Goal: Task Accomplishment & Management: Use online tool/utility

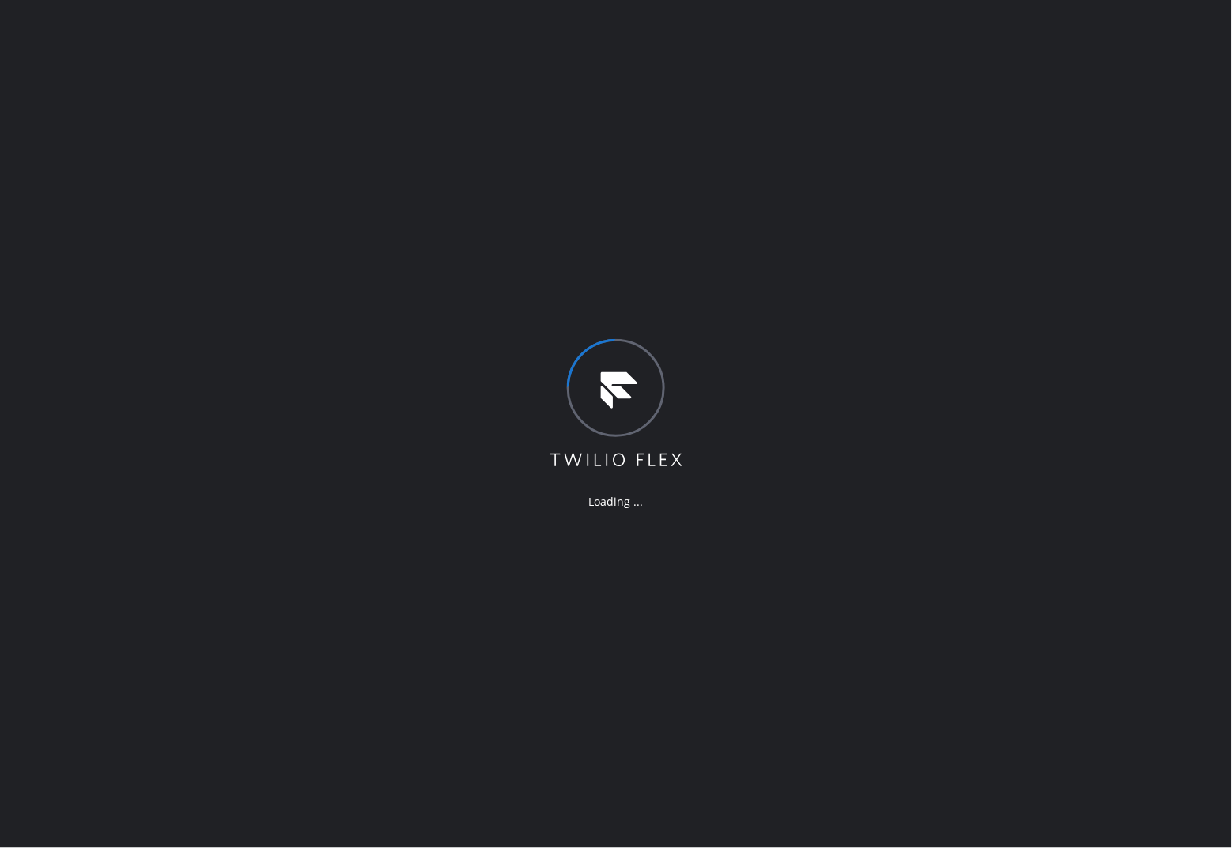
click at [46, 96] on div "Loading ..." at bounding box center [616, 424] width 1232 height 848
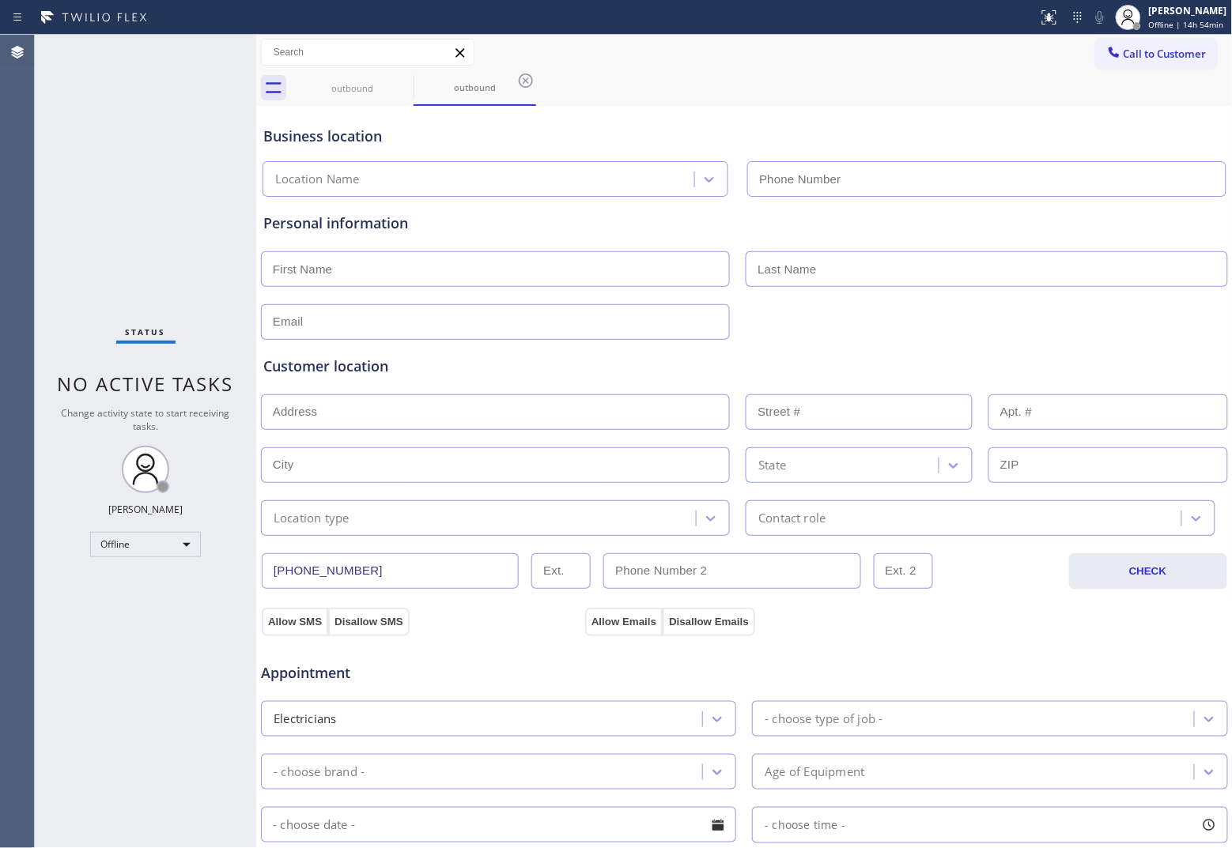
click at [53, 108] on div "Status No active tasks Change activity state to start receiving tasks. JOHN FEL…" at bounding box center [145, 442] width 221 height 814
type input "(551) 550-4523"
click at [1159, 20] on span "Offline | 14h 54min" at bounding box center [1186, 24] width 75 height 11
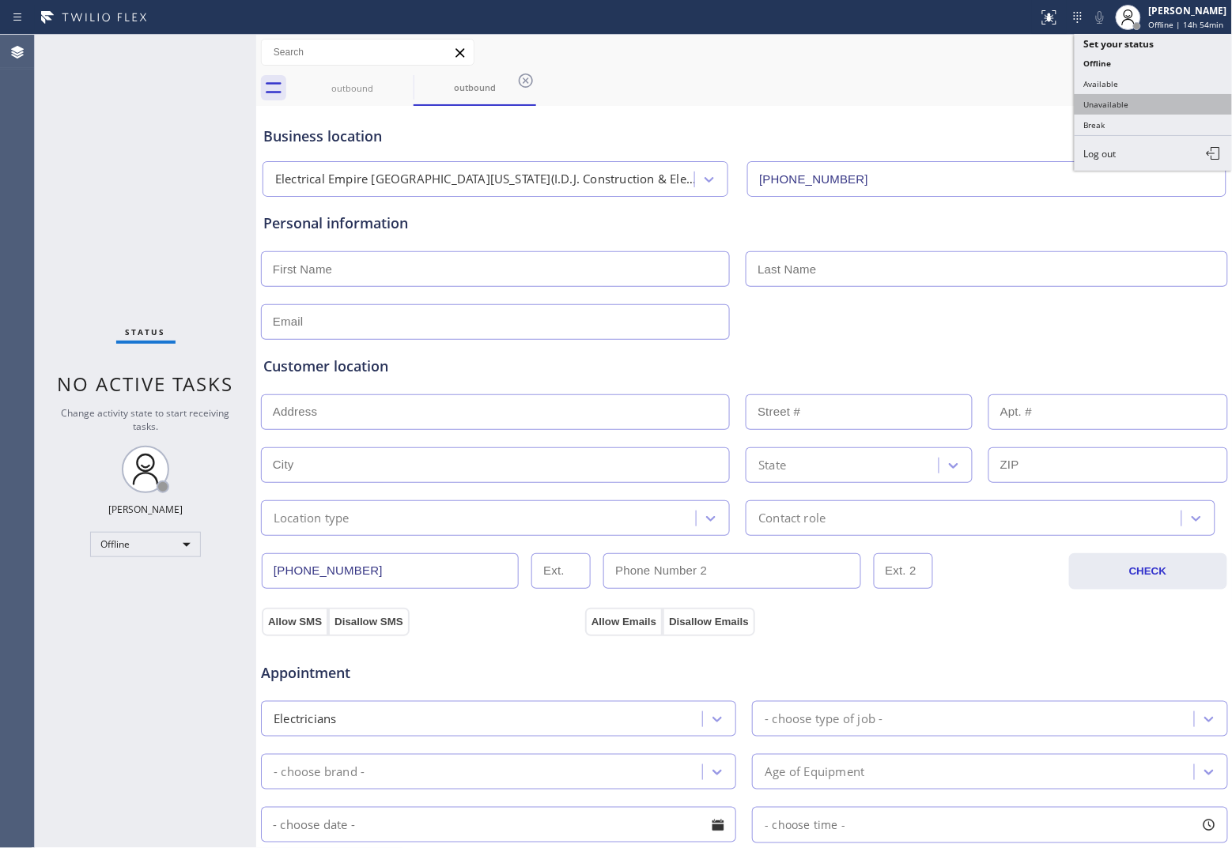
click at [1155, 100] on button "Unavailable" at bounding box center [1154, 104] width 158 height 21
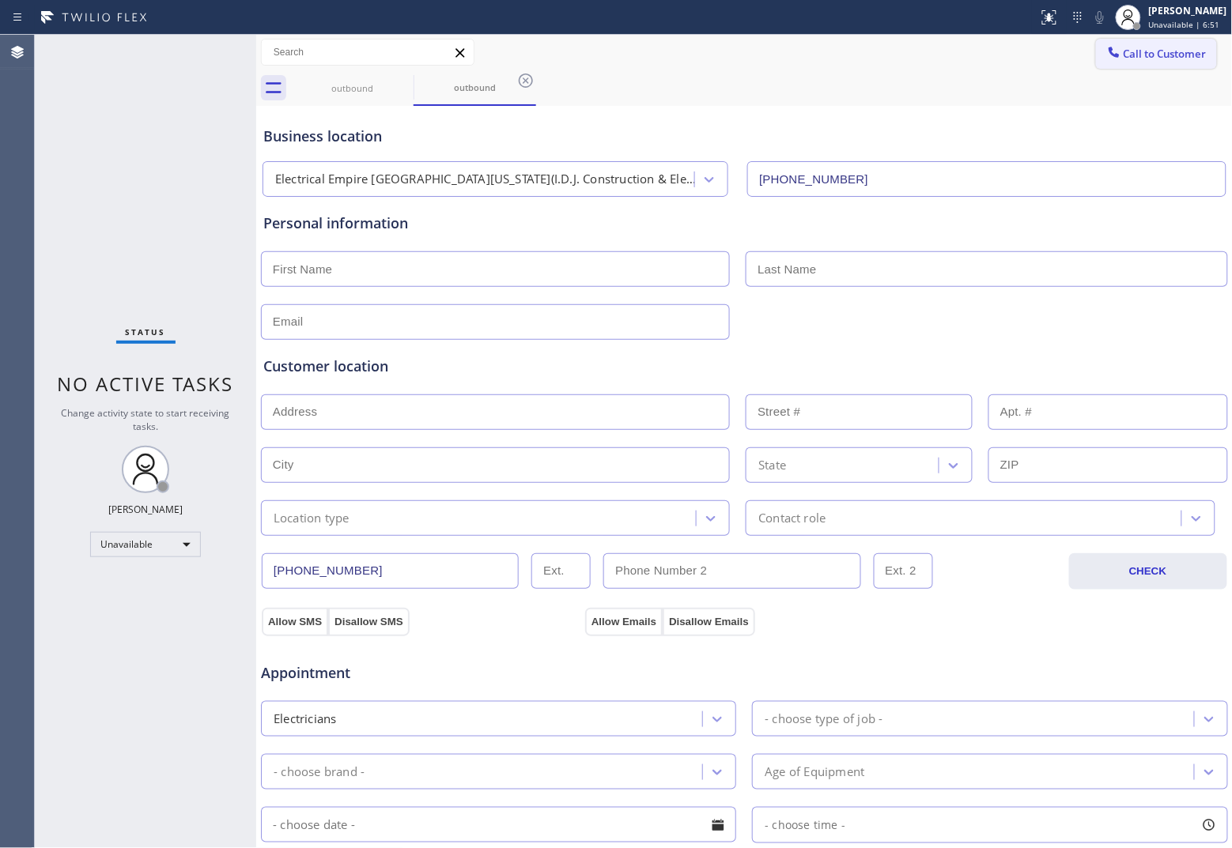
click at [1161, 66] on button "Call to Customer" at bounding box center [1156, 54] width 121 height 30
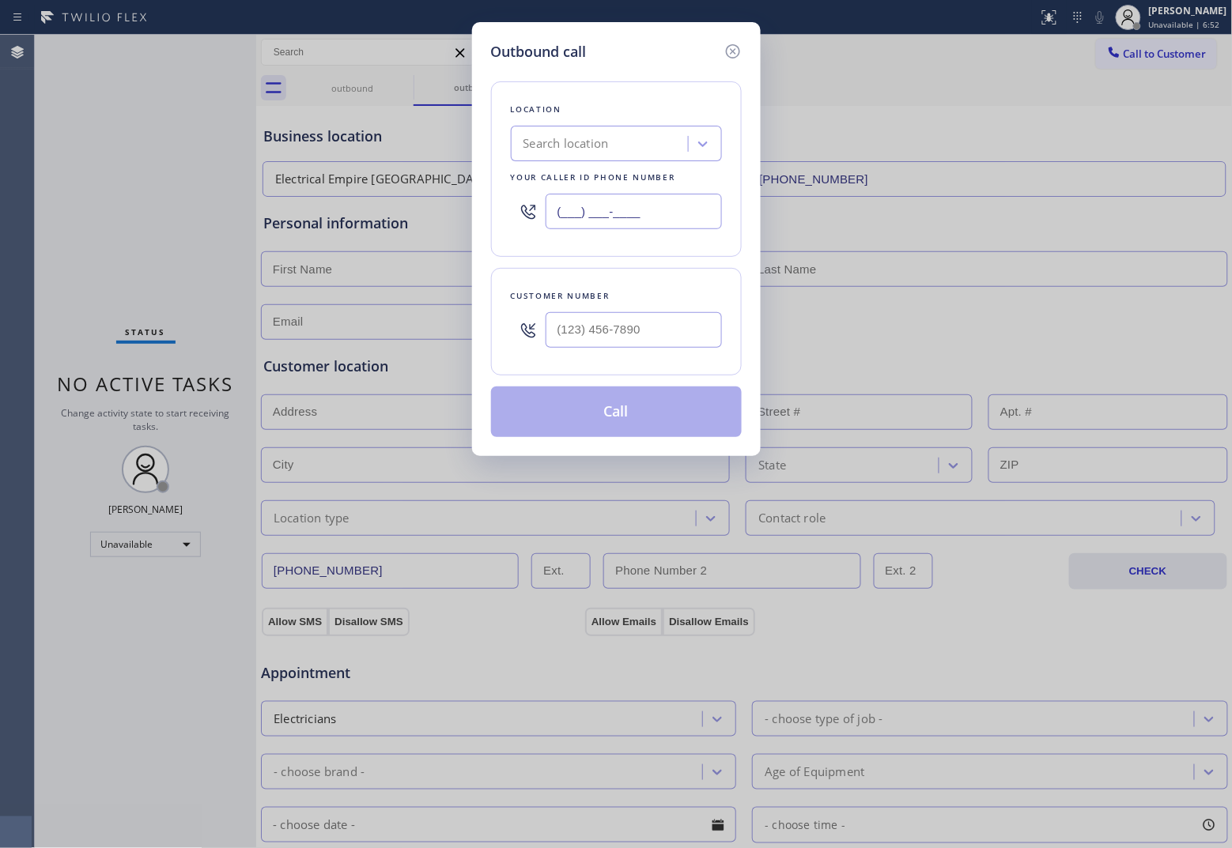
click at [598, 204] on input "(___) ___-____" at bounding box center [634, 212] width 176 height 36
paste input "818) 275-5954"
type input "(818) 275-5954"
type input "(___) ___-____"
click at [571, 317] on input "(___) ___-____" at bounding box center [634, 330] width 176 height 36
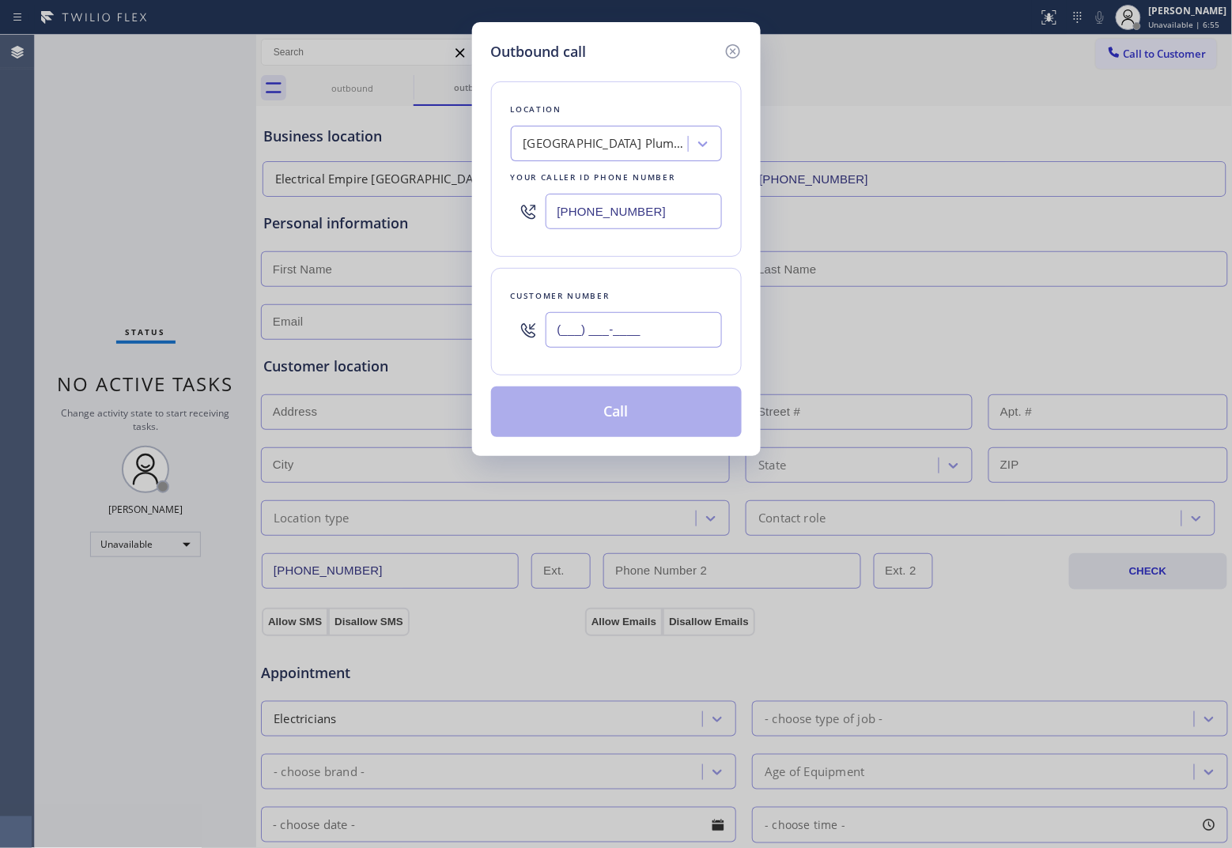
paste input "312) 219-2451"
type input "(312) 219-2451"
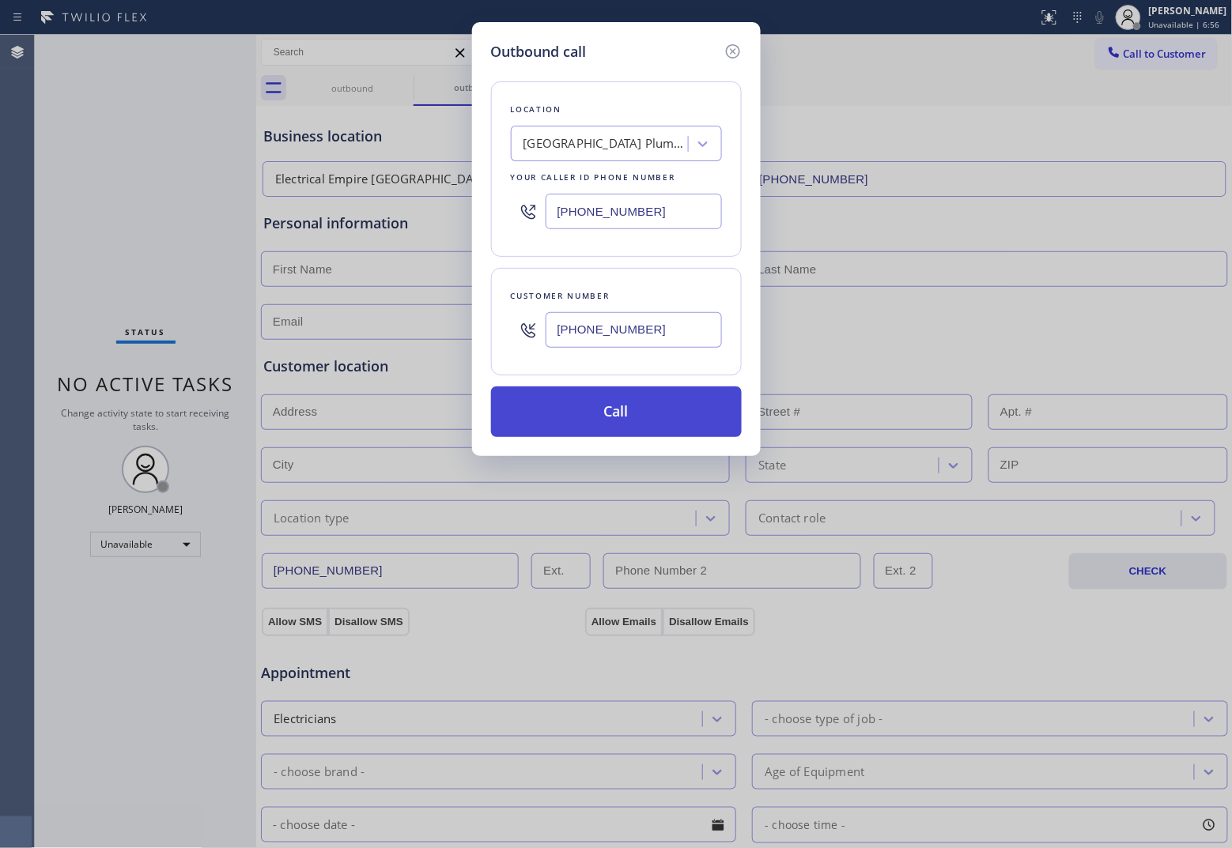
click at [676, 428] on button "Call" at bounding box center [616, 412] width 251 height 51
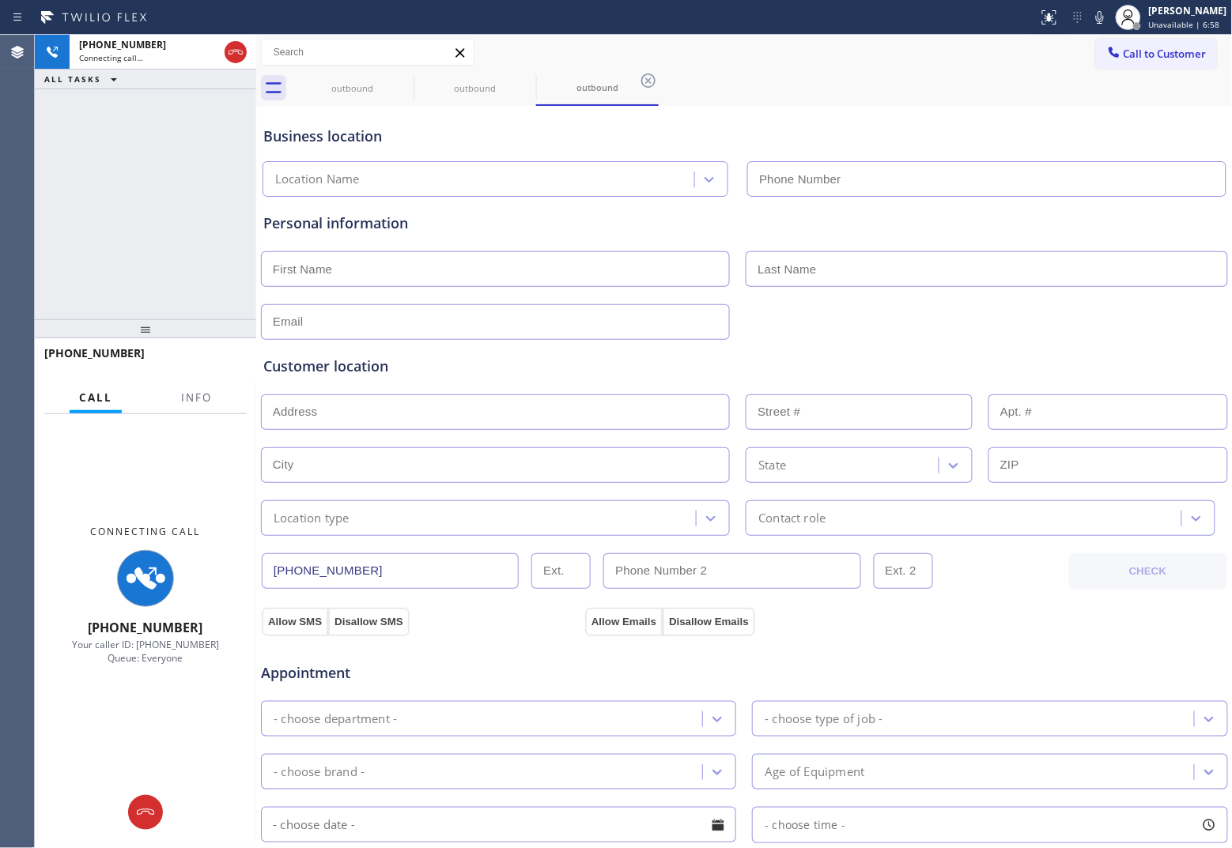
type input "(818) 275-5954"
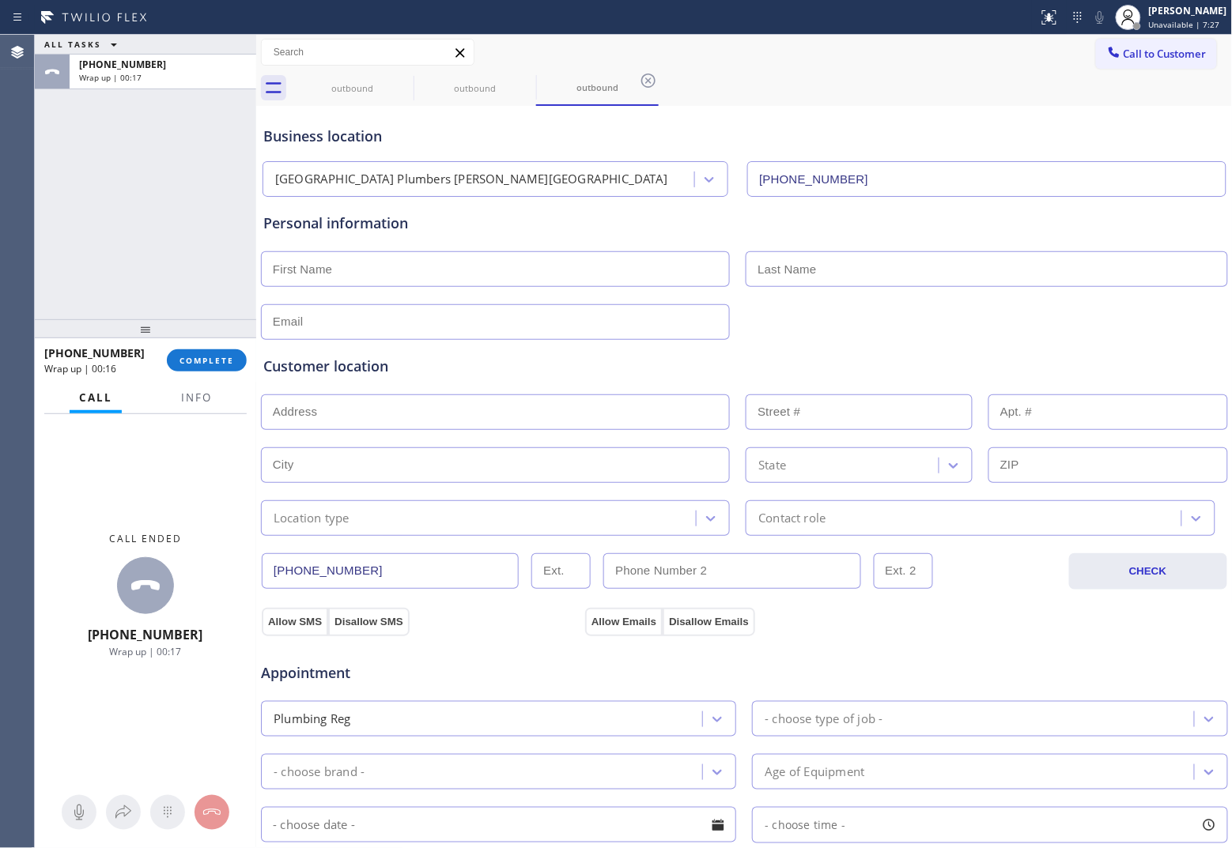
drag, startPoint x: 69, startPoint y: 183, endPoint x: 578, endPoint y: 12, distance: 537.1
click at [107, 168] on div "ALL TASKS ALL TASKS ACTIVE TASKS TASKS IN WRAP UP +13122192451 Wrap up | 00:17" at bounding box center [145, 177] width 221 height 285
click at [66, 155] on div "ALL TASKS ALL TASKS ACTIVE TASKS TASKS IN WRAP UP +13122192451 Wrap up | 00:37" at bounding box center [145, 177] width 221 height 285
click at [211, 365] on span "COMPLETE" at bounding box center [206, 360] width 55 height 11
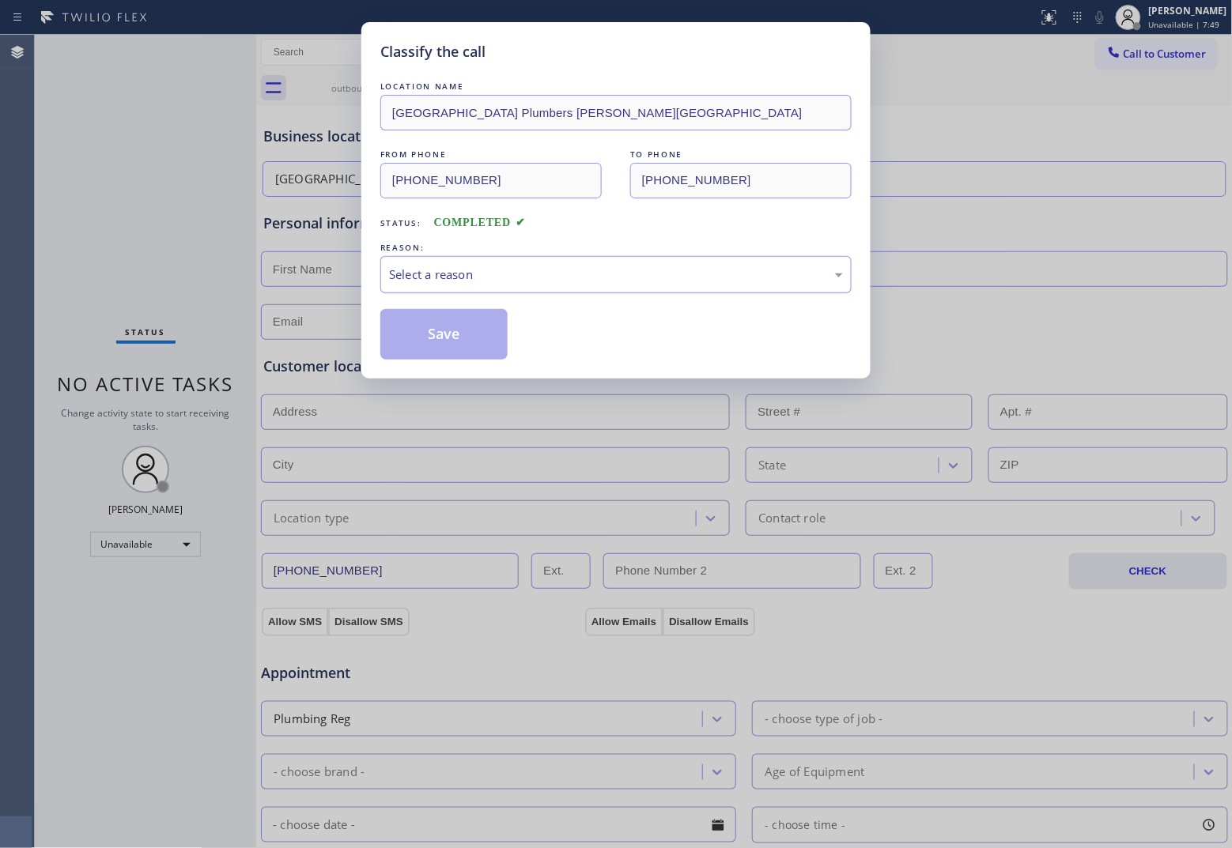
click at [497, 262] on div "Select a reason" at bounding box center [615, 274] width 471 height 37
click at [463, 341] on button "Save" at bounding box center [443, 334] width 127 height 51
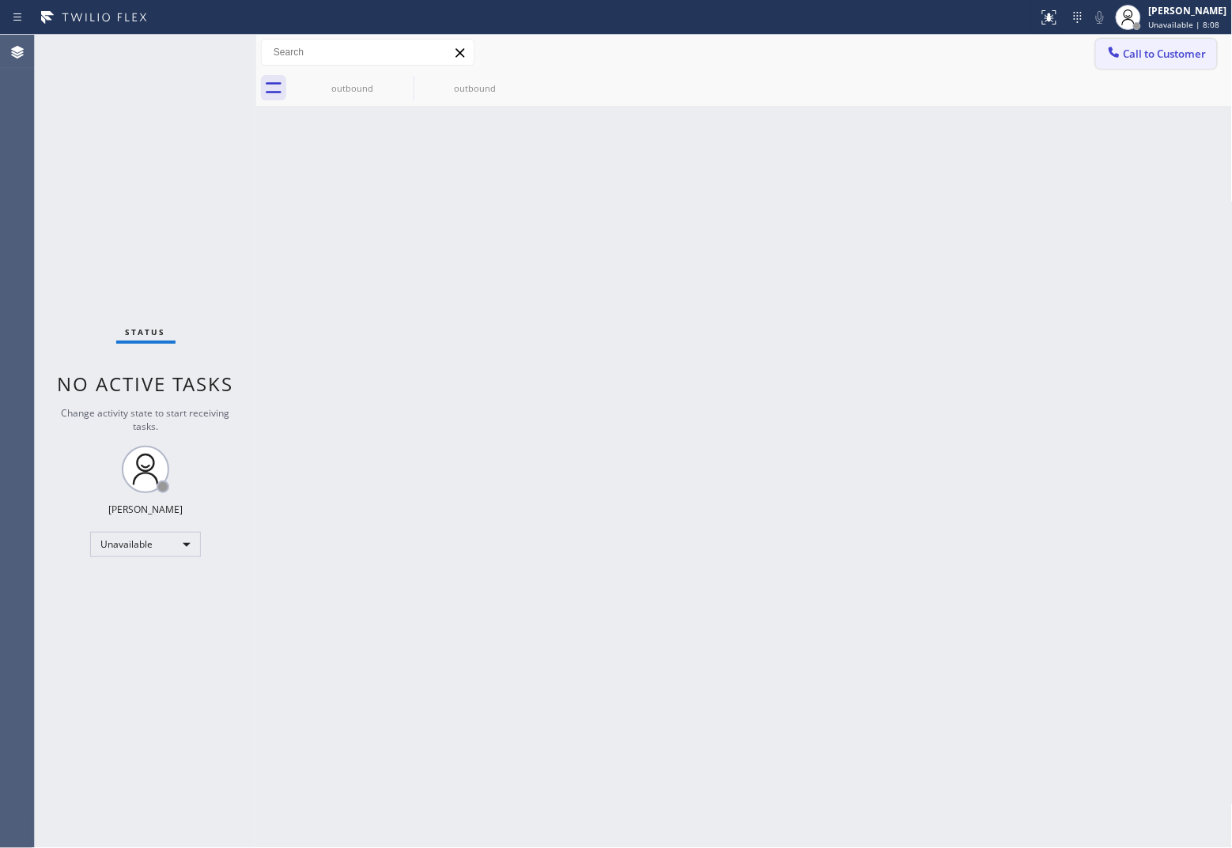
click at [1136, 57] on span "Call to Customer" at bounding box center [1165, 54] width 83 height 14
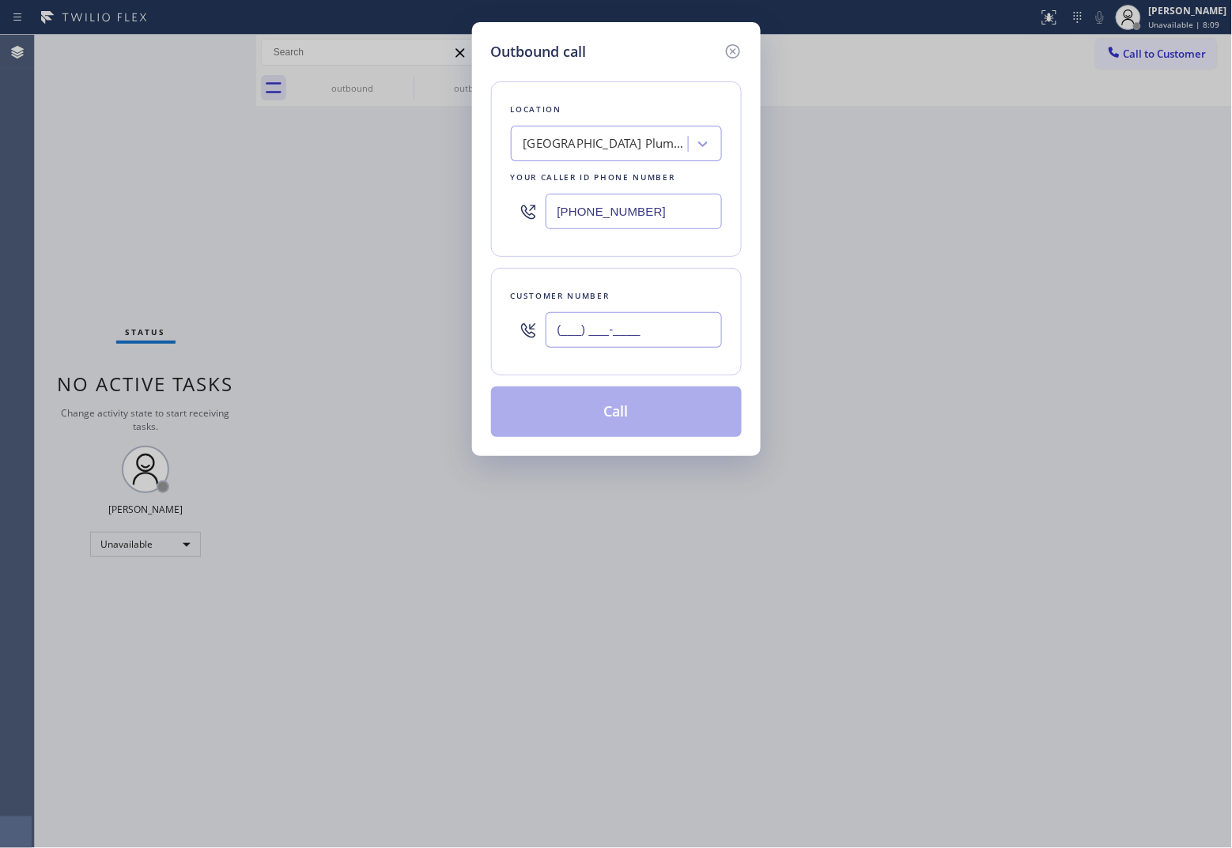
drag, startPoint x: 622, startPoint y: 332, endPoint x: 500, endPoint y: 13, distance: 342.2
click at [623, 332] on input "(___) ___-____" at bounding box center [634, 330] width 176 height 36
paste input "917) 613-9822"
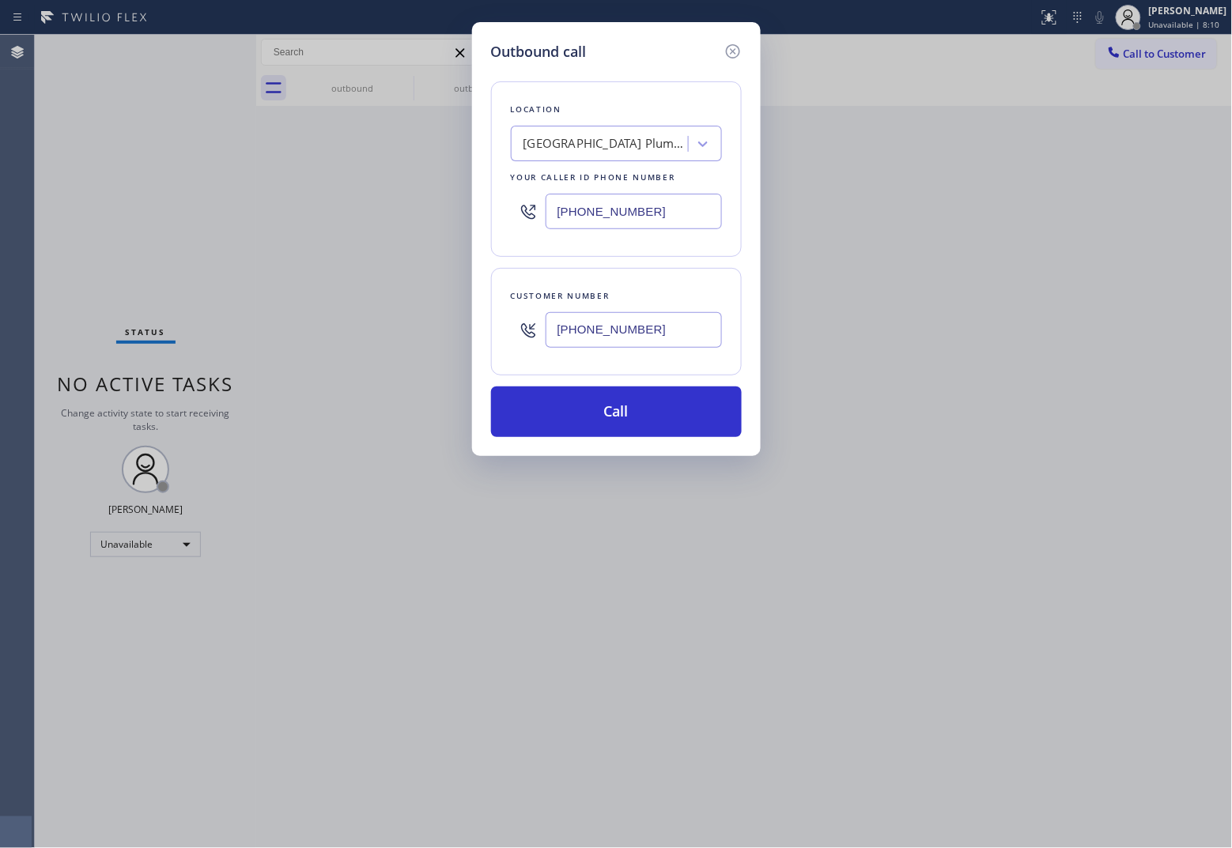
type input "[PHONE_NUMBER]"
click at [601, 223] on input "(818) 275-5954" at bounding box center [634, 212] width 176 height 36
paste input "55) 731-4952"
type input "(855) 731-4952"
click at [644, 412] on button "Call" at bounding box center [616, 412] width 251 height 51
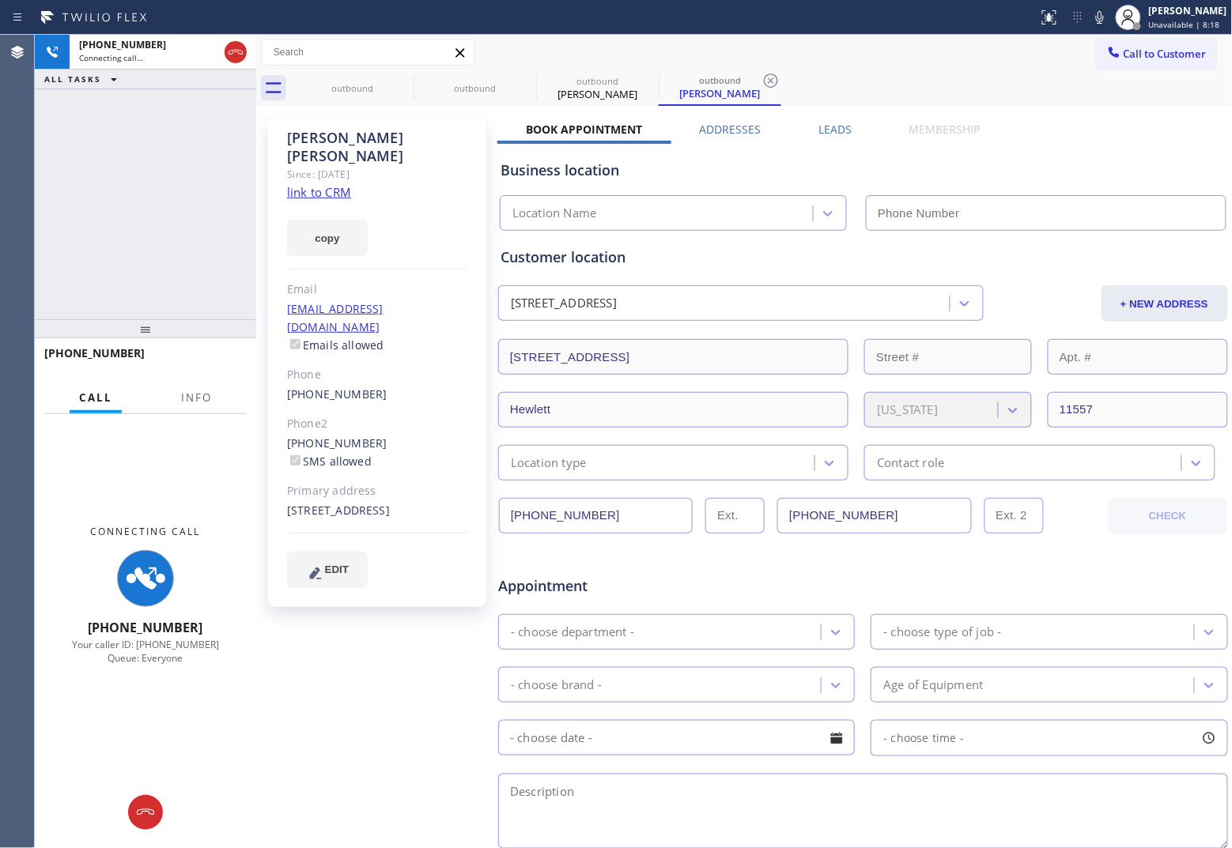
type input "(855) 731-4952"
click at [63, 198] on div "+19176139822 Connecting call… ALL TASKS ALL TASKS ACTIVE TASKS TASKS IN WRAP UP" at bounding box center [145, 177] width 221 height 285
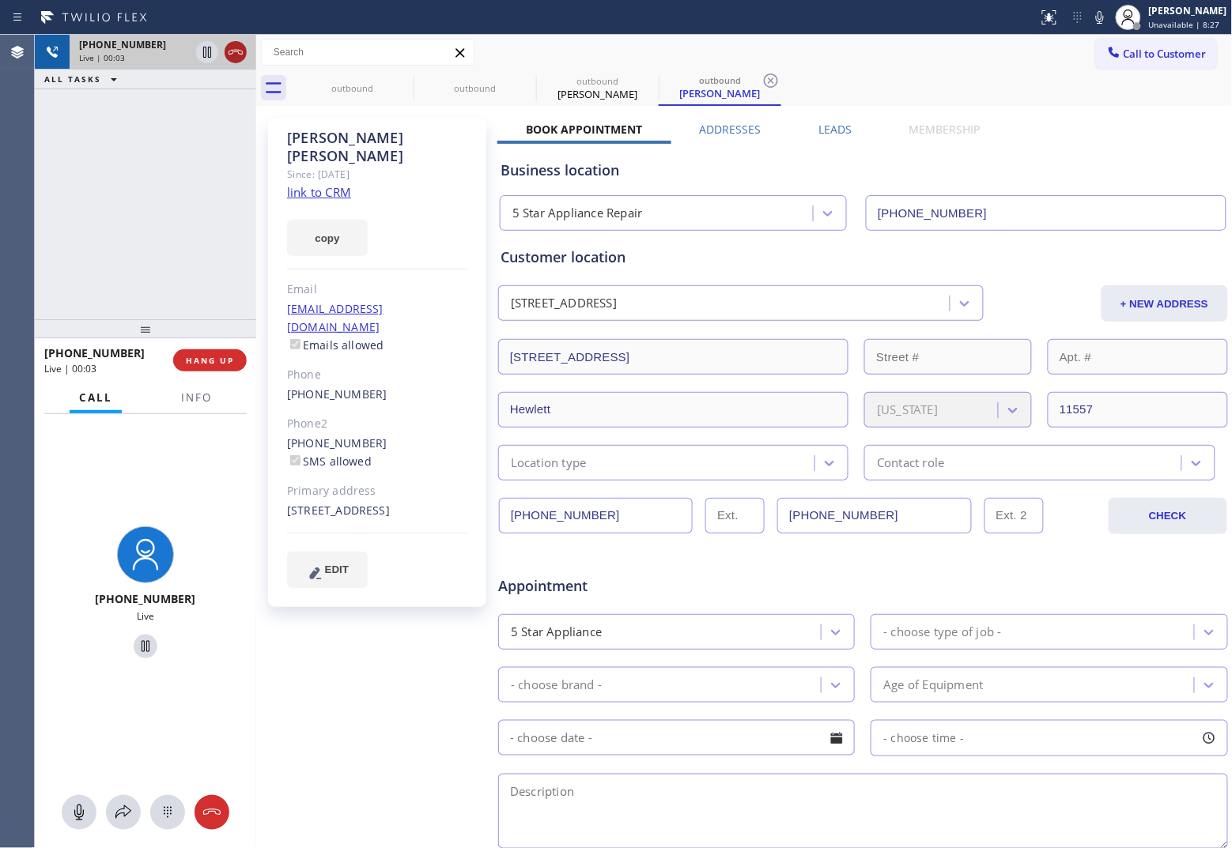
click at [235, 45] on icon at bounding box center [235, 52] width 19 height 19
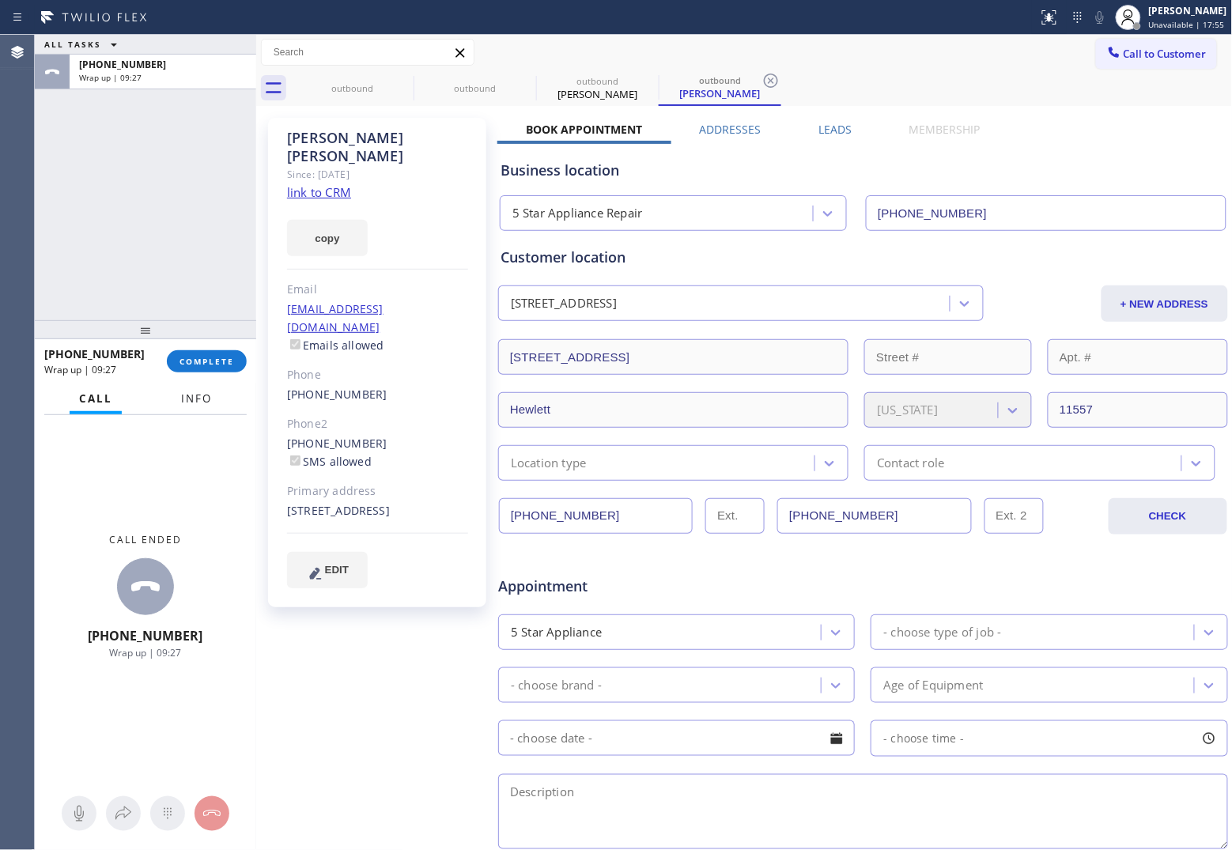
click at [198, 398] on span "Info" at bounding box center [196, 398] width 31 height 14
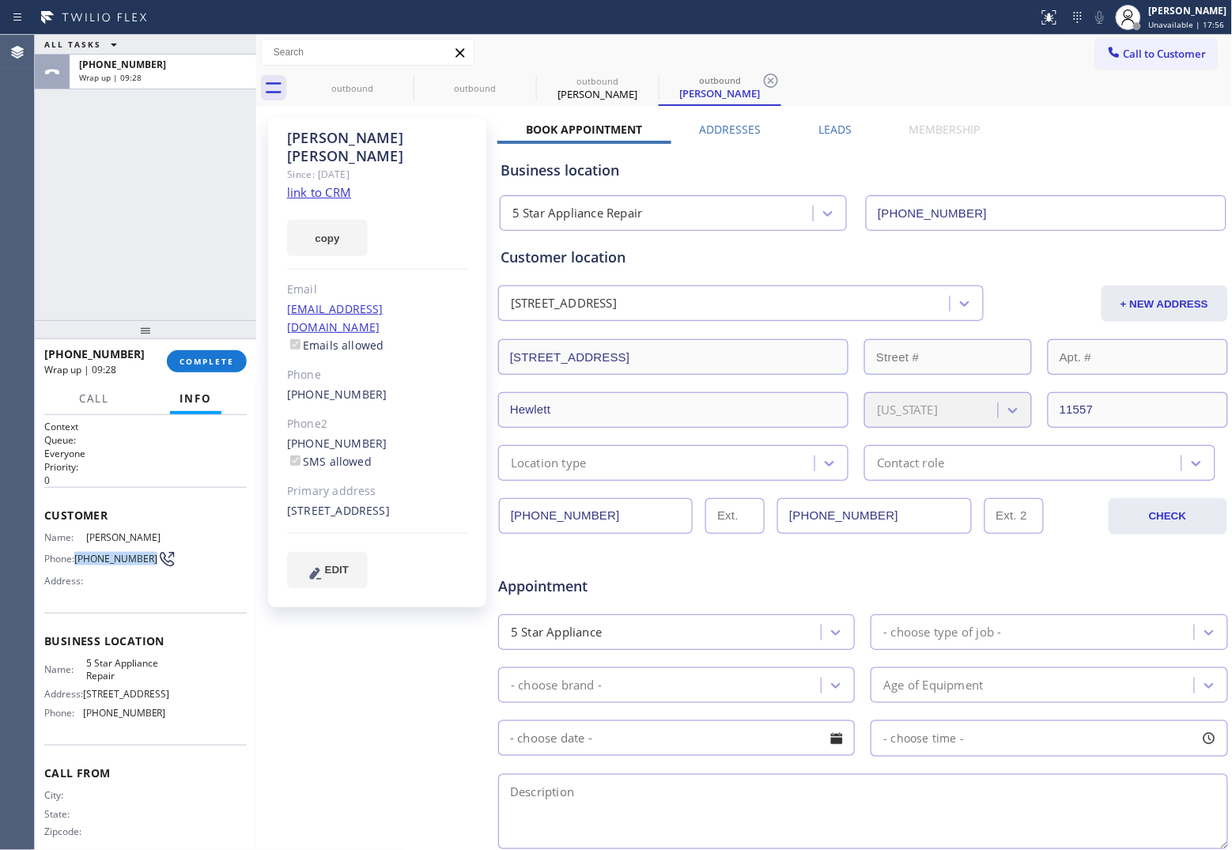
drag, startPoint x: 104, startPoint y: 577, endPoint x: 76, endPoint y: 560, distance: 33.4
click at [76, 560] on span "[PHONE_NUMBER]" at bounding box center [115, 559] width 83 height 12
copy span "[PHONE_NUMBER]"
click at [1153, 47] on span "Call to Customer" at bounding box center [1165, 54] width 83 height 14
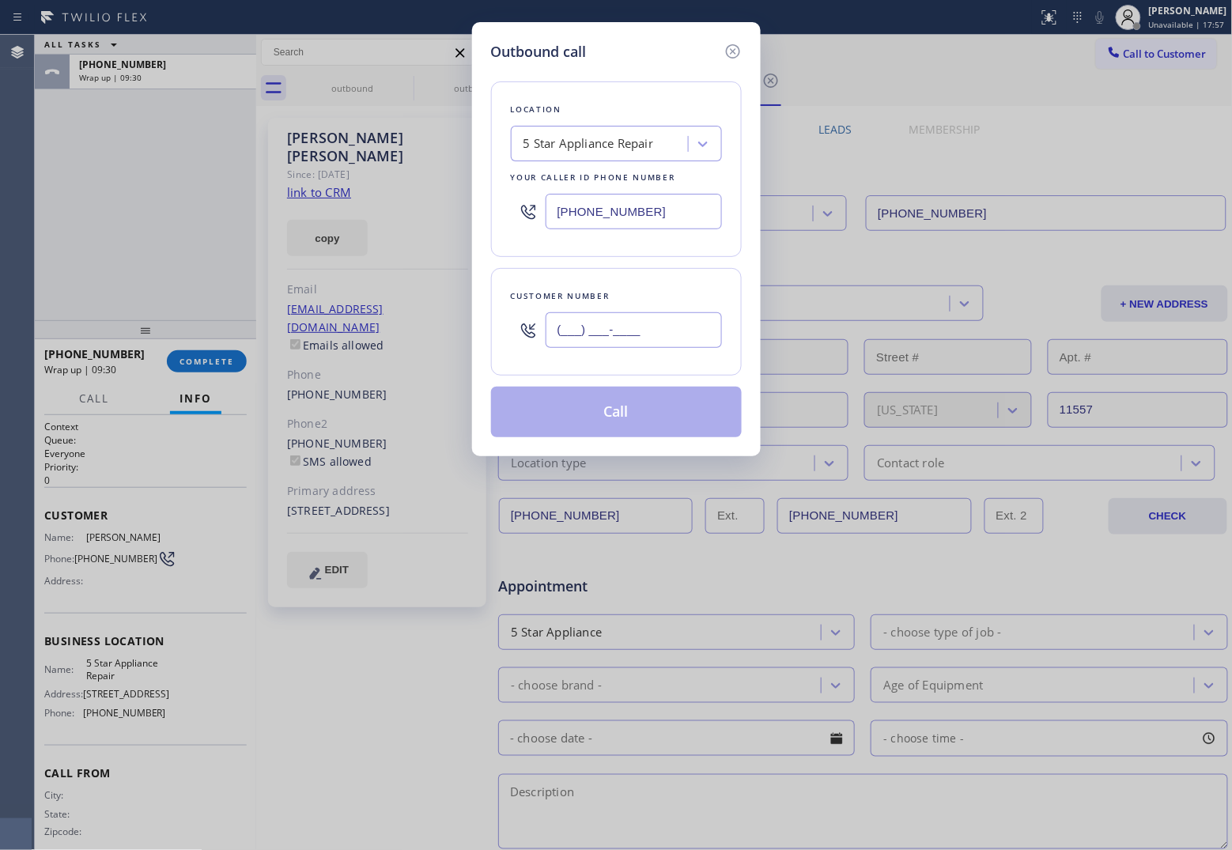
click at [601, 331] on input "(___) ___-____" at bounding box center [634, 330] width 176 height 36
paste input "917) 613-9822"
type input "[PHONE_NUMBER]"
click at [575, 151] on div "5 Star Appliance Repair" at bounding box center [588, 144] width 130 height 18
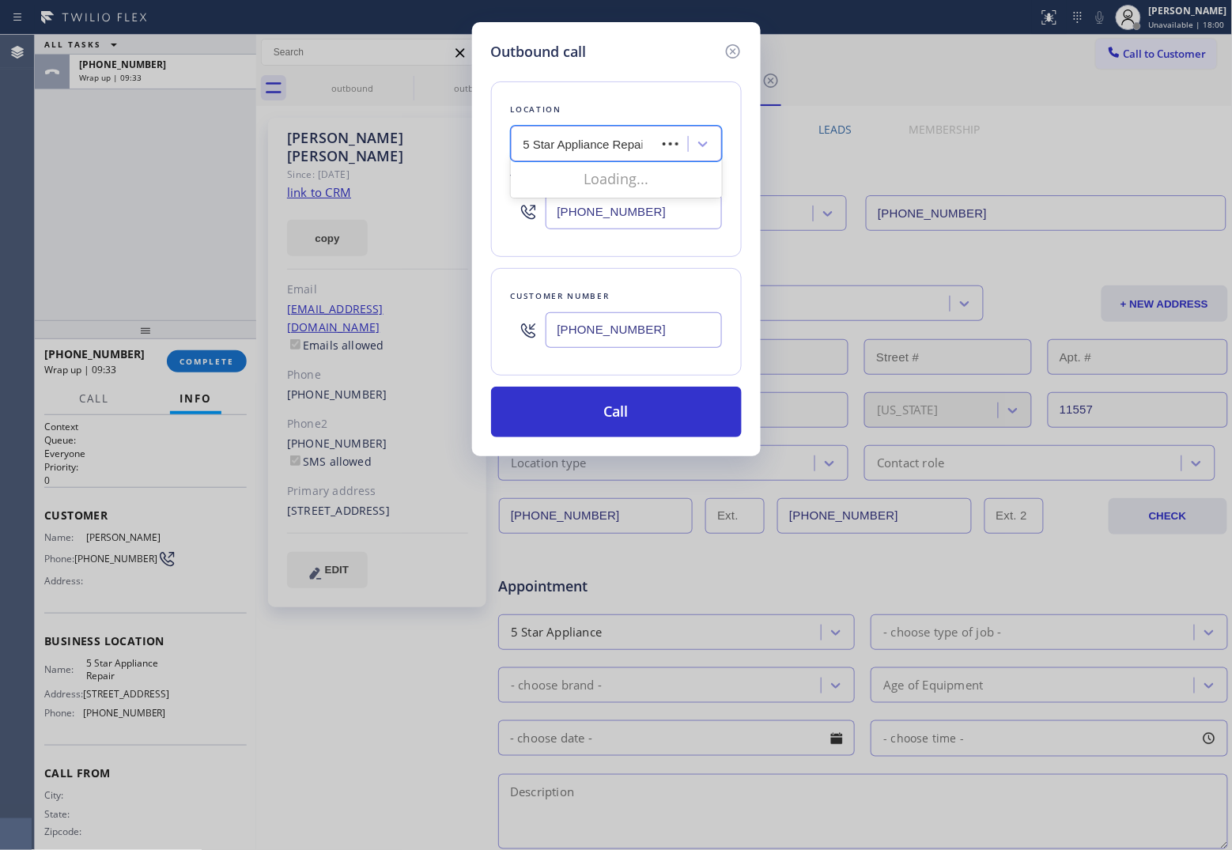
type input "5 Star Appliance Repair"
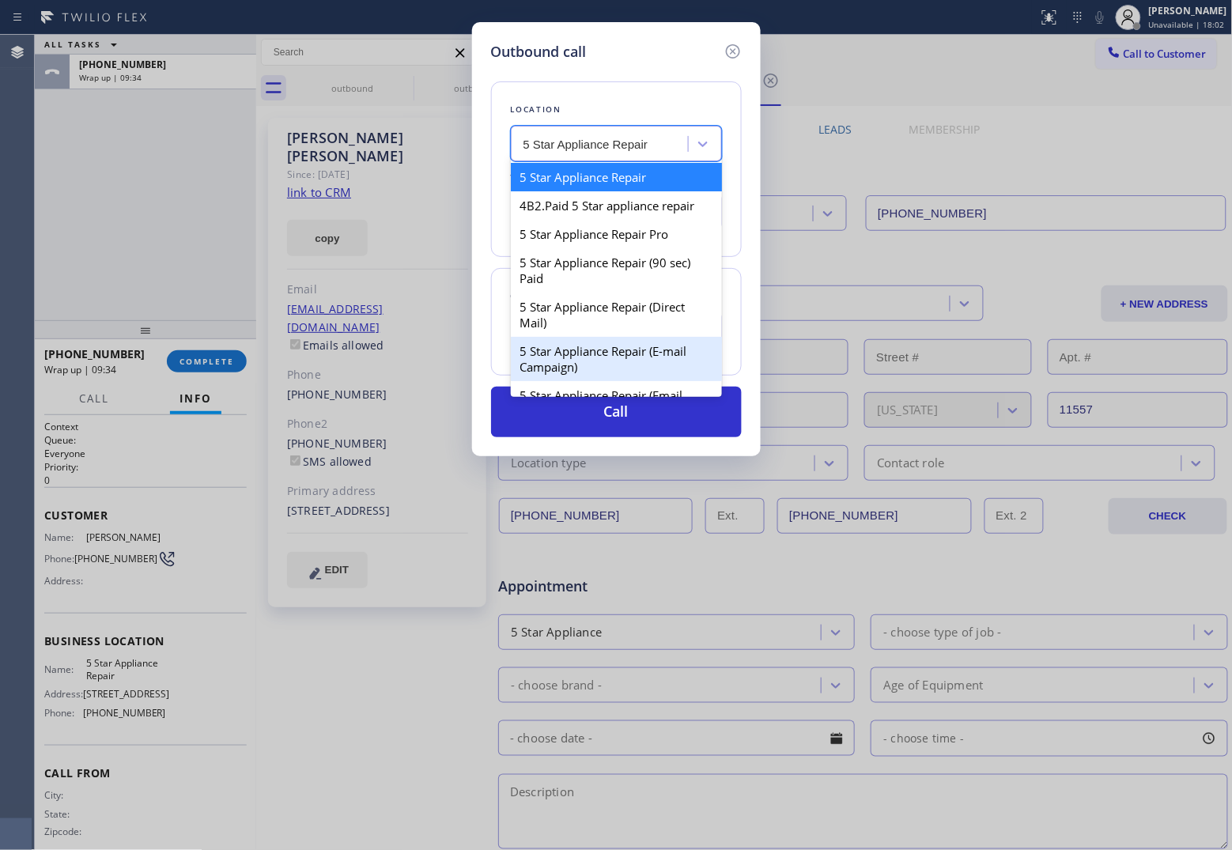
click at [625, 366] on div "5 Star Appliance Repair (E-mail Campaign)" at bounding box center [616, 359] width 211 height 44
type input "[PHONE_NUMBER]"
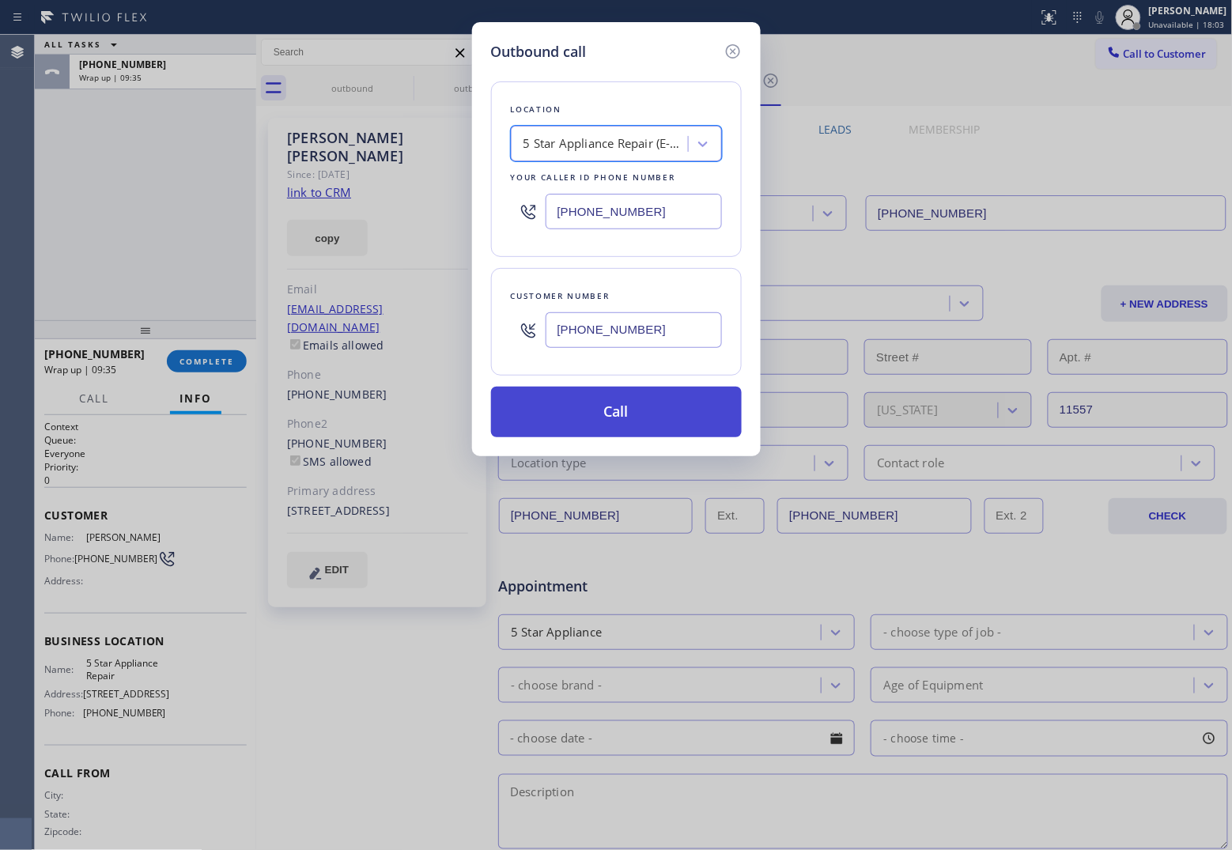
click at [634, 424] on button "Call" at bounding box center [616, 412] width 251 height 51
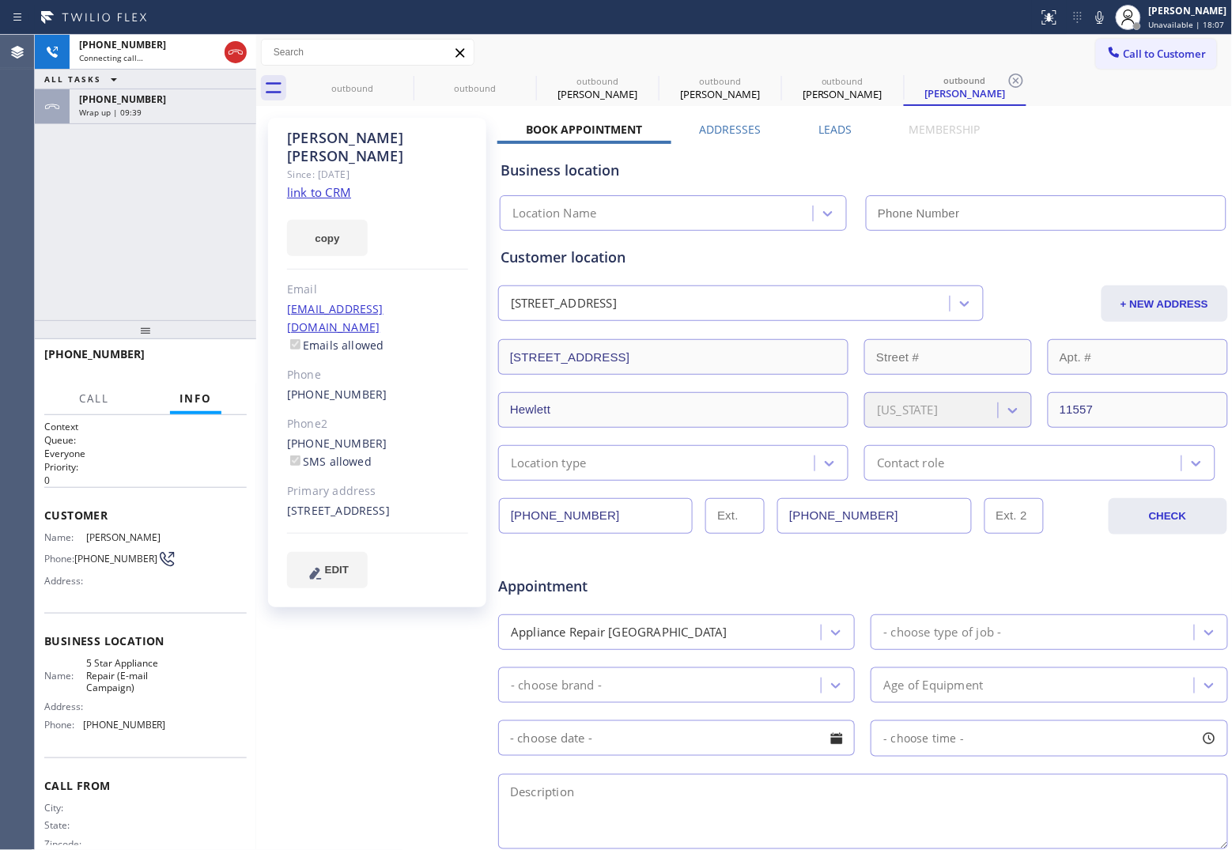
type input "[PHONE_NUMBER]"
click at [18, 220] on div "Agent Desktop" at bounding box center [17, 442] width 34 height 815
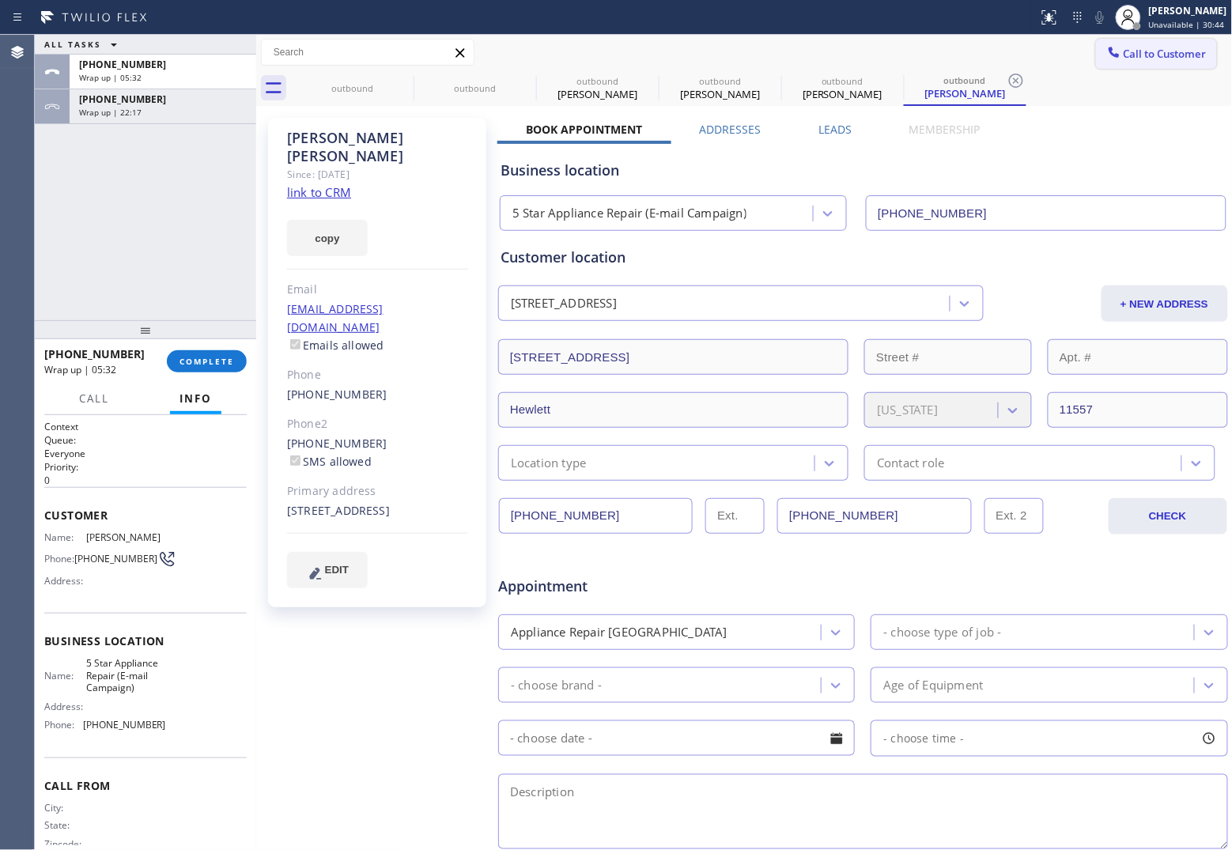
click at [1147, 50] on span "Call to Customer" at bounding box center [1165, 54] width 83 height 14
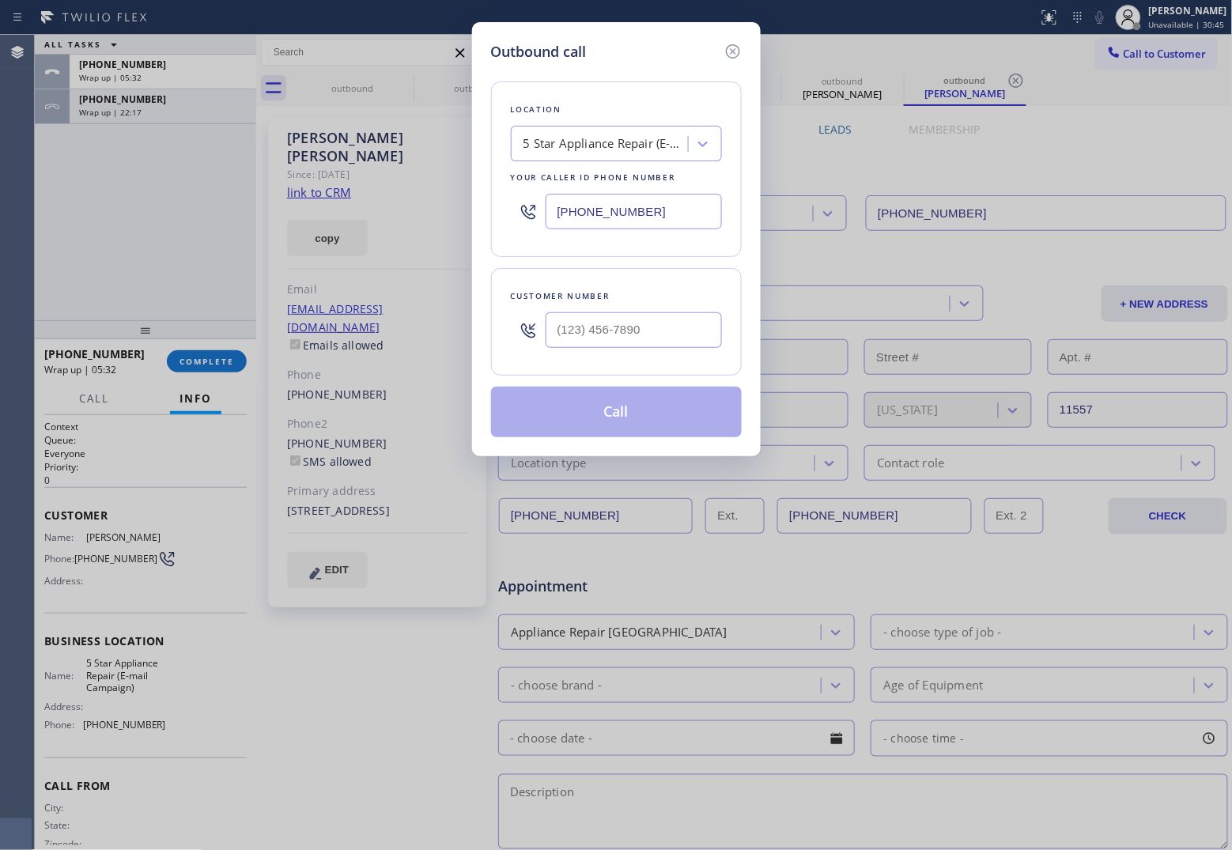
click at [648, 214] on input "[PHONE_NUMBER]" at bounding box center [634, 212] width 176 height 36
paste input "13) 696-6548"
type input "(813) 696-6548"
type input "(___) ___-____"
click at [651, 328] on input "(___) ___-____" at bounding box center [634, 330] width 176 height 36
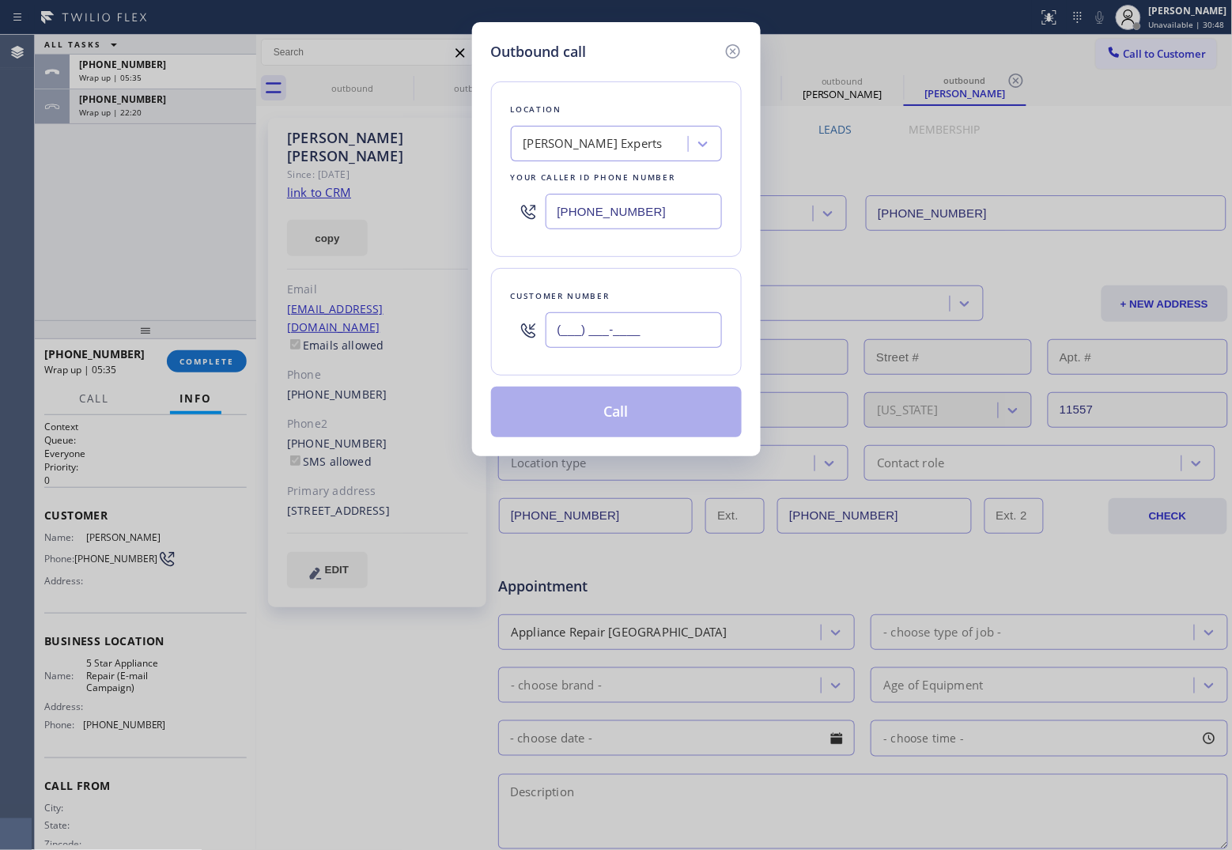
paste input "813) 205-5280"
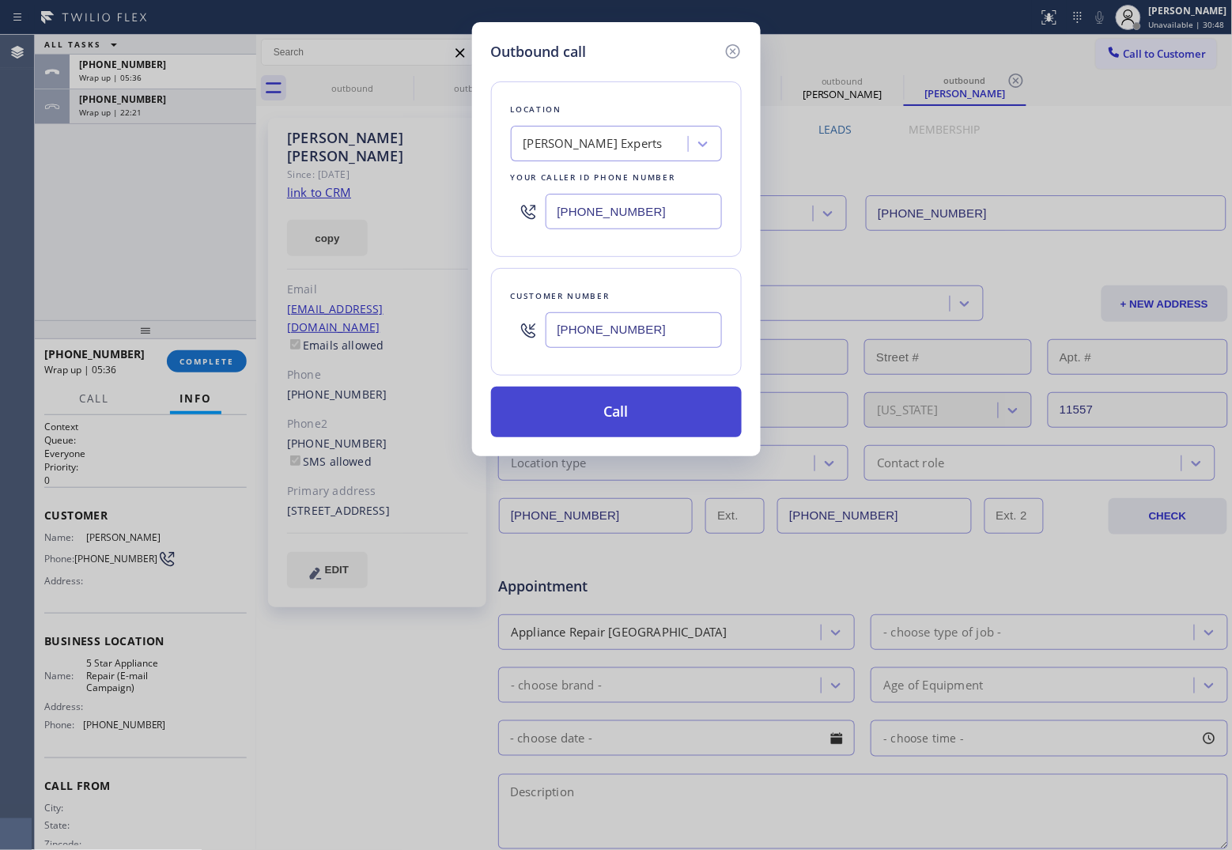
type input "(813) 205-5280"
click at [686, 420] on button "Call" at bounding box center [616, 412] width 251 height 51
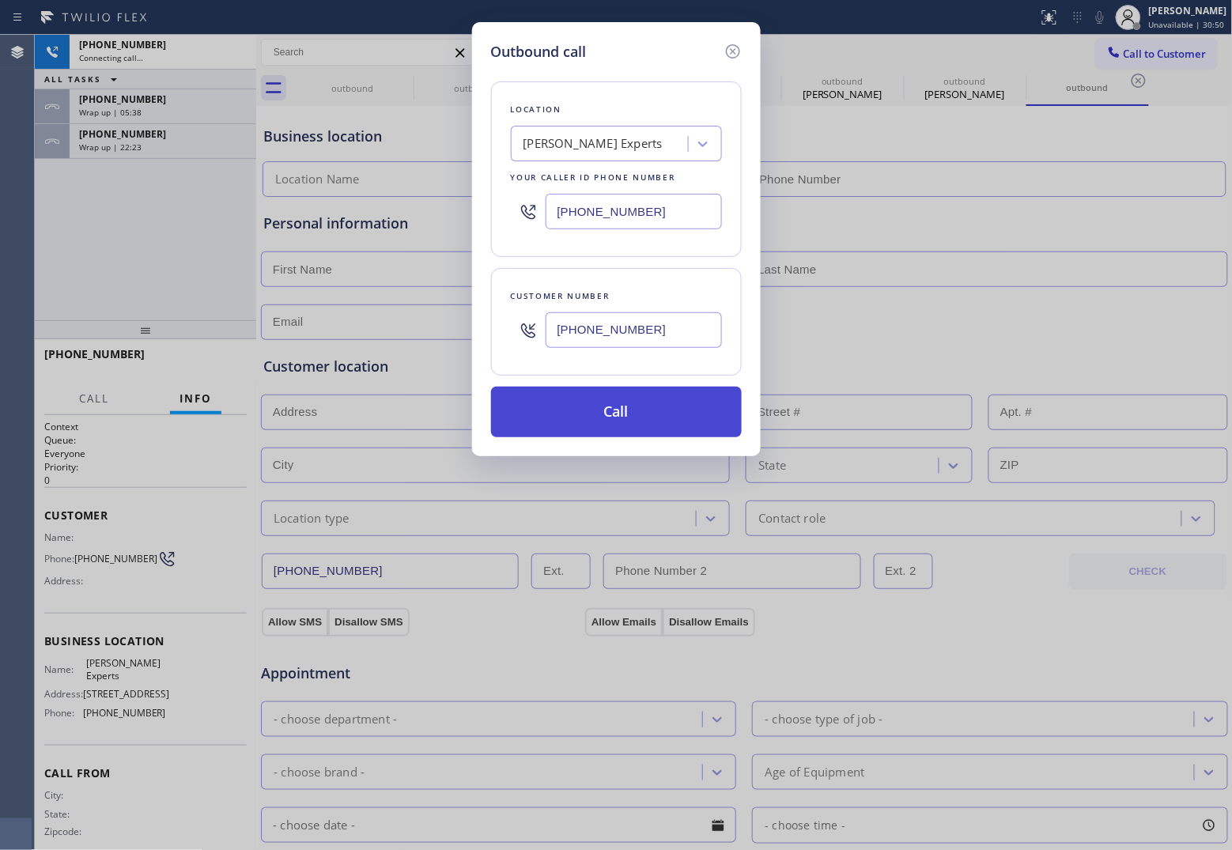
type input "(813) 696-6548"
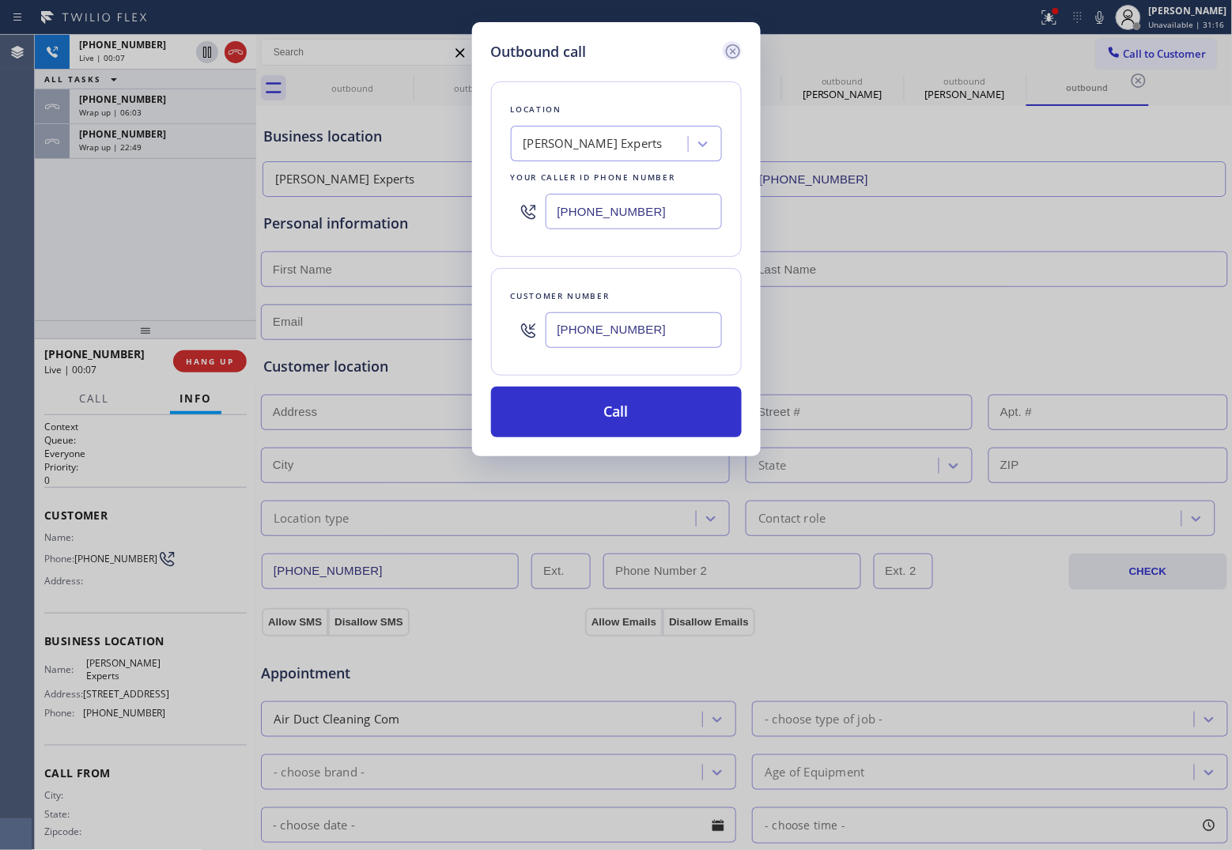
click at [738, 55] on icon at bounding box center [732, 51] width 14 height 14
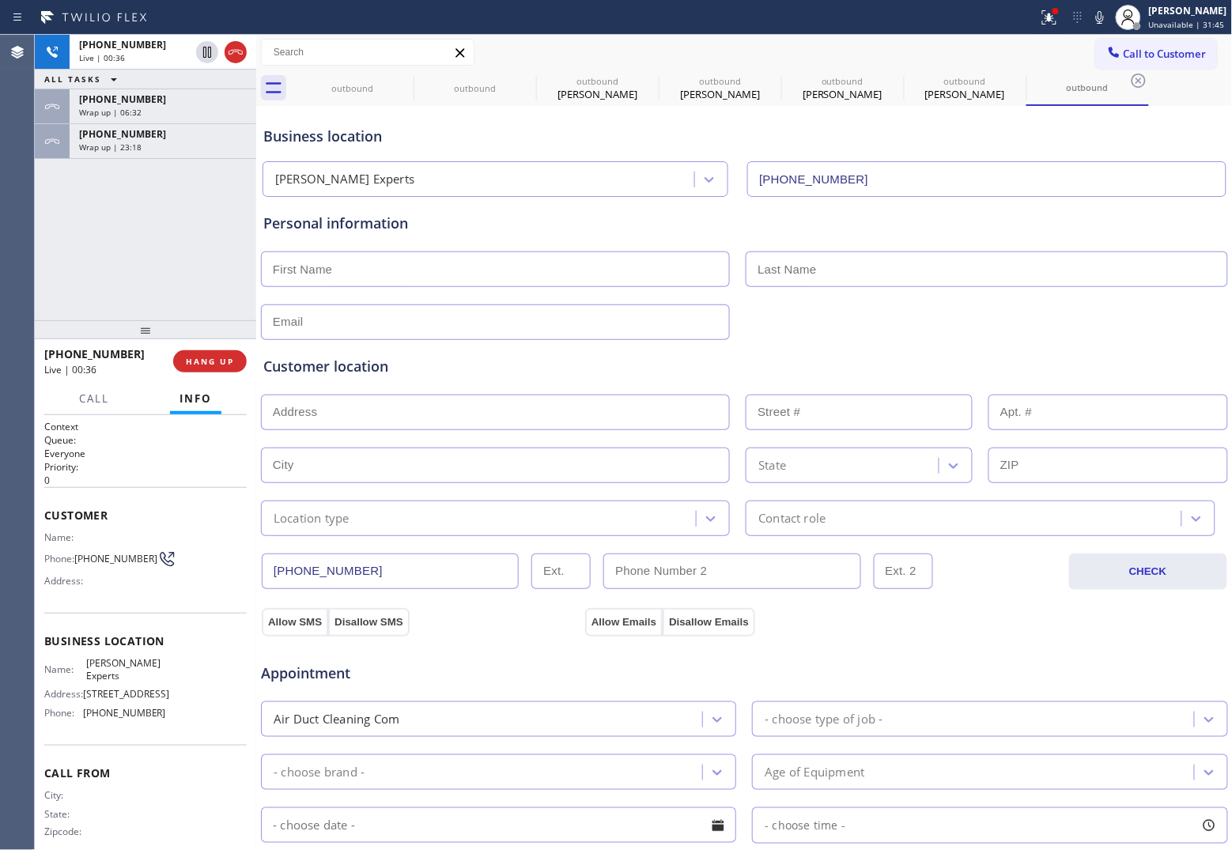
drag, startPoint x: 1, startPoint y: 230, endPoint x: 52, endPoint y: 224, distance: 51.8
click at [14, 230] on div "Agent Desktop" at bounding box center [17, 442] width 34 height 815
drag, startPoint x: 229, startPoint y: 50, endPoint x: 648, endPoint y: 134, distance: 427.5
click at [228, 51] on icon at bounding box center [235, 52] width 19 height 19
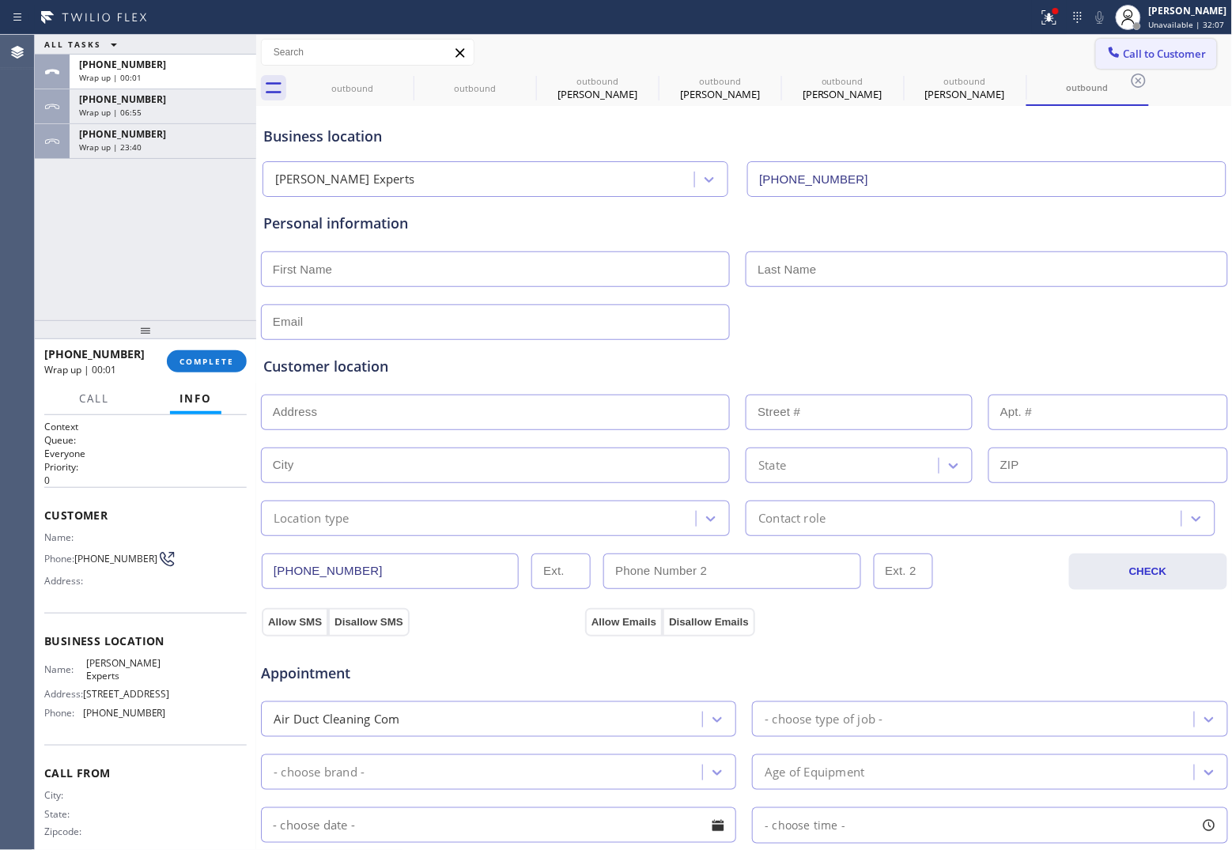
click at [1147, 64] on button "Call to Customer" at bounding box center [1156, 54] width 121 height 30
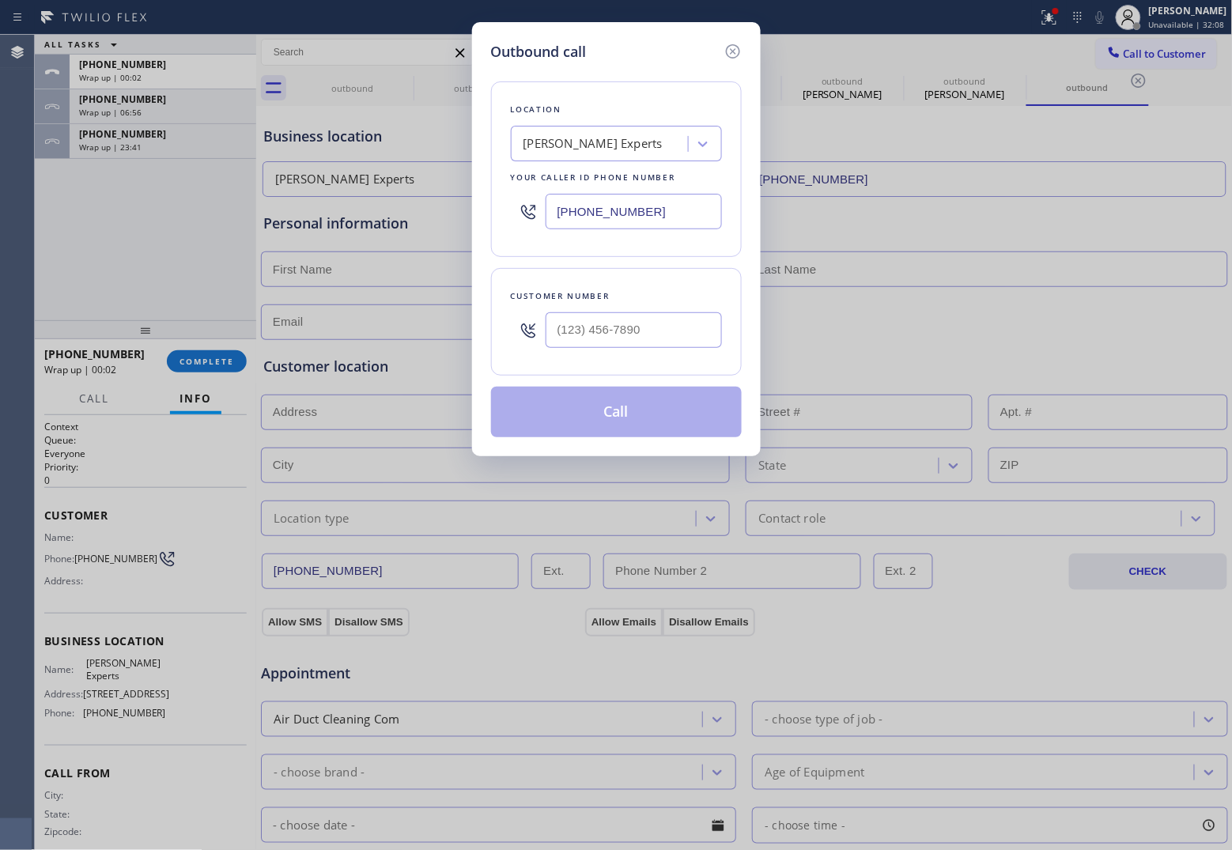
click at [680, 208] on input "(813) 696-6548" at bounding box center [634, 212] width 176 height 36
paste input "201) 500-2140"
type input "(201) 500-2140"
type input "(___) ___-____"
click at [672, 340] on input "text" at bounding box center [634, 330] width 176 height 36
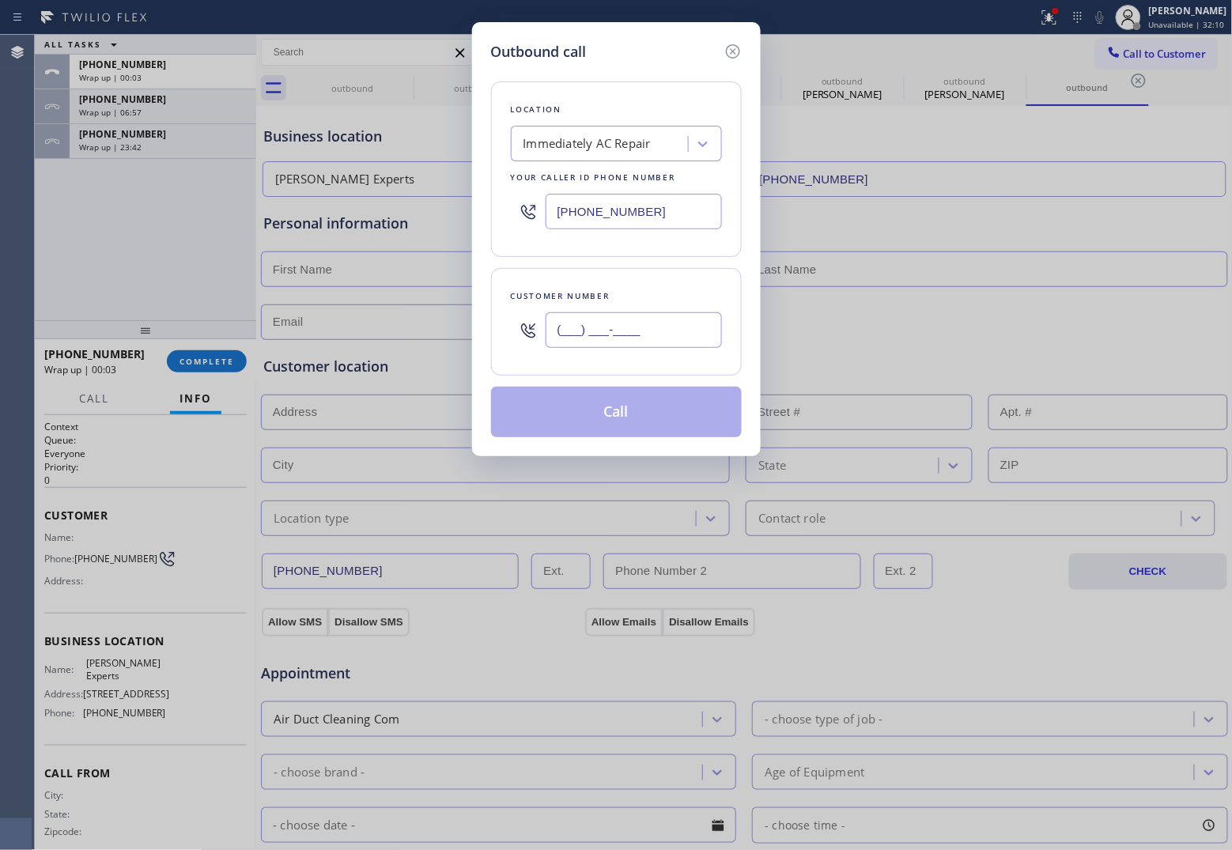
paste input "908) 663-8961"
type input "(908) 663-8961"
click at [662, 421] on button "Call" at bounding box center [616, 412] width 251 height 51
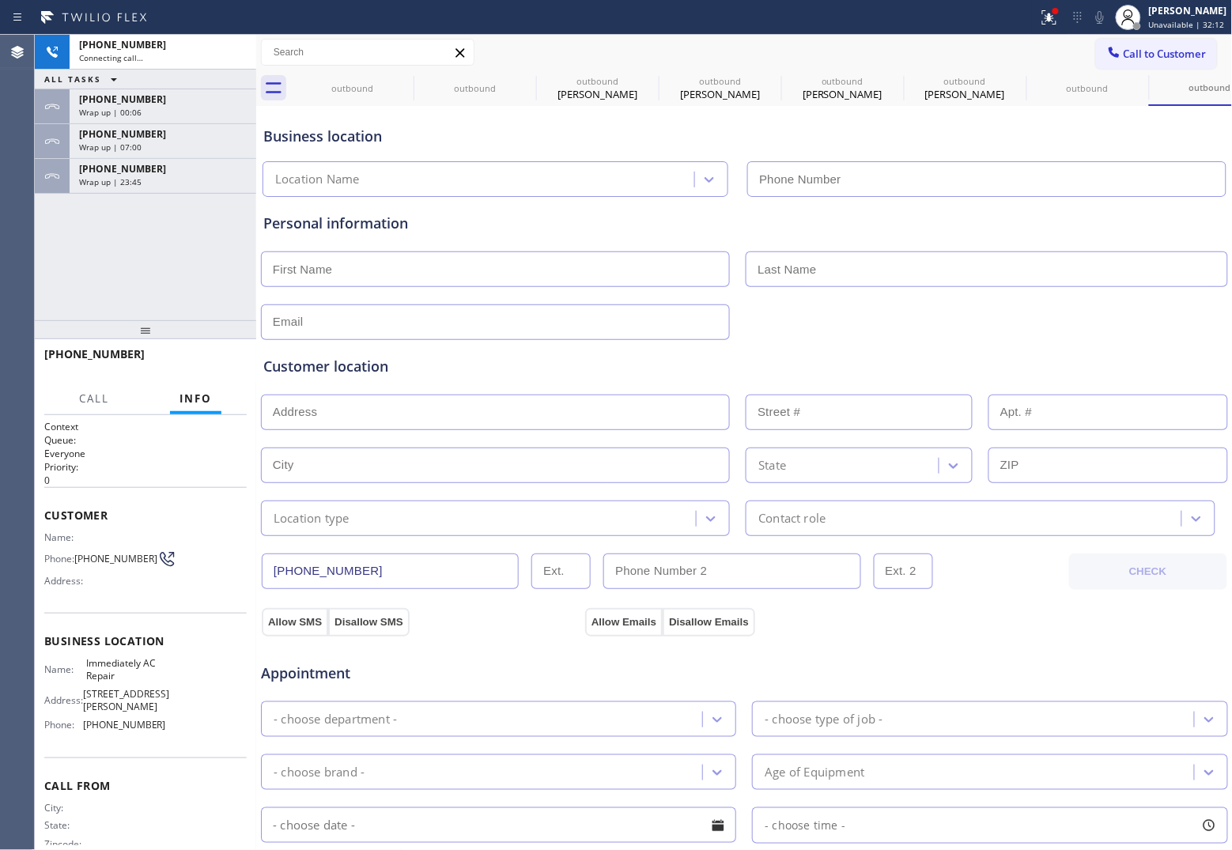
type input "(201) 500-2140"
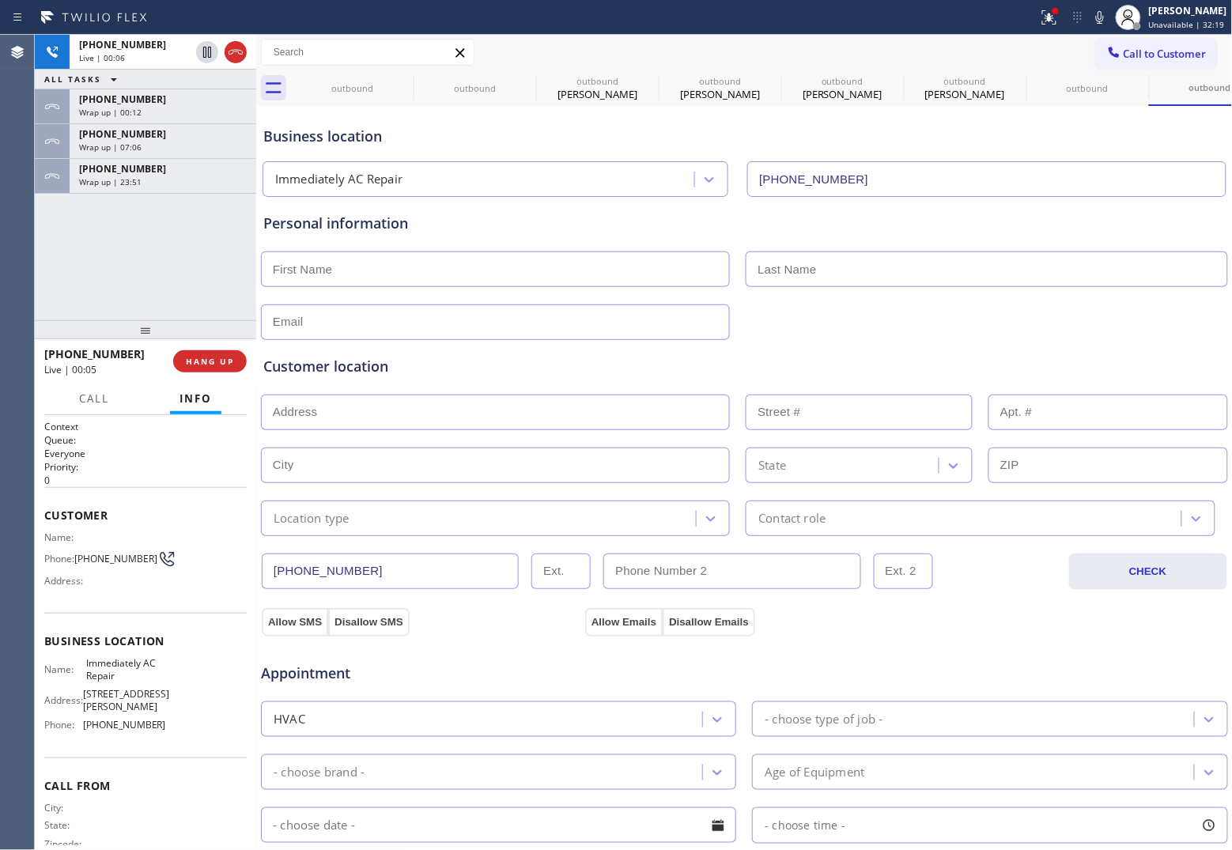
drag, startPoint x: 33, startPoint y: 247, endPoint x: 144, endPoint y: 196, distance: 121.7
click at [49, 240] on div "Agent Desktop Classify the call LOCATION NAME South Park Plumbers Sherman Oaks …" at bounding box center [616, 442] width 1232 height 815
click at [230, 56] on icon at bounding box center [235, 52] width 19 height 19
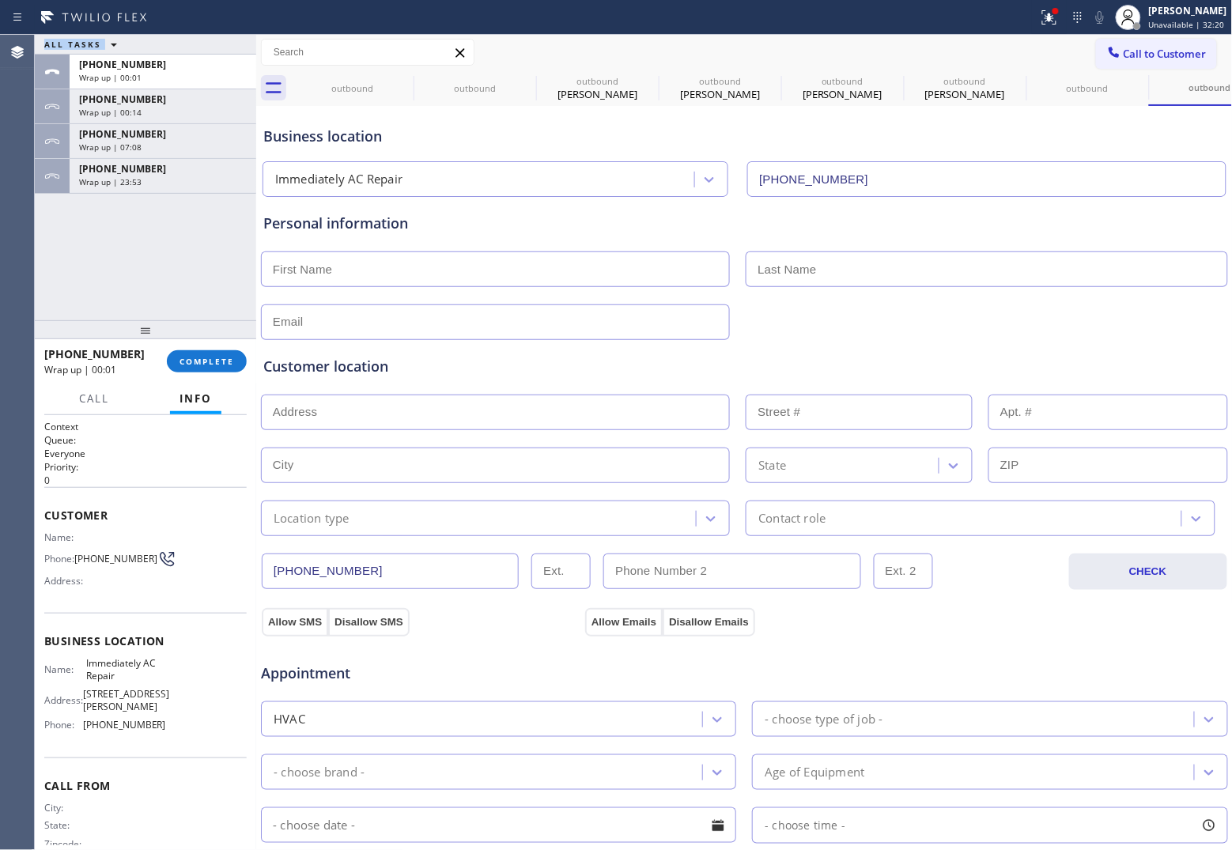
click at [1121, 44] on button "Call to Customer" at bounding box center [1156, 54] width 121 height 30
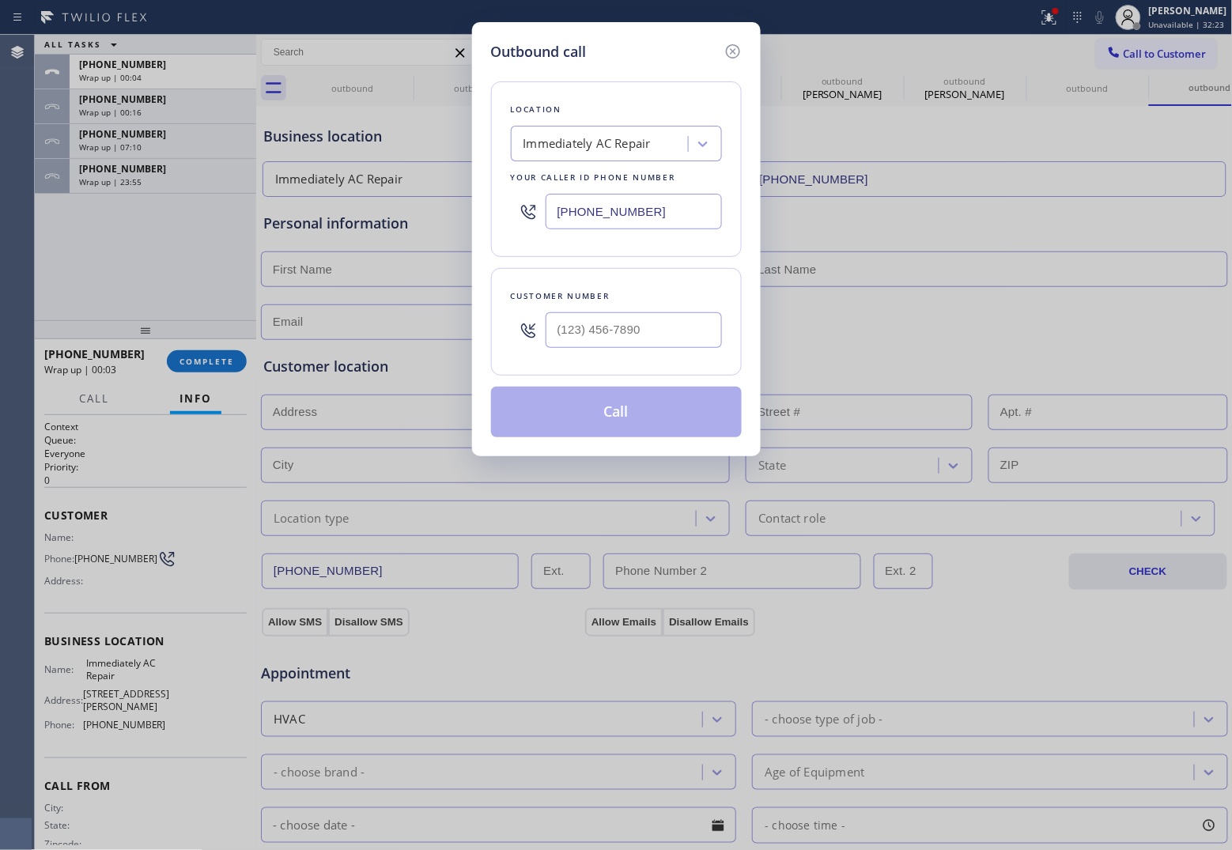
click at [610, 157] on div "Immediately AC Repair" at bounding box center [602, 144] width 172 height 28
click at [643, 210] on input "(201) 500-2140" at bounding box center [634, 212] width 176 height 36
paste input "718) 215-0531"
type input "(718) 215-0531"
type input "(___) ___-____"
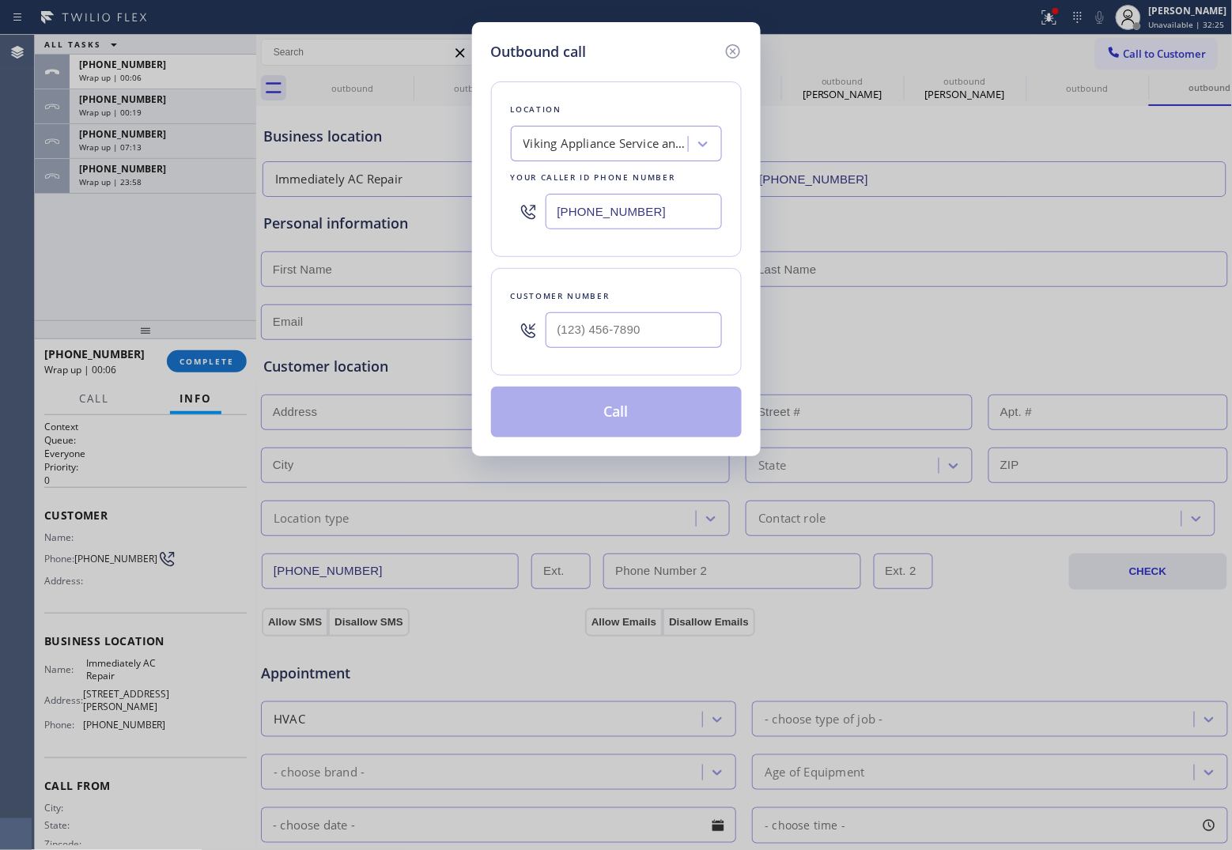
drag, startPoint x: 599, startPoint y: 340, endPoint x: 621, endPoint y: 353, distance: 25.5
click at [599, 340] on input "text" at bounding box center [634, 330] width 176 height 36
paste input "816) 313-3056"
type input "(816) 313-3056"
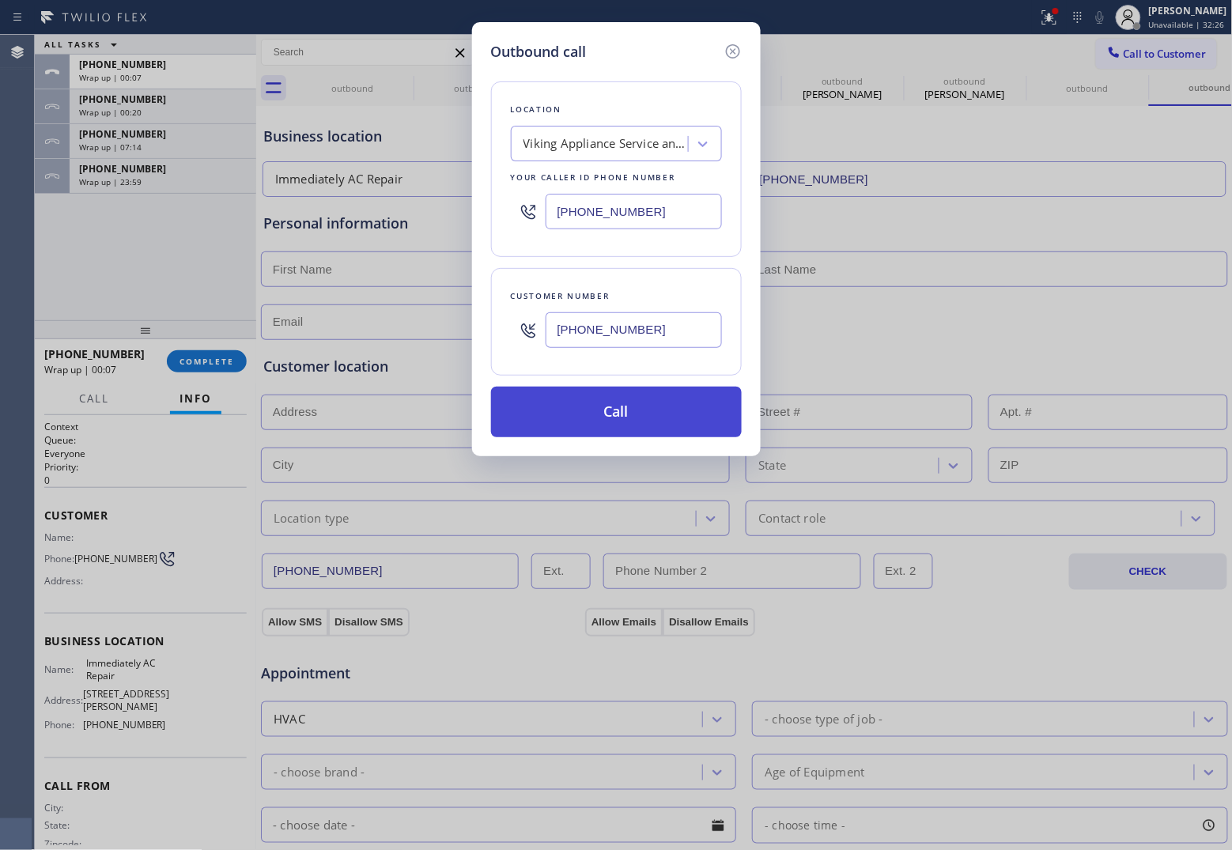
click at [658, 421] on button "Call" at bounding box center [616, 412] width 251 height 51
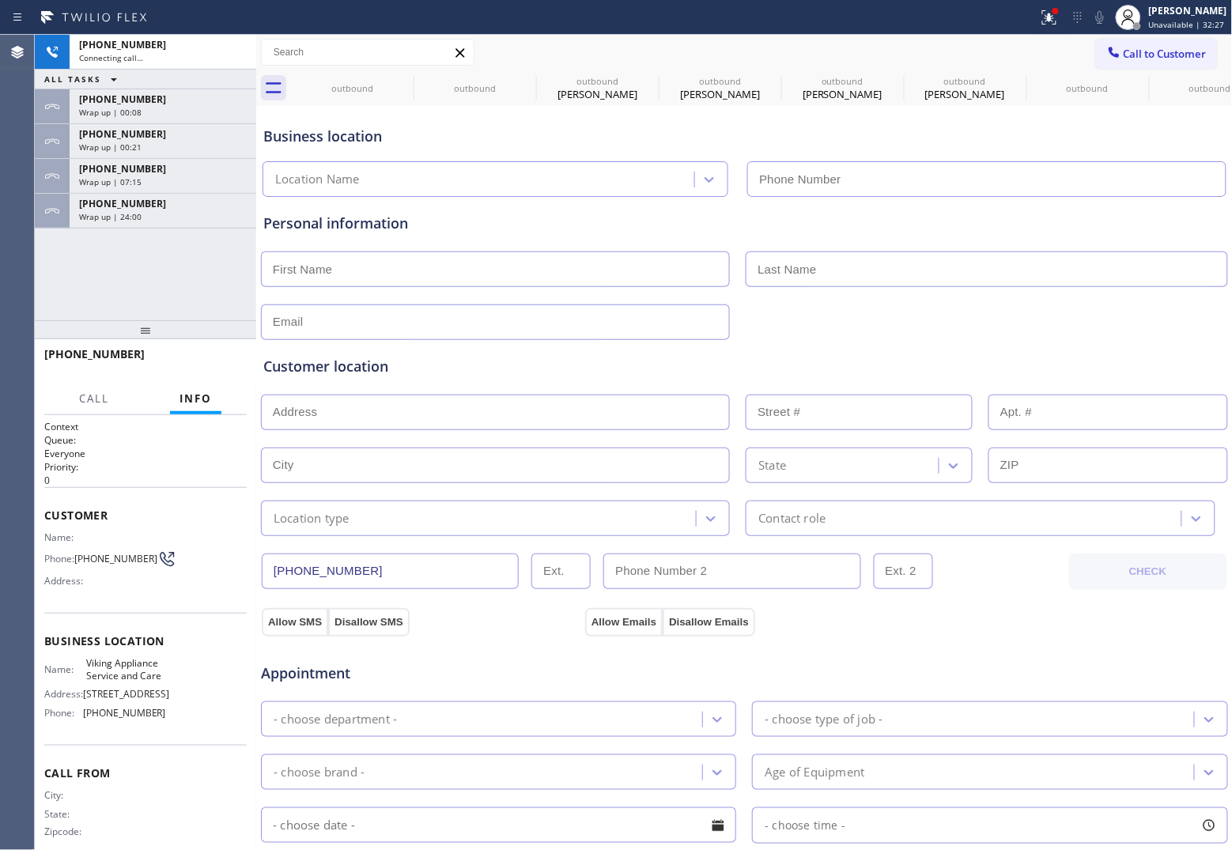
type input "(718) 215-0531"
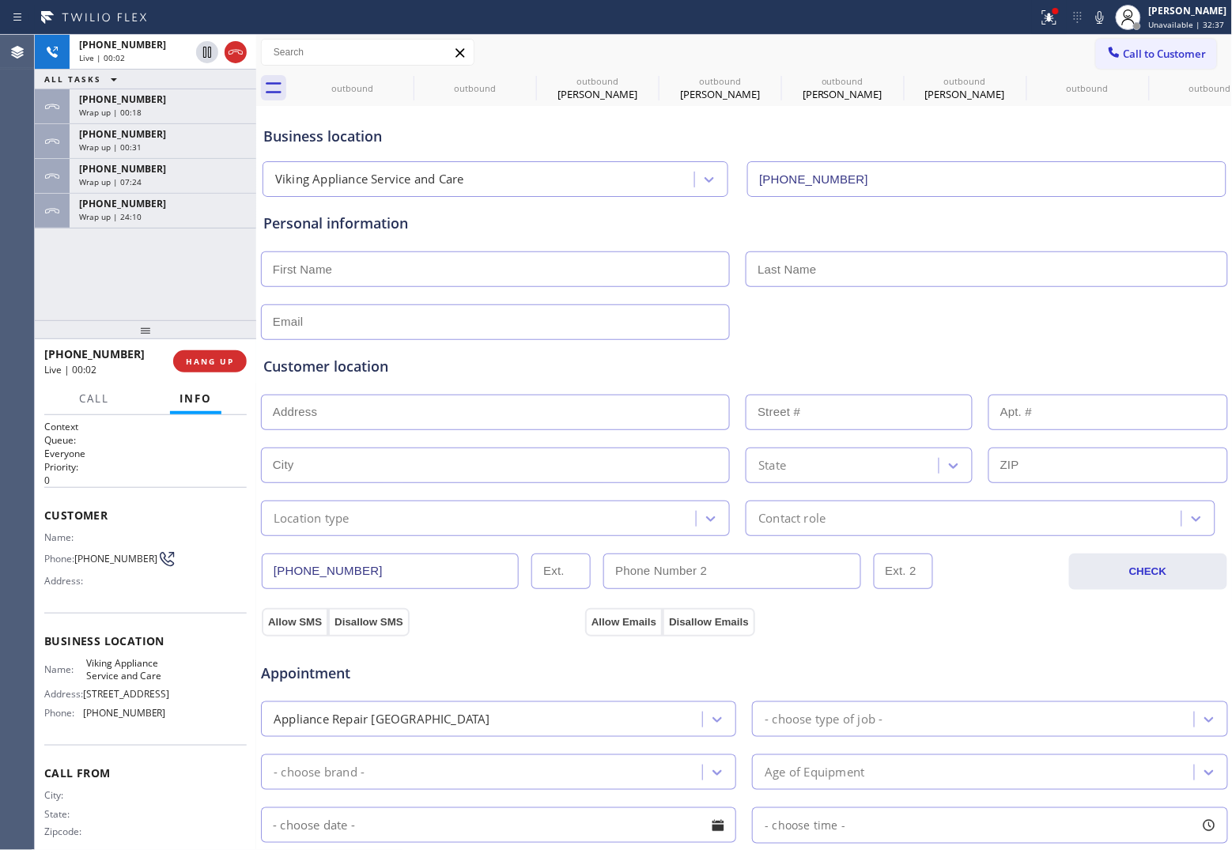
drag, startPoint x: 33, startPoint y: 294, endPoint x: 75, endPoint y: 278, distance: 44.8
click at [33, 294] on div "Agent Desktop" at bounding box center [17, 442] width 34 height 815
click at [135, 195] on div "+19176139822 Wrap up | 24:11" at bounding box center [160, 211] width 180 height 35
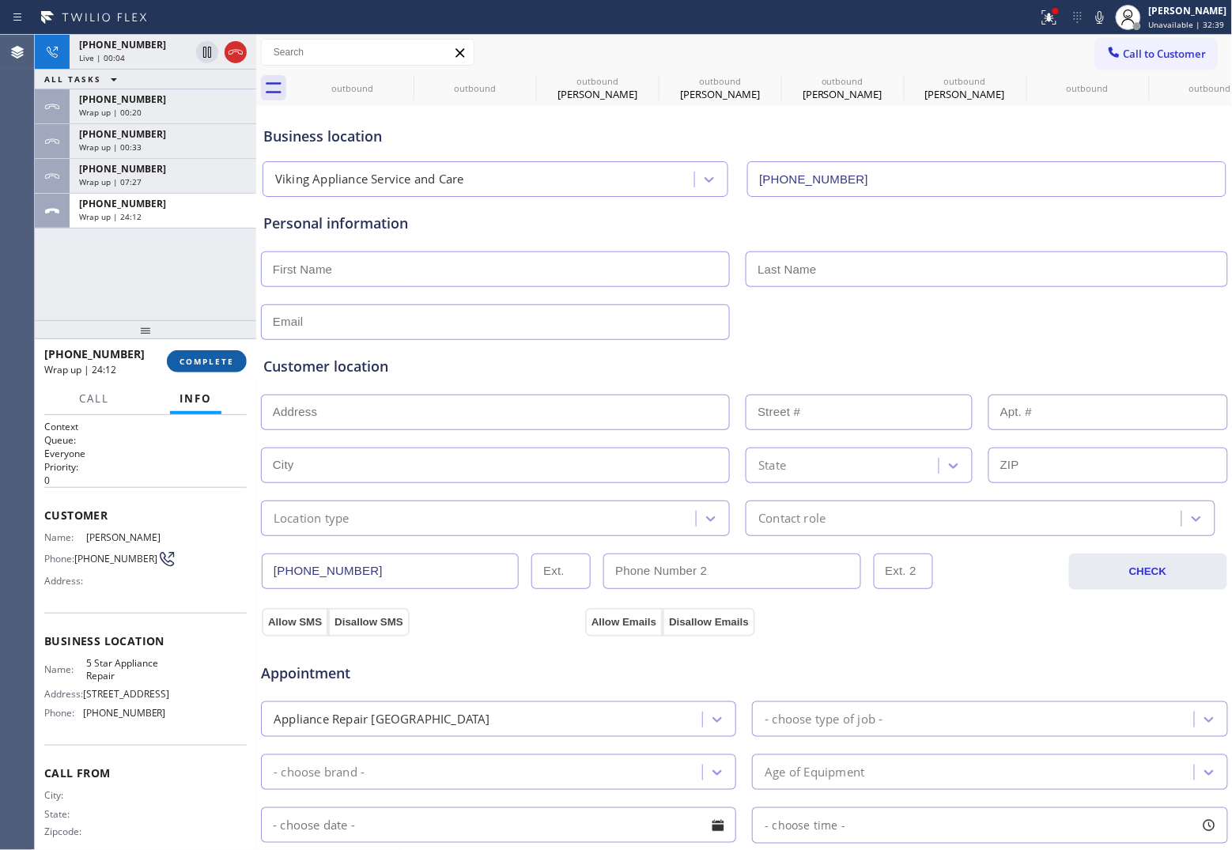
click at [214, 357] on span "COMPLETE" at bounding box center [206, 361] width 55 height 11
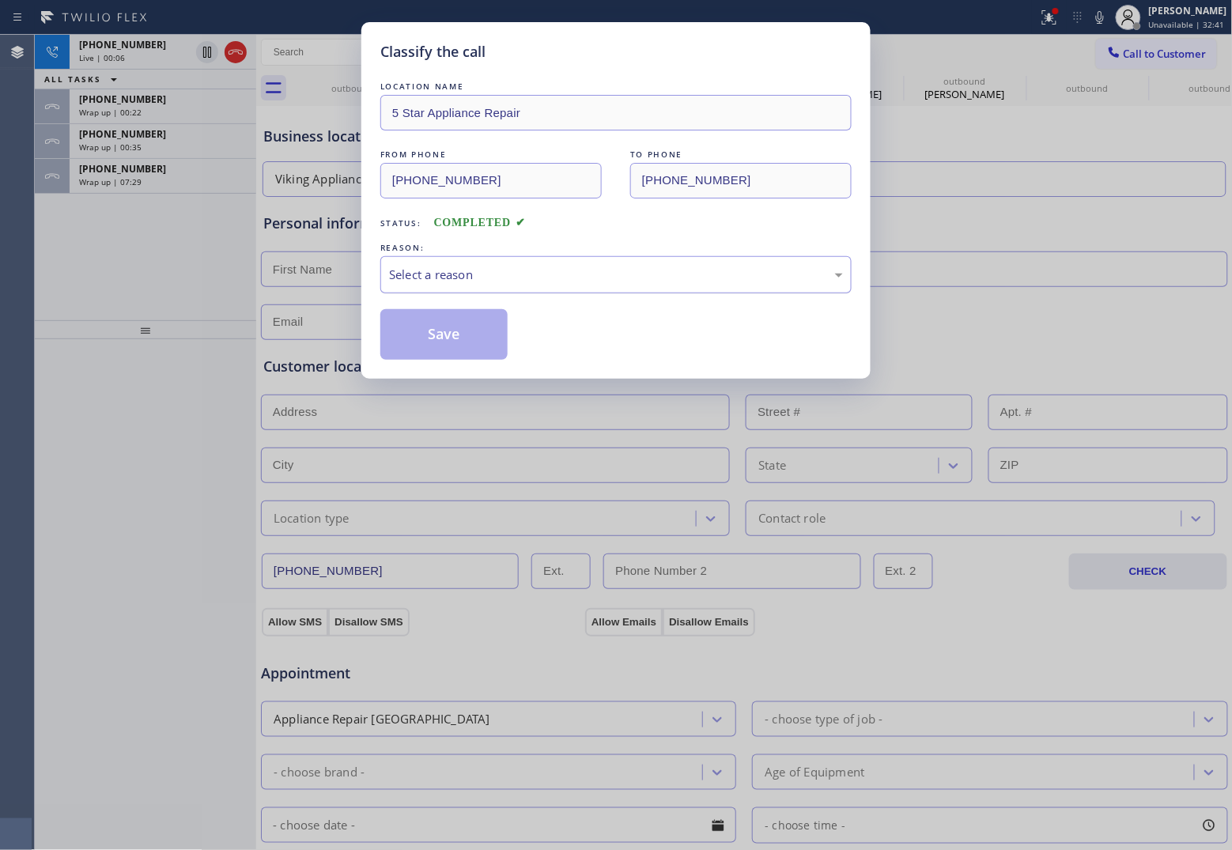
drag, startPoint x: 512, startPoint y: 270, endPoint x: 510, endPoint y: 285, distance: 15.1
click at [510, 275] on div "Select a reason" at bounding box center [616, 275] width 454 height 18
click at [440, 336] on button "Save" at bounding box center [443, 334] width 127 height 51
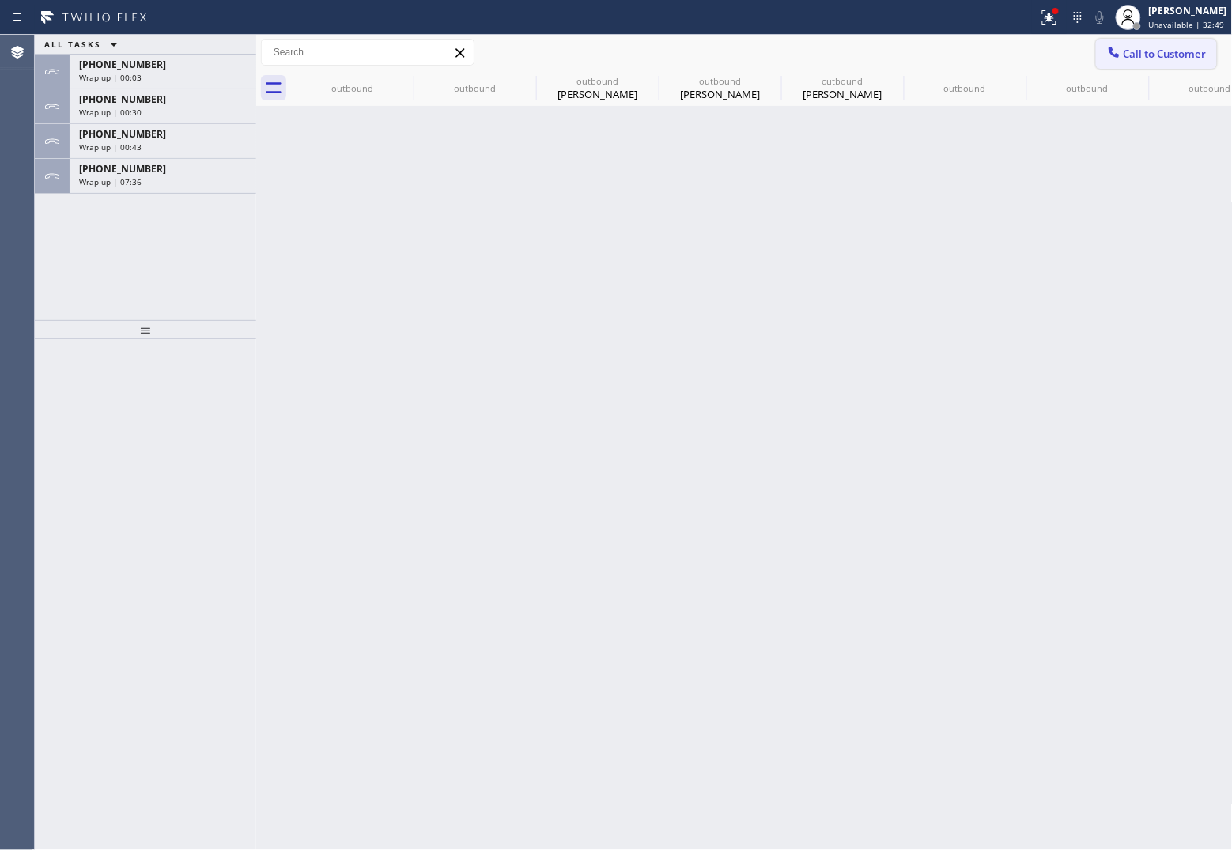
click at [1152, 57] on span "Call to Customer" at bounding box center [1165, 54] width 83 height 14
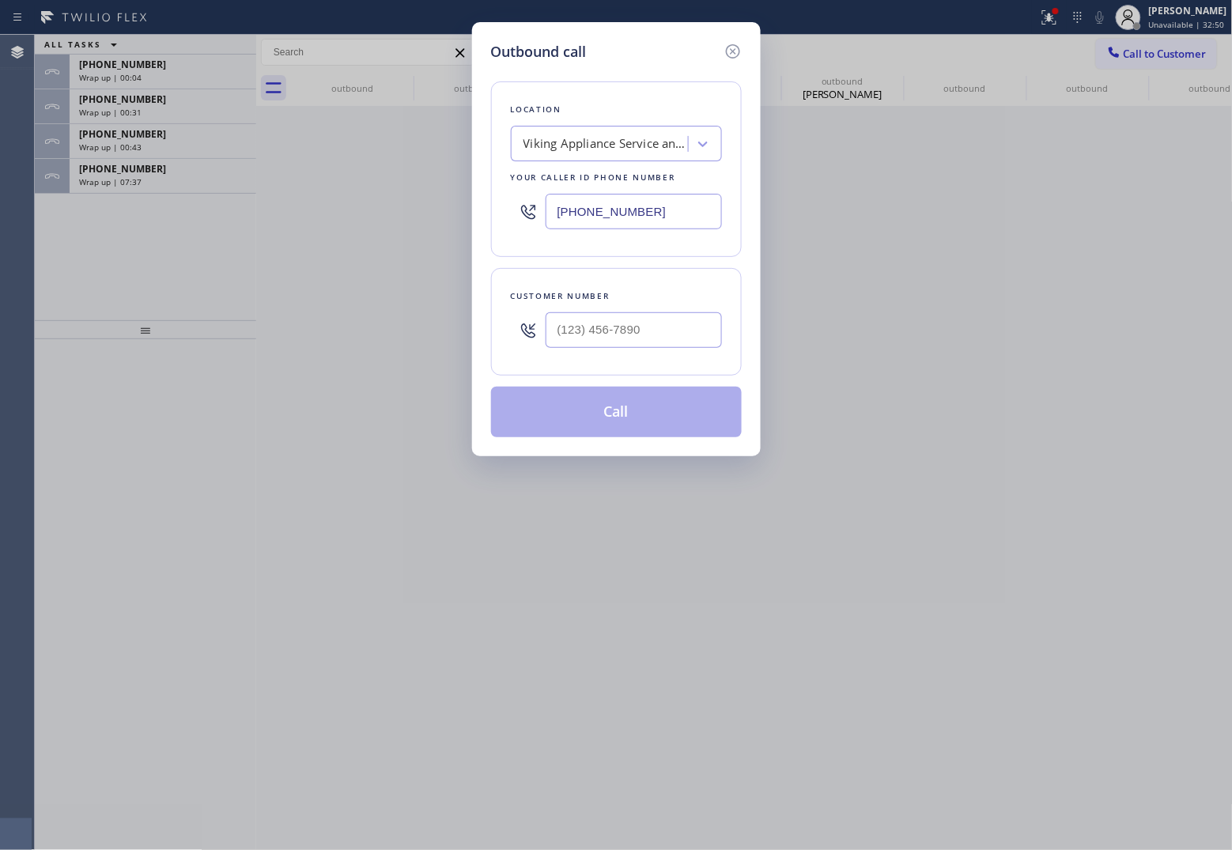
click at [669, 349] on div at bounding box center [634, 329] width 176 height 51
click at [629, 321] on input "(___) ___-____" at bounding box center [634, 330] width 176 height 36
paste input "816) 313-3056"
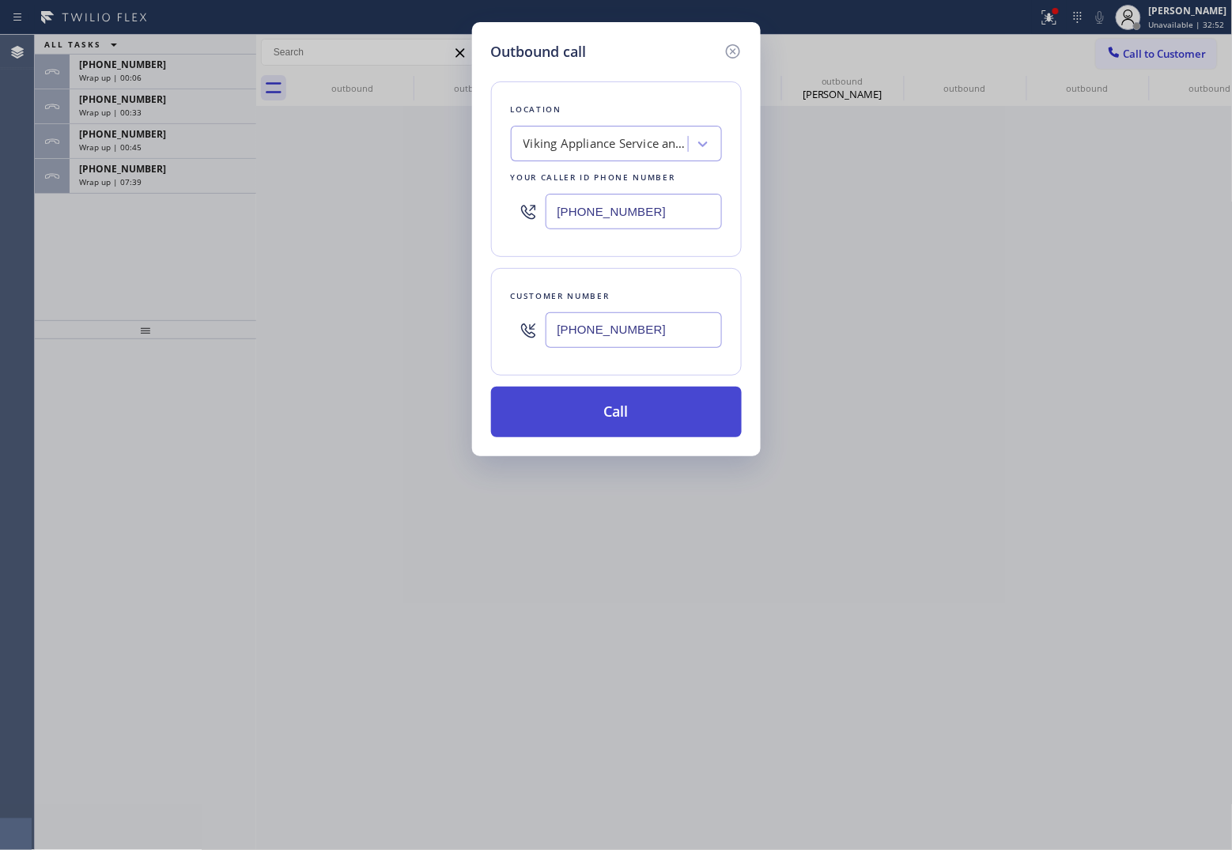
type input "(816) 313-3056"
click at [682, 421] on button "Call" at bounding box center [616, 412] width 251 height 51
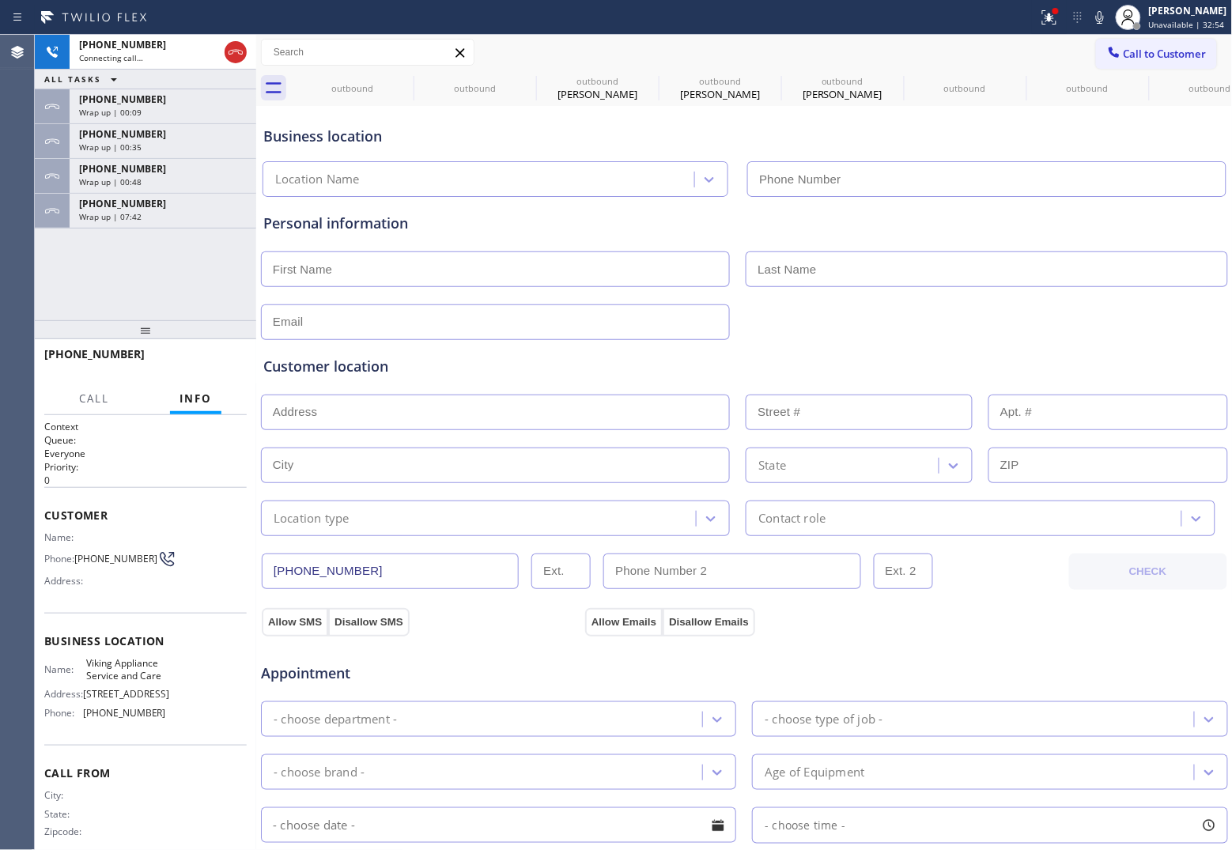
type input "(718) 215-0531"
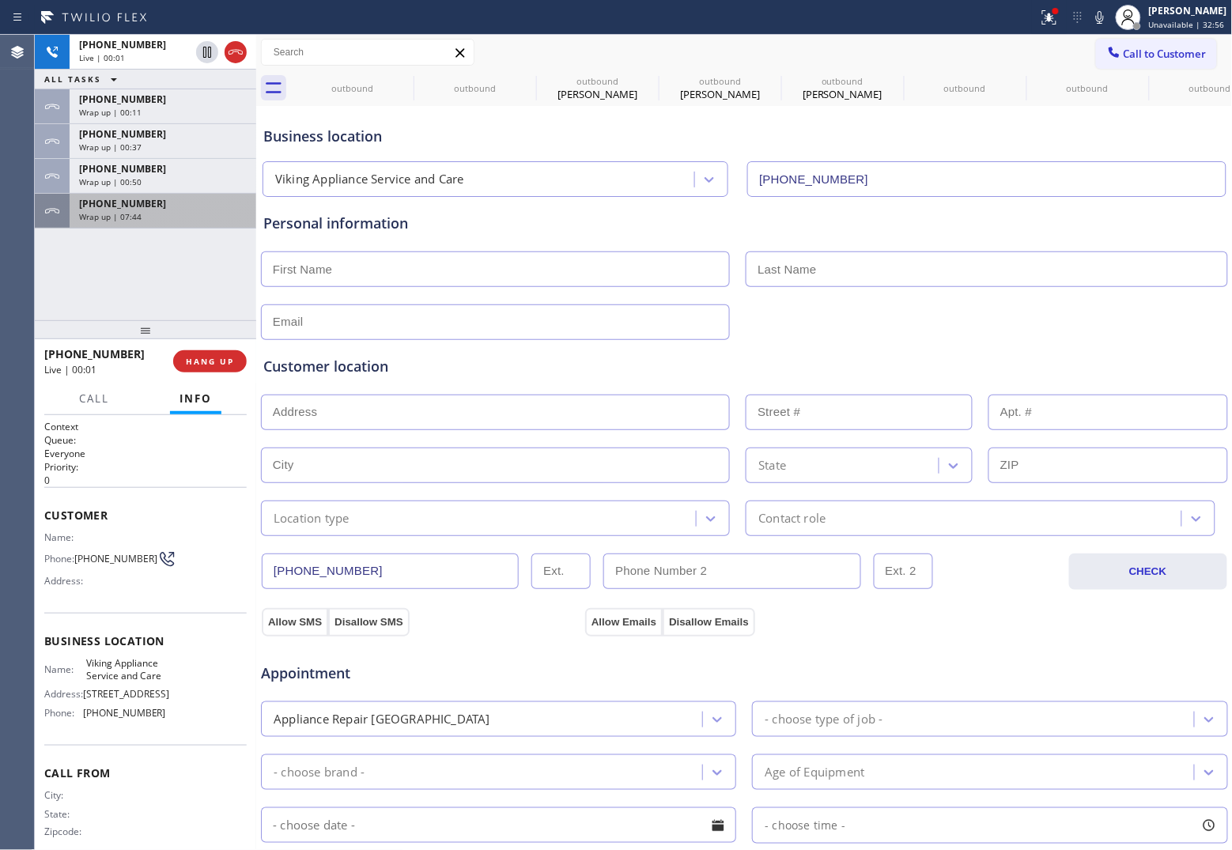
click at [145, 206] on div "[PHONE_NUMBER]" at bounding box center [163, 203] width 168 height 13
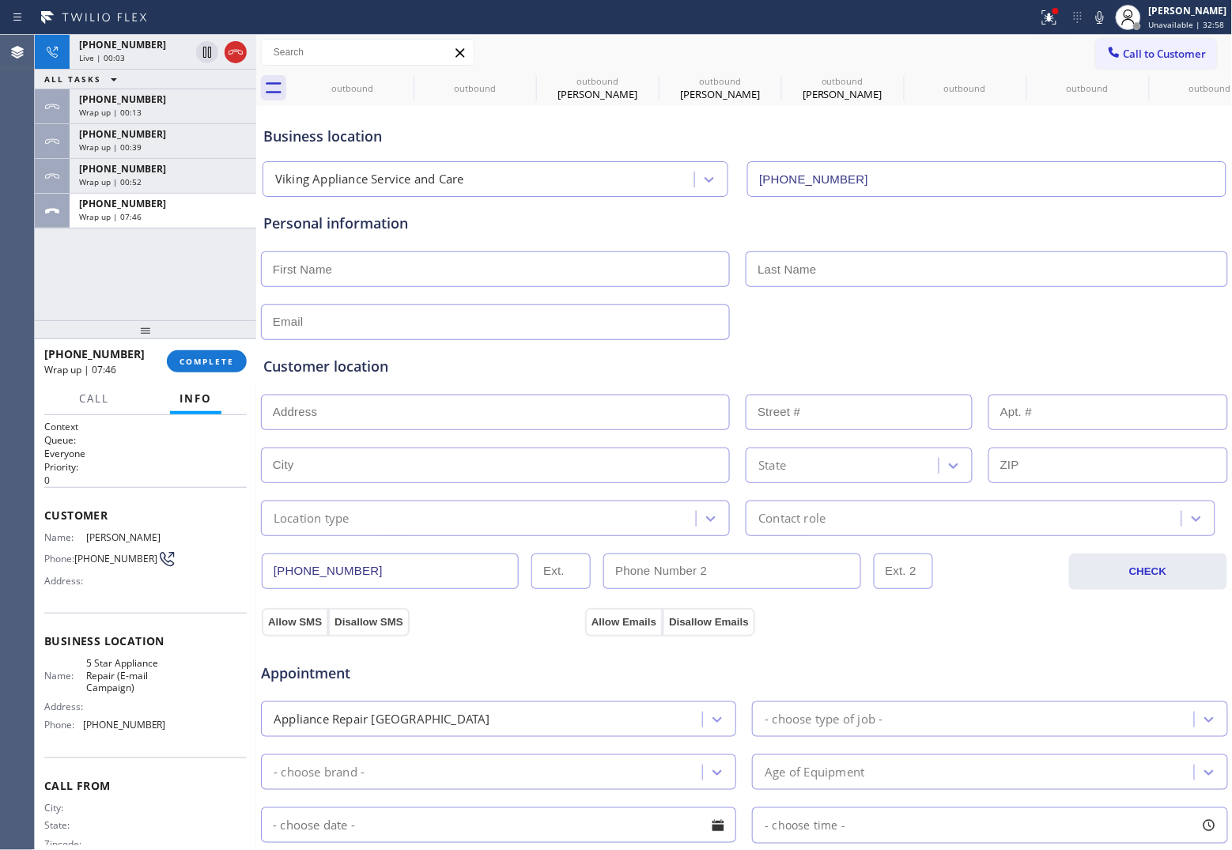
drag, startPoint x: 239, startPoint y: 51, endPoint x: 1188, endPoint y: 332, distance: 990.3
click at [239, 51] on icon at bounding box center [235, 52] width 19 height 19
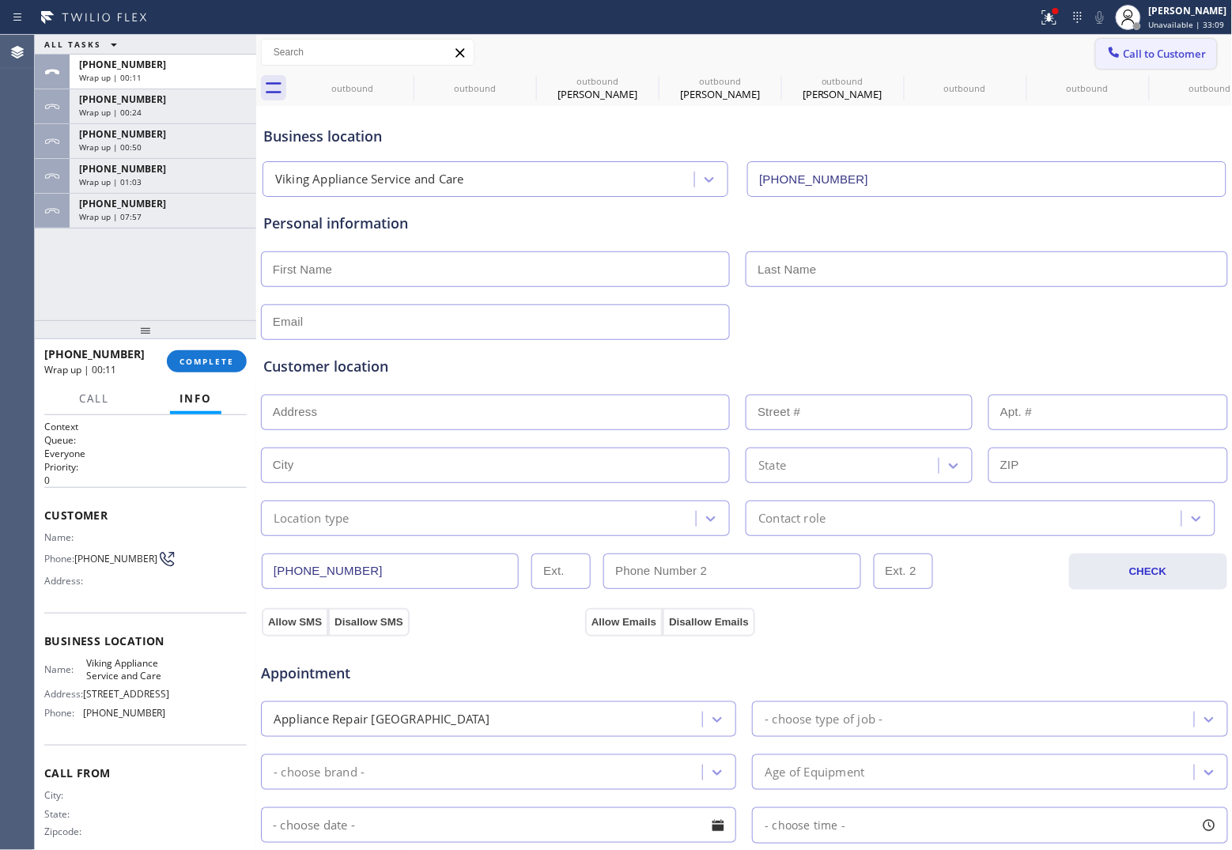
drag, startPoint x: 1077, startPoint y: 73, endPoint x: 1098, endPoint y: 57, distance: 25.9
click at [1078, 73] on div "outbound" at bounding box center [1087, 88] width 119 height 36
click at [1108, 48] on div at bounding box center [1114, 53] width 19 height 19
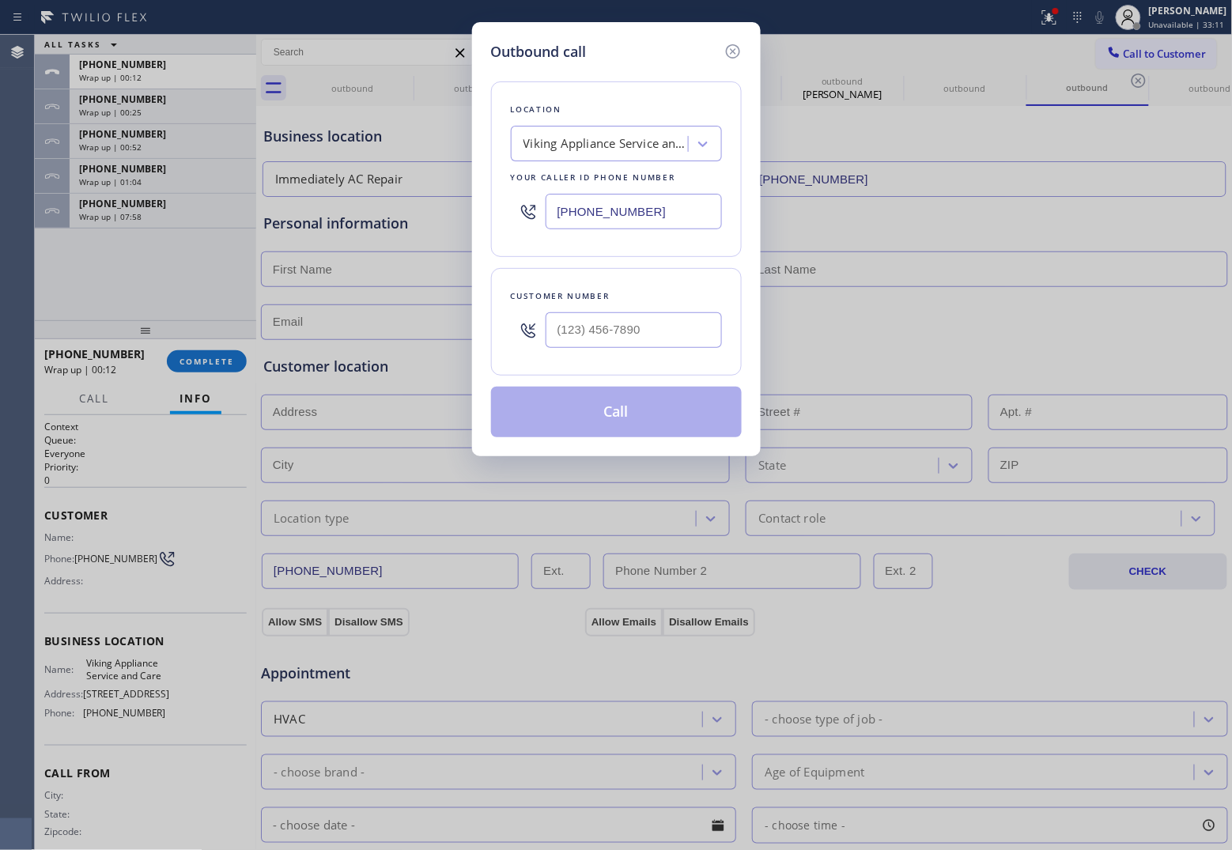
click at [681, 217] on input "(718) 215-0531" at bounding box center [634, 212] width 176 height 36
paste input "954) 835-4535"
type input "(954) 835-4535"
type input "(___) ___-____"
click at [625, 329] on input "text" at bounding box center [634, 330] width 176 height 36
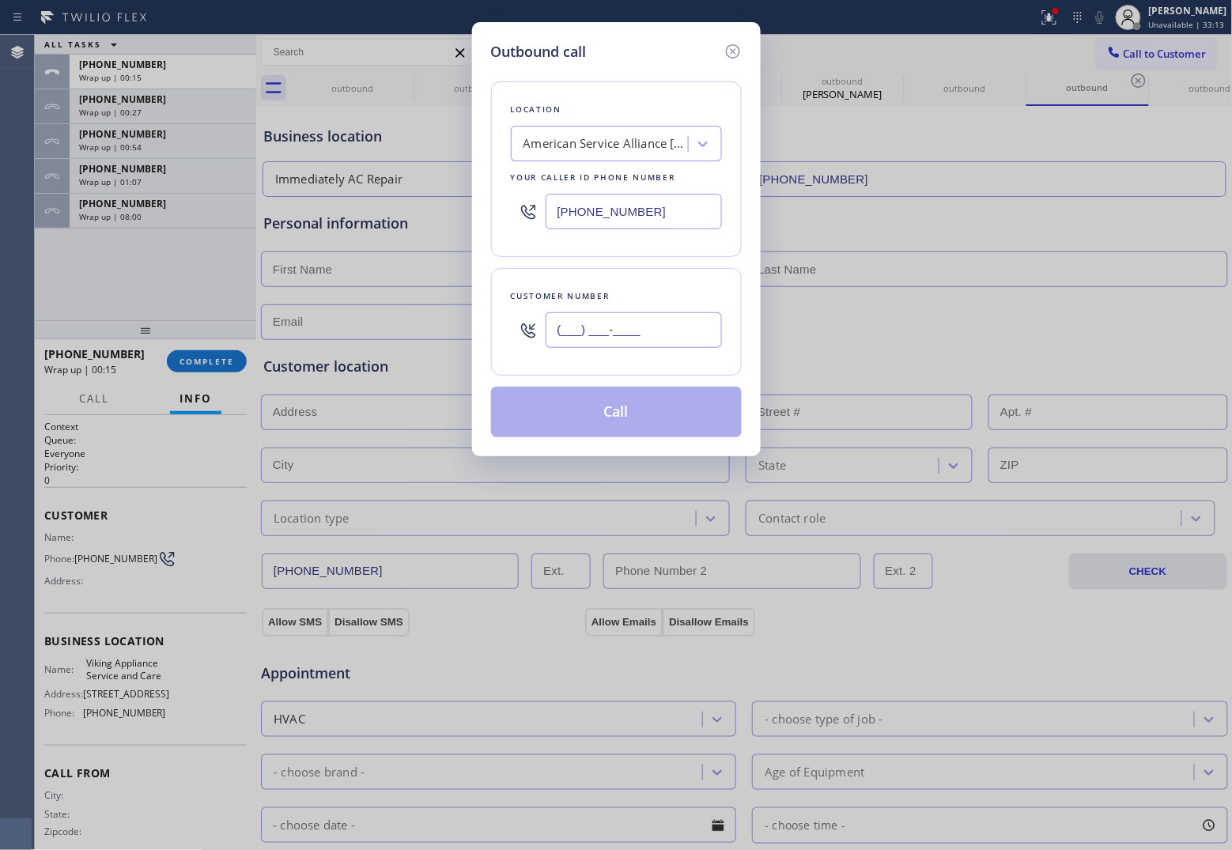
paste input "917) 907-0558"
type input "(917) 907-0558"
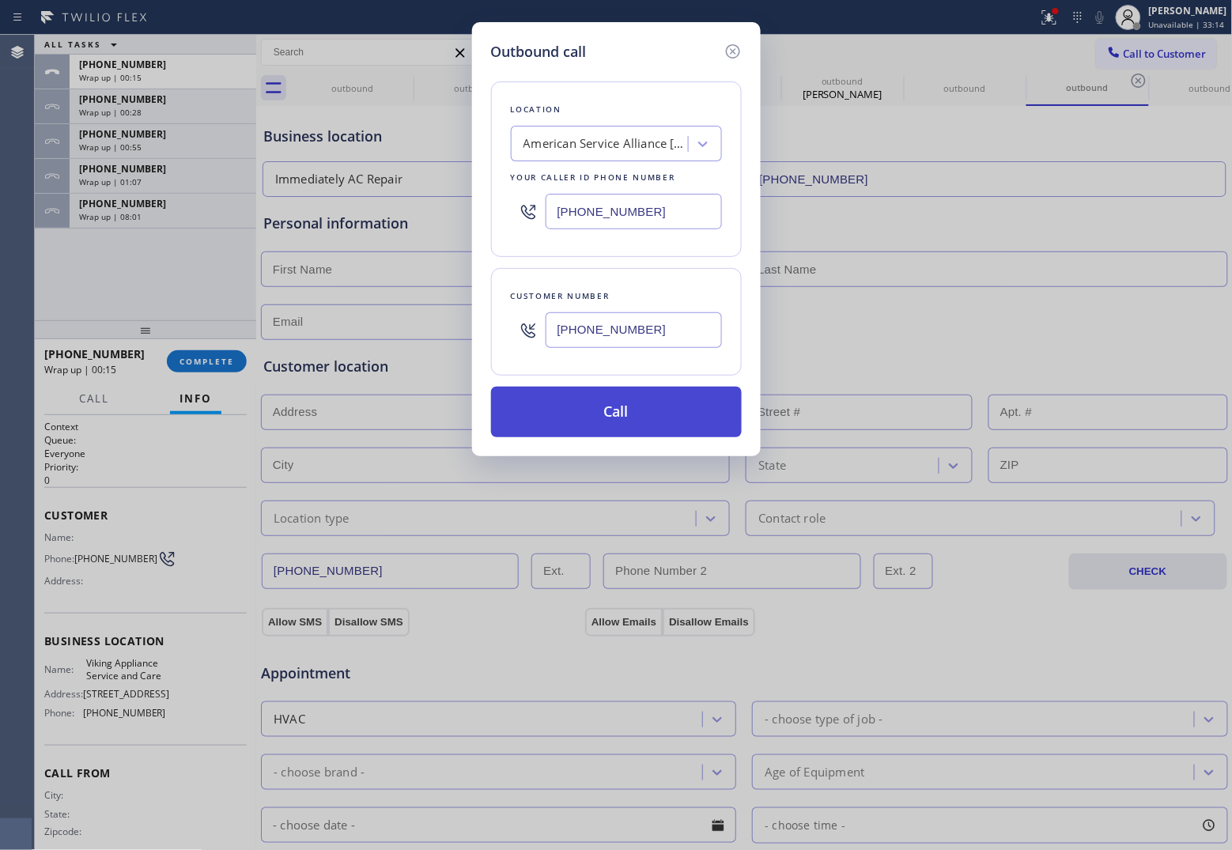
click at [672, 420] on button "Call" at bounding box center [616, 412] width 251 height 51
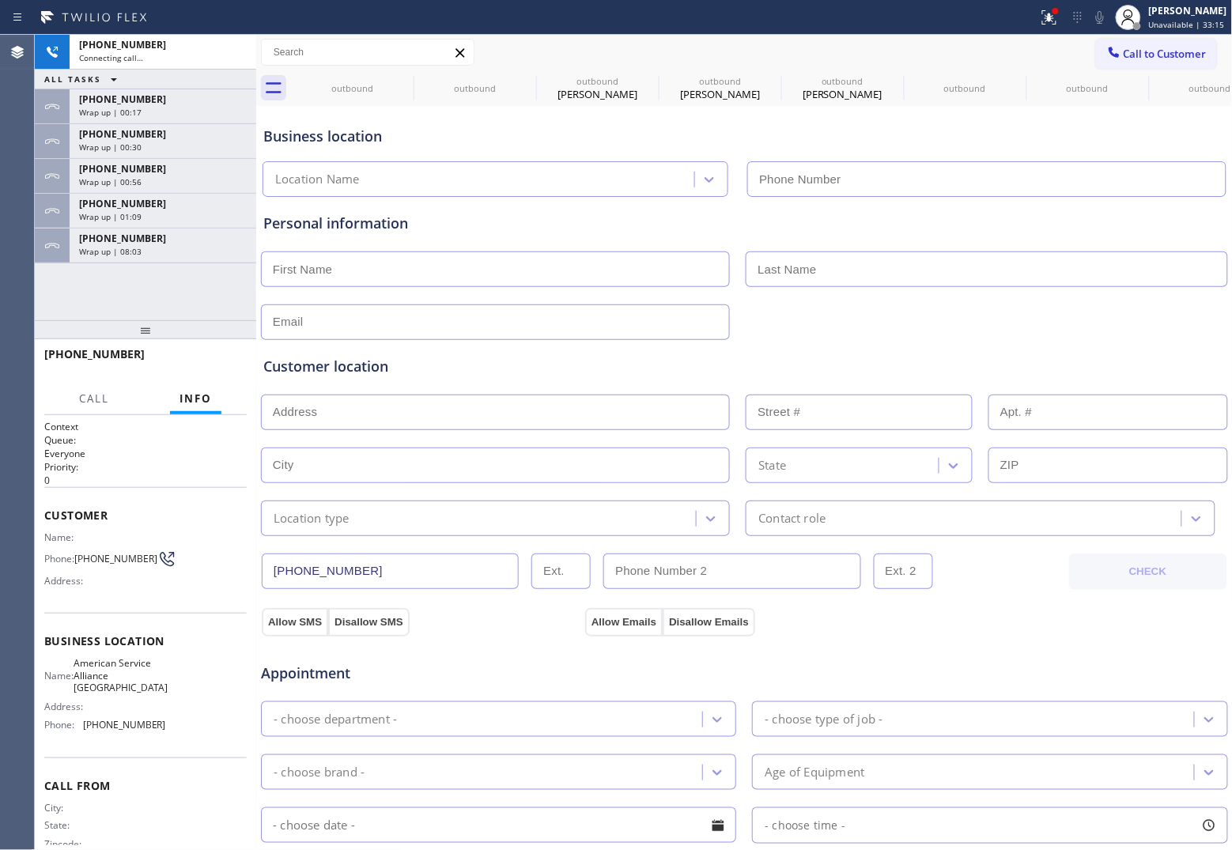
type input "(954) 835-4535"
drag, startPoint x: 40, startPoint y: 301, endPoint x: 491, endPoint y: 105, distance: 492.3
click at [40, 301] on div "+19179070558 Connecting call… ALL TASKS ALL TASKS ACTIVE TASKS TASKS IN WRAP UP…" at bounding box center [145, 177] width 221 height 285
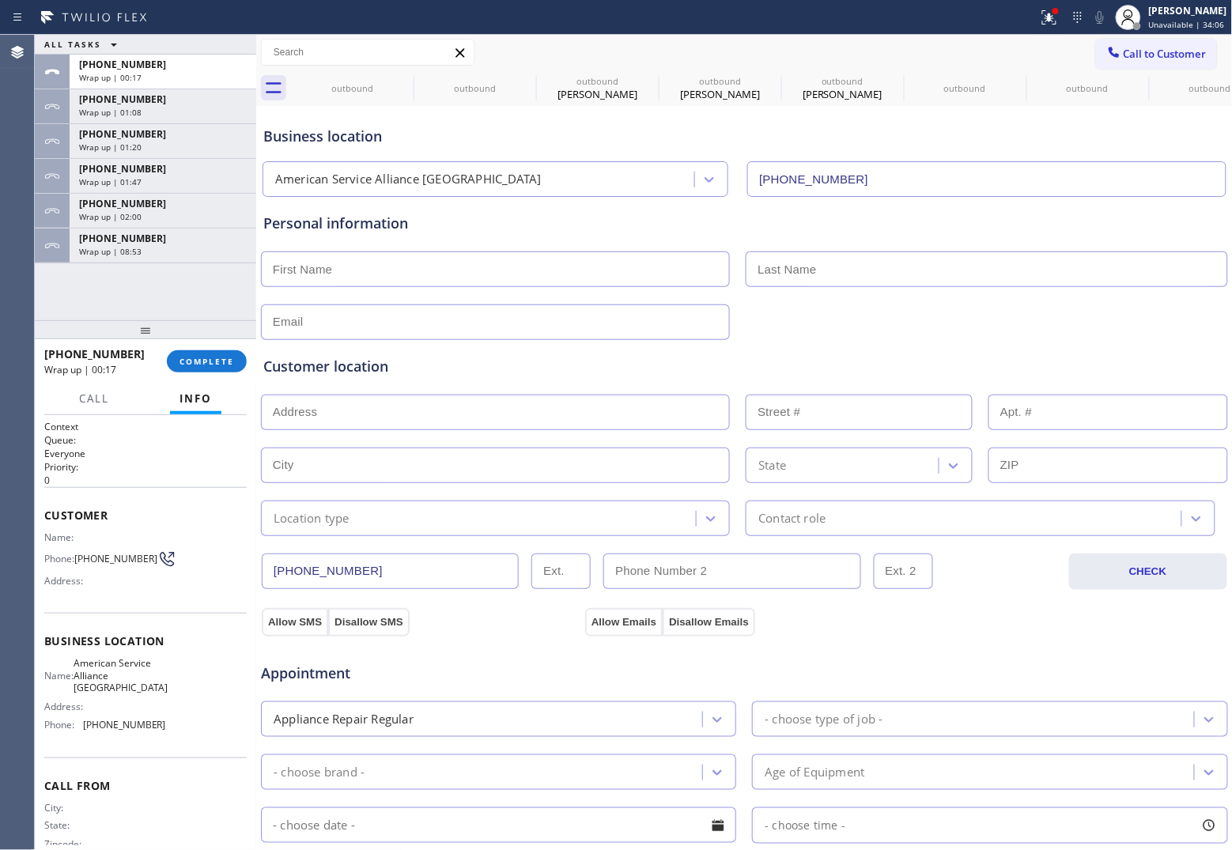
click at [1159, 53] on span "Call to Customer" at bounding box center [1165, 54] width 83 height 14
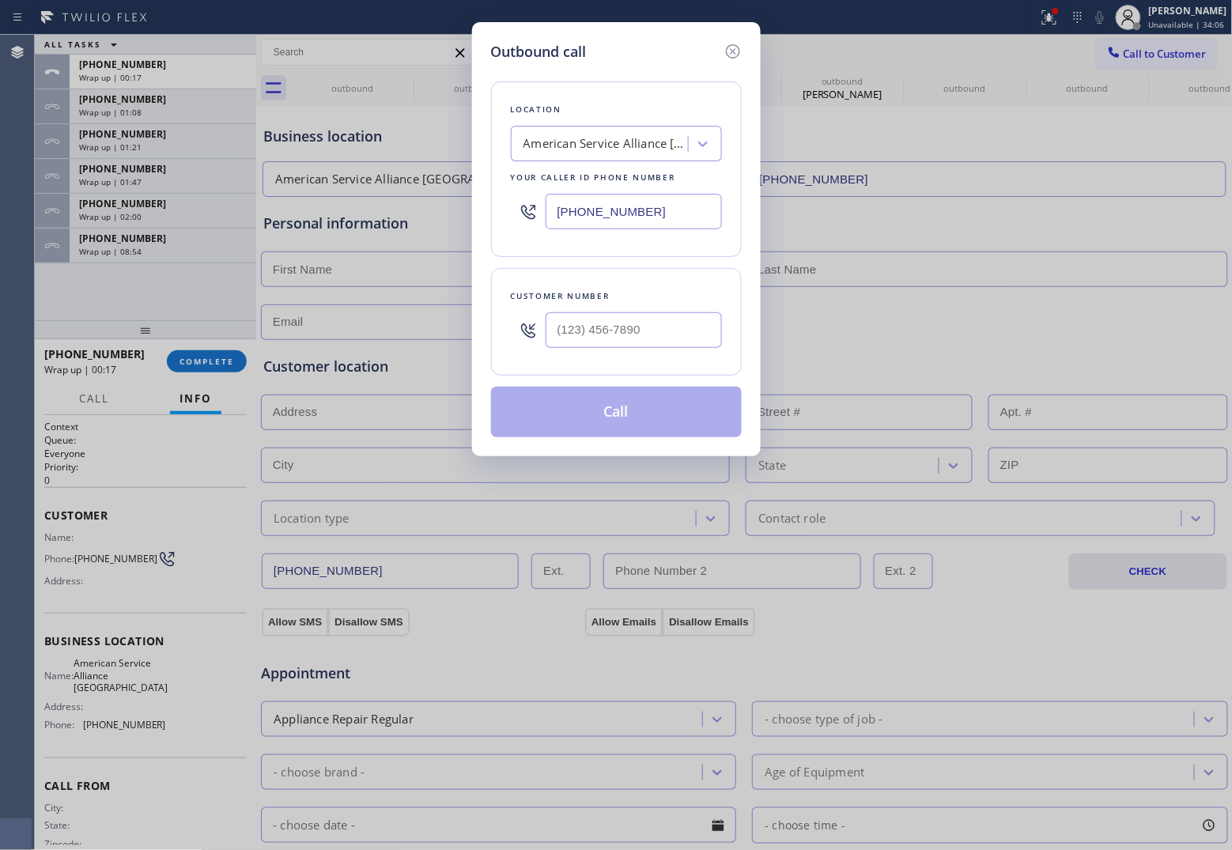
click at [693, 222] on input "(954) 835-4535" at bounding box center [634, 212] width 176 height 36
paste input "305) 930-7109"
type input "(305) 930-7109"
type input "(___) ___-____"
click at [622, 336] on input "(___) ___-____" at bounding box center [634, 330] width 176 height 36
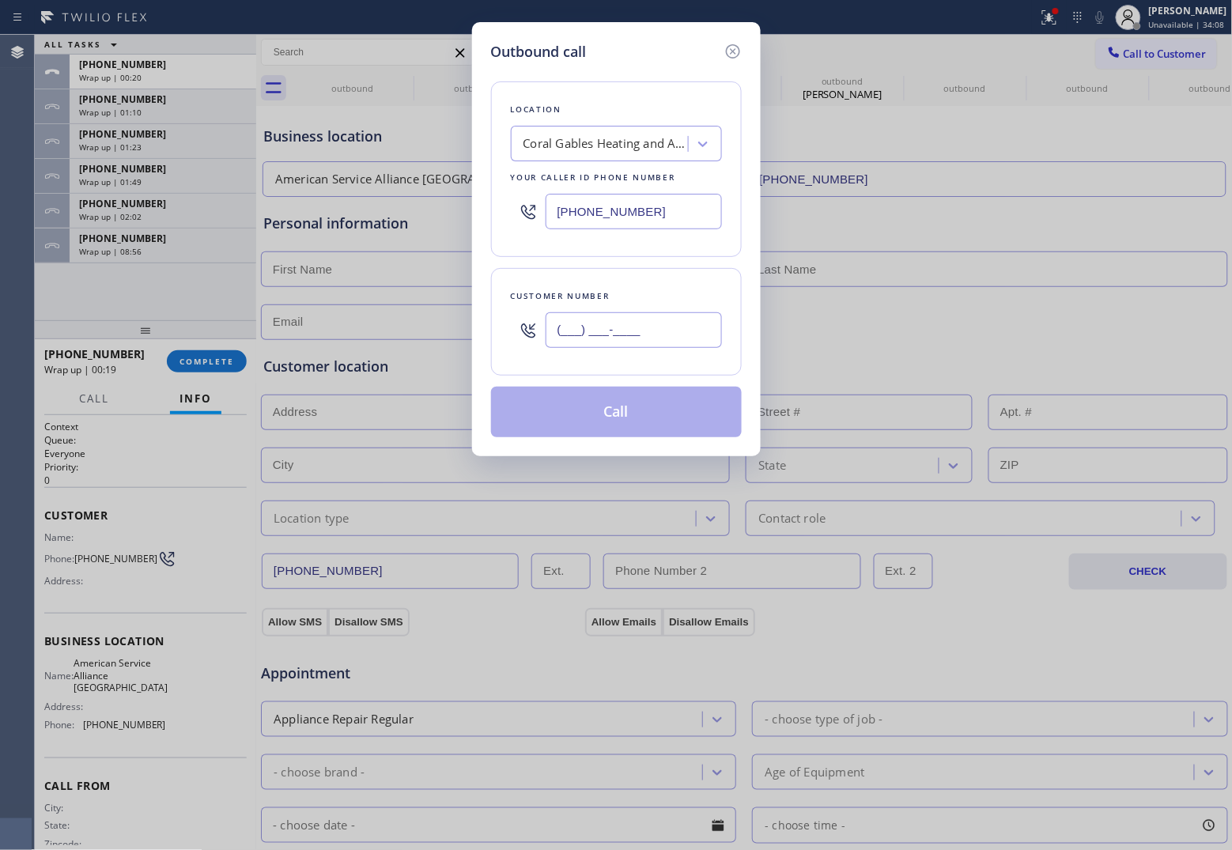
paste input "786) 885-9170"
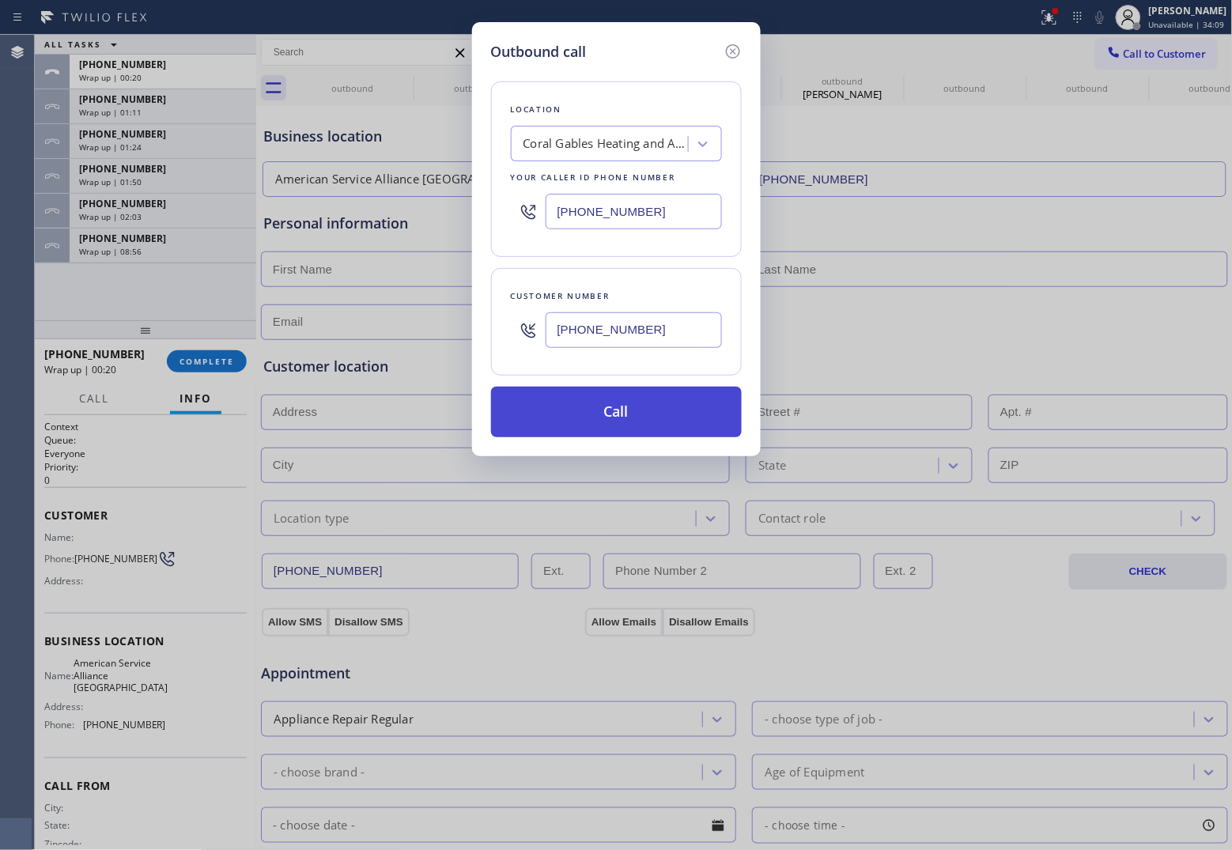
type input "(786) 885-9170"
click at [652, 411] on button "Call" at bounding box center [616, 412] width 251 height 51
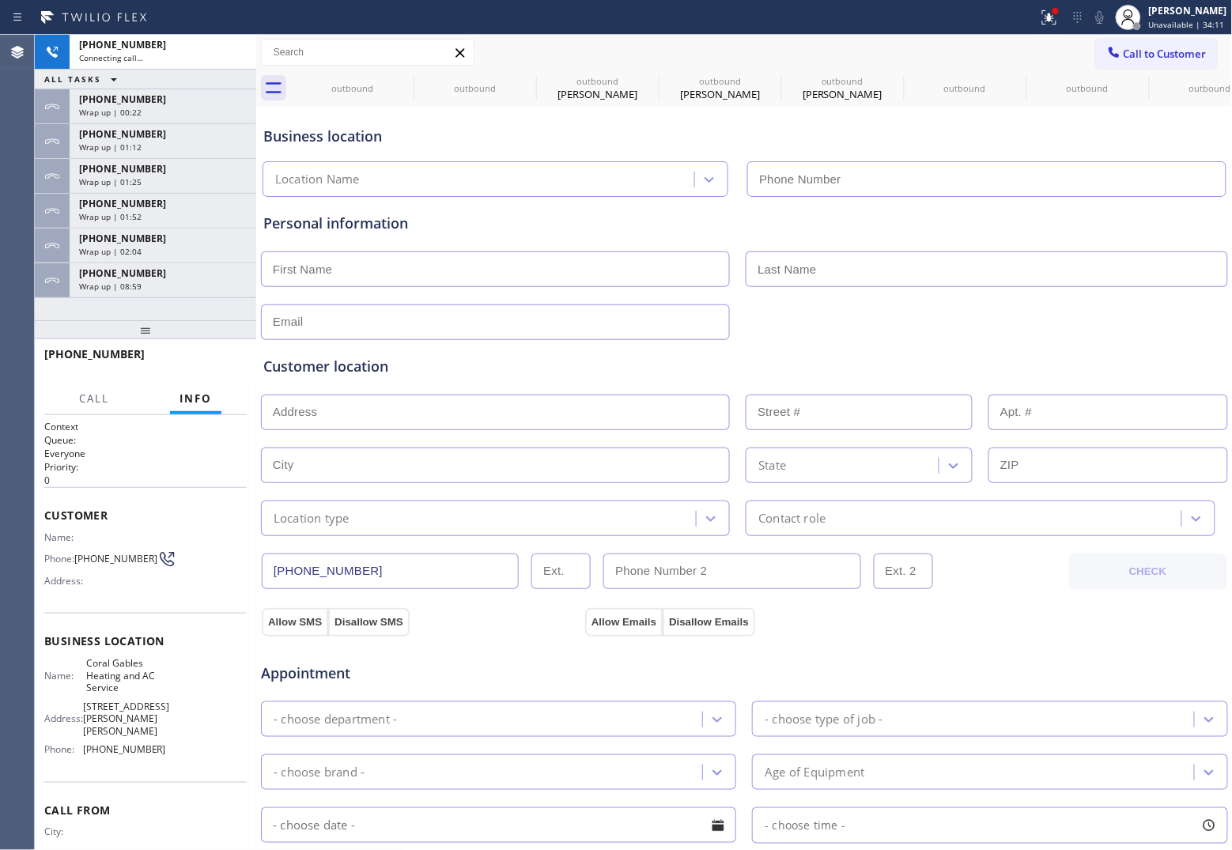
type input "(305) 930-7109"
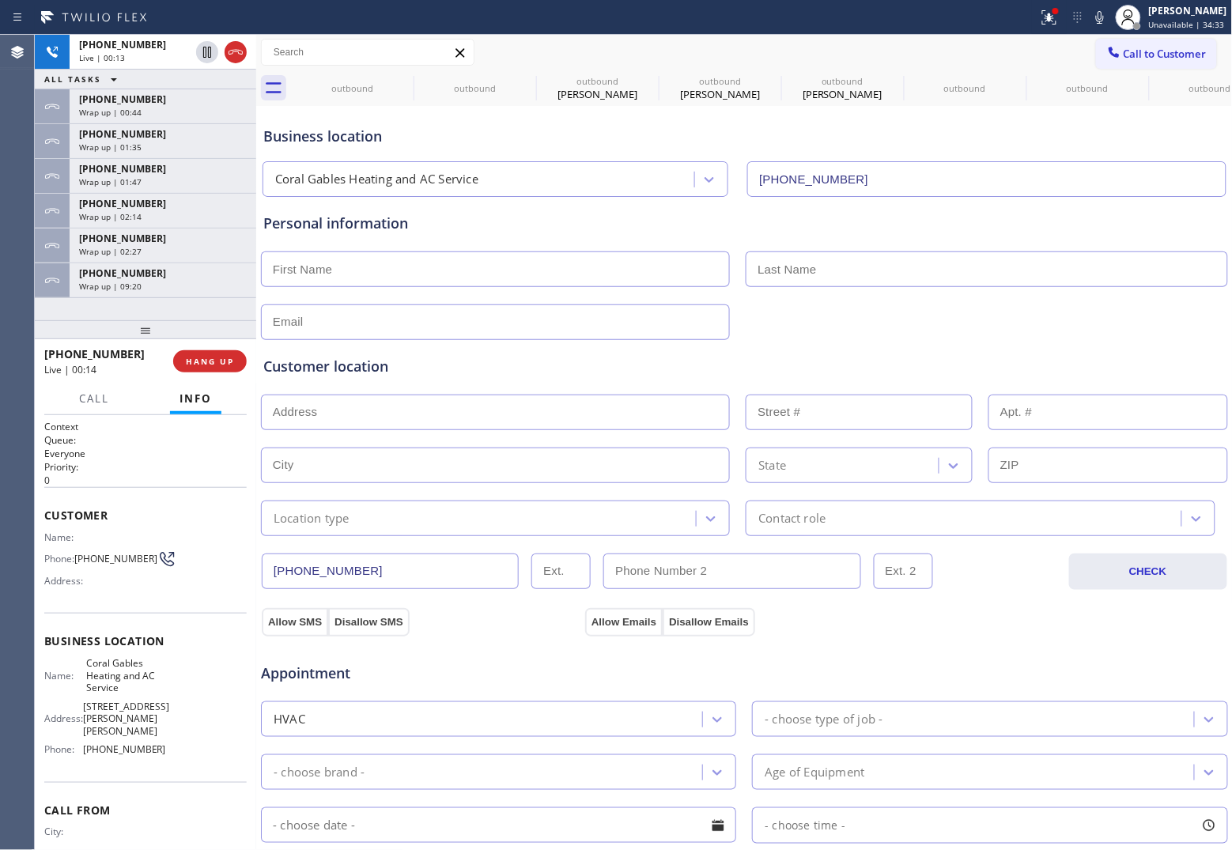
click at [50, 337] on div at bounding box center [145, 329] width 221 height 19
click at [237, 51] on icon at bounding box center [236, 52] width 14 height 5
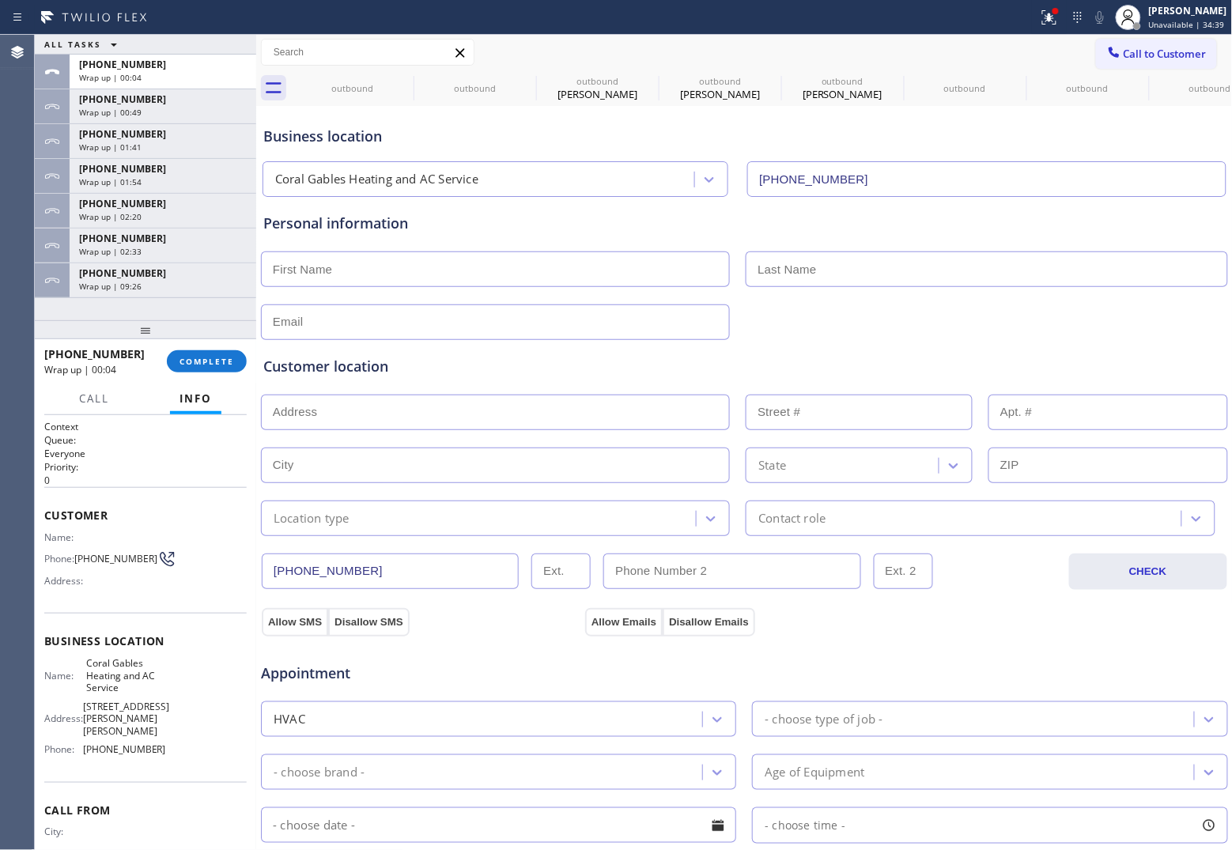
drag, startPoint x: 1144, startPoint y: 57, endPoint x: 788, endPoint y: 206, distance: 385.6
click at [1133, 63] on button "Call to Customer" at bounding box center [1156, 54] width 121 height 30
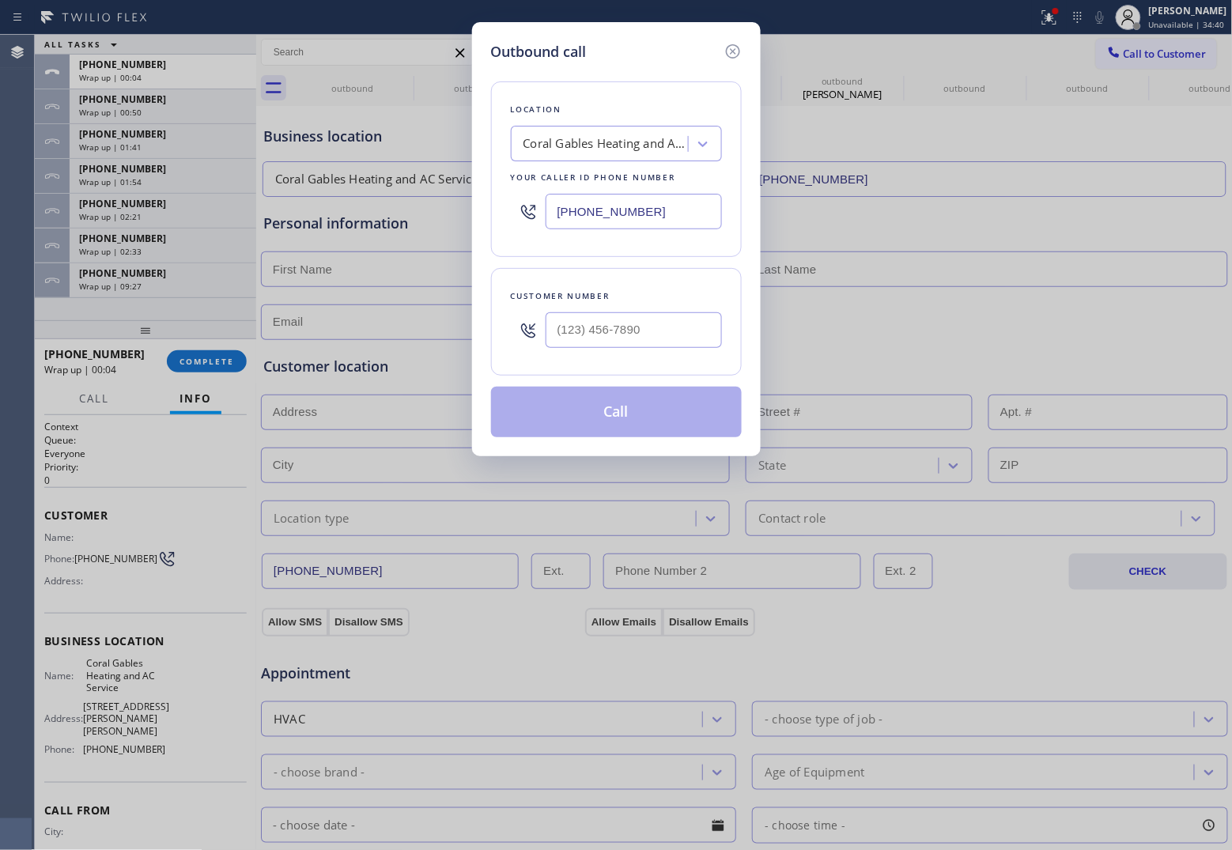
click at [678, 199] on input "(305) 930-7109" at bounding box center [634, 212] width 176 height 36
paste input "856) 502-1317"
type input "(856) 502-1317"
type input "(___) ___-____"
click at [626, 323] on input "(___) ___-____" at bounding box center [634, 330] width 176 height 36
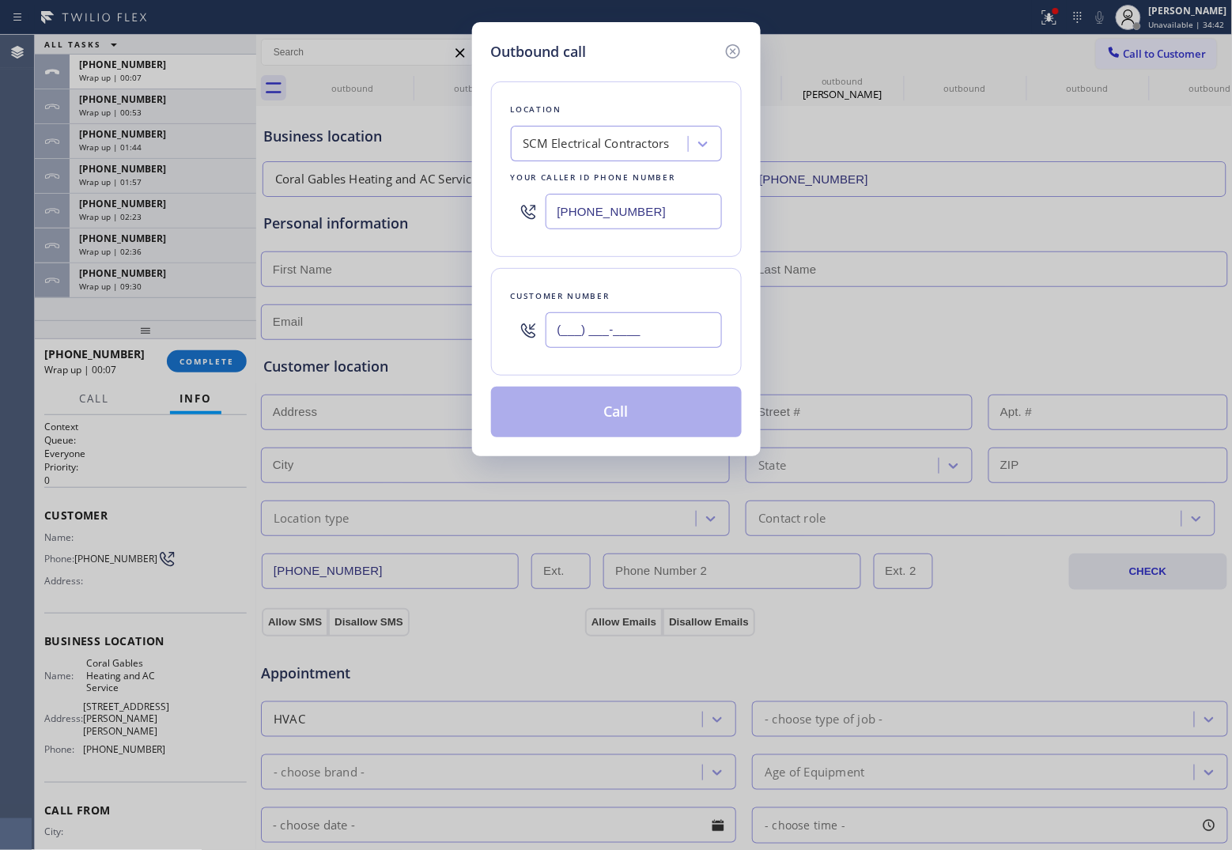
paste input "856) 276-5064"
type input "(856) 276-5064"
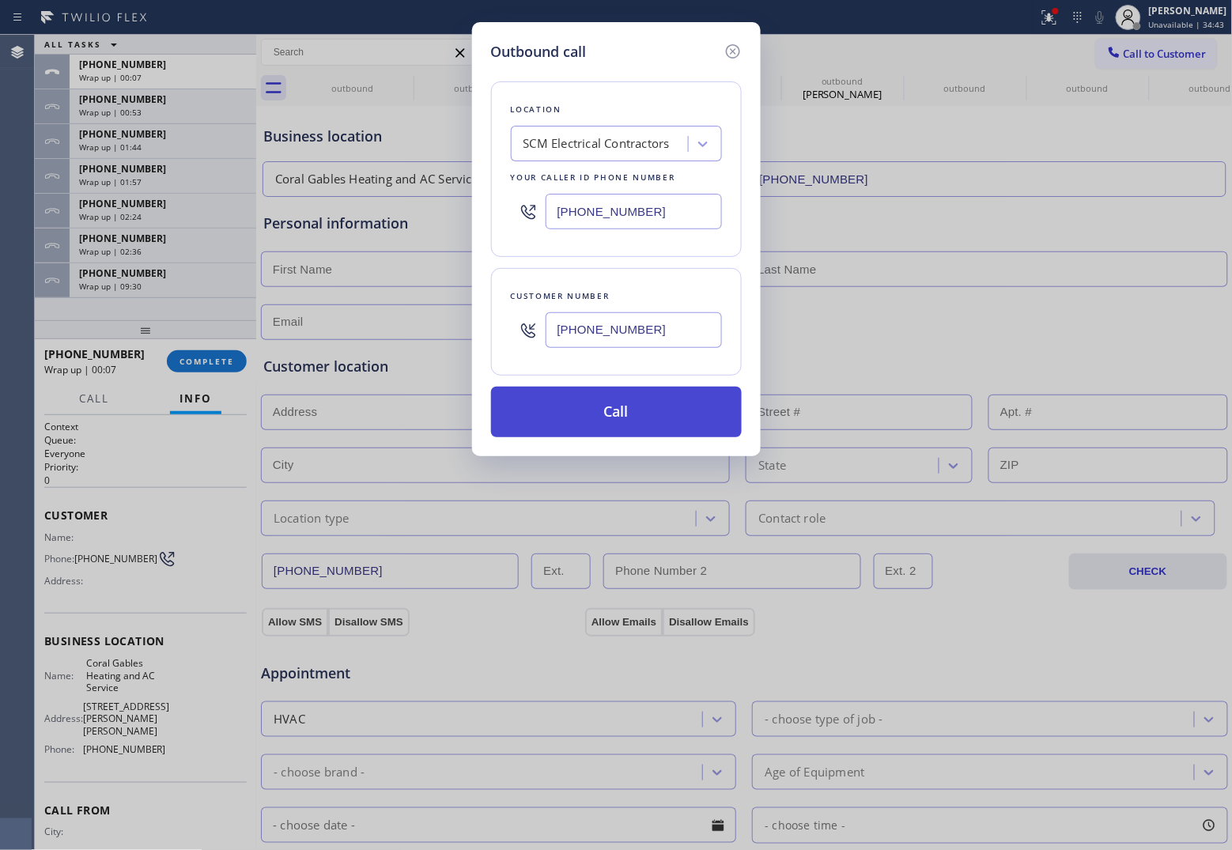
click at [660, 406] on button "Call" at bounding box center [616, 412] width 251 height 51
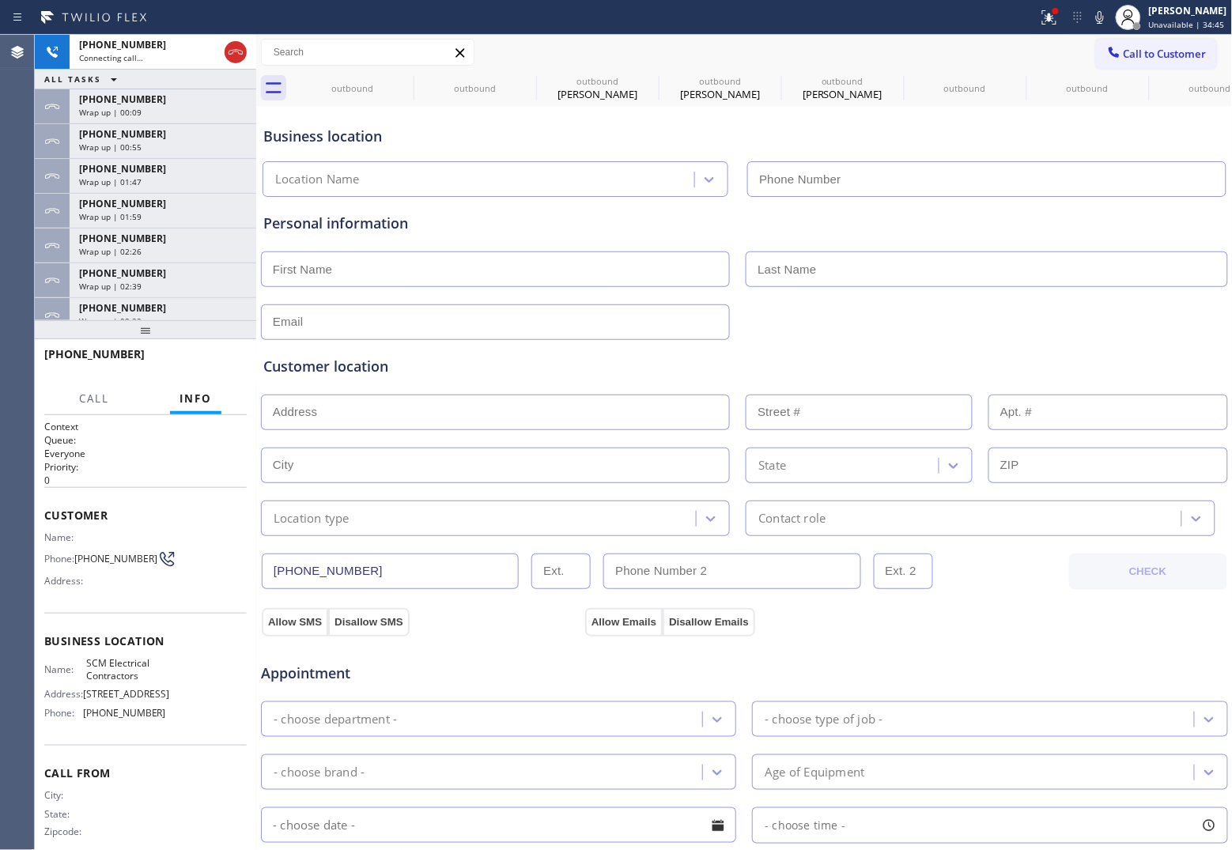
type input "(856) 502-1317"
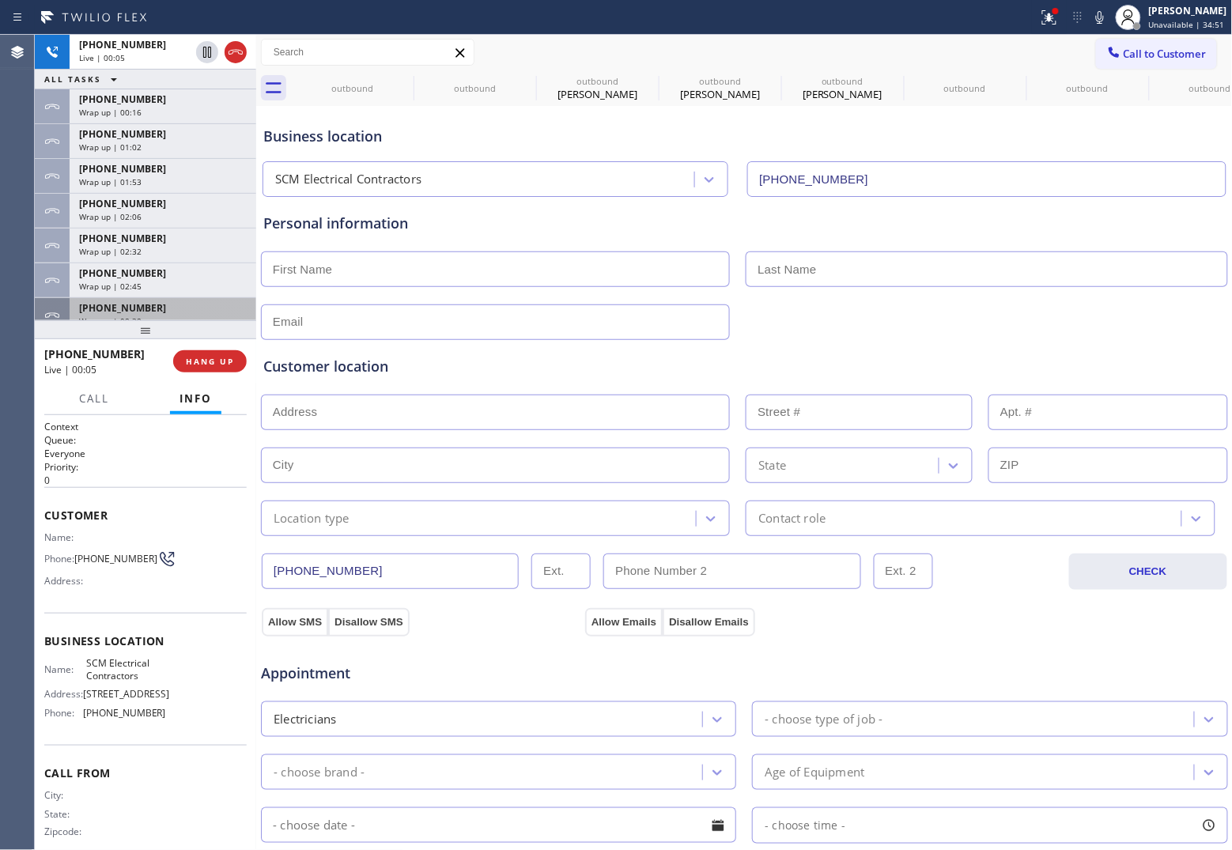
drag, startPoint x: 56, startPoint y: 299, endPoint x: 74, endPoint y: 300, distance: 17.5
click at [56, 299] on div at bounding box center [52, 315] width 35 height 35
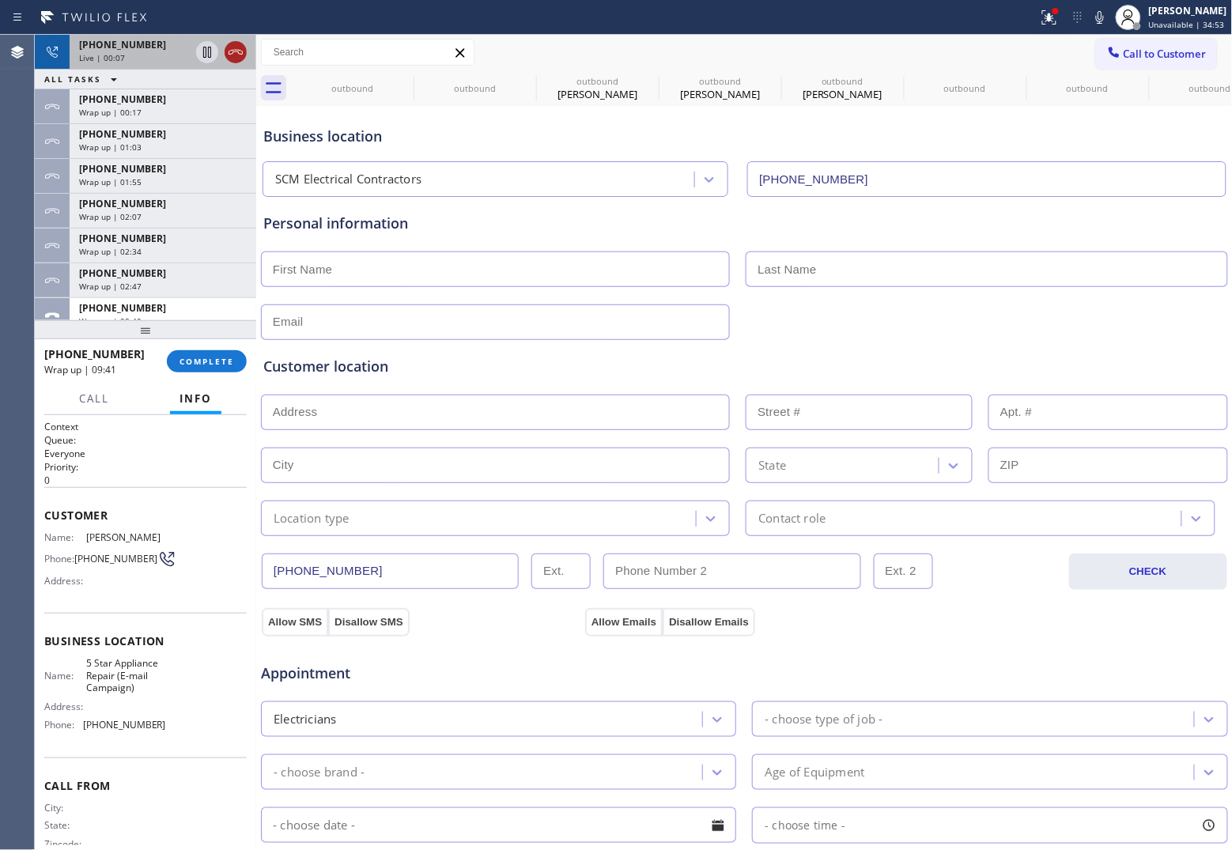
click at [229, 45] on icon at bounding box center [235, 52] width 19 height 19
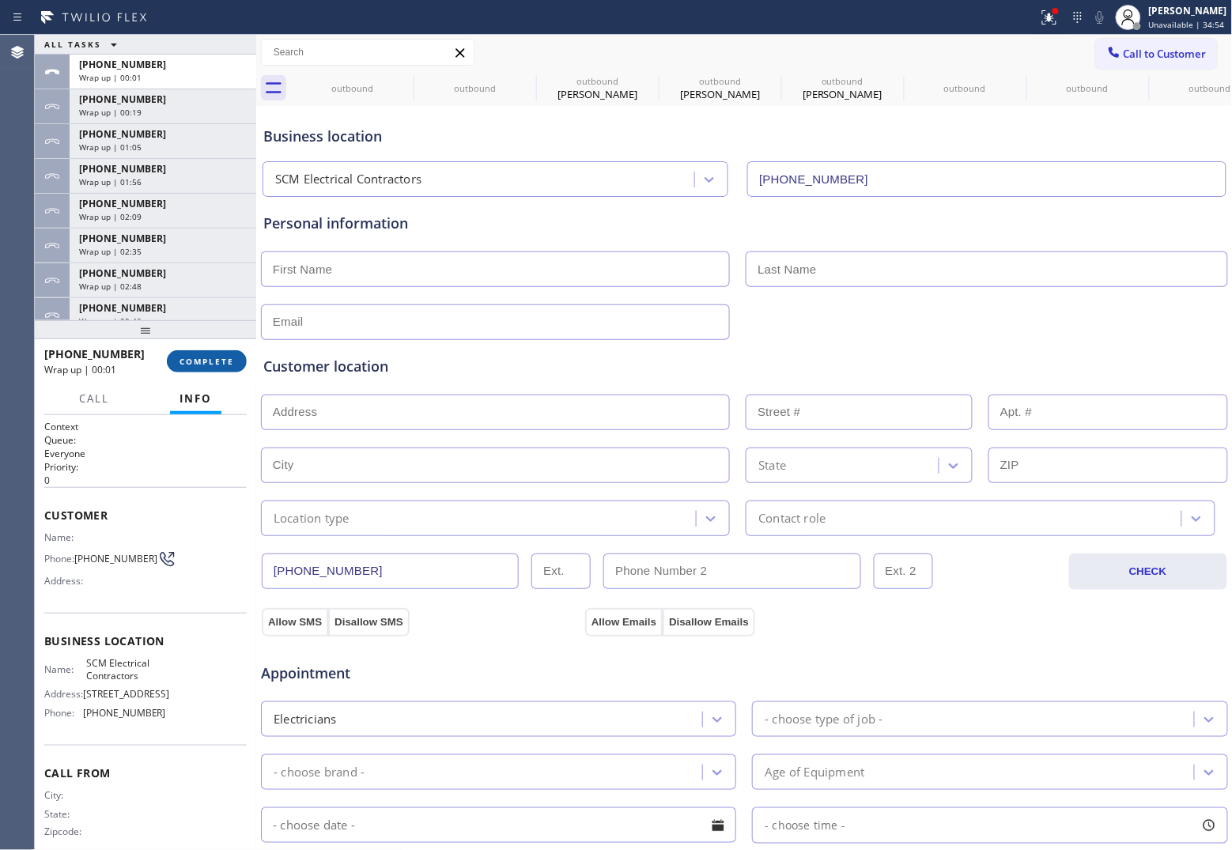
click at [220, 368] on button "COMPLETE" at bounding box center [207, 361] width 80 height 22
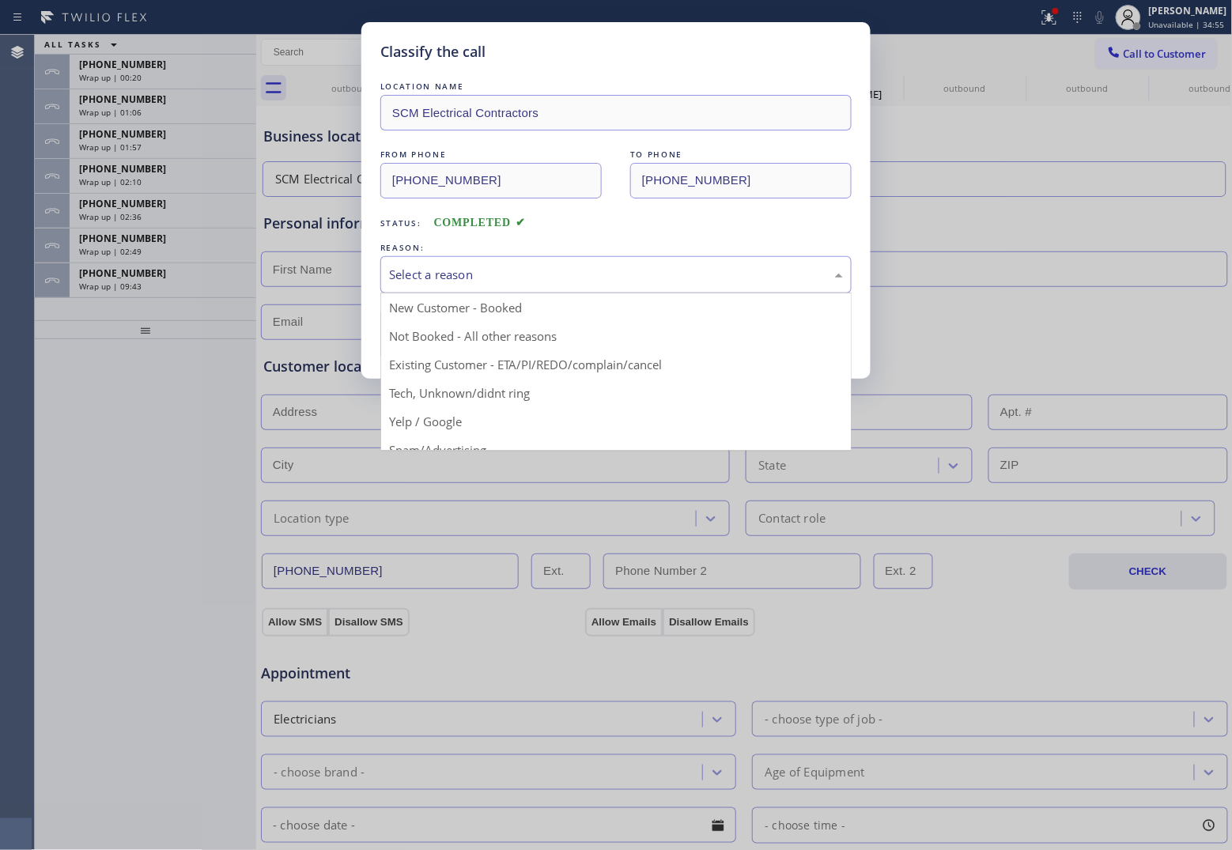
click at [565, 267] on div "Select a reason" at bounding box center [616, 275] width 454 height 18
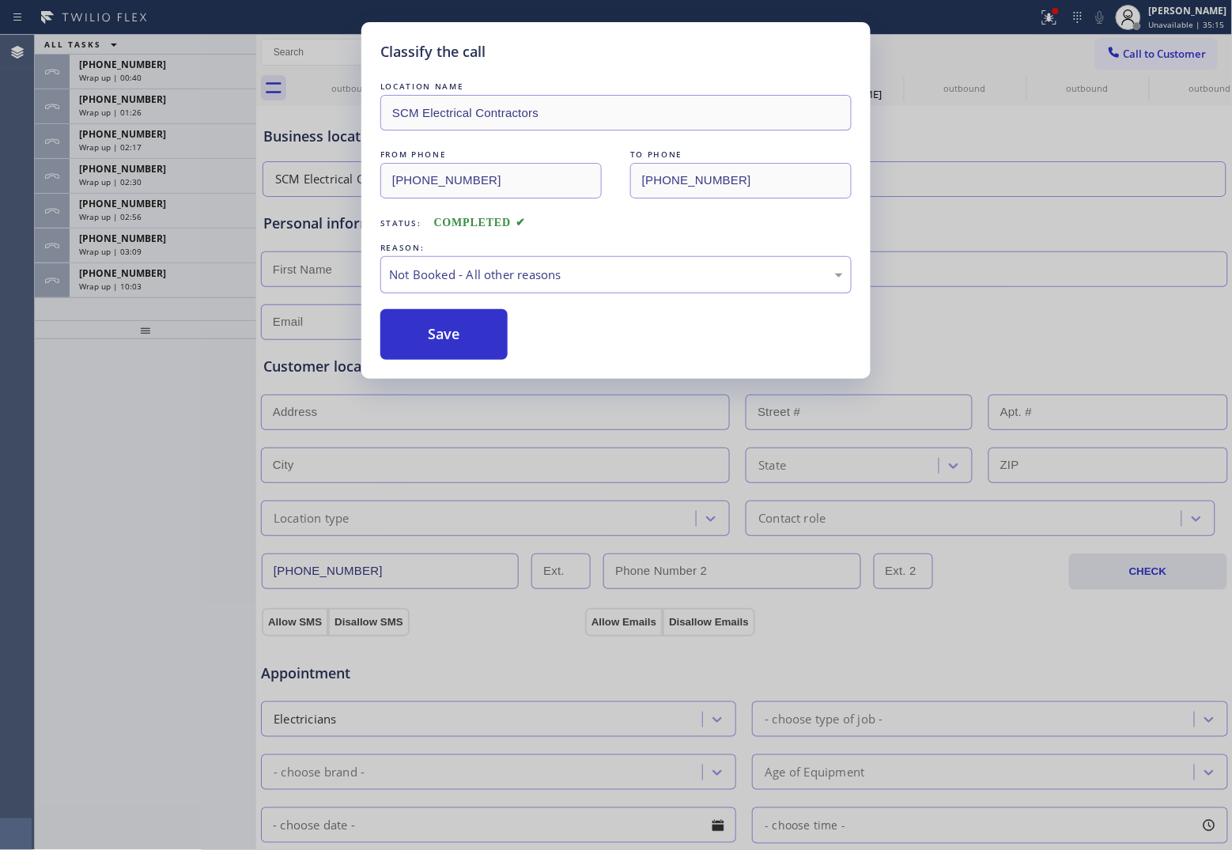
click at [588, 274] on div "Not Booked - All other reasons" at bounding box center [616, 275] width 454 height 18
click at [459, 346] on button "Save" at bounding box center [443, 334] width 127 height 51
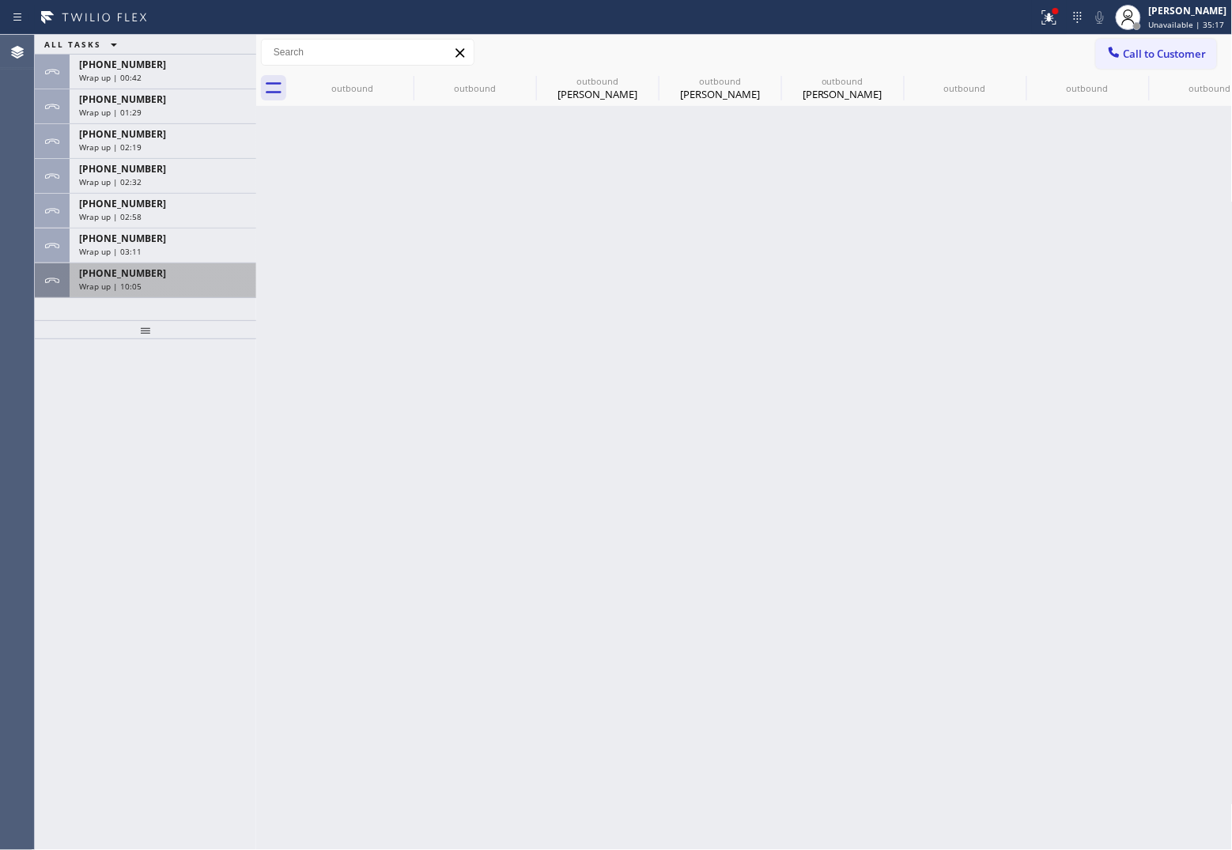
click at [184, 286] on div "Wrap up | 10:05" at bounding box center [163, 286] width 168 height 11
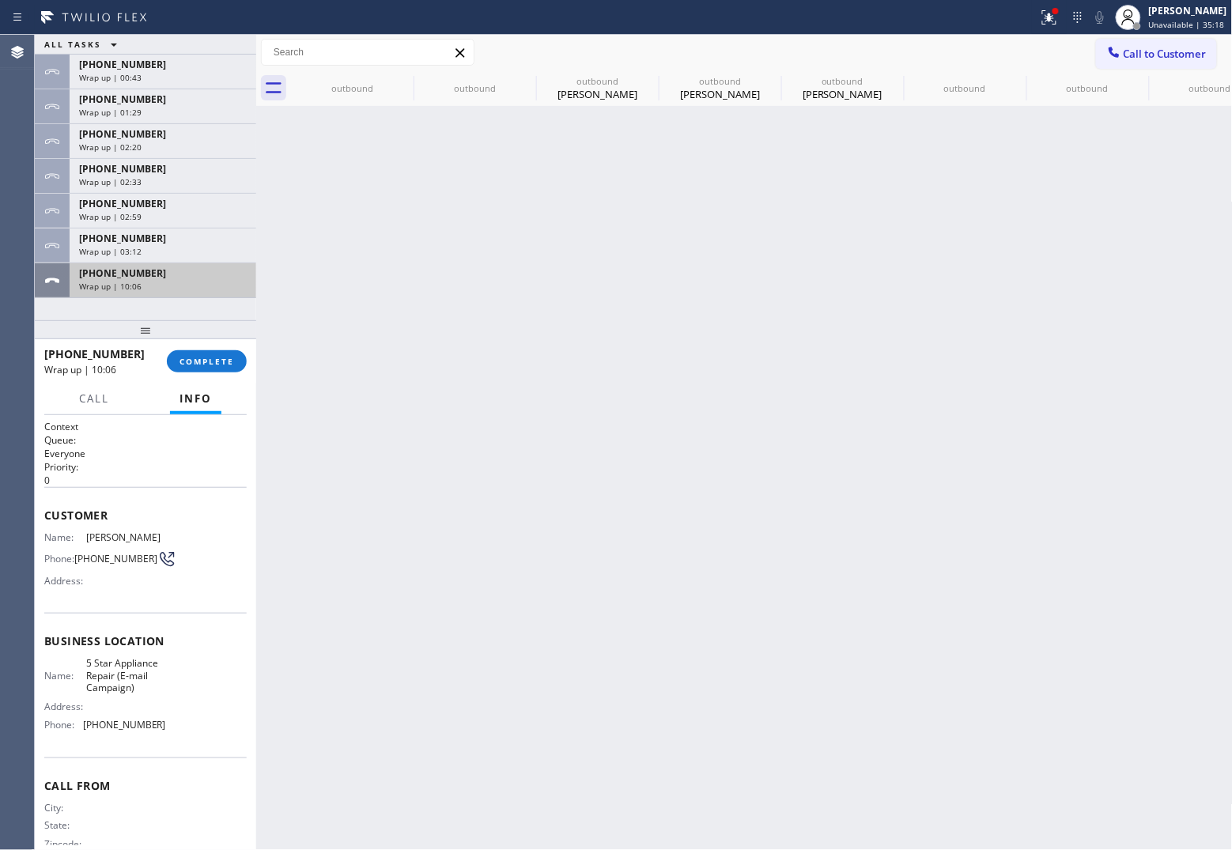
click at [184, 286] on div "Wrap up | 10:06" at bounding box center [163, 286] width 168 height 11
click at [187, 350] on button "COMPLETE" at bounding box center [207, 361] width 80 height 22
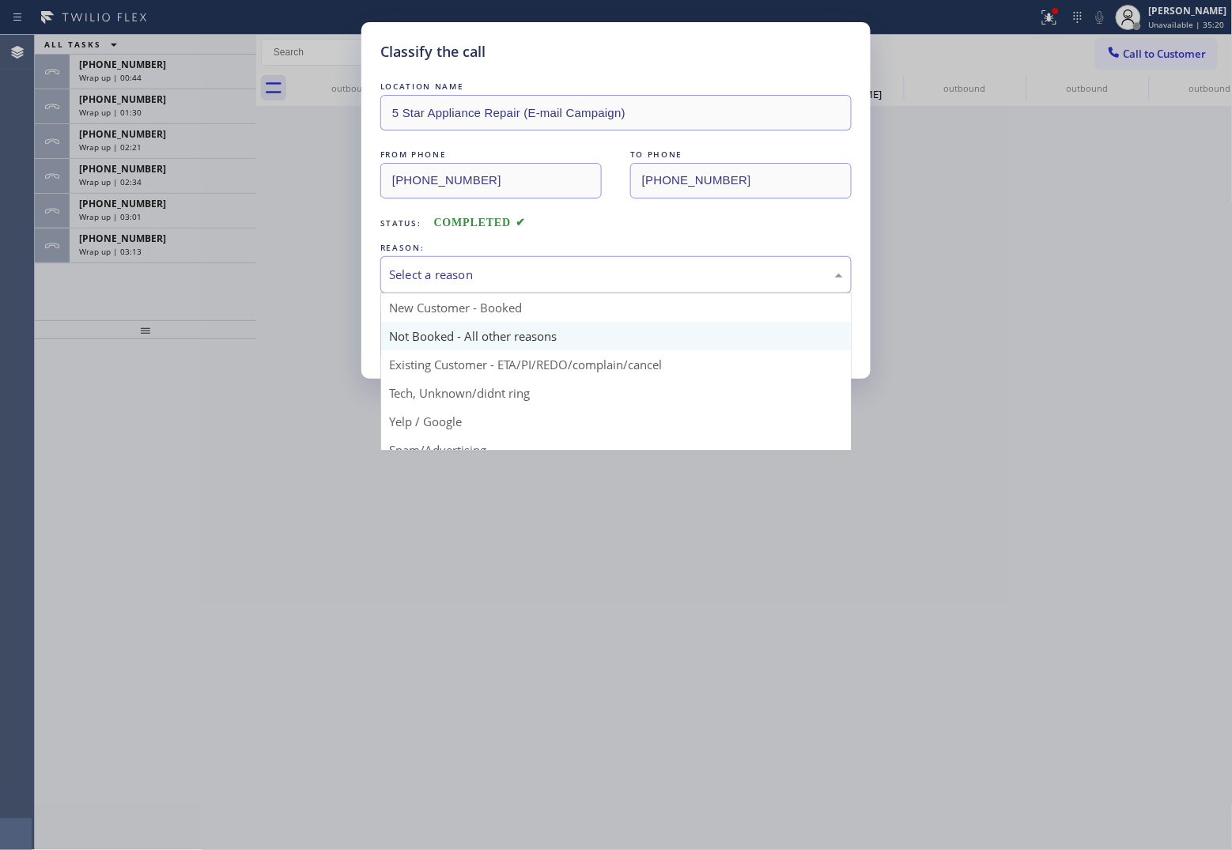
drag, startPoint x: 507, startPoint y: 277, endPoint x: 510, endPoint y: 348, distance: 71.2
click at [507, 282] on div "Select a reason" at bounding box center [616, 275] width 454 height 18
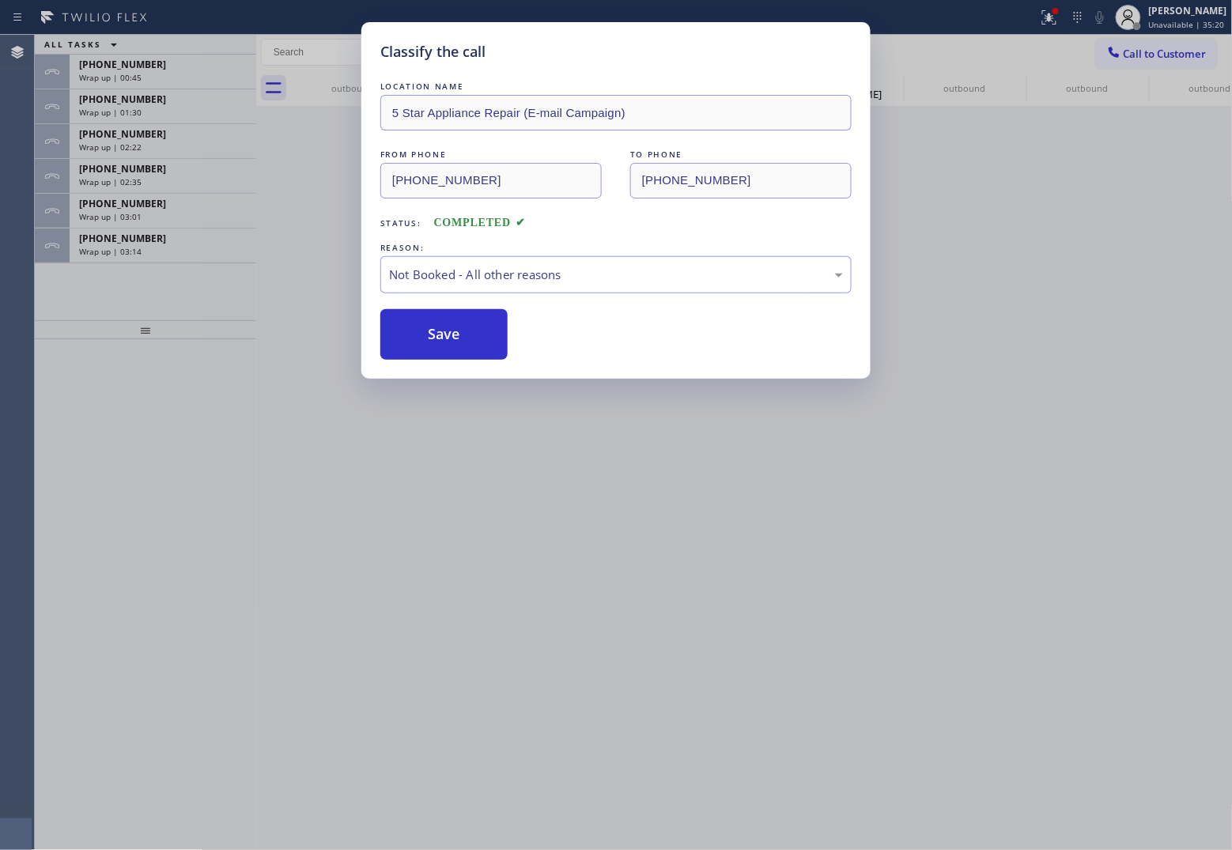
click at [482, 336] on button "Save" at bounding box center [443, 334] width 127 height 51
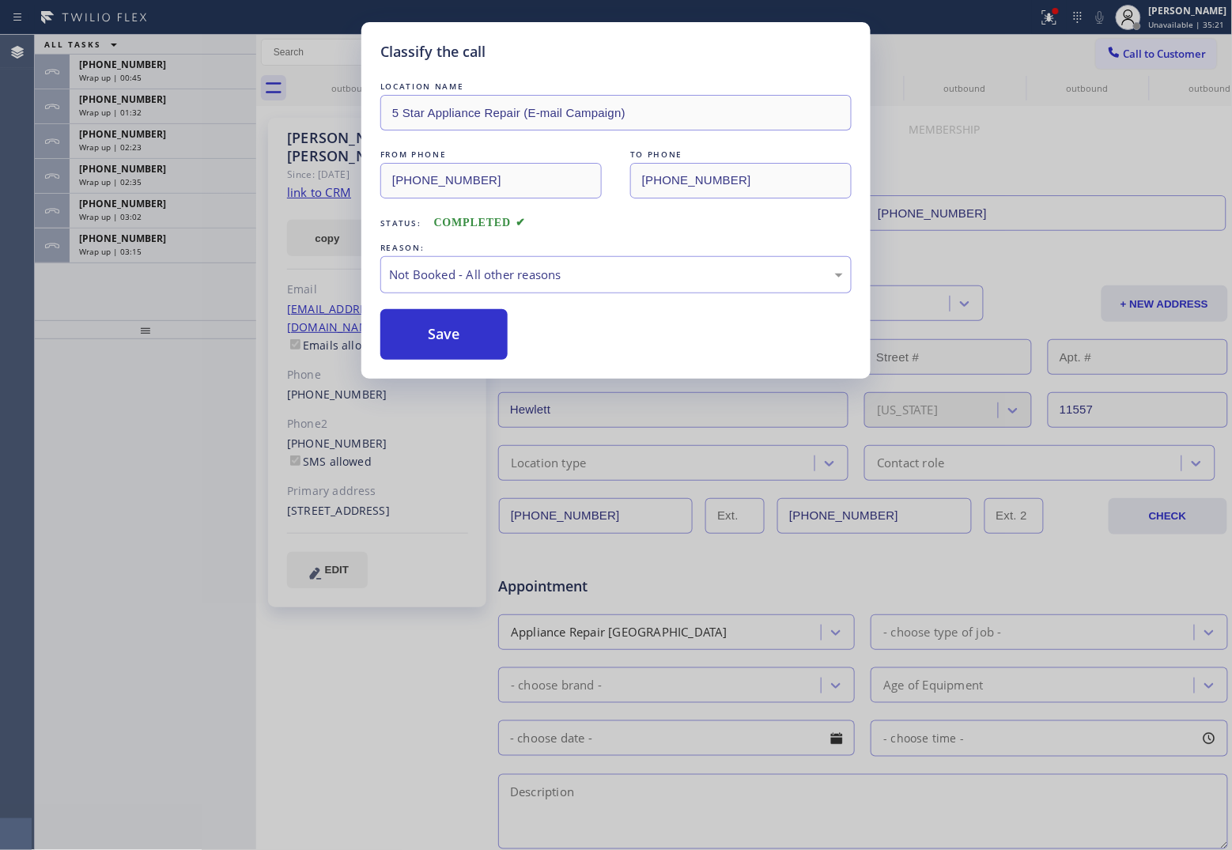
click at [167, 250] on div "Classify the call LOCATION NAME 5 Star Appliance Repair (E-mail Campaign) FROM …" at bounding box center [616, 425] width 1232 height 850
click at [167, 250] on div "Wrap up | 03:15" at bounding box center [163, 251] width 168 height 11
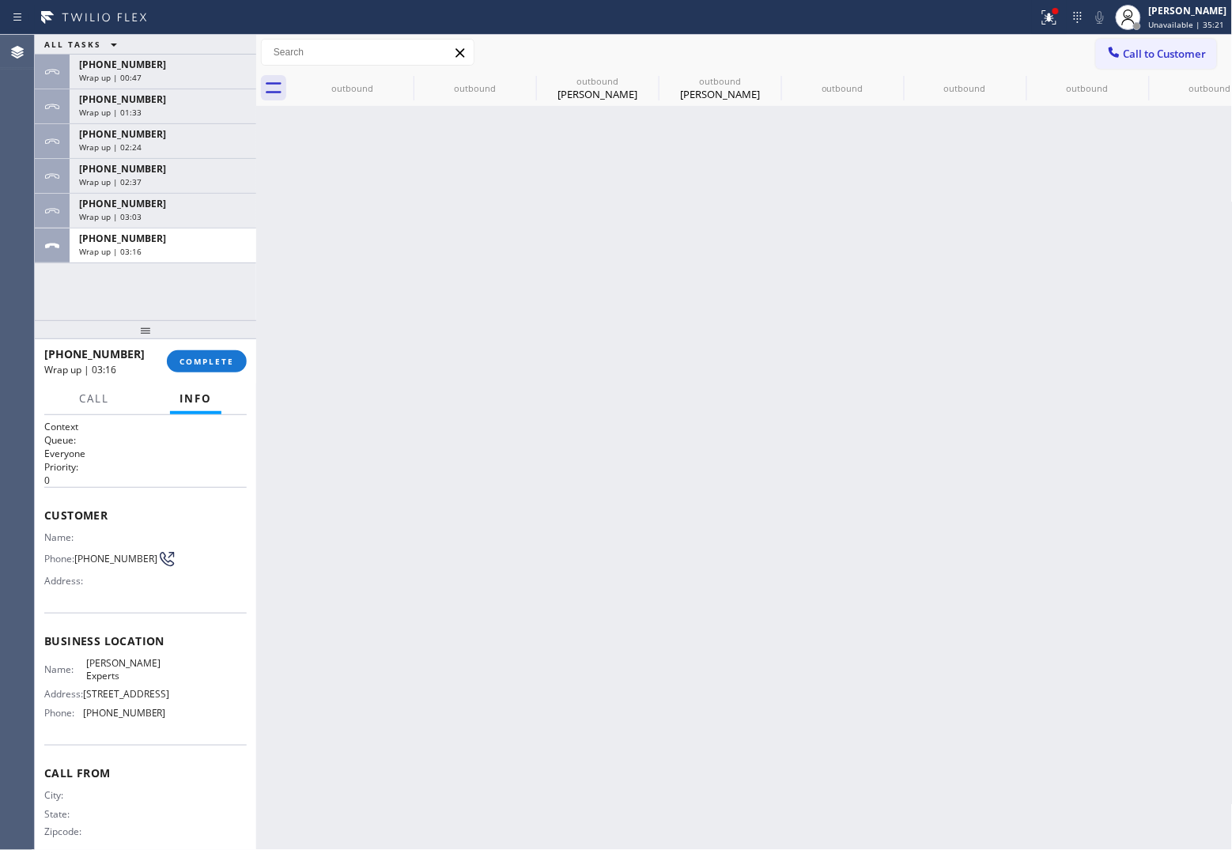
click at [167, 250] on div "Wrap up | 03:16" at bounding box center [163, 251] width 168 height 11
click at [216, 357] on span "COMPLETE" at bounding box center [206, 361] width 55 height 11
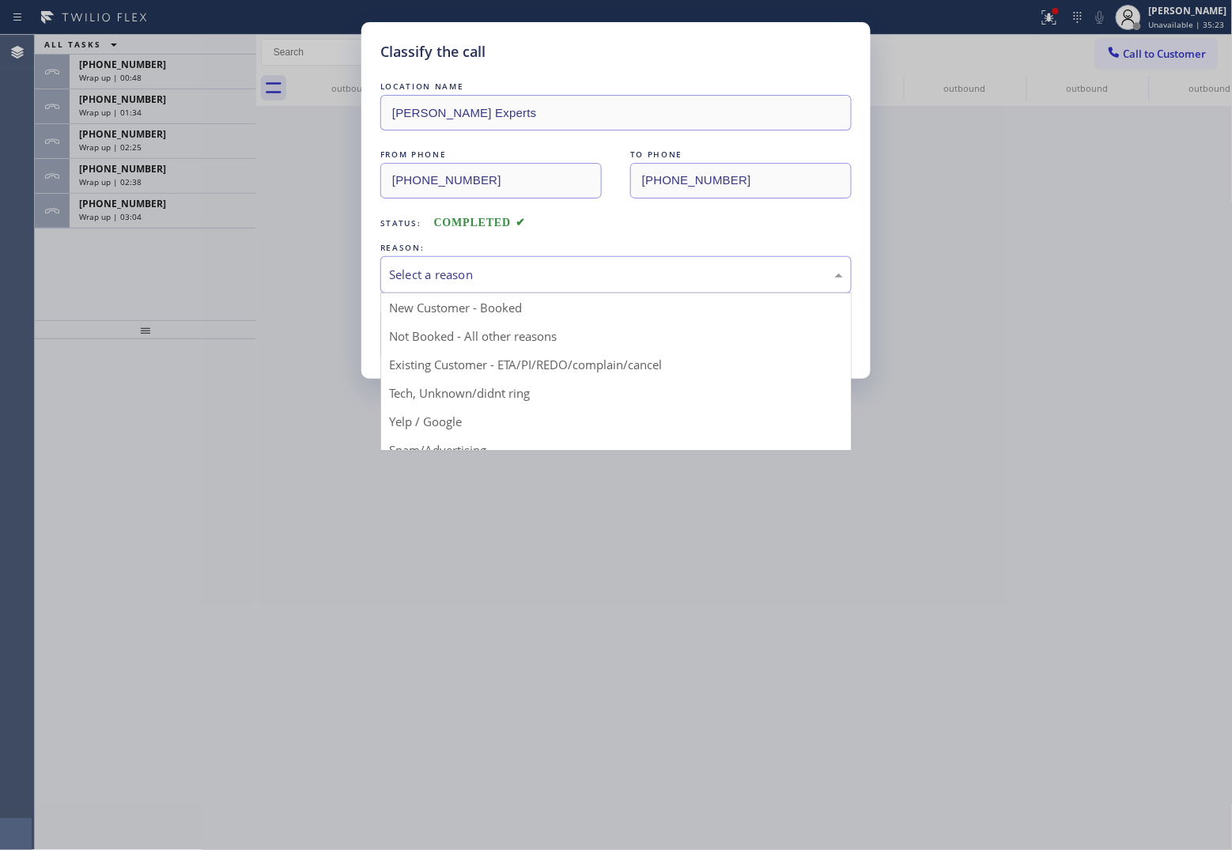
click at [444, 285] on div "Select a reason" at bounding box center [615, 274] width 471 height 37
click at [444, 333] on button "Save" at bounding box center [443, 334] width 127 height 51
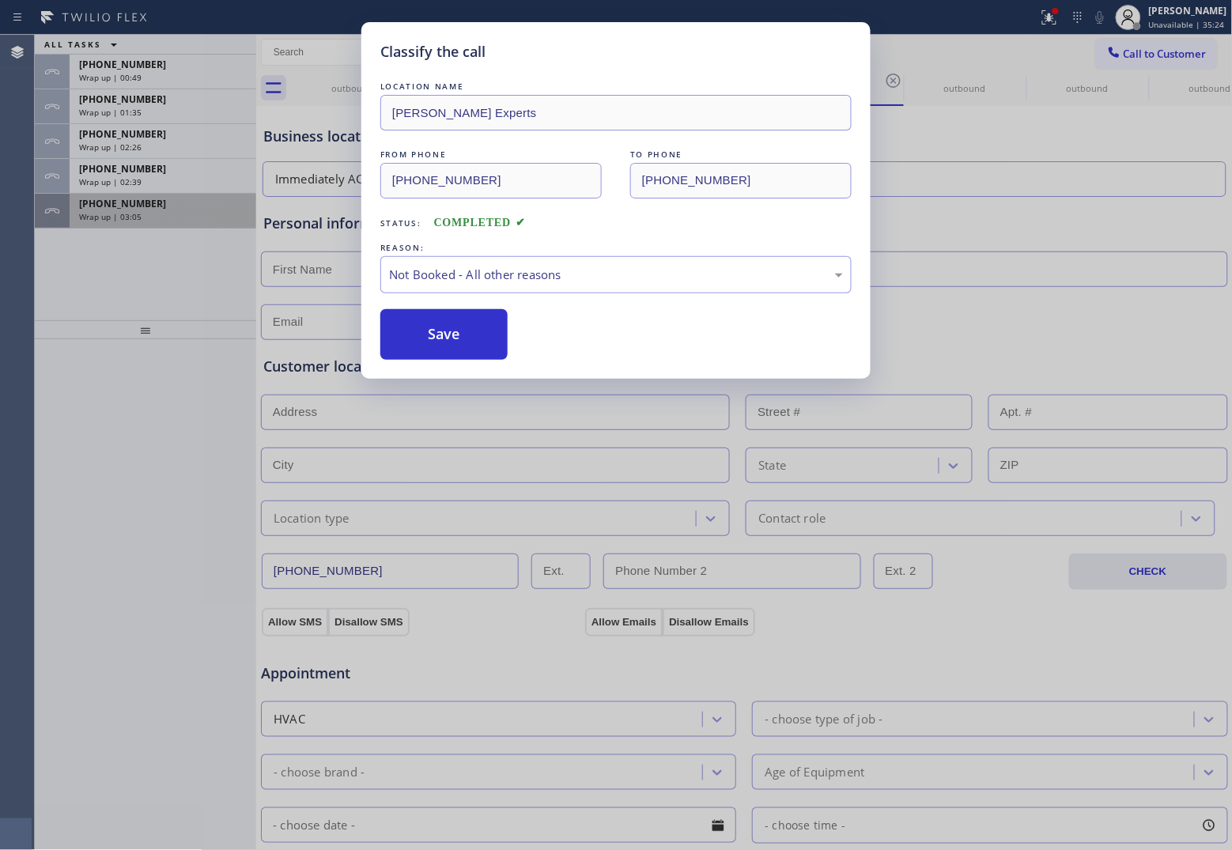
click at [163, 212] on div "Wrap up | 03:05" at bounding box center [163, 216] width 168 height 11
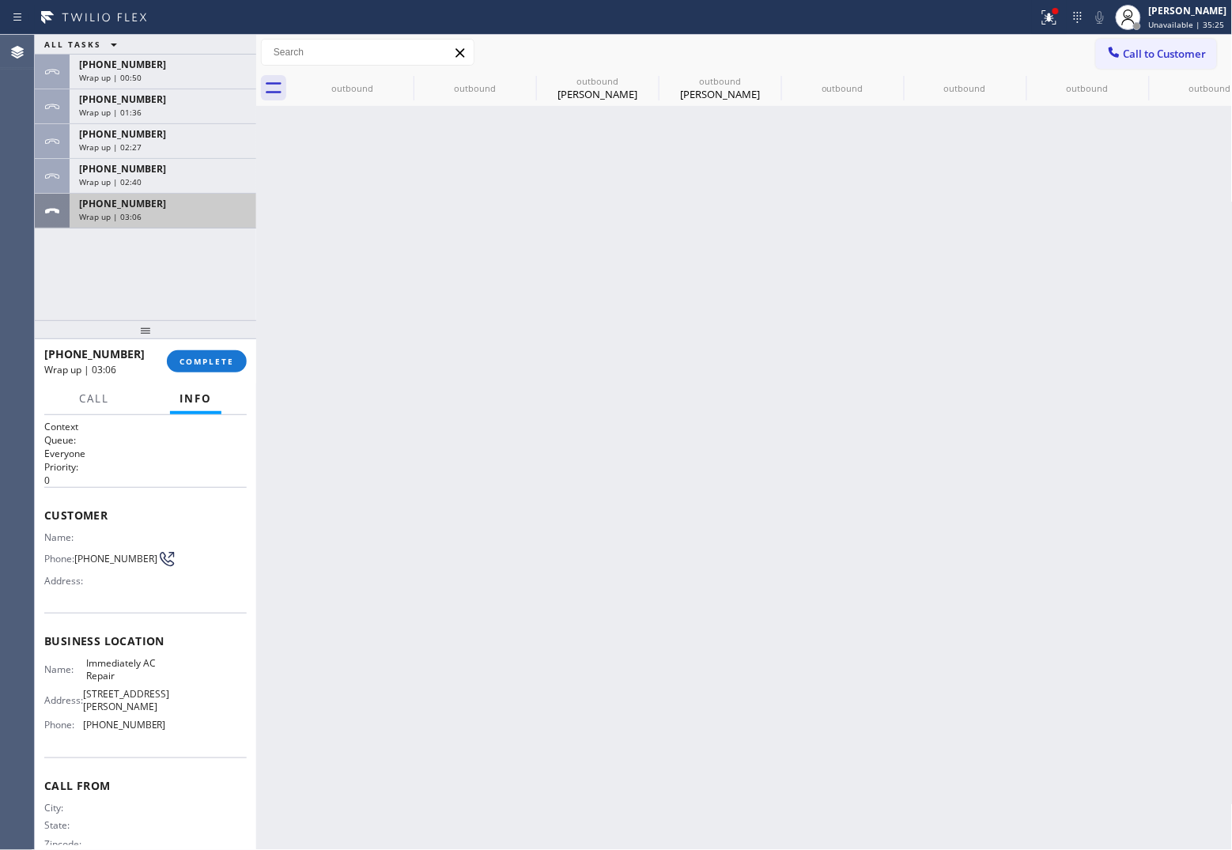
click at [163, 212] on div "Wrap up | 03:06" at bounding box center [163, 216] width 168 height 11
click at [225, 360] on span "COMPLETE" at bounding box center [206, 361] width 55 height 11
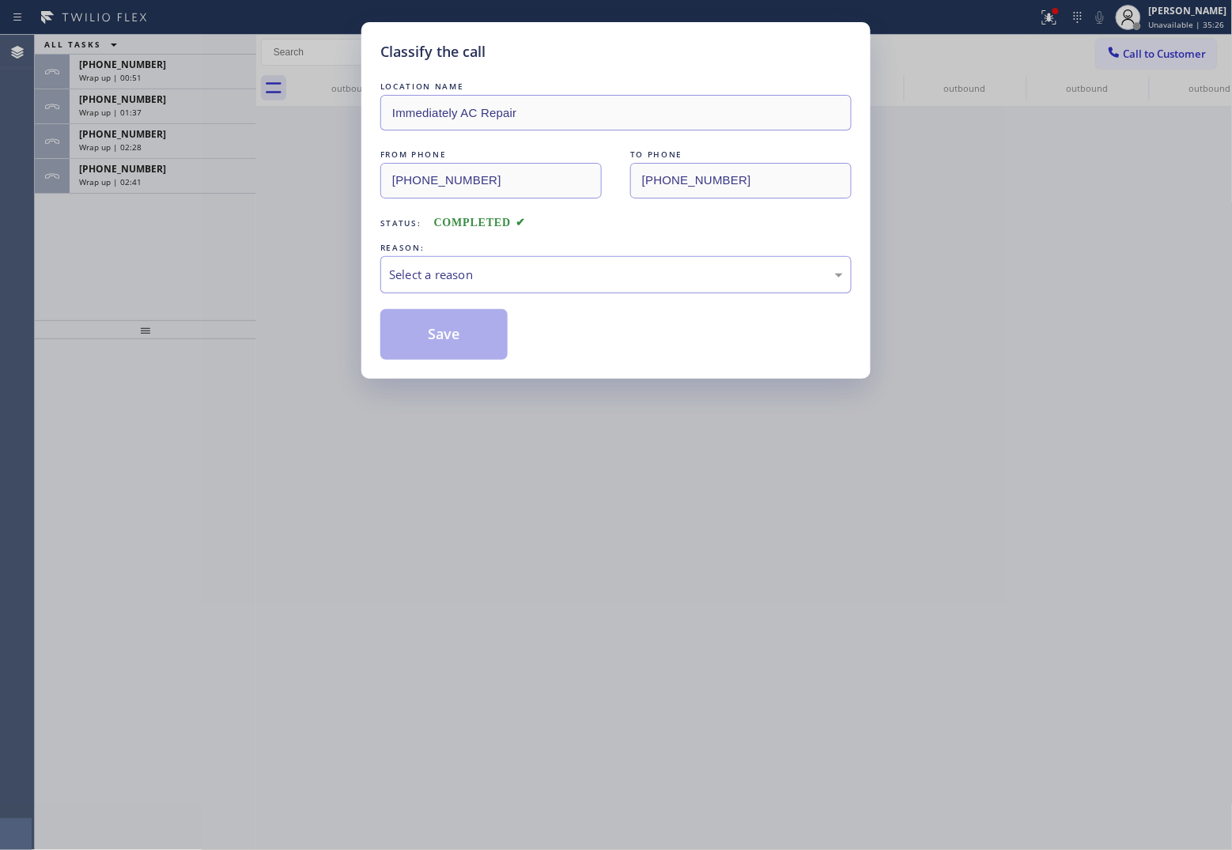
click at [484, 282] on div "Select a reason" at bounding box center [616, 275] width 454 height 18
click at [463, 338] on button "Save" at bounding box center [443, 334] width 127 height 51
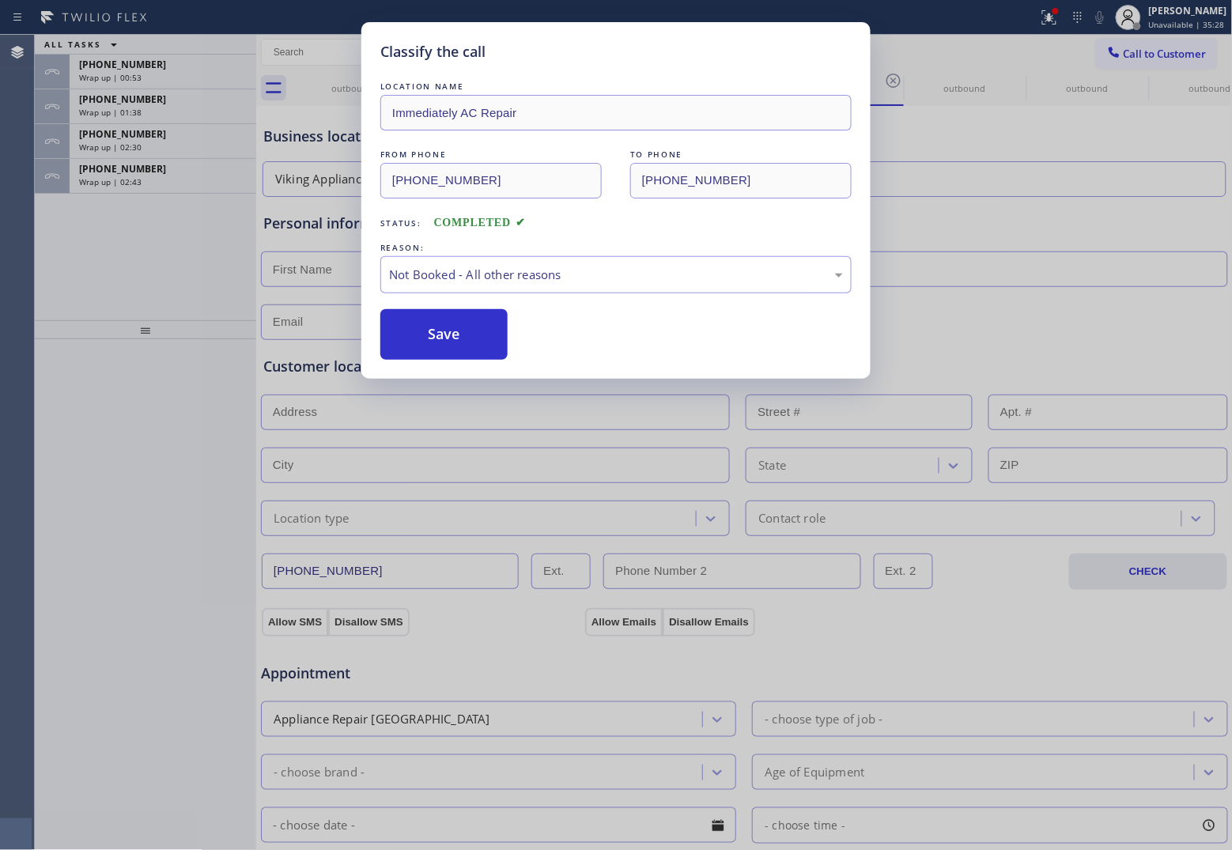
click at [148, 178] on div "Wrap up | 02:43" at bounding box center [163, 181] width 168 height 11
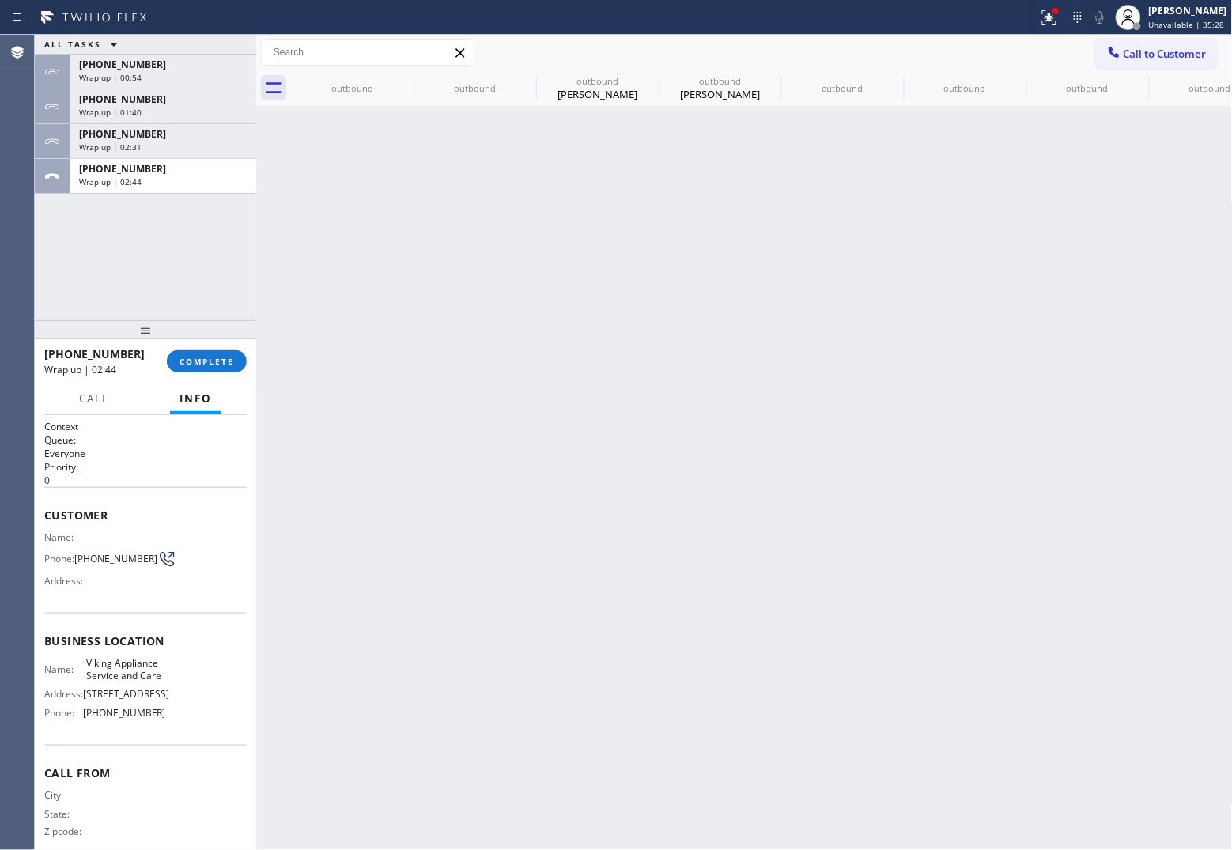
click at [148, 178] on div "Wrap up | 02:44" at bounding box center [163, 181] width 168 height 11
drag, startPoint x: 210, startPoint y: 377, endPoint x: 206, endPoint y: 368, distance: 9.9
click at [207, 374] on div "+18163133056 Wrap up | 02:44 COMPLETE" at bounding box center [145, 361] width 202 height 41
click at [200, 353] on button "COMPLETE" at bounding box center [207, 361] width 80 height 22
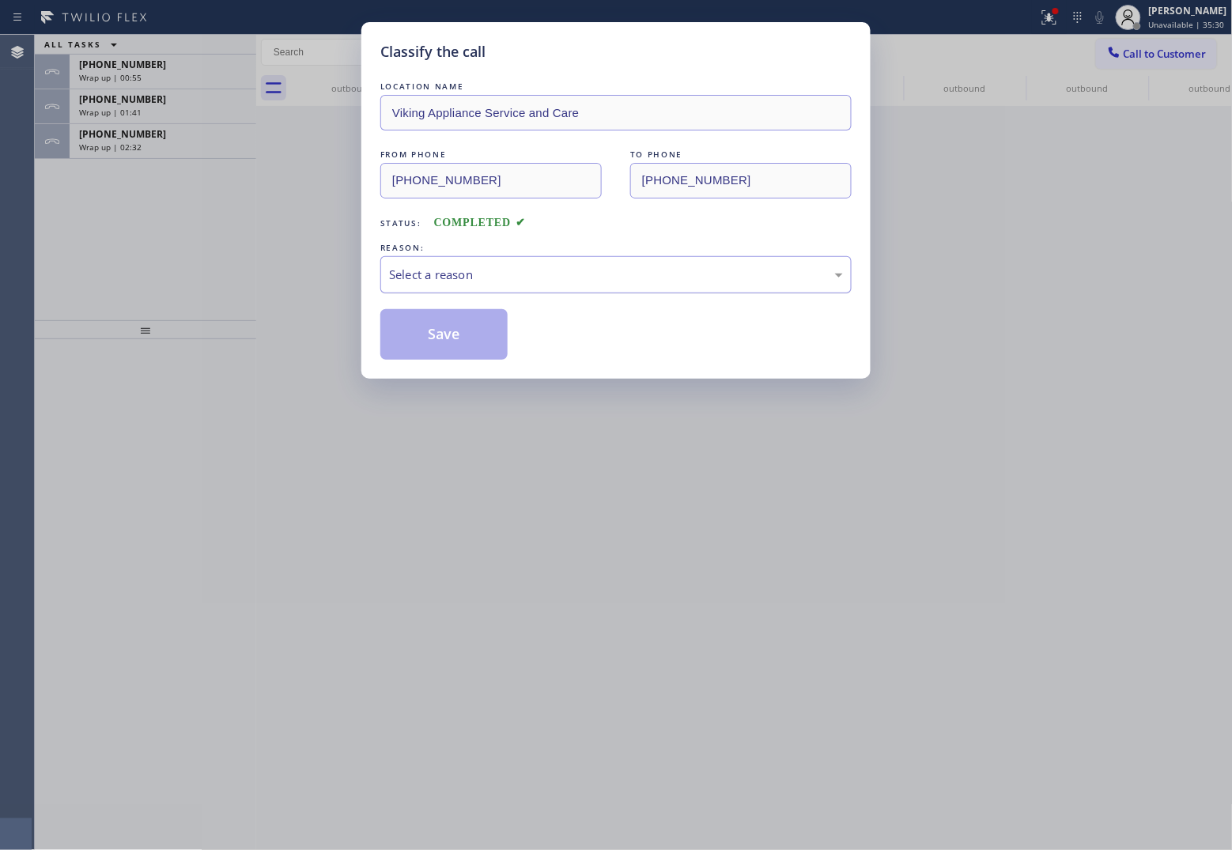
drag, startPoint x: 481, startPoint y: 263, endPoint x: 484, endPoint y: 278, distance: 15.4
click at [484, 269] on div "REASON: Select a reason" at bounding box center [615, 267] width 471 height 54
click at [484, 278] on div "Select a reason" at bounding box center [616, 275] width 454 height 18
click at [436, 342] on button "Save" at bounding box center [443, 334] width 127 height 51
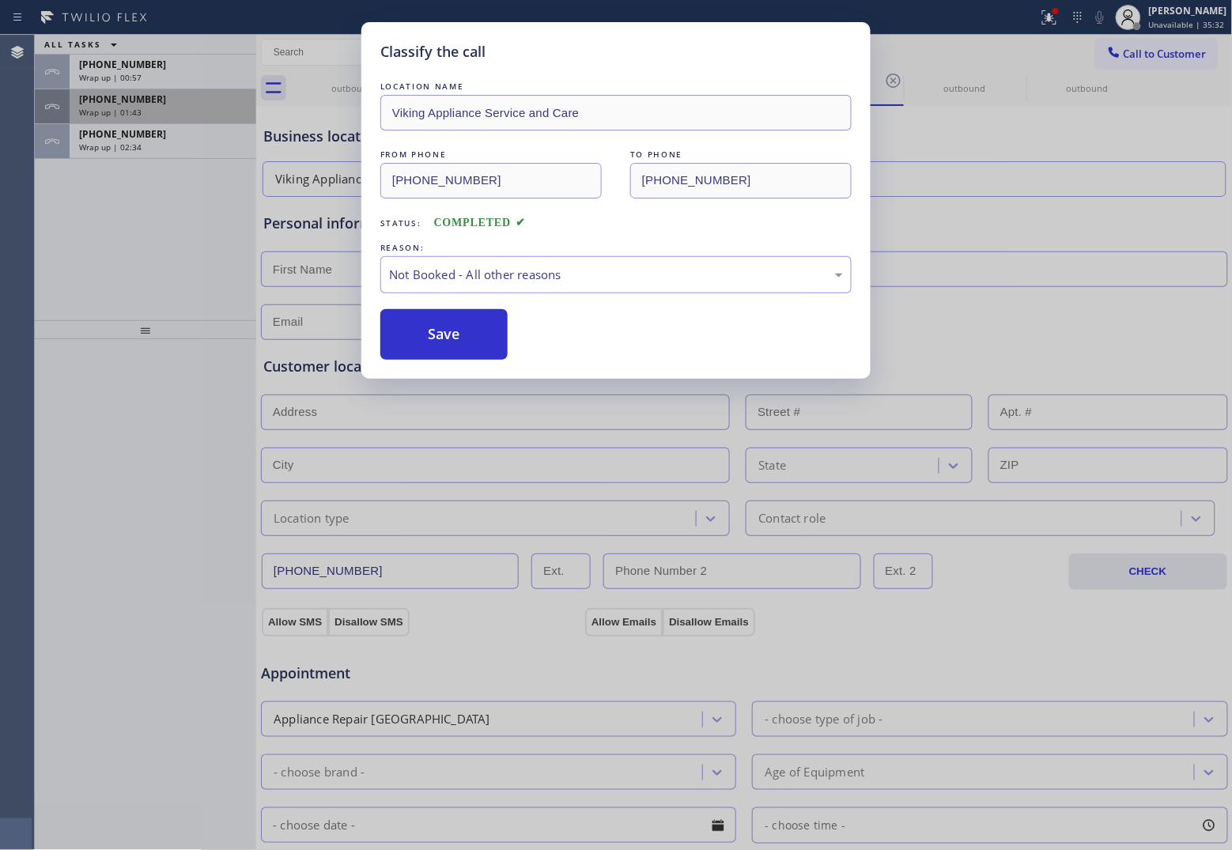
click at [139, 111] on div "Wrap up | 01:43" at bounding box center [163, 112] width 168 height 11
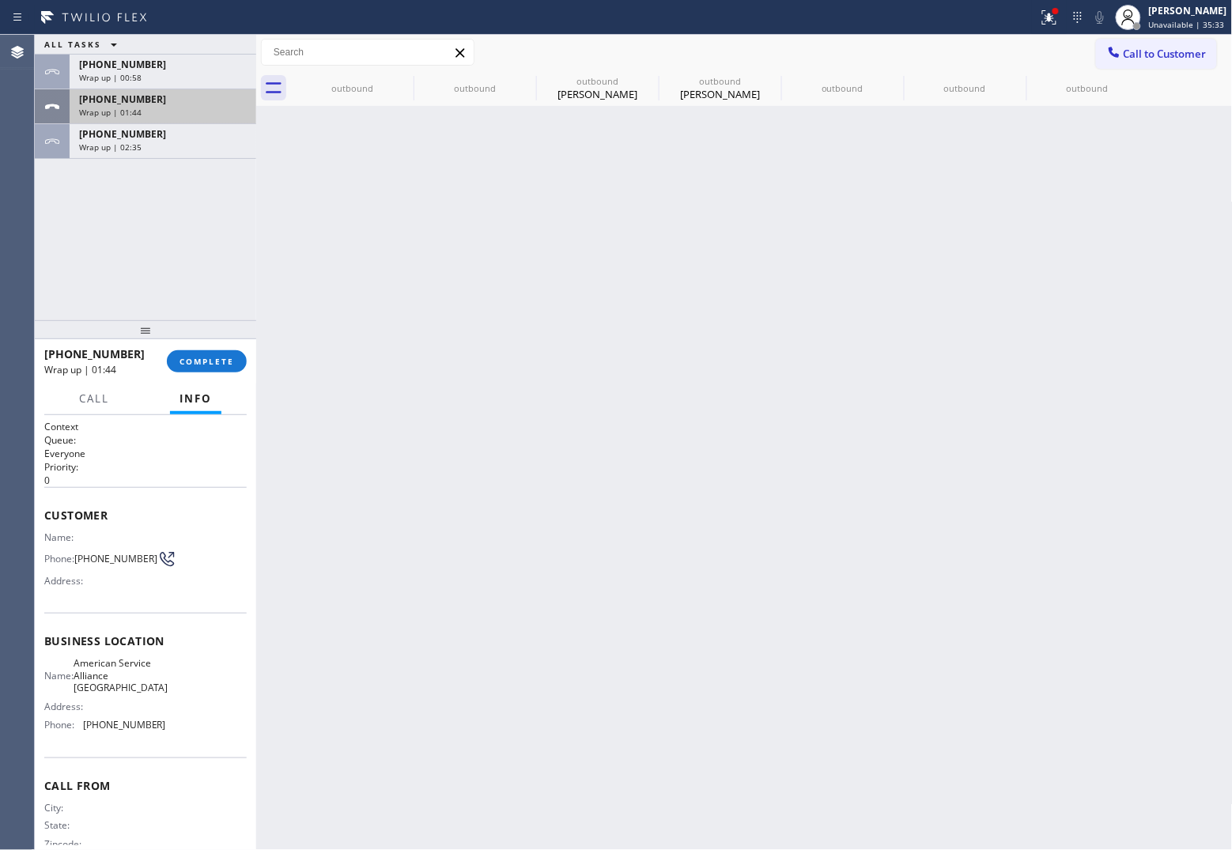
click at [139, 111] on div "Wrap up | 01:44" at bounding box center [163, 112] width 168 height 11
drag, startPoint x: 30, startPoint y: 265, endPoint x: 97, endPoint y: 239, distance: 72.1
click at [62, 255] on div "Agent Desktop Classify the call LOCATION NAME South Park Plumbers Sherman Oaks …" at bounding box center [616, 442] width 1232 height 815
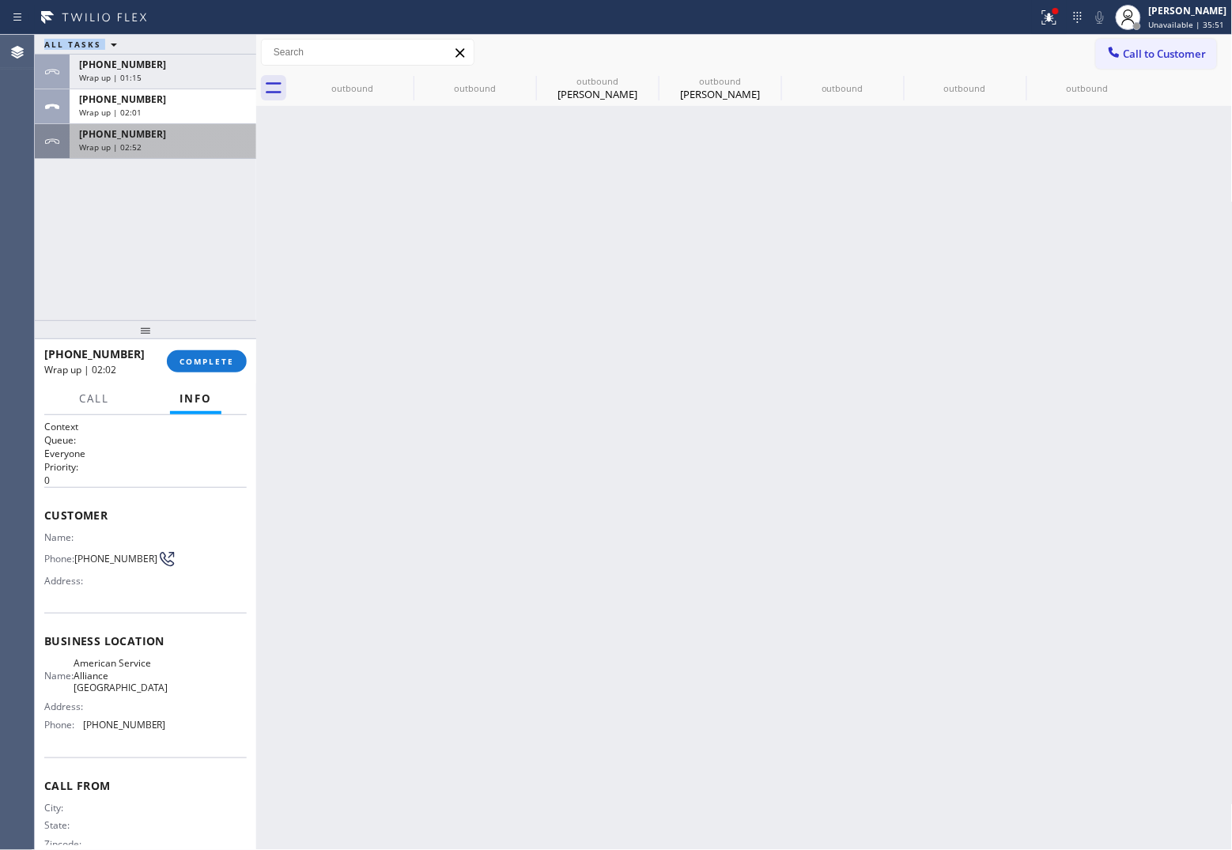
click at [127, 146] on span "Wrap up | 02:52" at bounding box center [110, 147] width 62 height 11
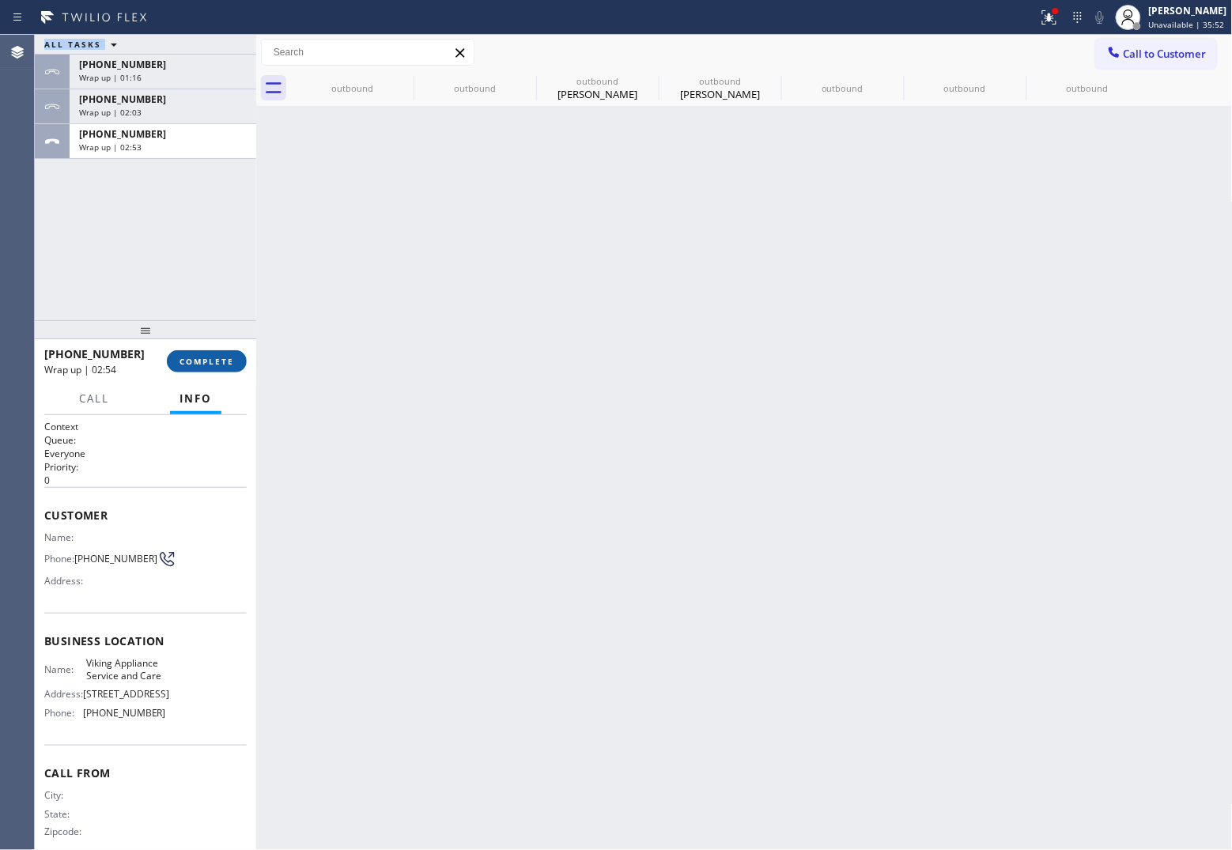
click at [224, 361] on span "COMPLETE" at bounding box center [206, 361] width 55 height 11
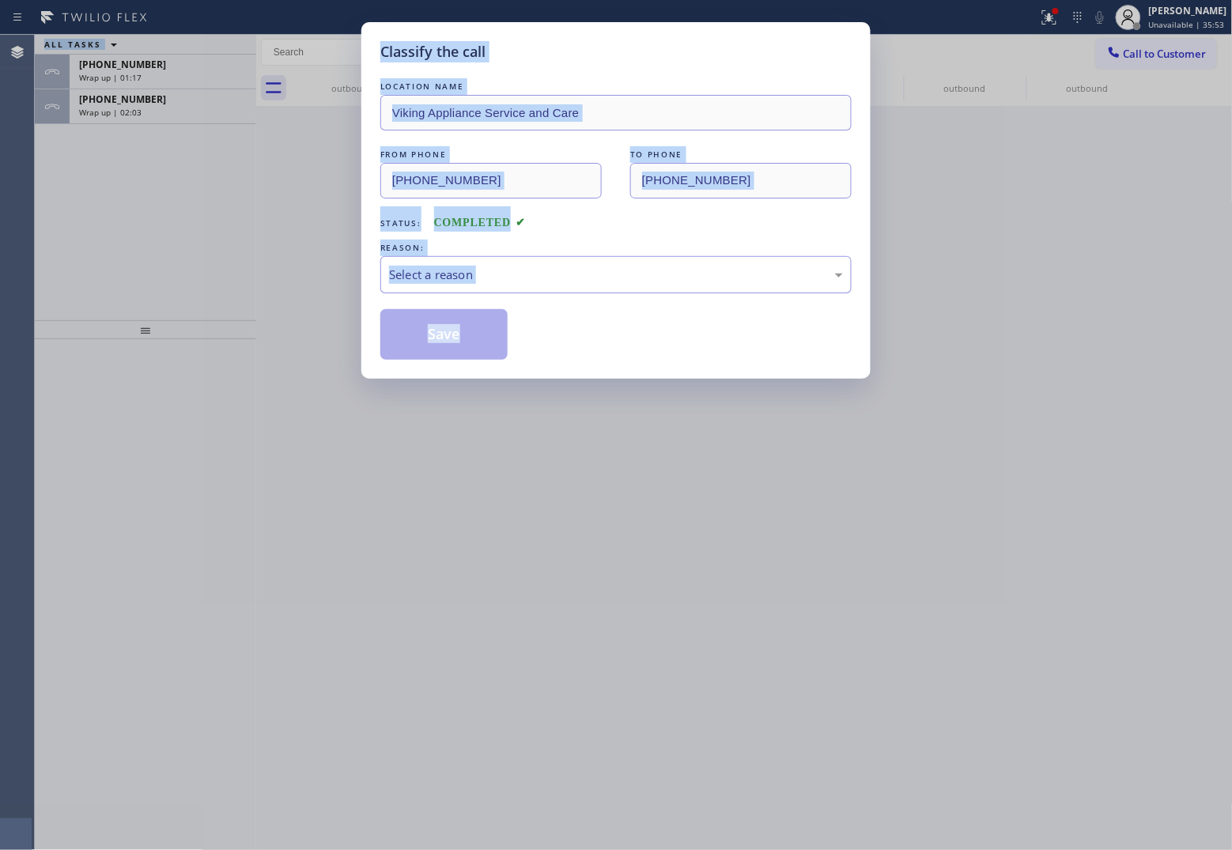
click at [510, 270] on div "Select a reason" at bounding box center [616, 275] width 454 height 18
click at [444, 336] on button "Save" at bounding box center [443, 334] width 127 height 51
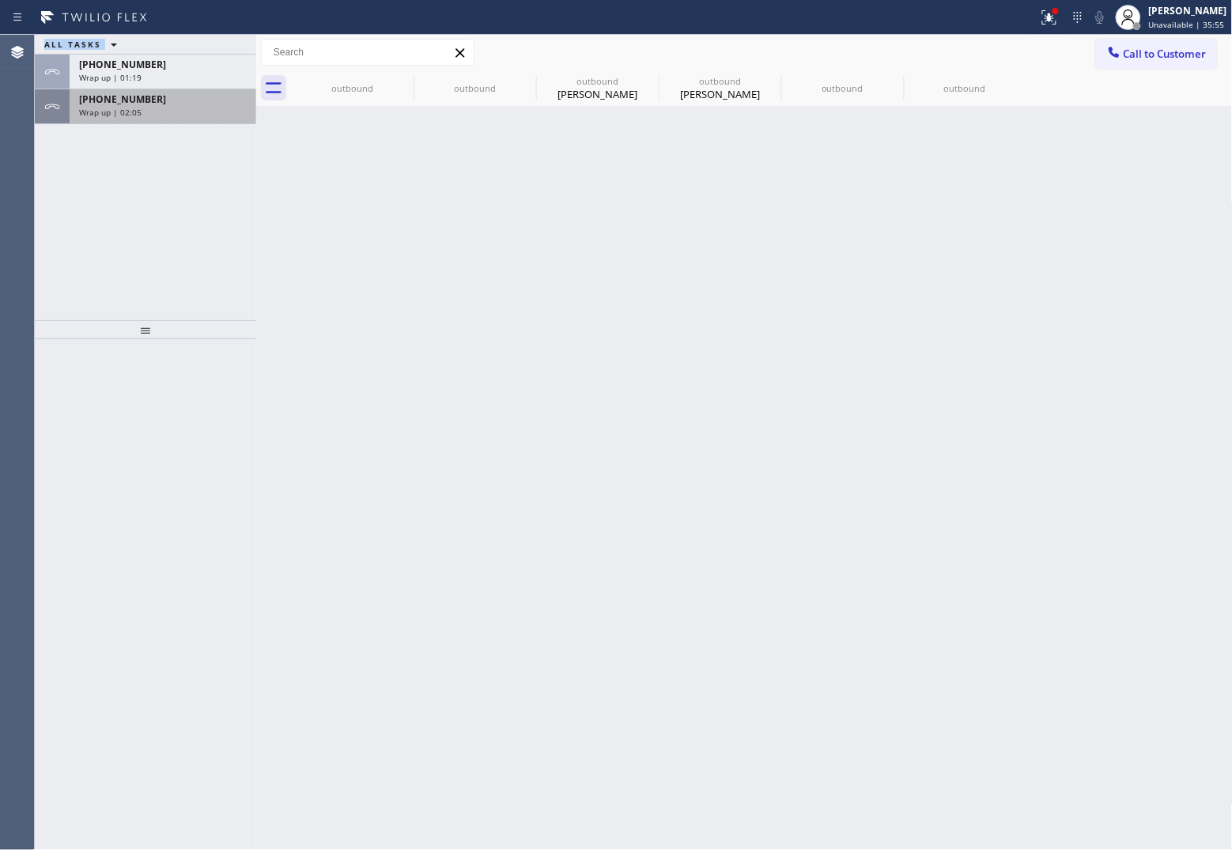
click at [127, 93] on span "+19179070558" at bounding box center [122, 99] width 87 height 13
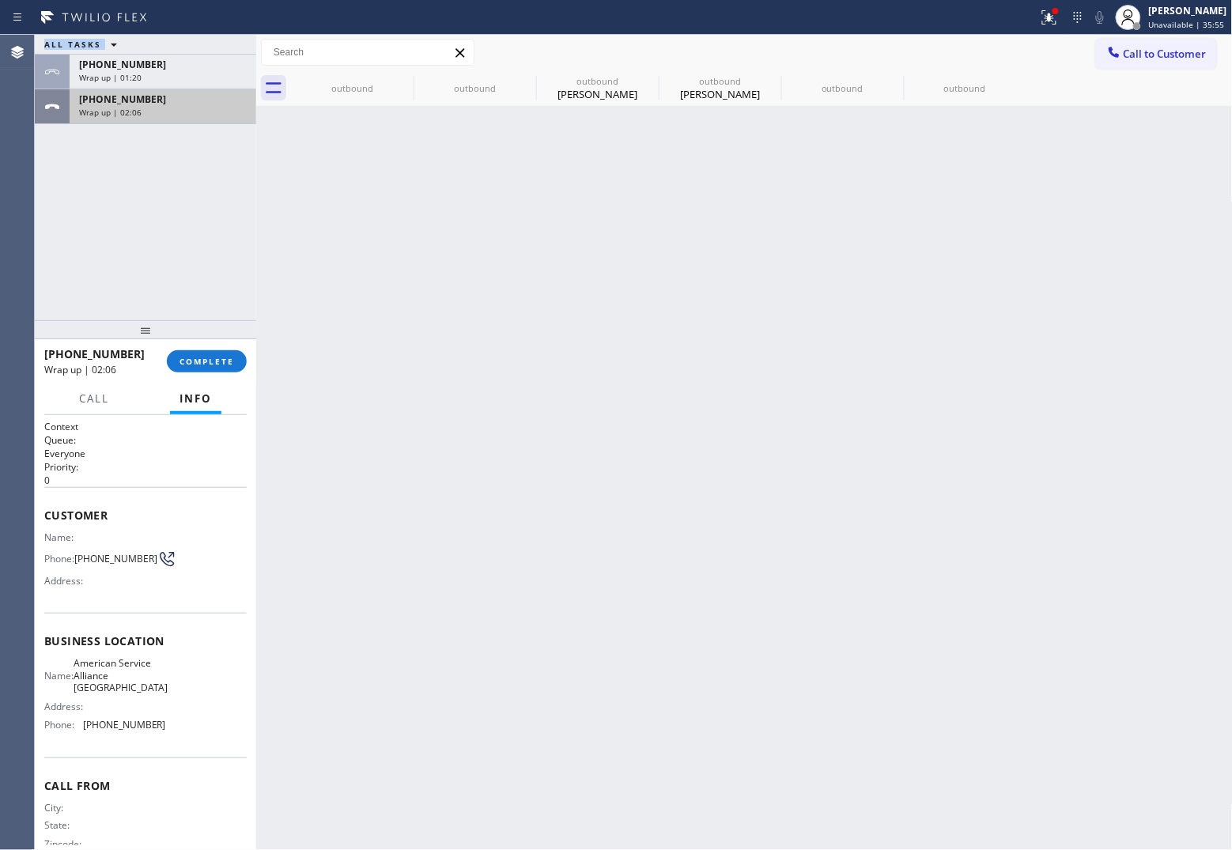
click at [127, 93] on span "+19179070558" at bounding box center [122, 99] width 87 height 13
click at [214, 365] on span "COMPLETE" at bounding box center [206, 361] width 55 height 11
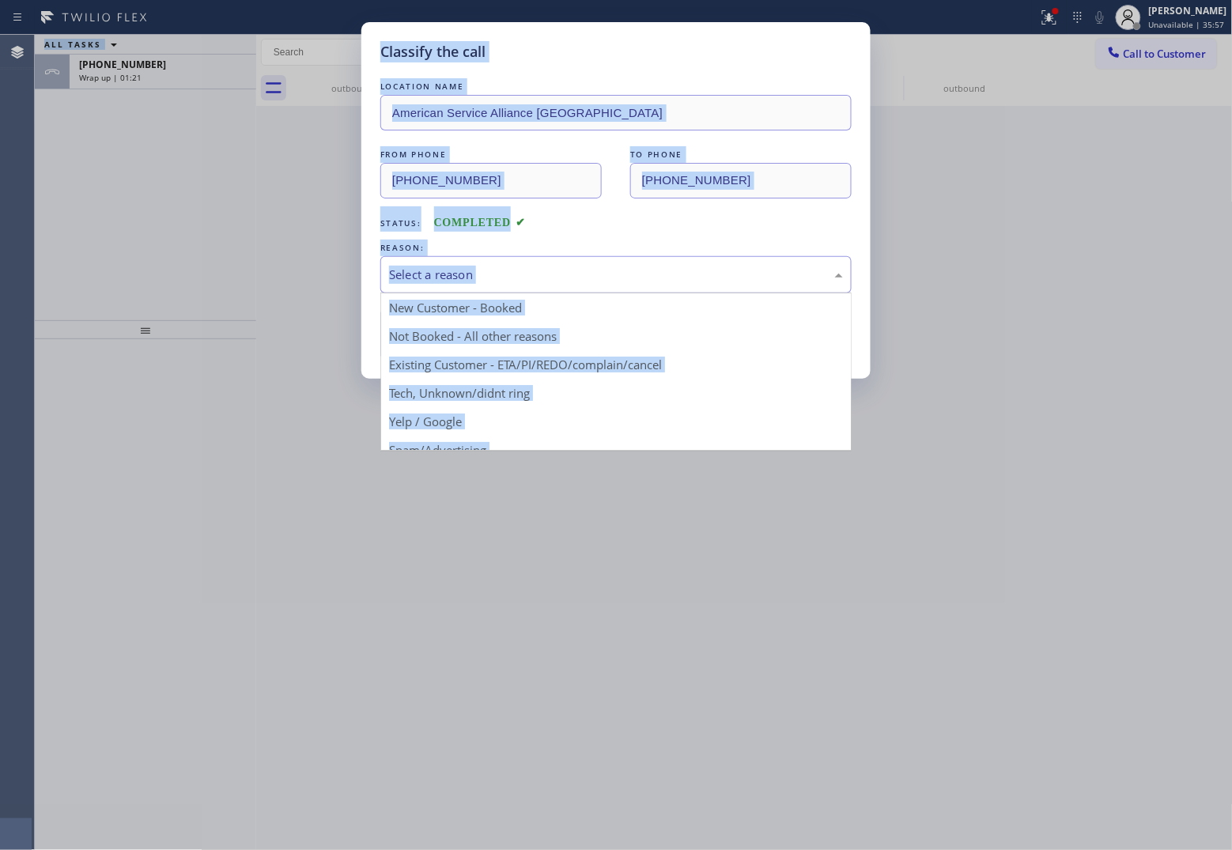
click at [577, 274] on div "Select a reason" at bounding box center [616, 275] width 454 height 18
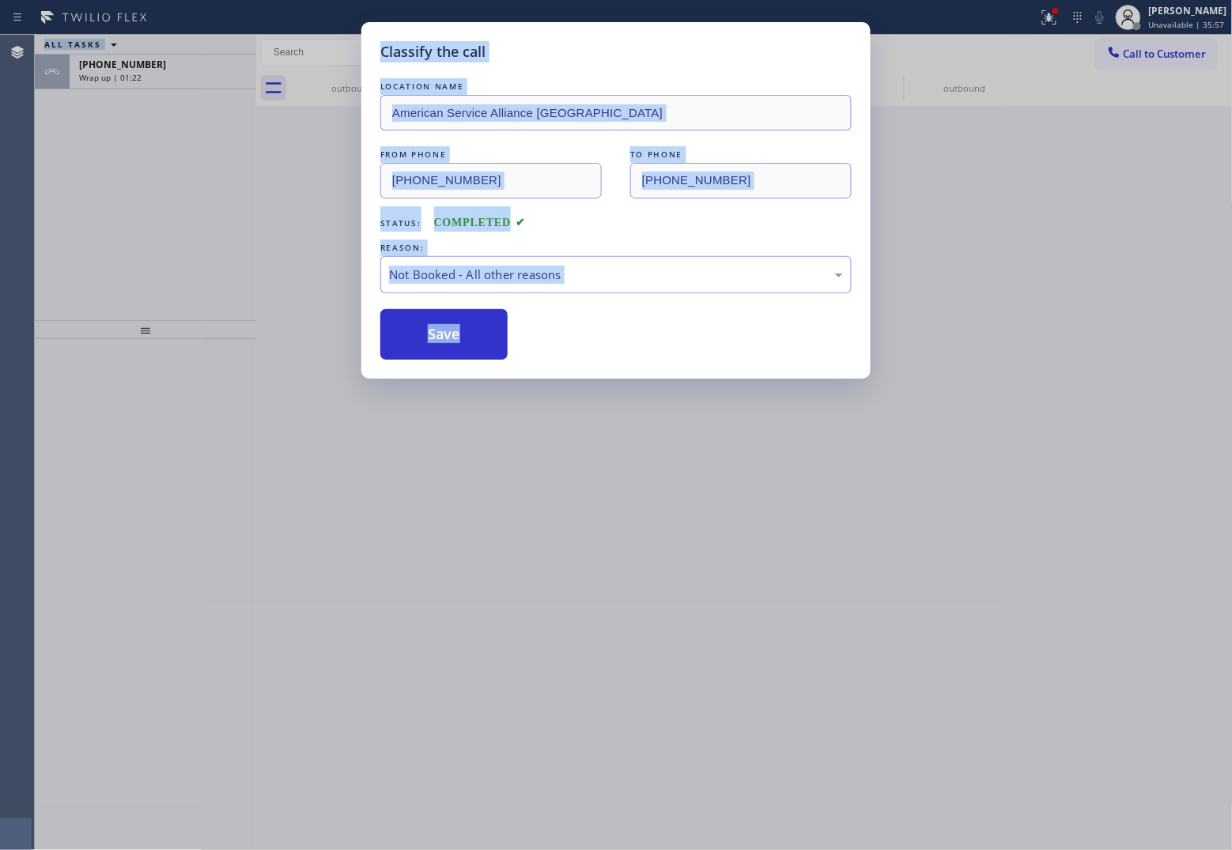
click at [447, 338] on button "Save" at bounding box center [443, 334] width 127 height 51
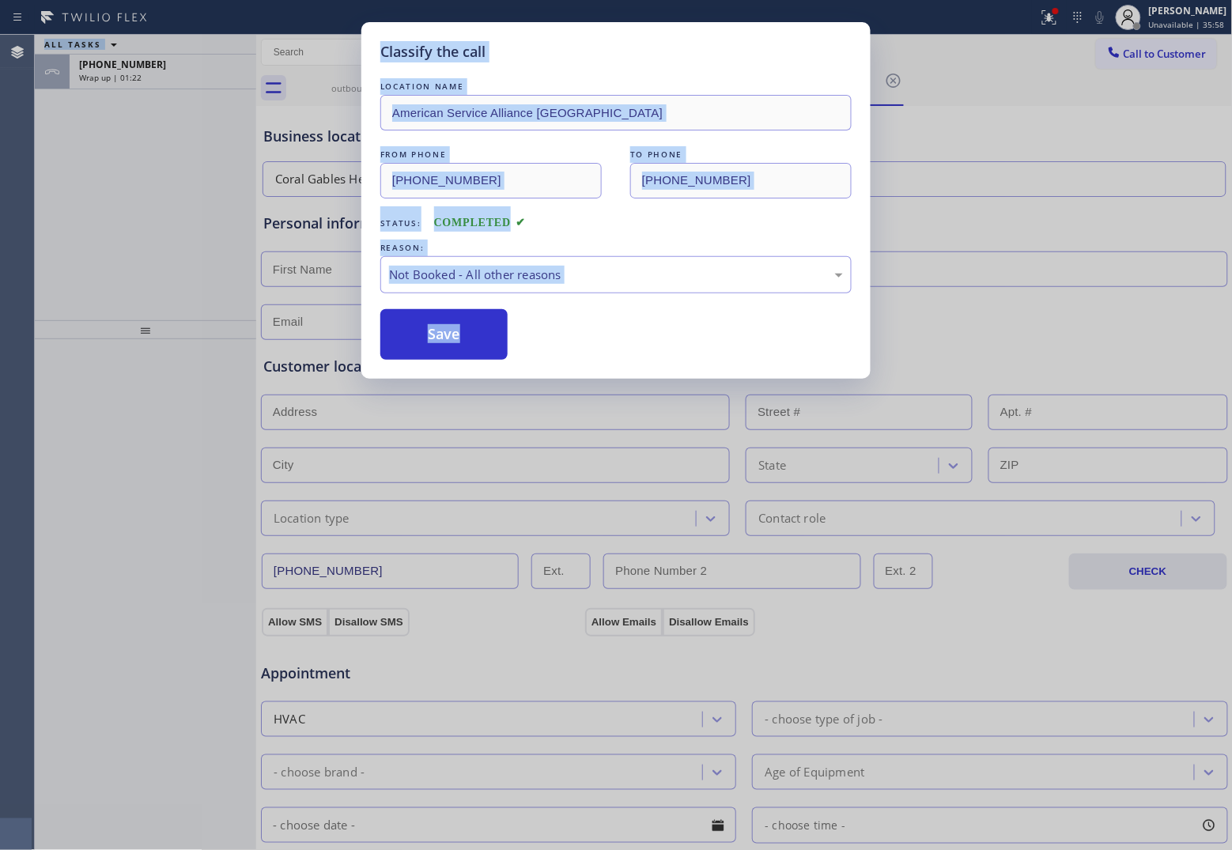
click at [163, 72] on div "Classify the call LOCATION NAME American Service Alliance Coral Springs FROM PH…" at bounding box center [616, 425] width 1232 height 850
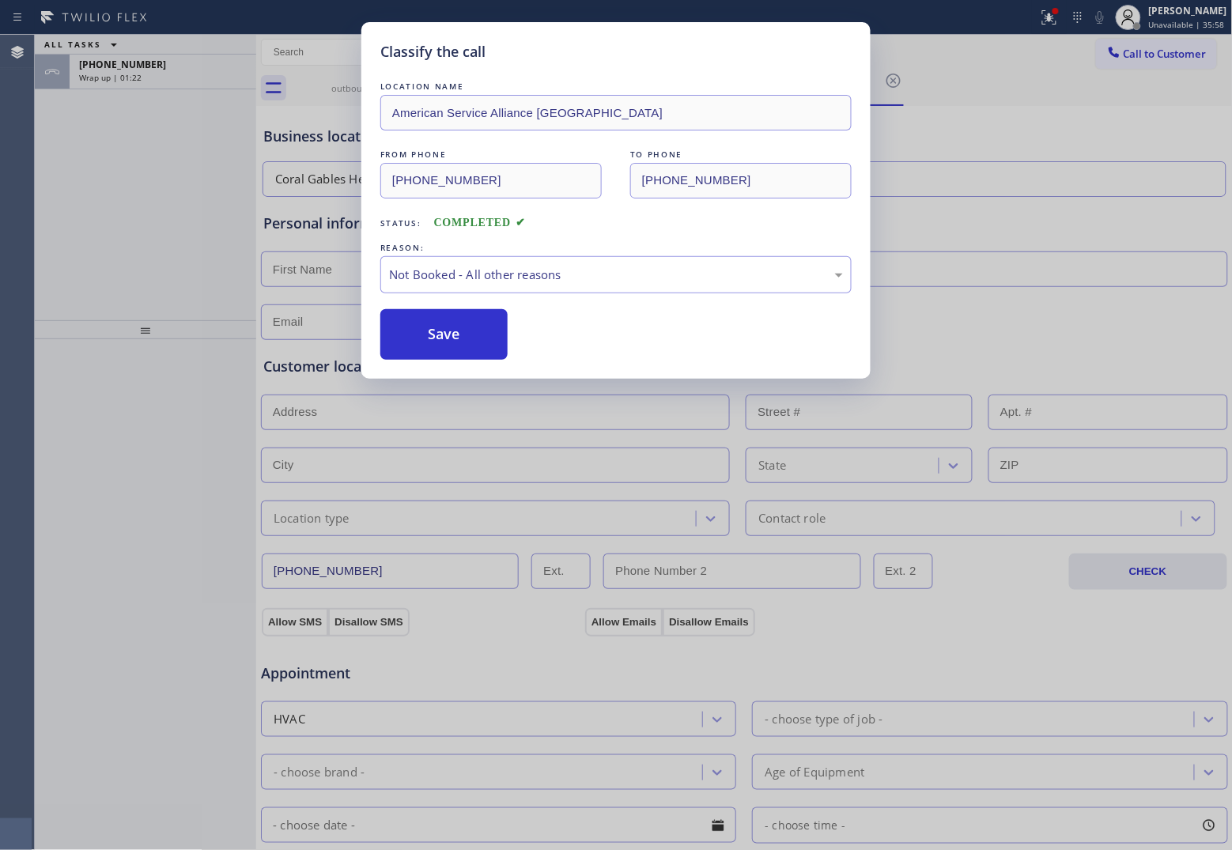
click at [163, 72] on div "Wrap up | 01:22" at bounding box center [163, 77] width 168 height 11
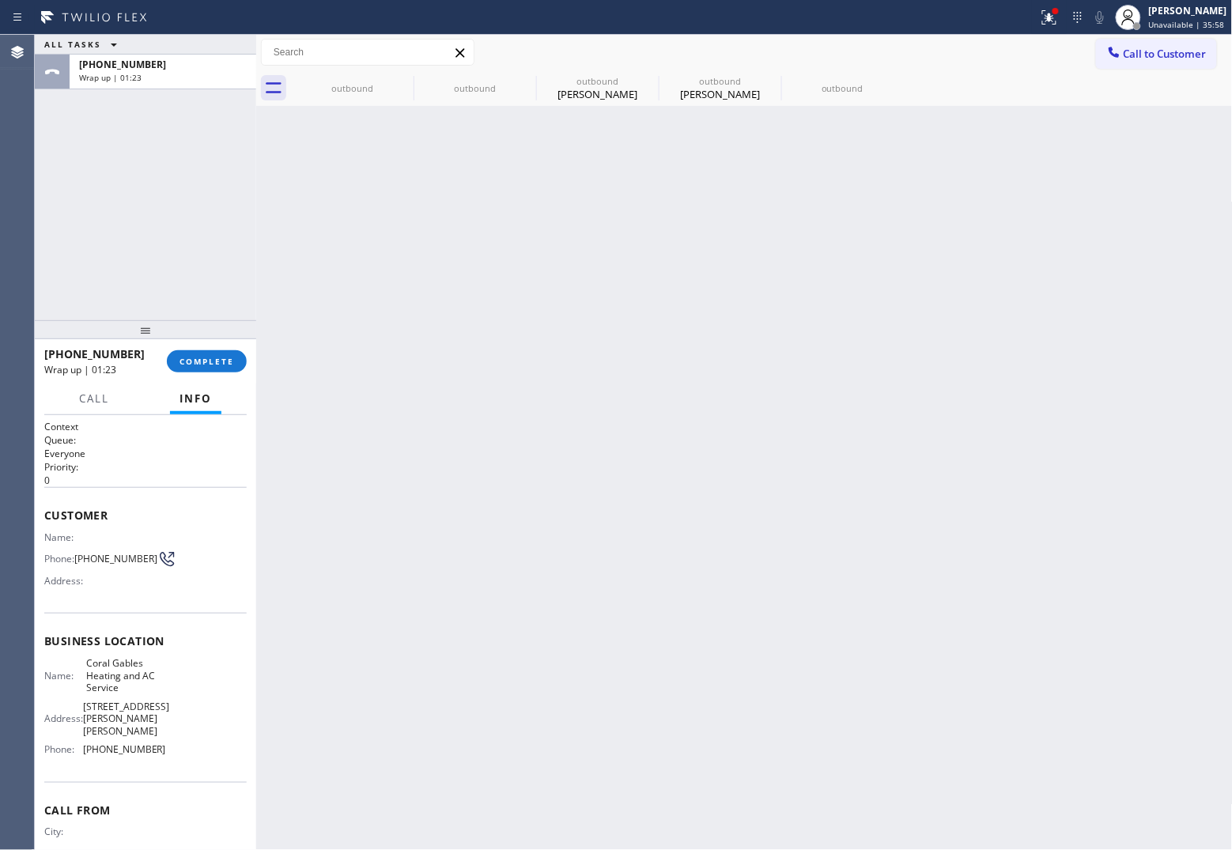
click at [163, 72] on div "Wrap up | 01:23" at bounding box center [163, 77] width 168 height 11
click at [222, 356] on span "COMPLETE" at bounding box center [206, 361] width 55 height 11
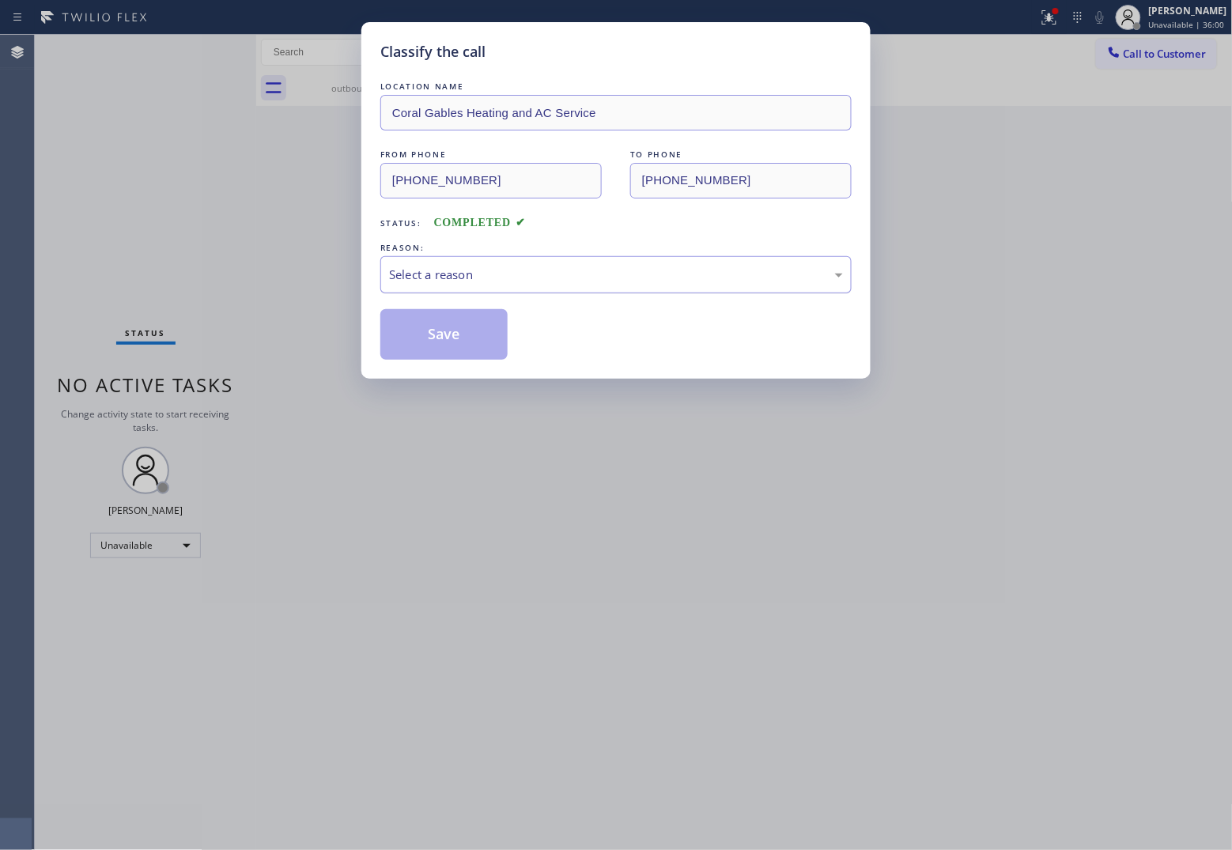
click at [542, 290] on div "Select a reason" at bounding box center [615, 274] width 471 height 37
click at [468, 342] on button "Save" at bounding box center [443, 334] width 127 height 51
type input "[PHONE_NUMBER]"
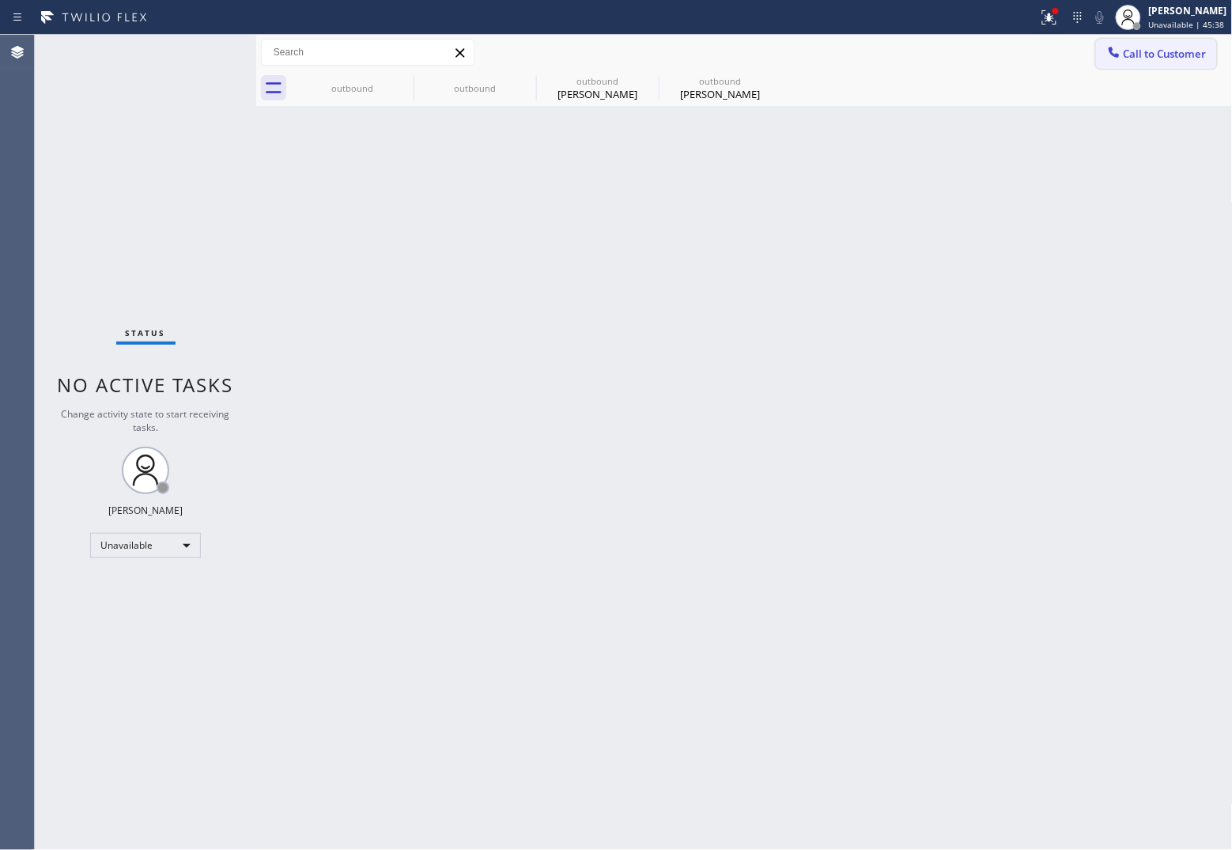
click at [1149, 55] on span "Call to Customer" at bounding box center [1165, 54] width 83 height 14
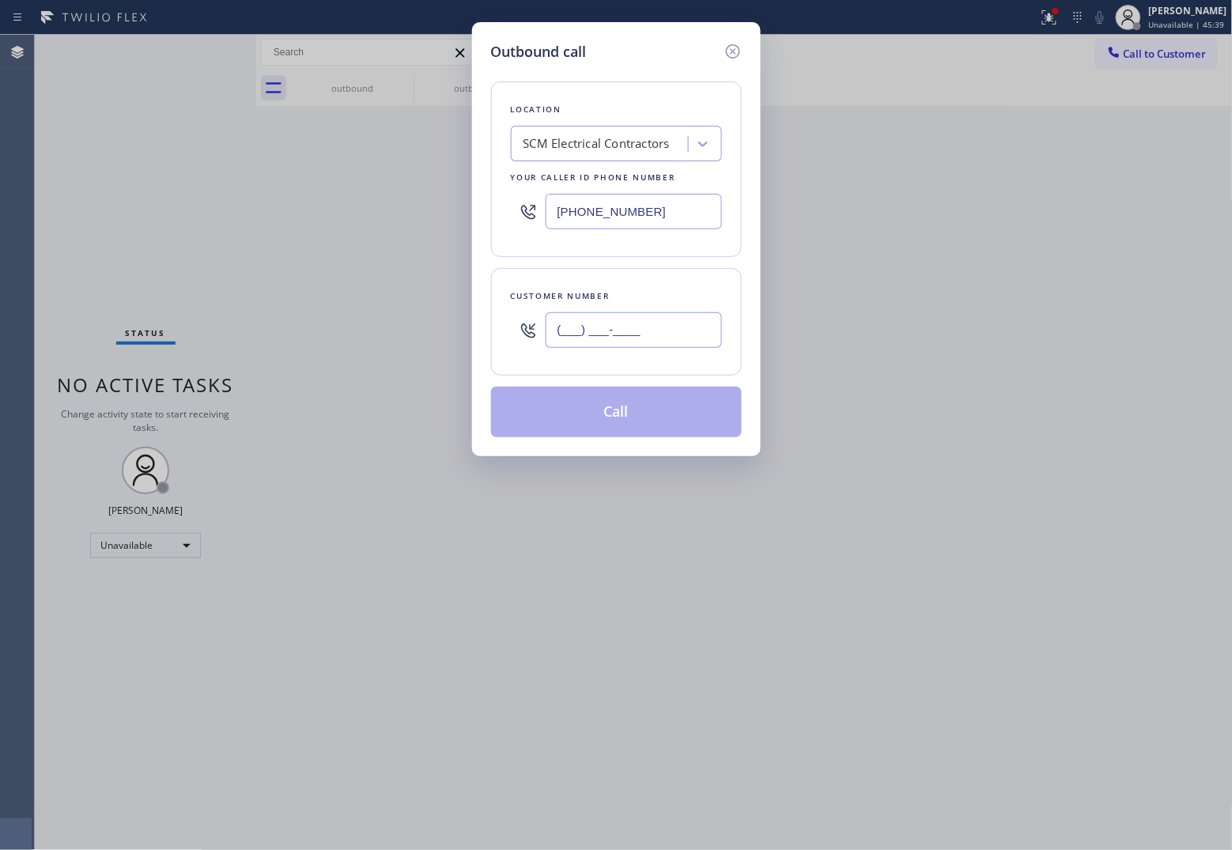
click at [614, 322] on input "(___) ___-____" at bounding box center [634, 330] width 176 height 36
paste input "818) 425-4737"
type input "[PHONE_NUMBER]"
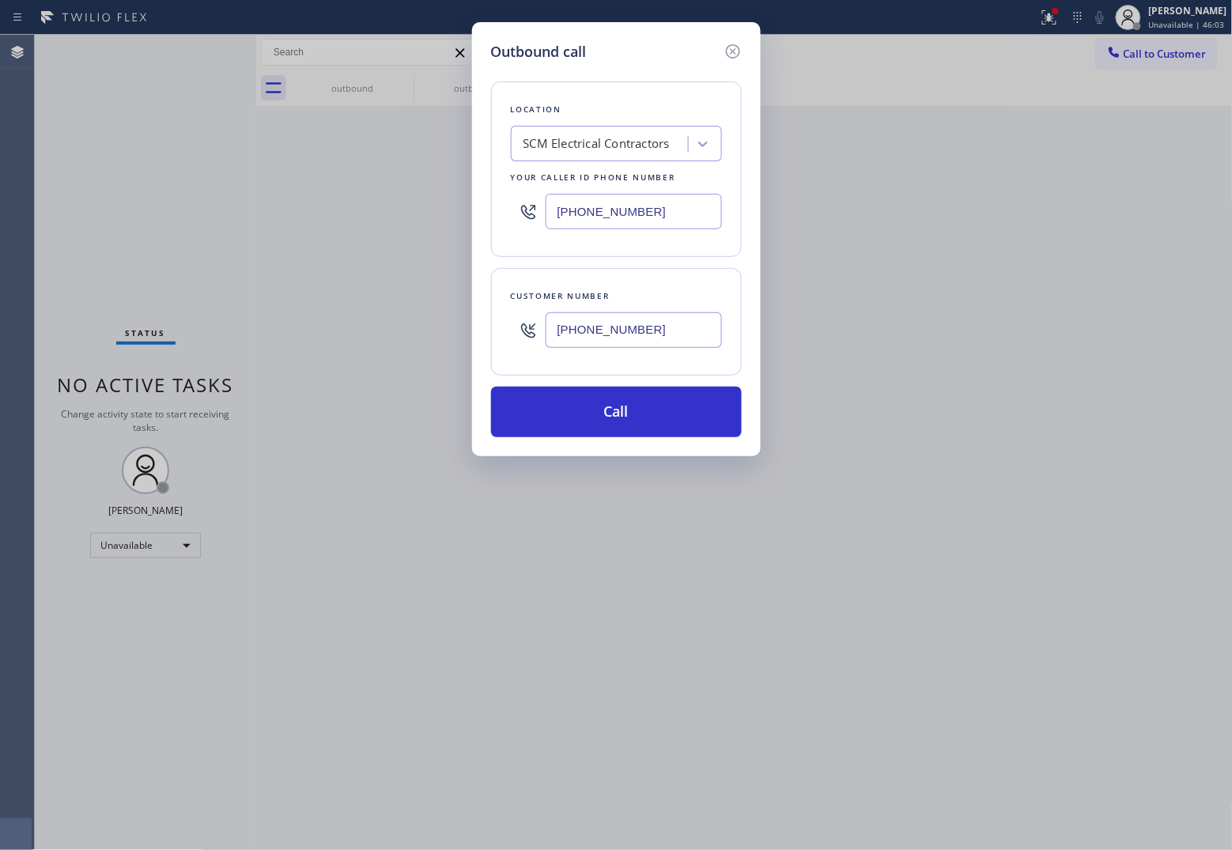
click at [631, 139] on div "SCM Electrical Contractors" at bounding box center [596, 144] width 146 height 18
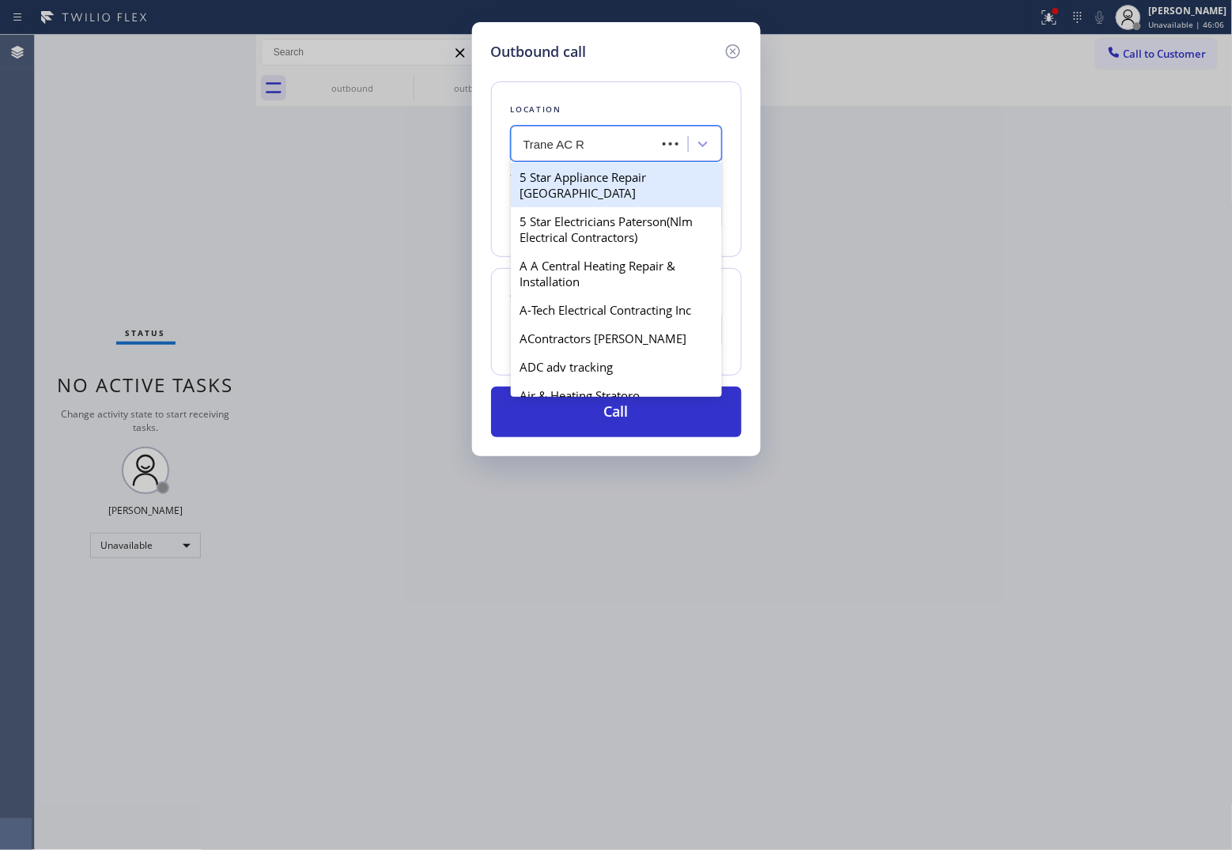
type input "Trane AC Re"
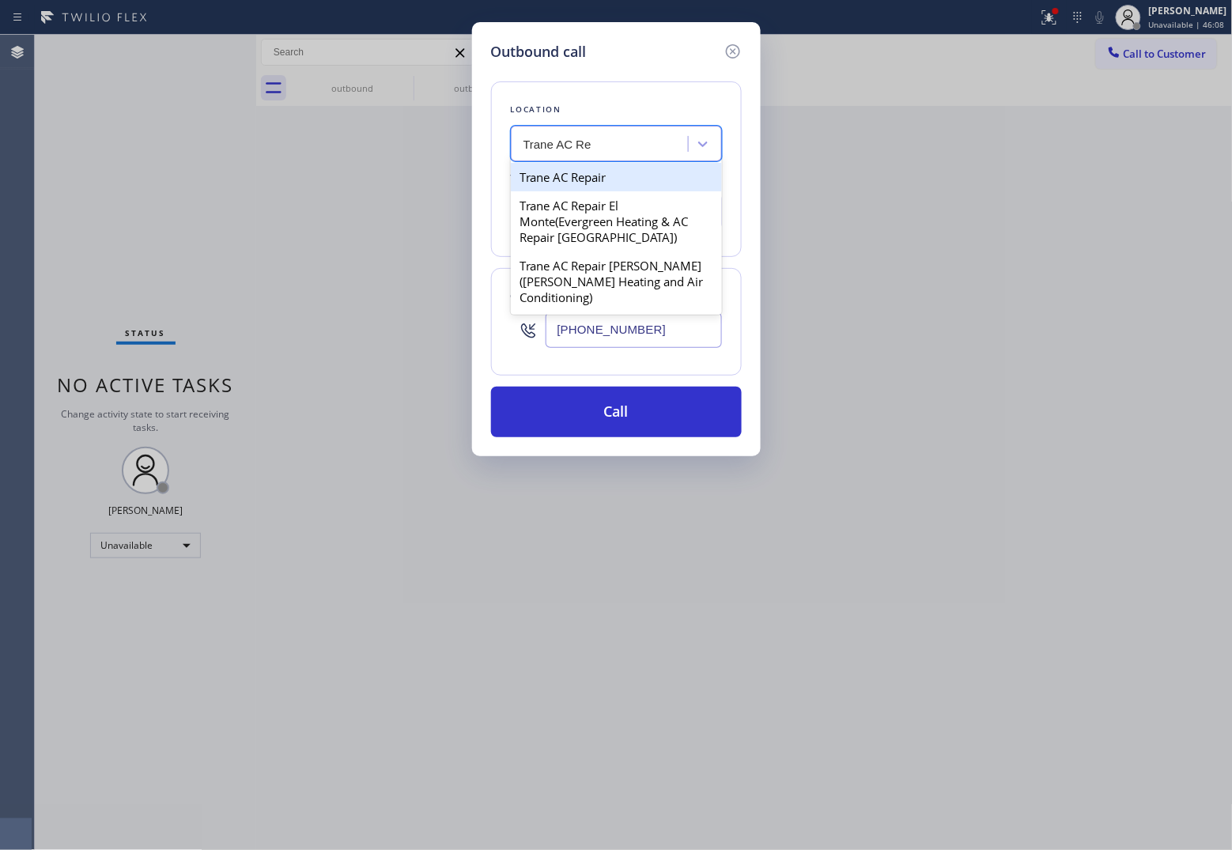
click at [621, 174] on div "Trane AC Repair" at bounding box center [616, 177] width 211 height 28
type input "[PHONE_NUMBER]"
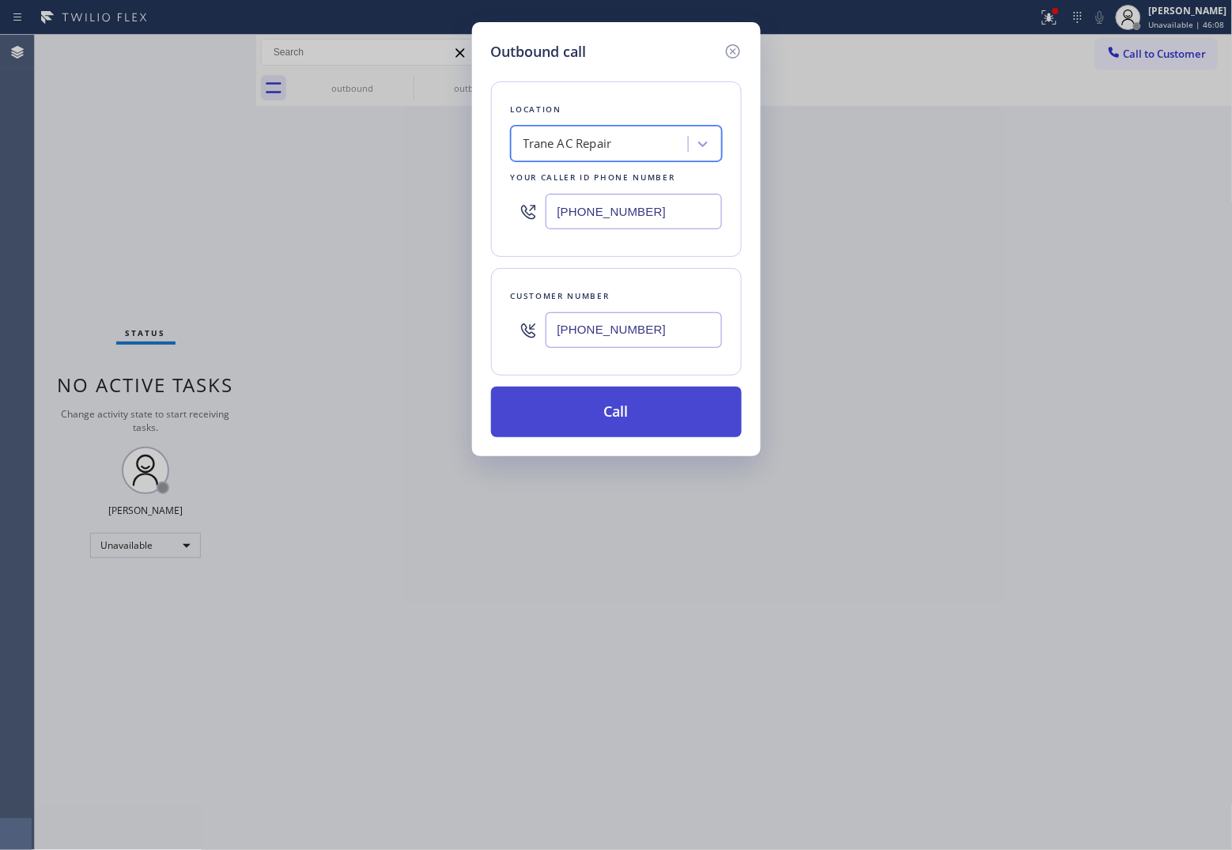
click at [653, 407] on button "Call" at bounding box center [616, 412] width 251 height 51
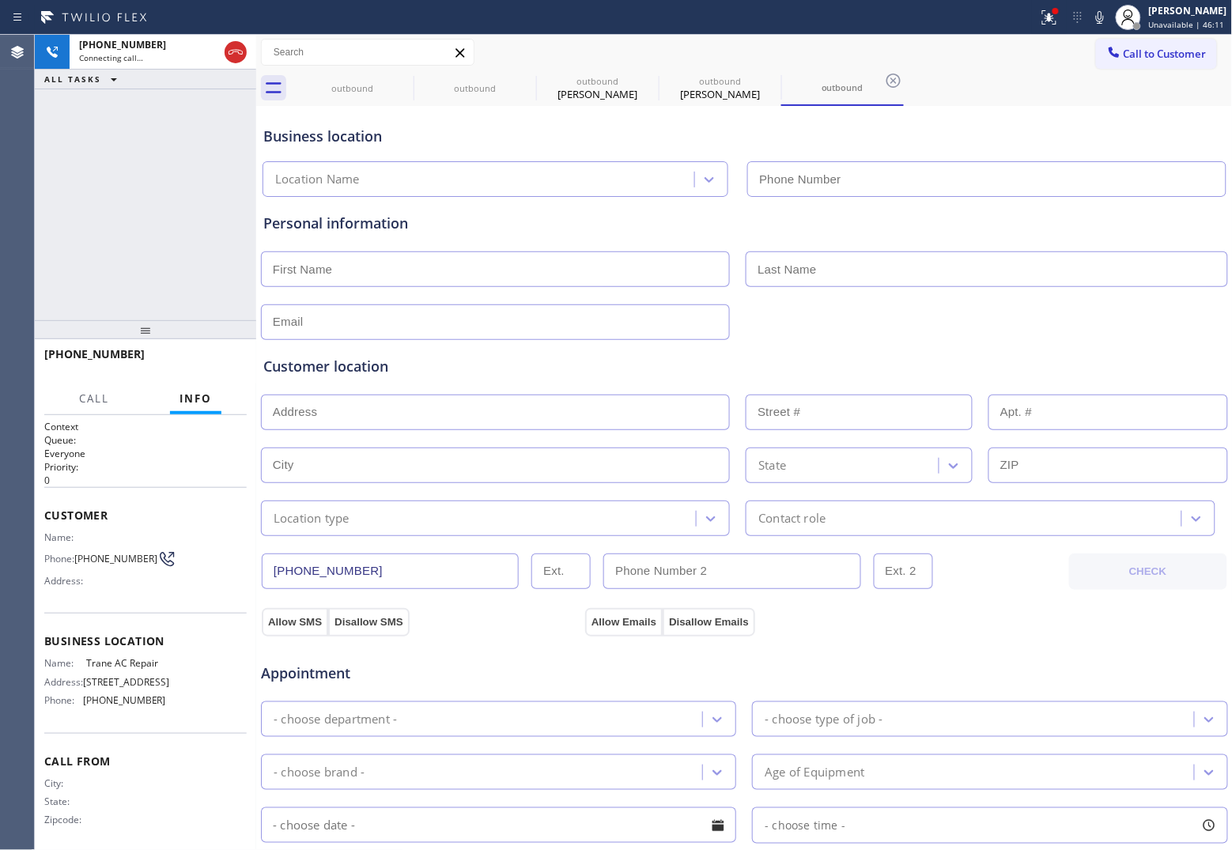
type input "[PHONE_NUMBER]"
drag, startPoint x: 40, startPoint y: 223, endPoint x: 504, endPoint y: 6, distance: 513.3
click at [41, 223] on div "+18184254737 Connecting call… ALL TASKS ALL TASKS ACTIVE TASKS TASKS IN WRAP UP" at bounding box center [145, 177] width 221 height 285
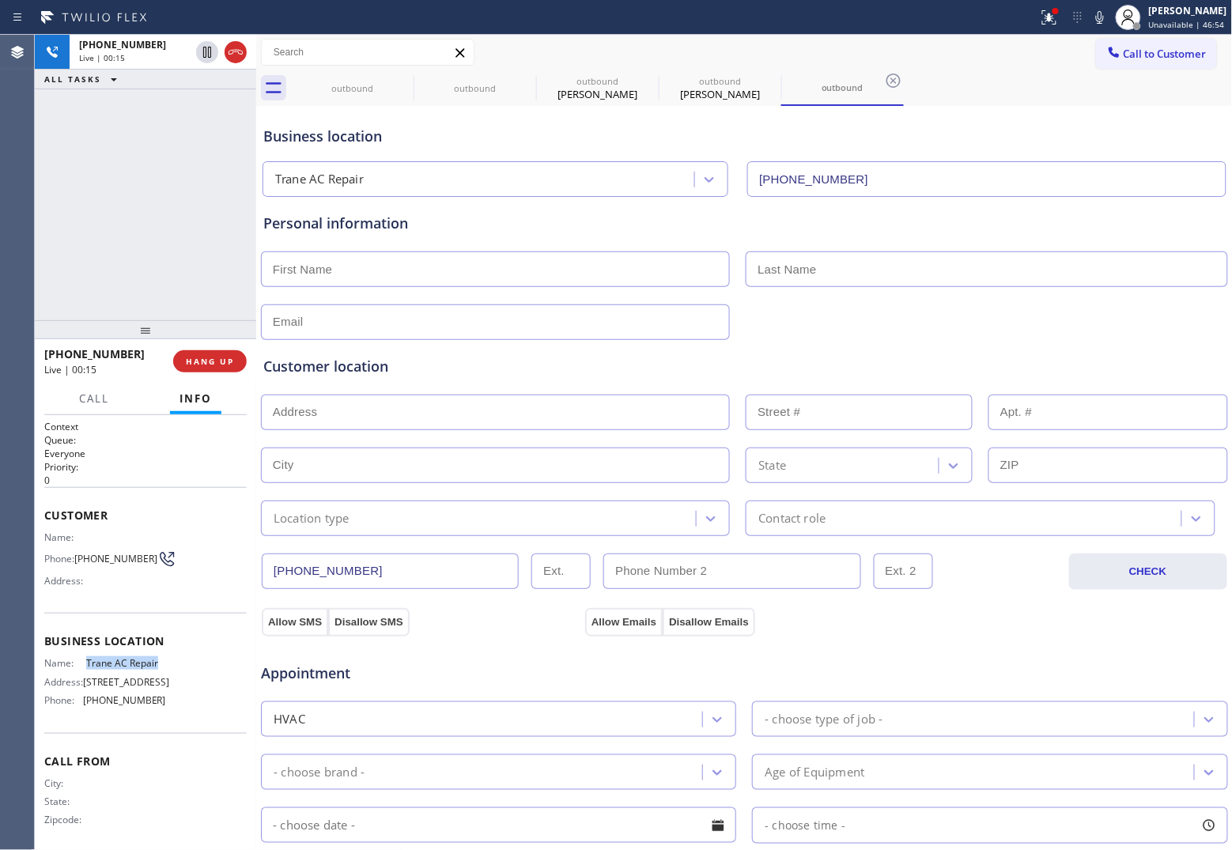
drag, startPoint x: 158, startPoint y: 665, endPoint x: 84, endPoint y: 673, distance: 74.7
click at [84, 673] on div "Name: Trane AC Repair Address: [STREET_ADDRESS] Phone: [PHONE_NUMBER]" at bounding box center [145, 684] width 202 height 55
copy span "Trane AC Repair"
click at [231, 45] on icon at bounding box center [235, 52] width 19 height 19
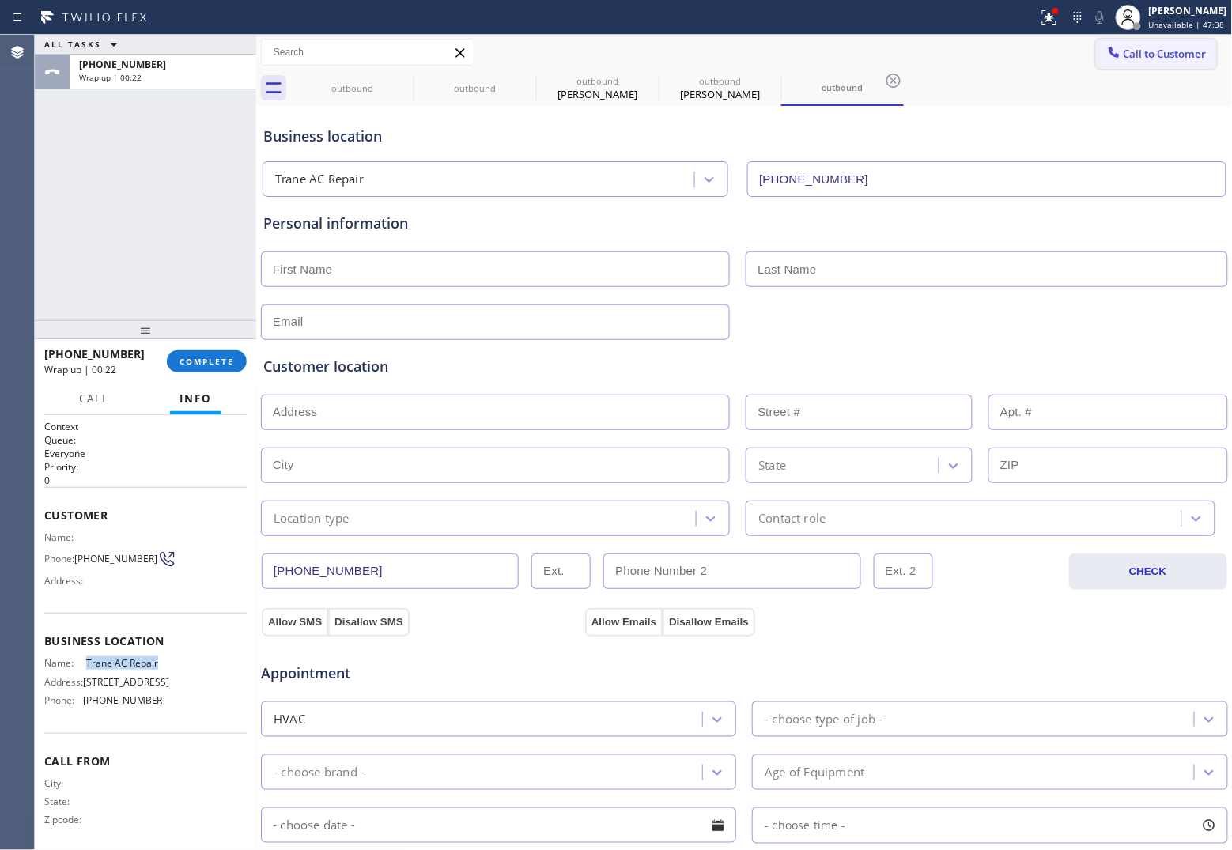
click at [1133, 62] on button "Call to Customer" at bounding box center [1156, 54] width 121 height 30
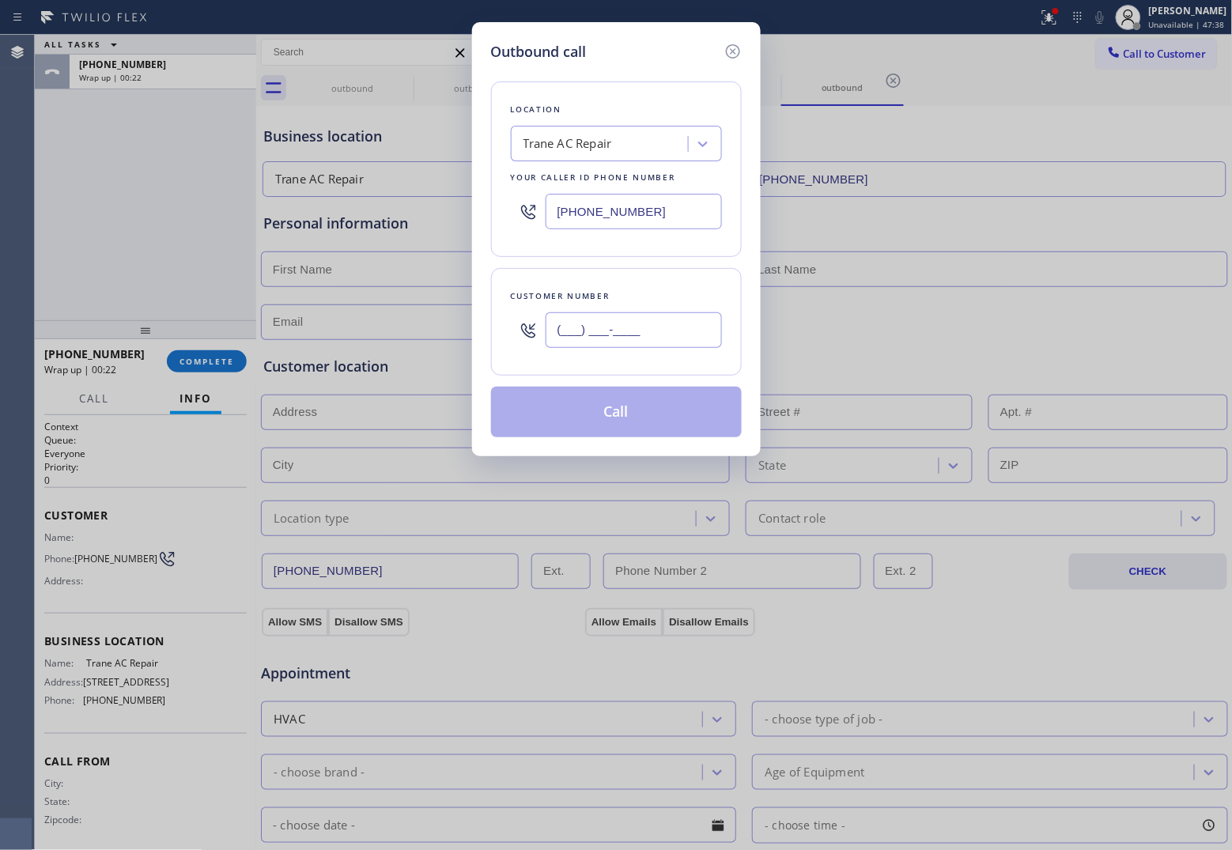
click at [566, 342] on input "(___) ___-____" at bounding box center [634, 330] width 176 height 36
paste input "818) 425-4737"
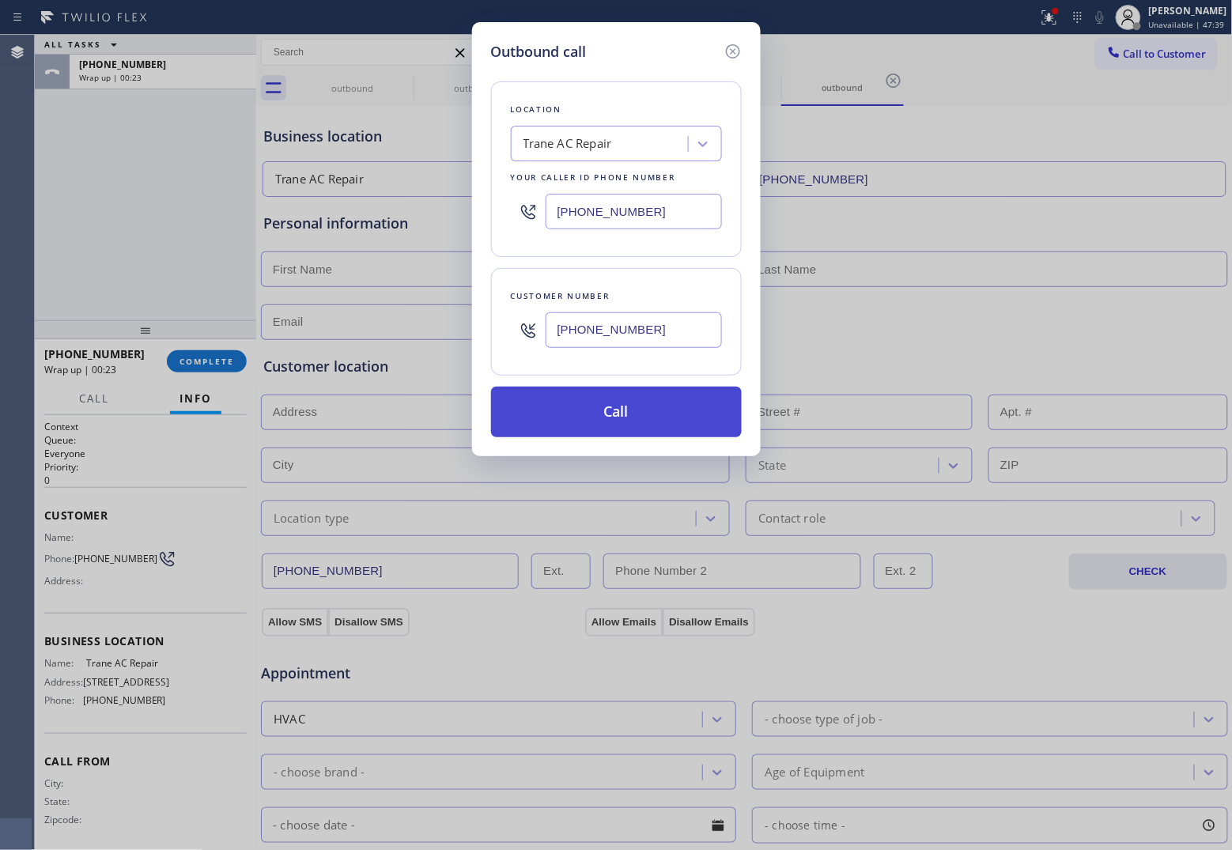
type input "[PHONE_NUMBER]"
click at [648, 421] on button "Call" at bounding box center [616, 412] width 251 height 51
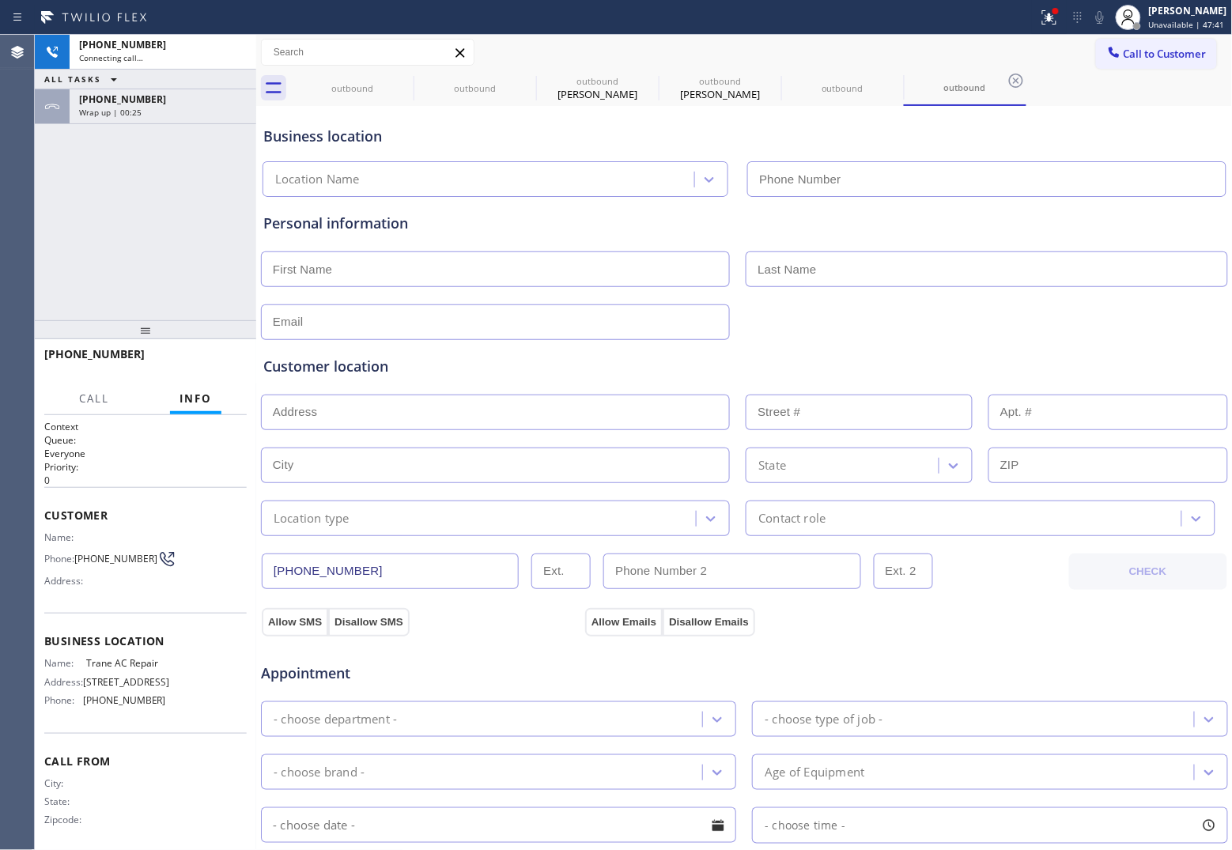
type input "[PHONE_NUMBER]"
click at [26, 235] on div "Agent Desktop" at bounding box center [17, 442] width 34 height 815
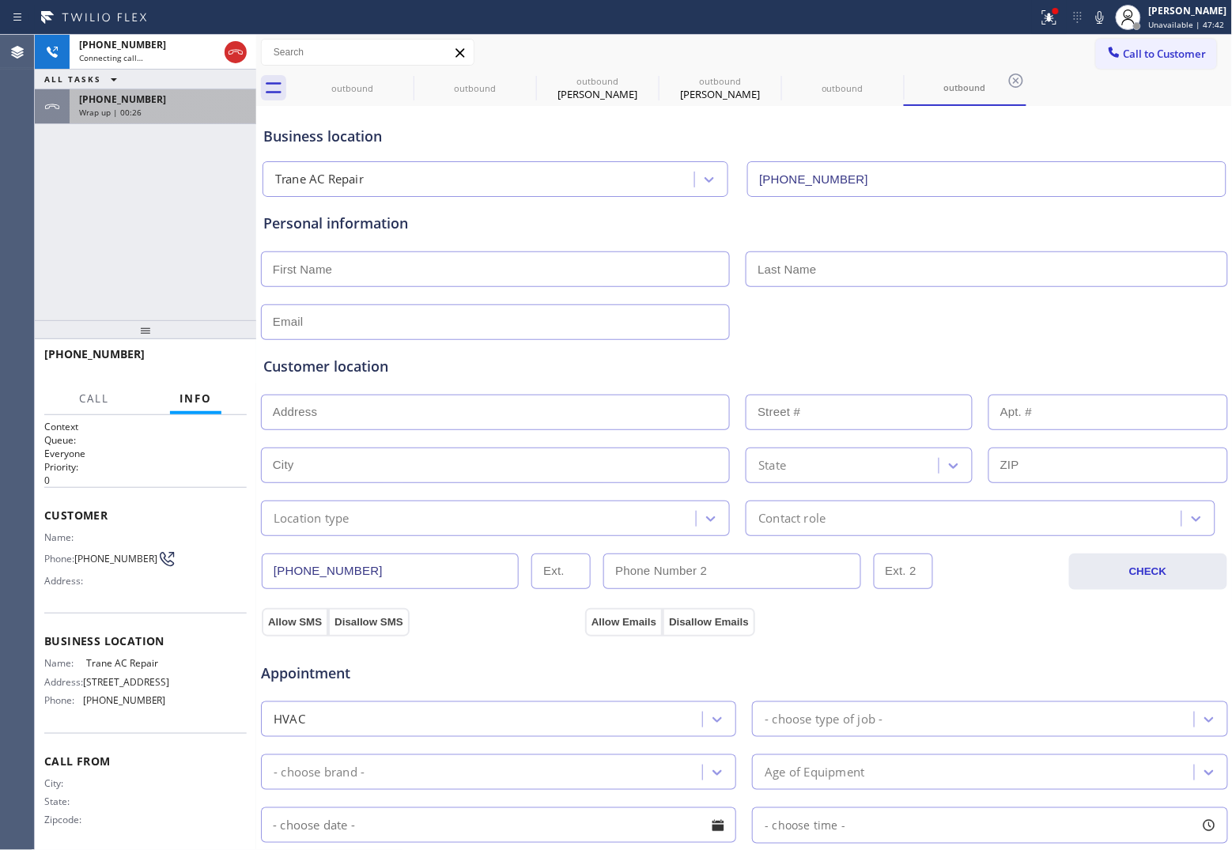
click at [120, 117] on div "+18184254737 Wrap up | 00:26" at bounding box center [160, 106] width 180 height 35
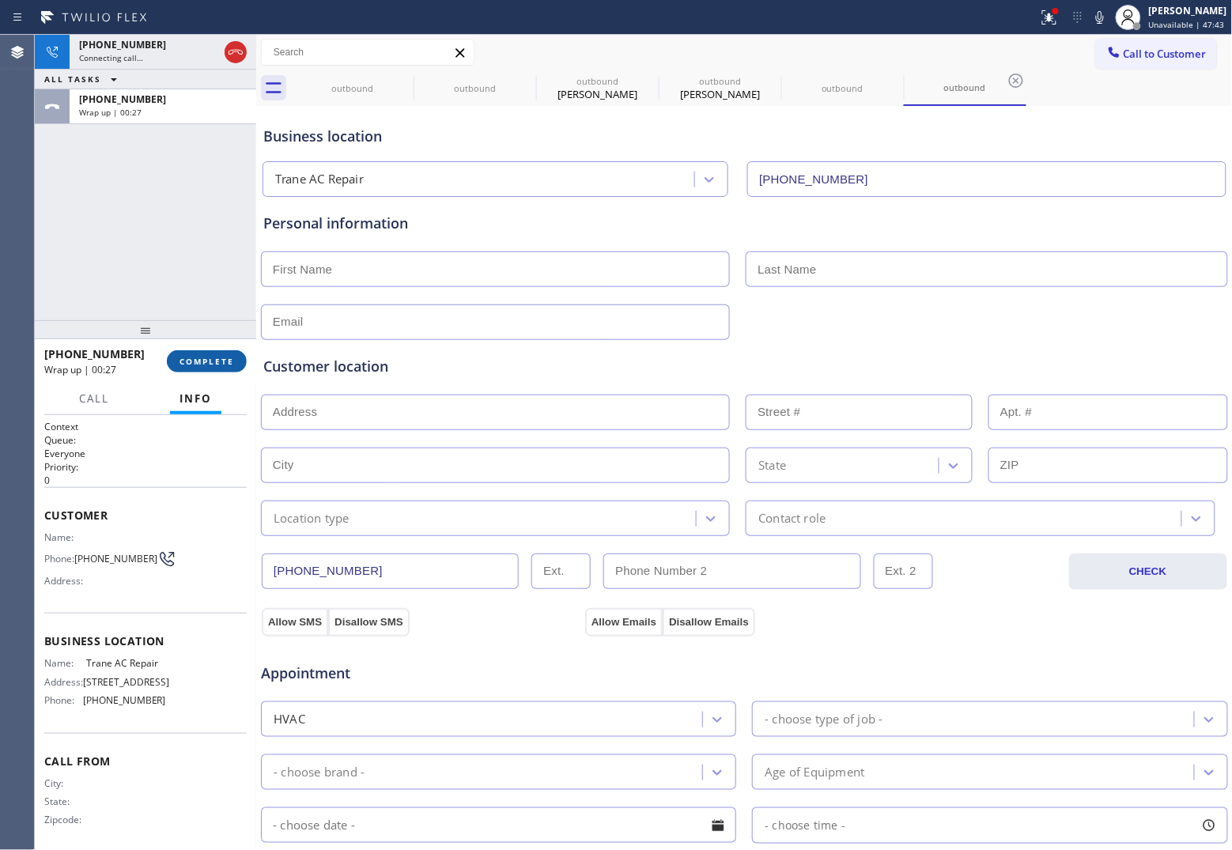
click at [206, 357] on span "COMPLETE" at bounding box center [206, 361] width 55 height 11
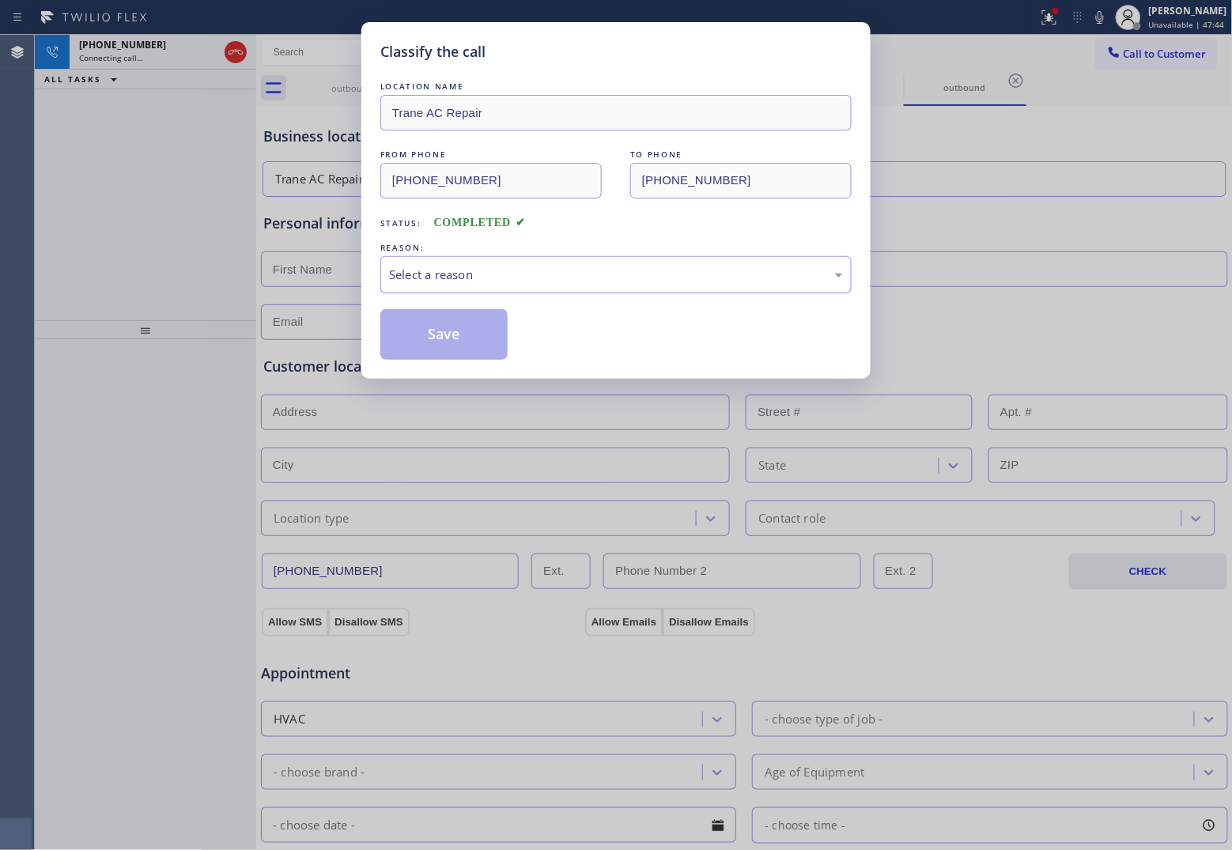
click at [479, 274] on div "Select a reason" at bounding box center [616, 275] width 454 height 18
click at [423, 346] on button "Save" at bounding box center [443, 334] width 127 height 51
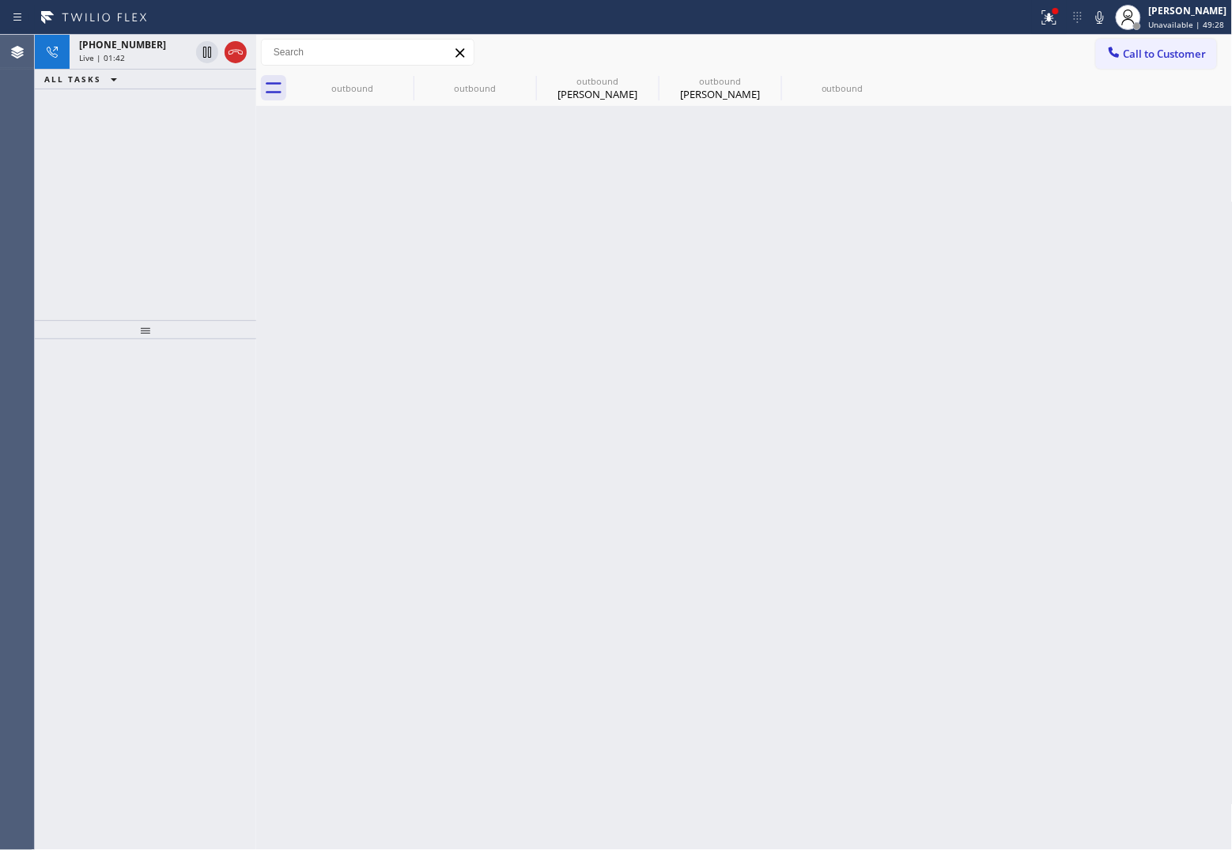
drag, startPoint x: 54, startPoint y: 188, endPoint x: 247, endPoint y: 129, distance: 201.9
click at [52, 190] on div "+18184254737 Live | 01:42 ALL TASKS ALL TASKS ACTIVE TASKS TASKS IN WRAP UP" at bounding box center [145, 177] width 221 height 285
click at [1099, 17] on icon at bounding box center [1099, 17] width 19 height 19
click at [202, 50] on icon at bounding box center [207, 52] width 19 height 19
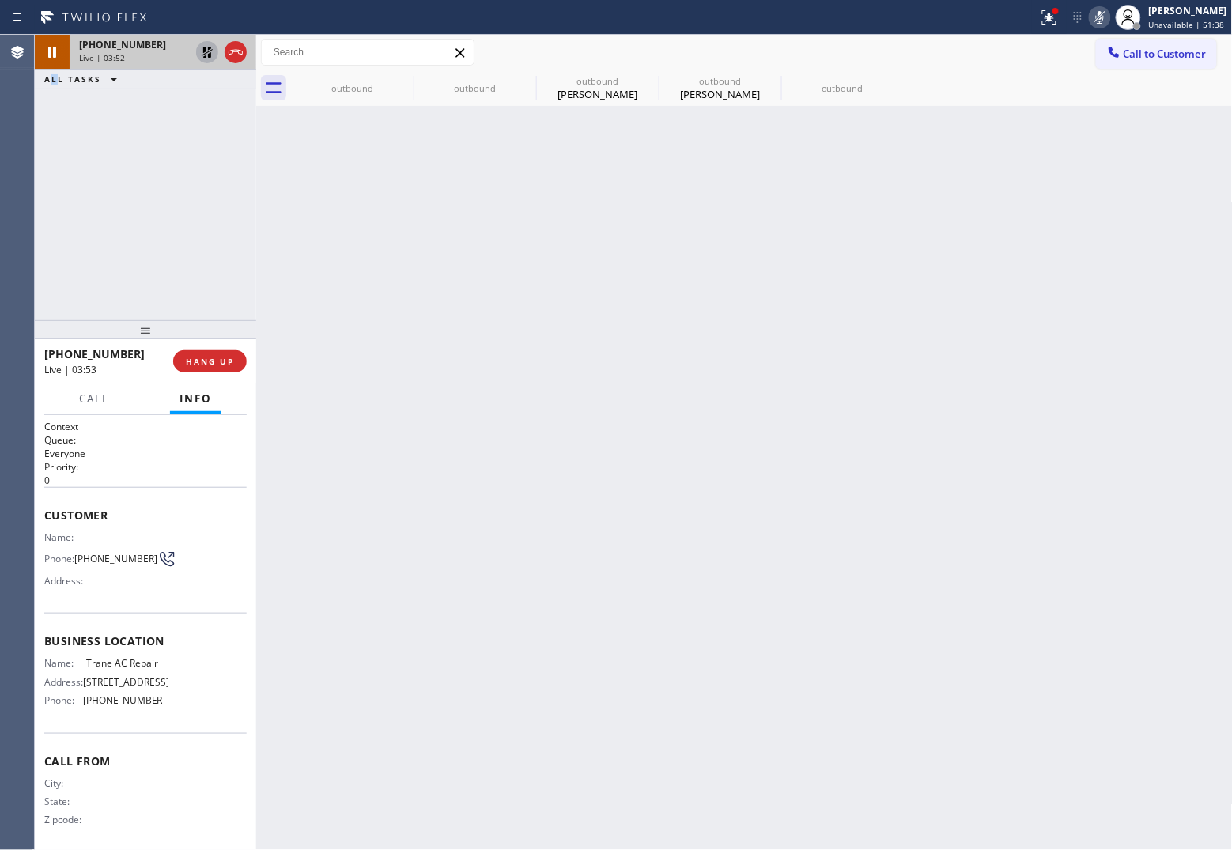
click at [207, 48] on icon at bounding box center [207, 52] width 19 height 19
click at [1090, 14] on icon at bounding box center [1099, 17] width 19 height 19
click at [406, 77] on icon at bounding box center [403, 80] width 19 height 19
click at [0, 0] on icon at bounding box center [0, 0] width 0 height 0
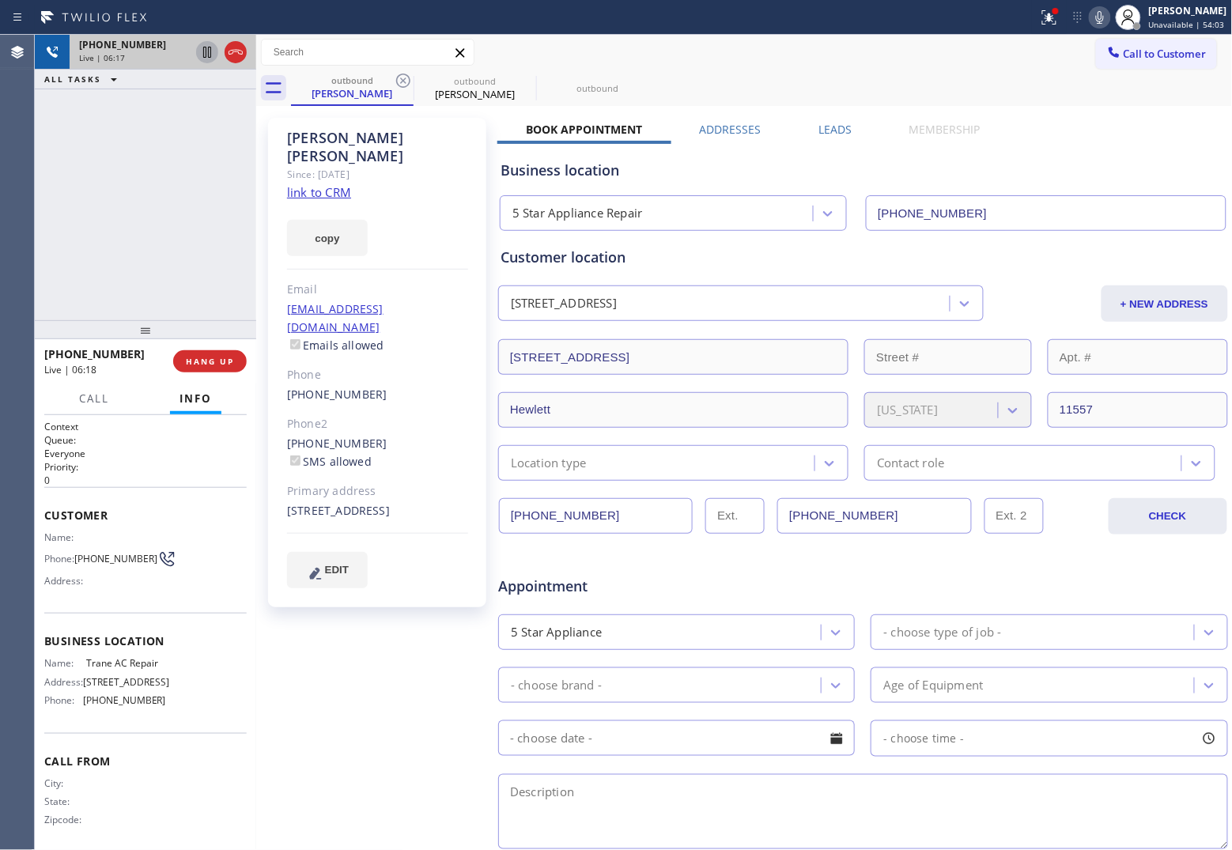
click at [406, 77] on icon at bounding box center [403, 80] width 19 height 19
type input "[PHONE_NUMBER]"
click at [0, 0] on icon at bounding box center [0, 0] width 0 height 0
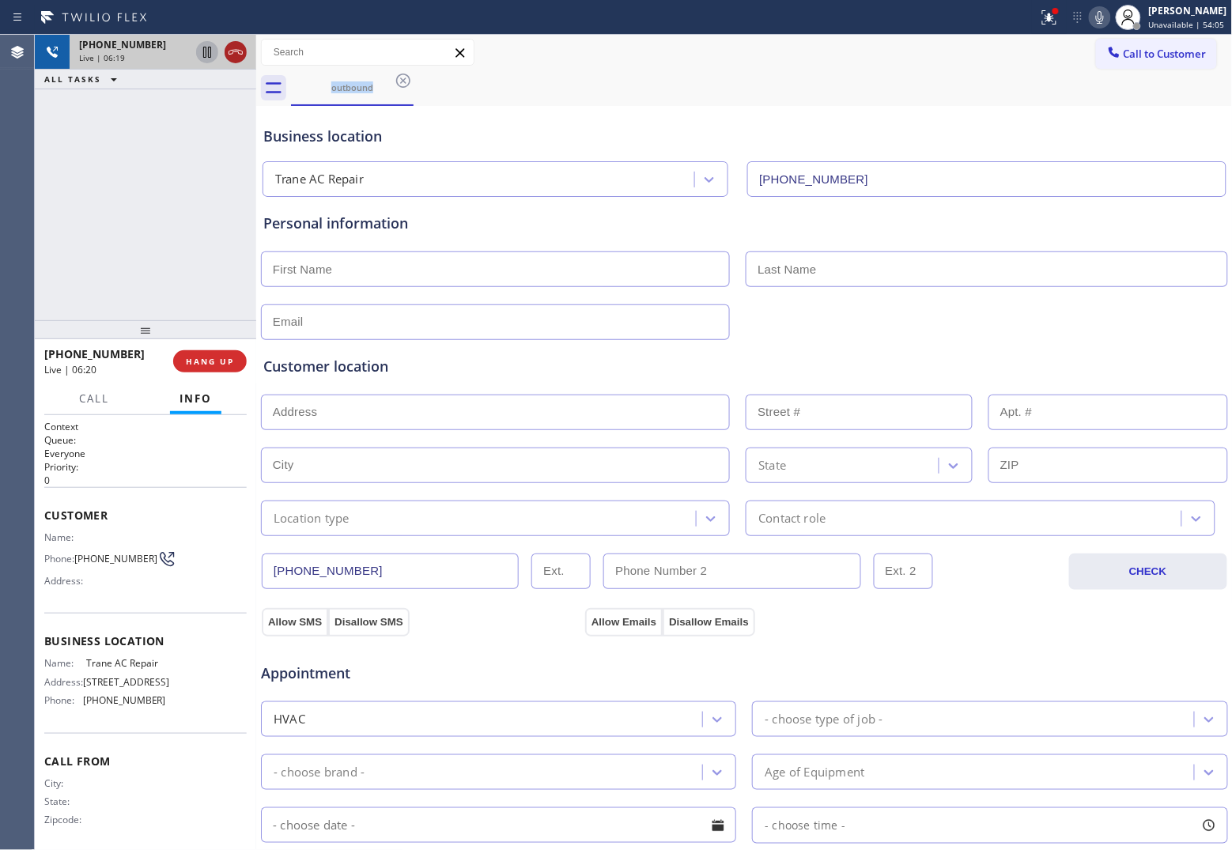
click at [243, 52] on icon at bounding box center [235, 52] width 19 height 19
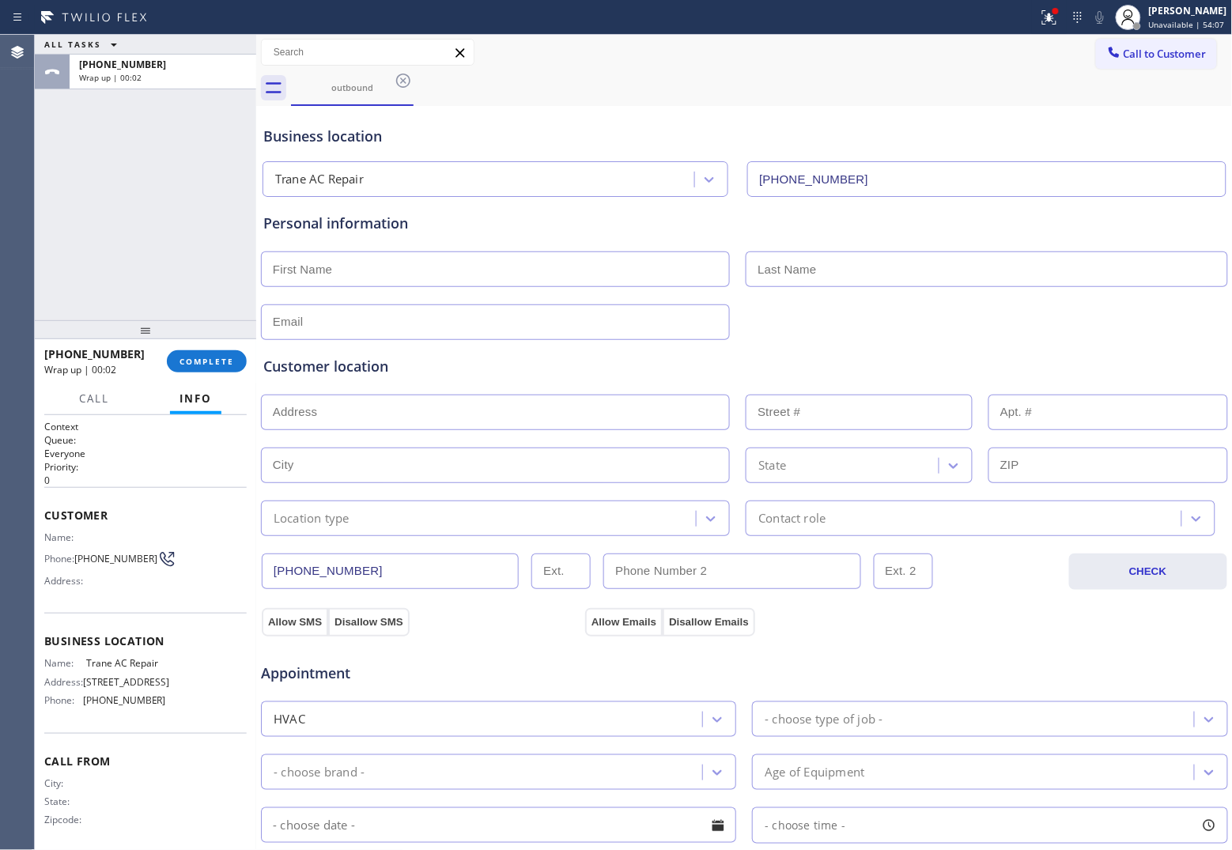
click at [427, 279] on input "text" at bounding box center [495, 269] width 469 height 36
type input "[PERSON_NAME]"
click at [362, 326] on input "text" at bounding box center [495, 322] width 469 height 36
paste input "[EMAIL_ADDRESS][DOMAIN_NAME]"
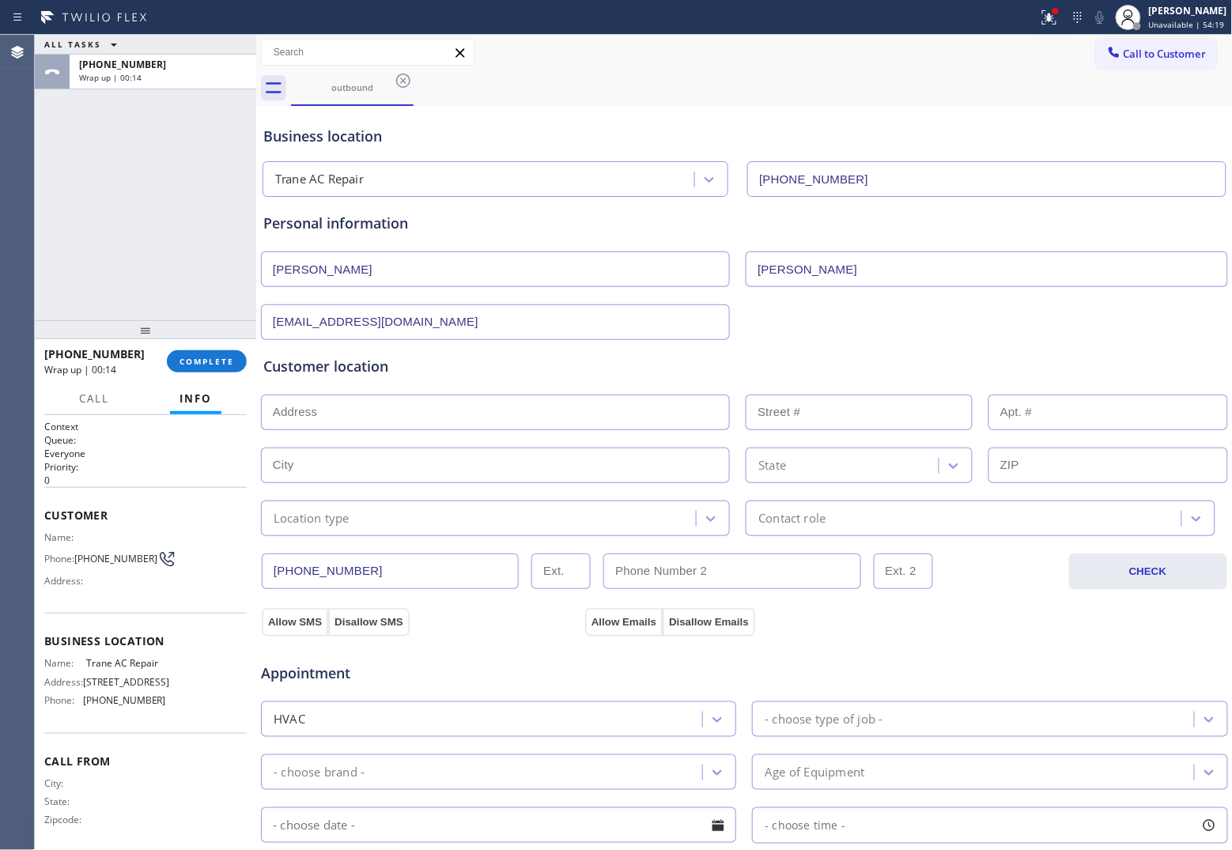
type input "[EMAIL_ADDRESS][DOMAIN_NAME]"
click at [349, 403] on input "text" at bounding box center [495, 413] width 469 height 36
click at [372, 417] on input "text" at bounding box center [495, 413] width 469 height 36
paste input "[STREET_ADDRESS]"
click at [582, 416] on input "[STREET_ADDRESS]" at bounding box center [495, 413] width 469 height 36
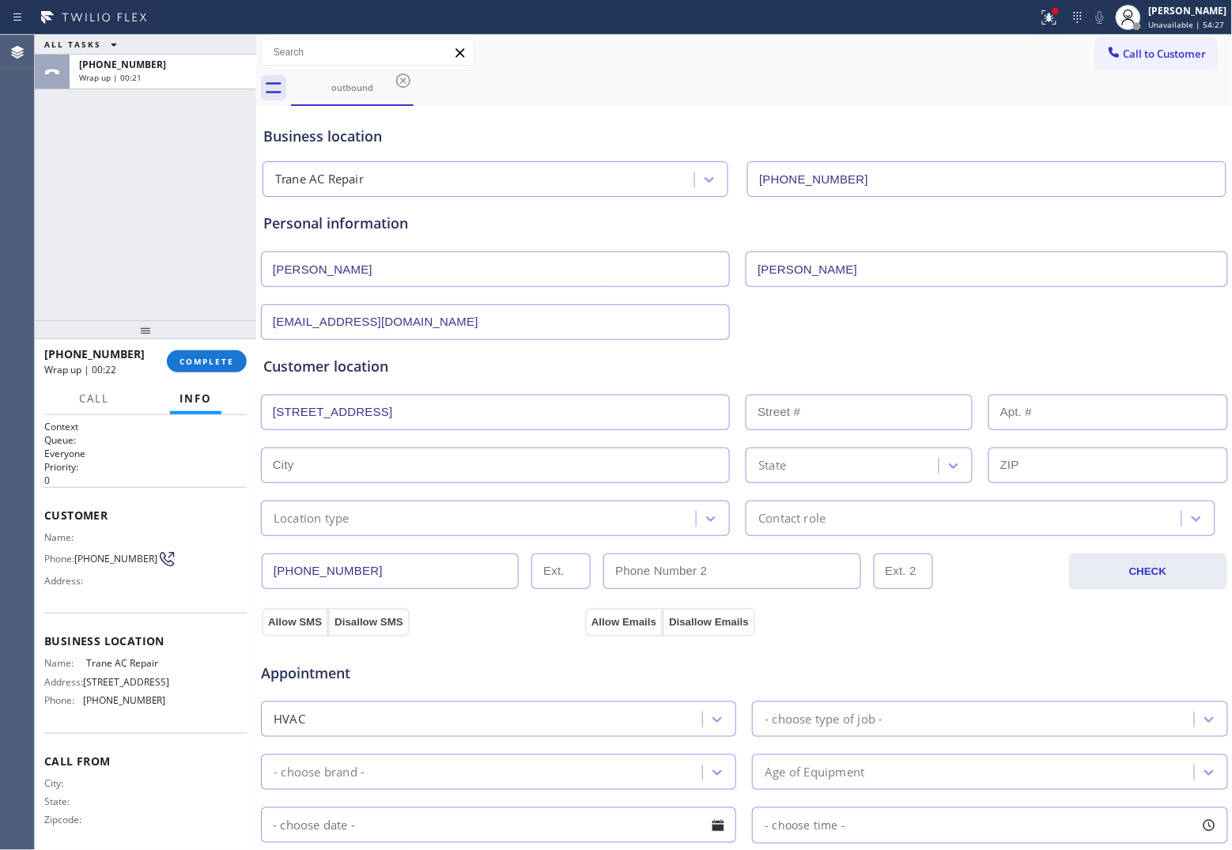
paste input "text"
type input "[STREET_ADDRESS]"
click at [28, 225] on div "Agent Desktop" at bounding box center [17, 442] width 34 height 815
click at [574, 429] on input "[STREET_ADDRESS]" at bounding box center [495, 413] width 469 height 36
click at [578, 432] on div "Customer location >> ADD NEW ADDRESS << + NEW ADDRESS 415 N Crescent DrBeverly …" at bounding box center [744, 446] width 962 height 180
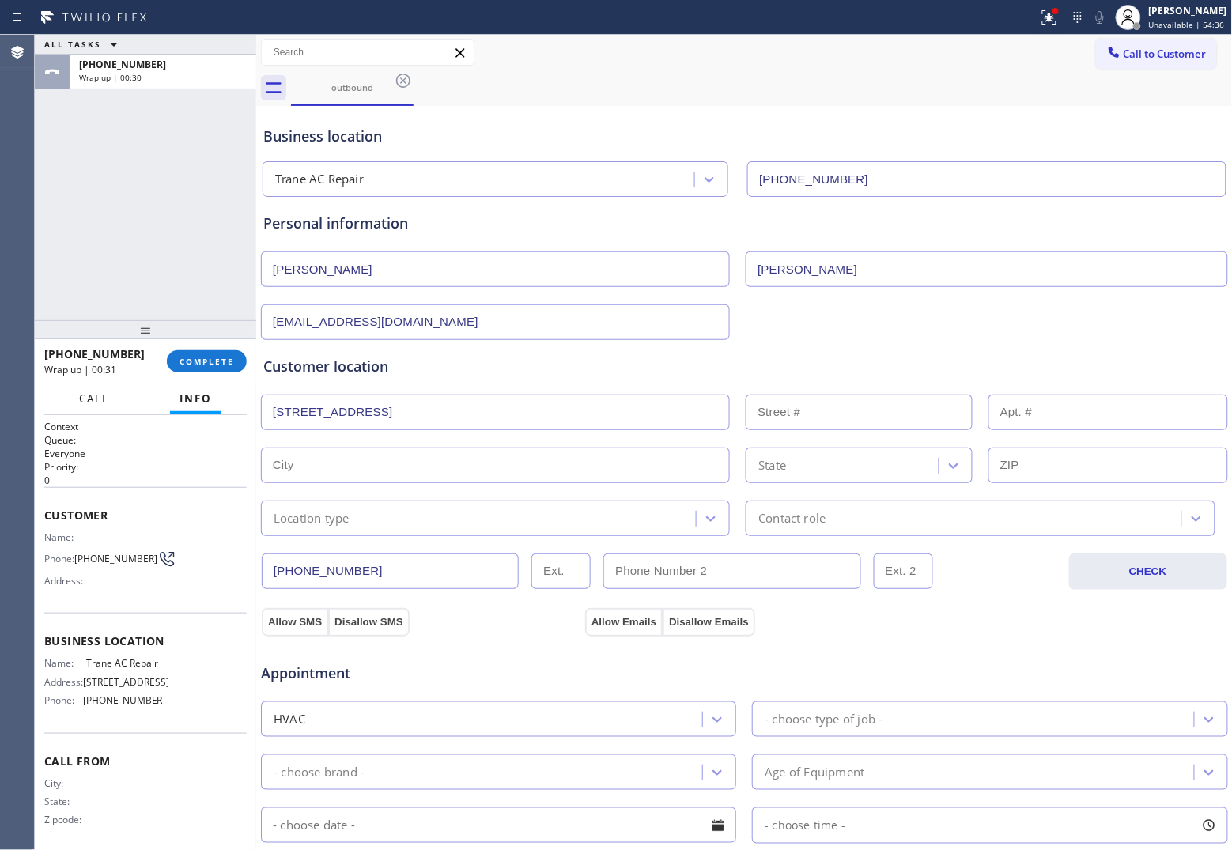
drag, startPoint x: 572, startPoint y: 421, endPoint x: 108, endPoint y: 408, distance: 464.3
click at [108, 408] on div "ALL TASKS ALL TASKS ACTIVE TASKS TASKS IN WRAP UP +18184254737 Wrap up | 00:30 …" at bounding box center [633, 442] width 1197 height 815
type input "\"
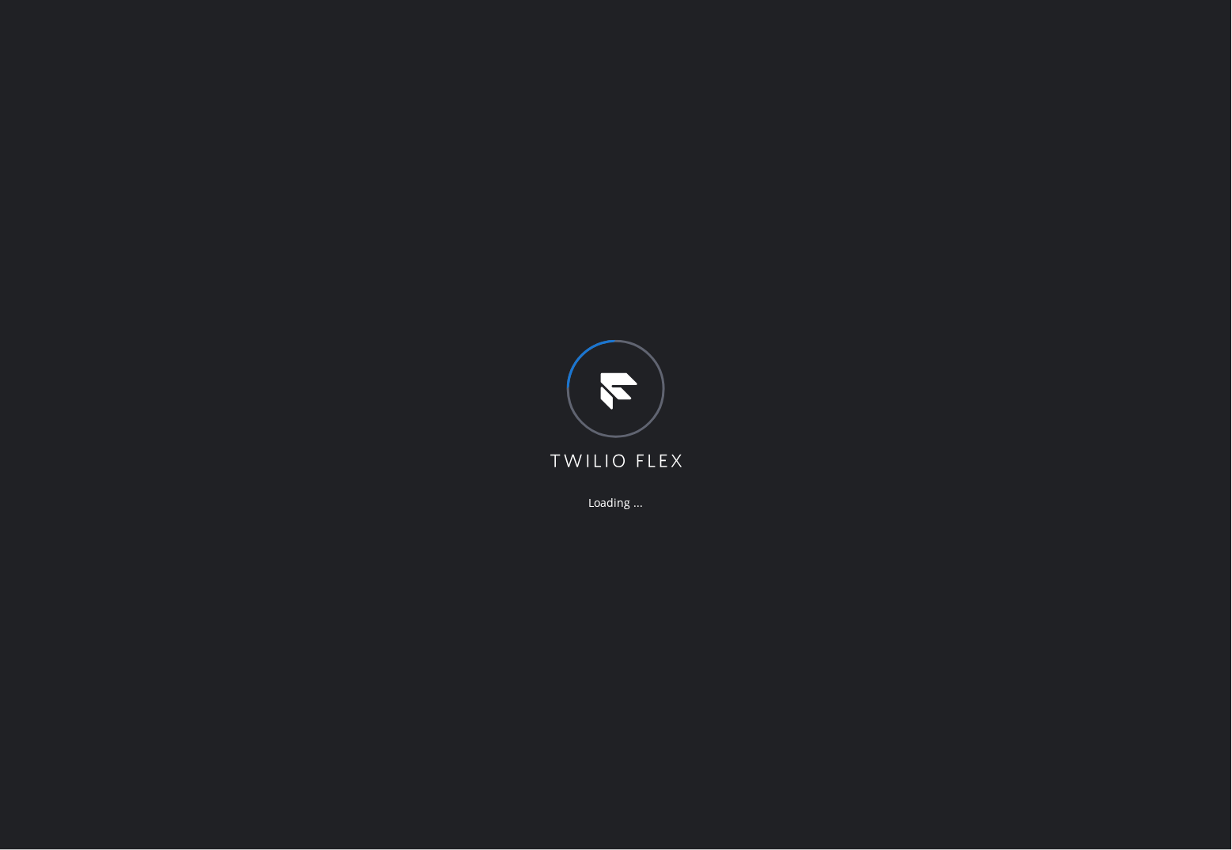
click at [41, 304] on div "Loading ..." at bounding box center [616, 425] width 1232 height 850
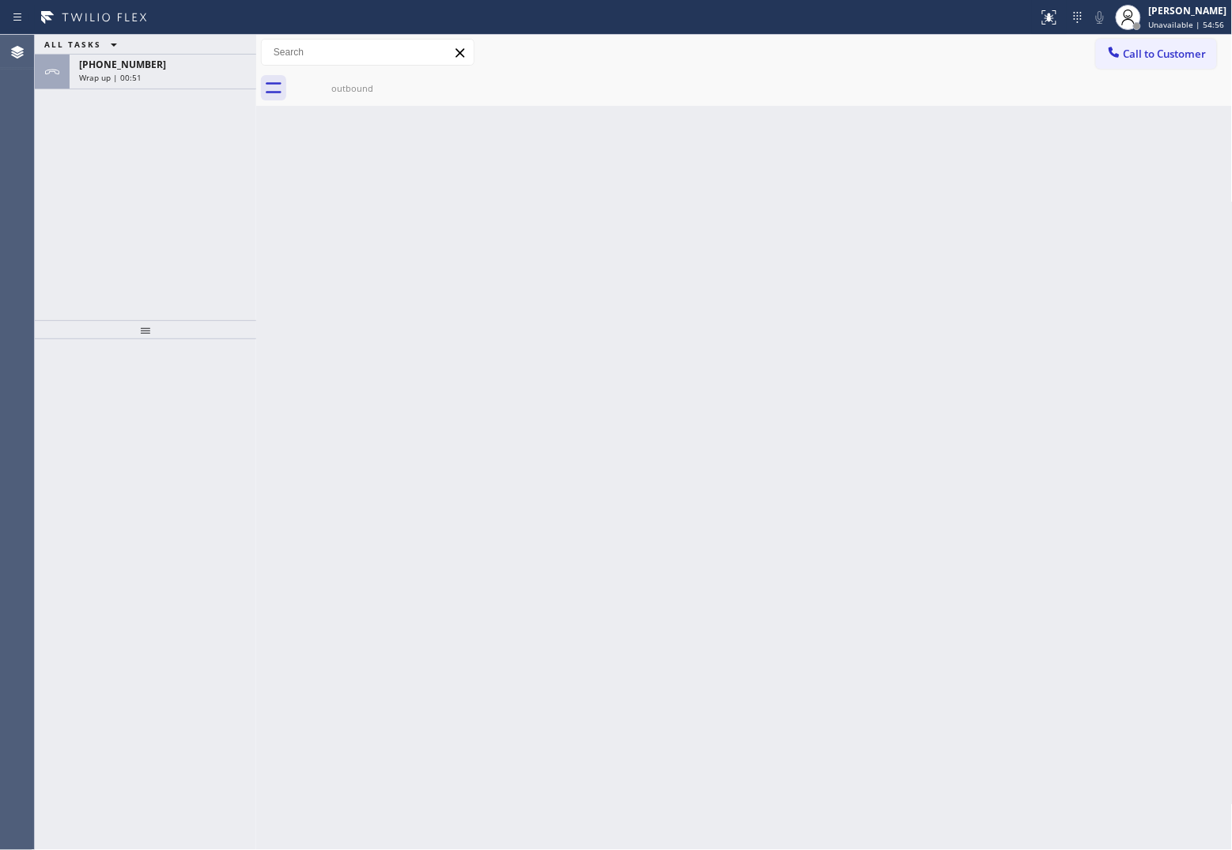
click at [51, 259] on div "ALL TASKS ALL TASKS ACTIVE TASKS TASKS IN WRAP UP [PHONE_NUMBER] Wrap up | 00:51" at bounding box center [145, 177] width 221 height 285
type input "[PHONE_NUMBER]"
click at [1169, 55] on span "Call to Customer" at bounding box center [1165, 54] width 83 height 14
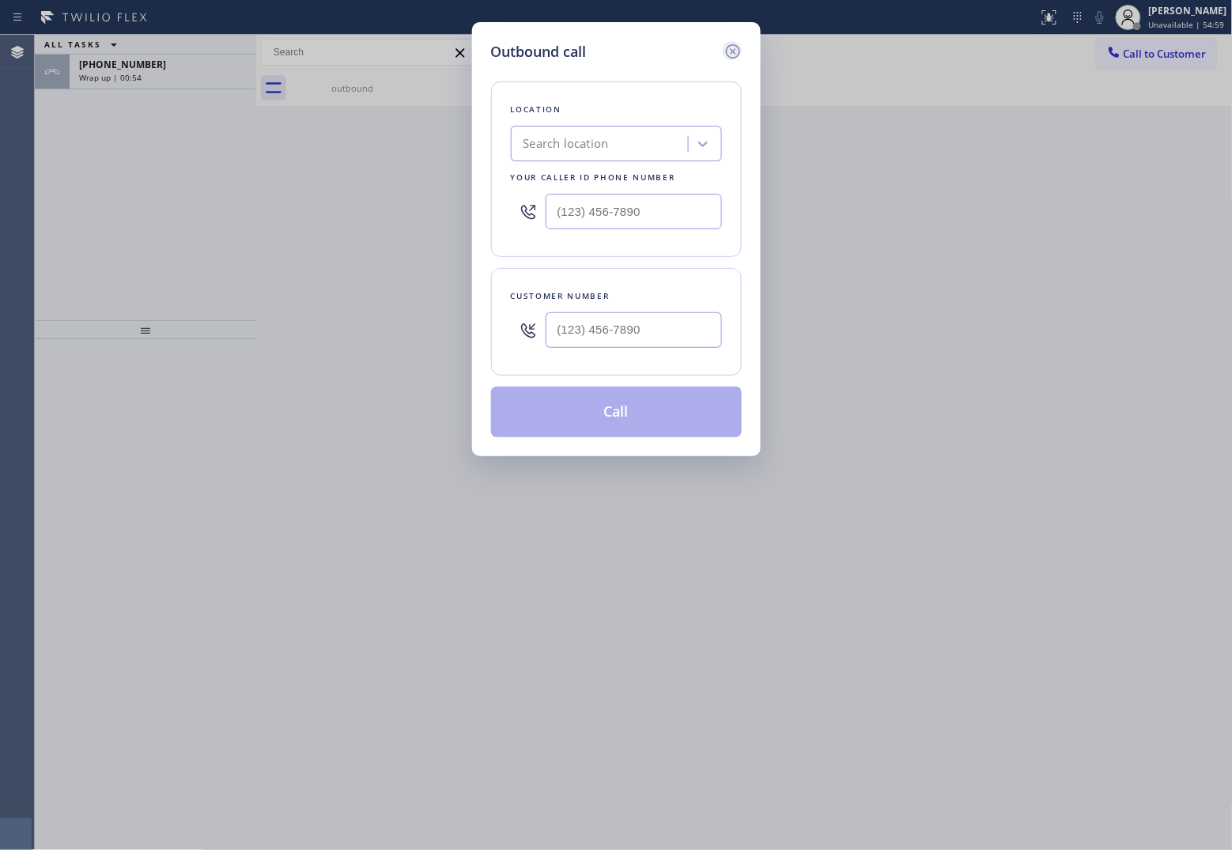
click at [732, 49] on icon at bounding box center [733, 51] width 19 height 19
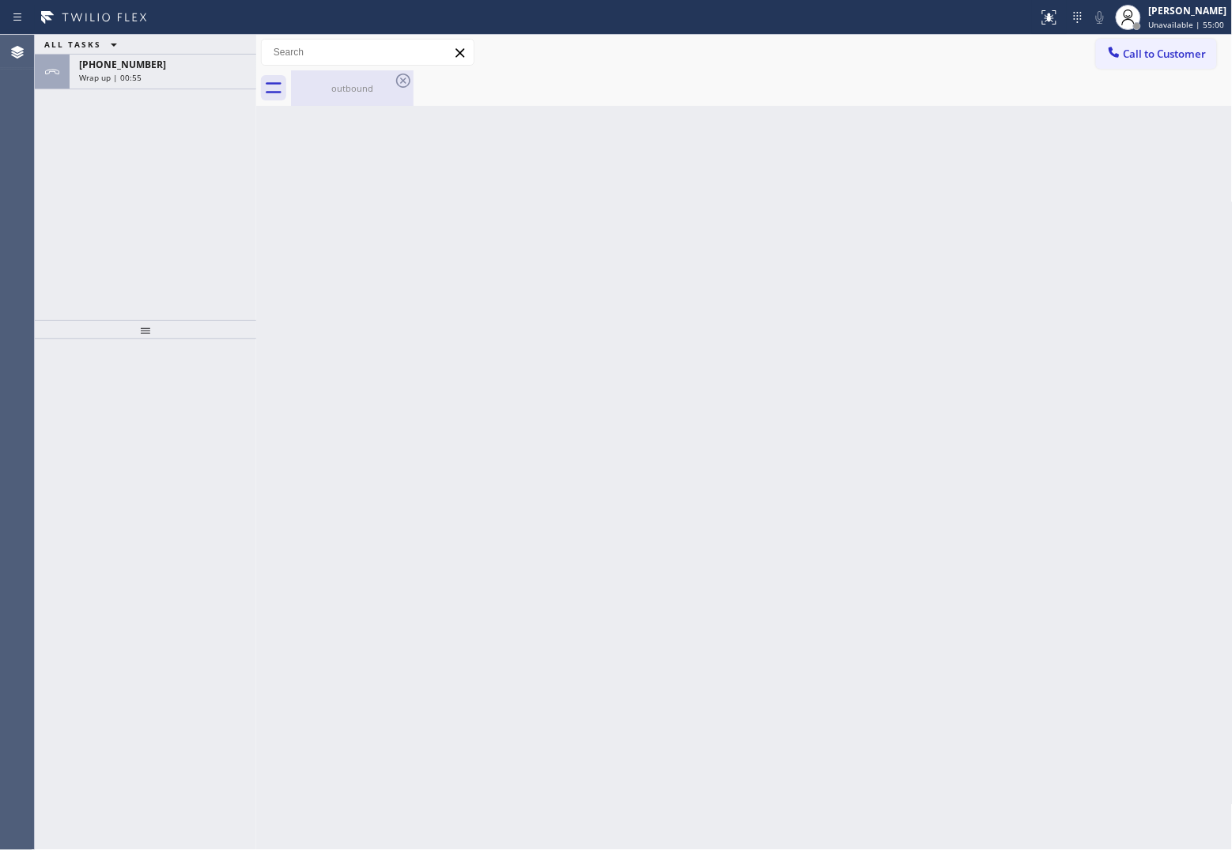
click at [348, 88] on div "outbound" at bounding box center [352, 88] width 119 height 12
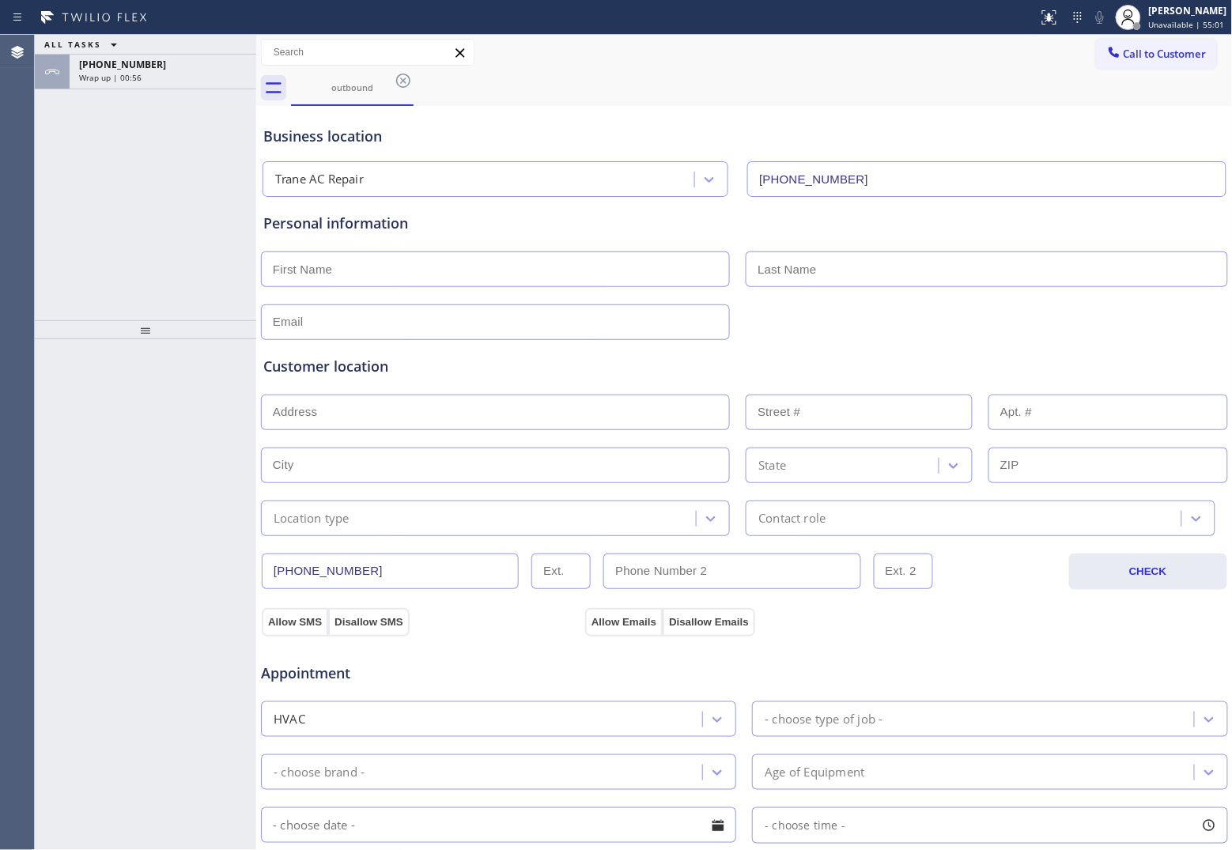
click at [467, 265] on input "text" at bounding box center [495, 269] width 469 height 36
type input "[PERSON_NAME]"
drag, startPoint x: 410, startPoint y: 322, endPoint x: 378, endPoint y: 382, distance: 67.9
click at [410, 322] on input "text" at bounding box center [495, 322] width 469 height 36
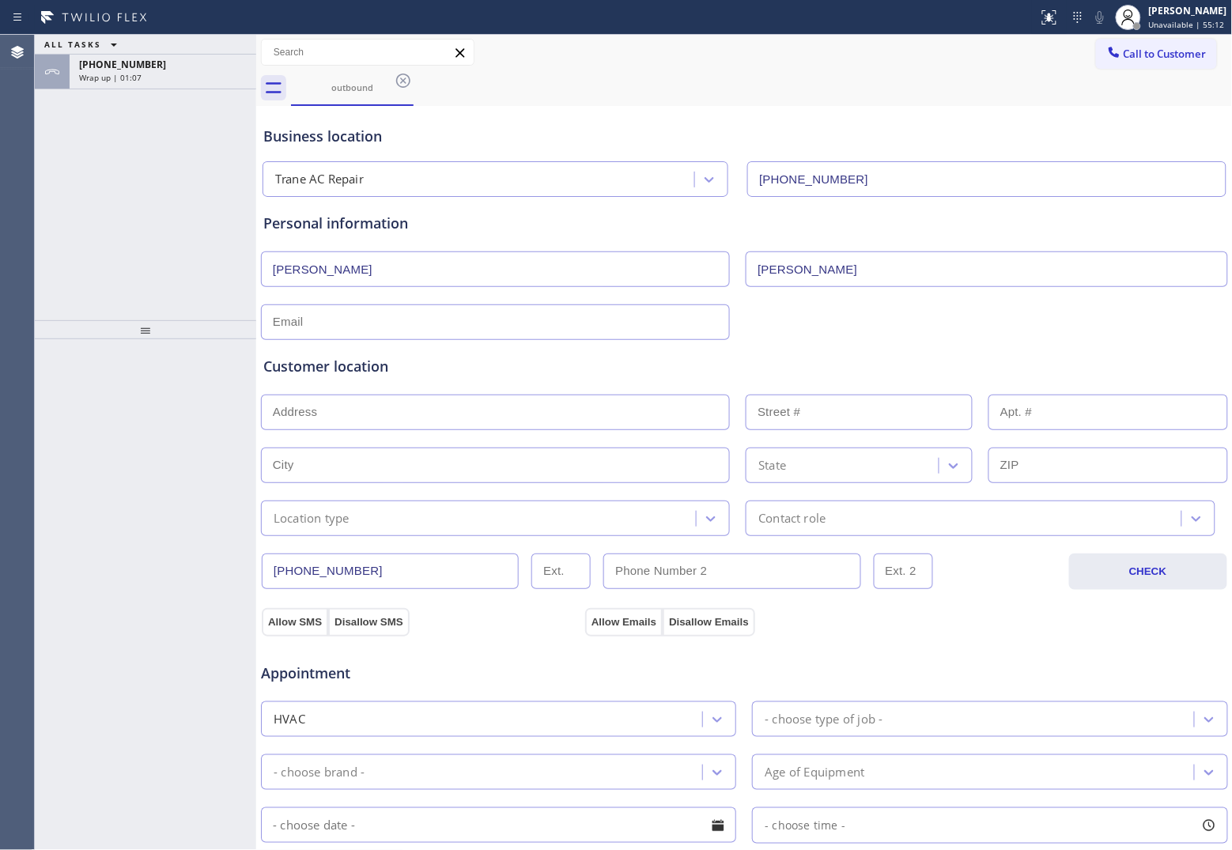
paste input "[EMAIL_ADDRESS][DOMAIN_NAME]"
type input "[EMAIL_ADDRESS][DOMAIN_NAME]"
click at [368, 400] on input "text" at bounding box center [495, 413] width 469 height 36
click at [394, 415] on input "text" at bounding box center [495, 413] width 469 height 36
paste input "[STREET_ADDRESS]"
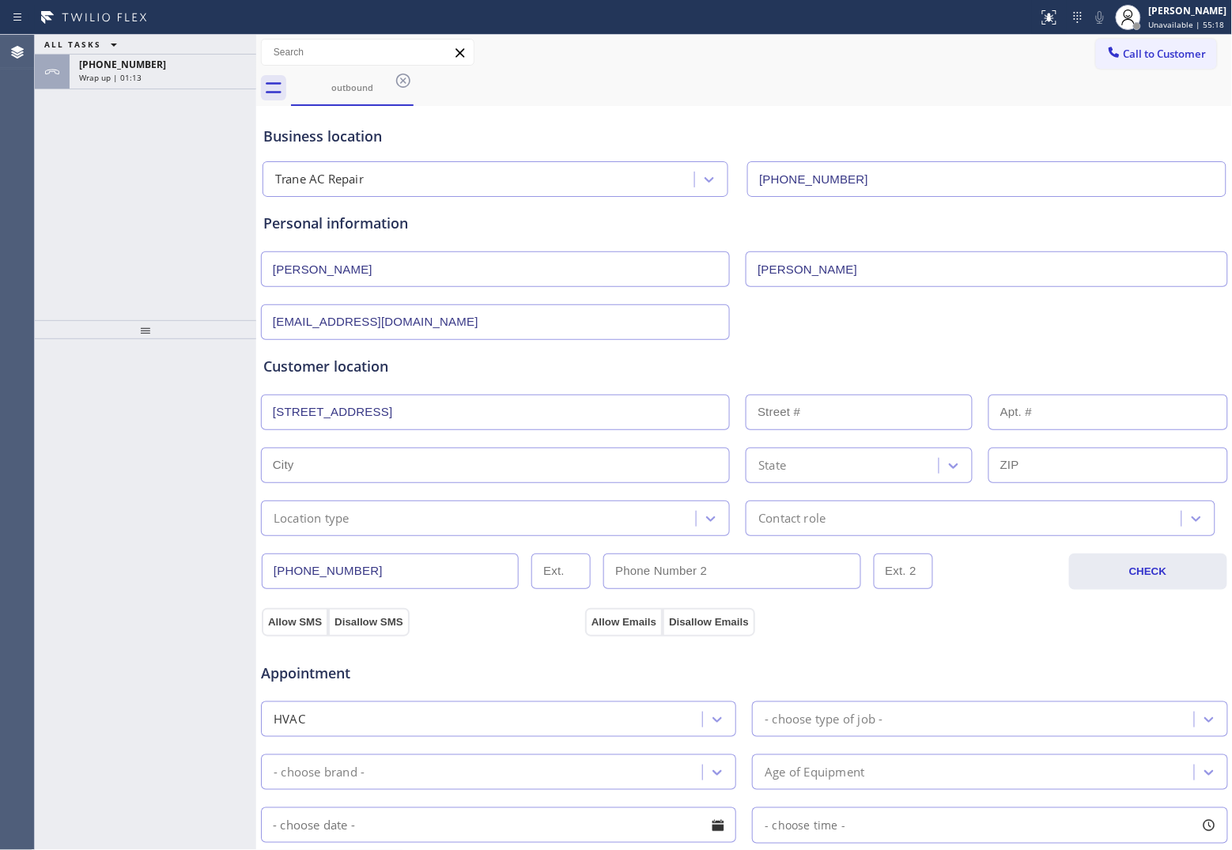
click at [556, 420] on input "[STREET_ADDRESS]" at bounding box center [495, 413] width 469 height 36
type input "[STREET_ADDRESS]"
click at [143, 73] on div "Wrap up | 01:14" at bounding box center [163, 77] width 168 height 11
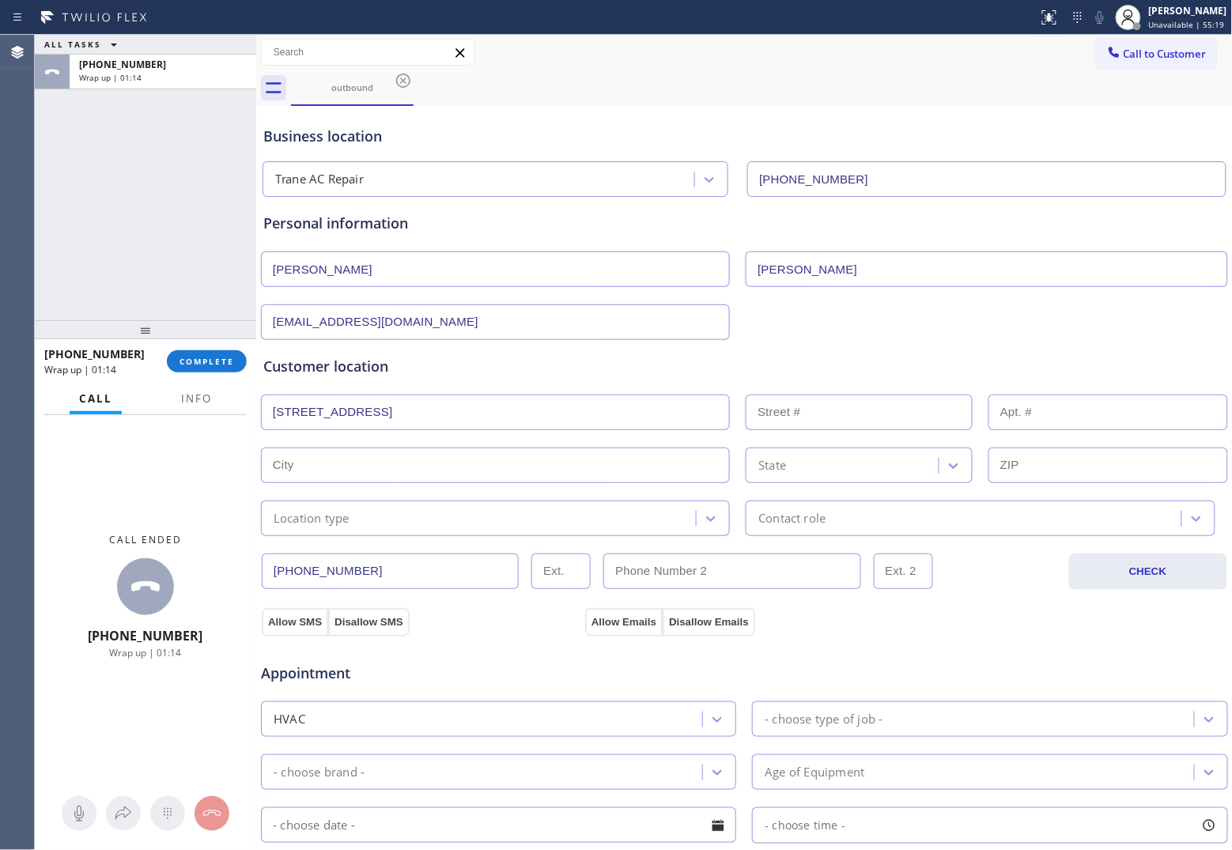
click at [562, 427] on input "[STREET_ADDRESS]" at bounding box center [495, 413] width 469 height 36
click at [372, 453] on input "text" at bounding box center [495, 466] width 469 height 36
paste input "[STREET_ADDRESS]"
click at [376, 476] on input "[STREET_ADDRESS]" at bounding box center [495, 466] width 469 height 36
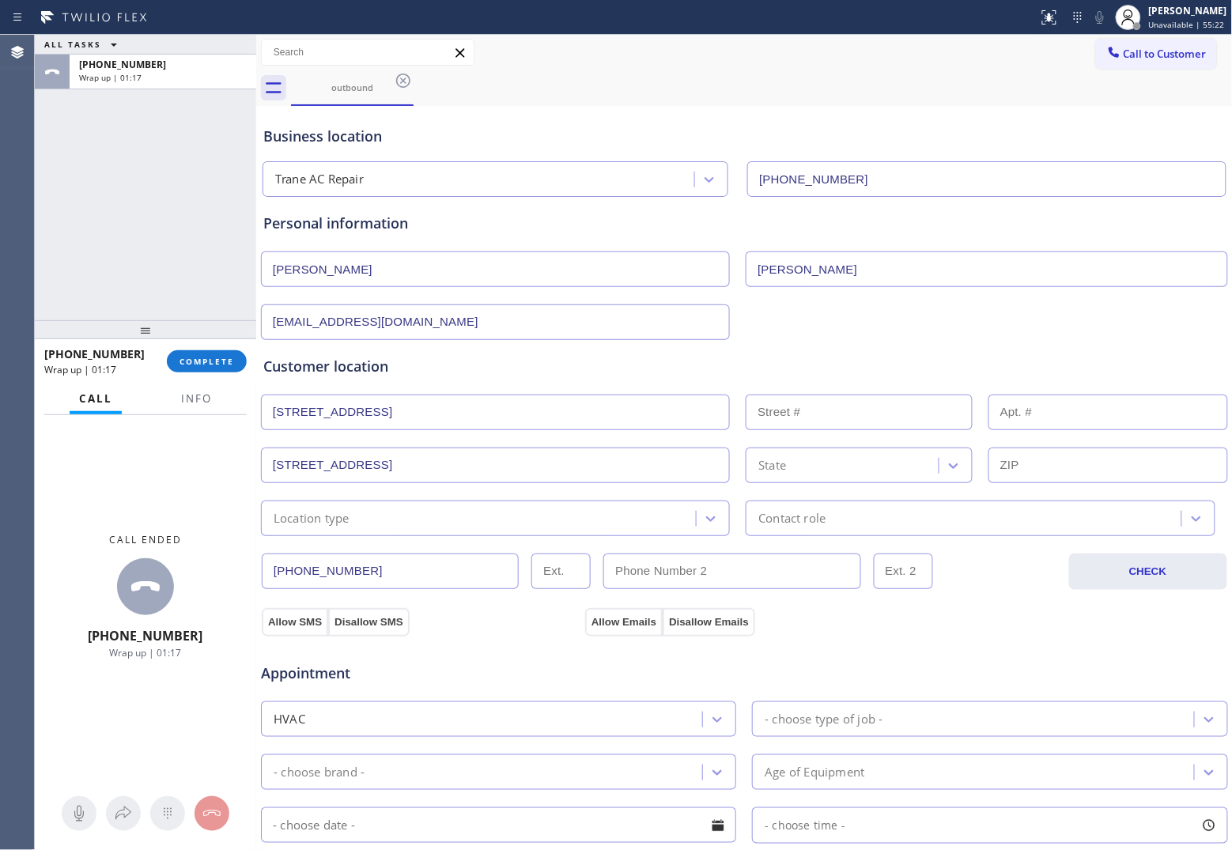
type input "[STREET_ADDRESS]"
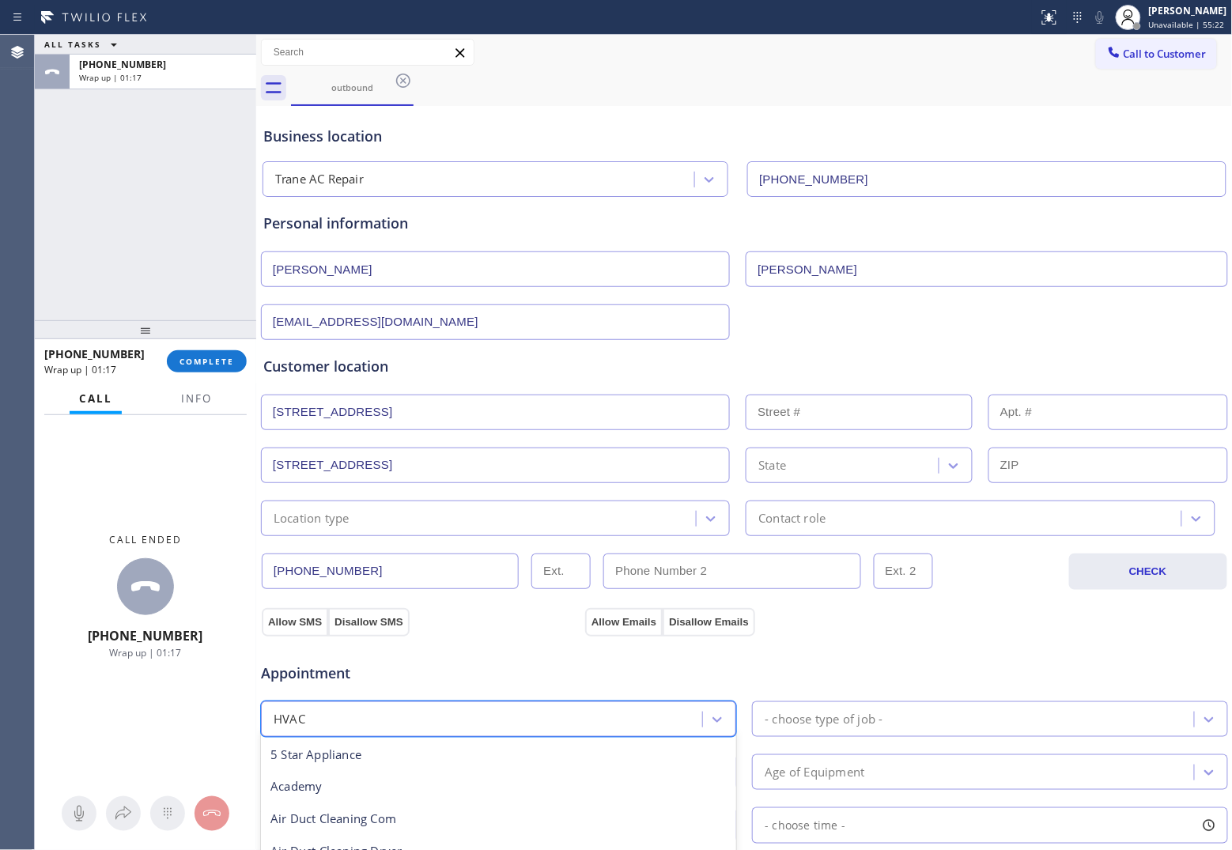
click at [444, 720] on div "HVAC" at bounding box center [484, 719] width 436 height 28
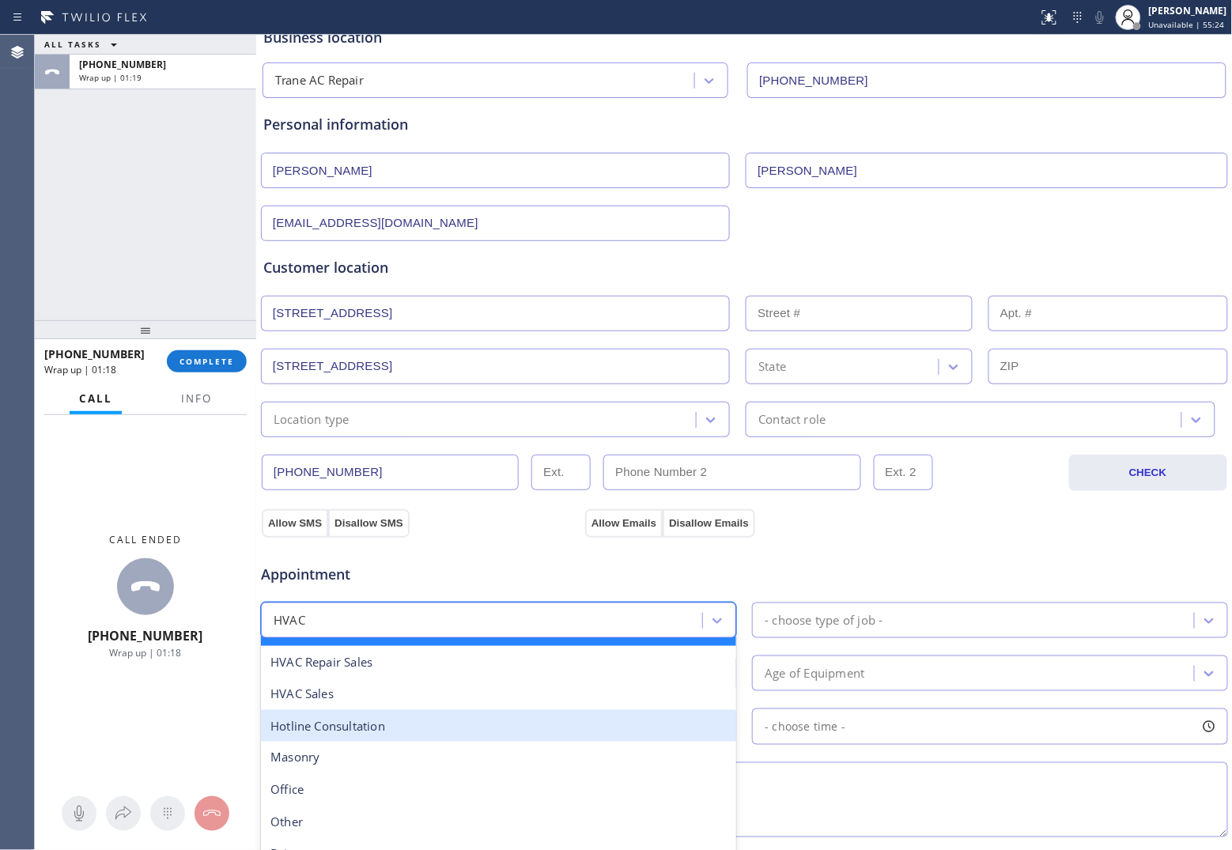
scroll to position [491, 0]
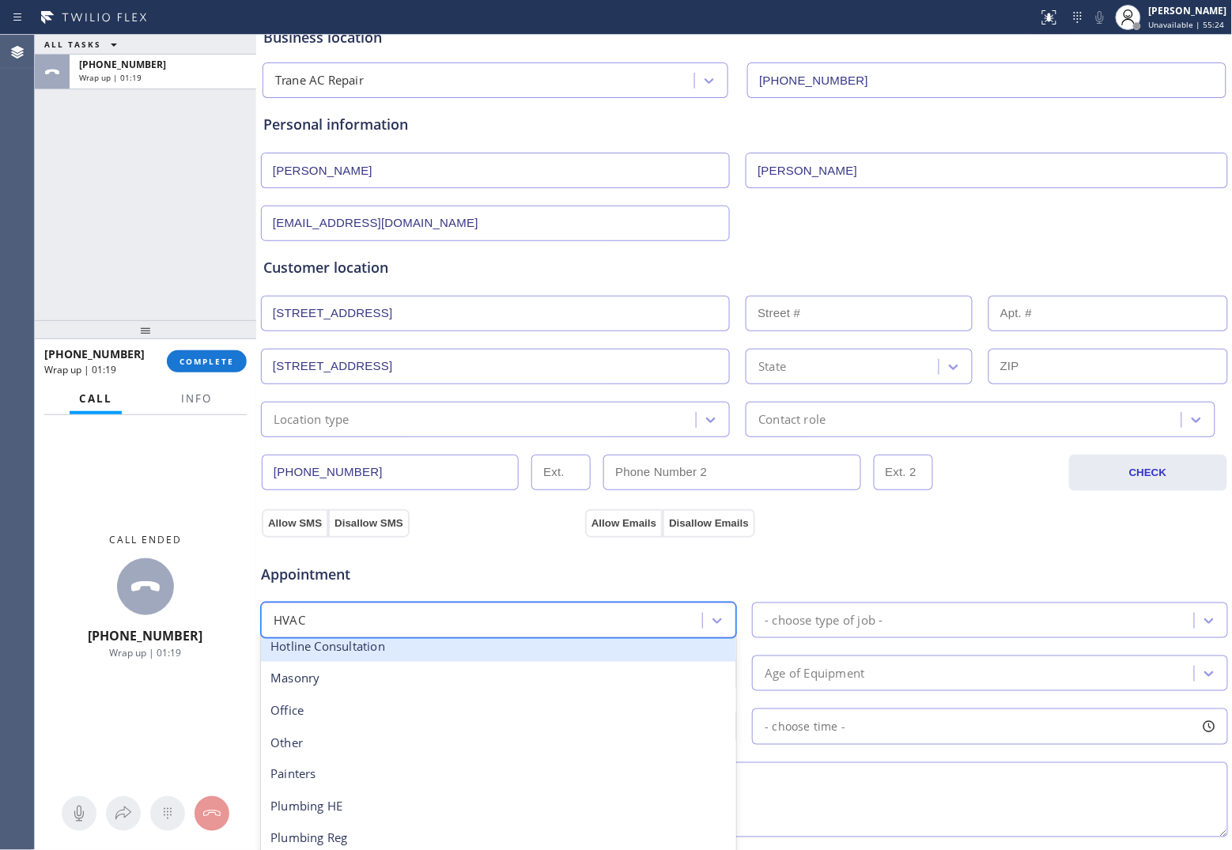
click at [831, 622] on div "- choose type of job -" at bounding box center [824, 620] width 118 height 18
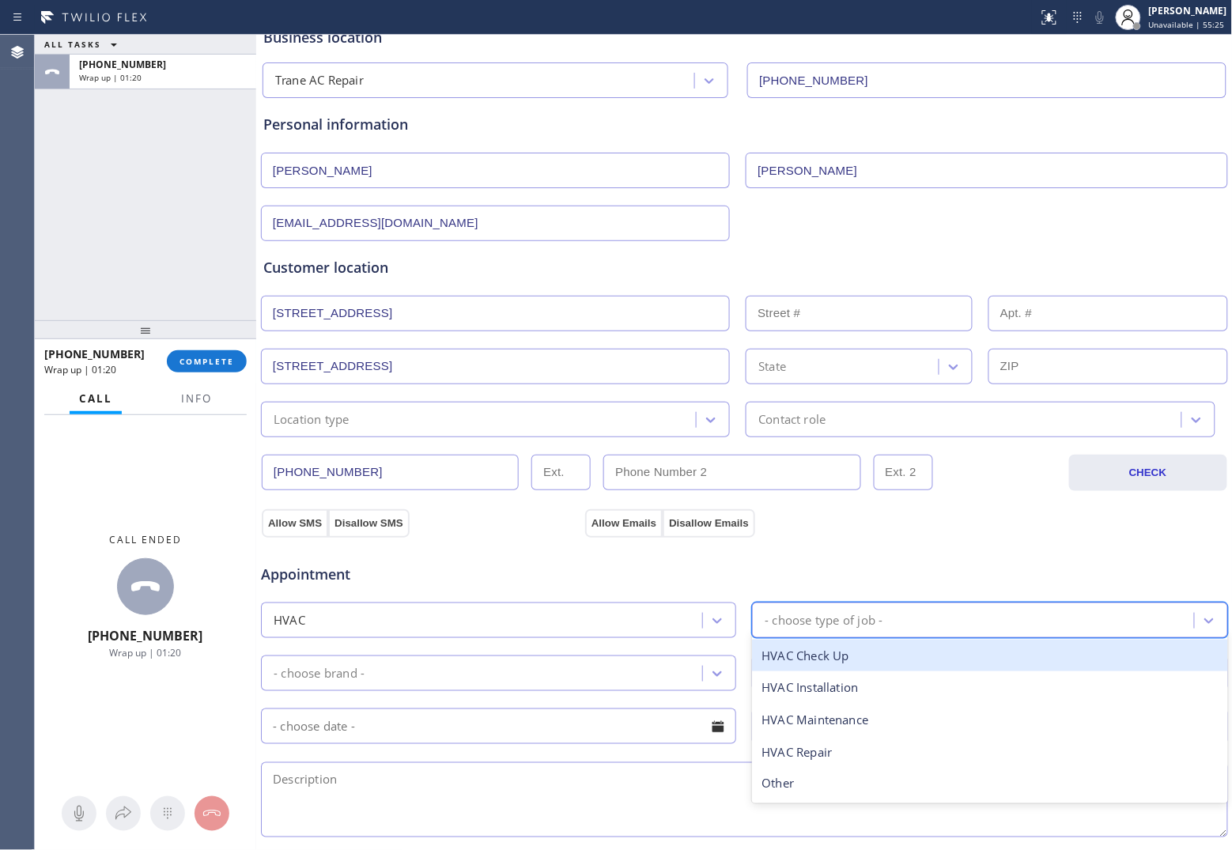
click at [548, 317] on input "[STREET_ADDRESS]" at bounding box center [495, 314] width 469 height 36
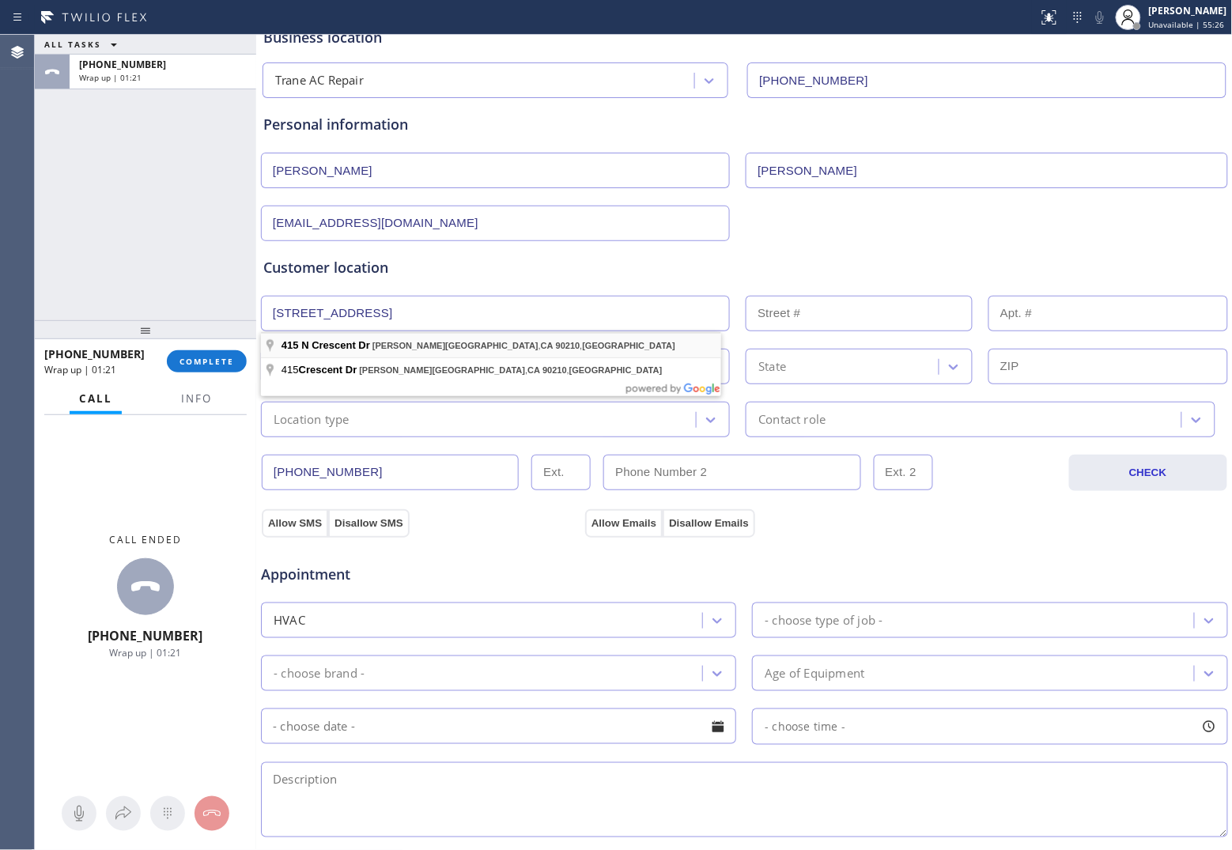
type input "[STREET_ADDRESS]"
type input "415"
type input "[PERSON_NAME][GEOGRAPHIC_DATA]"
type input "90210"
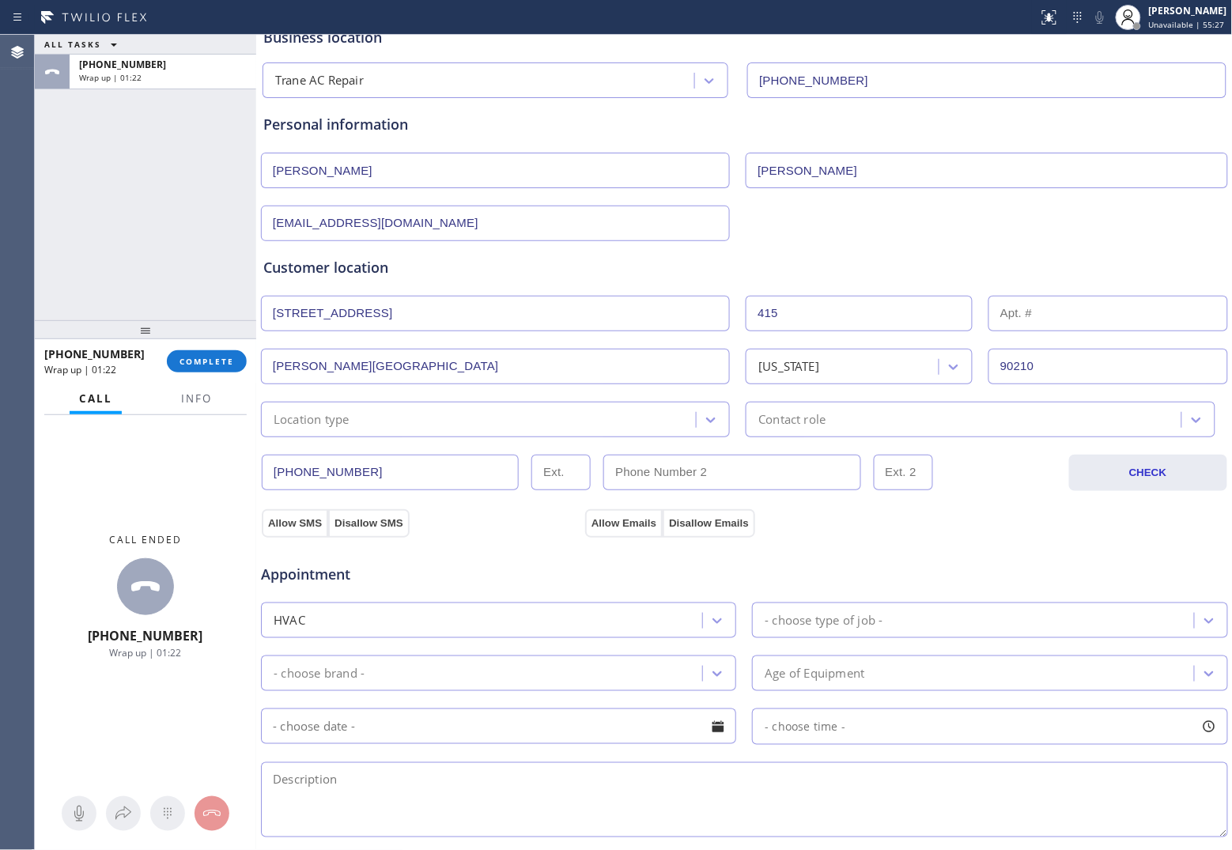
click at [384, 419] on div "Location type" at bounding box center [481, 420] width 430 height 28
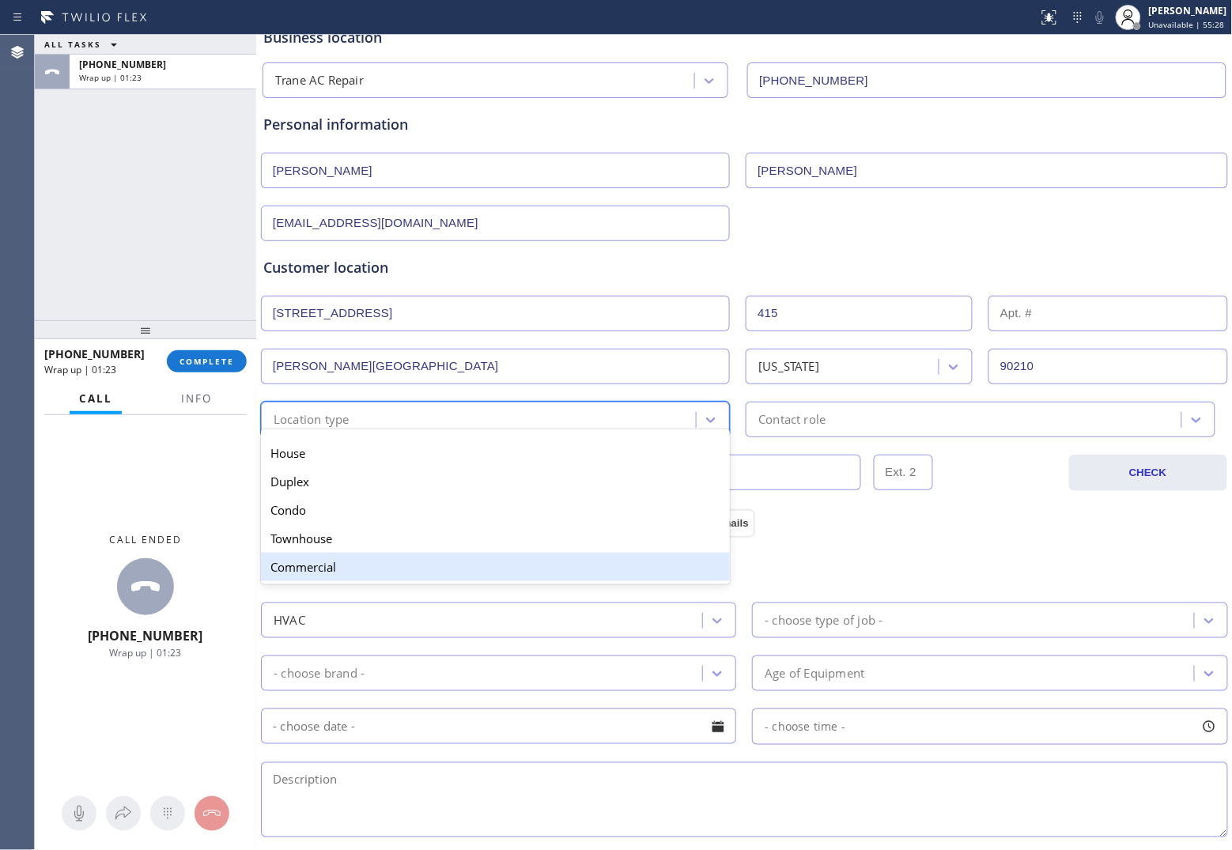
click at [327, 566] on div "Commercial" at bounding box center [495, 567] width 469 height 28
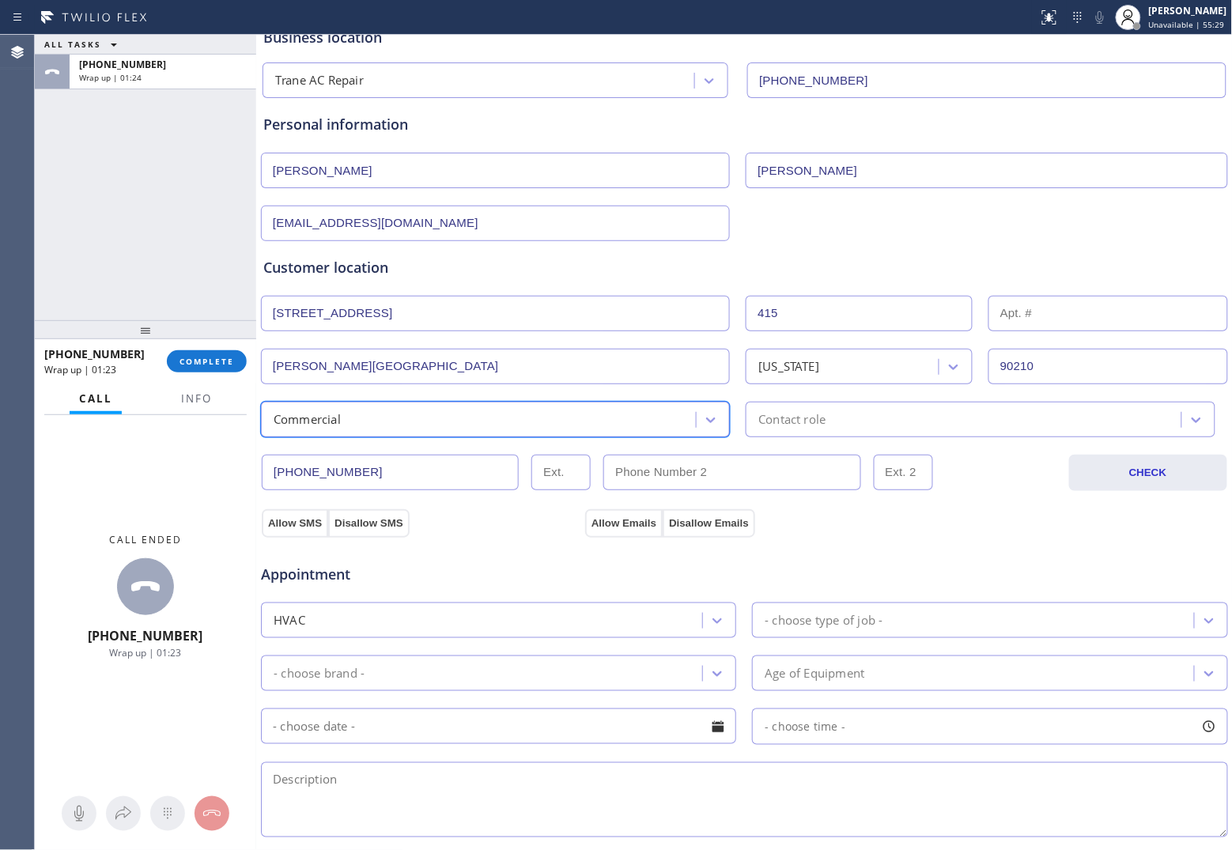
click at [868, 436] on div "Contact role" at bounding box center [980, 420] width 469 height 36
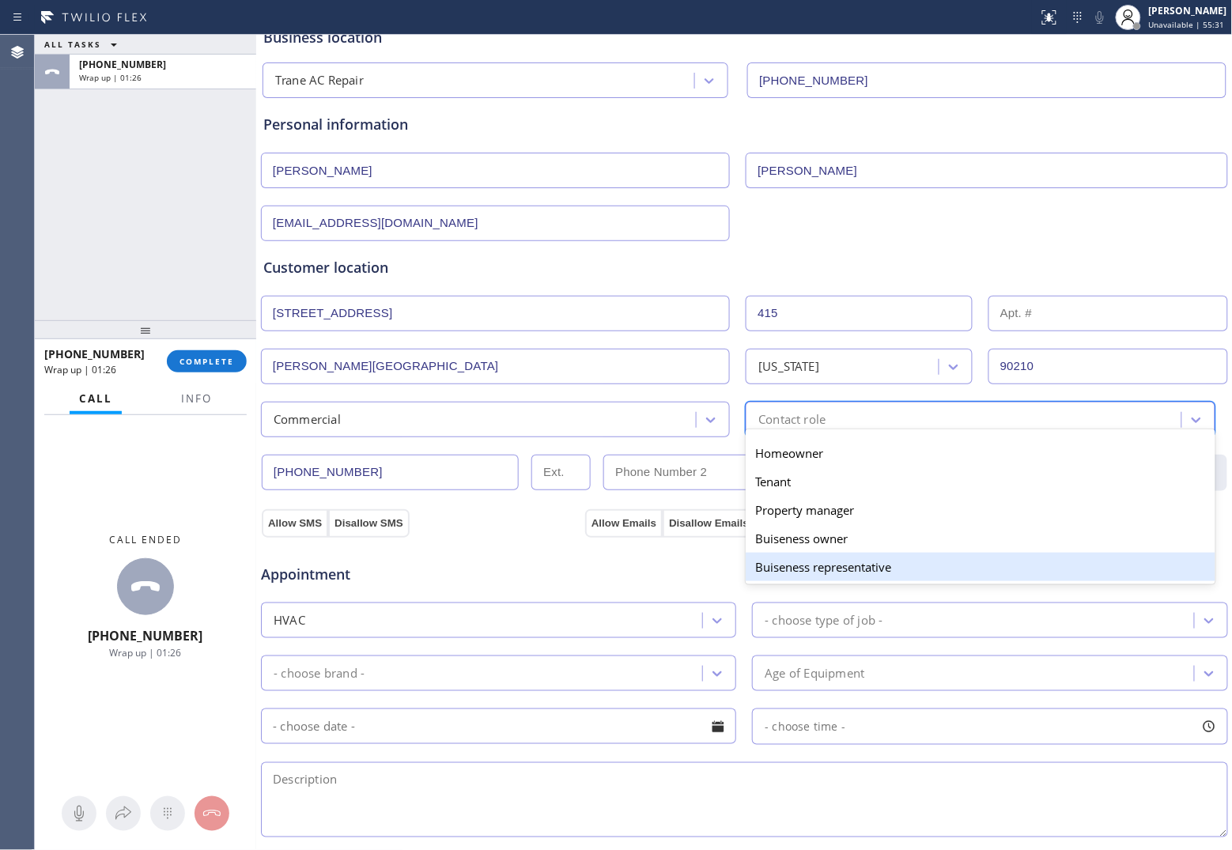
click at [817, 568] on div "Buiseness representative" at bounding box center [980, 567] width 469 height 28
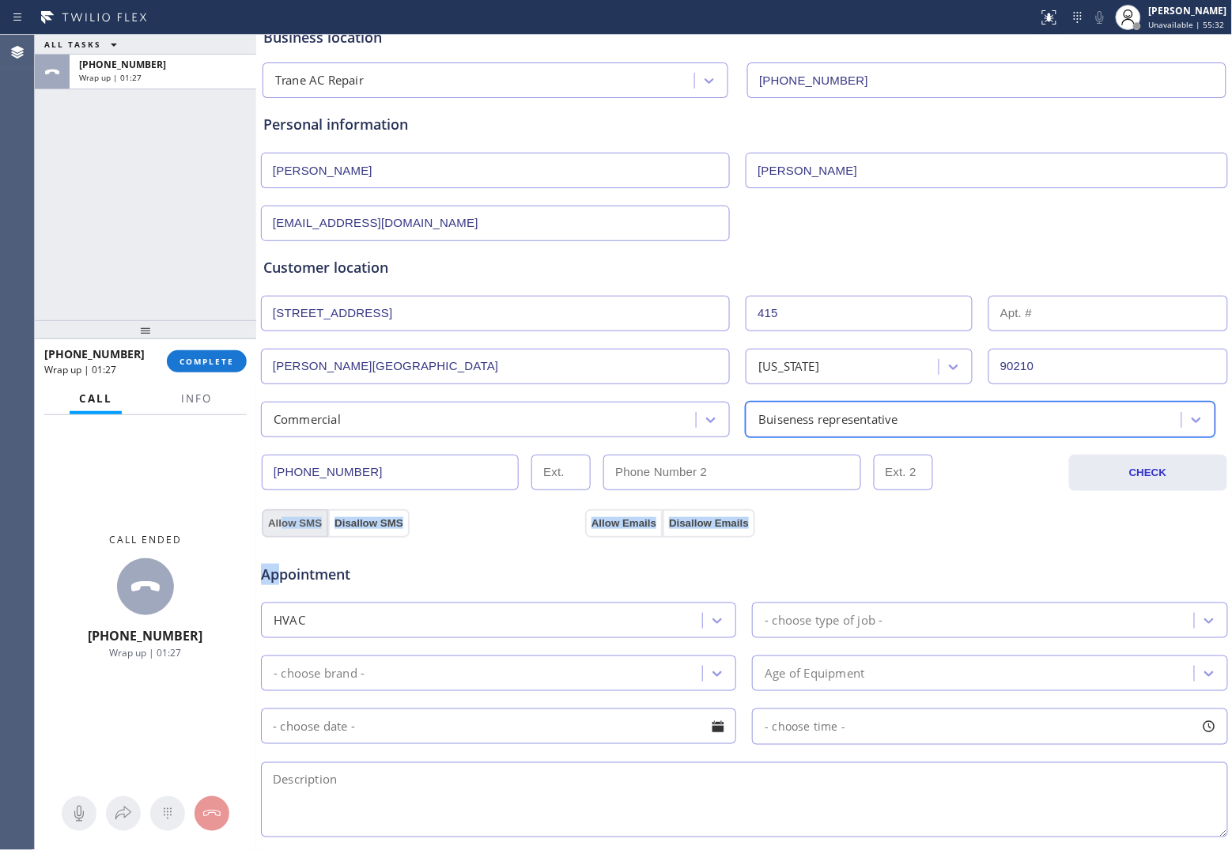
click at [282, 531] on div "Business location Trane AC Repair [PHONE_NUMBER] Personal information [PERSON_N…" at bounding box center [744, 551] width 969 height 1080
click at [634, 527] on button "Allow Emails" at bounding box center [623, 523] width 77 height 28
click at [294, 523] on button "Allow SMS" at bounding box center [295, 523] width 66 height 28
click at [852, 634] on div "- choose type of job -" at bounding box center [975, 620] width 436 height 28
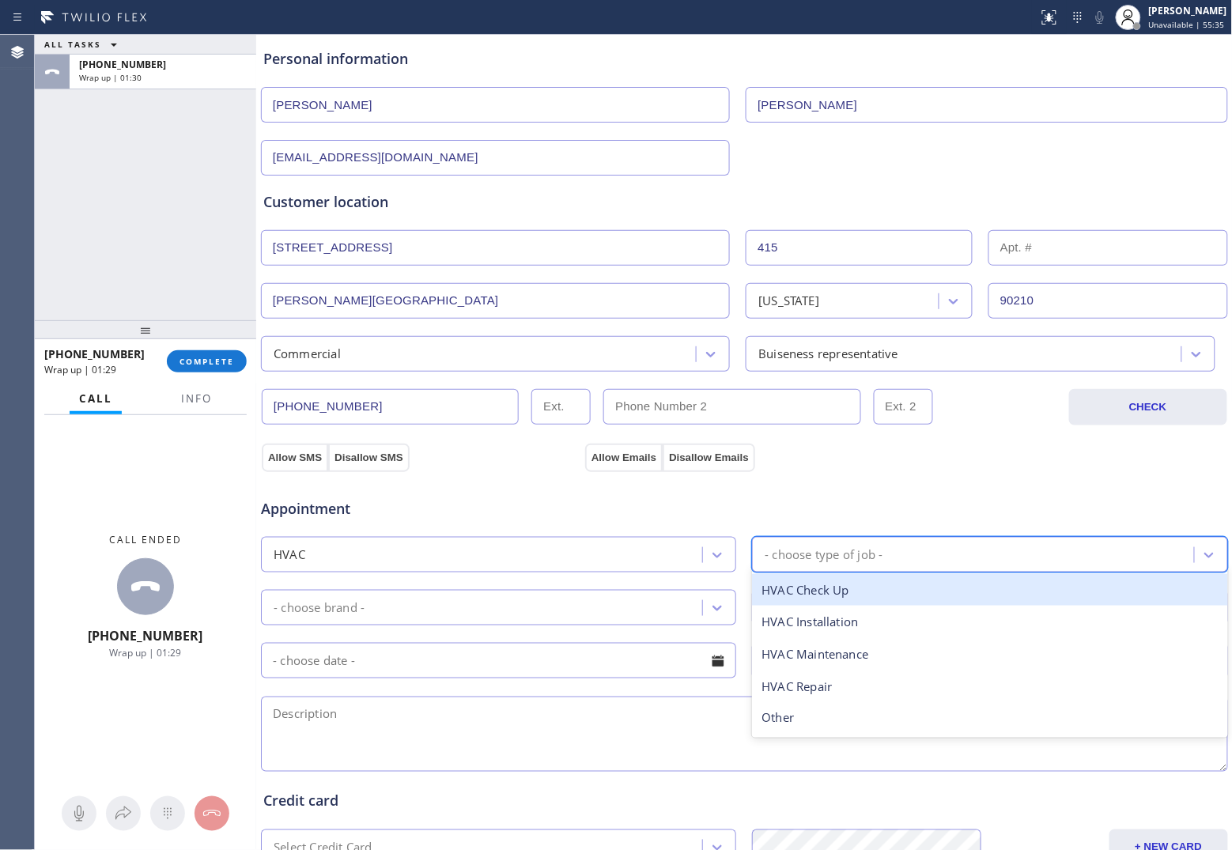
scroll to position [297, 0]
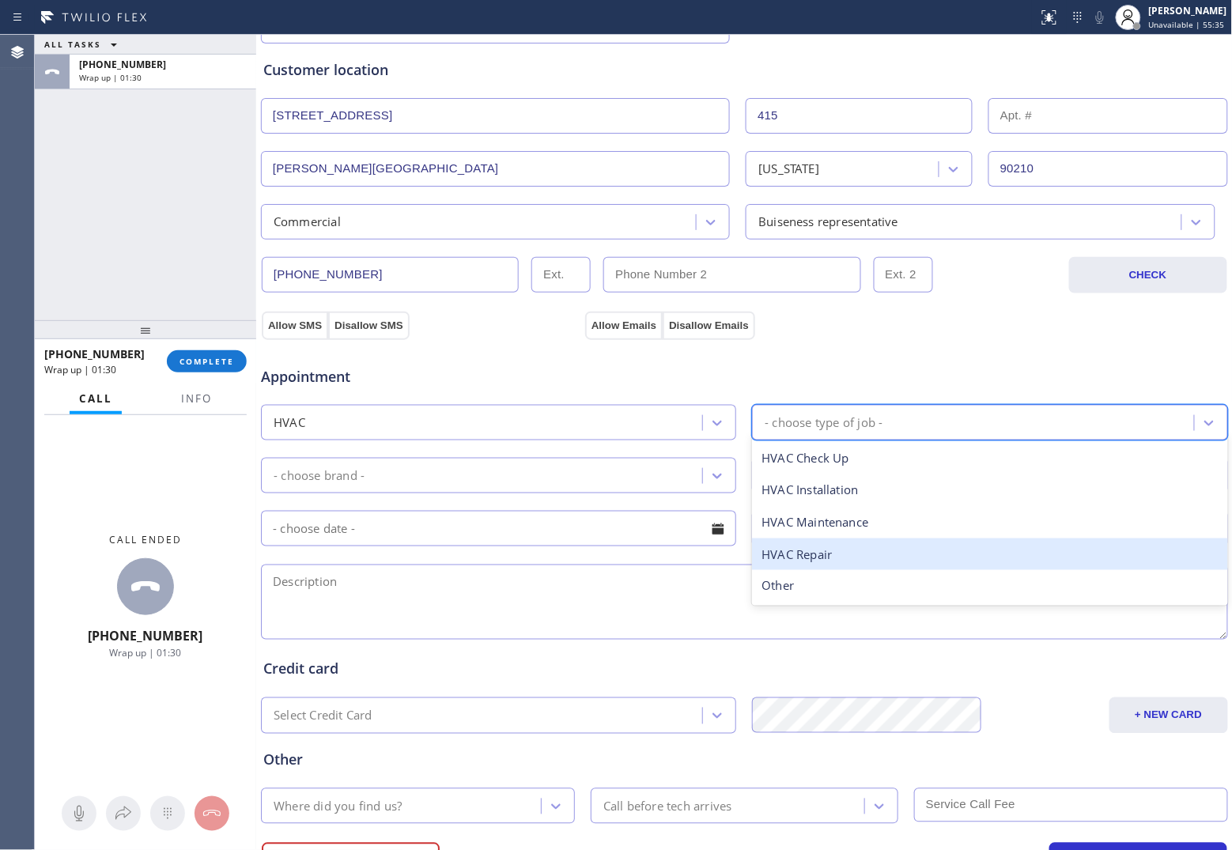
click at [834, 563] on div "HVAC Repair" at bounding box center [989, 554] width 475 height 32
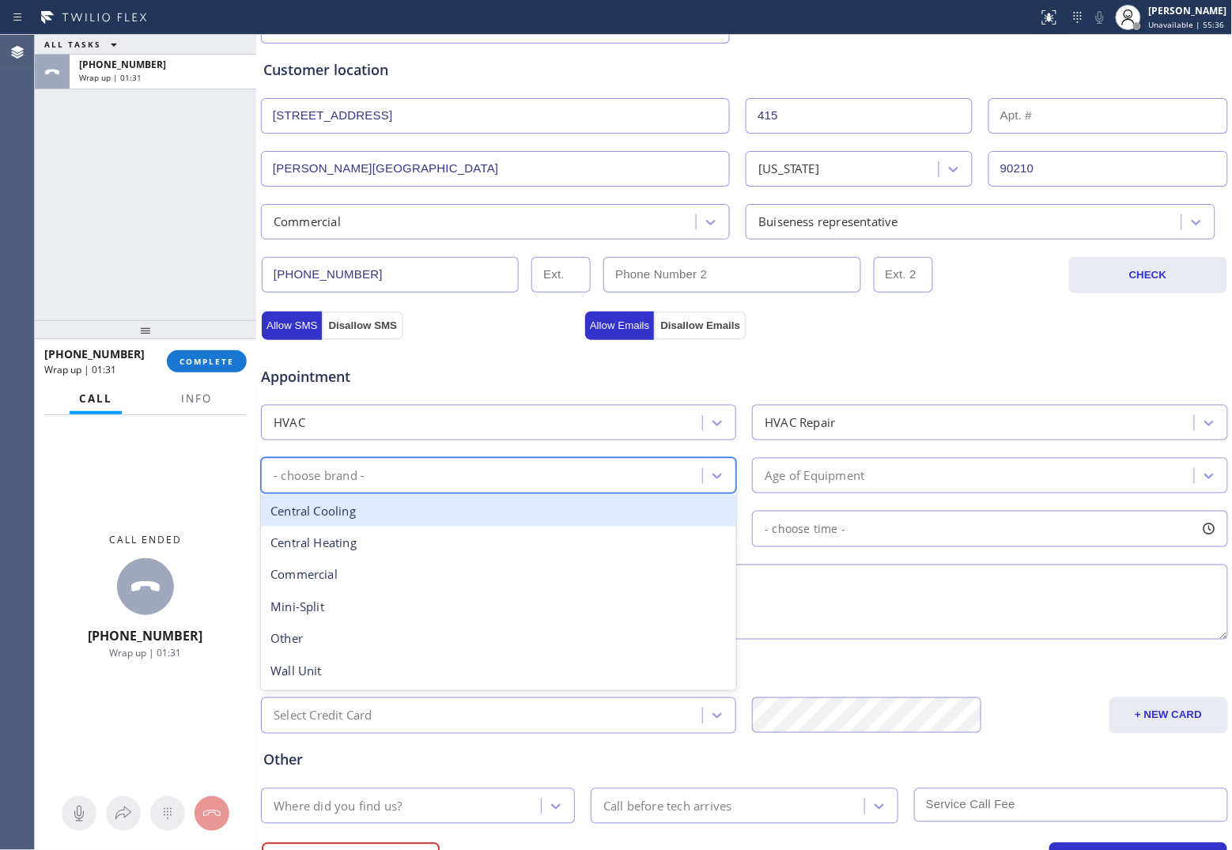
click at [452, 475] on div "- choose brand -" at bounding box center [484, 476] width 436 height 28
click at [429, 527] on div "Central Cooling" at bounding box center [498, 511] width 475 height 32
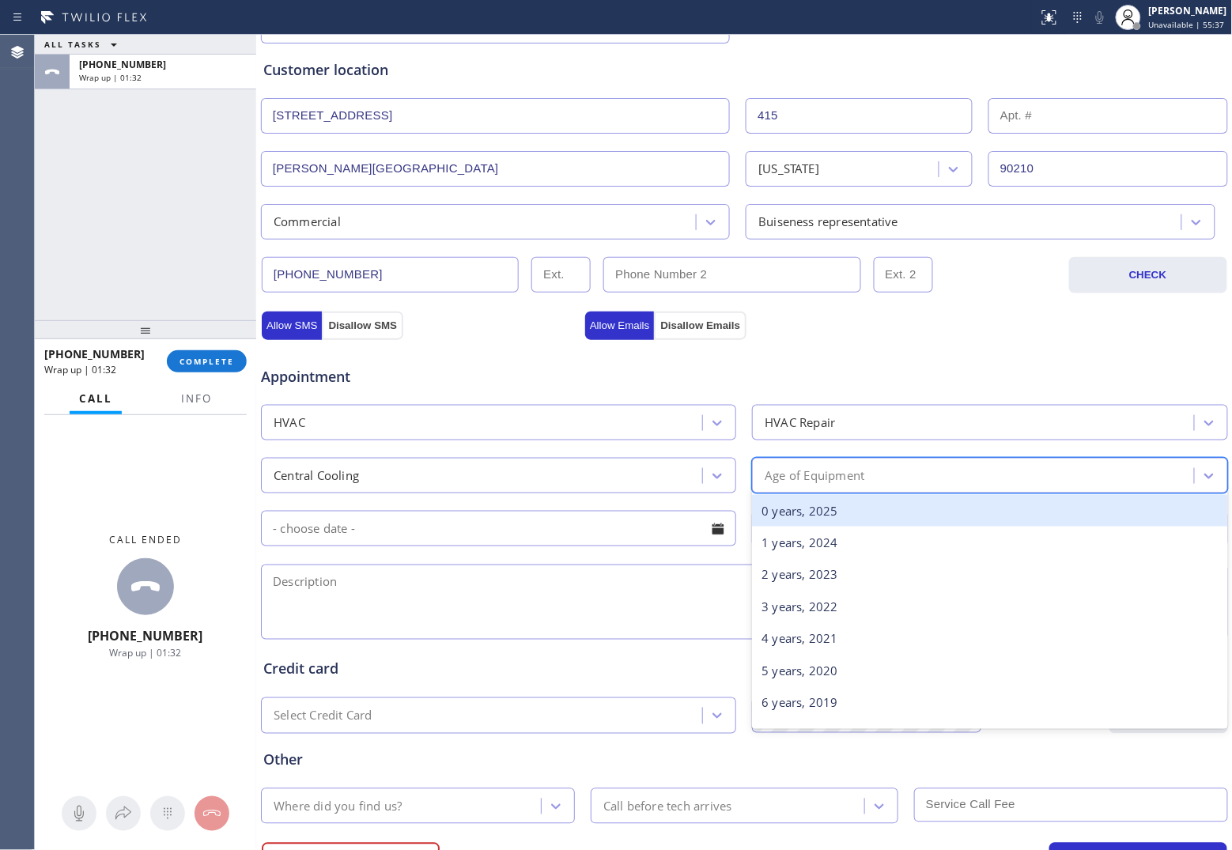
click at [876, 488] on div "Age of Equipment" at bounding box center [975, 476] width 436 height 28
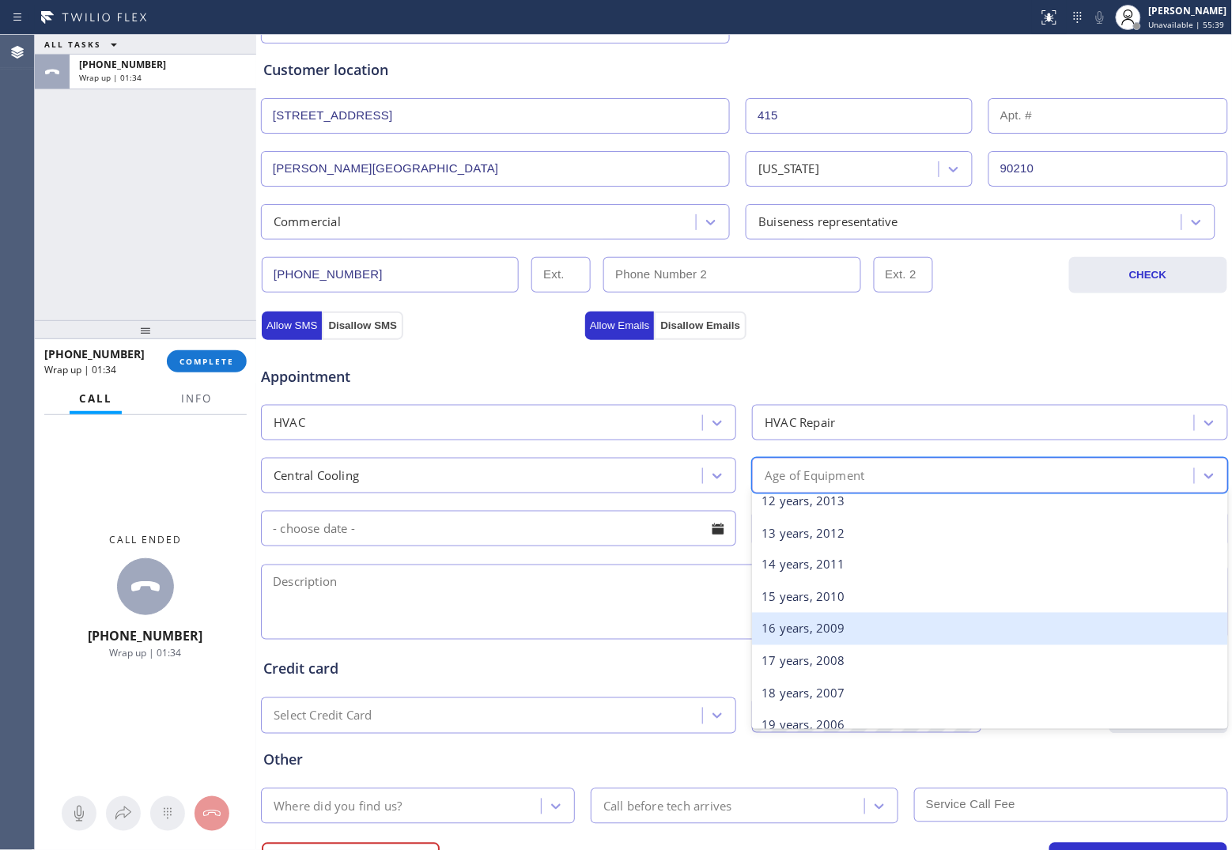
scroll to position [593, 0]
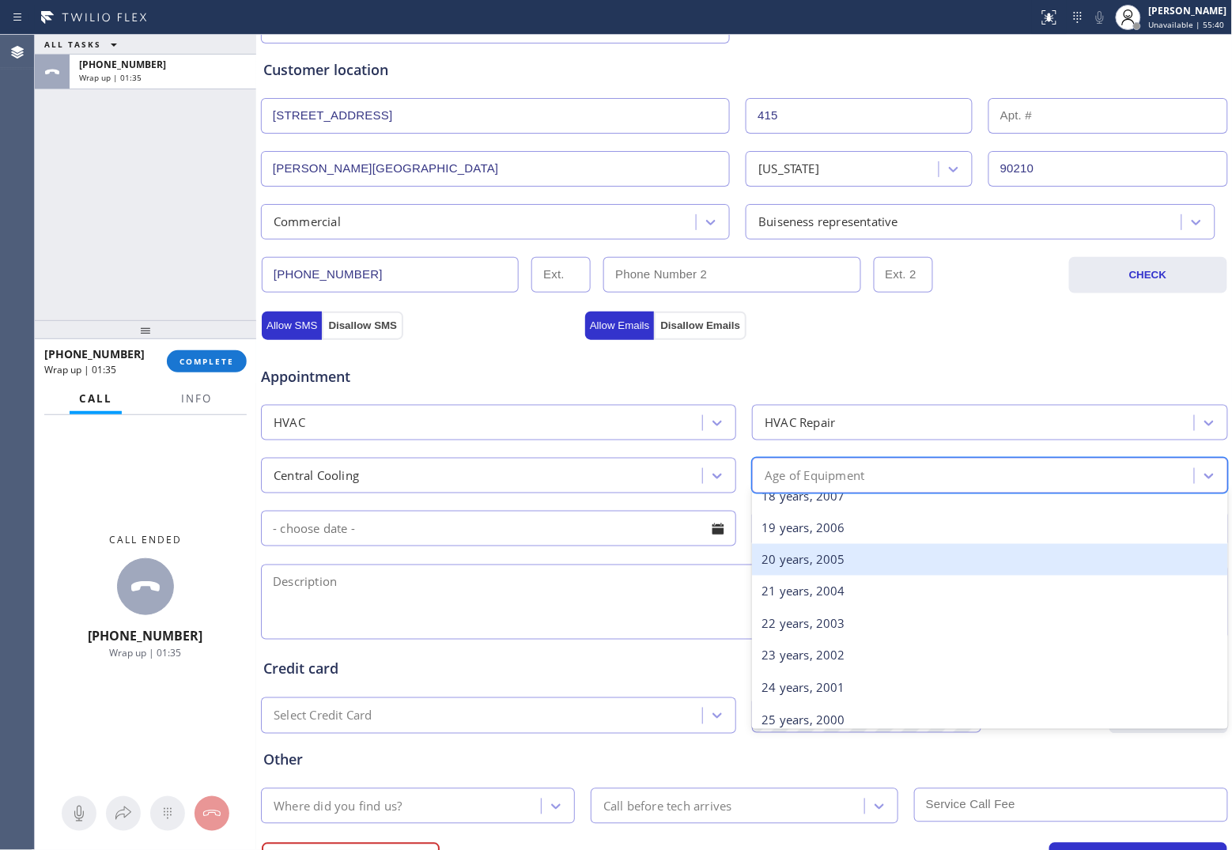
click at [825, 567] on div "20 years, 2005" at bounding box center [989, 560] width 475 height 32
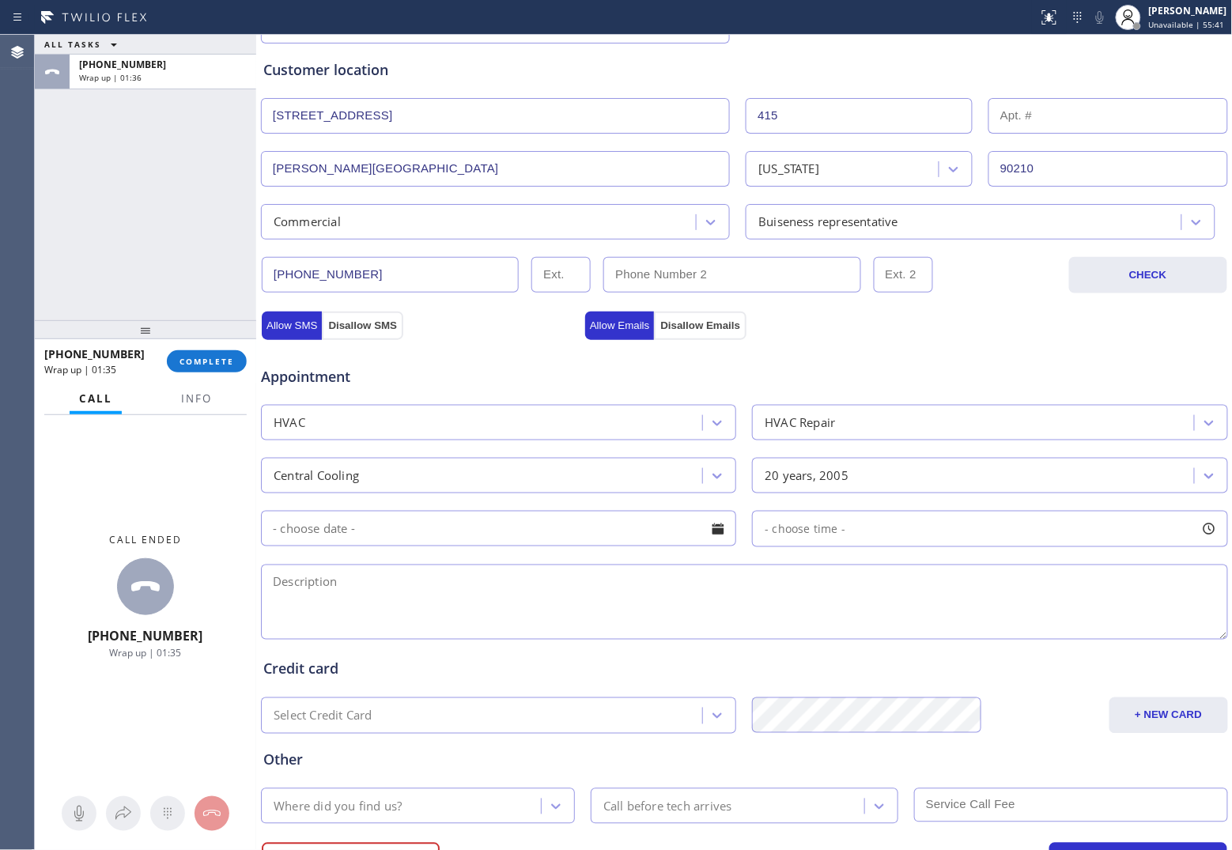
click at [535, 530] on input "text" at bounding box center [498, 529] width 475 height 36
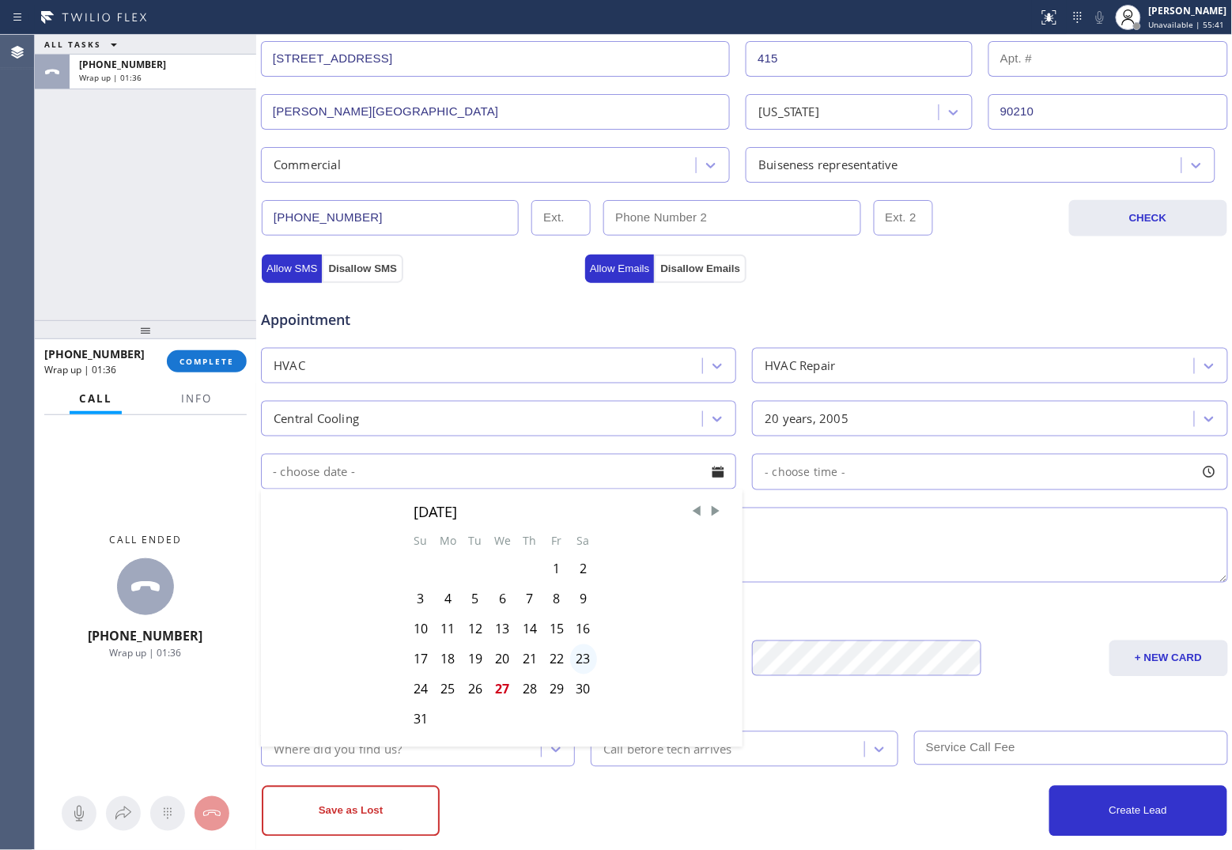
scroll to position [378, 0]
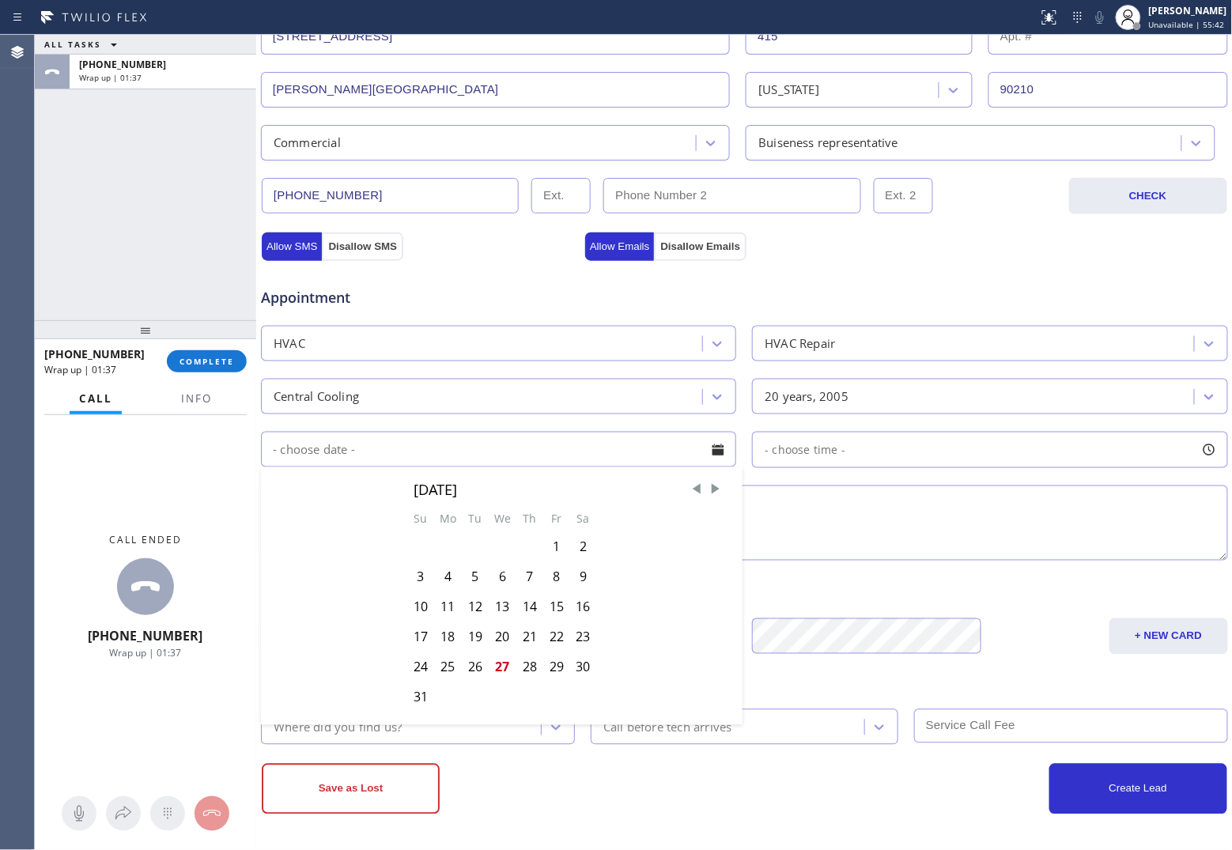
click at [502, 666] on div "27" at bounding box center [503, 667] width 28 height 30
type input "[DATE]"
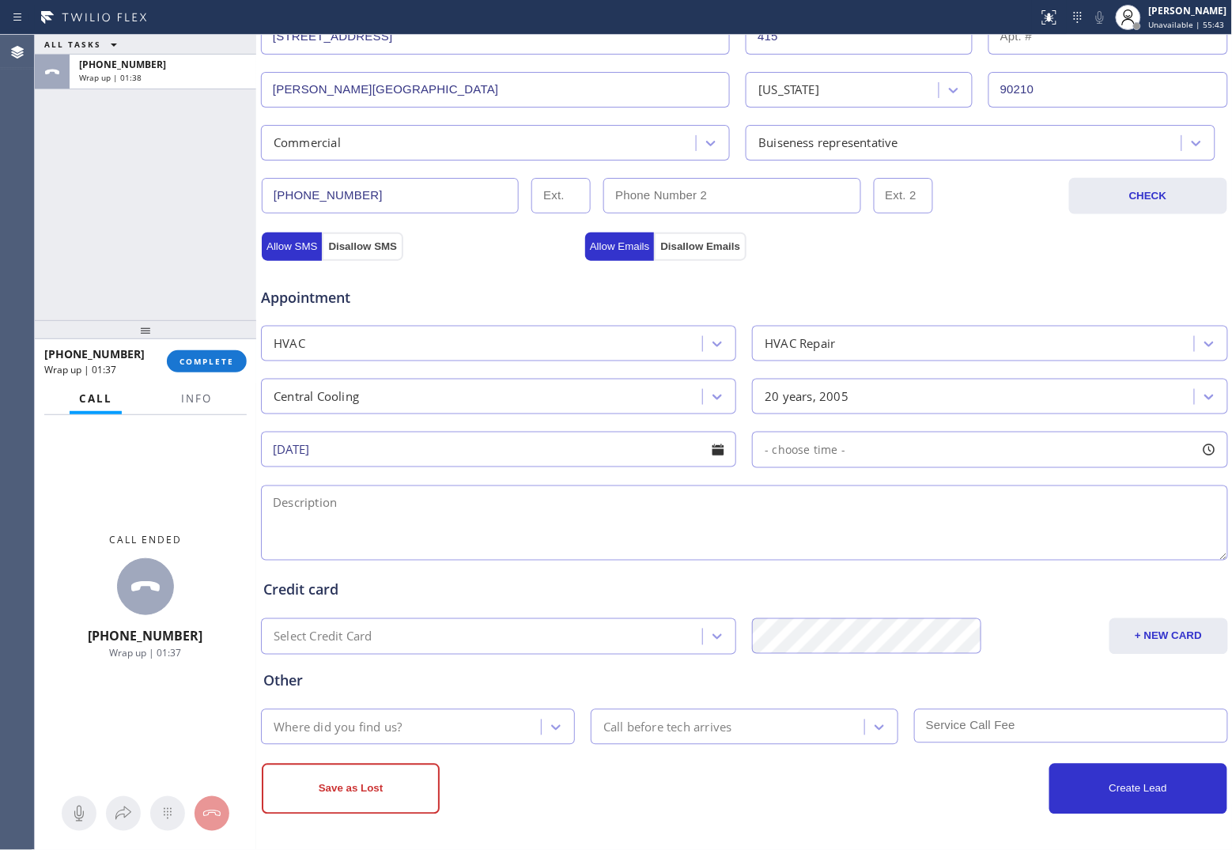
click at [824, 455] on span "- choose time -" at bounding box center [805, 449] width 81 height 15
drag, startPoint x: 998, startPoint y: 554, endPoint x: 1034, endPoint y: 557, distance: 35.7
click at [1036, 557] on div at bounding box center [1045, 546] width 19 height 33
drag, startPoint x: 759, startPoint y: 547, endPoint x: 890, endPoint y: 559, distance: 131.8
click at [897, 559] on div at bounding box center [906, 546] width 19 height 33
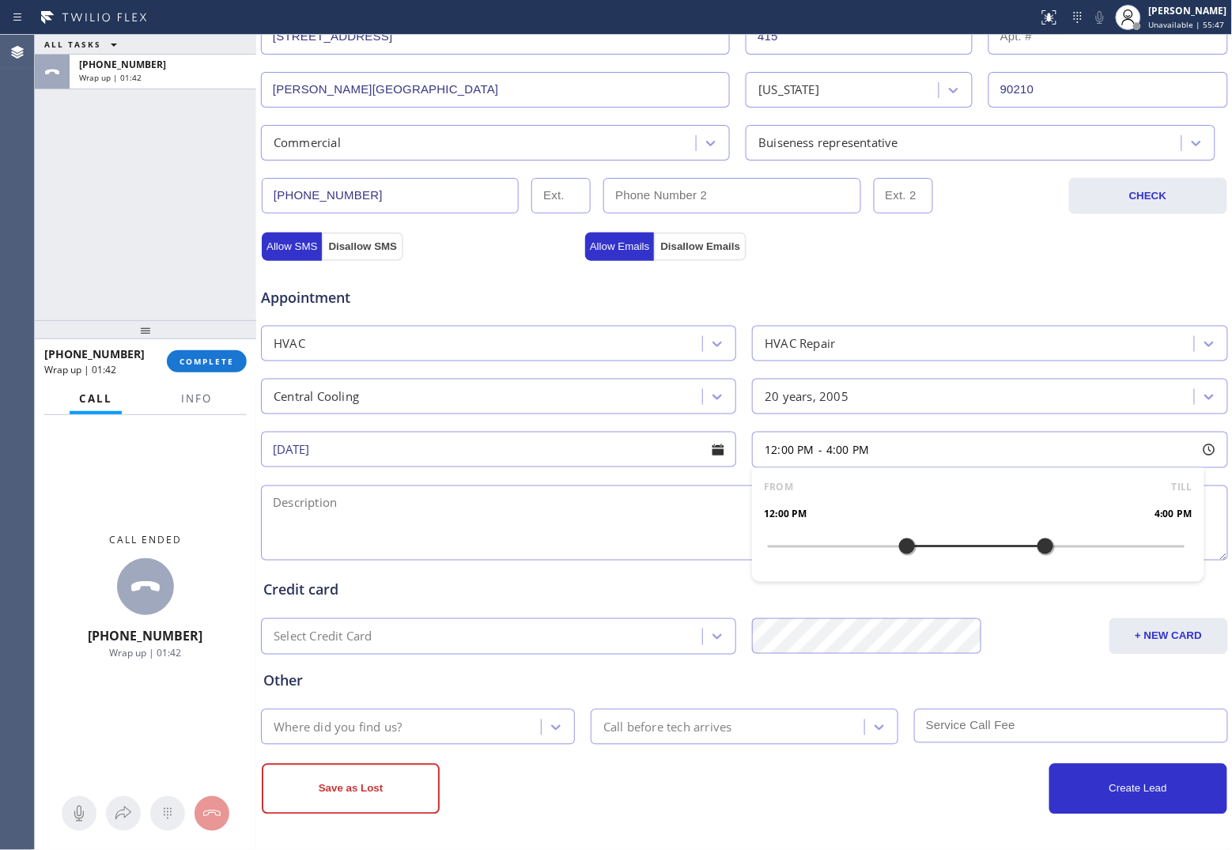
click at [518, 532] on textarea at bounding box center [744, 523] width 967 height 75
click at [412, 522] on textarea "12-4 | $119 |" at bounding box center [744, 523] width 967 height 75
paste textarea "Central AC | 20 yrs | Condenser roof acceisble | 75 ton unit | Getting a circui…"
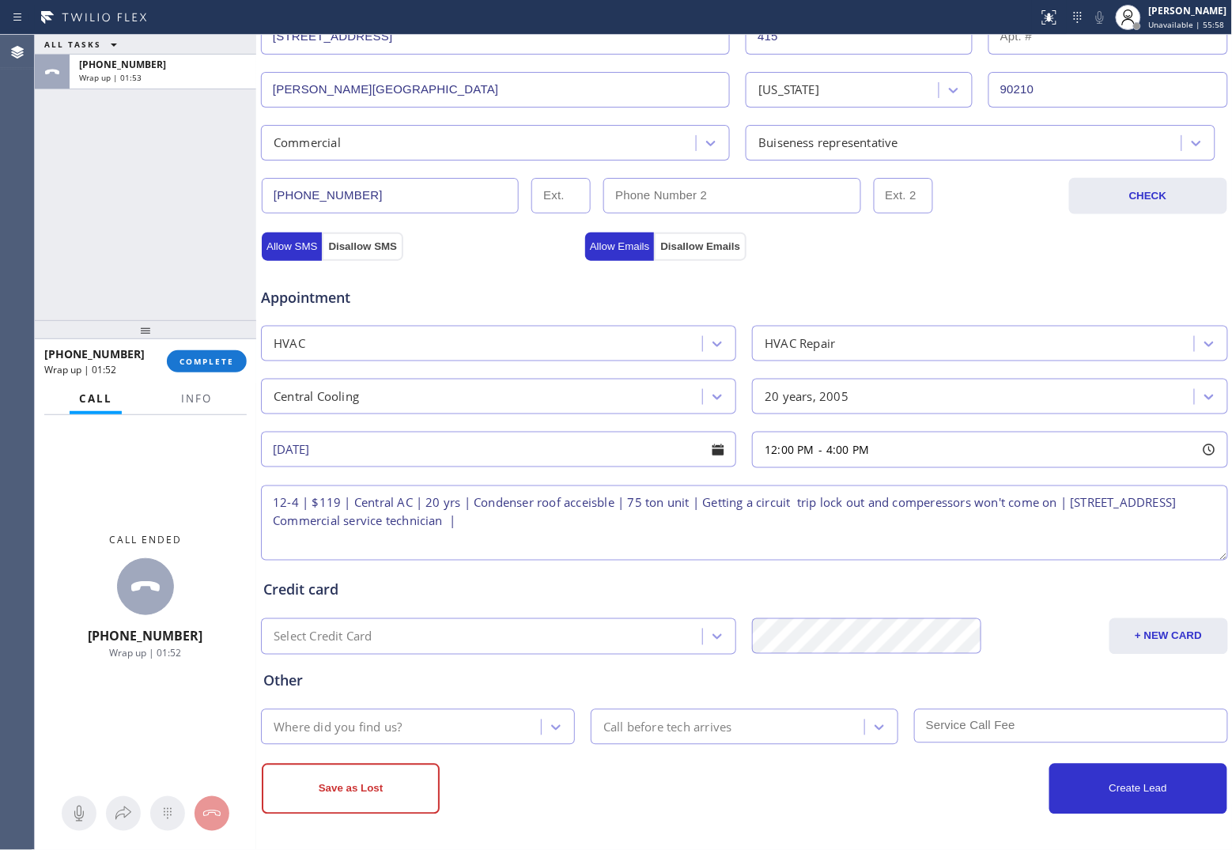
click at [594, 503] on textarea "12-4 | $119 | Central AC | 20 yrs | Condenser roof acceisble | 75 ton unit | Ge…" at bounding box center [744, 523] width 967 height 75
click at [946, 508] on textarea "12-4 | $119 | Central AC | 20 yrs | Condenser roof accessible | 75 ton unit | G…" at bounding box center [744, 523] width 967 height 75
click at [191, 391] on span "Info" at bounding box center [196, 398] width 31 height 14
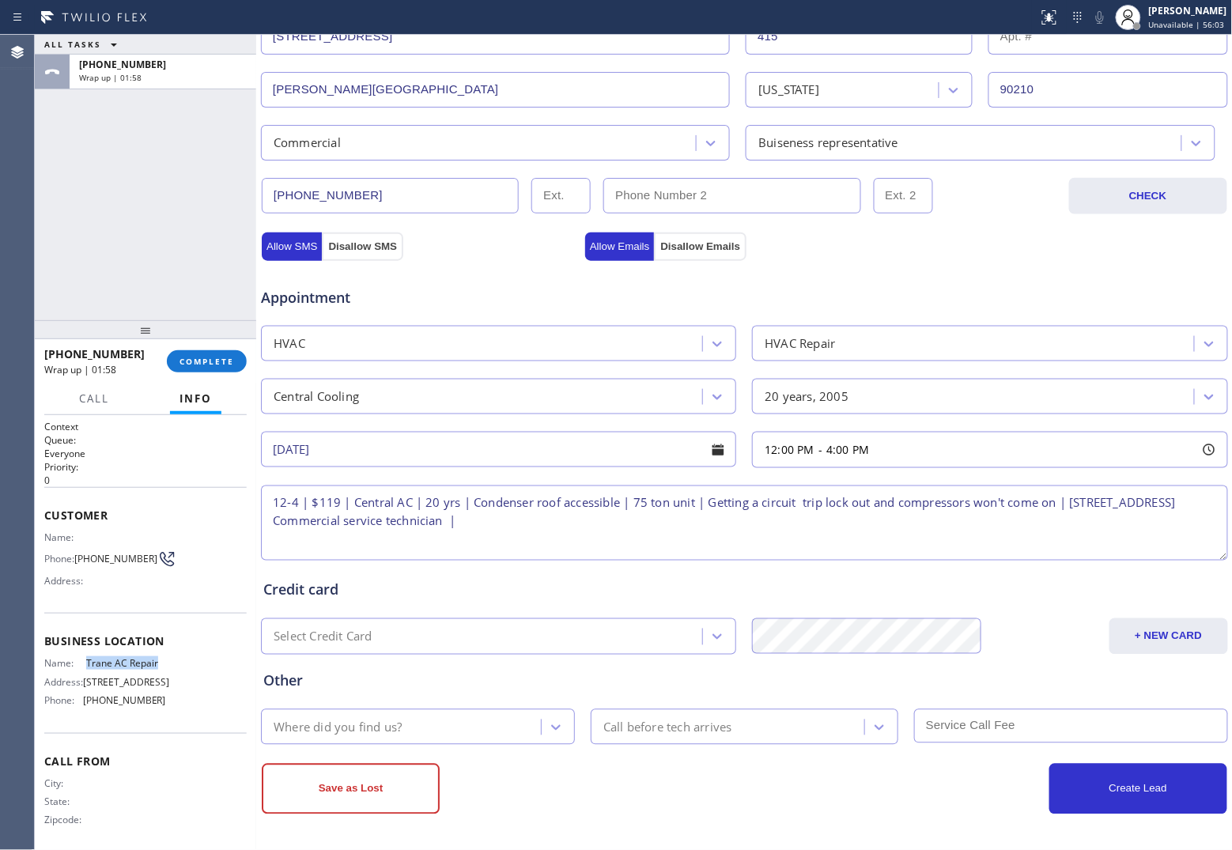
drag, startPoint x: 159, startPoint y: 663, endPoint x: 84, endPoint y: 665, distance: 75.2
click at [84, 665] on div "Name: Trane AC Repair Address: [STREET_ADDRESS] Phone: [PHONE_NUMBER]" at bounding box center [145, 684] width 202 height 55
copy span "Trane AC Repair"
click at [675, 528] on textarea "12-4 | $119 | Central AC | 20 yrs | Condenser roof accessible | 75 ton unit | G…" at bounding box center [744, 523] width 967 height 75
paste textarea "Trane AC Repair"
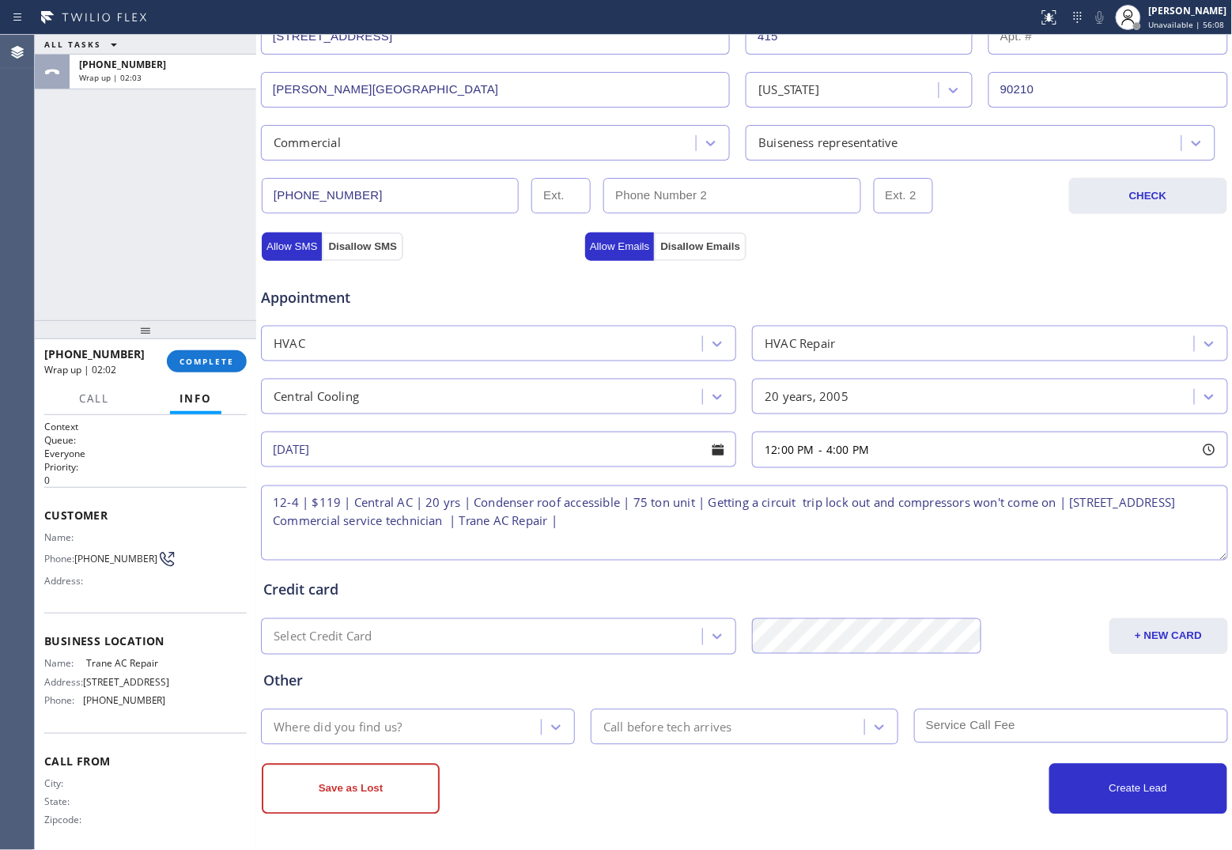
paste textarea "Please call 30 minutes prior to arrival."
click at [1036, 519] on textarea "12-4 | $119 | Central AC | 20 yrs | Condenser roof accessible | 75 ton unit | G…" at bounding box center [744, 523] width 967 height 75
paste textarea "8184254737"
type textarea "12-4 | $119 | Central AC | 20 yrs | Condenser roof accessible | 75 ton unit | G…"
click at [361, 735] on div "Where did you find us?" at bounding box center [338, 727] width 128 height 18
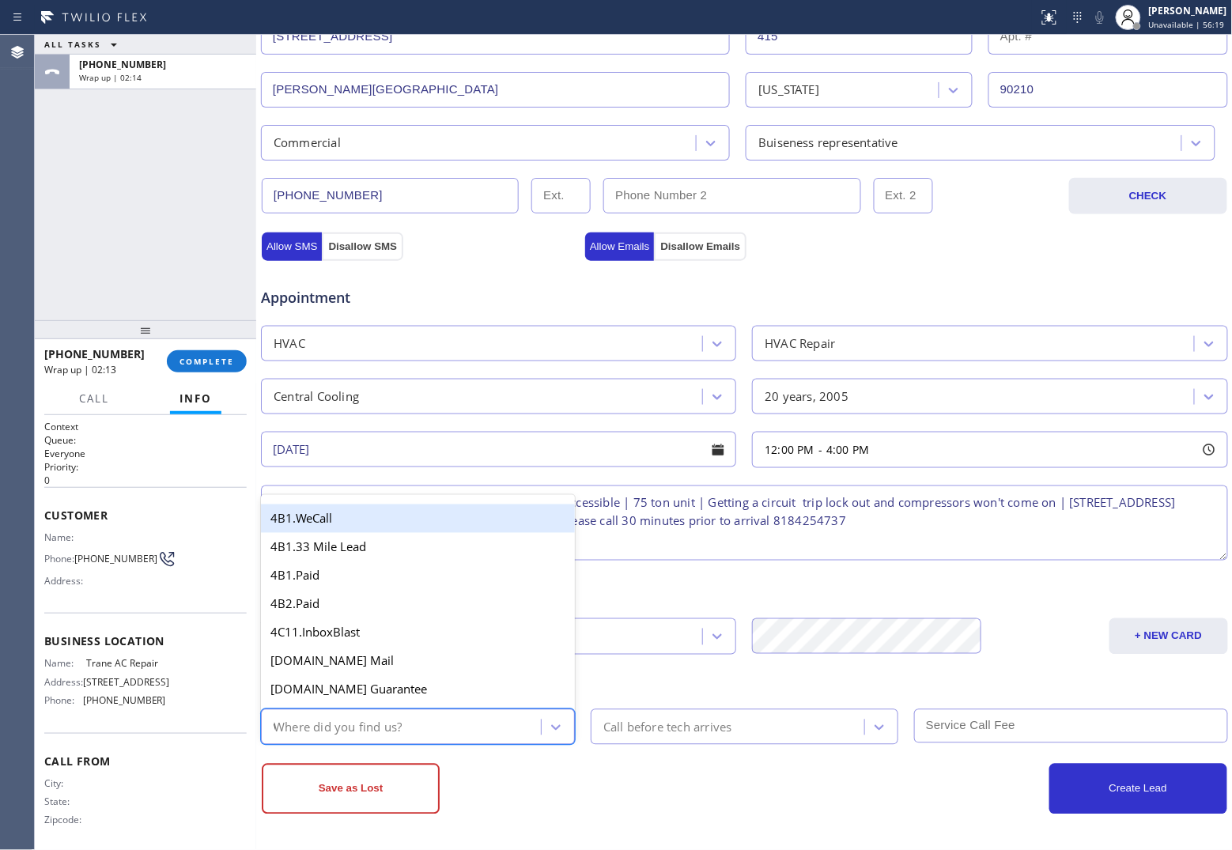
type input "we"
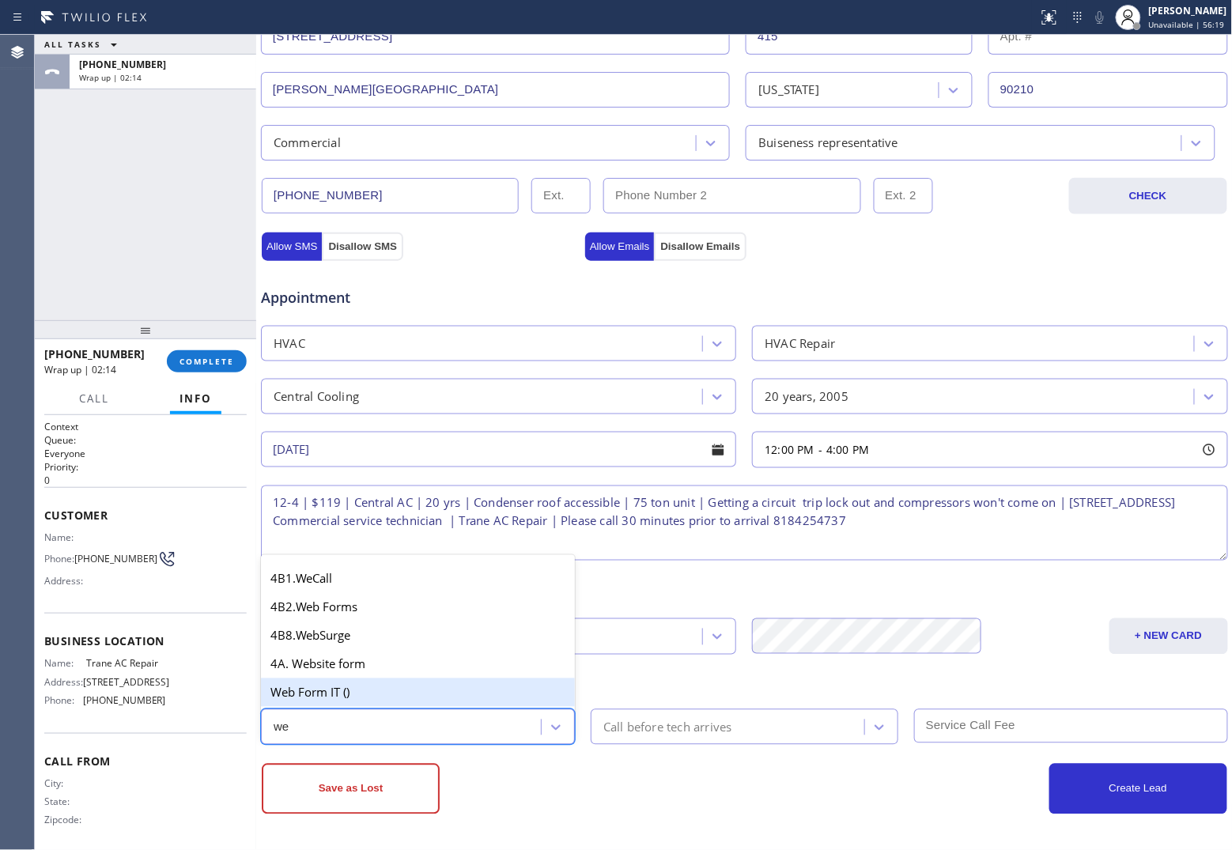
click at [320, 692] on div "Web Form IT ()" at bounding box center [418, 692] width 314 height 28
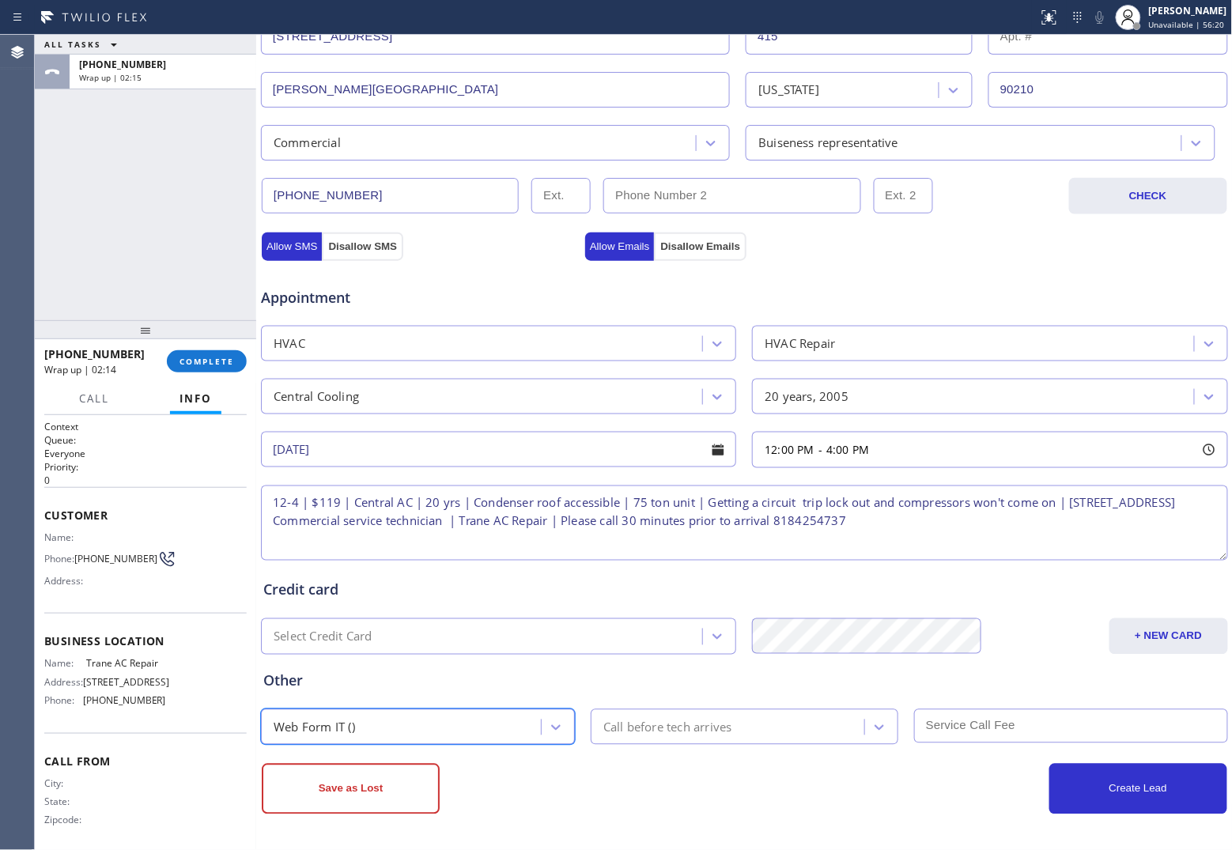
click at [709, 731] on div "Call before tech arrives" at bounding box center [667, 727] width 129 height 18
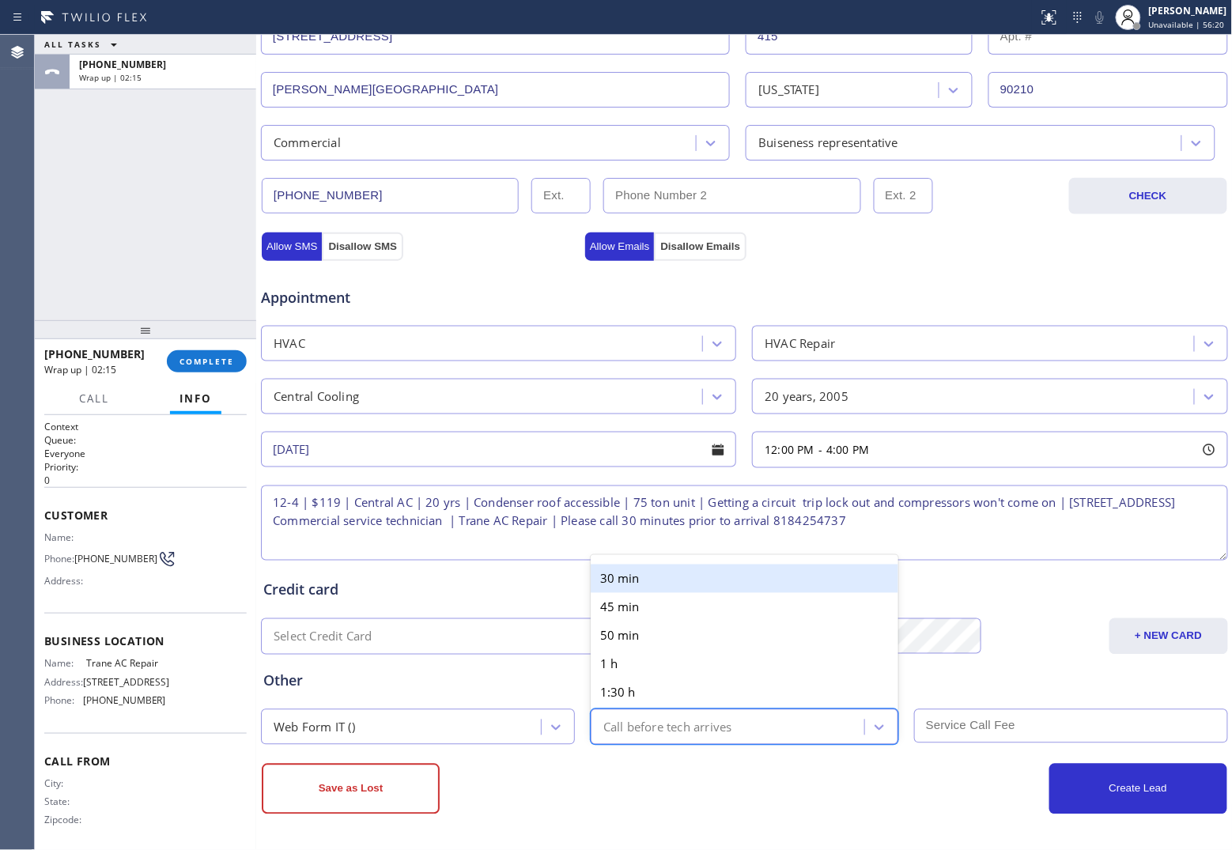
click at [629, 573] on div "30 min" at bounding box center [745, 579] width 308 height 28
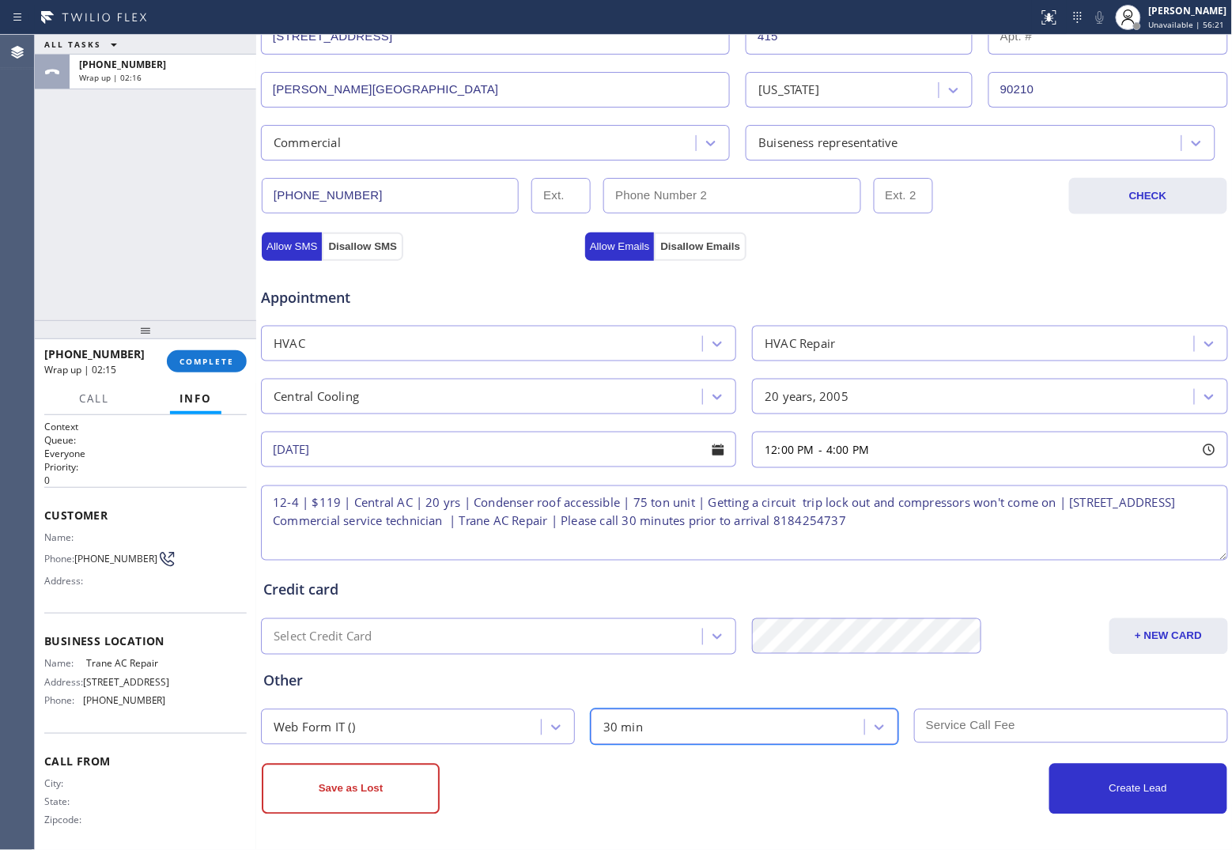
click at [947, 721] on input "text" at bounding box center [1071, 726] width 314 height 34
type input "119"
click at [1096, 807] on button "Create Lead" at bounding box center [1138, 789] width 178 height 51
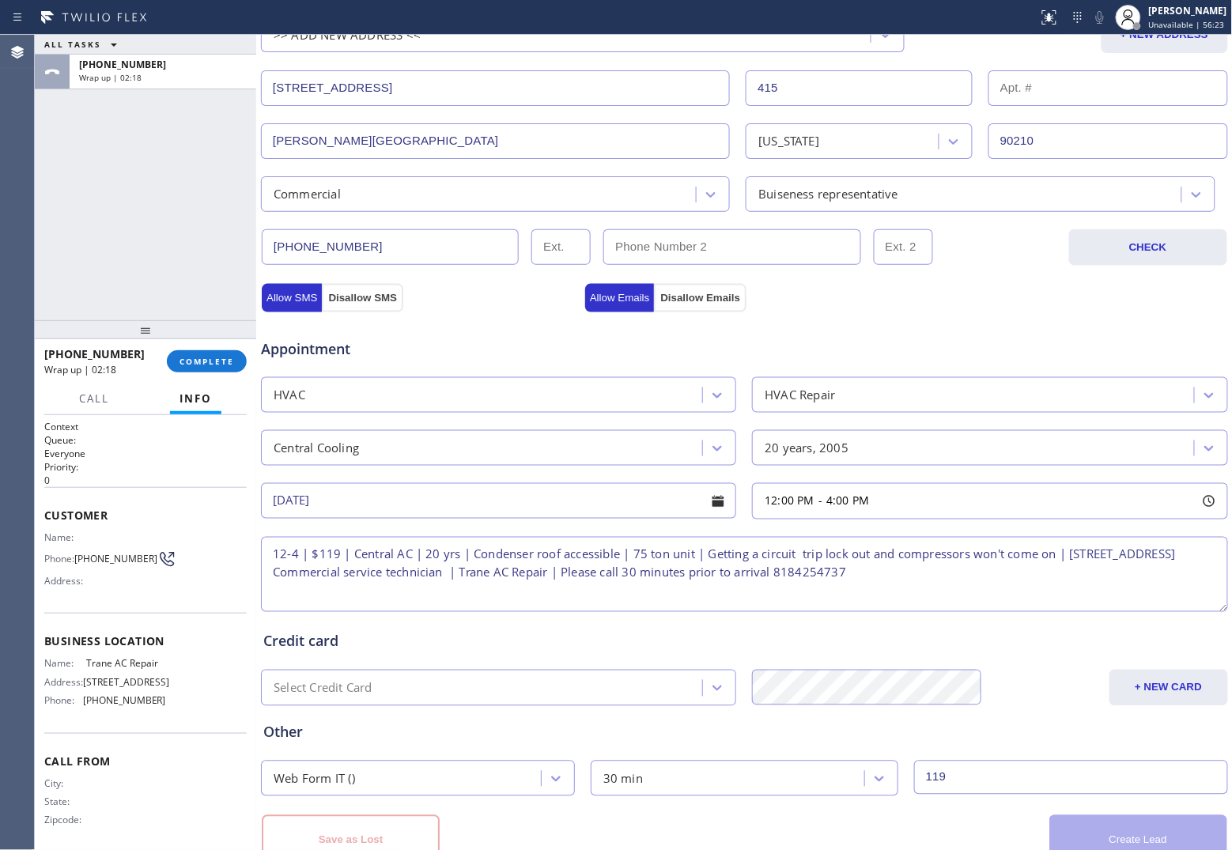
scroll to position [432, 0]
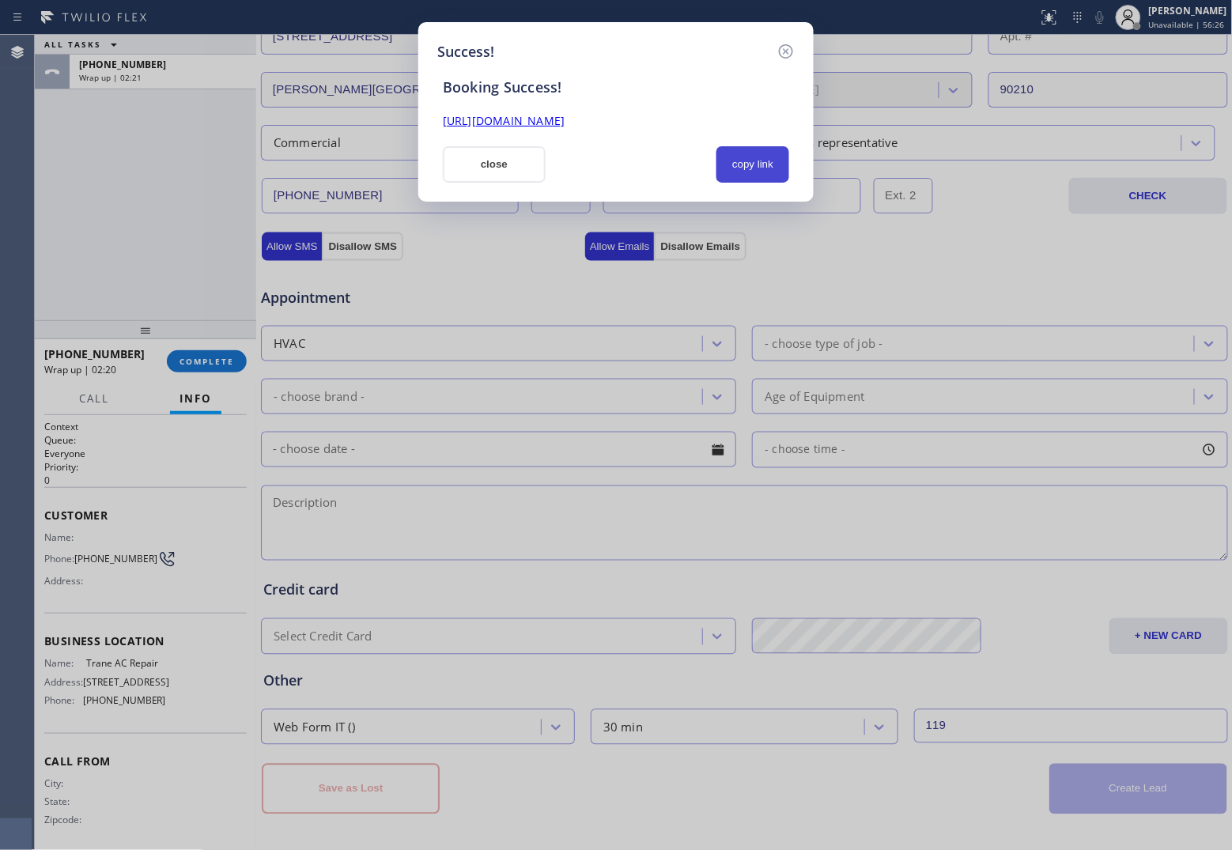
click at [753, 151] on button "copy link" at bounding box center [752, 164] width 73 height 36
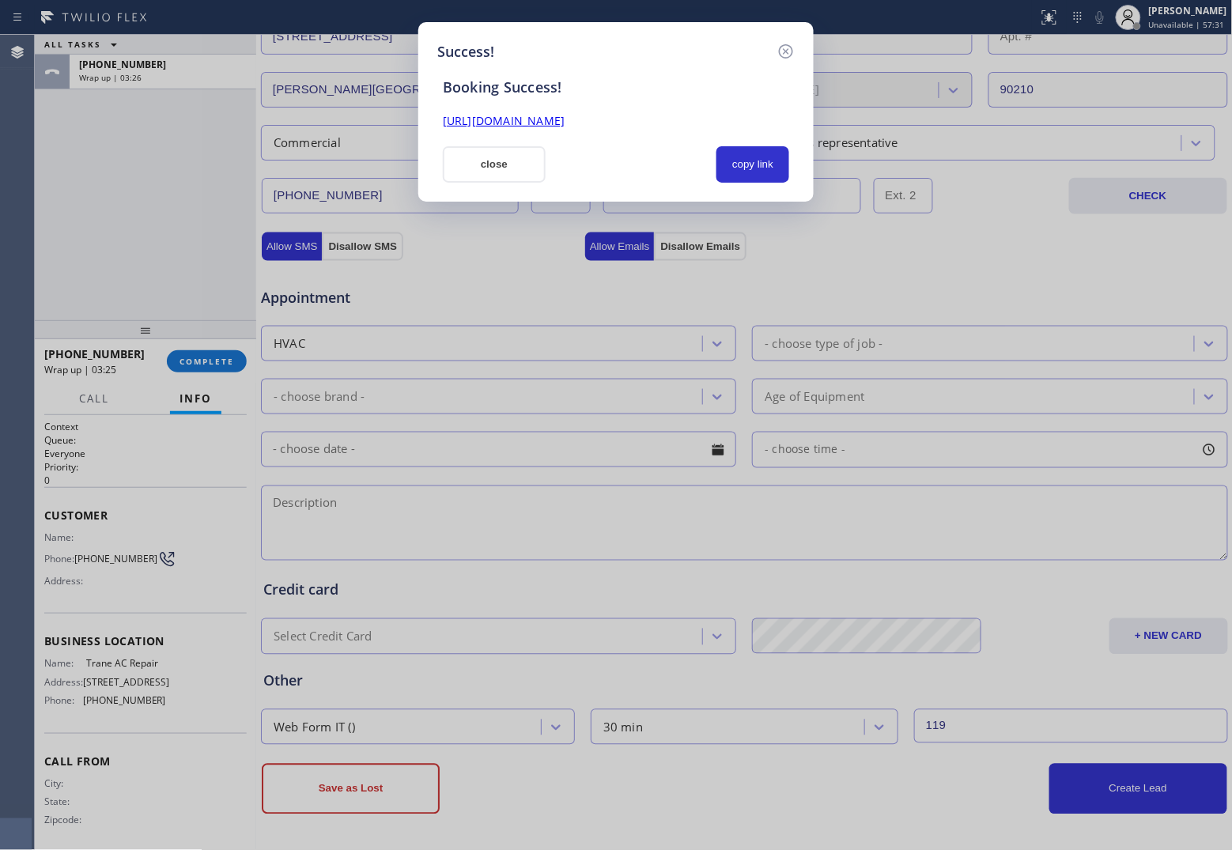
drag, startPoint x: 13, startPoint y: 214, endPoint x: 239, endPoint y: 228, distance: 226.6
click at [13, 214] on div "Success! Booking Success! [URL][DOMAIN_NAME] close copy link" at bounding box center [616, 425] width 1232 height 850
drag, startPoint x: 459, startPoint y: 164, endPoint x: 472, endPoint y: 163, distance: 12.8
click at [469, 163] on button "close" at bounding box center [494, 164] width 103 height 36
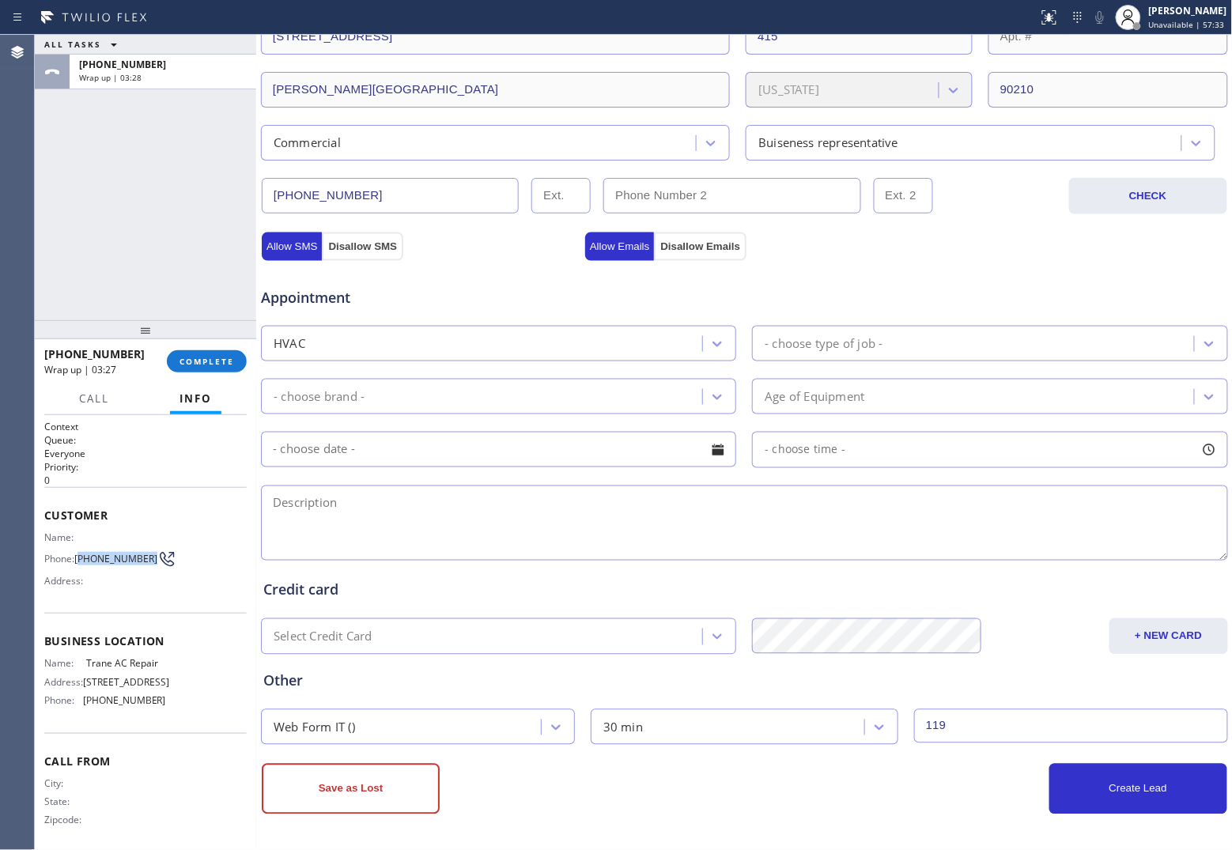
drag, startPoint x: 101, startPoint y: 569, endPoint x: 81, endPoint y: 554, distance: 25.9
click at [81, 554] on span "[PHONE_NUMBER]" at bounding box center [115, 559] width 83 height 12
copy span "818) 425-4737"
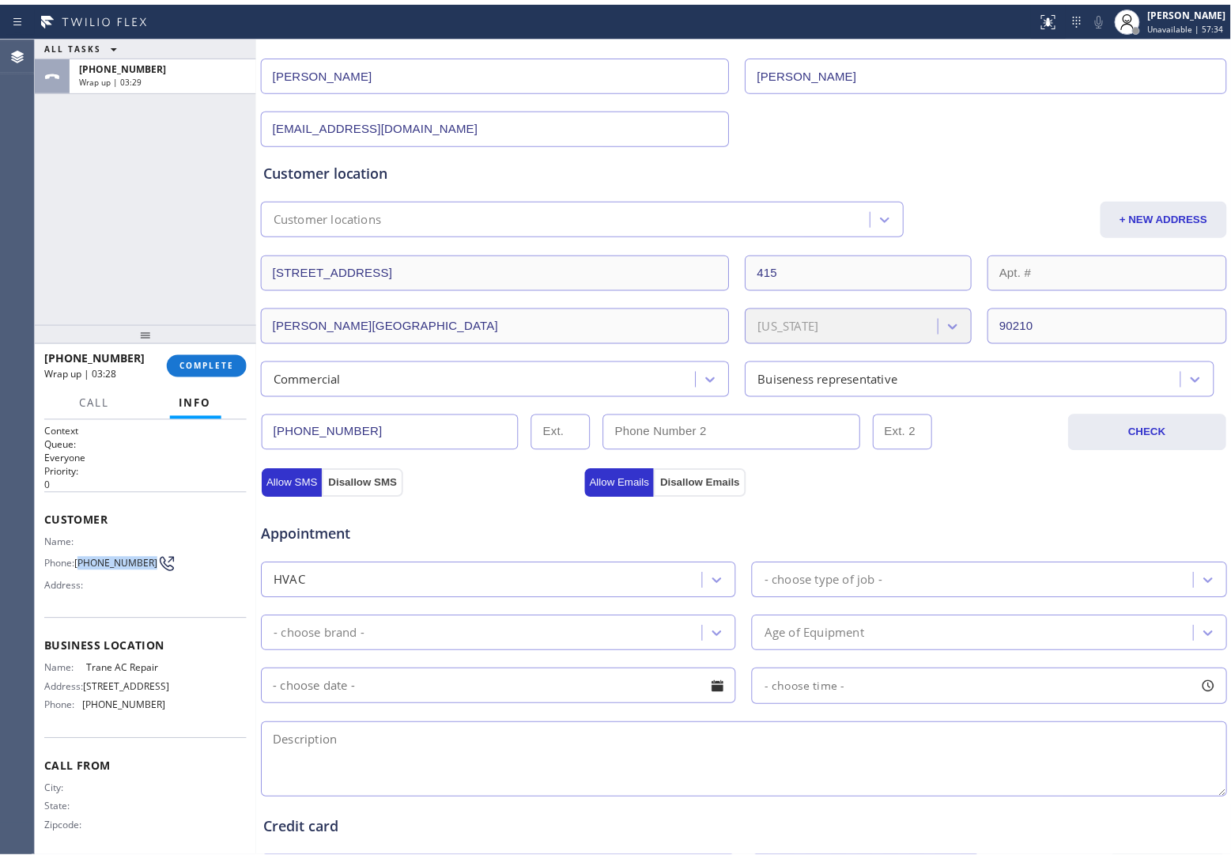
scroll to position [0, 0]
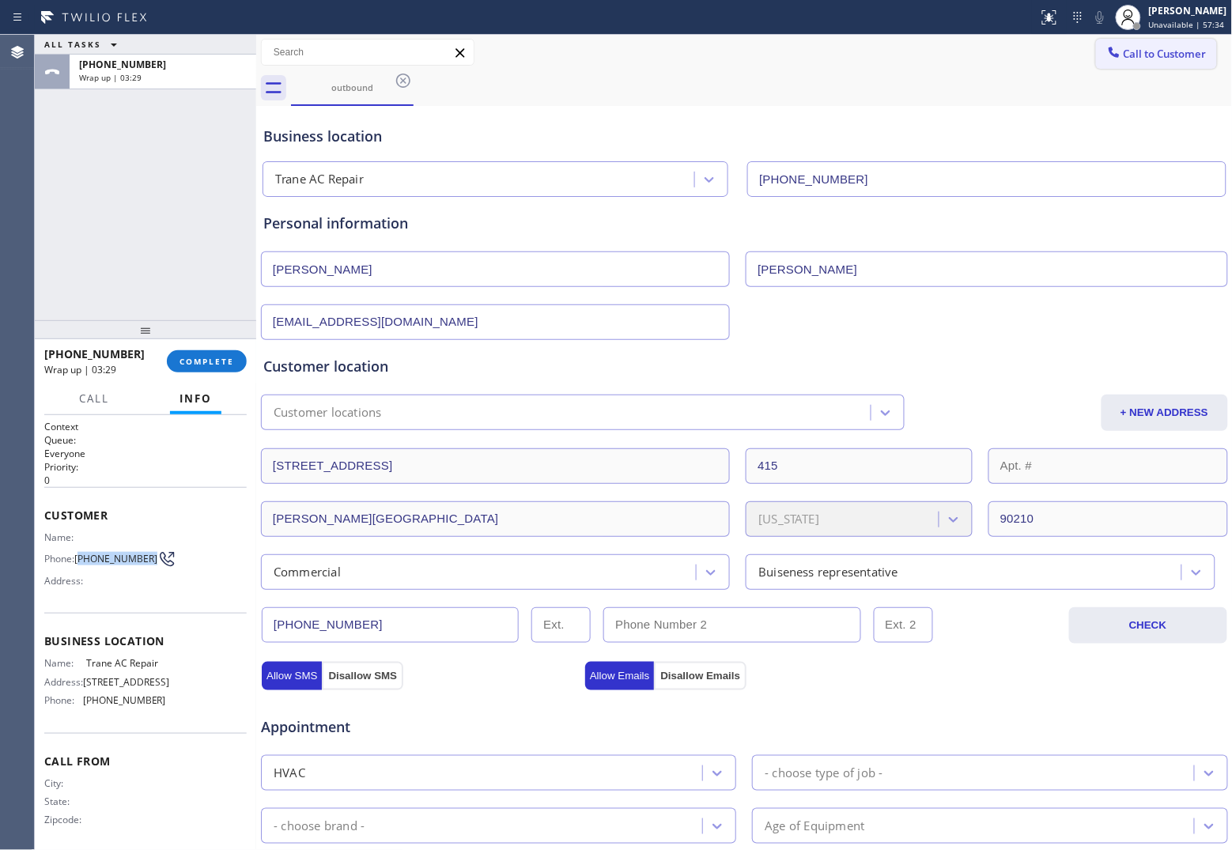
click at [1128, 53] on span "Call to Customer" at bounding box center [1165, 54] width 83 height 14
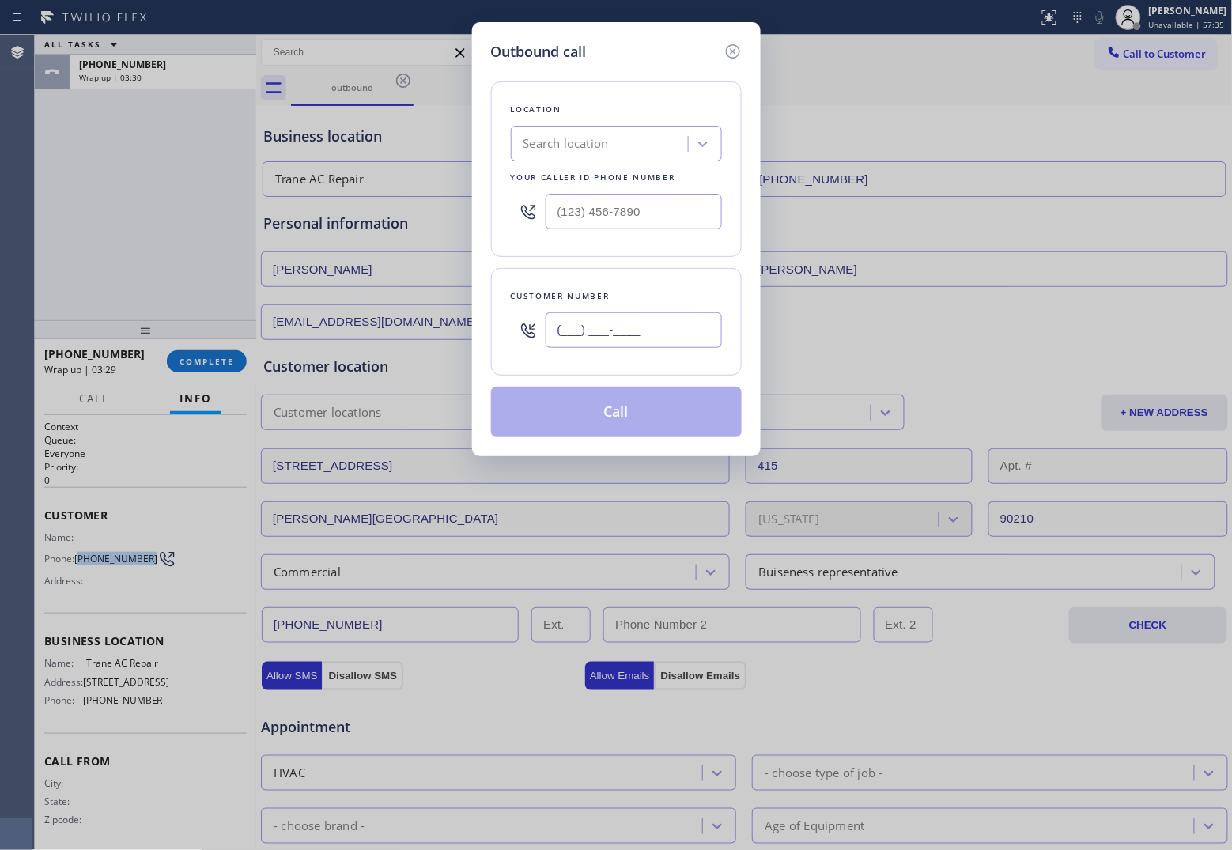
click at [670, 345] on input "(___) ___-____" at bounding box center [634, 330] width 176 height 36
paste input "818) 425-4737"
type input "[PHONE_NUMBER]"
click at [583, 147] on div "Search location" at bounding box center [565, 144] width 85 height 18
type input "Trance [PERSON_NAME]"
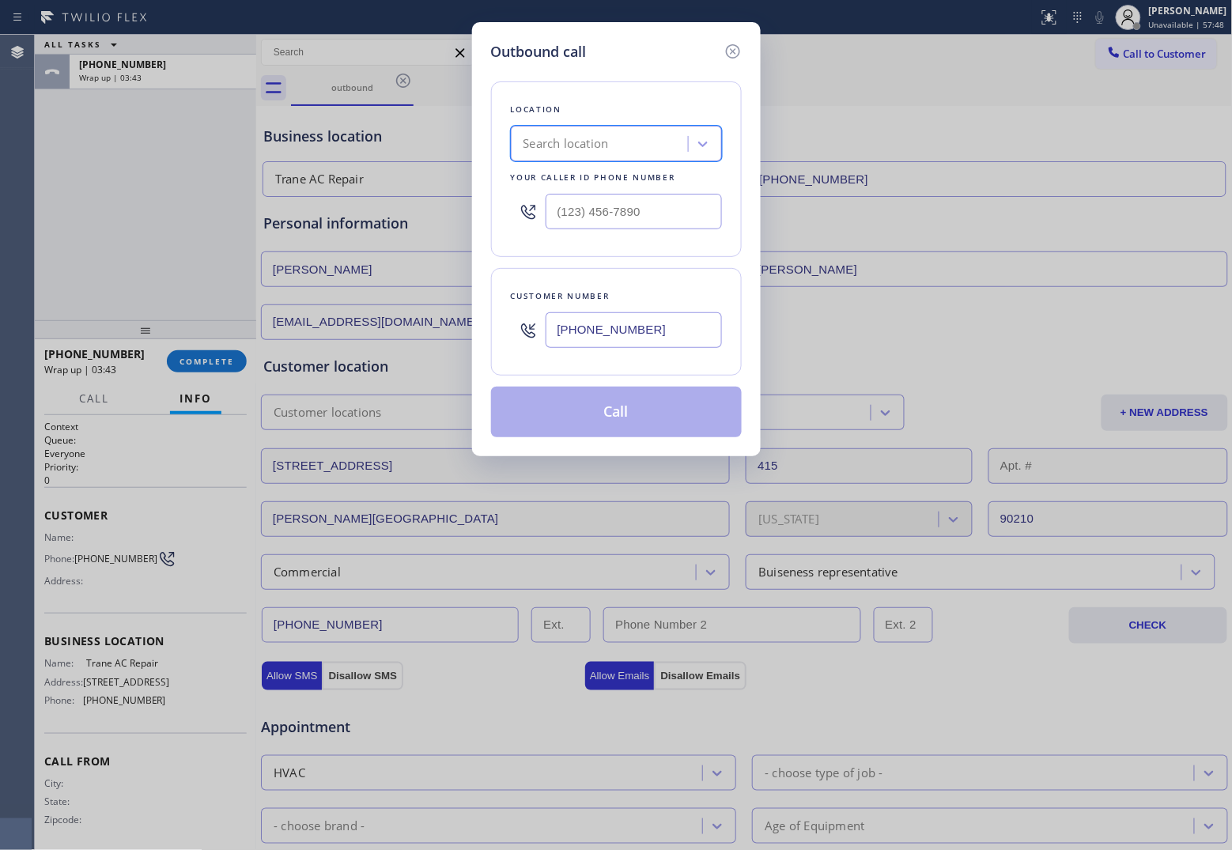
drag, startPoint x: 625, startPoint y: 144, endPoint x: 563, endPoint y: 144, distance: 61.7
click at [563, 144] on div "Search location" at bounding box center [602, 144] width 172 height 28
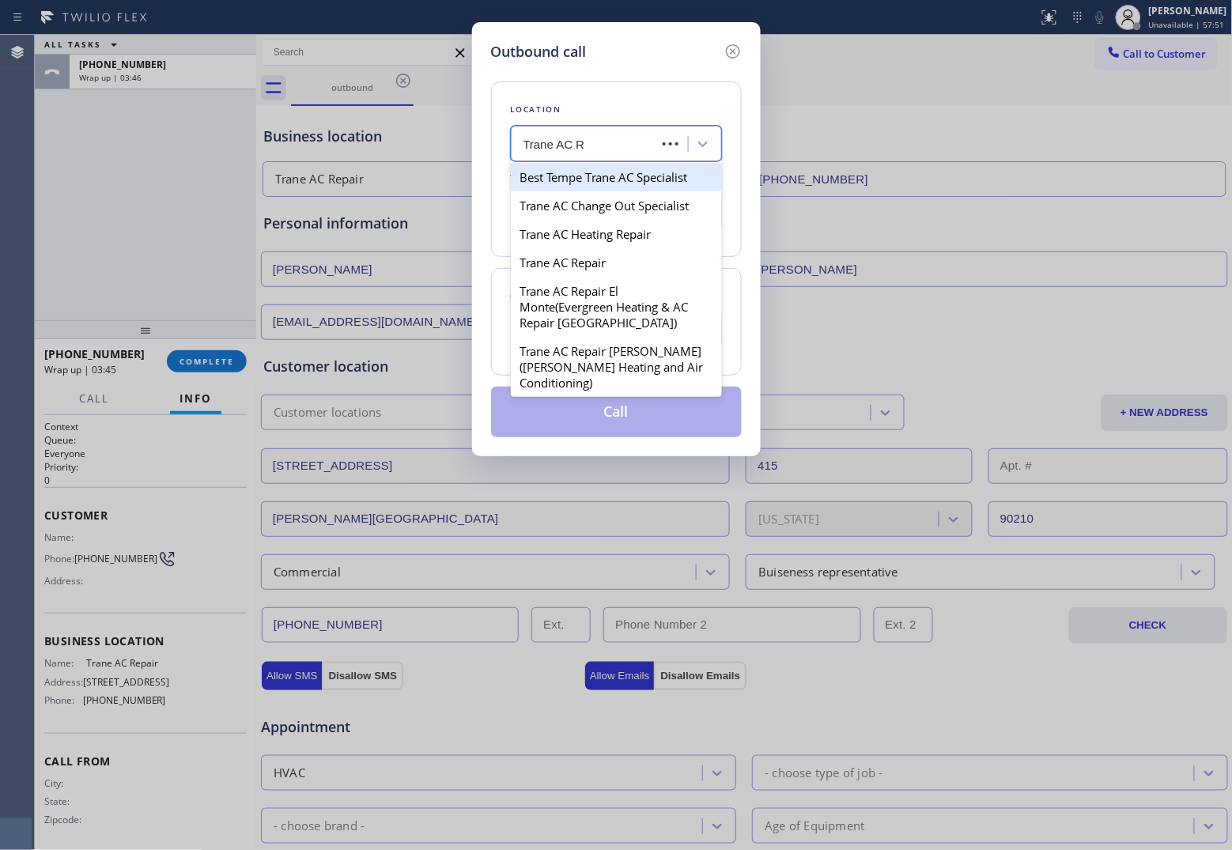
type input "Trane AC Re"
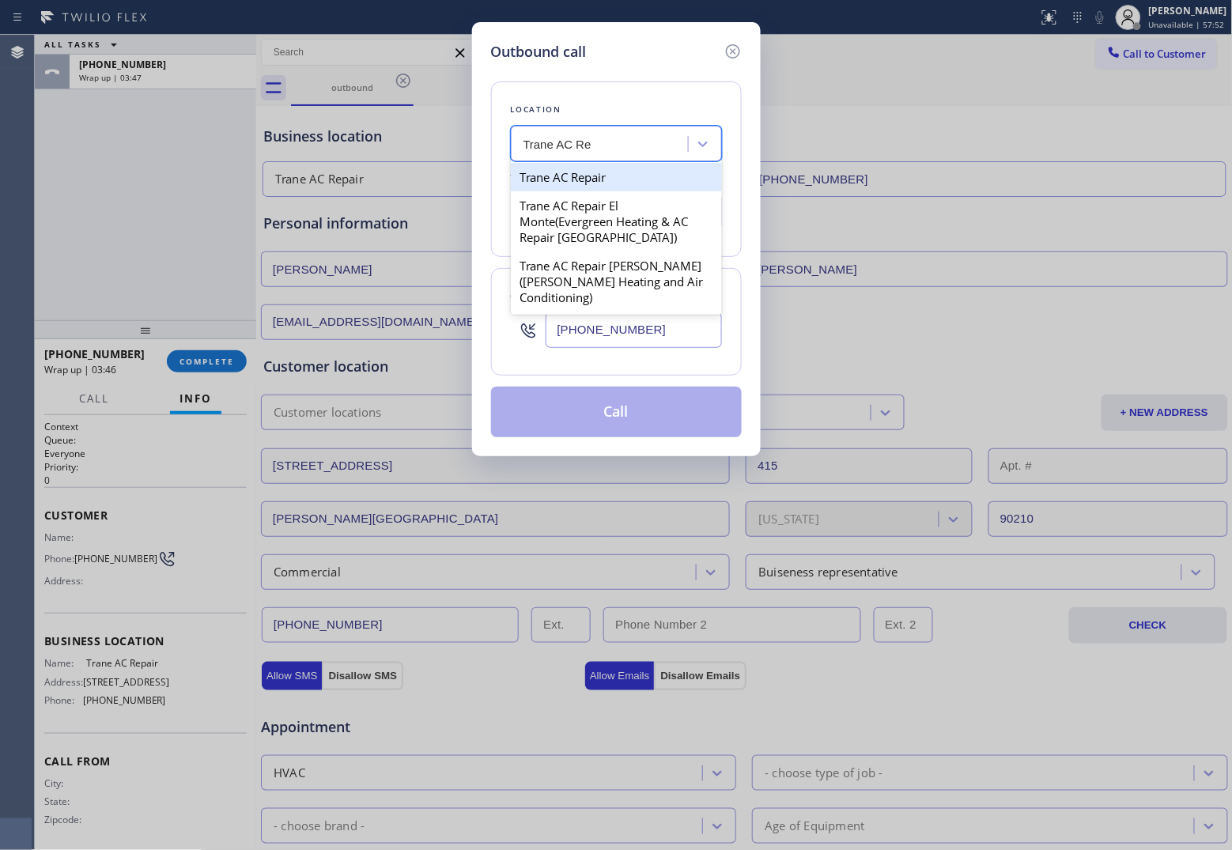
click at [602, 175] on div "Trane AC Repair" at bounding box center [616, 177] width 211 height 28
type input "[PHONE_NUMBER]"
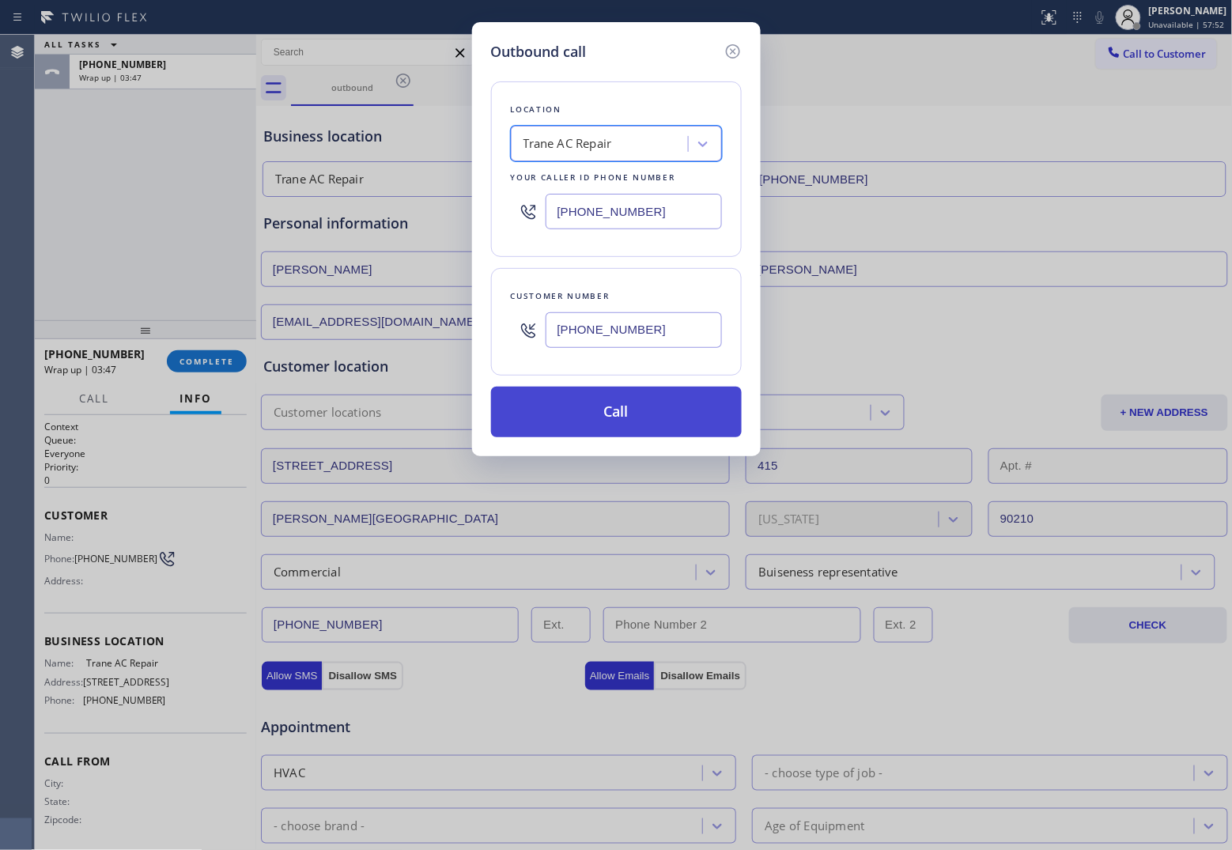
click at [618, 405] on button "Call" at bounding box center [616, 412] width 251 height 51
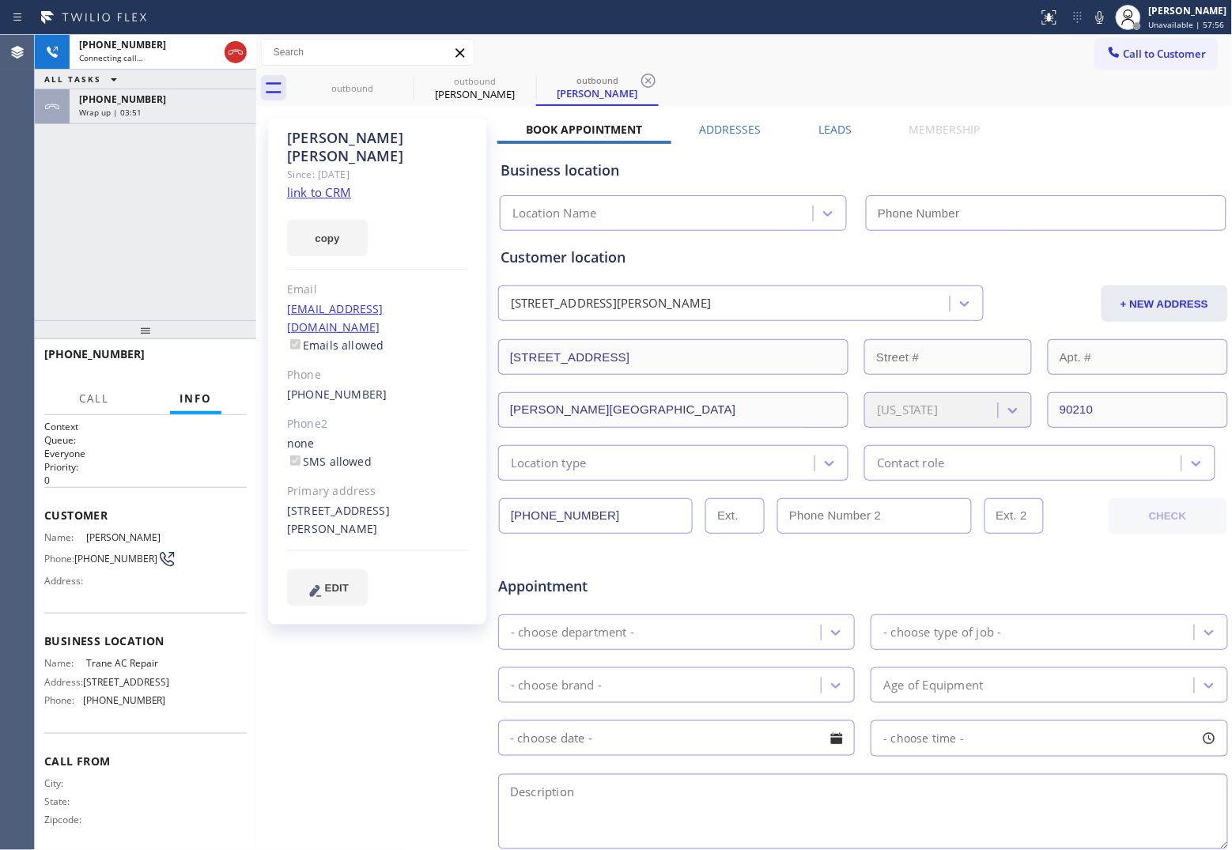
type input "[PHONE_NUMBER]"
click at [64, 233] on div "[PHONE_NUMBER] Connecting call… ALL TASKS ALL TASKS ACTIVE TASKS TASKS IN WRAP …" at bounding box center [145, 177] width 221 height 285
click at [1094, 12] on icon at bounding box center [1099, 17] width 19 height 19
click at [1096, 13] on icon at bounding box center [1100, 17] width 8 height 13
click at [52, 240] on div "[PHONE_NUMBER] Live | 00:02 ALL TASKS ALL TASKS ACTIVE TASKS TASKS IN WRAP UP […" at bounding box center [145, 177] width 221 height 285
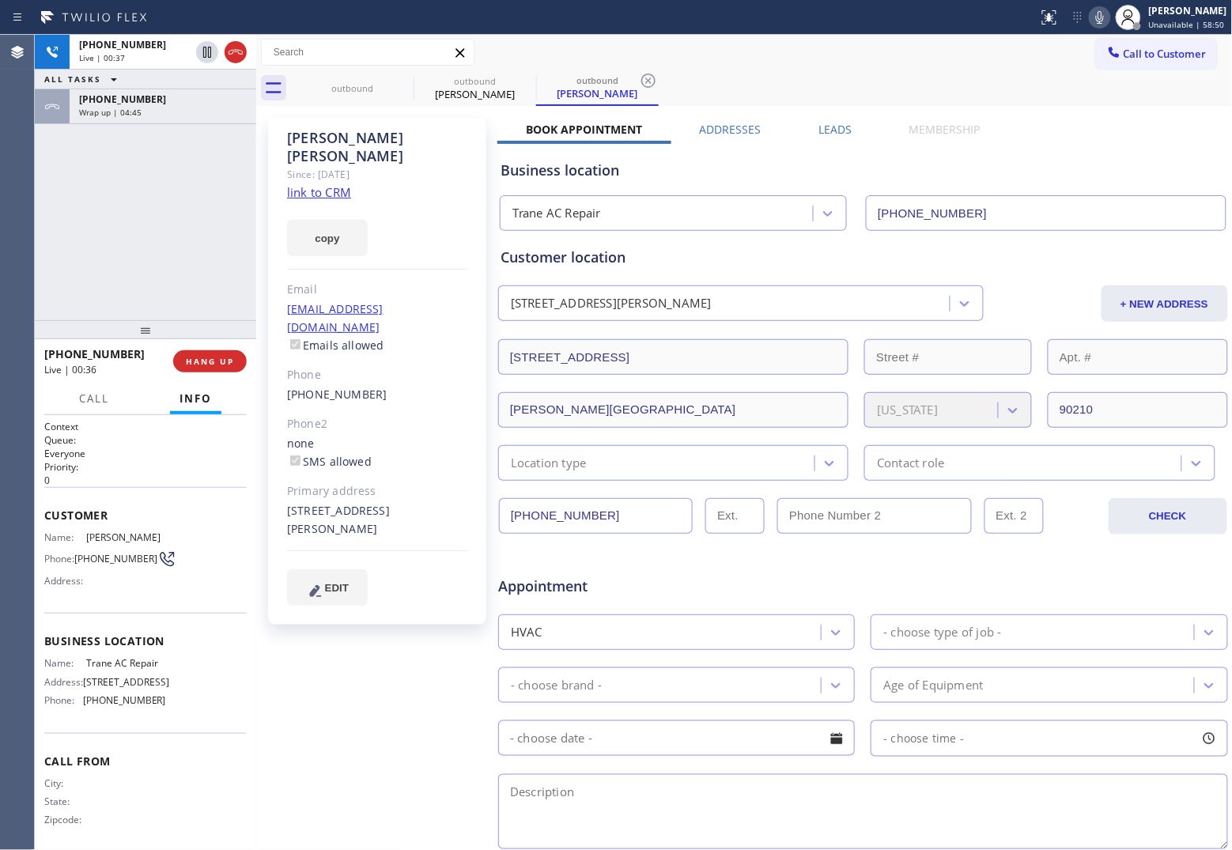
click at [40, 220] on div "[PHONE_NUMBER] Live | 00:37 ALL TASKS ALL TASKS ACTIVE TASKS TASKS IN WRAP UP […" at bounding box center [145, 177] width 221 height 285
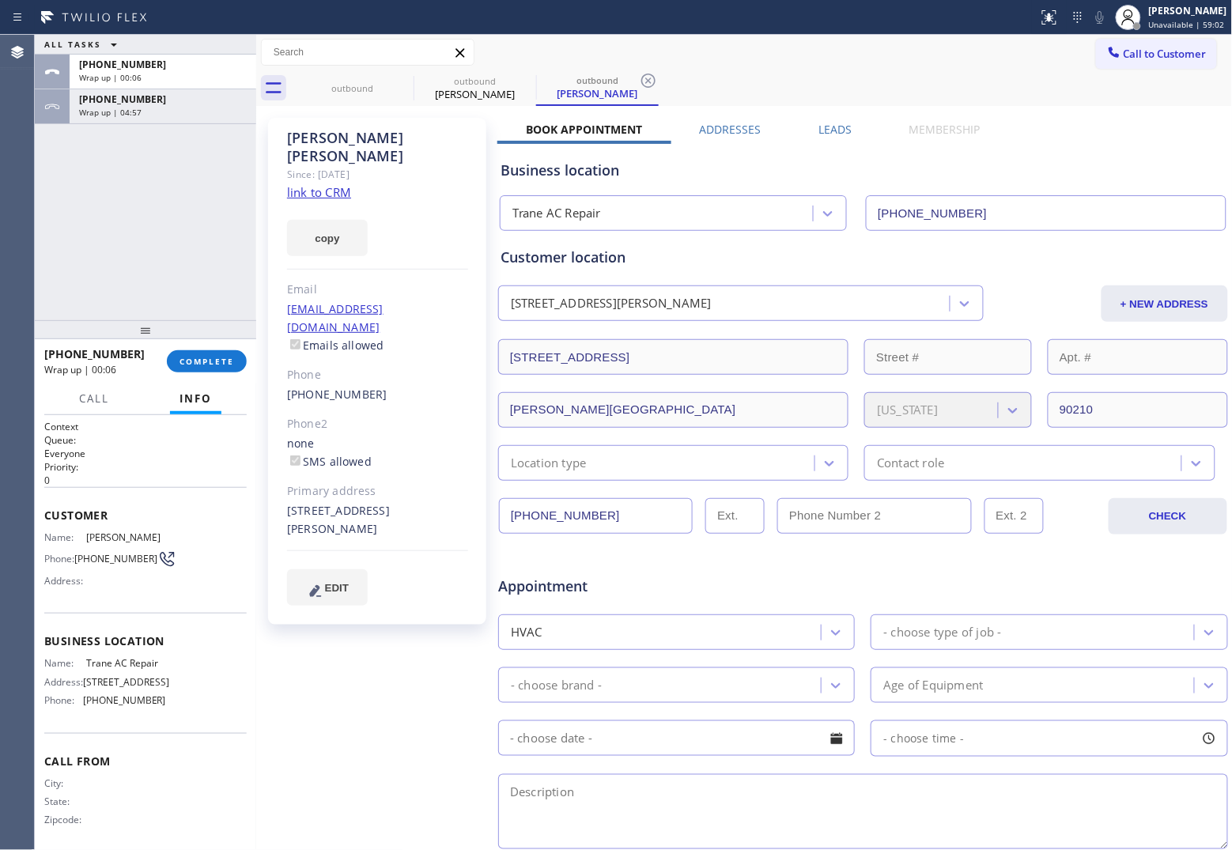
click at [334, 184] on link "link to CRM" at bounding box center [319, 192] width 64 height 16
drag, startPoint x: 1169, startPoint y: 60, endPoint x: 1005, endPoint y: 121, distance: 174.6
click at [1167, 61] on button "Call to Customer" at bounding box center [1156, 54] width 121 height 30
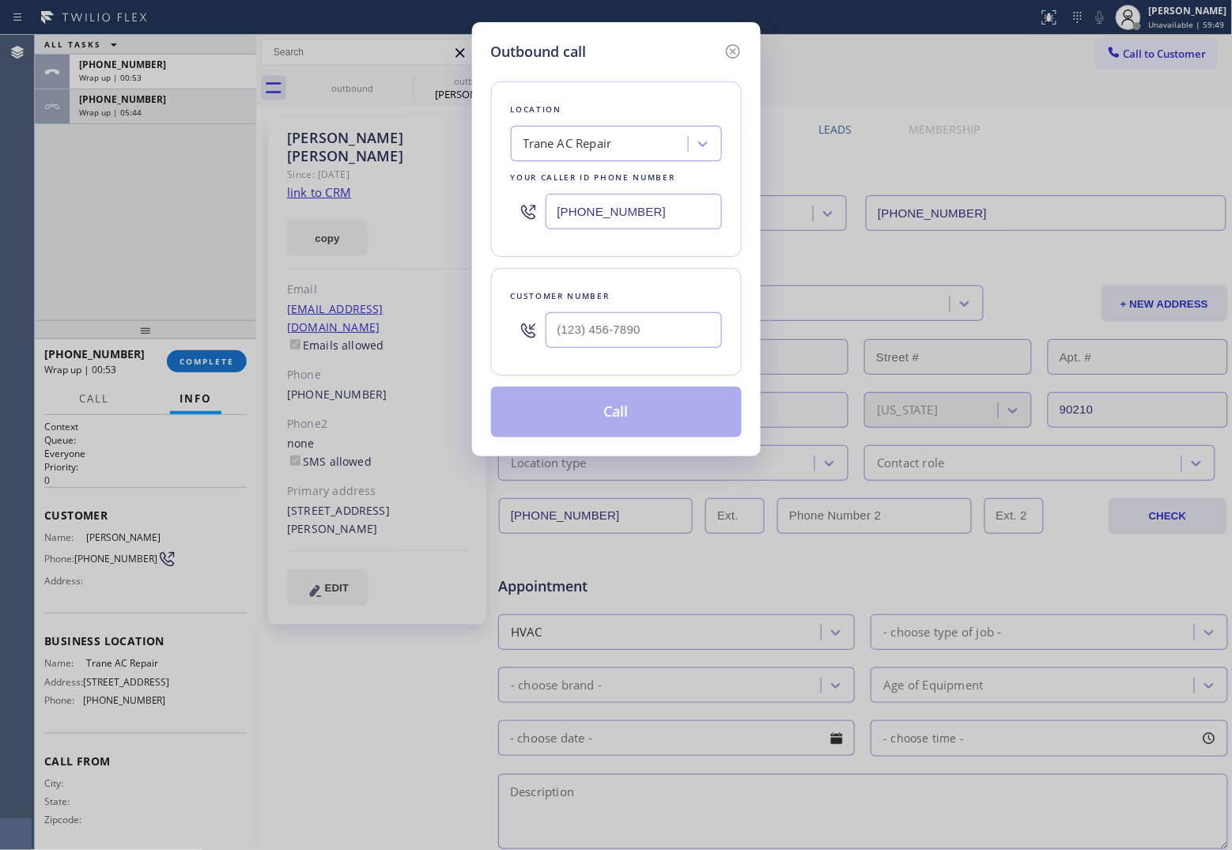
click at [637, 222] on input "[PHONE_NUMBER]" at bounding box center [634, 212] width 176 height 36
paste input "720) 597-8984"
type input "[PHONE_NUMBER]"
type input "(___) ___-____"
click at [638, 333] on input "text" at bounding box center [634, 330] width 176 height 36
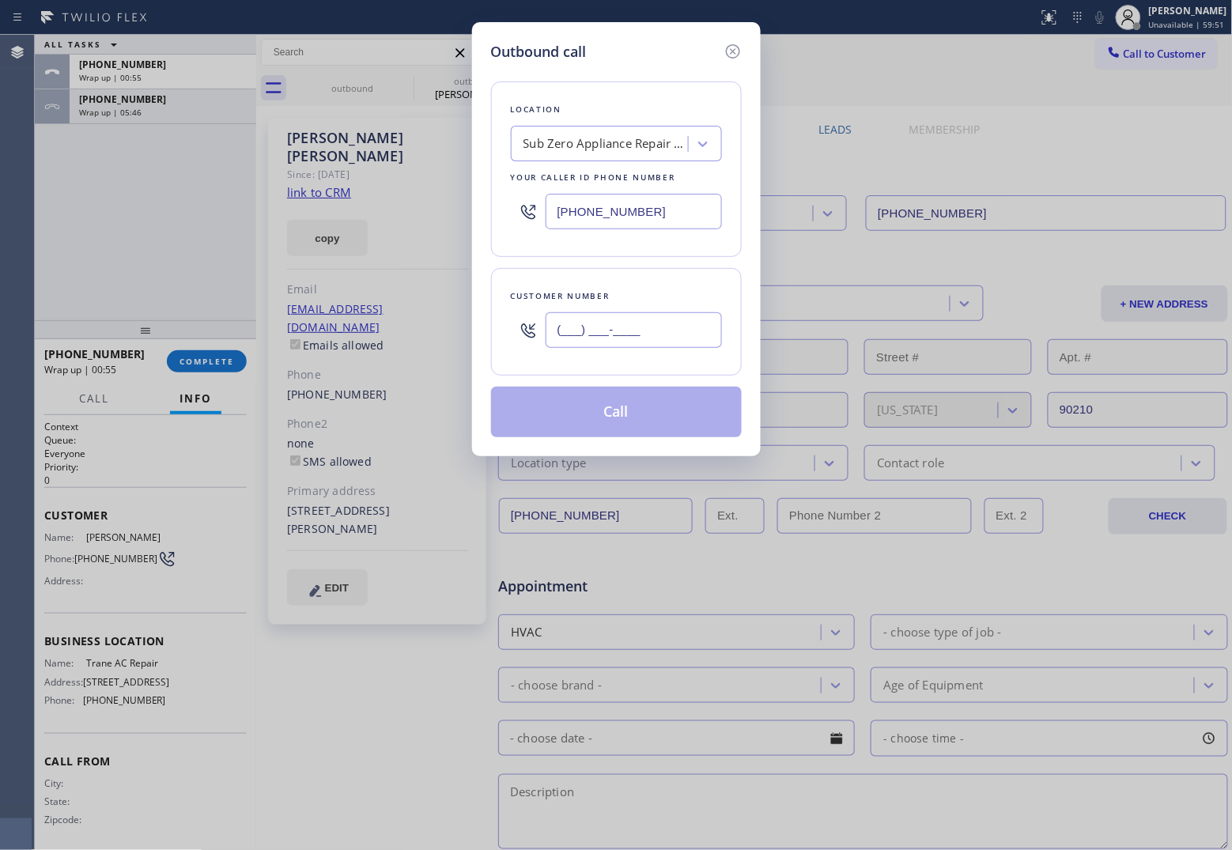
click at [642, 342] on input "(___) ___-____" at bounding box center [634, 330] width 176 height 36
paste input "303) 809-4231"
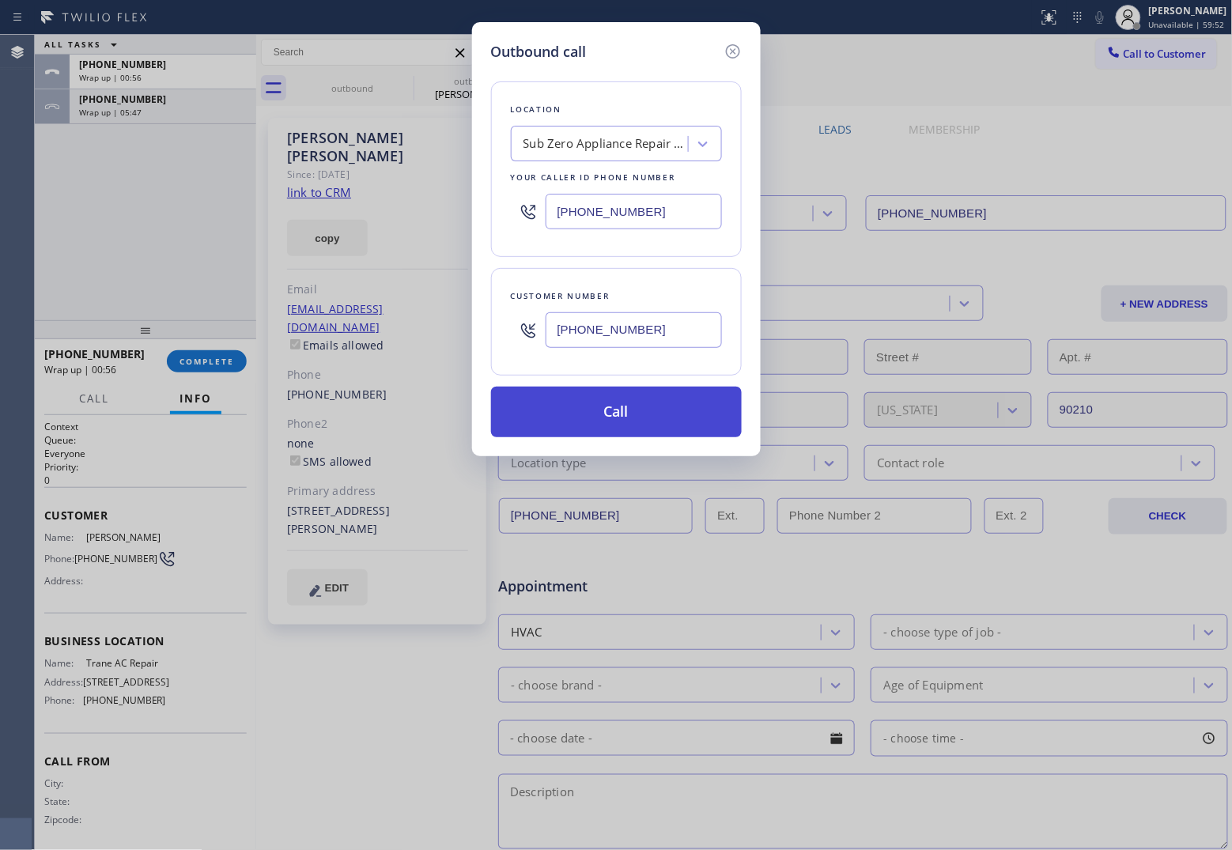
type input "[PHONE_NUMBER]"
click at [635, 421] on button "Call" at bounding box center [616, 412] width 251 height 51
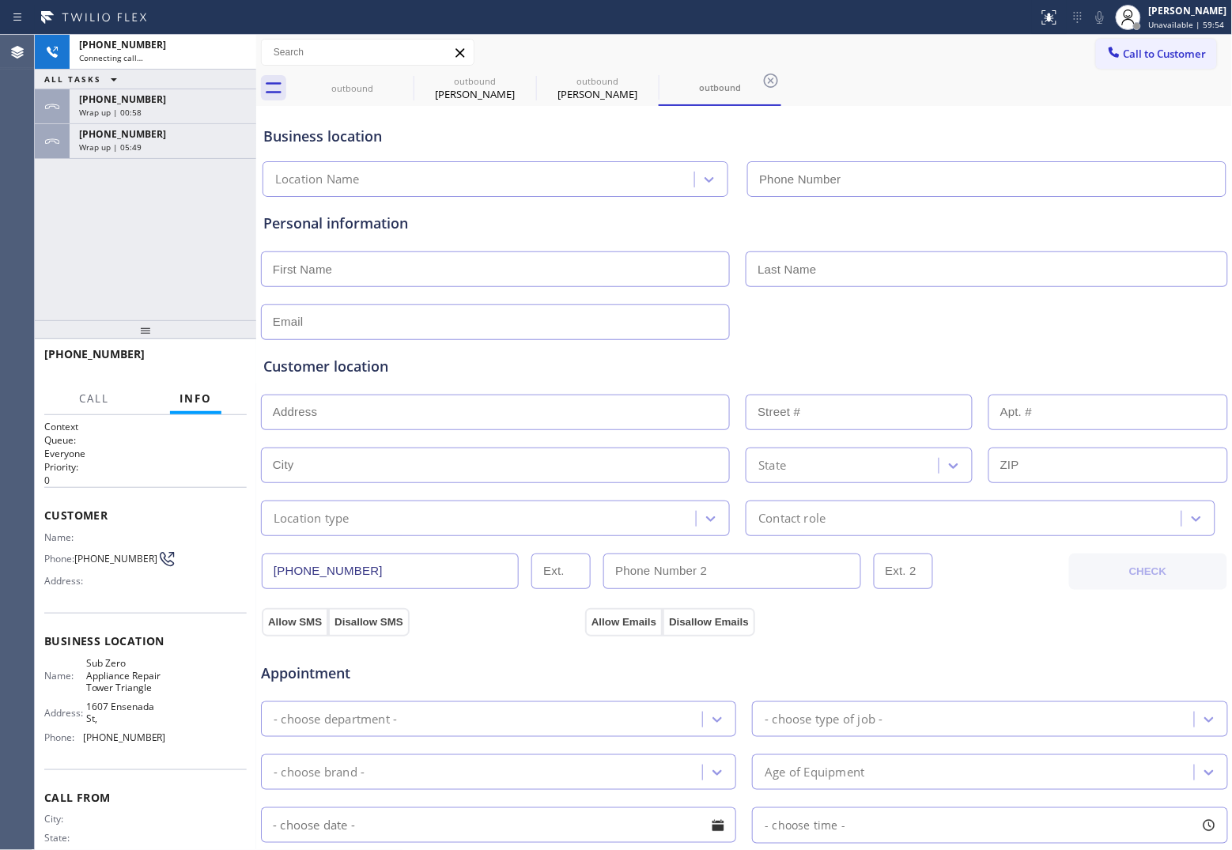
type input "[PHONE_NUMBER]"
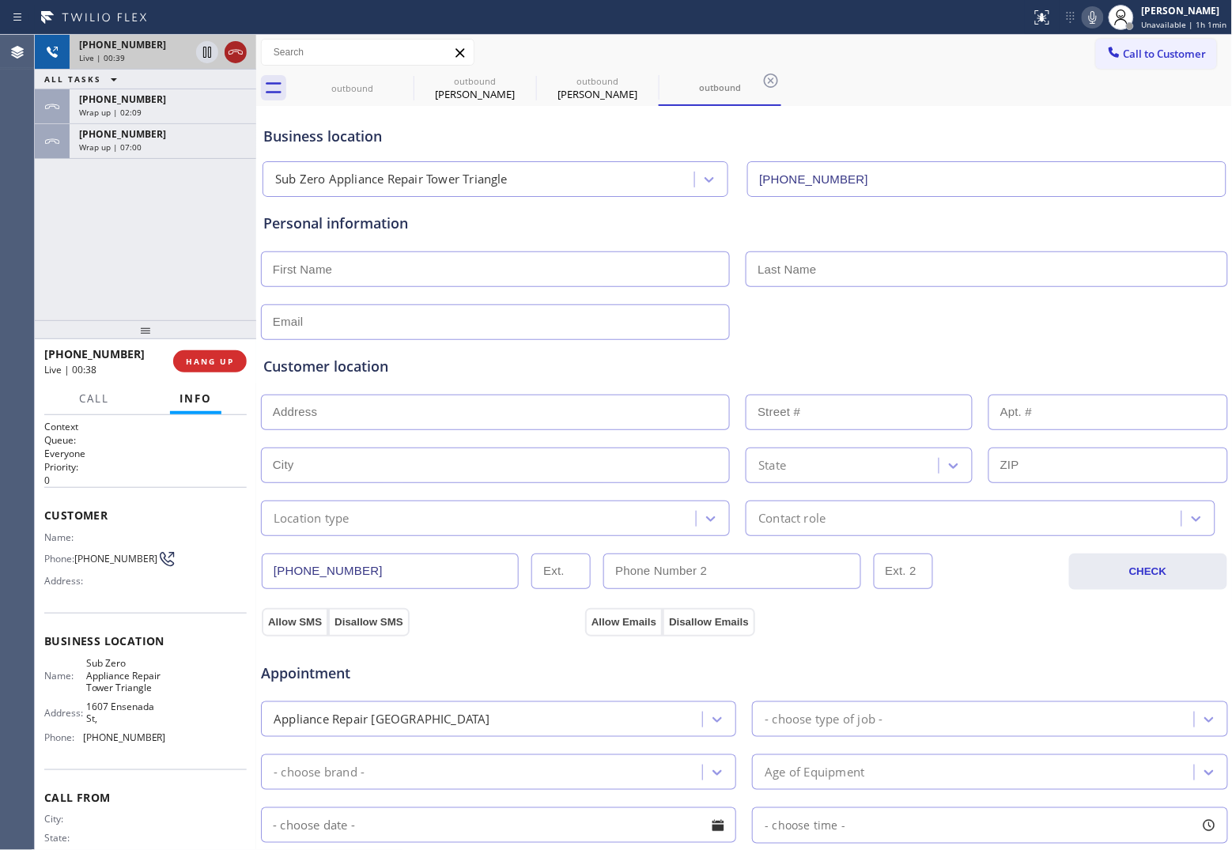
click at [238, 55] on icon at bounding box center [235, 52] width 19 height 19
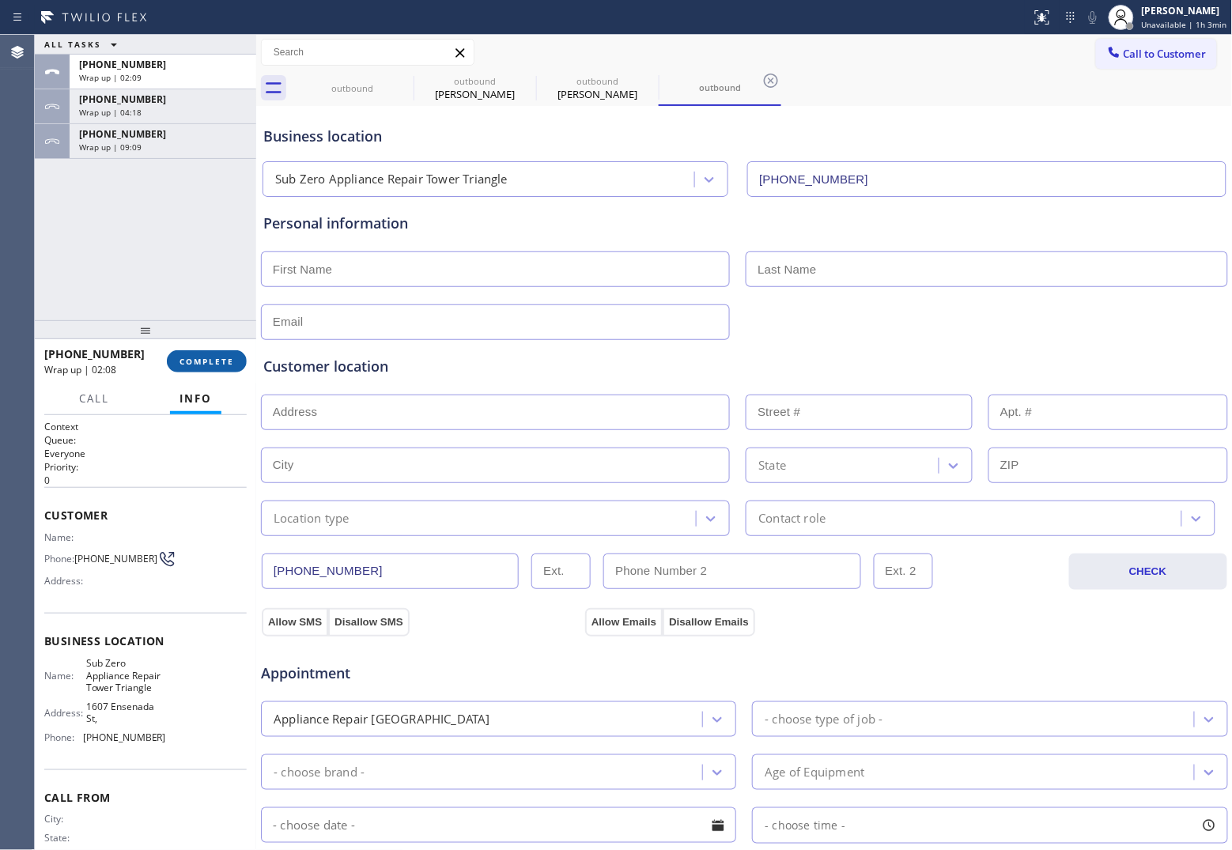
click at [206, 357] on span "COMPLETE" at bounding box center [206, 361] width 55 height 11
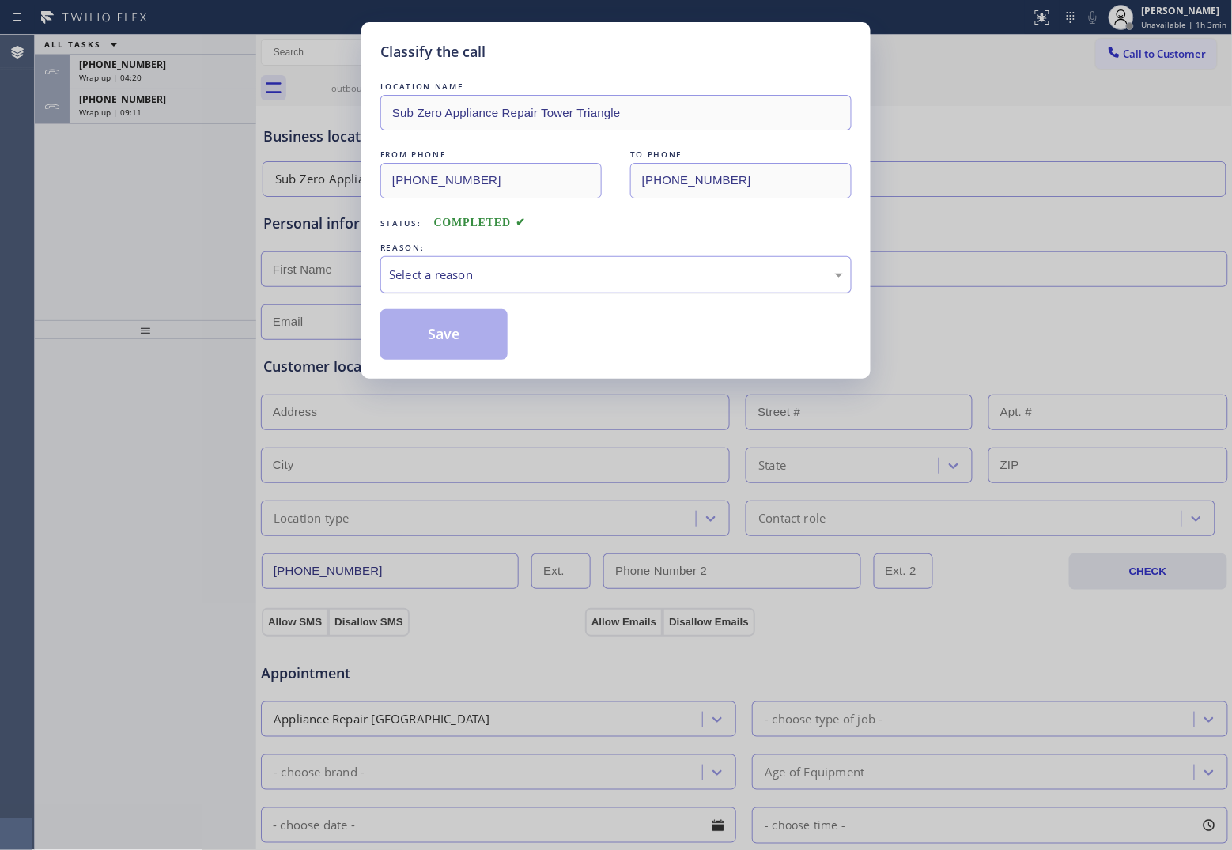
click at [512, 274] on div "Select a reason" at bounding box center [616, 275] width 454 height 18
click at [452, 330] on button "Save" at bounding box center [443, 334] width 127 height 51
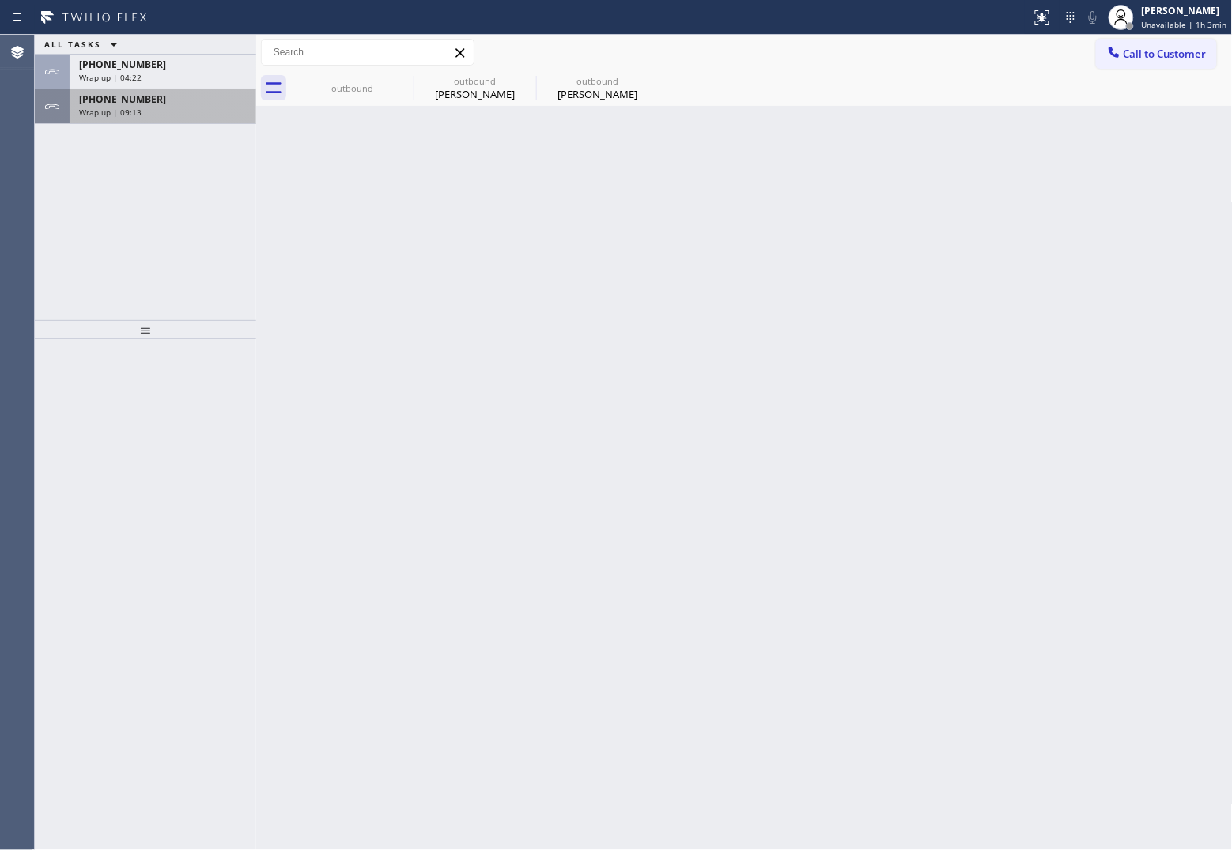
click at [157, 119] on div "[PHONE_NUMBER] Wrap up | 09:13" at bounding box center [160, 106] width 180 height 35
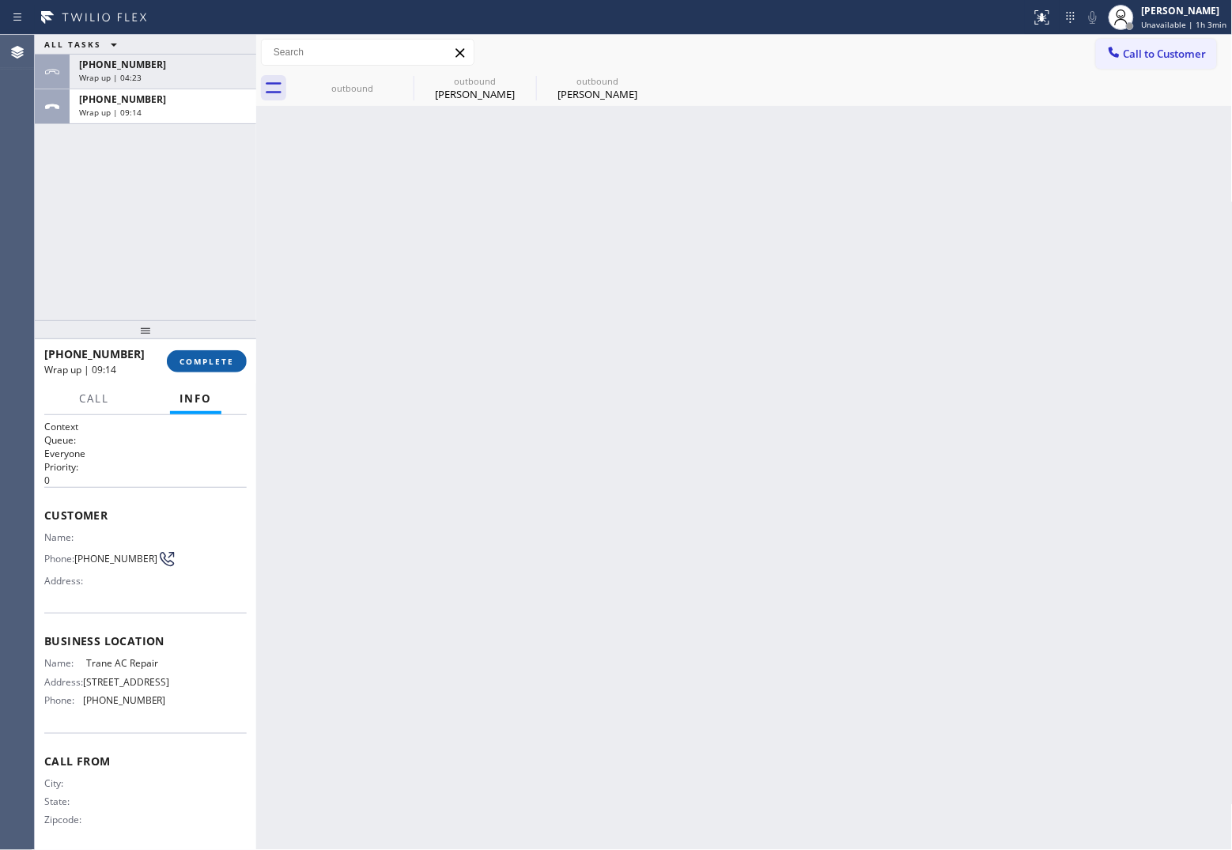
click at [221, 365] on span "COMPLETE" at bounding box center [206, 361] width 55 height 11
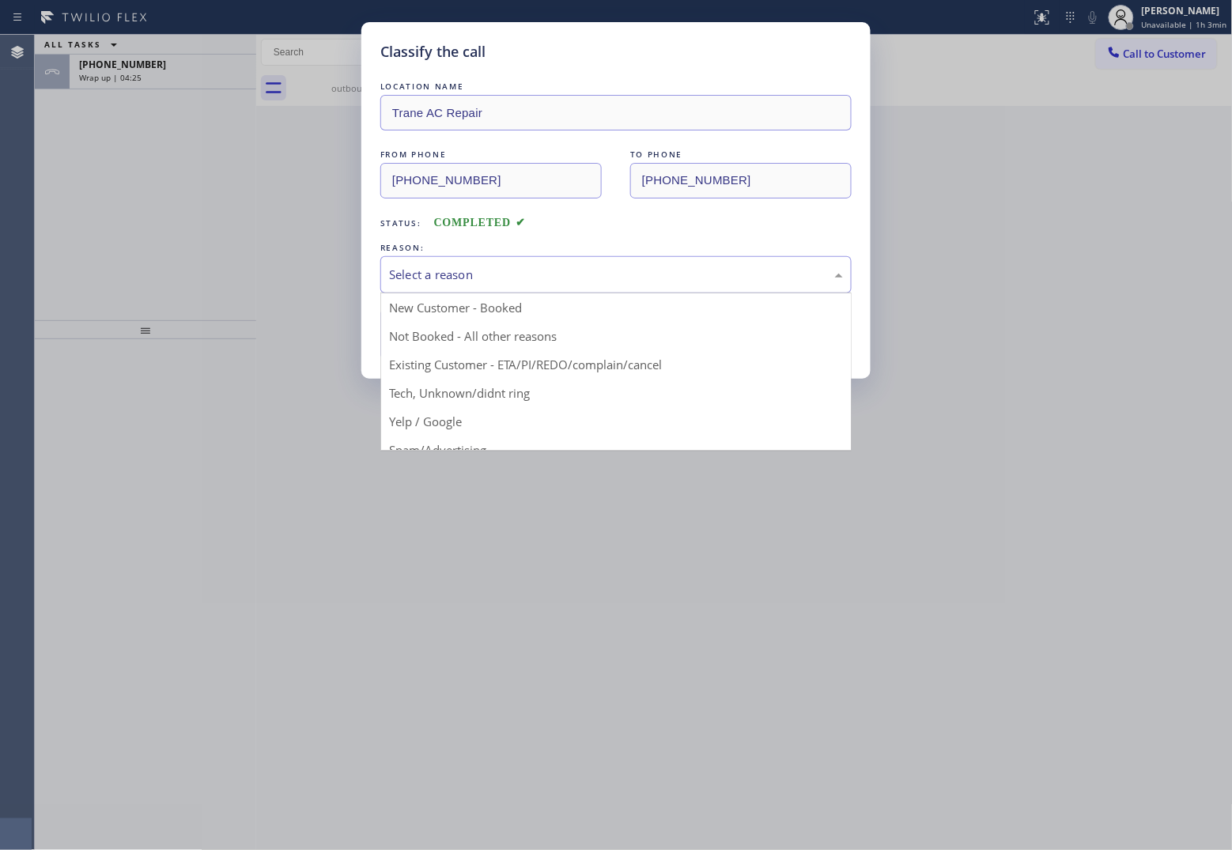
click at [486, 265] on div "Select a reason" at bounding box center [615, 274] width 471 height 37
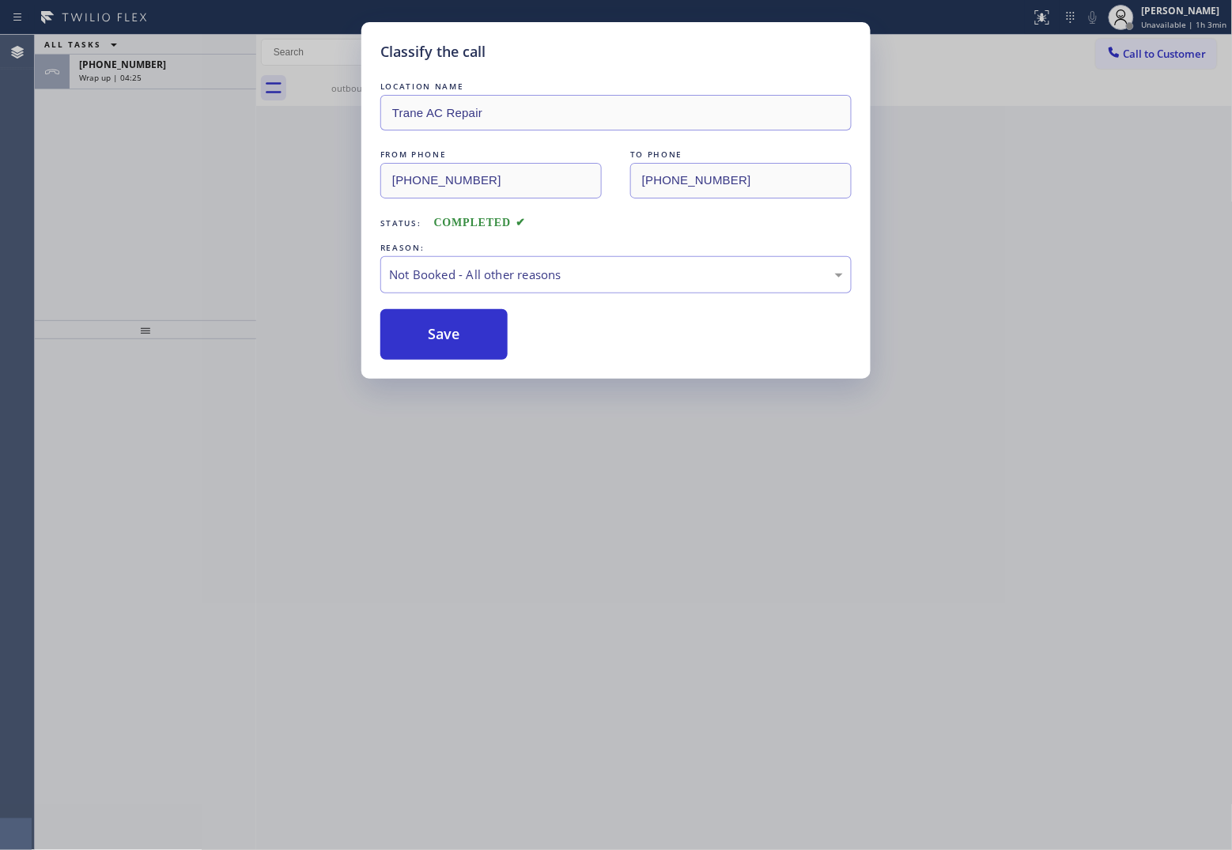
click at [441, 333] on button "Save" at bounding box center [443, 334] width 127 height 51
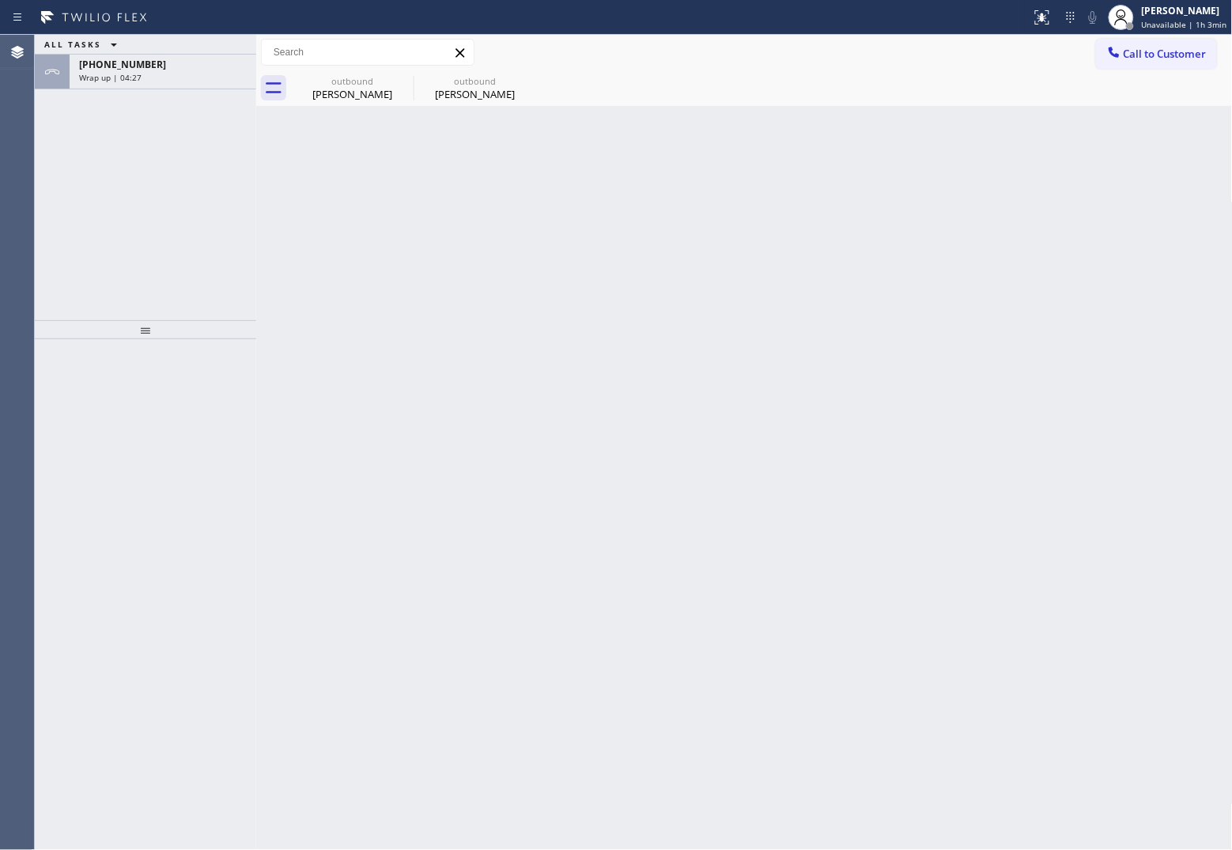
click at [338, 206] on div "Back to Dashboard Change Sender ID Customers Technicians Select a contact Outbo…" at bounding box center [744, 442] width 977 height 815
click at [146, 63] on div "[PHONE_NUMBER]" at bounding box center [163, 64] width 168 height 13
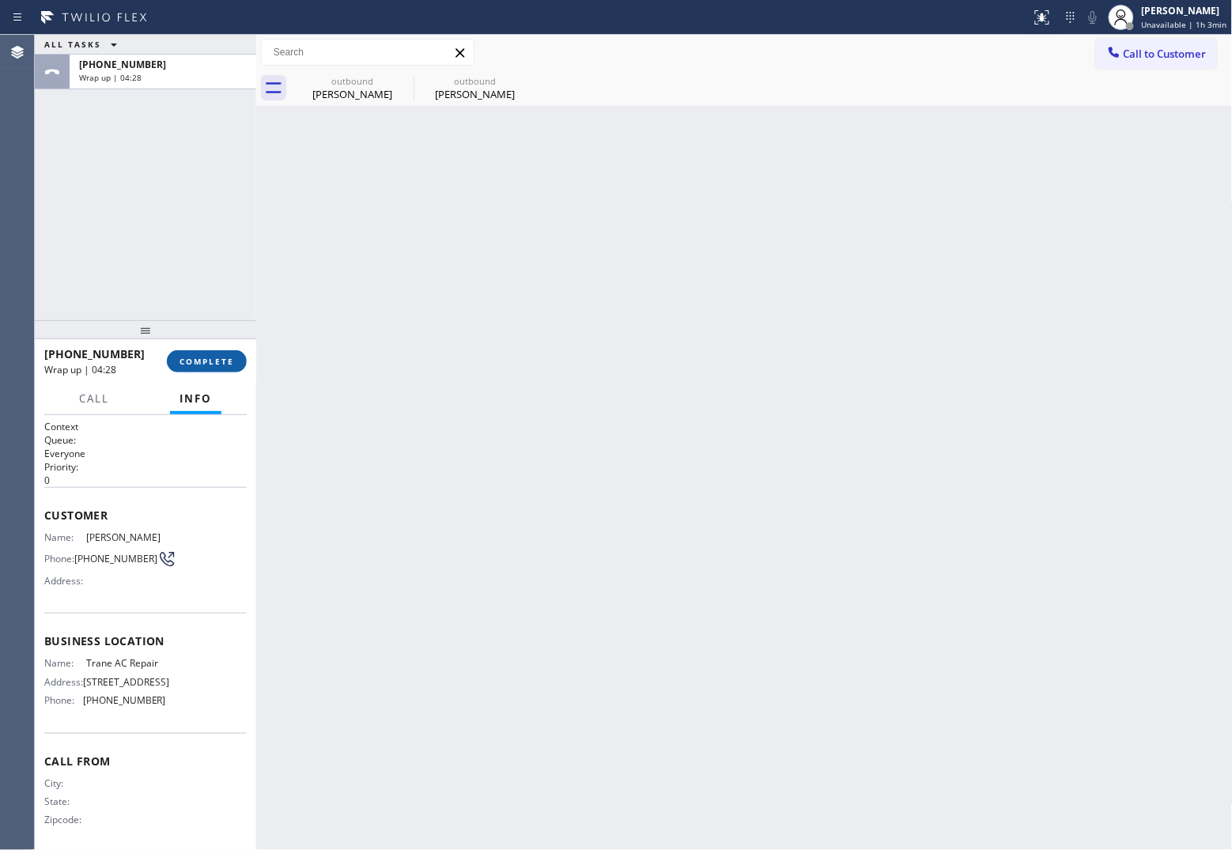
click at [208, 354] on button "COMPLETE" at bounding box center [207, 361] width 80 height 22
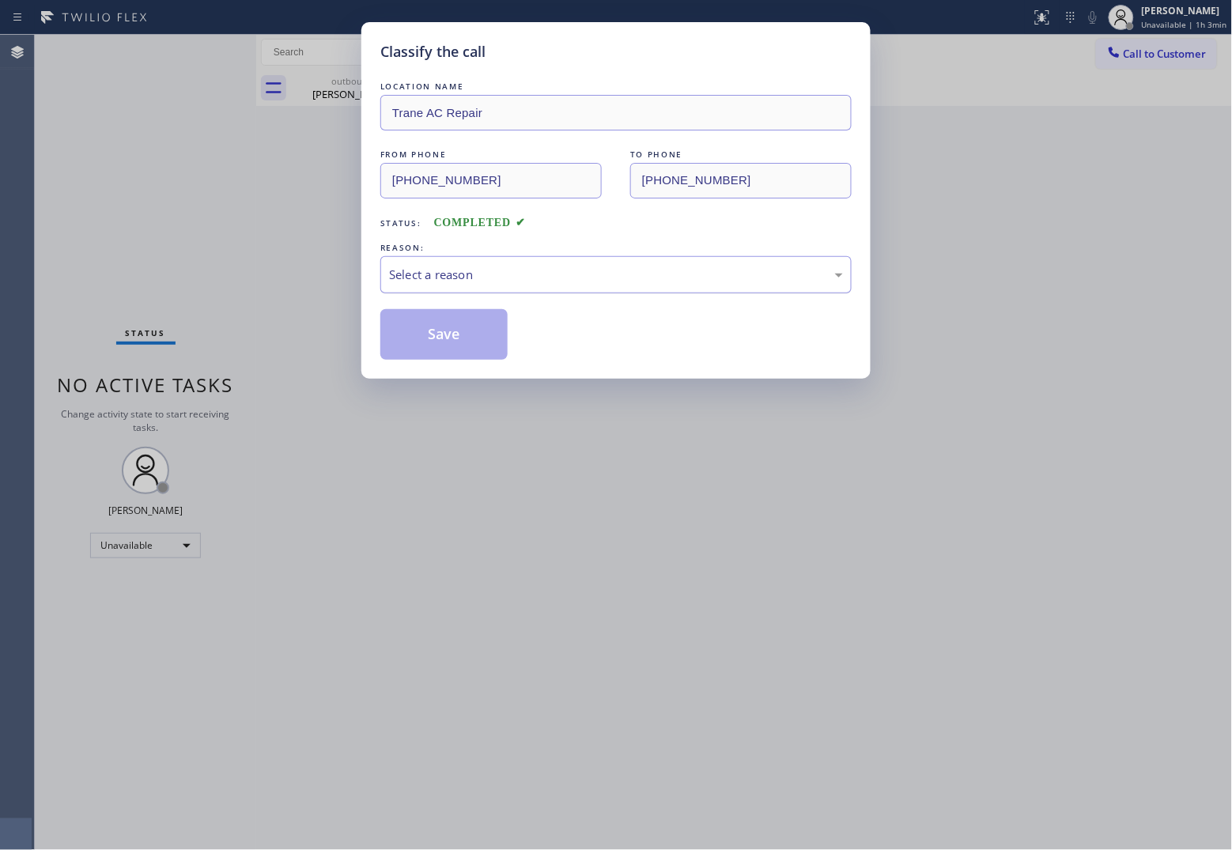
click at [504, 278] on div "Select a reason" at bounding box center [616, 275] width 454 height 18
click at [440, 334] on button "Save" at bounding box center [443, 334] width 127 height 51
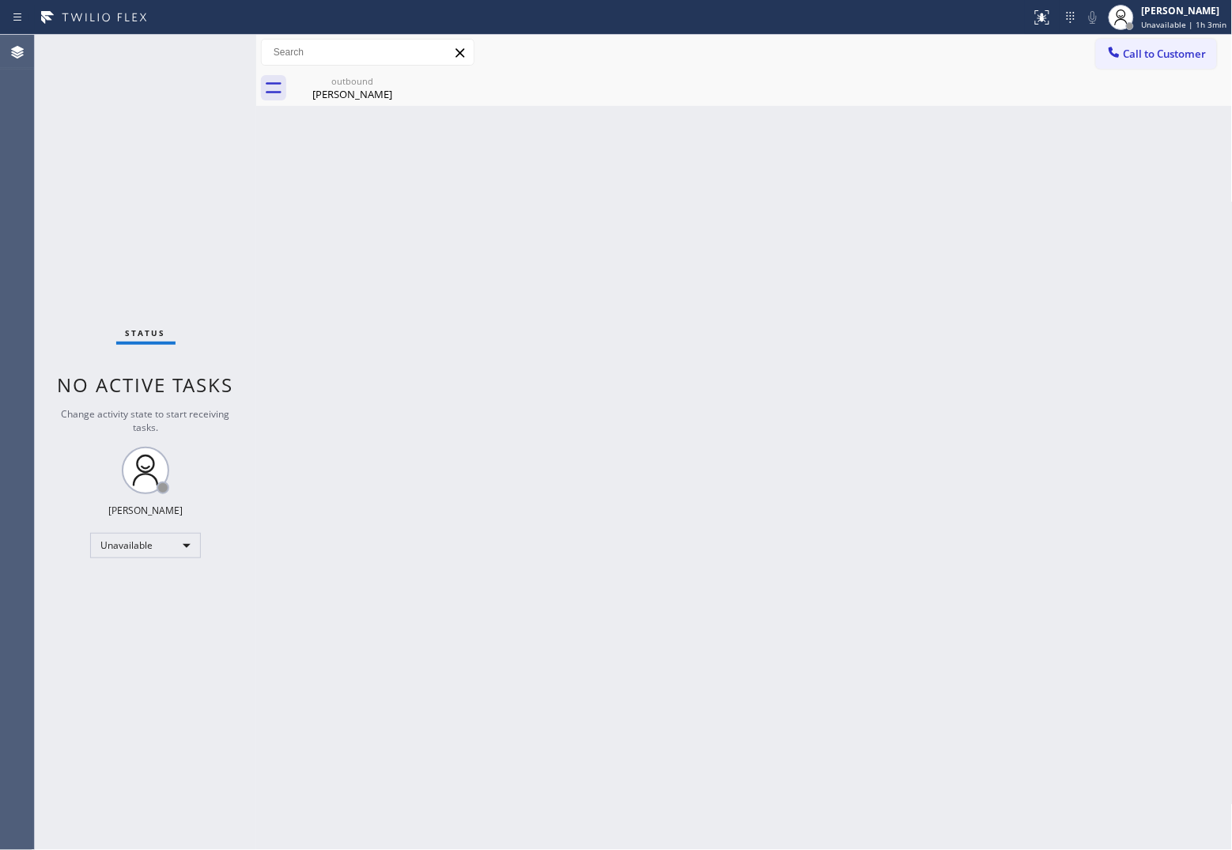
drag, startPoint x: 1133, startPoint y: 59, endPoint x: 811, endPoint y: 187, distance: 346.1
click at [1135, 59] on span "Call to Customer" at bounding box center [1165, 54] width 83 height 14
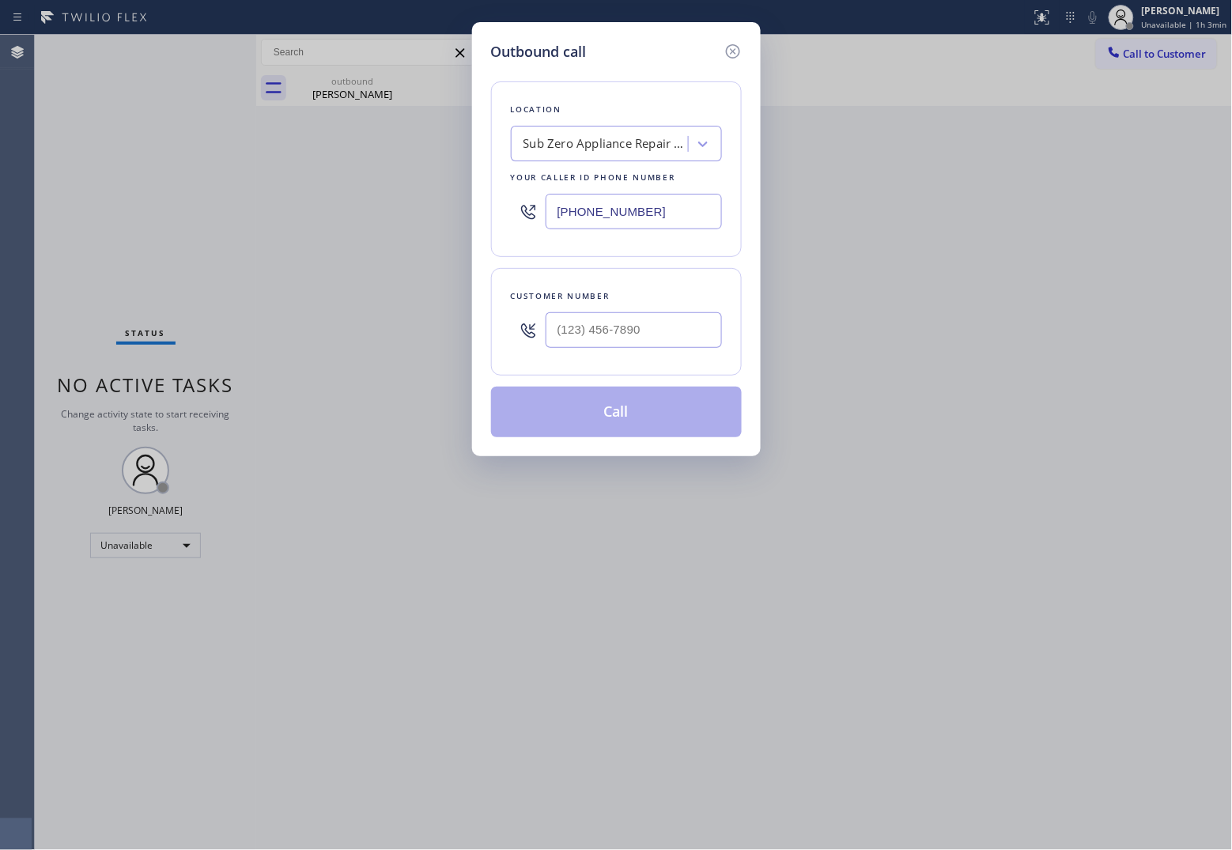
click at [696, 211] on input "[PHONE_NUMBER]" at bounding box center [634, 212] width 176 height 36
paste input "text"
type input "[PHONE_NUMBER]"
type input "(___) ___-____"
click at [675, 329] on input "text" at bounding box center [634, 330] width 176 height 36
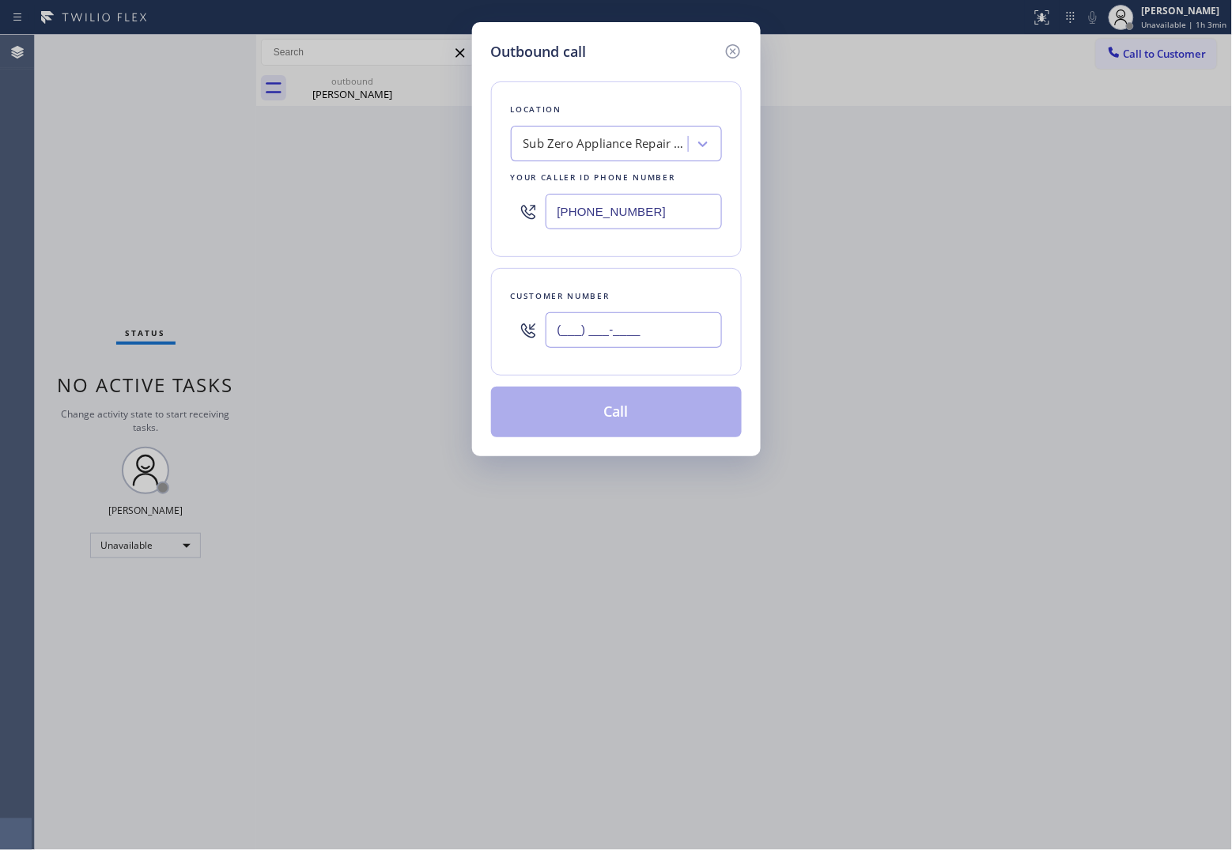
paste input "303) 809-4231"
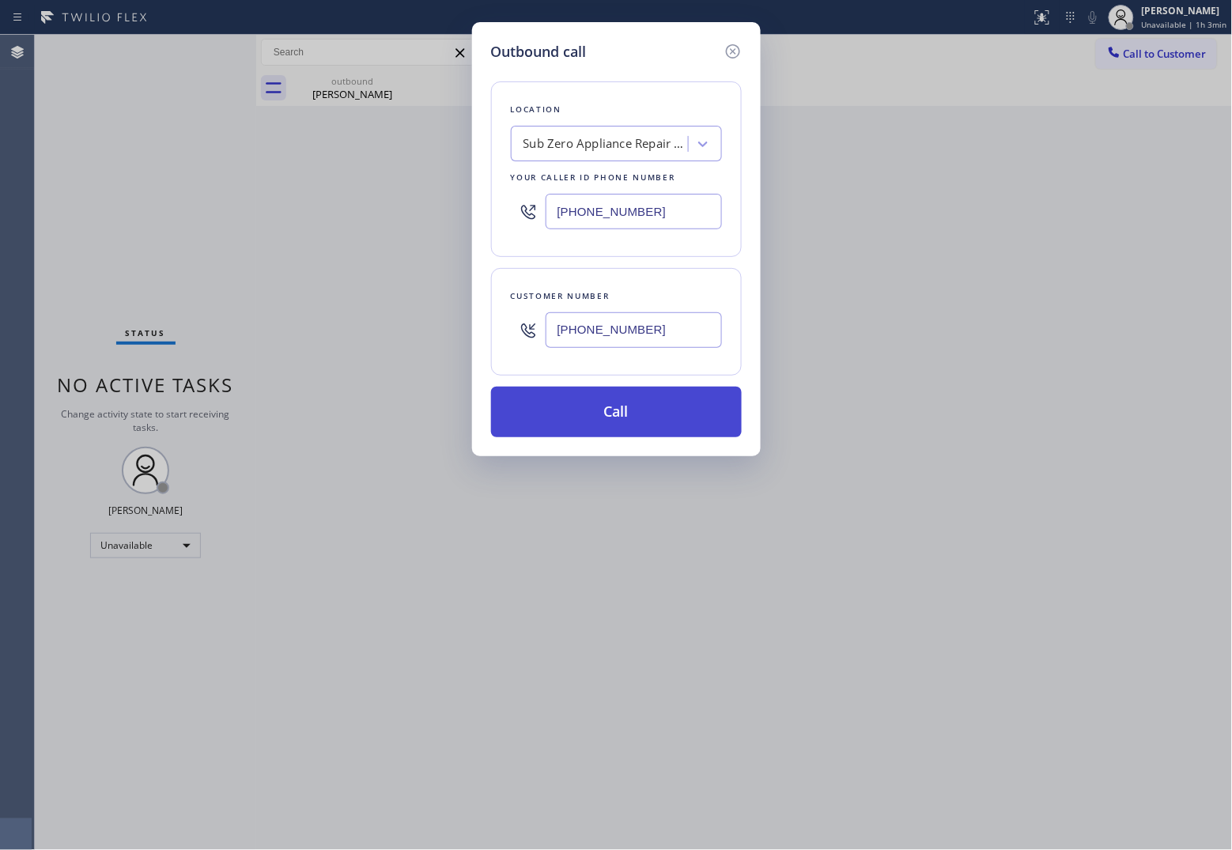
type input "[PHONE_NUMBER]"
click at [629, 424] on button "Call" at bounding box center [616, 412] width 251 height 51
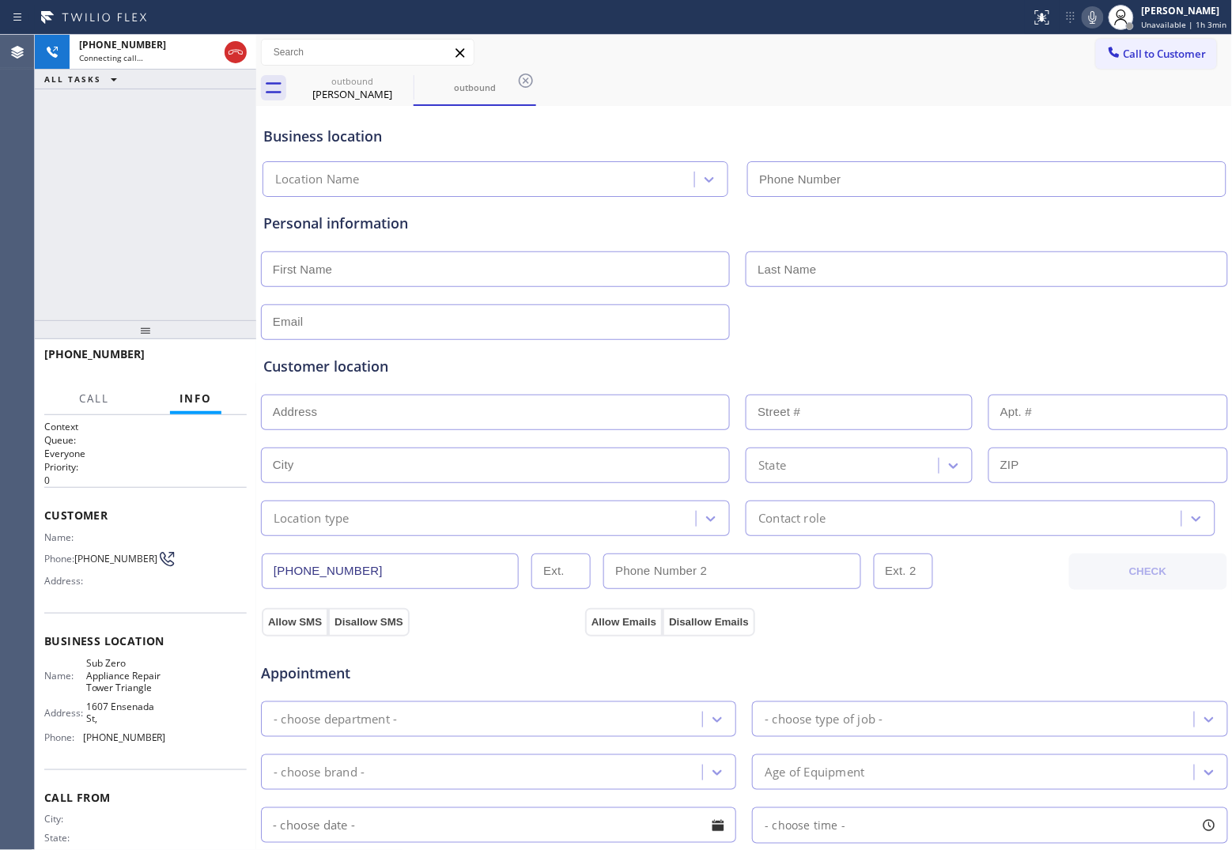
type input "[PHONE_NUMBER]"
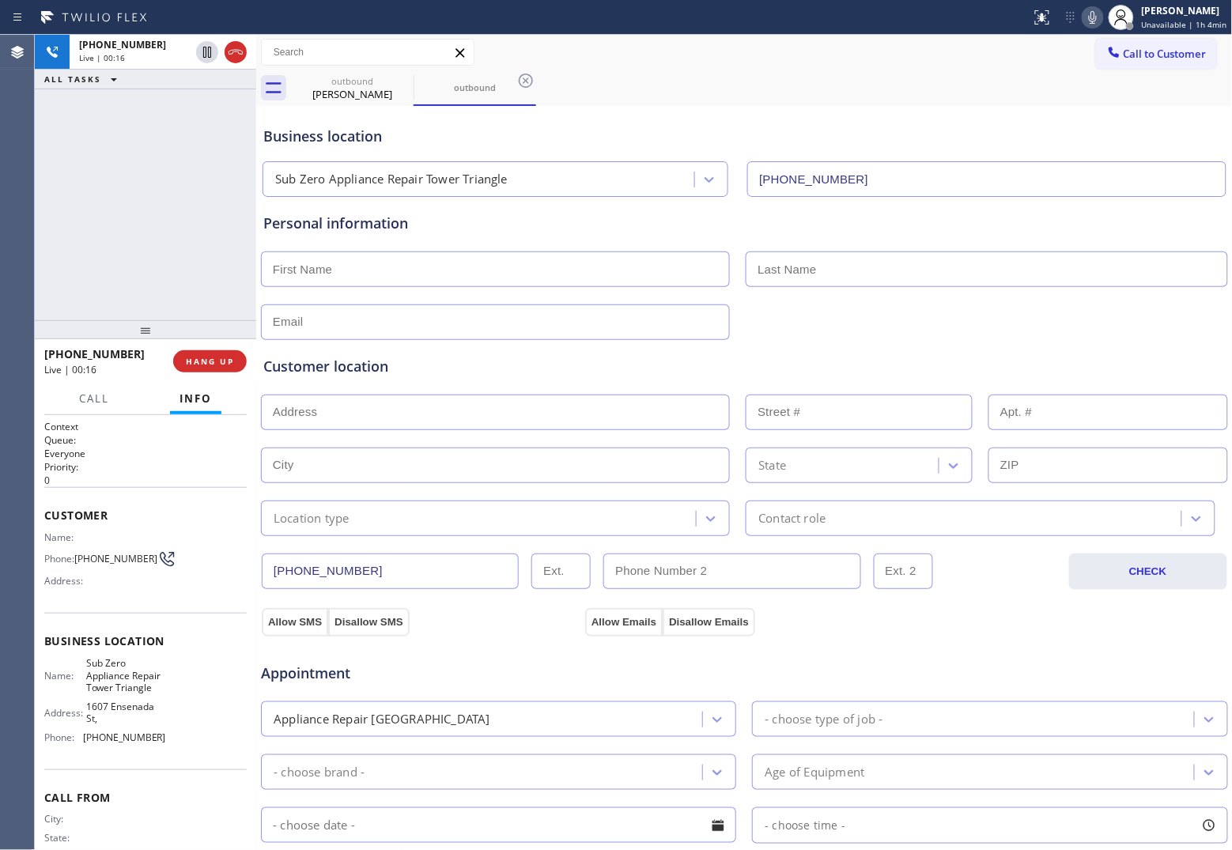
drag, startPoint x: 49, startPoint y: 207, endPoint x: 139, endPoint y: 176, distance: 95.5
click at [56, 202] on div "[PHONE_NUMBER] Live | 00:16 ALL TASKS ALL TASKS ACTIVE TASKS TASKS IN WRAP UP" at bounding box center [145, 177] width 221 height 285
click at [246, 49] on div at bounding box center [236, 52] width 22 height 19
click at [227, 353] on button "HANG UP" at bounding box center [210, 361] width 74 height 22
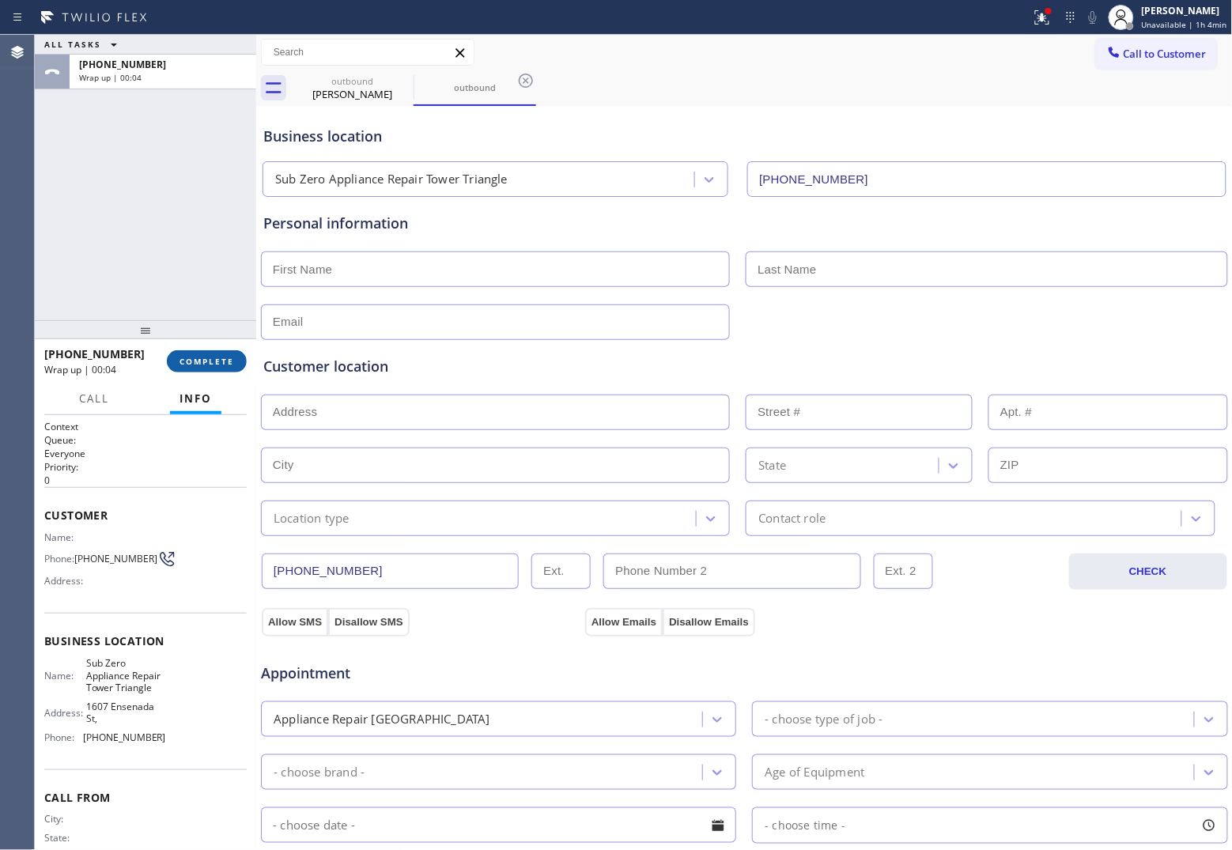
drag, startPoint x: 237, startPoint y: 348, endPoint x: 226, endPoint y: 357, distance: 14.6
click at [229, 357] on div "[PHONE_NUMBER] Wrap up | 00:04 COMPLETE" at bounding box center [145, 361] width 202 height 41
click at [226, 357] on span "COMPLETE" at bounding box center [206, 361] width 55 height 11
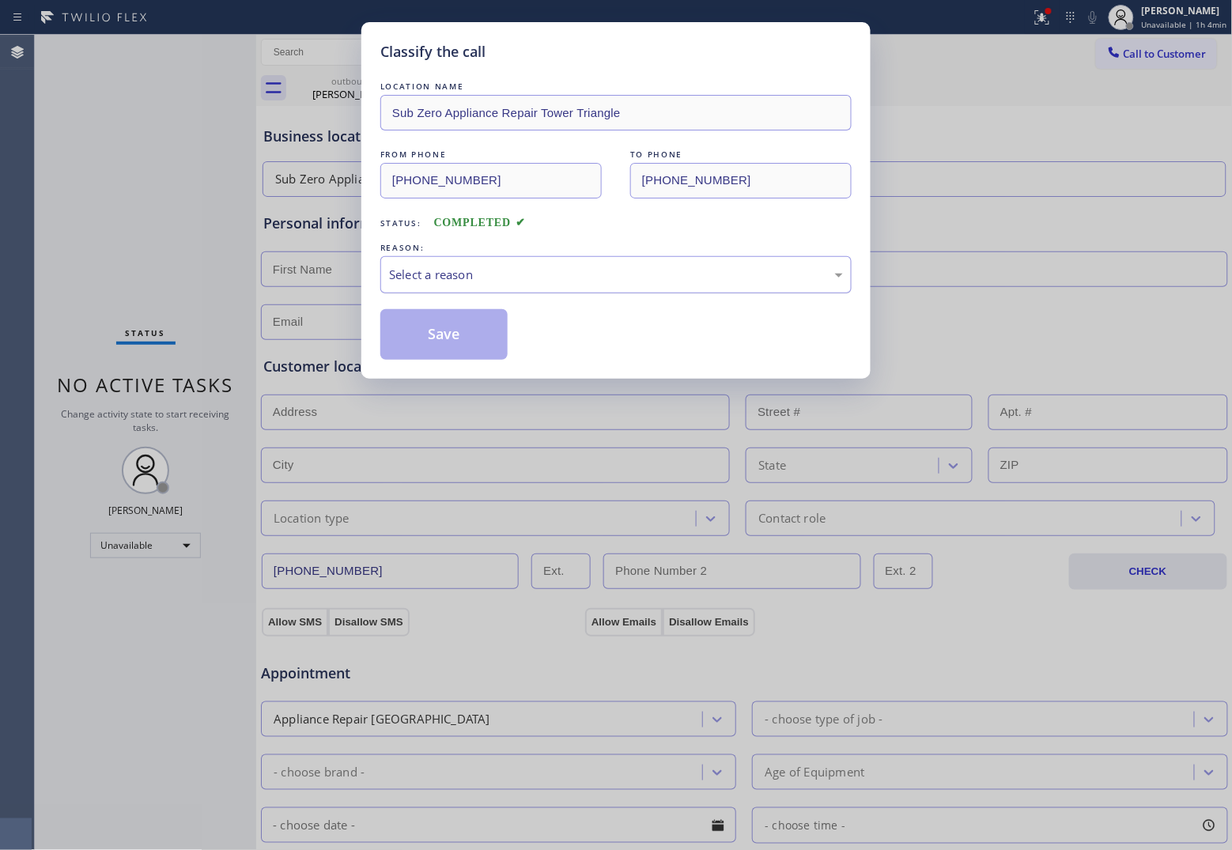
click at [455, 290] on div "Select a reason" at bounding box center [615, 274] width 471 height 37
click at [459, 337] on button "Save" at bounding box center [443, 334] width 127 height 51
type input "[PHONE_NUMBER]"
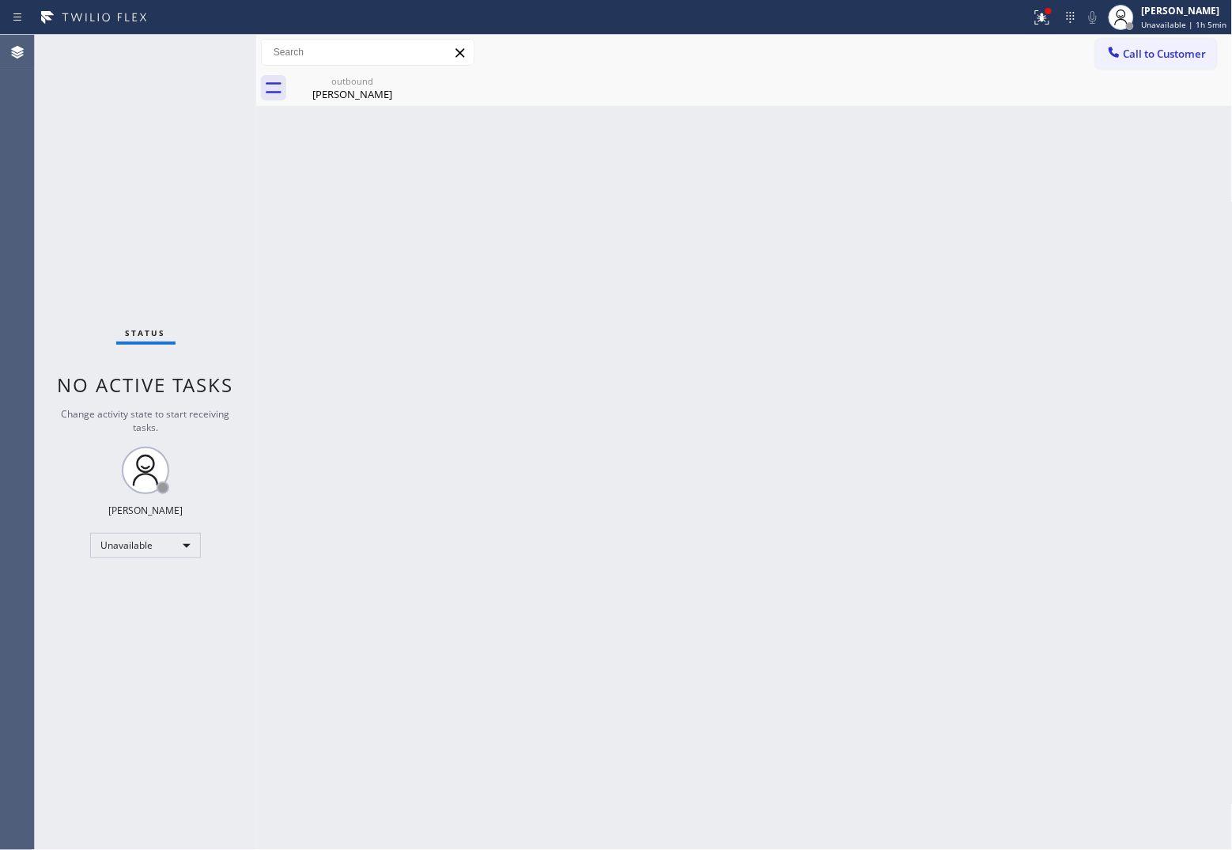
drag, startPoint x: 981, startPoint y: 283, endPoint x: 1045, endPoint y: 170, distance: 129.6
click at [987, 265] on div "Back to Dashboard Change Sender ID Customers Technicians Select a contact Outbo…" at bounding box center [744, 442] width 977 height 815
click at [1125, 56] on span "Call to Customer" at bounding box center [1165, 54] width 83 height 14
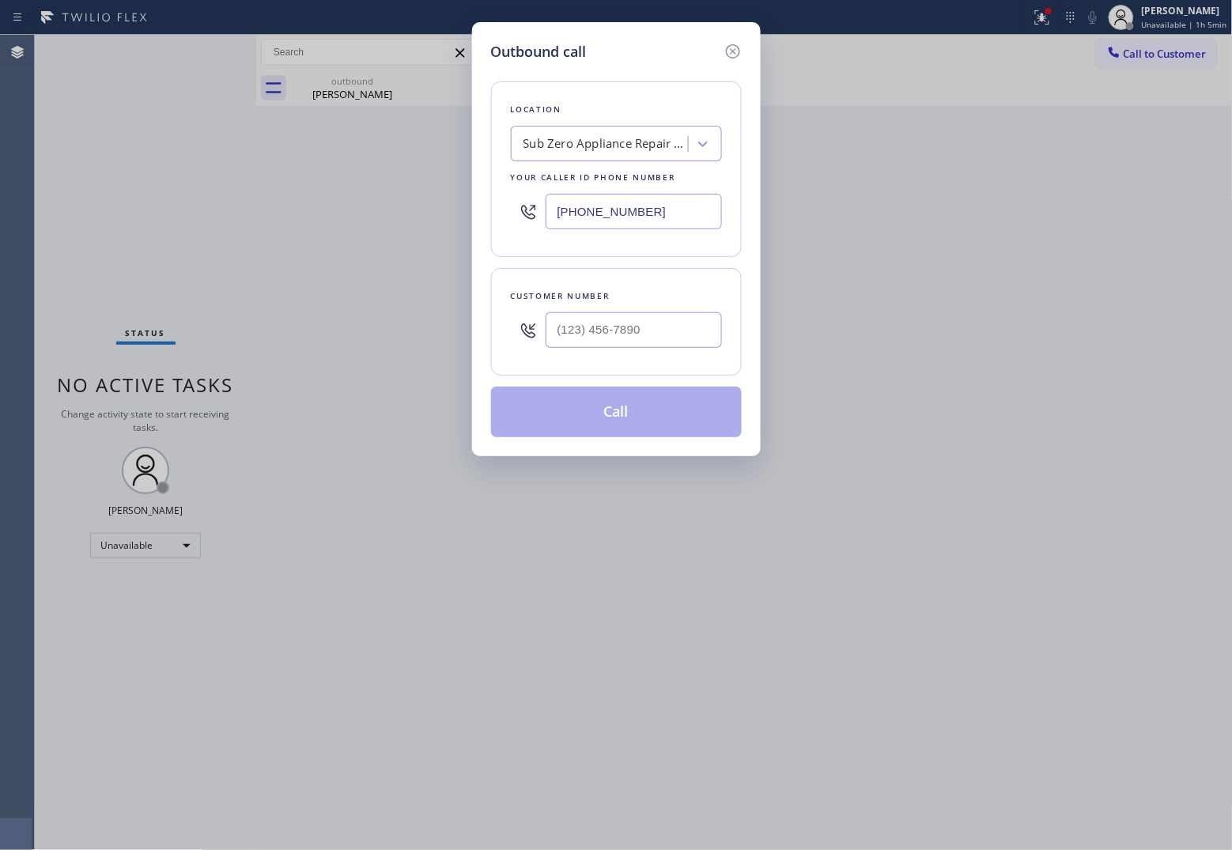
click at [650, 214] on input "[PHONE_NUMBER]" at bounding box center [634, 212] width 176 height 36
paste input "856) 865-5369"
type input "[PHONE_NUMBER]"
type input "(___) ___-____"
click at [654, 325] on input "text" at bounding box center [634, 330] width 176 height 36
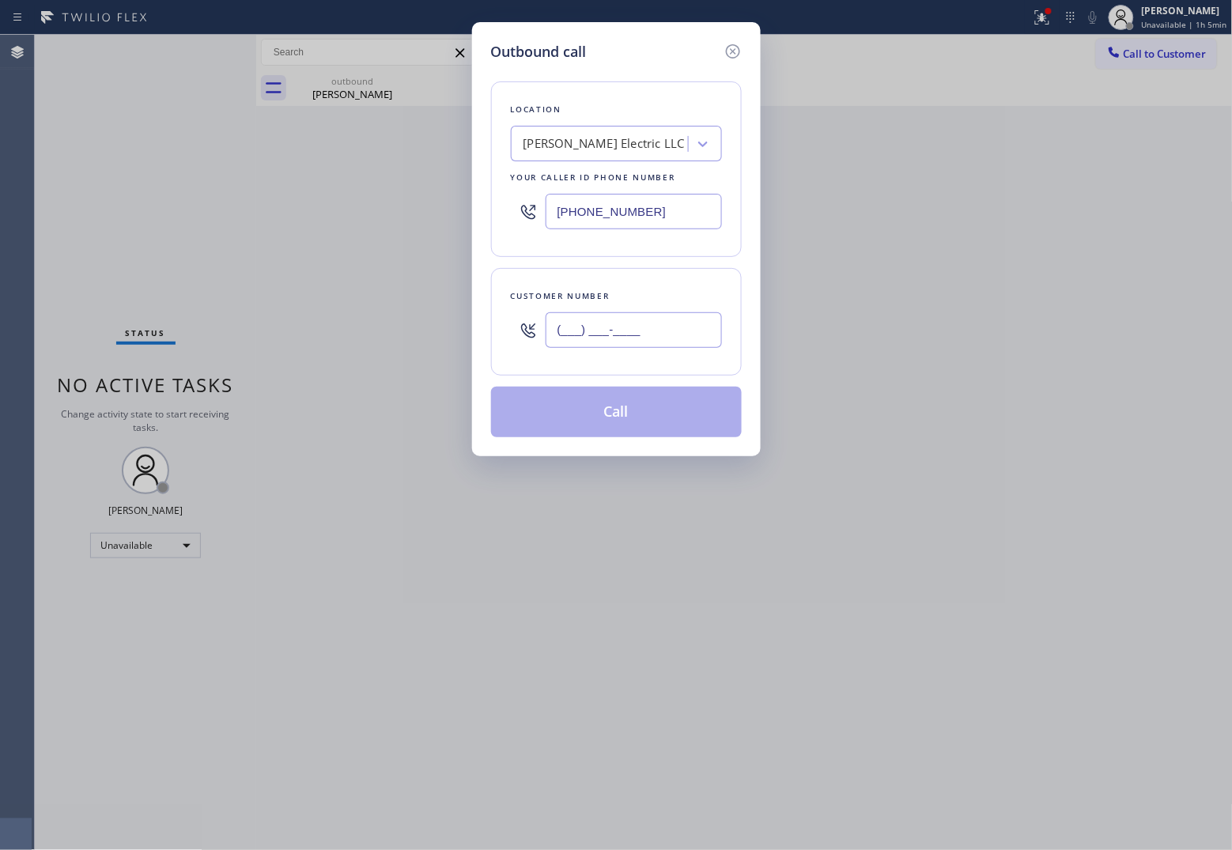
paste input "609) 457-7060"
type input "[PHONE_NUMBER]"
click at [667, 418] on button "Call" at bounding box center [616, 412] width 251 height 51
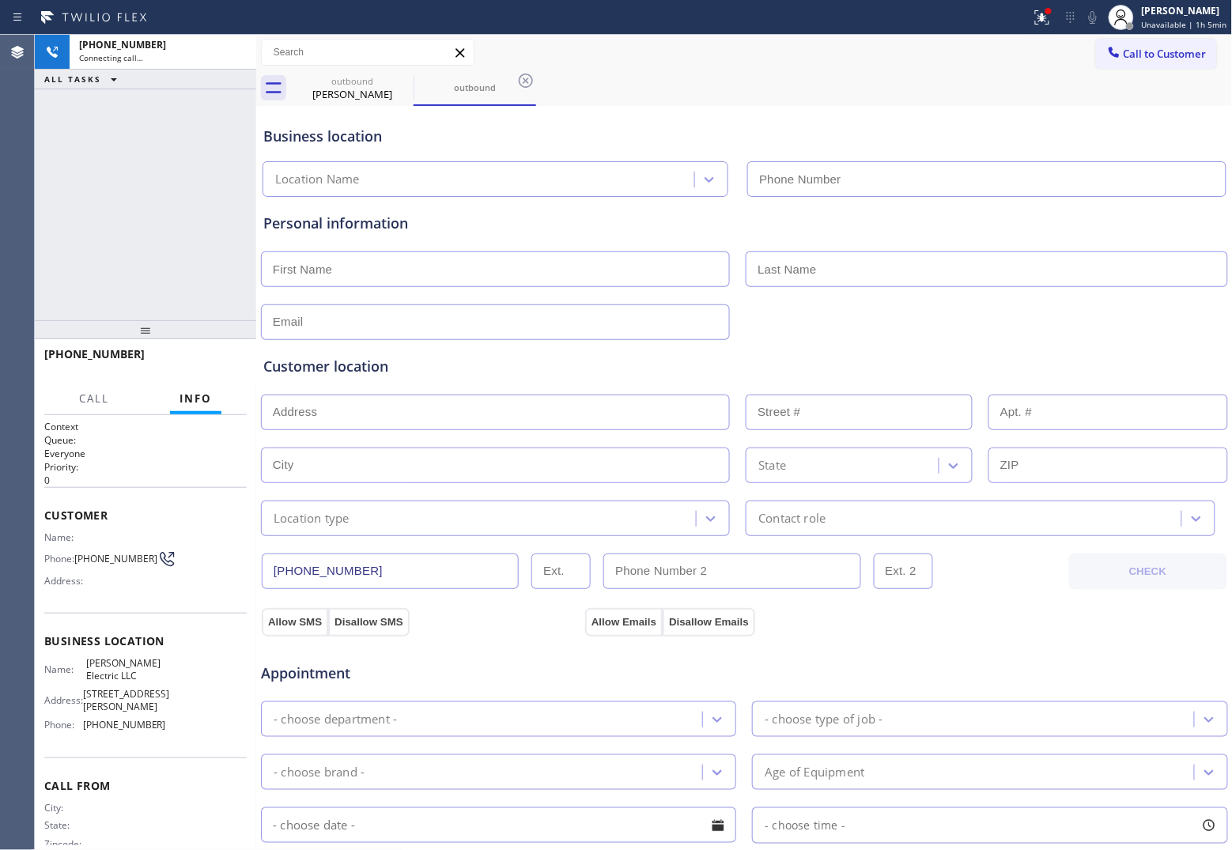
type input "[PHONE_NUMBER]"
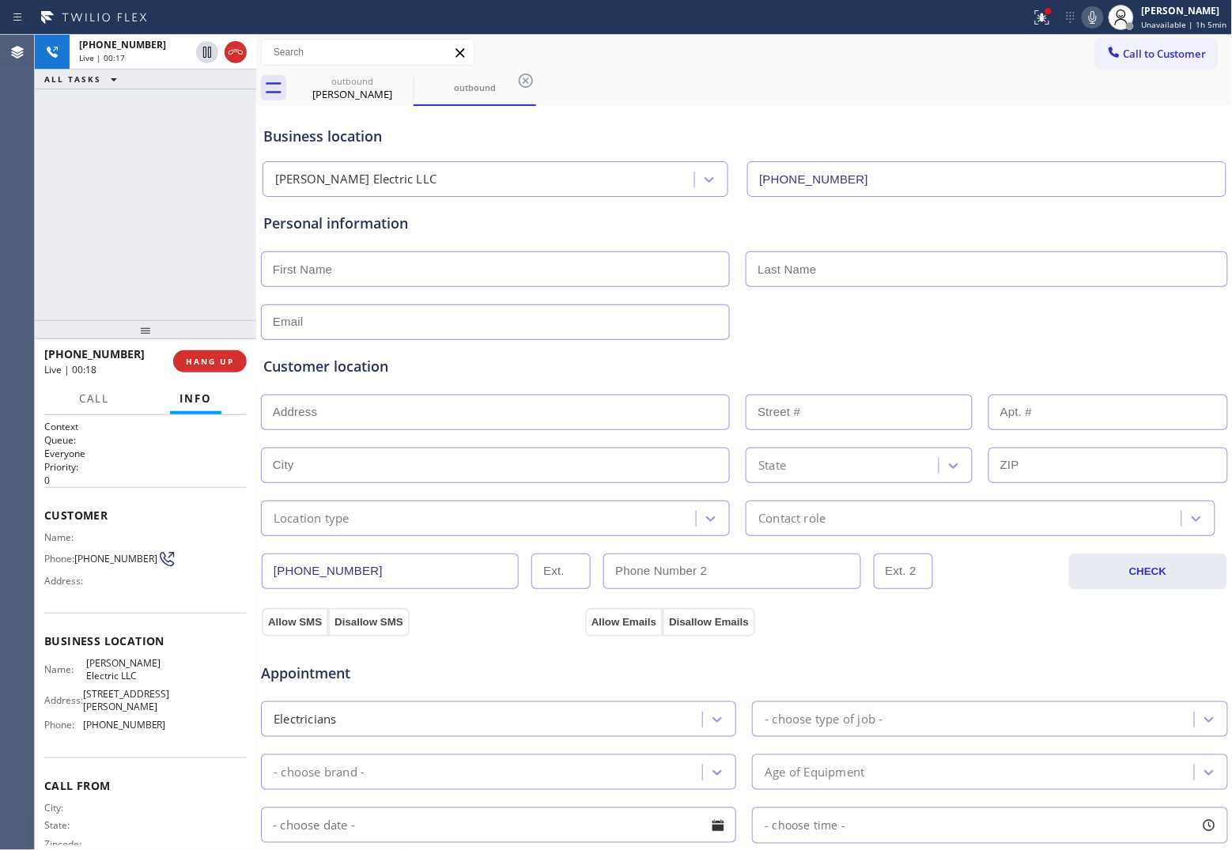
click at [36, 175] on div "Agent Desktop Classify the call LOCATION NAME Sub Zero Appliance Repair Tower T…" at bounding box center [616, 442] width 1232 height 815
click at [1128, 57] on span "Call to Customer" at bounding box center [1165, 54] width 83 height 14
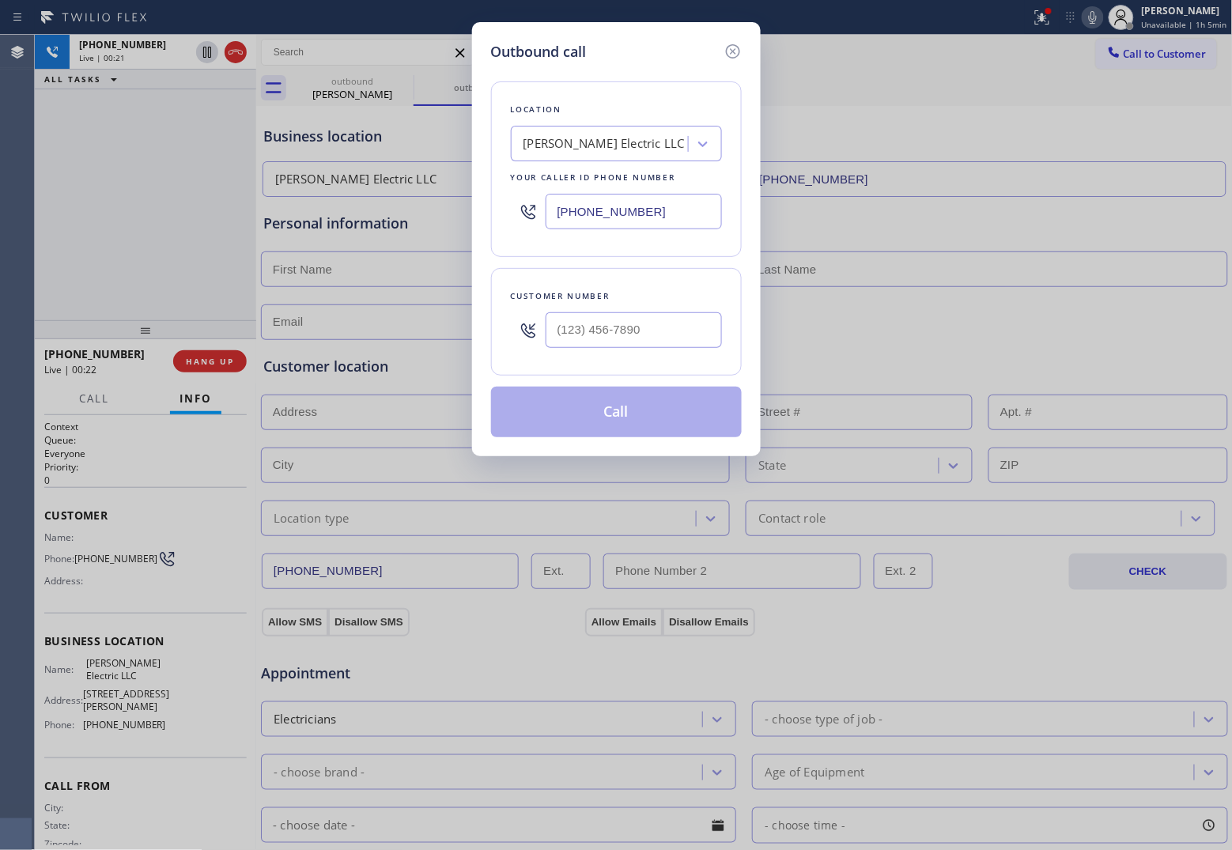
click at [660, 202] on input "[PHONE_NUMBER]" at bounding box center [634, 212] width 176 height 36
paste input "5) 920-0838"
type input "[PHONE_NUMBER]"
click at [731, 49] on icon at bounding box center [732, 51] width 14 height 14
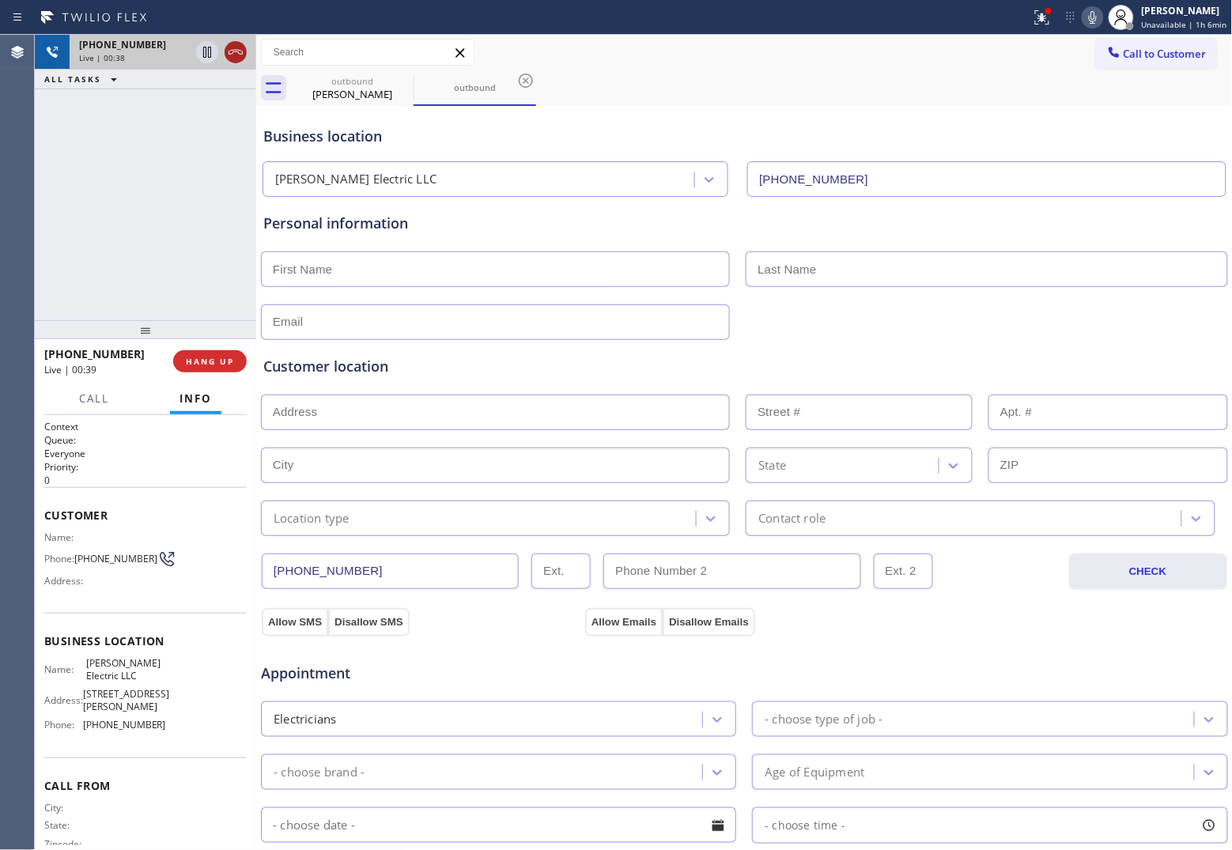
click at [229, 50] on icon at bounding box center [235, 52] width 19 height 19
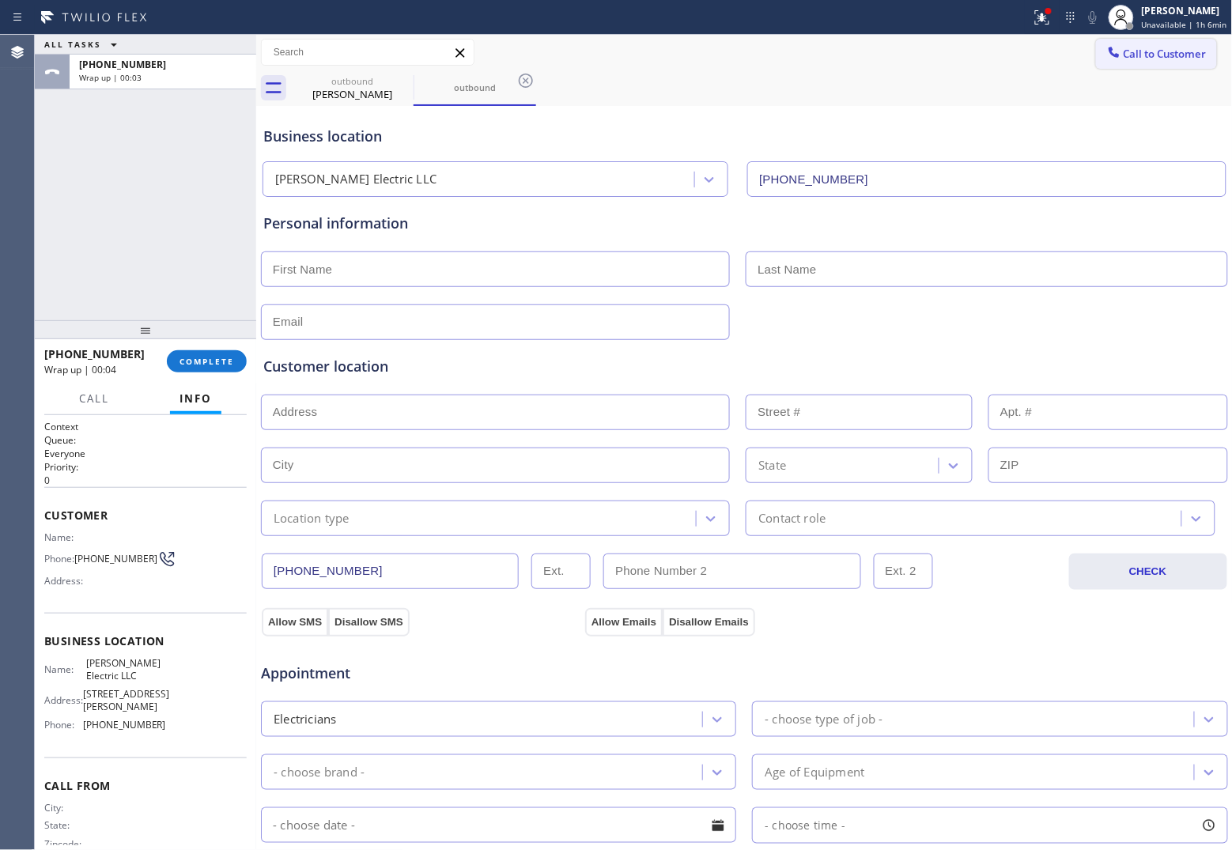
click at [1159, 45] on button "Call to Customer" at bounding box center [1156, 54] width 121 height 30
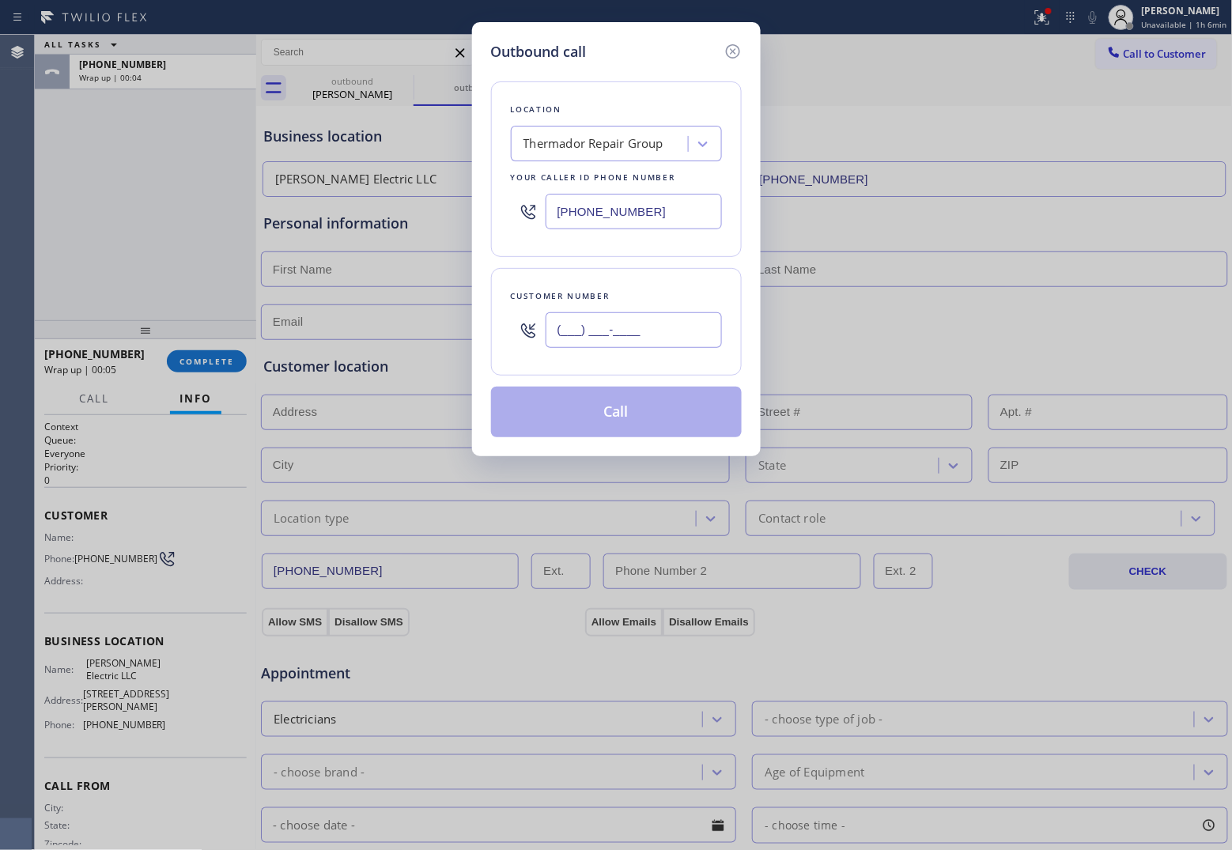
click at [666, 346] on input "(___) ___-____" at bounding box center [634, 330] width 176 height 36
paste input "313) 737-6692"
type input "[PHONE_NUMBER]"
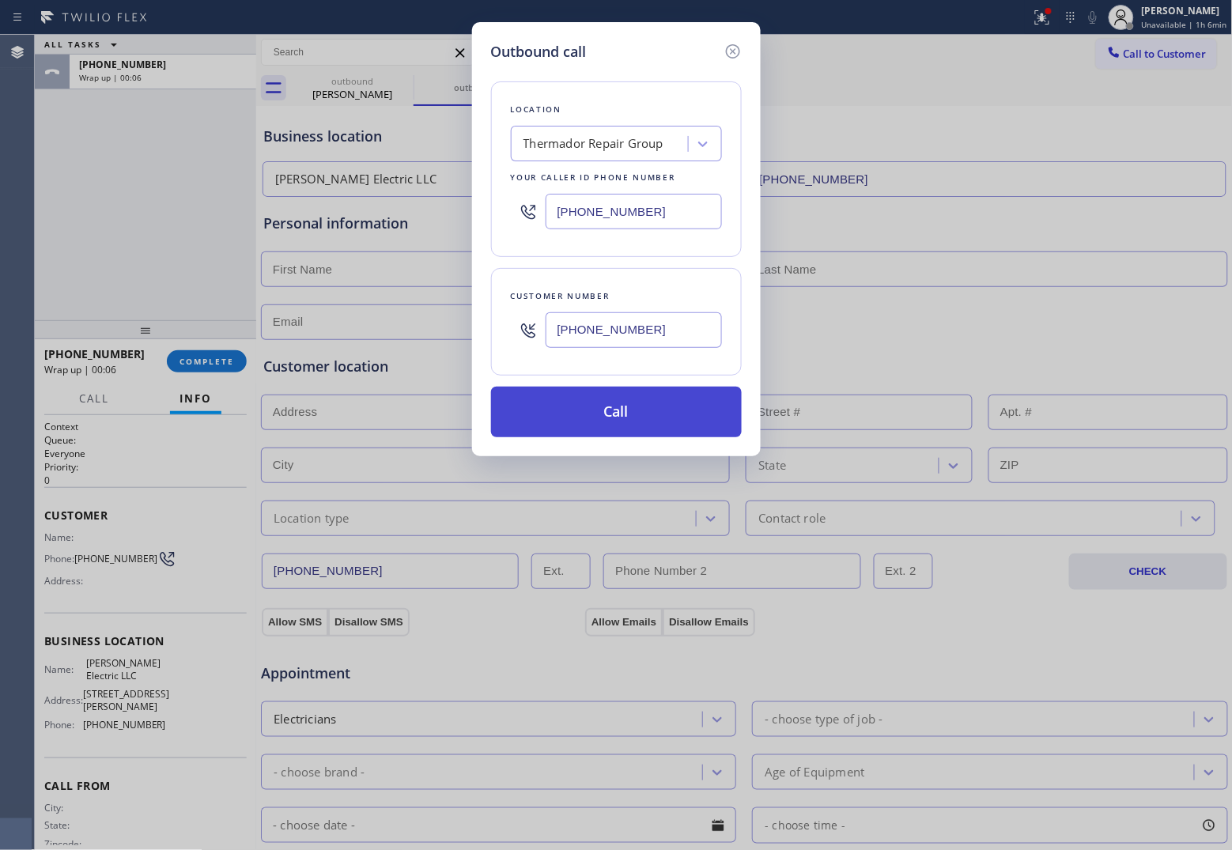
click at [635, 417] on button "Call" at bounding box center [616, 412] width 251 height 51
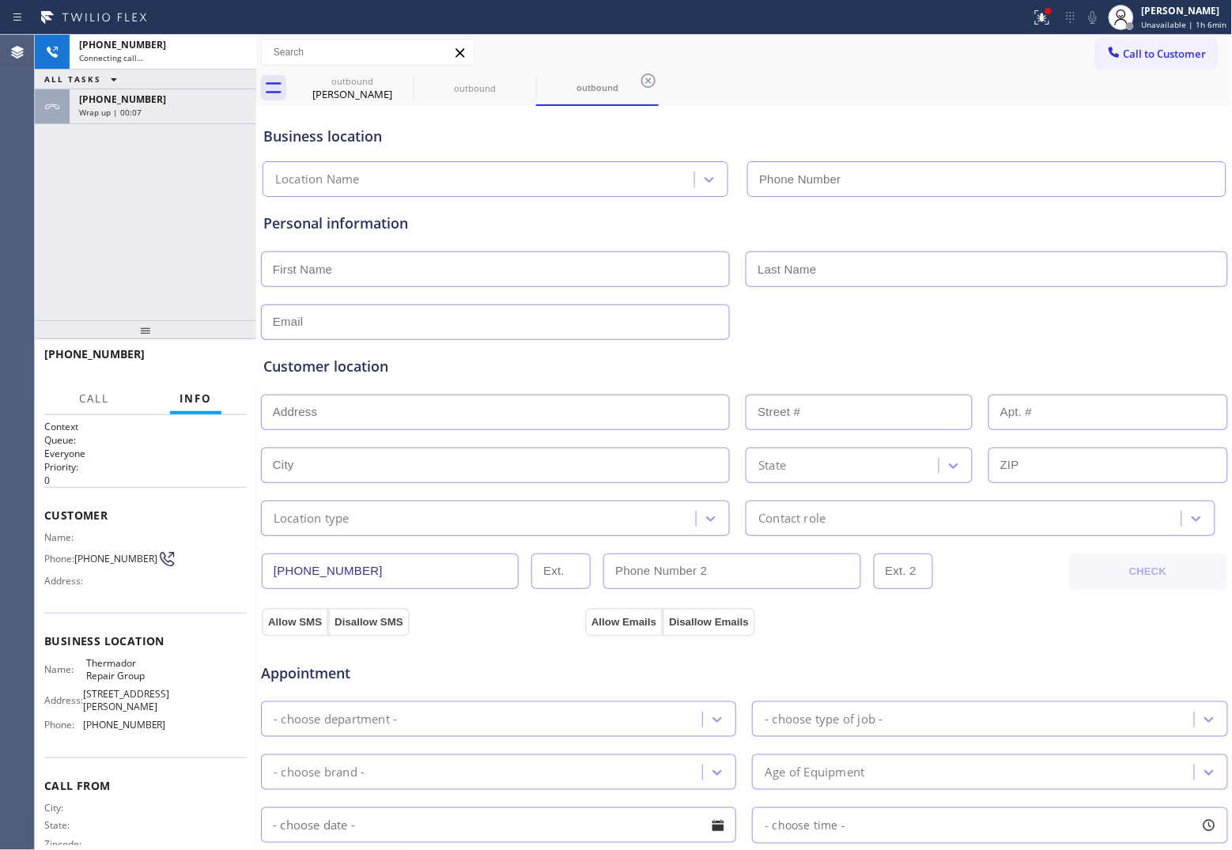
type input "[PHONE_NUMBER]"
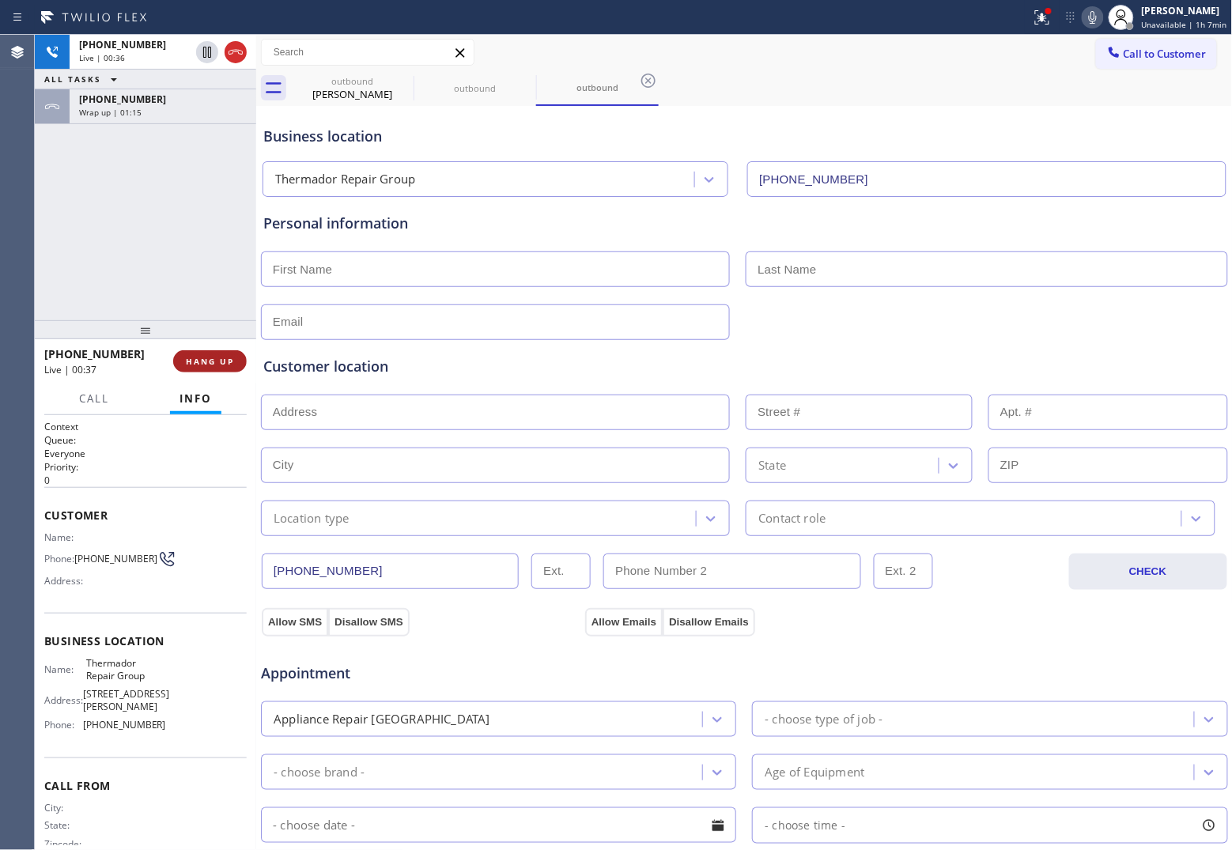
click at [225, 360] on span "HANG UP" at bounding box center [210, 361] width 48 height 11
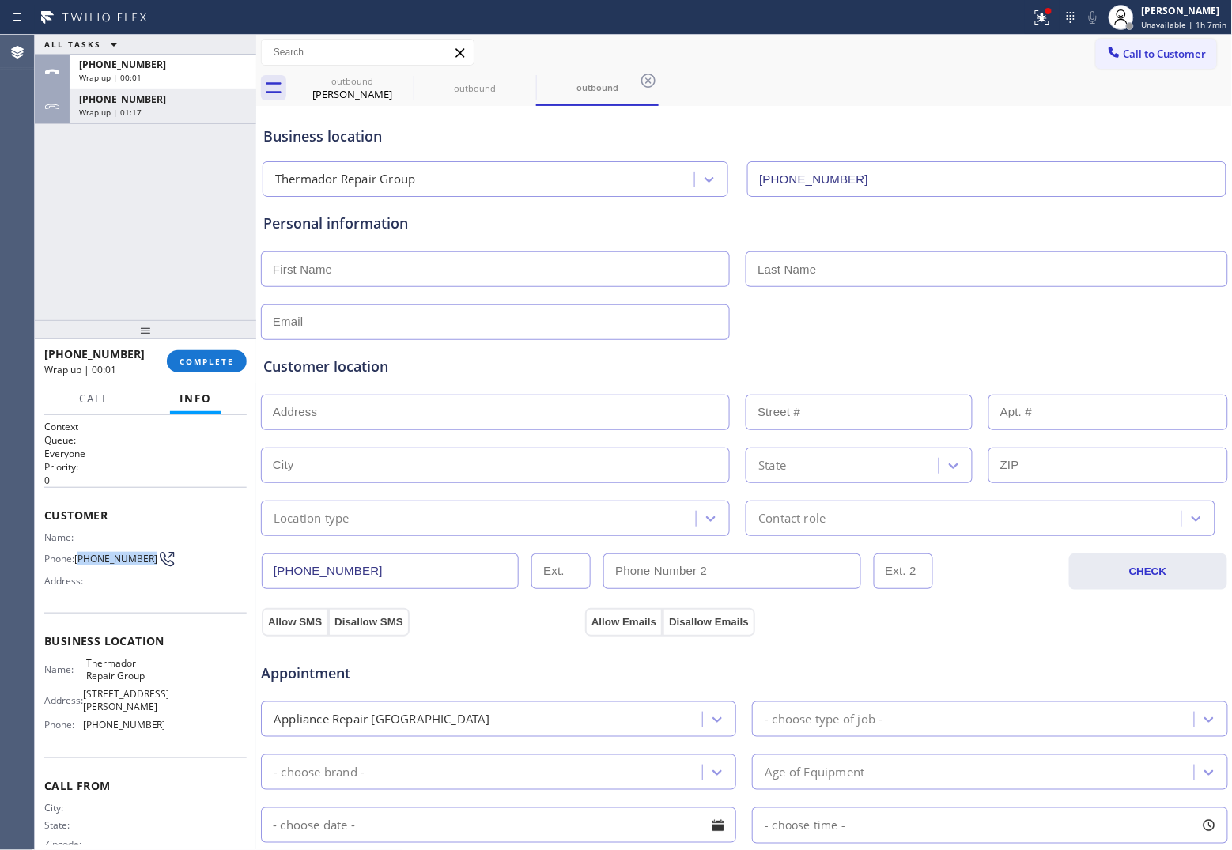
drag, startPoint x: 101, startPoint y: 564, endPoint x: 81, endPoint y: 556, distance: 21.3
click at [81, 556] on span "[PHONE_NUMBER]" at bounding box center [115, 559] width 83 height 12
copy span "313) 737-6692"
click at [1171, 45] on button "Call to Customer" at bounding box center [1156, 54] width 121 height 30
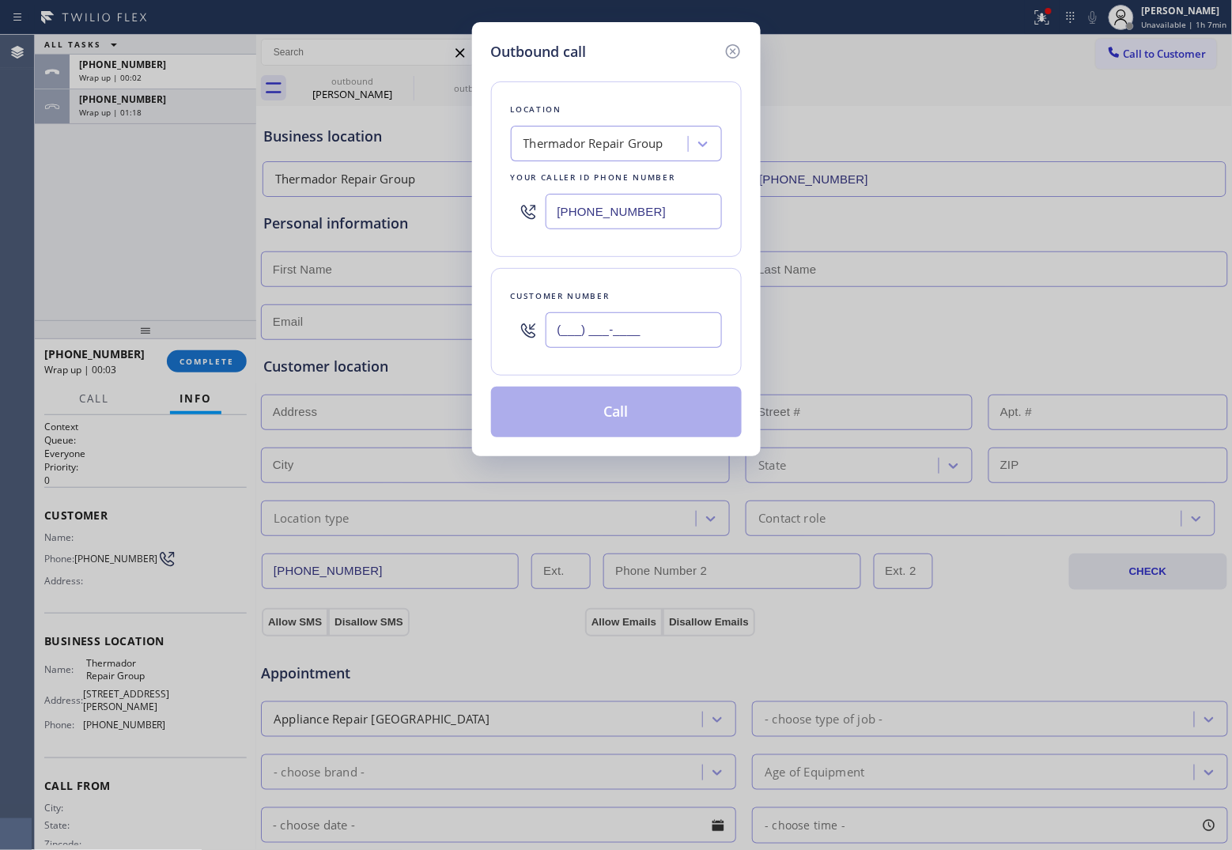
click at [648, 345] on input "(___) ___-____" at bounding box center [634, 330] width 176 height 36
paste input "313) 737-6692"
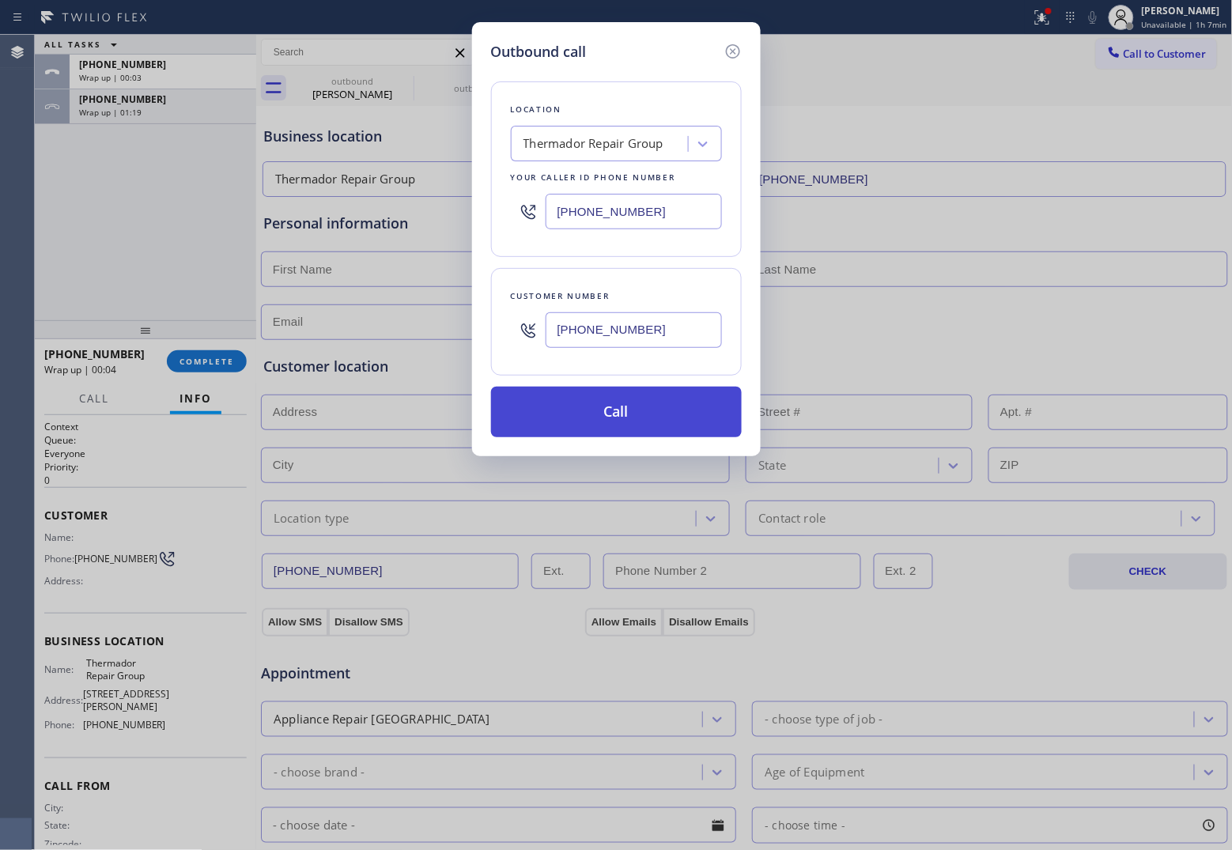
type input "[PHONE_NUMBER]"
click at [650, 424] on button "Call" at bounding box center [616, 412] width 251 height 51
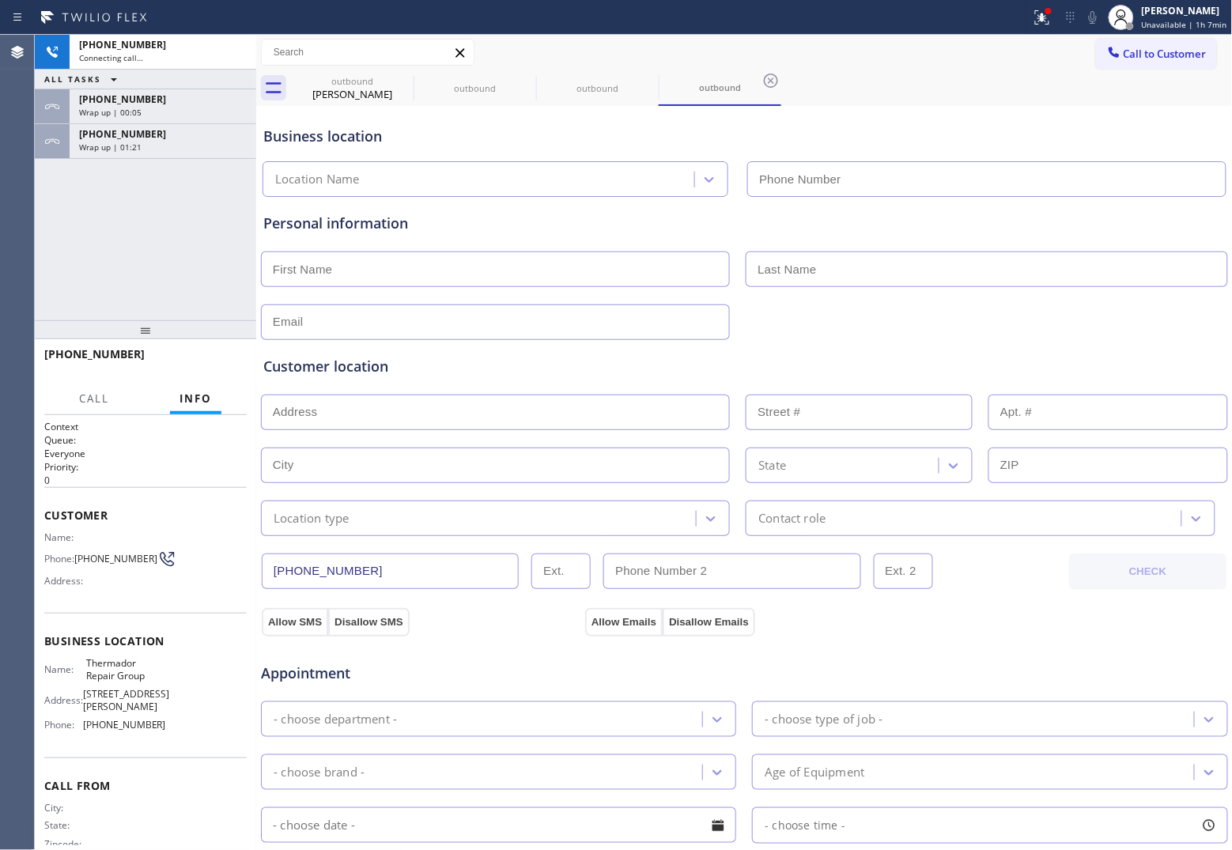
type input "[PHONE_NUMBER]"
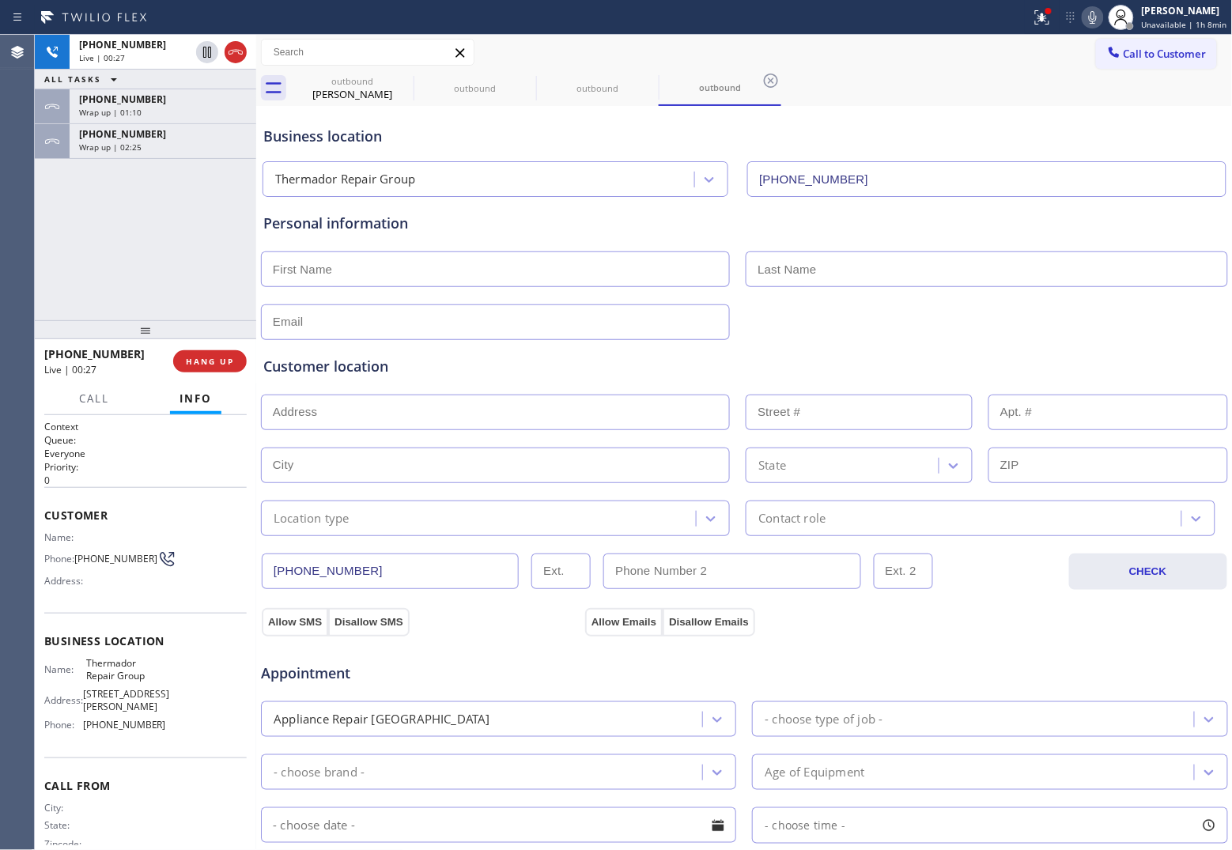
drag, startPoint x: 51, startPoint y: 241, endPoint x: 198, endPoint y: 73, distance: 223.1
click at [51, 241] on div "[PHONE_NUMBER] Live | 00:27 ALL TASKS ALL TASKS ACTIVE TASKS TASKS IN WRAP UP […" at bounding box center [145, 177] width 221 height 285
click at [232, 50] on icon at bounding box center [236, 52] width 14 height 5
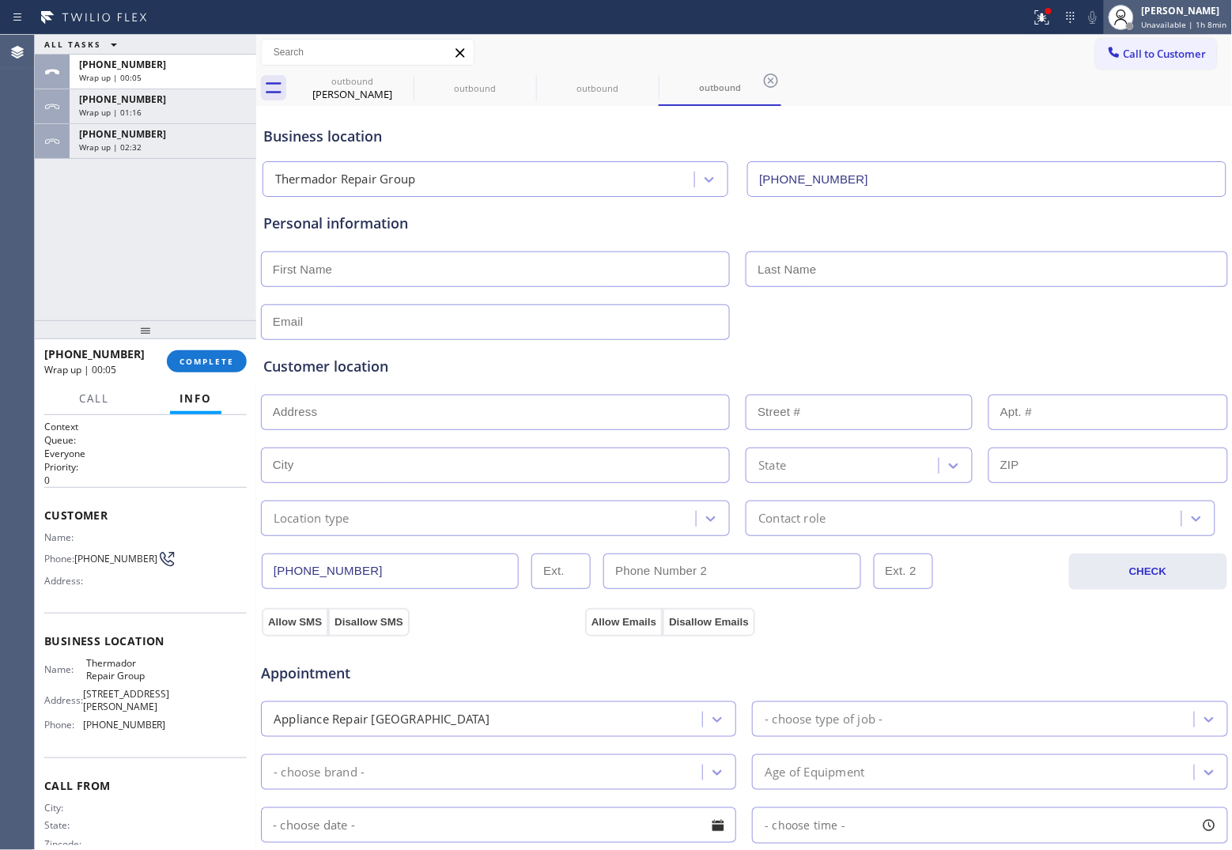
click at [1155, 22] on span "Unavailable | 1h 8min" at bounding box center [1184, 24] width 85 height 11
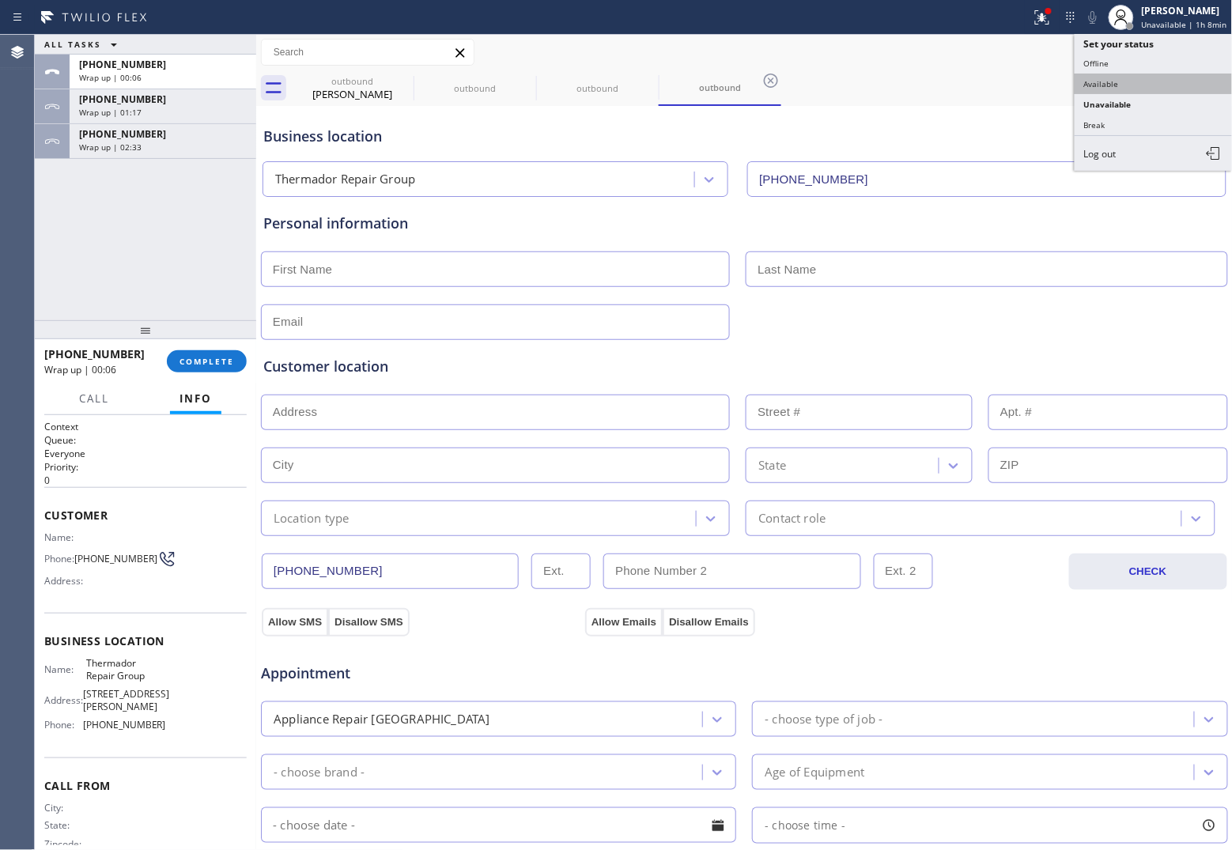
click at [1113, 80] on button "Available" at bounding box center [1154, 84] width 158 height 21
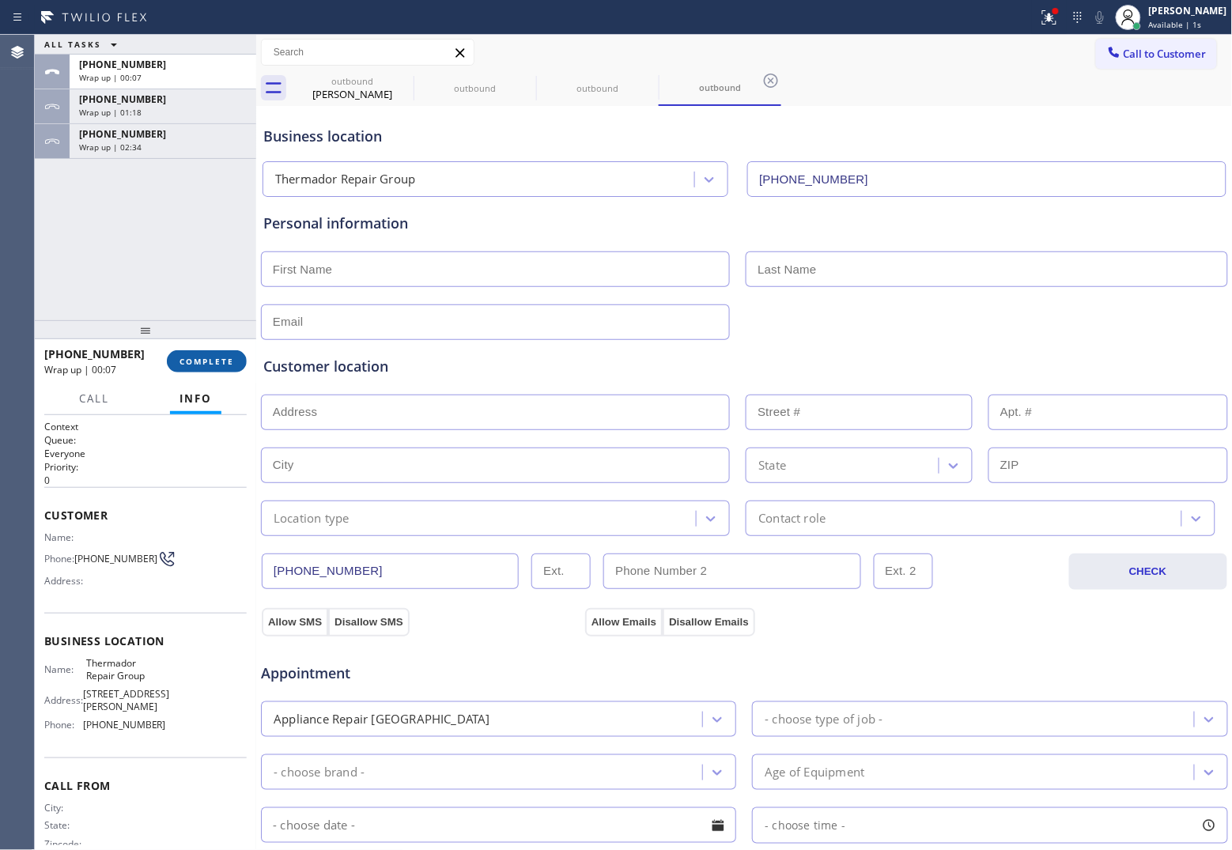
click at [221, 356] on span "COMPLETE" at bounding box center [206, 361] width 55 height 11
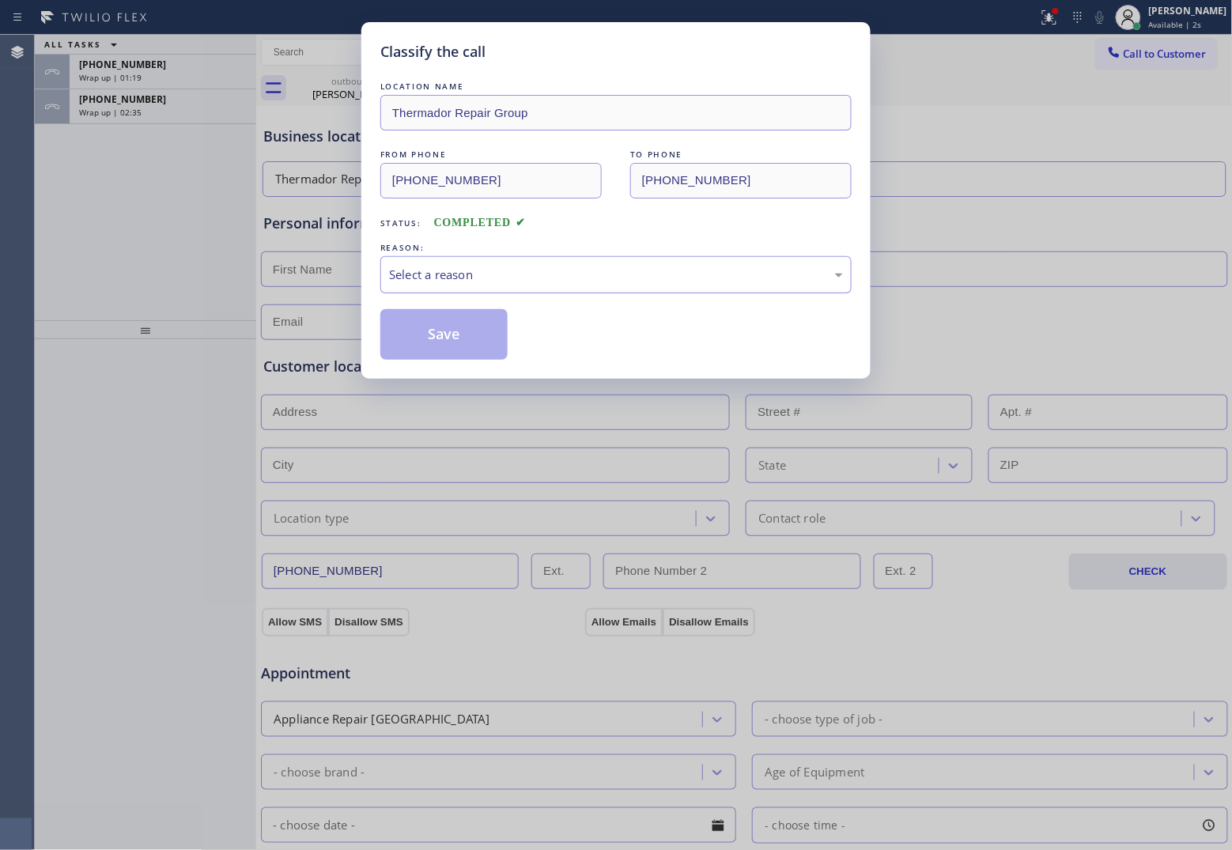
drag, startPoint x: 408, startPoint y: 265, endPoint x: 424, endPoint y: 274, distance: 18.0
click at [418, 273] on div "Select a reason" at bounding box center [615, 274] width 471 height 37
click at [452, 337] on button "Save" at bounding box center [443, 334] width 127 height 51
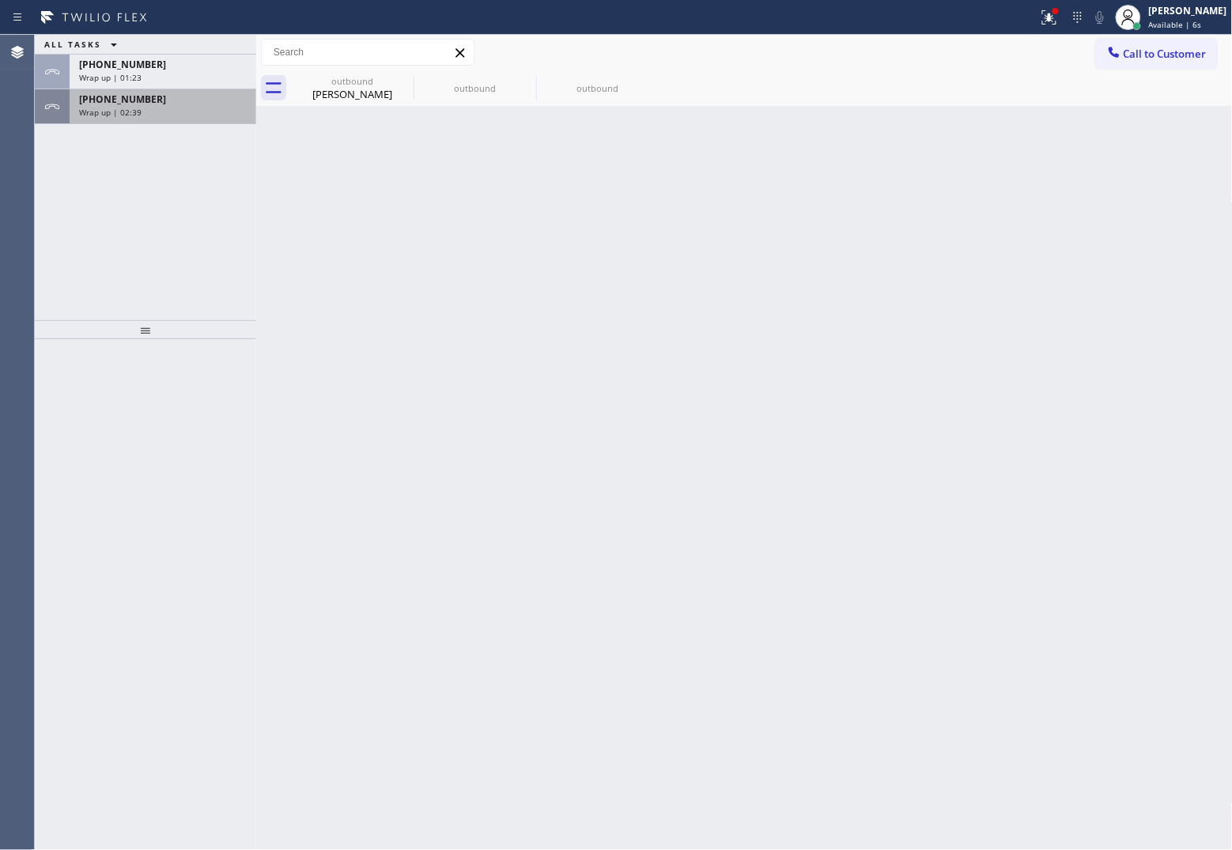
click at [174, 107] on div "Wrap up | 02:39" at bounding box center [163, 112] width 168 height 11
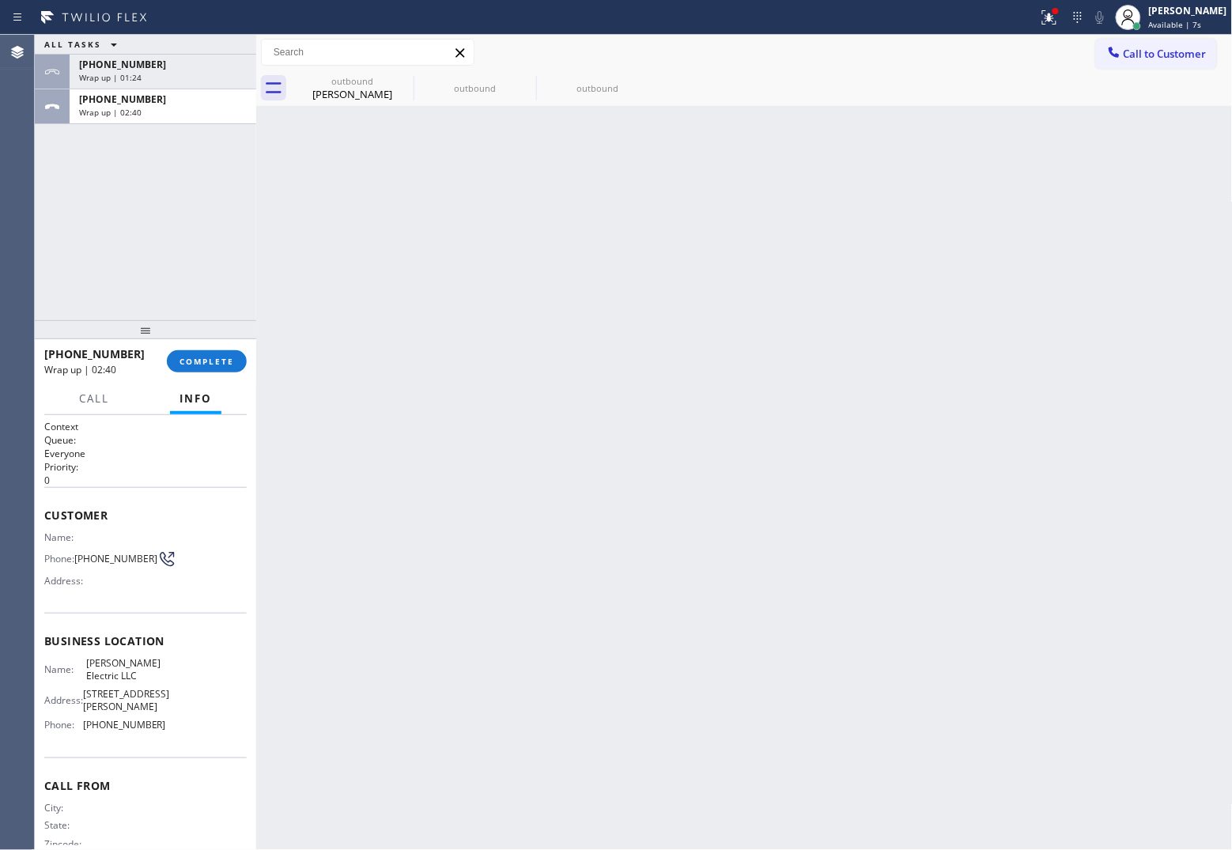
click at [215, 373] on div "[PHONE_NUMBER] Wrap up | 02:40 COMPLETE" at bounding box center [145, 361] width 202 height 41
click at [208, 357] on span "COMPLETE" at bounding box center [206, 361] width 55 height 11
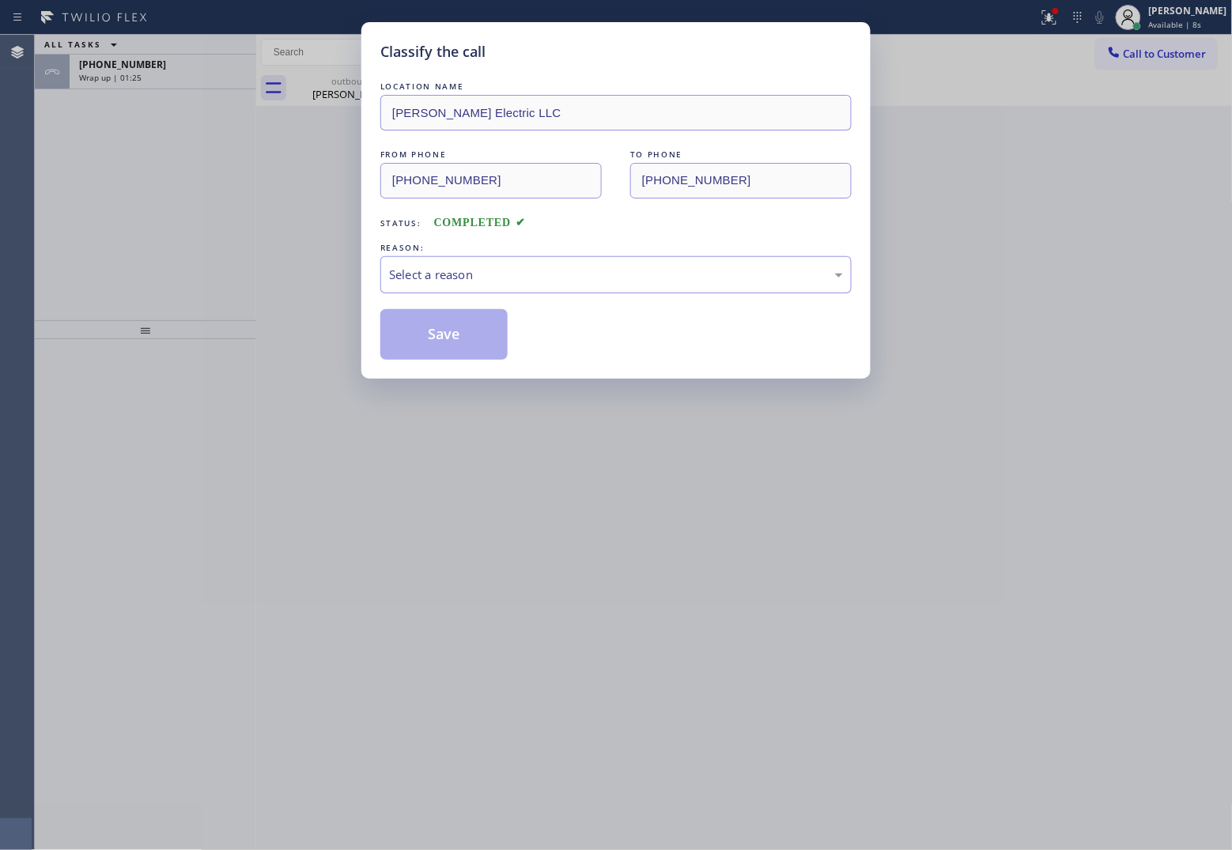
drag, startPoint x: 436, startPoint y: 270, endPoint x: 444, endPoint y: 290, distance: 21.3
click at [437, 271] on div "Select a reason" at bounding box center [616, 275] width 454 height 18
click at [444, 328] on button "Save" at bounding box center [443, 334] width 127 height 51
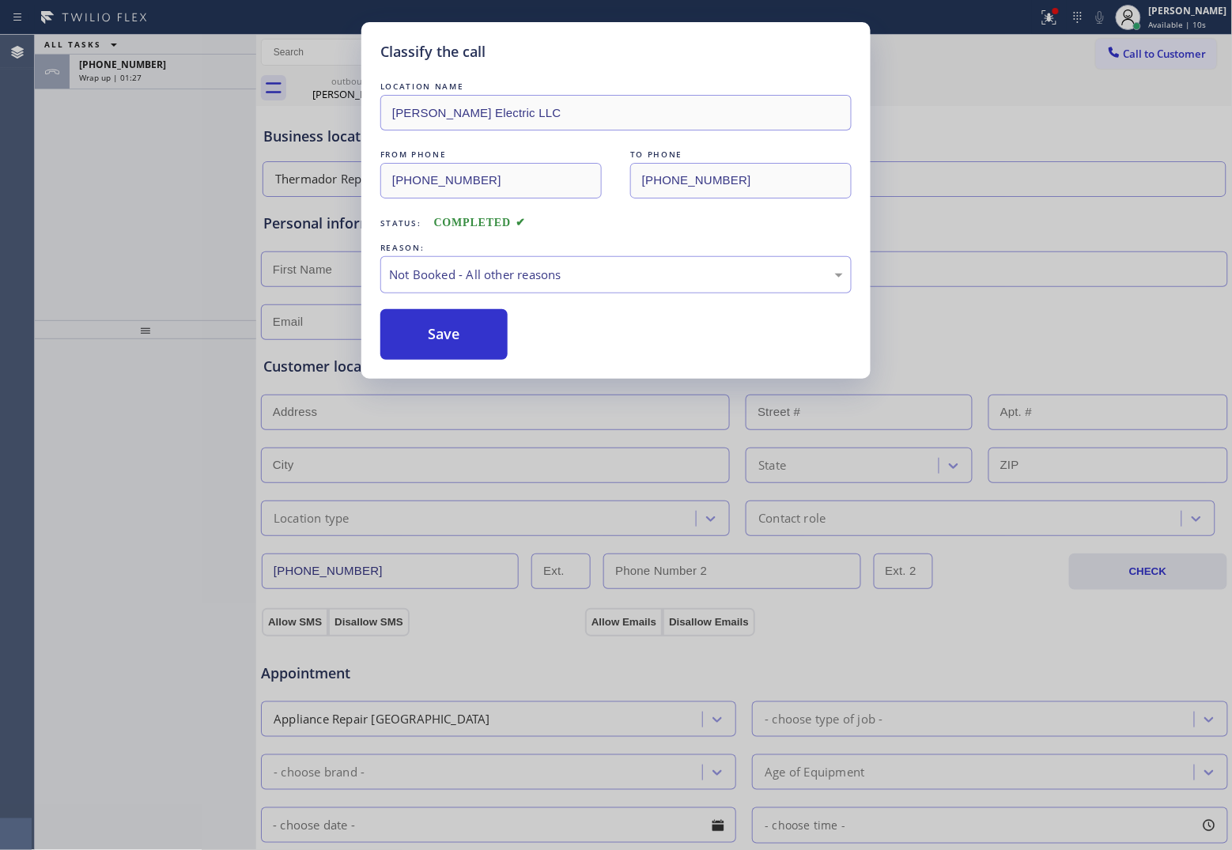
click at [133, 61] on div "Classify the call LOCATION NAME [PERSON_NAME] Electric LLC FROM PHONE [PHONE_NU…" at bounding box center [616, 425] width 1232 height 850
click at [133, 61] on span "[PHONE_NUMBER]" at bounding box center [122, 64] width 87 height 13
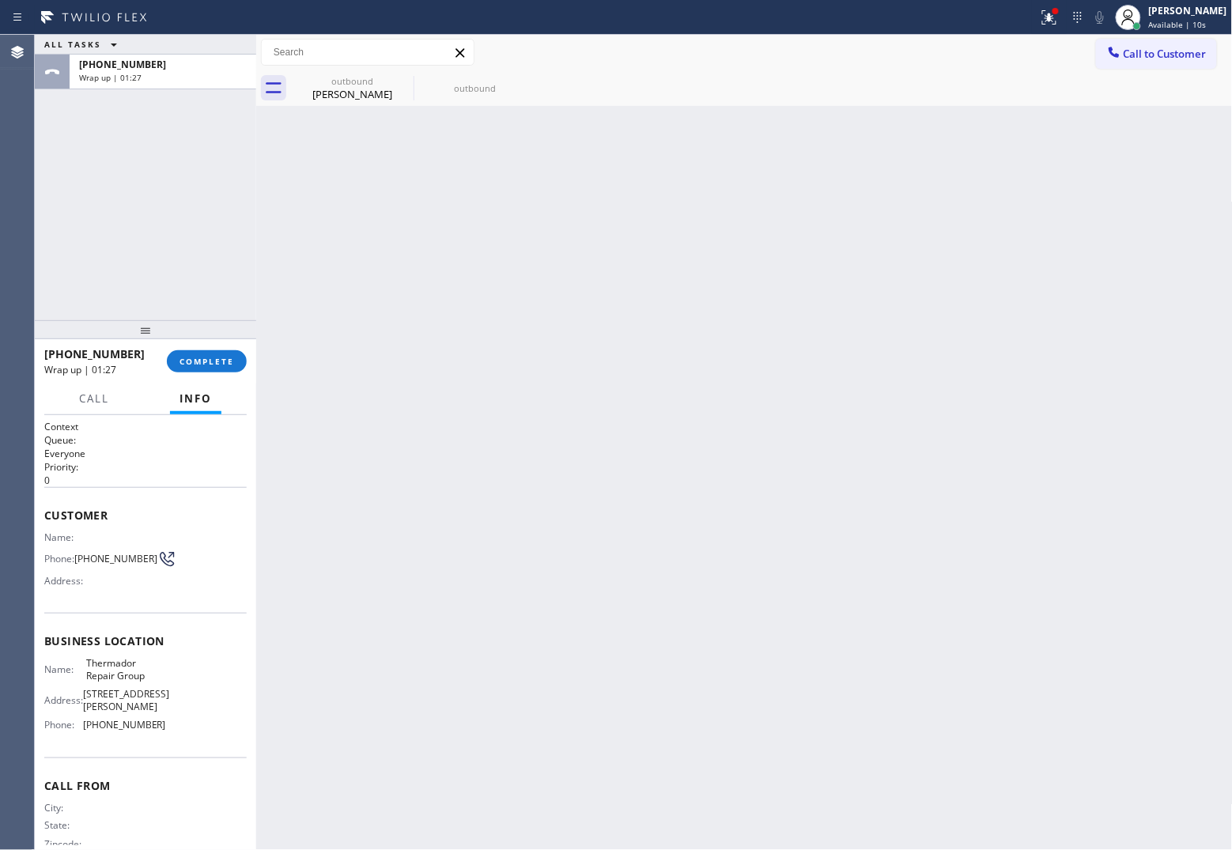
click at [133, 61] on span "[PHONE_NUMBER]" at bounding box center [122, 64] width 87 height 13
drag, startPoint x: 232, startPoint y: 354, endPoint x: 222, endPoint y: 365, distance: 14.0
click at [225, 366] on button "COMPLETE" at bounding box center [207, 361] width 80 height 22
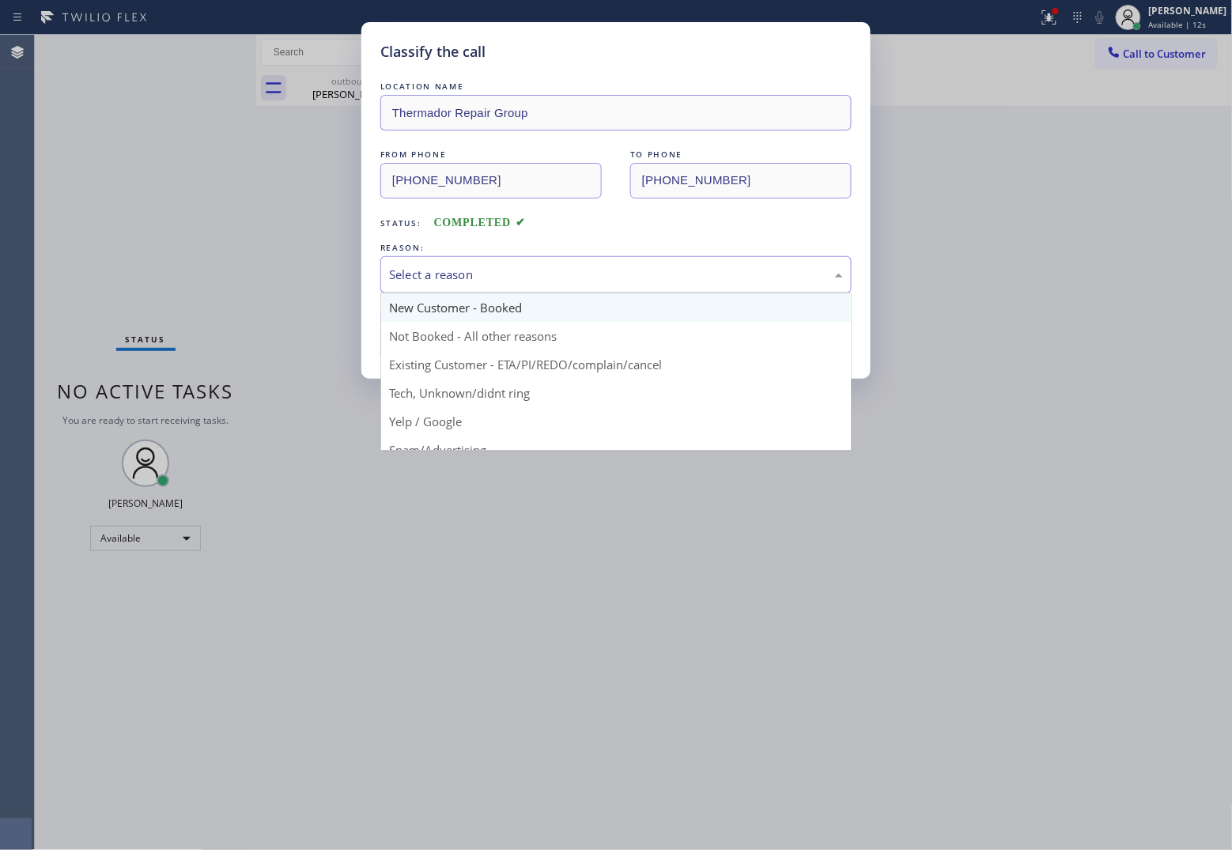
drag, startPoint x: 515, startPoint y: 281, endPoint x: 508, endPoint y: 314, distance: 34.0
click at [514, 293] on div "Select a reason New Customer - Booked Not Booked - All other reasons Existing C…" at bounding box center [615, 274] width 471 height 37
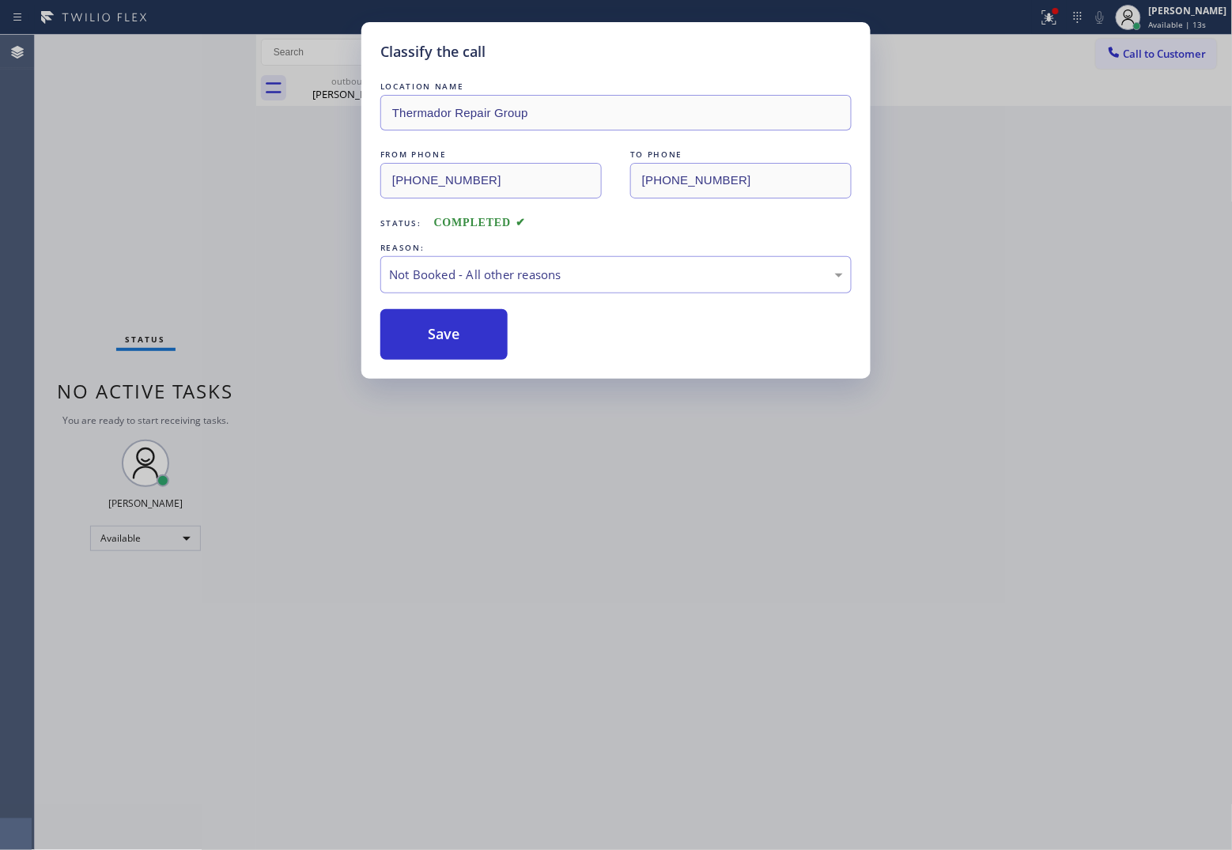
drag, startPoint x: 467, startPoint y: 342, endPoint x: 897, endPoint y: 348, distance: 430.2
click at [467, 342] on button "Save" at bounding box center [443, 334] width 127 height 51
type input "[PHONE_NUMBER]"
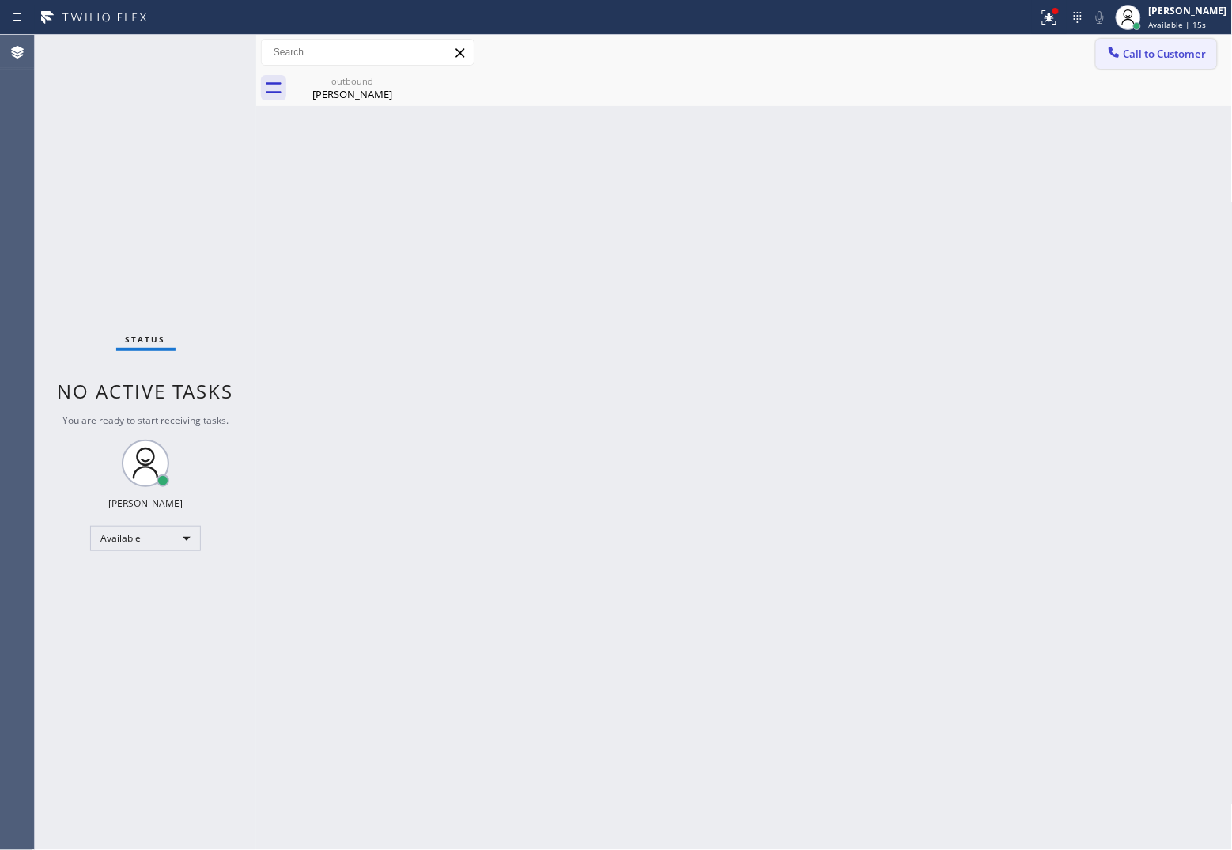
drag, startPoint x: 1157, startPoint y: 57, endPoint x: 765, endPoint y: 186, distance: 412.1
click at [1136, 61] on button "Call to Customer" at bounding box center [1156, 54] width 121 height 30
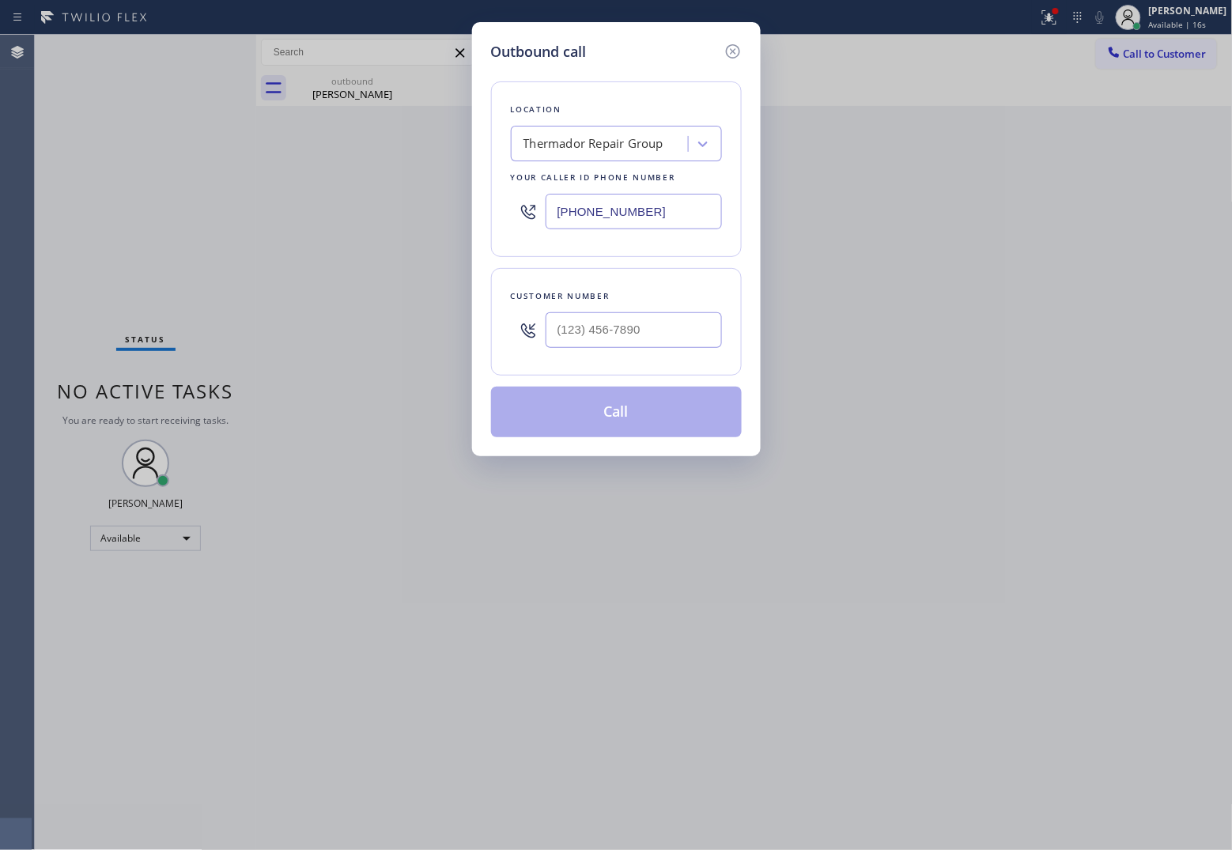
click at [654, 219] on input "[PHONE_NUMBER]" at bounding box center [634, 212] width 176 height 36
click at [741, 50] on icon at bounding box center [733, 51] width 19 height 19
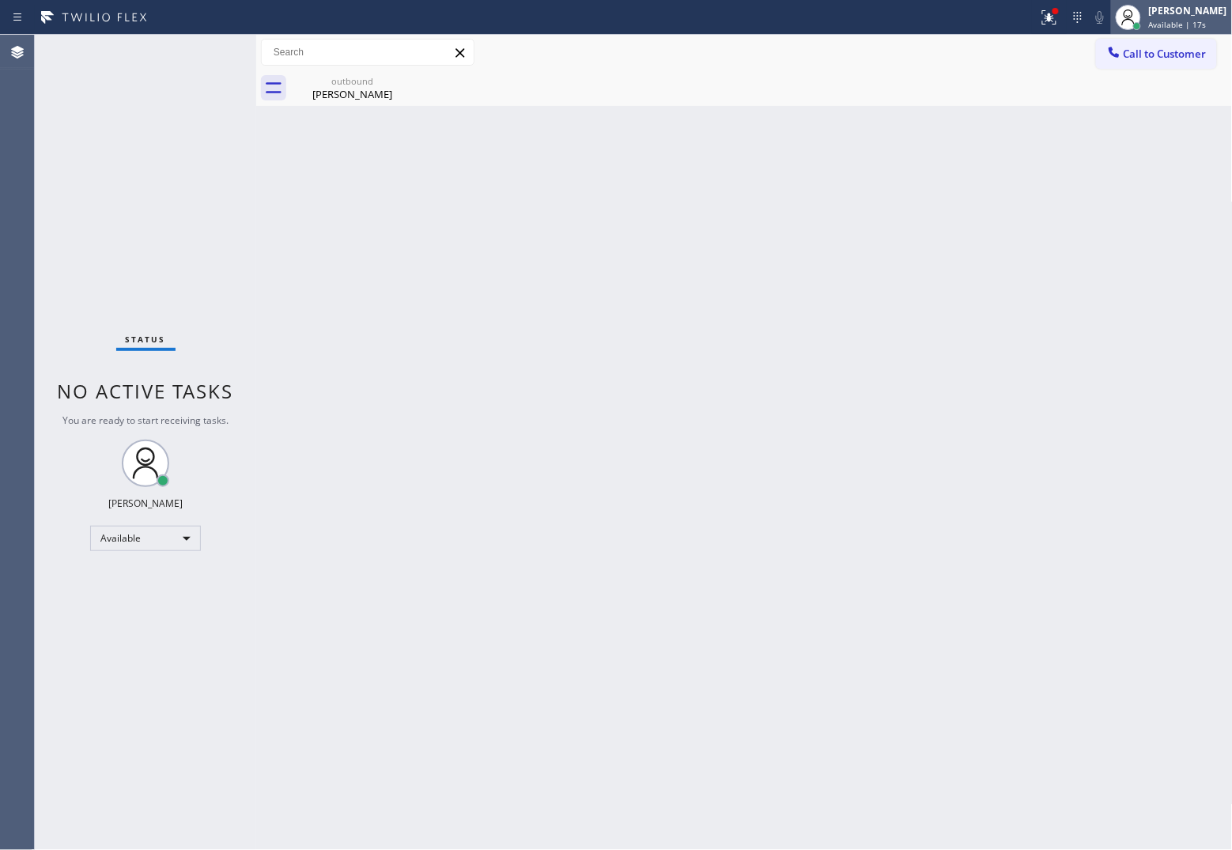
type input "[PHONE_NUMBER]"
click at [1181, 19] on span "Available | 17s" at bounding box center [1178, 24] width 58 height 11
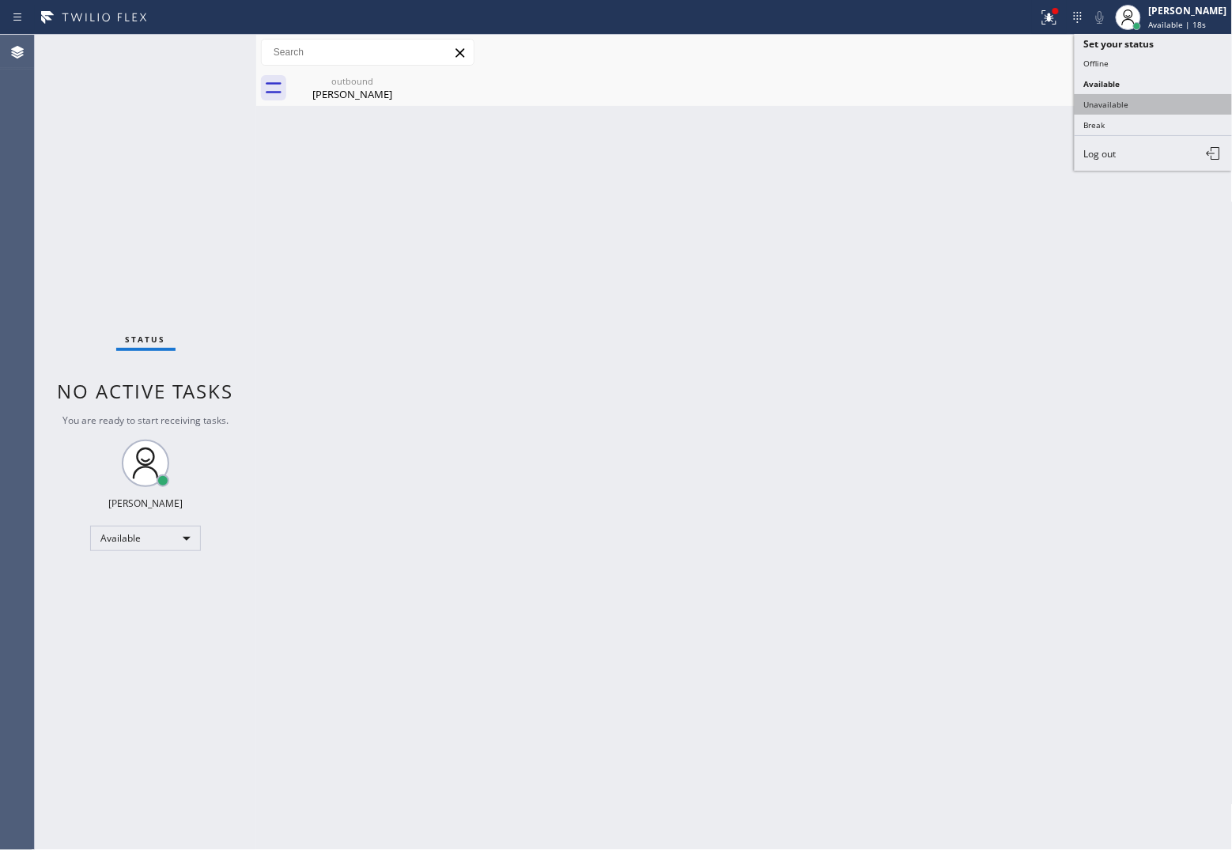
click at [1113, 101] on button "Unavailable" at bounding box center [1154, 104] width 158 height 21
click at [1165, 53] on span "Call to Customer" at bounding box center [1165, 54] width 83 height 14
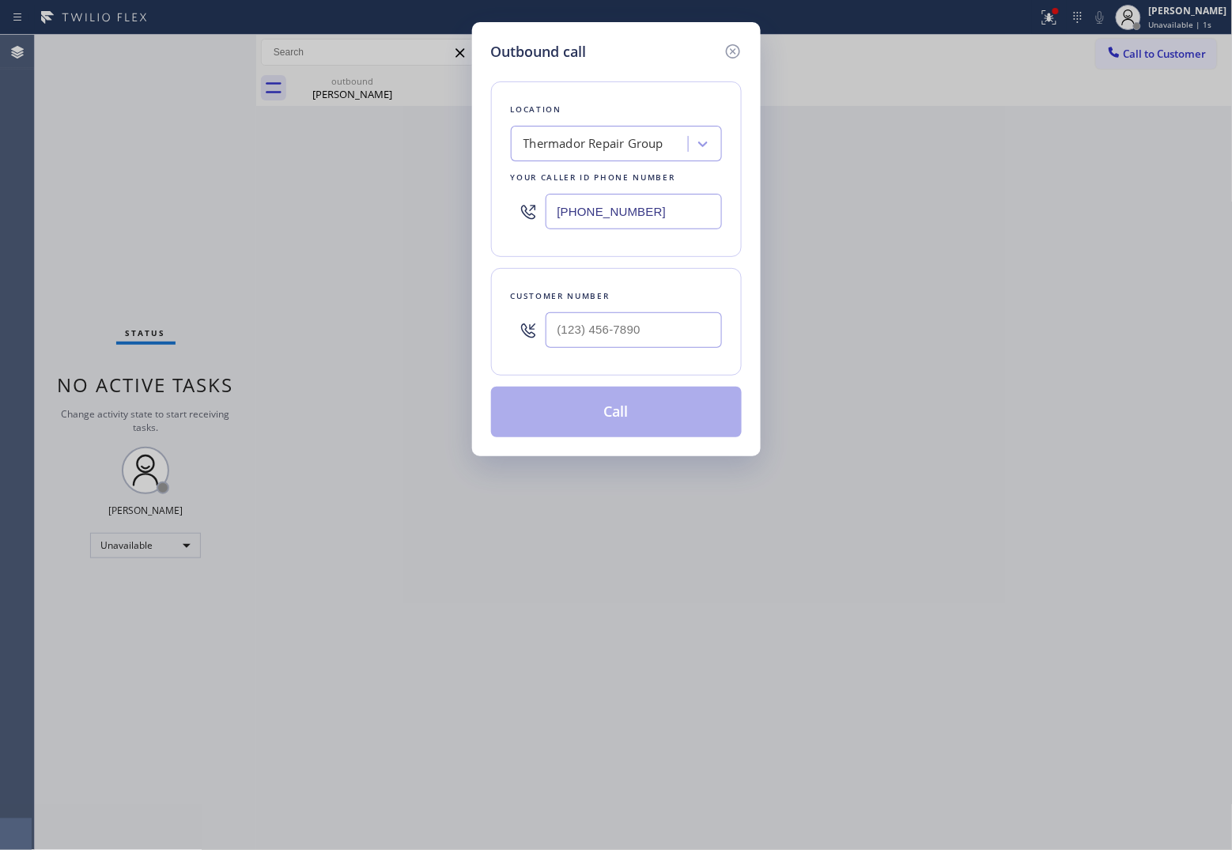
click at [672, 210] on input "[PHONE_NUMBER]" at bounding box center [634, 212] width 176 height 36
paste input "6) 865-5369"
type input "[PHONE_NUMBER]"
type input "(___) ___-____"
click at [647, 322] on input "(___) ___-____" at bounding box center [634, 330] width 176 height 36
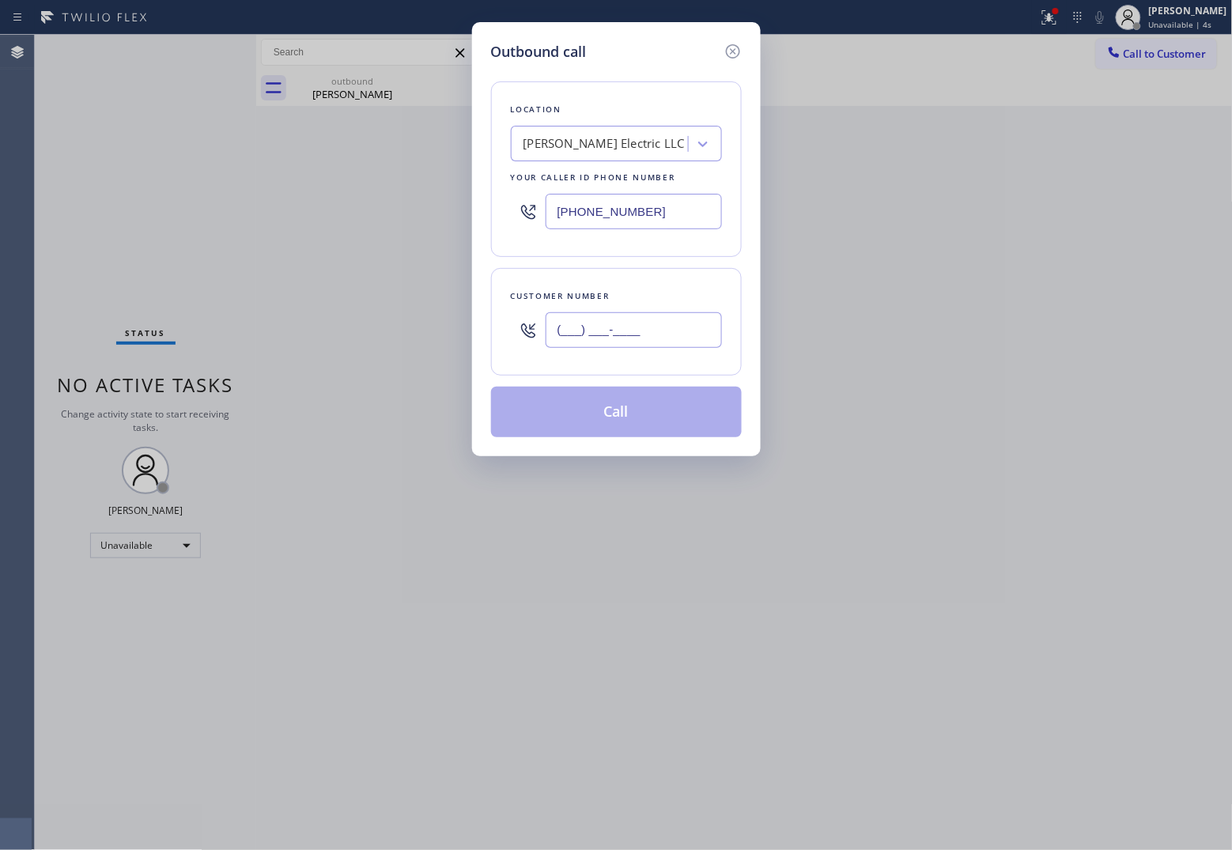
paste input "609) 457-7060"
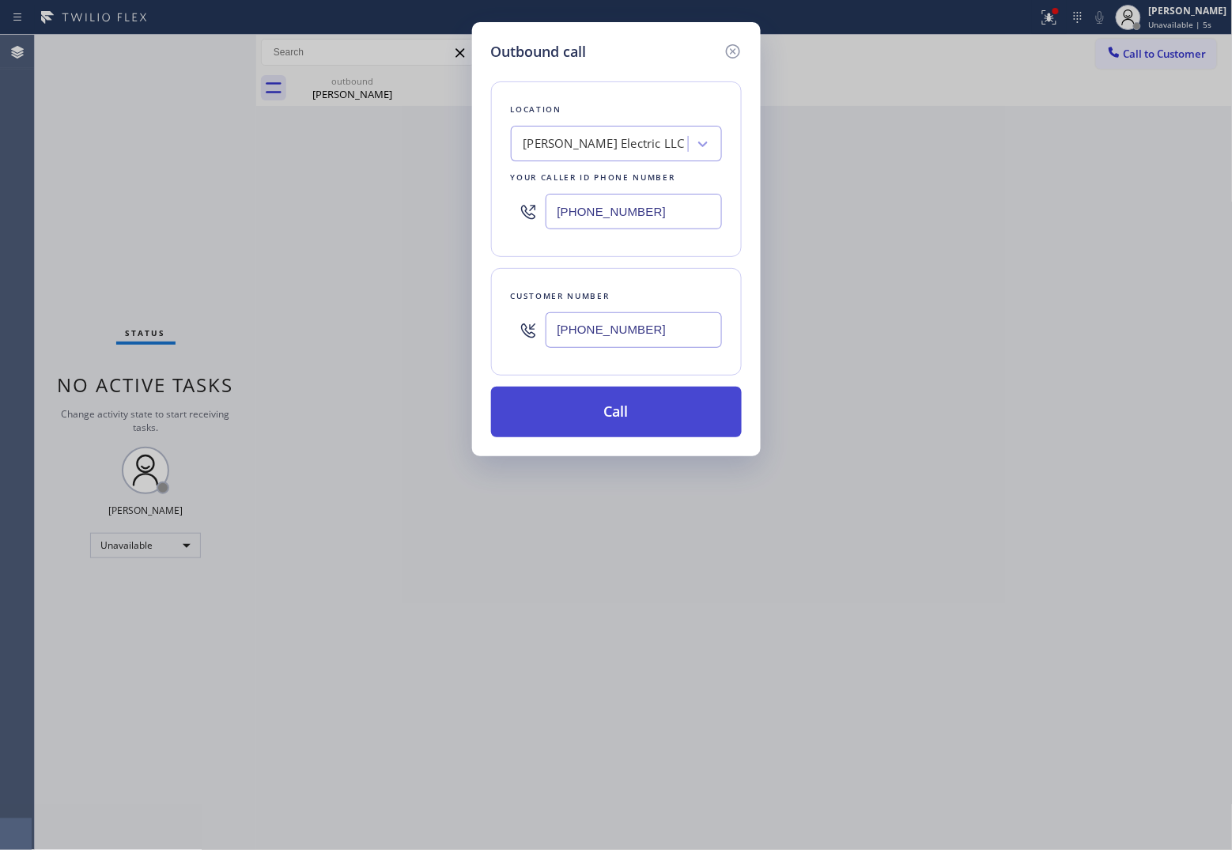
type input "[PHONE_NUMBER]"
drag, startPoint x: 649, startPoint y: 417, endPoint x: 928, endPoint y: 400, distance: 278.8
click at [657, 421] on button "Call" at bounding box center [616, 412] width 251 height 51
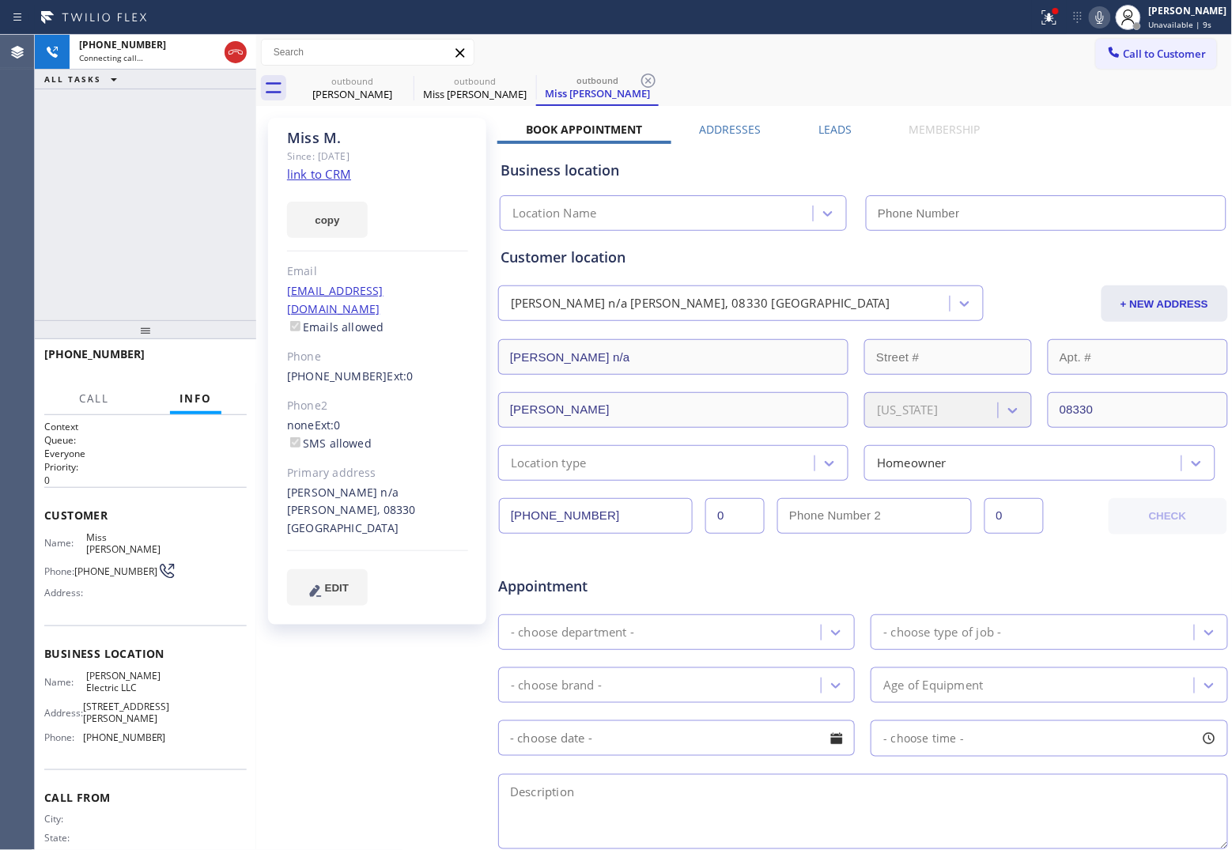
click at [25, 192] on div "Agent Desktop" at bounding box center [17, 442] width 34 height 815
type input "[PHONE_NUMBER]"
click at [336, 176] on link "link to CRM" at bounding box center [319, 174] width 64 height 16
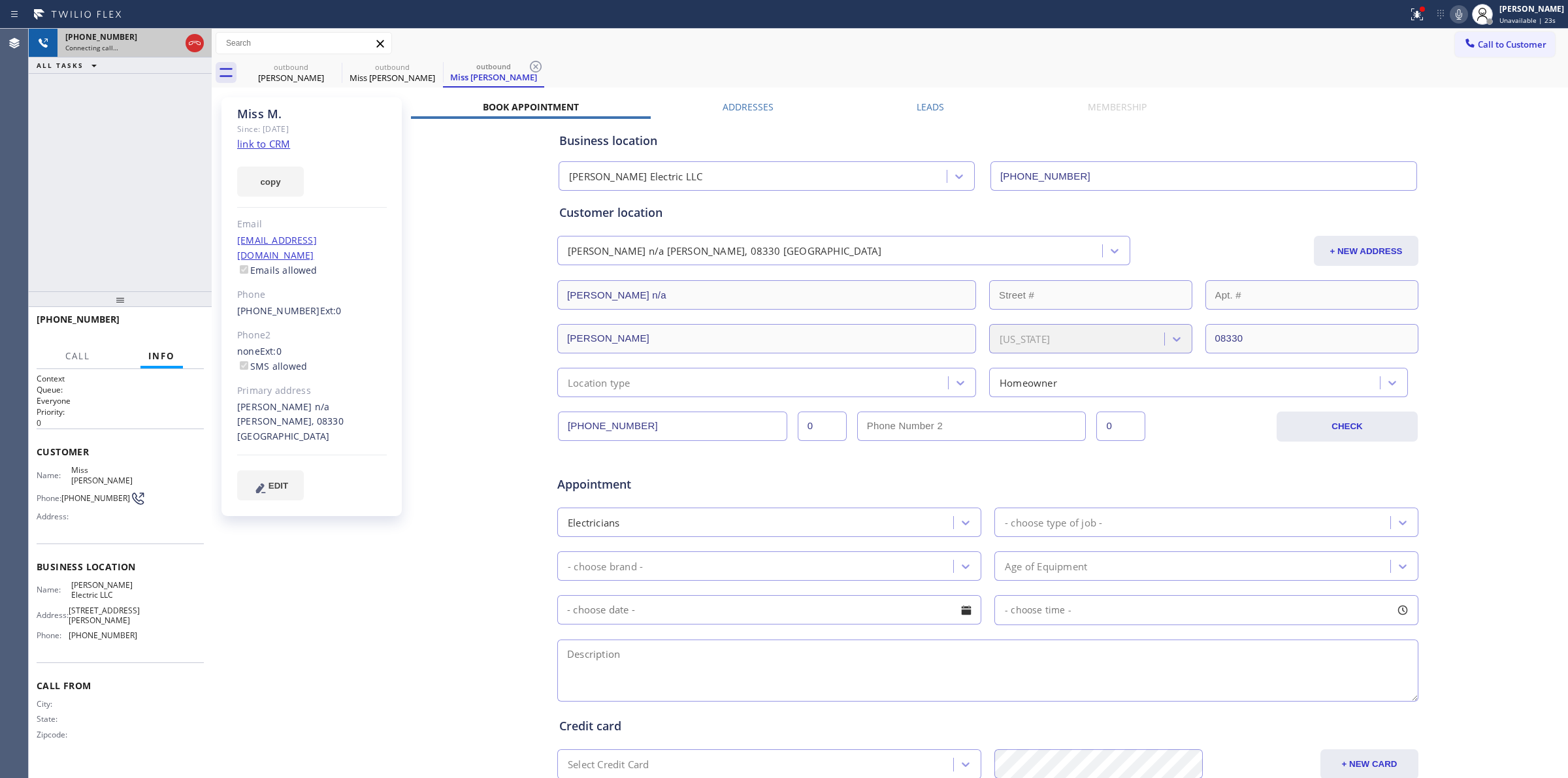
click at [189, 45] on icon at bounding box center [194, 43] width 16 height 16
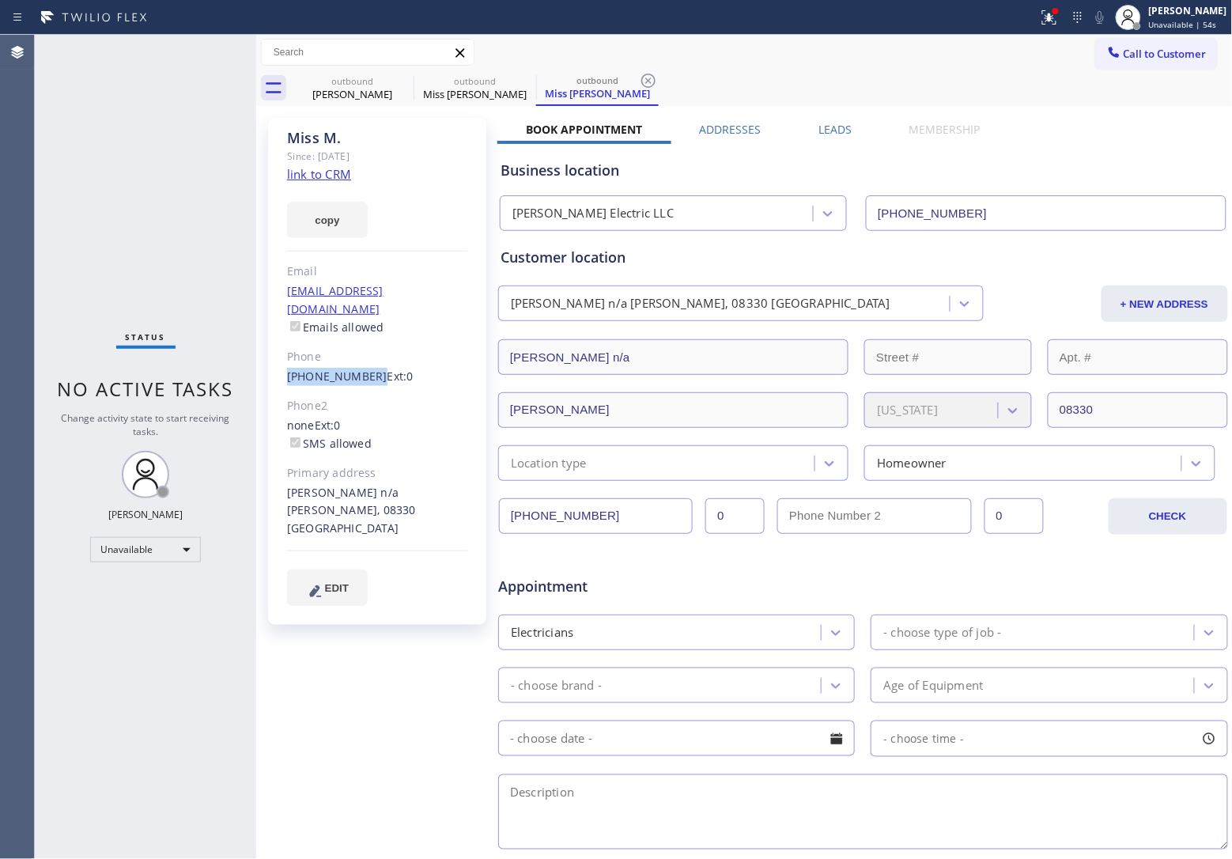
drag, startPoint x: 278, startPoint y: 365, endPoint x: 366, endPoint y: 365, distance: 88.6
click at [366, 365] on div "Miss [PERSON_NAME] Since: [DATE] link to CRM copy Email [EMAIL_ADDRESS][DOMAIN_…" at bounding box center [377, 371] width 218 height 507
copy link "[PHONE_NUMBER]"
click at [1136, 49] on span "Call to Customer" at bounding box center [1165, 54] width 83 height 14
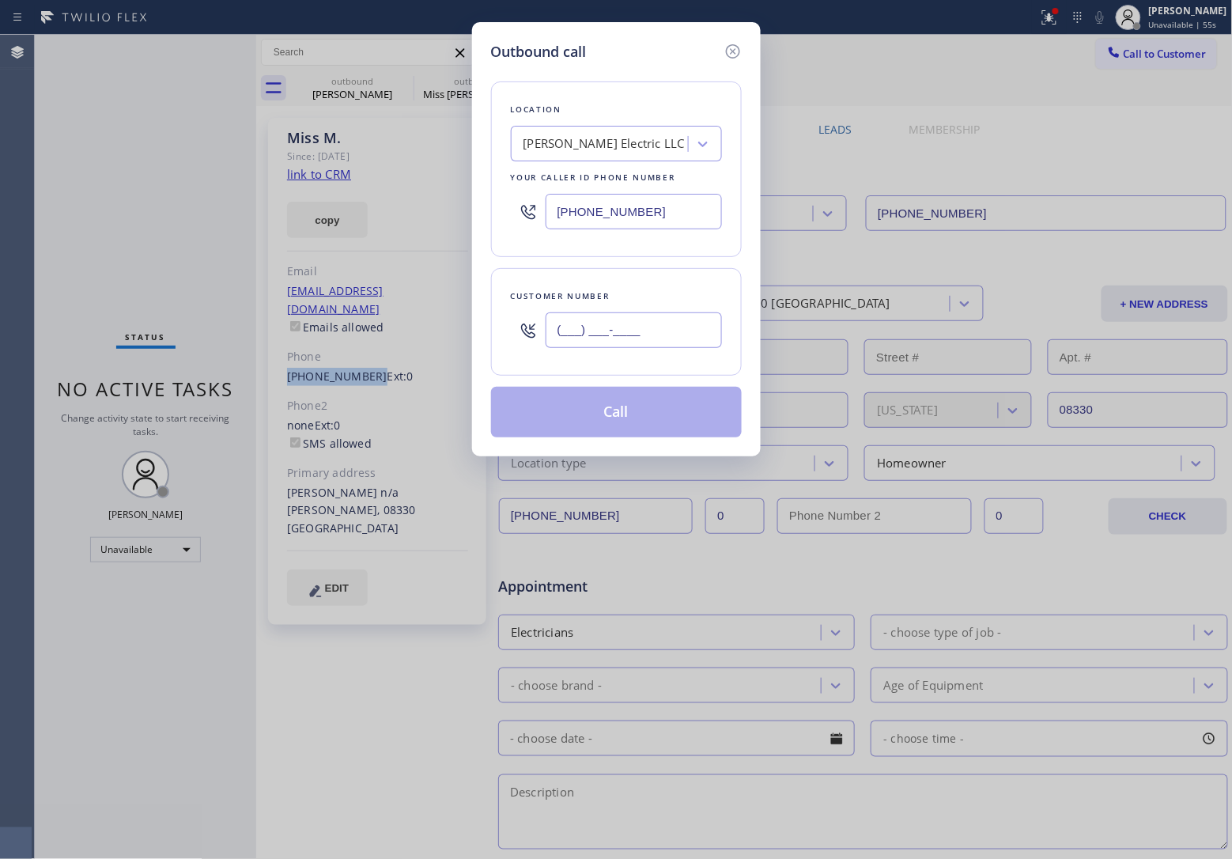
click at [649, 325] on input "(___) ___-____" at bounding box center [634, 330] width 176 height 36
paste input "609) 457-7060"
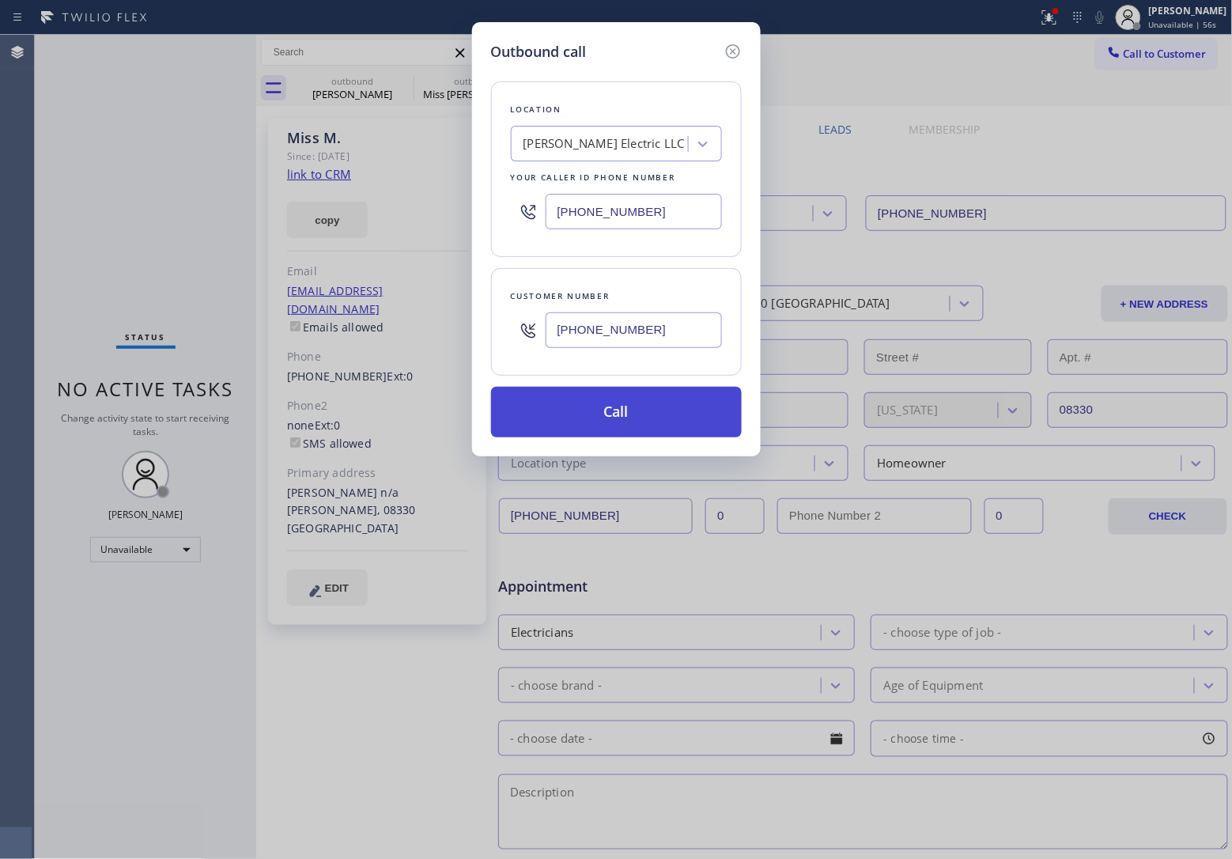
type input "[PHONE_NUMBER]"
click at [652, 402] on button "Call" at bounding box center [616, 412] width 251 height 51
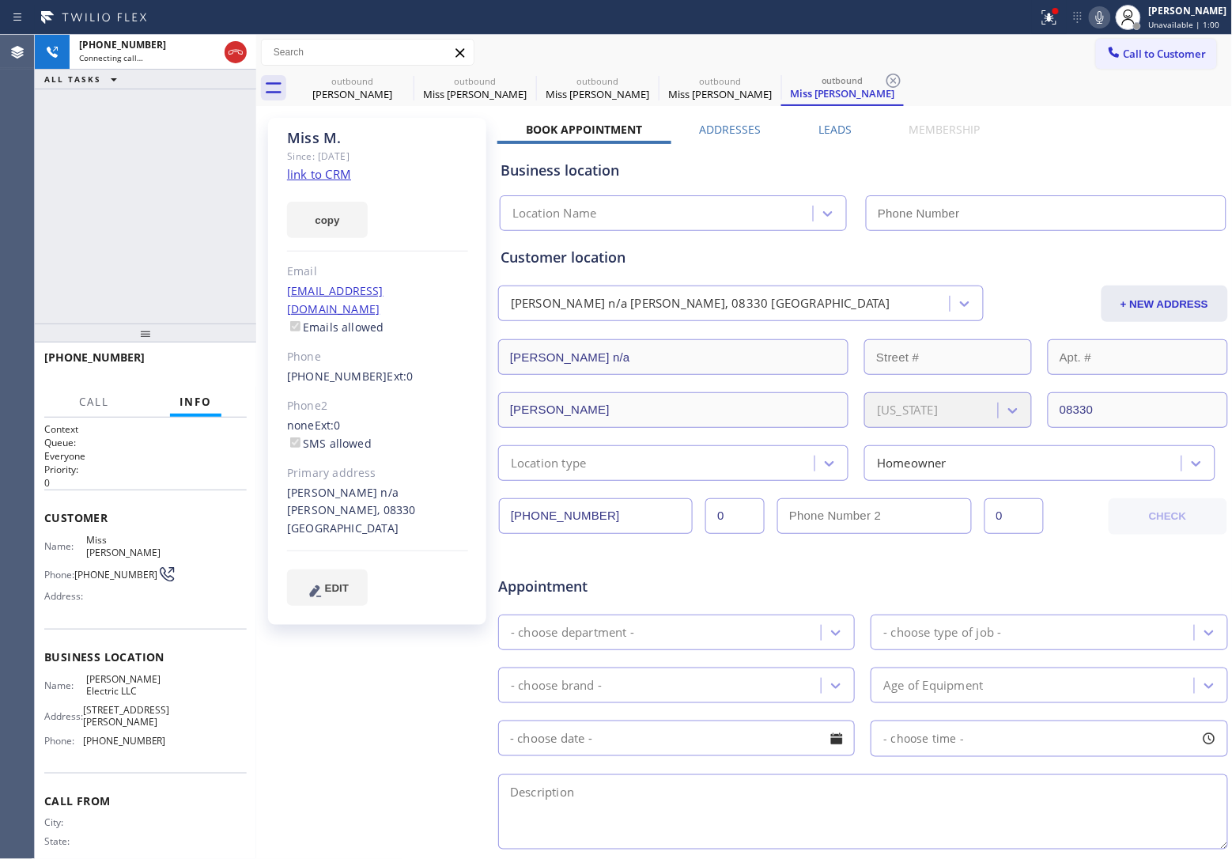
type input "[PHONE_NUMBER]"
drag, startPoint x: 50, startPoint y: 190, endPoint x: 123, endPoint y: 162, distance: 78.6
click at [50, 190] on div "[PHONE_NUMBER] Live | 00:20 ALL TASKS ALL TASKS ACTIVE TASKS TASKS IN WRAP UP" at bounding box center [145, 179] width 221 height 289
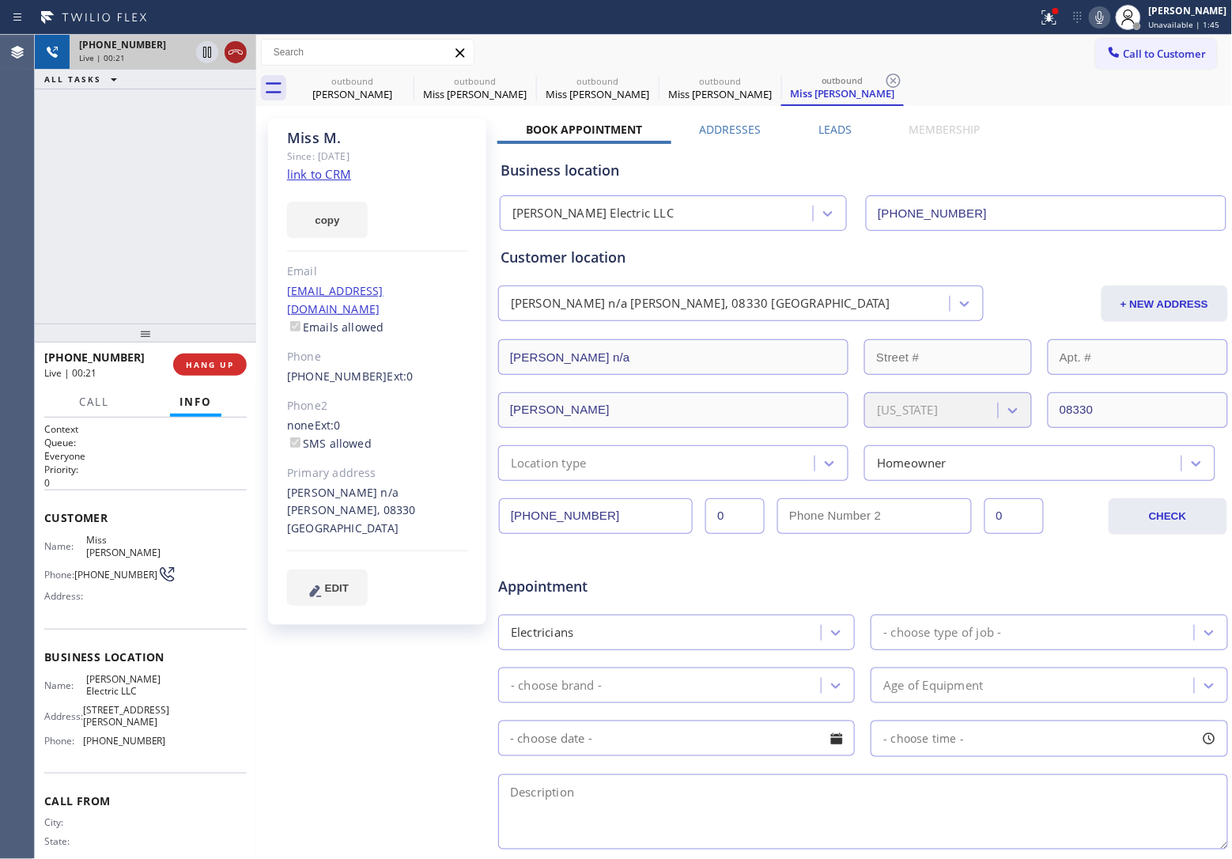
click at [235, 57] on icon at bounding box center [235, 52] width 19 height 19
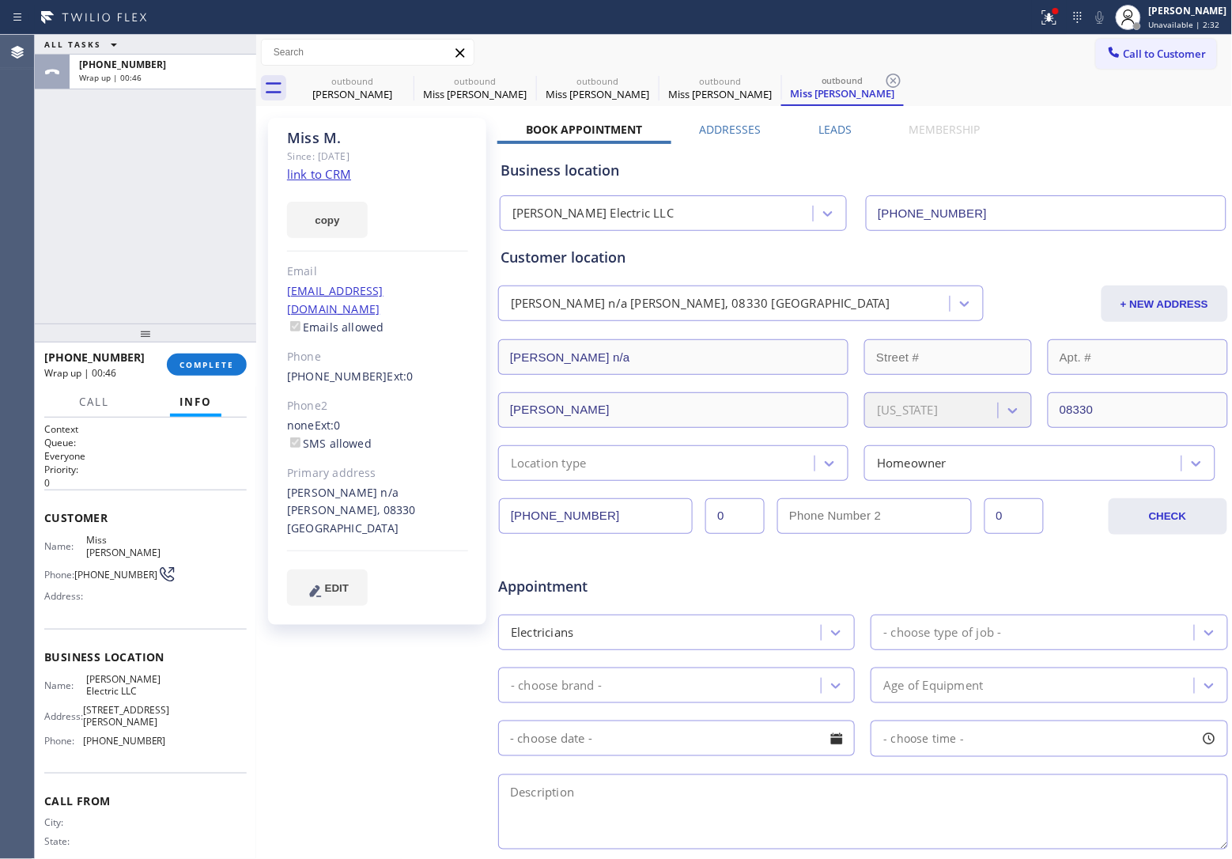
click at [26, 235] on div "Agent Desktop" at bounding box center [17, 447] width 34 height 824
click at [228, 365] on span "COMPLETE" at bounding box center [206, 364] width 55 height 11
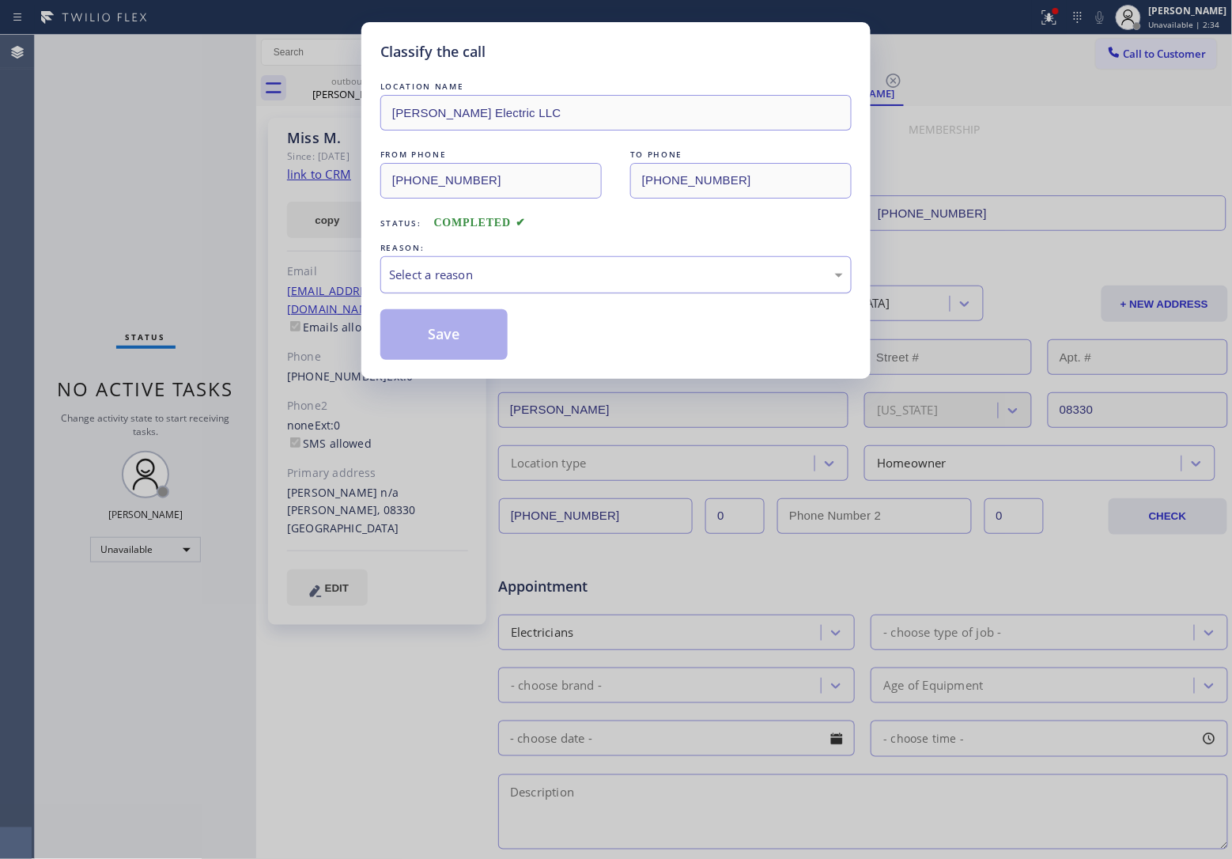
click at [480, 279] on div "Select a reason" at bounding box center [616, 275] width 454 height 18
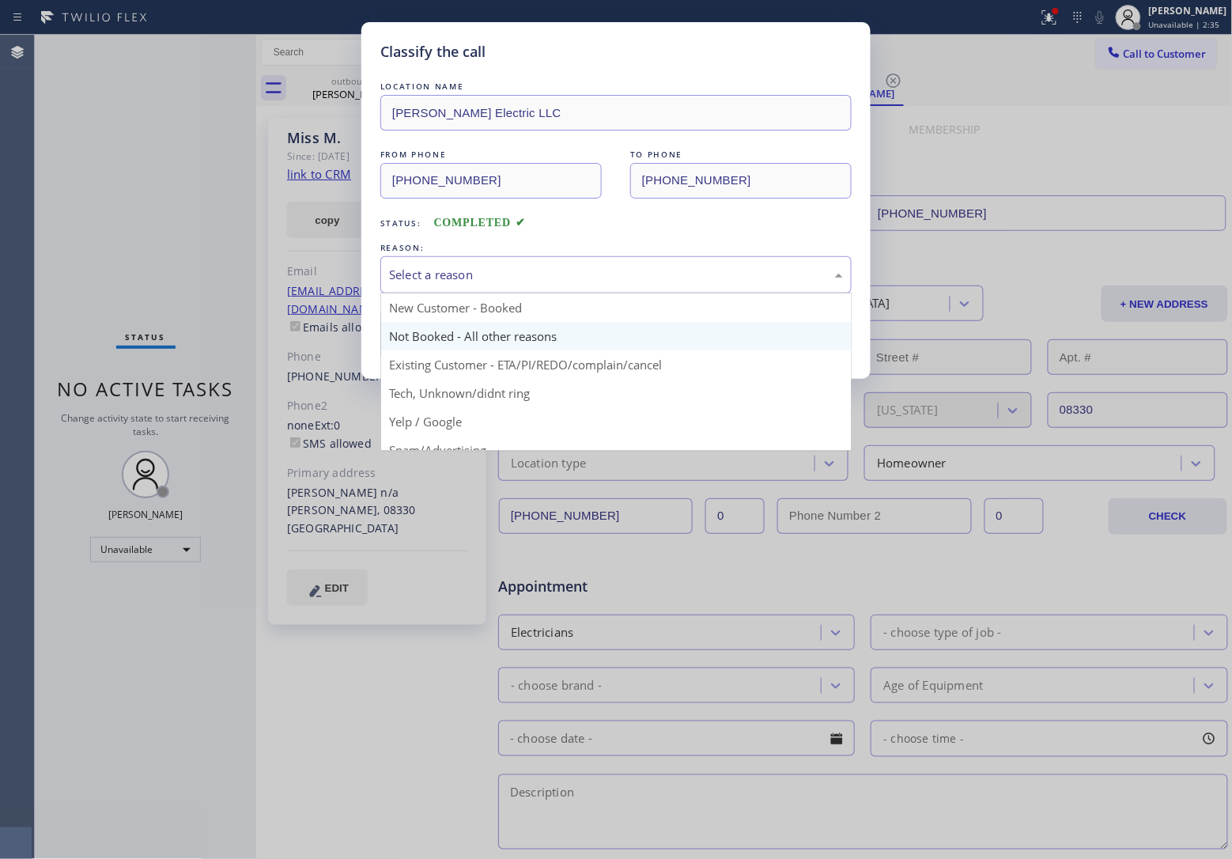
click at [431, 344] on button "Save" at bounding box center [443, 334] width 127 height 51
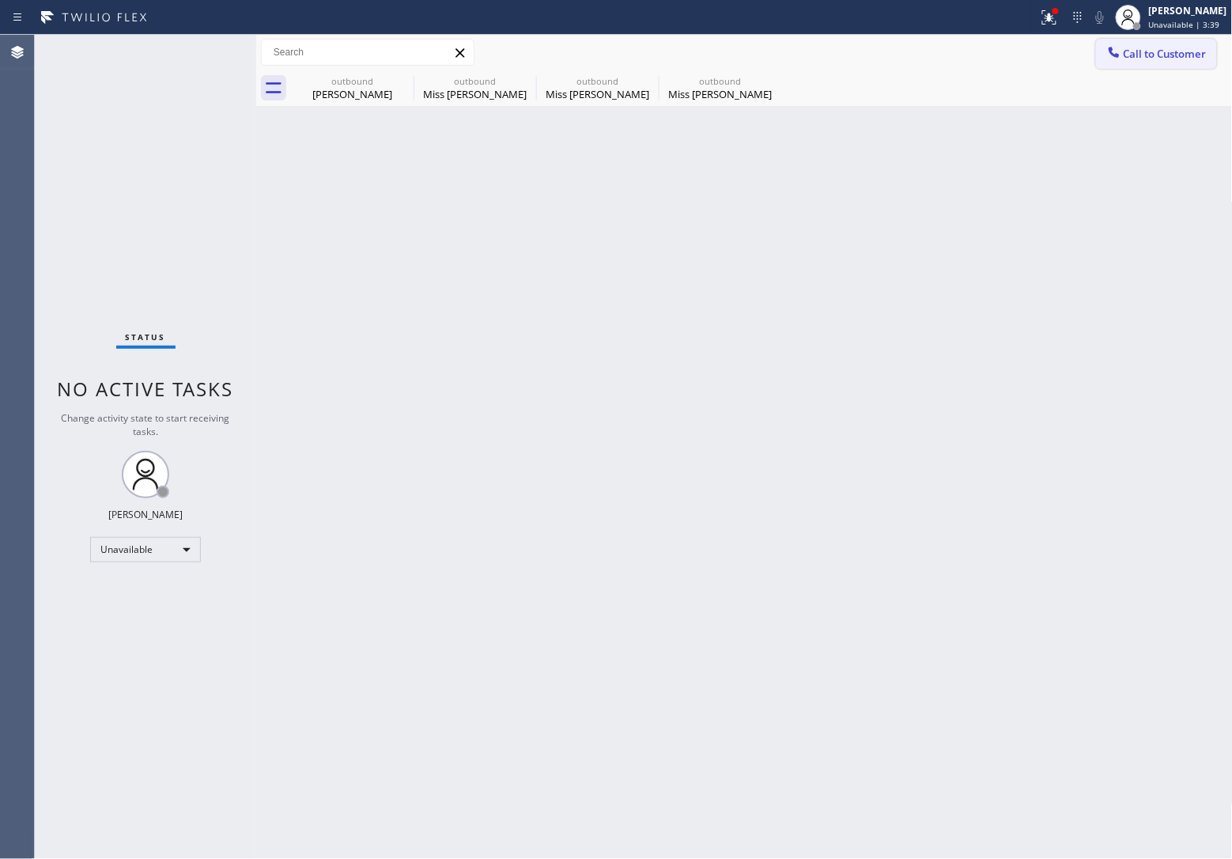
click at [1160, 49] on span "Call to Customer" at bounding box center [1165, 54] width 83 height 14
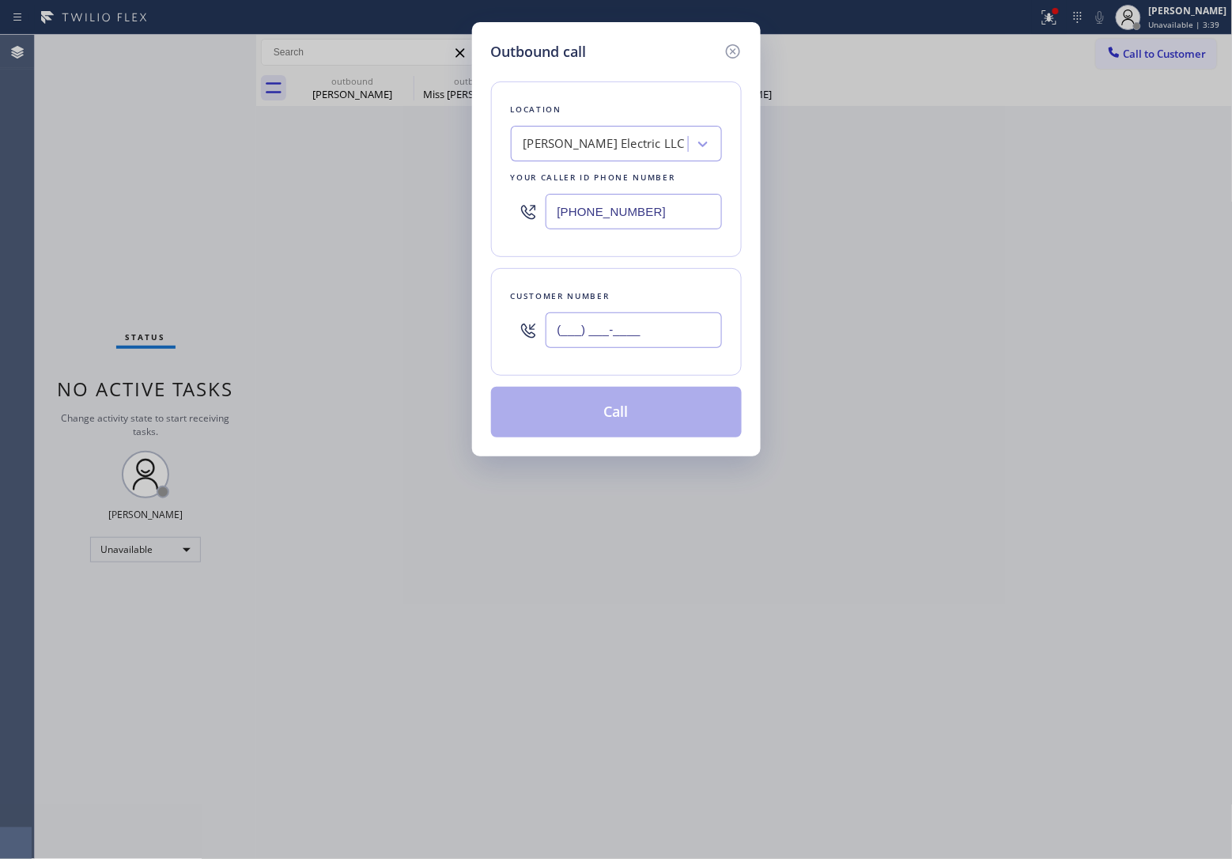
click at [658, 334] on input "(___) ___-____" at bounding box center [634, 330] width 176 height 36
paste input "313) 737-6692"
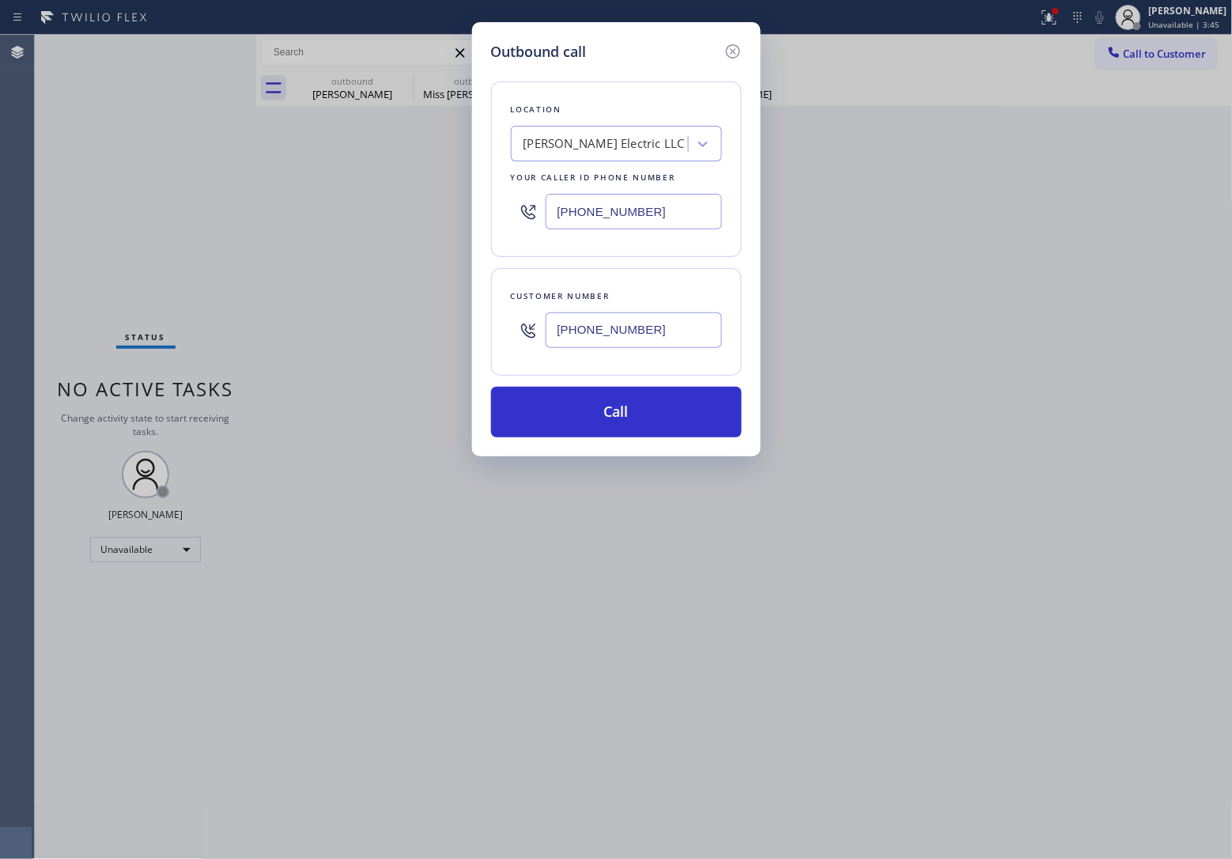
drag, startPoint x: 43, startPoint y: 129, endPoint x: 686, endPoint y: 24, distance: 650.6
click at [65, 129] on div "Outbound call Location [PERSON_NAME] Electric LLC Your caller id phone number […" at bounding box center [616, 429] width 1232 height 859
drag, startPoint x: 655, startPoint y: 321, endPoint x: 665, endPoint y: 331, distance: 14.0
click at [653, 322] on input "[PHONE_NUMBER]" at bounding box center [633, 330] width 176 height 36
paste input "text"
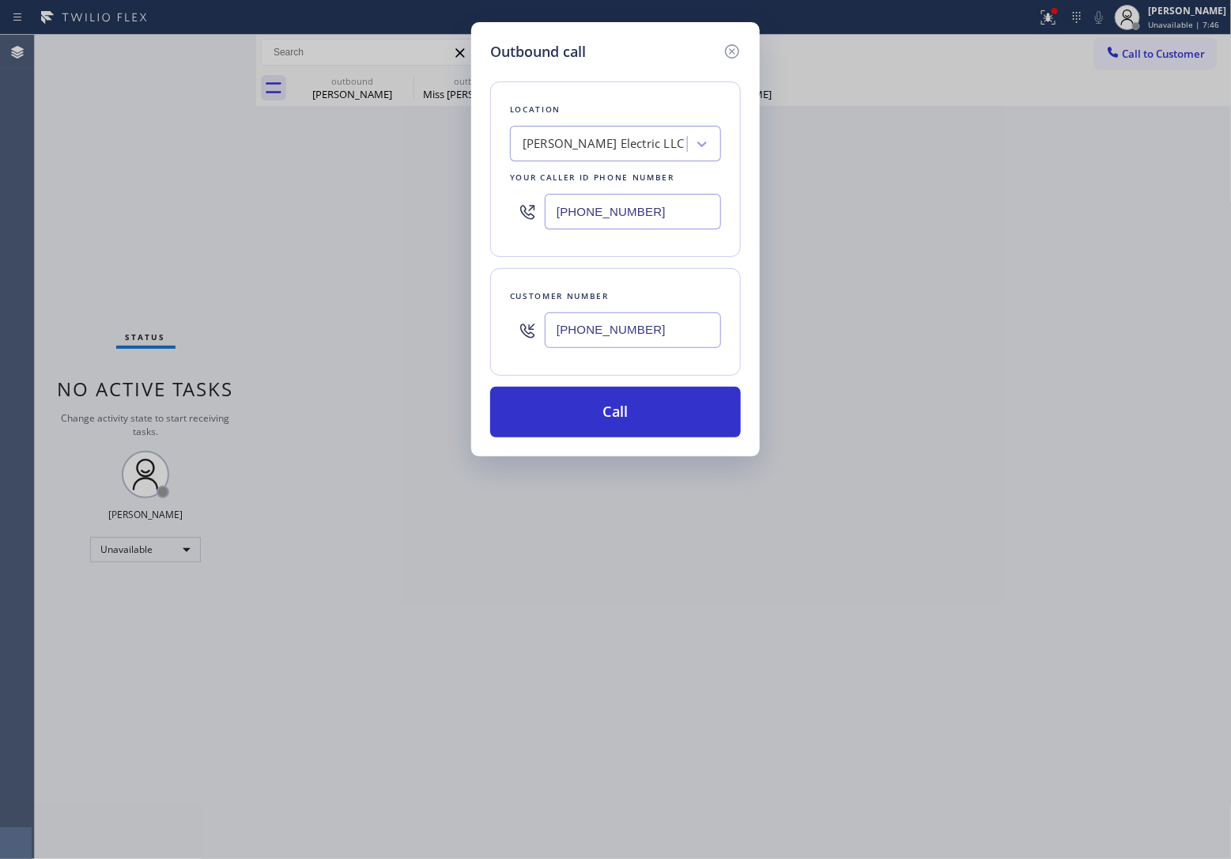
click at [8, 143] on div "Outbound call Location [PERSON_NAME] Electric LLC Your caller id phone number […" at bounding box center [615, 429] width 1231 height 859
click at [633, 338] on input "[PHONE_NUMBER]" at bounding box center [633, 330] width 176 height 36
paste input "917) 539-5555"
type input "[PHONE_NUMBER]"
drag, startPoint x: 32, startPoint y: 211, endPoint x: 344, endPoint y: 255, distance: 315.4
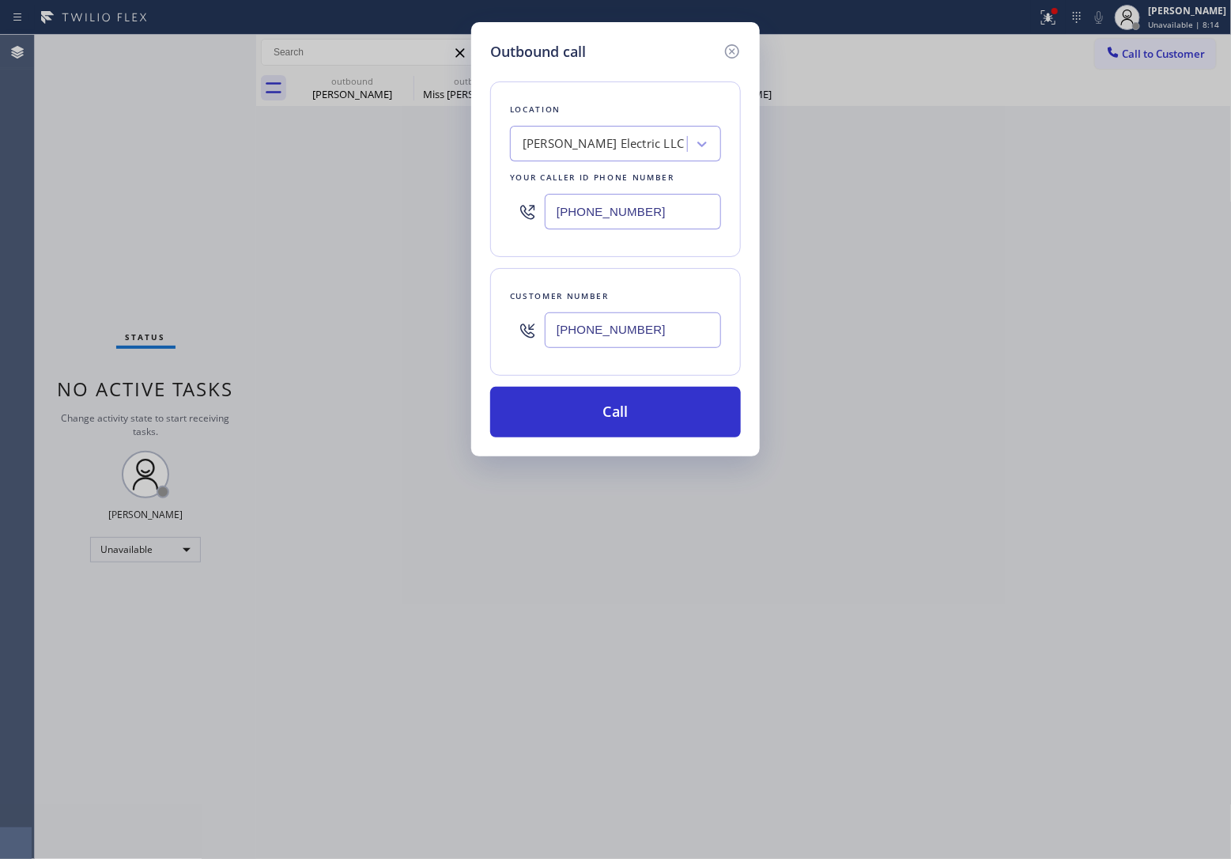
click at [43, 215] on div "Outbound call Location [PERSON_NAME] Electric LLC Your caller id phone number […" at bounding box center [615, 429] width 1231 height 859
click at [618, 206] on input "[PHONE_NUMBER]" at bounding box center [633, 212] width 176 height 36
paste input "786) 661-1617"
type input "[PHONE_NUMBER]"
click at [641, 413] on button "Call" at bounding box center [615, 412] width 251 height 51
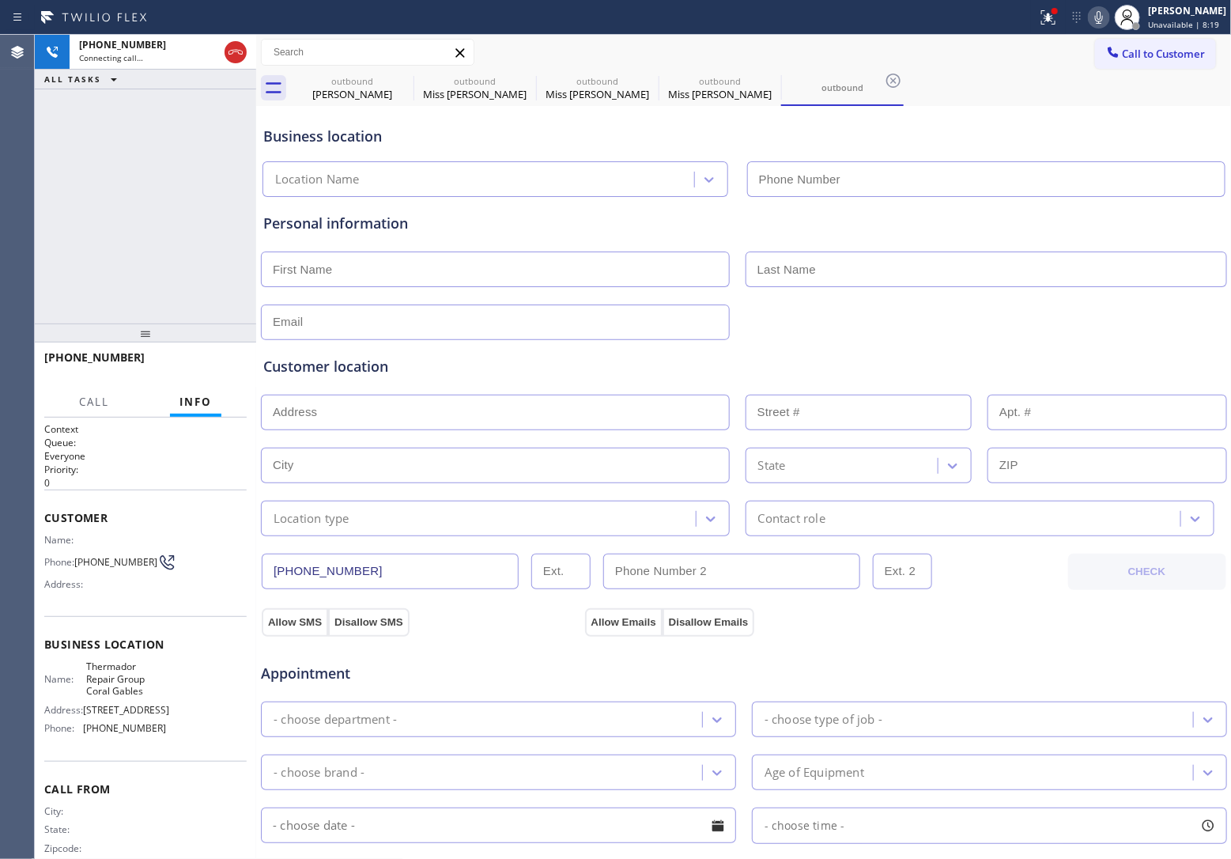
type input "[PHONE_NUMBER]"
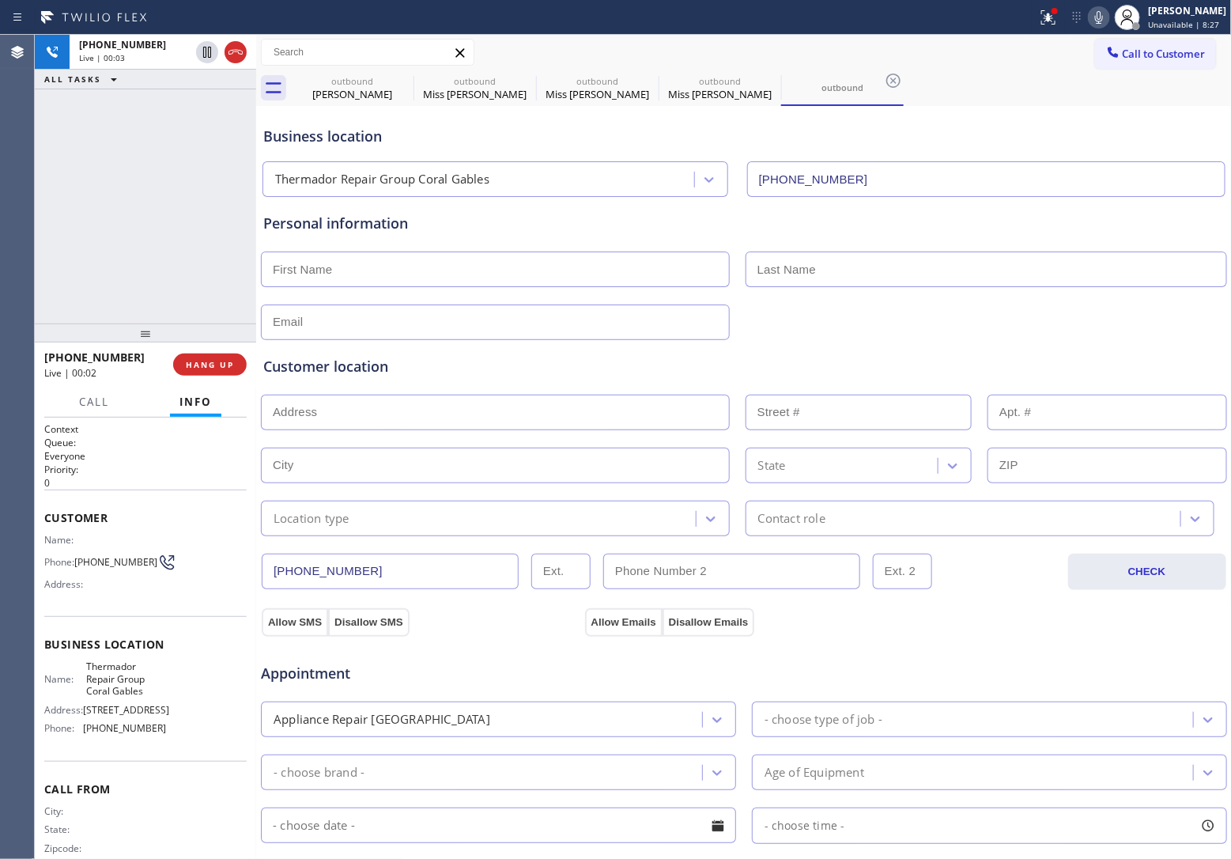
drag, startPoint x: 12, startPoint y: 207, endPoint x: 85, endPoint y: 192, distance: 75.1
click at [12, 207] on div "Agent Desktop" at bounding box center [17, 447] width 34 height 824
click at [219, 369] on span "HANG UP" at bounding box center [210, 364] width 48 height 11
drag, startPoint x: 108, startPoint y: 570, endPoint x: 168, endPoint y: 277, distance: 299.5
click at [113, 564] on span "[PHONE_NUMBER]" at bounding box center [115, 562] width 83 height 12
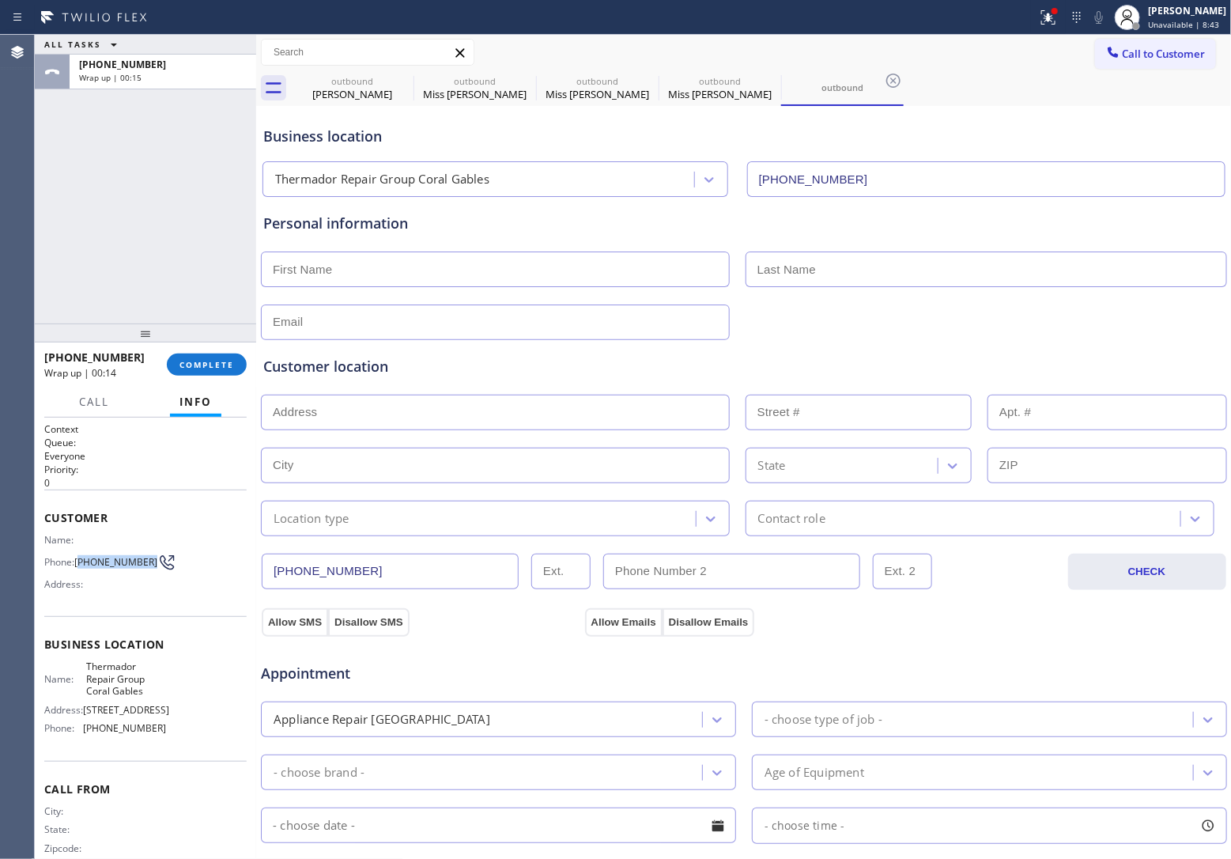
drag, startPoint x: 104, startPoint y: 576, endPoint x: 79, endPoint y: 554, distance: 33.0
click at [79, 554] on div "Name: Phone: [PHONE_NUMBER] Address:" at bounding box center [105, 565] width 122 height 62
copy span "917) 539-5555"
click at [1152, 53] on span "Call to Customer" at bounding box center [1164, 54] width 83 height 14
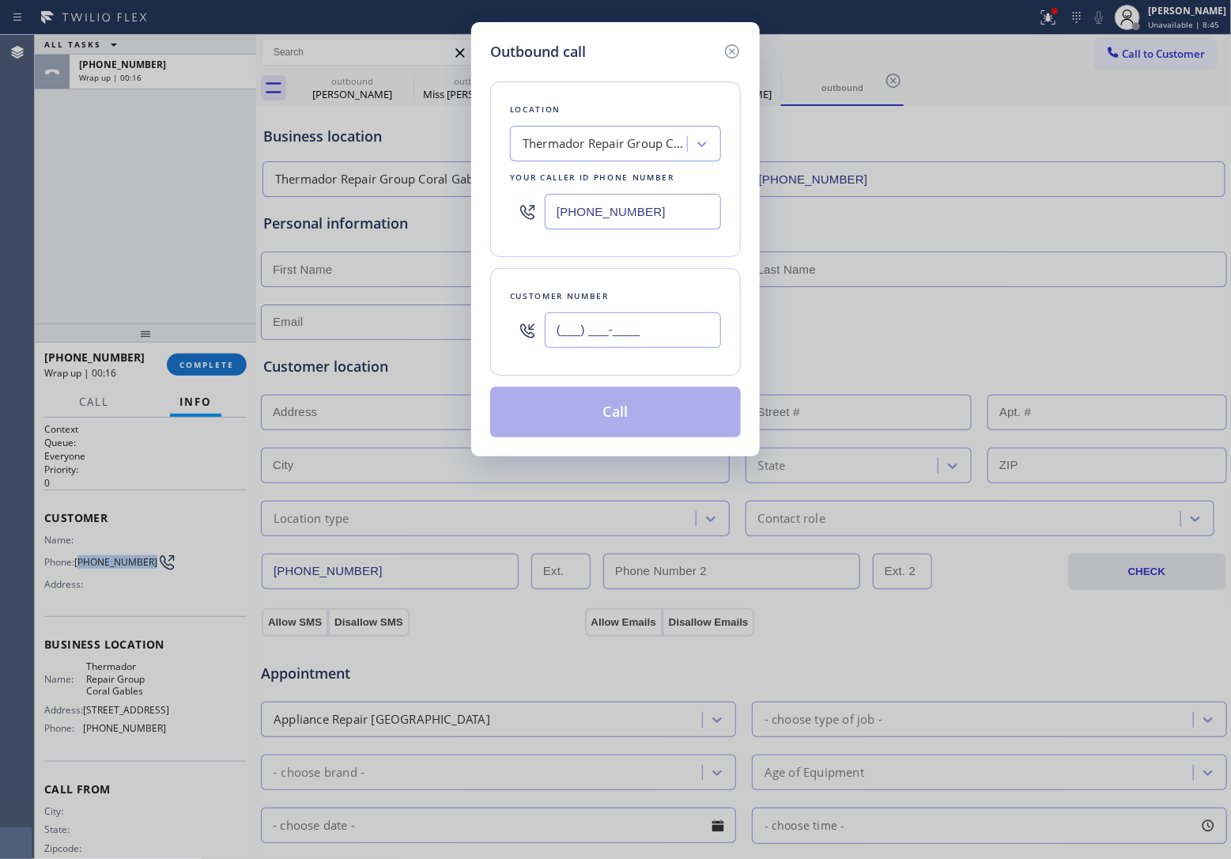
click at [655, 321] on input "(___) ___-____" at bounding box center [633, 330] width 176 height 36
paste input "917) 539-5555"
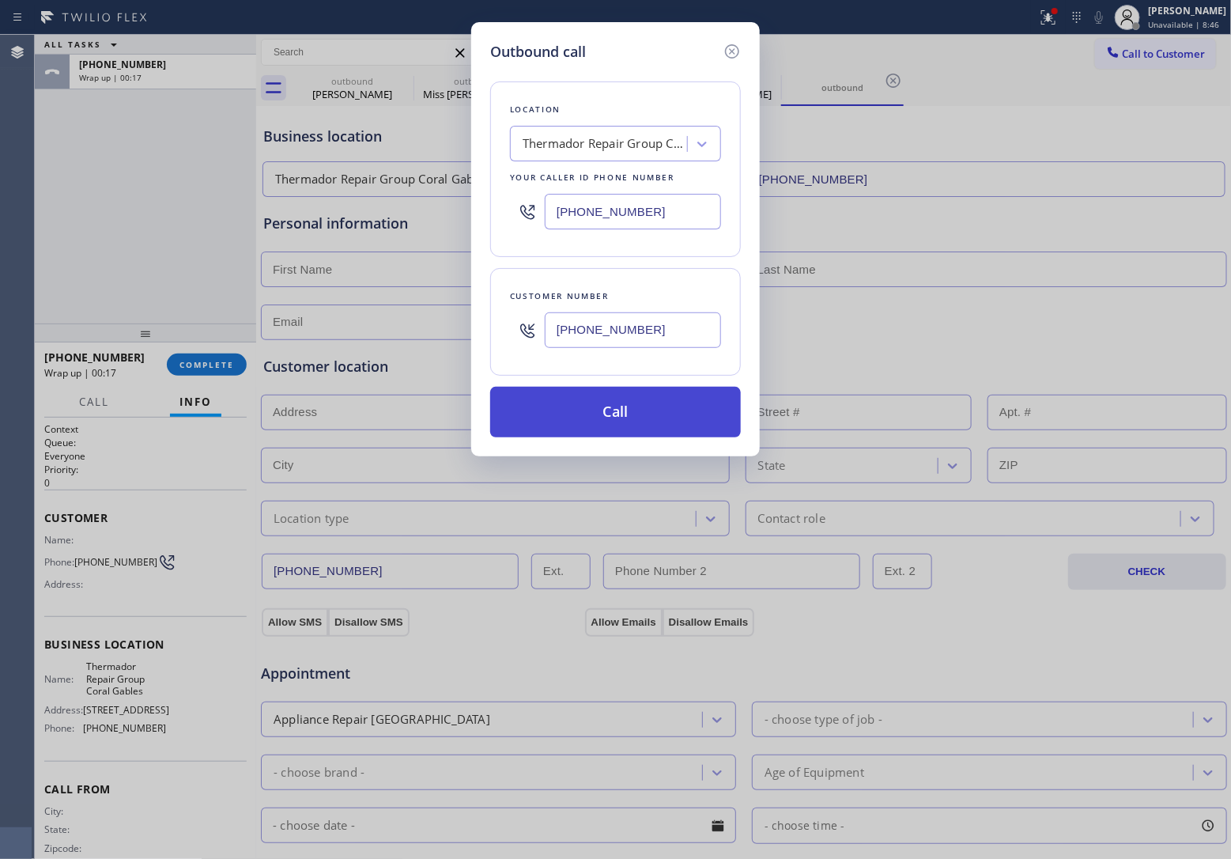
type input "[PHONE_NUMBER]"
click at [644, 418] on button "Call" at bounding box center [615, 412] width 251 height 51
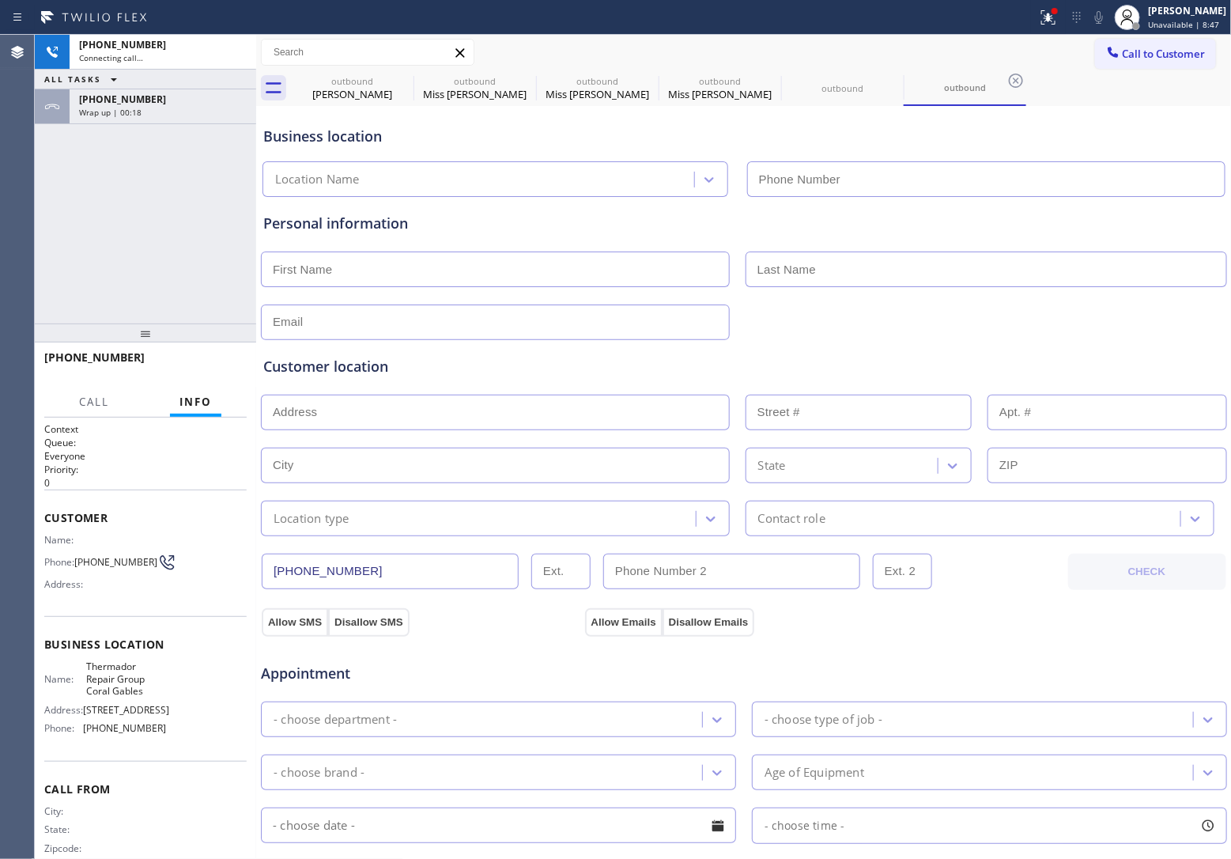
type input "[PHONE_NUMBER]"
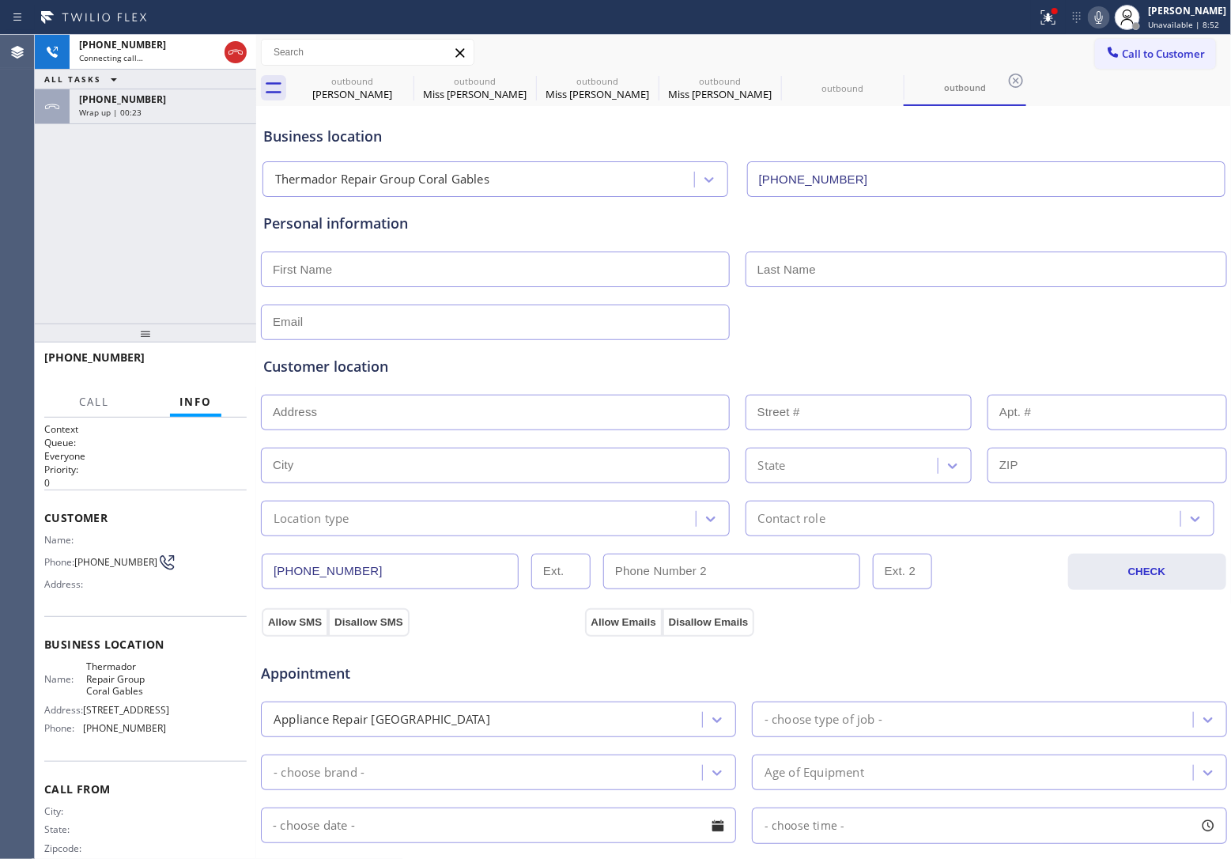
click at [45, 210] on div "[PHONE_NUMBER] Connecting call… ALL TASKS ALL TASKS ACTIVE TASKS TASKS IN WRAP …" at bounding box center [145, 179] width 221 height 289
click at [44, 206] on div "[PHONE_NUMBER] Live | 00:05 ALL TASKS ALL TASKS ACTIVE TASKS TASKS IN WRAP UP […" at bounding box center [145, 179] width 221 height 289
click at [220, 368] on span "HANG UP" at bounding box center [210, 364] width 48 height 11
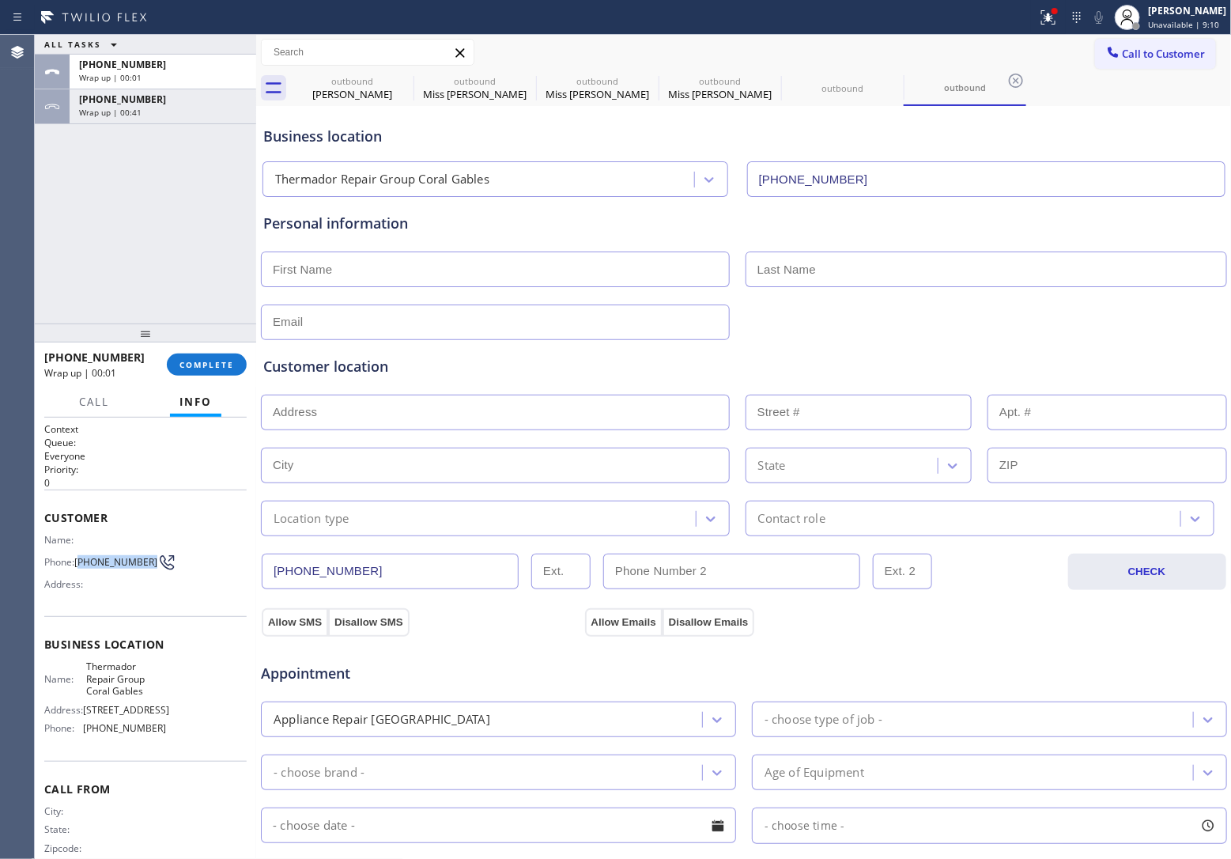
drag, startPoint x: 100, startPoint y: 561, endPoint x: 79, endPoint y: 548, distance: 24.6
click at [79, 556] on span "[PHONE_NUMBER]" at bounding box center [115, 562] width 83 height 12
copy span "917) 539-5555"
drag, startPoint x: 1136, startPoint y: 42, endPoint x: 784, endPoint y: 270, distance: 419.1
click at [1136, 47] on button "Call to Customer" at bounding box center [1155, 54] width 121 height 30
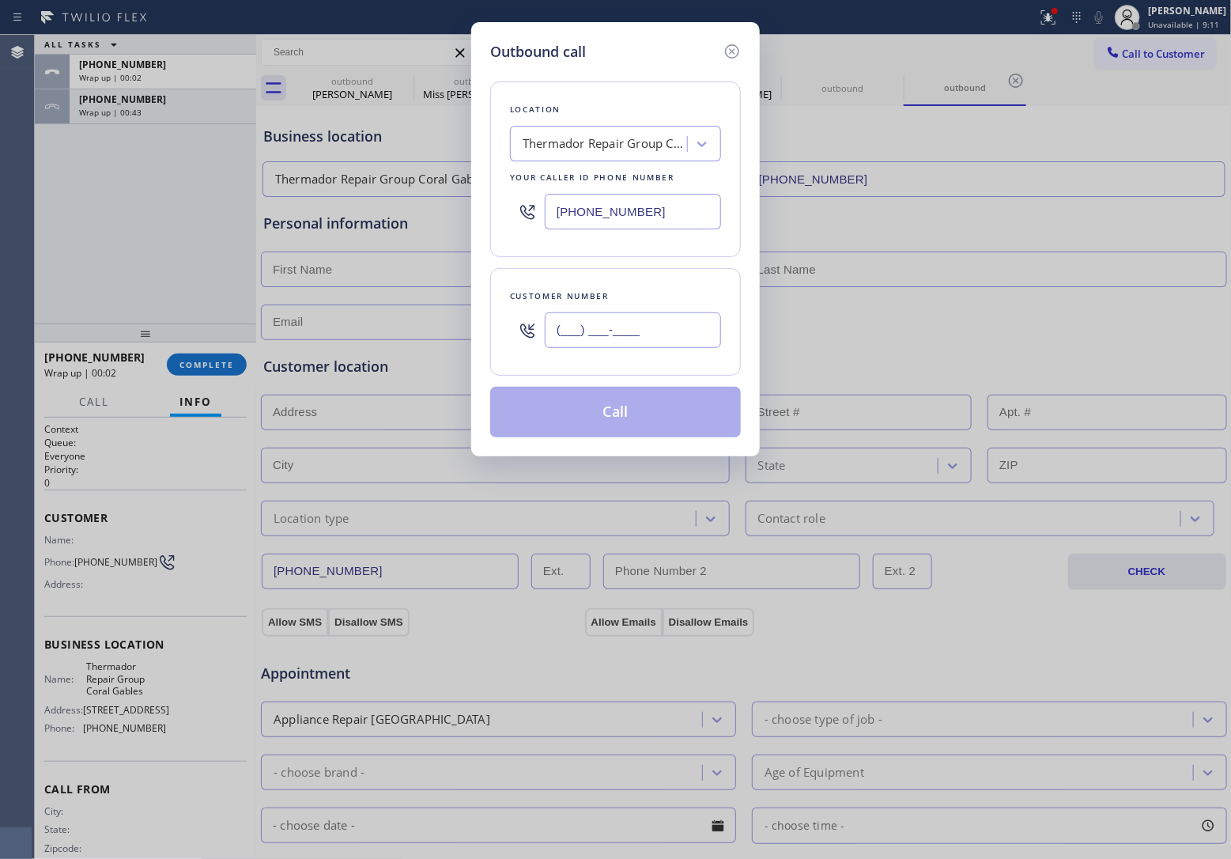
click at [650, 323] on input "(___) ___-____" at bounding box center [633, 330] width 176 height 36
paste input "917) 539-5555"
type input "[PHONE_NUMBER]"
click at [584, 123] on div "Location Thermador Repair Group Coral Gables Your caller id phone number [PHONE…" at bounding box center [615, 169] width 251 height 176
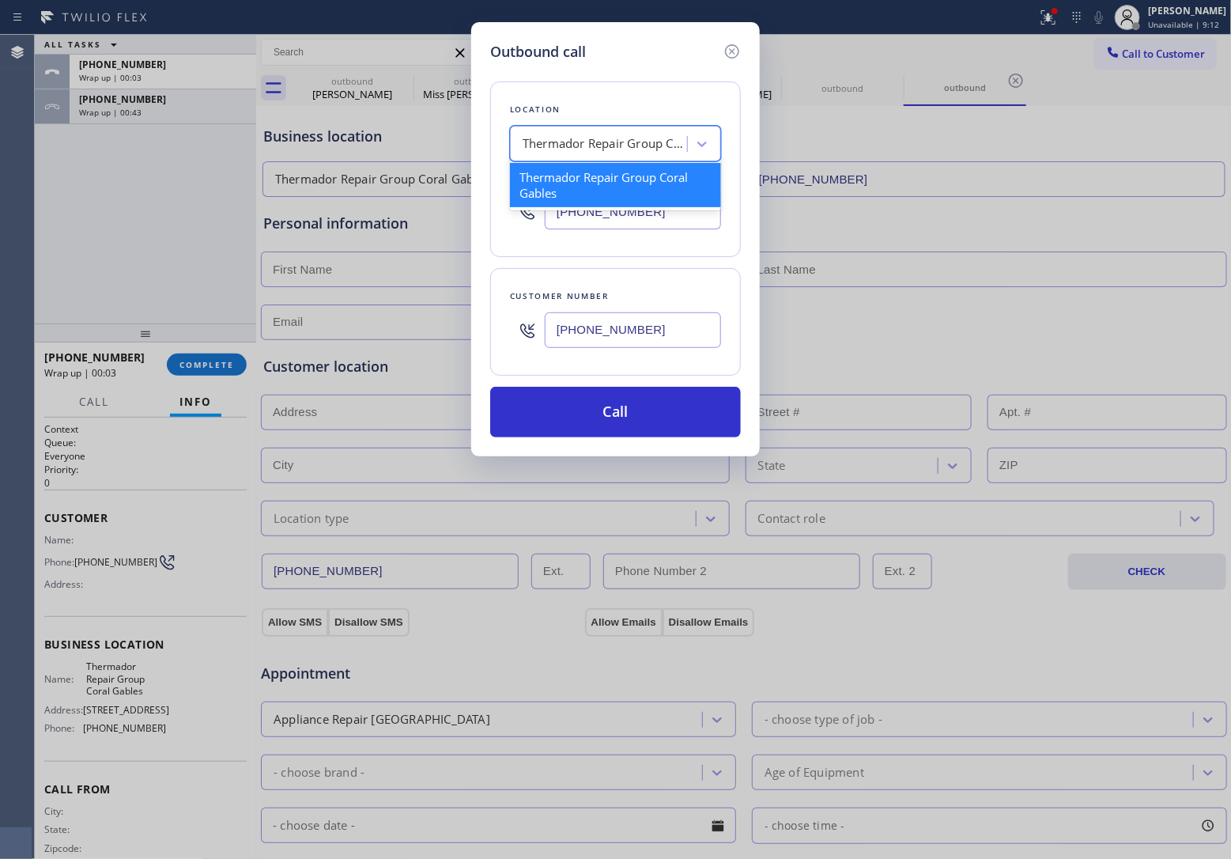
click at [586, 143] on div "Thermador Repair Group Coral Gables" at bounding box center [606, 144] width 166 height 18
type input "5 Star Appliance repai"
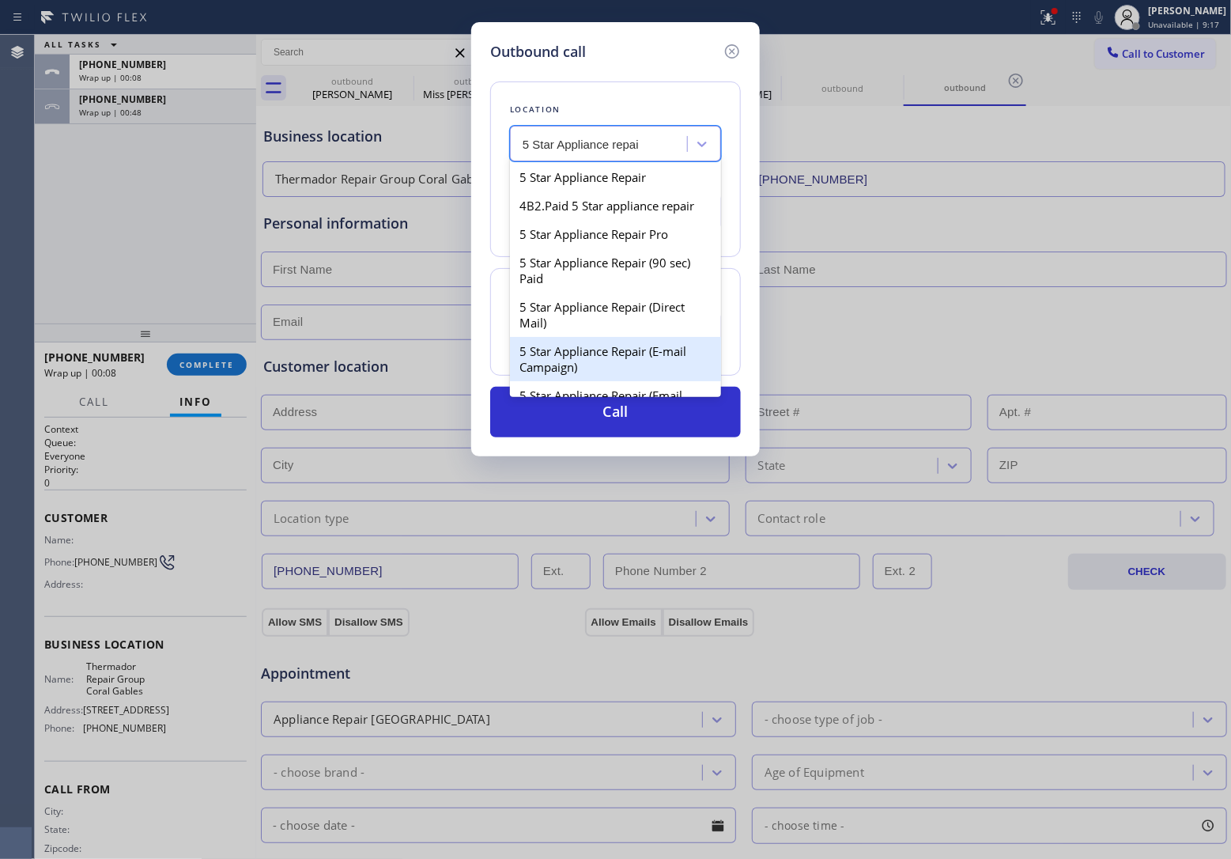
click at [610, 369] on div "5 Star Appliance Repair (E-mail Campaign)" at bounding box center [615, 359] width 211 height 44
type input "[PHONE_NUMBER]"
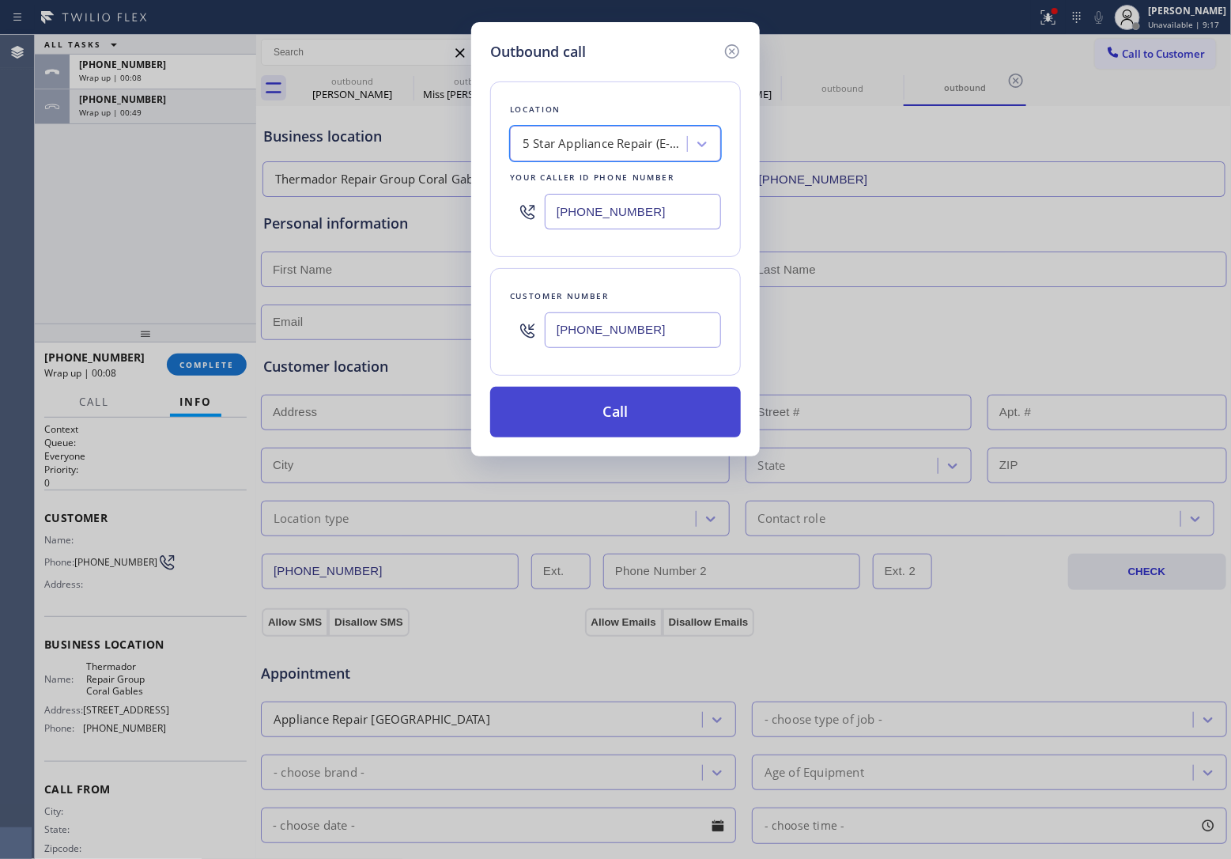
click at [605, 404] on button "Call" at bounding box center [615, 412] width 251 height 51
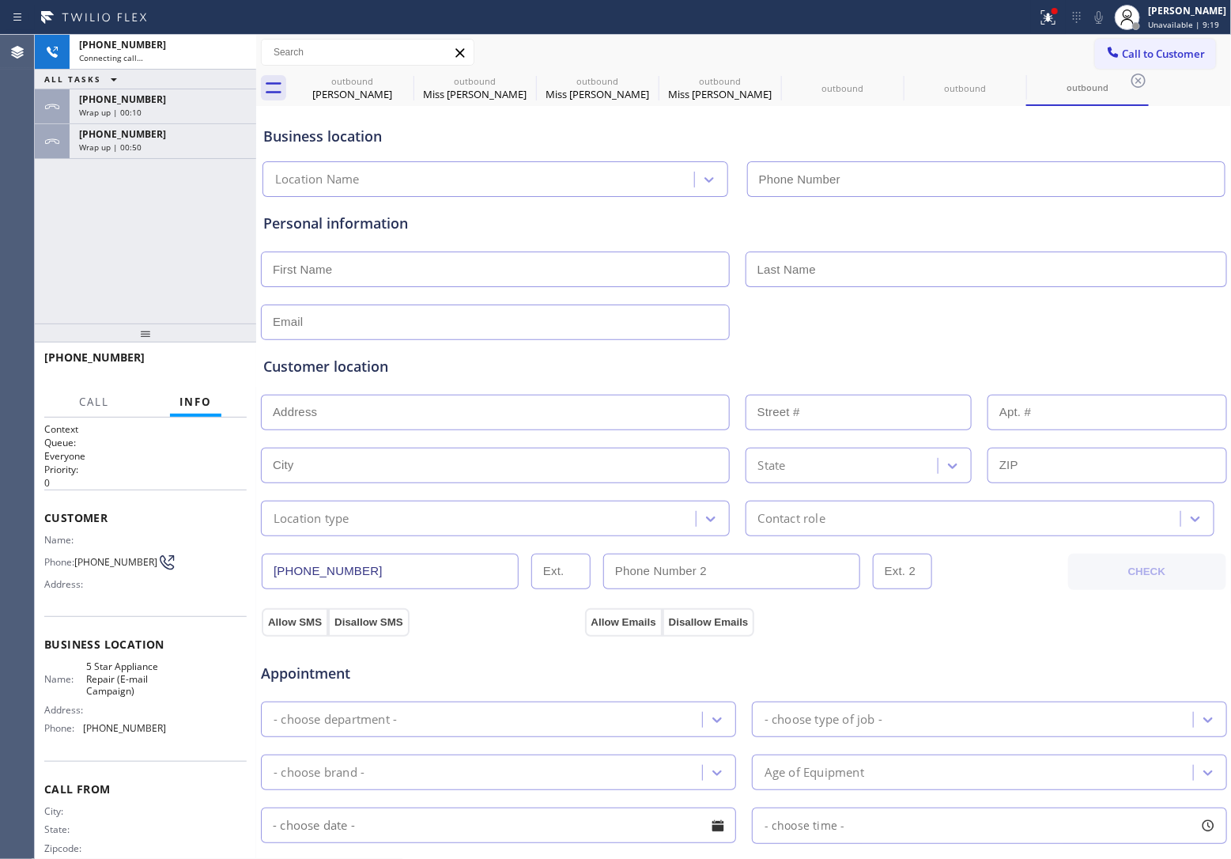
type input "[PHONE_NUMBER]"
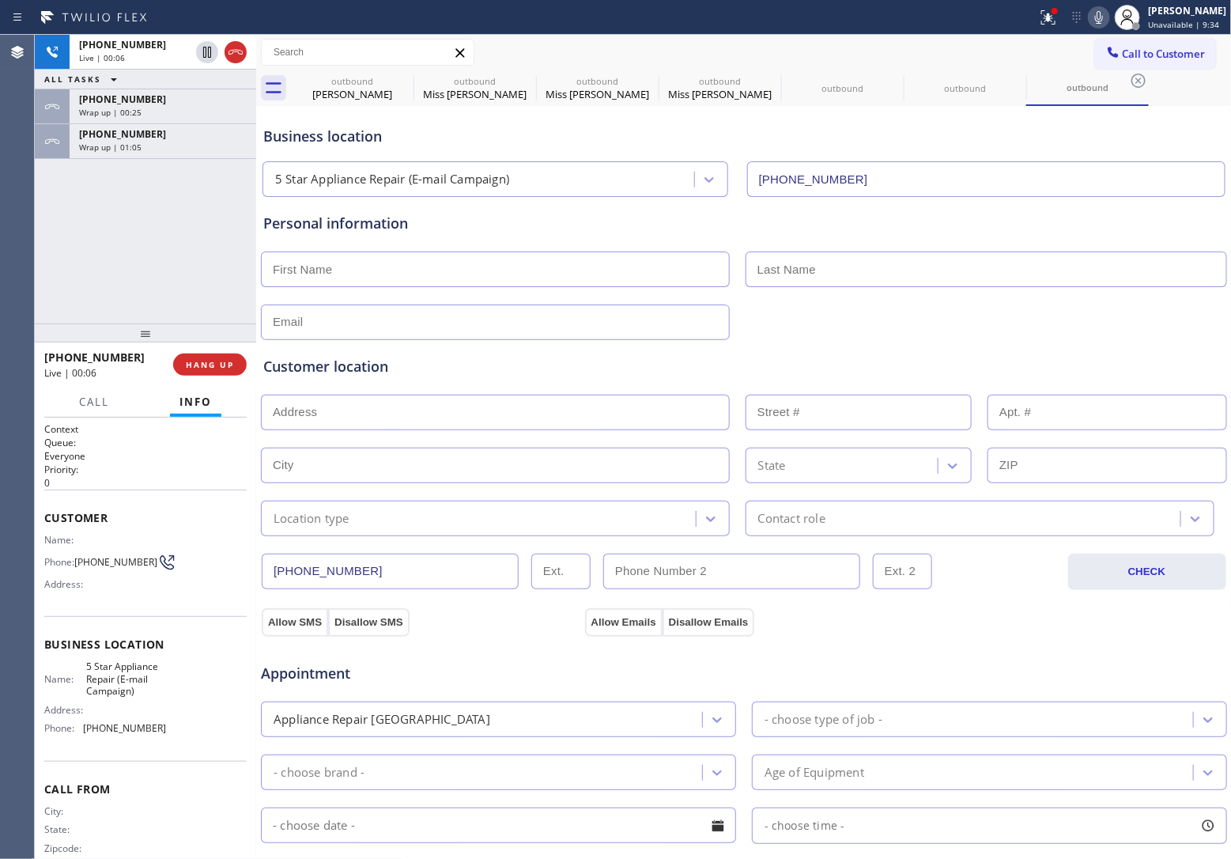
drag, startPoint x: 55, startPoint y: 259, endPoint x: 258, endPoint y: 104, distance: 254.9
click at [55, 259] on div "[PHONE_NUMBER] Live | 00:06 ALL TASKS ALL TASKS ACTIVE TASKS TASKS IN WRAP UP […" at bounding box center [145, 179] width 221 height 289
click at [243, 53] on icon at bounding box center [235, 52] width 19 height 19
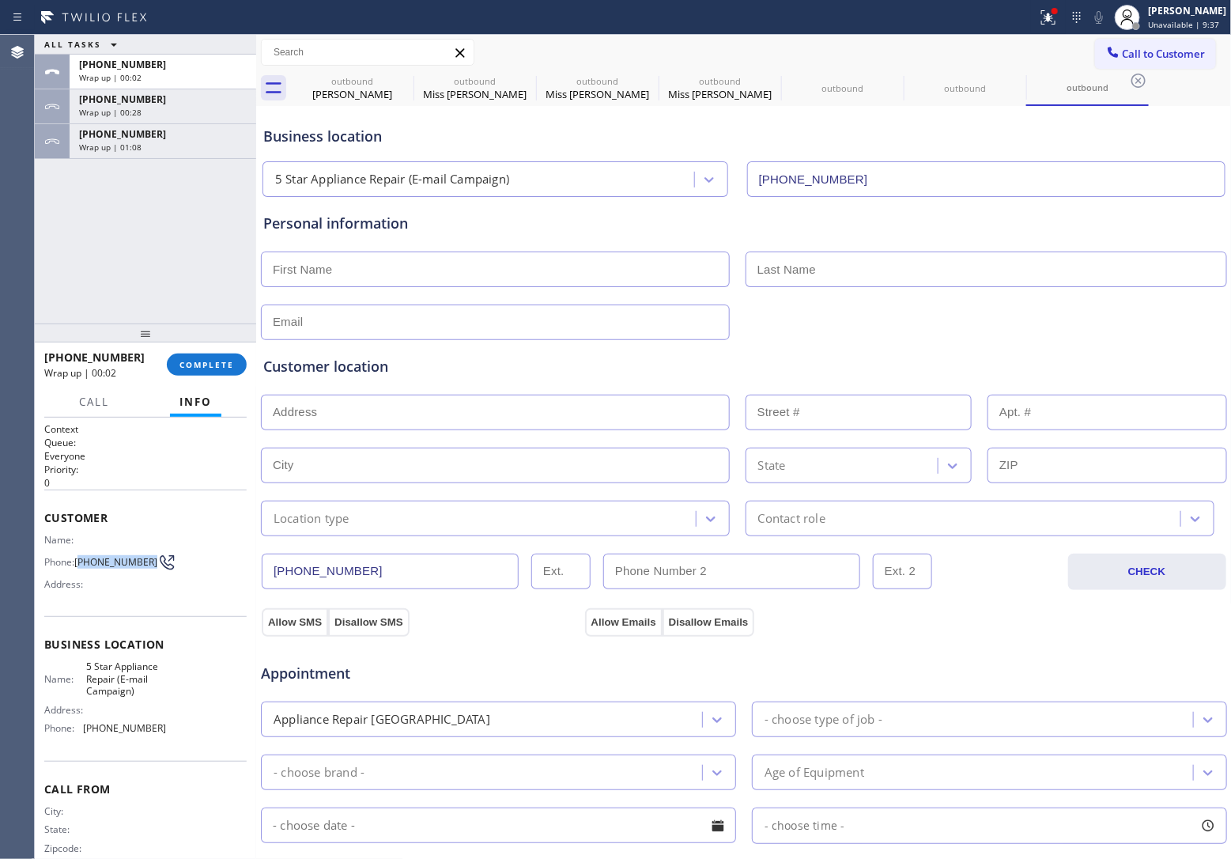
drag, startPoint x: 104, startPoint y: 568, endPoint x: 80, endPoint y: 552, distance: 28.5
click at [80, 556] on span "[PHONE_NUMBER]" at bounding box center [115, 562] width 83 height 12
copy span "917) 539-5555"
click at [1170, 52] on span "Call to Customer" at bounding box center [1164, 54] width 83 height 14
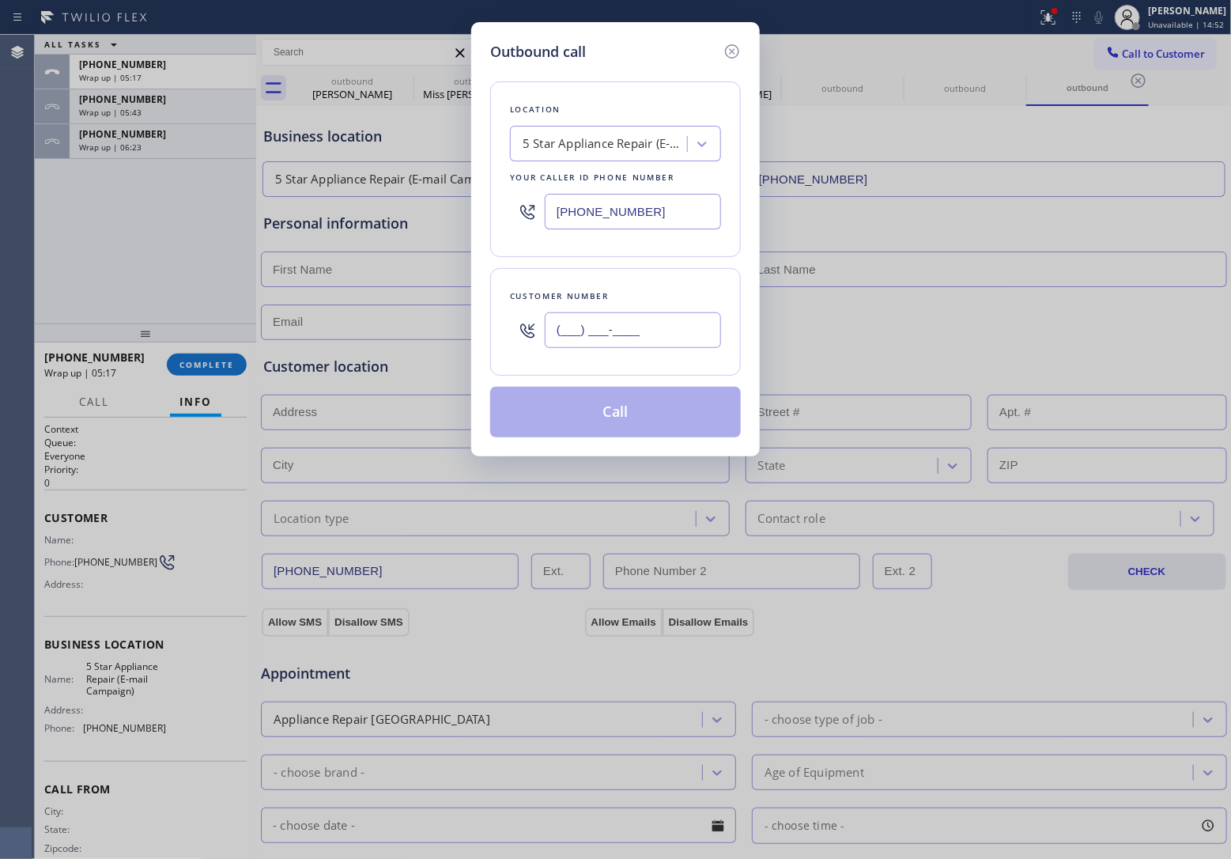
click at [630, 331] on input "(___) ___-____" at bounding box center [633, 330] width 176 height 36
paste input "313) 737-6692"
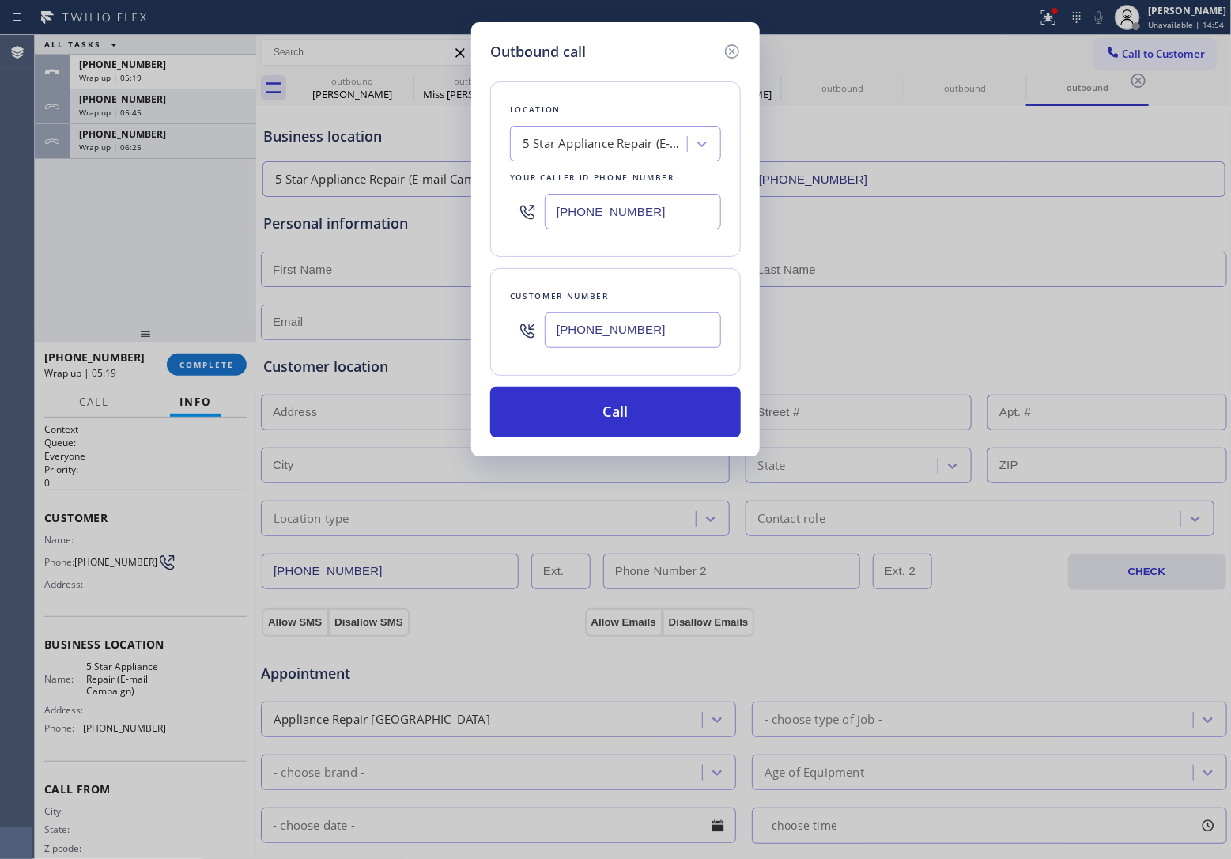
drag, startPoint x: 652, startPoint y: 336, endPoint x: 646, endPoint y: 376, distance: 40.8
click at [563, 331] on input "[PHONE_NUMBER]" at bounding box center [633, 330] width 176 height 36
type input "[PHONE_NUMBER]"
drag, startPoint x: 34, startPoint y: 253, endPoint x: 105, endPoint y: 214, distance: 81.0
click at [44, 251] on div "Outbound call Location 5 Star Appliance Repair (E-mail Campaign) Your caller id…" at bounding box center [615, 429] width 1231 height 859
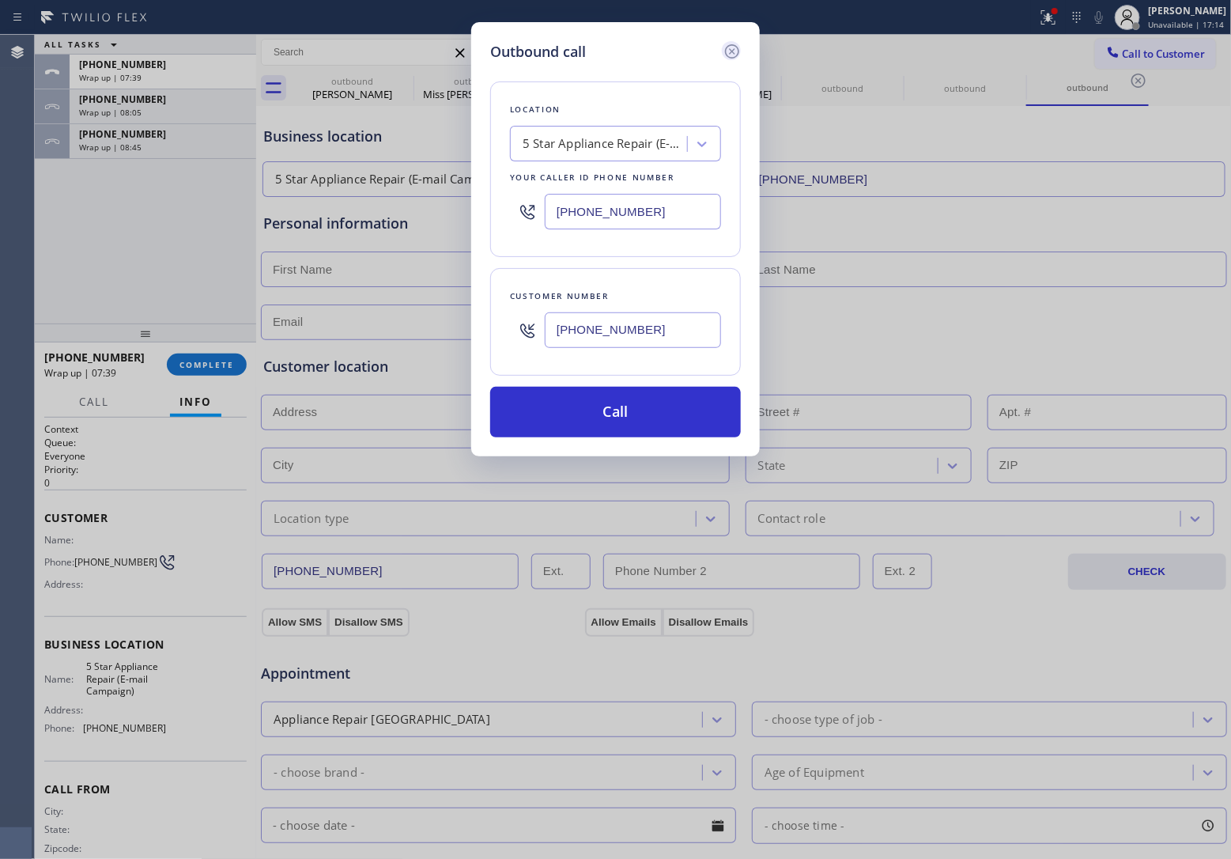
click at [739, 49] on icon at bounding box center [732, 51] width 19 height 19
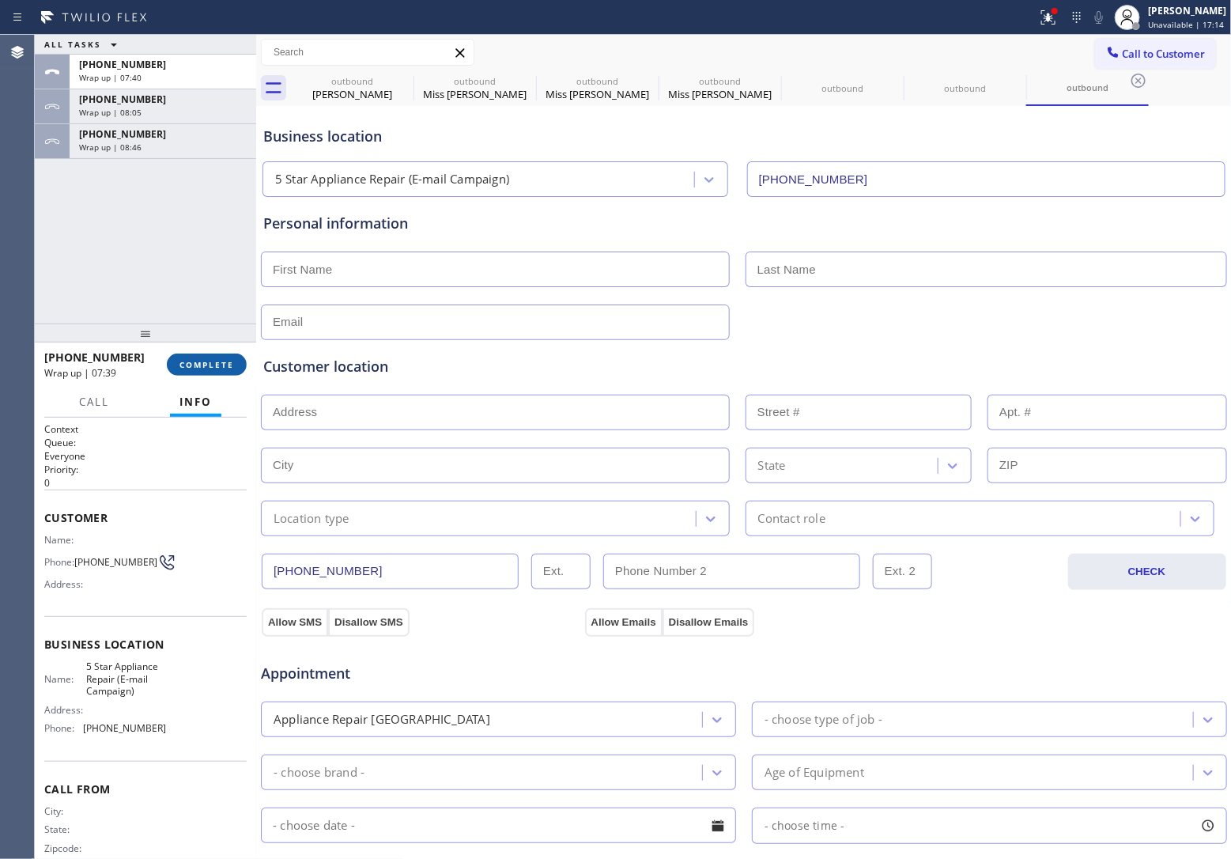
click at [223, 357] on button "COMPLETE" at bounding box center [207, 364] width 80 height 22
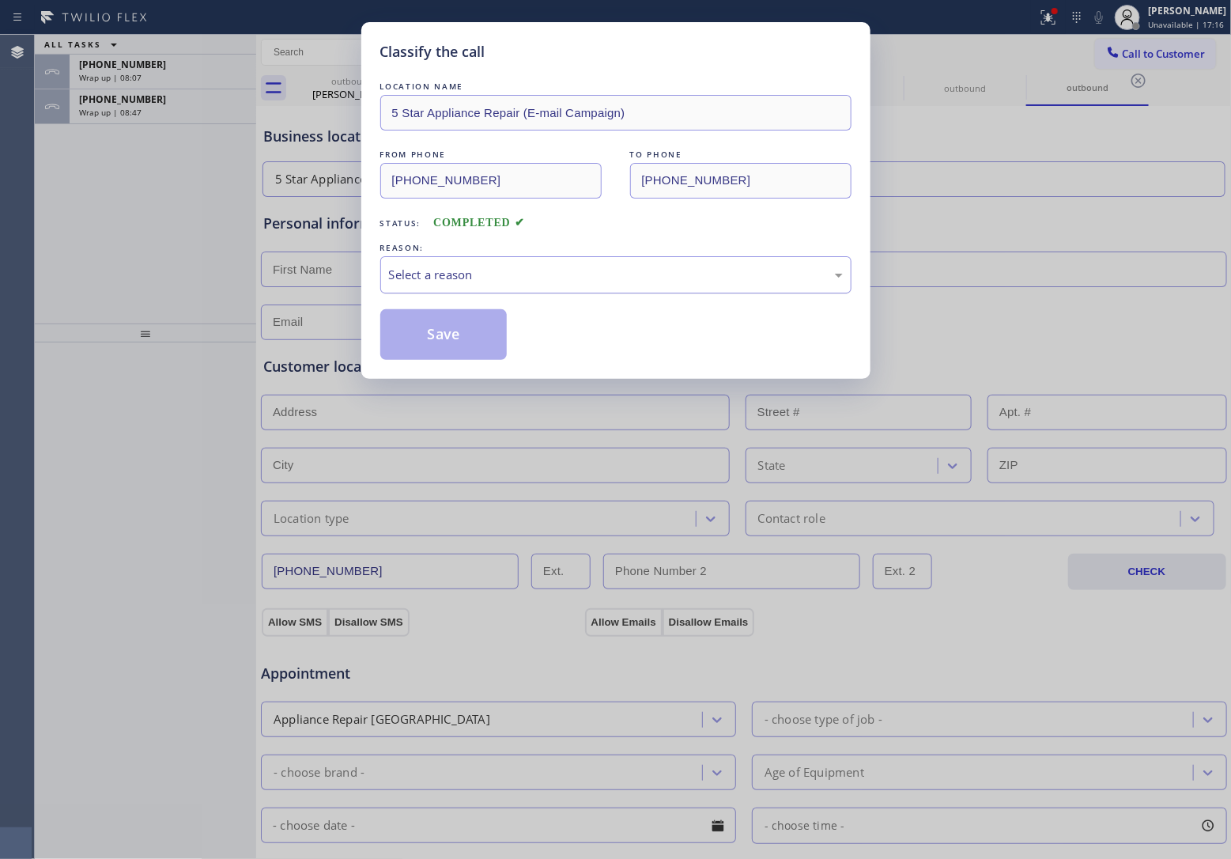
click at [465, 263] on div "Select a reason" at bounding box center [615, 274] width 471 height 37
click at [441, 342] on button "Save" at bounding box center [443, 334] width 127 height 51
click at [132, 104] on span "[PHONE_NUMBER]" at bounding box center [122, 99] width 87 height 13
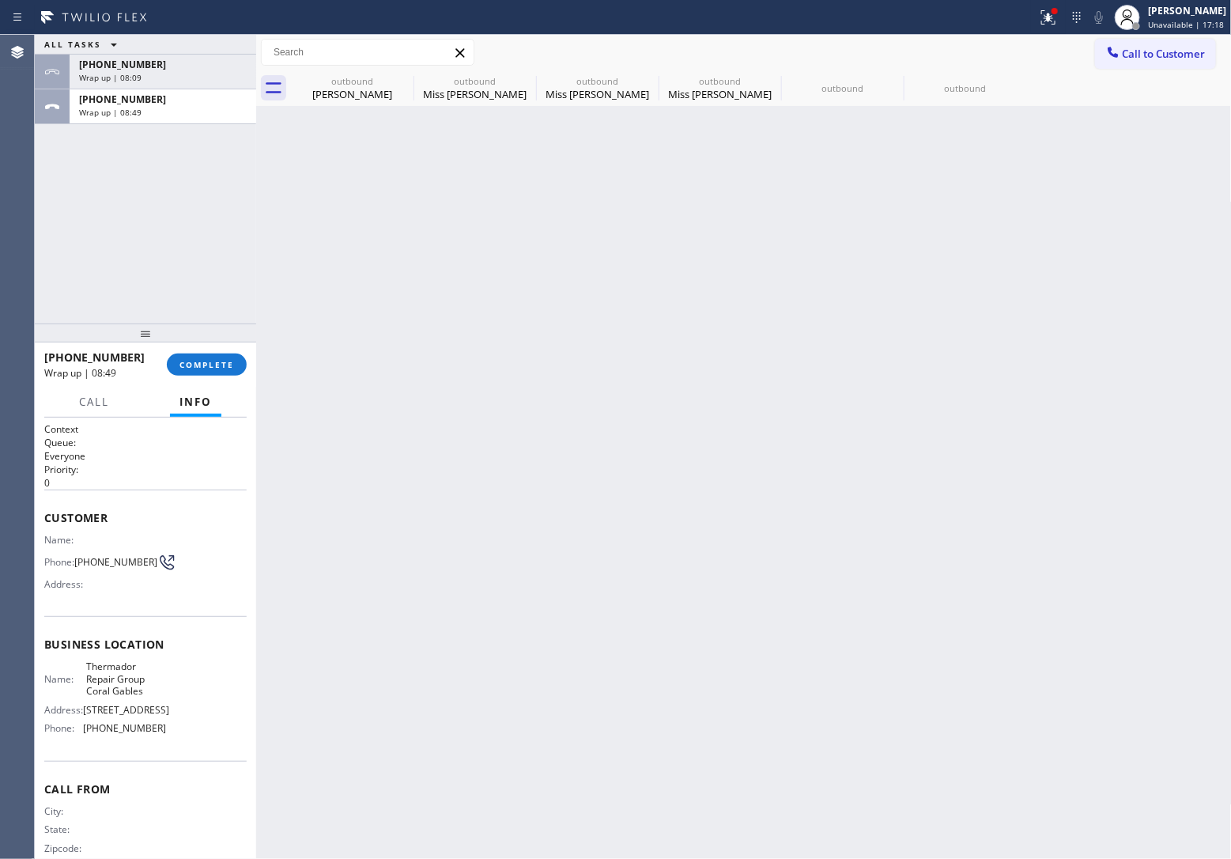
click at [132, 104] on span "[PHONE_NUMBER]" at bounding box center [122, 99] width 87 height 13
drag, startPoint x: 241, startPoint y: 376, endPoint x: 244, endPoint y: 356, distance: 19.9
click at [241, 368] on div "[PHONE_NUMBER] Wrap up | 08:49 COMPLETE" at bounding box center [145, 364] width 202 height 41
click at [243, 353] on div "[PHONE_NUMBER] Wrap up | 08:49 COMPLETE" at bounding box center [145, 364] width 202 height 41
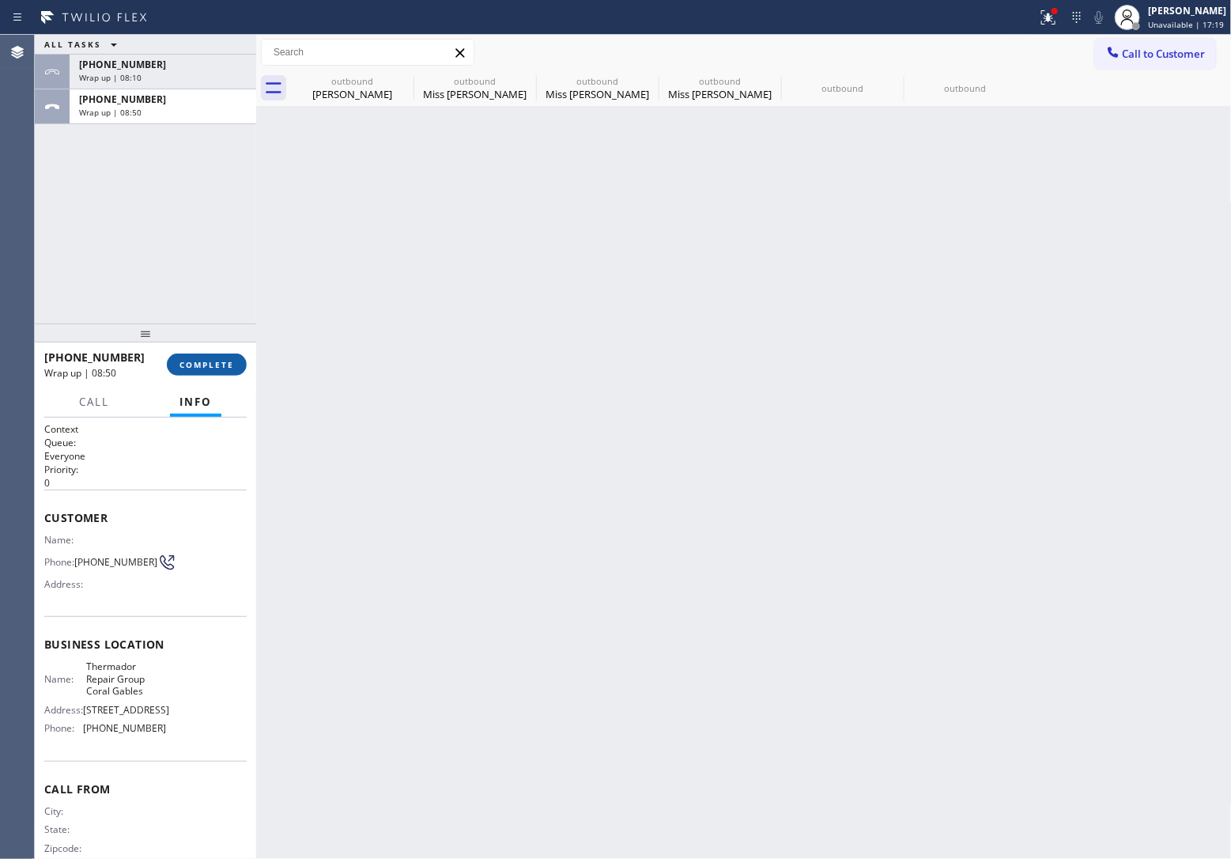
click at [214, 365] on button "COMPLETE" at bounding box center [207, 364] width 80 height 22
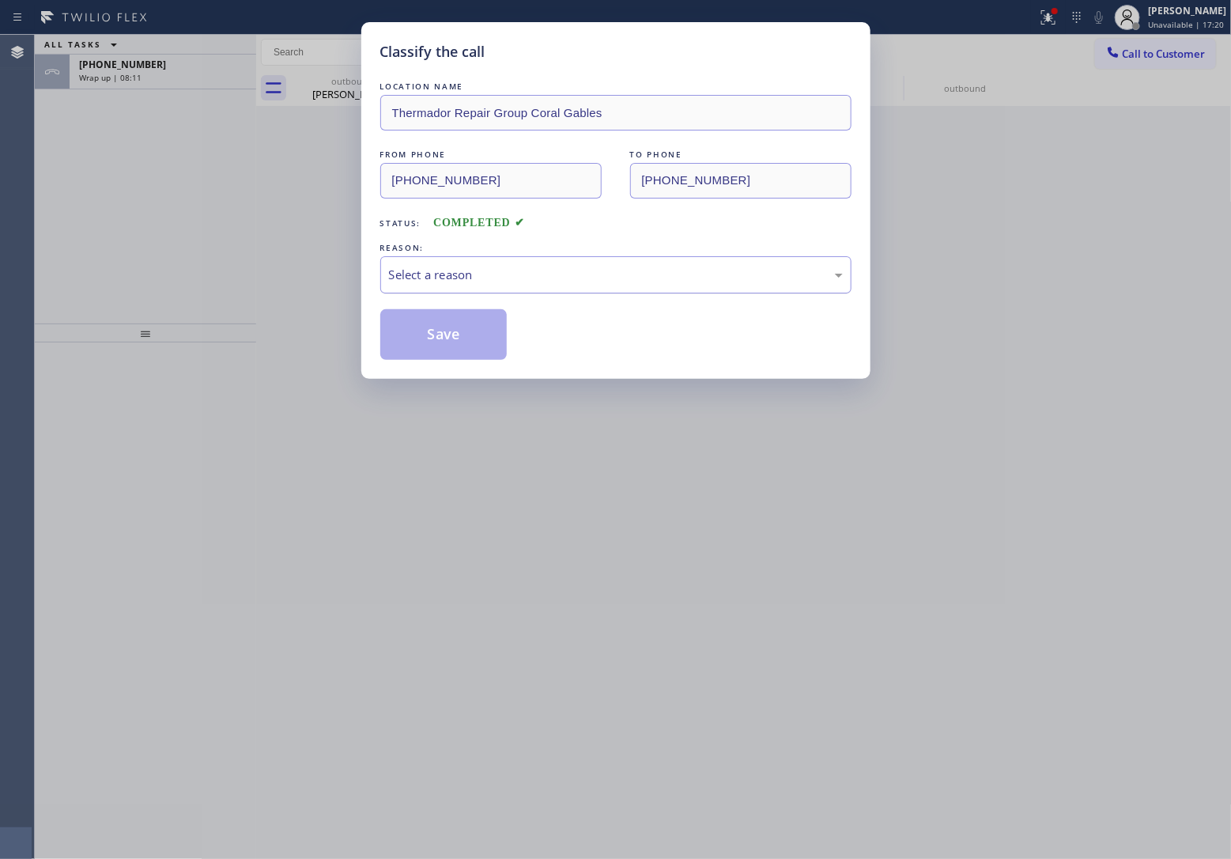
click at [499, 262] on div "Select a reason" at bounding box center [615, 274] width 471 height 37
click at [449, 333] on button "Save" at bounding box center [443, 334] width 127 height 51
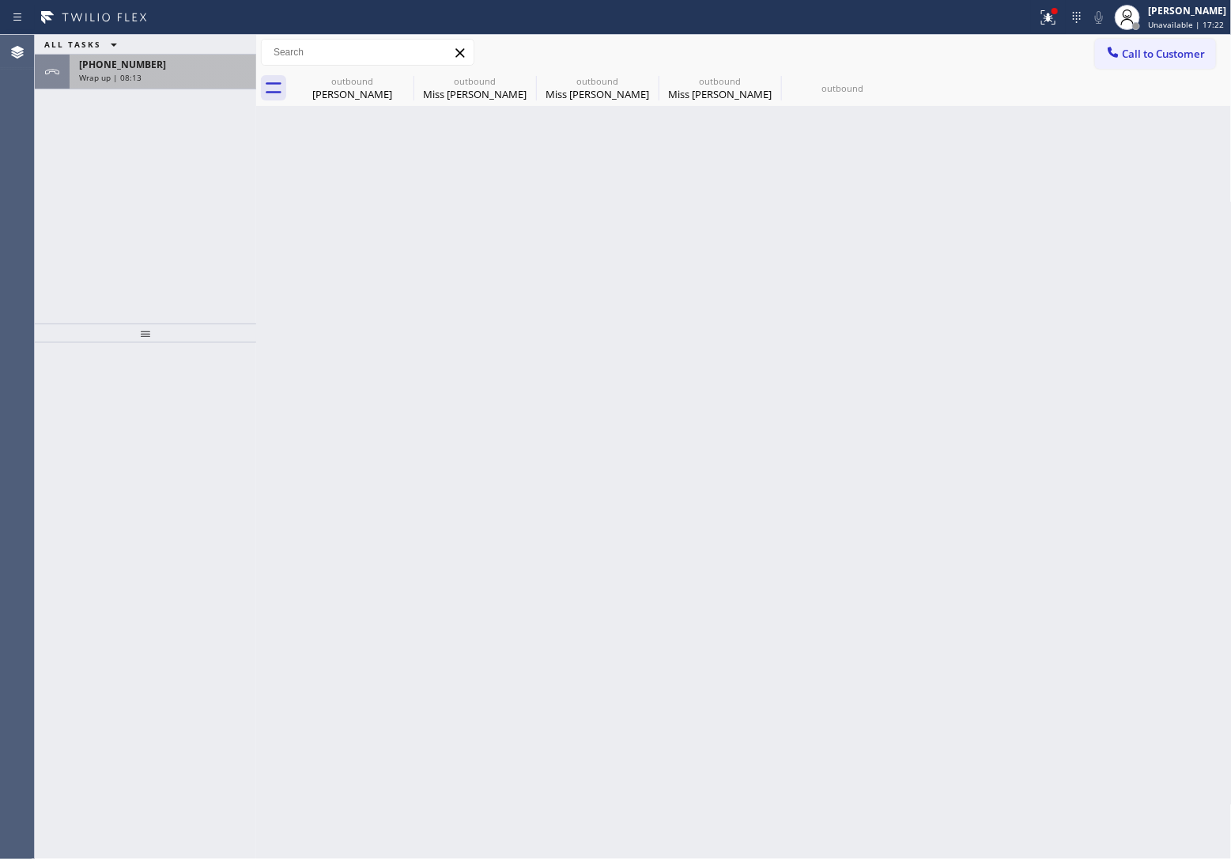
click at [174, 85] on div "[PHONE_NUMBER] Wrap up | 08:13" at bounding box center [160, 72] width 180 height 35
click at [172, 85] on div "[PHONE_NUMBER] Wrap up | 08:13" at bounding box center [160, 72] width 180 height 35
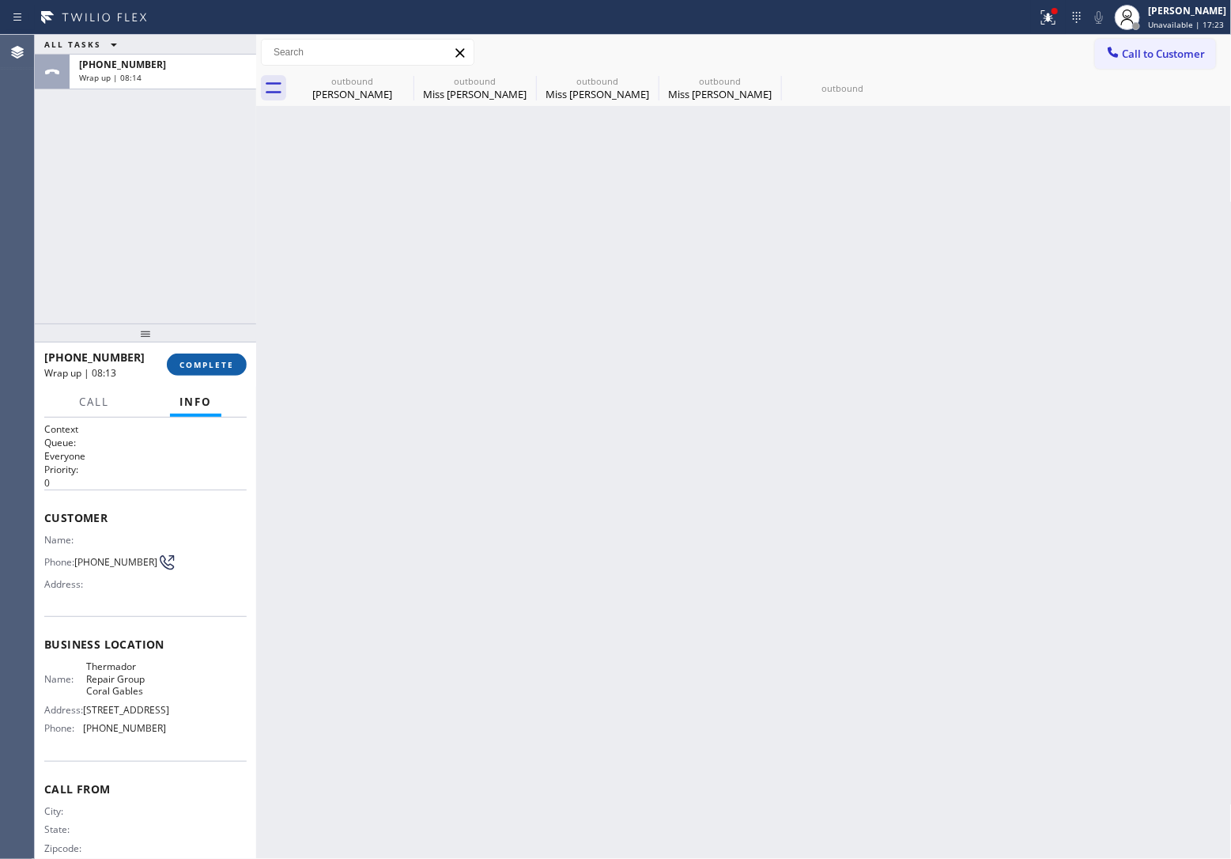
click at [216, 366] on span "COMPLETE" at bounding box center [206, 364] width 55 height 11
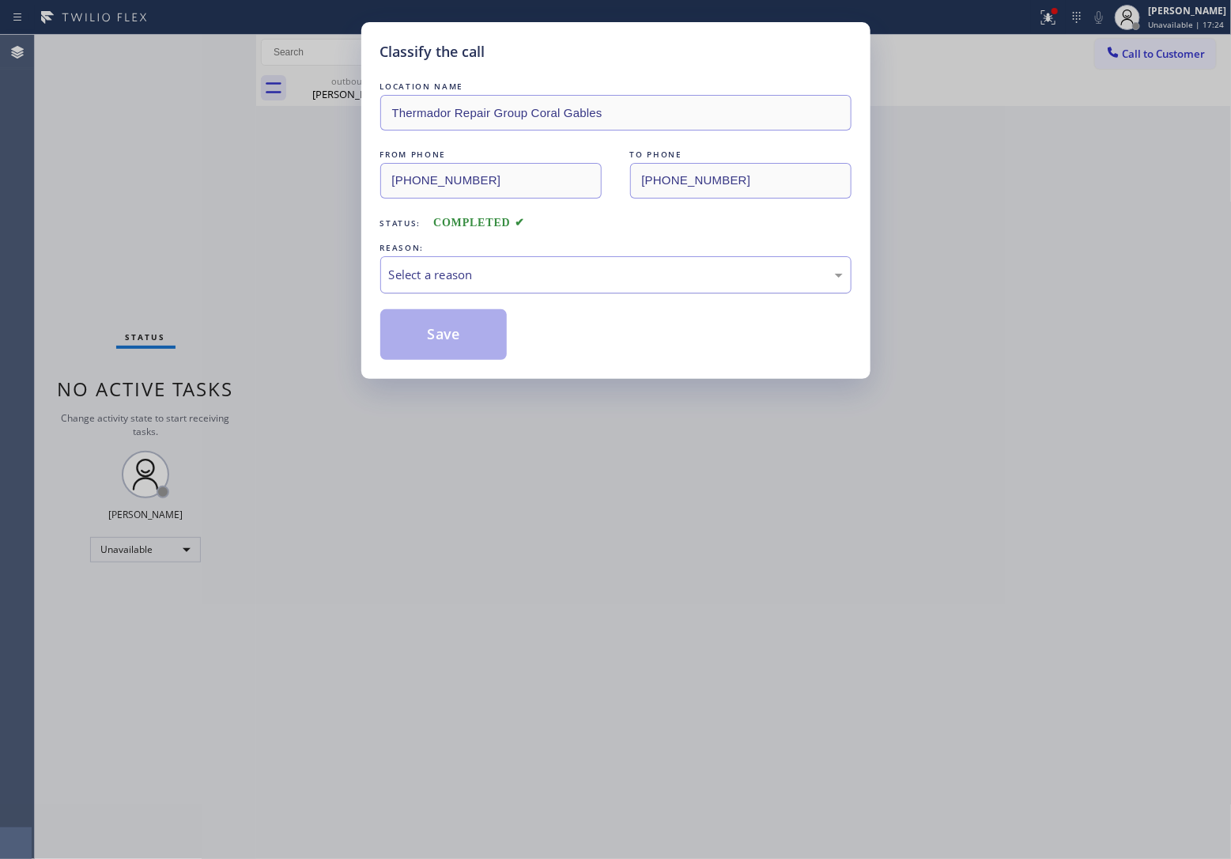
drag, startPoint x: 456, startPoint y: 277, endPoint x: 456, endPoint y: 287, distance: 10.3
click at [456, 278] on div "Select a reason" at bounding box center [616, 275] width 454 height 18
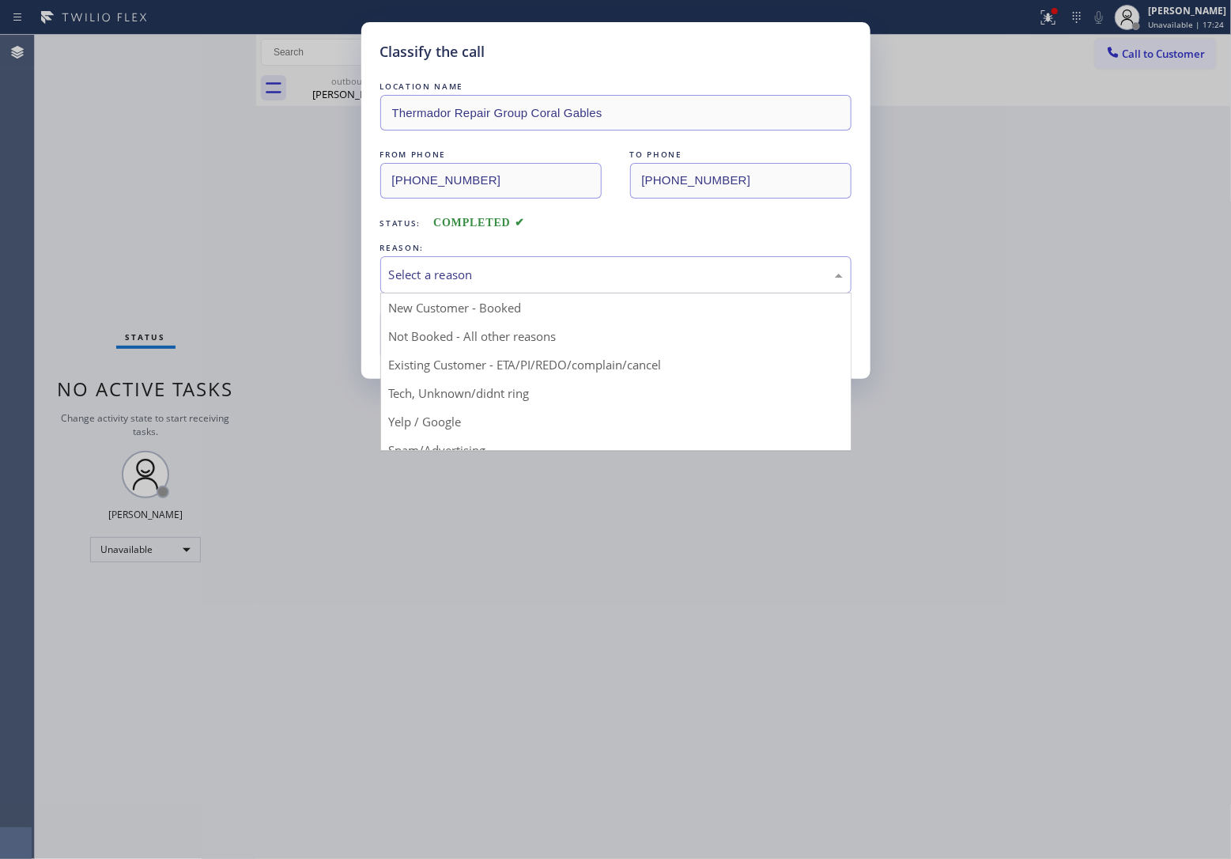
click at [452, 329] on button "Save" at bounding box center [443, 334] width 127 height 51
type input "[PHONE_NUMBER]"
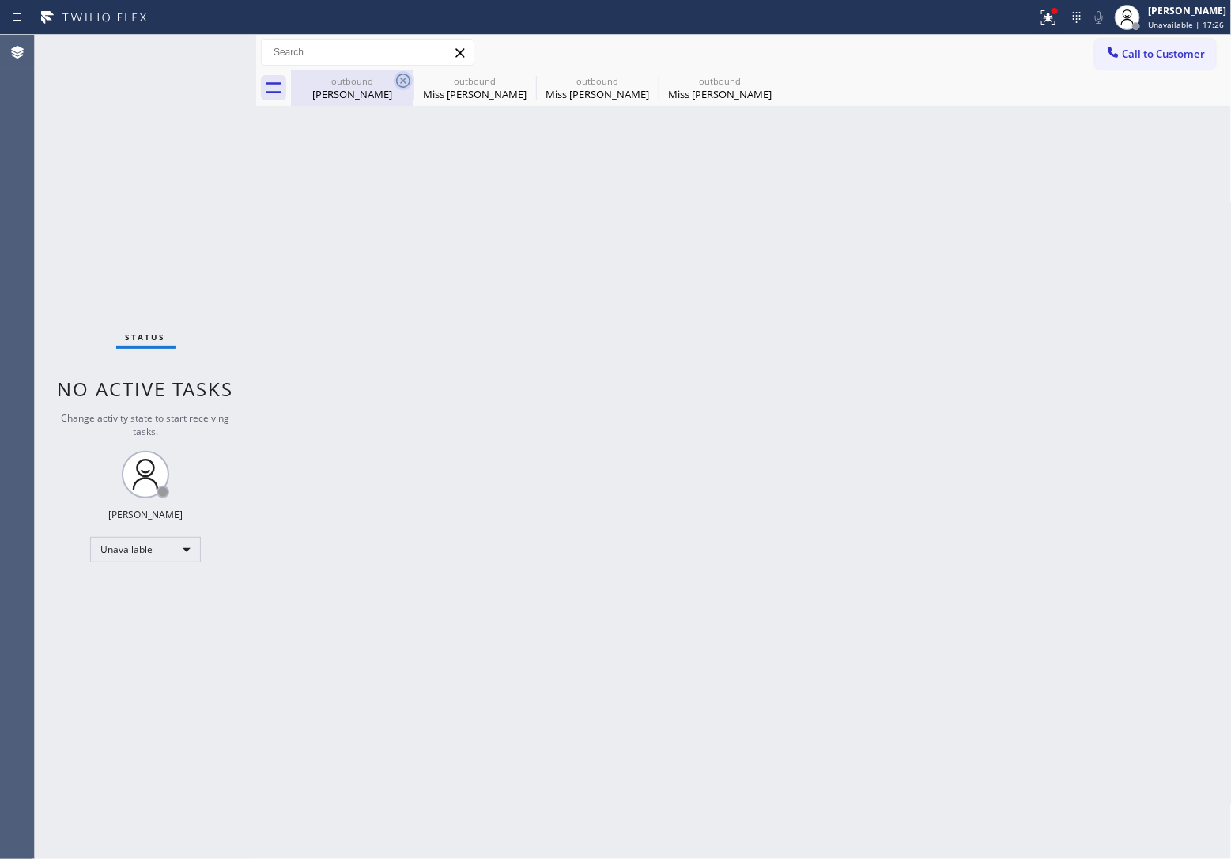
click at [397, 77] on icon at bounding box center [403, 81] width 14 height 14
click at [0, 0] on icon at bounding box center [0, 0] width 0 height 0
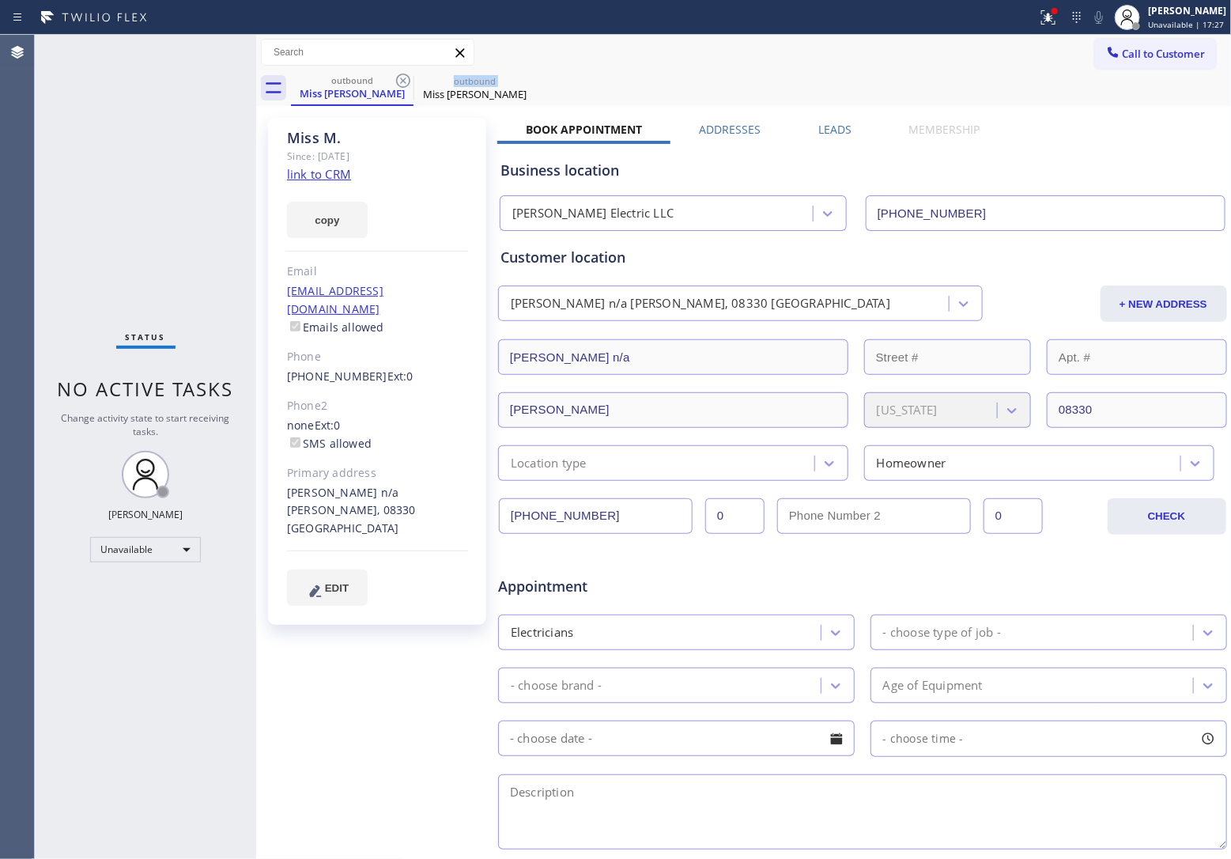
click at [397, 77] on icon at bounding box center [403, 81] width 14 height 14
click at [0, 0] on icon at bounding box center [0, 0] width 0 height 0
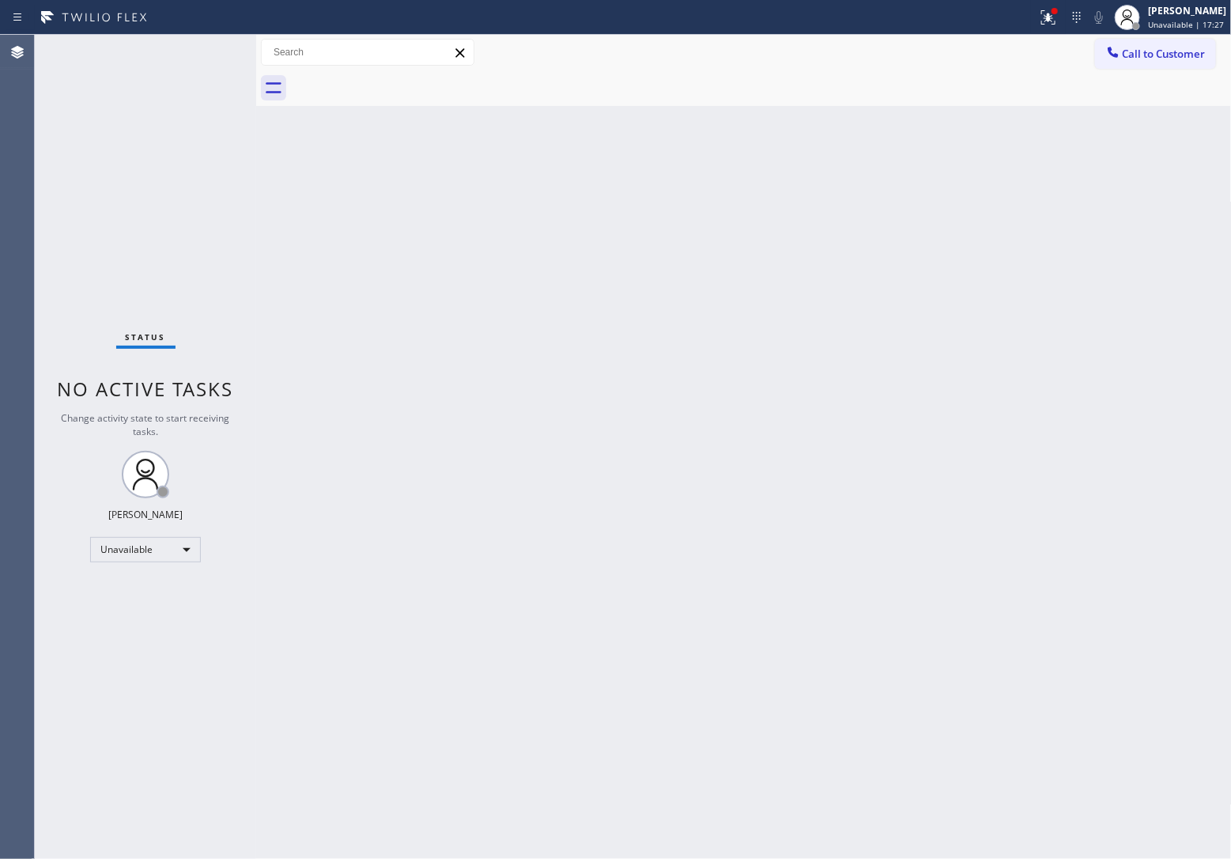
click at [397, 77] on div at bounding box center [761, 88] width 941 height 36
click at [1159, 53] on span "Call to Customer" at bounding box center [1164, 54] width 83 height 14
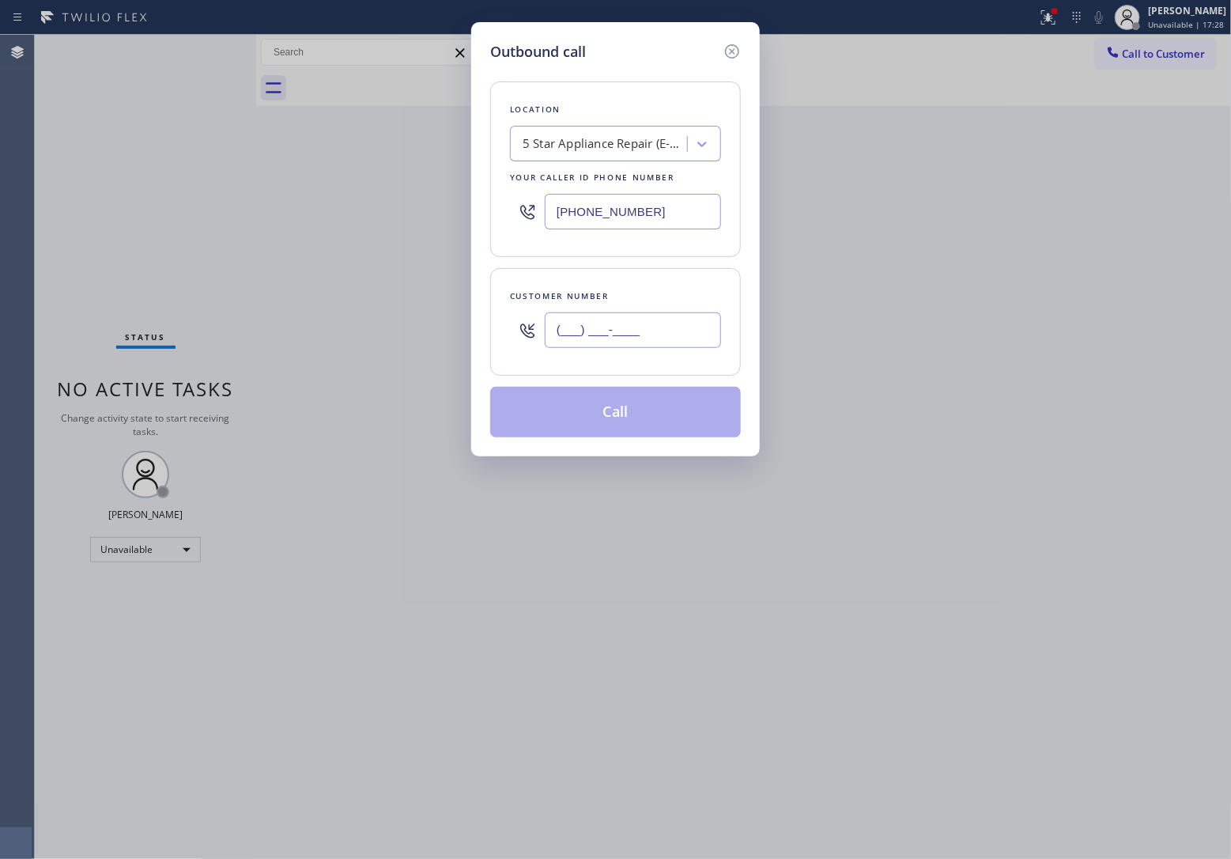
click at [649, 327] on input "(___) ___-____" at bounding box center [633, 330] width 176 height 36
paste input "917) 539-5555"
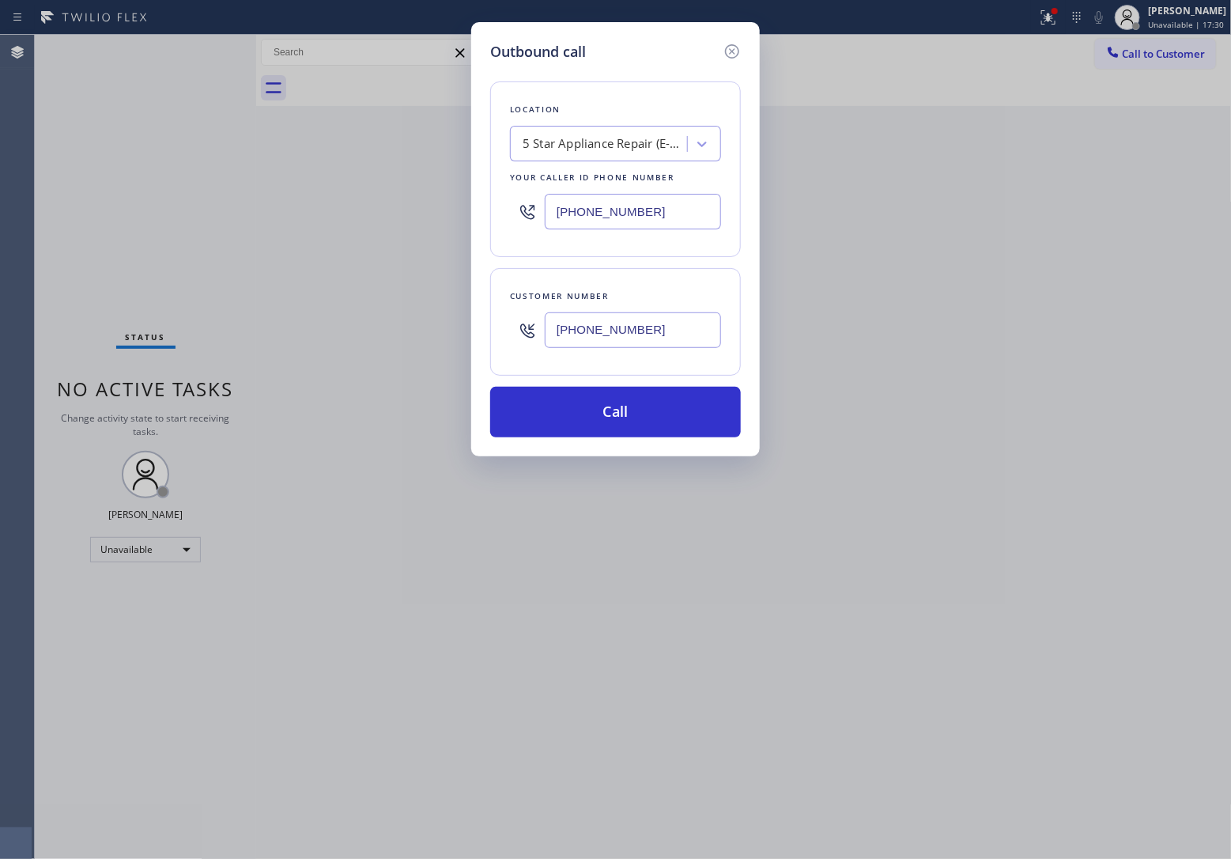
type input "[PHONE_NUMBER]"
drag, startPoint x: 33, startPoint y: 176, endPoint x: 646, endPoint y: 207, distance: 613.6
click at [168, 183] on div "Outbound call Location 5 Star Appliance Repair (E-mail Campaign) Your caller id…" at bounding box center [615, 429] width 1231 height 859
click at [643, 202] on input "[PHONE_NUMBER]" at bounding box center [633, 212] width 176 height 36
paste input "786) 661-1617"
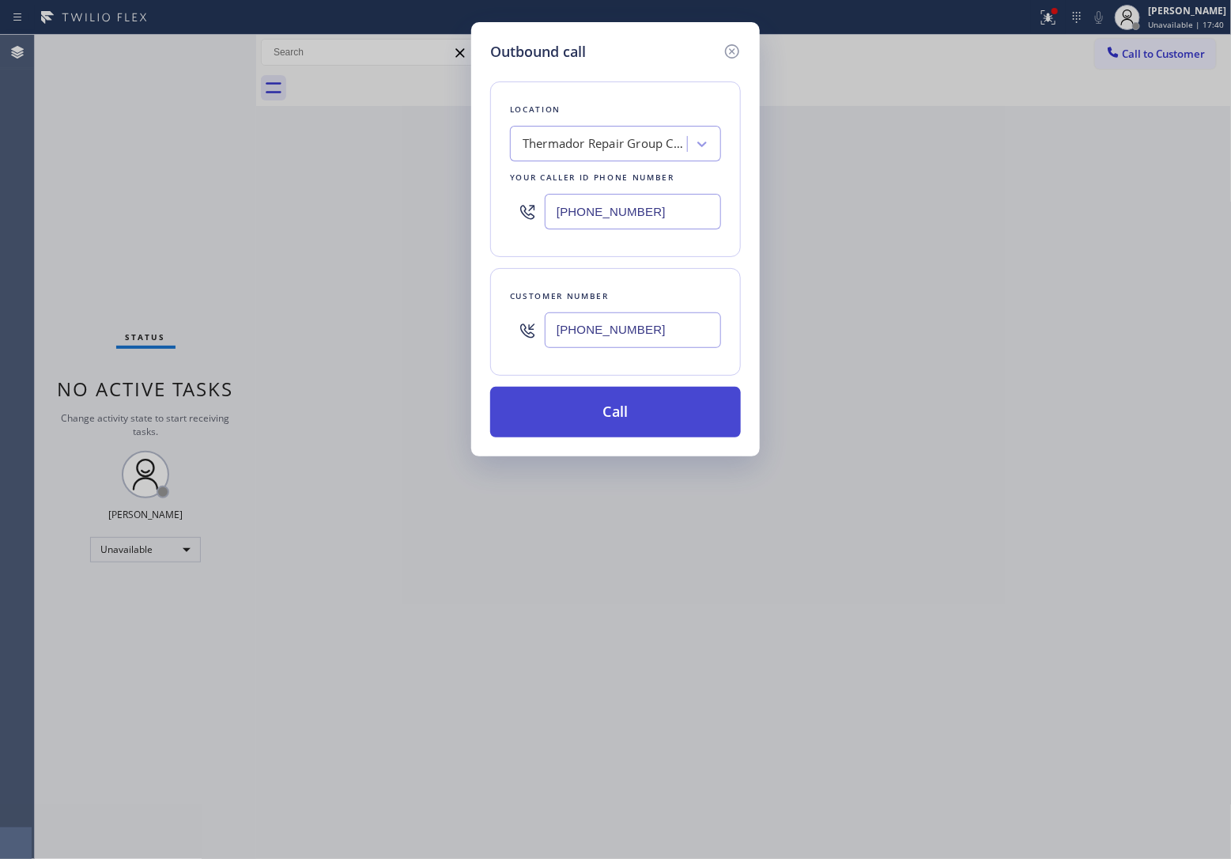
type input "[PHONE_NUMBER]"
click at [644, 410] on button "Call" at bounding box center [615, 412] width 251 height 51
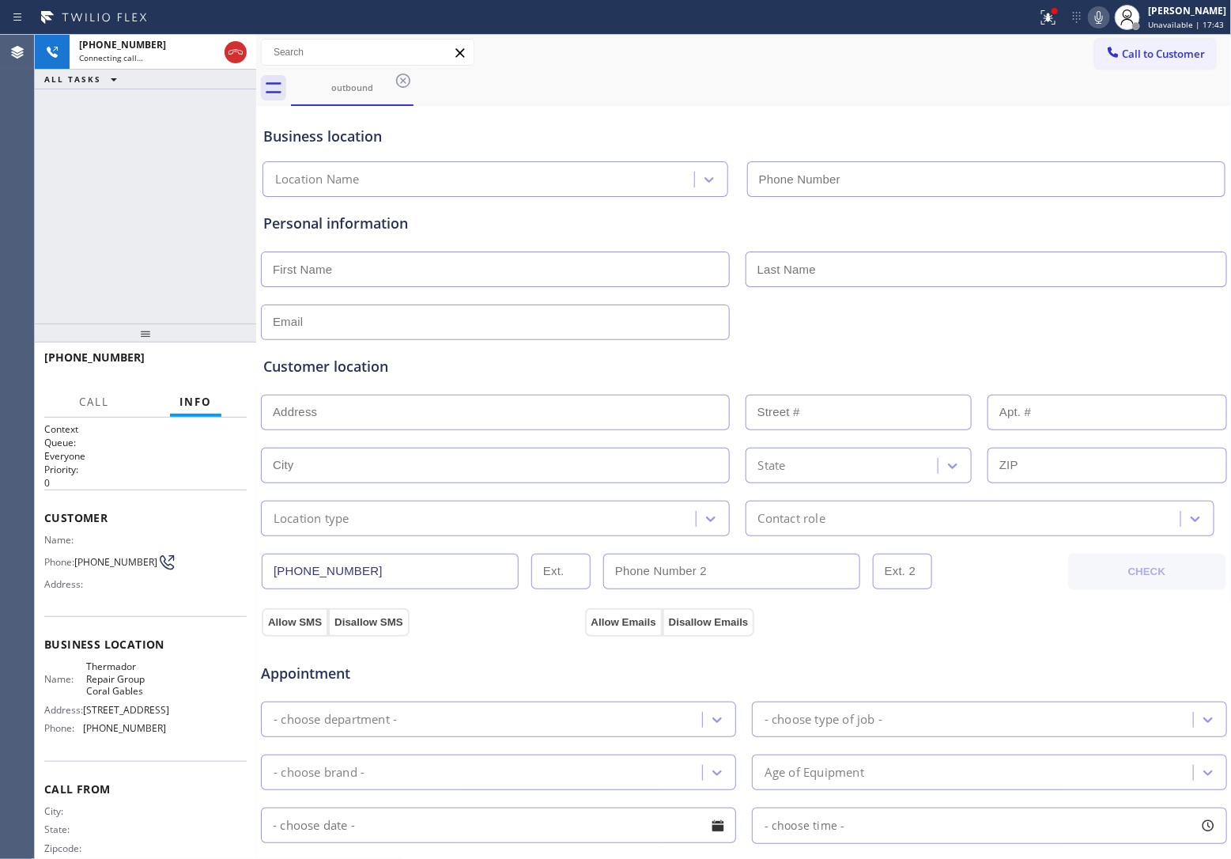
type input "[PHONE_NUMBER]"
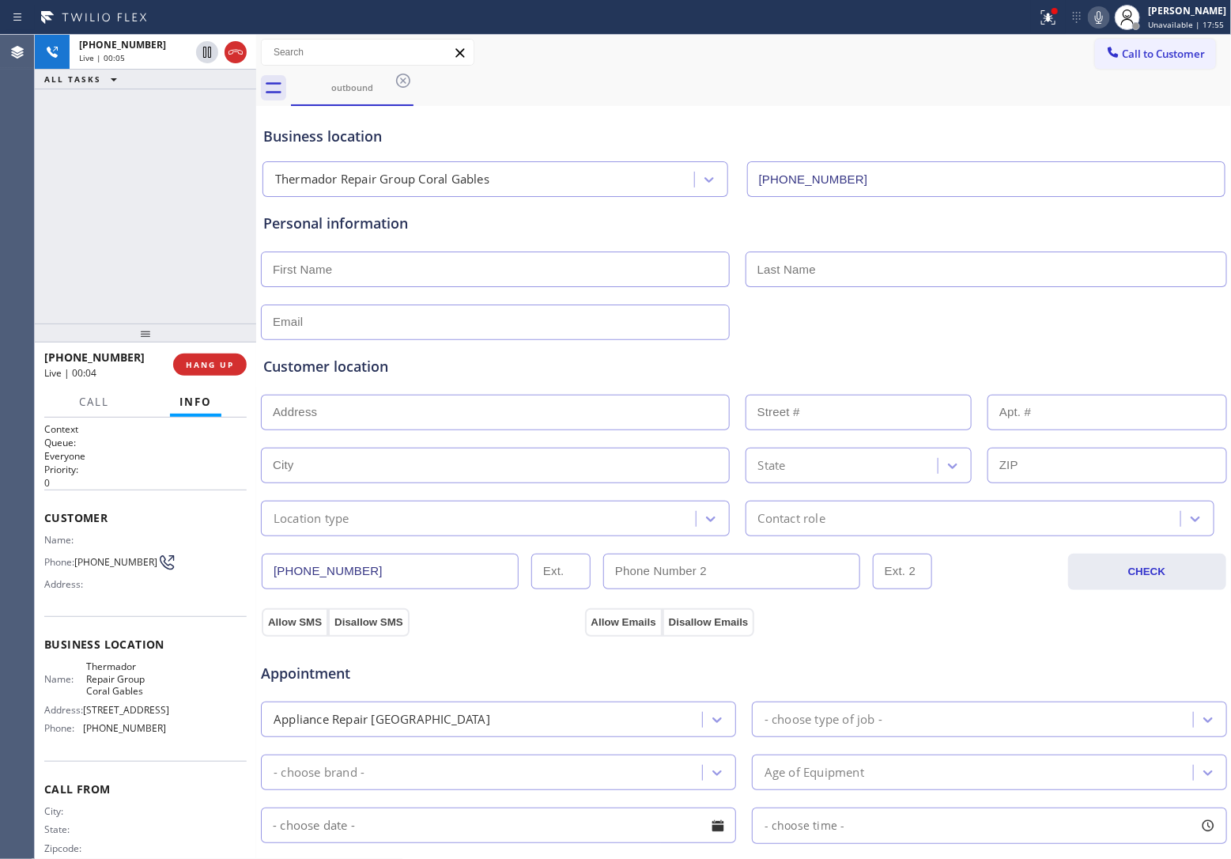
click at [16, 232] on div "Agent Desktop" at bounding box center [17, 447] width 34 height 824
click at [238, 49] on icon at bounding box center [235, 52] width 19 height 19
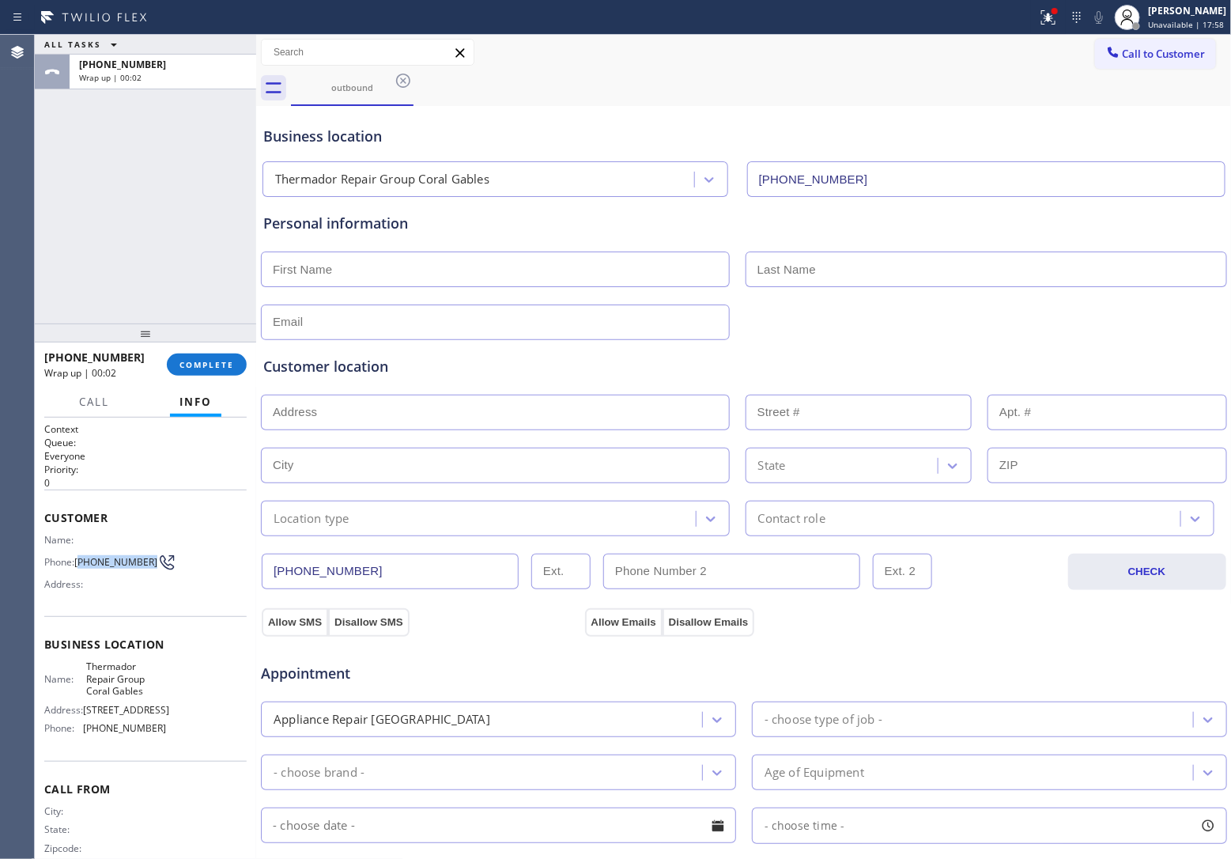
drag, startPoint x: 104, startPoint y: 571, endPoint x: 81, endPoint y: 551, distance: 30.3
click at [81, 556] on span "[PHONE_NUMBER]" at bounding box center [115, 562] width 83 height 12
copy span "917) 539-5555"
click at [1144, 56] on span "Call to Customer" at bounding box center [1164, 54] width 83 height 14
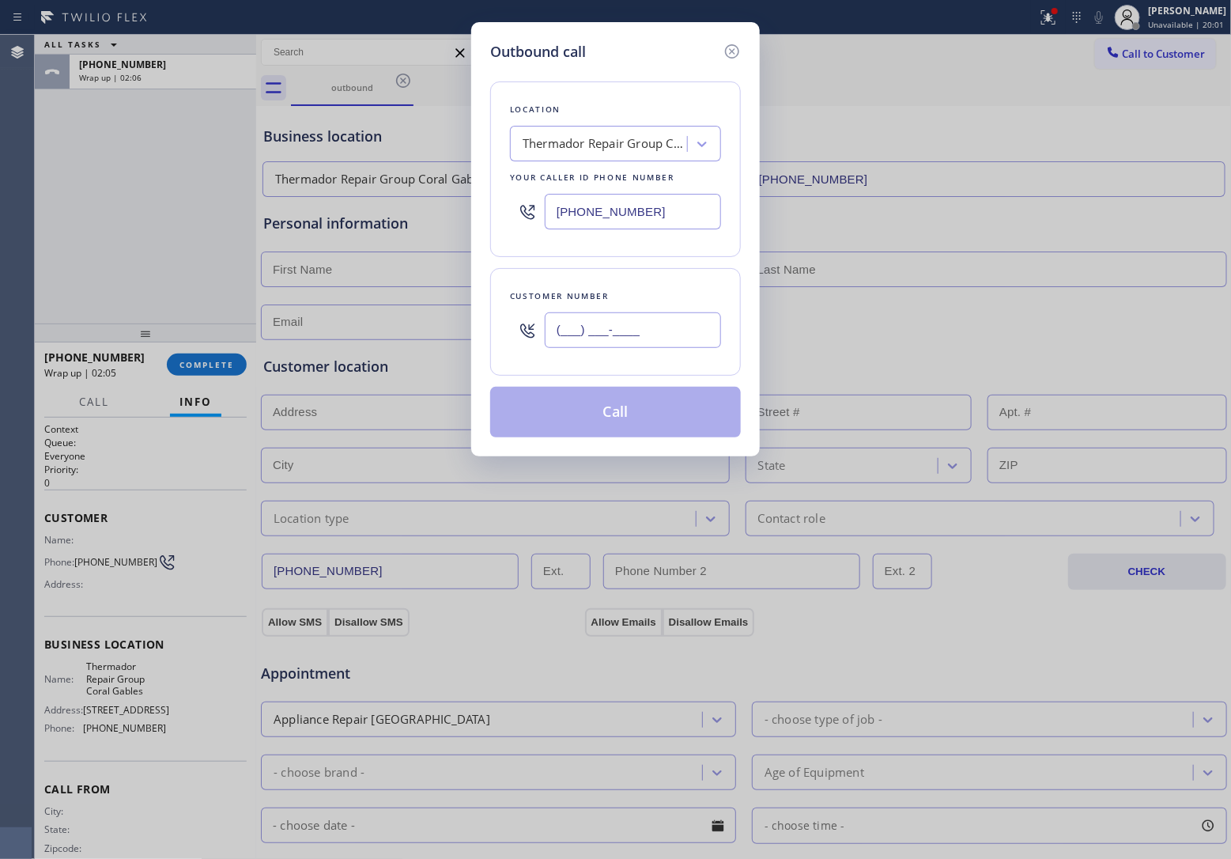
click at [663, 329] on input "(___) ___-____" at bounding box center [633, 330] width 176 height 36
paste input "917) 539-5555"
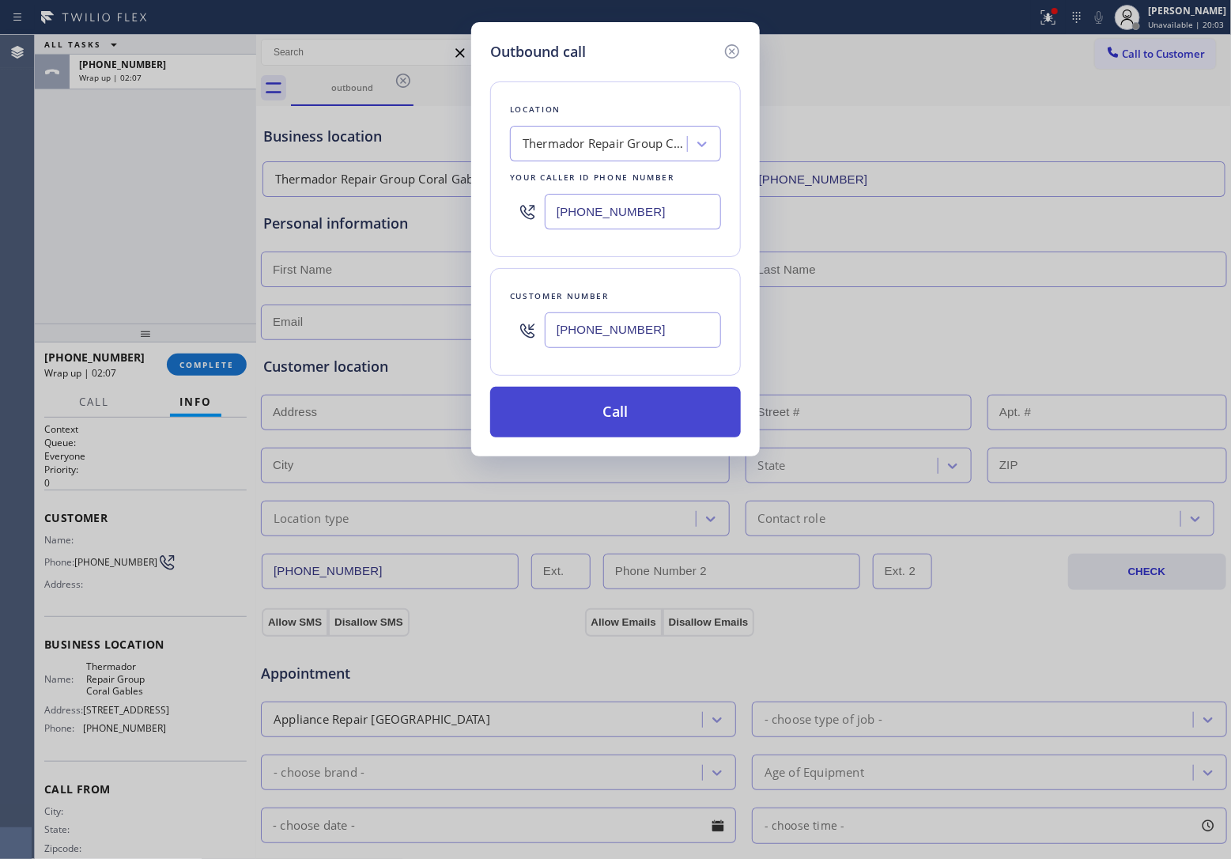
type input "[PHONE_NUMBER]"
click at [682, 415] on button "Call" at bounding box center [615, 412] width 251 height 51
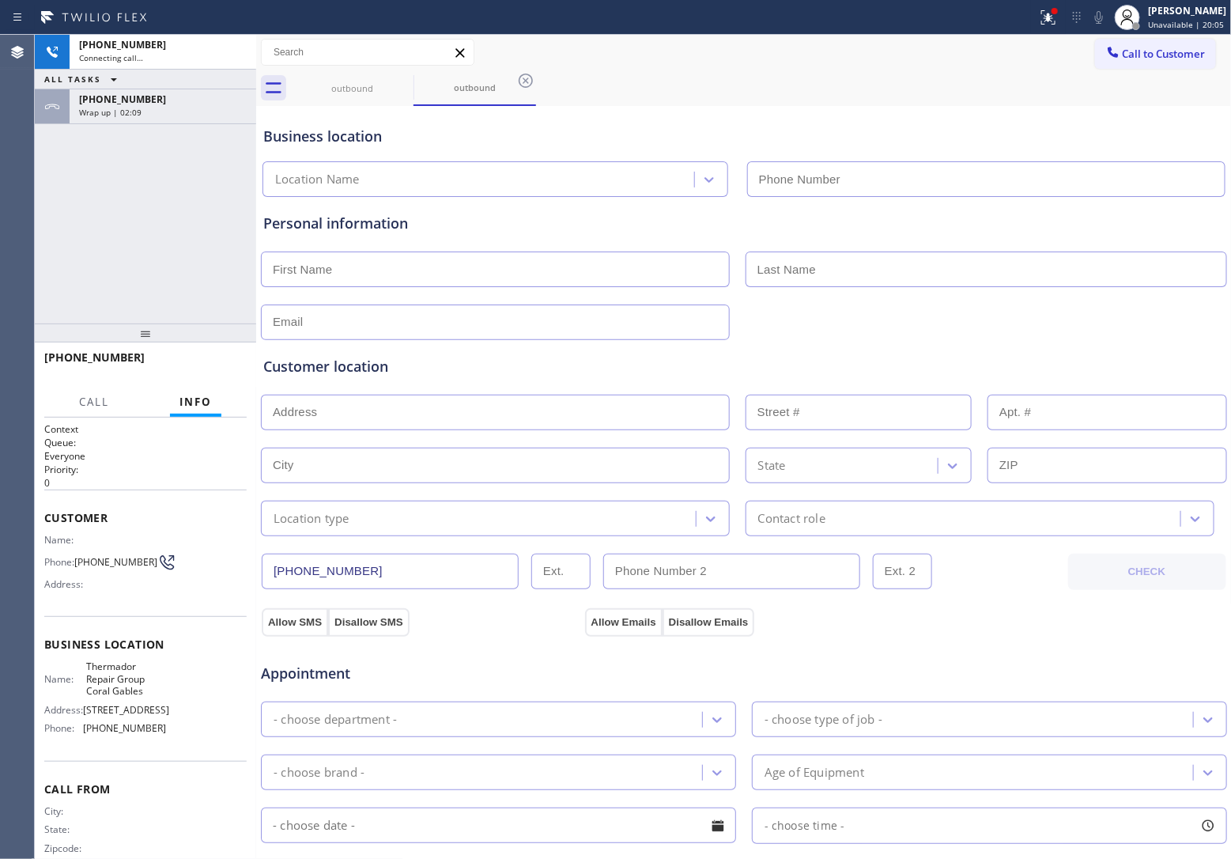
type input "[PHONE_NUMBER]"
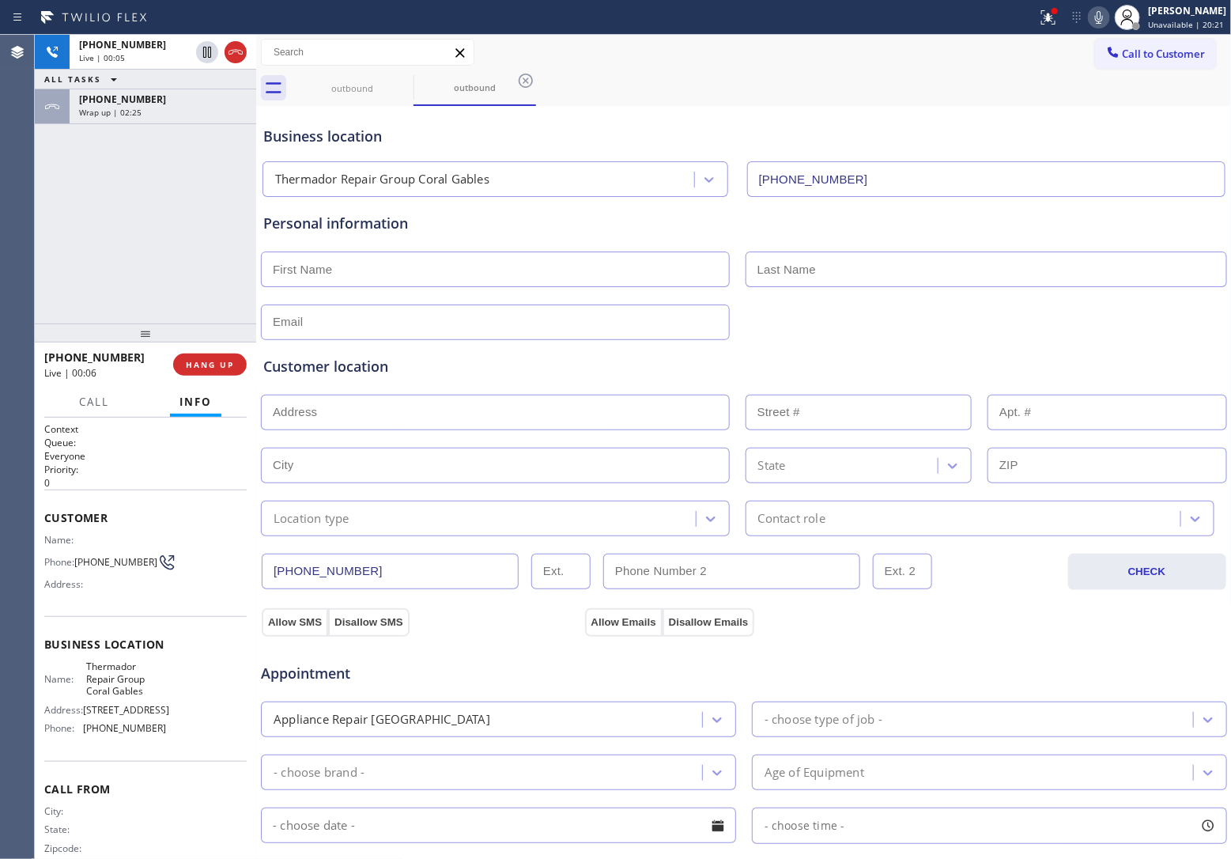
click at [49, 212] on div "[PHONE_NUMBER] Live | 00:05 ALL TASKS ALL TASKS ACTIVE TASKS TASKS IN WRAP UP […" at bounding box center [145, 179] width 221 height 289
drag, startPoint x: 53, startPoint y: 253, endPoint x: 61, endPoint y: 249, distance: 8.8
click at [53, 253] on div "[PHONE_NUMBER] Live | 01:33 ALL TASKS ALL TASKS ACTIVE TASKS TASKS IN WRAP UP […" at bounding box center [145, 179] width 221 height 289
click at [237, 53] on icon at bounding box center [235, 52] width 19 height 19
click at [389, 282] on input "text" at bounding box center [495, 269] width 469 height 36
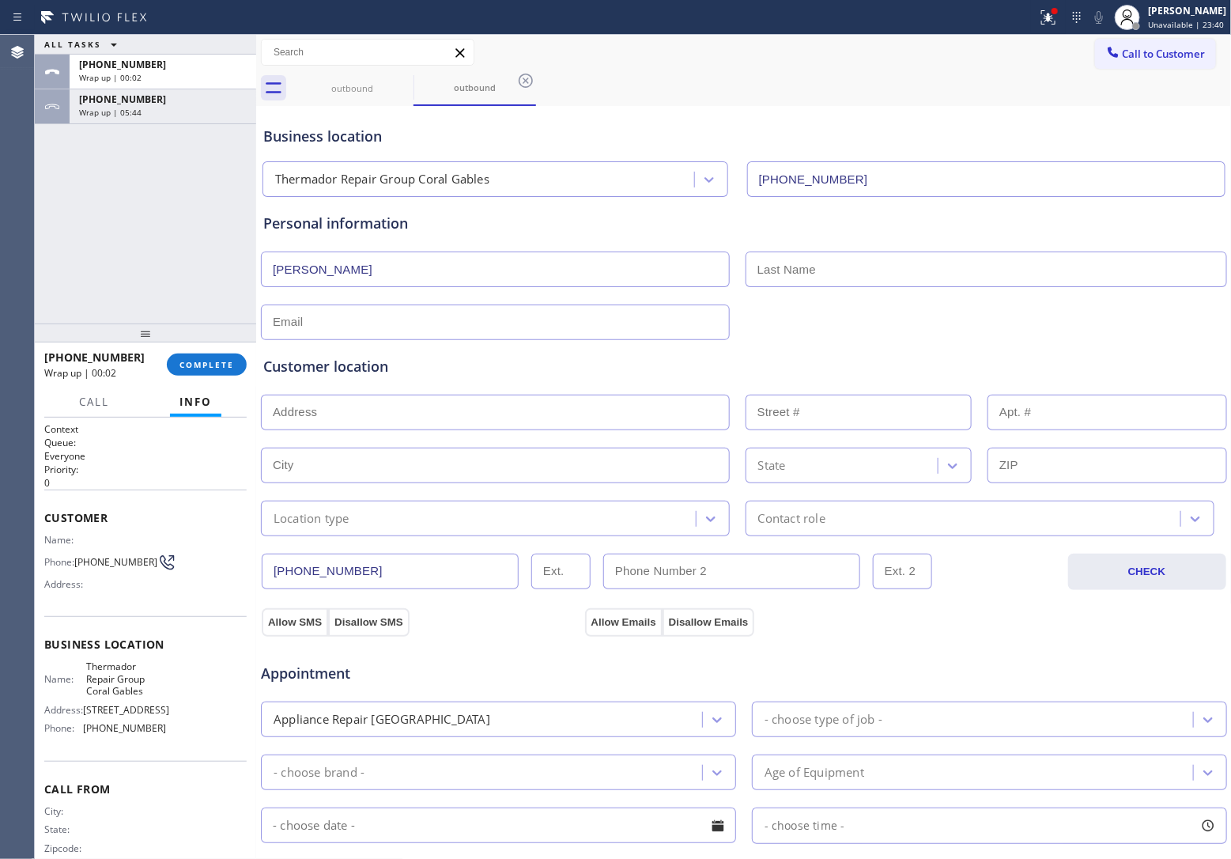
type input "[PERSON_NAME]"
drag, startPoint x: 860, startPoint y: 278, endPoint x: 769, endPoint y: 269, distance: 91.4
click at [769, 269] on input "Garini" at bounding box center [987, 269] width 482 height 36
type input "Garcini"
type input "[EMAIL_ADDRESS][DOMAIN_NAME]"
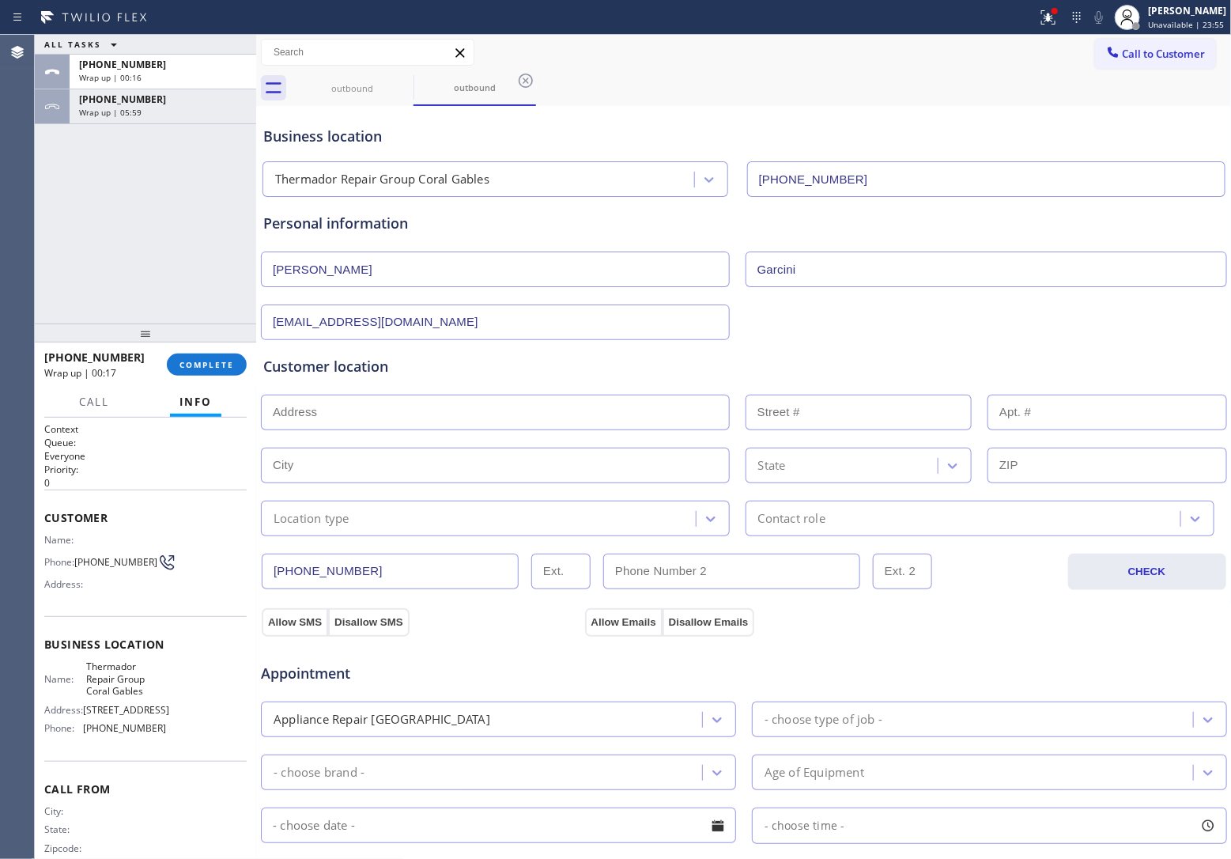
click at [424, 421] on input "text" at bounding box center [495, 413] width 469 height 36
paste input "33143"
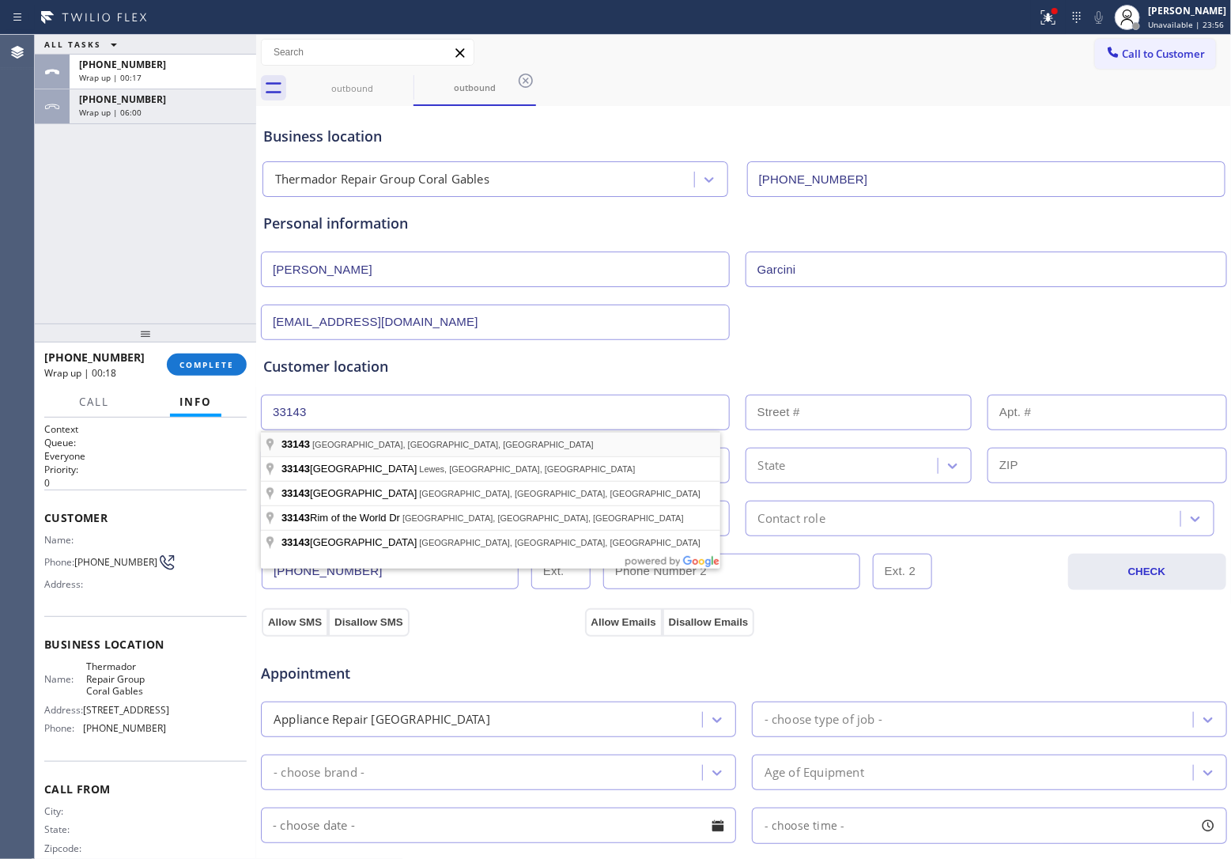
type input "[GEOGRAPHIC_DATA], [GEOGRAPHIC_DATA]"
type input "[GEOGRAPHIC_DATA]"
type input "33143"
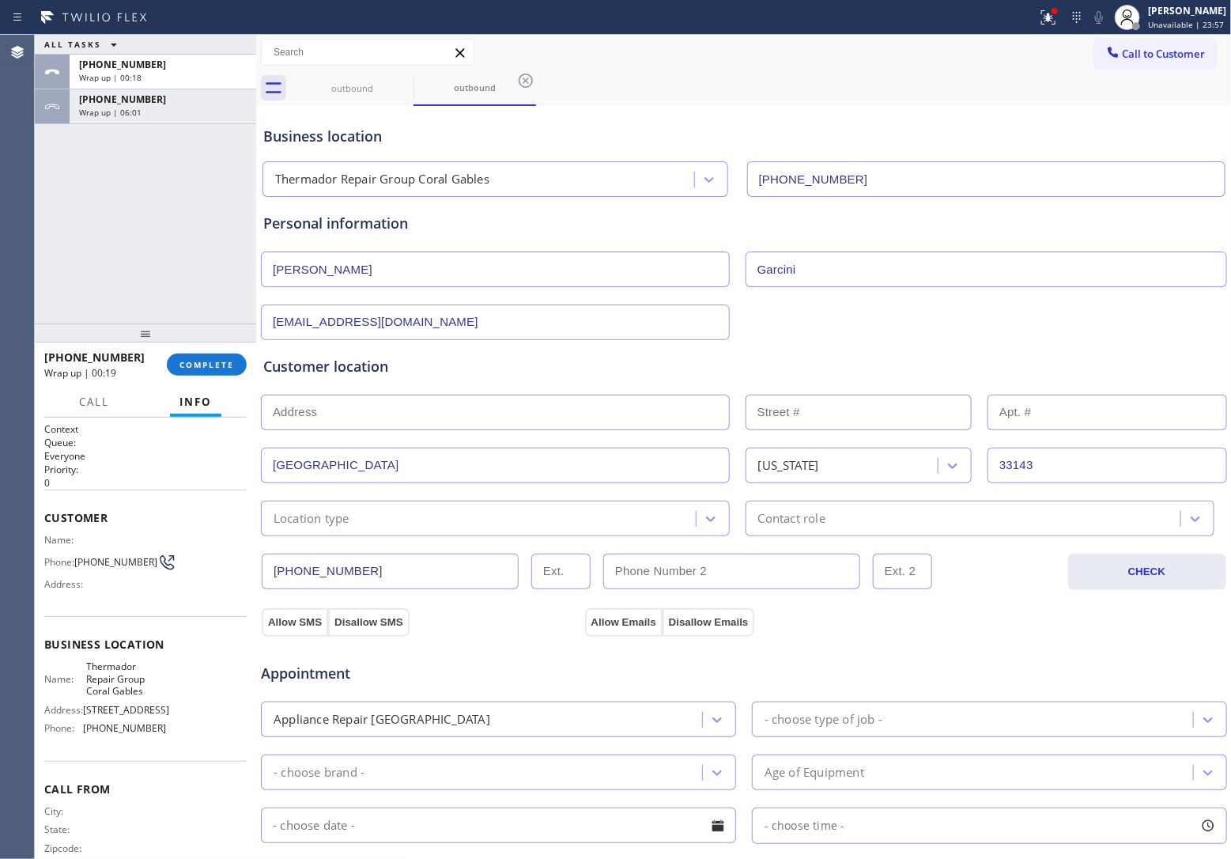
click at [388, 524] on div "Location type" at bounding box center [481, 518] width 430 height 28
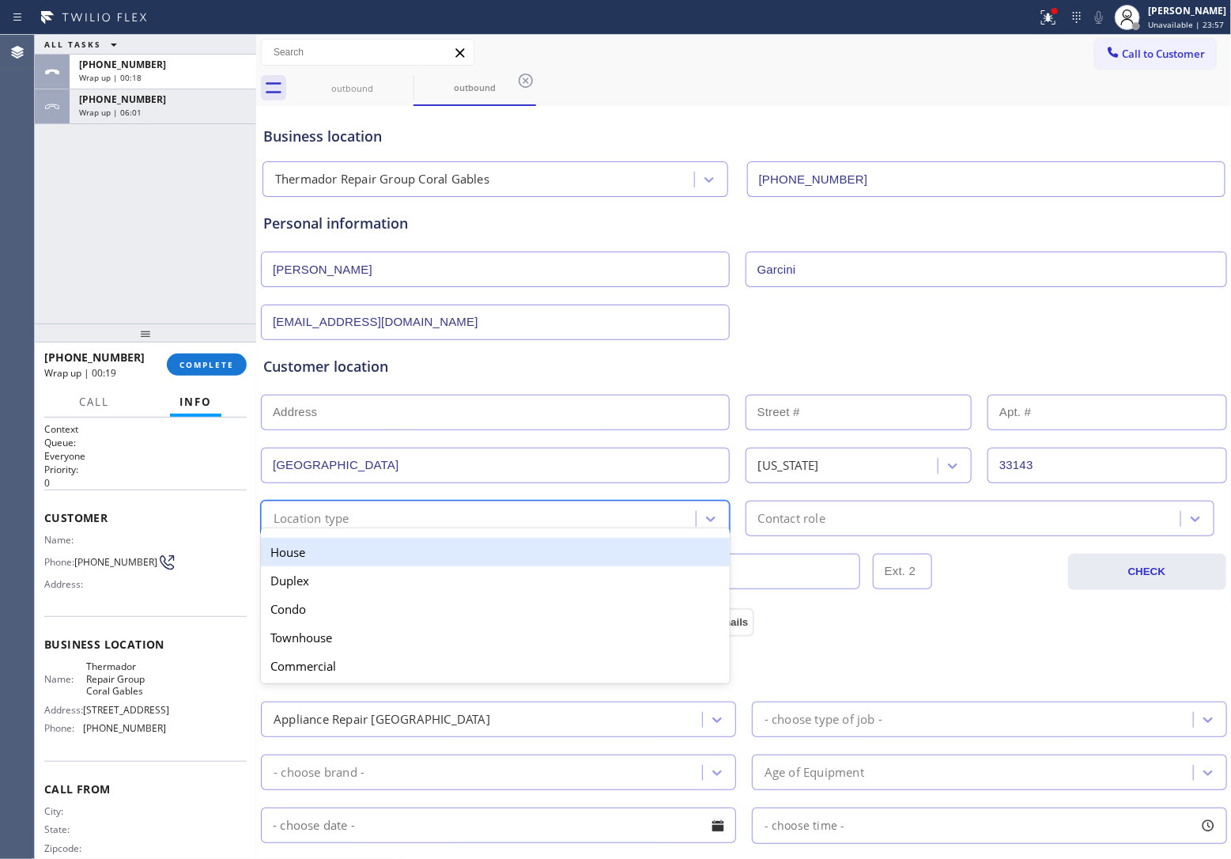
click at [362, 554] on div "House" at bounding box center [495, 552] width 469 height 28
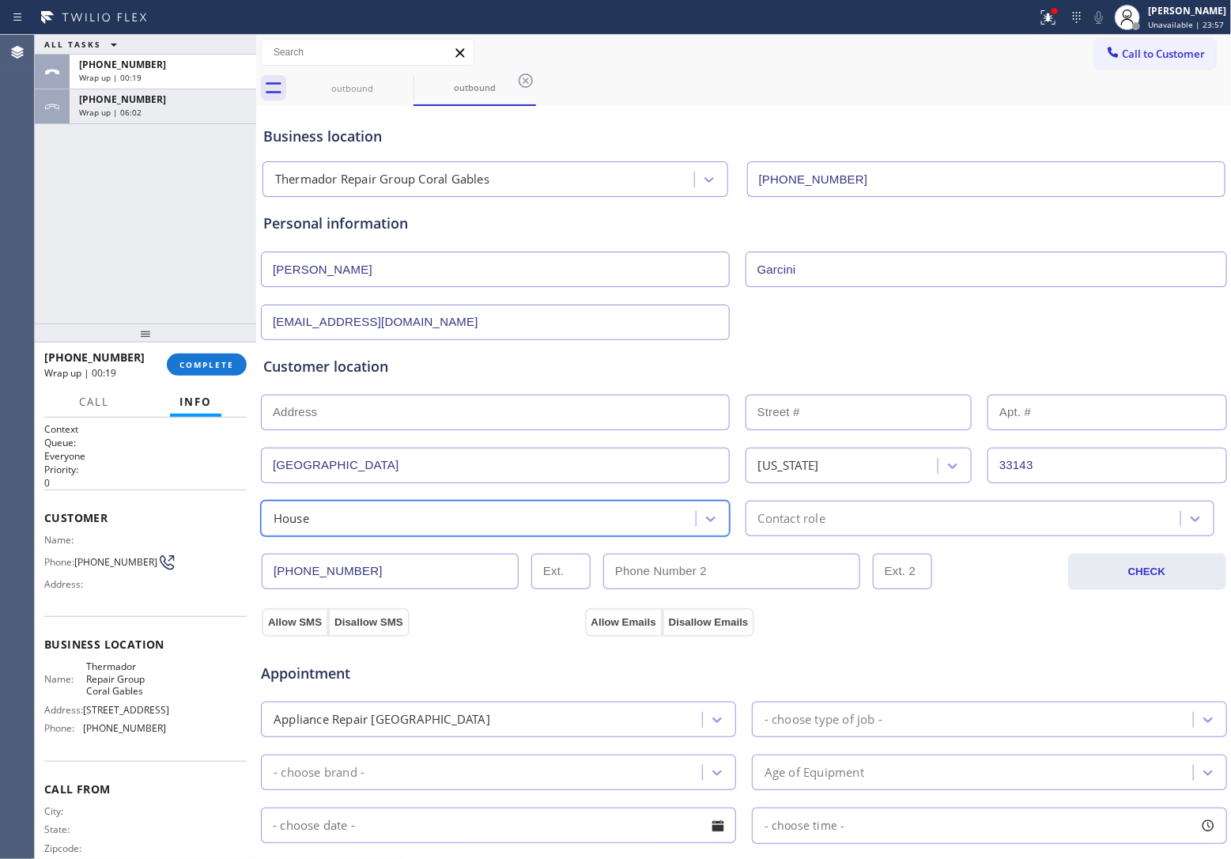
click at [854, 520] on div "Contact role" at bounding box center [965, 518] width 430 height 28
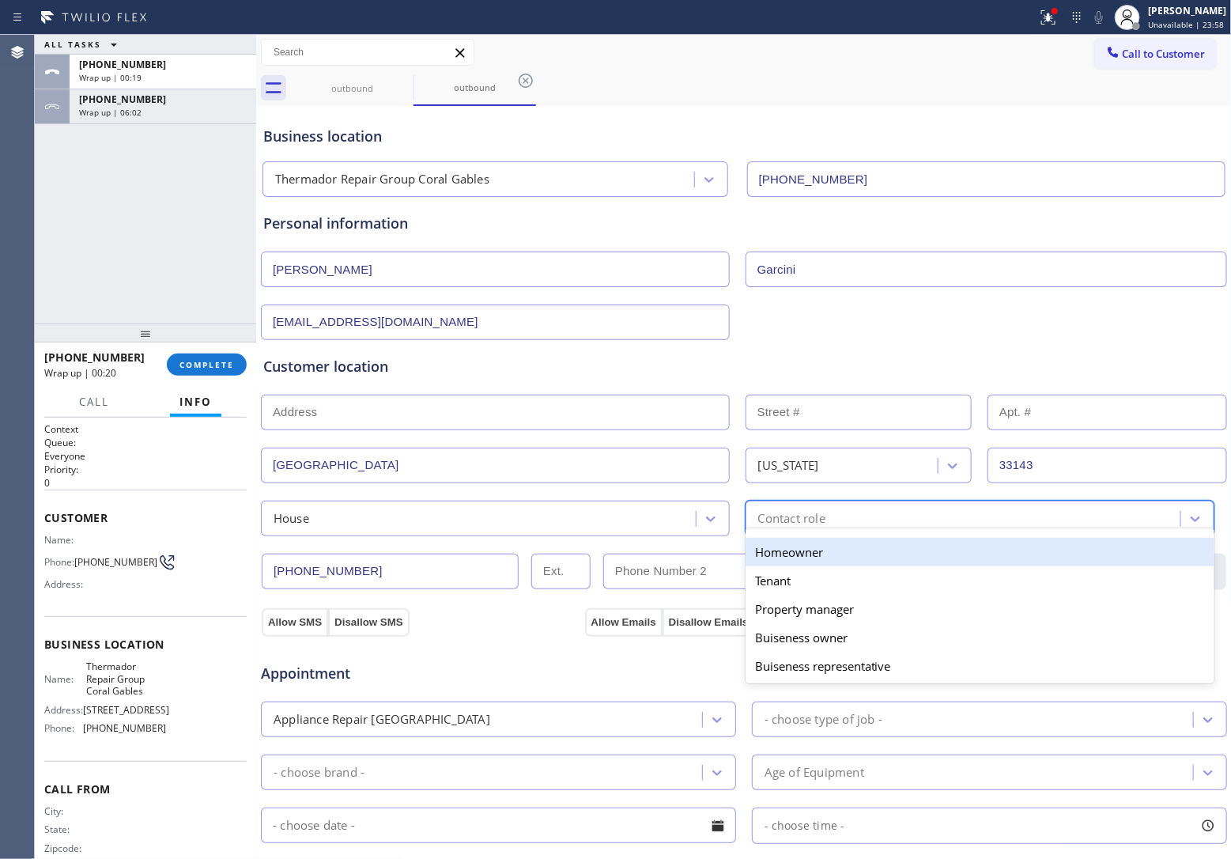
click at [803, 563] on div "Homeowner" at bounding box center [980, 552] width 469 height 28
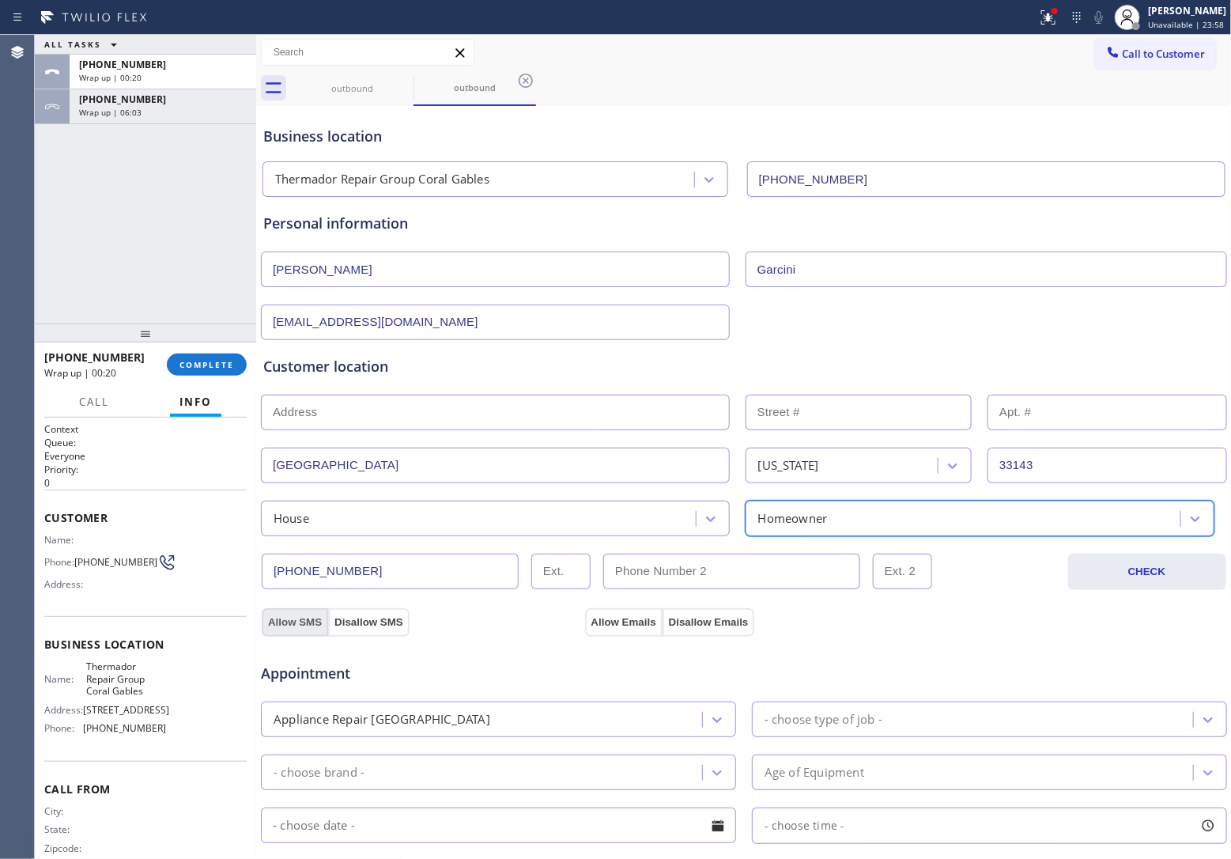
click at [281, 617] on button "Allow SMS" at bounding box center [295, 622] width 66 height 28
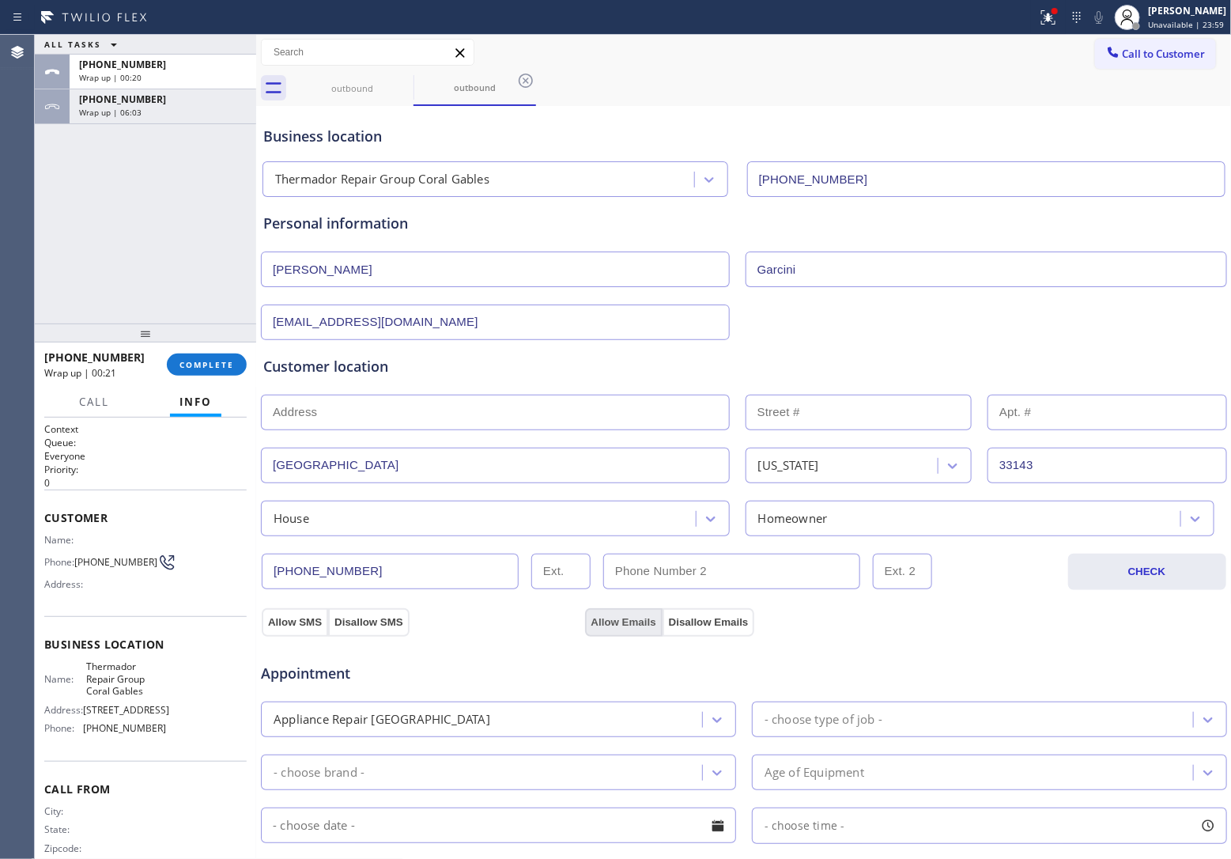
click at [610, 622] on button "Allow Emails" at bounding box center [623, 622] width 77 height 28
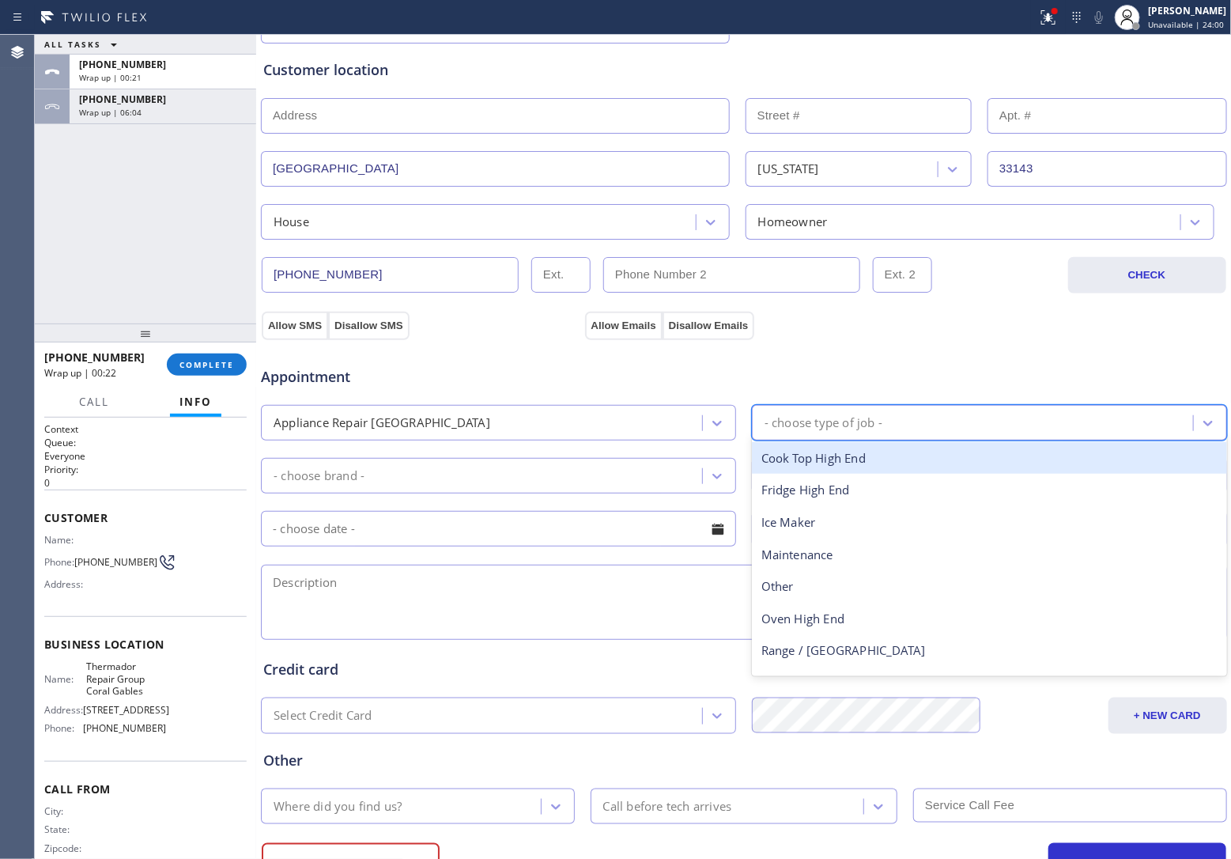
click at [897, 429] on div "- choose type of job -" at bounding box center [975, 423] width 436 height 28
type input "t"
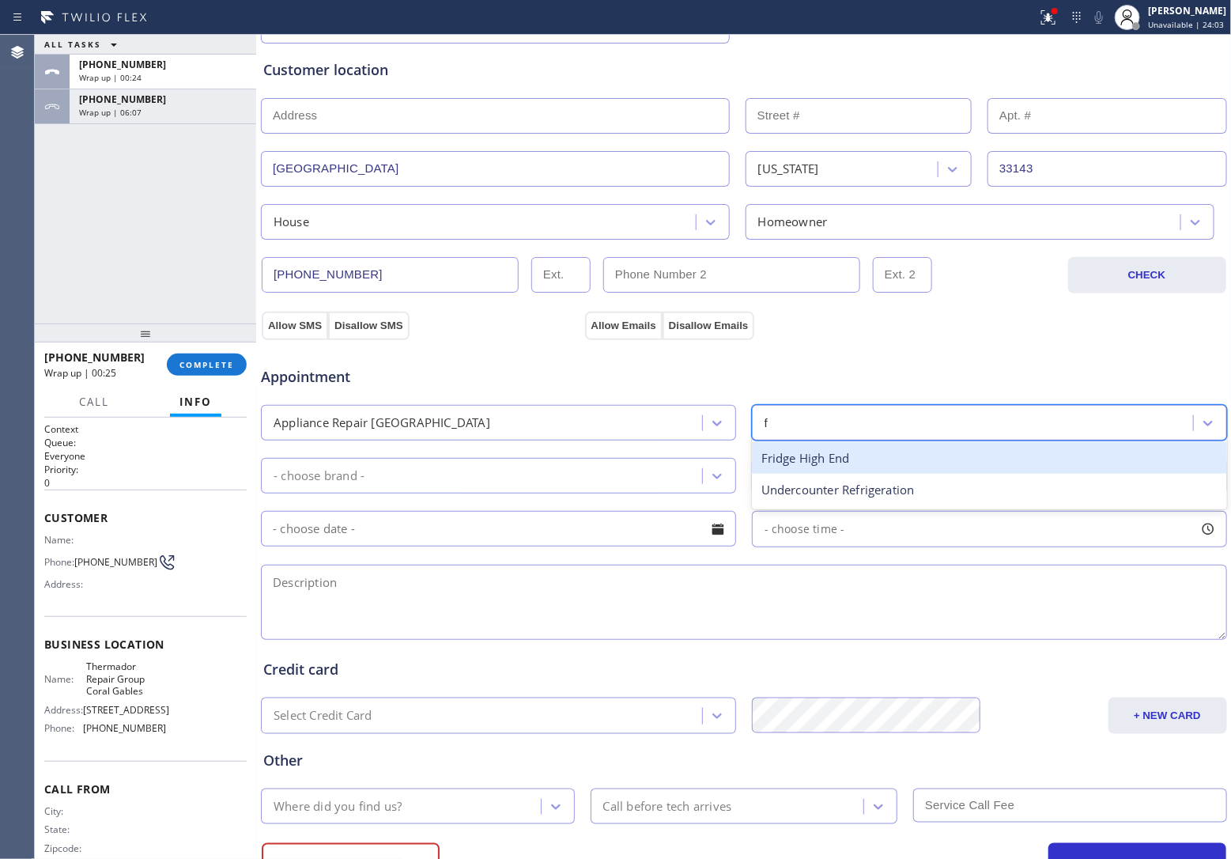
type input "fr"
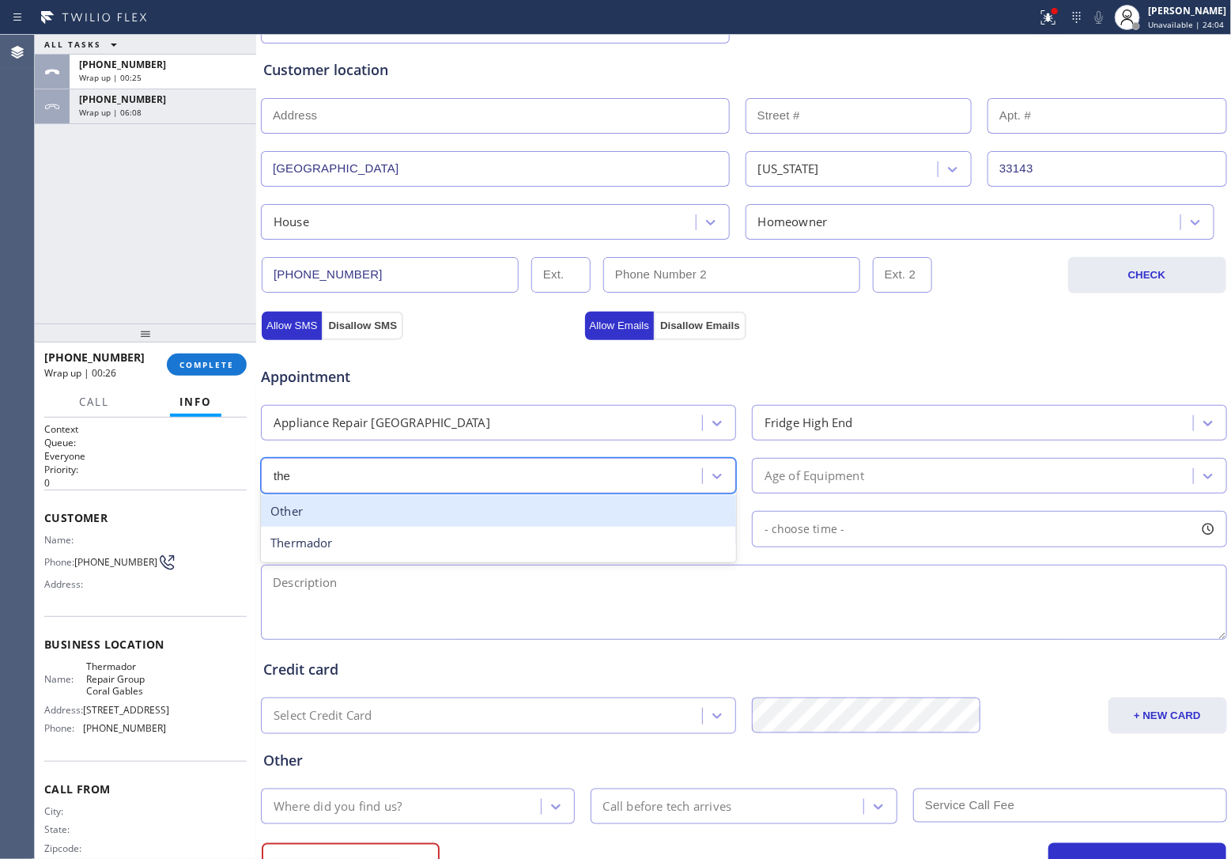
type input "ther"
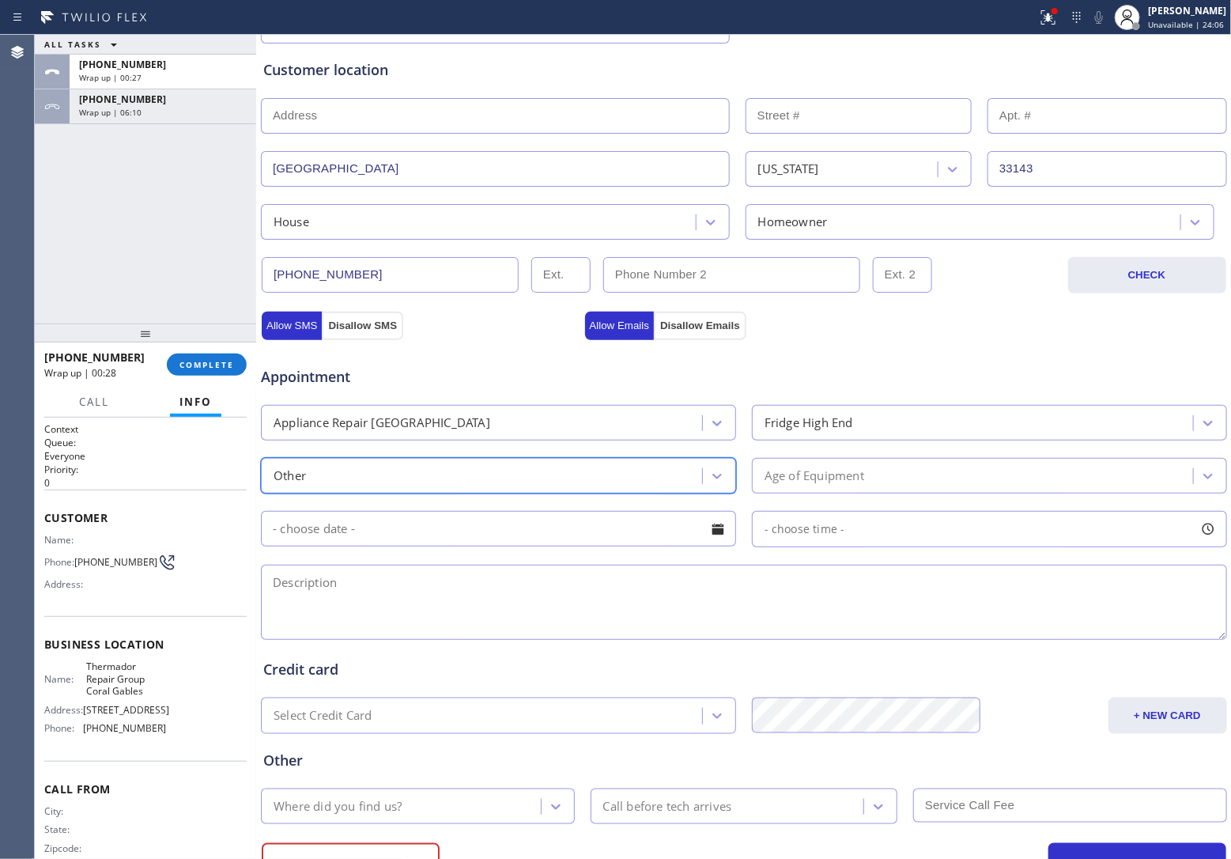
click at [307, 479] on div "Other" at bounding box center [484, 476] width 436 height 28
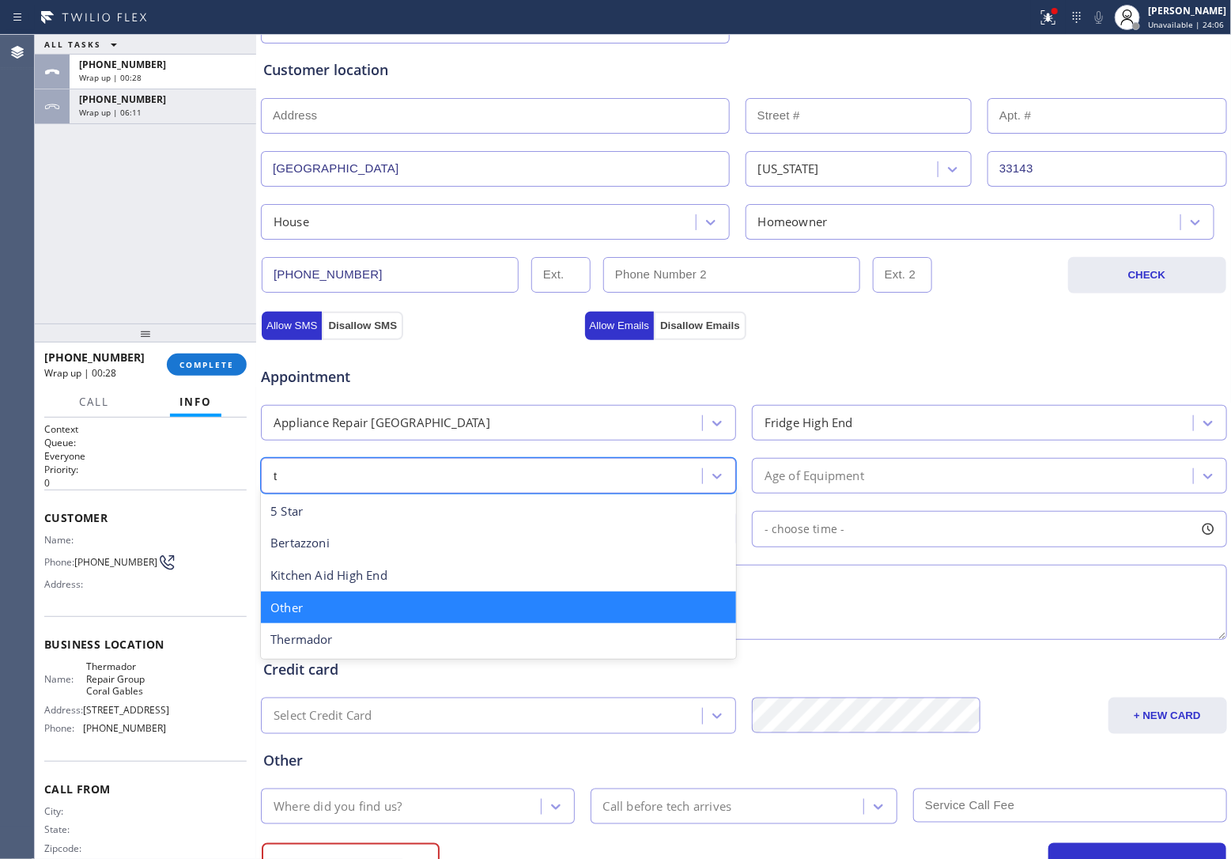
scroll to position [0, 0]
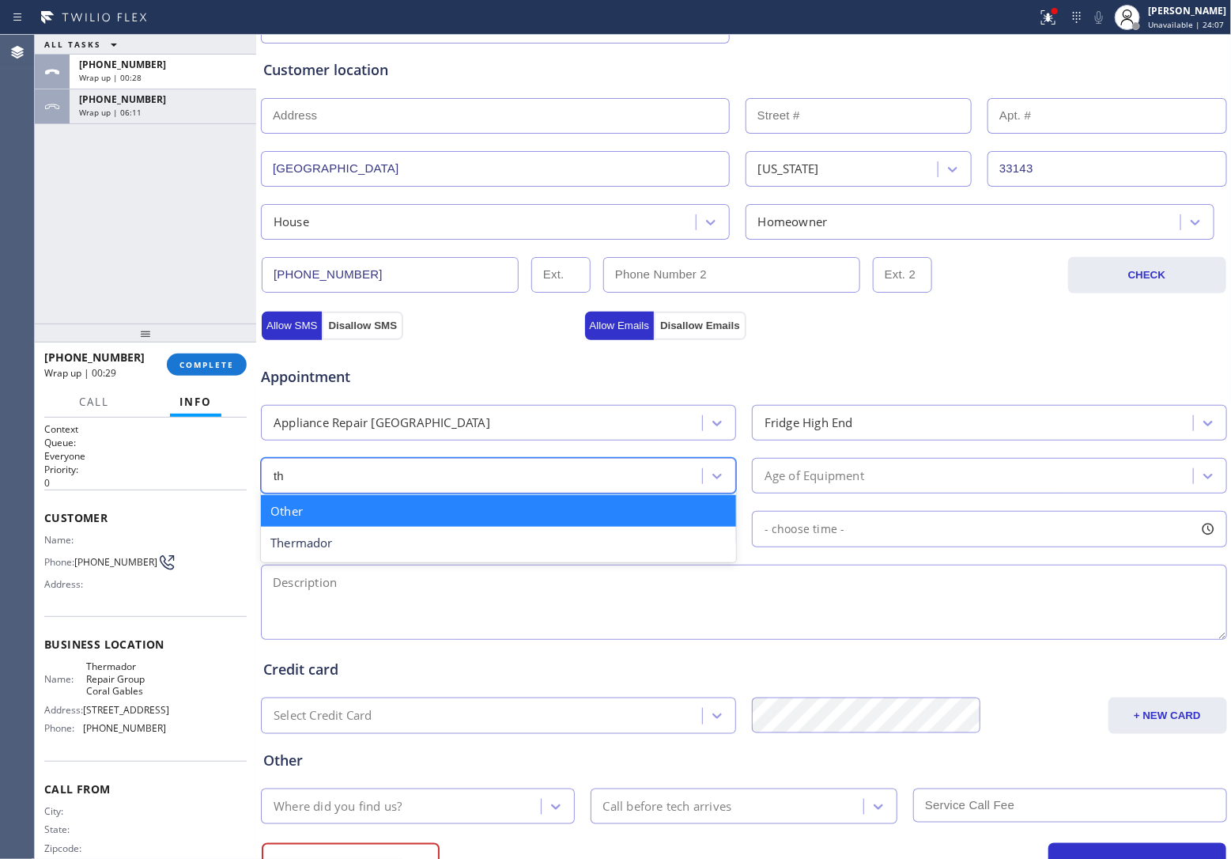
type input "the"
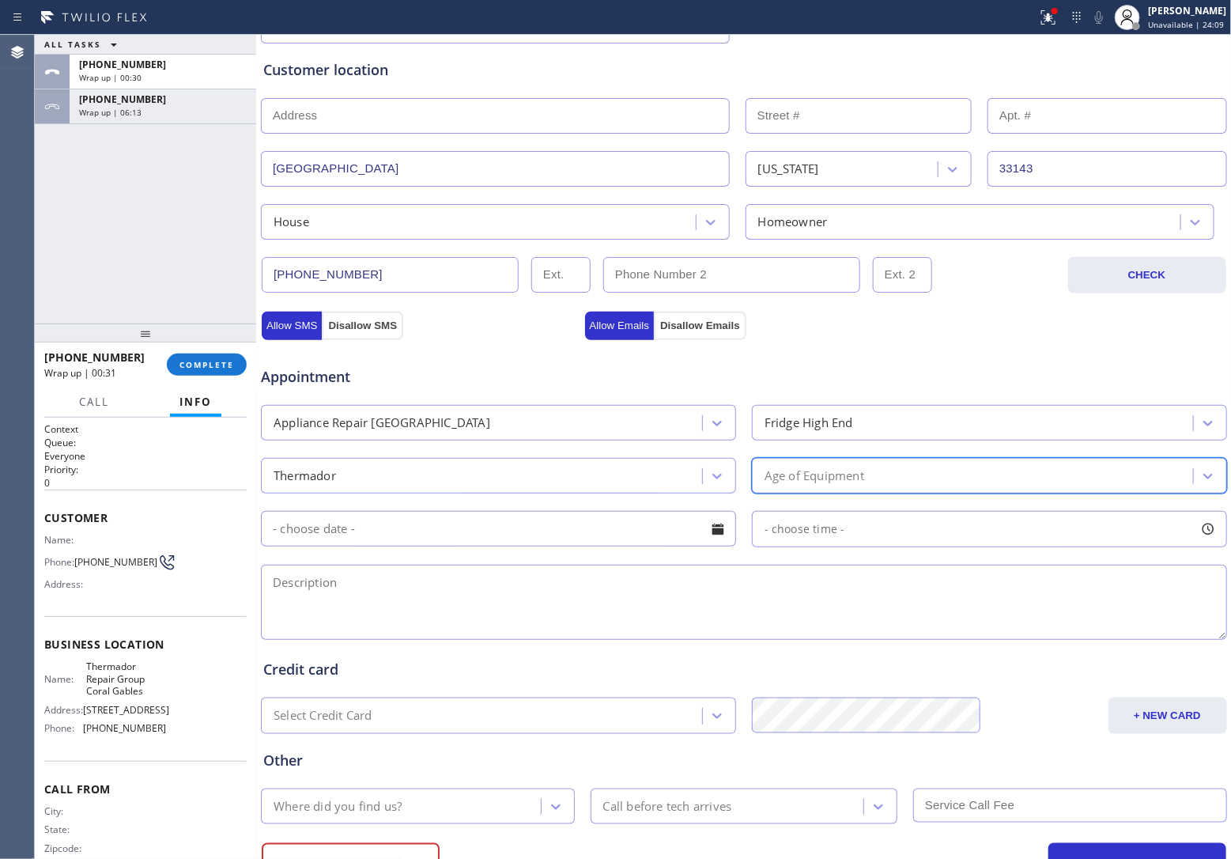
click at [852, 482] on div "Age of Equipment" at bounding box center [815, 476] width 100 height 18
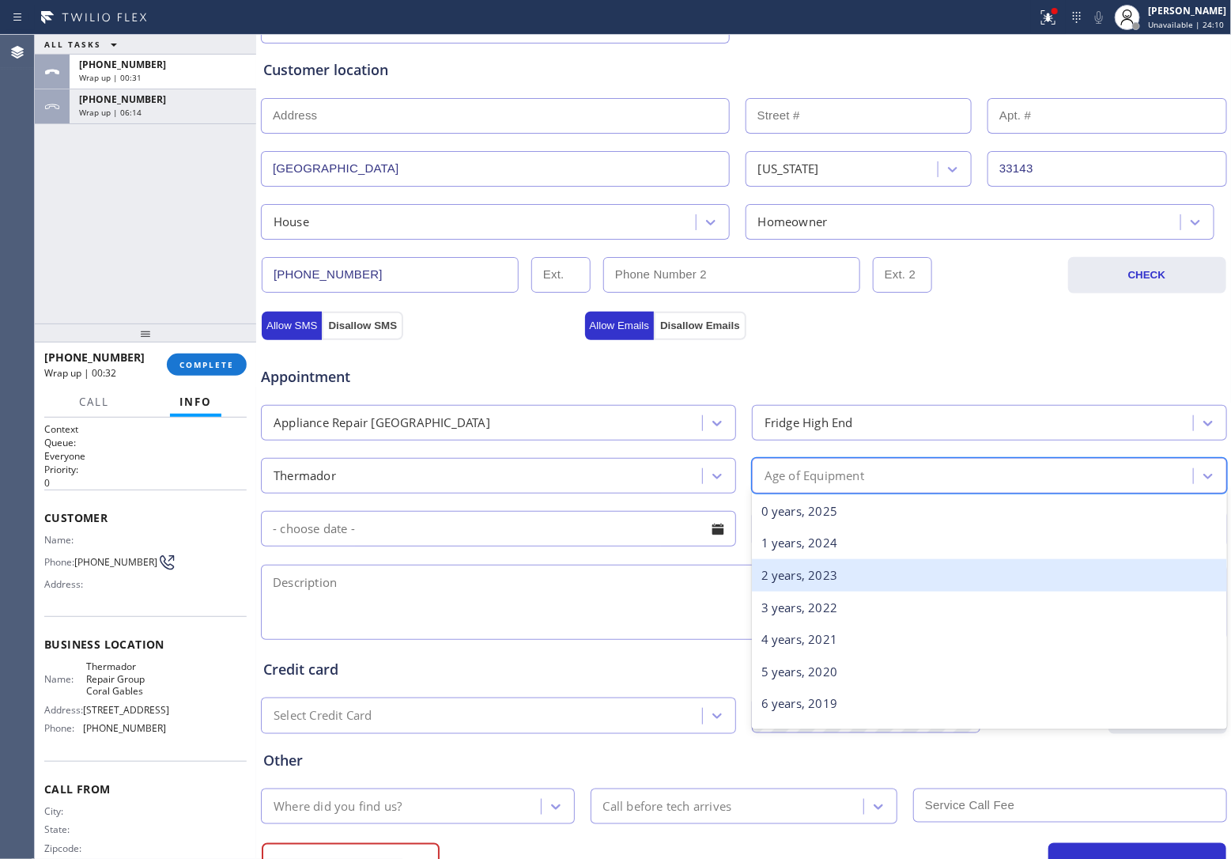
click at [792, 582] on div "2 years, 2023" at bounding box center [989, 575] width 475 height 32
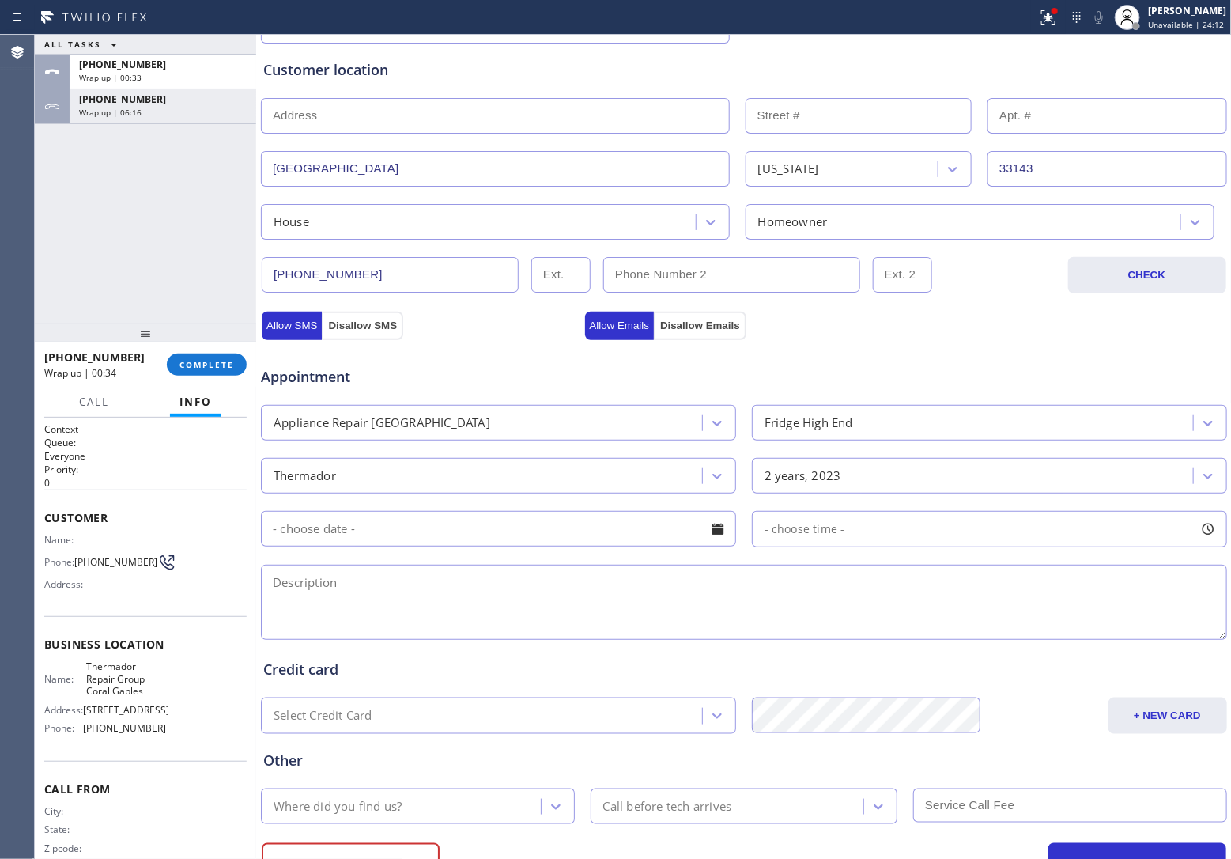
click at [606, 622] on textarea at bounding box center [744, 602] width 966 height 75
paste textarea "Thmador | Fridge | 2 yrs | somebody remove the panel but now it doesn't have an…"
click at [286, 586] on textarea "Thmador | Fridge | 2 yrs | somebody remove the panel but now it doesn't have an…" at bounding box center [744, 602] width 966 height 75
drag, startPoint x: 286, startPoint y: 586, endPoint x: 542, endPoint y: 622, distance: 258.0
click at [542, 622] on textarea "Thmador | Fridge | 2 yrs | somebody remove the panel but now it doesn't have an…" at bounding box center [744, 602] width 966 height 75
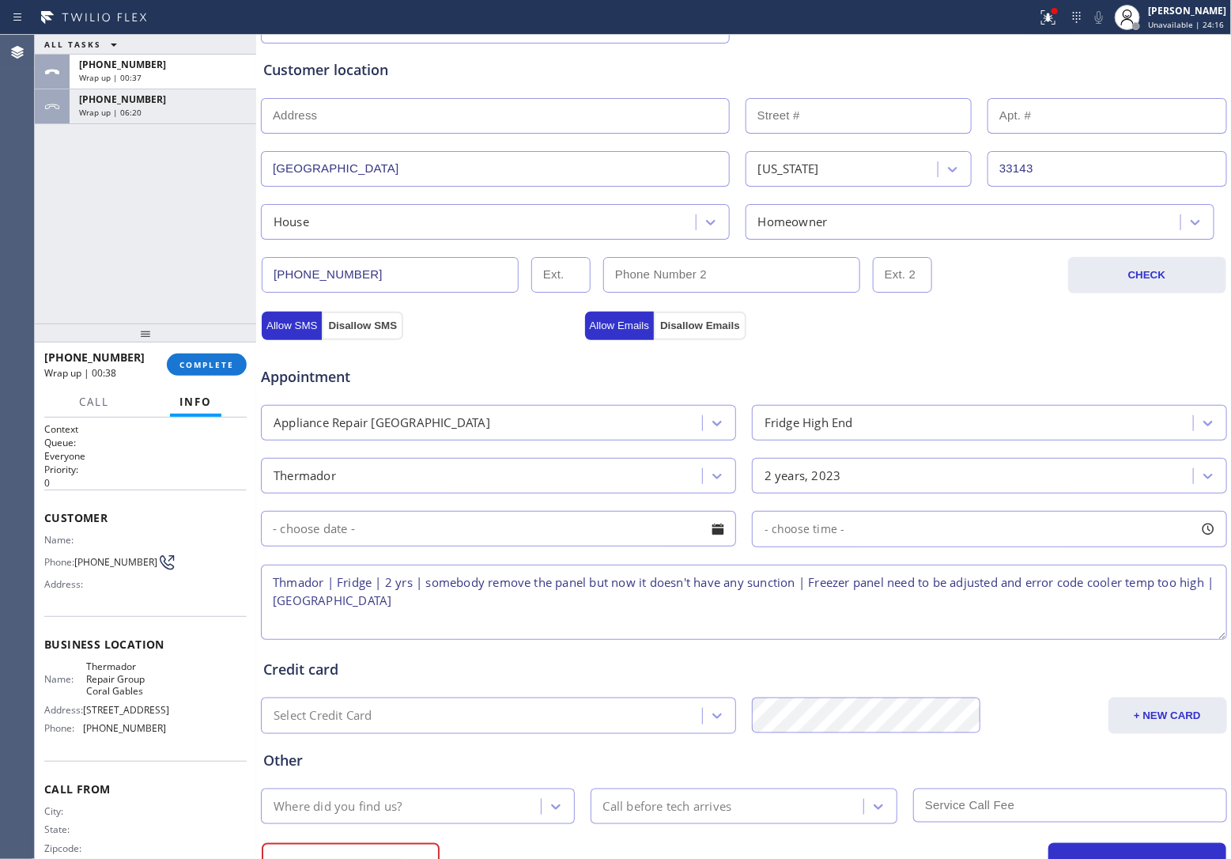
click at [282, 583] on textarea "Thmador | Fridge | 2 yrs | somebody remove the panel but now it doesn't have an…" at bounding box center [744, 602] width 966 height 75
click at [6, 230] on div "Agent Desktop" at bounding box center [17, 447] width 34 height 824
click at [599, 629] on textarea "Themador | Fridge | 2 yrs | somebody remove the panel but now it doesn't have a…" at bounding box center [744, 602] width 966 height 75
click at [795, 588] on textarea "Themador | Fridge | 2 yrs | somebody remove the panel but now it doesn't have a…" at bounding box center [744, 602] width 966 height 75
click at [293, 587] on textarea "Themador | Fridge | 2 yrs | somebody remove the panel but now it doesn't have a…" at bounding box center [744, 602] width 966 height 75
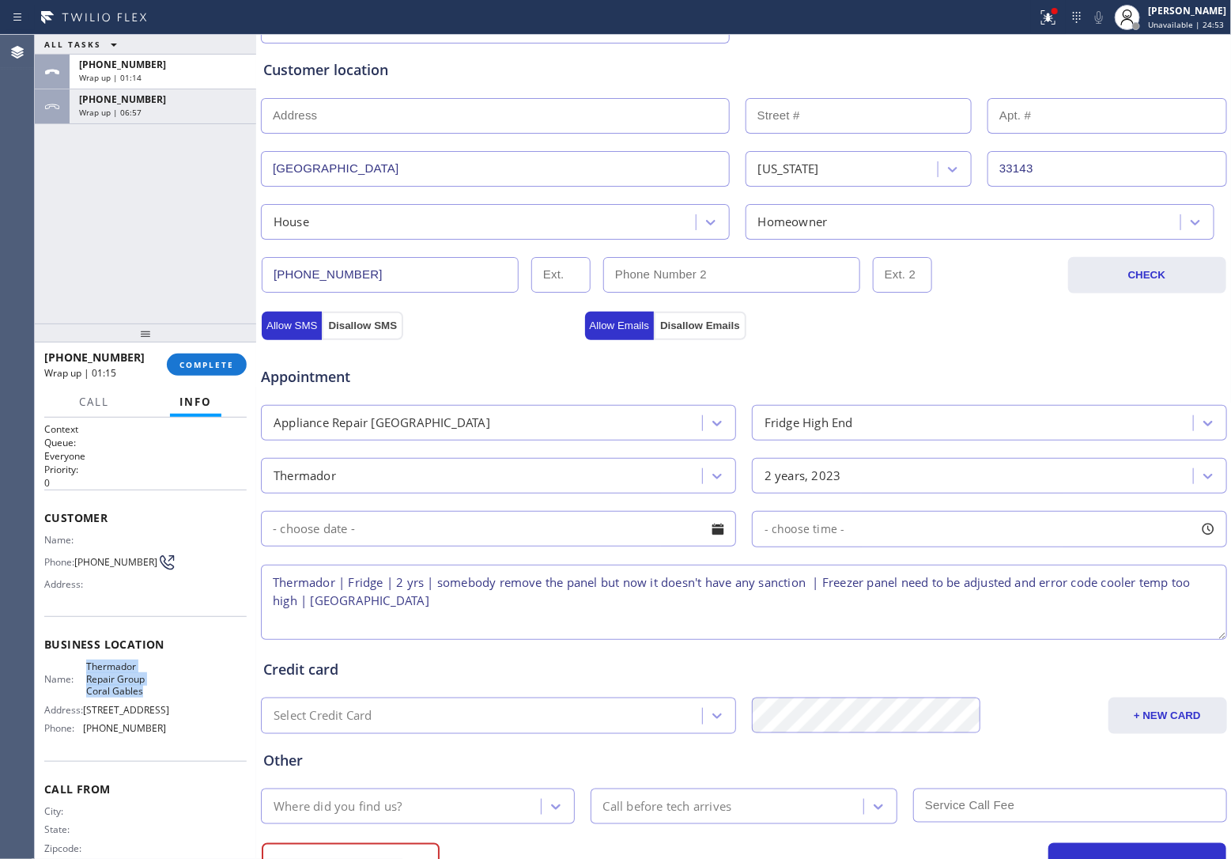
drag, startPoint x: 128, startPoint y: 690, endPoint x: 83, endPoint y: 663, distance: 52.5
click at [86, 663] on span "Thermador Repair Group Coral Gables" at bounding box center [125, 678] width 79 height 36
copy span "Thermador Repair Group Coral Gables"
click at [523, 605] on textarea "Thermador | Fridge | 2 yrs | somebody remove the panel but now it doesn't have …" at bounding box center [744, 602] width 966 height 75
paste textarea "Thermador Repair Group Coral Gables"
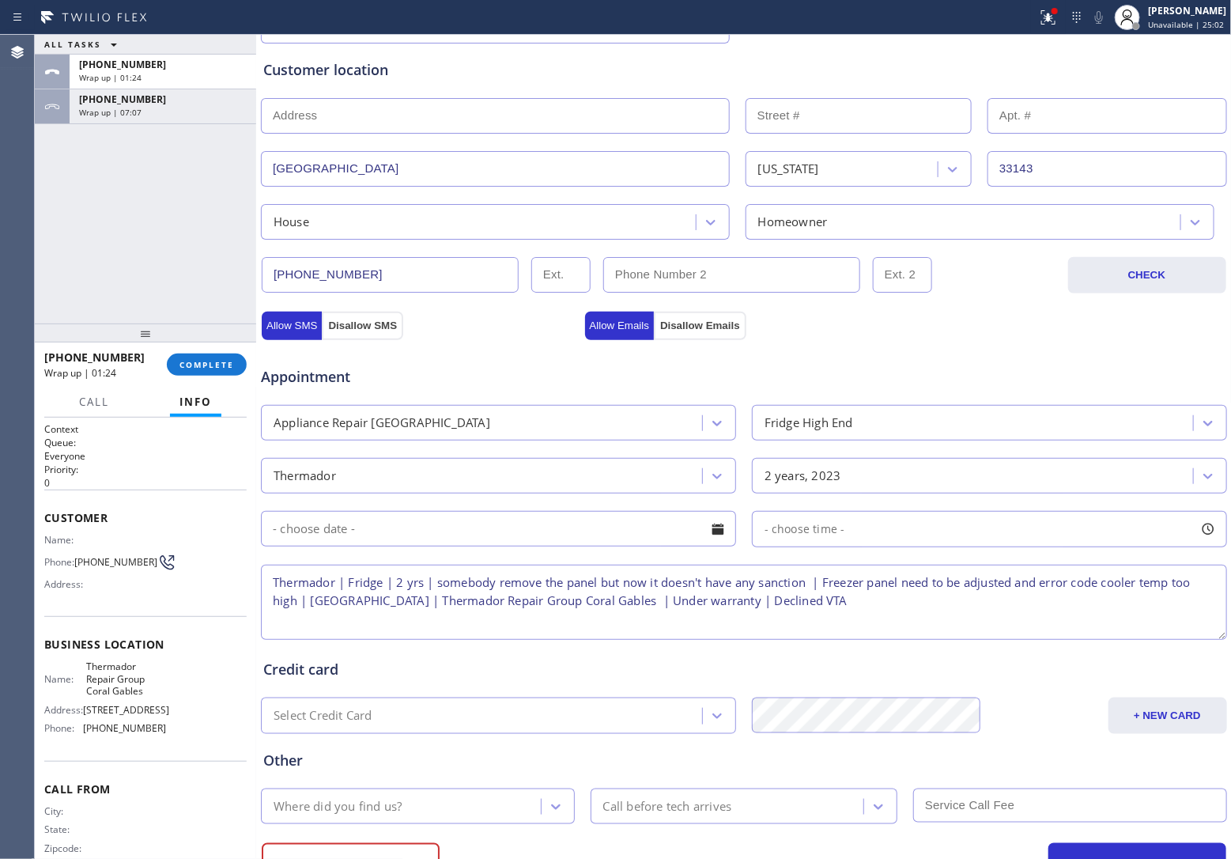
scroll to position [369, 0]
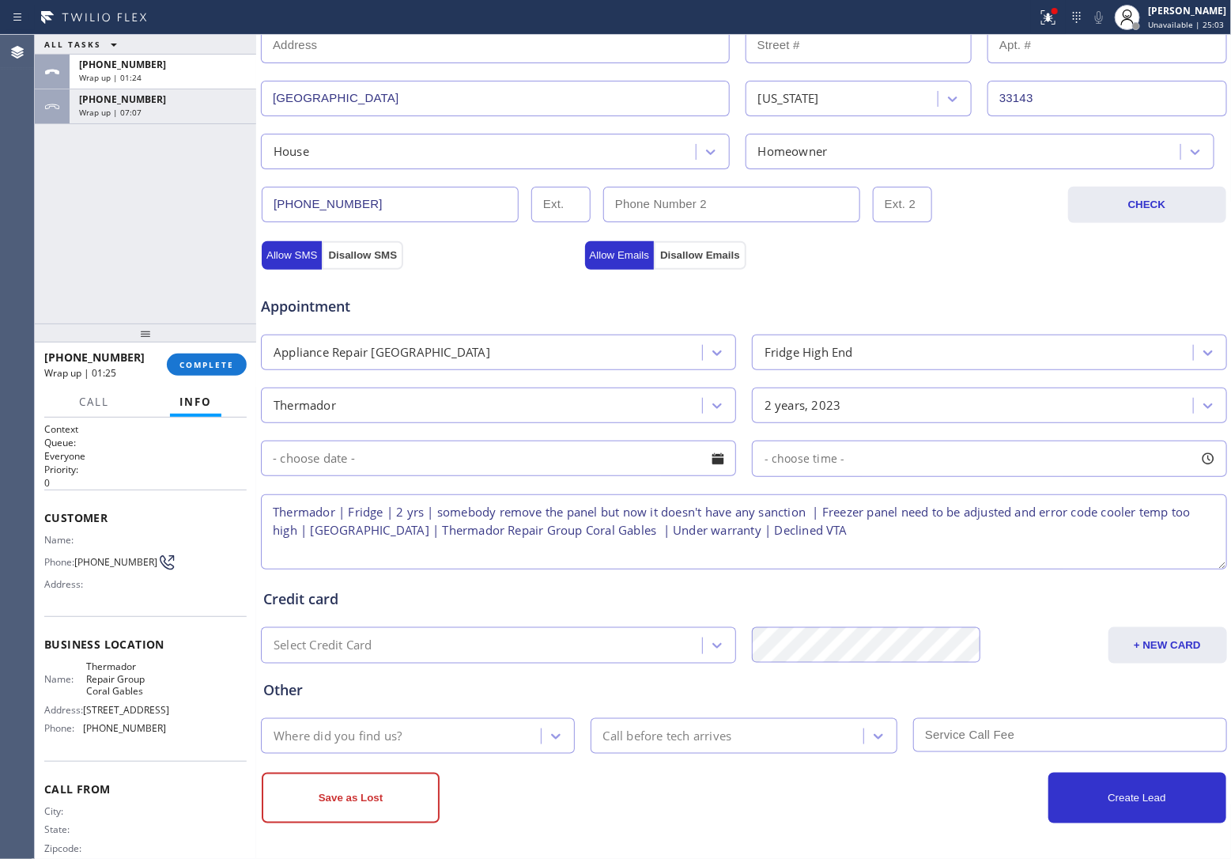
type textarea "Thermador | Fridge | 2 yrs | somebody remove the panel but now it doesn't have …"
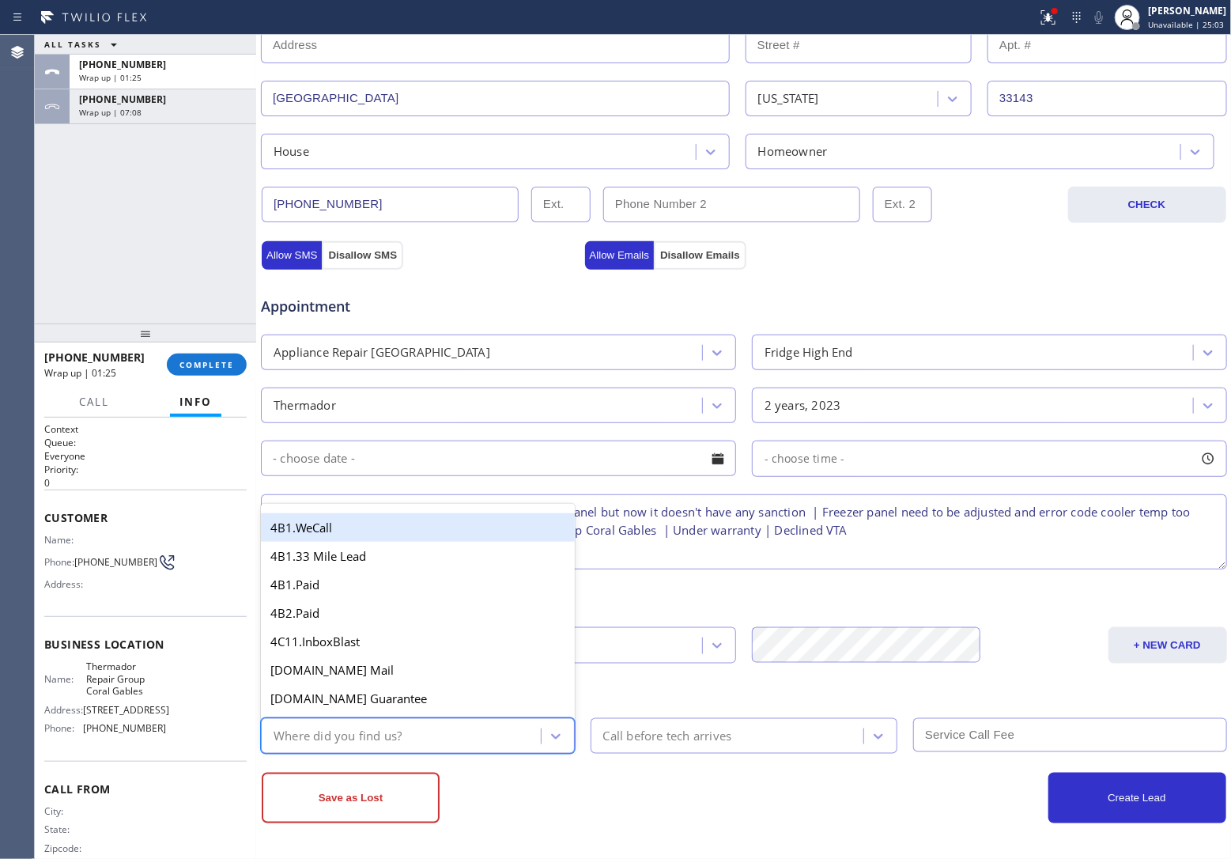
click at [421, 733] on div "Where did you find us?" at bounding box center [403, 736] width 275 height 28
type input "go"
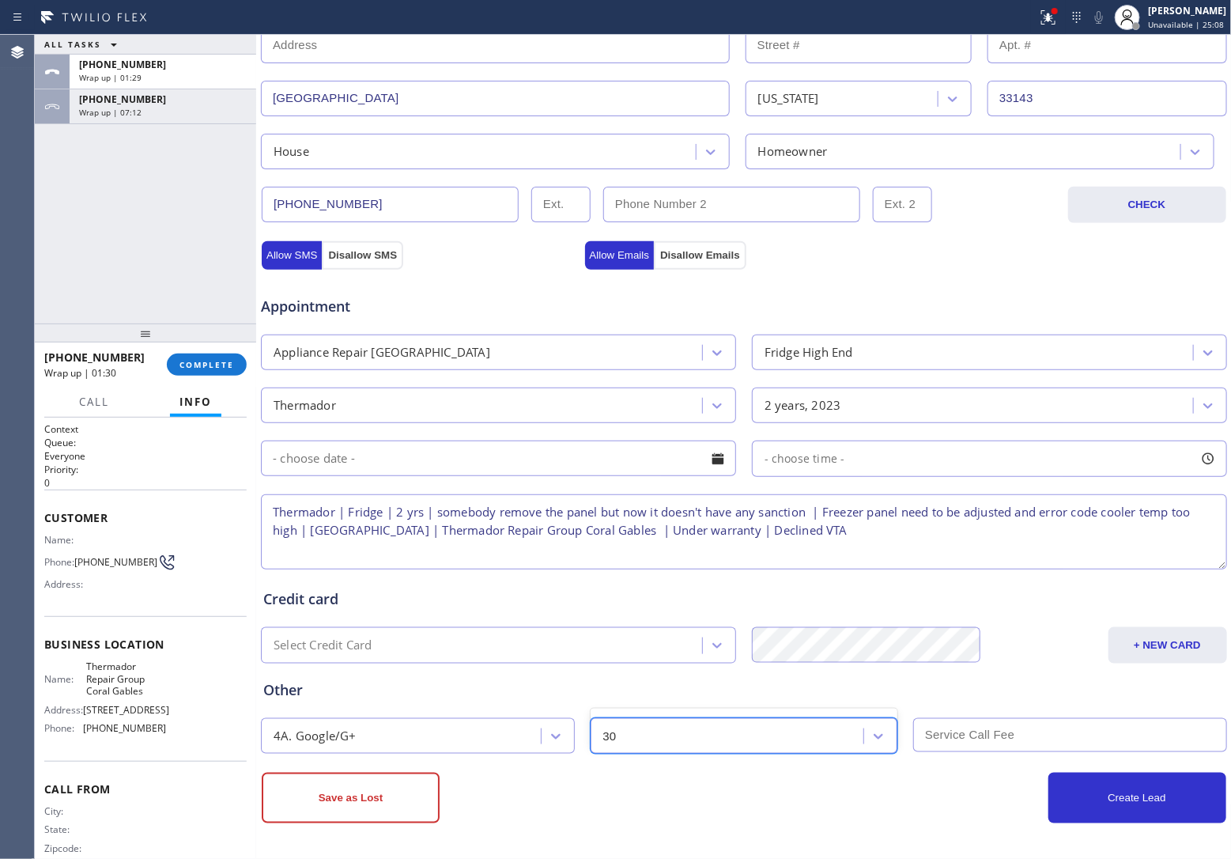
type input "3"
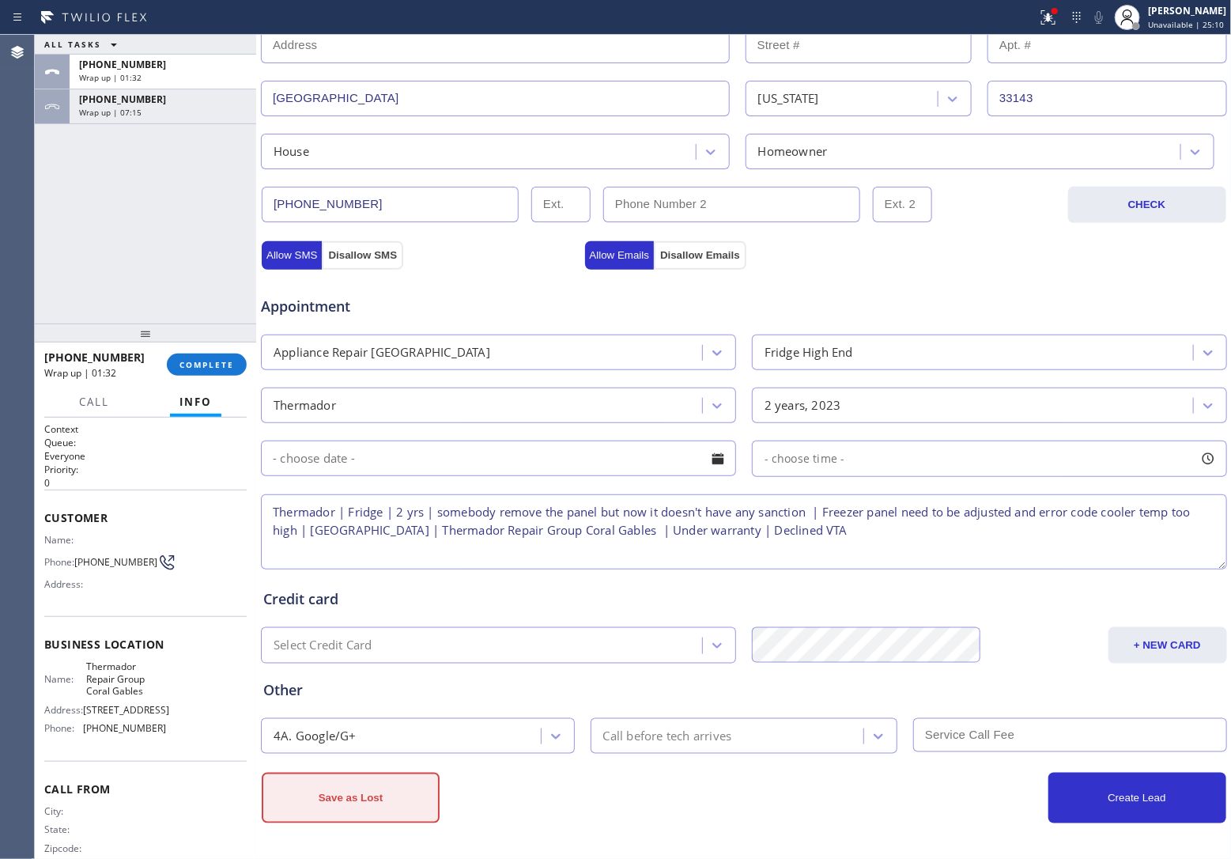
click at [384, 811] on button "Save as Lost" at bounding box center [351, 798] width 178 height 51
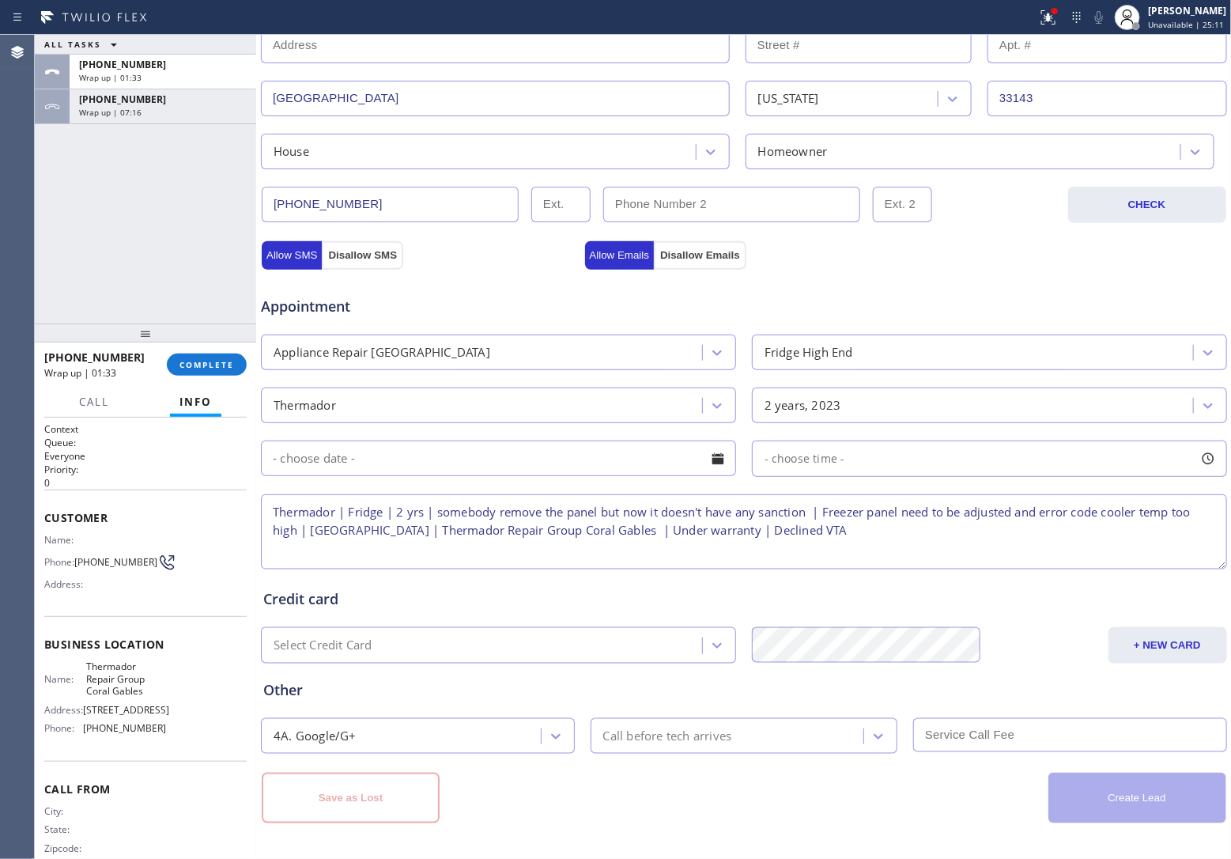
scroll to position [0, 0]
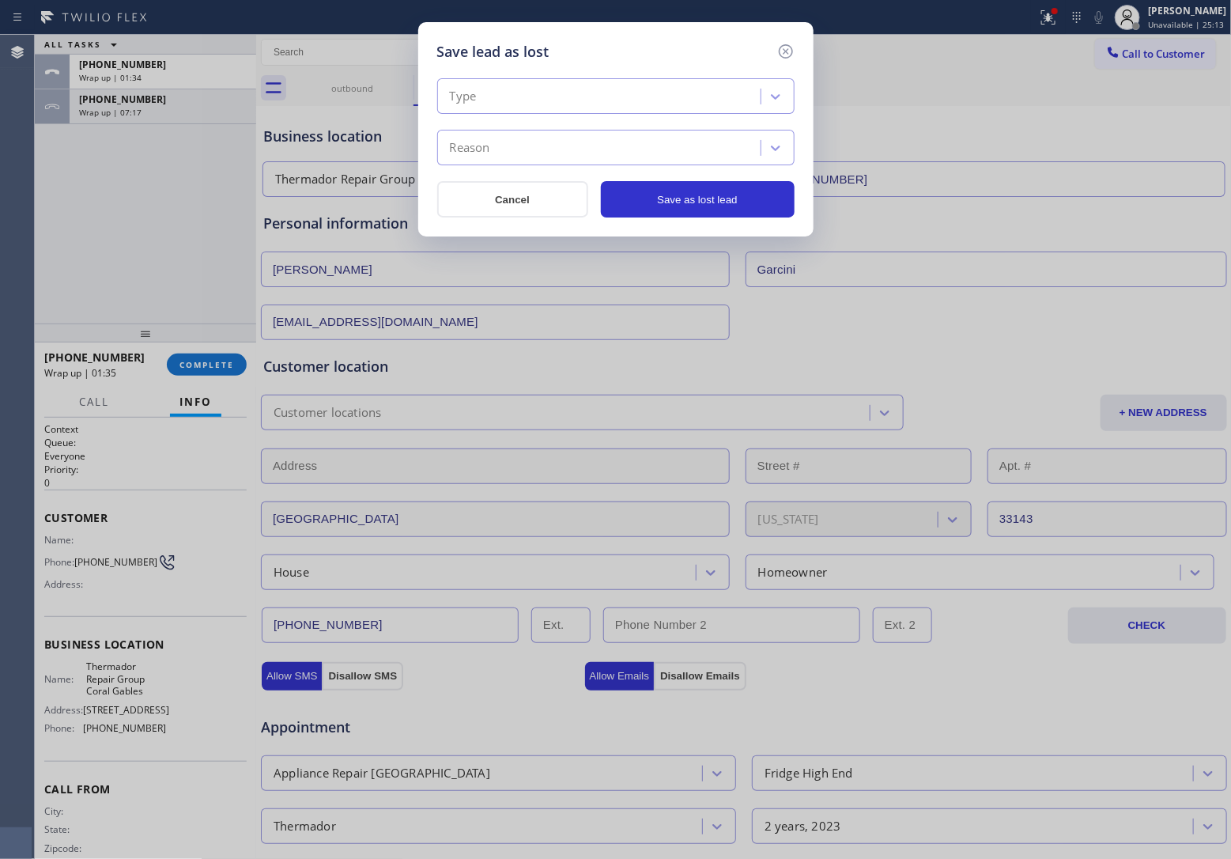
click at [542, 89] on div "Type" at bounding box center [601, 97] width 319 height 28
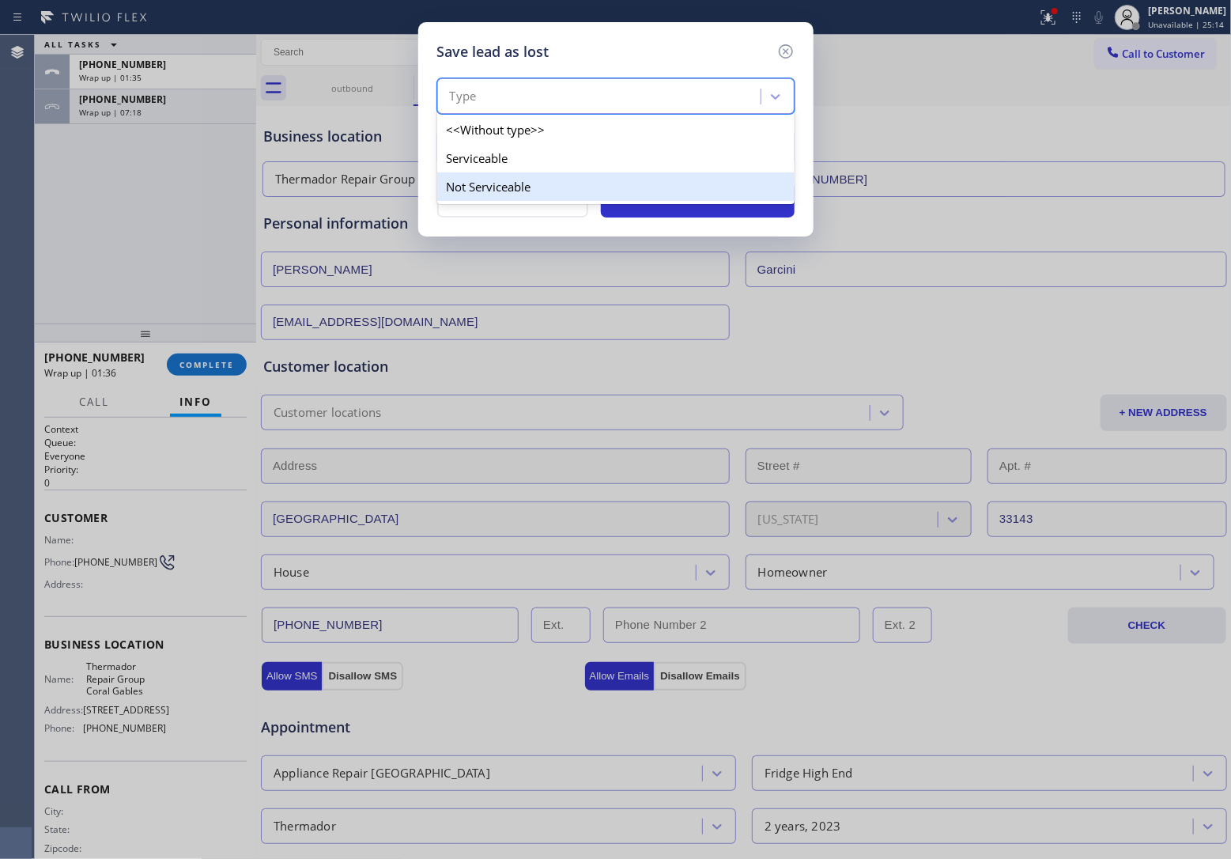
click at [527, 178] on div "Not Serviceable" at bounding box center [615, 186] width 357 height 28
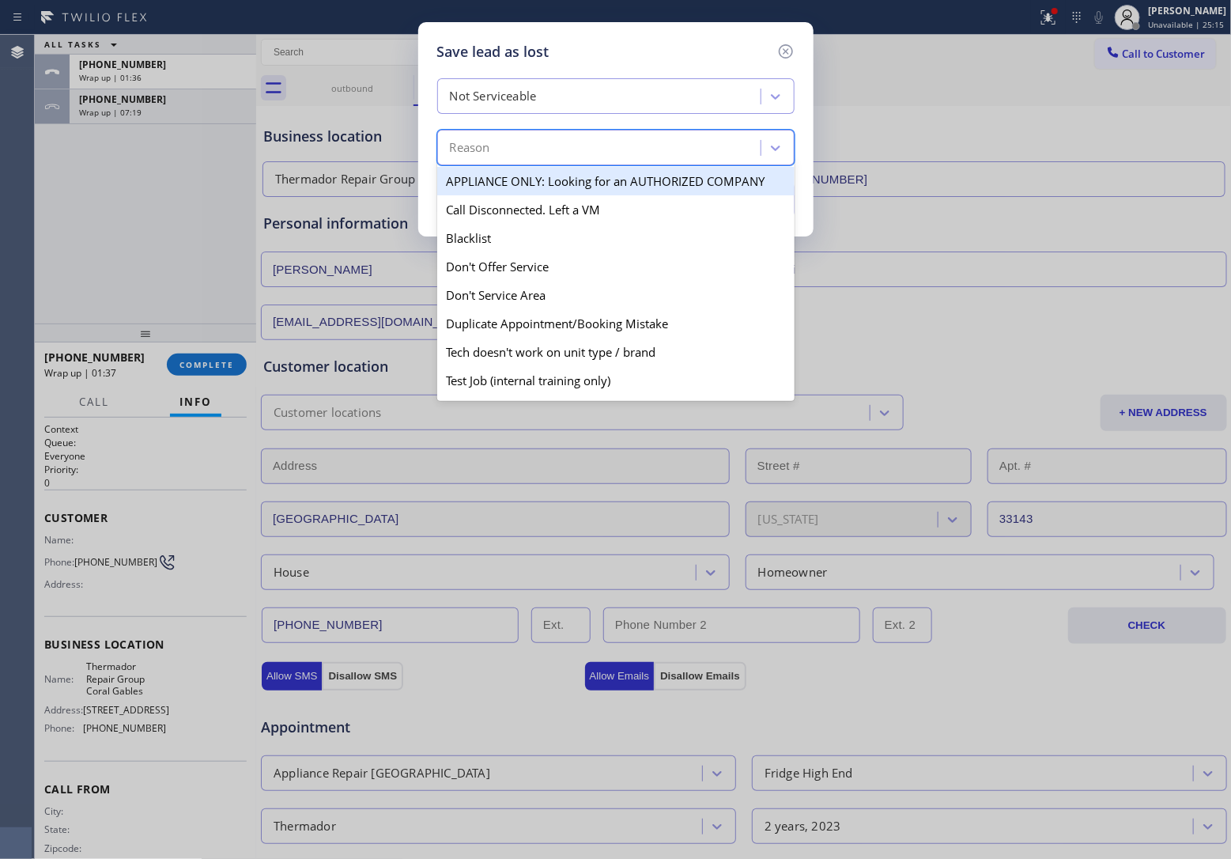
click at [579, 137] on div "Reason" at bounding box center [601, 148] width 319 height 28
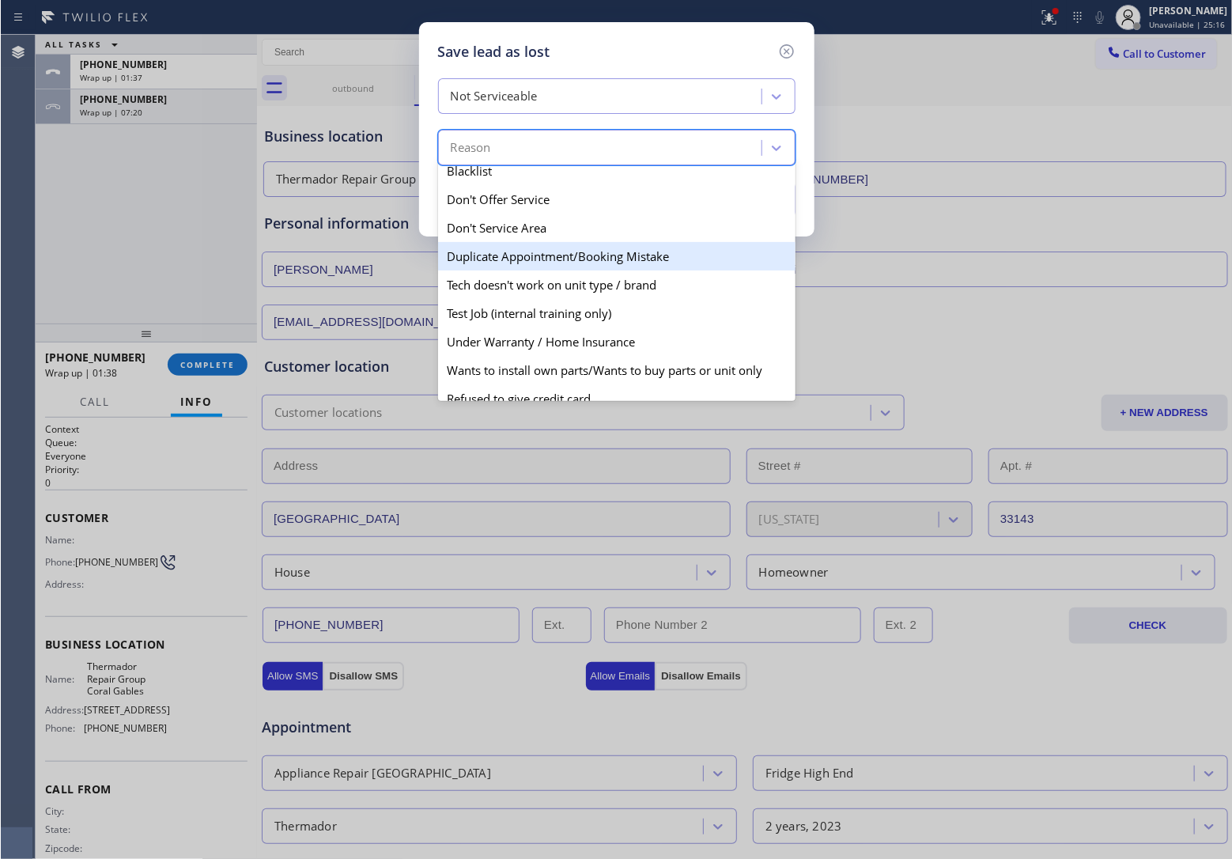
scroll to position [99, 0]
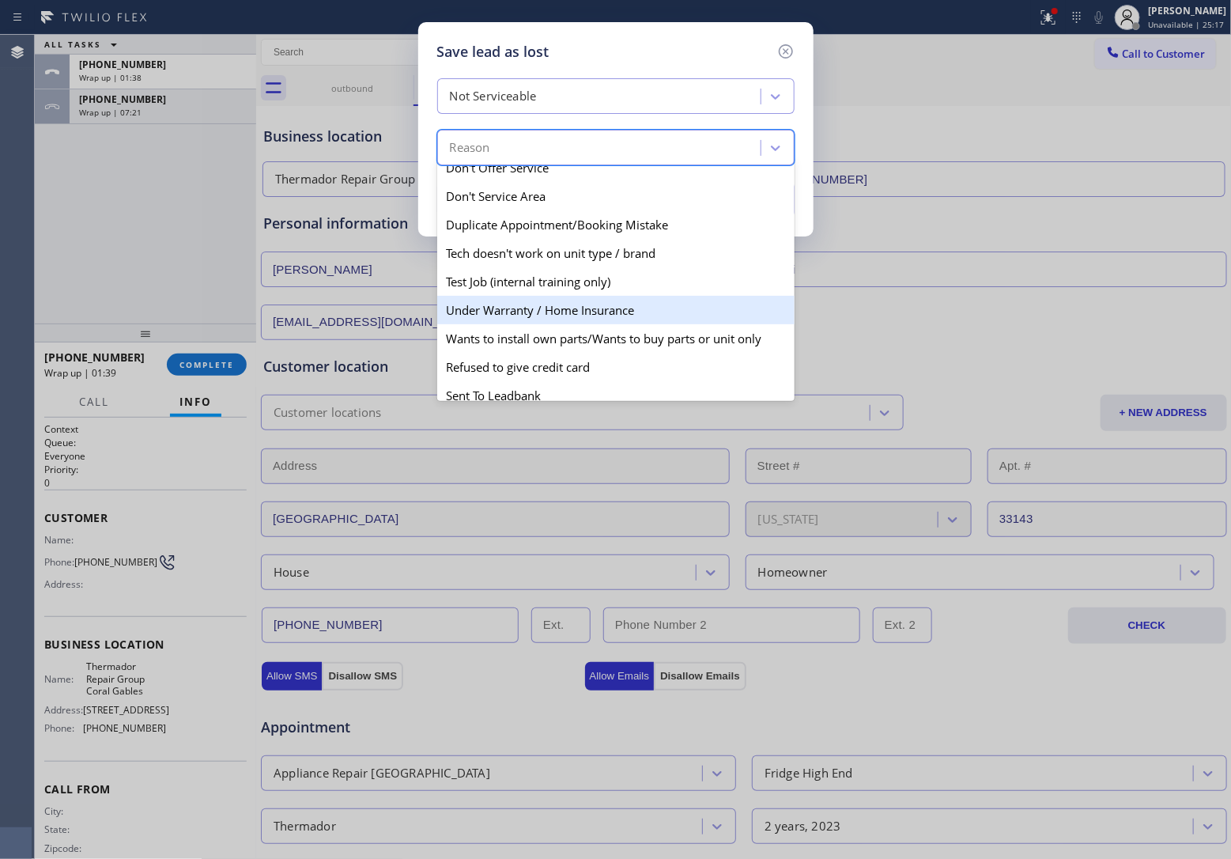
click at [555, 315] on div "Under Warranty / Home Insurance" at bounding box center [615, 310] width 357 height 28
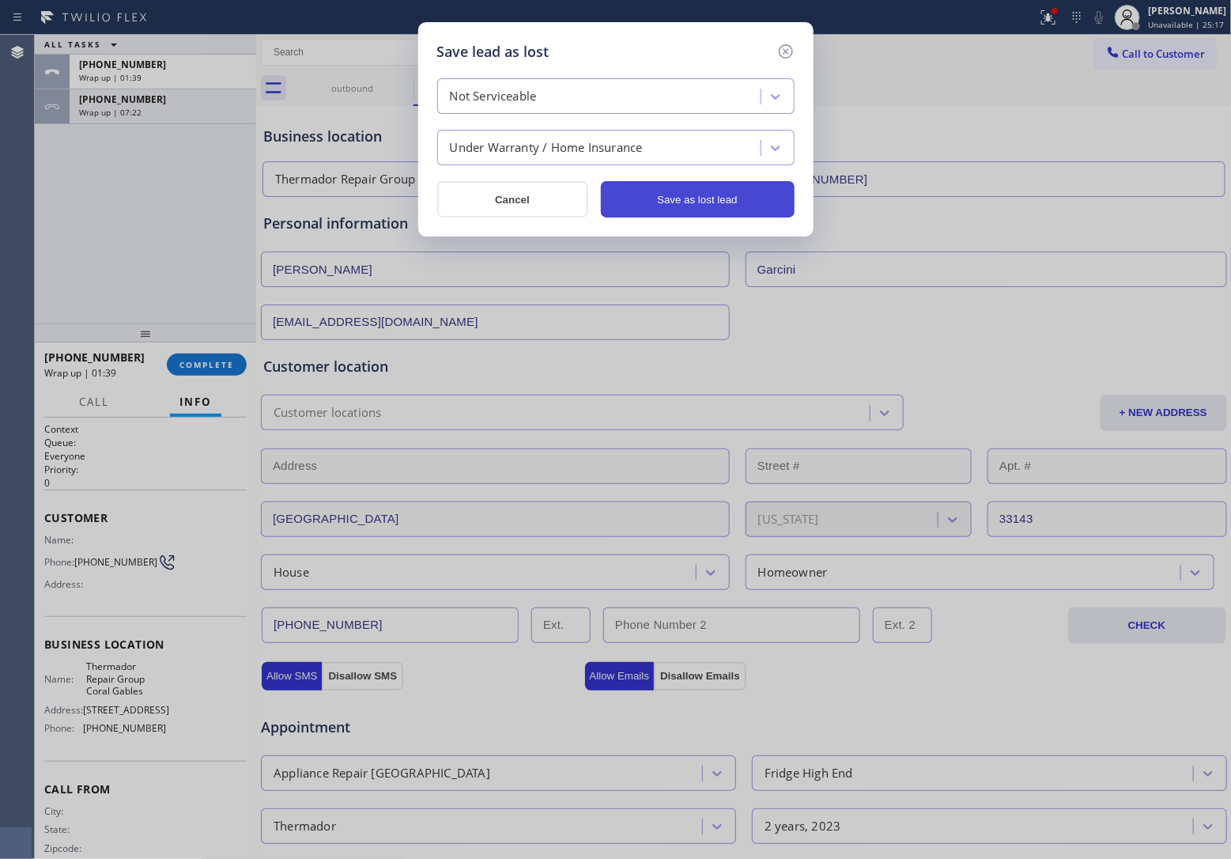
click at [756, 195] on button "Save as lost lead" at bounding box center [698, 199] width 194 height 36
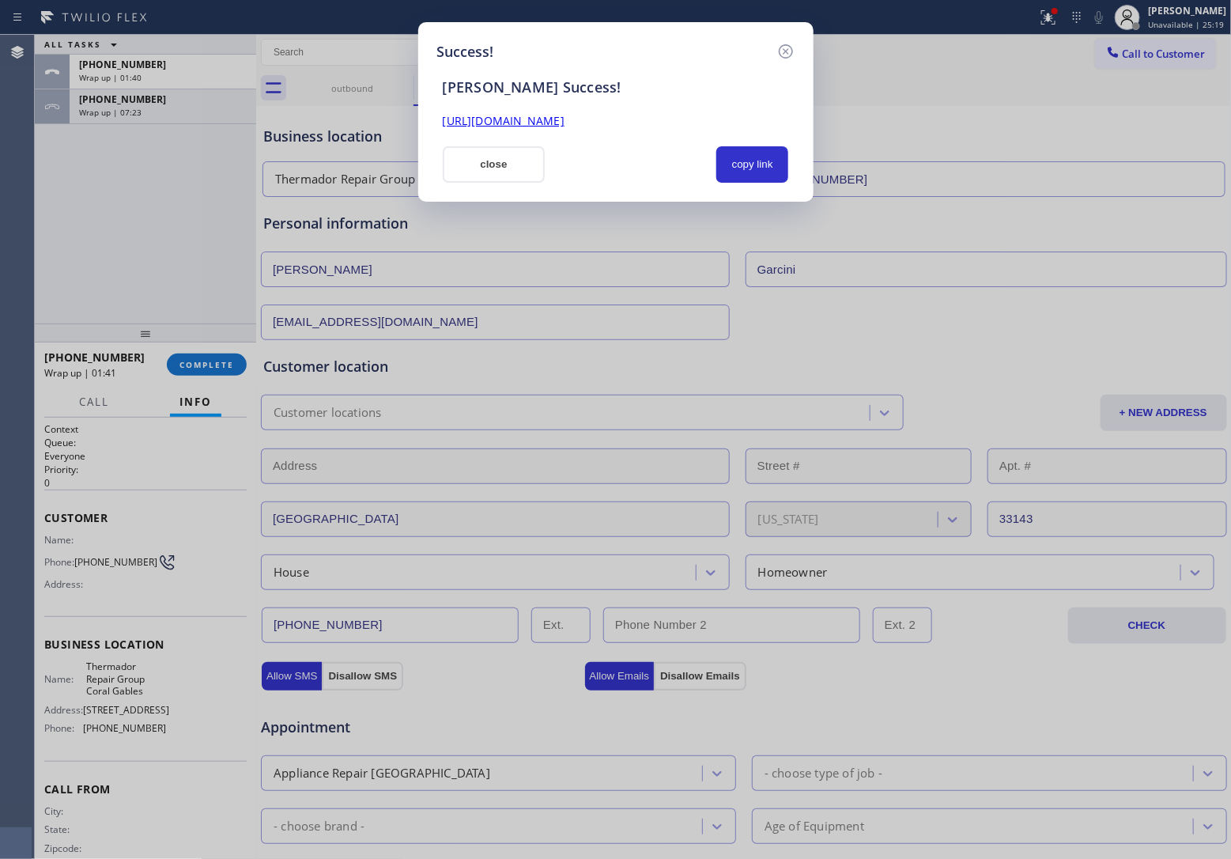
click at [565, 113] on link "[URL][DOMAIN_NAME]" at bounding box center [504, 120] width 122 height 15
drag, startPoint x: 477, startPoint y: 164, endPoint x: 399, endPoint y: 269, distance: 130.6
click at [475, 164] on button "close" at bounding box center [494, 164] width 103 height 36
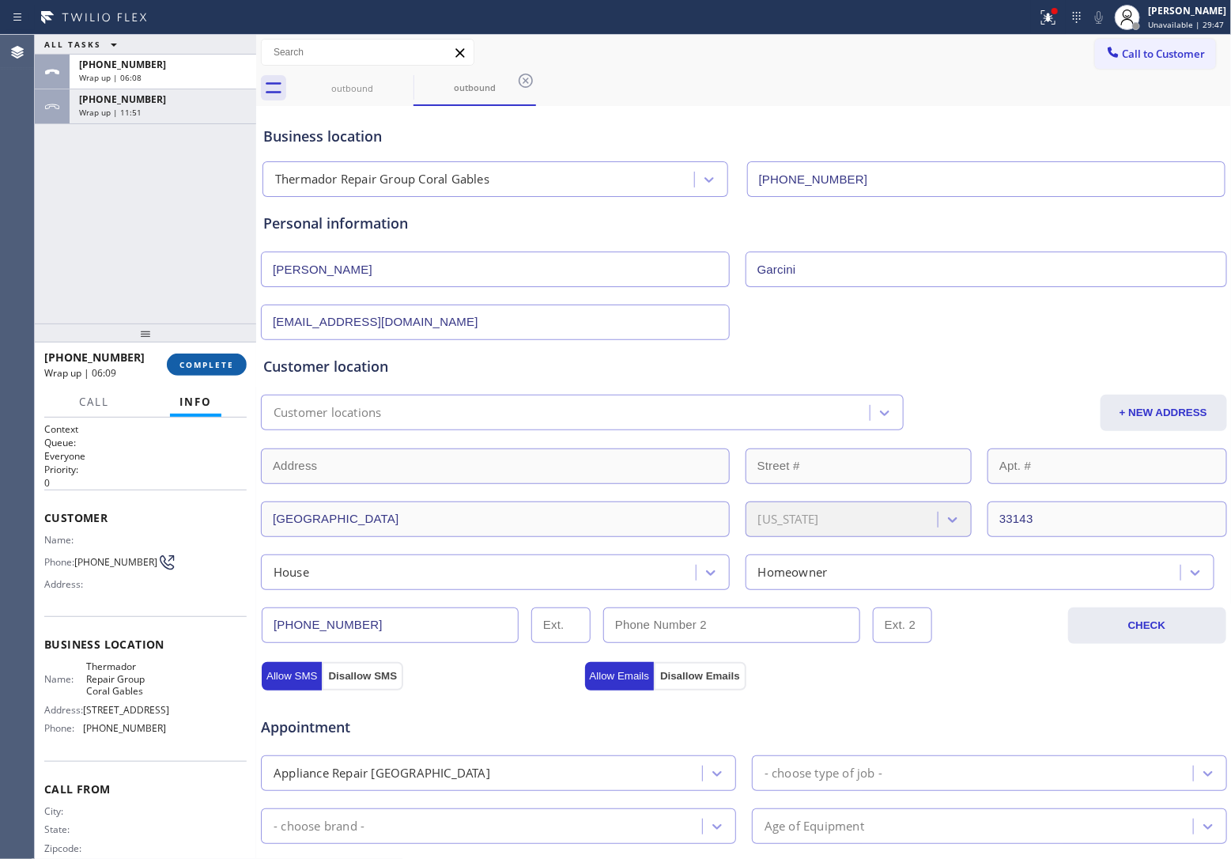
drag, startPoint x: 245, startPoint y: 345, endPoint x: 230, endPoint y: 357, distance: 19.6
click at [244, 342] on div at bounding box center [145, 332] width 221 height 19
click at [227, 361] on span "COMPLETE" at bounding box center [206, 364] width 55 height 11
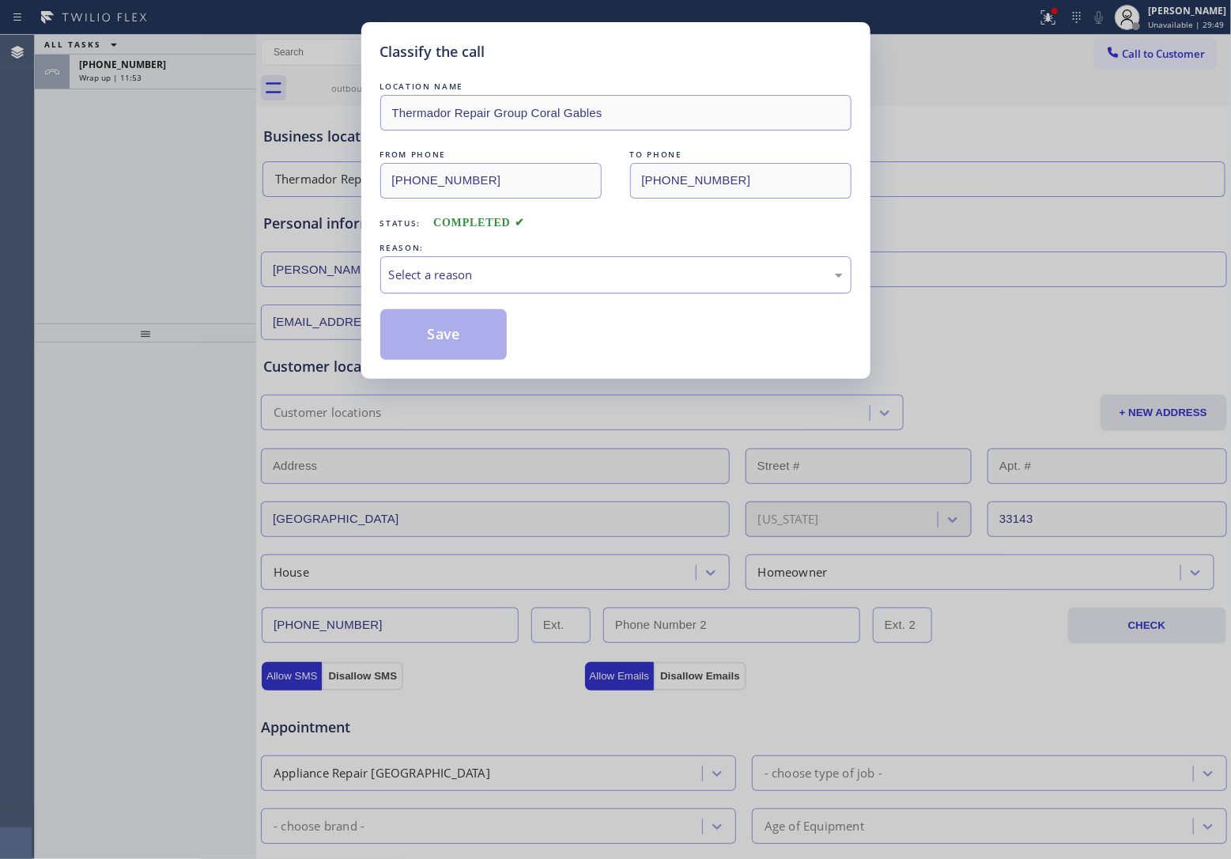
click at [578, 267] on div "Select a reason" at bounding box center [616, 275] width 454 height 18
click at [514, 281] on div "Not Booked - All other reasons" at bounding box center [616, 275] width 454 height 18
click at [467, 340] on button "Save" at bounding box center [443, 334] width 127 height 51
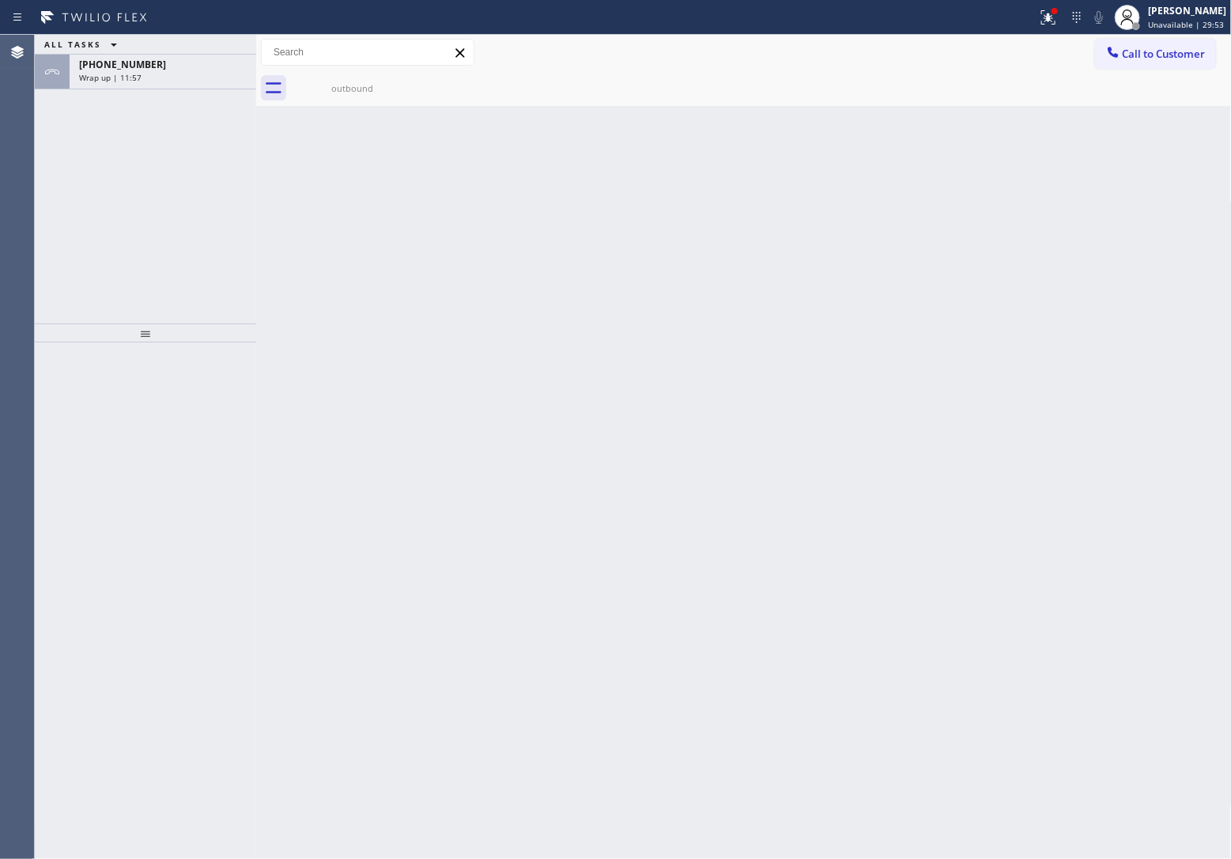
click at [168, 77] on div "Wrap up | 11:57" at bounding box center [163, 77] width 168 height 11
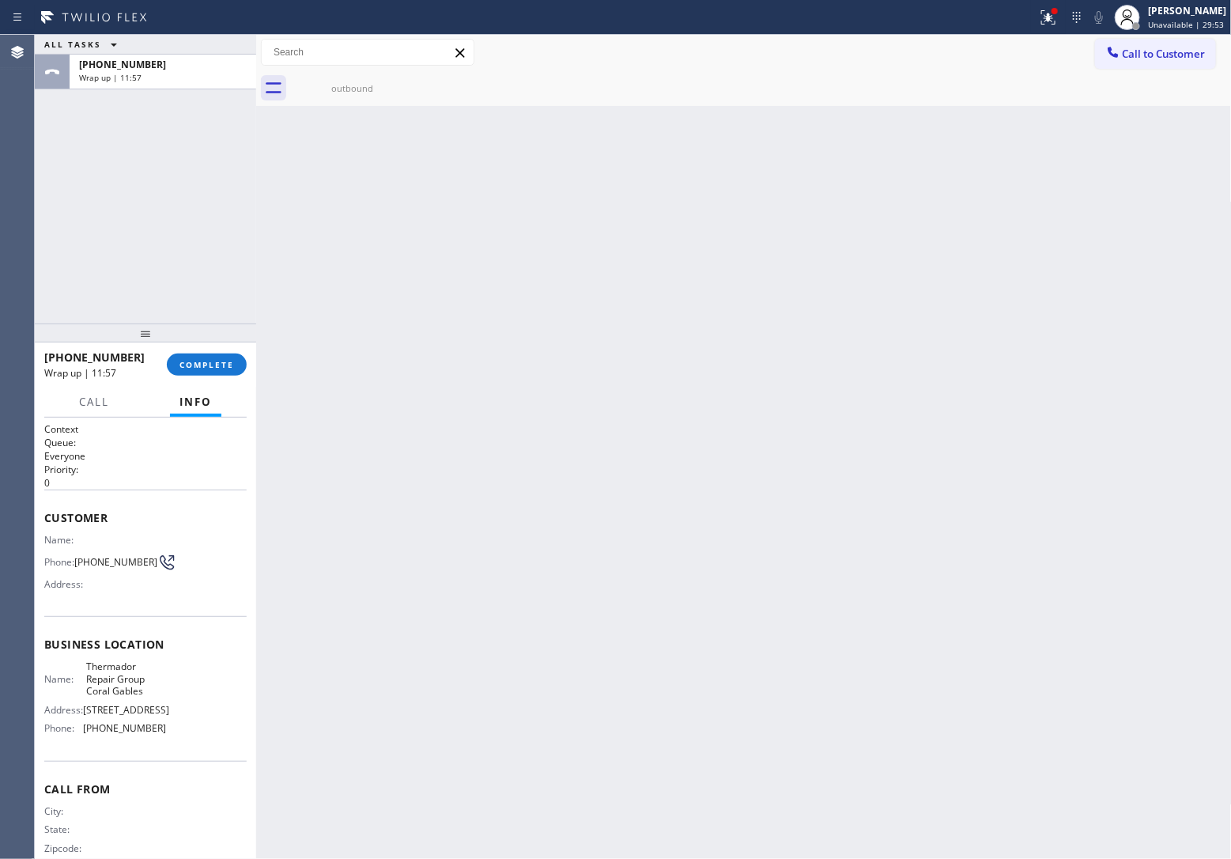
click at [168, 77] on div "Wrap up | 11:57" at bounding box center [163, 77] width 168 height 11
click at [216, 369] on span "COMPLETE" at bounding box center [206, 364] width 55 height 11
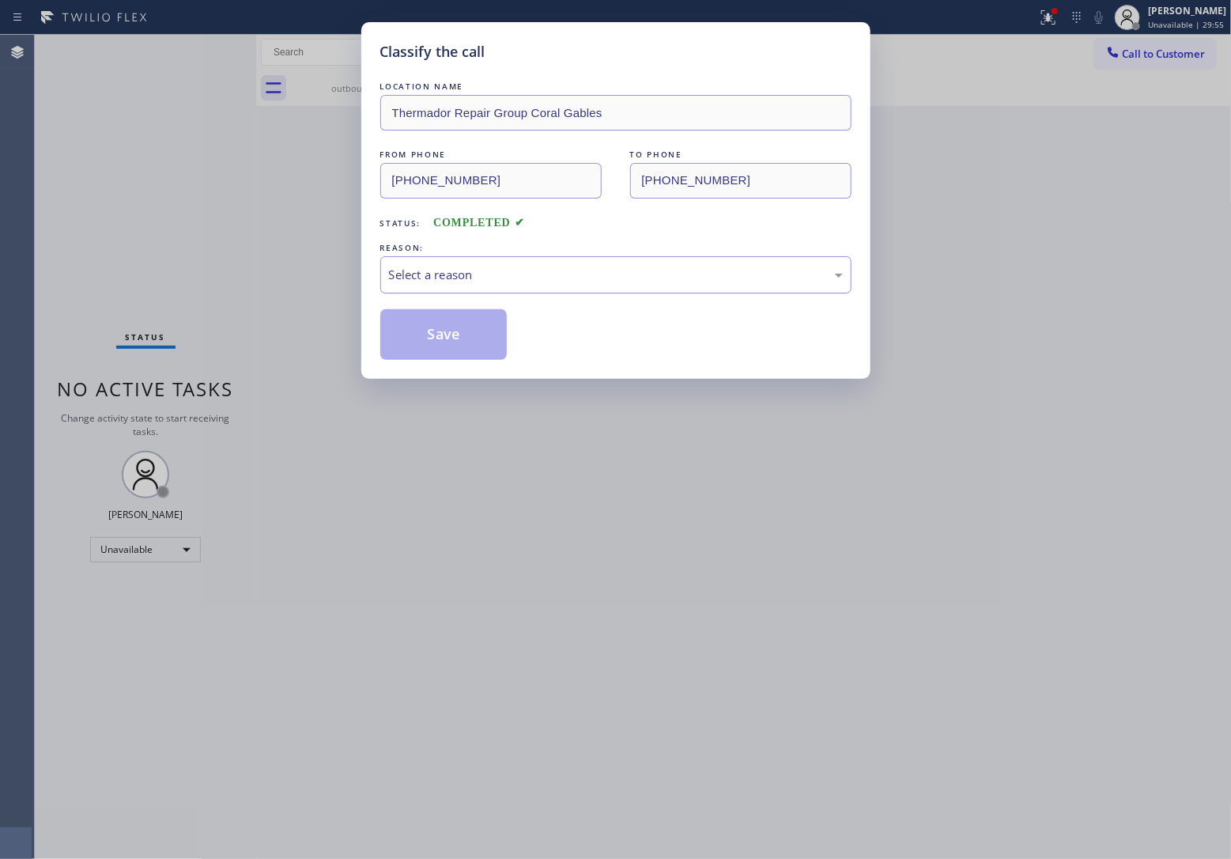
click at [498, 257] on div "Select a reason" at bounding box center [615, 274] width 471 height 37
click at [468, 342] on button "Save" at bounding box center [443, 334] width 127 height 51
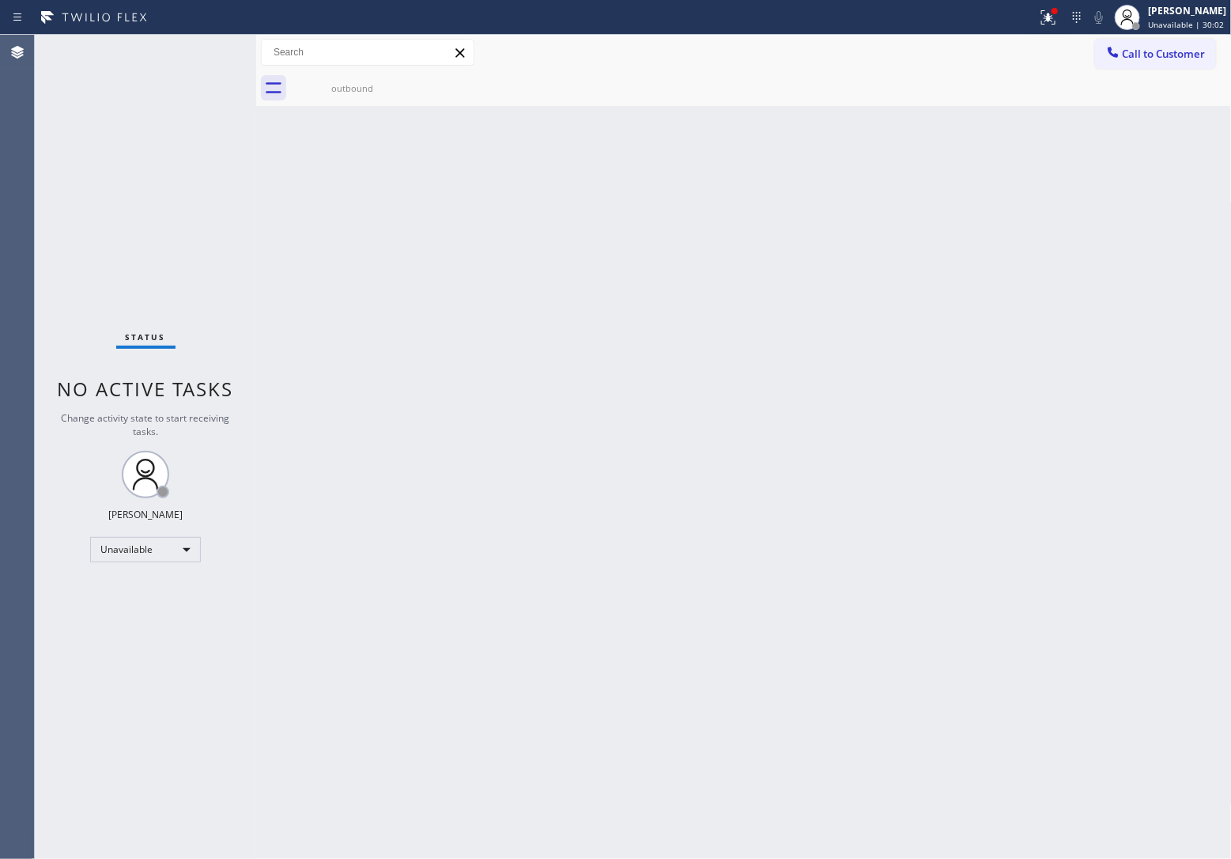
click at [32, 128] on div "Agent Desktop" at bounding box center [17, 447] width 34 height 824
click at [44, 208] on div "Status No active tasks Change activity state to start receiving tasks. [PERSON_…" at bounding box center [145, 447] width 221 height 824
click at [1175, 55] on span "Call to Customer" at bounding box center [1164, 54] width 83 height 14
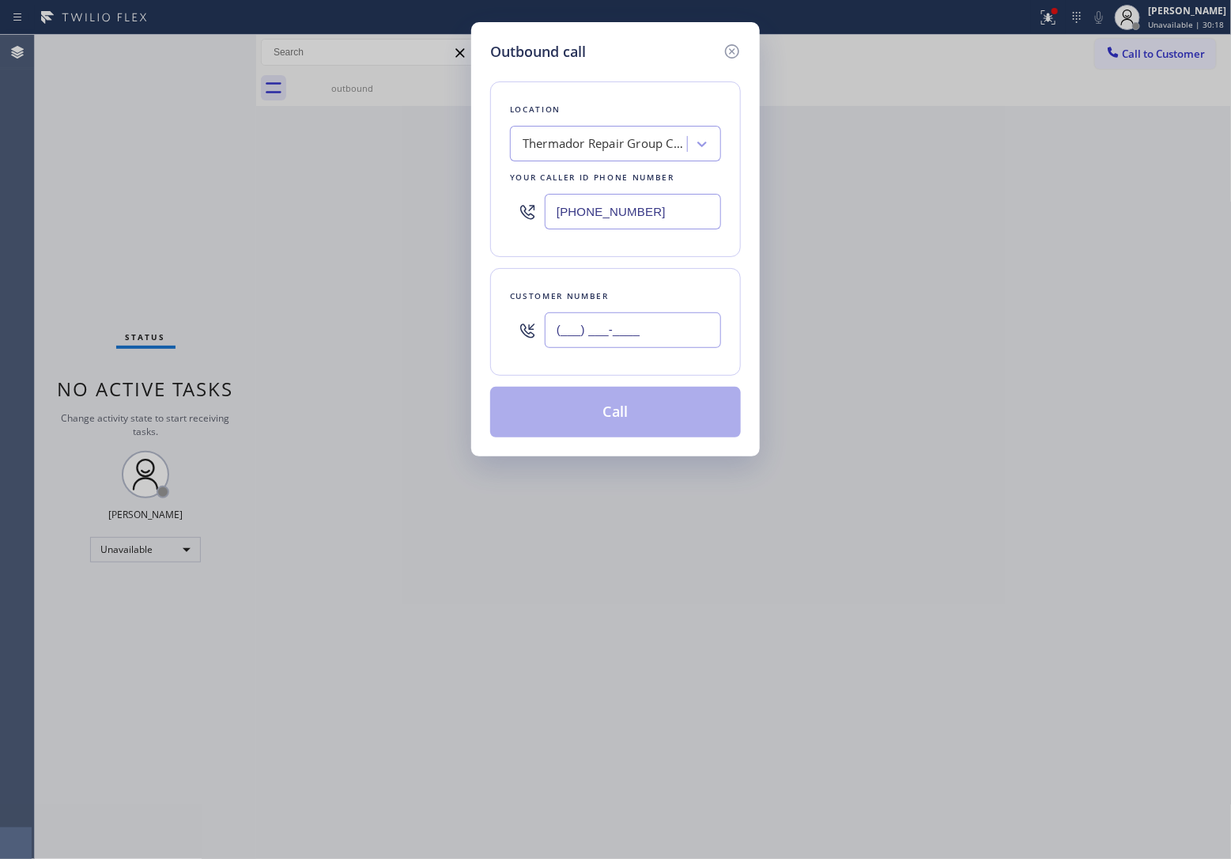
click at [662, 334] on input "(___) ___-____" at bounding box center [633, 330] width 176 height 36
paste input "917) 539-5555"
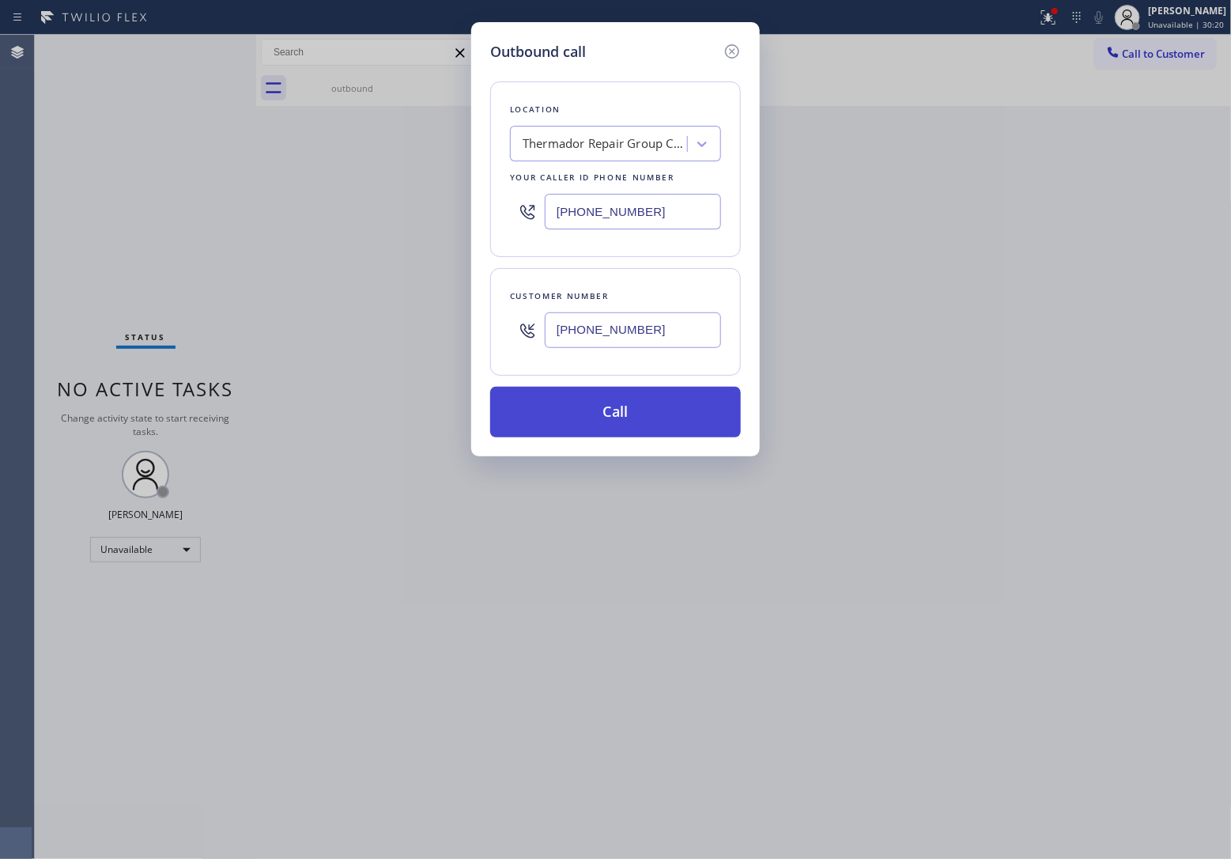
type input "[PHONE_NUMBER]"
click at [681, 391] on button "Call" at bounding box center [615, 412] width 251 height 51
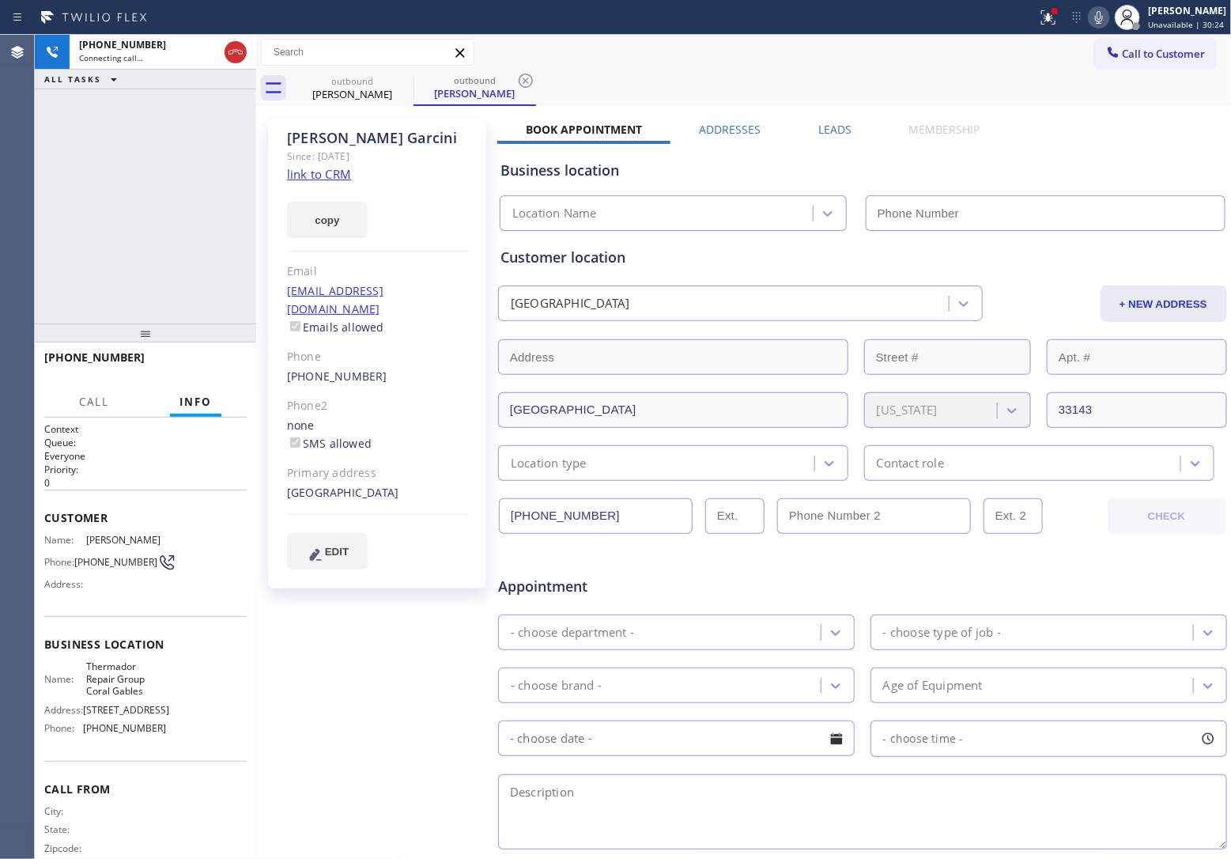
type input "[PHONE_NUMBER]"
drag, startPoint x: 48, startPoint y: 203, endPoint x: 96, endPoint y: 191, distance: 49.9
click at [48, 203] on div "[PHONE_NUMBER] Live | 00:06 ALL TASKS ALL TASKS ACTIVE TASKS TASKS IN WRAP UP" at bounding box center [145, 179] width 221 height 289
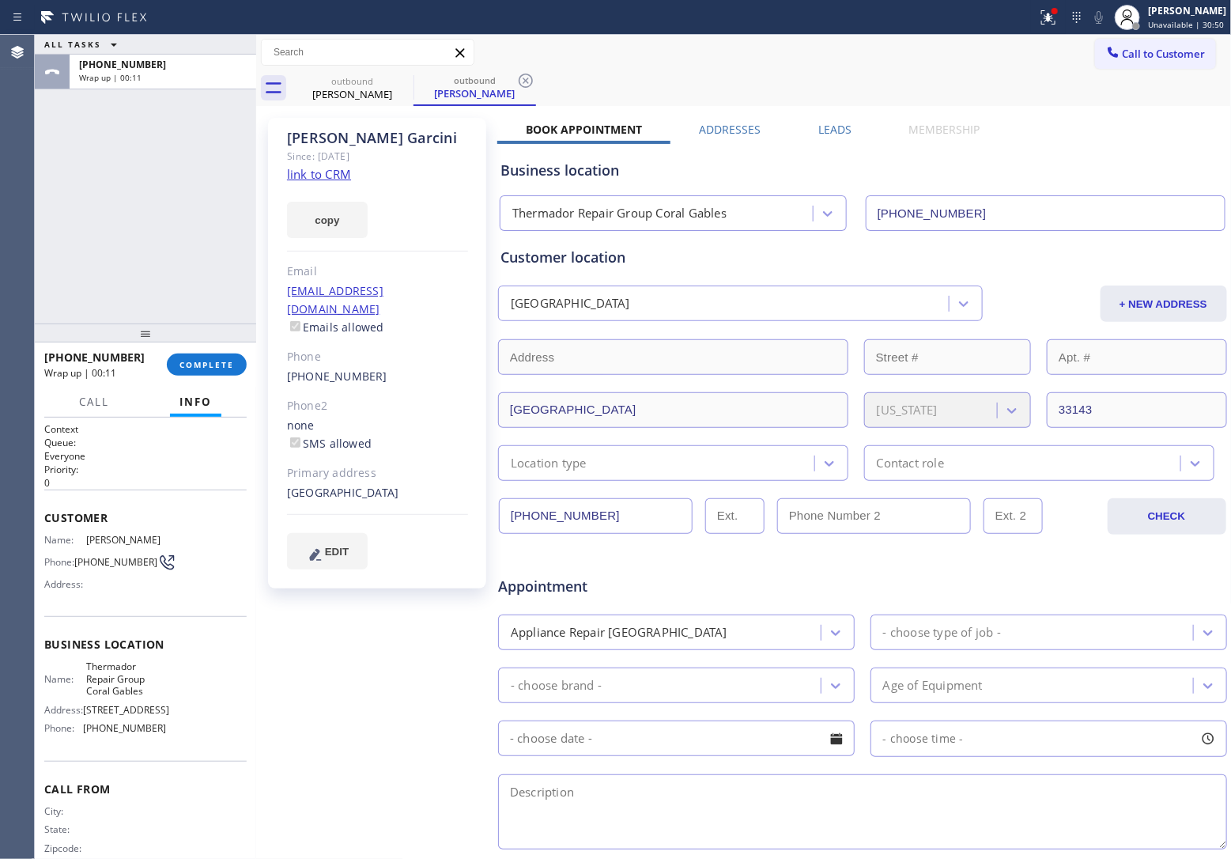
drag, startPoint x: 100, startPoint y: 238, endPoint x: 230, endPoint y: 350, distance: 171.6
click at [125, 247] on div "ALL TASKS ALL TASKS ACTIVE TASKS TASKS IN WRAP UP [PHONE_NUMBER] Wrap up | 00:11" at bounding box center [145, 179] width 221 height 289
drag, startPoint x: 104, startPoint y: 566, endPoint x: 77, endPoint y: 556, distance: 28.8
click at [77, 556] on span "[PHONE_NUMBER]" at bounding box center [115, 562] width 83 height 12
copy span "[PHONE_NUMBER]"
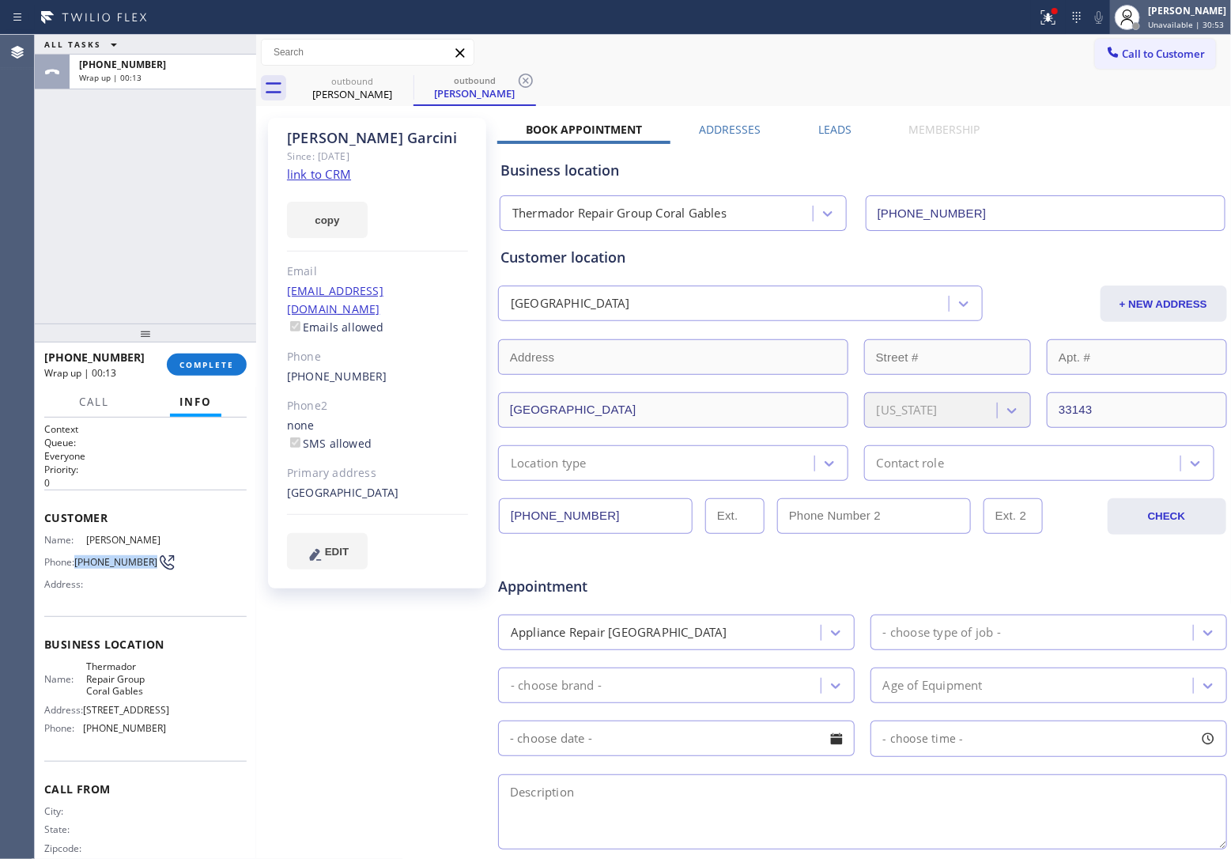
click at [1132, 28] on div at bounding box center [1136, 26] width 8 height 8
drag, startPoint x: 971, startPoint y: 55, endPoint x: 1109, endPoint y: 67, distance: 138.1
click at [997, 59] on div "Call to Customer Outbound call Location Thermador Repair Group Coral Gables You…" at bounding box center [744, 53] width 976 height 28
drag, startPoint x: 1141, startPoint y: 60, endPoint x: 812, endPoint y: 253, distance: 381.4
click at [1141, 59] on span "Call to Customer" at bounding box center [1164, 54] width 83 height 14
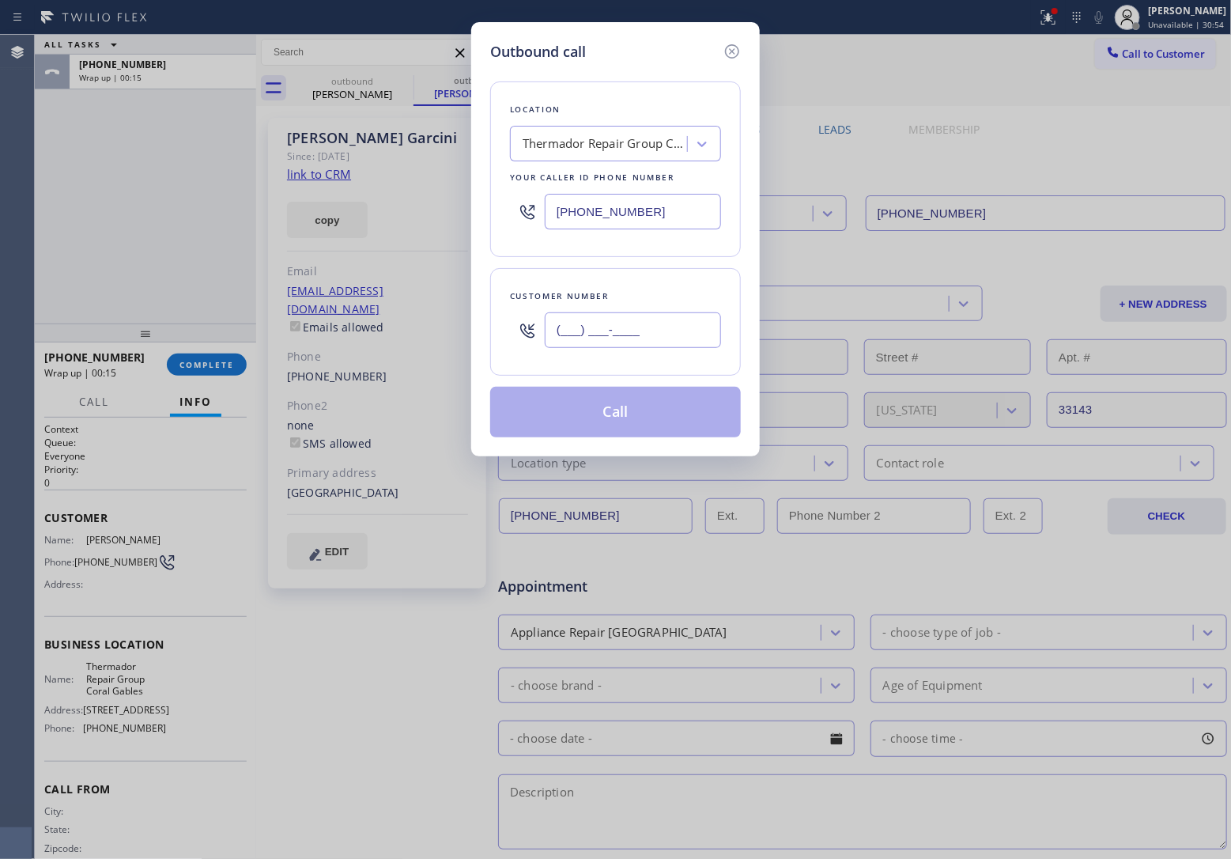
click at [649, 334] on input "(___) ___-____" at bounding box center [633, 330] width 176 height 36
paste input "917) 539-5555"
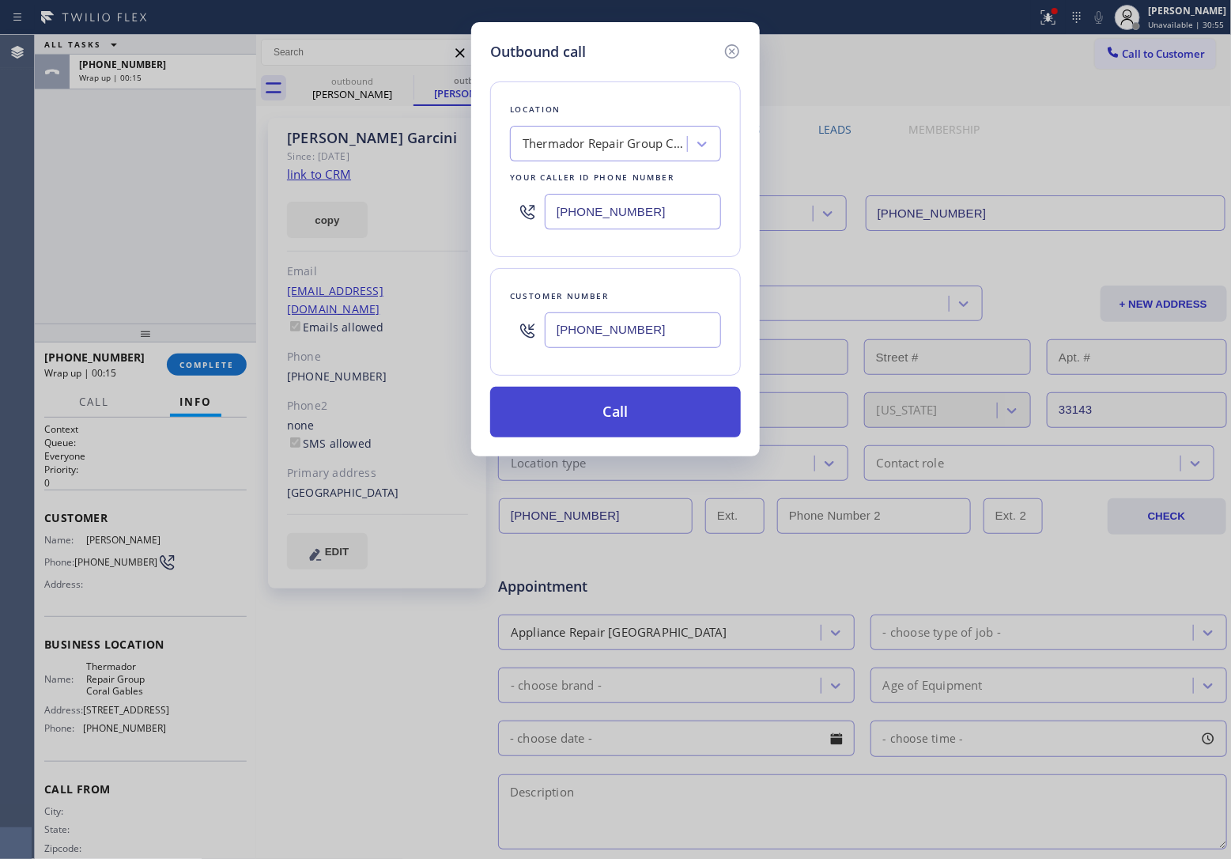
type input "[PHONE_NUMBER]"
click at [656, 423] on button "Call" at bounding box center [615, 412] width 251 height 51
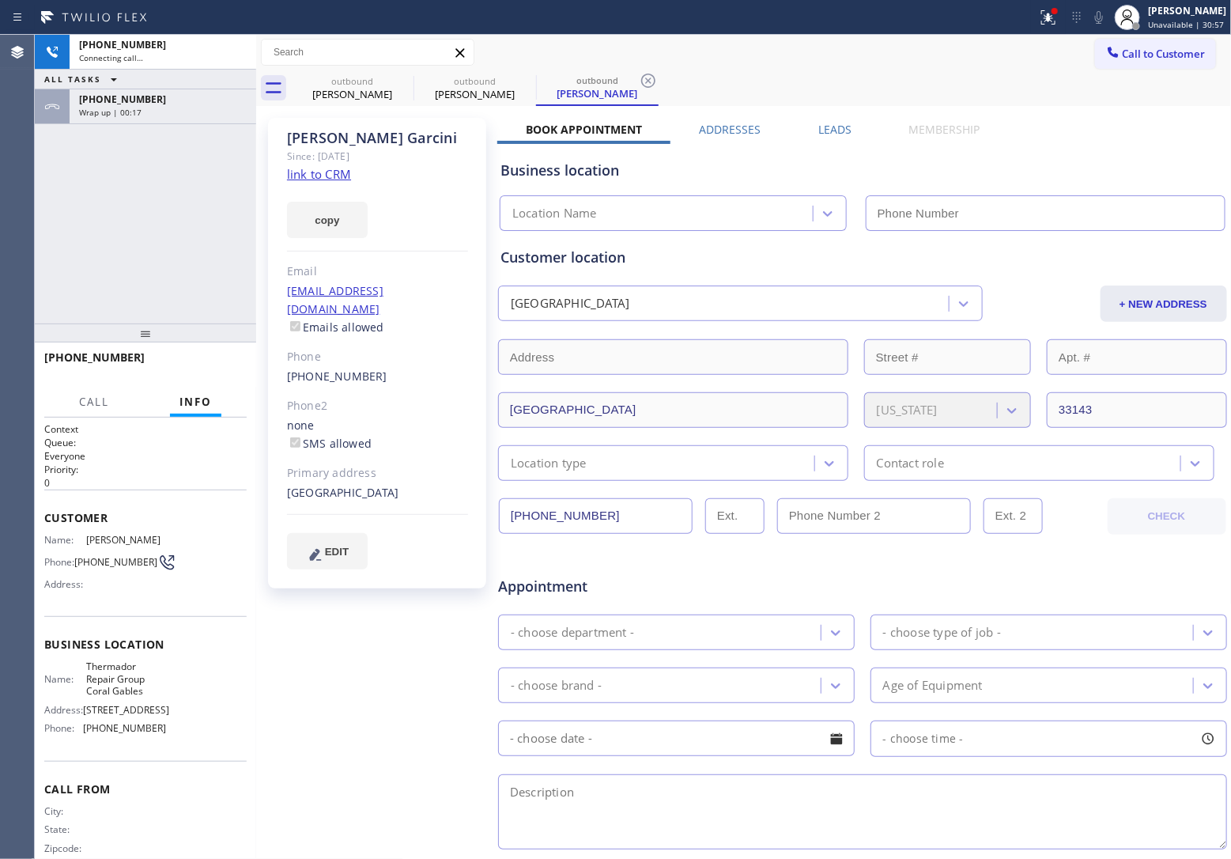
click at [109, 233] on div "[PHONE_NUMBER] Connecting call… ALL TASKS ALL TASKS ACTIVE TASKS TASKS IN WRAP …" at bounding box center [145, 179] width 221 height 289
type input "[PHONE_NUMBER]"
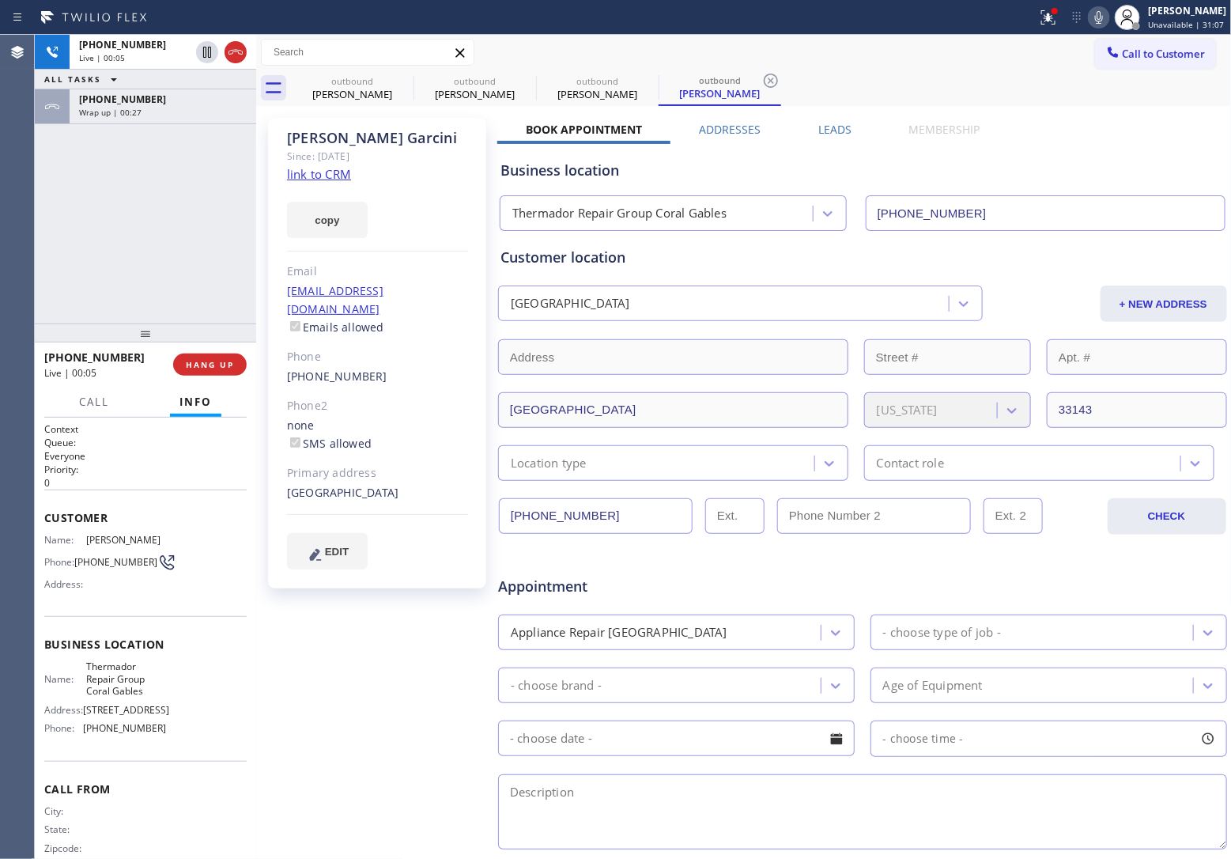
click at [54, 190] on div "[PHONE_NUMBER] Live | 00:05 ALL TASKS ALL TASKS ACTIVE TASKS TASKS IN WRAP UP […" at bounding box center [145, 179] width 221 height 289
drag, startPoint x: 108, startPoint y: 571, endPoint x: 77, endPoint y: 550, distance: 38.2
click at [77, 556] on span "[PHONE_NUMBER]" at bounding box center [115, 562] width 83 height 12
click at [33, 228] on div "Agent Desktop" at bounding box center [17, 447] width 34 height 824
click at [51, 234] on div "[PHONE_NUMBER] Live | 02:08 ALL TASKS ALL TASKS ACTIVE TASKS TASKS IN WRAP UP […" at bounding box center [145, 179] width 221 height 289
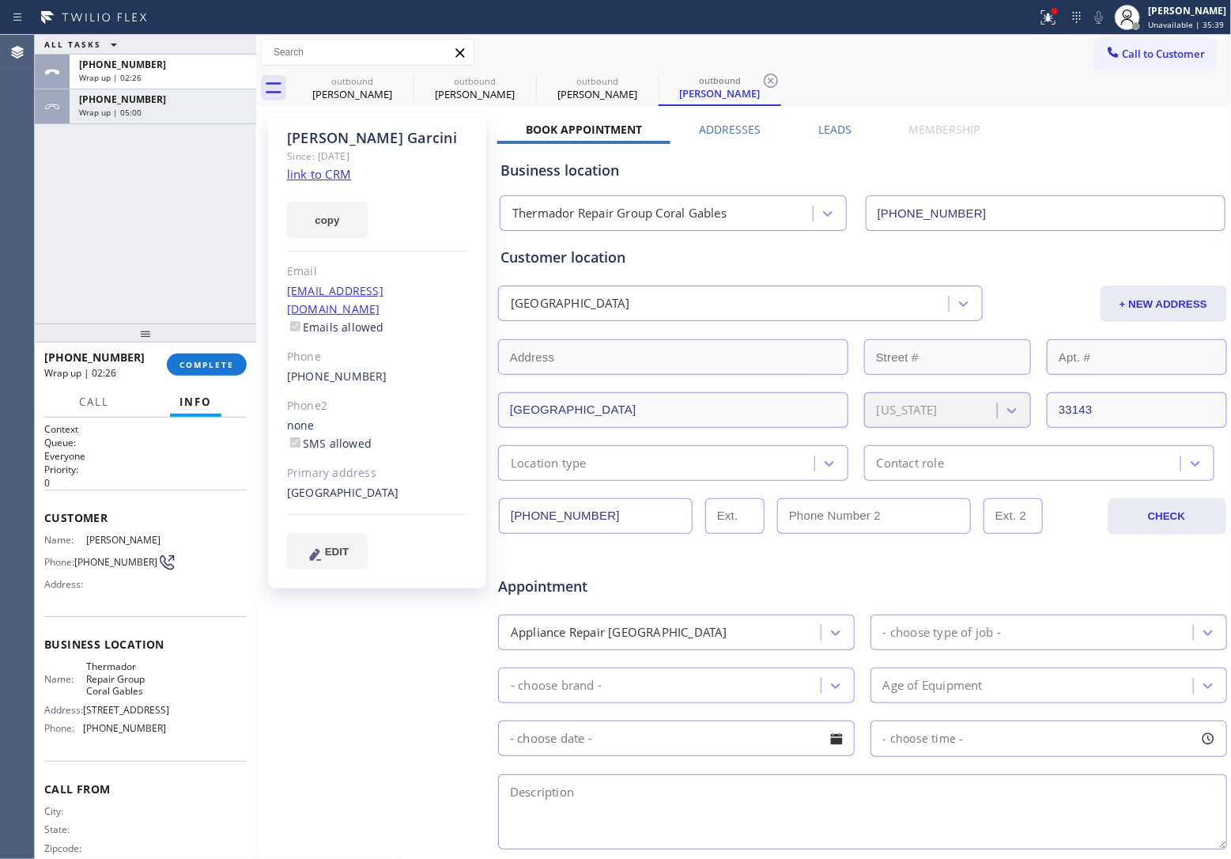
drag, startPoint x: 1177, startPoint y: 50, endPoint x: 734, endPoint y: 211, distance: 471.3
click at [1176, 50] on span "Call to Customer" at bounding box center [1164, 54] width 83 height 14
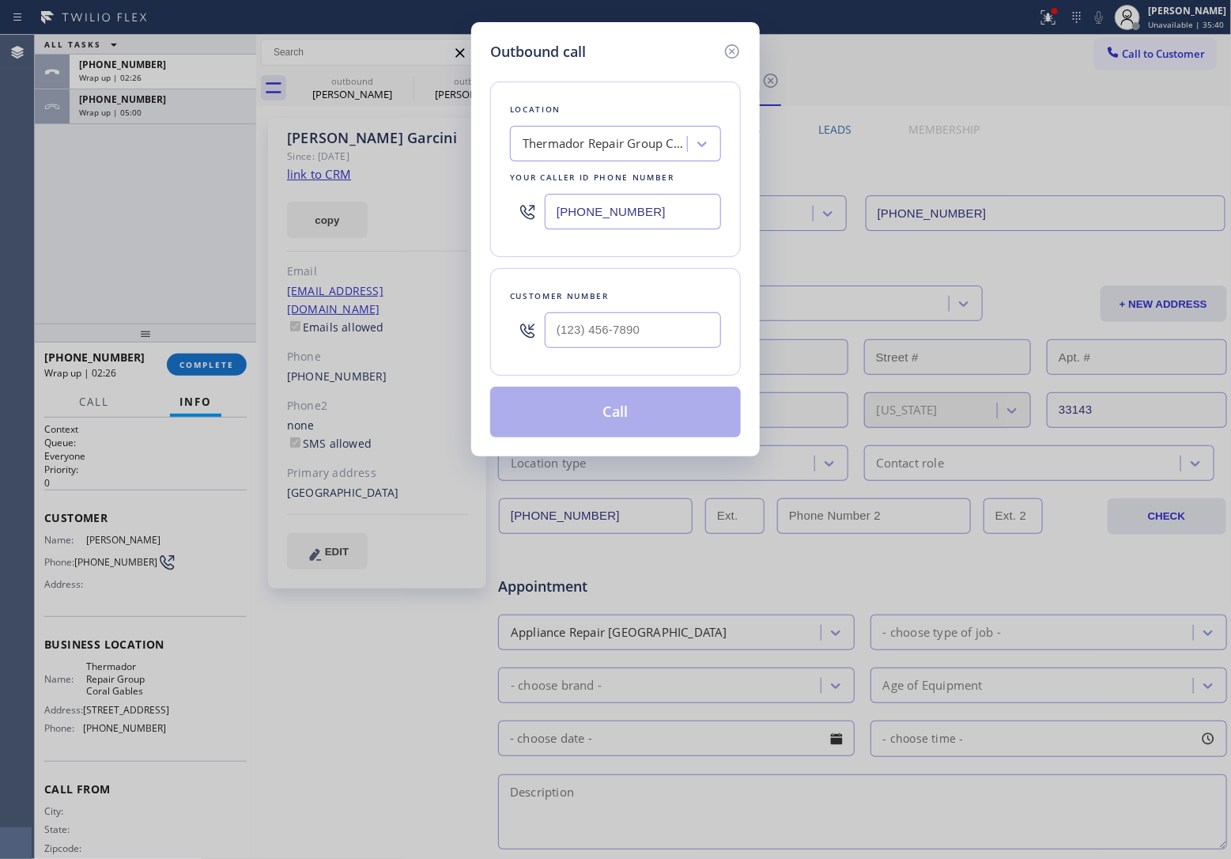
click at [676, 212] on input "[PHONE_NUMBER]" at bounding box center [633, 212] width 176 height 36
paste input "929) 605-4414"
type input "[PHONE_NUMBER]"
type input "(___) ___-____"
click at [644, 334] on input "(___) ___-____" at bounding box center [633, 330] width 176 height 36
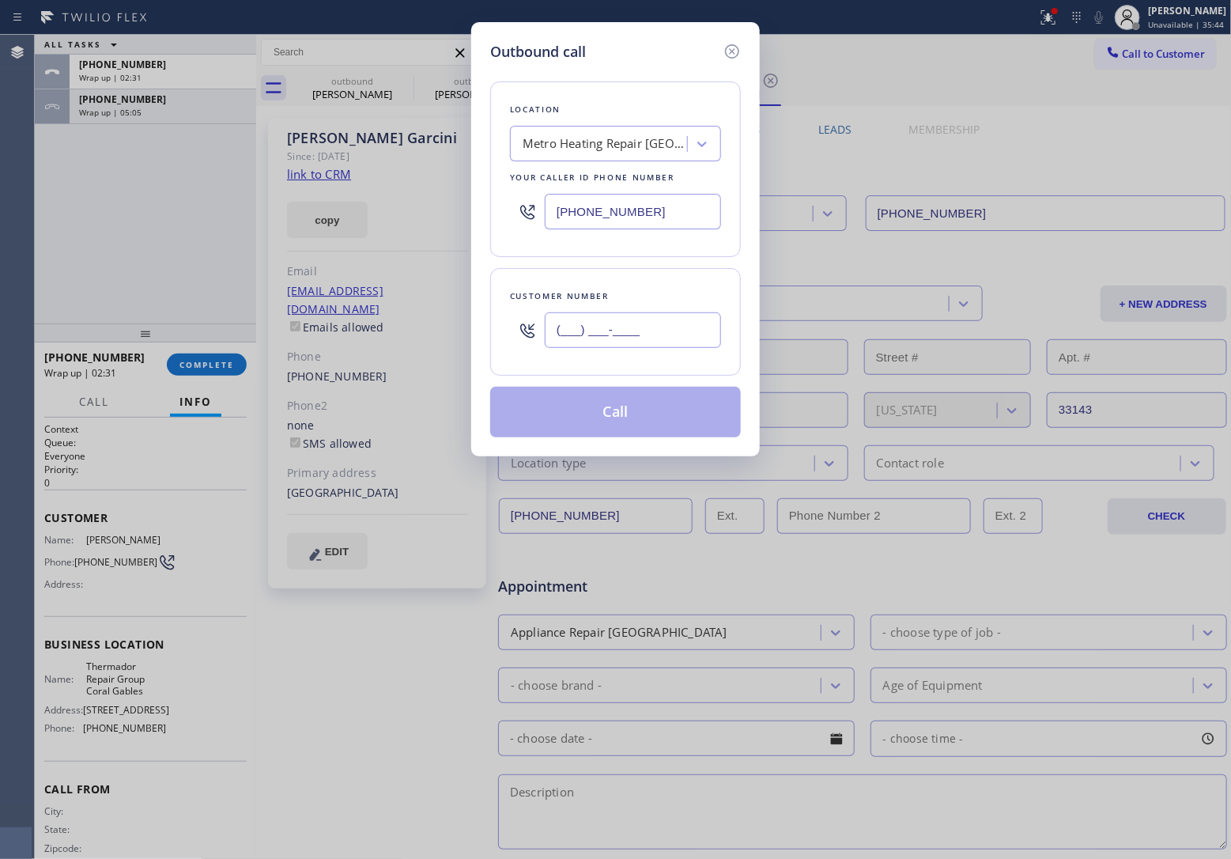
paste input "986) 231-1781"
type input "[PHONE_NUMBER]"
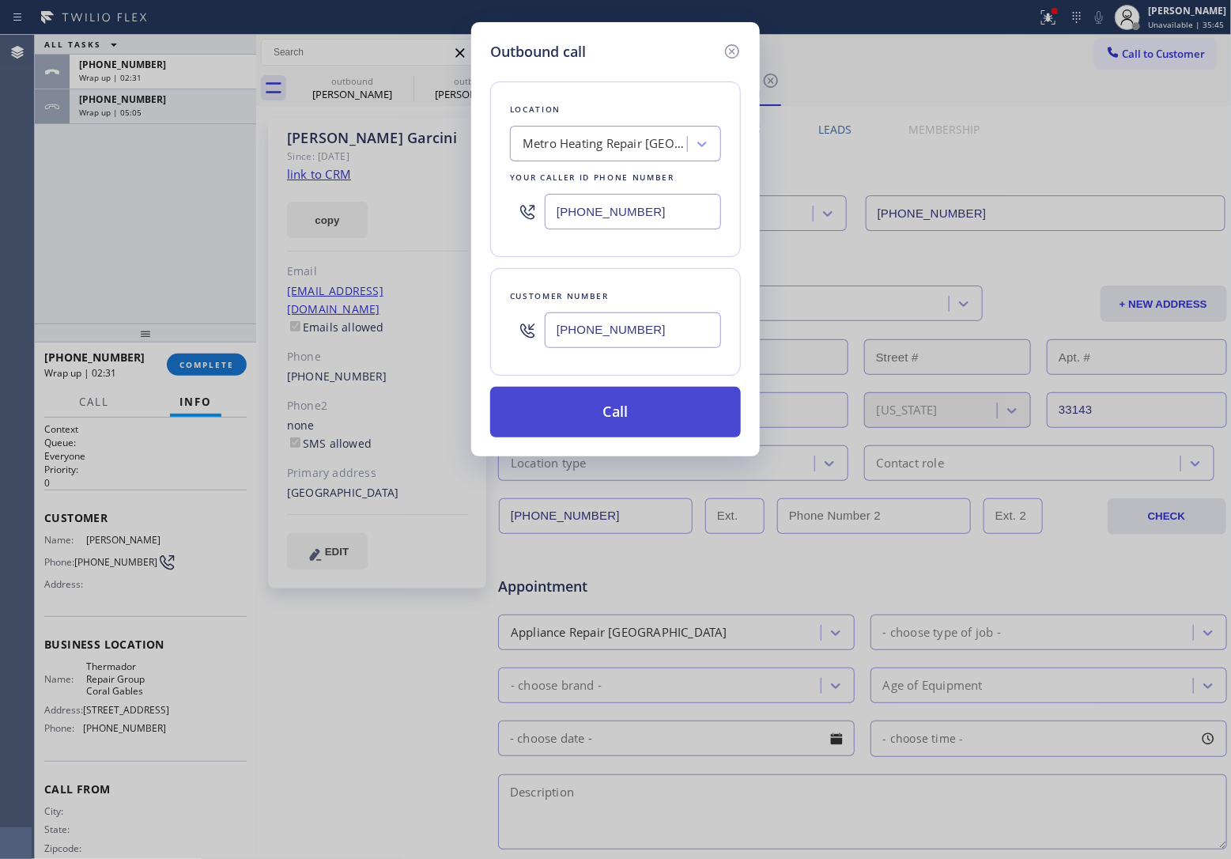
click at [634, 410] on button "Call" at bounding box center [615, 412] width 251 height 51
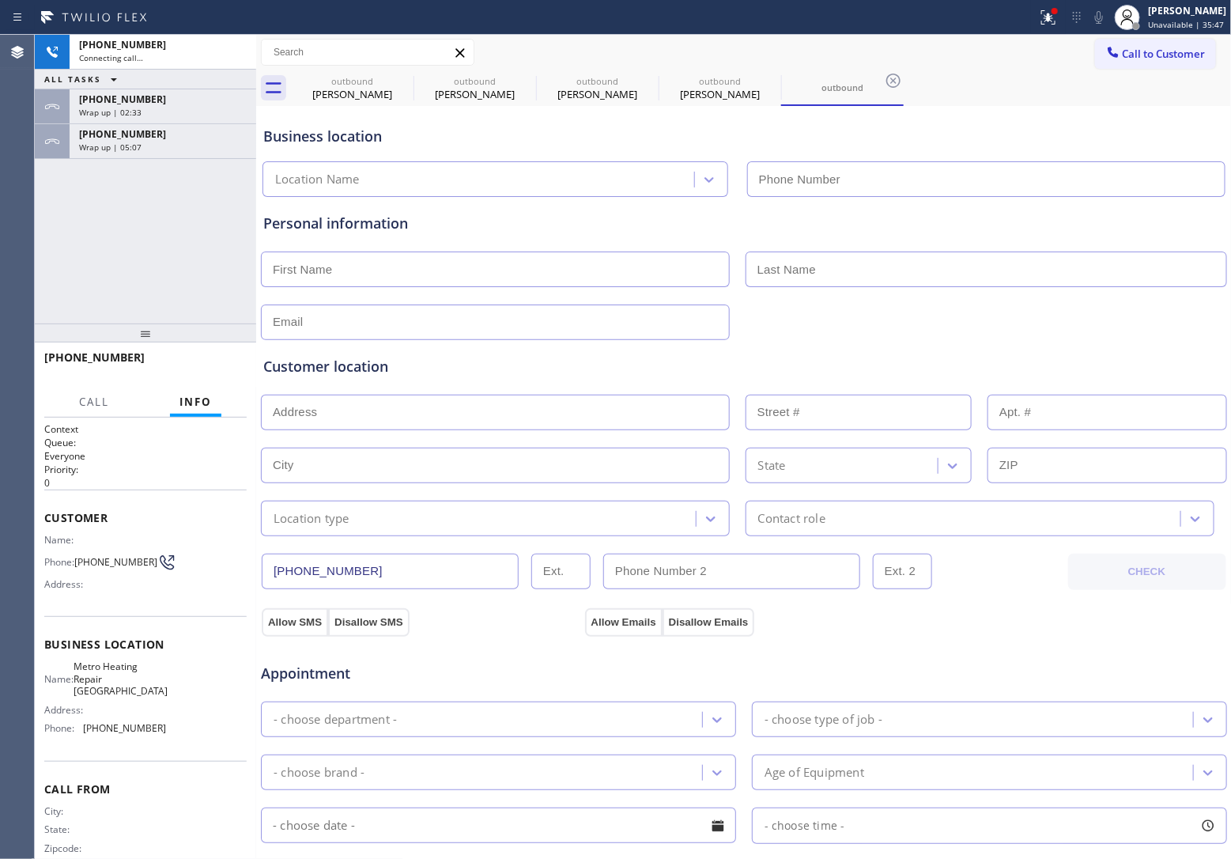
type input "[PHONE_NUMBER]"
drag, startPoint x: 70, startPoint y: 253, endPoint x: 107, endPoint y: 176, distance: 85.2
click at [69, 253] on div "[PHONE_NUMBER] Connecting call… ALL TASKS ALL TASKS ACTIVE TASKS TASKS IN WRAP …" at bounding box center [145, 179] width 221 height 289
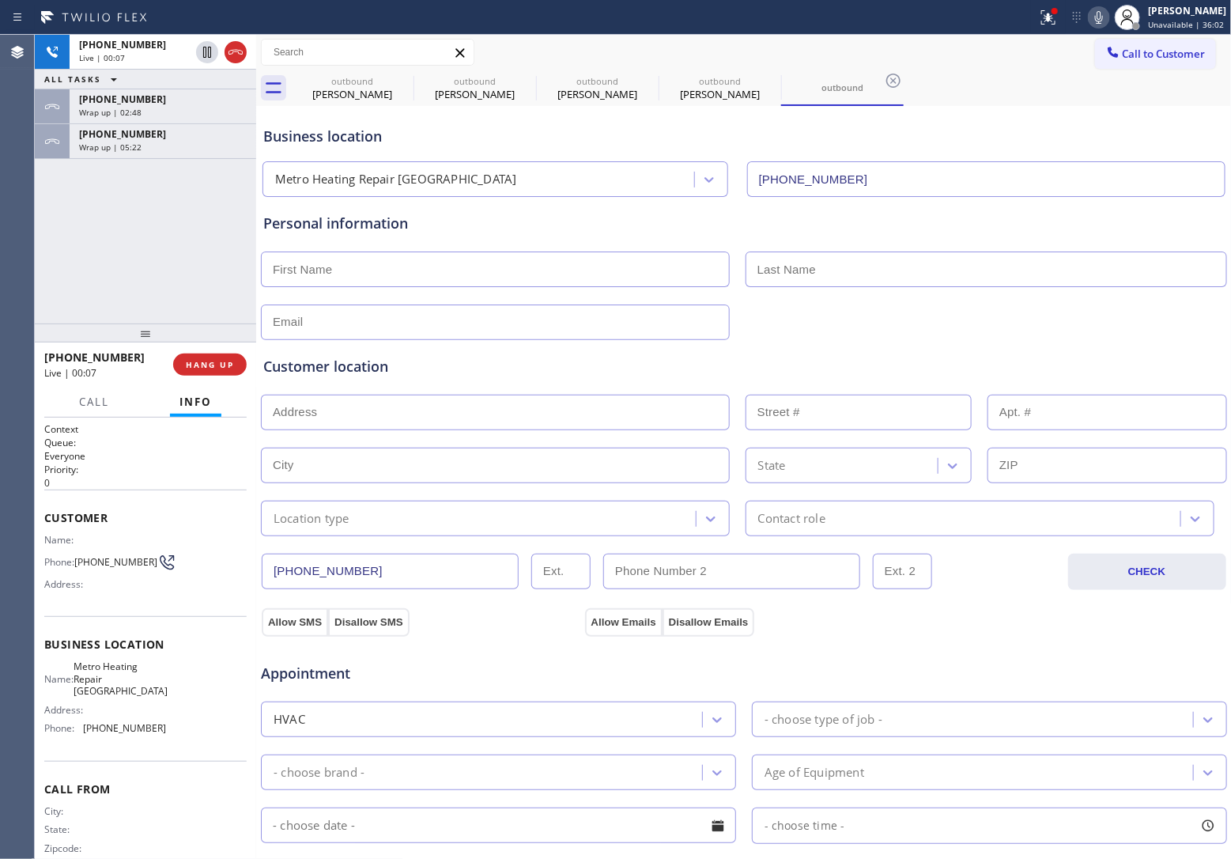
click at [239, 48] on icon at bounding box center [235, 52] width 19 height 19
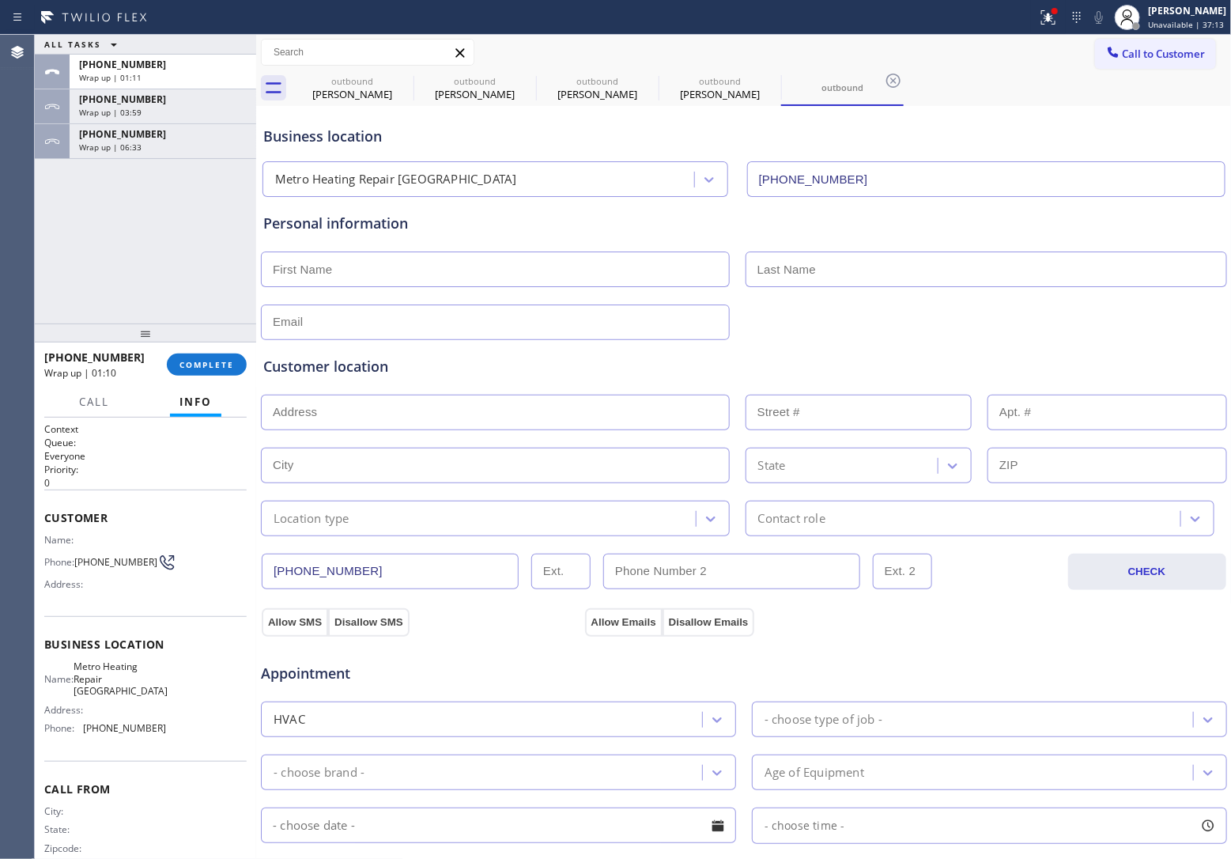
click at [1158, 54] on span "Call to Customer" at bounding box center [1164, 54] width 83 height 14
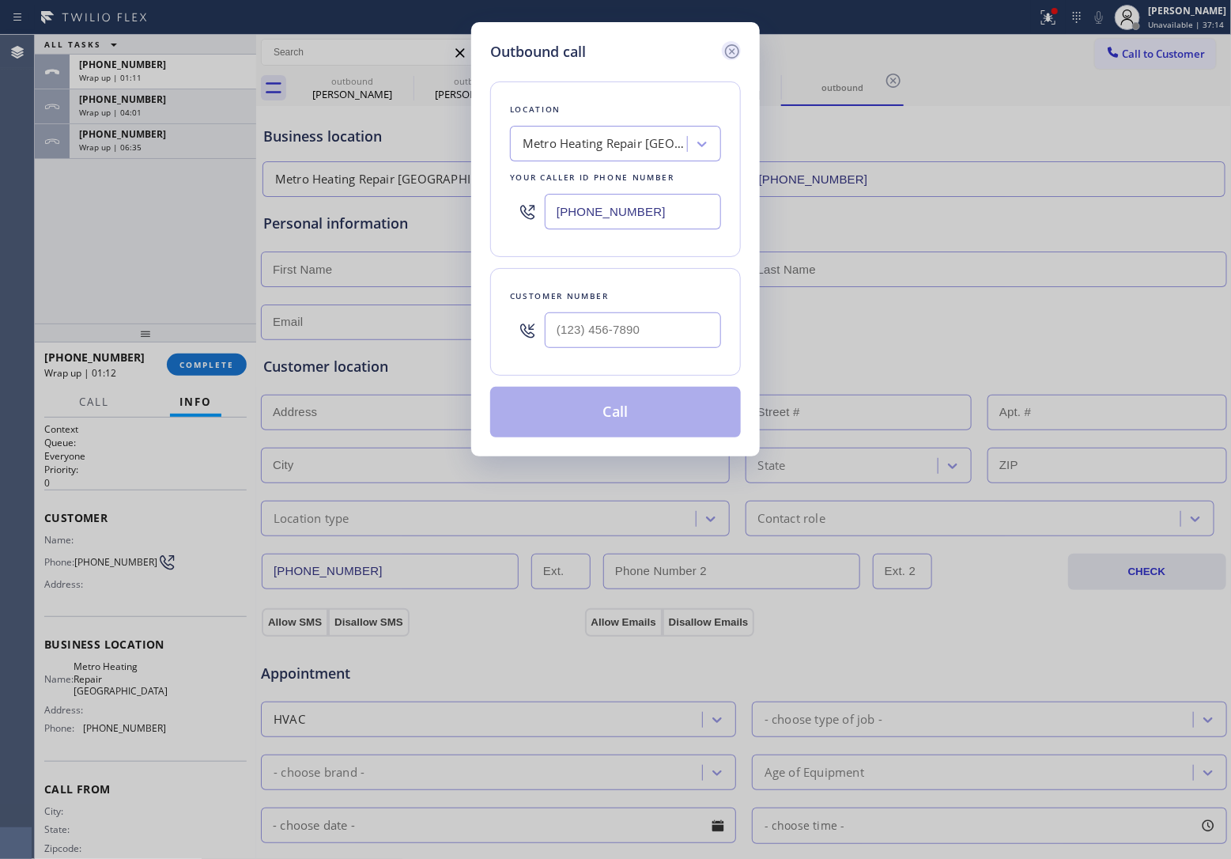
click at [733, 45] on icon at bounding box center [732, 51] width 14 height 14
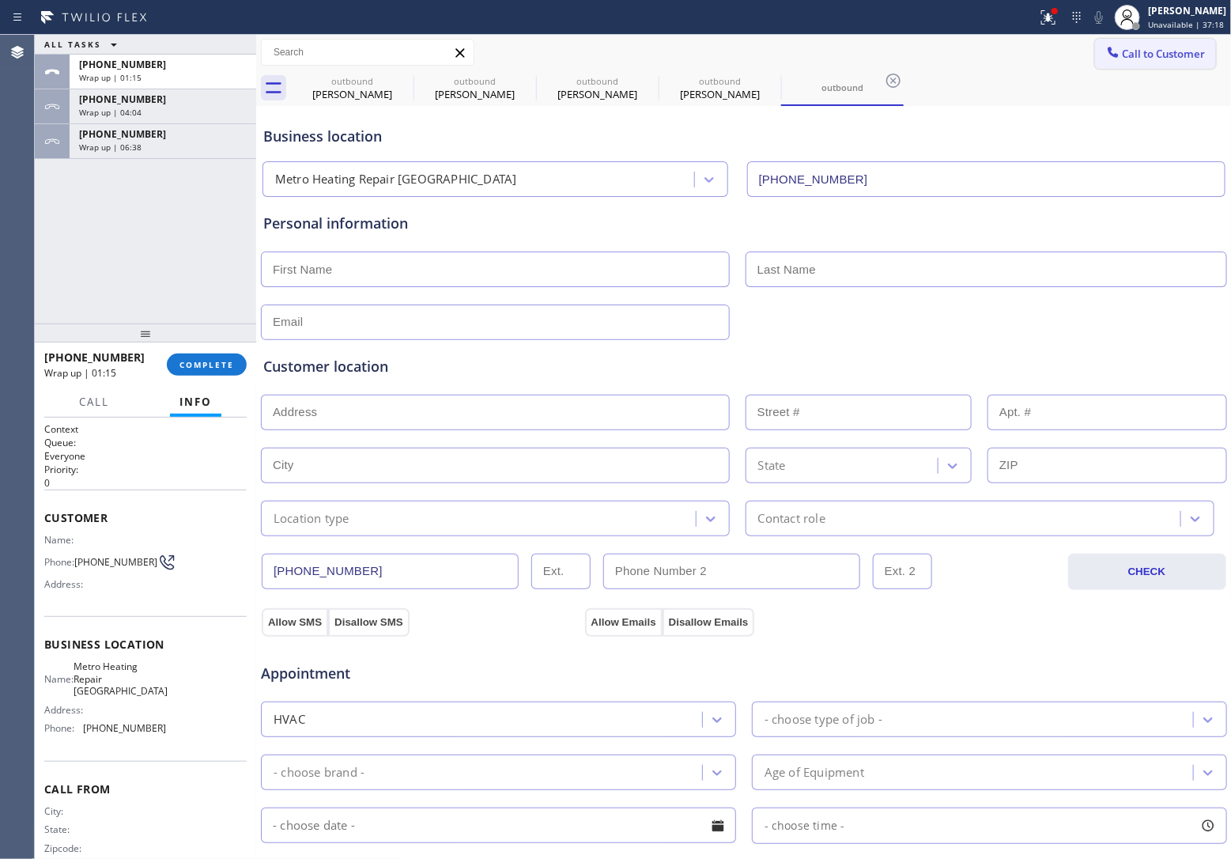
click at [1137, 43] on button "Call to Customer" at bounding box center [1155, 54] width 121 height 30
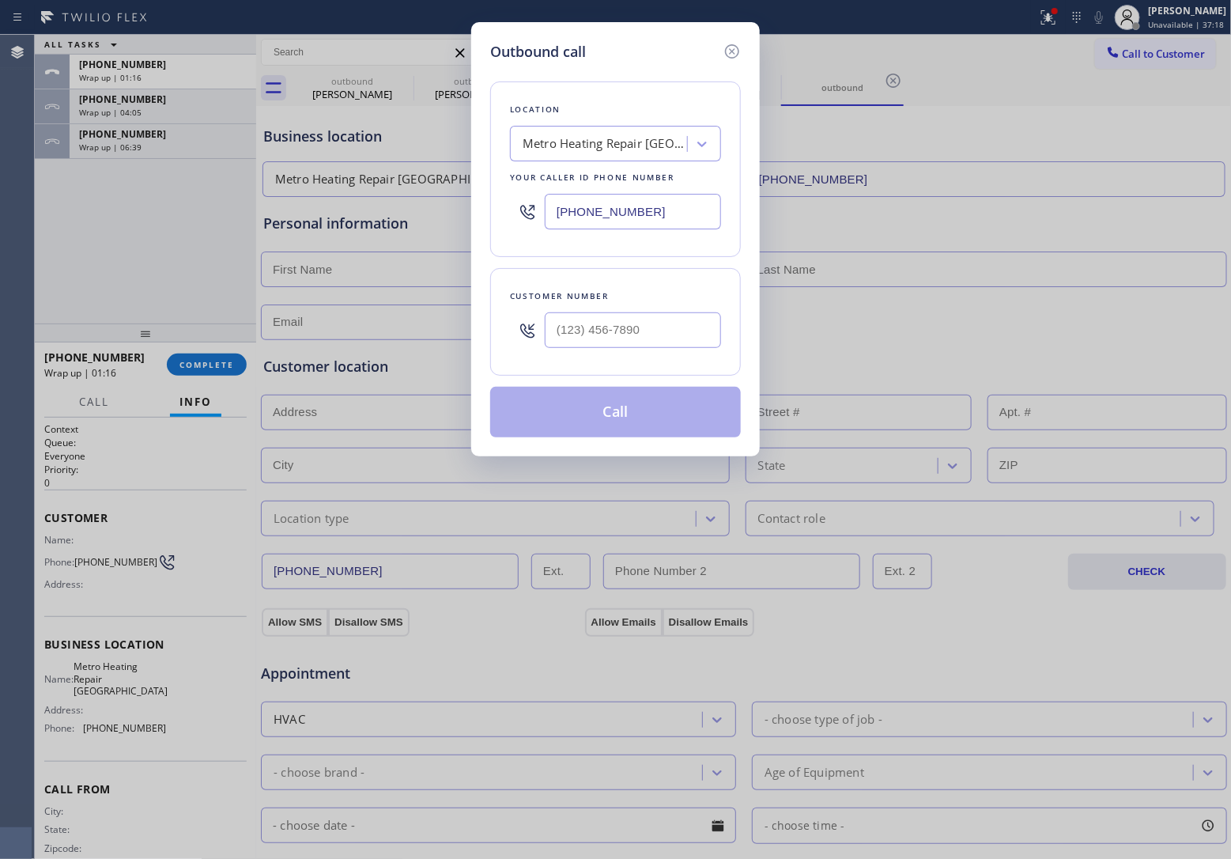
click at [646, 210] on input "[PHONE_NUMBER]" at bounding box center [633, 212] width 176 height 36
paste input "833) 692-2271"
type input "[PHONE_NUMBER]"
type input "(___) ___-____"
click at [649, 334] on input "(___) ___-____" at bounding box center [633, 330] width 176 height 36
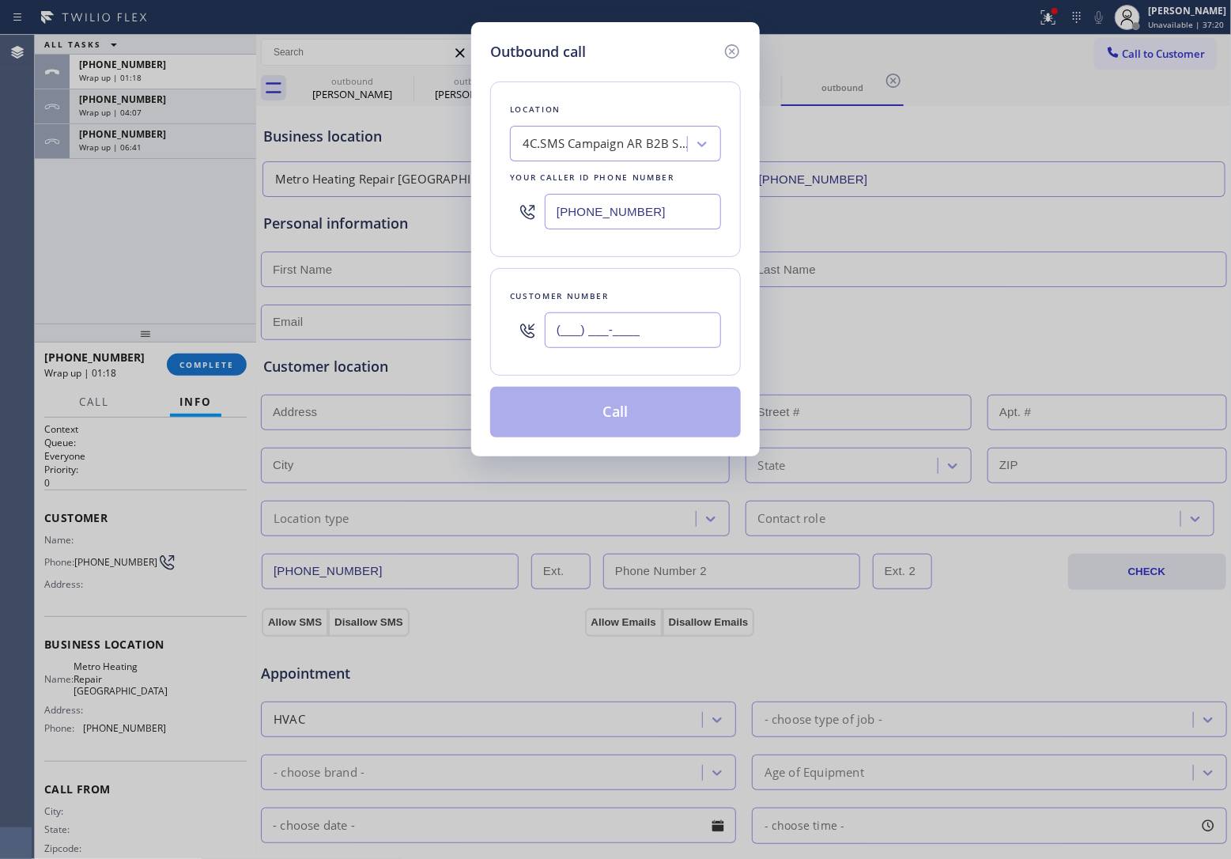
paste input "773) 259-9096"
type input "[PHONE_NUMBER]"
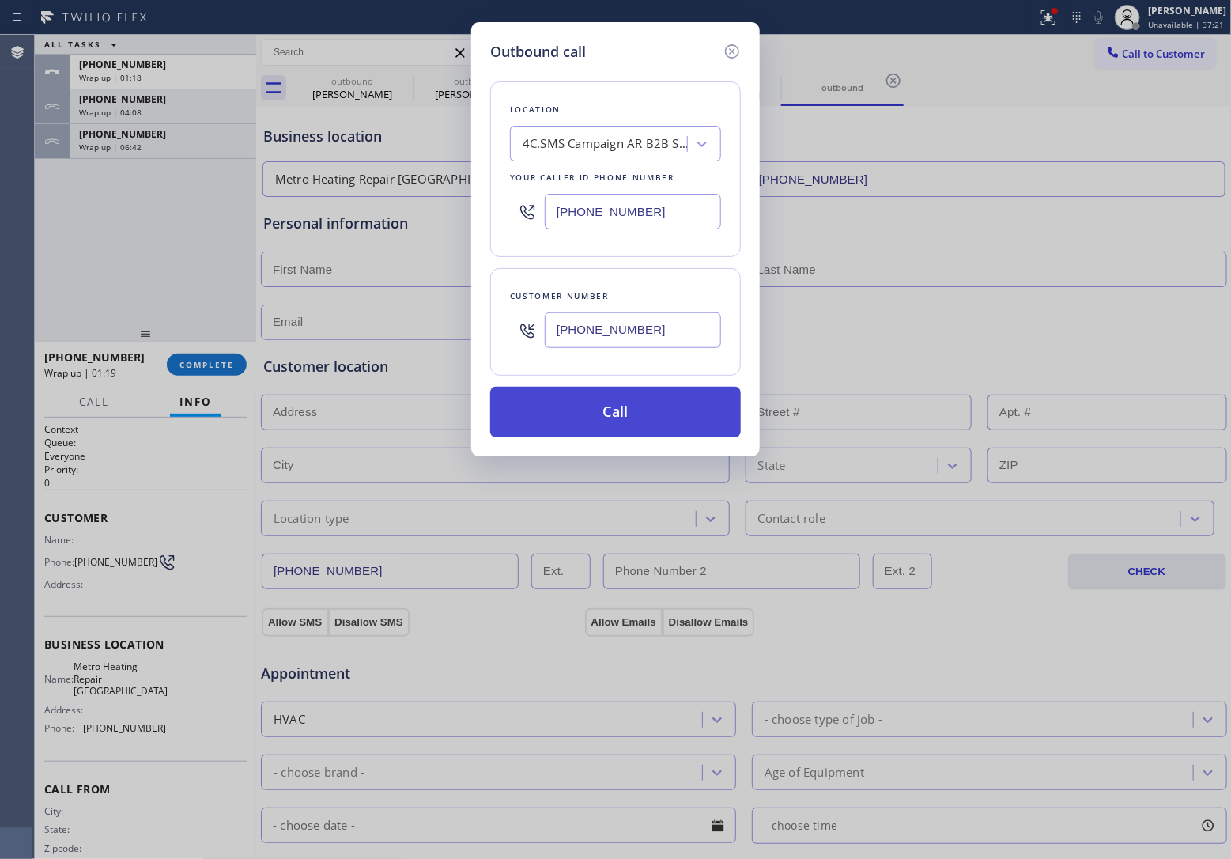
click at [627, 401] on button "Call" at bounding box center [615, 412] width 251 height 51
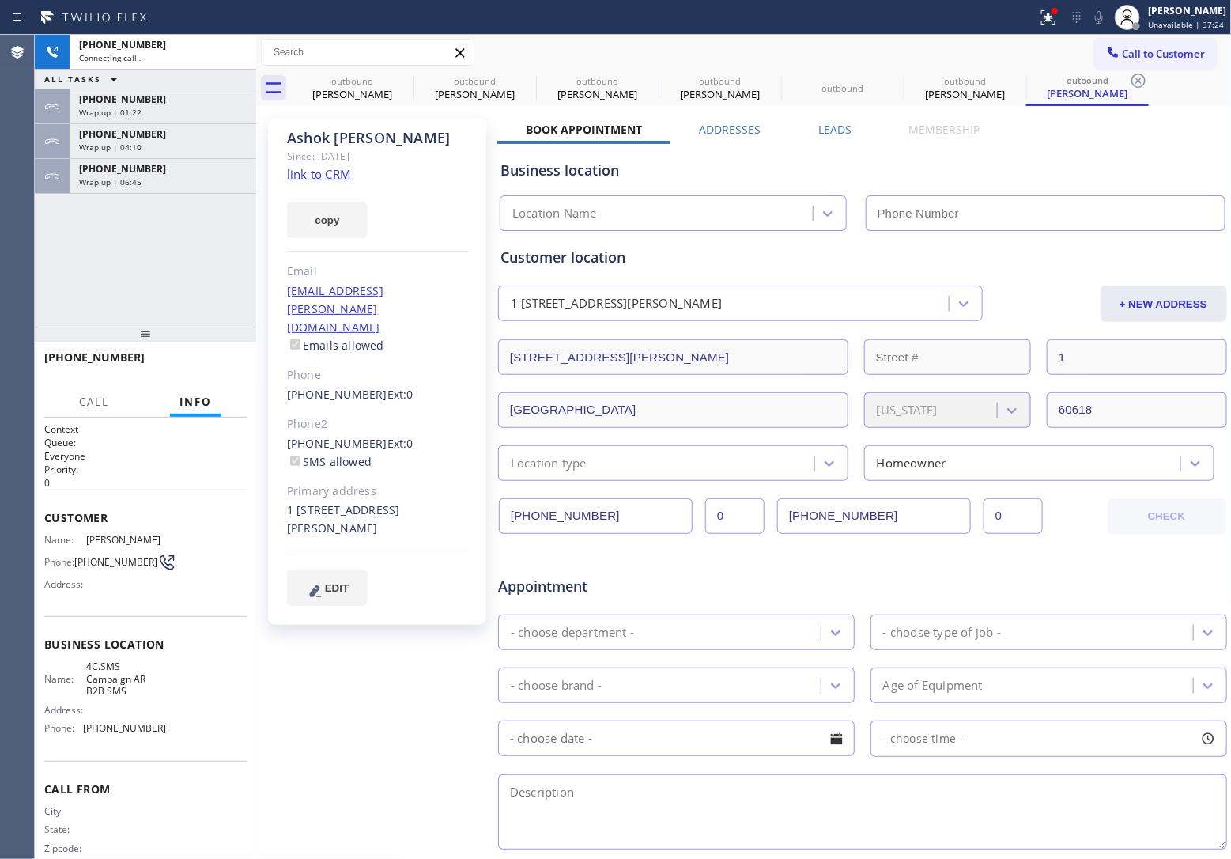
click at [328, 174] on link "link to CRM" at bounding box center [319, 174] width 64 height 16
type input "[PHONE_NUMBER]"
drag, startPoint x: 214, startPoint y: 361, endPoint x: 149, endPoint y: 542, distance: 193.1
click at [212, 361] on span "HANG UP" at bounding box center [210, 364] width 48 height 11
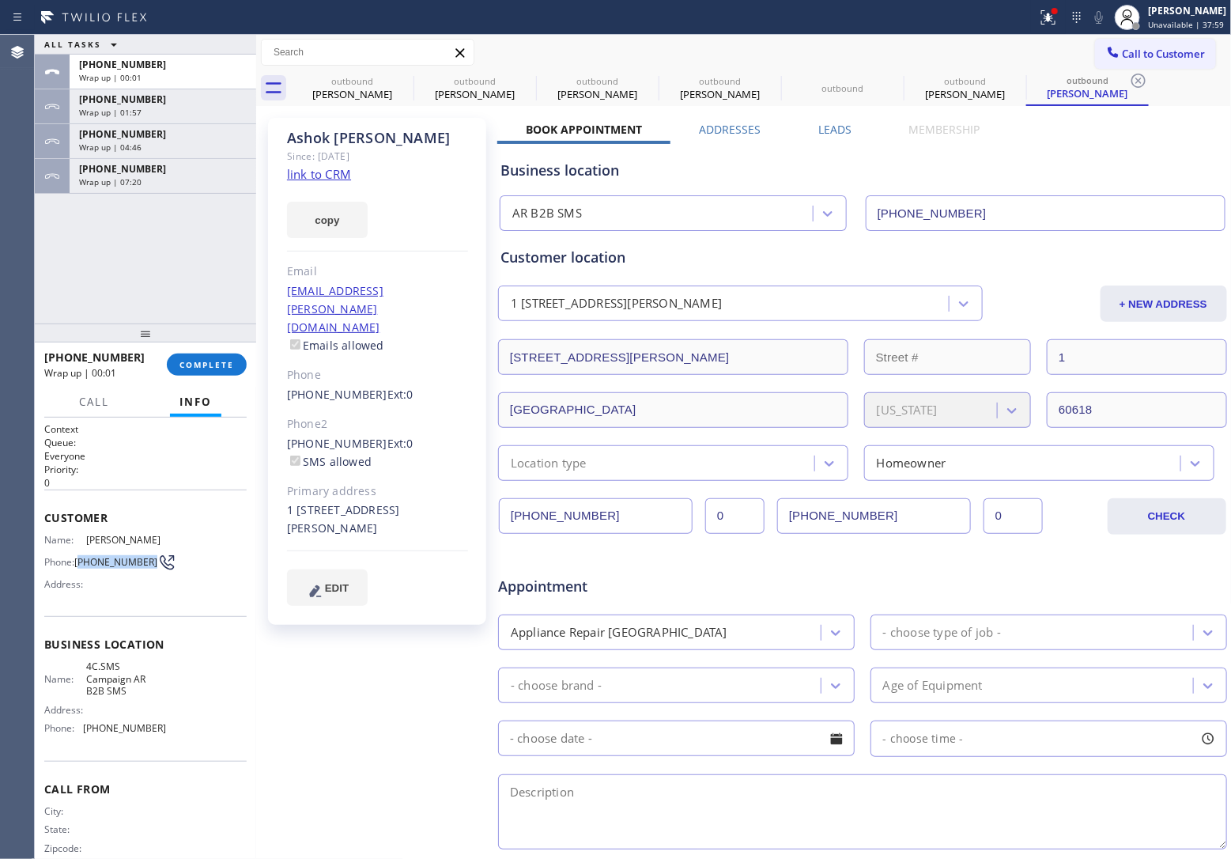
drag, startPoint x: 108, startPoint y: 571, endPoint x: 320, endPoint y: 491, distance: 227.2
click at [81, 558] on span "[PHONE_NUMBER]" at bounding box center [115, 562] width 83 height 12
click at [1172, 51] on span "Call to Customer" at bounding box center [1164, 54] width 83 height 14
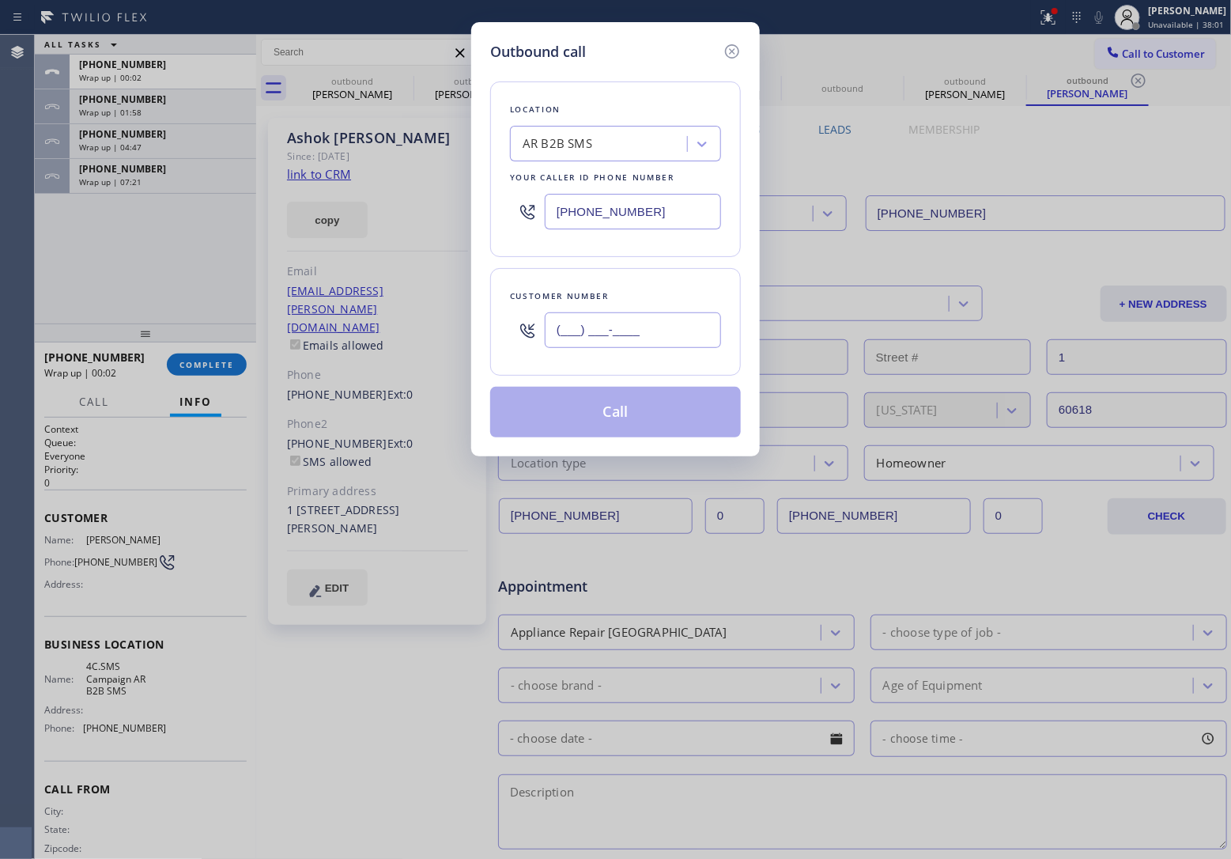
click at [661, 338] on input "(___) ___-____" at bounding box center [633, 330] width 176 height 36
paste input "773) 259-9096"
type input "[PHONE_NUMBER]"
click at [618, 420] on button "Call" at bounding box center [615, 412] width 251 height 51
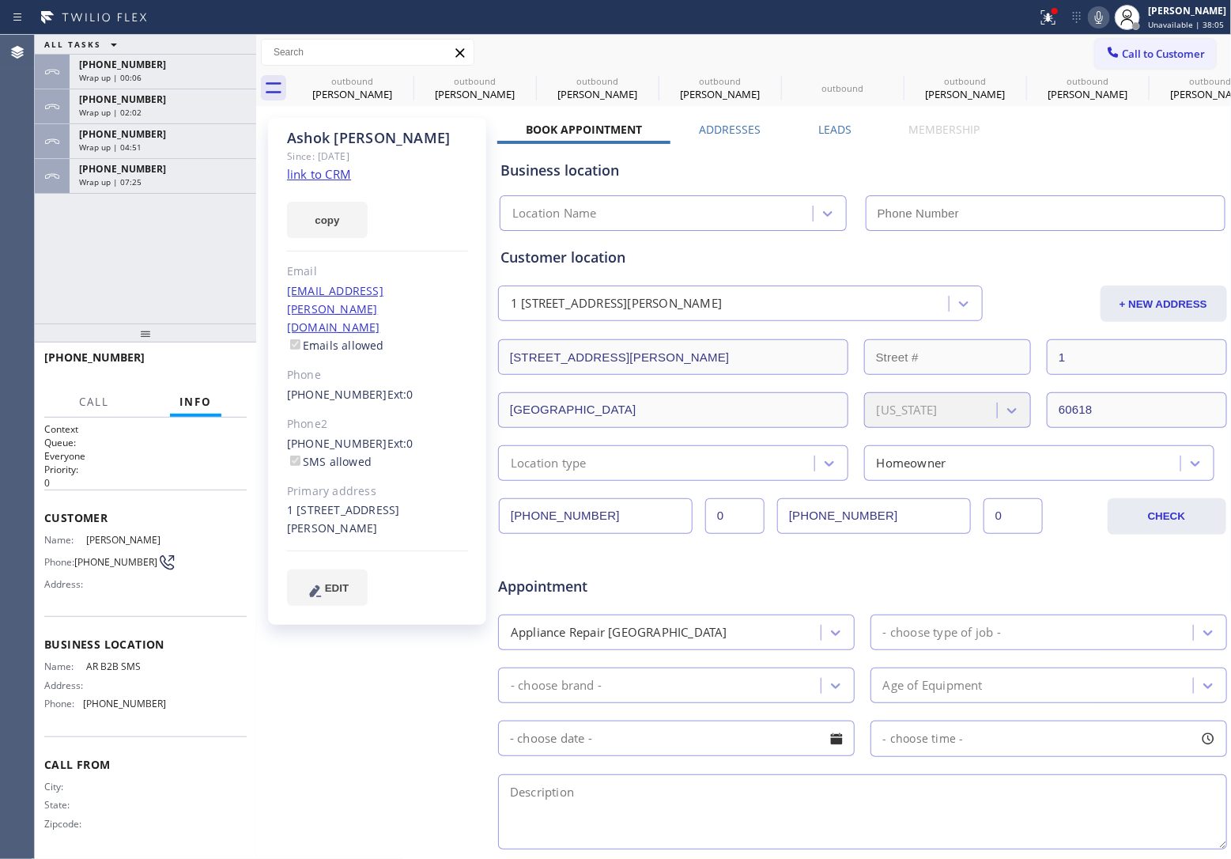
type input "[PHONE_NUMBER]"
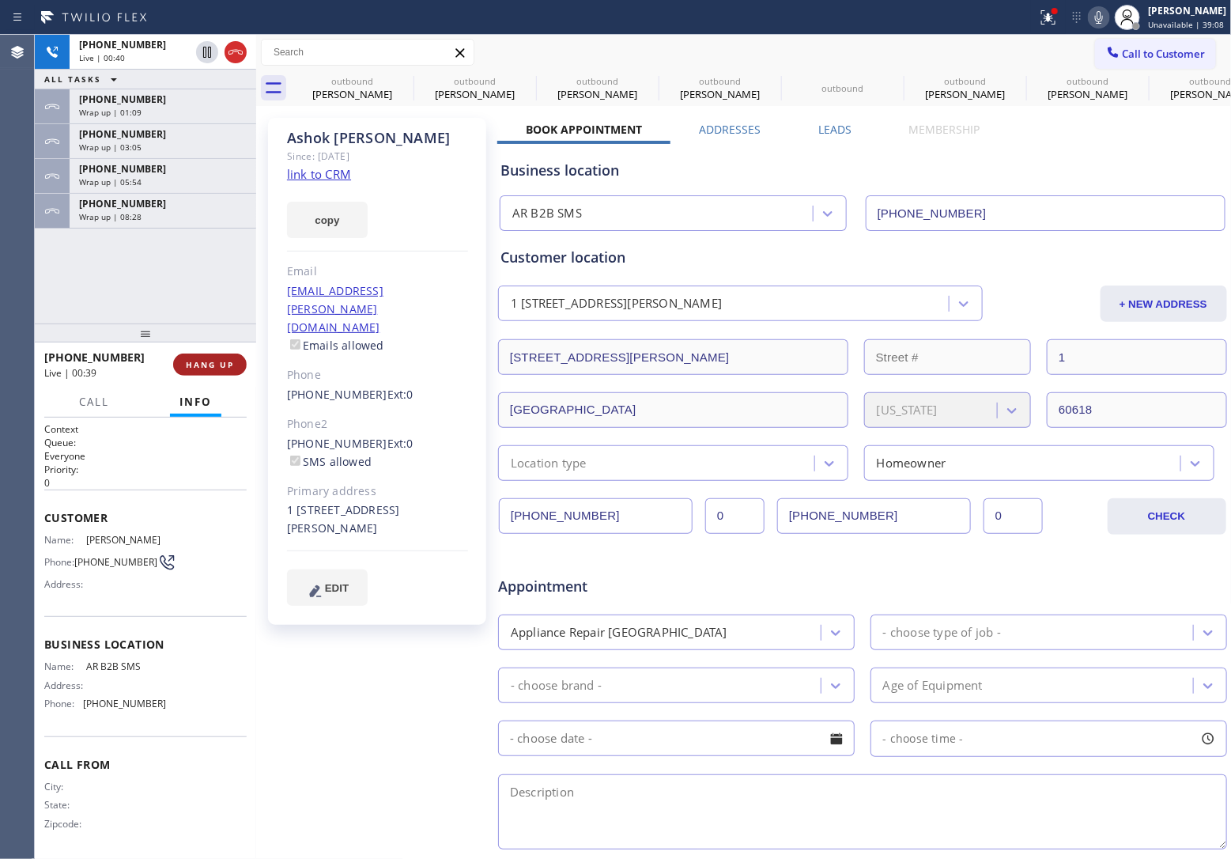
click at [215, 354] on button "HANG UP" at bounding box center [210, 364] width 74 height 22
click at [214, 357] on button "HANG UP" at bounding box center [210, 364] width 74 height 22
click at [214, 357] on button "COMPLETE" at bounding box center [207, 364] width 80 height 22
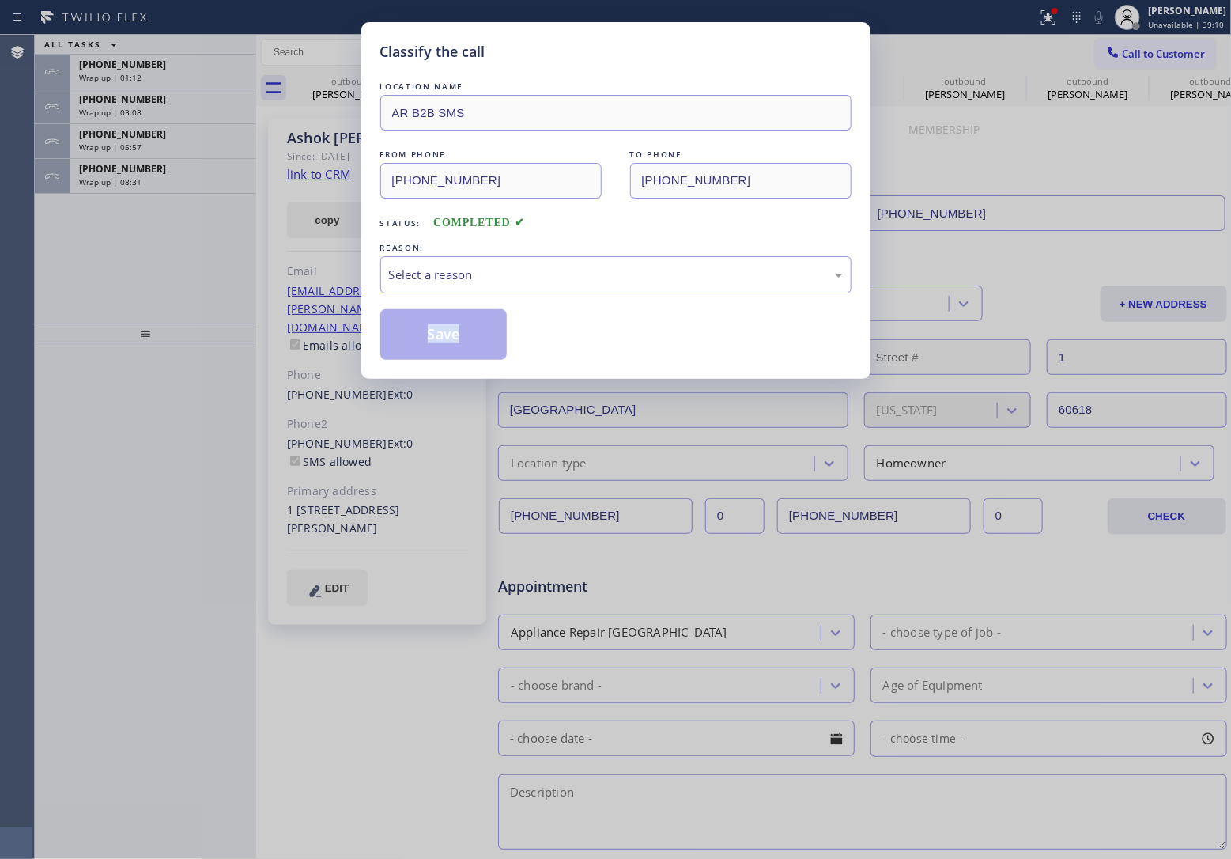
click at [212, 357] on div "Classify the call LOCATION NAME AR B2B SMS FROM PHONE [PHONE_NUMBER] TO PHONE […" at bounding box center [615, 429] width 1231 height 859
drag, startPoint x: 212, startPoint y: 357, endPoint x: 629, endPoint y: 283, distance: 423.2
click at [286, 346] on div "Classify the call LOCATION NAME AR B2B SMS FROM PHONE [PHONE_NUMBER] TO PHONE […" at bounding box center [615, 429] width 1231 height 859
click at [590, 258] on div "Select a reason" at bounding box center [615, 274] width 471 height 37
click at [490, 329] on button "Save" at bounding box center [443, 334] width 127 height 51
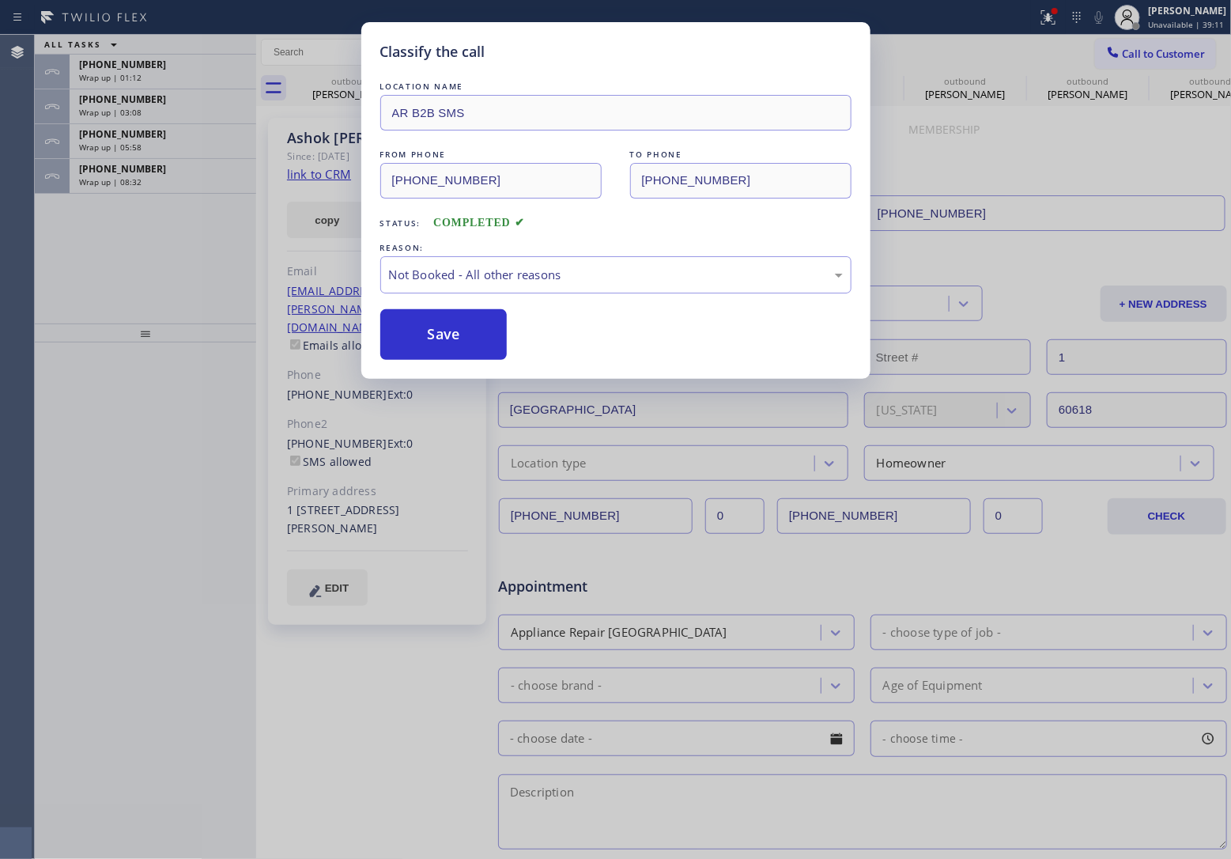
click at [186, 171] on div "Classify the call LOCATION NAME AR B2B SMS FROM PHONE [PHONE_NUMBER] TO PHONE […" at bounding box center [615, 429] width 1231 height 859
click at [186, 171] on div "[PHONE_NUMBER]" at bounding box center [163, 168] width 168 height 13
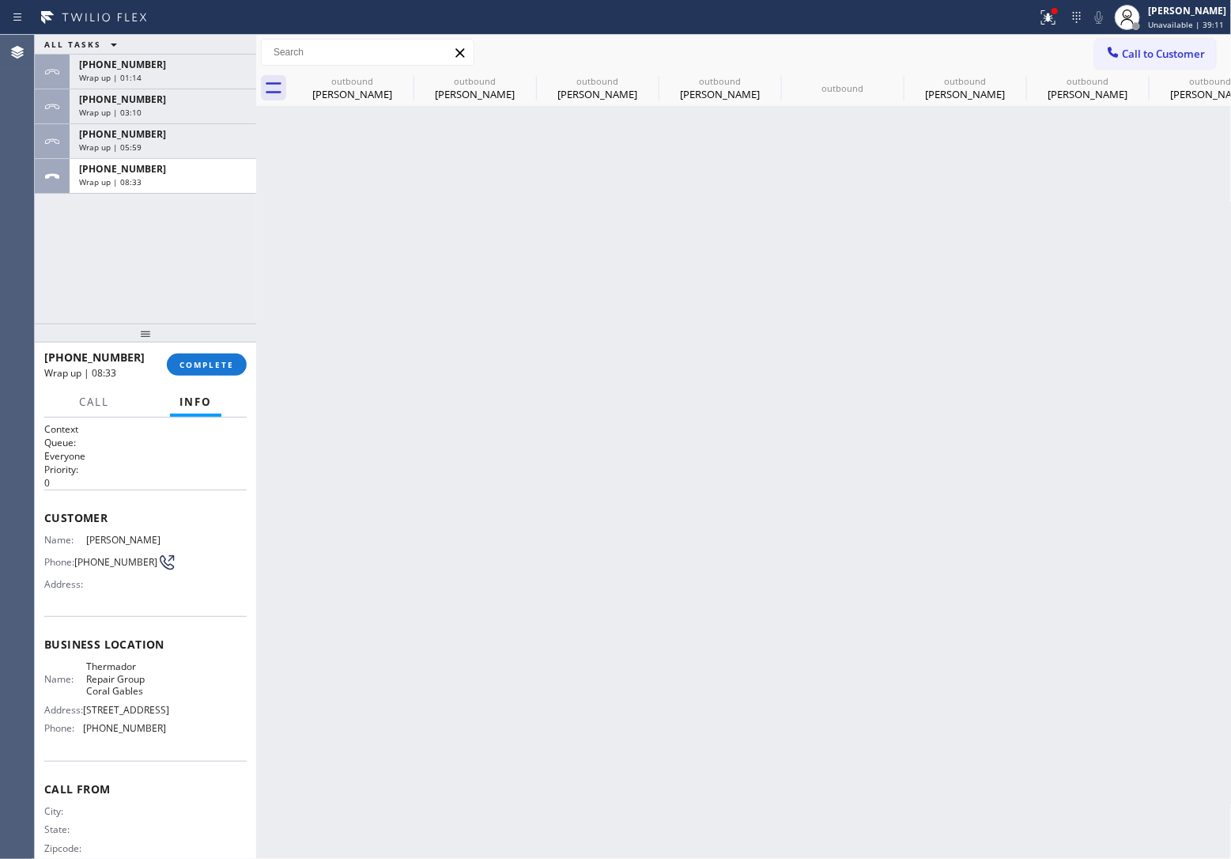
click at [186, 171] on div "[PHONE_NUMBER]" at bounding box center [163, 168] width 168 height 13
click at [199, 352] on div "[PHONE_NUMBER] Wrap up | 08:33 COMPLETE" at bounding box center [145, 364] width 202 height 41
click at [200, 354] on button "COMPLETE" at bounding box center [207, 364] width 80 height 22
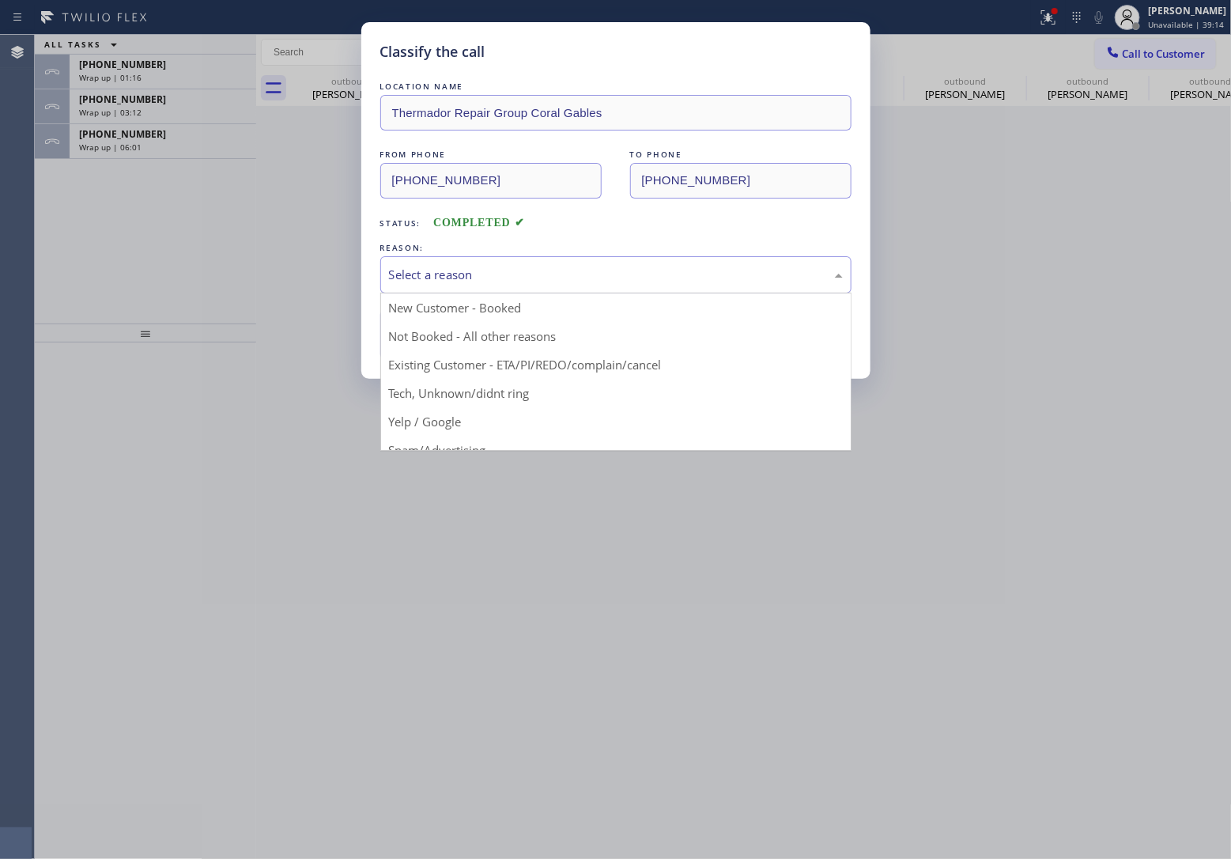
click at [479, 270] on div "Select a reason" at bounding box center [616, 275] width 454 height 18
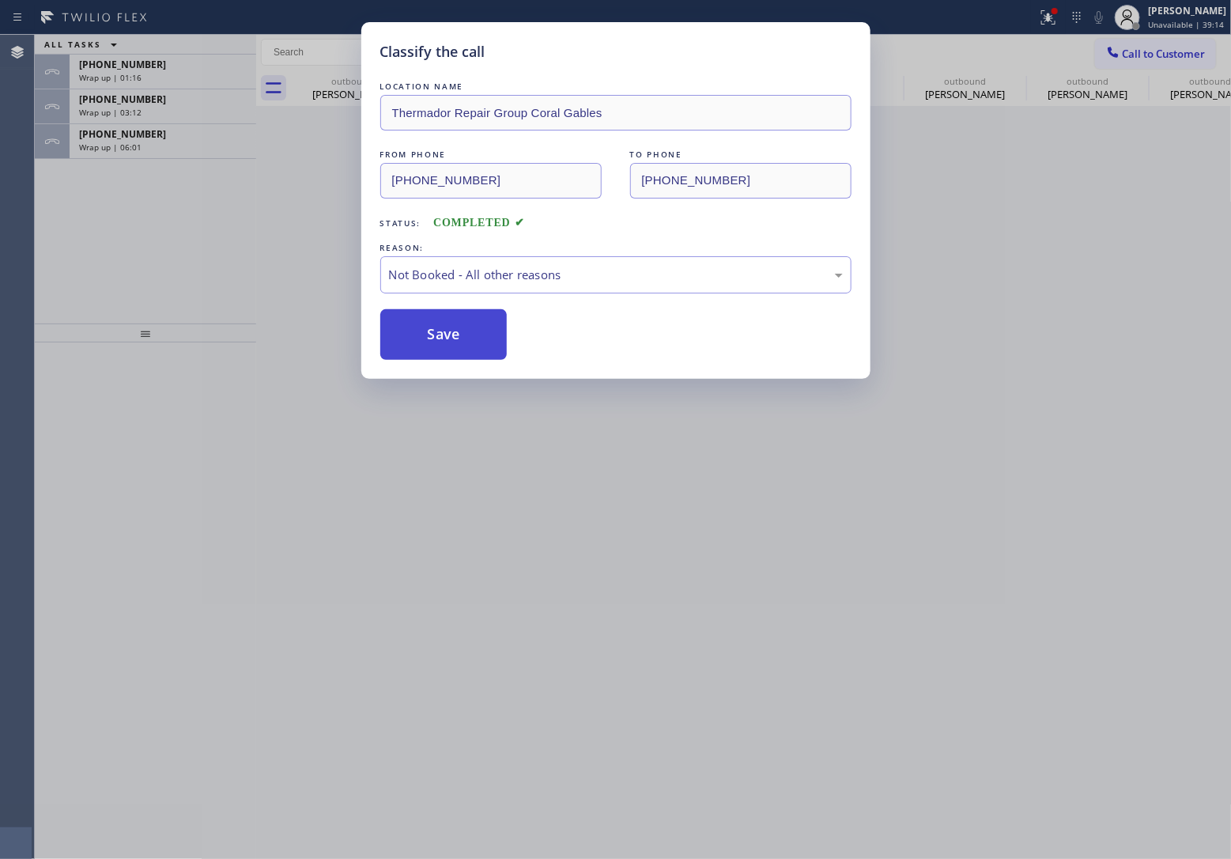
click at [471, 346] on button "Save" at bounding box center [443, 334] width 127 height 51
type input "[PHONE_NUMBER]"
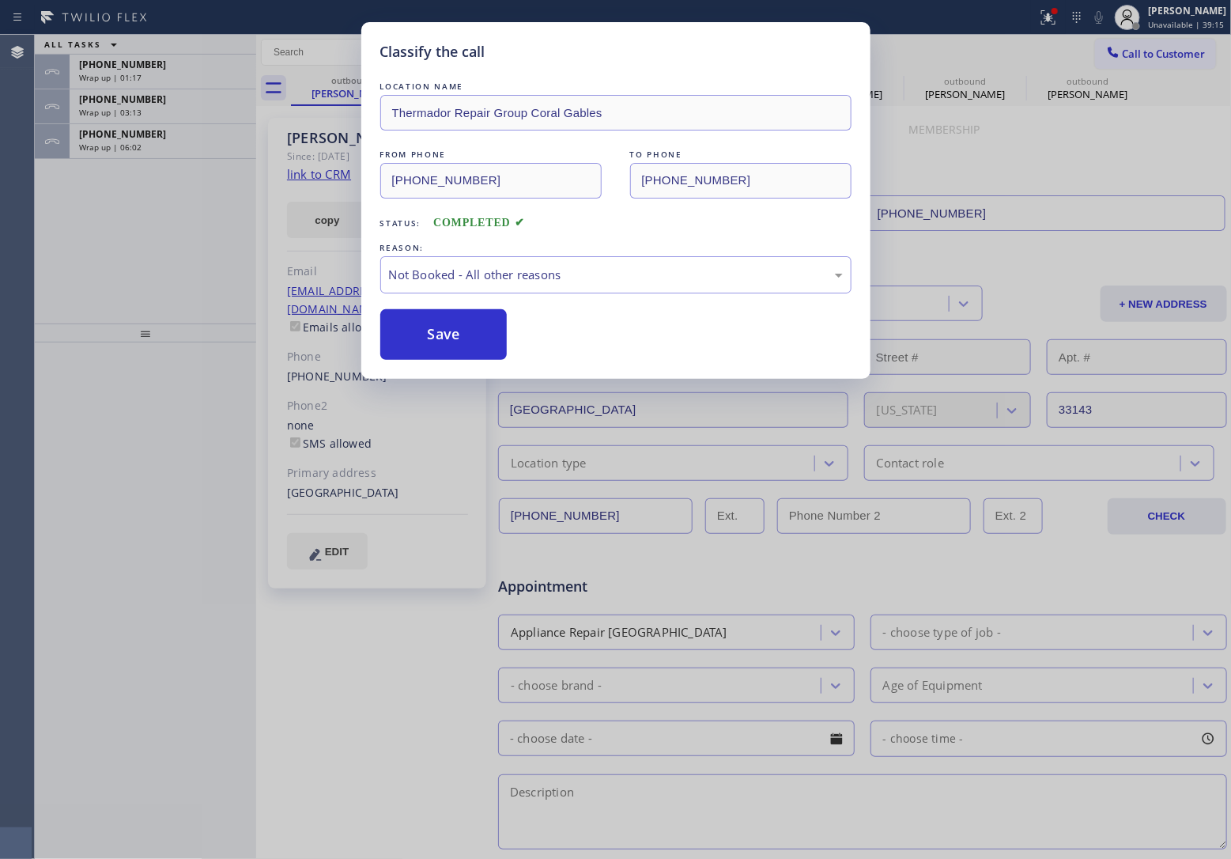
click at [151, 137] on div "[PHONE_NUMBER]" at bounding box center [163, 133] width 168 height 13
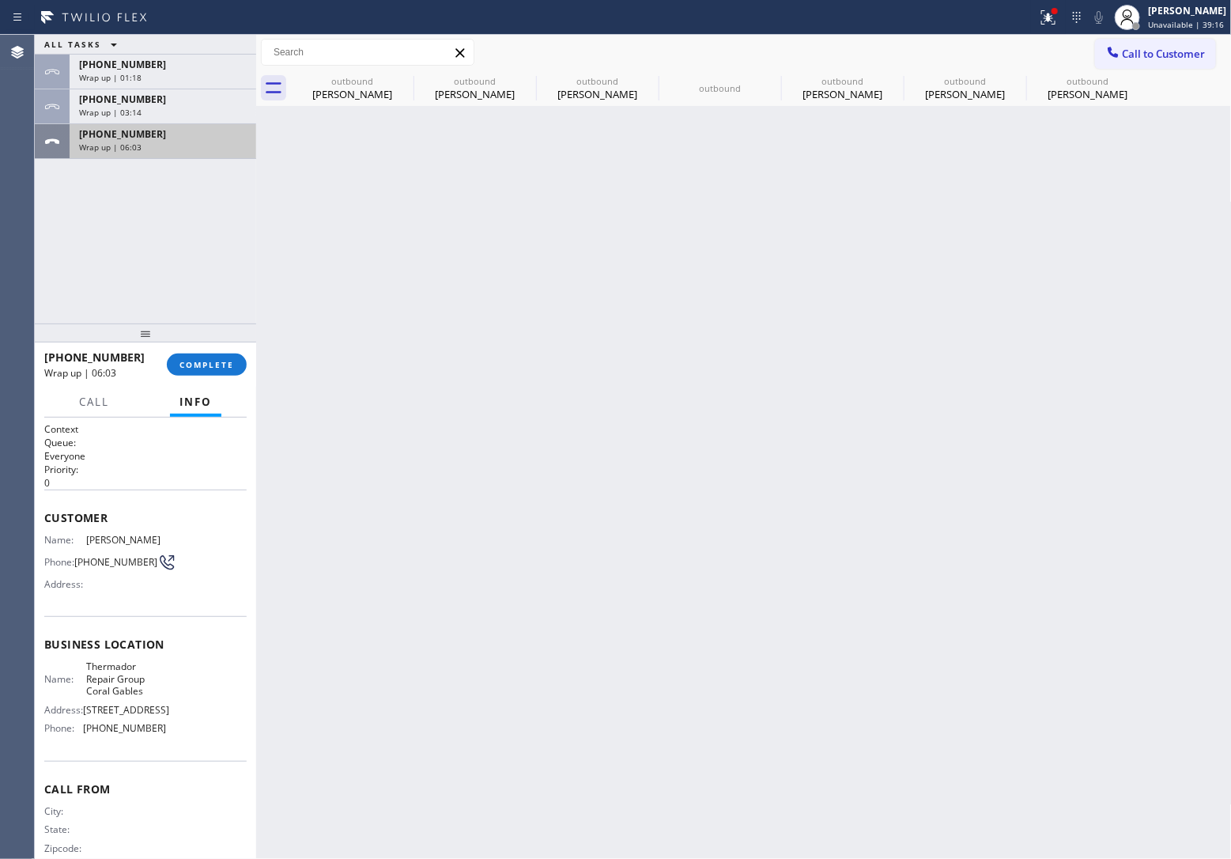
click at [152, 137] on div "[PHONE_NUMBER]" at bounding box center [163, 133] width 168 height 13
click at [226, 359] on span "COMPLETE" at bounding box center [206, 364] width 55 height 11
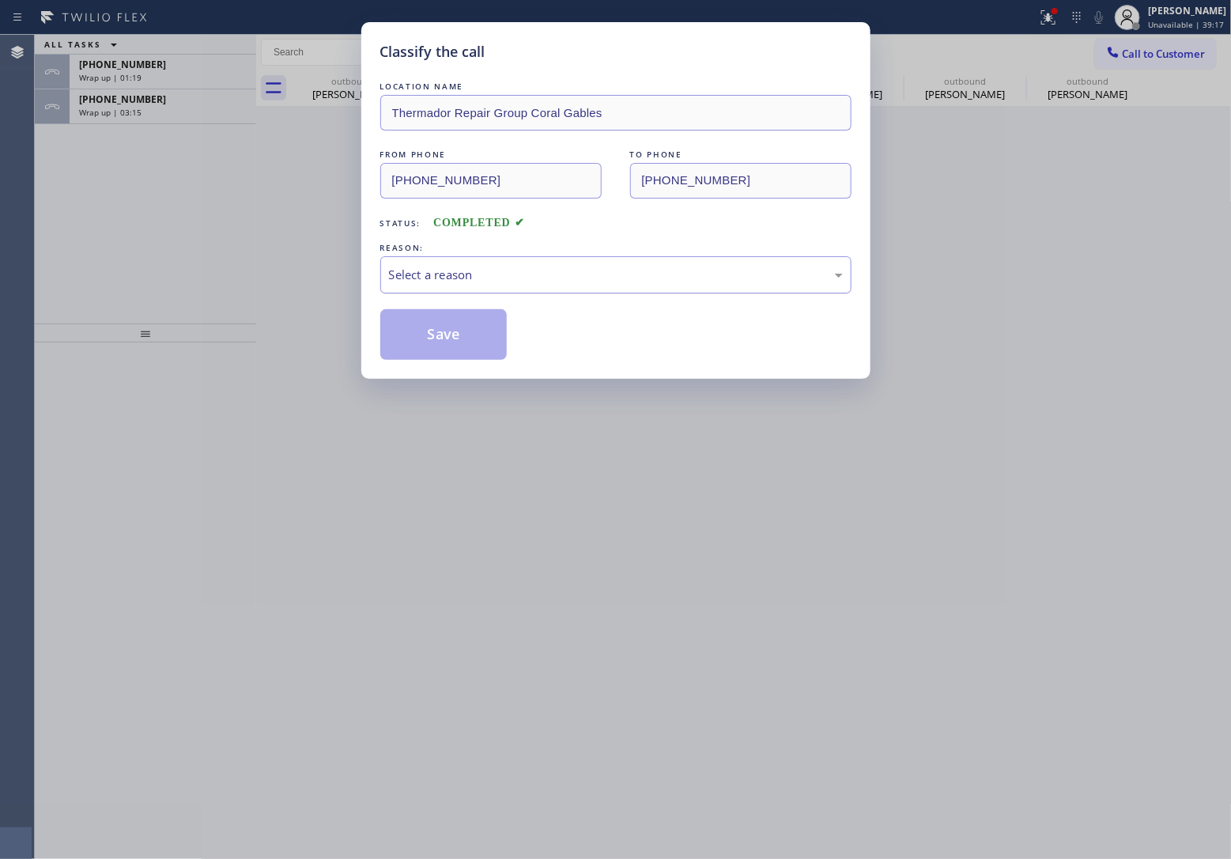
click at [520, 282] on div "Select a reason" at bounding box center [616, 275] width 454 height 18
click at [472, 336] on button "Save" at bounding box center [443, 334] width 127 height 51
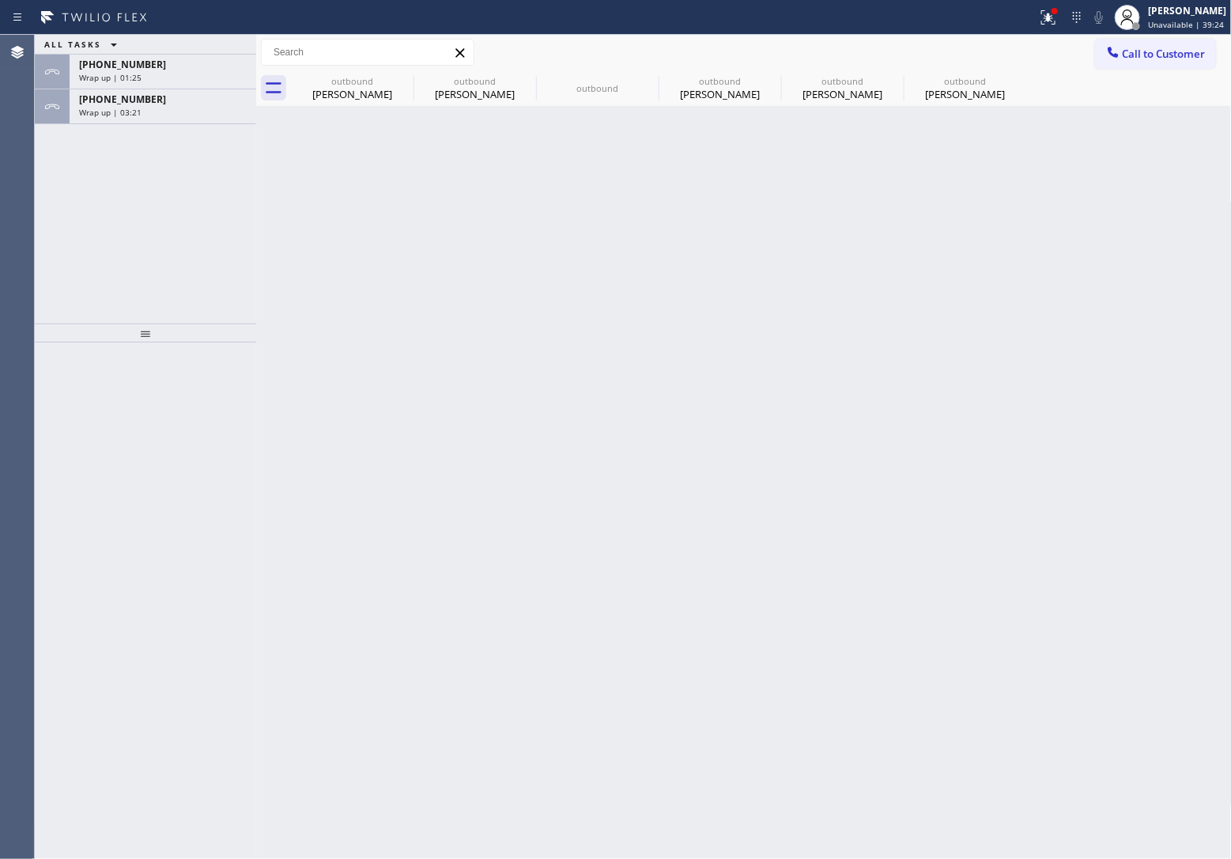
click at [52, 222] on div "ALL TASKS ALL TASKS ACTIVE TASKS TASKS IN WRAP UP [PHONE_NUMBER] Wrap up | 01:2…" at bounding box center [145, 179] width 221 height 289
click at [111, 109] on span "Wrap up | 03:22" at bounding box center [110, 112] width 62 height 11
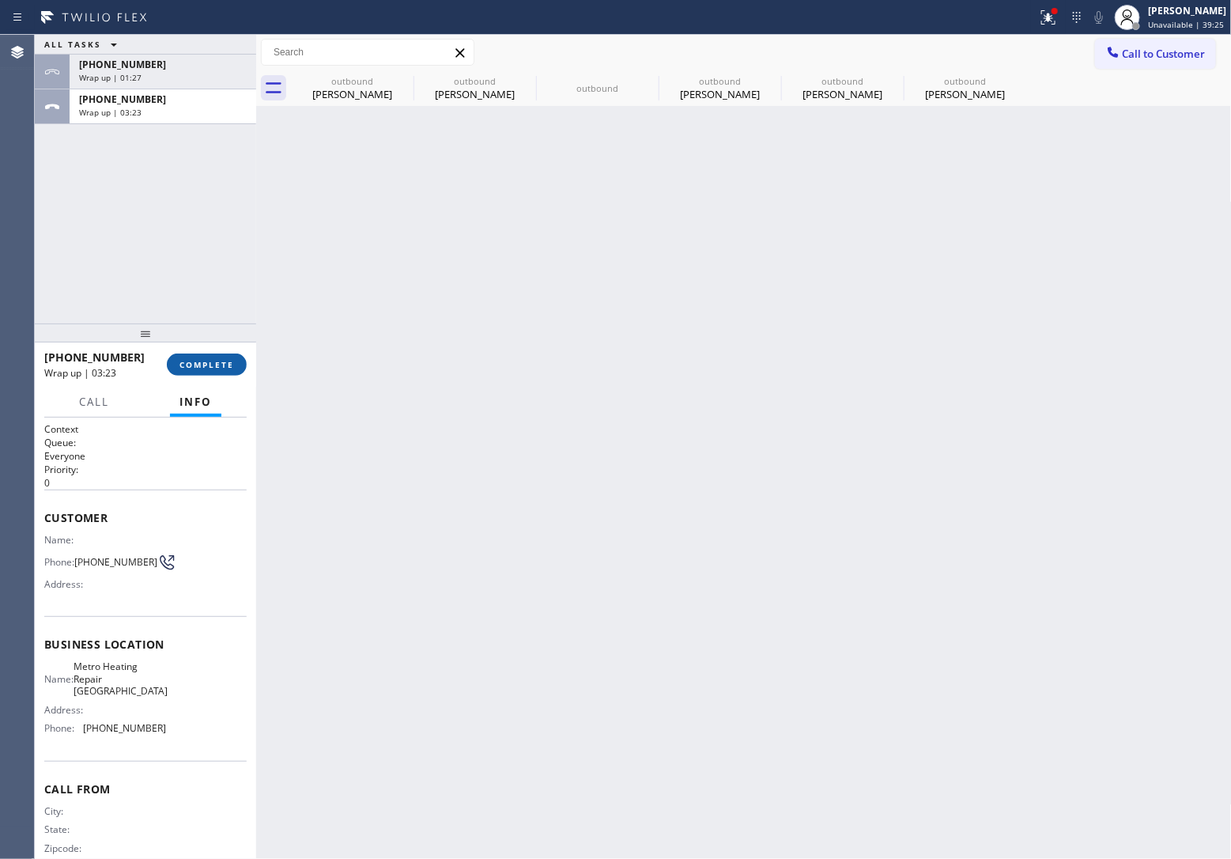
click at [211, 368] on span "COMPLETE" at bounding box center [206, 364] width 55 height 11
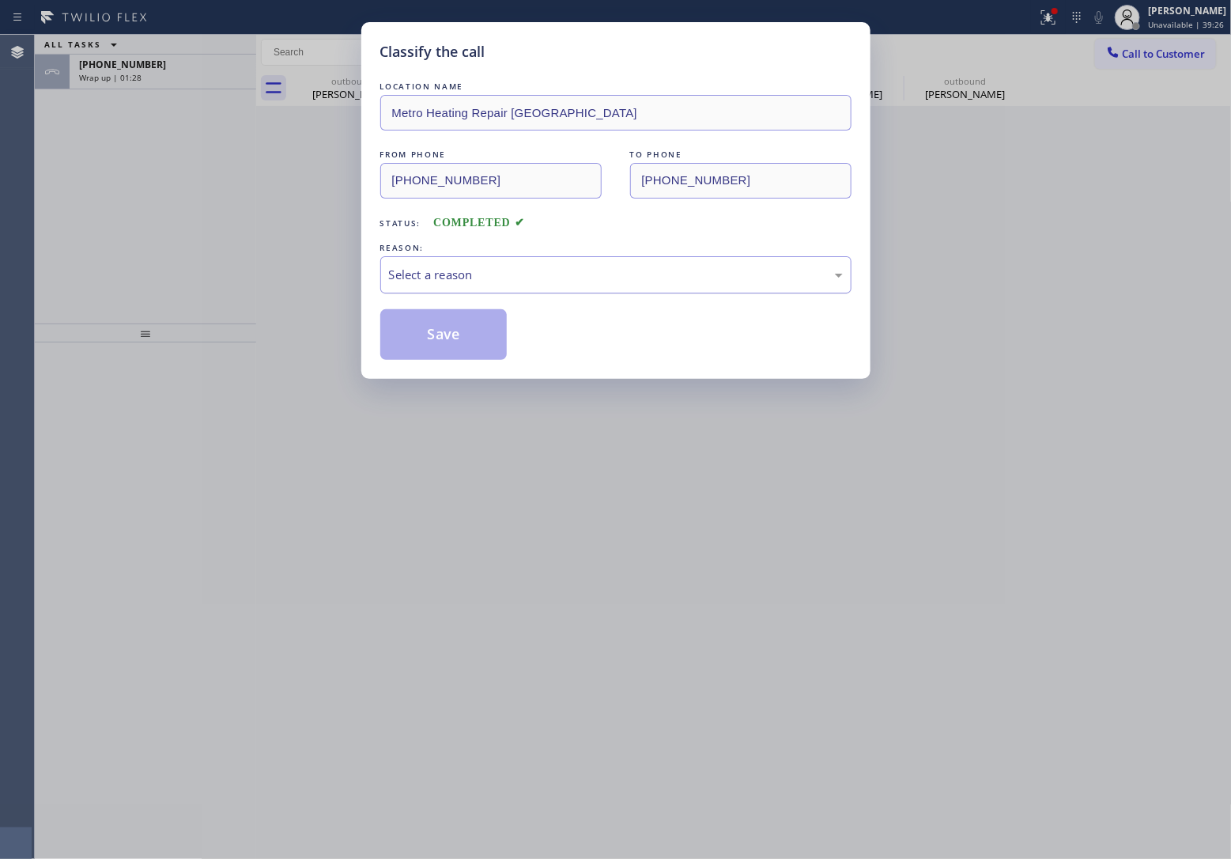
click at [478, 278] on div "Select a reason" at bounding box center [616, 275] width 454 height 18
click at [455, 336] on button "Save" at bounding box center [443, 334] width 127 height 51
type input "[PHONE_NUMBER]"
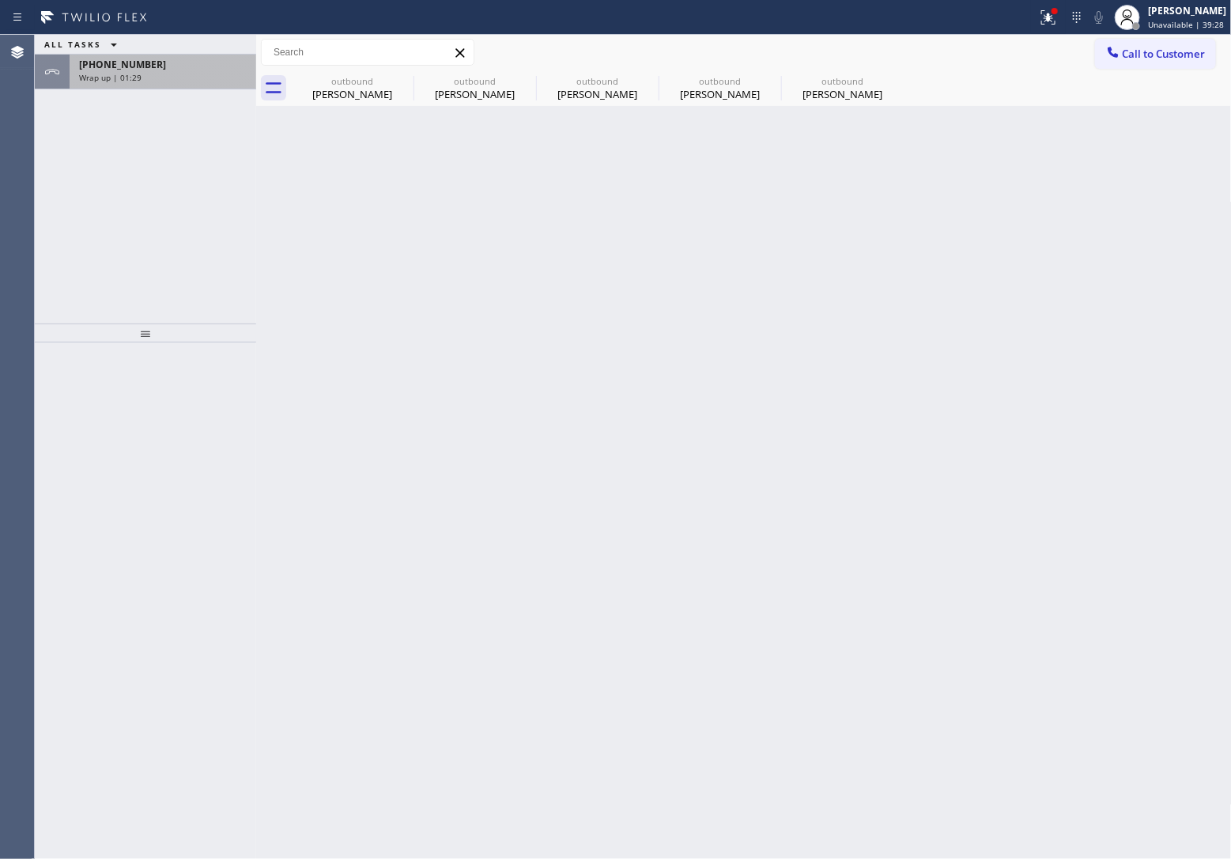
click at [179, 74] on div "Wrap up | 01:29" at bounding box center [163, 77] width 168 height 11
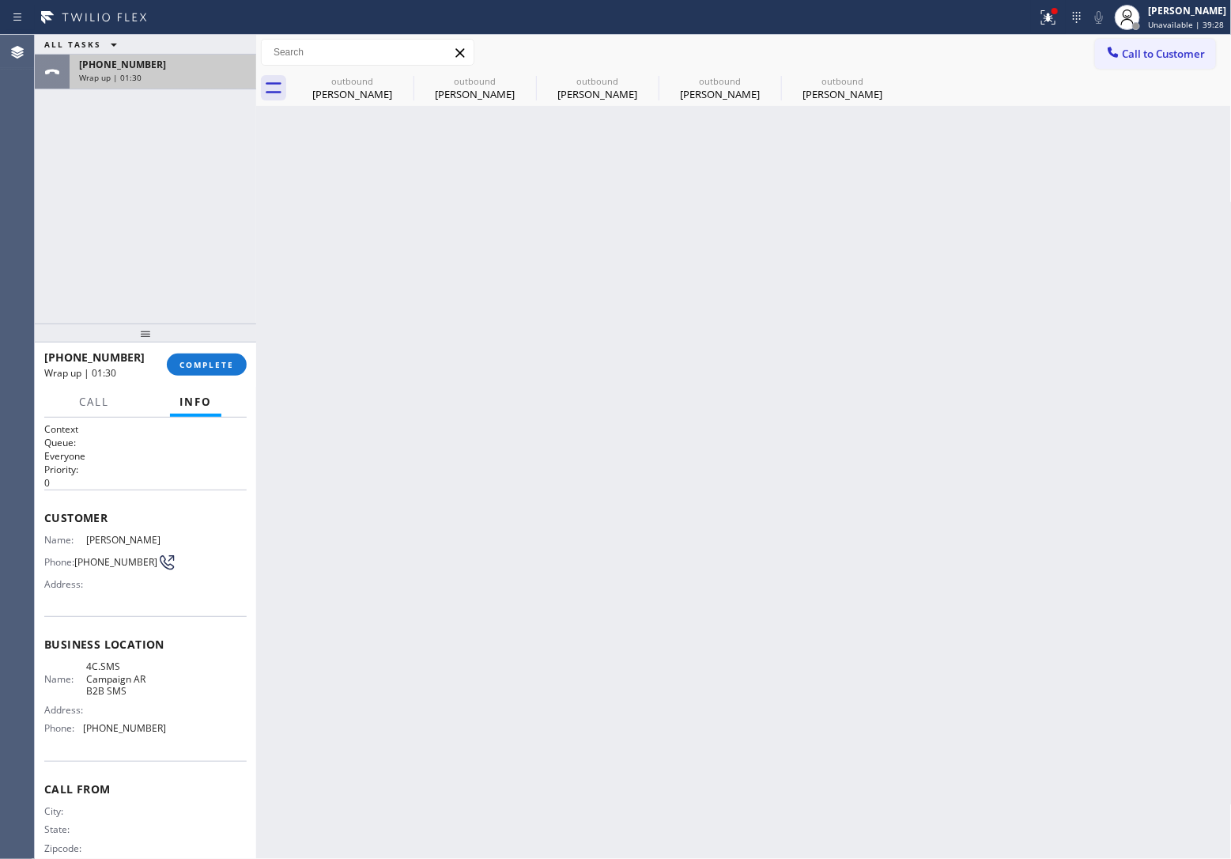
click at [179, 74] on div "Wrap up | 01:30" at bounding box center [163, 77] width 168 height 11
click at [221, 361] on span "COMPLETE" at bounding box center [206, 364] width 55 height 11
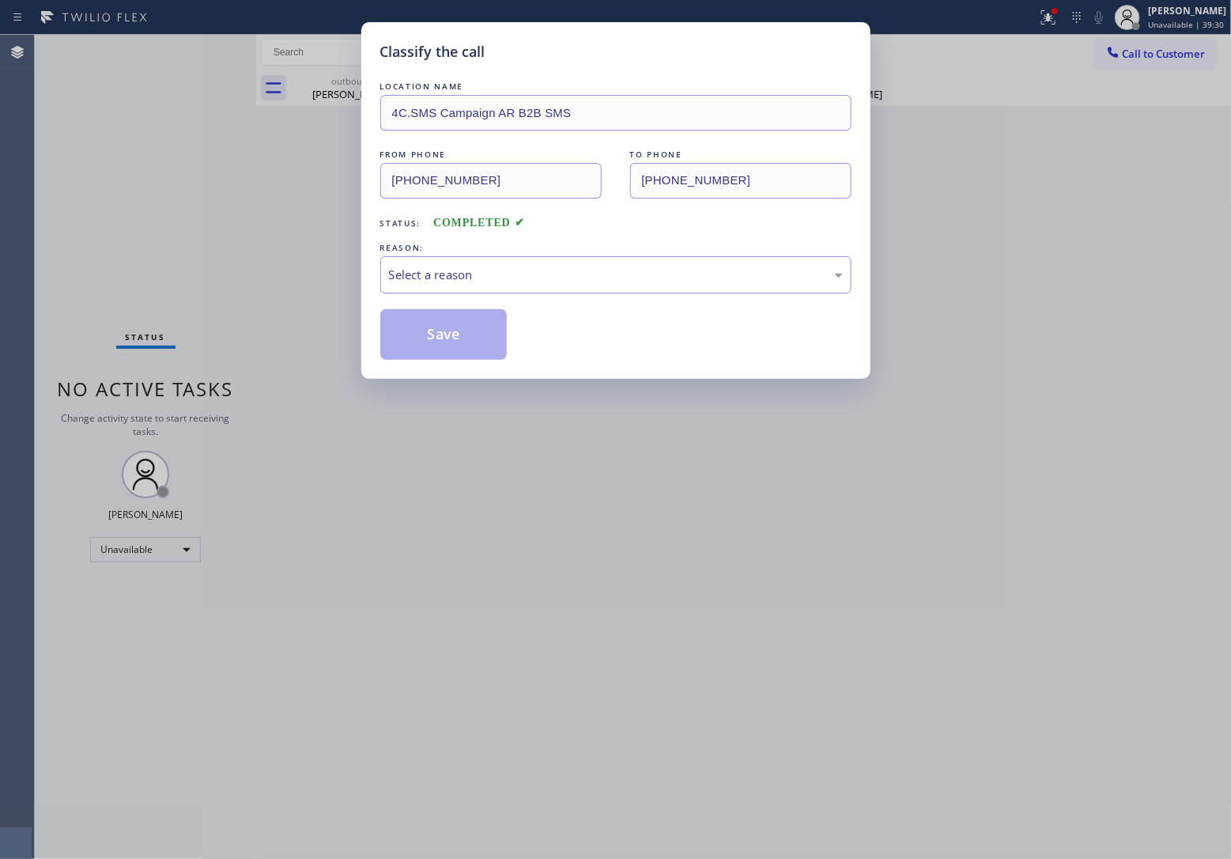
click at [495, 277] on div "Select a reason" at bounding box center [616, 275] width 454 height 18
click at [455, 338] on button "Save" at bounding box center [443, 334] width 127 height 51
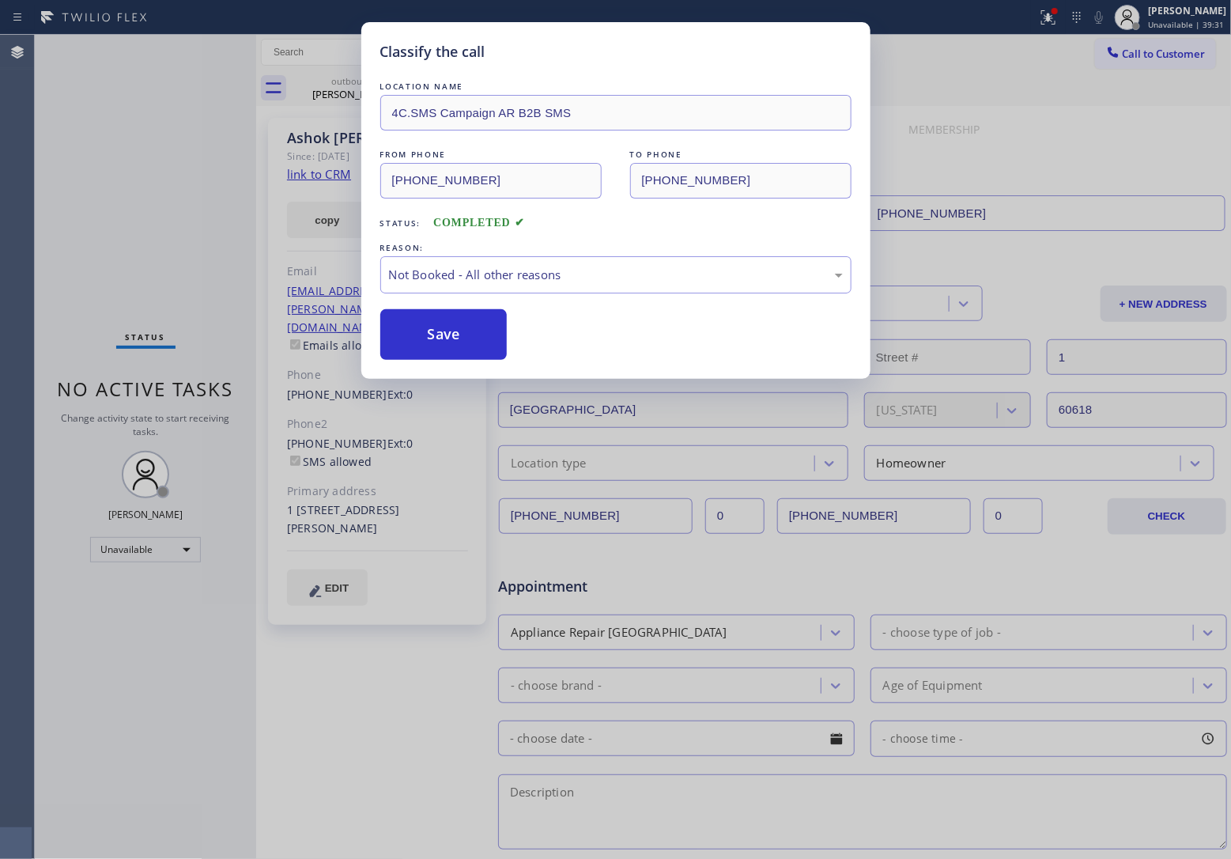
click at [1045, 14] on icon at bounding box center [1048, 17] width 19 height 19
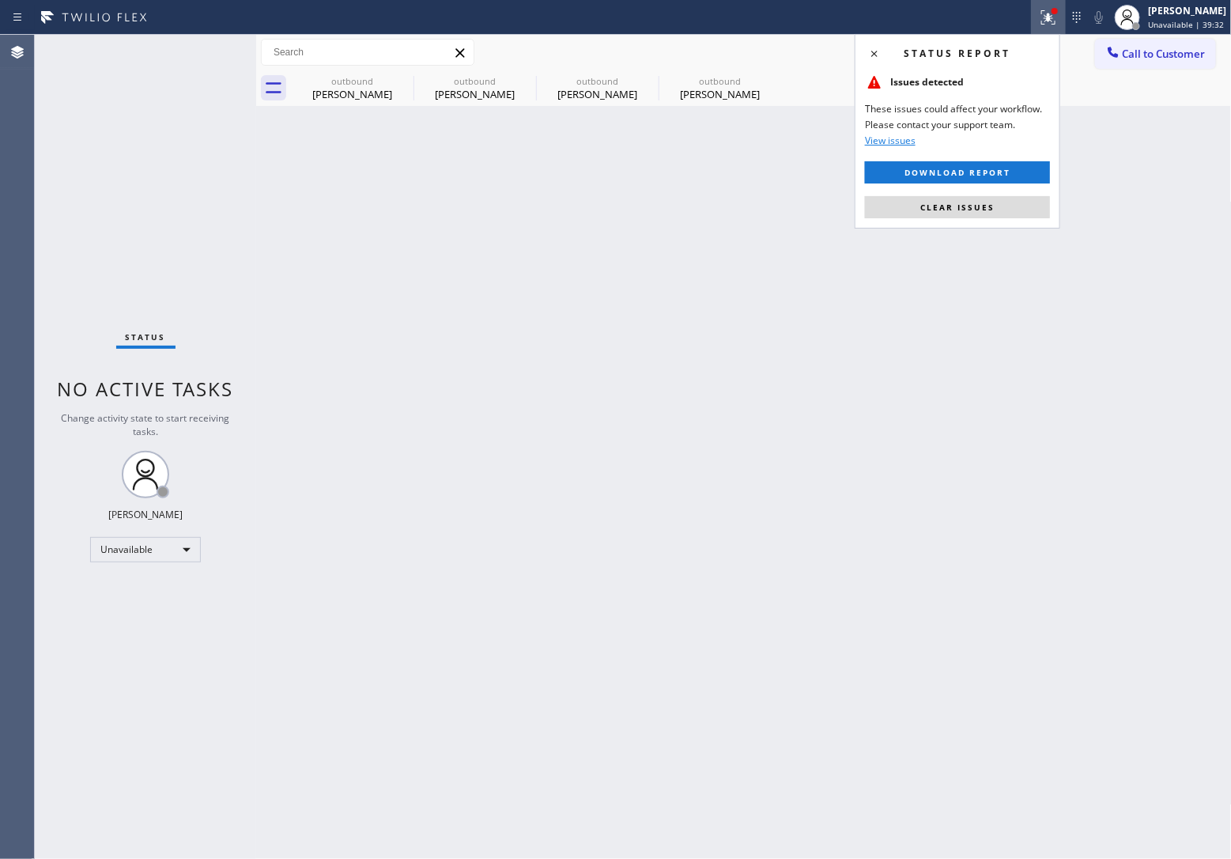
click at [1045, 14] on icon at bounding box center [1048, 17] width 19 height 19
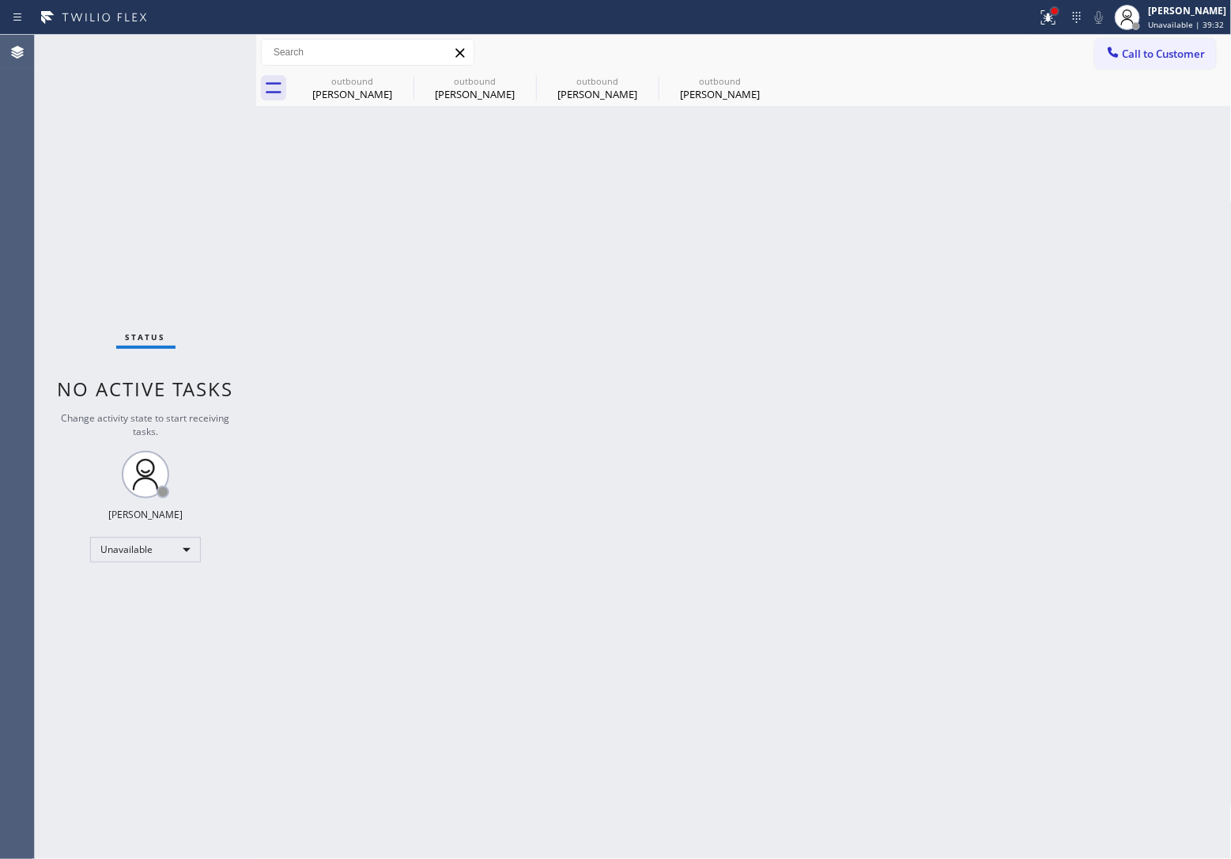
click at [1050, 6] on div at bounding box center [1054, 10] width 9 height 9
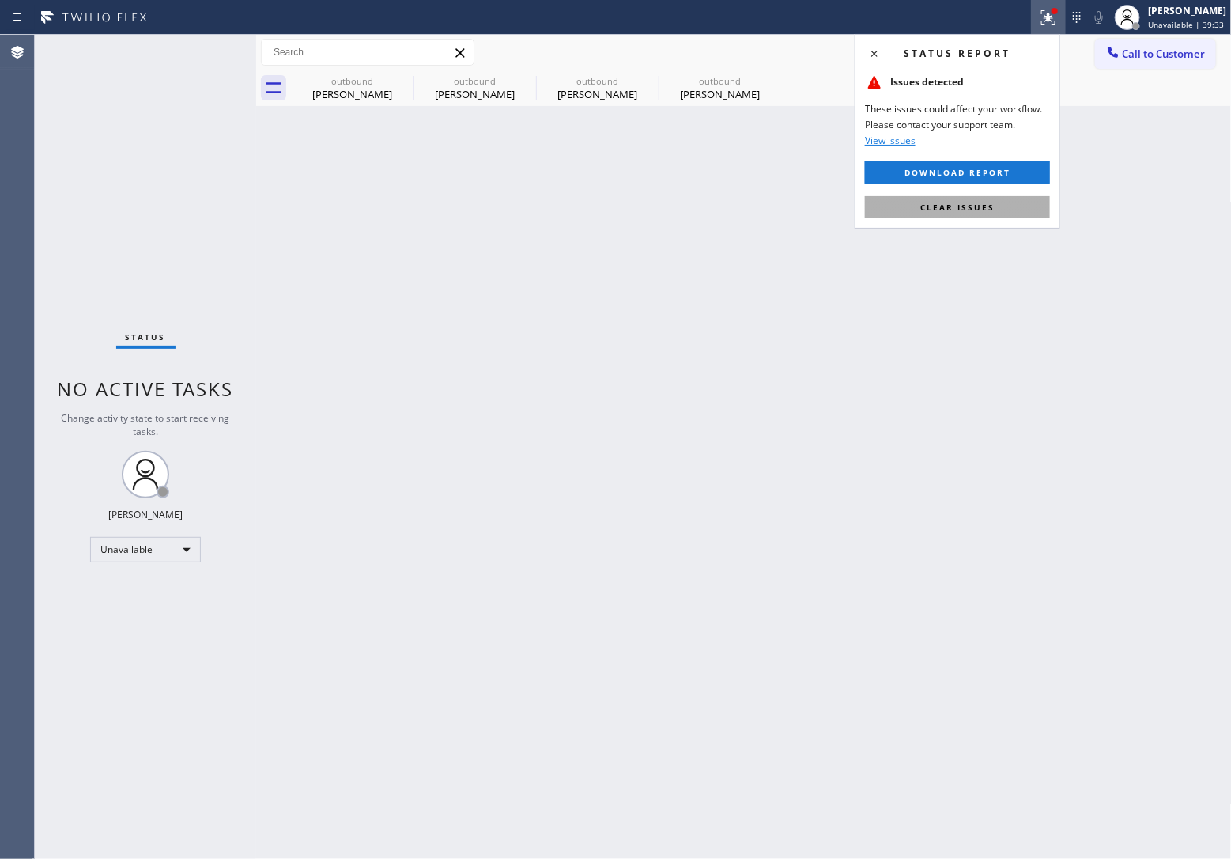
click at [990, 206] on span "Clear issues" at bounding box center [957, 207] width 74 height 11
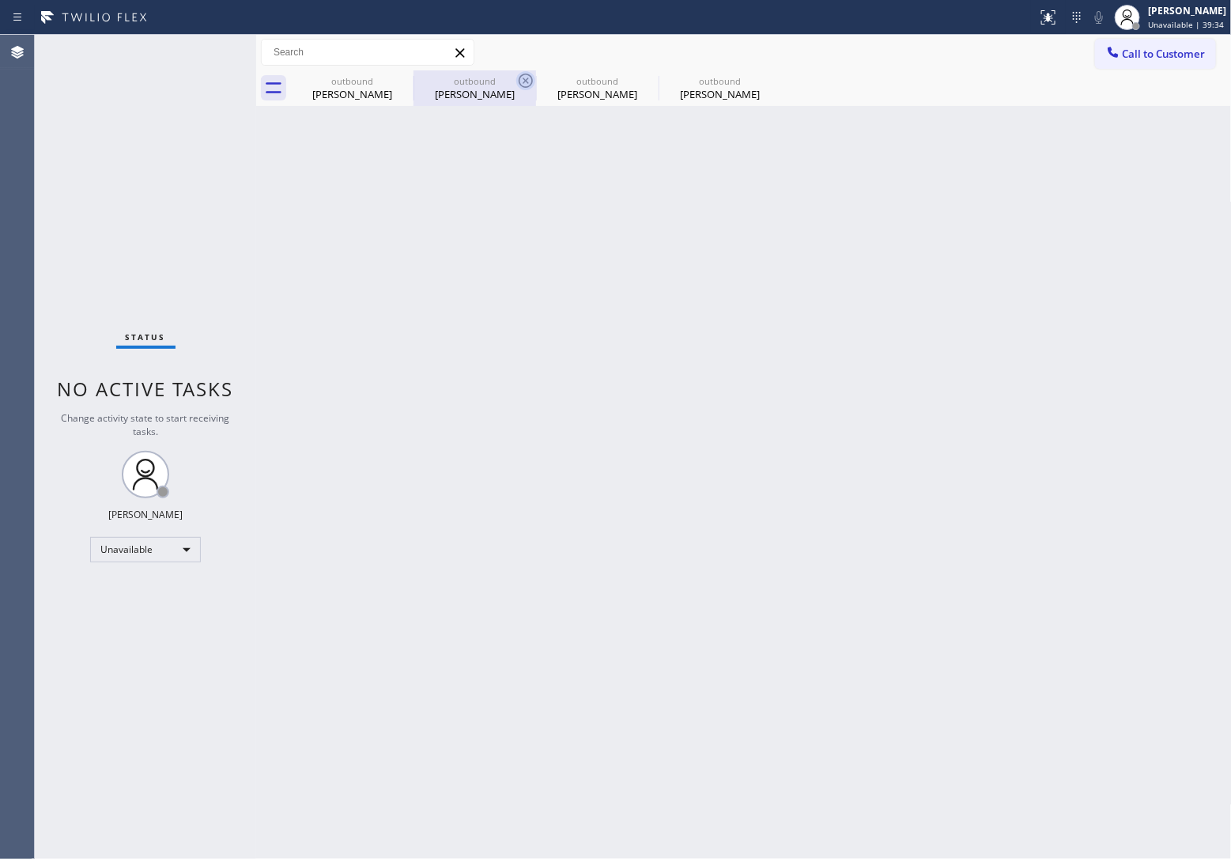
click at [0, 0] on icon at bounding box center [0, 0] width 0 height 0
type input "[PHONE_NUMBER]"
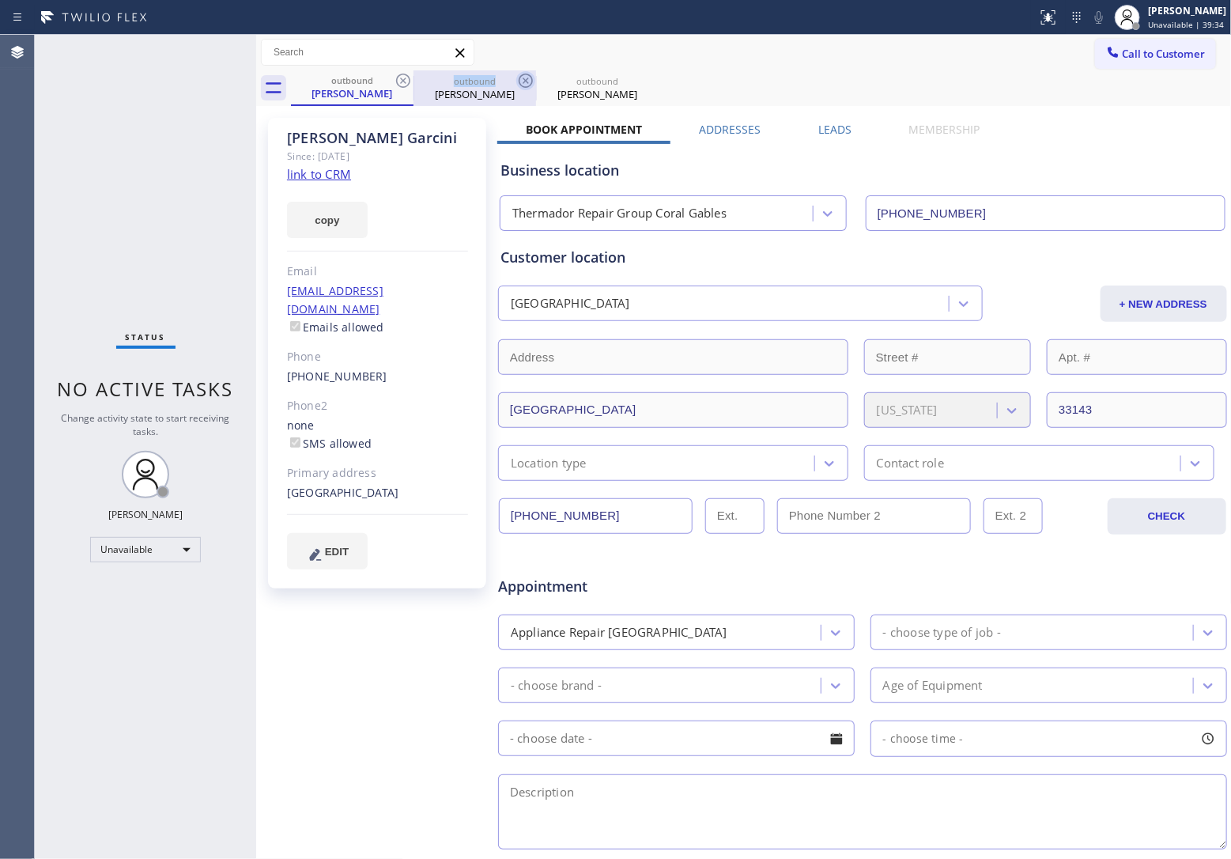
click at [407, 73] on icon at bounding box center [403, 80] width 19 height 19
type input "[PHONE_NUMBER]"
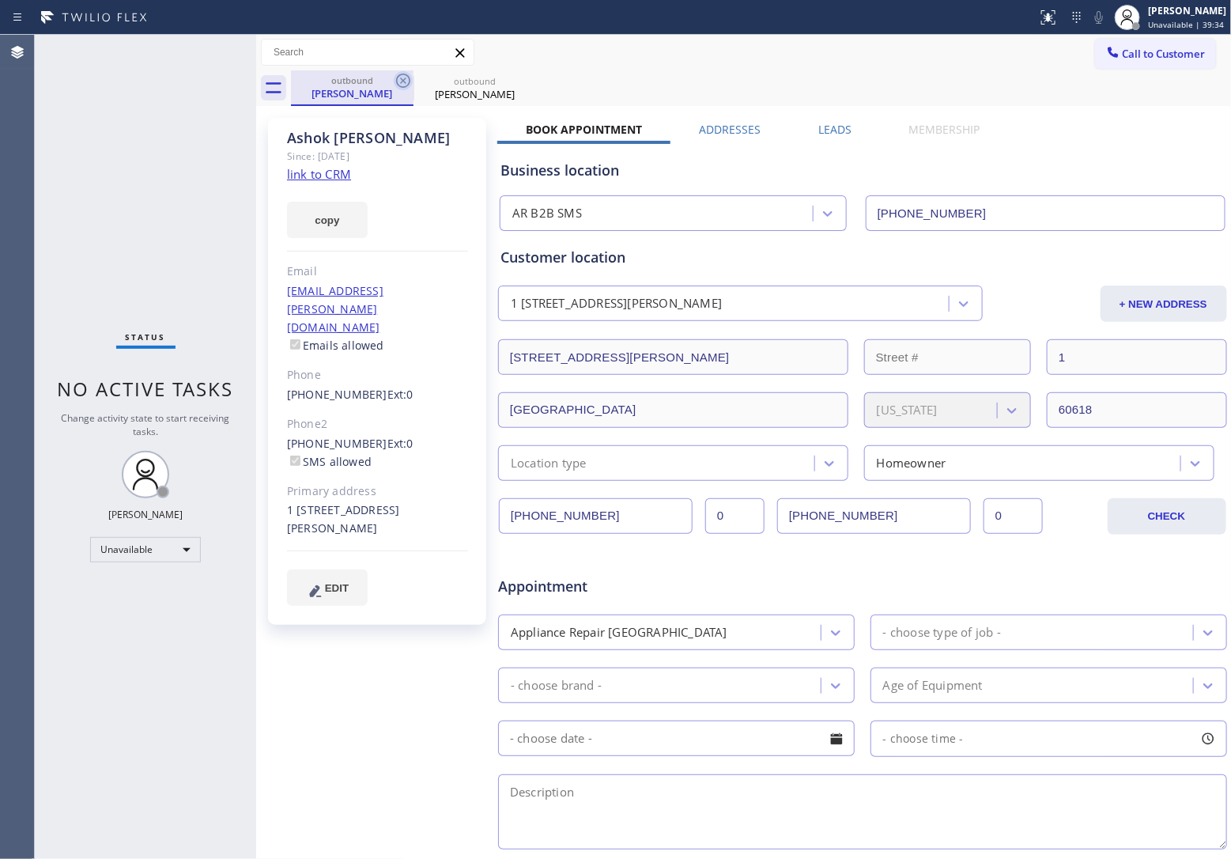
click at [405, 73] on icon at bounding box center [403, 80] width 19 height 19
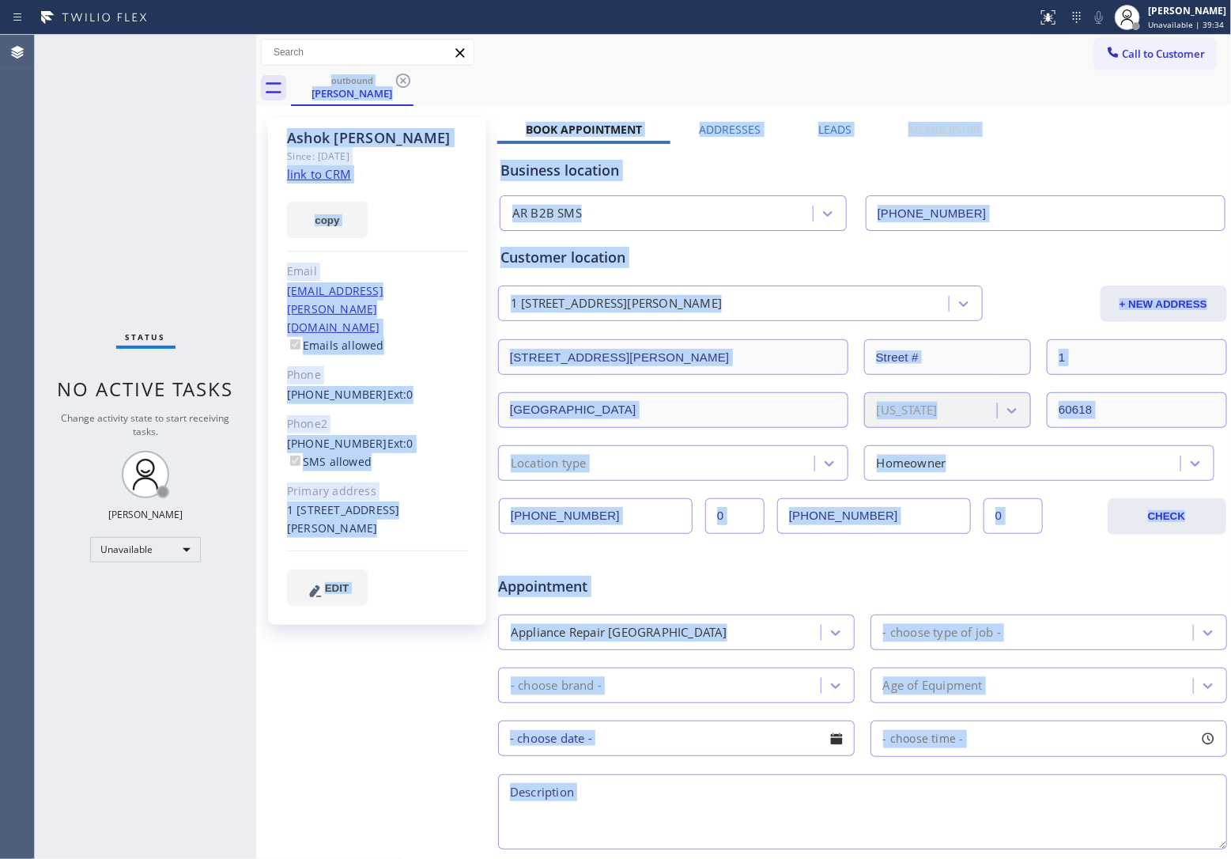
click at [405, 73] on div "outbound [PERSON_NAME]" at bounding box center [761, 88] width 941 height 36
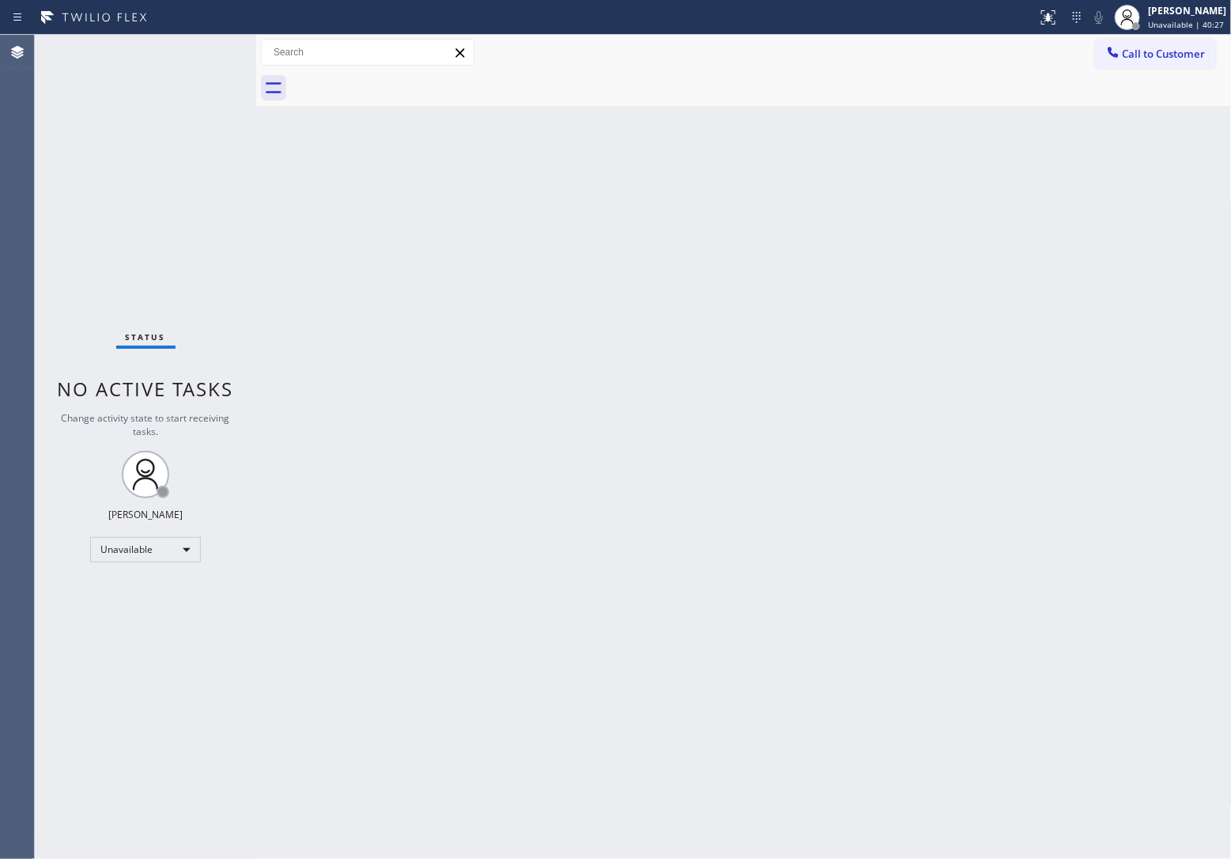
click at [43, 203] on div "Status No active tasks Change activity state to start receiving tasks. [PERSON_…" at bounding box center [145, 447] width 221 height 824
click at [1169, 60] on span "Call to Customer" at bounding box center [1164, 54] width 83 height 14
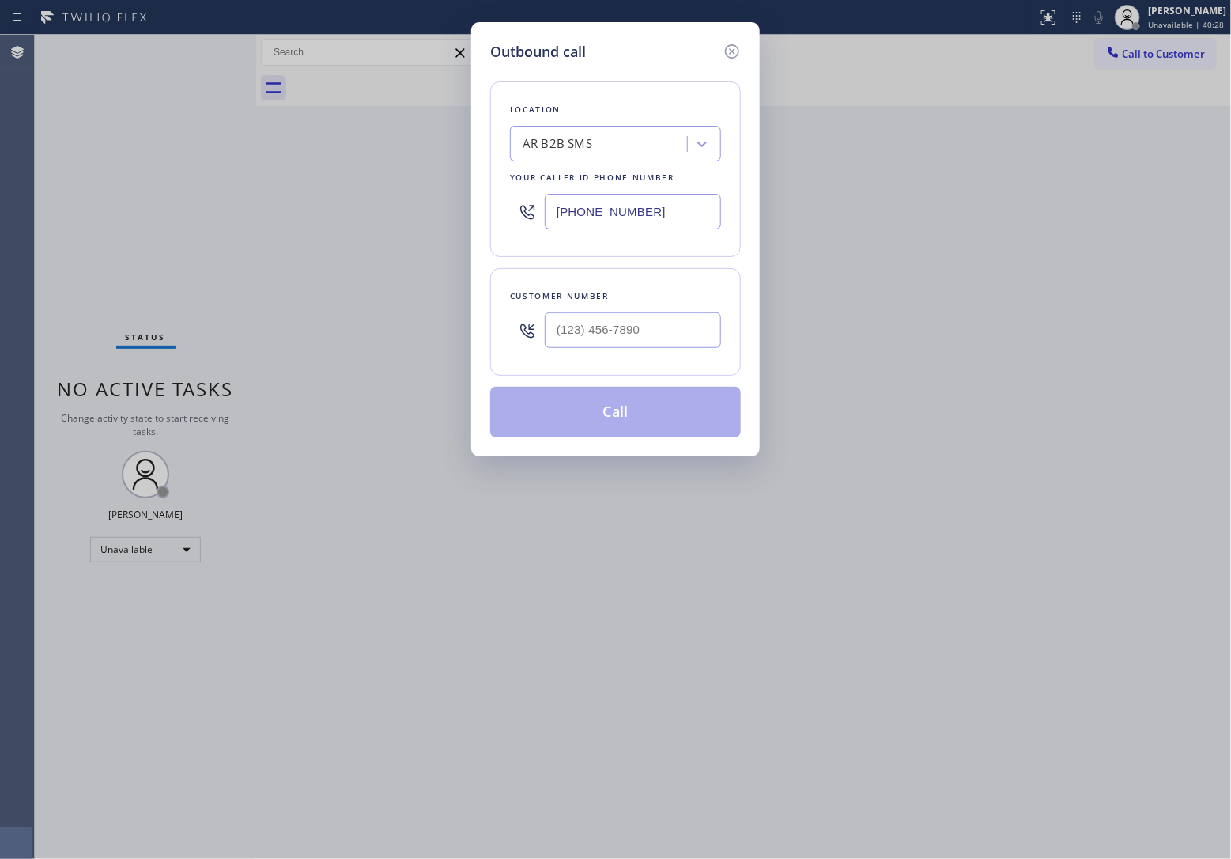
click at [615, 342] on div at bounding box center [633, 329] width 176 height 51
click at [613, 336] on input "(___) ___-____" at bounding box center [633, 330] width 176 height 36
paste input "773) 259-9096"
type input "[PHONE_NUMBER]"
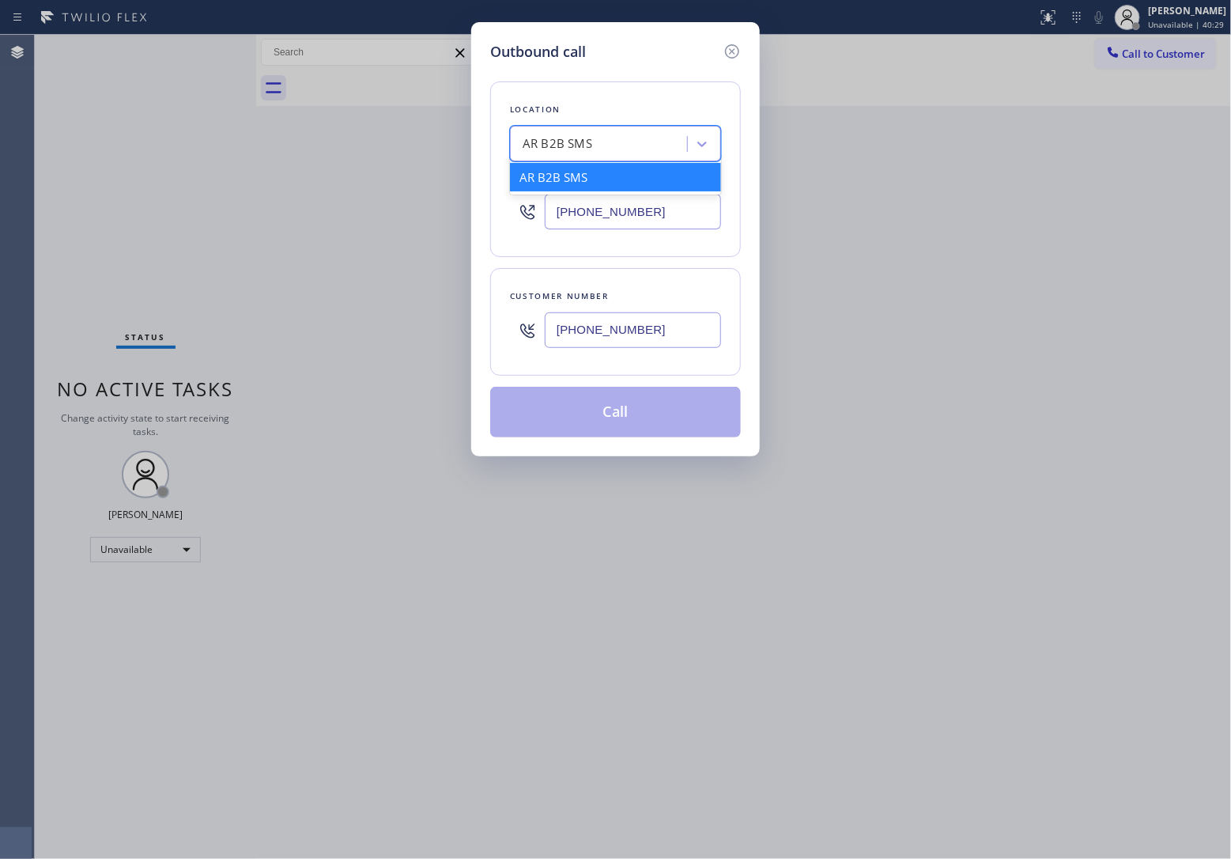
click at [576, 132] on div "AR B2B SMS" at bounding box center [601, 144] width 172 height 28
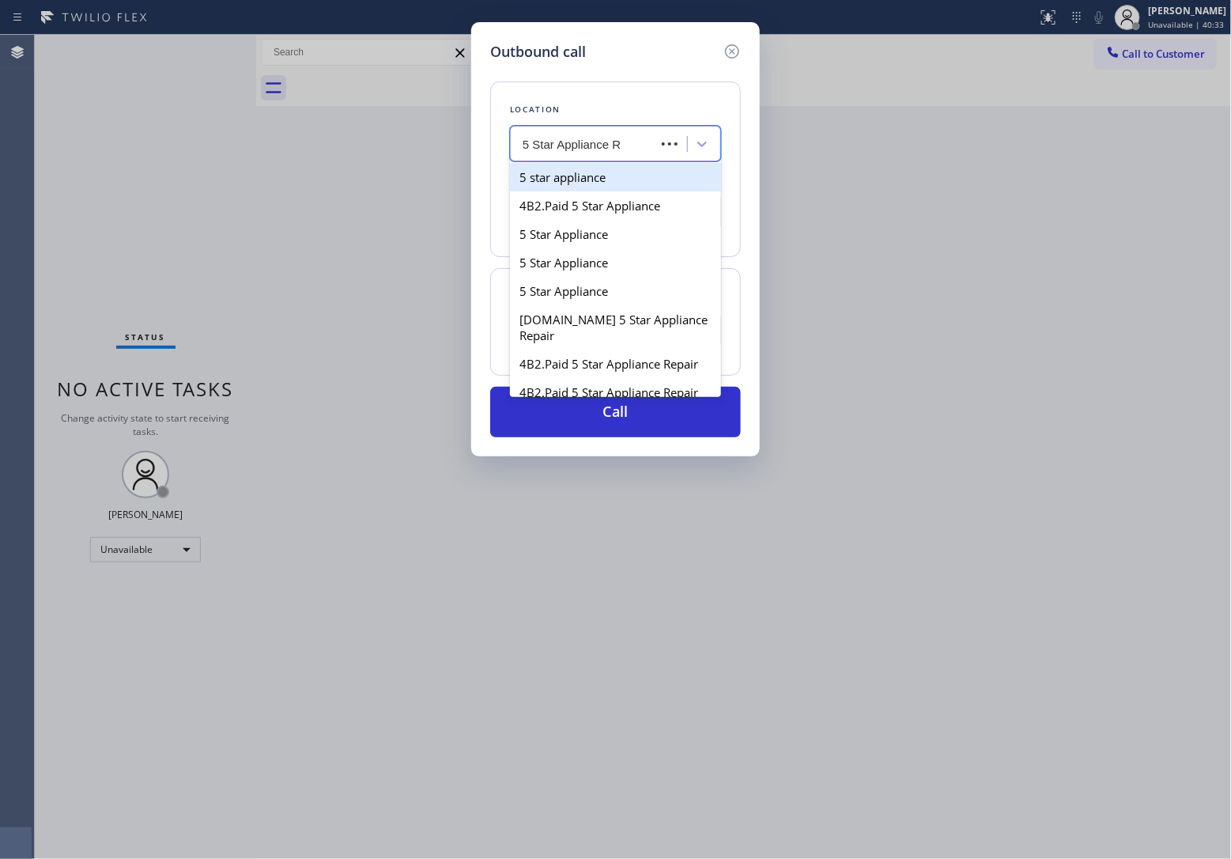
type input "5 Star Appliance Re"
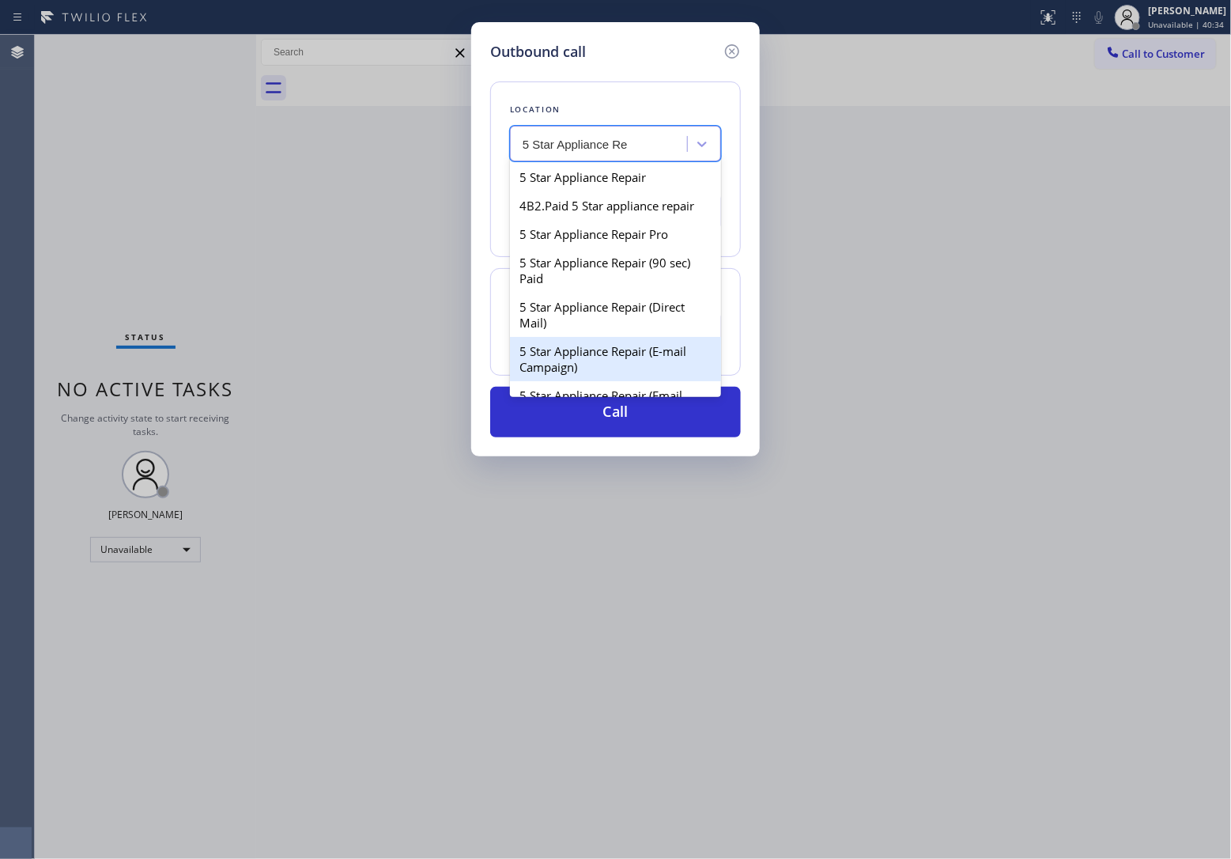
click at [641, 357] on div "5 Star Appliance Repair (E-mail Campaign)" at bounding box center [615, 359] width 211 height 44
type input "[PHONE_NUMBER]"
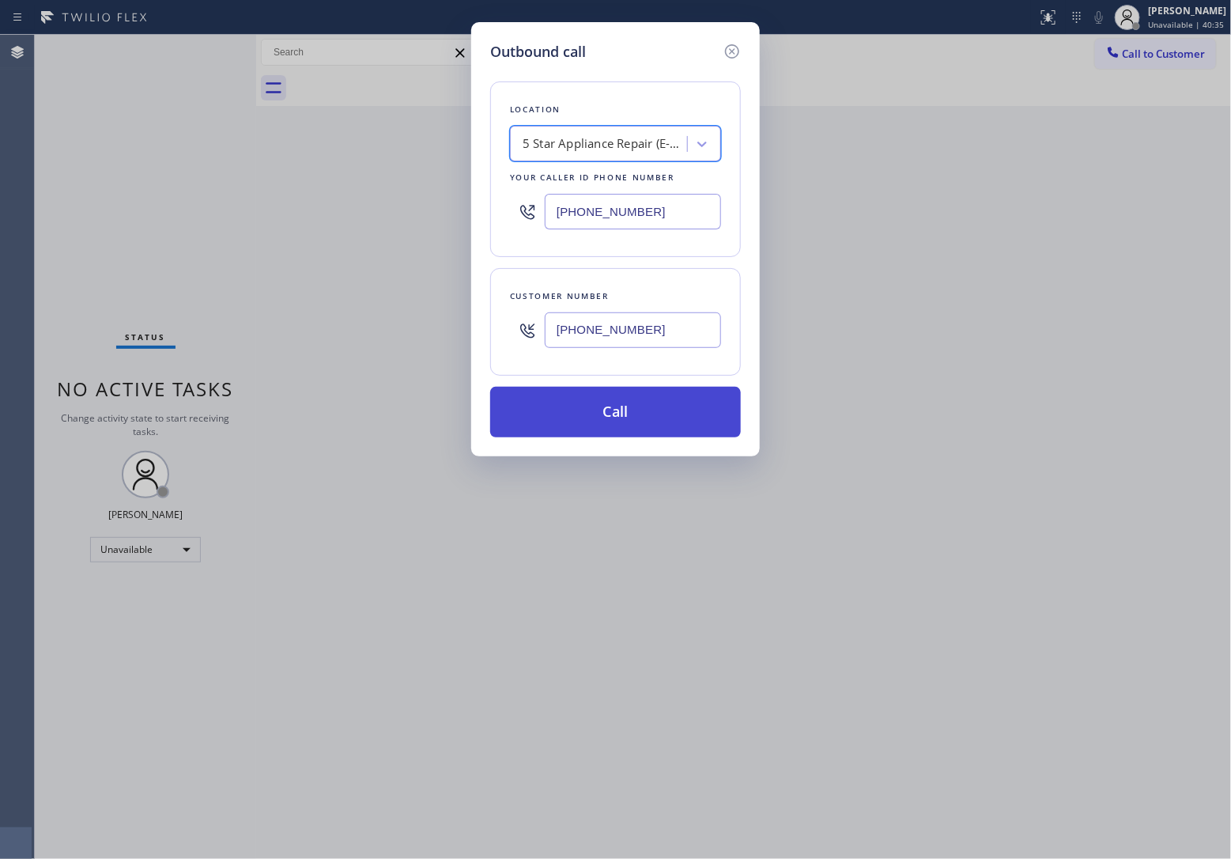
click at [649, 397] on button "Call" at bounding box center [615, 412] width 251 height 51
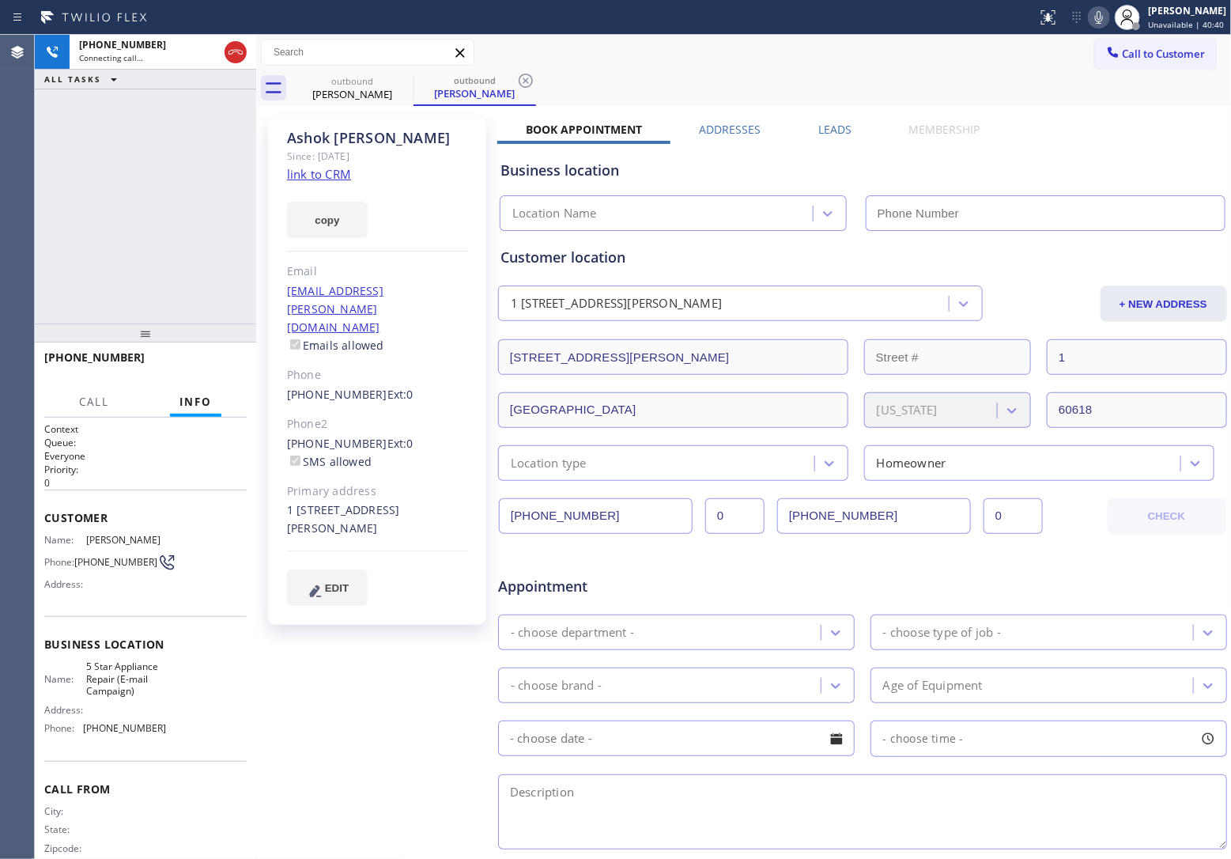
type input "[PHONE_NUMBER]"
click at [51, 206] on div "[PHONE_NUMBER] Live | 00:05 ALL TASKS ALL TASKS ACTIVE TASKS TASKS IN WRAP UP" at bounding box center [145, 179] width 221 height 289
click at [350, 501] on div "1 [STREET_ADDRESS][PERSON_NAME]" at bounding box center [377, 519] width 181 height 36
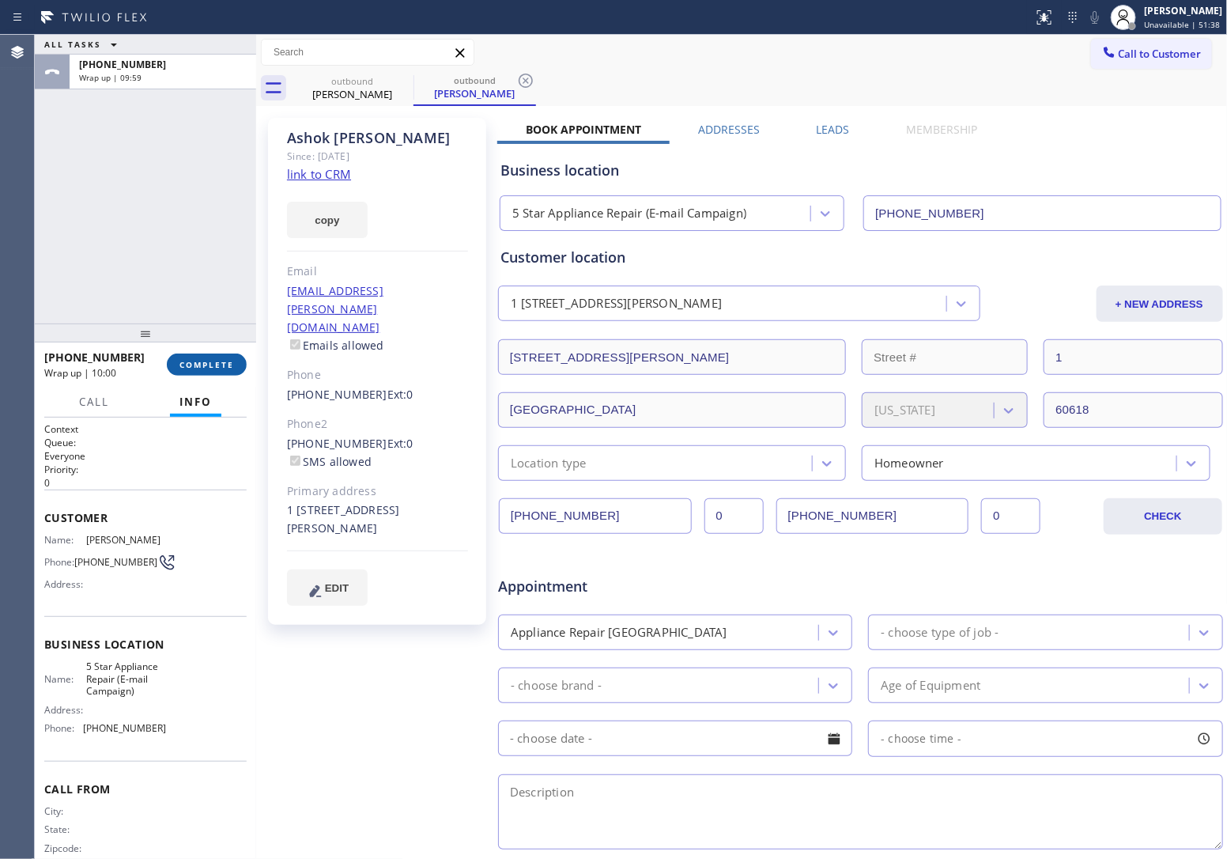
click at [224, 366] on span "COMPLETE" at bounding box center [206, 364] width 55 height 11
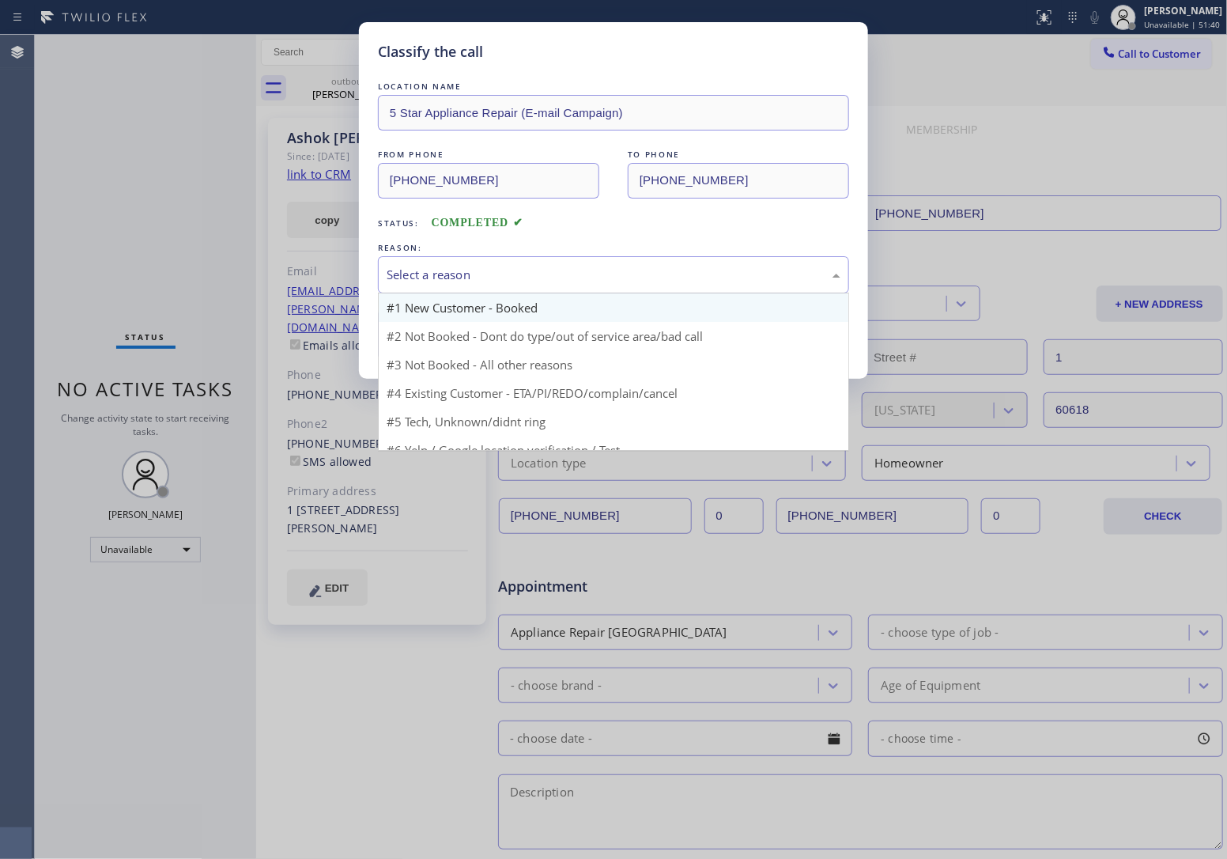
drag, startPoint x: 519, startPoint y: 263, endPoint x: 475, endPoint y: 315, distance: 67.3
click at [519, 265] on div "Select a reason" at bounding box center [613, 274] width 471 height 37
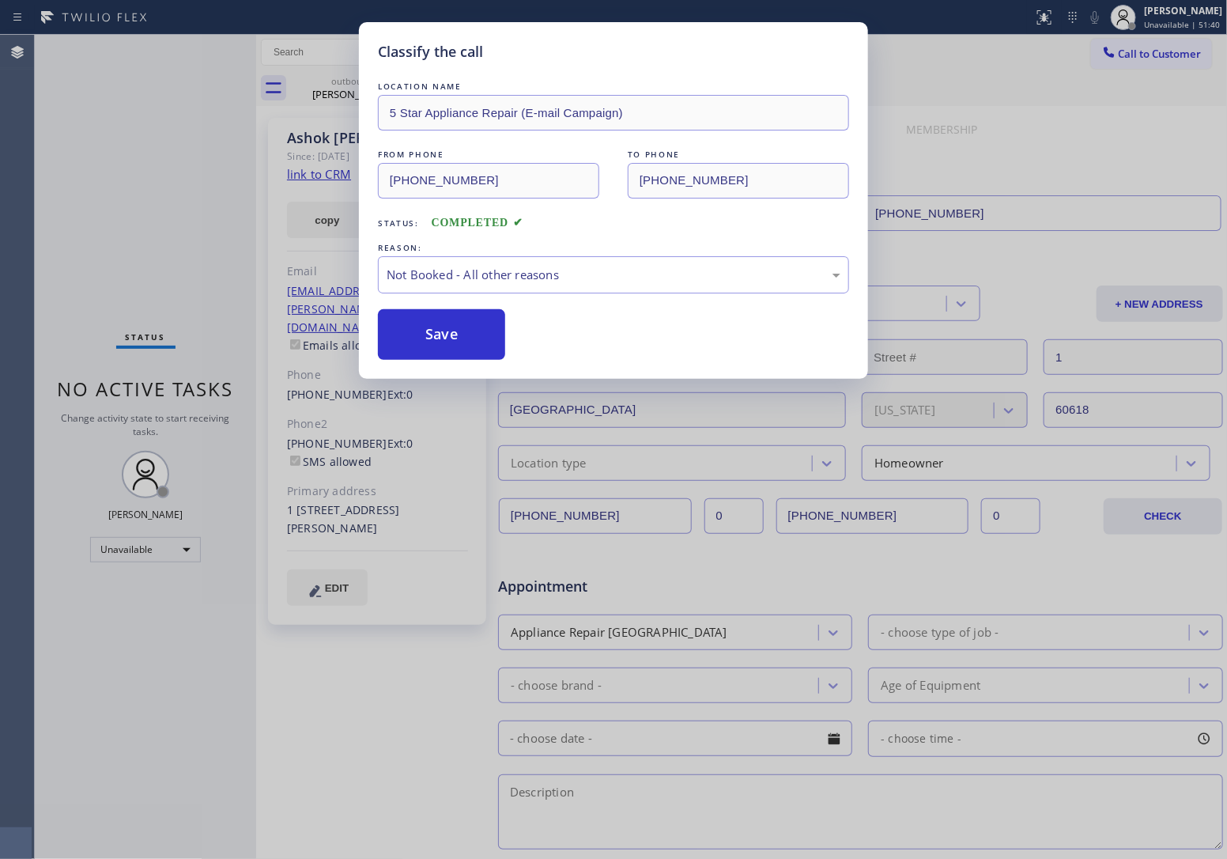
click at [451, 342] on button "Save" at bounding box center [441, 334] width 127 height 51
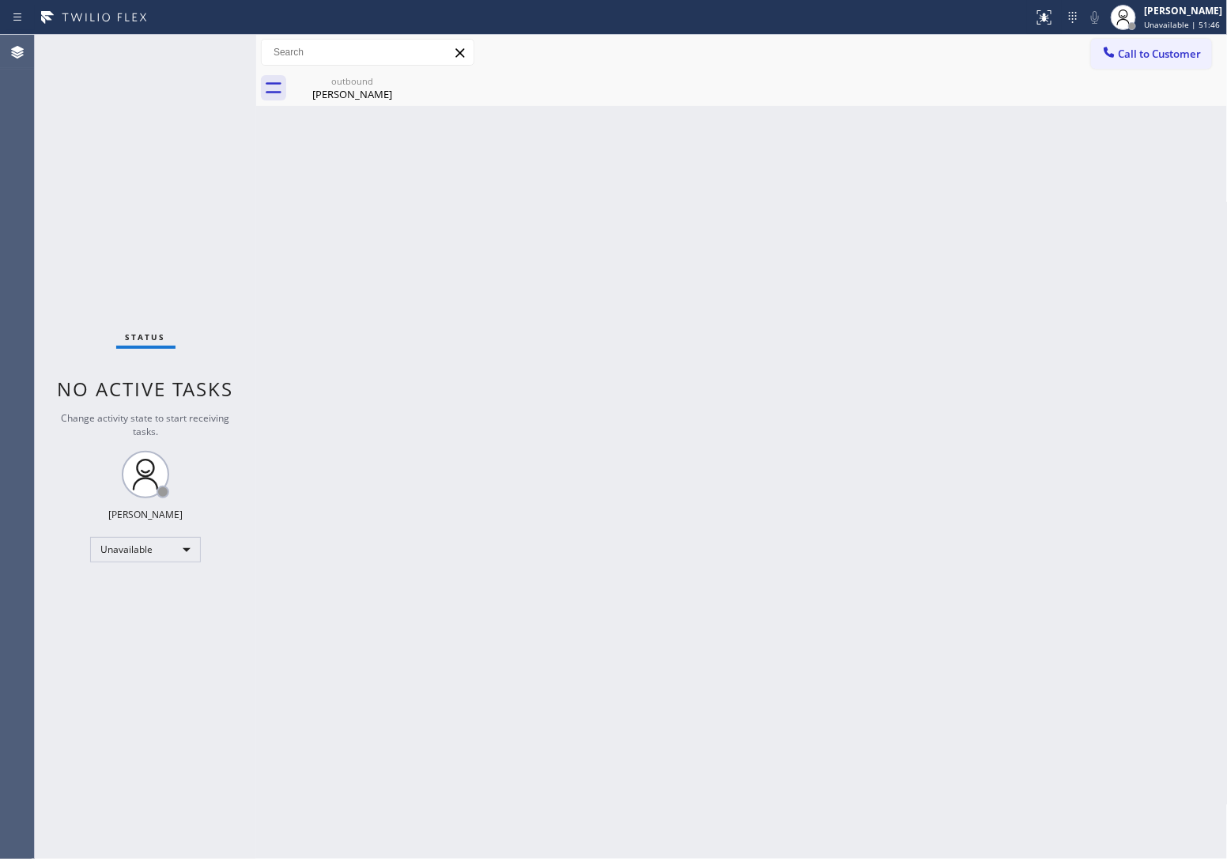
drag, startPoint x: 1153, startPoint y: 45, endPoint x: 1034, endPoint y: 119, distance: 140.2
click at [1148, 45] on button "Call to Customer" at bounding box center [1151, 54] width 121 height 30
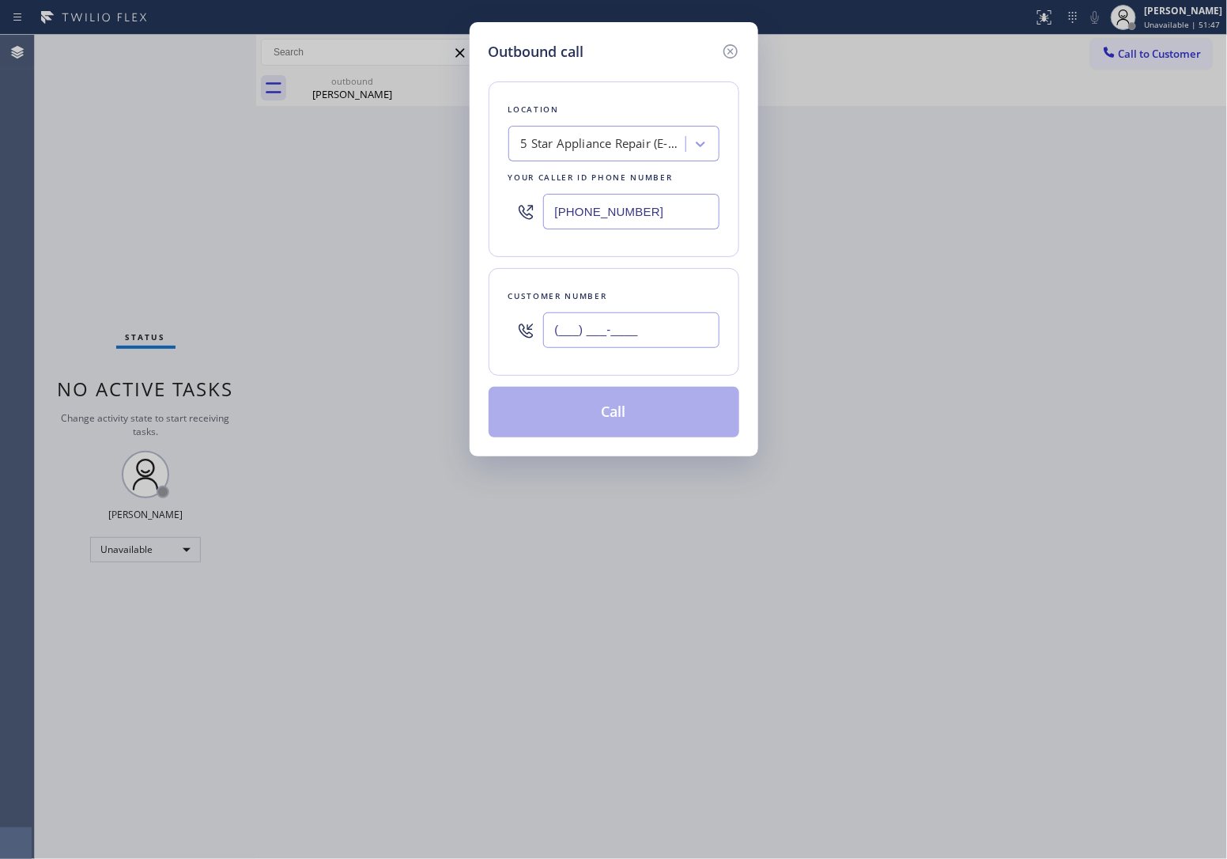
click at [626, 345] on input "(___) ___-____" at bounding box center [631, 330] width 176 height 36
paste input "773) 259-9096"
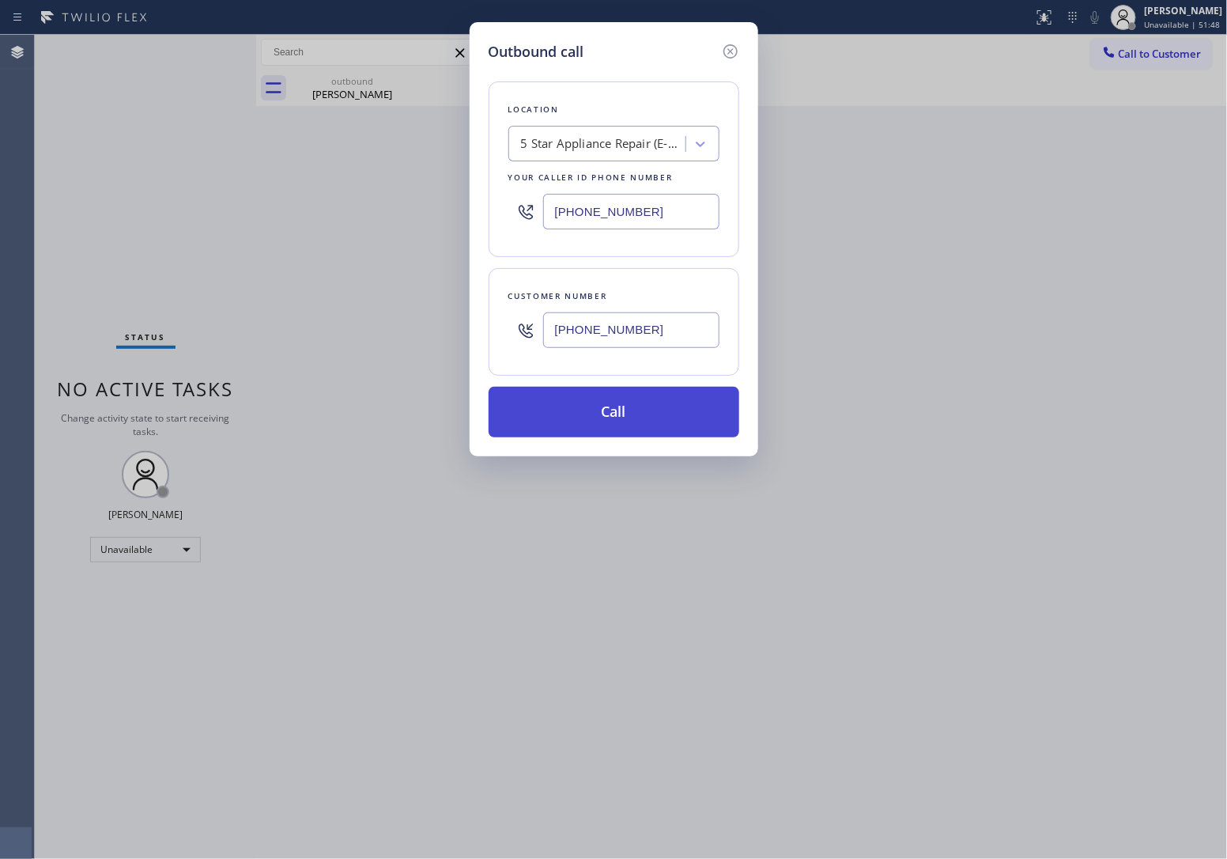
type input "[PHONE_NUMBER]"
click at [629, 424] on button "Call" at bounding box center [614, 412] width 251 height 51
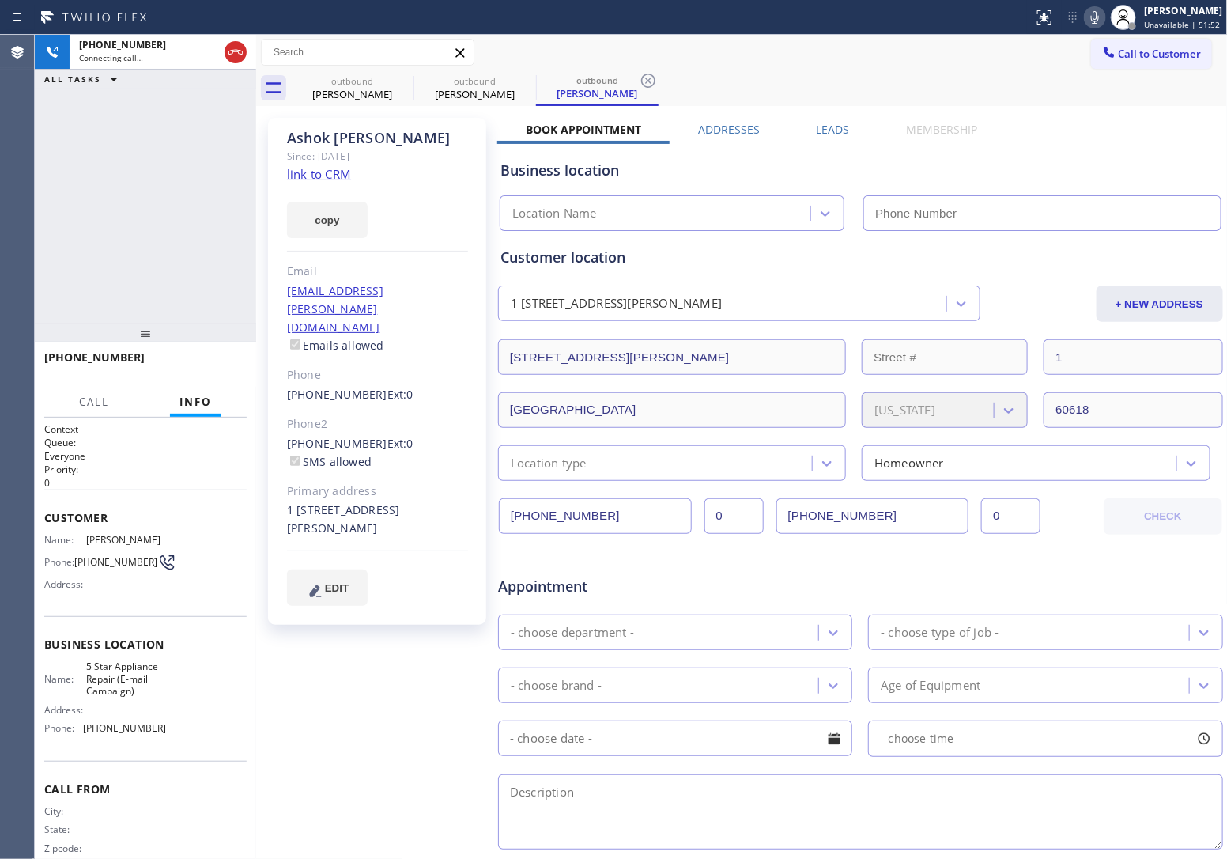
click at [44, 216] on div "[PHONE_NUMBER] Connecting call… ALL TASKS ALL TASKS ACTIVE TASKS TASKS IN WRAP …" at bounding box center [145, 179] width 221 height 289
type input "[PHONE_NUMBER]"
click at [46, 218] on div "[PHONE_NUMBER] Connecting call… ALL TASKS ALL TASKS ACTIVE TASKS TASKS IN WRAP …" at bounding box center [145, 179] width 221 height 289
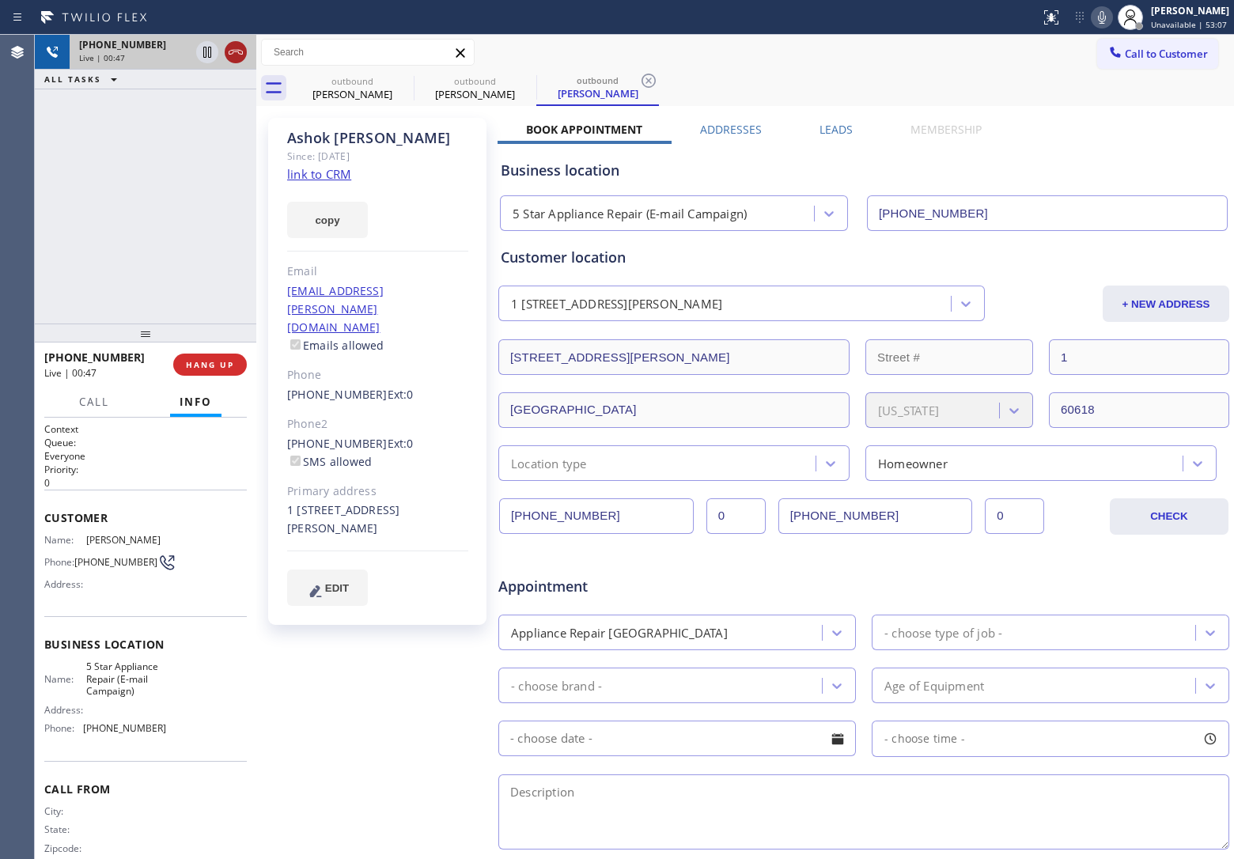
click at [235, 53] on icon at bounding box center [235, 52] width 19 height 19
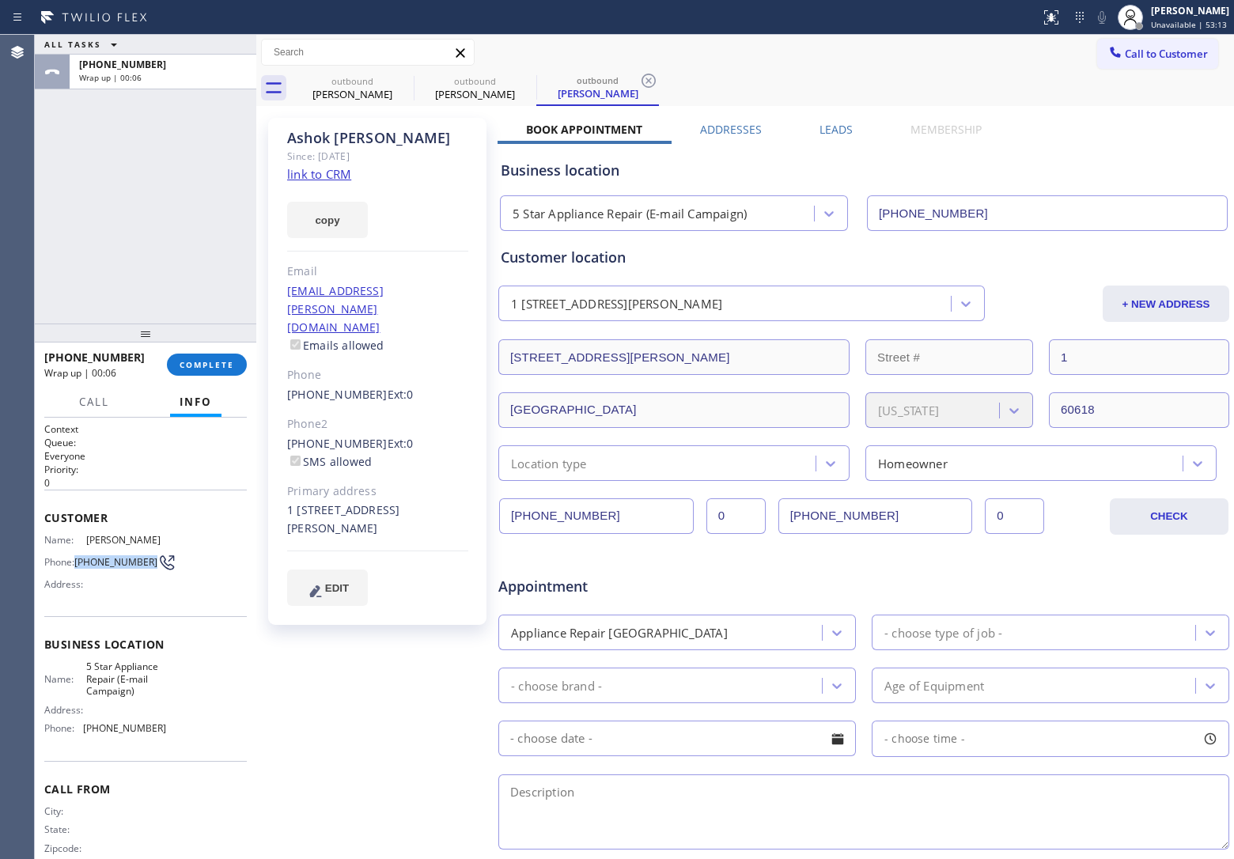
drag, startPoint x: 108, startPoint y: 572, endPoint x: 77, endPoint y: 554, distance: 34.7
click at [77, 556] on span "[PHONE_NUMBER]" at bounding box center [115, 562] width 83 height 12
drag, startPoint x: 1139, startPoint y: 55, endPoint x: 1022, endPoint y: 111, distance: 128.7
click at [1137, 55] on span "Call to Customer" at bounding box center [1165, 54] width 83 height 14
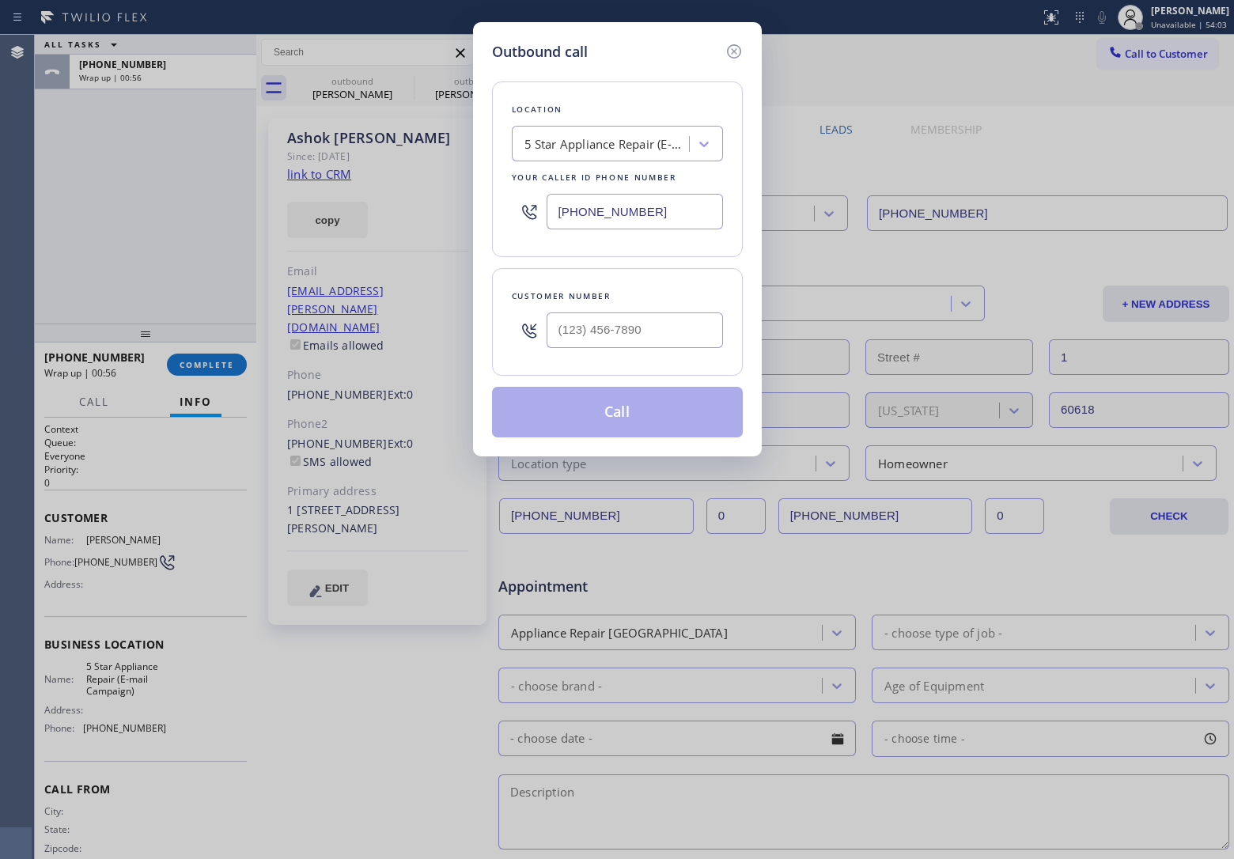
click at [693, 211] on input "[PHONE_NUMBER]" at bounding box center [634, 212] width 176 height 36
paste input "text"
type input "[PHONE_NUMBER]"
type input "(___) ___-____"
click at [595, 340] on input "text" at bounding box center [634, 330] width 176 height 36
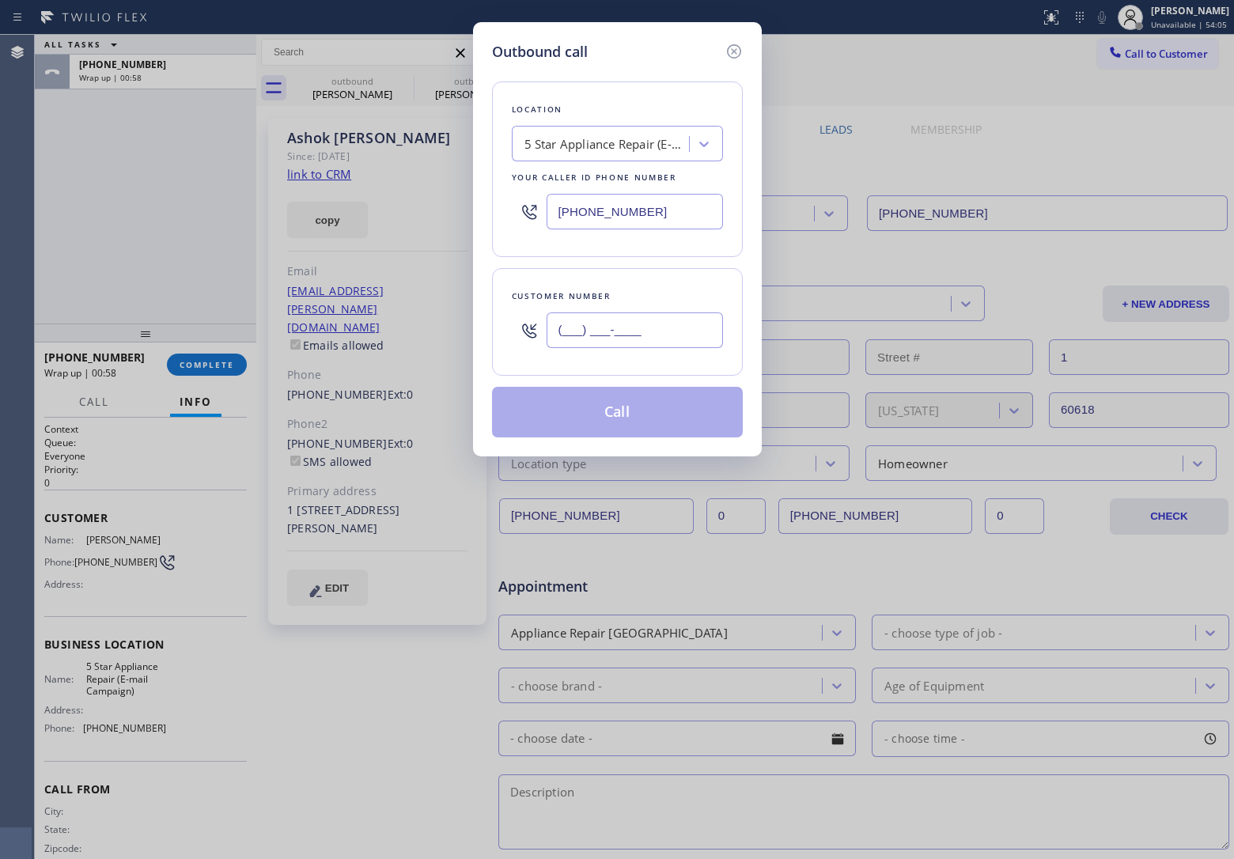
paste input "917) 656-7817"
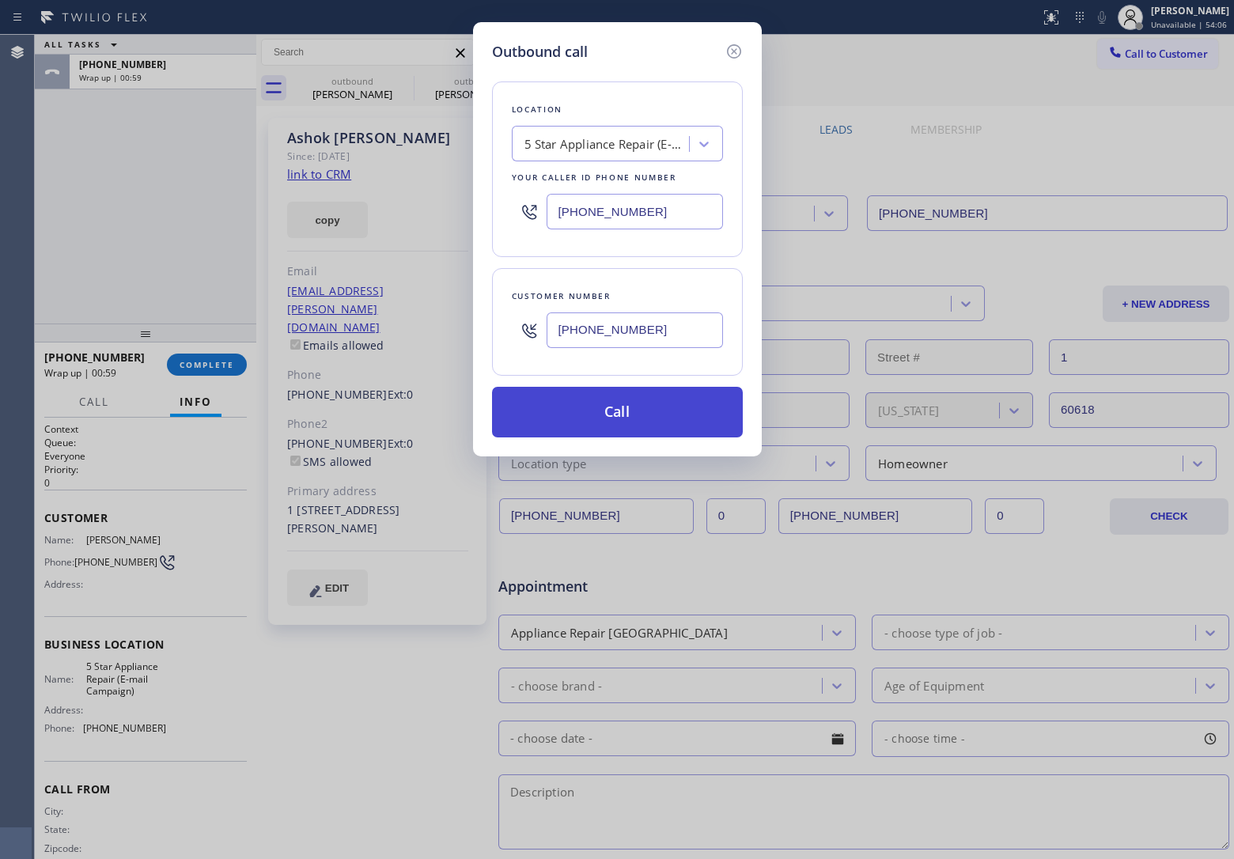
type input "[PHONE_NUMBER]"
click at [621, 425] on button "Call" at bounding box center [617, 412] width 251 height 51
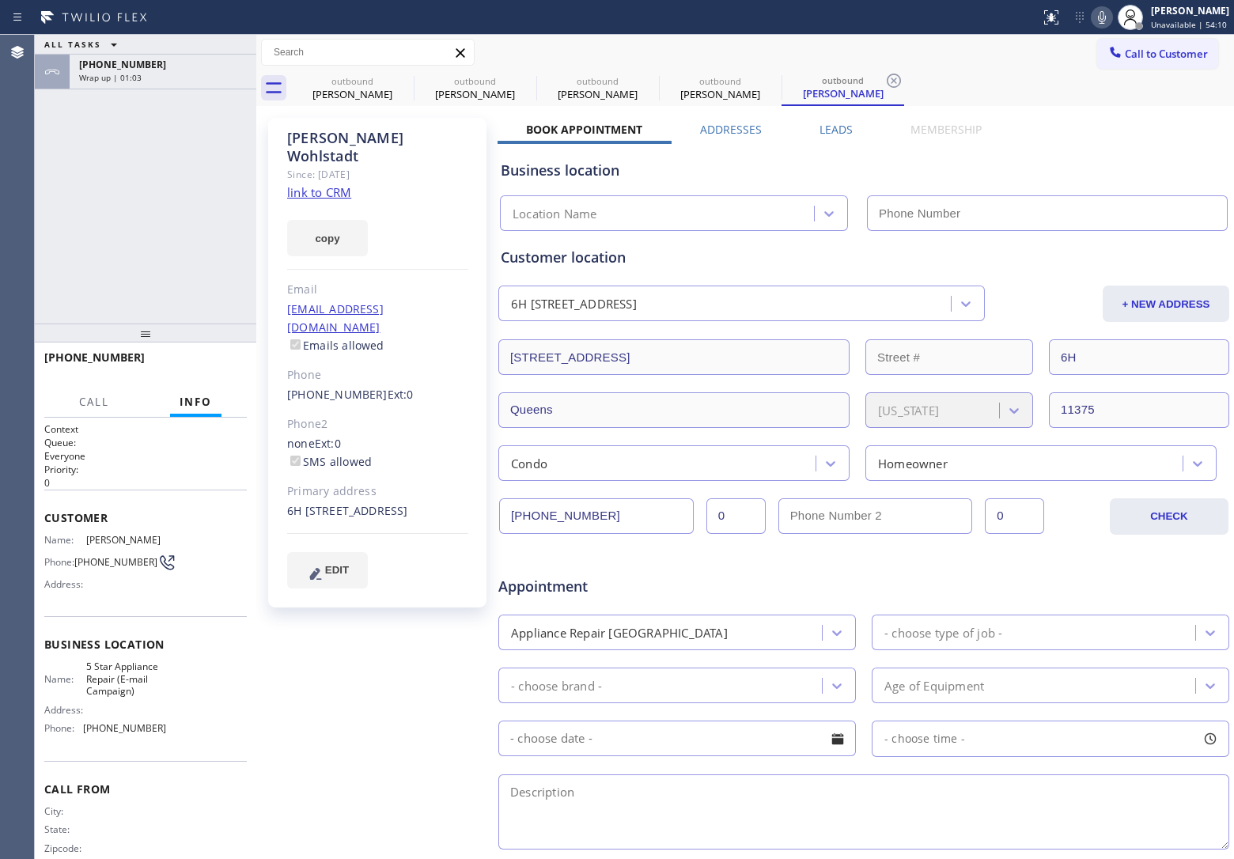
type input "[PHONE_NUMBER]"
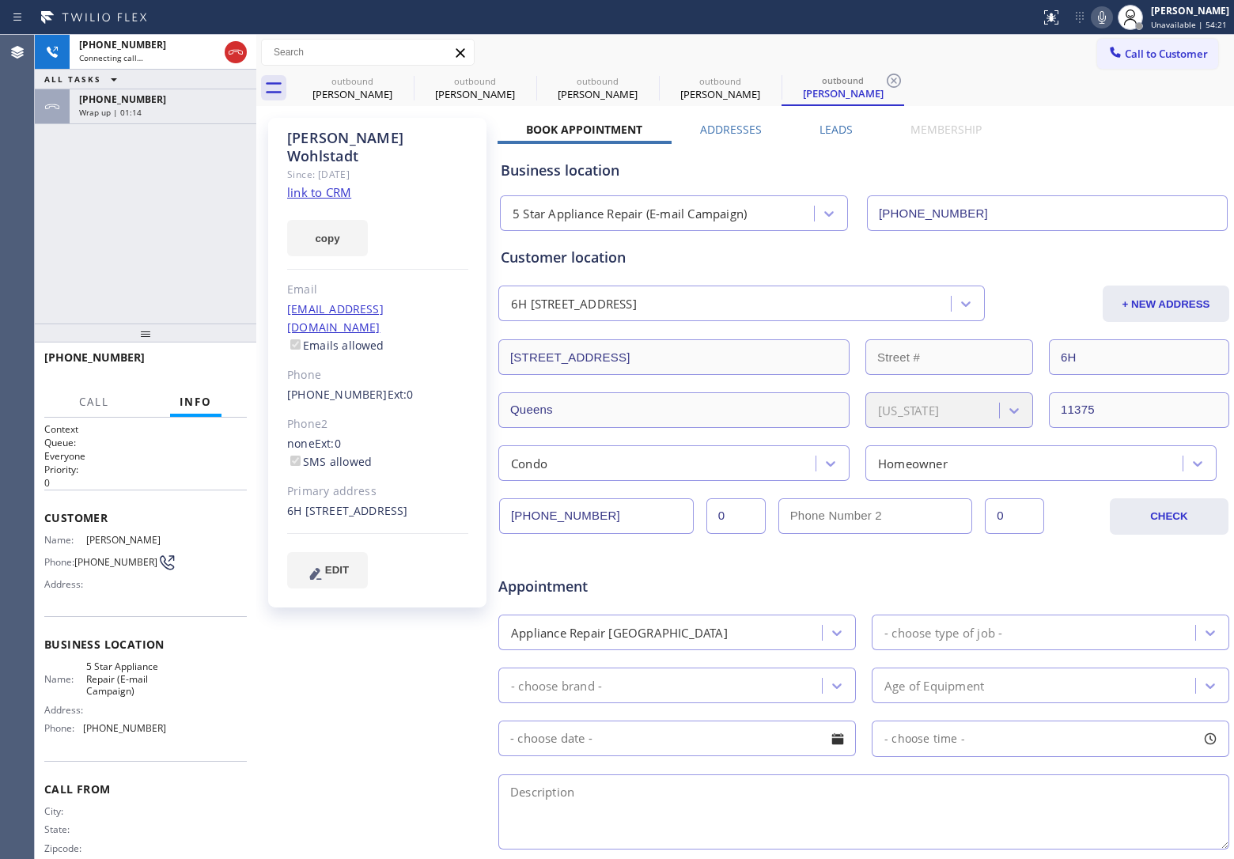
click at [318, 184] on link "link to CRM" at bounding box center [319, 192] width 64 height 16
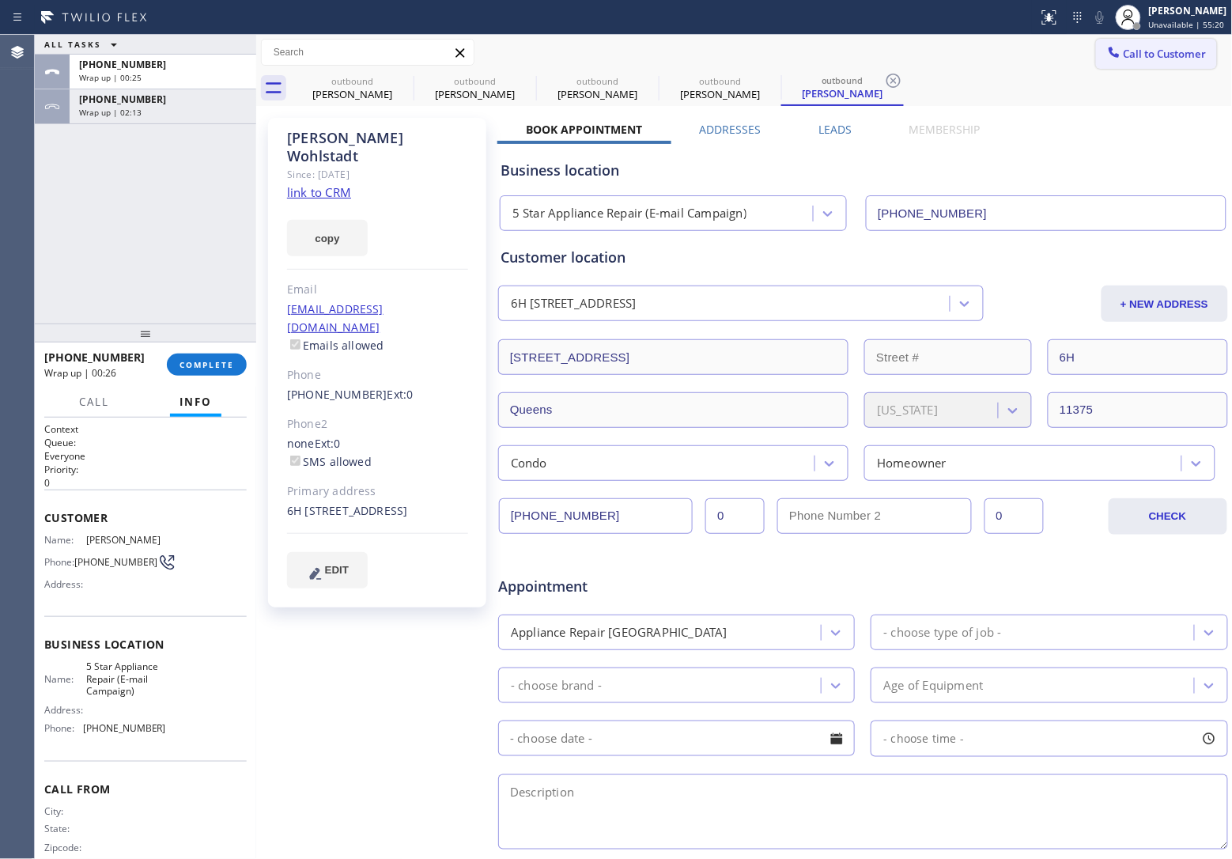
click at [1143, 47] on span "Call to Customer" at bounding box center [1165, 54] width 83 height 14
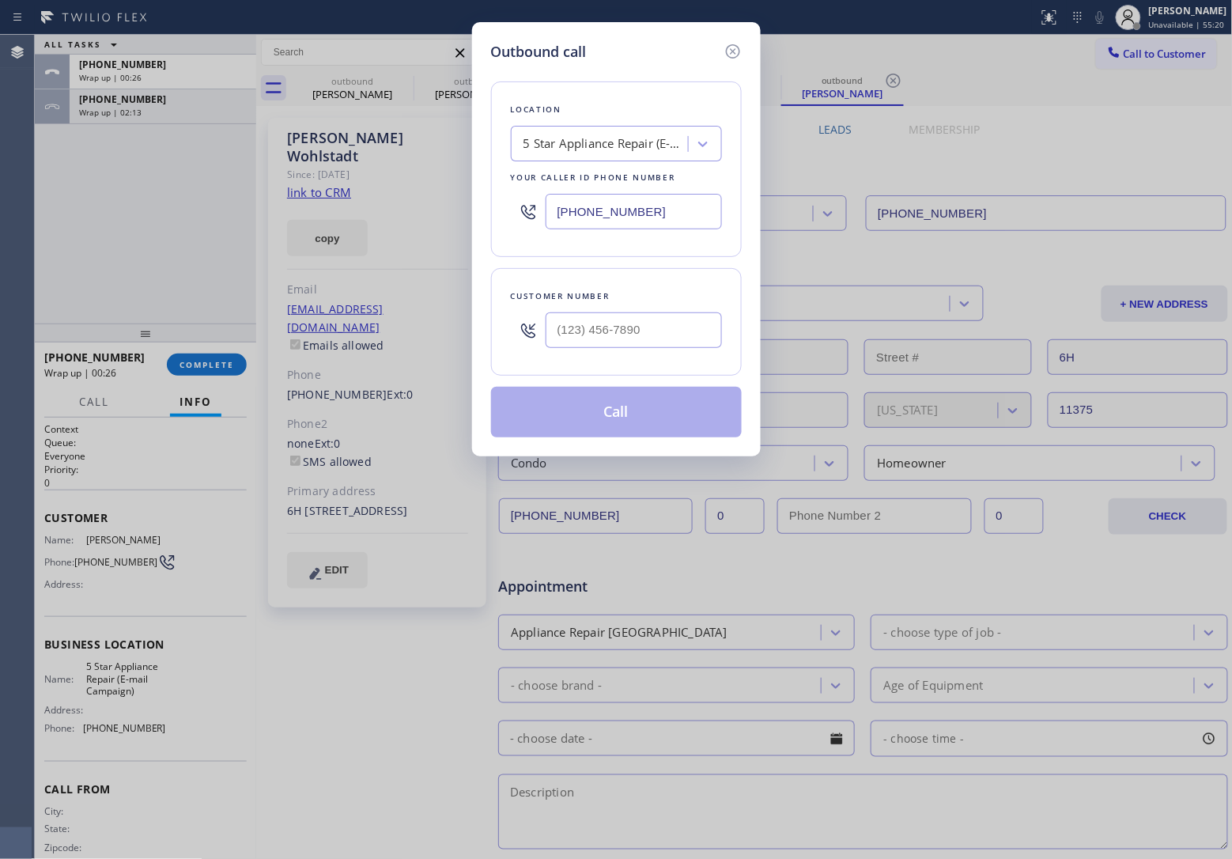
click at [649, 206] on input "[PHONE_NUMBER]" at bounding box center [634, 212] width 176 height 36
paste input "646) 960-3410"
type input "[PHONE_NUMBER]"
type input "(___) ___-____"
click at [617, 331] on input "(___) ___-____" at bounding box center [634, 330] width 176 height 36
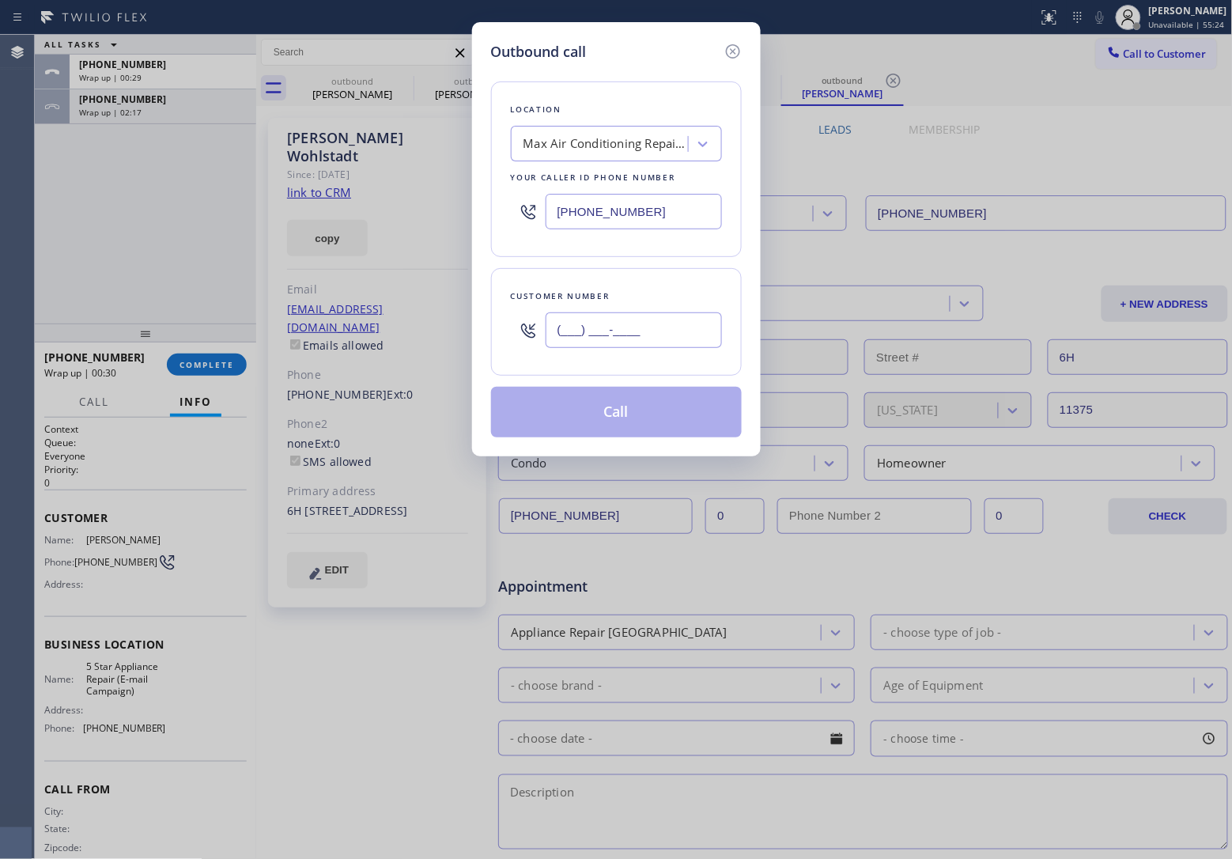
paste input "917) 587-7375"
type input "[PHONE_NUMBER]"
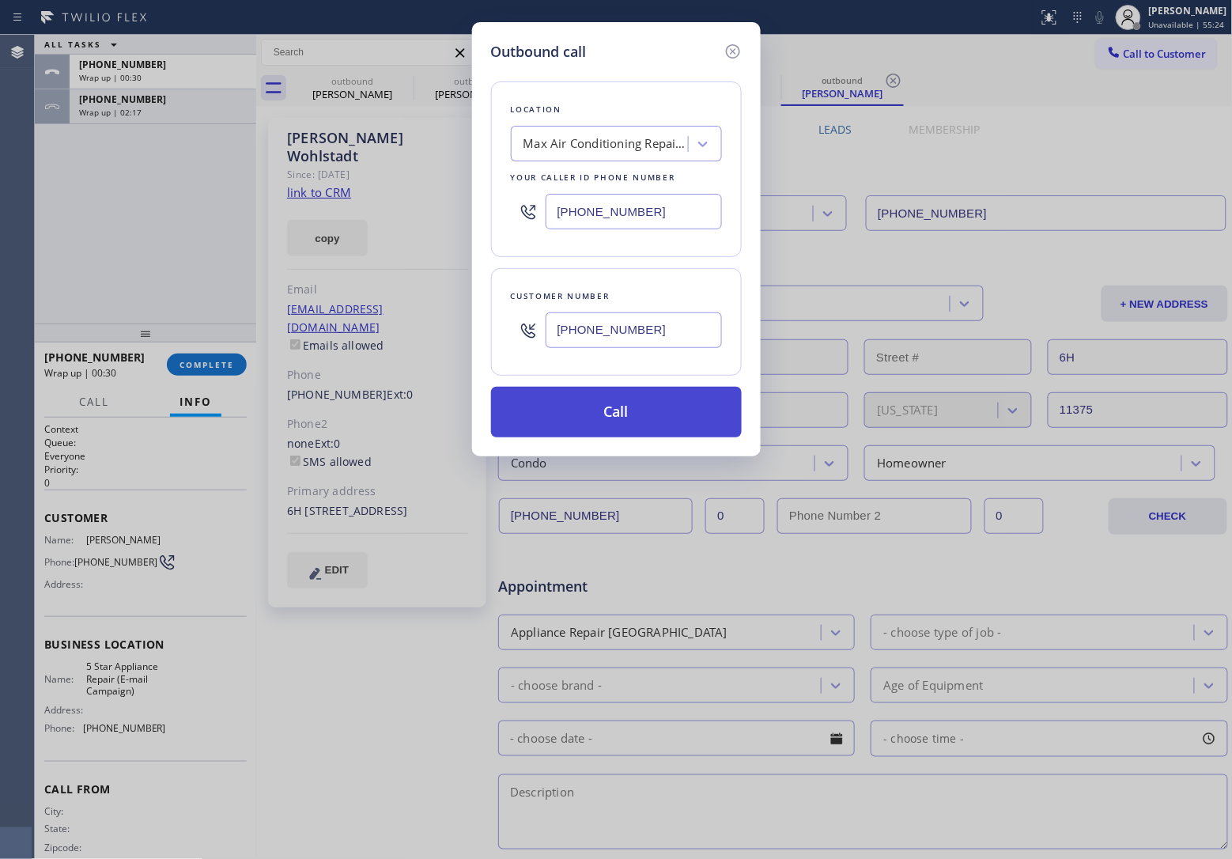
click at [622, 418] on button "Call" at bounding box center [616, 412] width 251 height 51
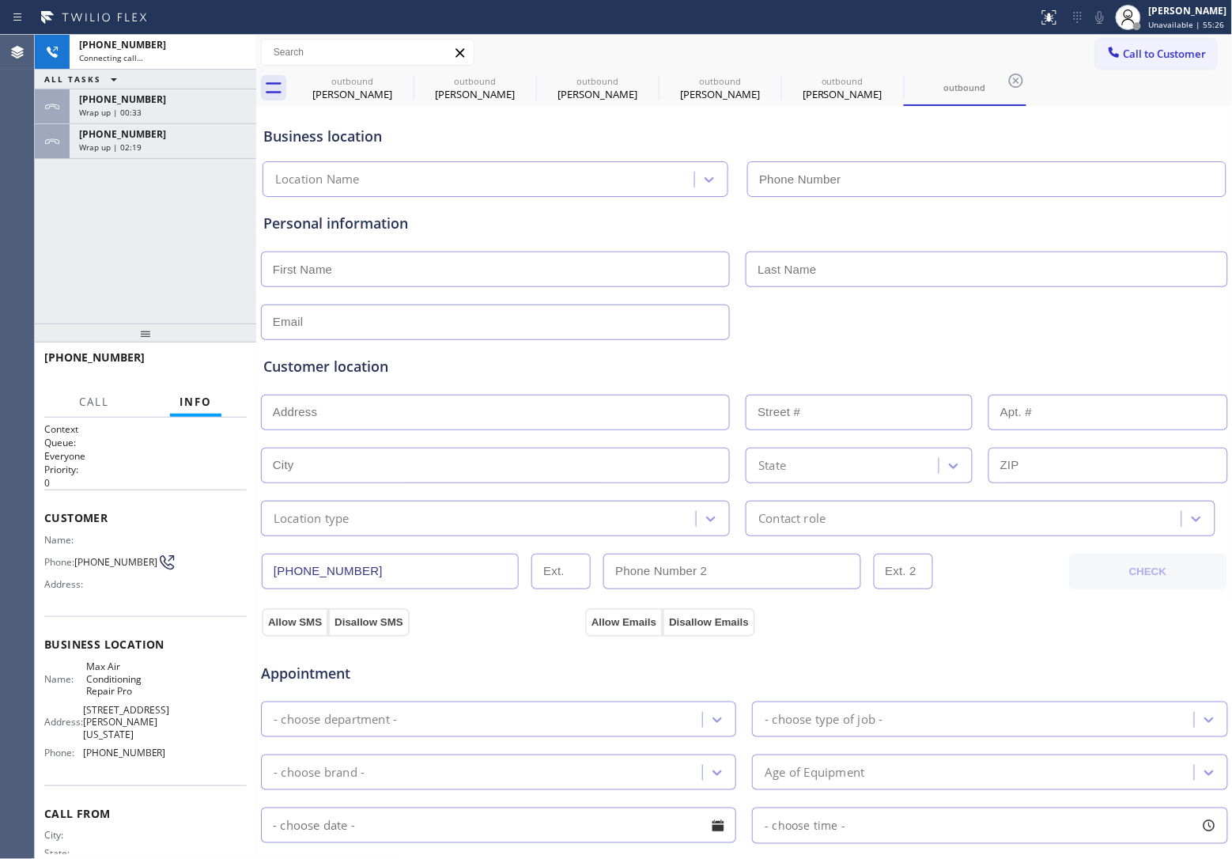
type input "[PHONE_NUMBER]"
click at [47, 214] on div "[PHONE_NUMBER] Connecting call… ALL TASKS ALL TASKS ACTIVE TASKS TASKS IN WRAP …" at bounding box center [145, 179] width 221 height 289
click at [56, 219] on div "[PHONE_NUMBER] Connecting call… ALL TASKS ALL TASKS ACTIVE TASKS TASKS IN WRAP …" at bounding box center [145, 179] width 221 height 289
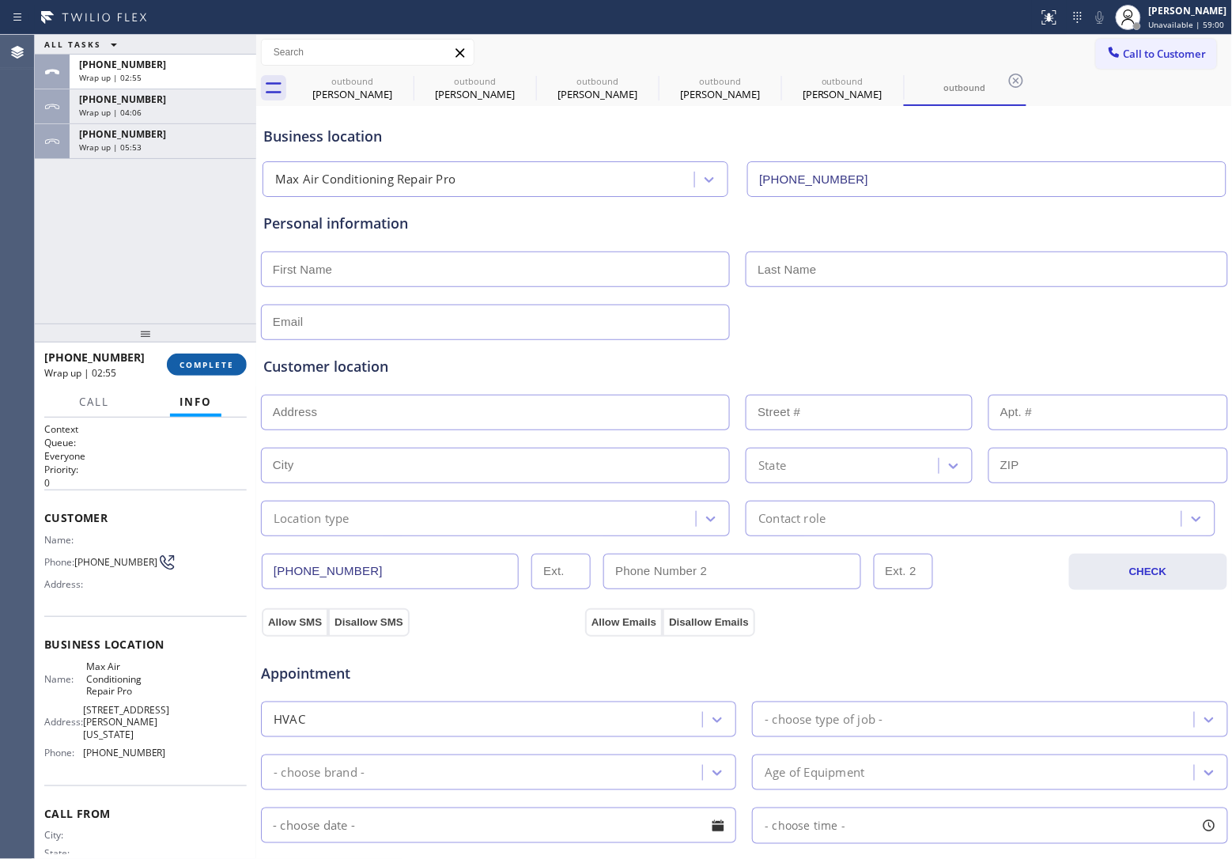
drag, startPoint x: 231, startPoint y: 365, endPoint x: 223, endPoint y: 364, distance: 7.9
click at [224, 364] on button "COMPLETE" at bounding box center [207, 364] width 80 height 22
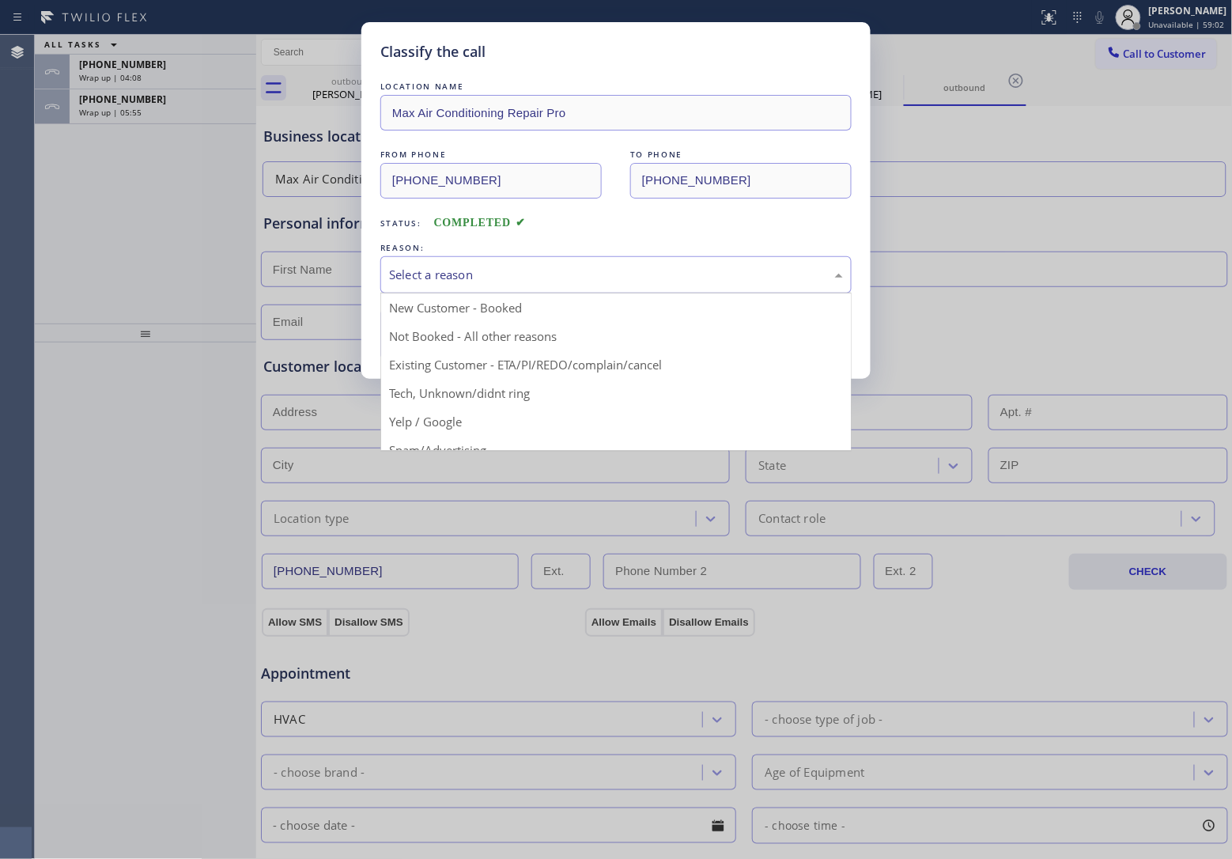
drag, startPoint x: 506, startPoint y: 271, endPoint x: 485, endPoint y: 314, distance: 47.7
click at [506, 273] on div "Select a reason" at bounding box center [616, 275] width 454 height 18
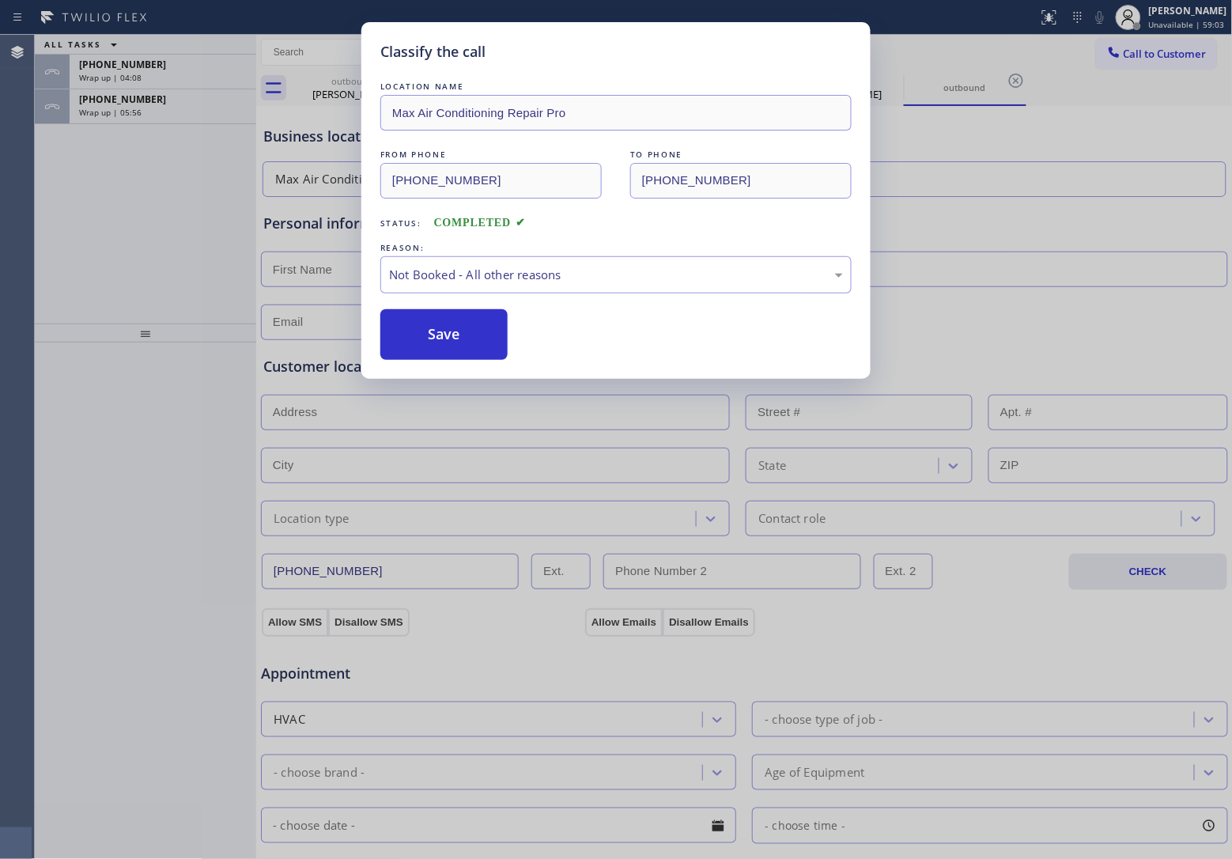
click at [463, 342] on button "Save" at bounding box center [443, 334] width 127 height 51
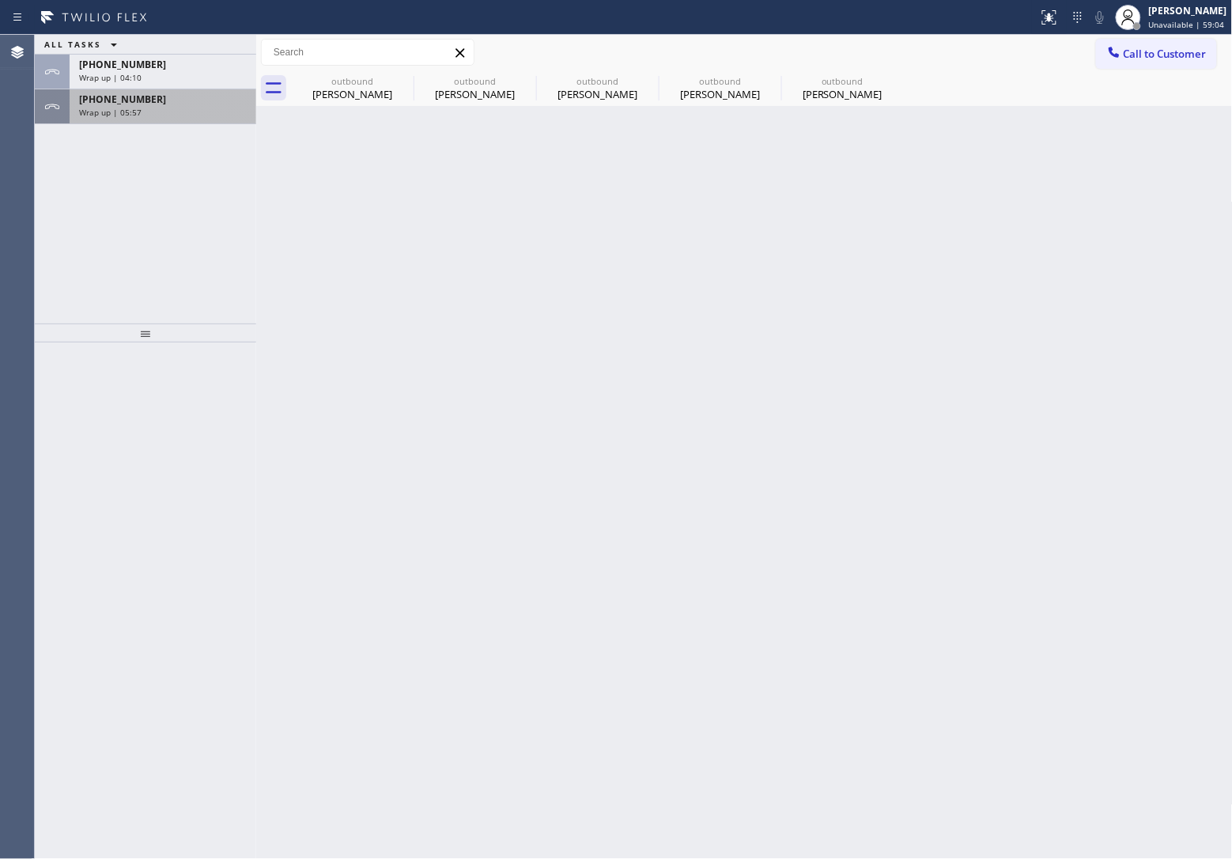
click at [136, 107] on span "Wrap up | 05:57" at bounding box center [110, 112] width 62 height 11
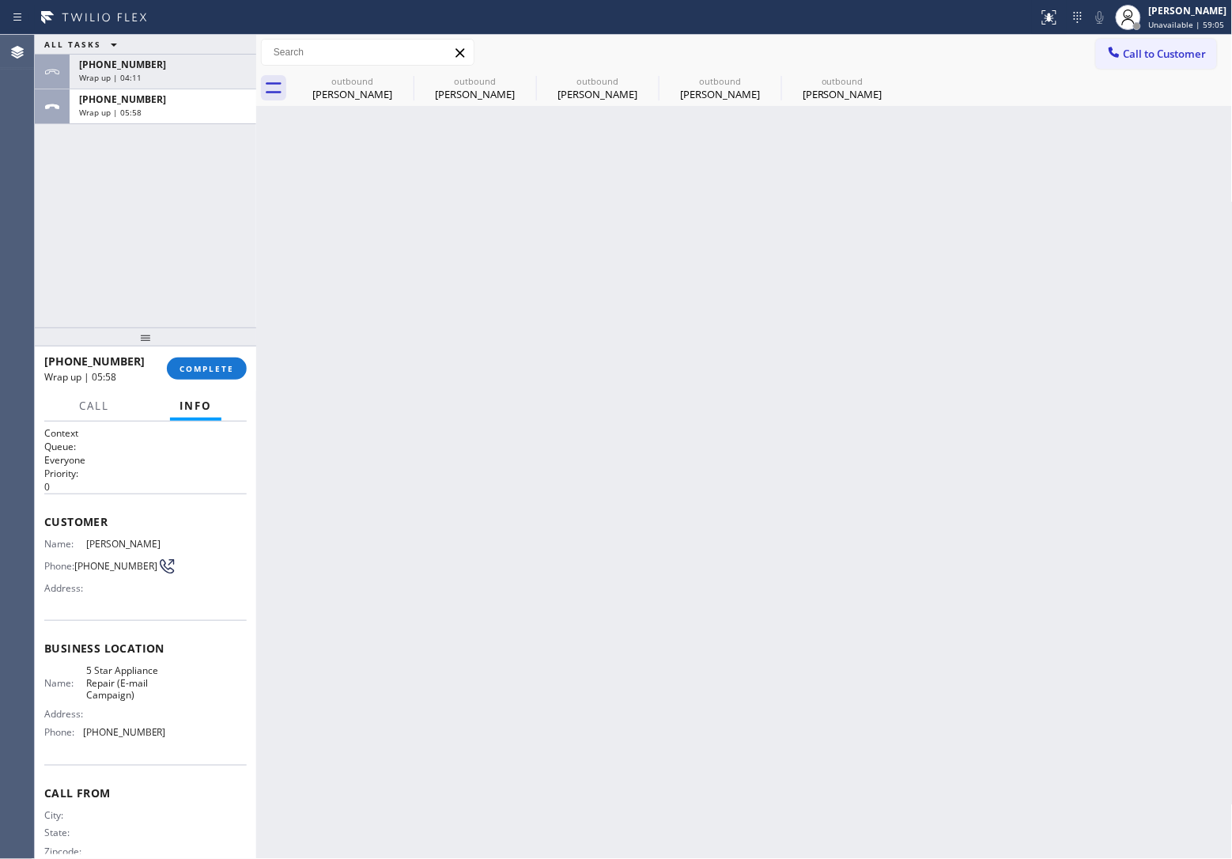
click at [228, 346] on div at bounding box center [145, 336] width 221 height 19
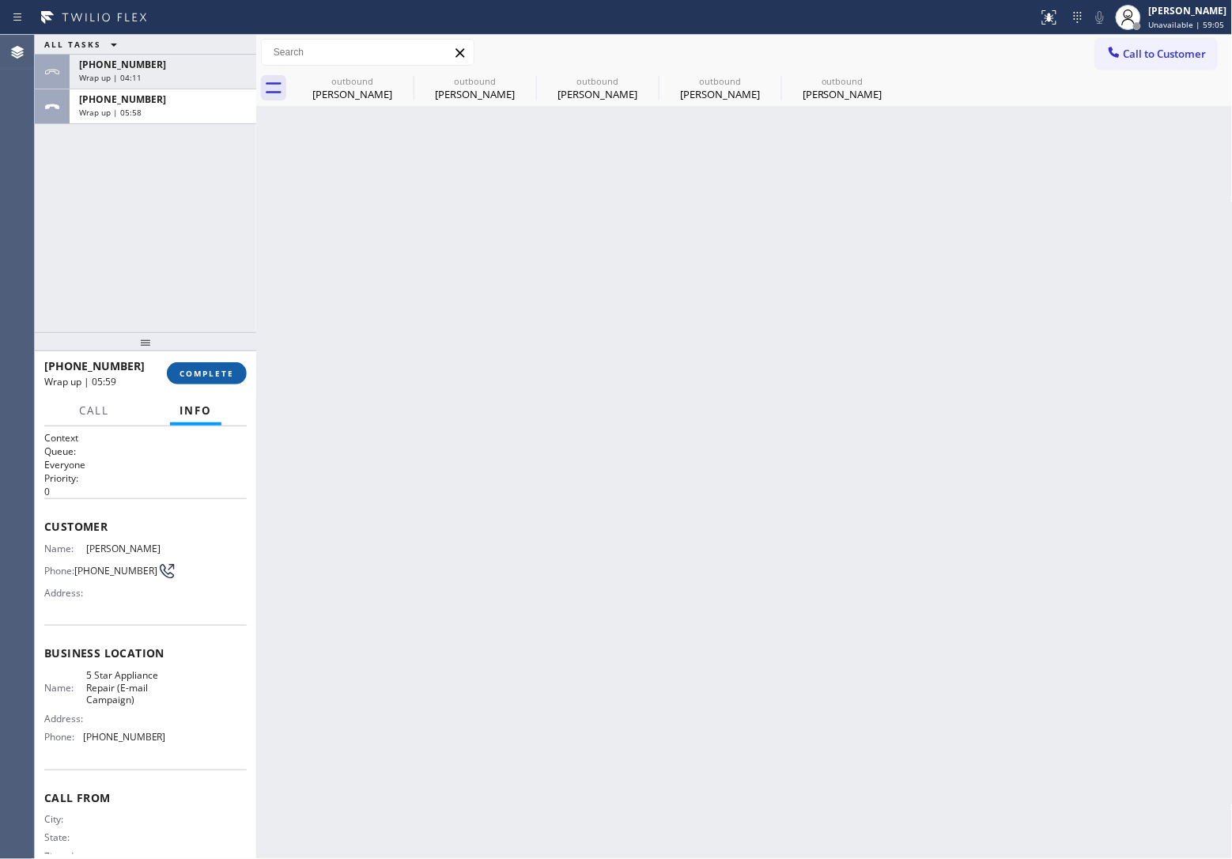
click at [222, 365] on button "COMPLETE" at bounding box center [207, 373] width 80 height 22
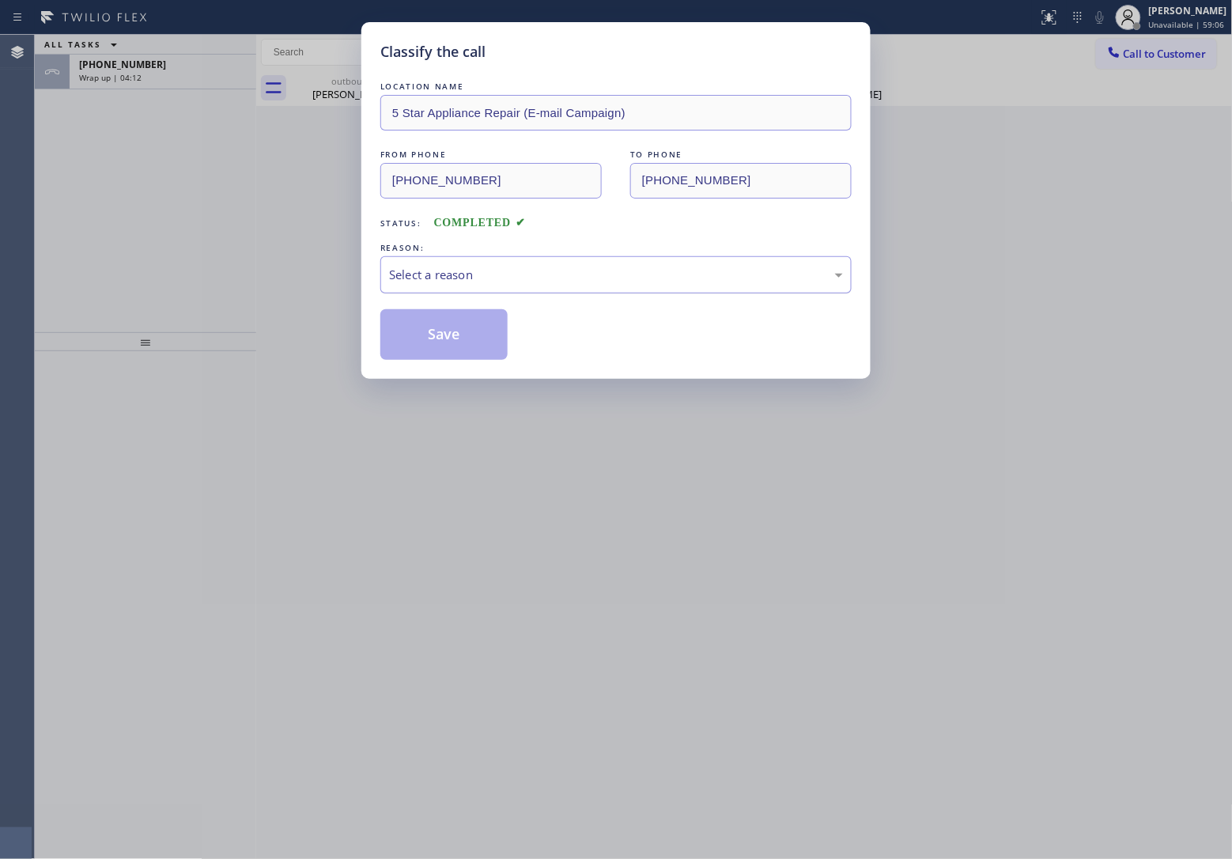
click at [500, 269] on div "Select a reason" at bounding box center [616, 275] width 454 height 18
click at [445, 333] on button "Save" at bounding box center [443, 334] width 127 height 51
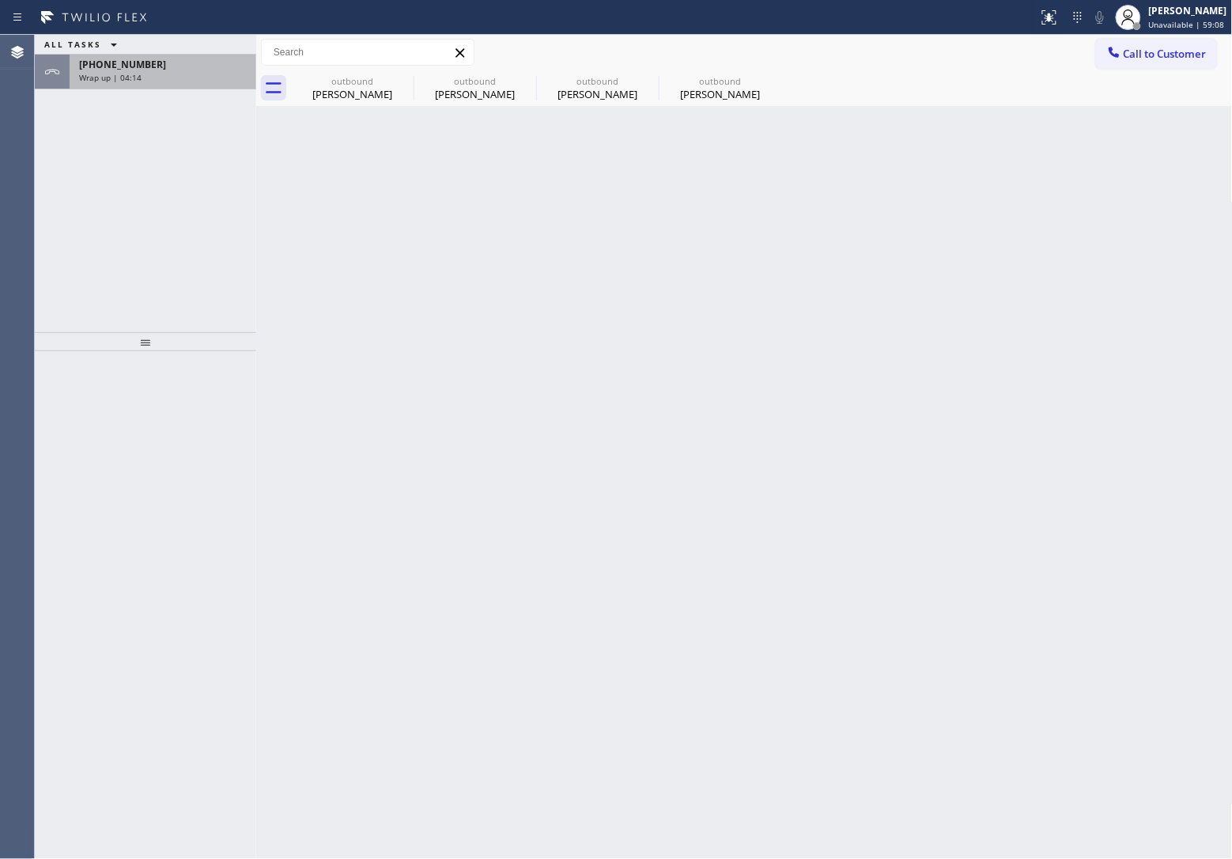
click at [152, 63] on div "[PHONE_NUMBER]" at bounding box center [163, 64] width 168 height 13
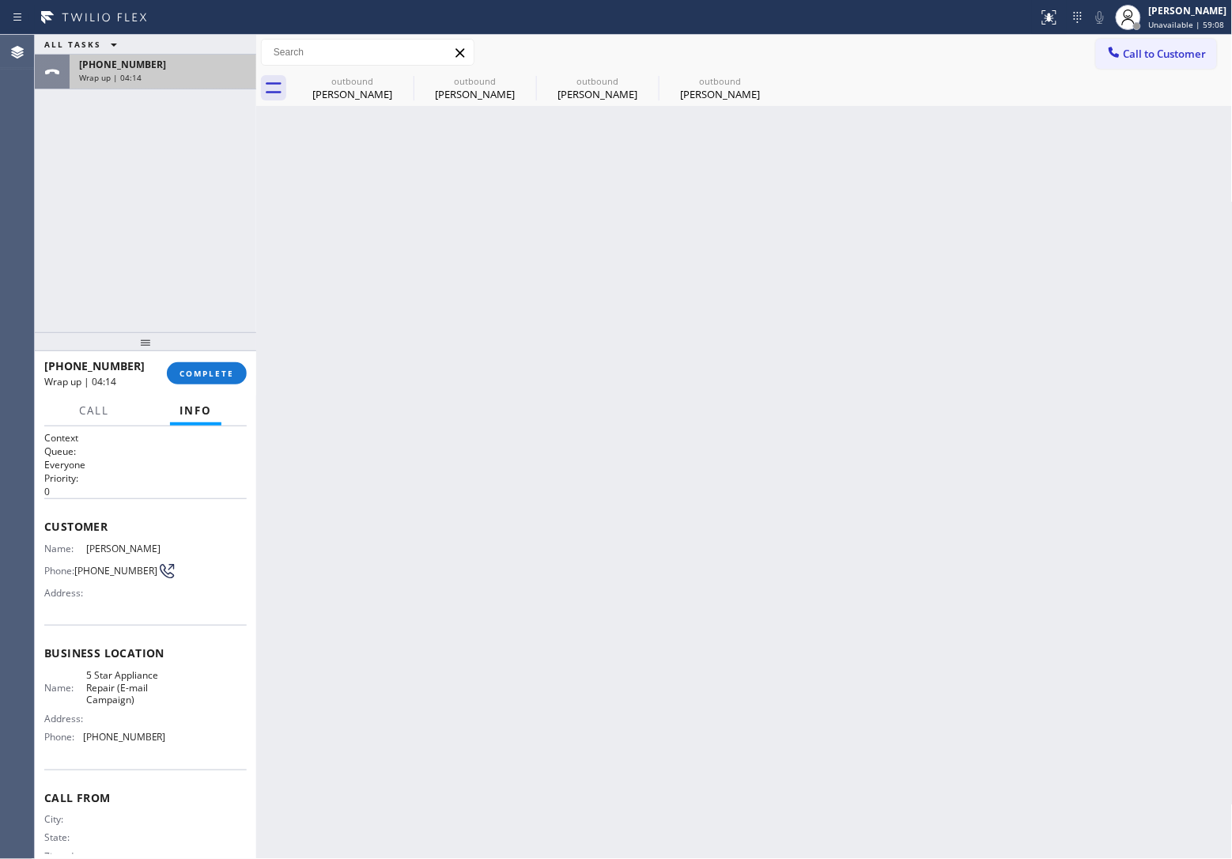
click at [152, 63] on div "[PHONE_NUMBER]" at bounding box center [163, 64] width 168 height 13
click at [238, 376] on button "COMPLETE" at bounding box center [207, 373] width 80 height 22
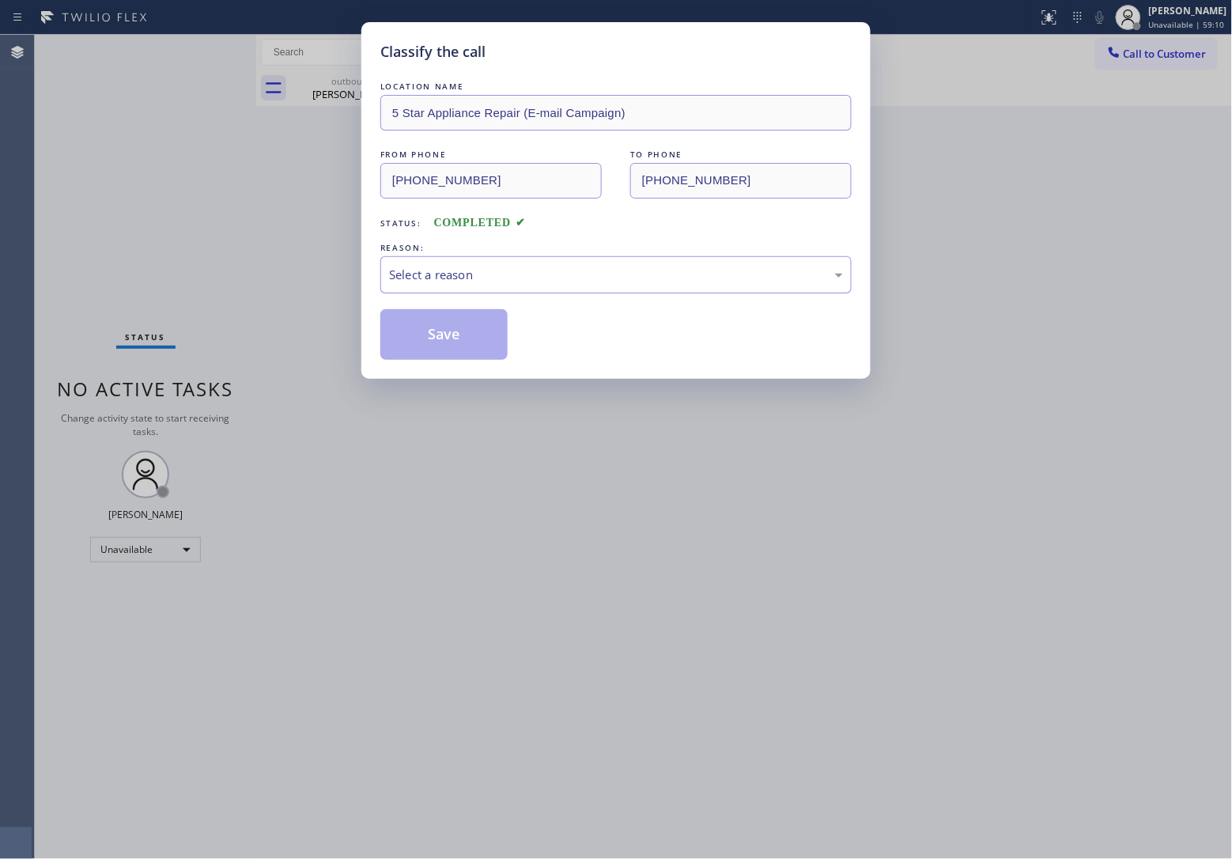
click at [493, 278] on div "Select a reason" at bounding box center [616, 275] width 454 height 18
click at [469, 346] on button "Save" at bounding box center [443, 334] width 127 height 51
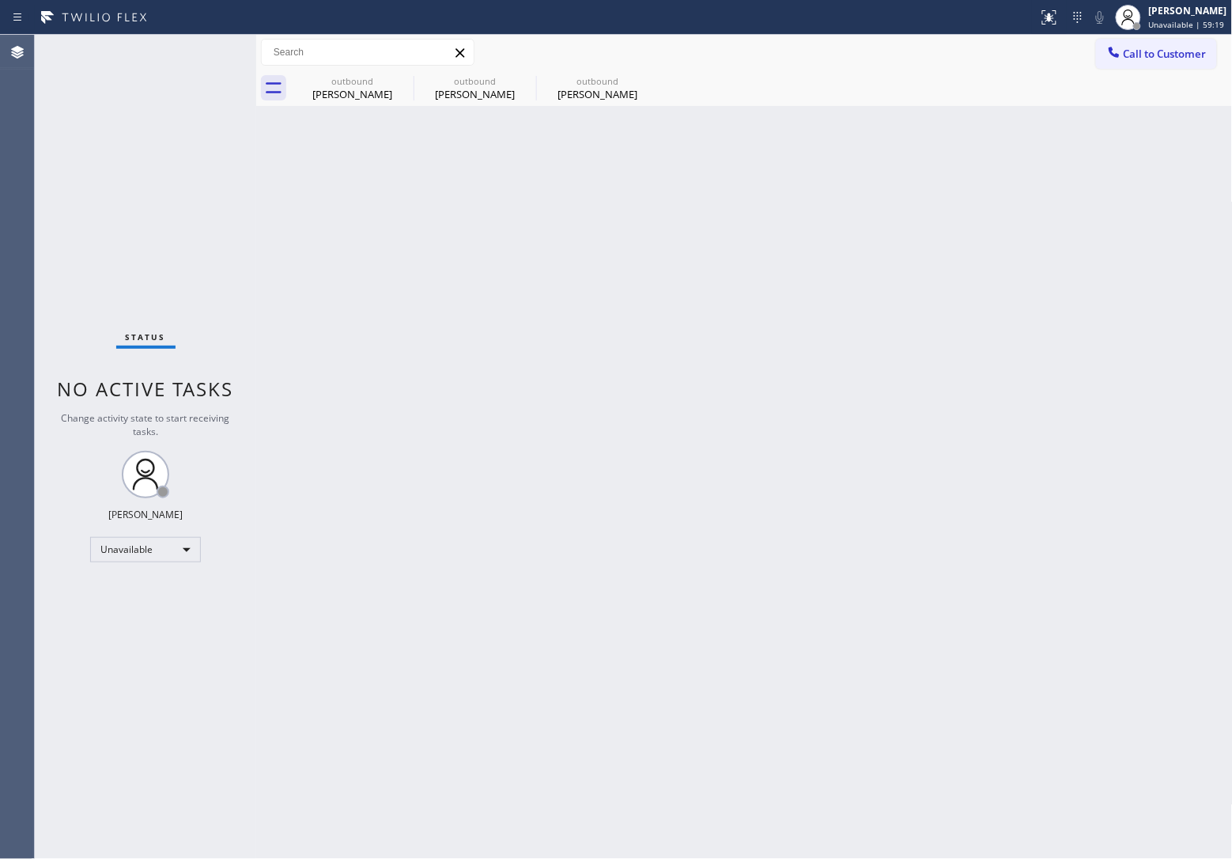
drag, startPoint x: 826, startPoint y: 333, endPoint x: 845, endPoint y: 322, distance: 21.3
click at [826, 333] on div "Back to Dashboard Change Sender ID Customers Technicians Select a contact Outbo…" at bounding box center [744, 447] width 977 height 824
click at [1147, 52] on span "Call to Customer" at bounding box center [1165, 54] width 83 height 14
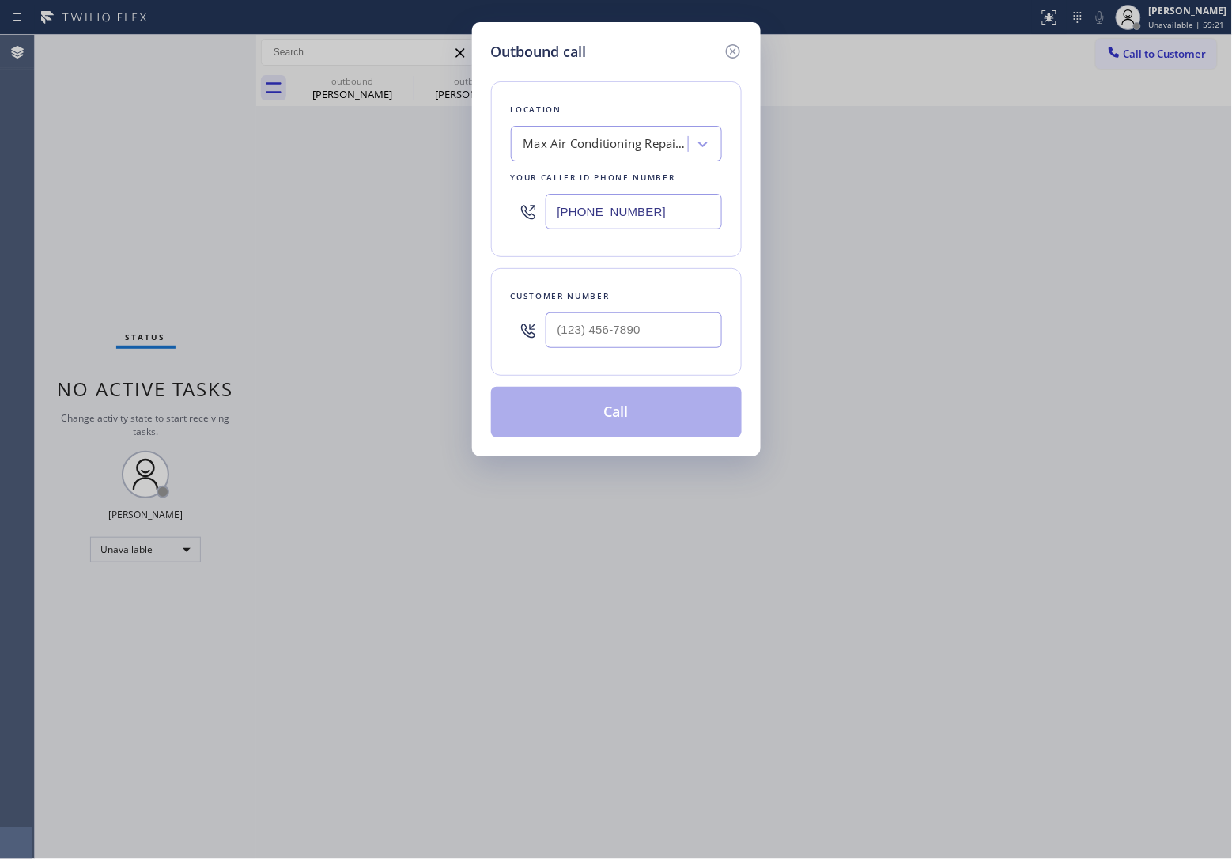
click at [655, 219] on input "[PHONE_NUMBER]" at bounding box center [634, 212] width 176 height 36
paste input "929) 368-474"
type input "[PHONE_NUMBER]"
click at [631, 319] on input "(___) ___-____" at bounding box center [634, 330] width 176 height 36
paste input "929) 813-1570"
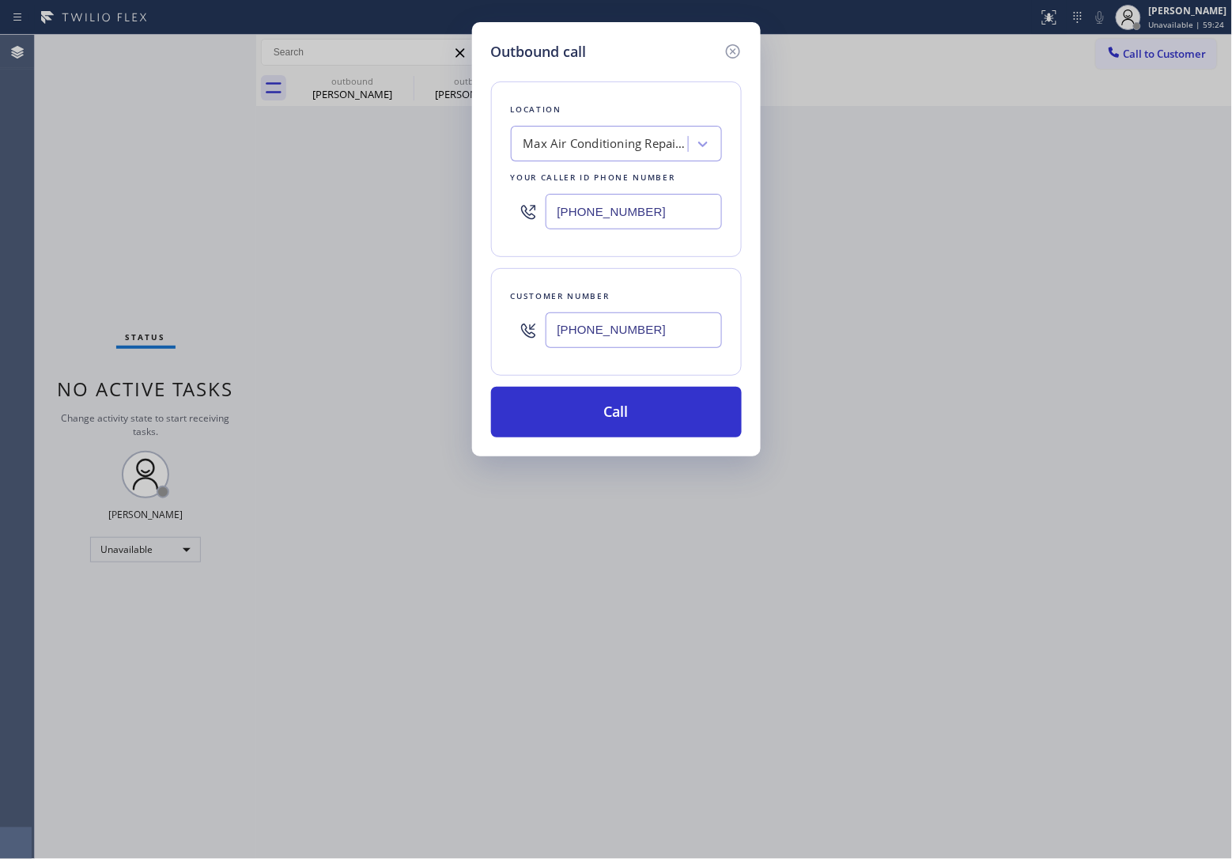
type input "[PHONE_NUMBER]"
click at [594, 222] on input "[PHONE_NUMBER]" at bounding box center [634, 212] width 176 height 36
paste input "929) 368-474_"
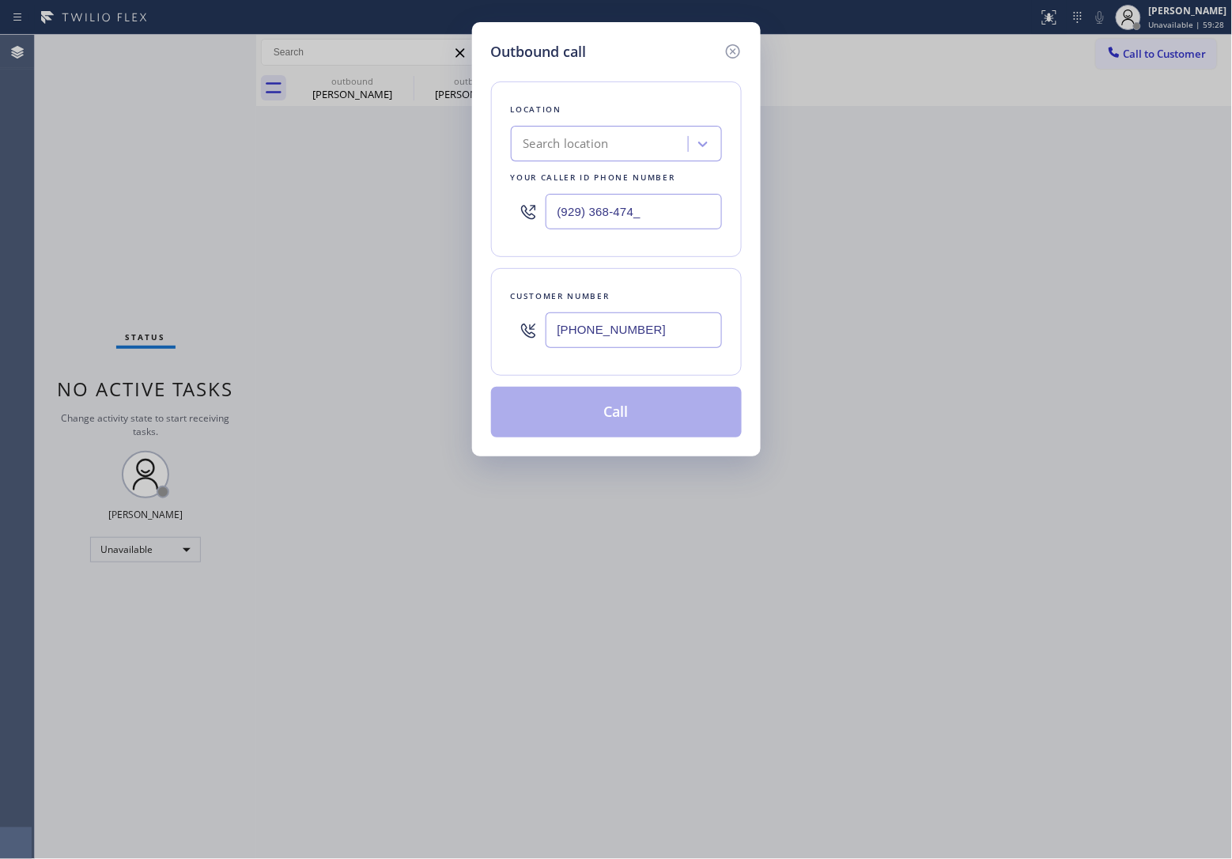
type input "(929) 368-474_"
click at [587, 153] on div "Search location" at bounding box center [565, 144] width 85 height 18
paste input "reenwich Village Appliance Repair"
type input "[GEOGRAPHIC_DATA] Appliance Repair"
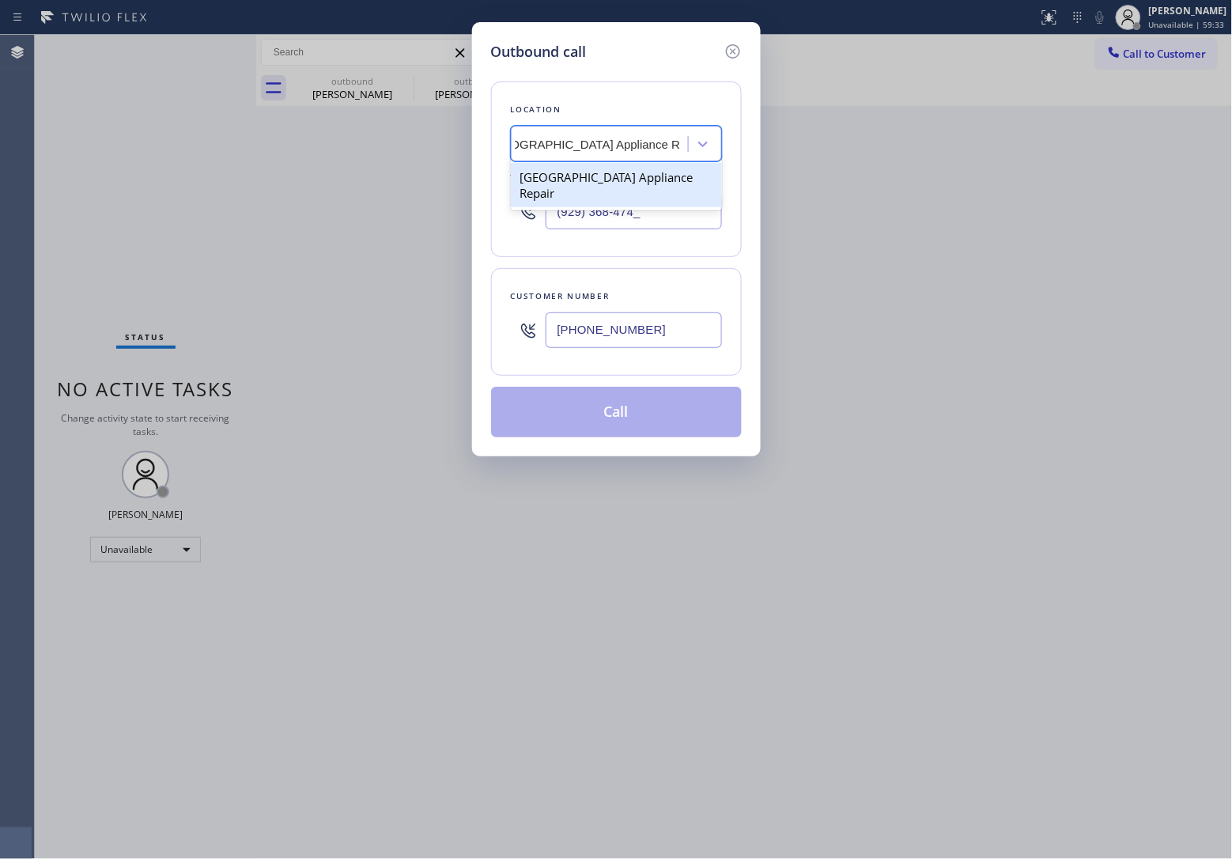
drag, startPoint x: 599, startPoint y: 187, endPoint x: 657, endPoint y: 295, distance: 122.1
click at [601, 187] on div "[GEOGRAPHIC_DATA] Appliance Repair" at bounding box center [616, 185] width 211 height 44
type input "[PHONE_NUMBER]"
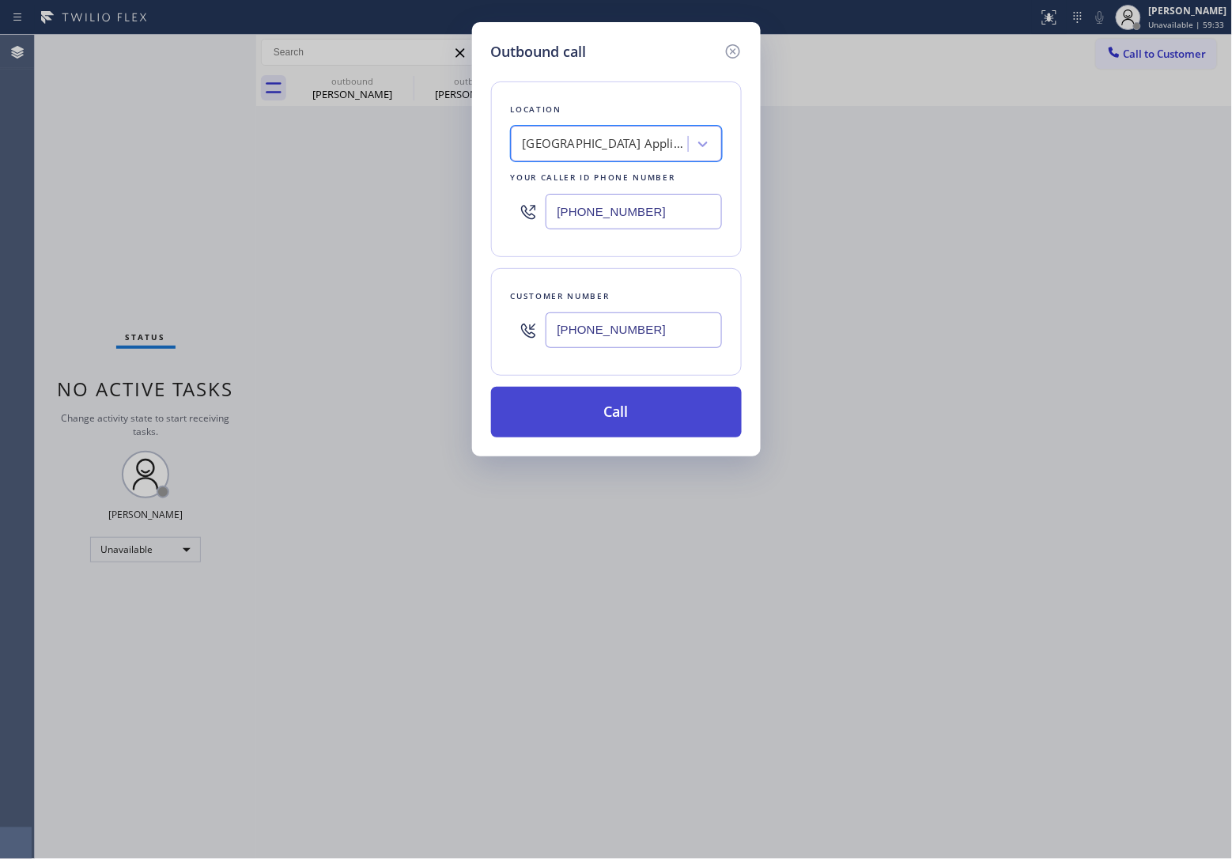
click at [652, 413] on button "Call" at bounding box center [616, 412] width 251 height 51
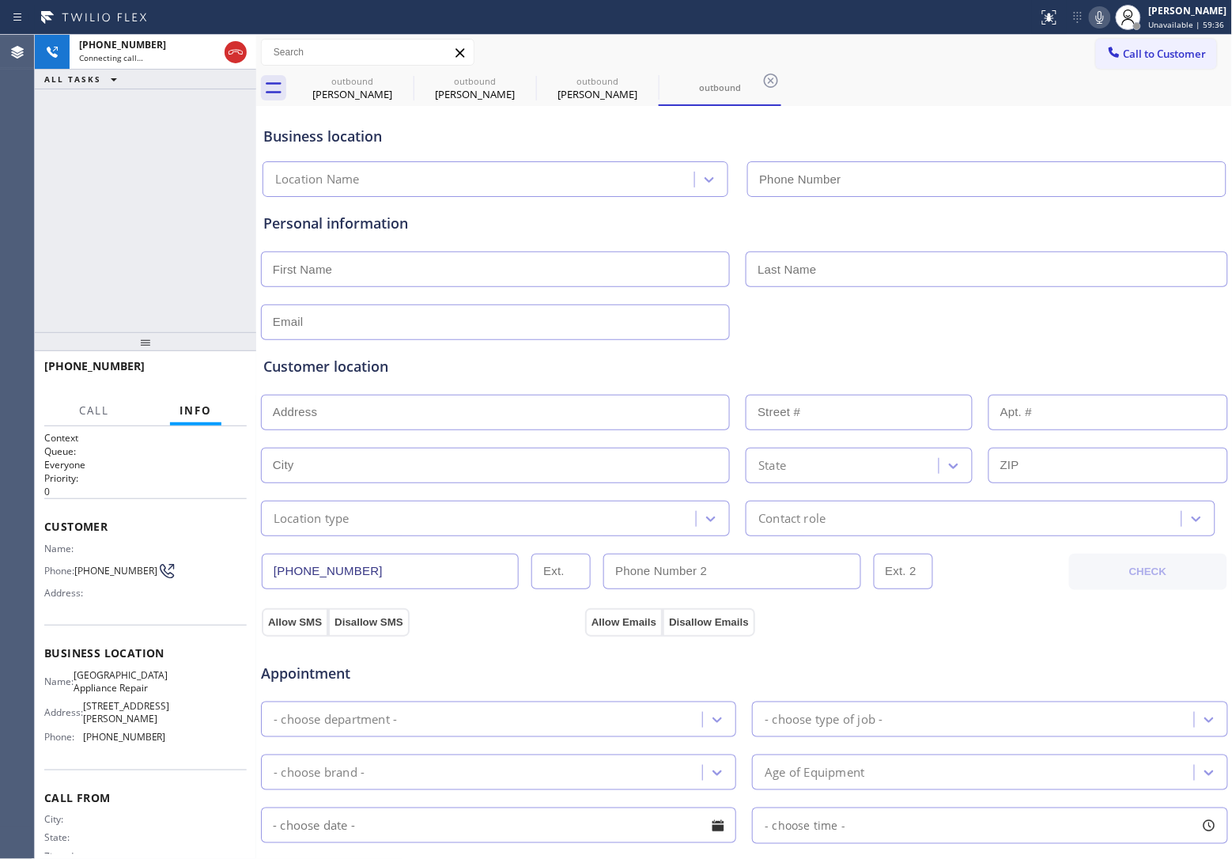
type input "[PHONE_NUMBER]"
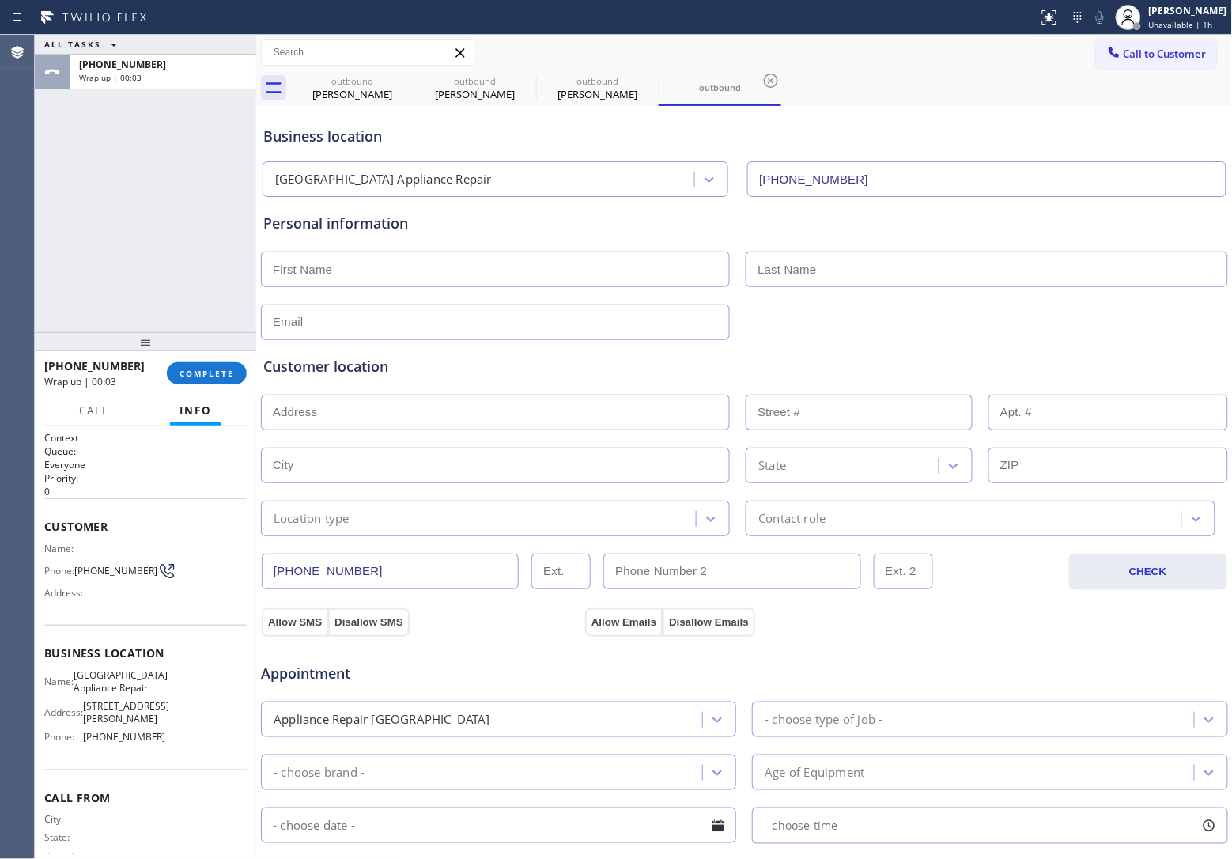
drag, startPoint x: 28, startPoint y: 180, endPoint x: 1219, endPoint y: 113, distance: 1193.5
click at [36, 180] on div "Agent Desktop Classify the call LOCATION NAME Sub Zero Appliance Repair Tower T…" at bounding box center [616, 447] width 1232 height 824
drag, startPoint x: 1152, startPoint y: 42, endPoint x: 993, endPoint y: 168, distance: 203.1
click at [1151, 43] on button "Call to Customer" at bounding box center [1156, 54] width 121 height 30
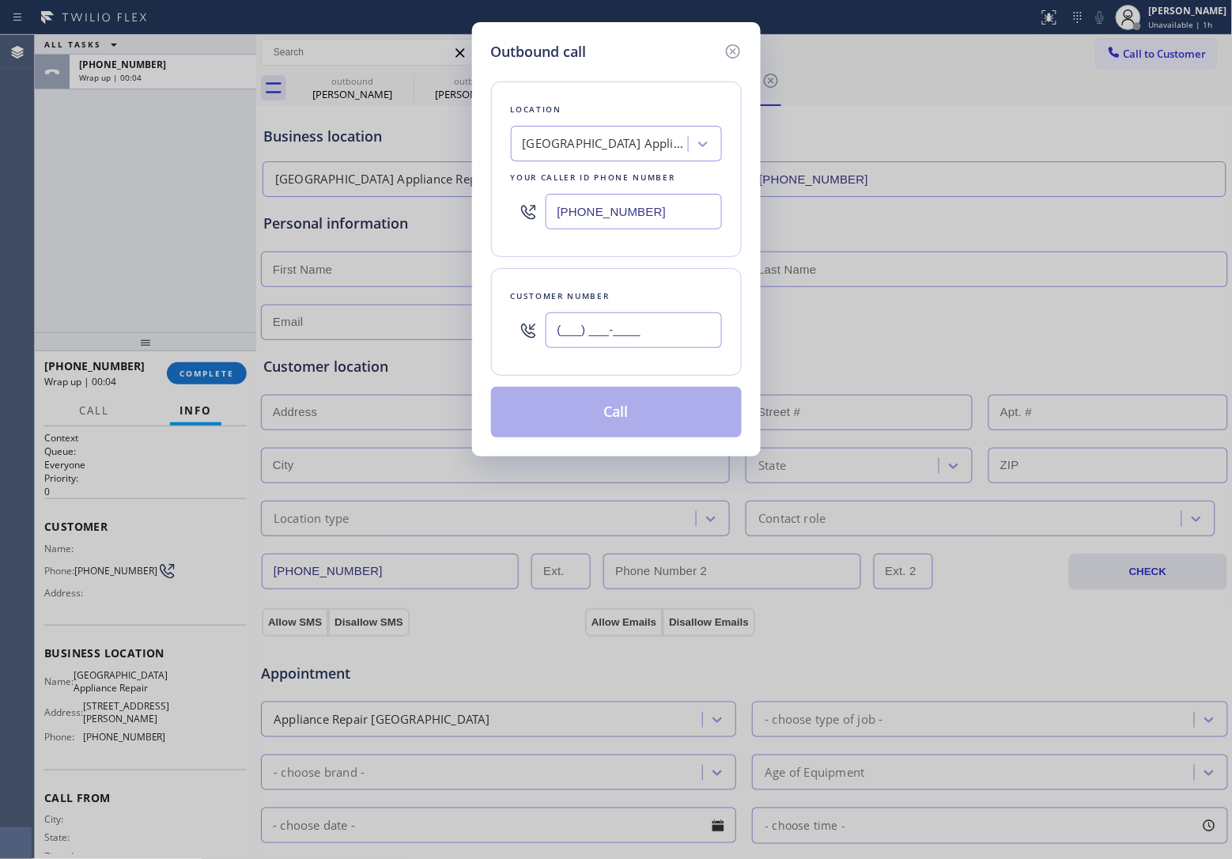
click at [649, 341] on input "(___) ___-____" at bounding box center [634, 330] width 176 height 36
paste input "929) 813-1570"
type input "[PHONE_NUMBER]"
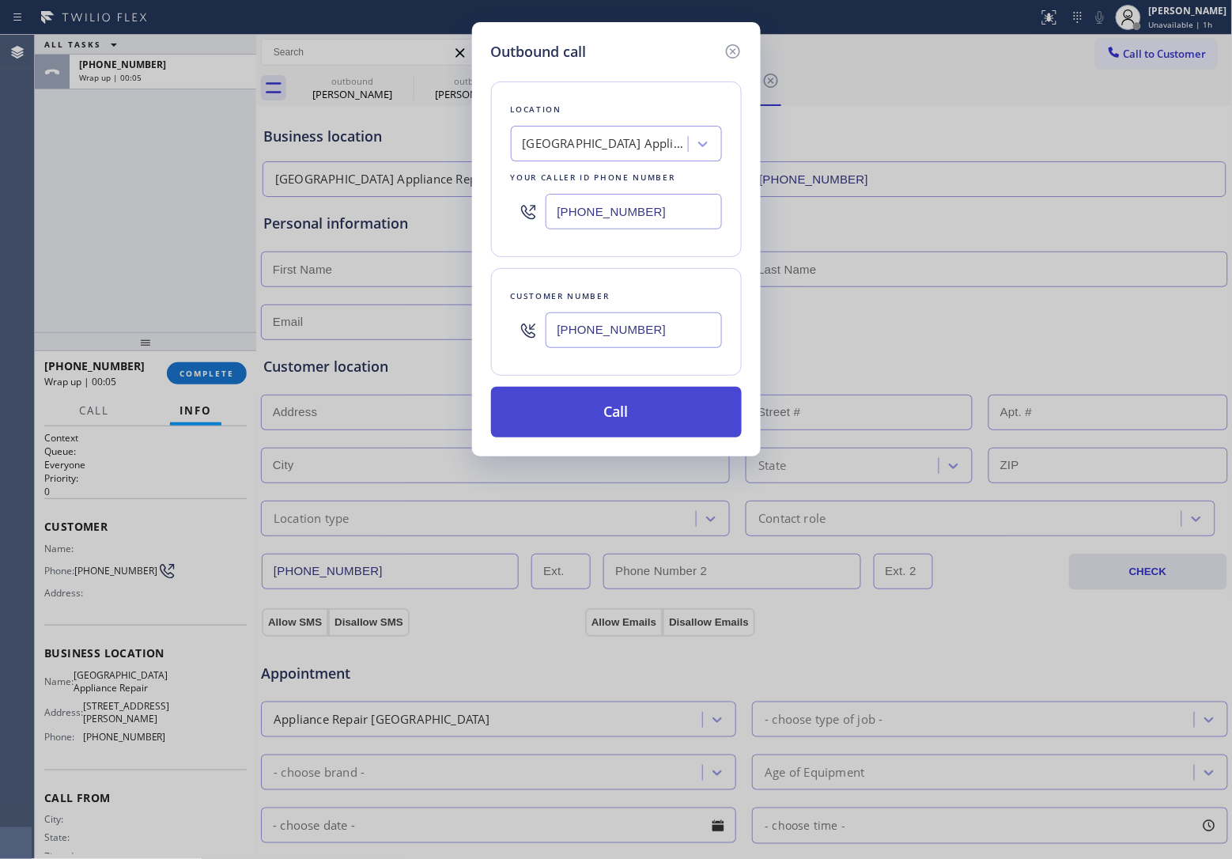
click at [630, 418] on button "Call" at bounding box center [616, 412] width 251 height 51
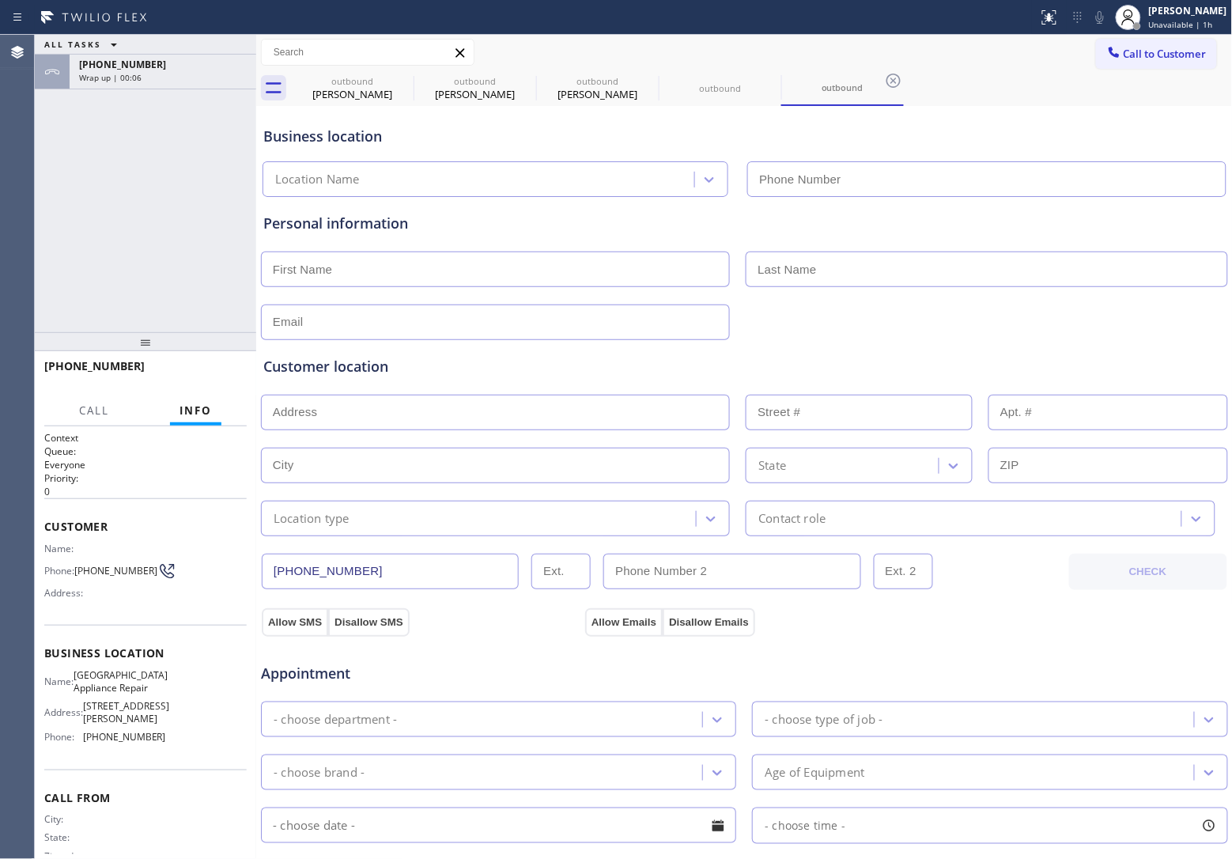
type input "[PHONE_NUMBER]"
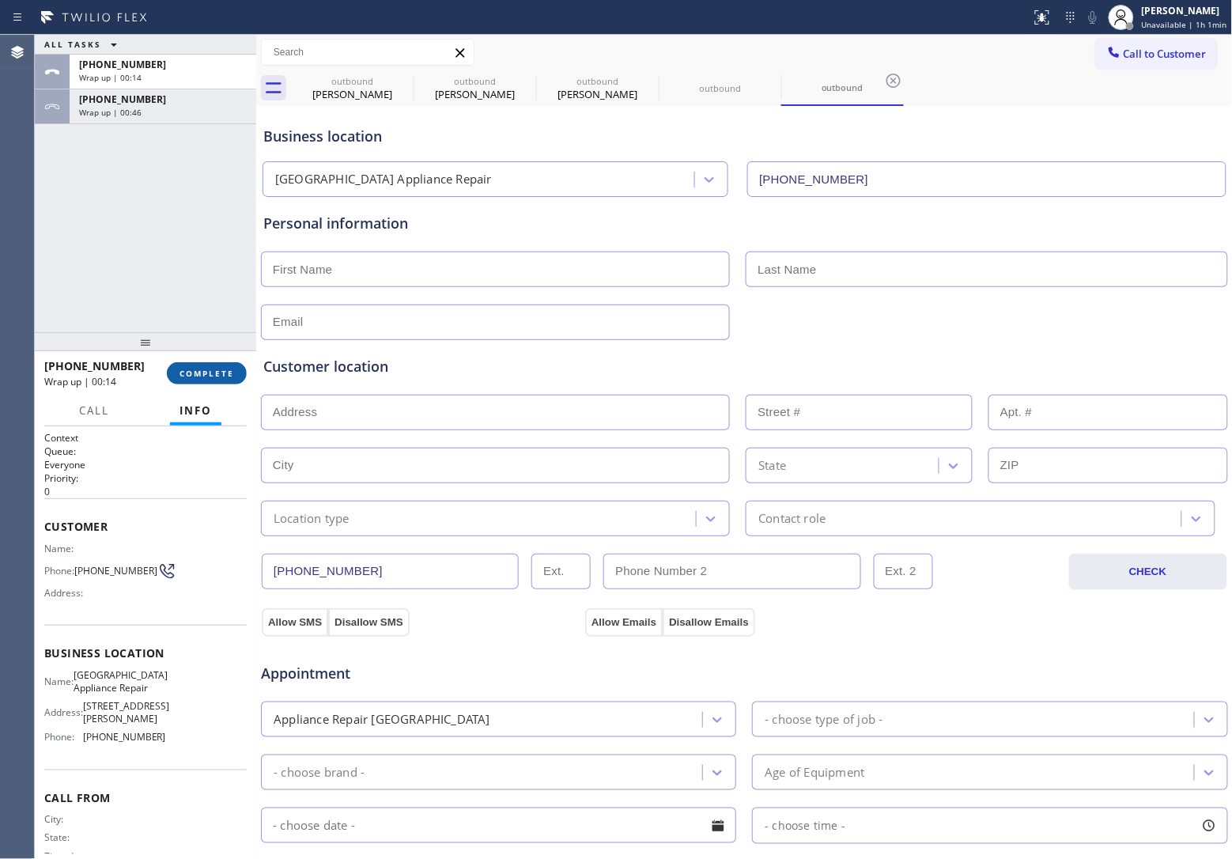
click at [204, 370] on span "COMPLETE" at bounding box center [206, 373] width 55 height 11
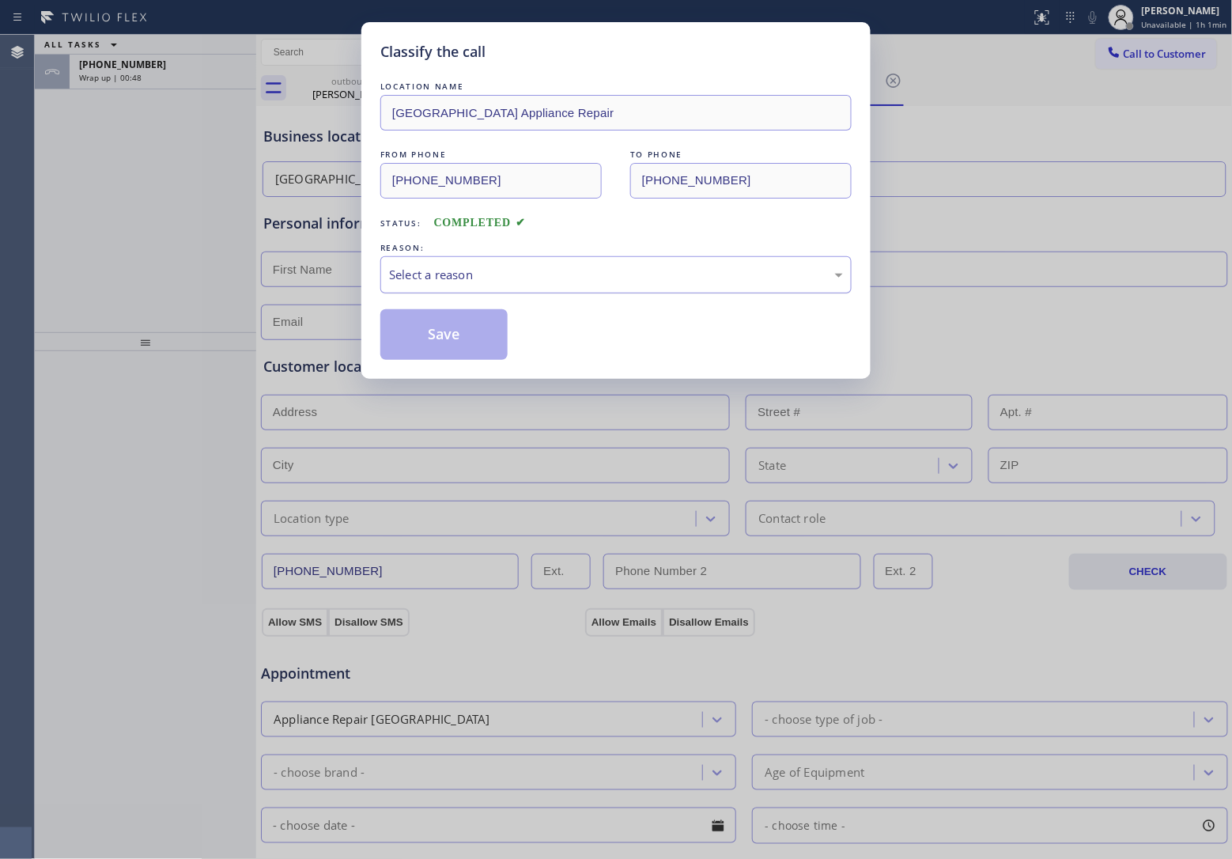
click at [673, 284] on div "Select a reason" at bounding box center [616, 275] width 454 height 18
click at [496, 336] on button "Save" at bounding box center [443, 334] width 127 height 51
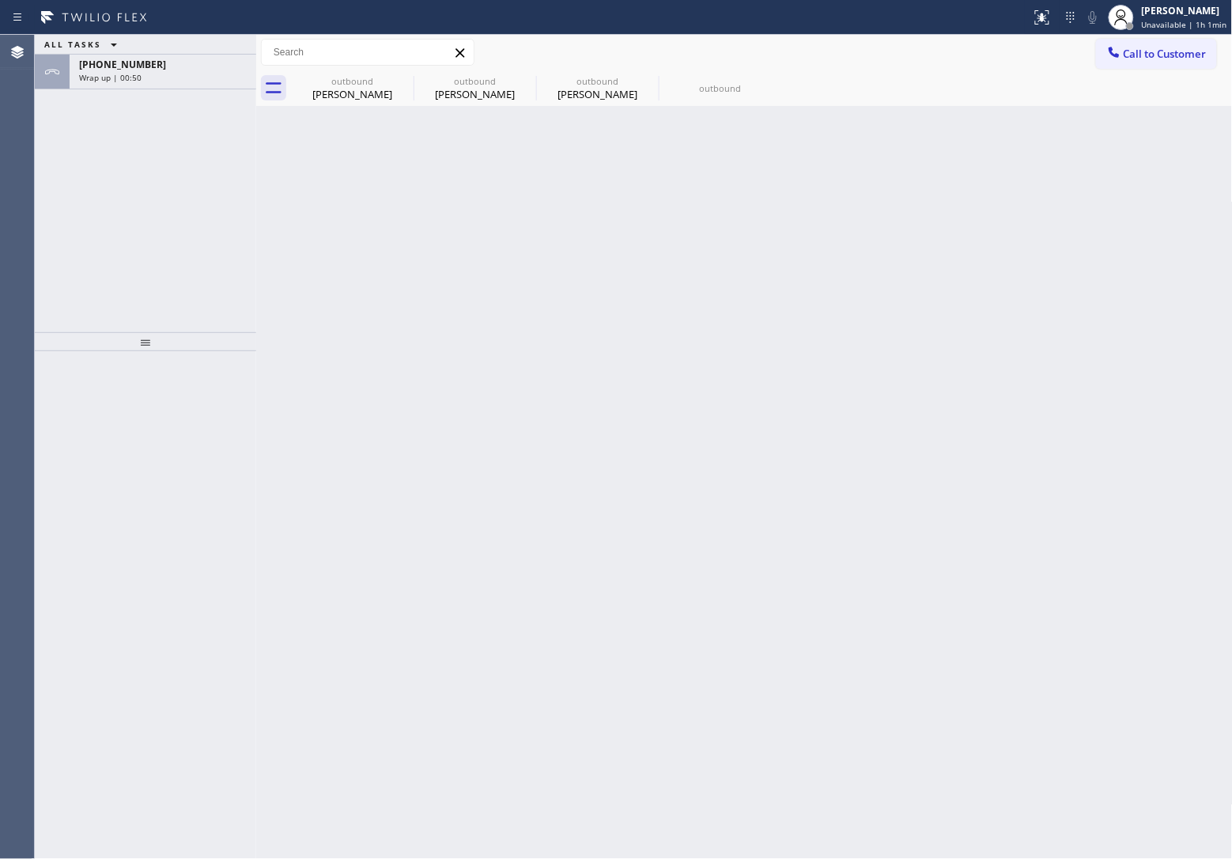
click at [158, 50] on div "ALL TASKS ALL TASKS ACTIVE TASKS TASKS IN WRAP UP" at bounding box center [145, 45] width 221 height 20
click at [162, 70] on div "[PHONE_NUMBER]" at bounding box center [163, 64] width 168 height 13
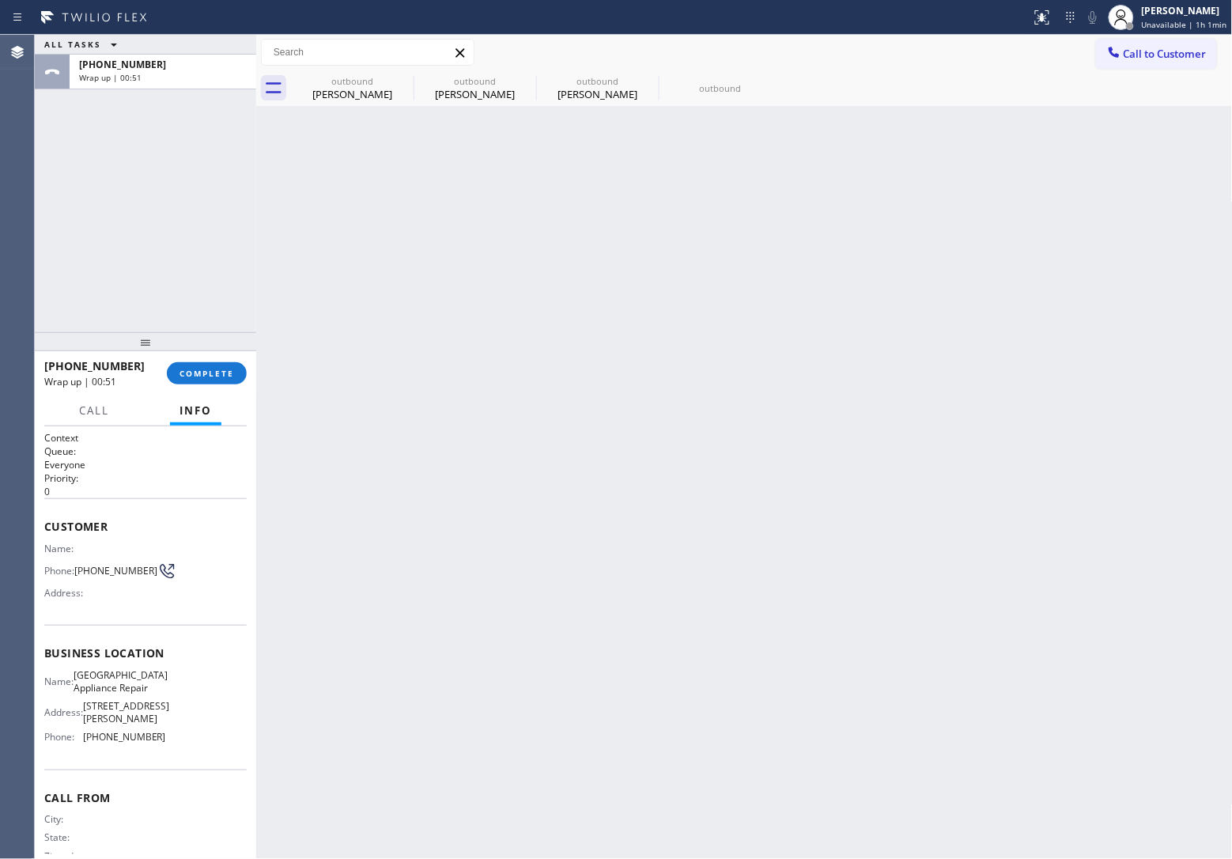
click at [226, 395] on div "Call Info" at bounding box center [145, 411] width 202 height 32
click at [204, 376] on span "COMPLETE" at bounding box center [206, 373] width 55 height 11
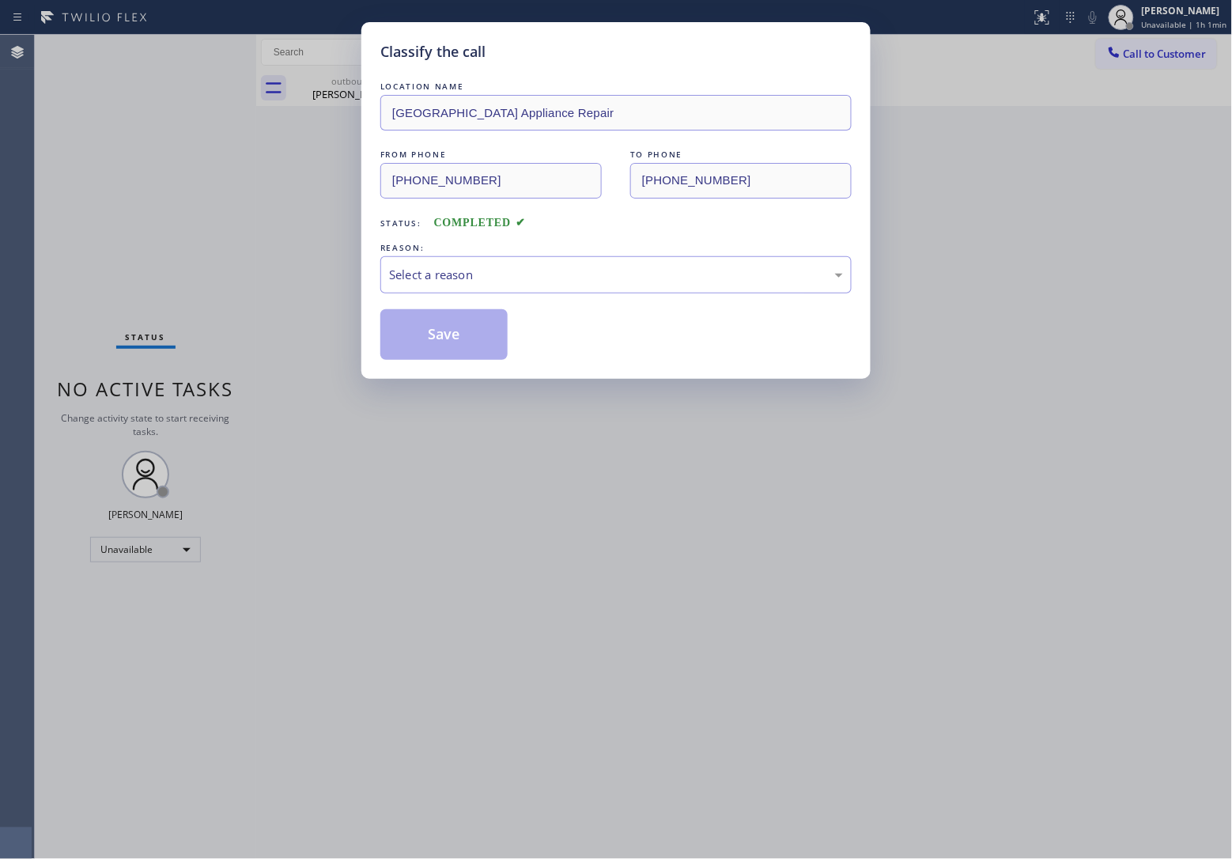
click at [452, 305] on div "LOCATION NAME [GEOGRAPHIC_DATA] Appliance Repair FROM PHONE [PHONE_NUMBER] TO P…" at bounding box center [615, 219] width 471 height 282
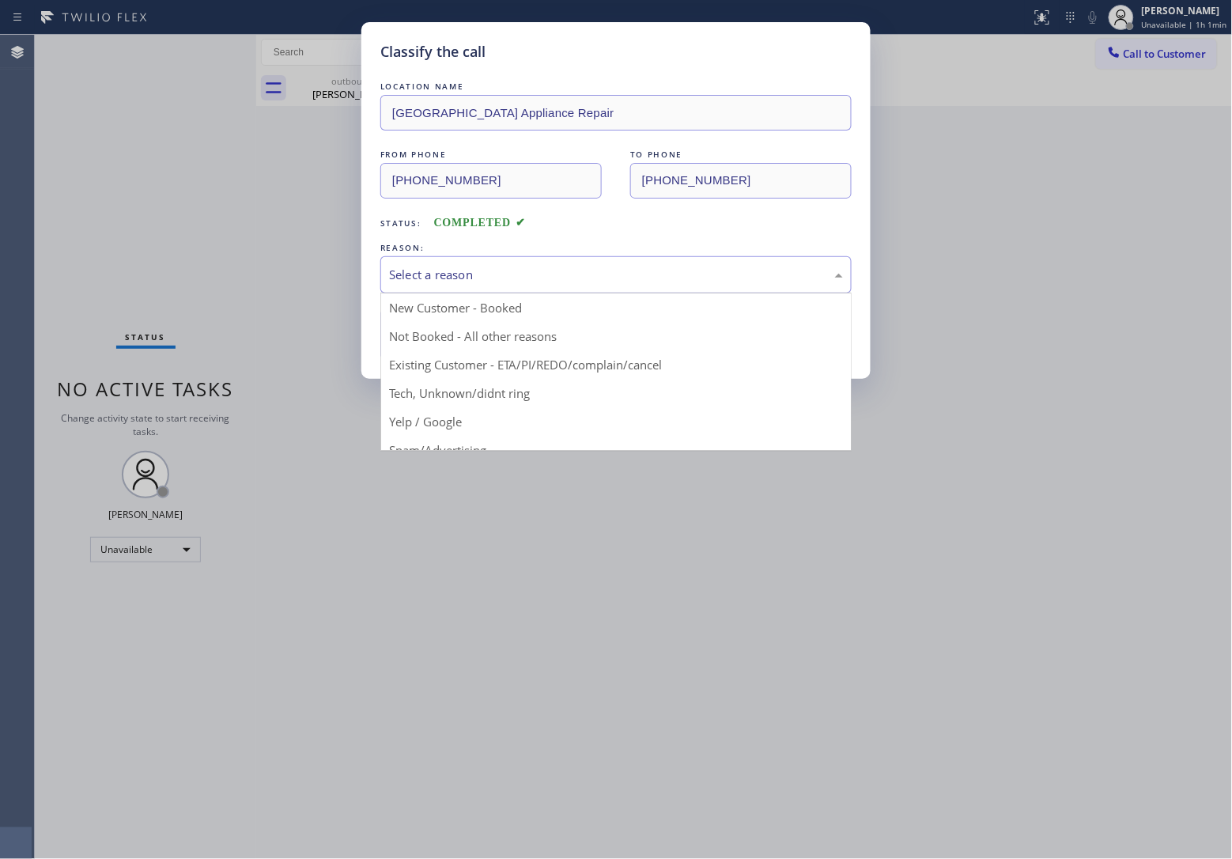
click at [460, 279] on div "Select a reason" at bounding box center [616, 275] width 454 height 18
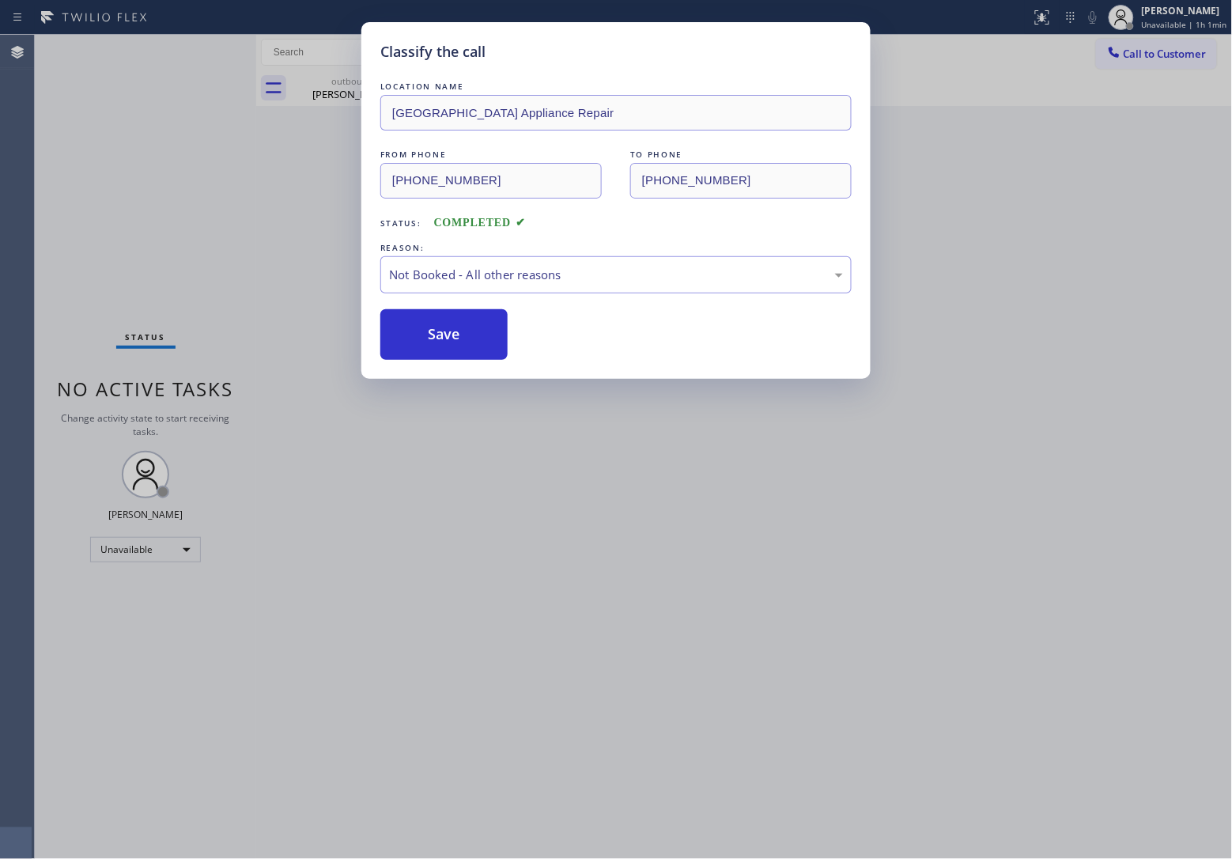
click at [447, 338] on button "Save" at bounding box center [443, 334] width 127 height 51
type input "[PHONE_NUMBER]"
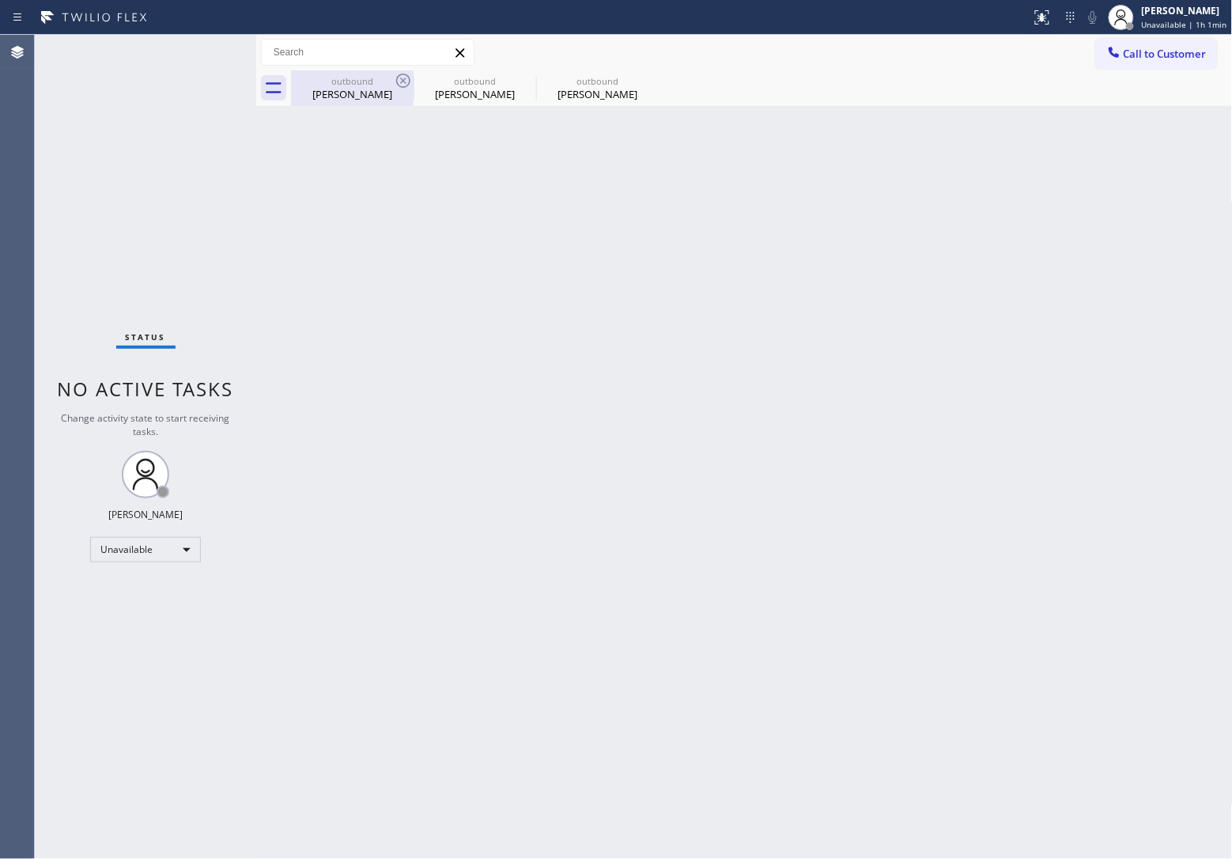
click at [392, 92] on div "[PERSON_NAME]" at bounding box center [352, 94] width 119 height 14
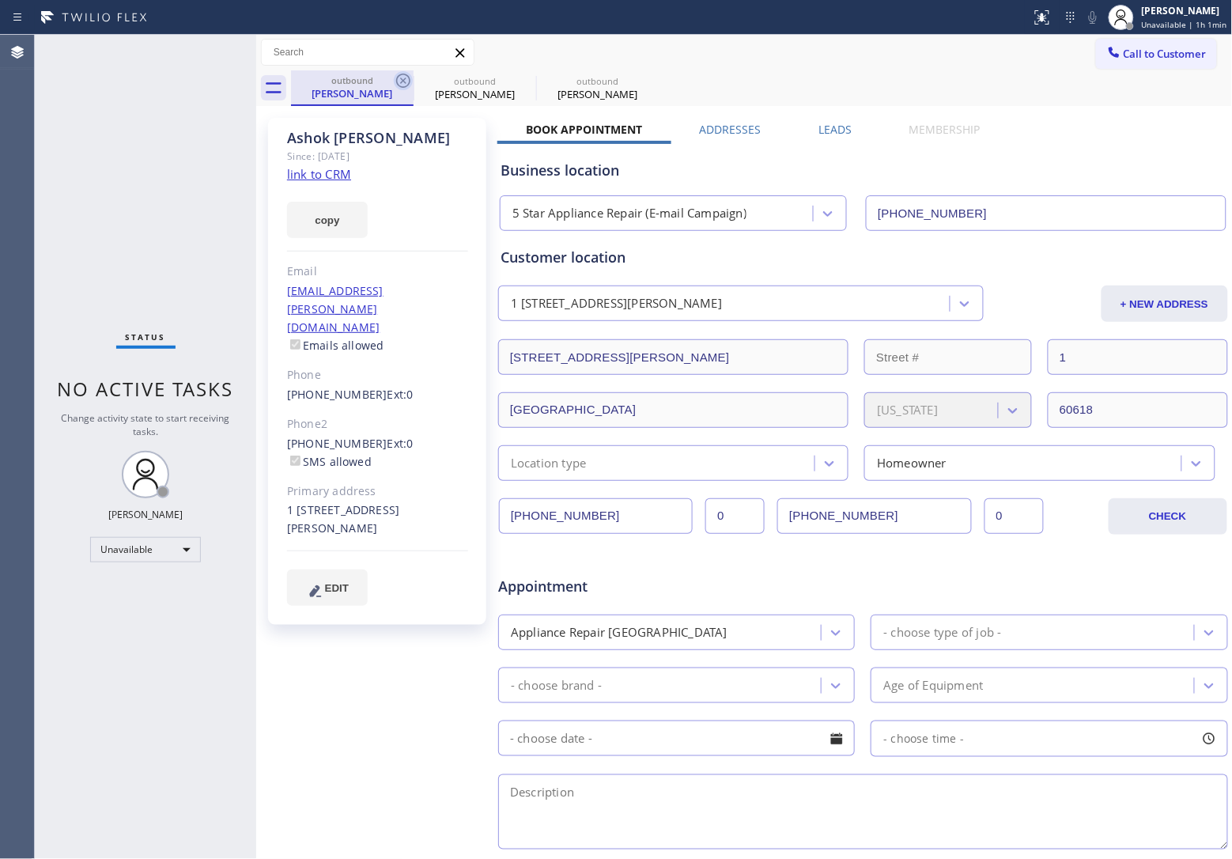
click at [402, 79] on icon at bounding box center [403, 81] width 14 height 14
click at [519, 79] on icon at bounding box center [526, 81] width 14 height 14
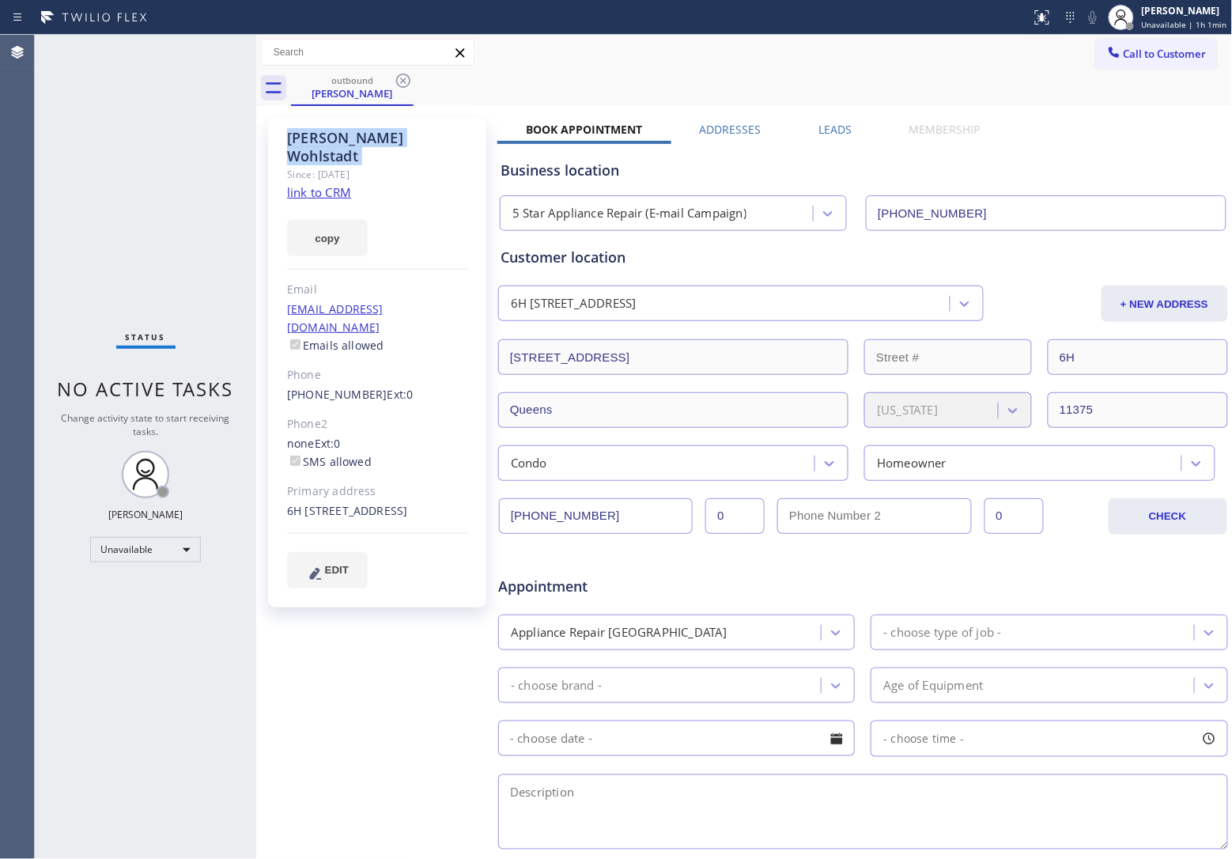
click at [402, 79] on icon at bounding box center [403, 81] width 14 height 14
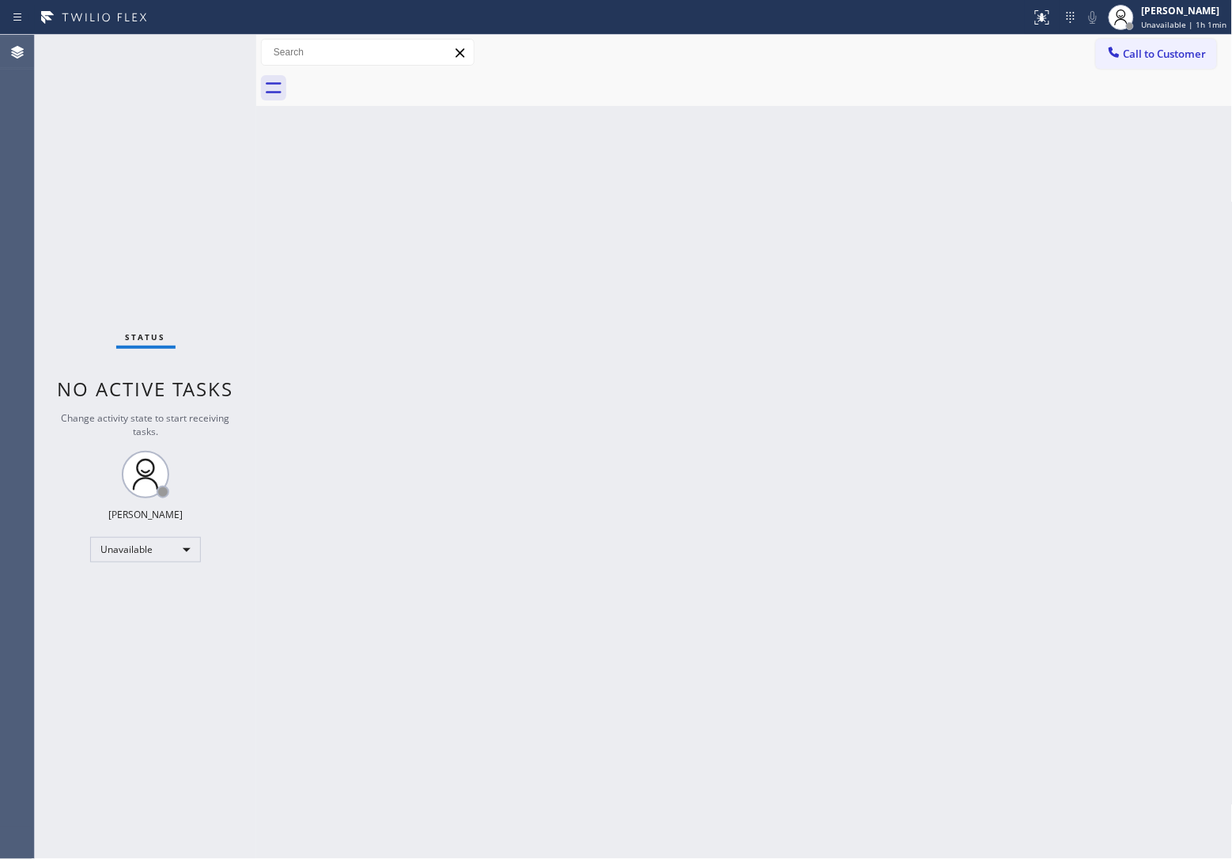
drag, startPoint x: 402, startPoint y: 79, endPoint x: 843, endPoint y: 742, distance: 796.1
click at [421, 96] on div at bounding box center [762, 88] width 942 height 36
click at [1173, 58] on span "Call to Customer" at bounding box center [1165, 54] width 83 height 14
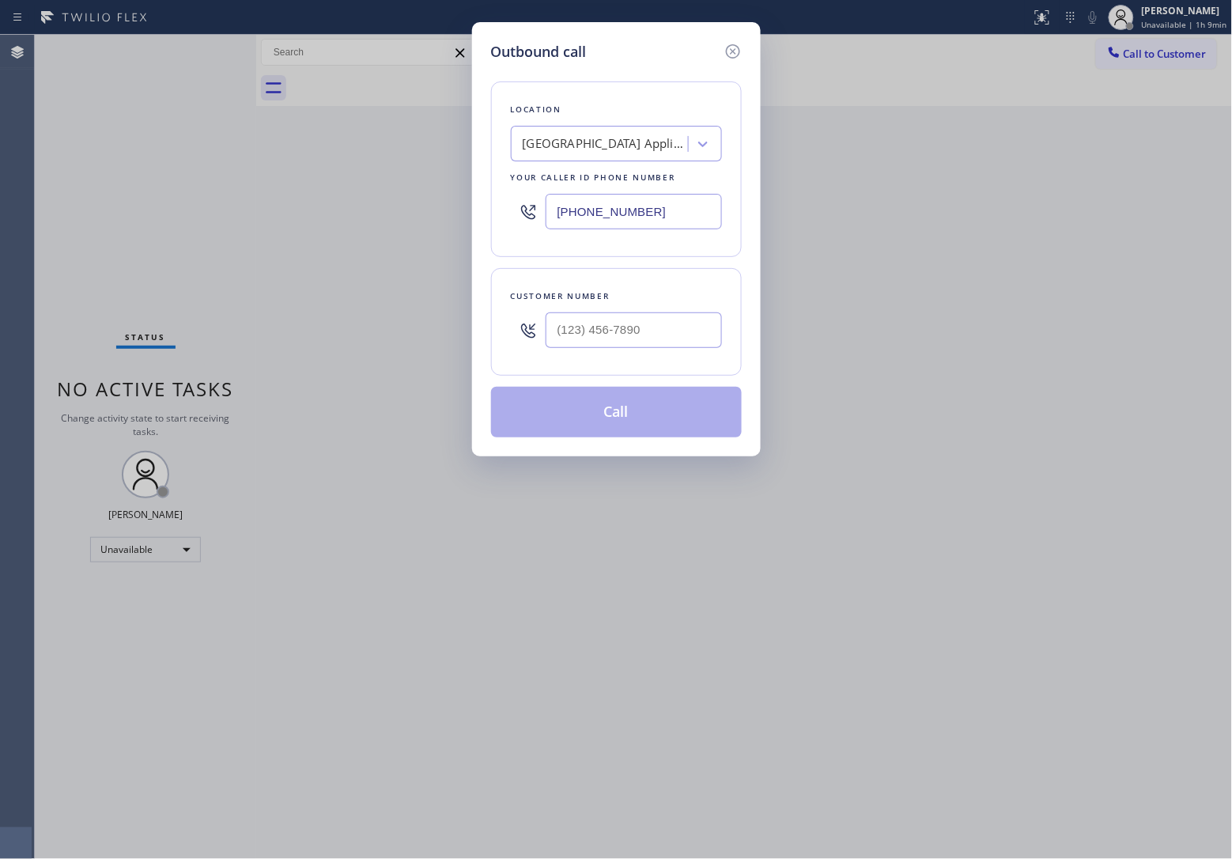
click at [615, 216] on input "[PHONE_NUMBER]" at bounding box center [634, 212] width 176 height 36
paste input "833) 692-2271"
type input "[PHONE_NUMBER]"
type input "(___) ___-____"
click at [602, 344] on input "text" at bounding box center [634, 330] width 176 height 36
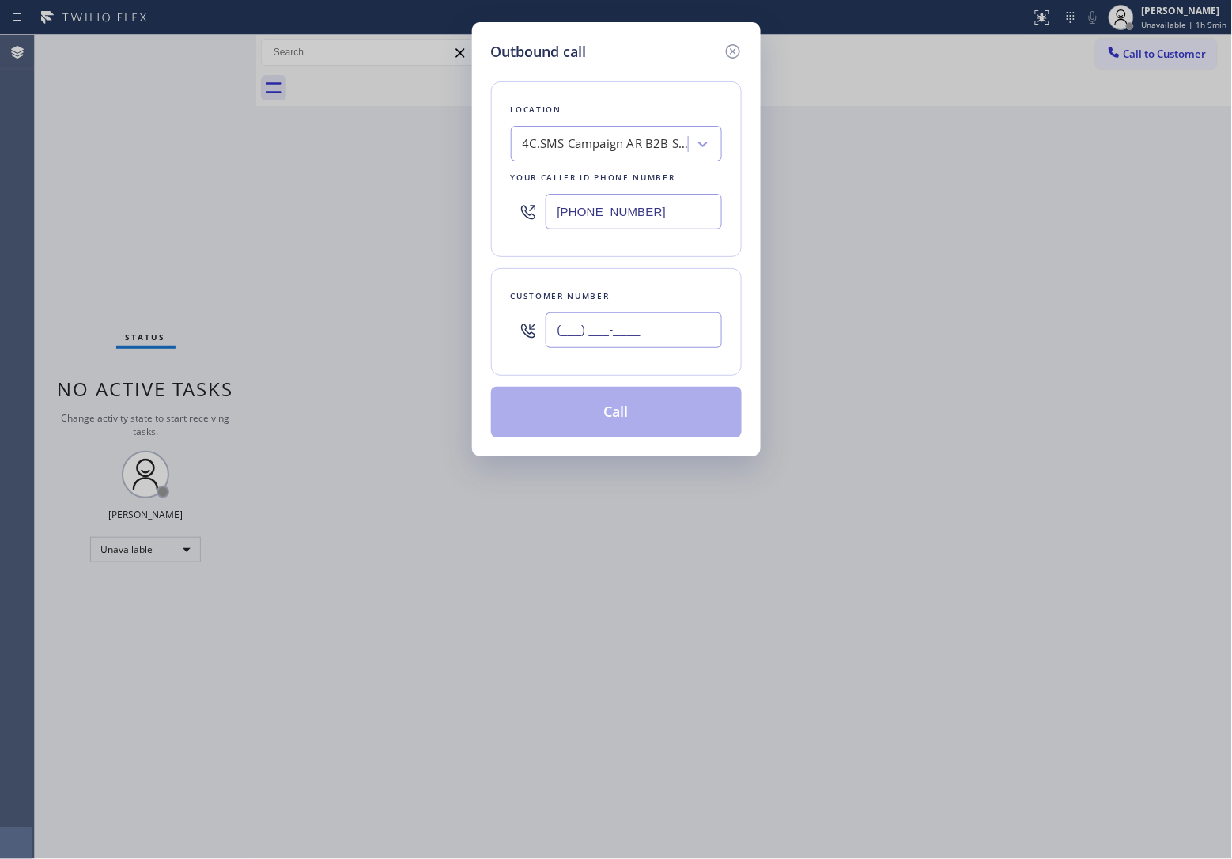
paste input "773) 259-9096"
paste input "text"
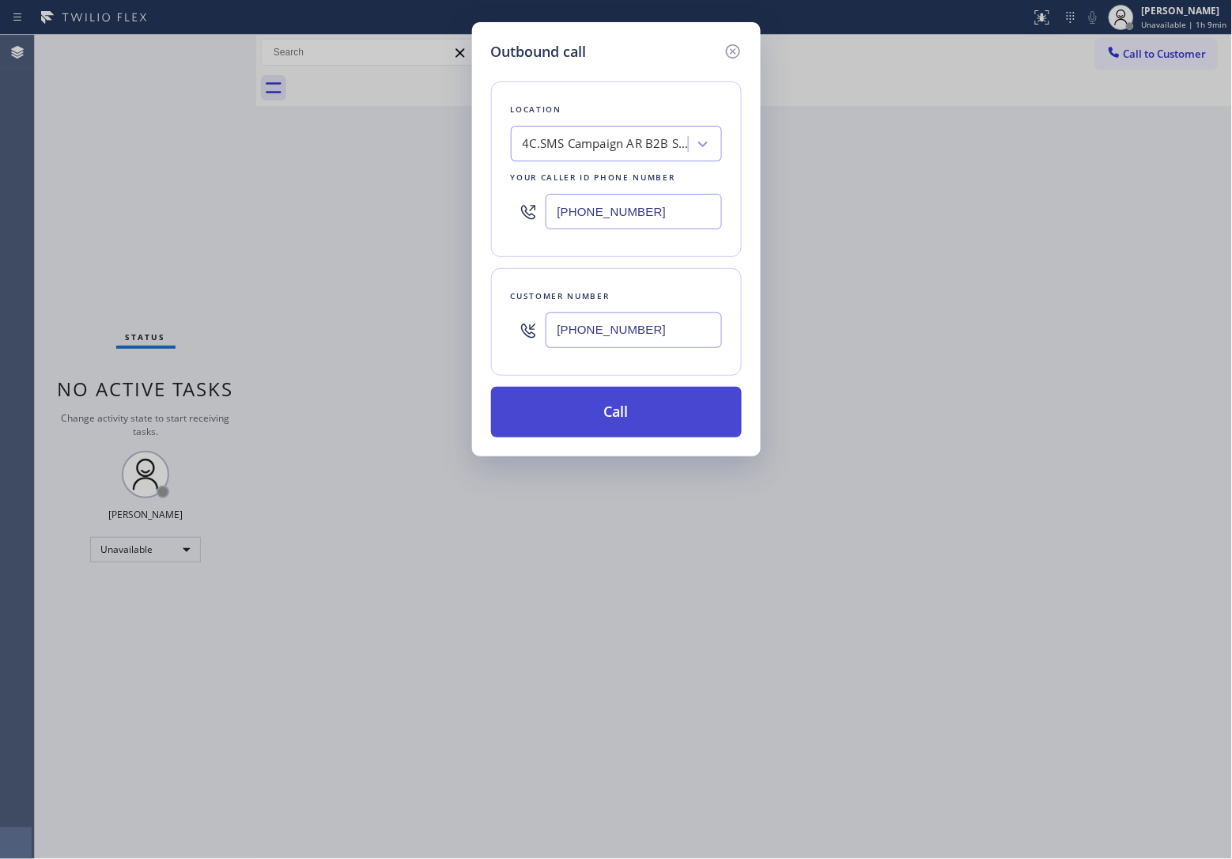
type input "[PHONE_NUMBER]"
click at [648, 433] on button "Call" at bounding box center [616, 412] width 251 height 51
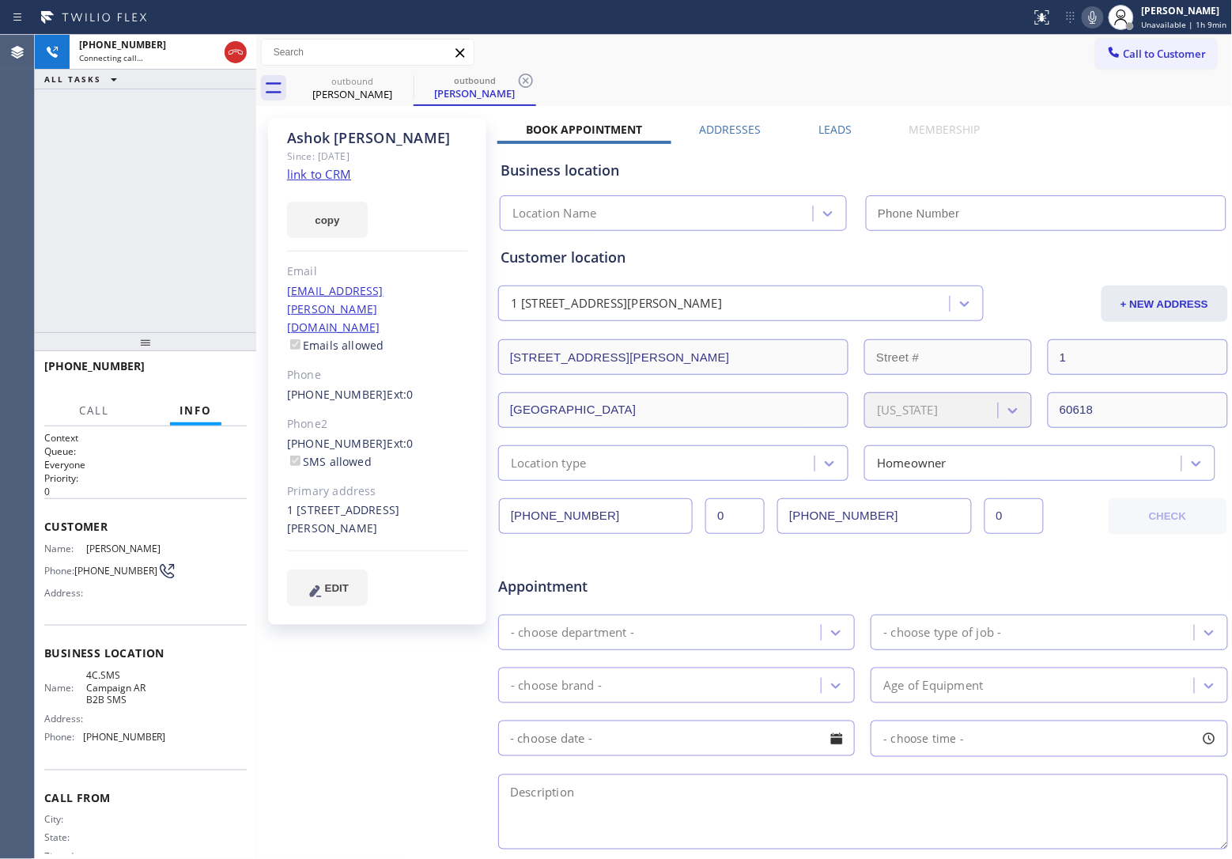
type input "[PHONE_NUMBER]"
drag, startPoint x: 24, startPoint y: 246, endPoint x: 216, endPoint y: 121, distance: 229.2
click at [26, 244] on div "Agent Desktop" at bounding box center [17, 447] width 34 height 824
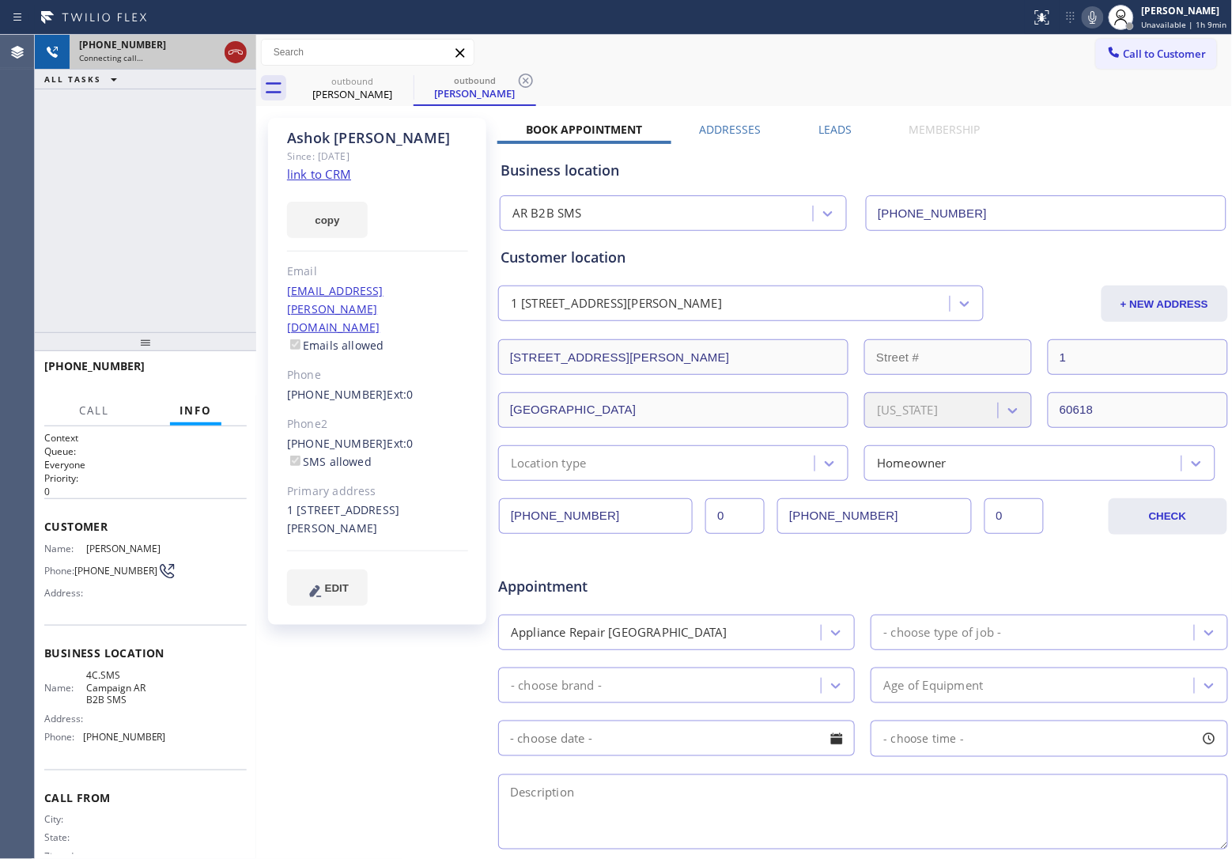
click at [241, 49] on icon at bounding box center [235, 52] width 19 height 19
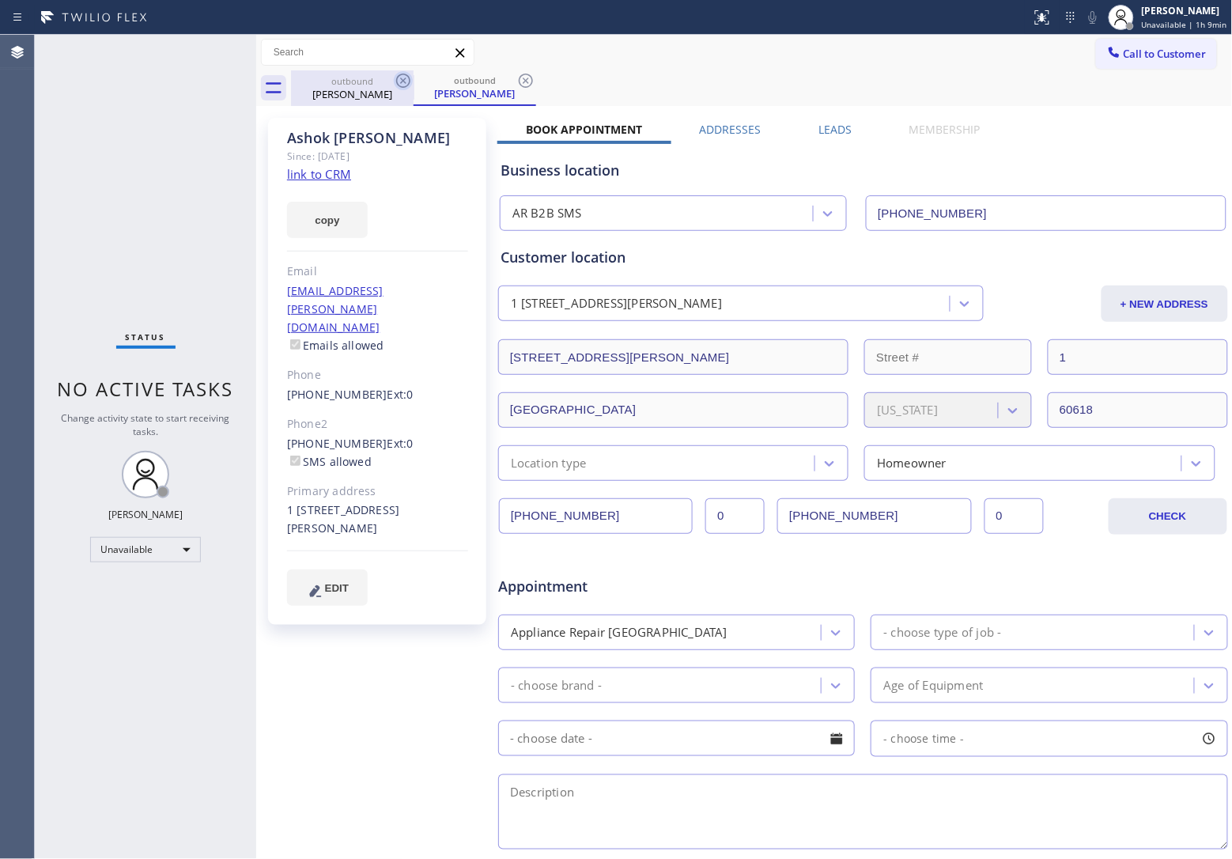
click at [400, 77] on icon at bounding box center [403, 80] width 19 height 19
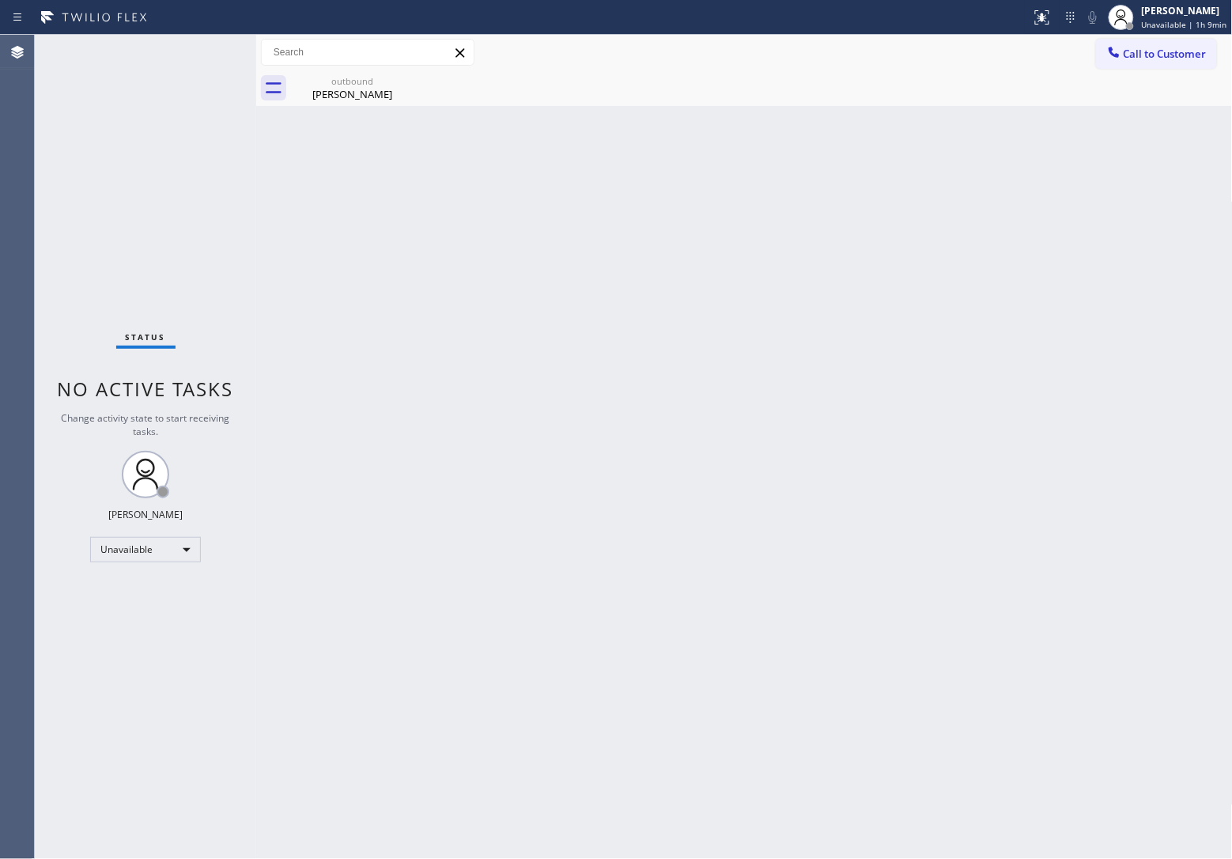
click at [0, 0] on icon at bounding box center [0, 0] width 0 height 0
click at [29, 155] on div "Agent Desktop" at bounding box center [17, 447] width 34 height 824
click at [341, 96] on div "[PERSON_NAME]" at bounding box center [352, 94] width 119 height 14
click at [2, 131] on div "Agent Desktop" at bounding box center [17, 447] width 34 height 824
click at [1165, 36] on div "Status report No issues detected If you experience an issue, please download th…" at bounding box center [614, 429] width 1228 height 859
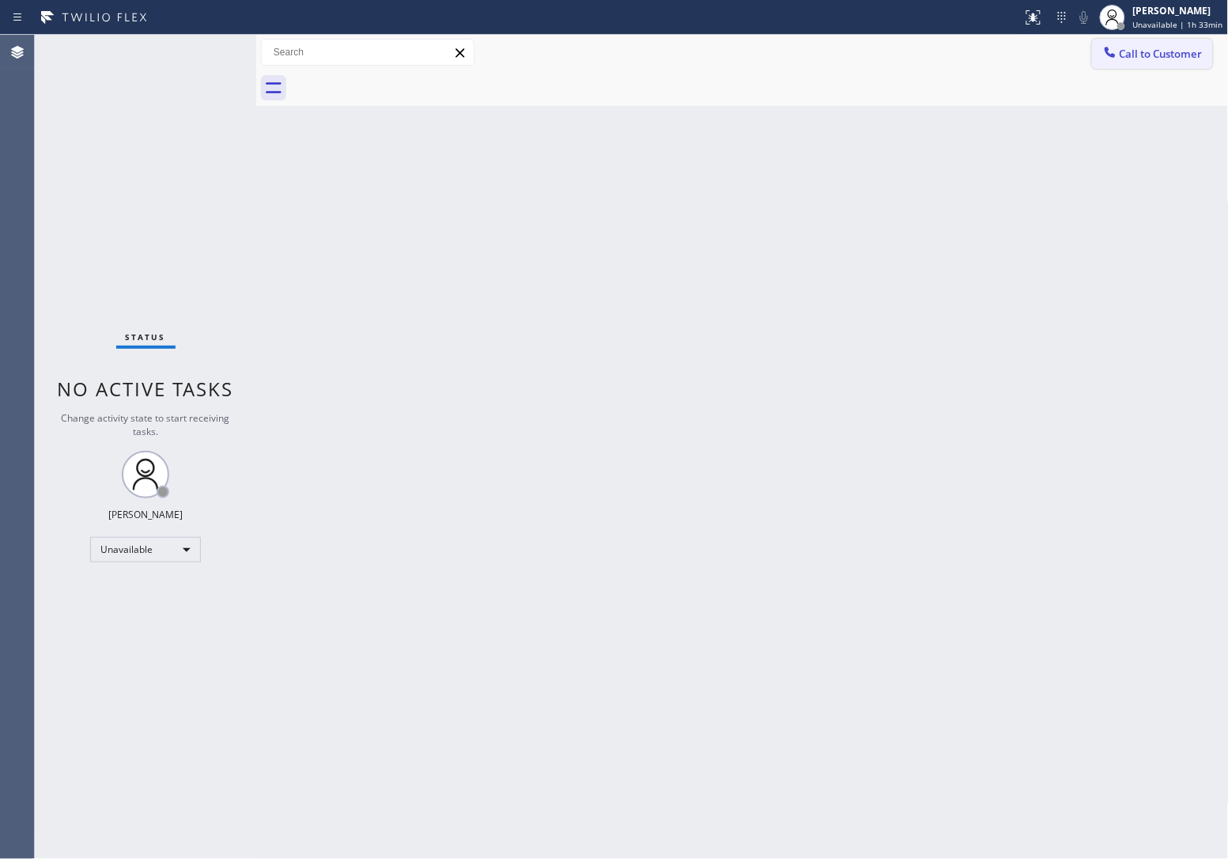
click at [1151, 51] on span "Call to Customer" at bounding box center [1161, 54] width 83 height 14
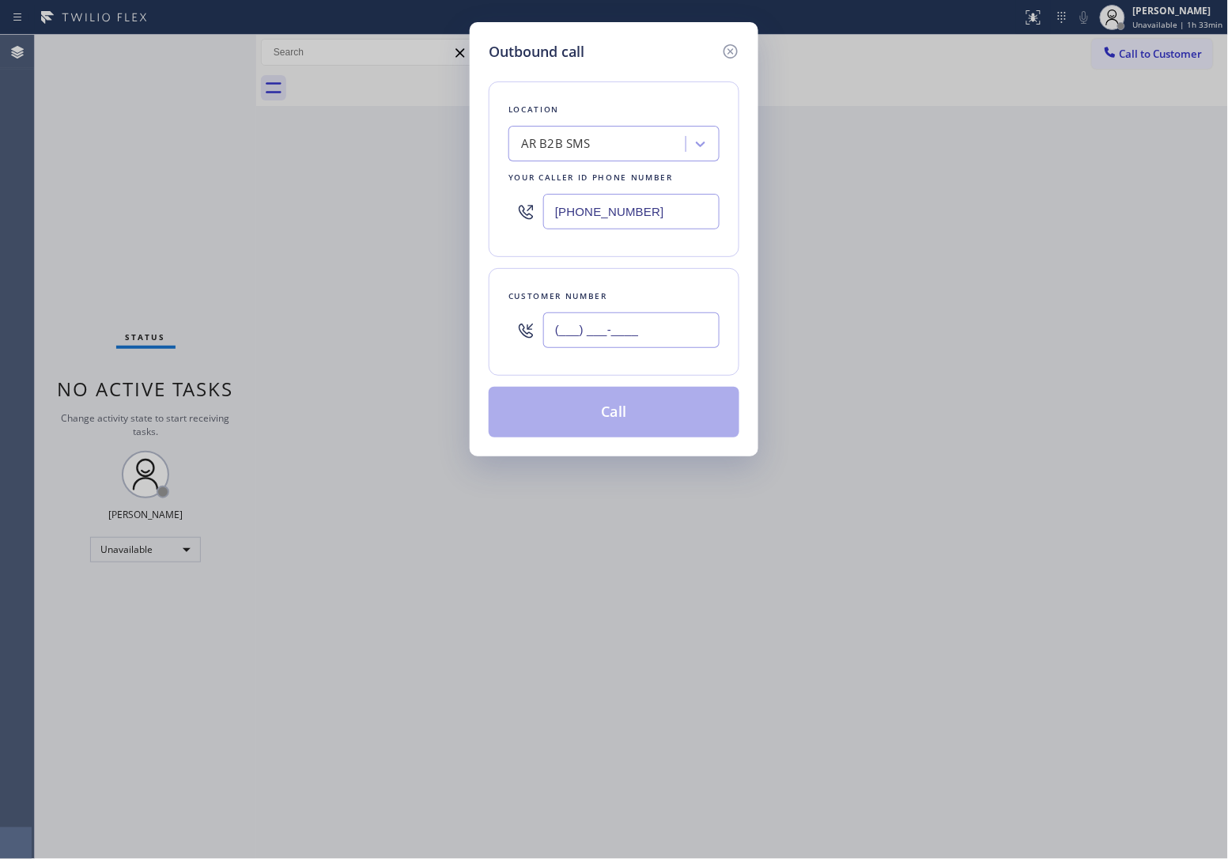
click at [668, 326] on input "(___) ___-____" at bounding box center [631, 330] width 176 height 36
paste input "617) 602-7237"
type input "[PHONE_NUMBER]"
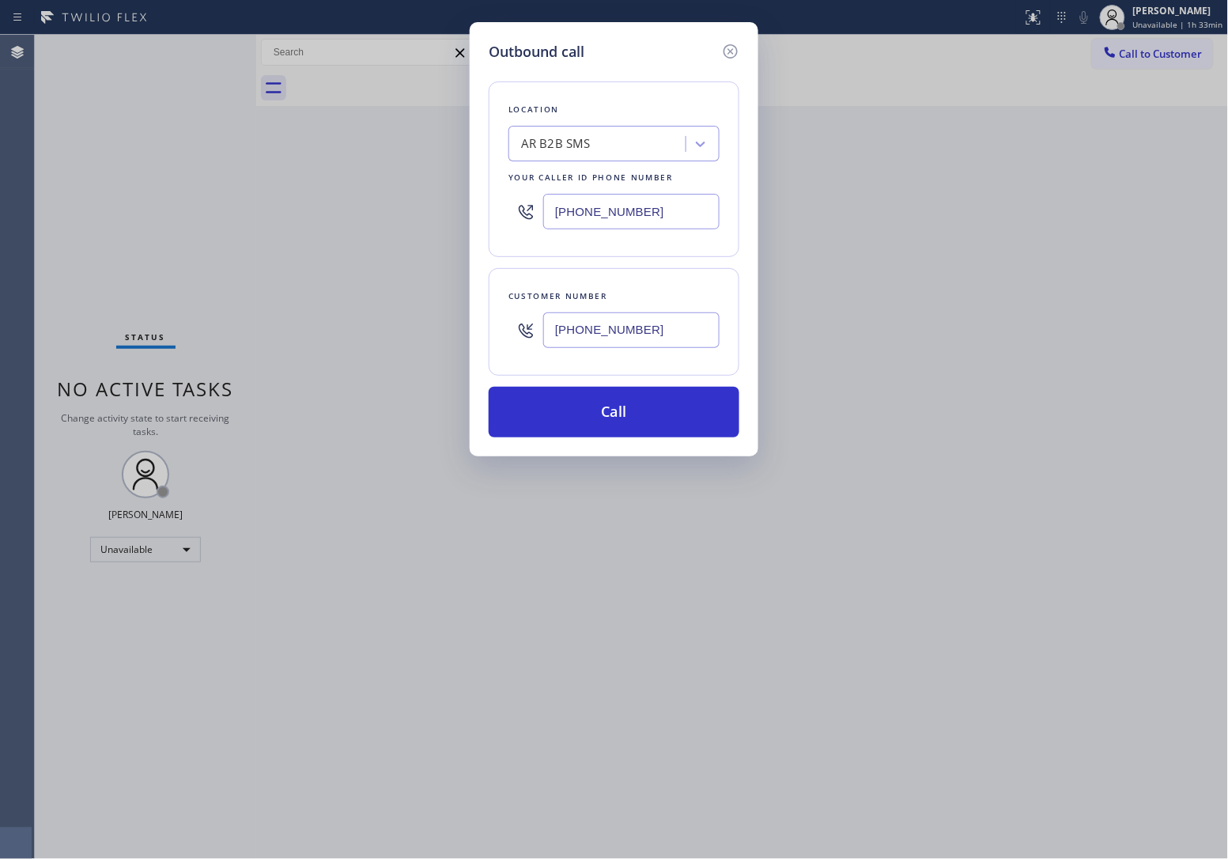
click at [603, 219] on input "[PHONE_NUMBER]" at bounding box center [631, 212] width 176 height 36
paste input "617) 917-3196"
type input "[PHONE_NUMBER]"
click at [634, 409] on button "Call" at bounding box center [614, 412] width 251 height 51
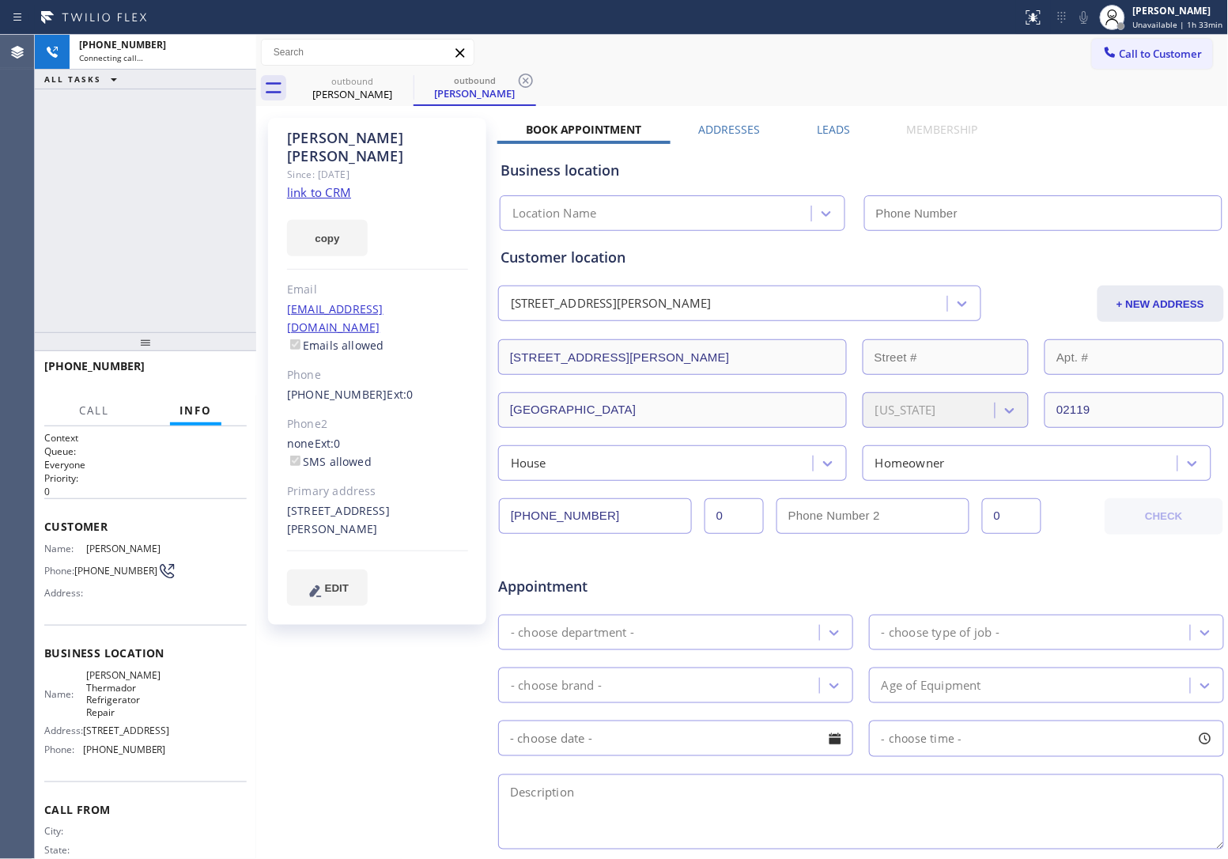
type input "[PHONE_NUMBER]"
click at [42, 198] on div "[PHONE_NUMBER] Connecting call… ALL TASKS ALL TASKS ACTIVE TASKS TASKS IN WRAP …" at bounding box center [145, 183] width 221 height 297
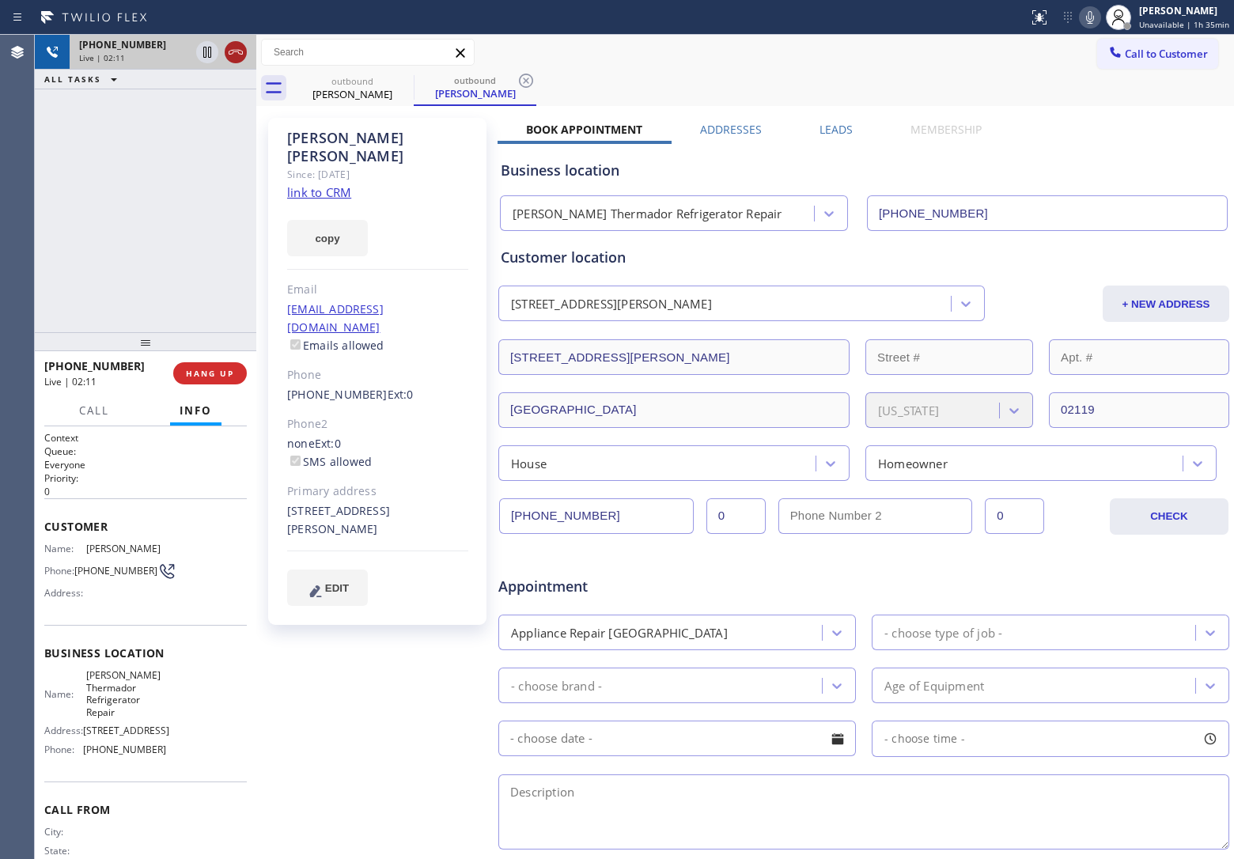
click at [239, 52] on icon at bounding box center [235, 52] width 19 height 19
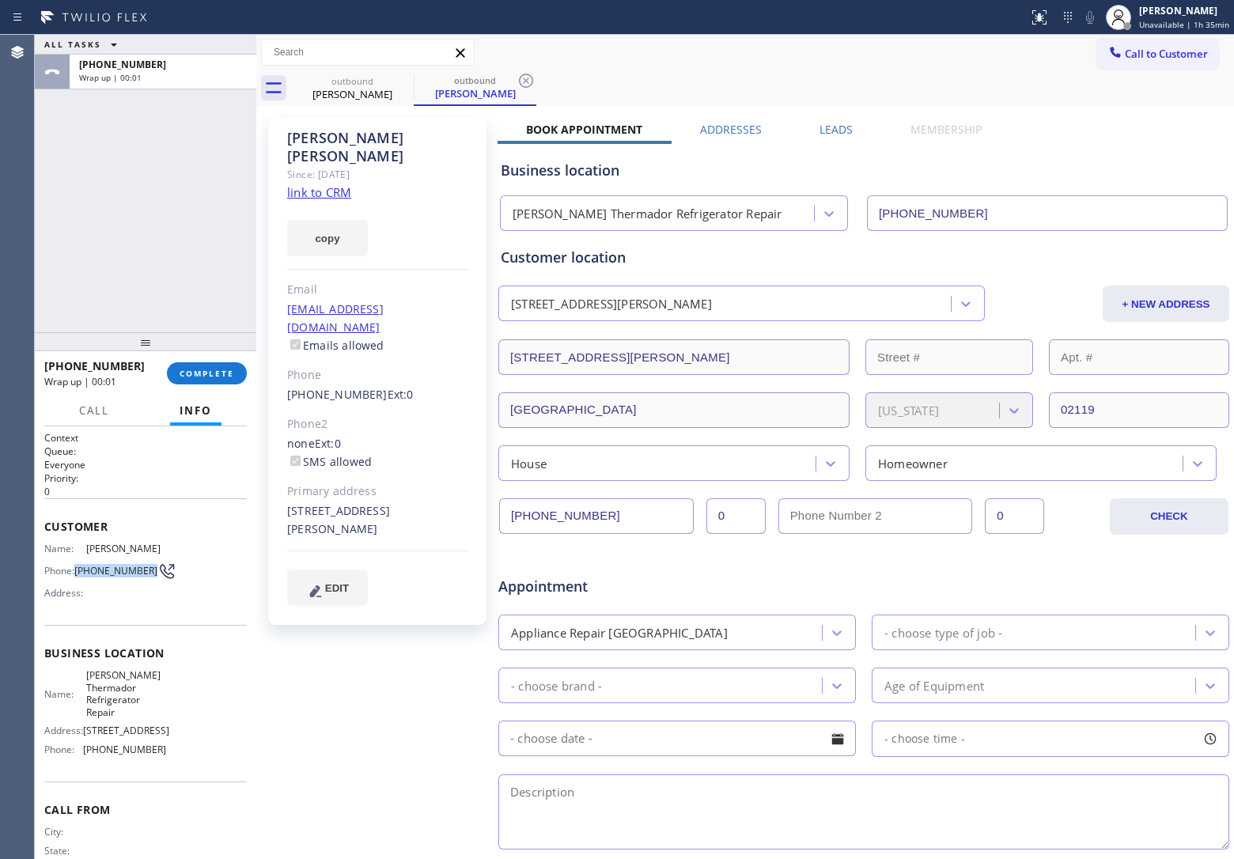
drag, startPoint x: 107, startPoint y: 575, endPoint x: 77, endPoint y: 562, distance: 31.9
click at [77, 565] on span "[PHONE_NUMBER]" at bounding box center [115, 571] width 83 height 12
click at [212, 386] on div "[PHONE_NUMBER] Wrap up | 09:15 COMPLETE" at bounding box center [145, 373] width 202 height 41
click at [210, 380] on button "COMPLETE" at bounding box center [207, 373] width 80 height 22
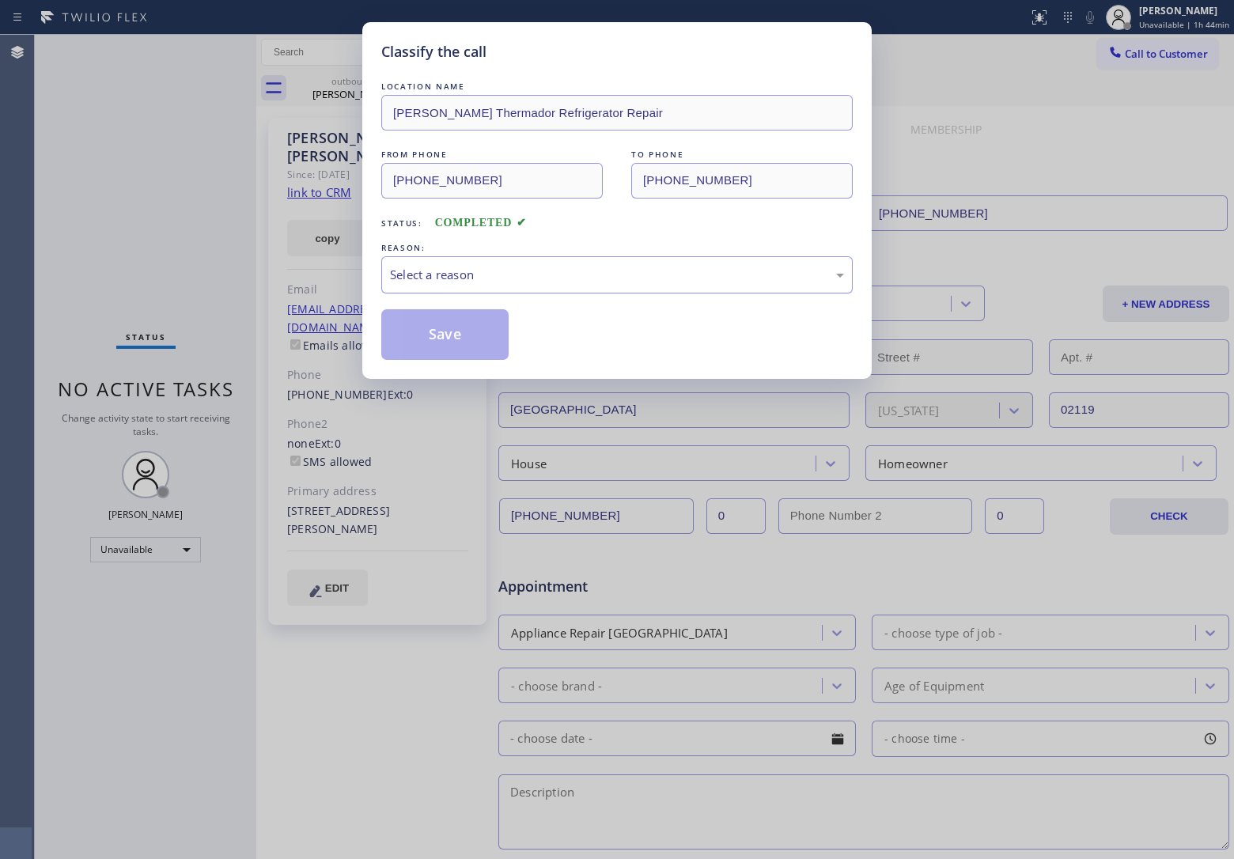
click at [468, 266] on div "Select a reason" at bounding box center [617, 275] width 454 height 18
click at [467, 337] on button "Save" at bounding box center [444, 334] width 127 height 51
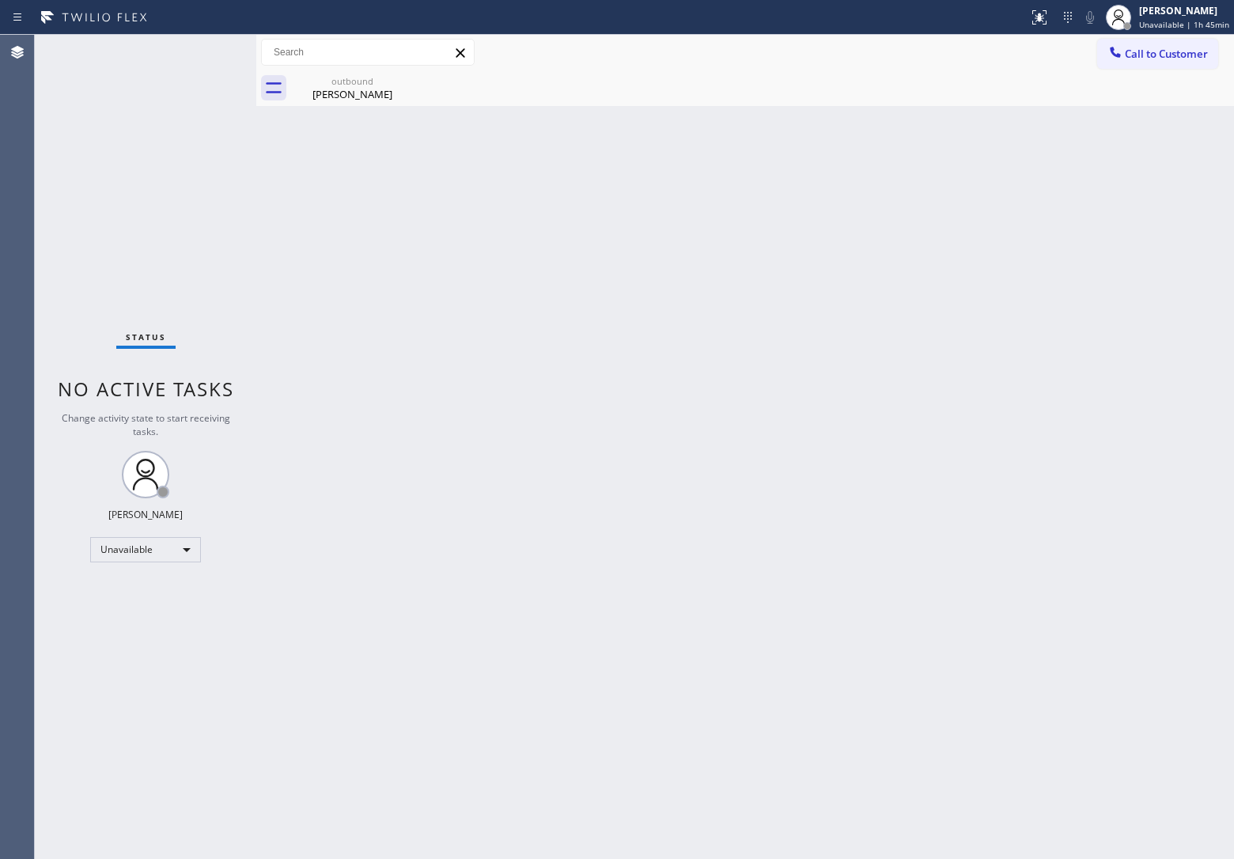
click at [36, 232] on div "Status No active tasks Change activity state to start receiving tasks. [PERSON_…" at bounding box center [145, 447] width 221 height 824
click at [354, 93] on div "[PERSON_NAME]" at bounding box center [352, 94] width 119 height 14
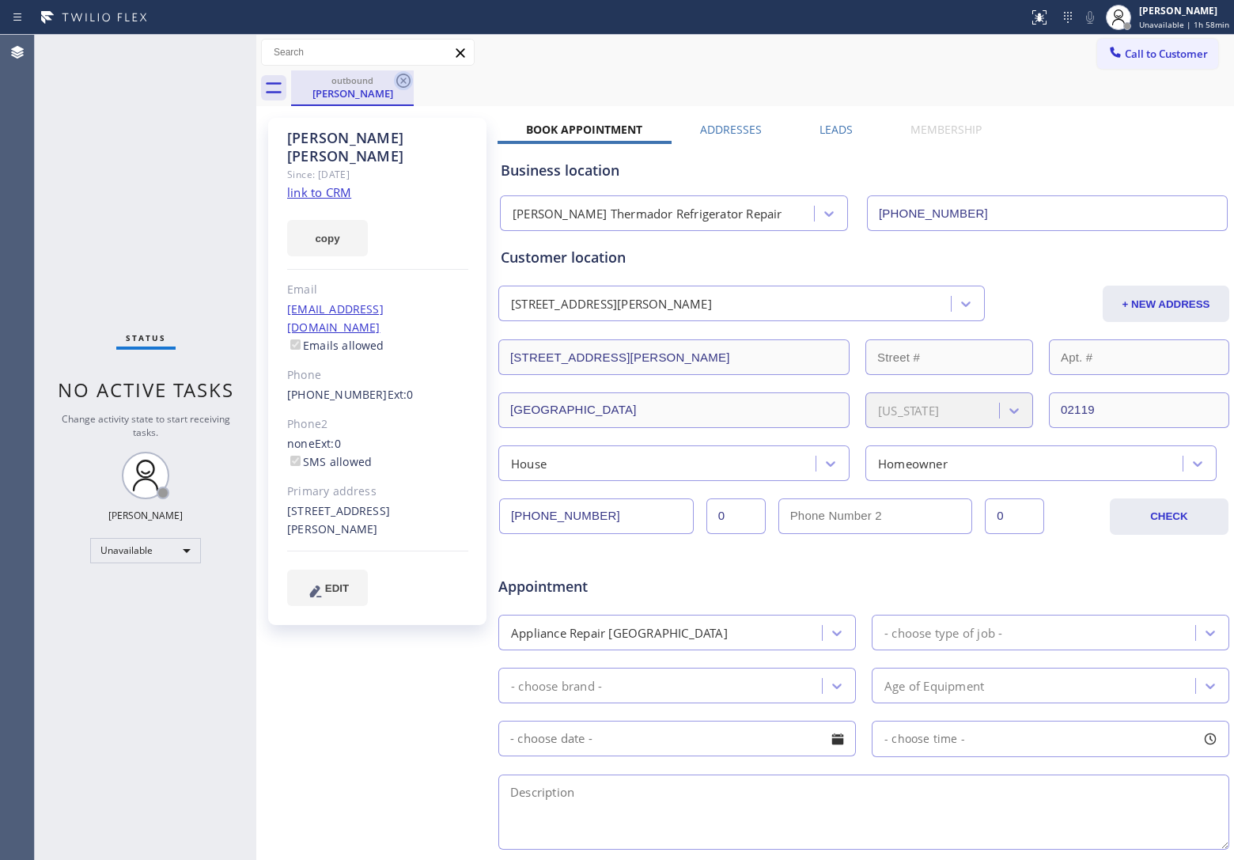
click at [404, 76] on icon at bounding box center [403, 80] width 19 height 19
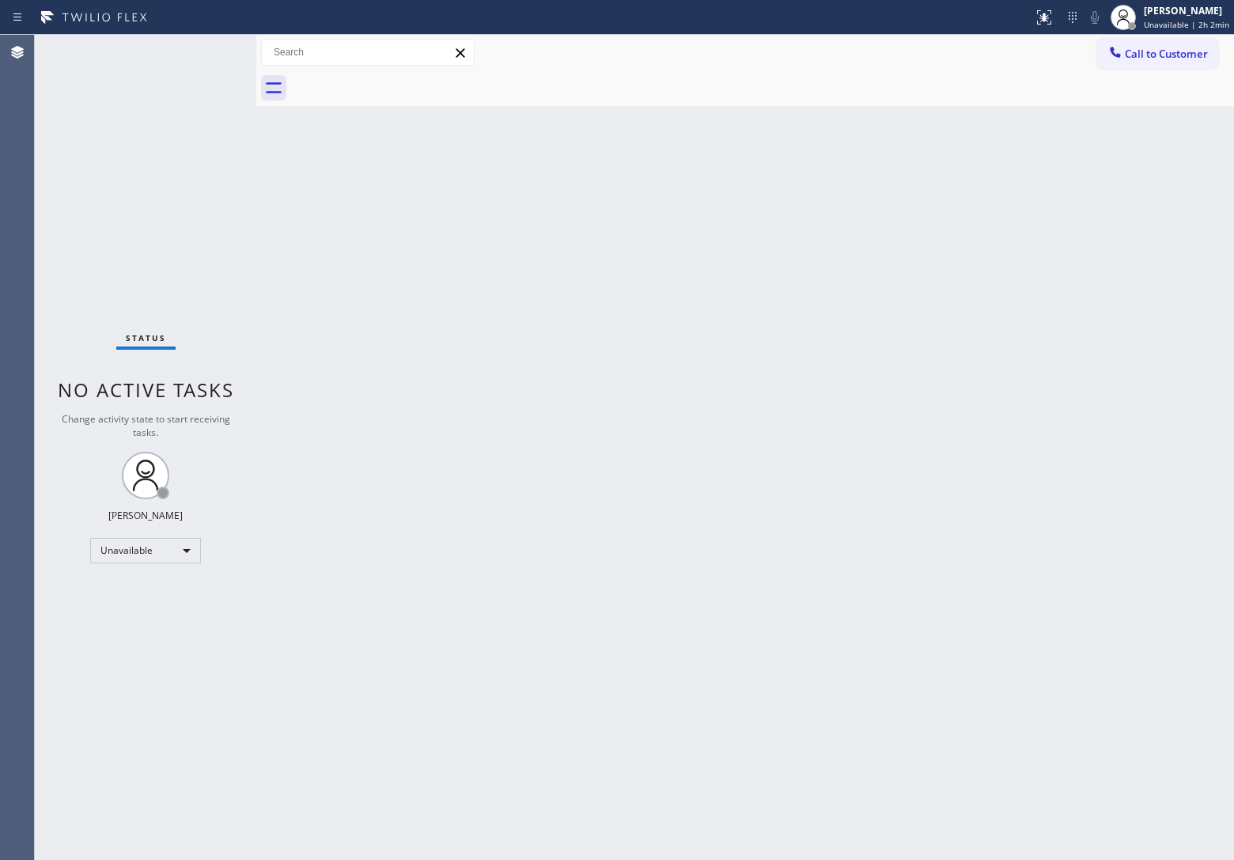
click at [40, 179] on div "Status No active tasks Change activity state to start receiving tasks. [PERSON_…" at bounding box center [145, 447] width 221 height 825
click at [814, 686] on div "Back to Dashboard Change Sender ID Customers Technicians Select a contact Outbo…" at bounding box center [744, 447] width 977 height 825
click at [54, 168] on div "Status No active tasks Change activity state to start receiving tasks. [PERSON_…" at bounding box center [145, 447] width 221 height 825
drag, startPoint x: 1166, startPoint y: 51, endPoint x: 642, endPoint y: 285, distance: 574.1
click at [1164, 51] on span "Call to Customer" at bounding box center [1165, 54] width 83 height 14
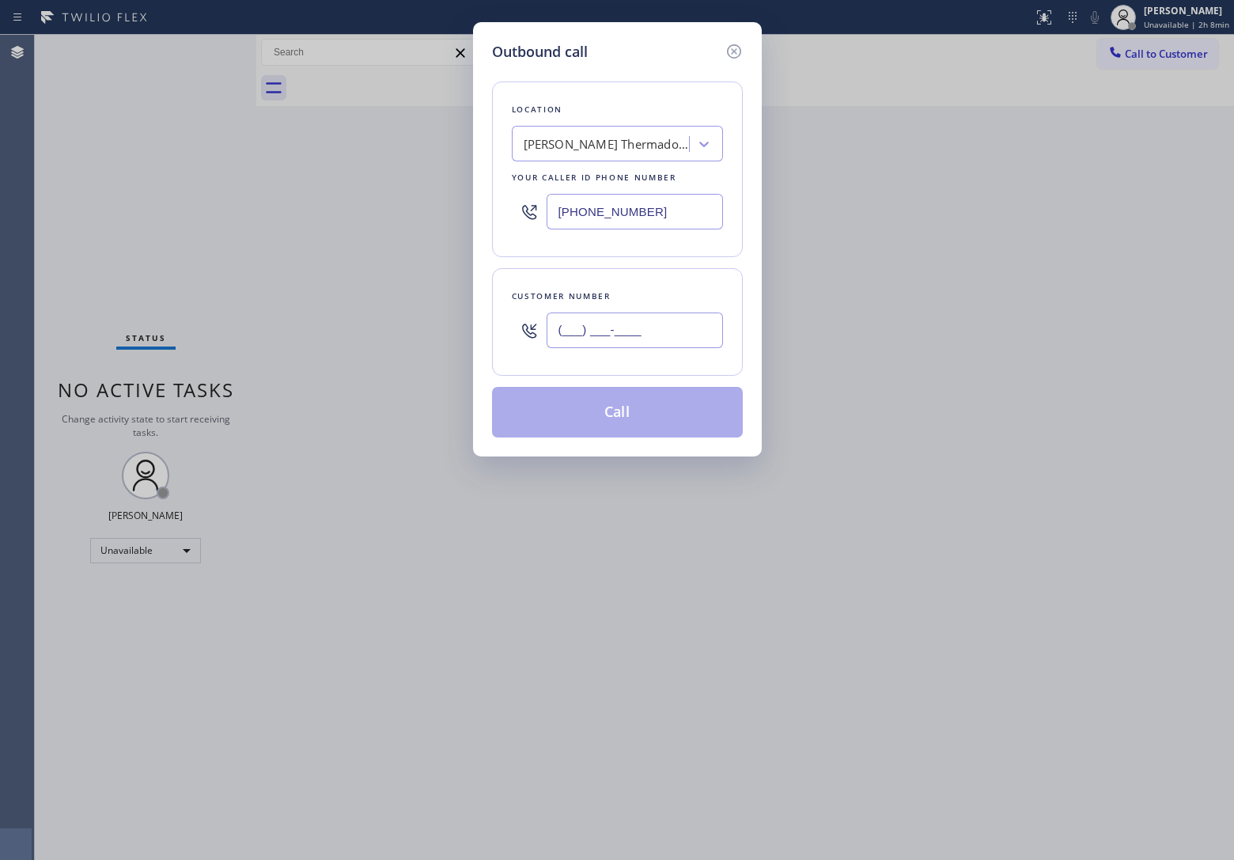
click at [625, 323] on input "(___) ___-____" at bounding box center [634, 330] width 176 height 36
paste input "562) 751-3028"
type input "[PHONE_NUMBER]"
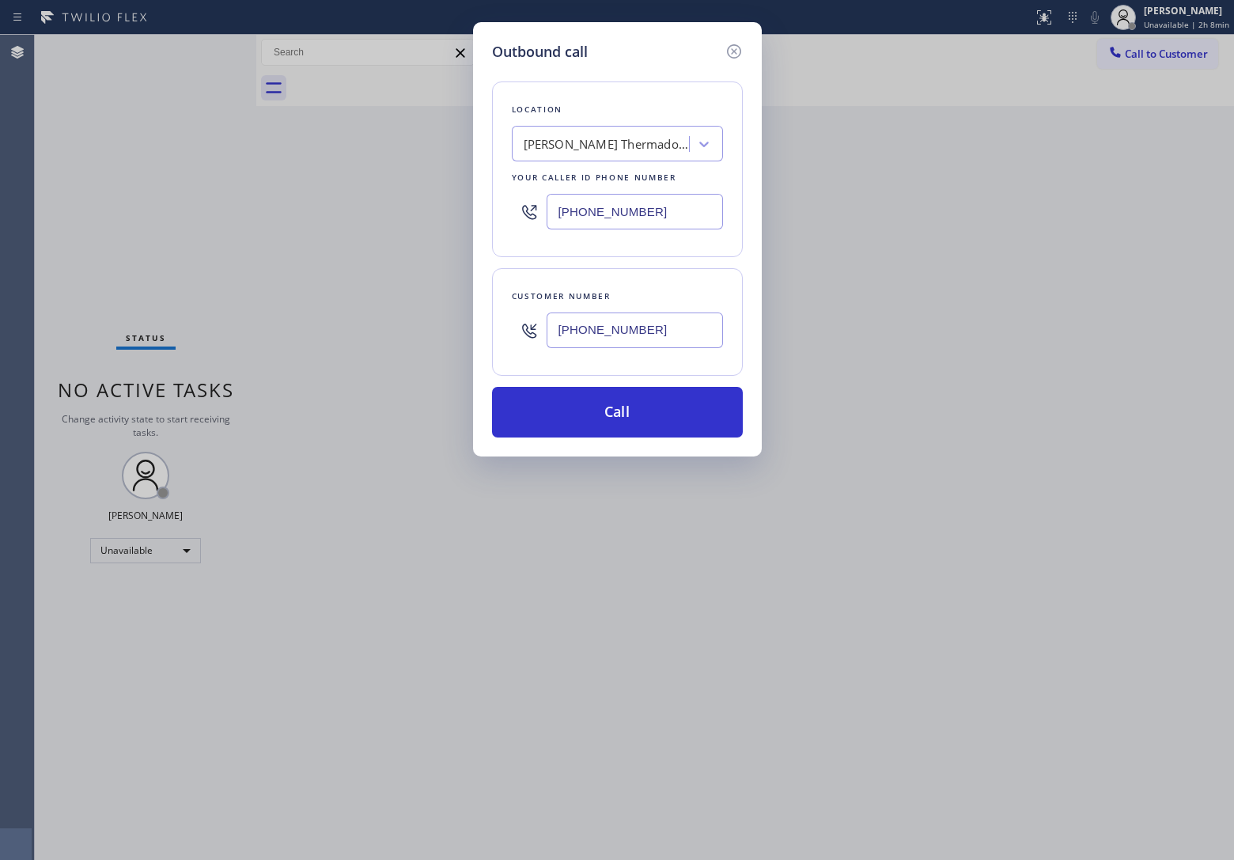
click at [655, 198] on input "[PHONE_NUMBER]" at bounding box center [634, 212] width 176 height 36
paste input "310) 928-2514"
type input "[PHONE_NUMBER]"
click at [655, 421] on button "Call" at bounding box center [617, 412] width 251 height 51
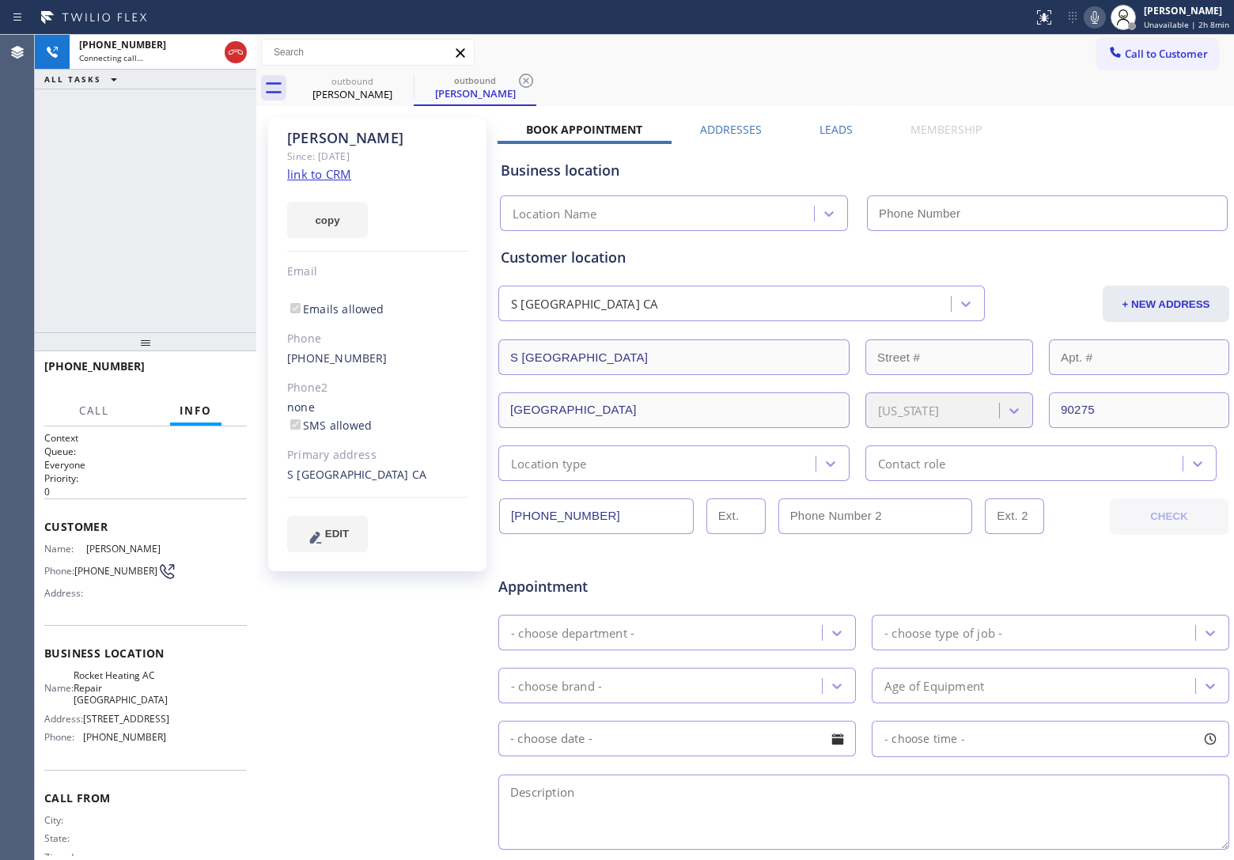
type input "[PHONE_NUMBER]"
click at [41, 251] on div "[PHONE_NUMBER] Connecting call… ALL TASKS ALL TASKS ACTIVE TASKS TASKS IN WRAP …" at bounding box center [145, 183] width 221 height 297
click at [56, 239] on div "[PHONE_NUMBER] Connecting call… ALL TASKS ALL TASKS ACTIVE TASKS TASKS IN WRAP …" at bounding box center [145, 183] width 221 height 297
drag, startPoint x: 51, startPoint y: 246, endPoint x: 257, endPoint y: 136, distance: 233.1
click at [56, 246] on div "[PHONE_NUMBER] Live | 00:12 ALL TASKS ALL TASKS ACTIVE TASKS TASKS IN WRAP UP" at bounding box center [145, 183] width 221 height 297
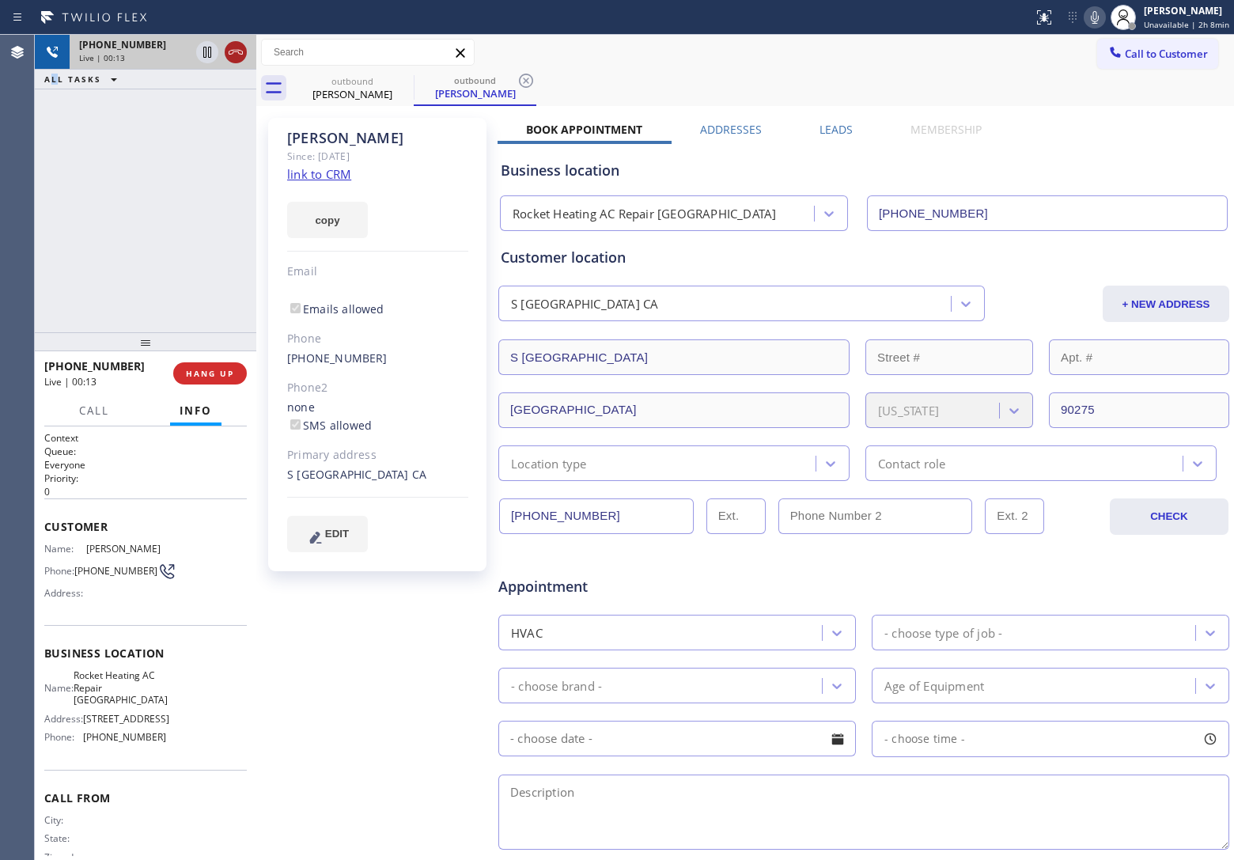
click at [239, 51] on icon at bounding box center [235, 52] width 19 height 19
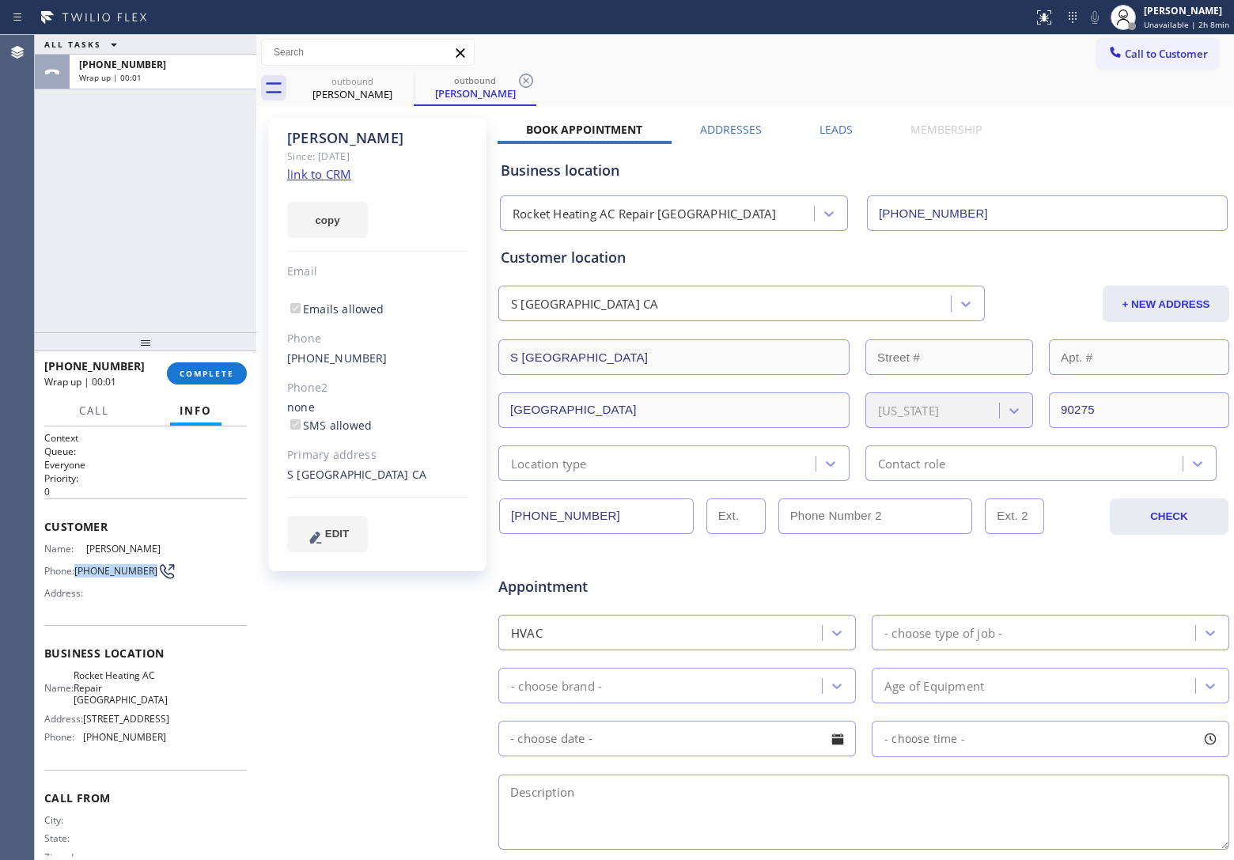
drag, startPoint x: 108, startPoint y: 572, endPoint x: 77, endPoint y: 563, distance: 31.3
click at [77, 565] on span "[PHONE_NUMBER]" at bounding box center [115, 571] width 83 height 12
click at [1155, 47] on span "Call to Customer" at bounding box center [1165, 54] width 83 height 14
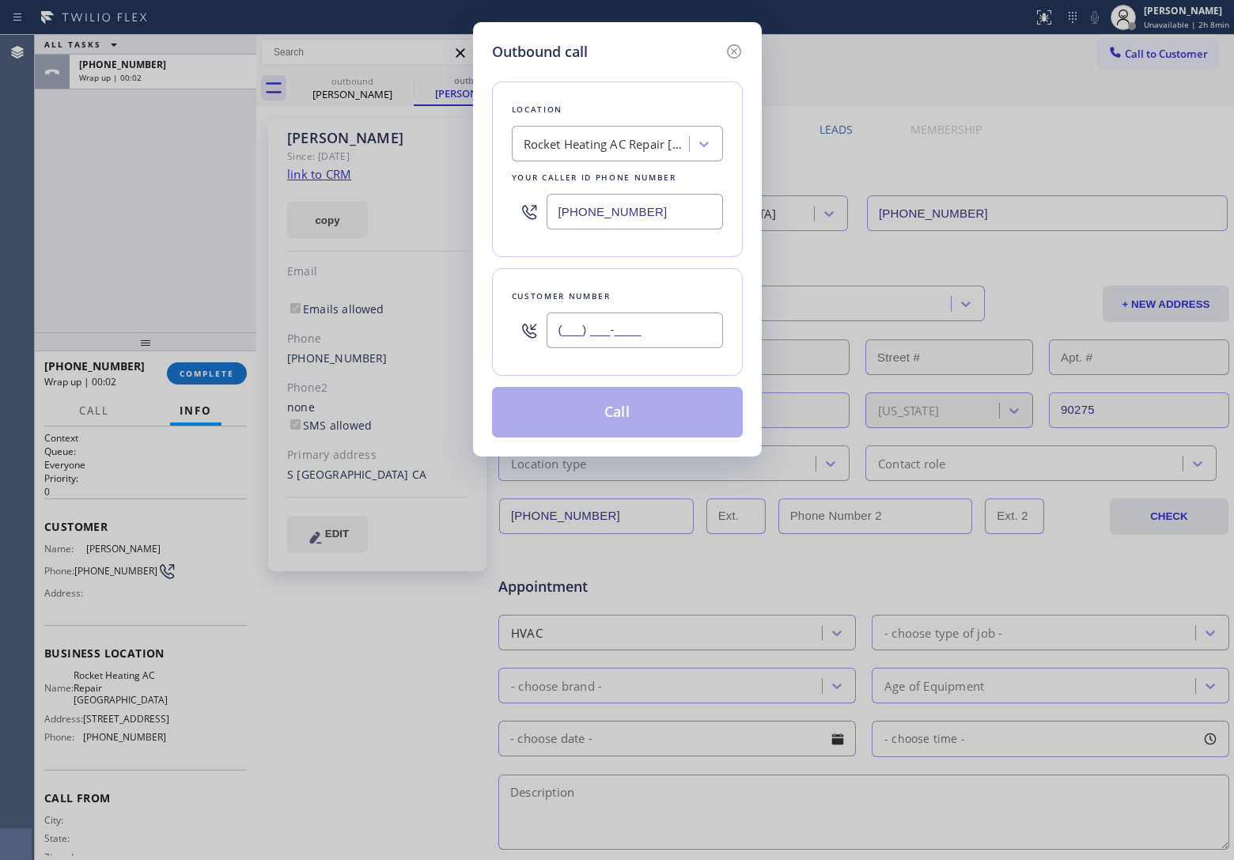
click at [654, 324] on input "(___) ___-____" at bounding box center [634, 330] width 176 height 36
paste input "562) 751-3028"
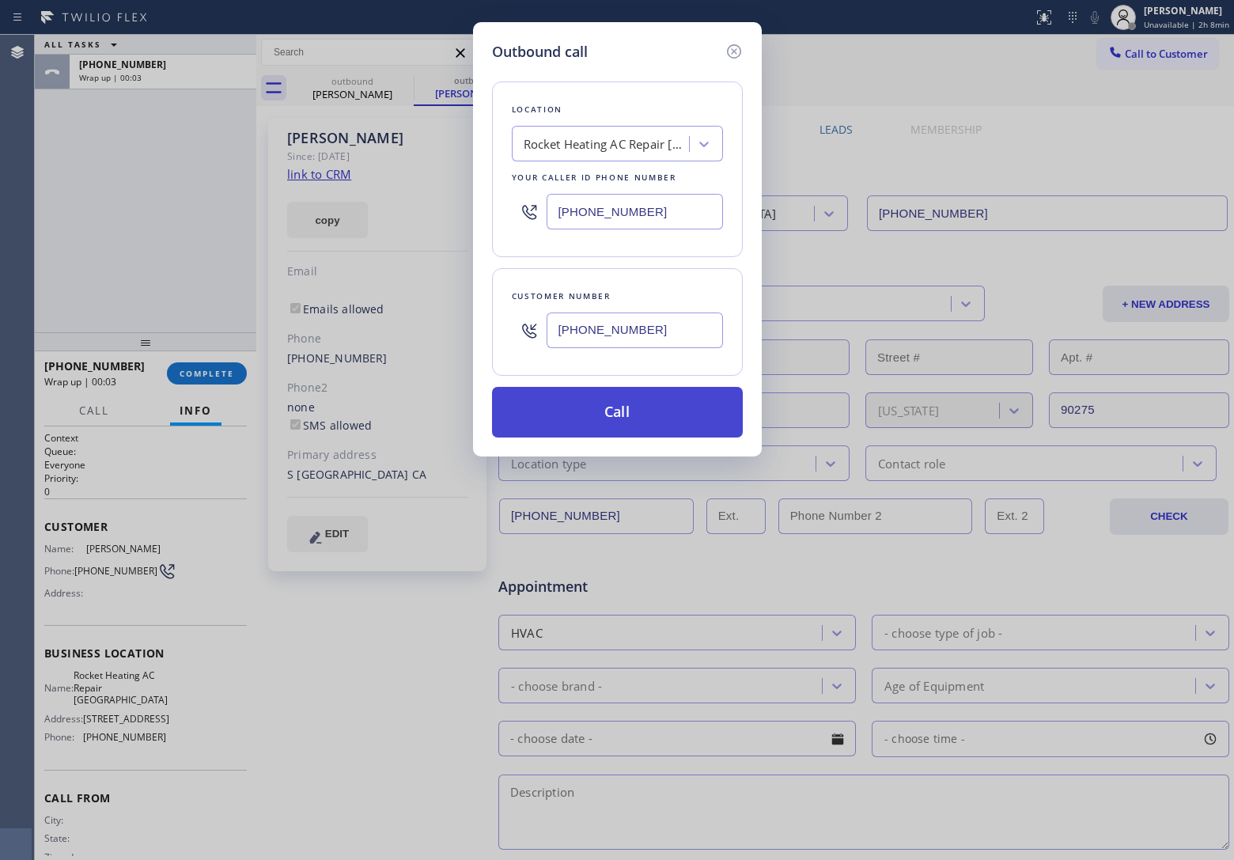
type input "[PHONE_NUMBER]"
drag, startPoint x: 651, startPoint y: 427, endPoint x: 902, endPoint y: 847, distance: 489.4
click at [660, 431] on button "Call" at bounding box center [617, 412] width 251 height 51
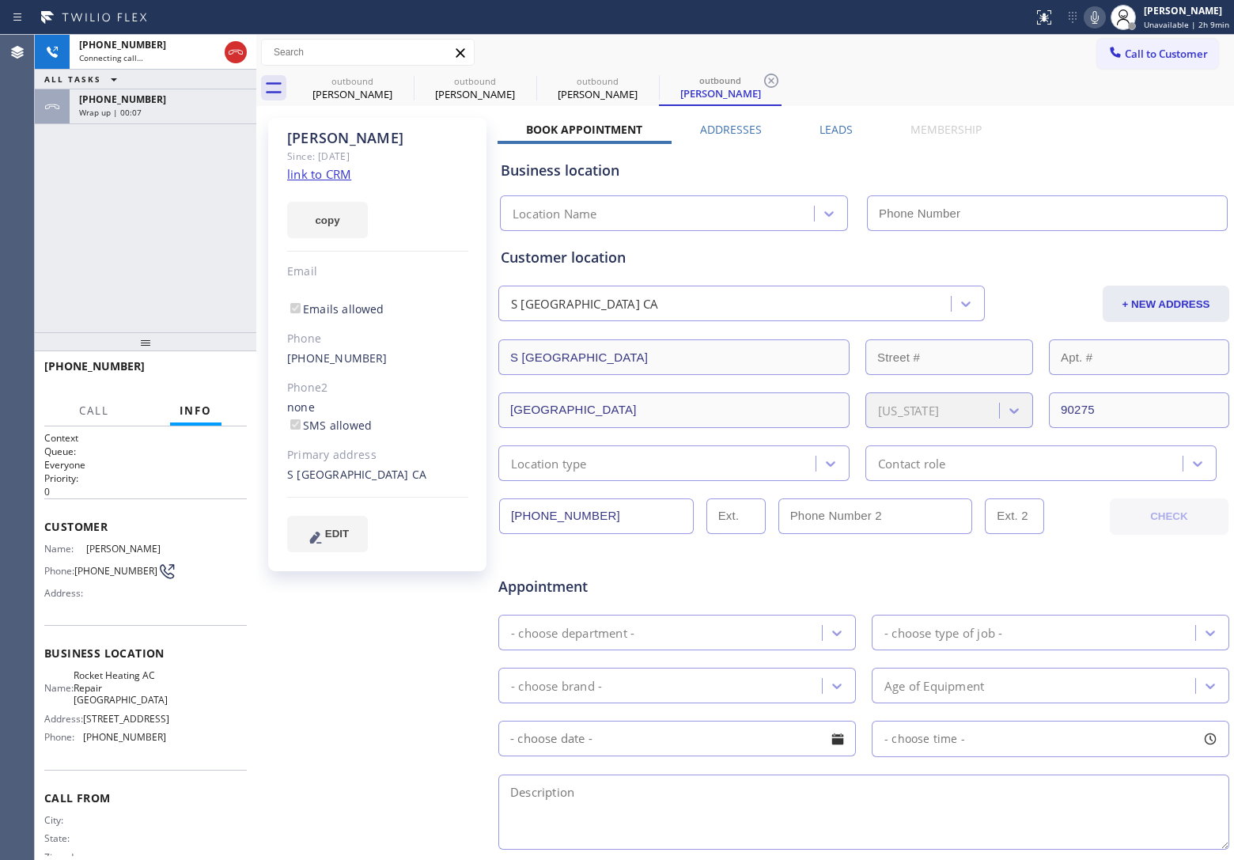
type input "[PHONE_NUMBER]"
click at [70, 164] on div "[PHONE_NUMBER] Live | 00:08 ALL TASKS ALL TASKS ACTIVE TASKS TASKS IN WRAP UP […" at bounding box center [145, 183] width 221 height 297
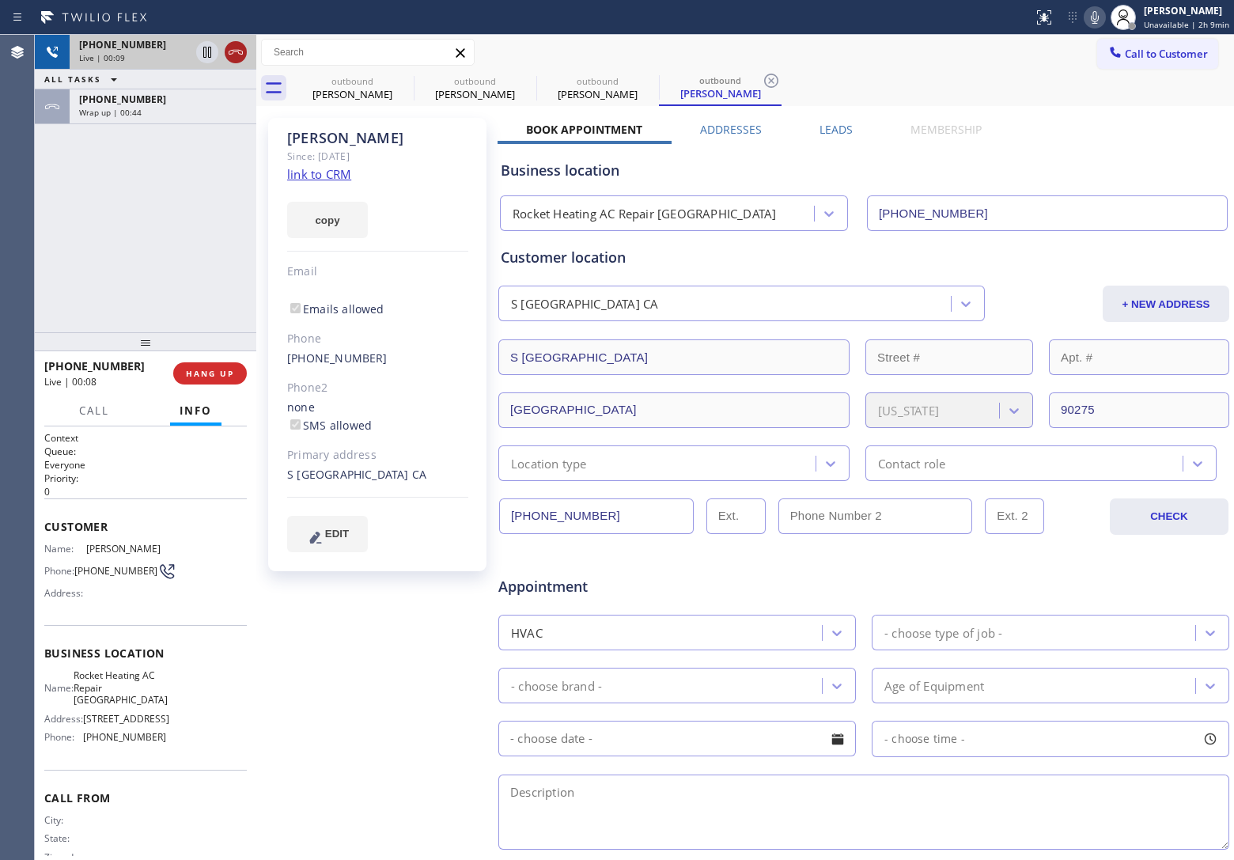
click at [228, 51] on icon at bounding box center [235, 52] width 19 height 19
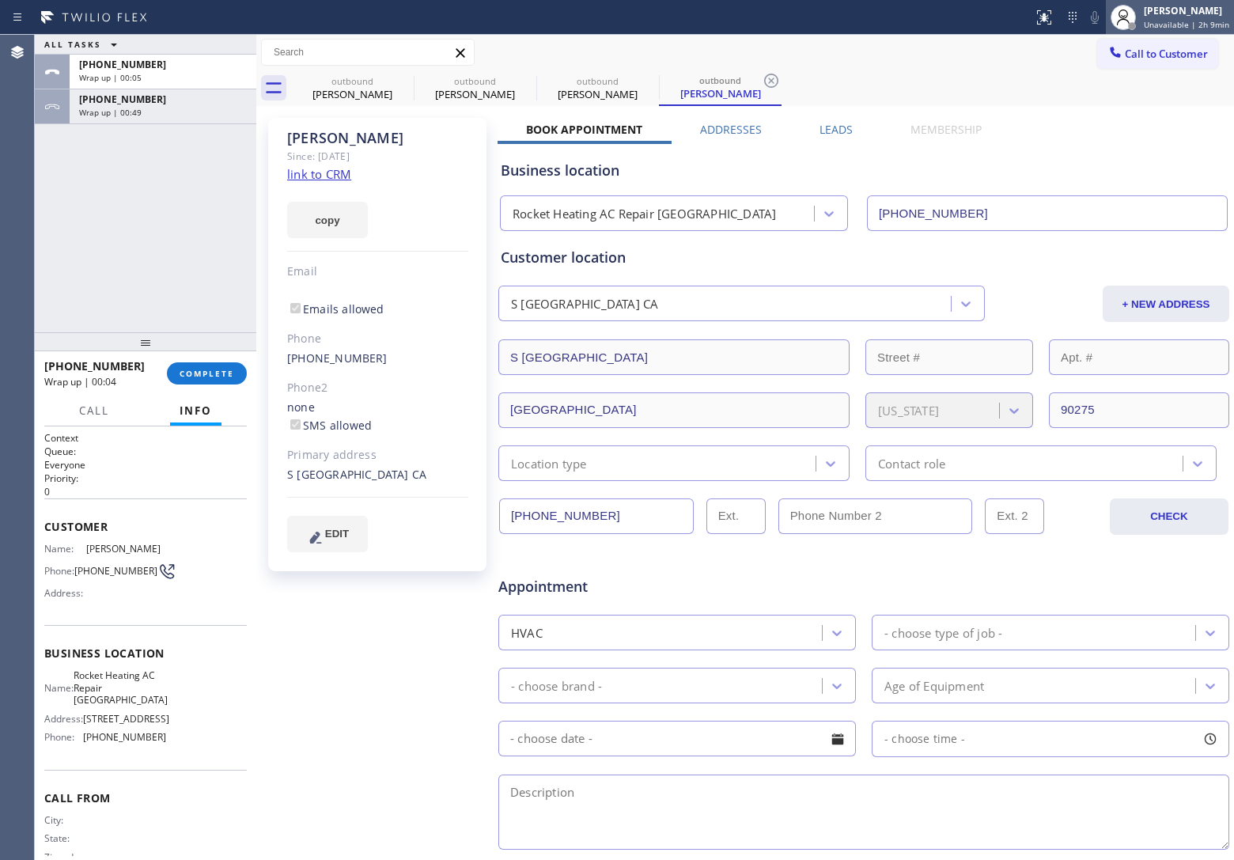
click at [1202, 6] on div "[PERSON_NAME]" at bounding box center [1185, 10] width 85 height 13
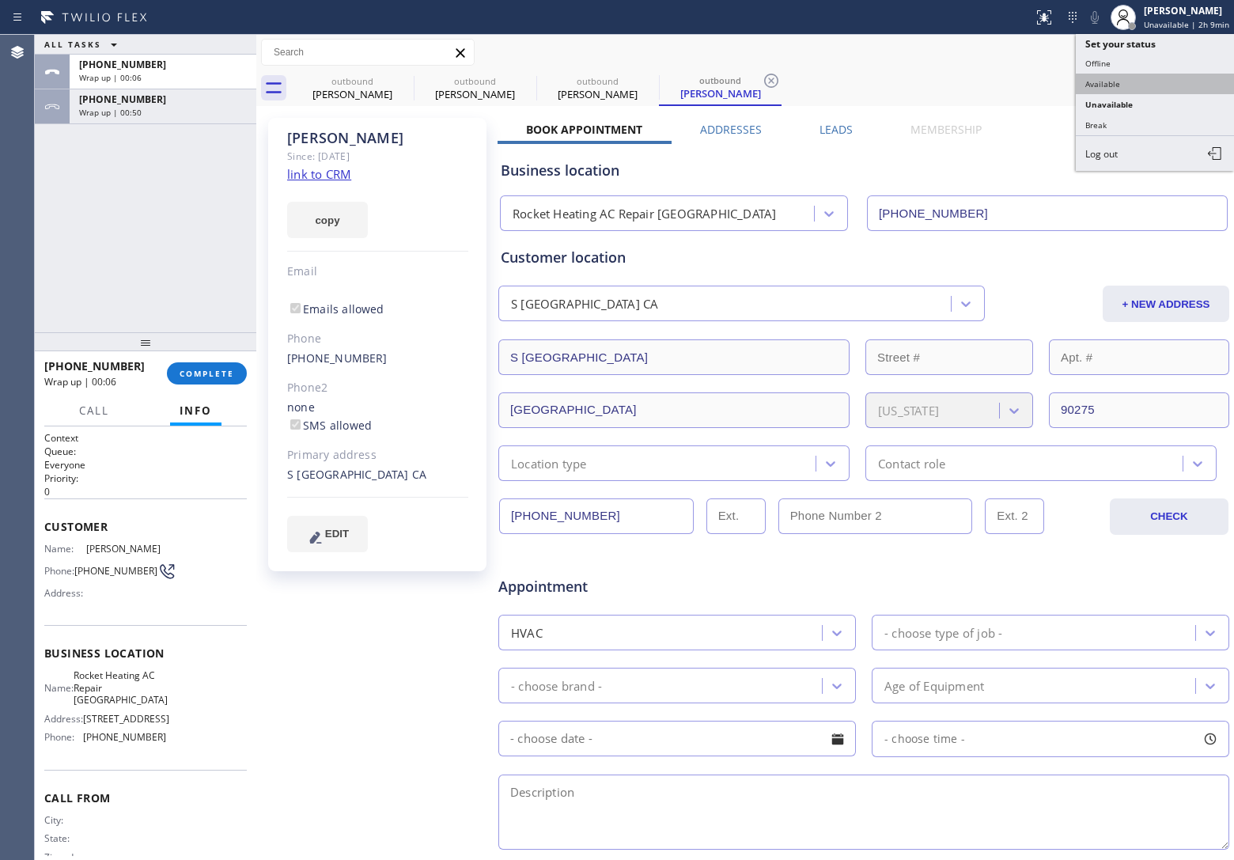
click at [1133, 81] on button "Available" at bounding box center [1154, 84] width 158 height 21
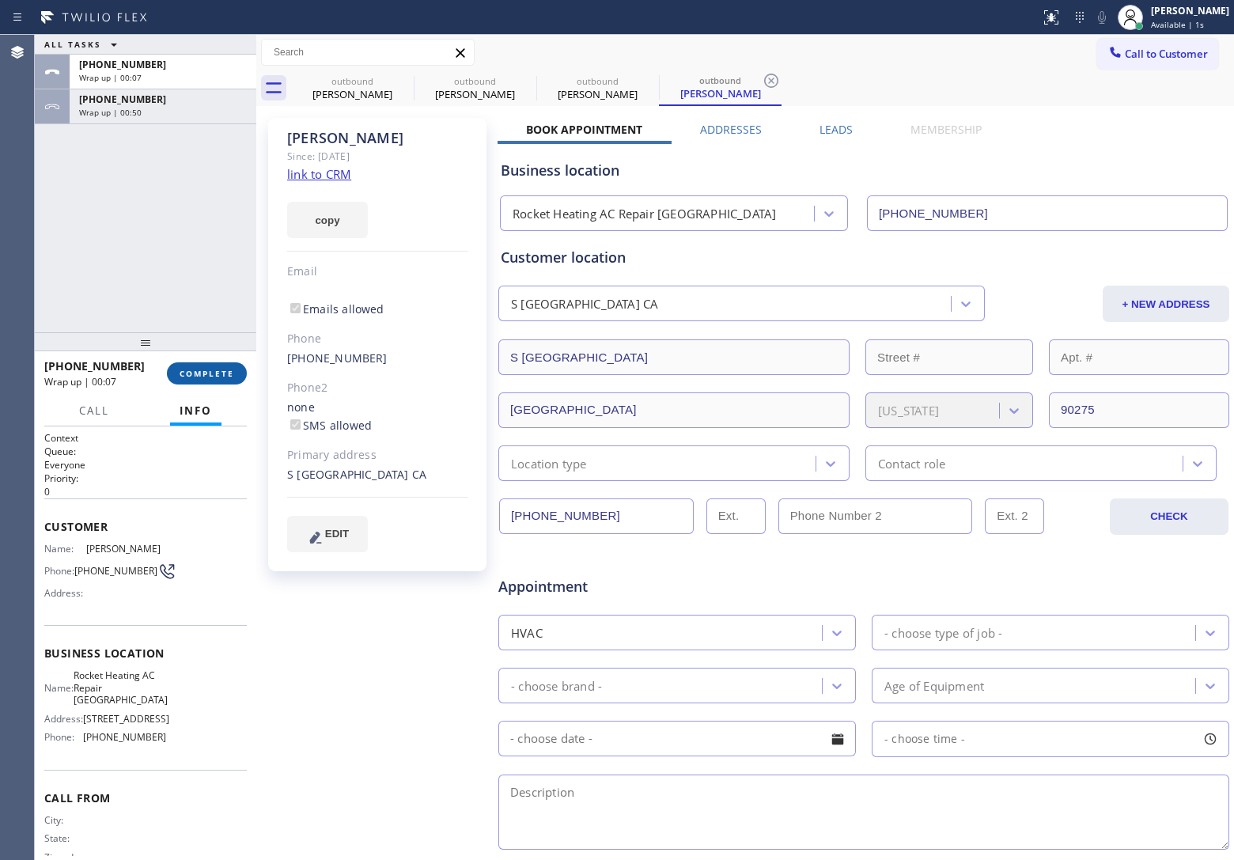
click at [187, 366] on button "COMPLETE" at bounding box center [207, 373] width 80 height 22
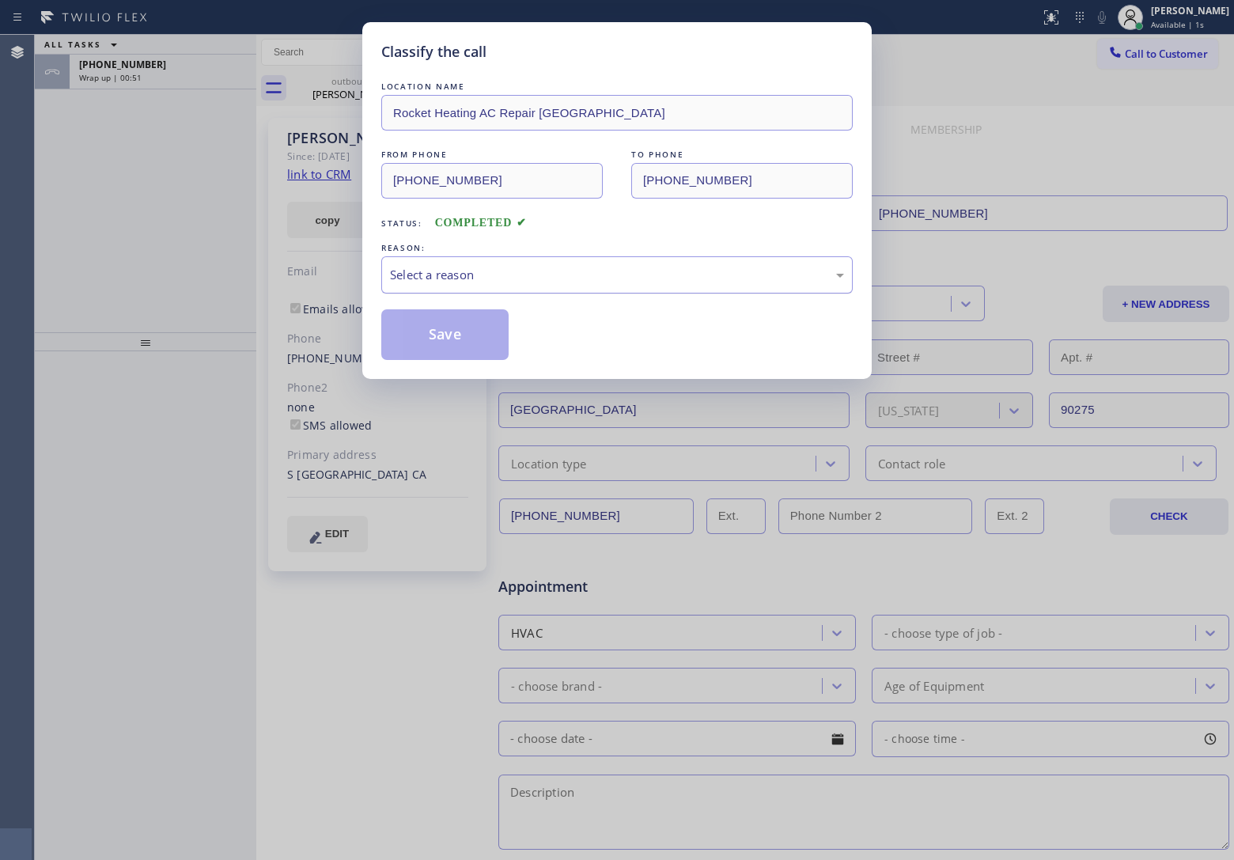
drag, startPoint x: 418, startPoint y: 274, endPoint x: 427, endPoint y: 285, distance: 14.0
click at [419, 274] on div "Select a reason" at bounding box center [617, 275] width 454 height 18
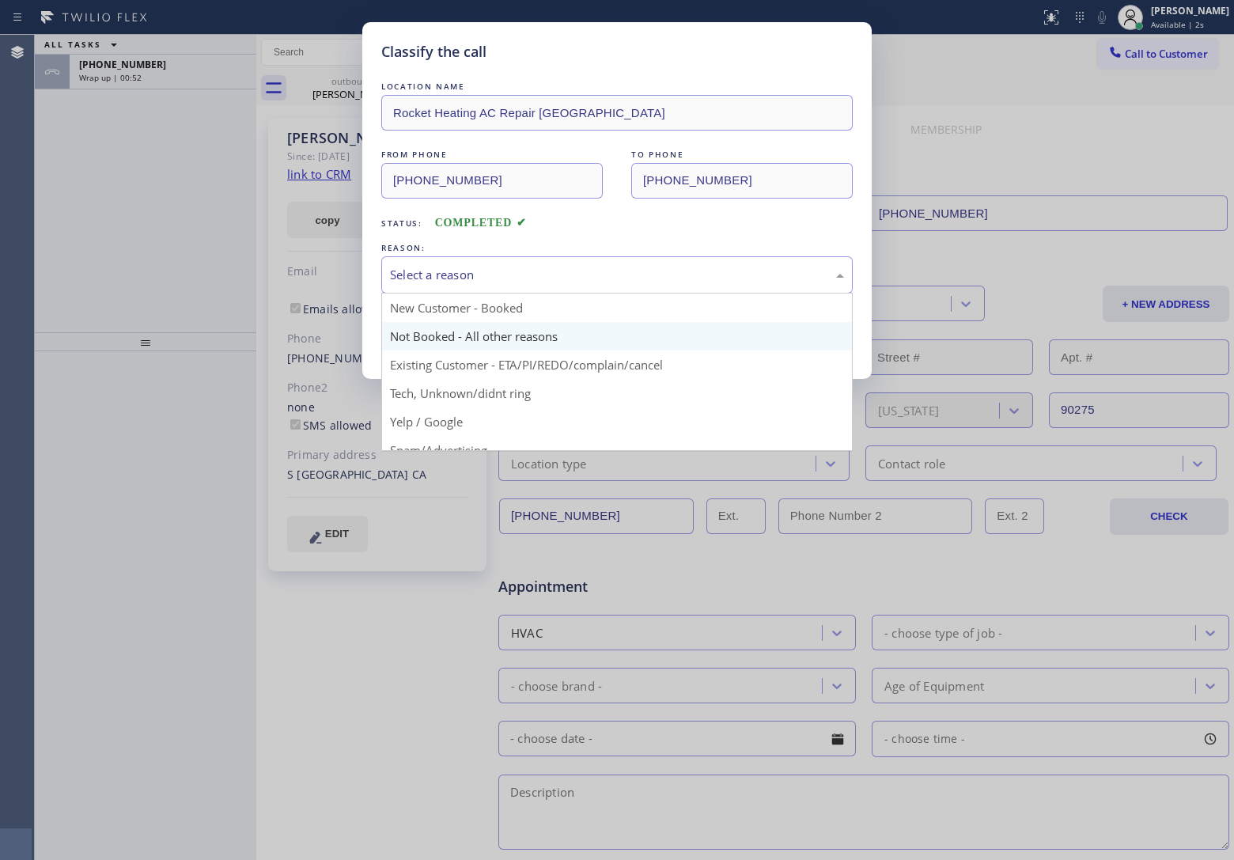
click at [439, 342] on button "Save" at bounding box center [444, 334] width 127 height 51
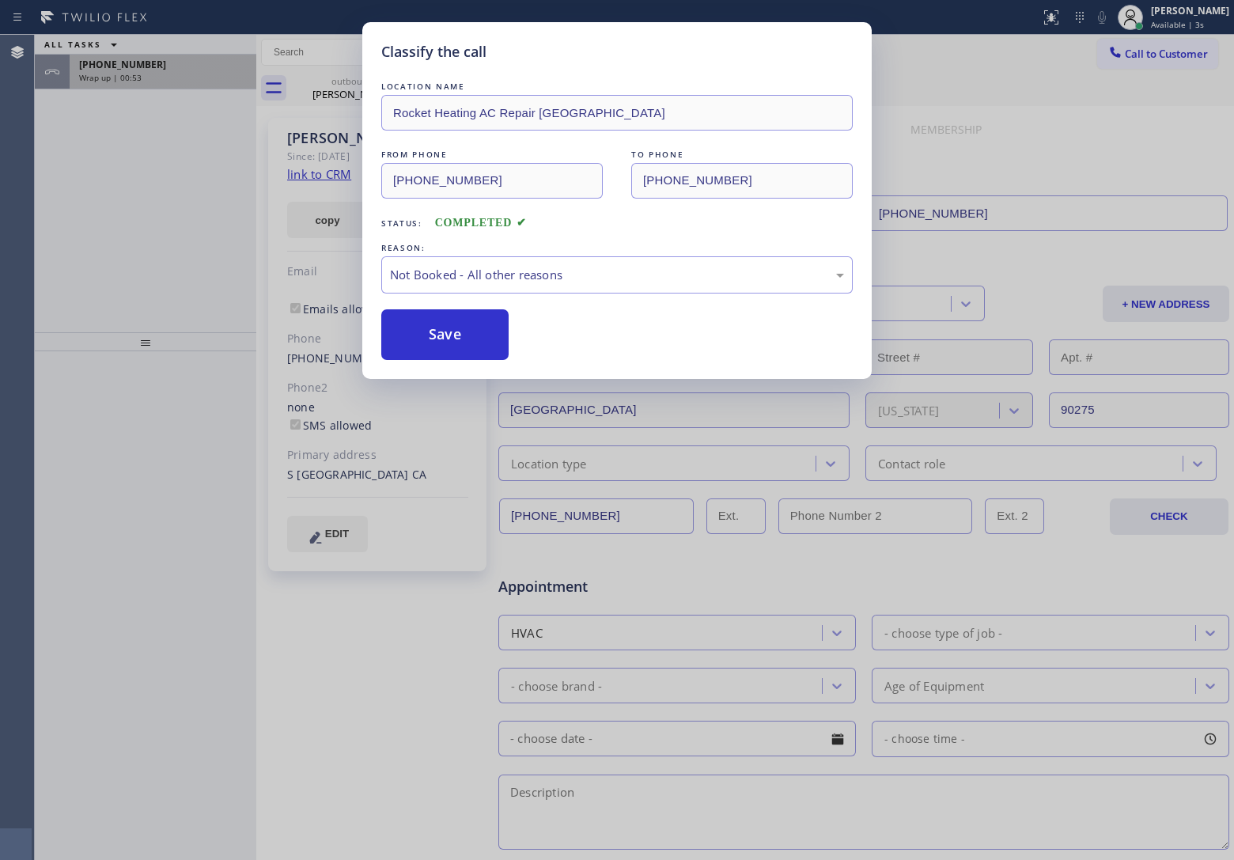
click at [148, 70] on div "[PHONE_NUMBER]" at bounding box center [163, 64] width 168 height 13
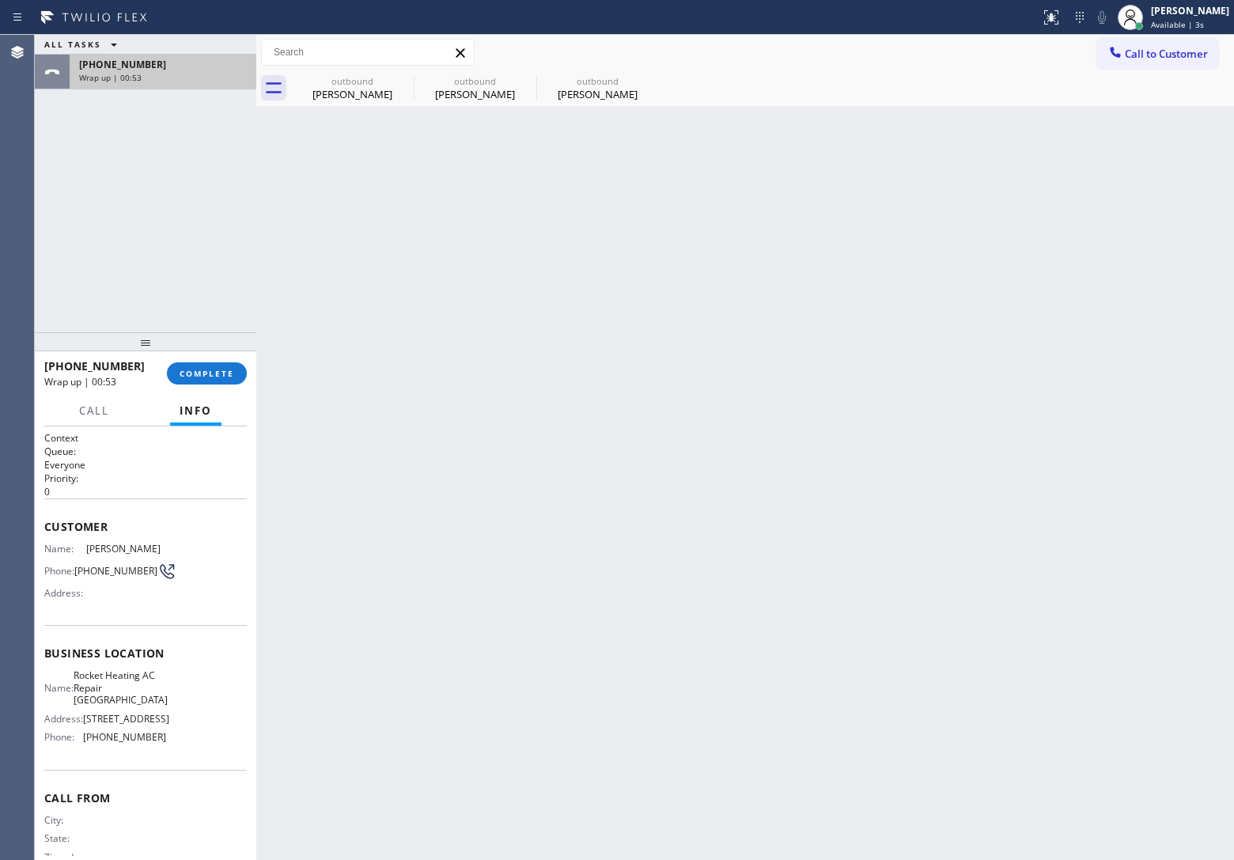
click at [148, 70] on div "[PHONE_NUMBER]" at bounding box center [163, 64] width 168 height 13
click at [216, 382] on button "COMPLETE" at bounding box center [207, 373] width 80 height 22
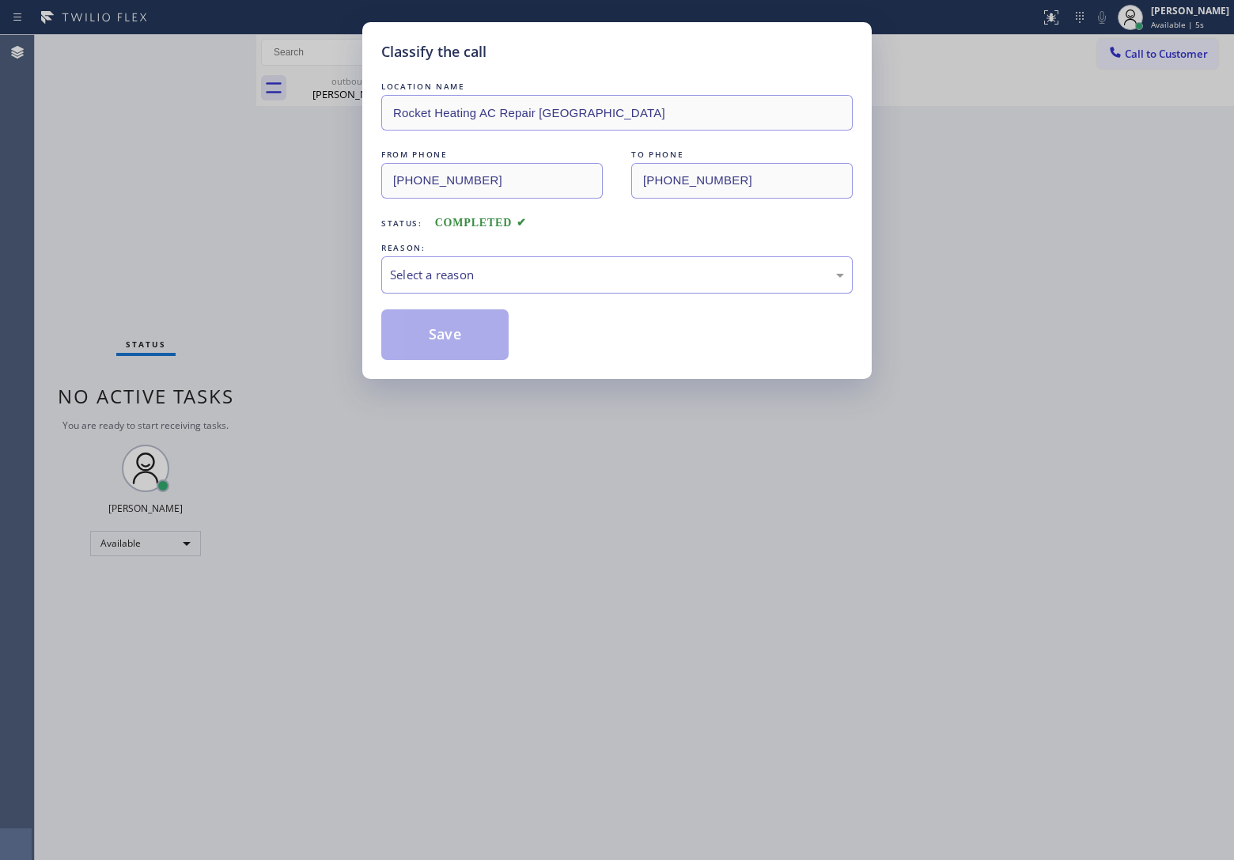
drag, startPoint x: 474, startPoint y: 261, endPoint x: 478, endPoint y: 270, distance: 10.3
click at [475, 262] on div "Select a reason" at bounding box center [616, 274] width 471 height 37
click at [449, 334] on button "Save" at bounding box center [444, 334] width 127 height 51
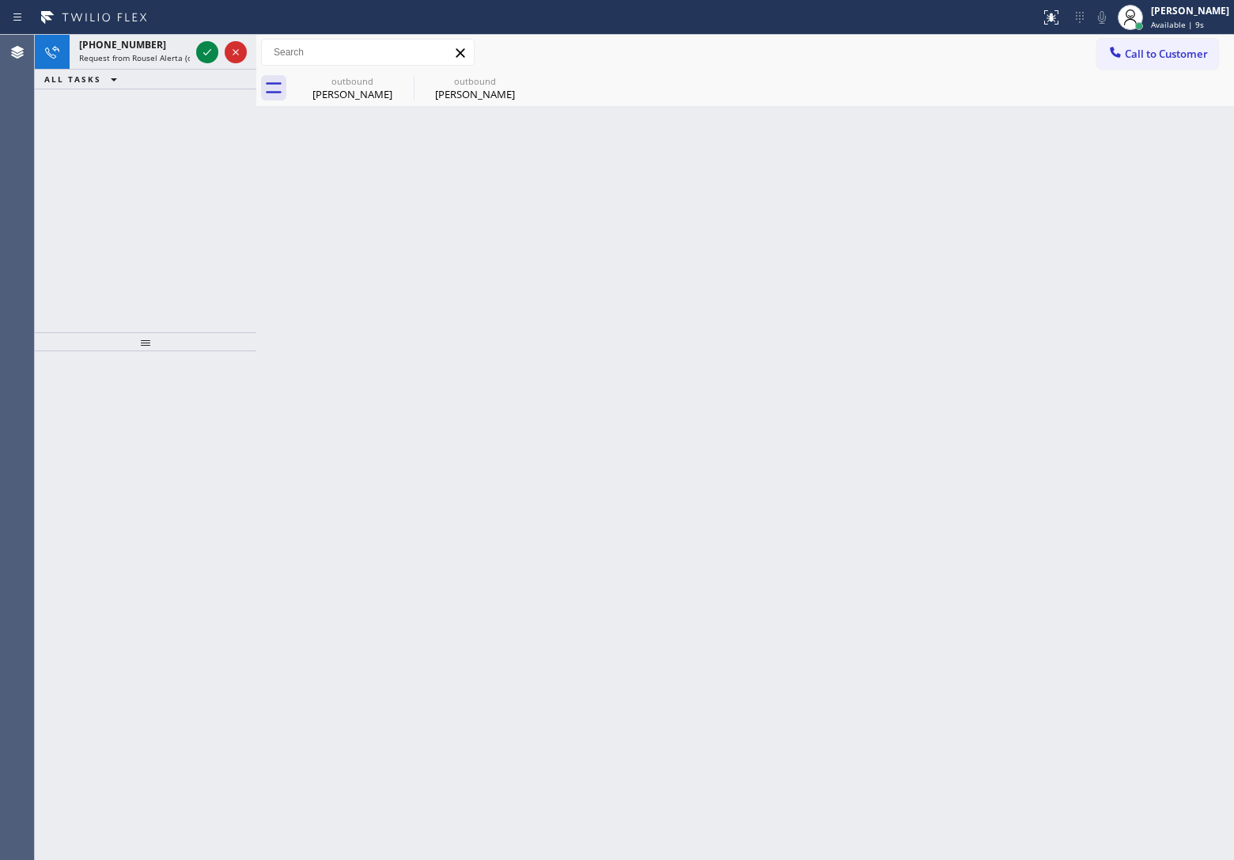
click at [68, 160] on div "[PHONE_NUMBER] Request from Rousel Alerta (direct) ALL TASKS ALL TASKS ACTIVE T…" at bounding box center [145, 183] width 221 height 297
click at [202, 56] on icon at bounding box center [207, 52] width 19 height 19
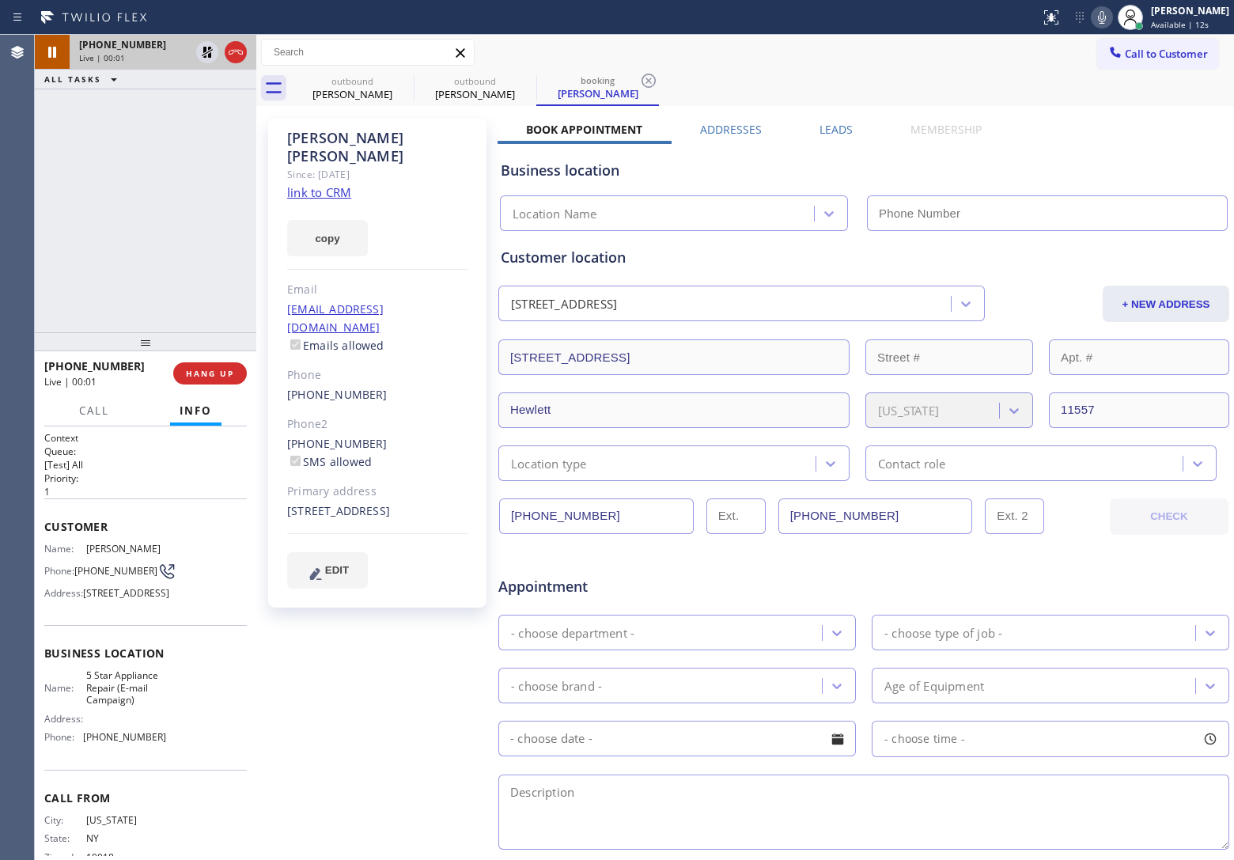
type input "[PHONE_NUMBER]"
click at [336, 184] on link "link to CRM" at bounding box center [319, 192] width 64 height 16
click at [1104, 16] on icon at bounding box center [1101, 17] width 19 height 19
click at [207, 50] on icon at bounding box center [207, 52] width 19 height 19
click at [54, 240] on div "[PHONE_NUMBER] Live | 02:03 ALL TASKS ALL TASKS ACTIVE TASKS TASKS IN WRAP UP" at bounding box center [145, 183] width 221 height 297
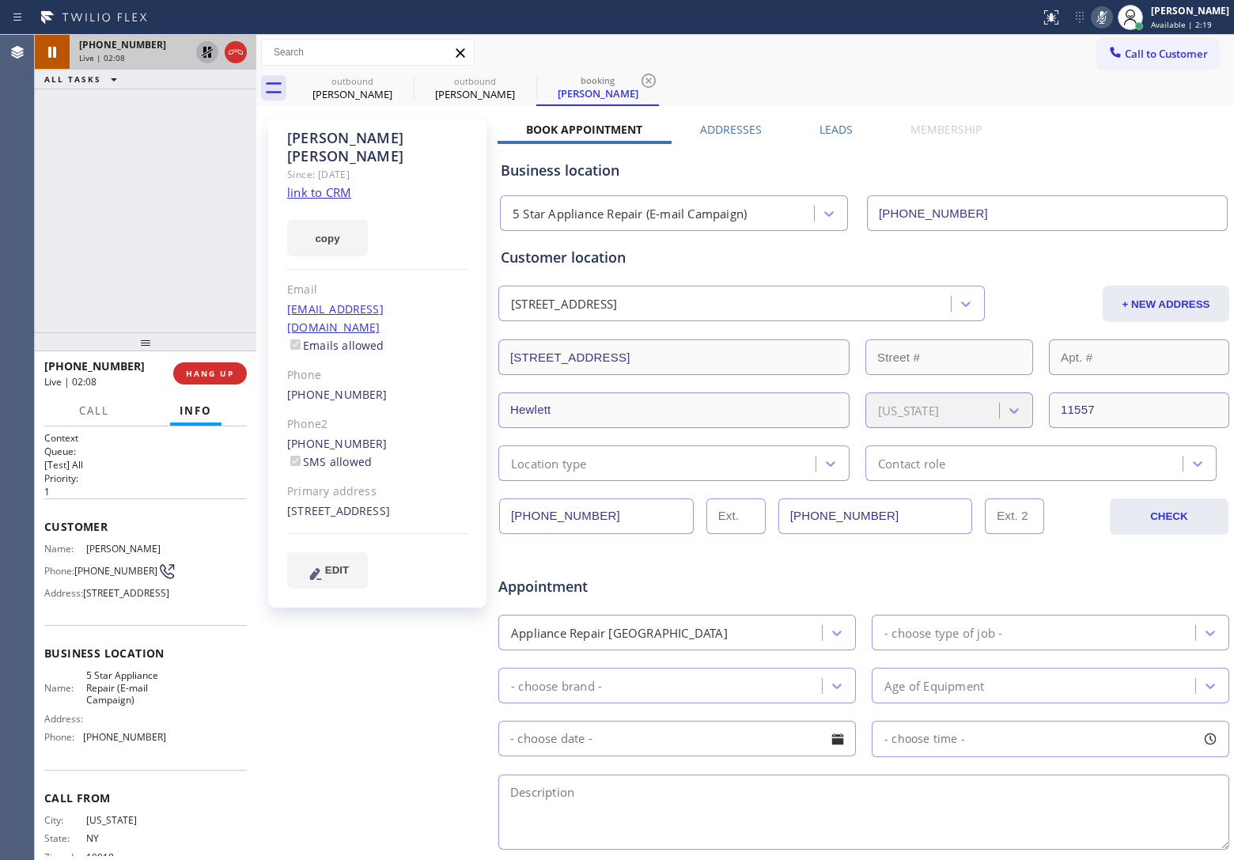
click at [47, 186] on div "[PHONE_NUMBER] Live | 02:08 ALL TASKS ALL TASKS ACTIVE TASKS TASKS IN WRAP UP" at bounding box center [145, 183] width 221 height 297
click at [1, 175] on div "Agent Desktop" at bounding box center [17, 447] width 34 height 825
click at [25, 116] on div "Agent Desktop" at bounding box center [17, 447] width 34 height 825
click at [207, 51] on icon at bounding box center [207, 52] width 19 height 19
click at [1104, 18] on icon at bounding box center [1101, 17] width 19 height 19
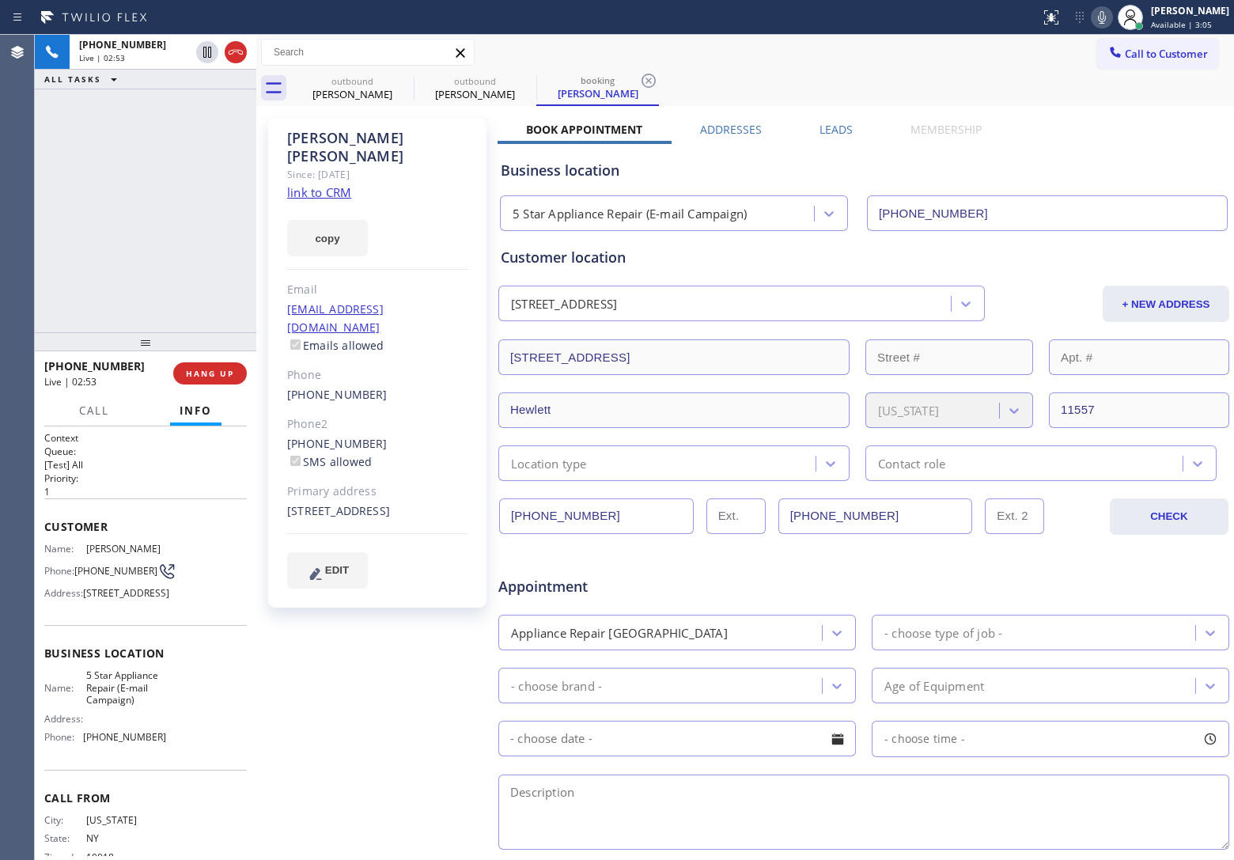
click at [36, 202] on div "[PHONE_NUMBER] Live | 02:53 ALL TASKS ALL TASKS ACTIVE TASKS TASKS IN WRAP UP" at bounding box center [145, 183] width 221 height 297
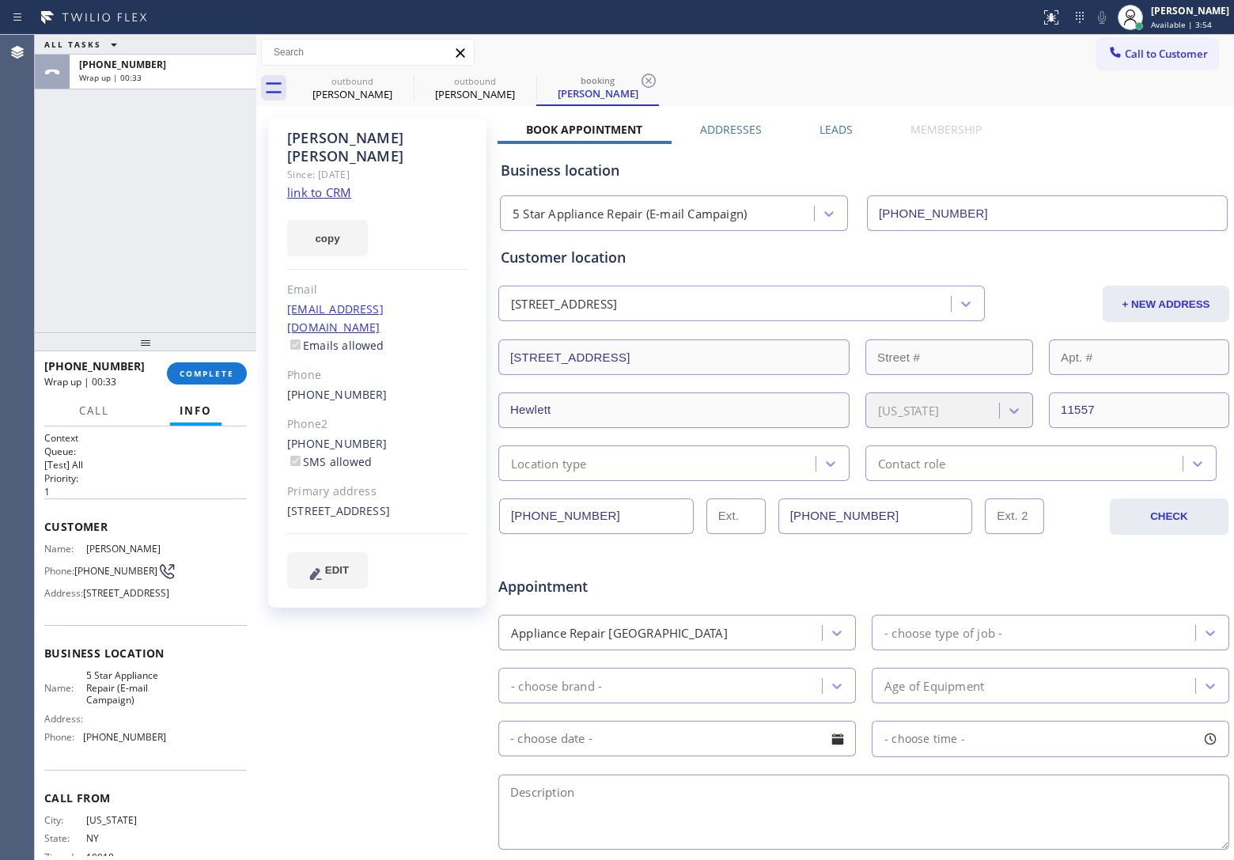
click at [38, 274] on div "ALL TASKS ALL TASKS ACTIVE TASKS TASKS IN WRAP UP [PHONE_NUMBER] Wrap up | 00:33" at bounding box center [145, 183] width 221 height 297
click at [1155, 51] on span "Call to Customer" at bounding box center [1165, 54] width 83 height 14
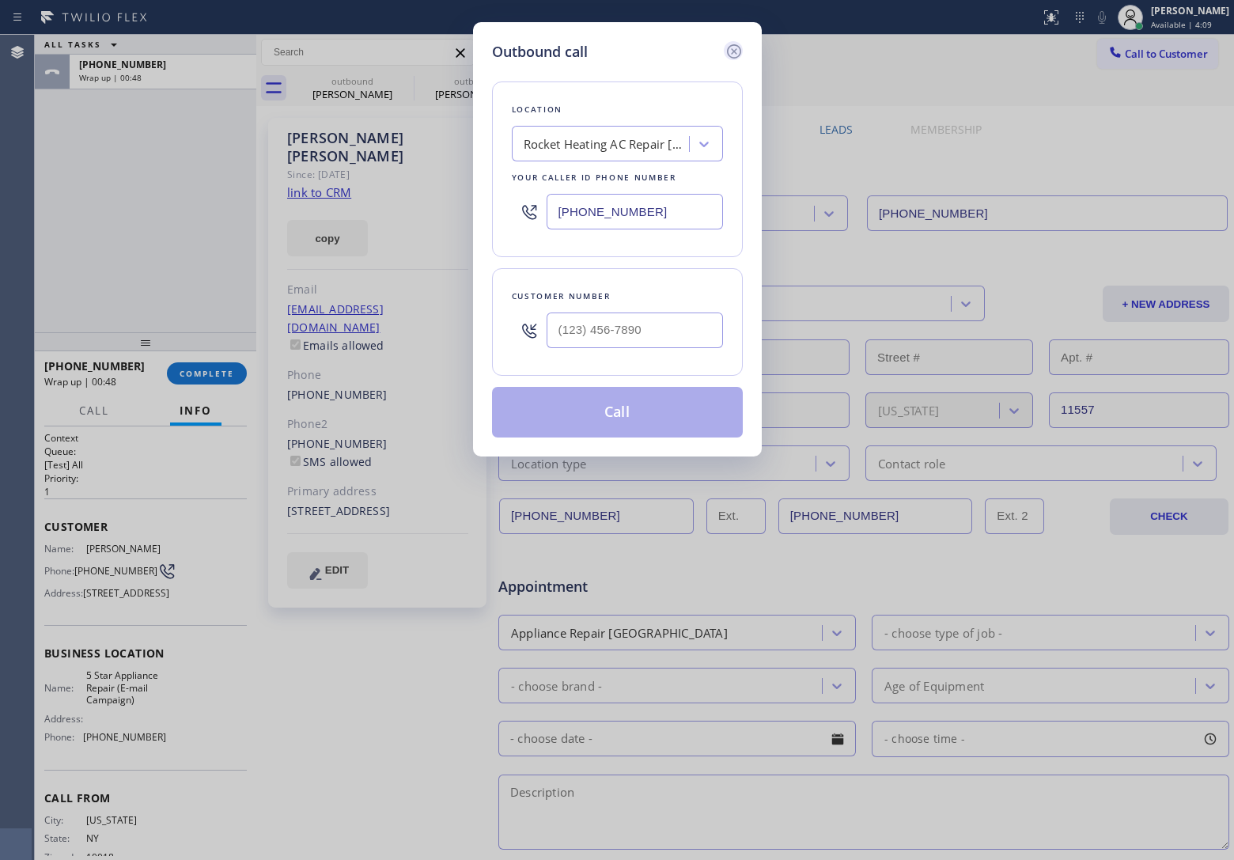
click at [727, 58] on icon at bounding box center [733, 51] width 19 height 19
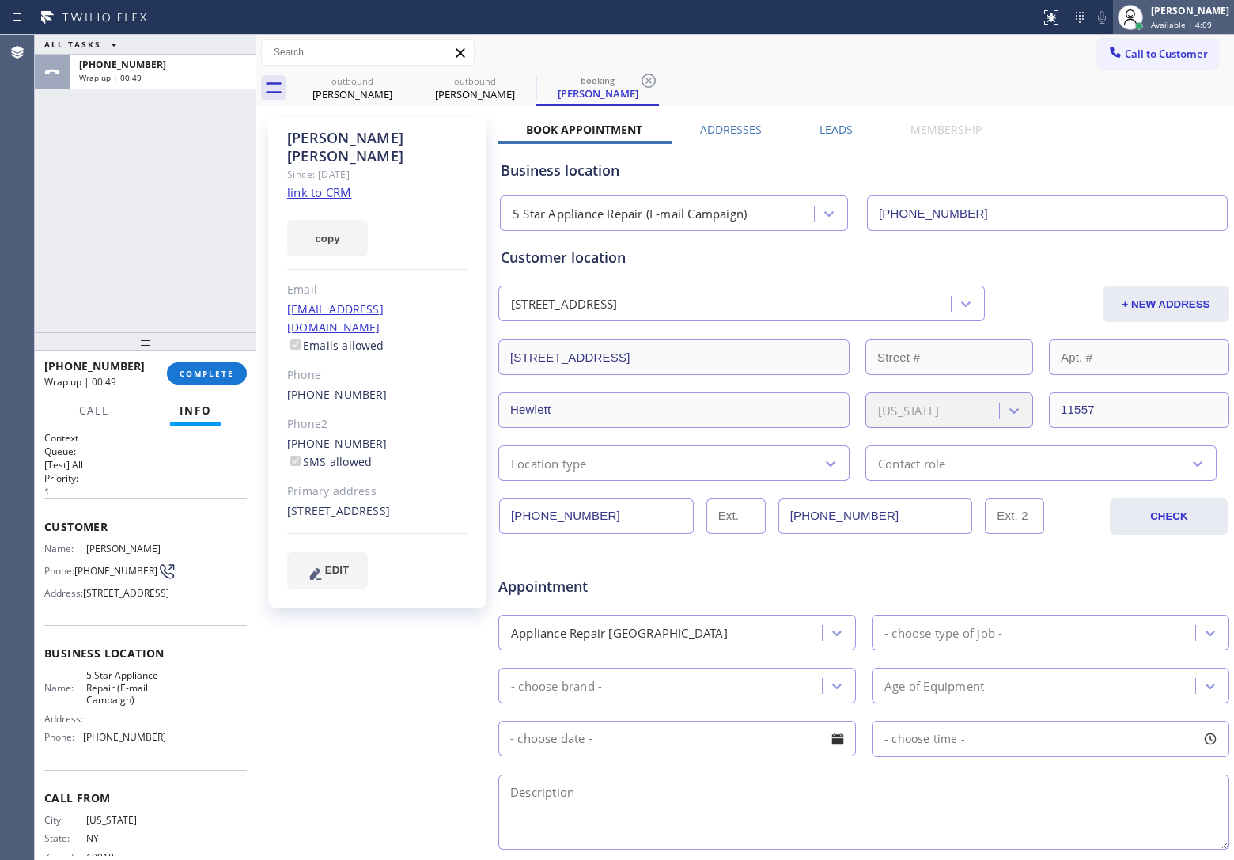
type input "[PHONE_NUMBER]"
click at [1219, 9] on div "[PERSON_NAME]" at bounding box center [1190, 10] width 78 height 13
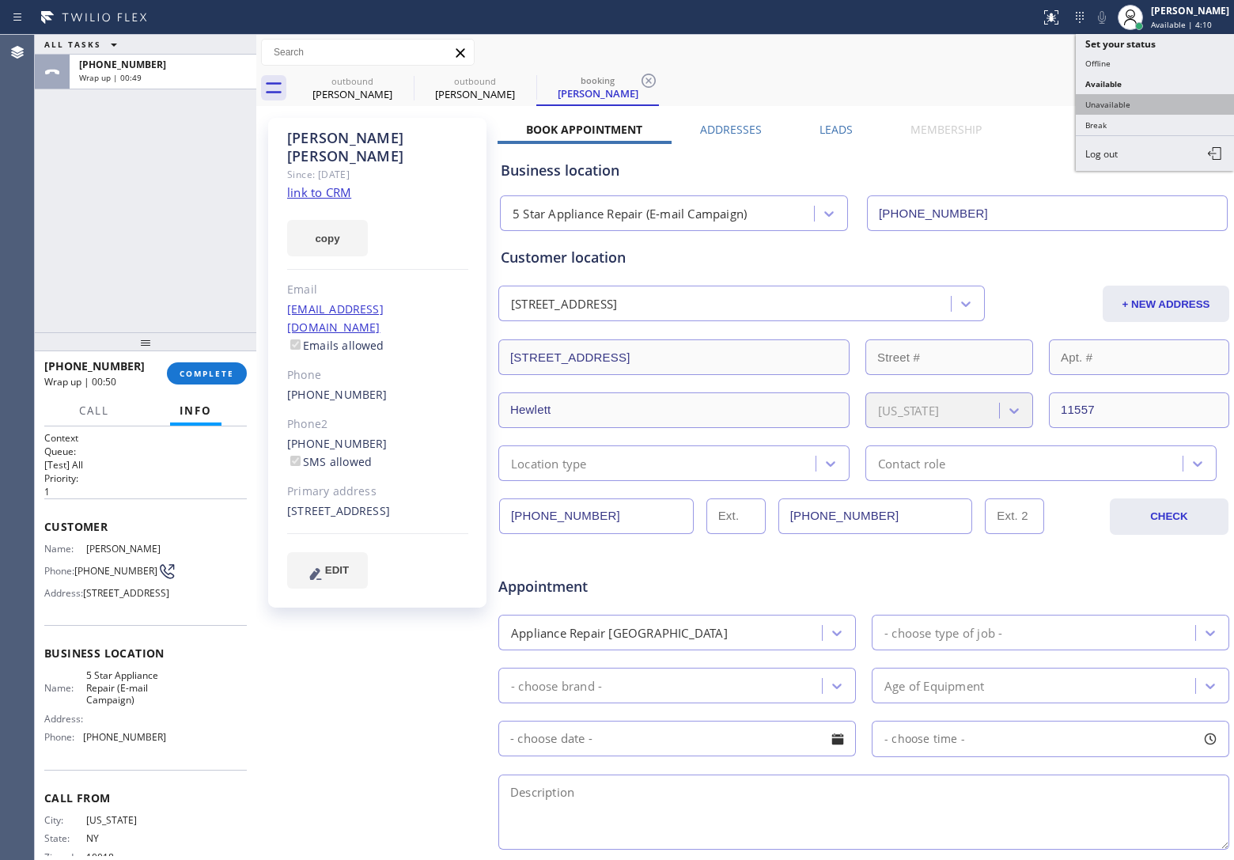
click at [1144, 100] on button "Unavailable" at bounding box center [1154, 104] width 158 height 21
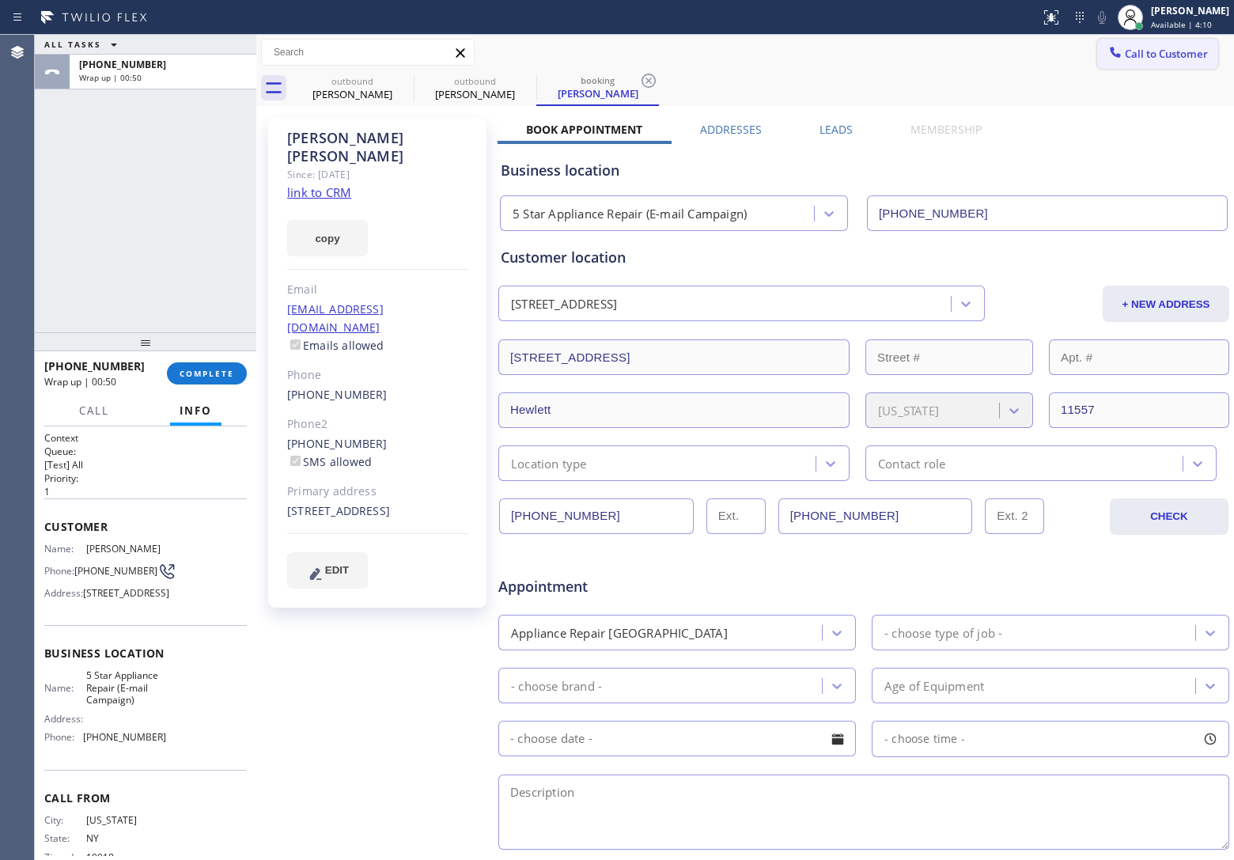
click at [1176, 41] on button "Call to Customer" at bounding box center [1157, 54] width 121 height 30
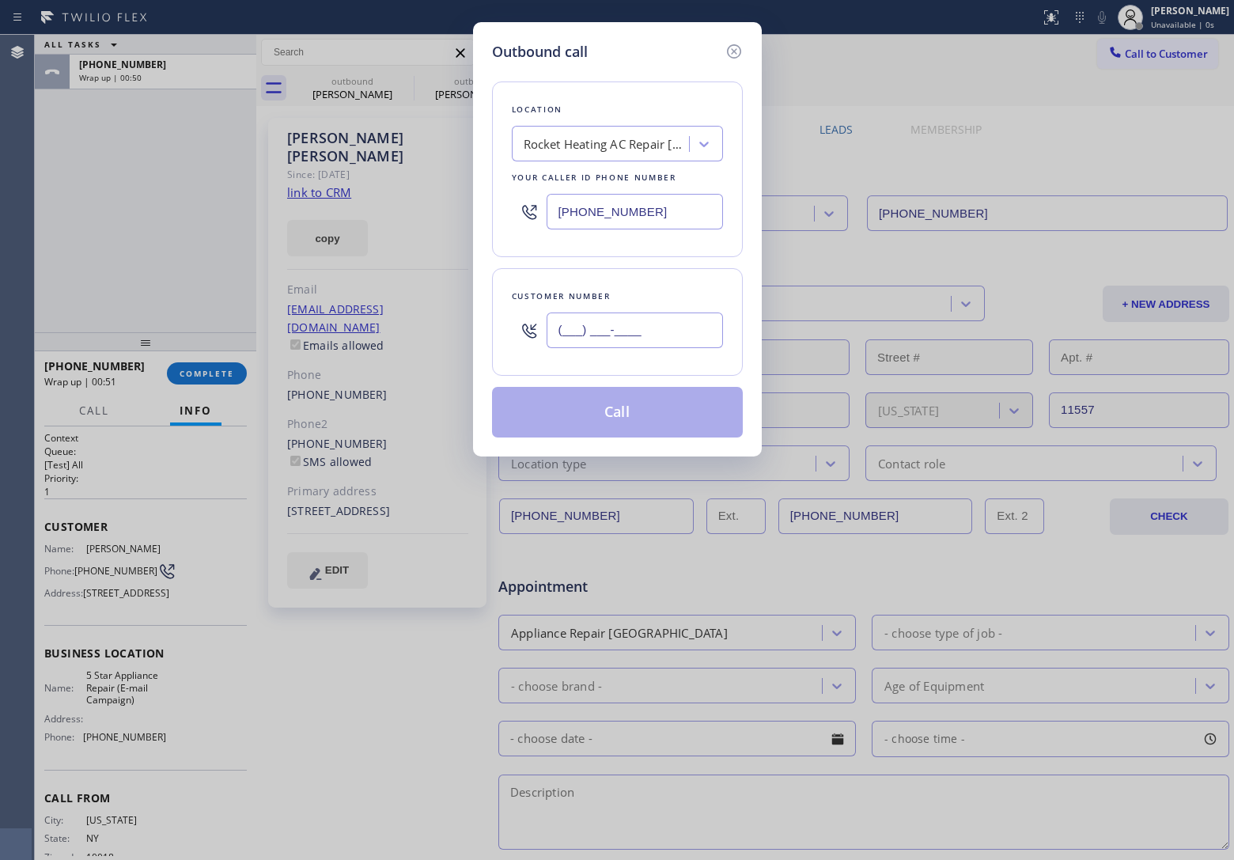
click at [685, 330] on input "(___) ___-____" at bounding box center [634, 330] width 176 height 36
paste input "917) 613-9822"
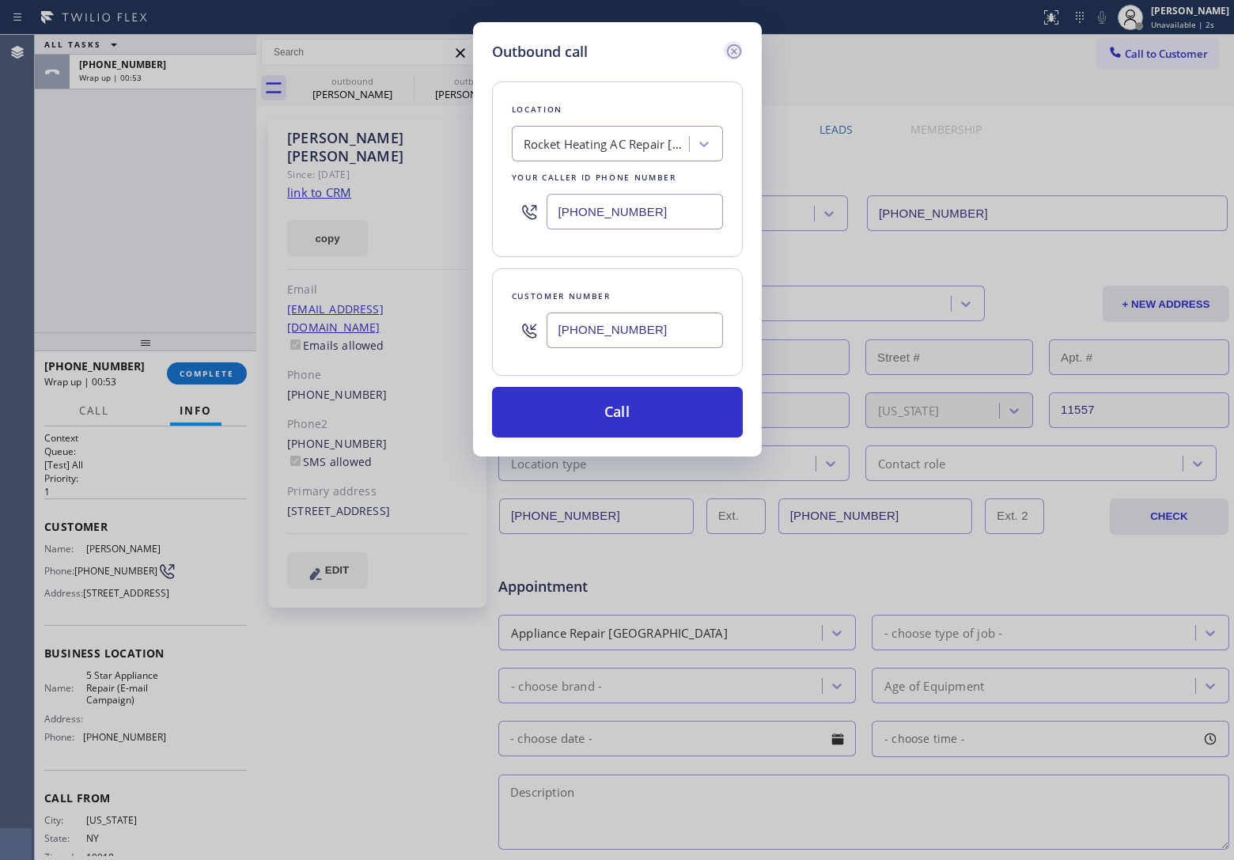
type input "[PHONE_NUMBER]"
click at [736, 51] on icon at bounding box center [733, 51] width 19 height 19
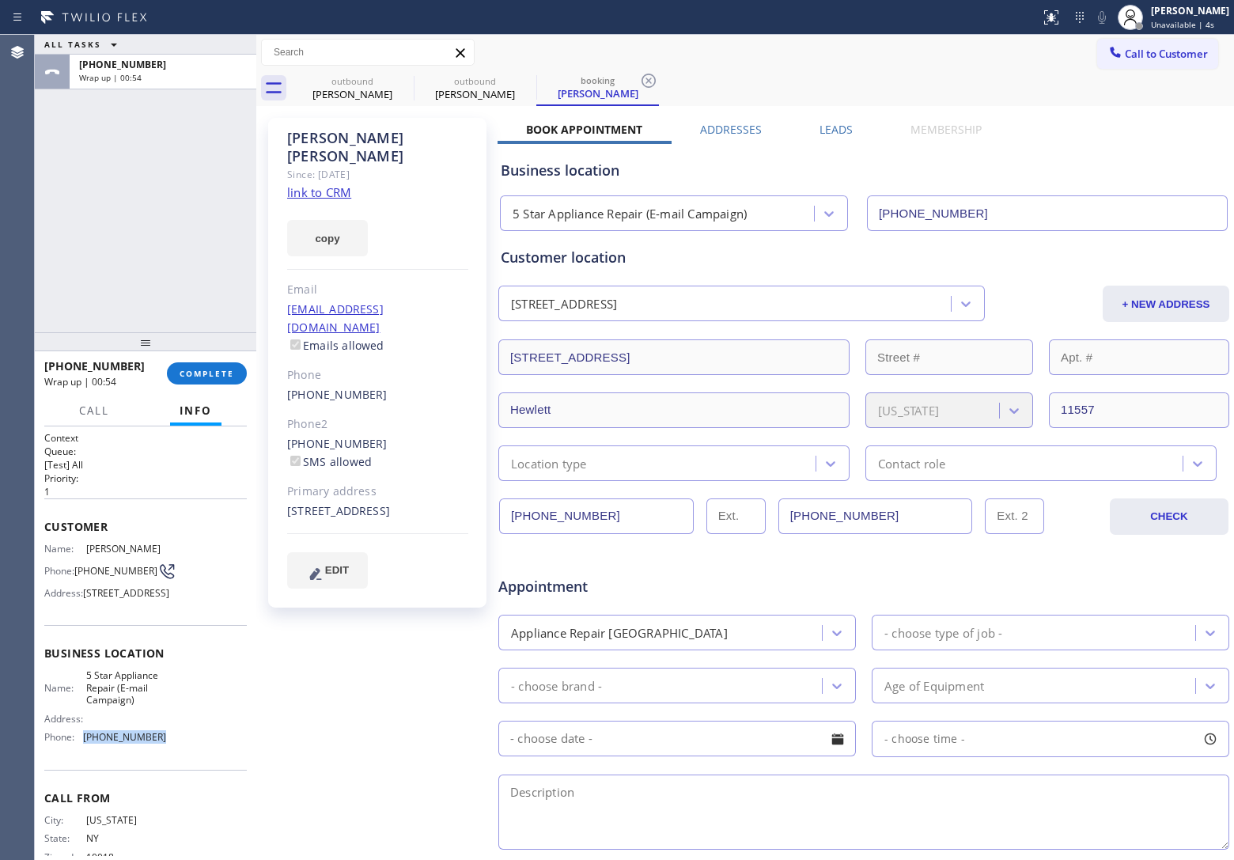
drag, startPoint x: 154, startPoint y: 788, endPoint x: 83, endPoint y: 793, distance: 71.3
click at [83, 743] on span "[PHONE_NUMBER]" at bounding box center [124, 737] width 83 height 12
click at [1128, 51] on span "Call to Customer" at bounding box center [1165, 54] width 83 height 14
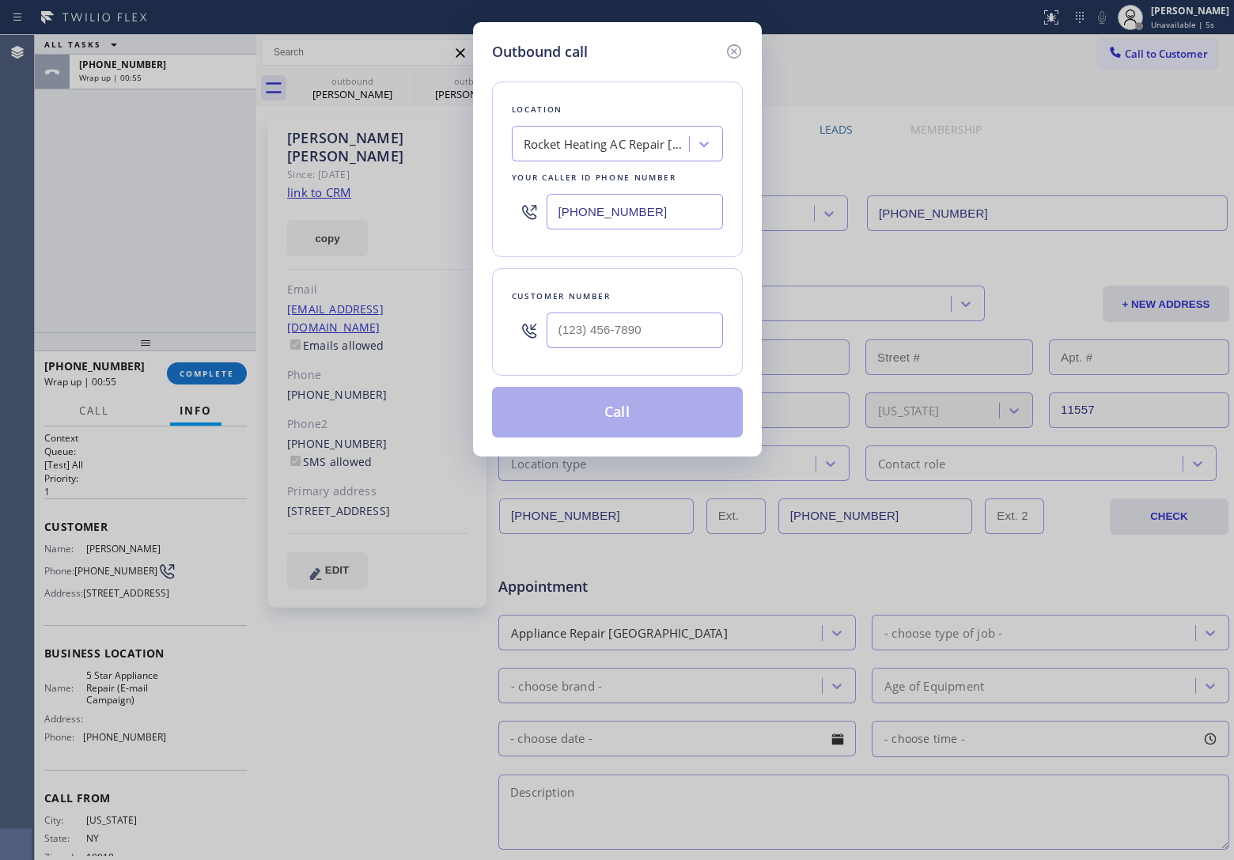
click at [639, 218] on input "[PHONE_NUMBER]" at bounding box center [634, 212] width 176 height 36
paste input "855) 908-1519"
type input "[PHONE_NUMBER]"
drag, startPoint x: 613, startPoint y: 332, endPoint x: 542, endPoint y: 319, distance: 72.4
click at [542, 319] on div "(___) ___-____" at bounding box center [617, 329] width 211 height 51
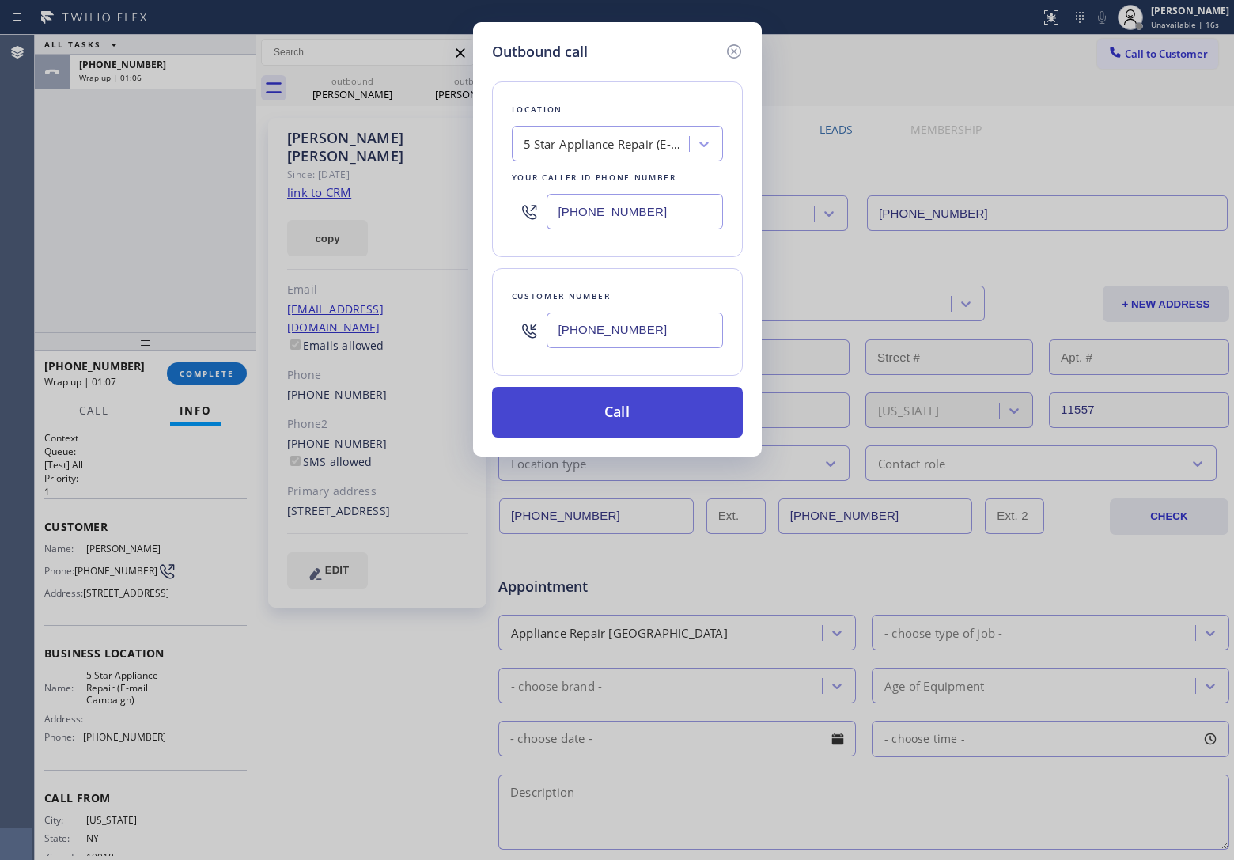
type input "[PHONE_NUMBER]"
click at [705, 394] on button "Call" at bounding box center [617, 412] width 251 height 51
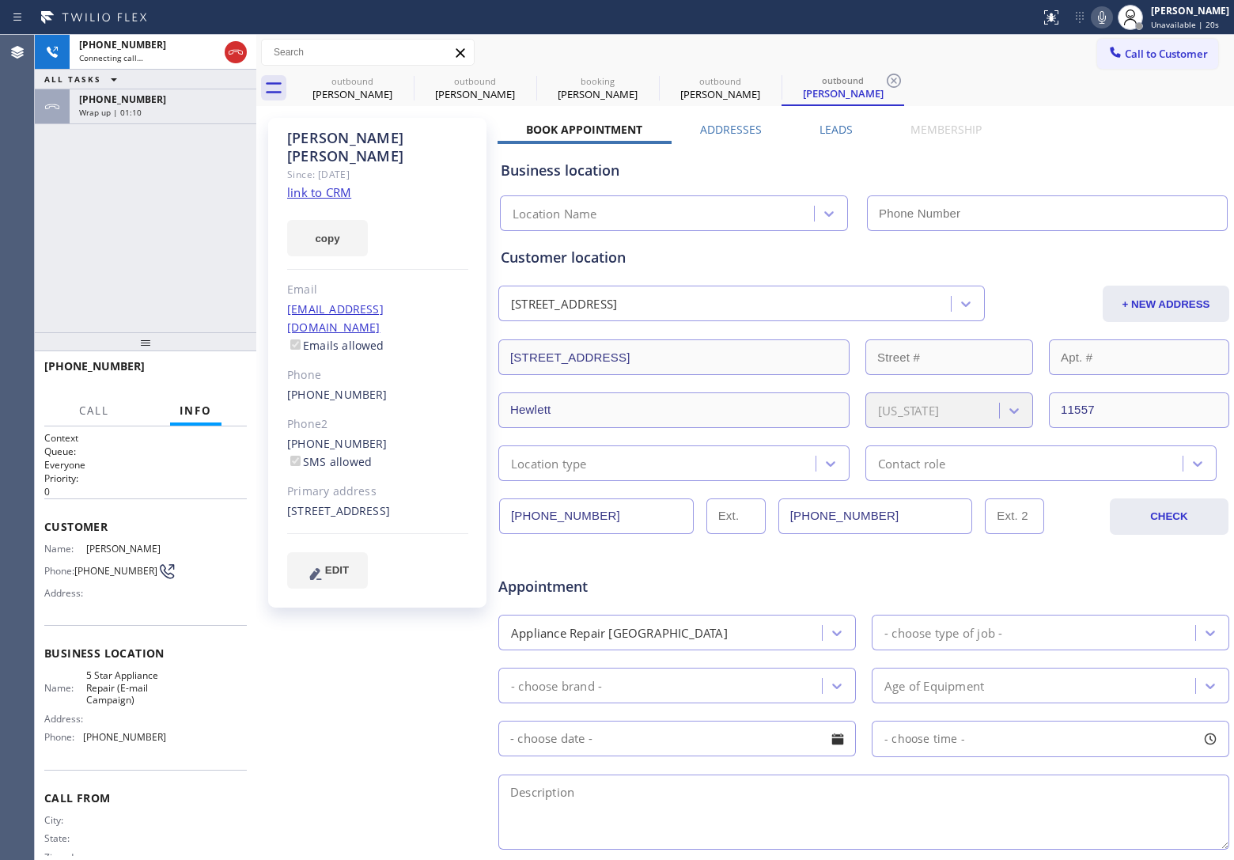
type input "[PHONE_NUMBER]"
click at [40, 212] on div "[PHONE_NUMBER] Live | 00:01 ALL TASKS ALL TASKS ACTIVE TASKS TASKS IN WRAP UP […" at bounding box center [145, 183] width 221 height 297
click at [48, 210] on div "[PHONE_NUMBER] Live | 00:47 ALL TASKS ALL TASKS ACTIVE TASKS TASKS IN WRAP UP […" at bounding box center [145, 183] width 221 height 297
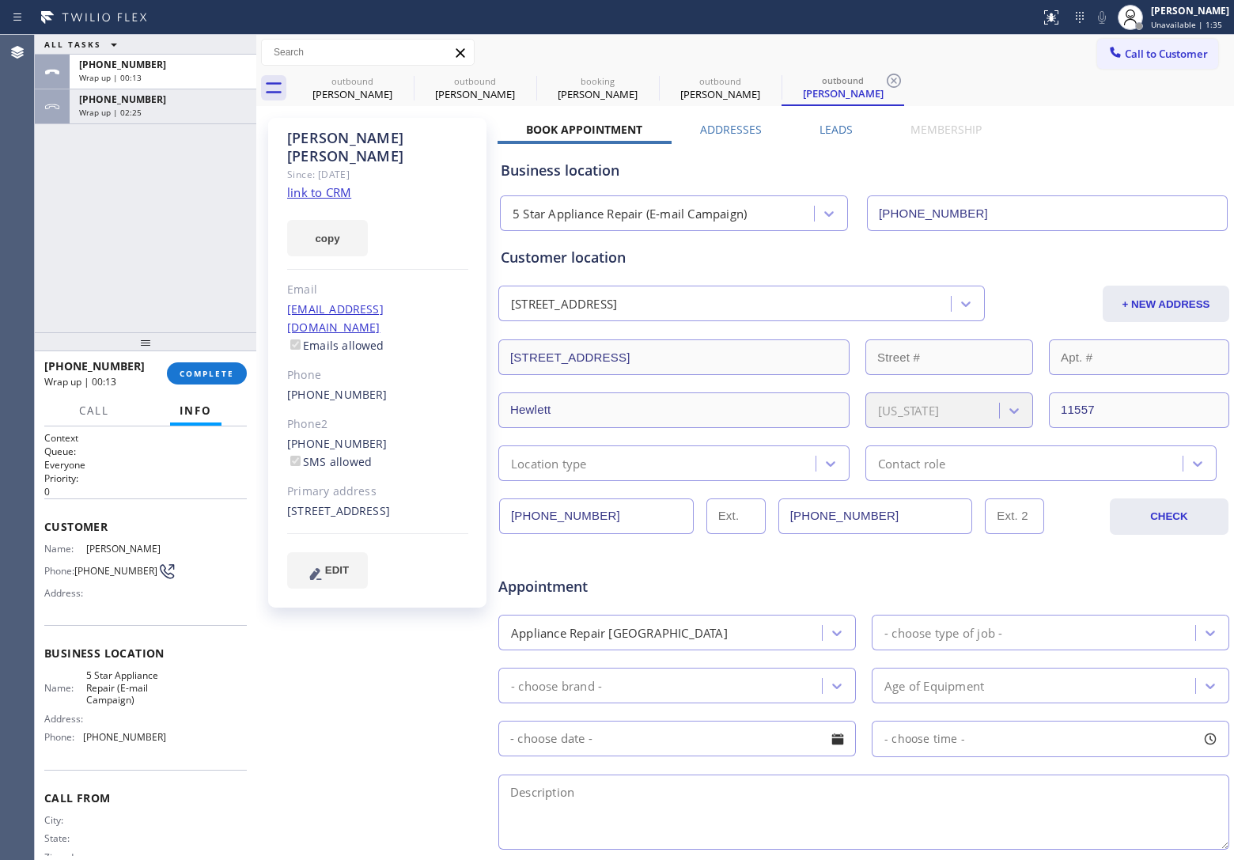
click at [46, 203] on div "ALL TASKS ALL TASKS ACTIVE TASKS TASKS IN WRAP UP [PHONE_NUMBER] Wrap up | 00:1…" at bounding box center [145, 183] width 221 height 297
click at [222, 368] on span "COMPLETE" at bounding box center [206, 373] width 55 height 11
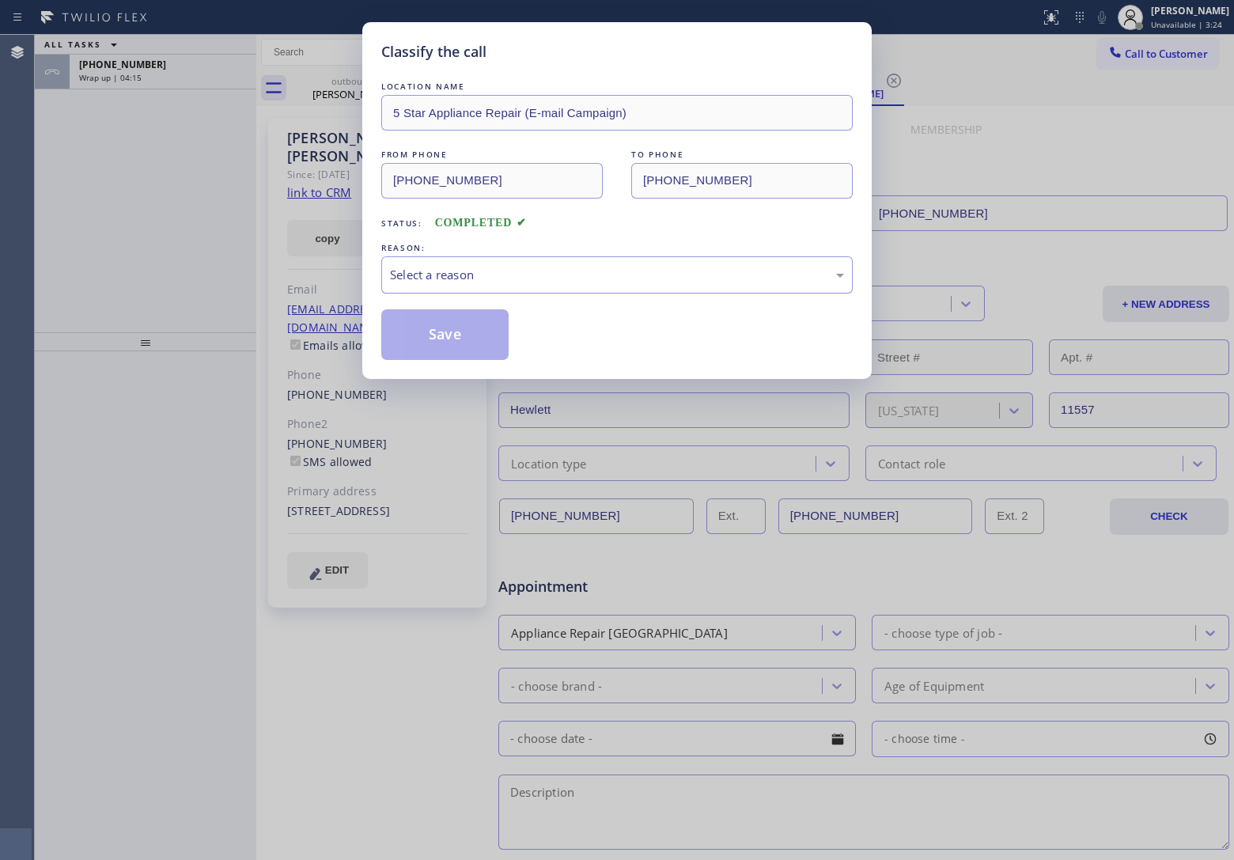
click at [452, 282] on div "Select a reason" at bounding box center [617, 275] width 454 height 18
click at [445, 346] on button "Save" at bounding box center [444, 334] width 127 height 51
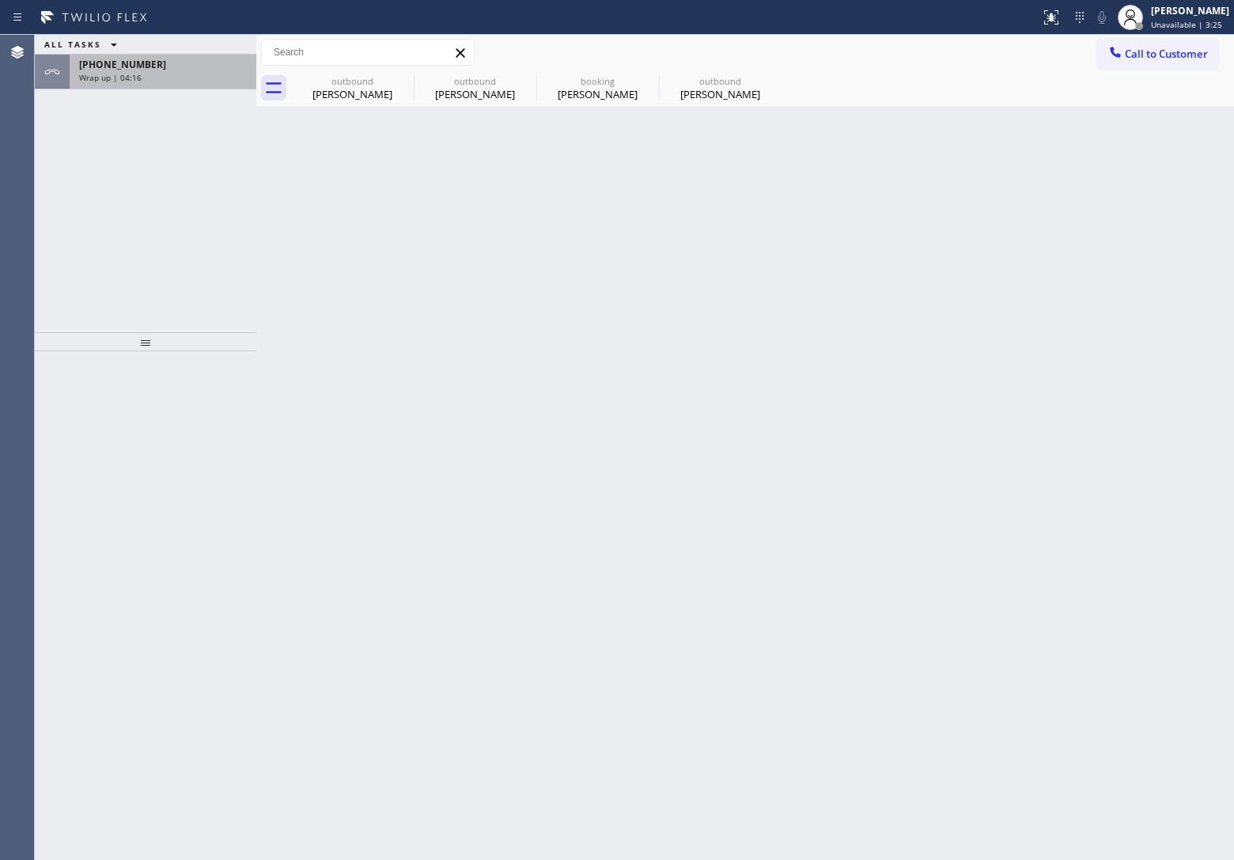
click at [117, 68] on span "[PHONE_NUMBER]" at bounding box center [122, 64] width 87 height 13
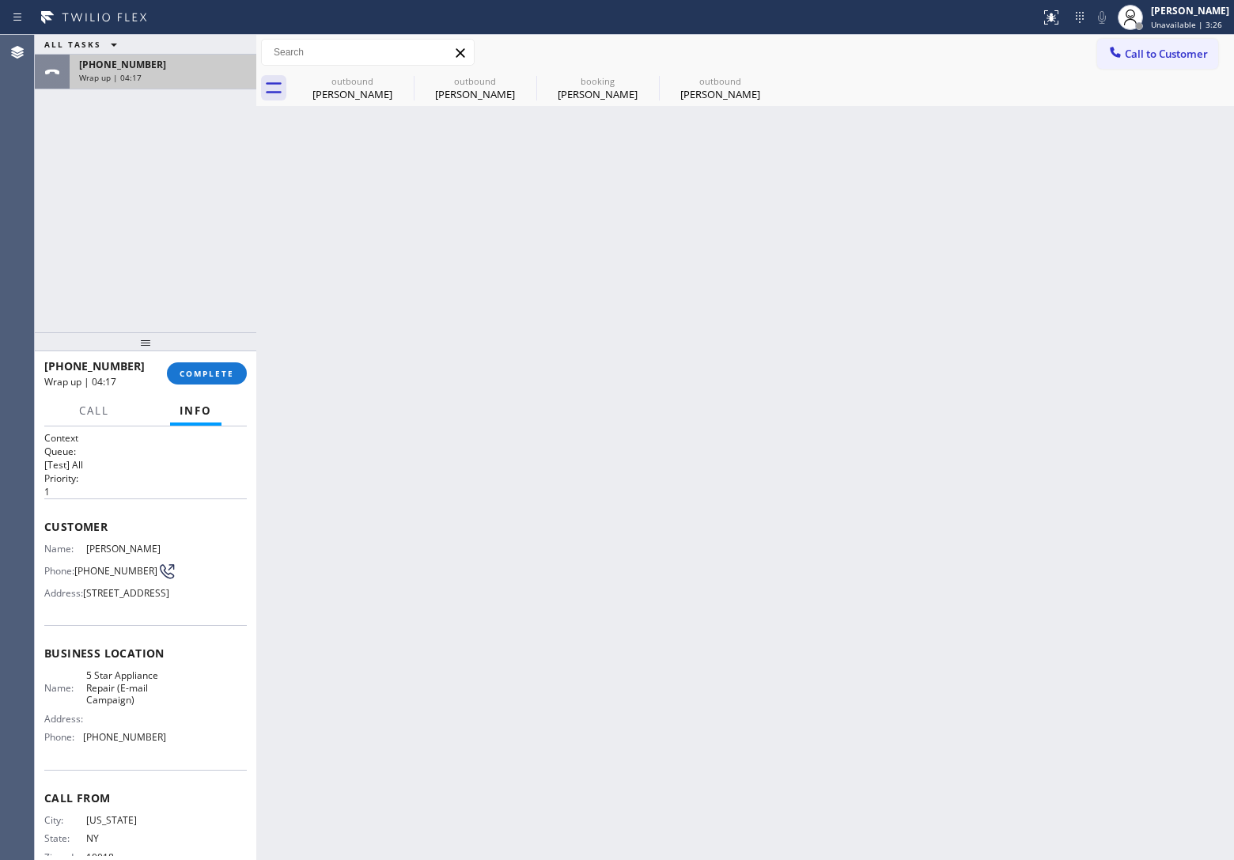
click at [117, 68] on span "[PHONE_NUMBER]" at bounding box center [122, 64] width 87 height 13
click at [220, 372] on span "COMPLETE" at bounding box center [206, 373] width 55 height 11
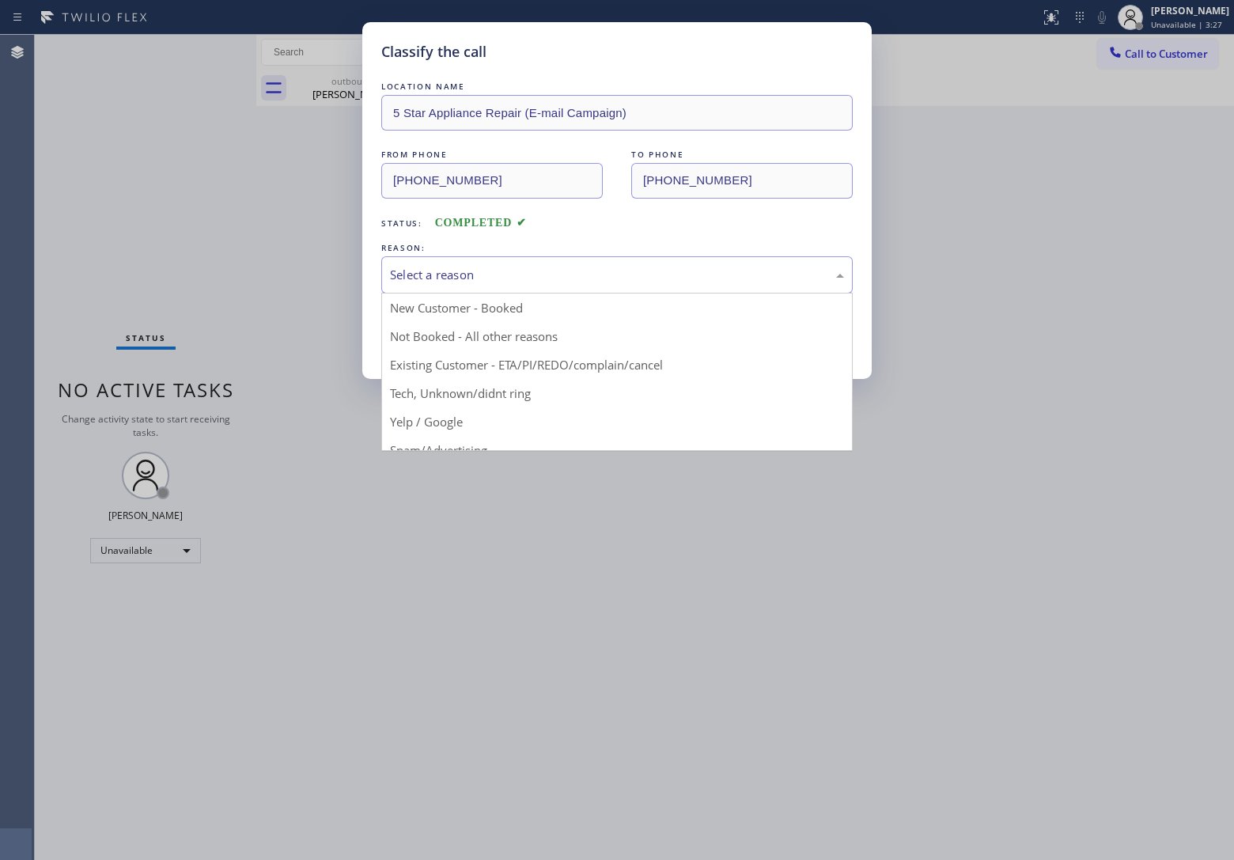
drag, startPoint x: 460, startPoint y: 270, endPoint x: 478, endPoint y: 302, distance: 37.2
click at [463, 270] on div "Select a reason" at bounding box center [617, 275] width 454 height 18
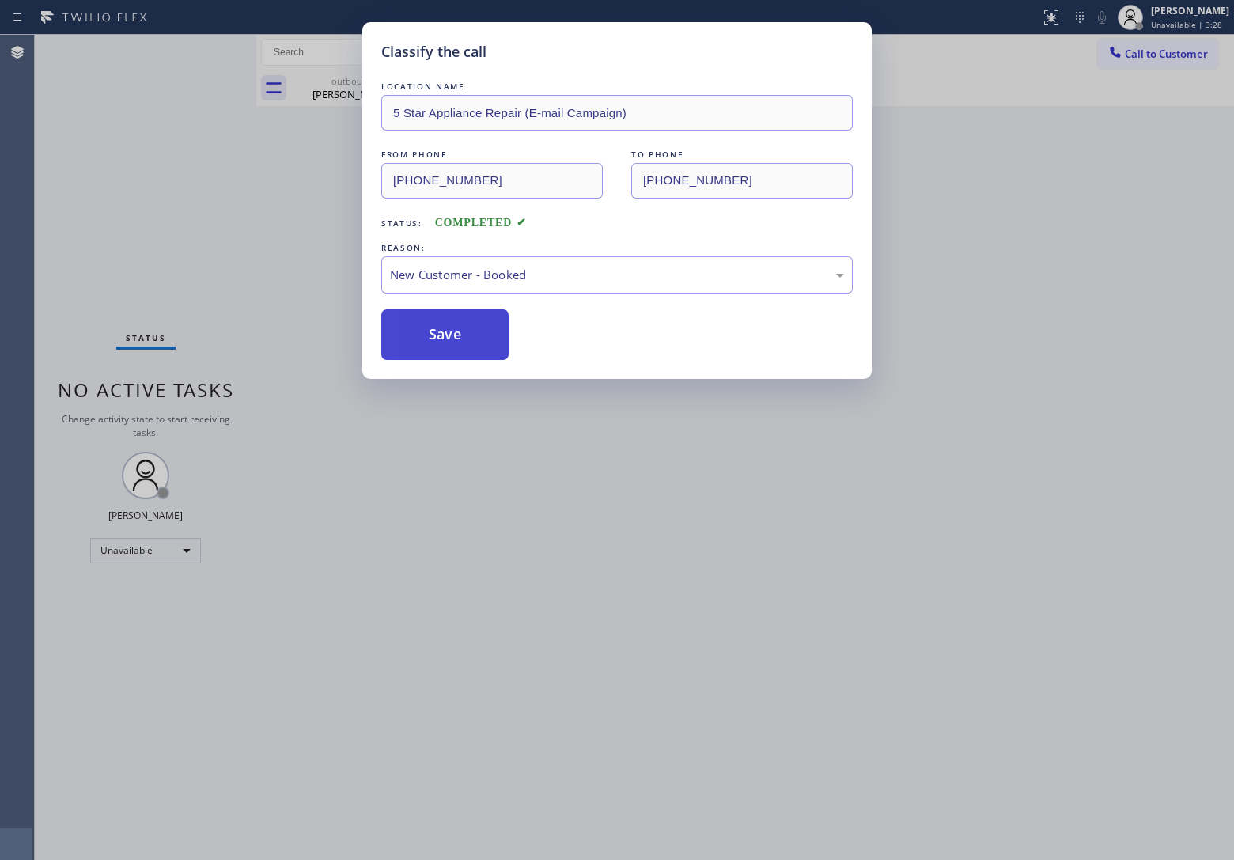
click at [433, 334] on button "Save" at bounding box center [444, 334] width 127 height 51
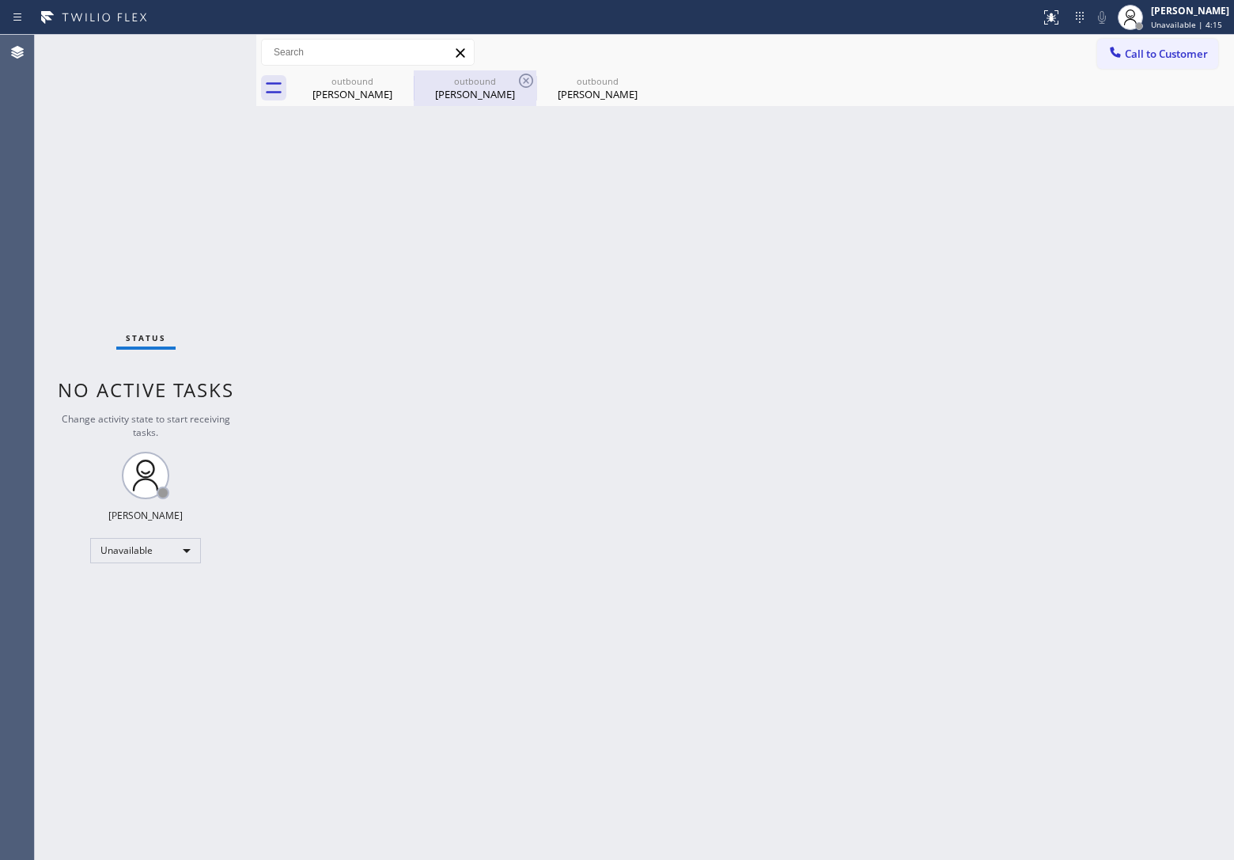
drag, startPoint x: 57, startPoint y: 154, endPoint x: 437, endPoint y: 97, distance: 384.6
click at [57, 153] on div "Status No active tasks Change activity state to start receiving tasks. [PERSON_…" at bounding box center [145, 447] width 221 height 825
click at [1133, 52] on span "Call to Customer" at bounding box center [1165, 54] width 83 height 14
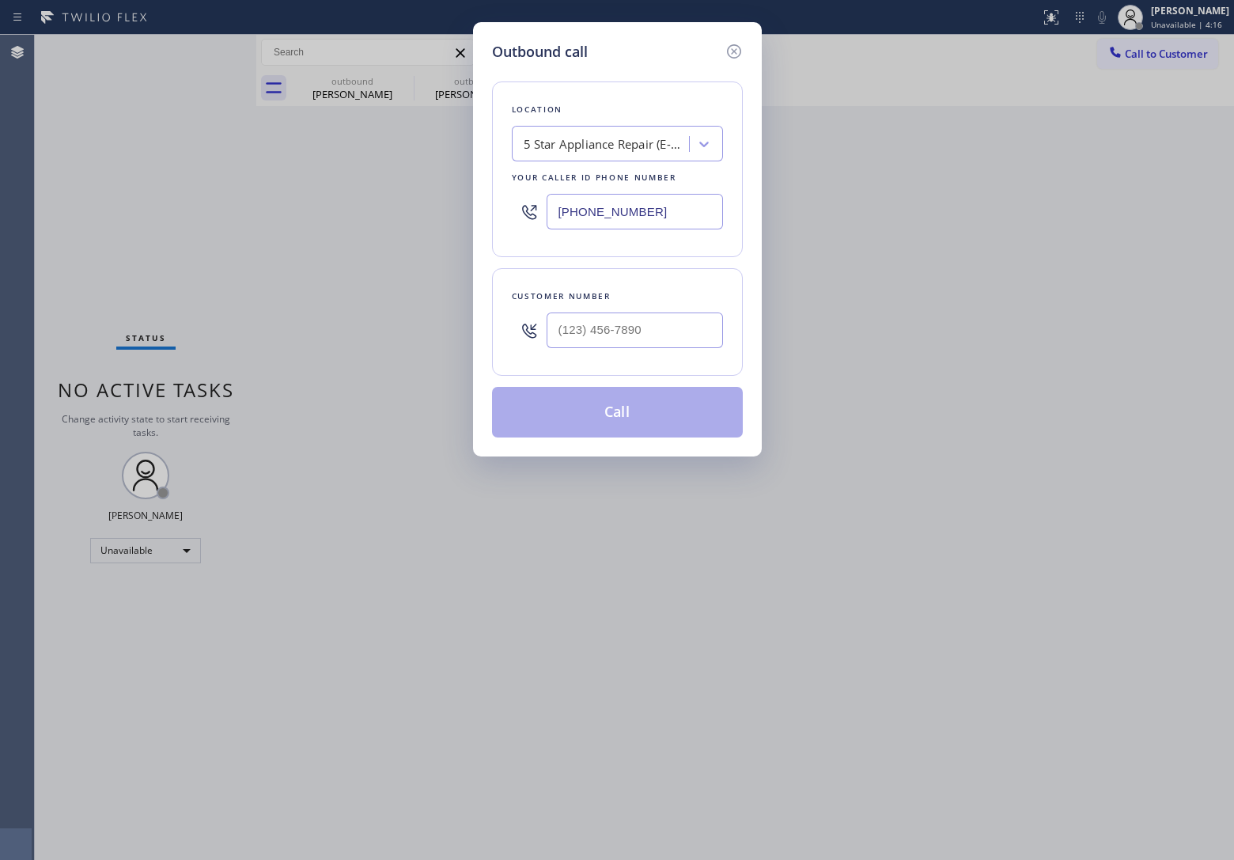
click at [637, 142] on div "5 Star Appliance Repair (E-mail Campaign)" at bounding box center [606, 144] width 166 height 18
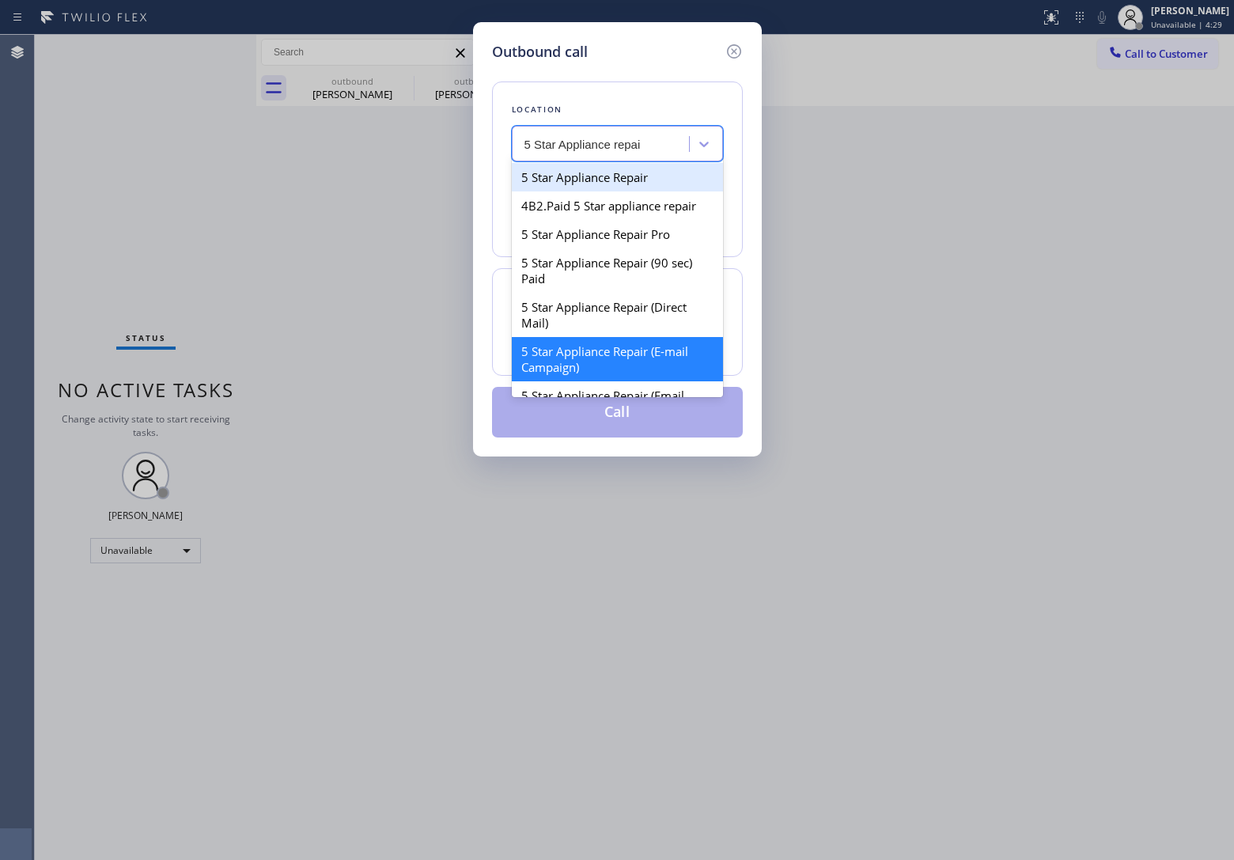
type input "5 Star Appliance repai"
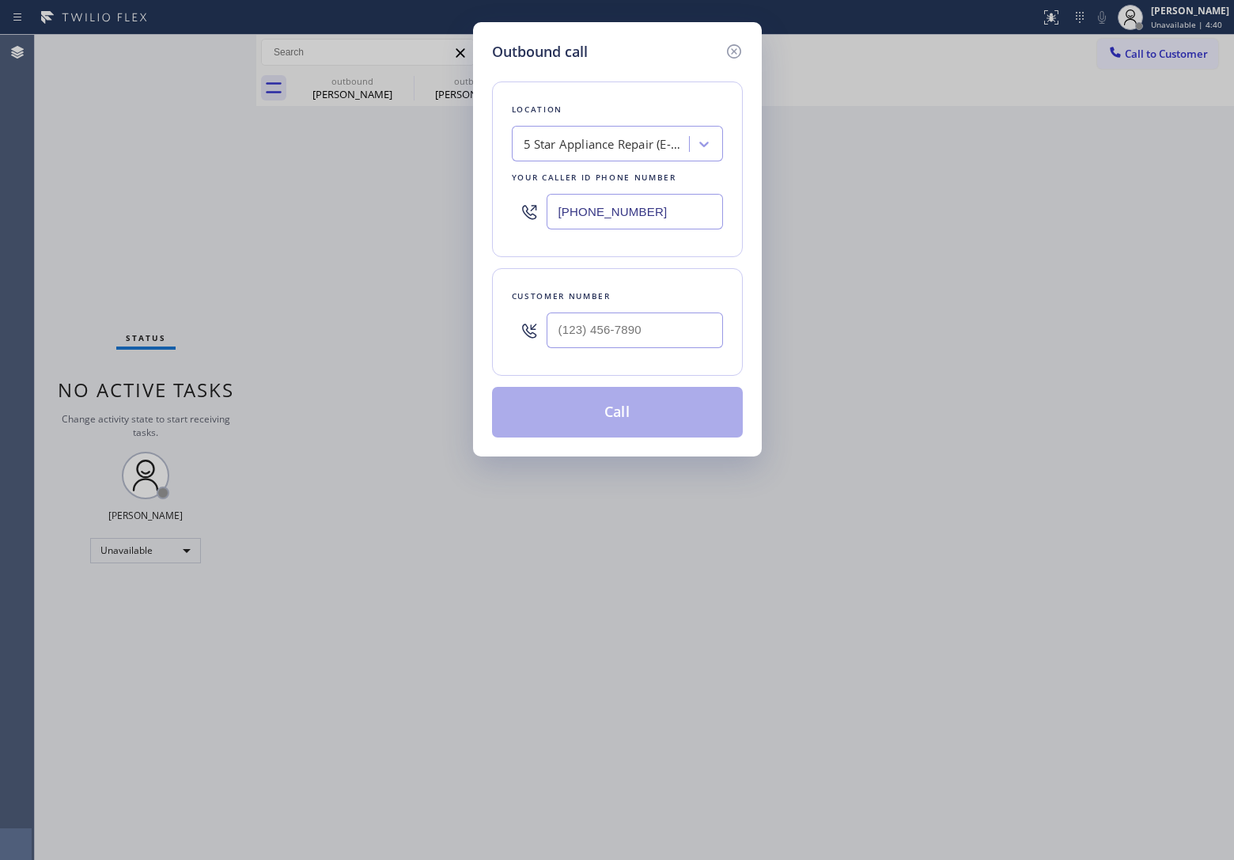
click at [25, 137] on div "Outbound call Location 5 Star Appliance Repair (E-mail Campaign) Your caller id…" at bounding box center [617, 430] width 1234 height 860
drag, startPoint x: 658, startPoint y: 342, endPoint x: 650, endPoint y: 331, distance: 13.6
click at [657, 342] on input "(___) ___-____" at bounding box center [634, 330] width 176 height 36
paste input "303) 886-9888"
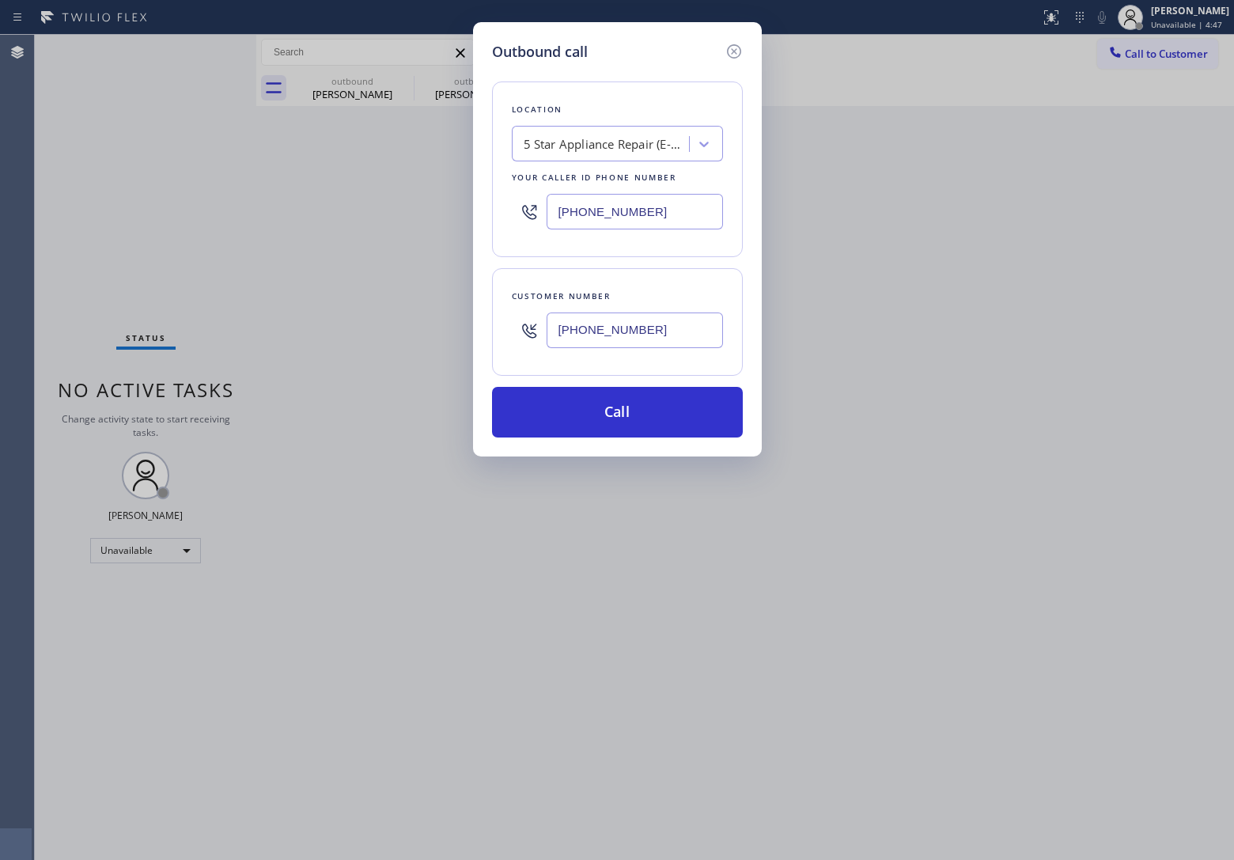
type input "[PHONE_NUMBER]"
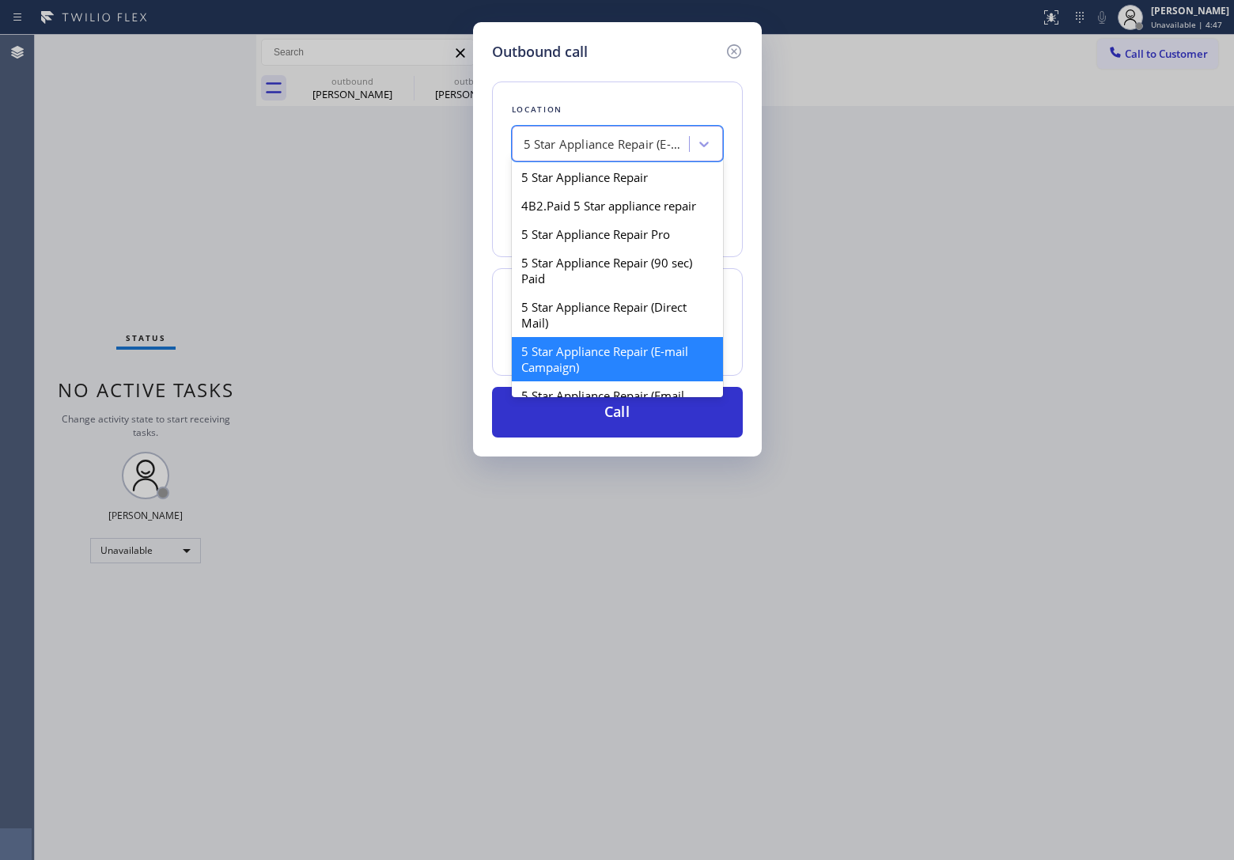
click at [610, 147] on div "5 Star Appliance Repair (E-mail Campaign)" at bounding box center [606, 144] width 166 height 18
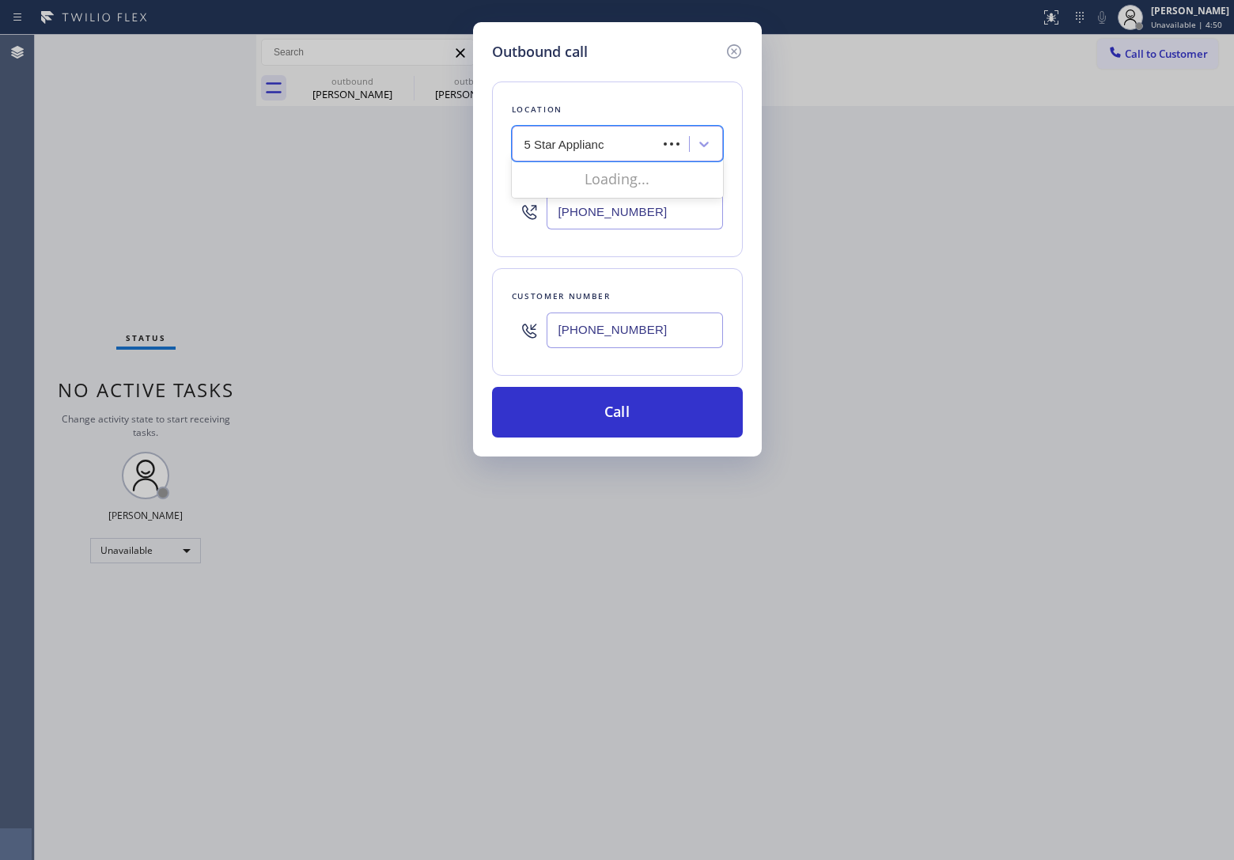
type input "5 Star Appliance"
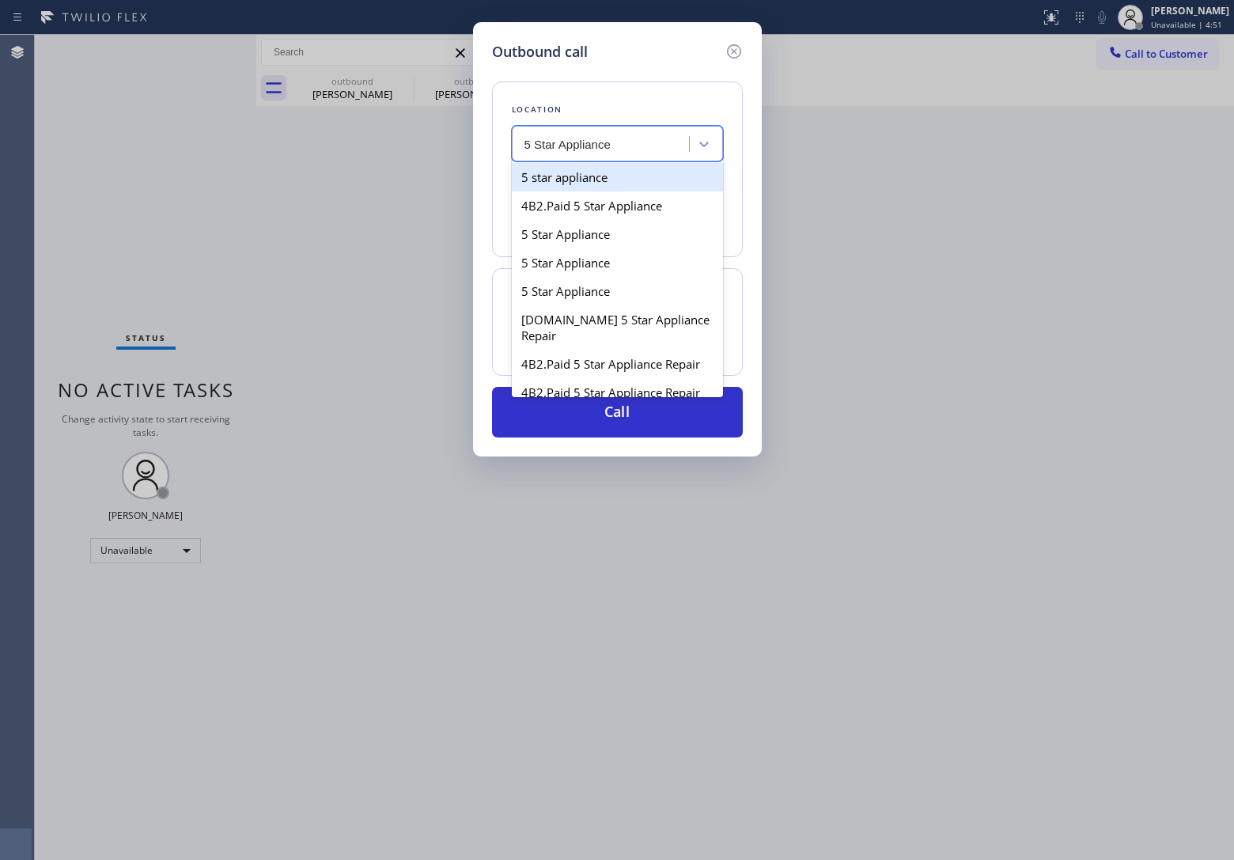
click at [630, 187] on div "5 star appliance" at bounding box center [617, 177] width 211 height 28
type input "[PHONE_NUMBER]"
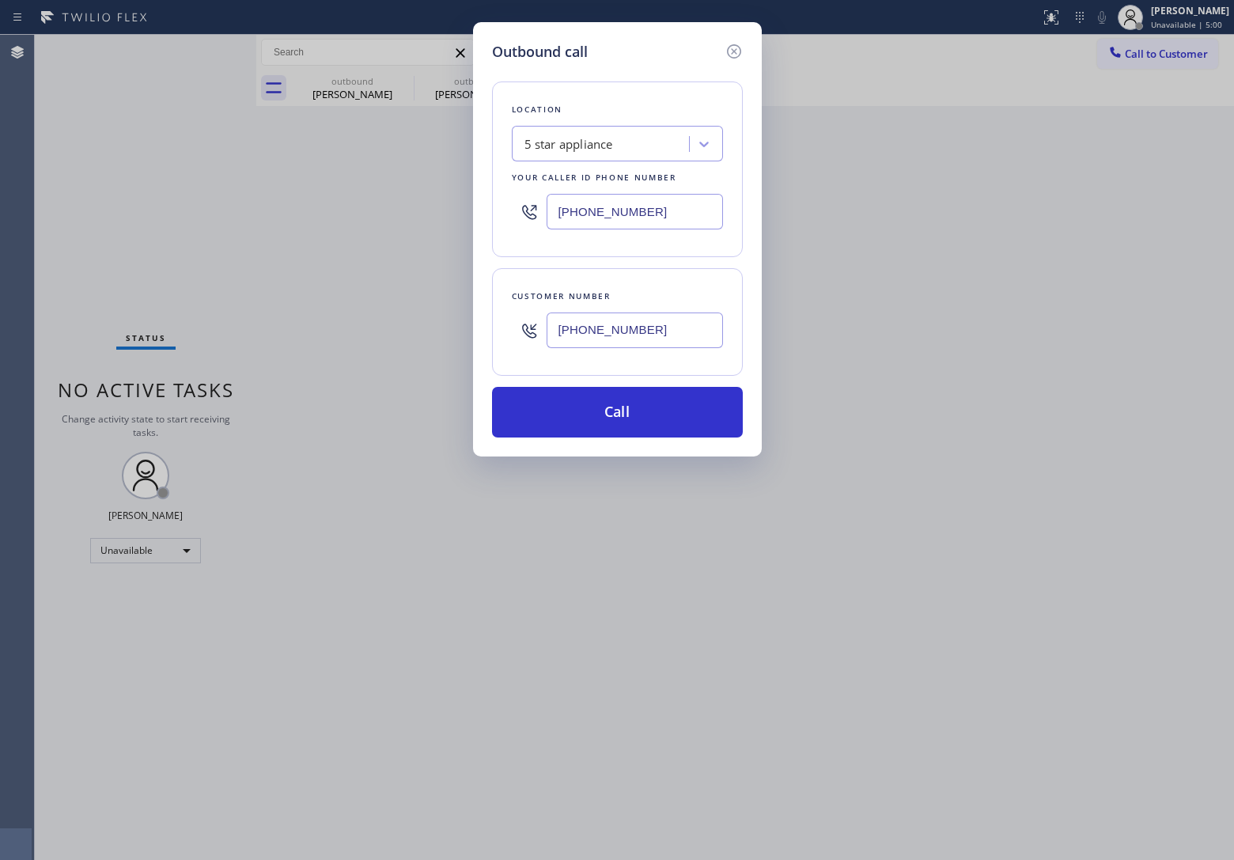
click at [28, 207] on div "Outbound call Location 5 star appliance Your caller id phone number [PHONE_NUMB…" at bounding box center [617, 430] width 1234 height 860
click at [633, 415] on button "Call" at bounding box center [617, 412] width 251 height 51
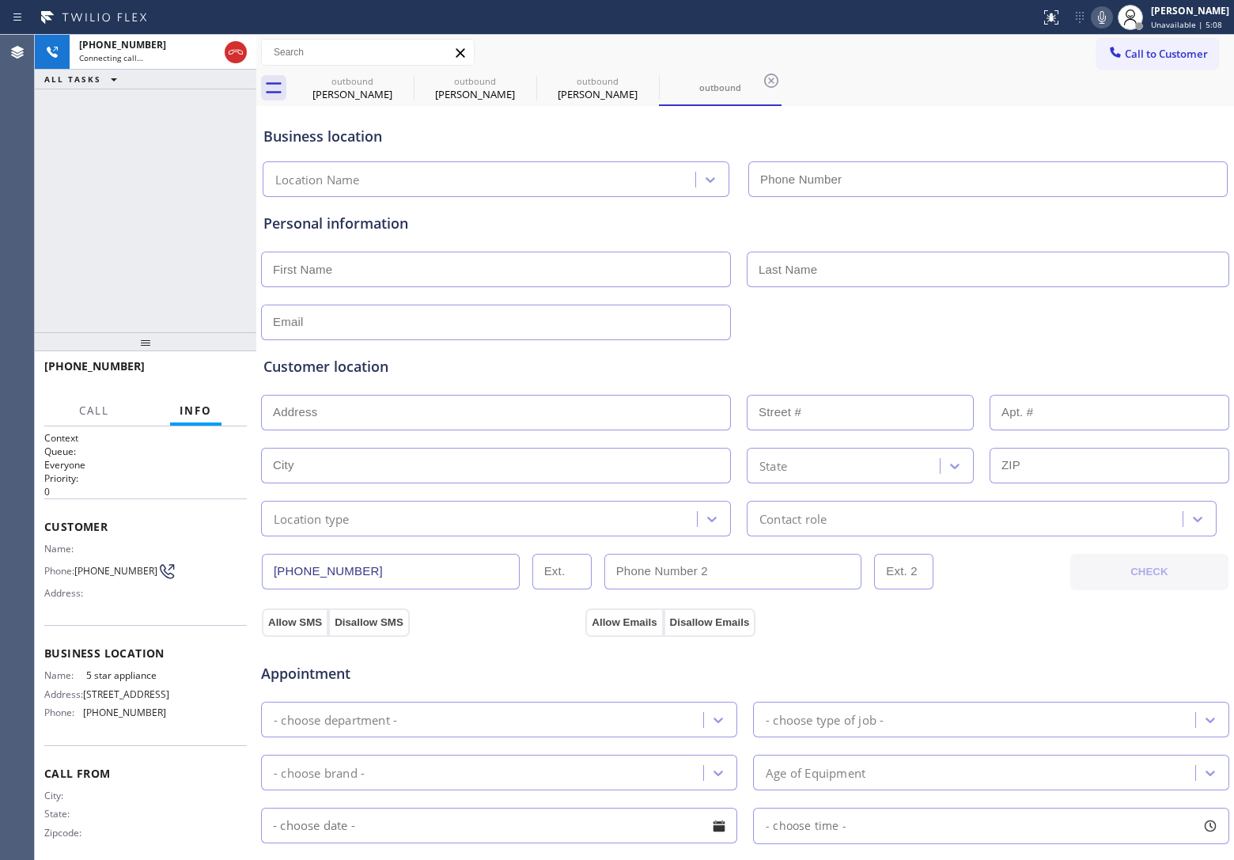
type input "[PHONE_NUMBER]"
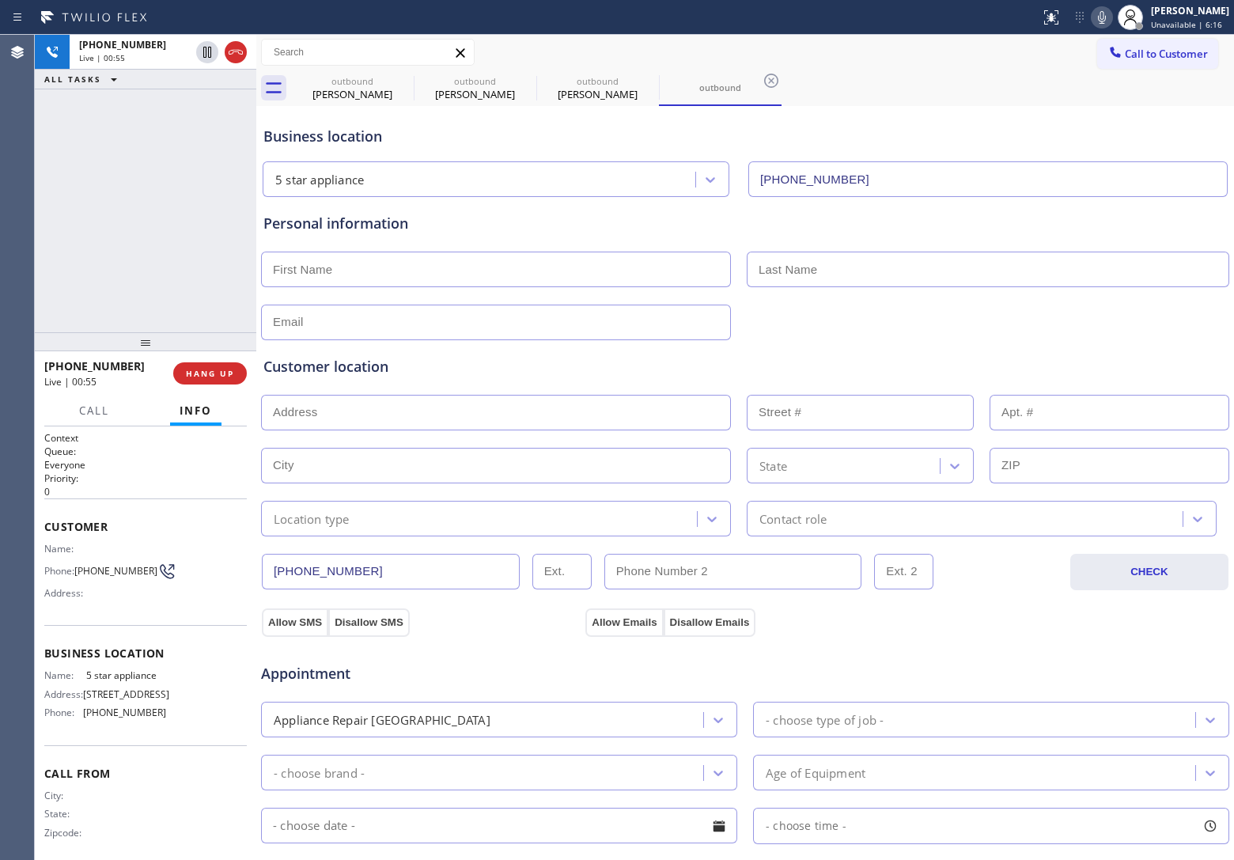
click at [36, 208] on div "[PHONE_NUMBER] Live | 00:55 ALL TASKS ALL TASKS ACTIVE TASKS TASKS IN WRAP UP" at bounding box center [145, 183] width 221 height 297
click at [210, 47] on icon at bounding box center [207, 52] width 8 height 11
click at [1098, 13] on icon at bounding box center [1101, 17] width 19 height 19
click at [55, 212] on div "[PHONE_NUMBER] Live | 01:55 ALL TASKS ALL TASKS ACTIVE TASKS TASKS IN WRAP UP" at bounding box center [145, 183] width 221 height 297
click at [1101, 10] on icon at bounding box center [1101, 17] width 19 height 19
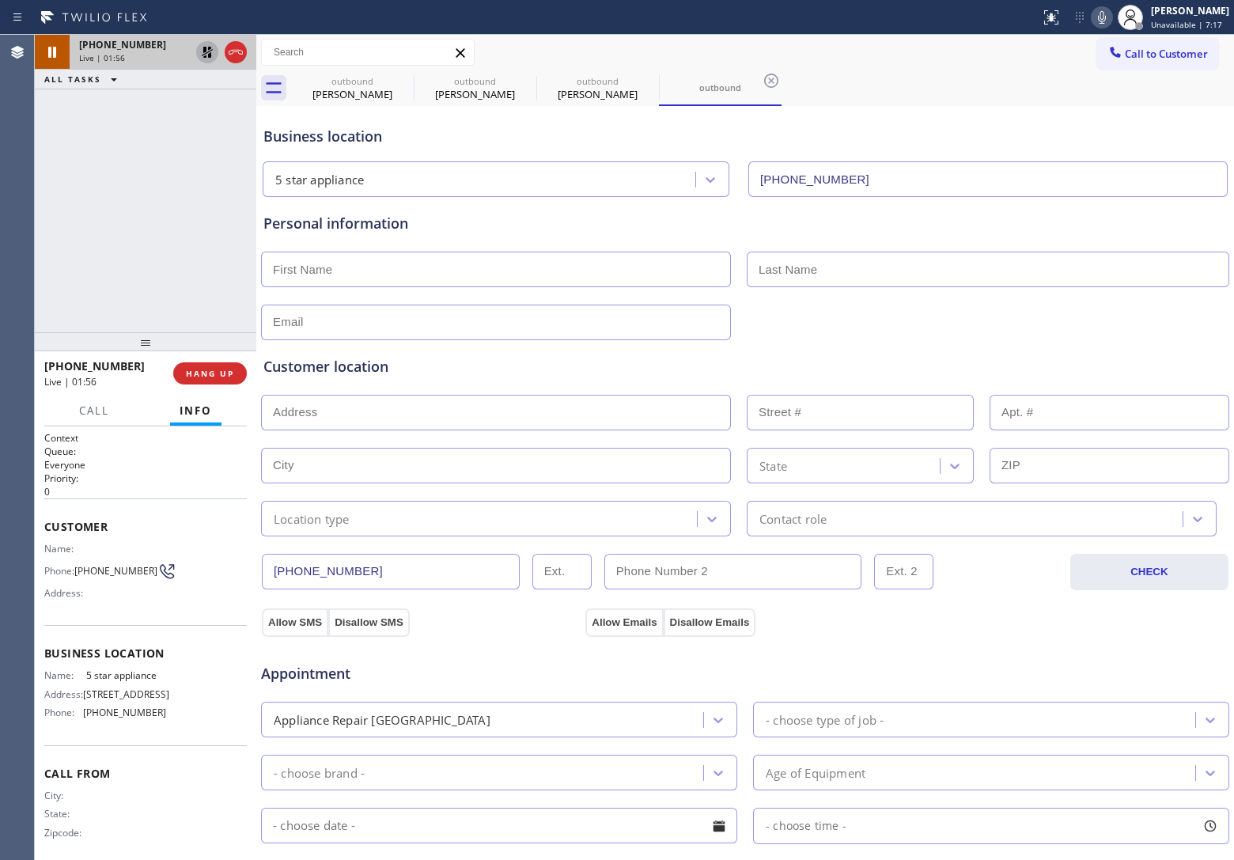
click at [211, 47] on icon at bounding box center [207, 52] width 19 height 19
drag, startPoint x: 108, startPoint y: 577, endPoint x: 76, endPoint y: 560, distance: 36.1
click at [76, 565] on span "[PHONE_NUMBER]" at bounding box center [115, 571] width 83 height 12
drag, startPoint x: 49, startPoint y: 168, endPoint x: 1115, endPoint y: 249, distance: 1069.0
click at [52, 168] on div "[PHONE_NUMBER] Live | 02:59 ALL TASKS ALL TASKS ACTIVE TASKS TASKS IN WRAP UP" at bounding box center [145, 183] width 221 height 297
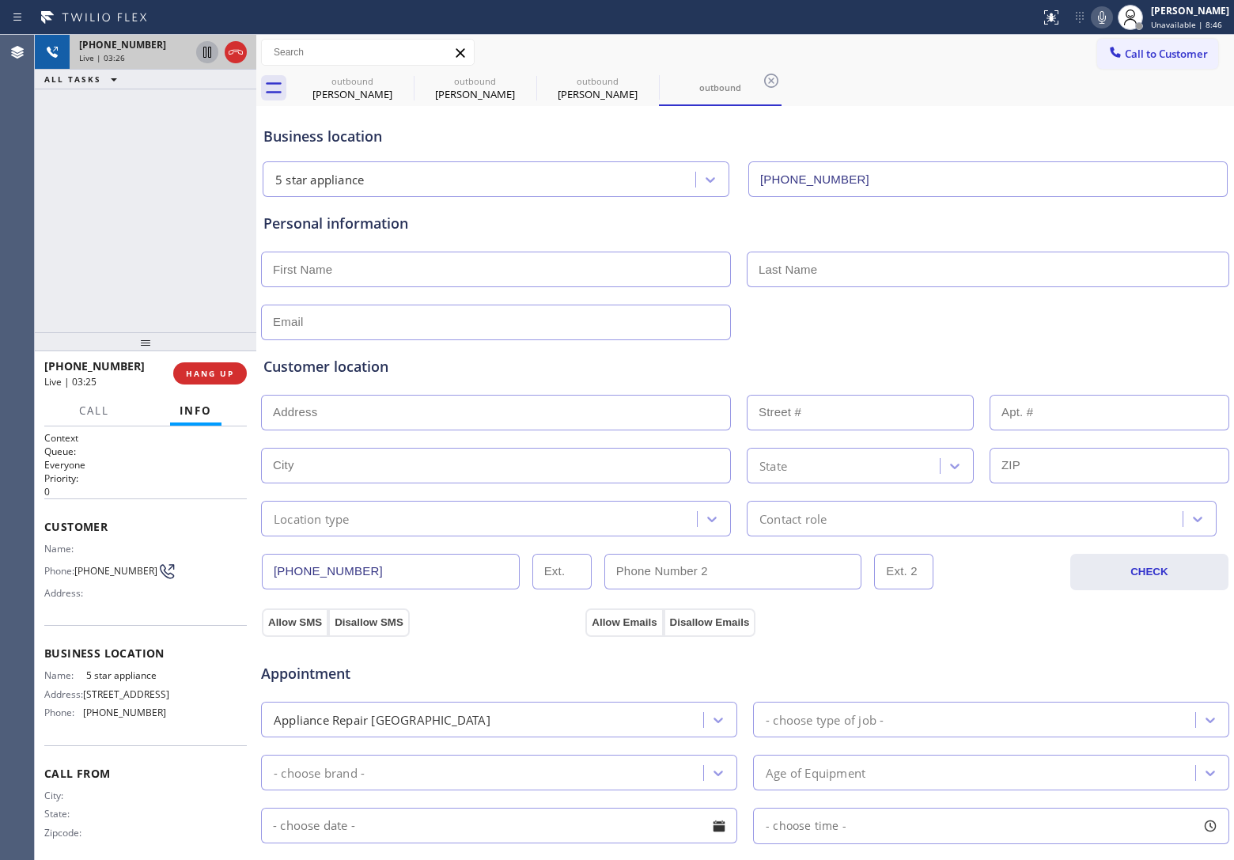
click at [358, 275] on input "text" at bounding box center [496, 269] width 470 height 36
click at [305, 269] on input "text" at bounding box center [496, 269] width 470 height 36
paste input "Pat"
type input "Pat"
click at [879, 278] on input "text" at bounding box center [987, 269] width 482 height 36
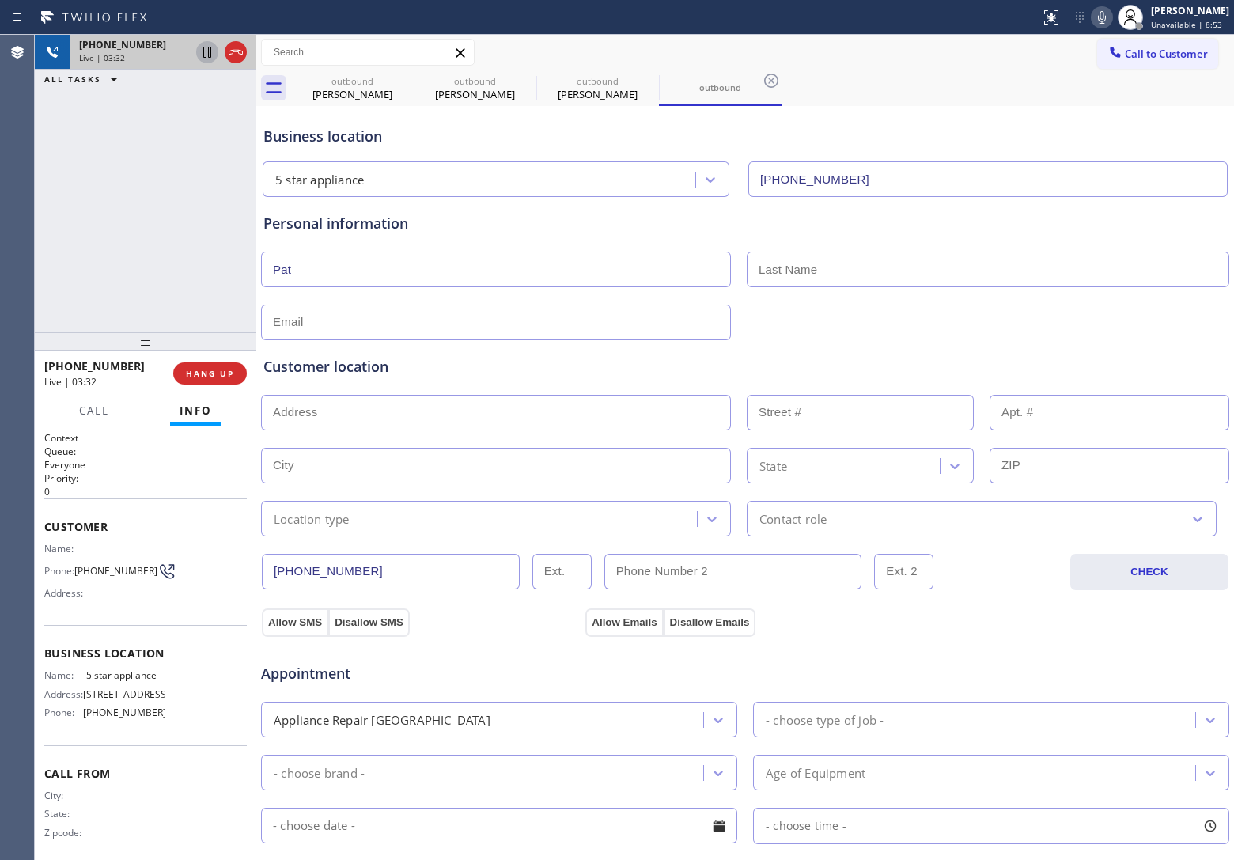
paste input "[PERSON_NAME]"
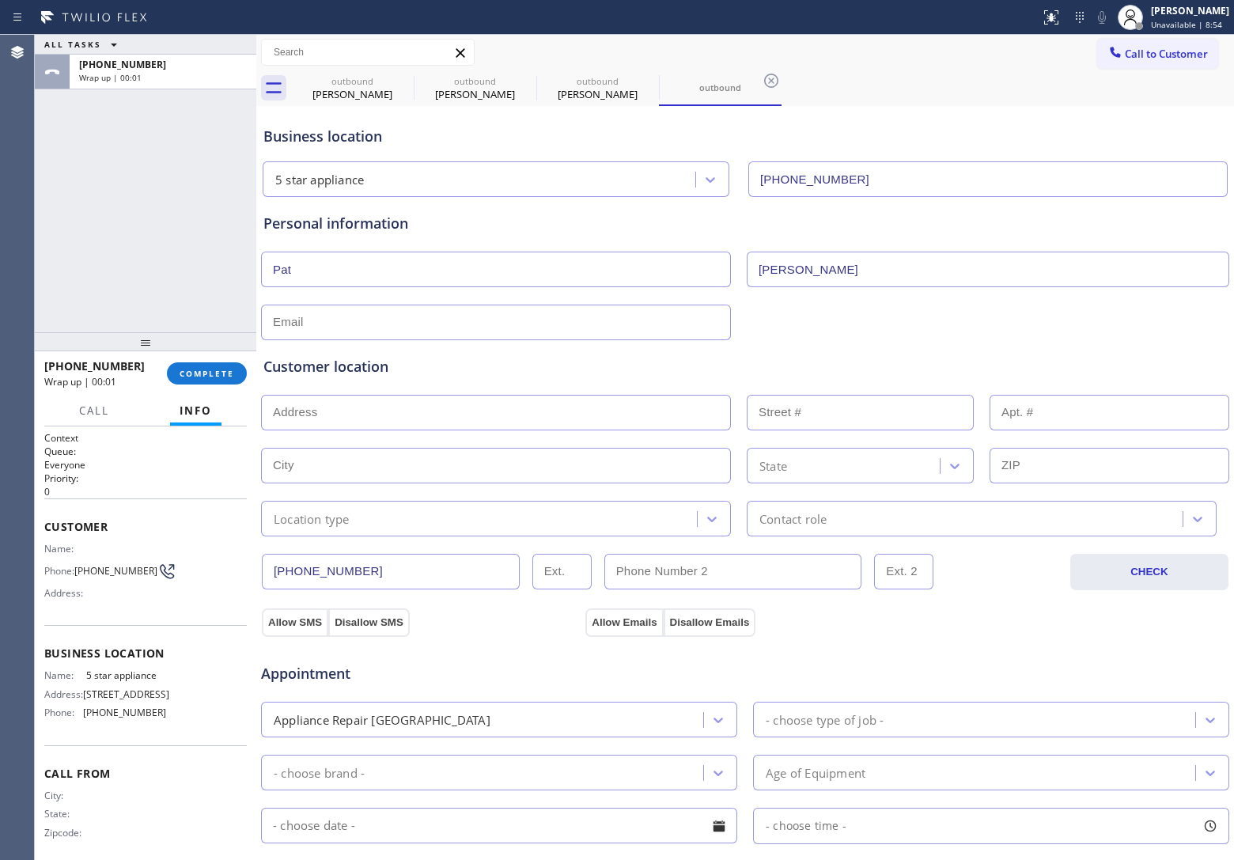
type input "[PERSON_NAME]"
drag, startPoint x: 357, startPoint y: 311, endPoint x: 386, endPoint y: 320, distance: 30.0
click at [357, 311] on input "text" at bounding box center [496, 322] width 470 height 36
paste input "[EMAIL_ADDRESS][DOMAIN_NAME]"
type input "[EMAIL_ADDRESS][DOMAIN_NAME]"
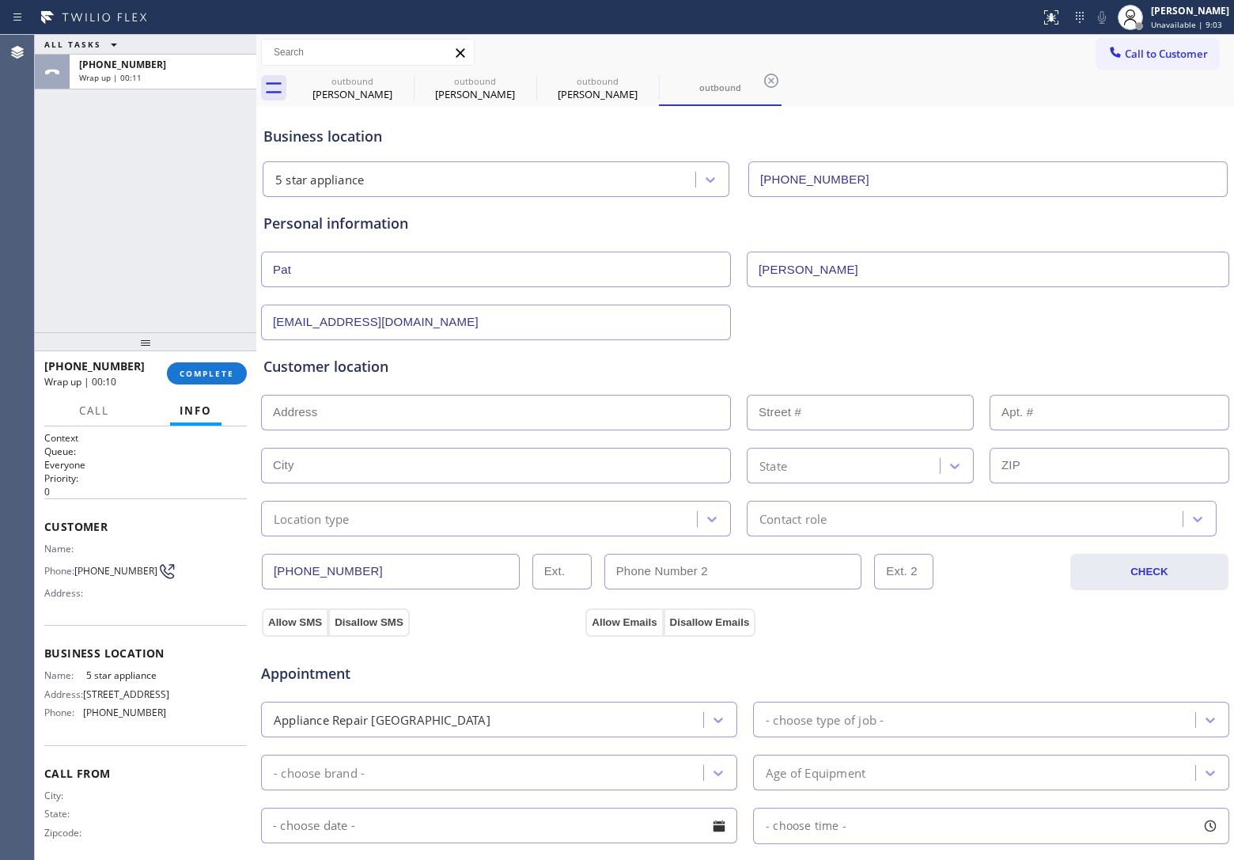
click at [368, 411] on input "text" at bounding box center [496, 413] width 470 height 36
paste input "[STREET_ADDRESS]"
type input "[STREET_ADDRESS]"
type input "23896"
type input "Golden"
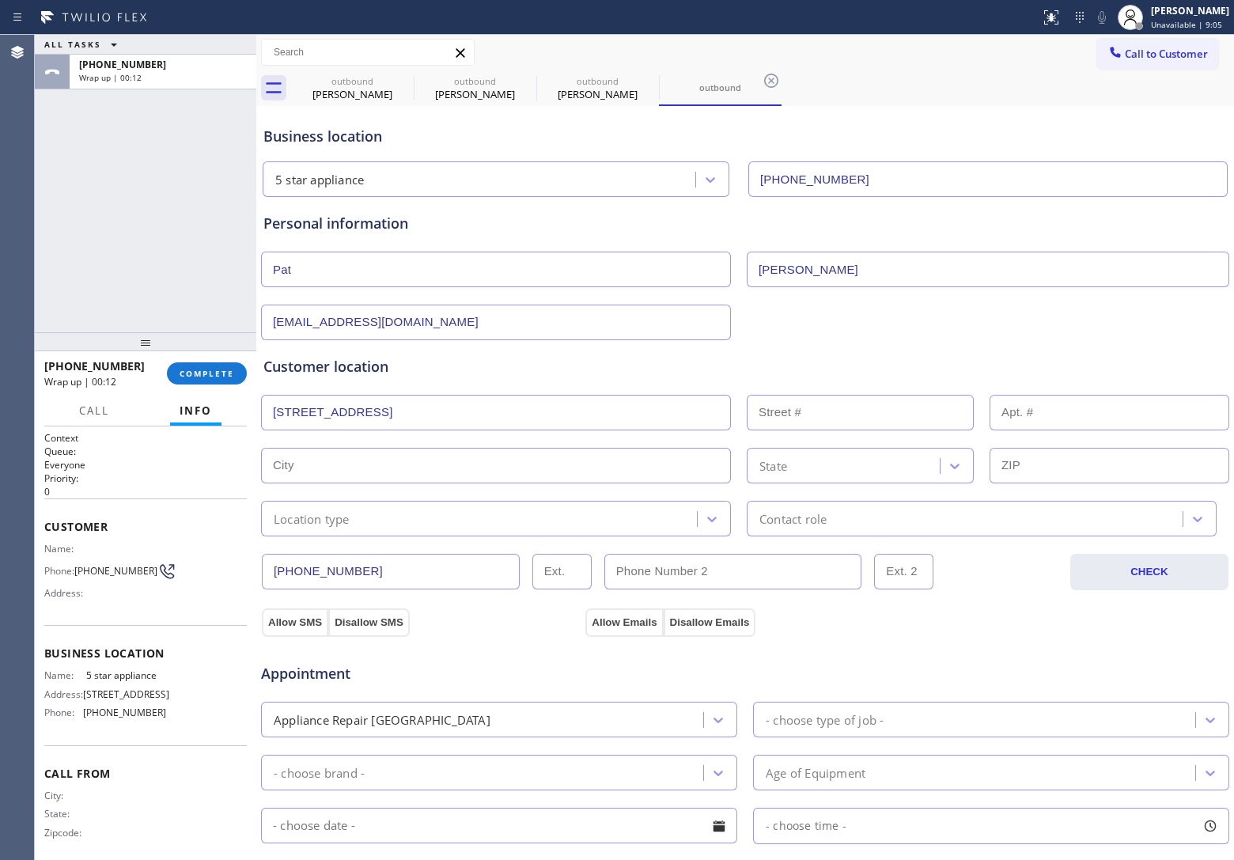
type input "80401"
click at [320, 520] on div "Location type" at bounding box center [312, 518] width 76 height 18
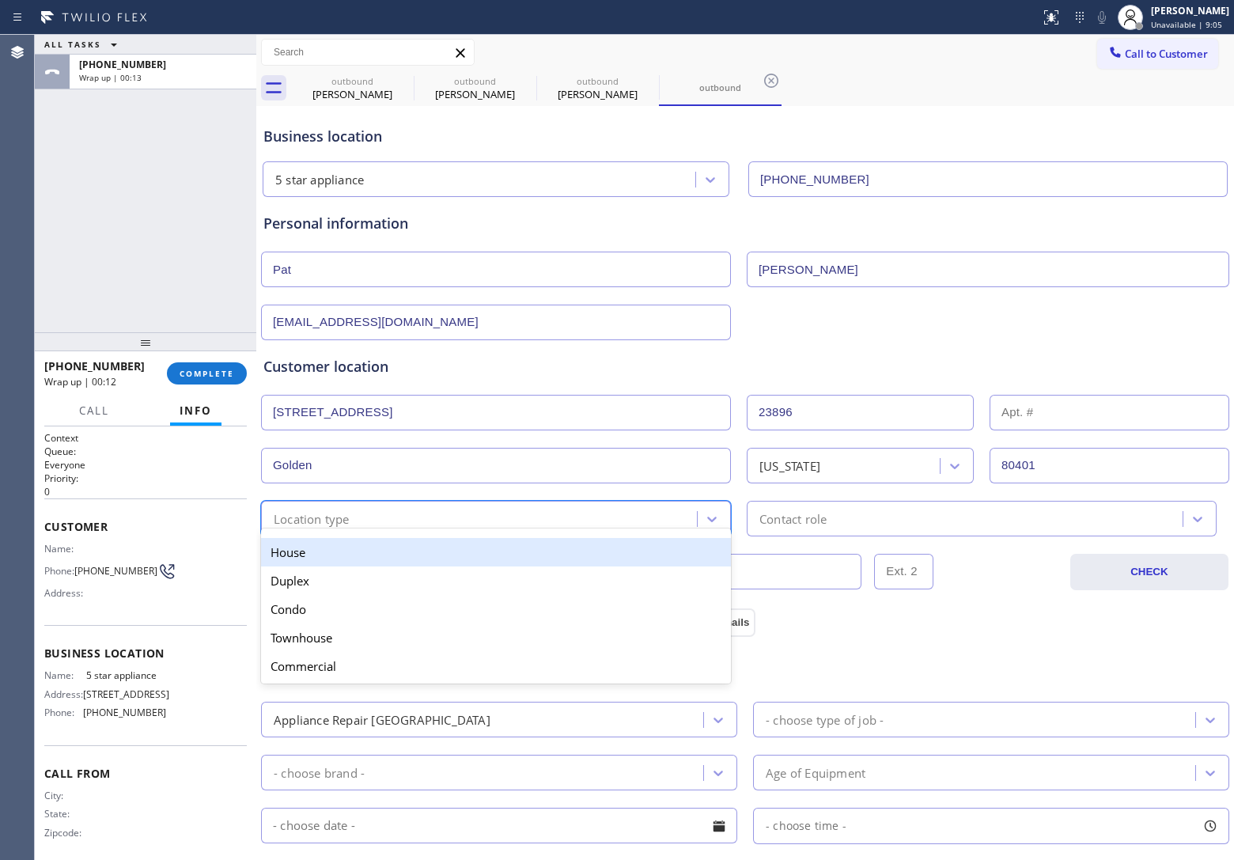
click at [322, 552] on div "House" at bounding box center [496, 552] width 470 height 28
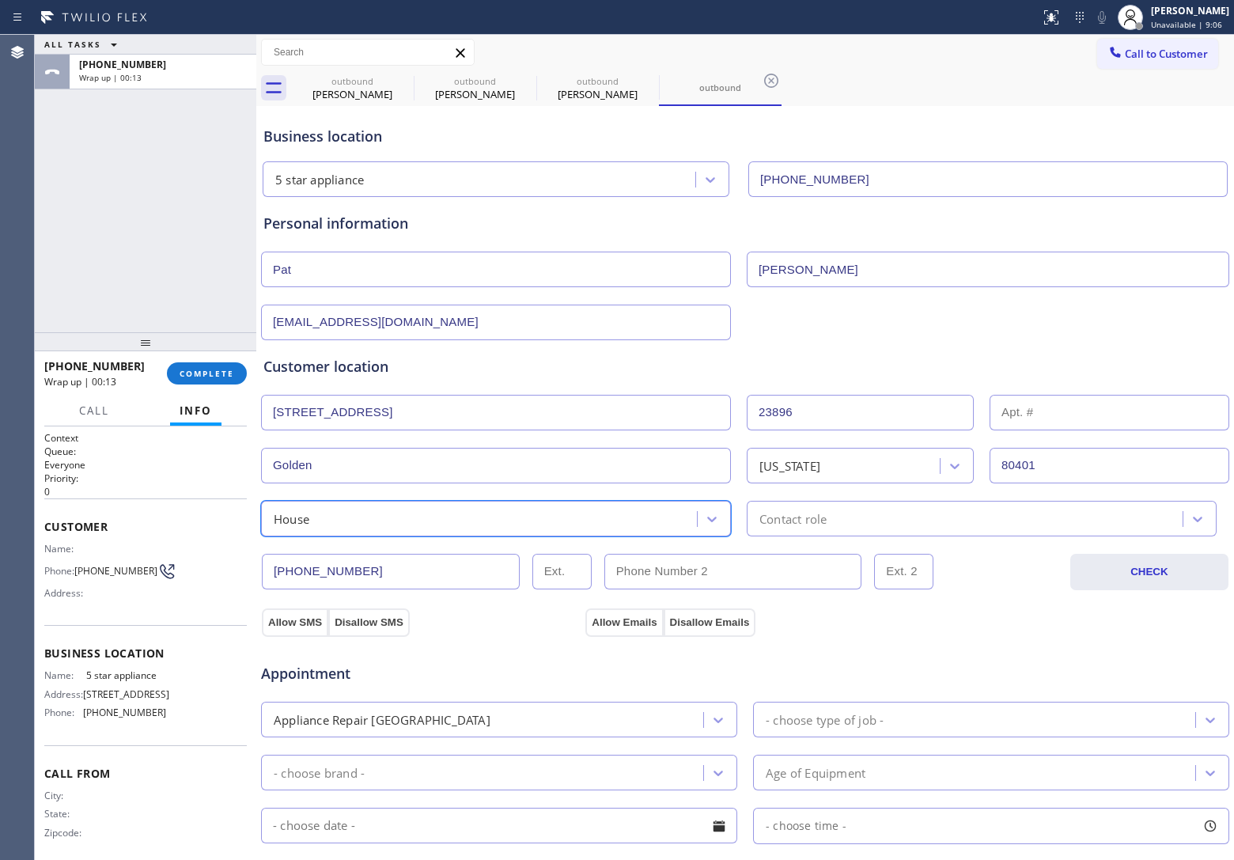
click at [811, 518] on div "Contact role" at bounding box center [792, 518] width 67 height 18
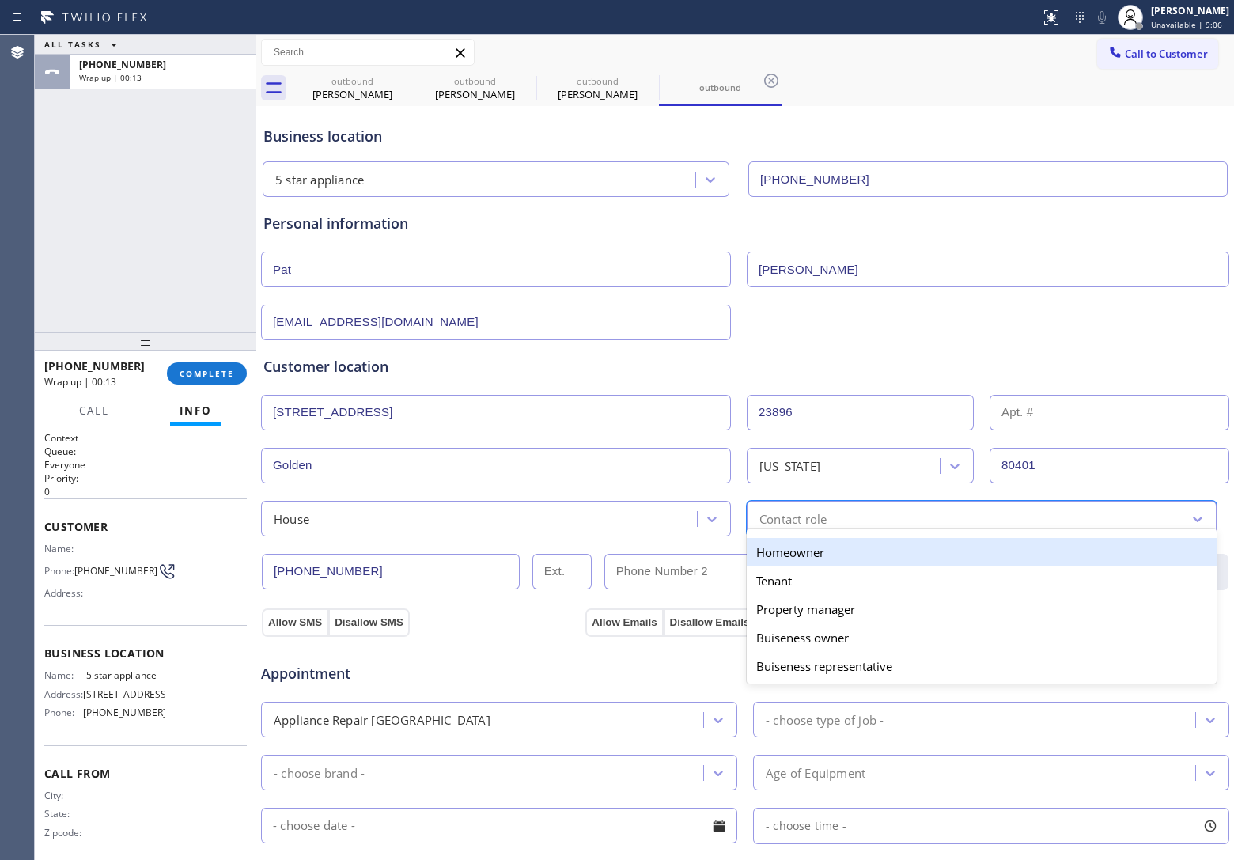
click at [801, 551] on div "Homeowner" at bounding box center [981, 552] width 470 height 28
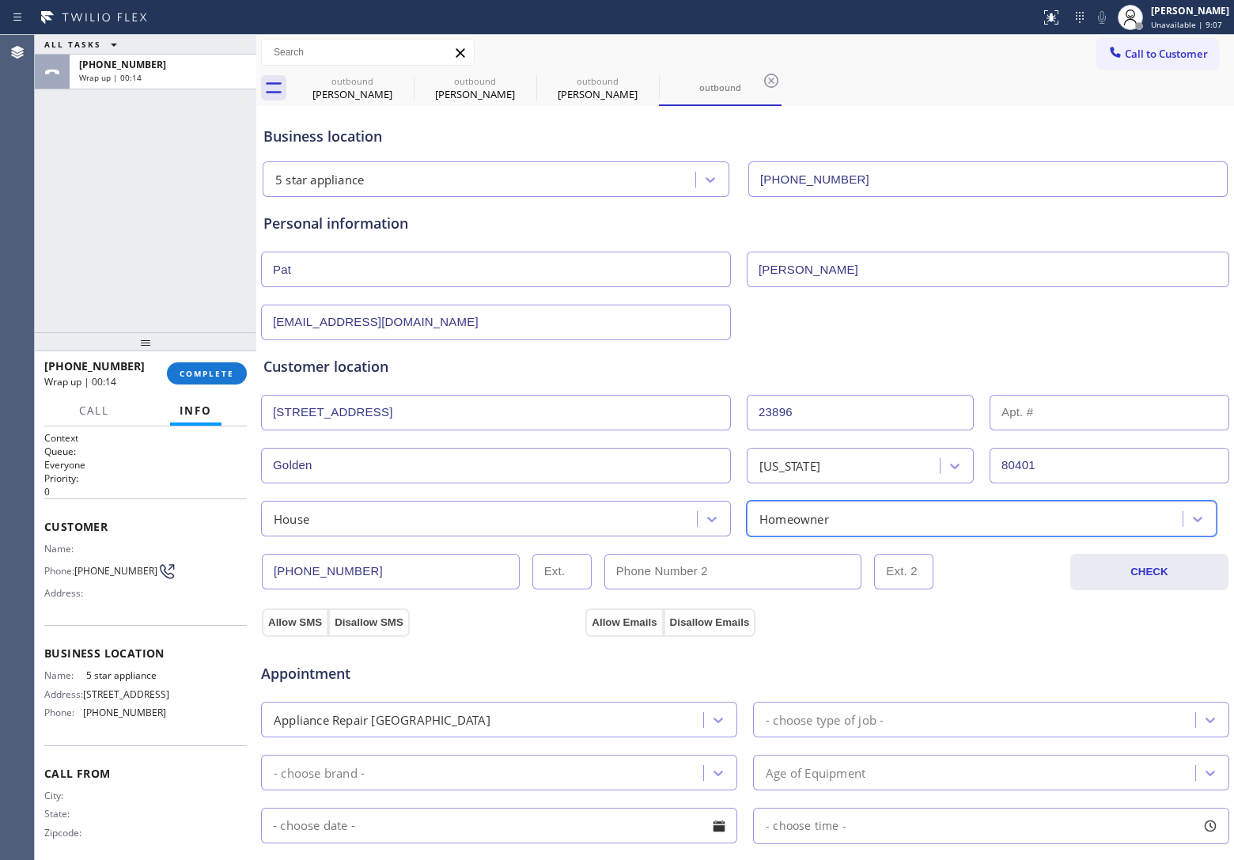
click at [281, 634] on div "Appointment Appliance Repair High End - choose type of job - - choose brand - A…" at bounding box center [744, 784] width 969 height 310
click at [303, 622] on button "Allow SMS" at bounding box center [295, 622] width 66 height 28
click at [619, 611] on button "Allow Emails" at bounding box center [623, 622] width 77 height 28
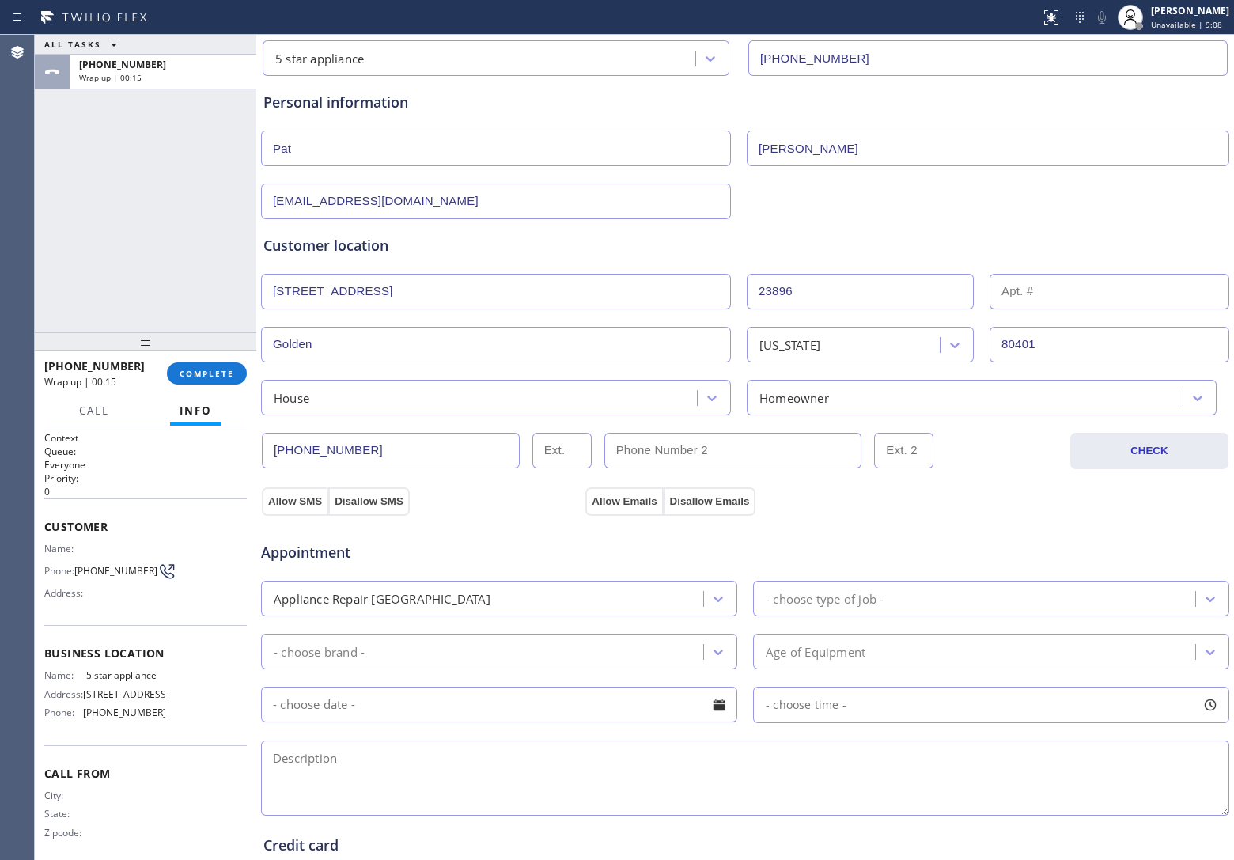
scroll to position [297, 0]
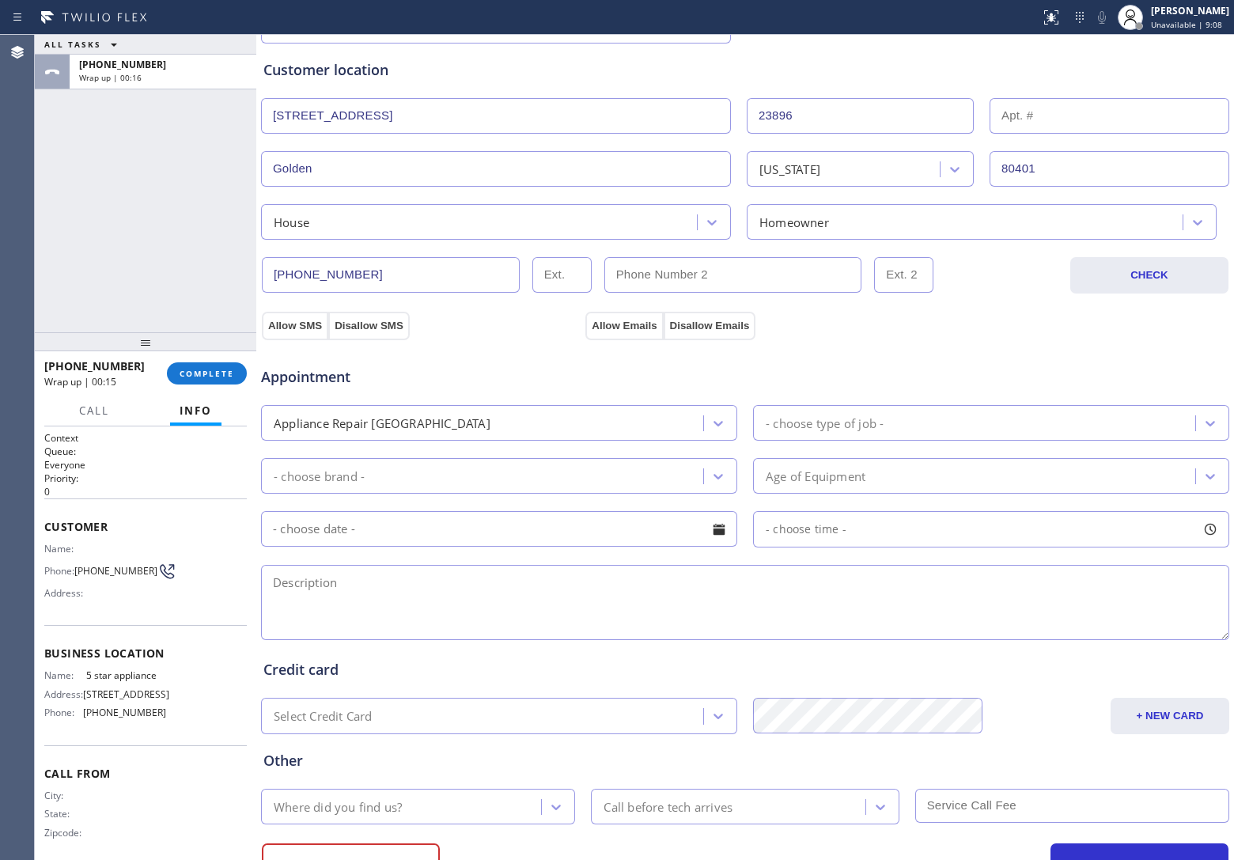
click at [821, 432] on div "- choose type of job -" at bounding box center [824, 423] width 118 height 18
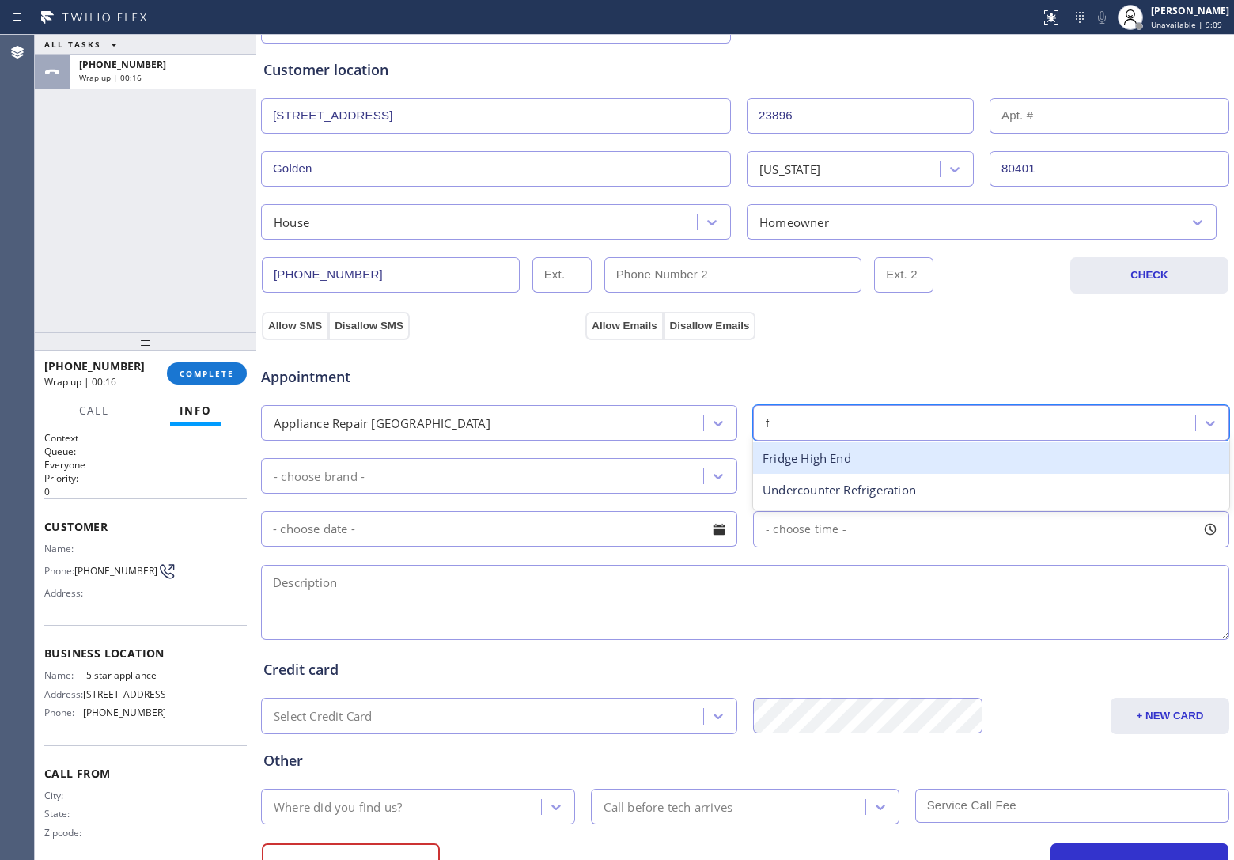
type input "fr"
click at [799, 467] on div "Fridge High End" at bounding box center [991, 458] width 476 height 32
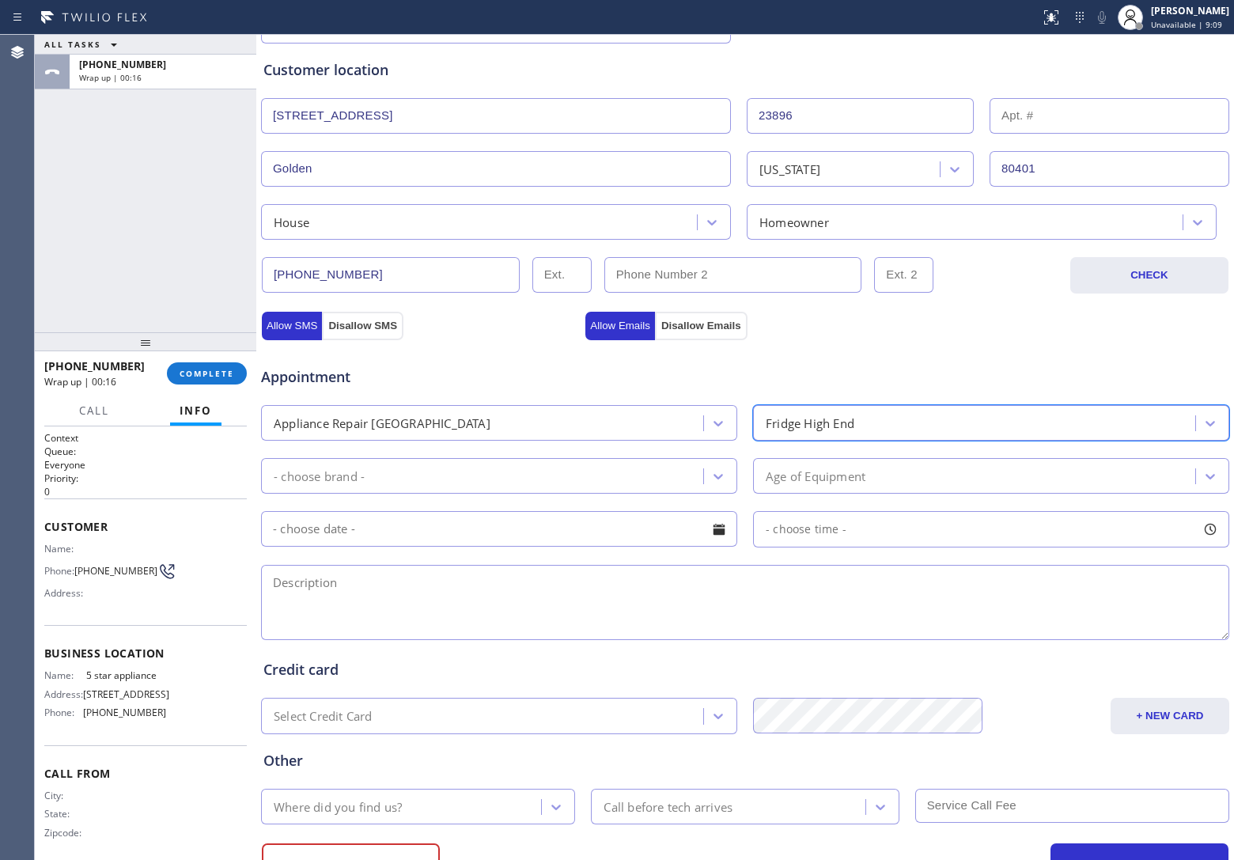
click at [496, 492] on div "- choose brand -" at bounding box center [499, 476] width 476 height 36
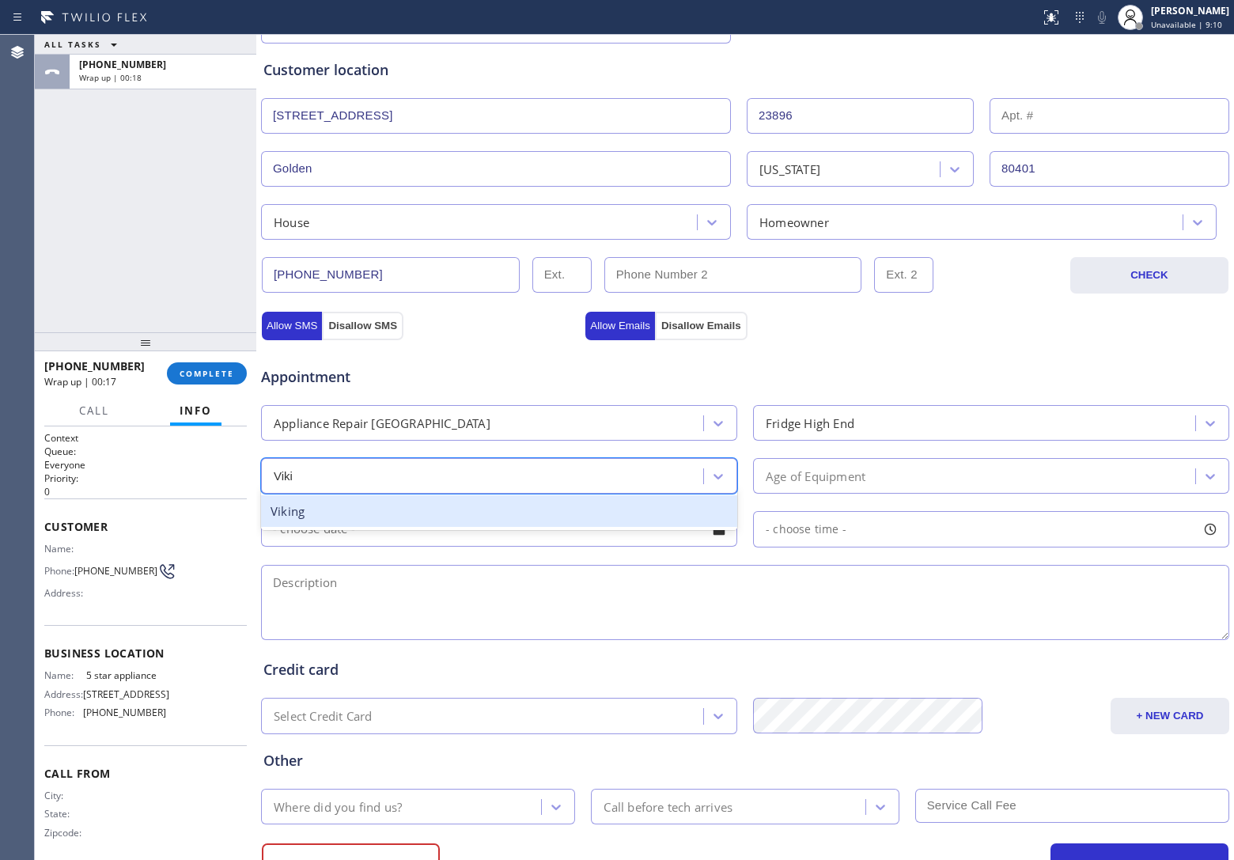
type input "Vikin"
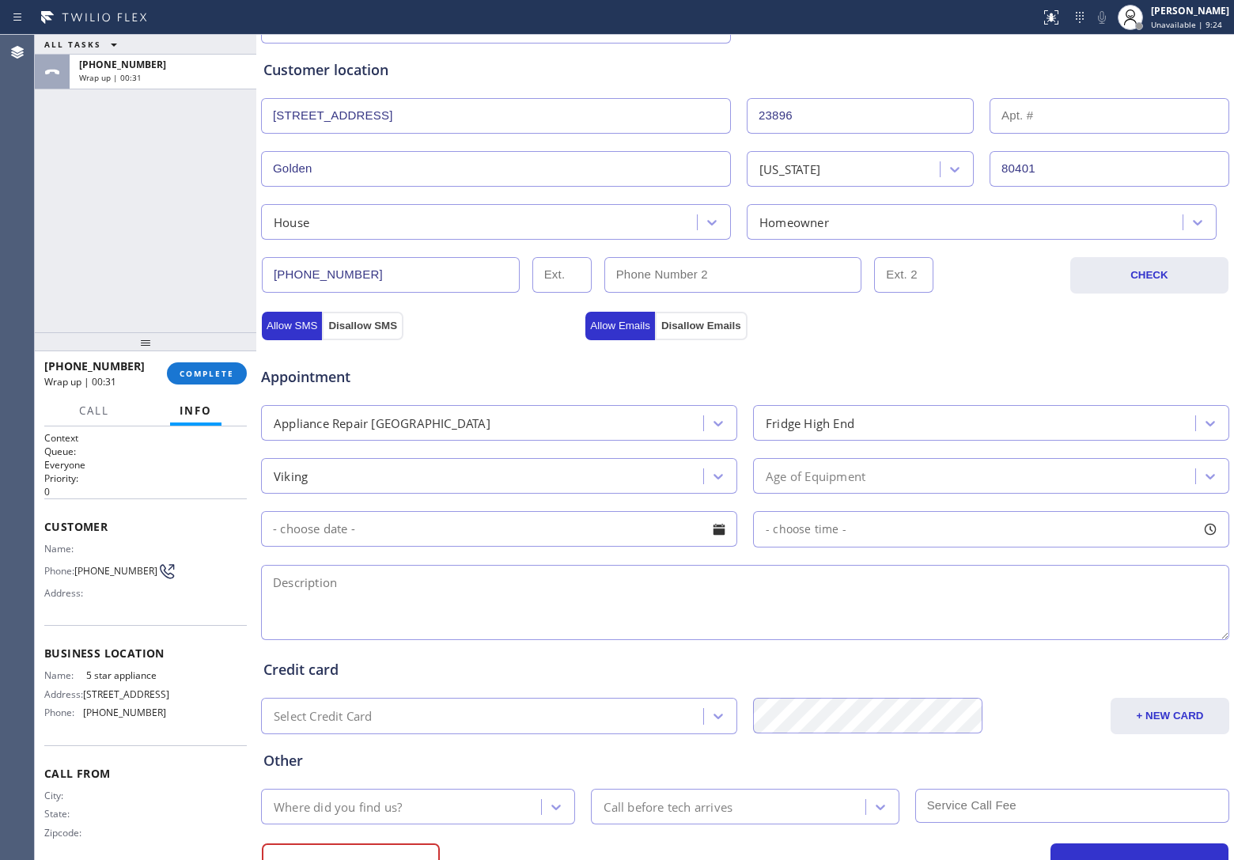
click at [51, 224] on div "ALL TASKS ALL TASKS ACTIVE TASKS TASKS IN WRAP UP [PHONE_NUMBER] Wrap up | 00:31" at bounding box center [145, 183] width 221 height 297
drag, startPoint x: 104, startPoint y: 580, endPoint x: 81, endPoint y: 566, distance: 26.6
click at [81, 566] on span "[PHONE_NUMBER]" at bounding box center [115, 571] width 83 height 12
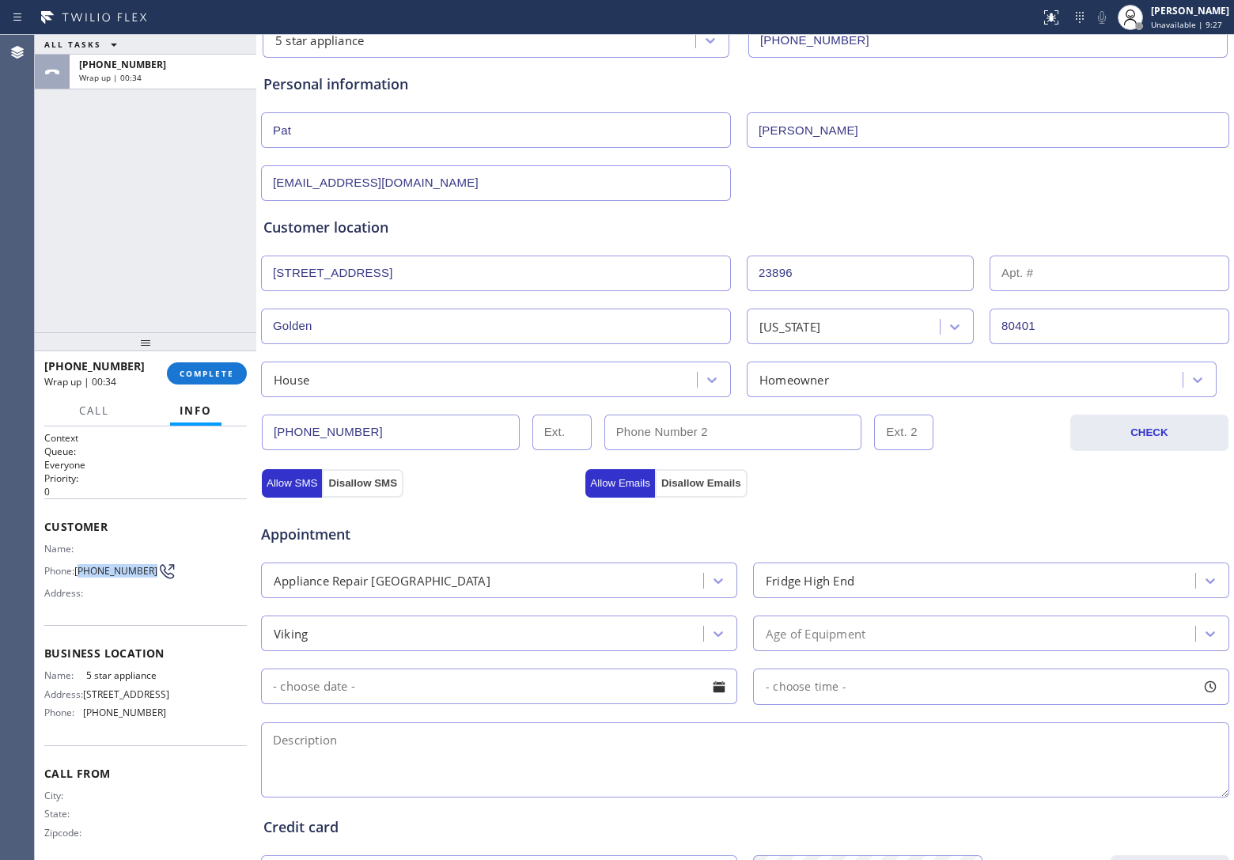
scroll to position [0, 0]
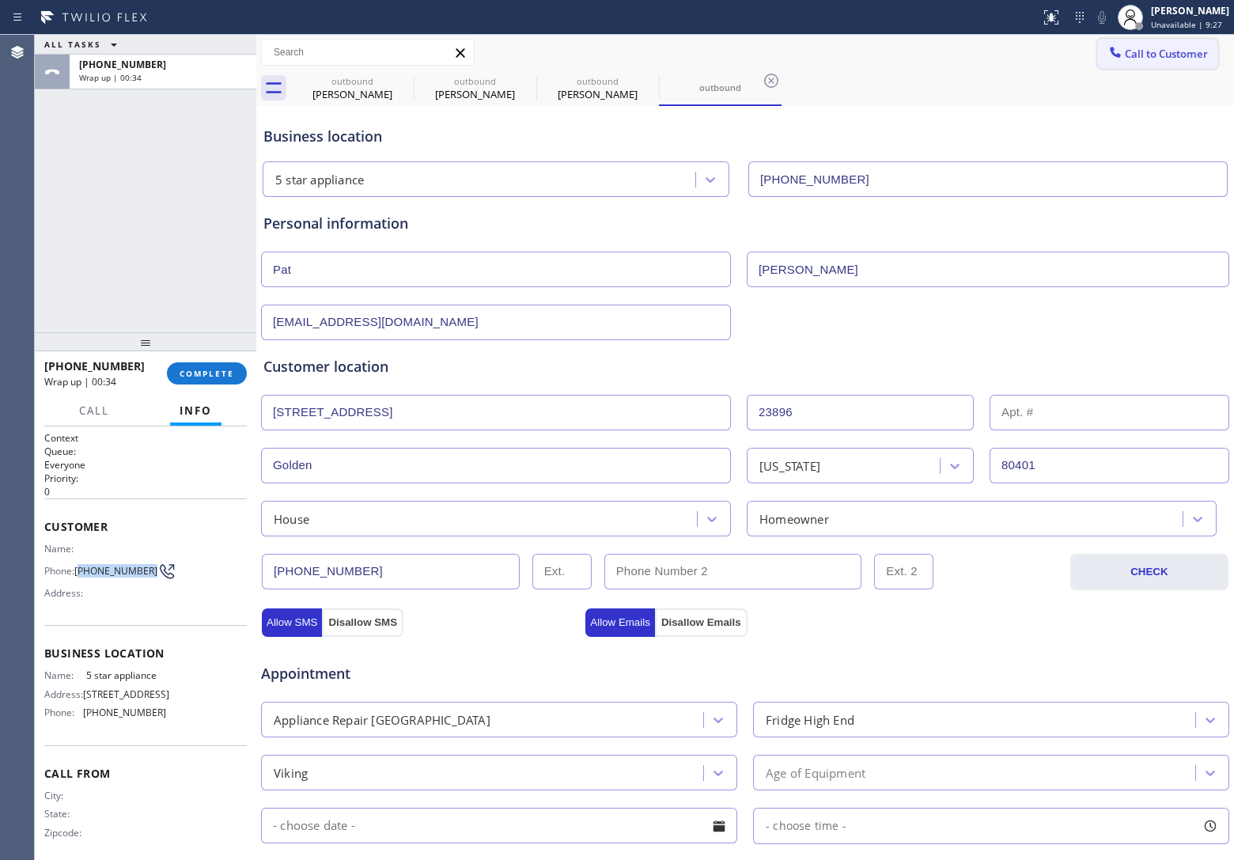
click at [1149, 49] on span "Call to Customer" at bounding box center [1165, 54] width 83 height 14
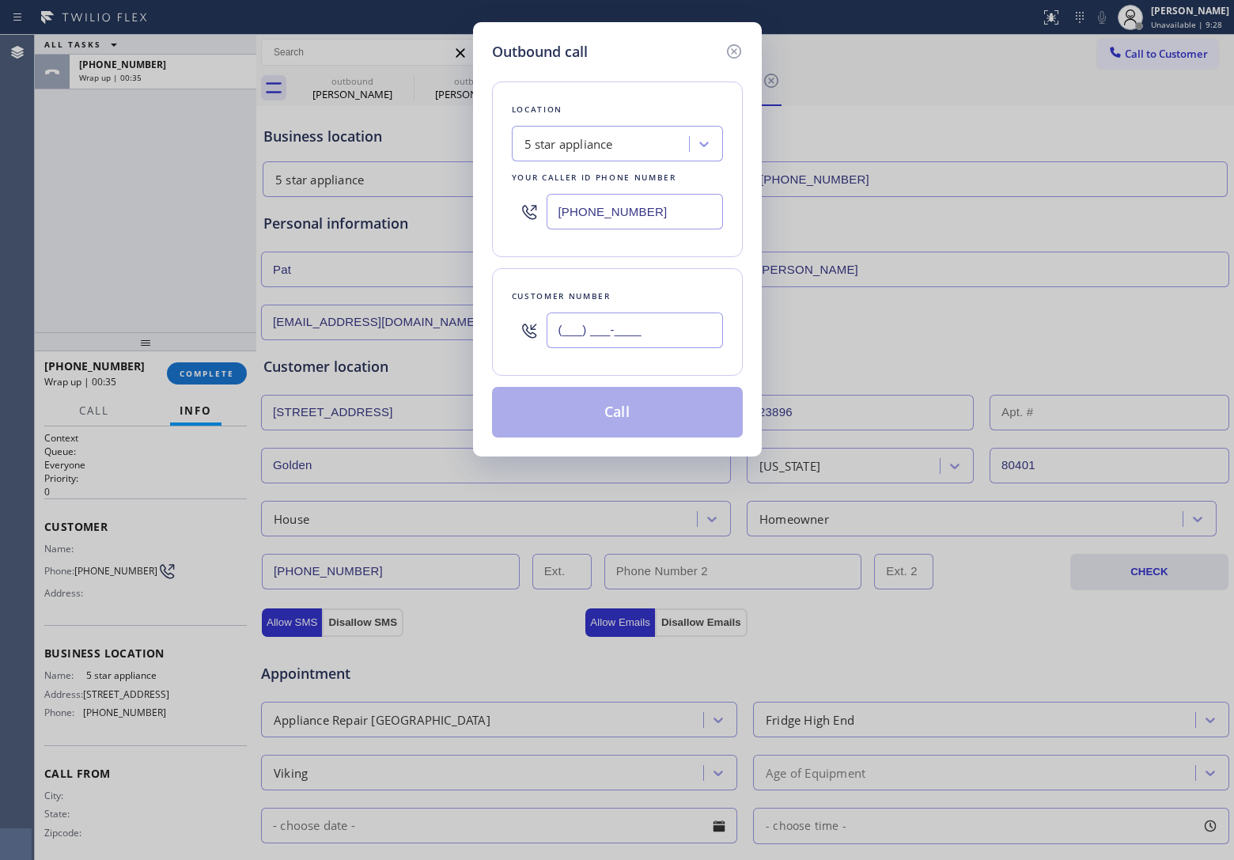
click at [684, 328] on input "(___) ___-____" at bounding box center [634, 330] width 176 height 36
paste input "303) 886-9888"
type input "[PHONE_NUMBER]"
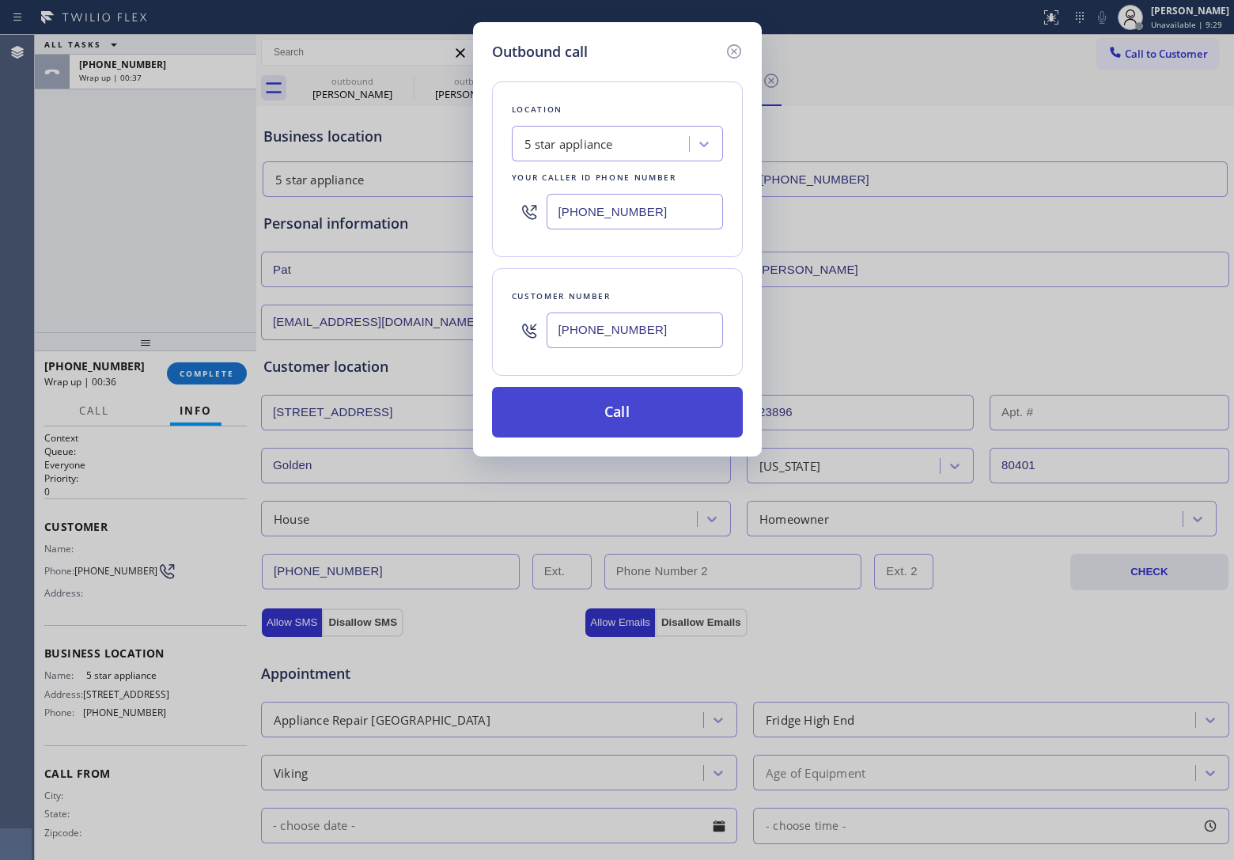
click at [649, 421] on button "Call" at bounding box center [617, 412] width 251 height 51
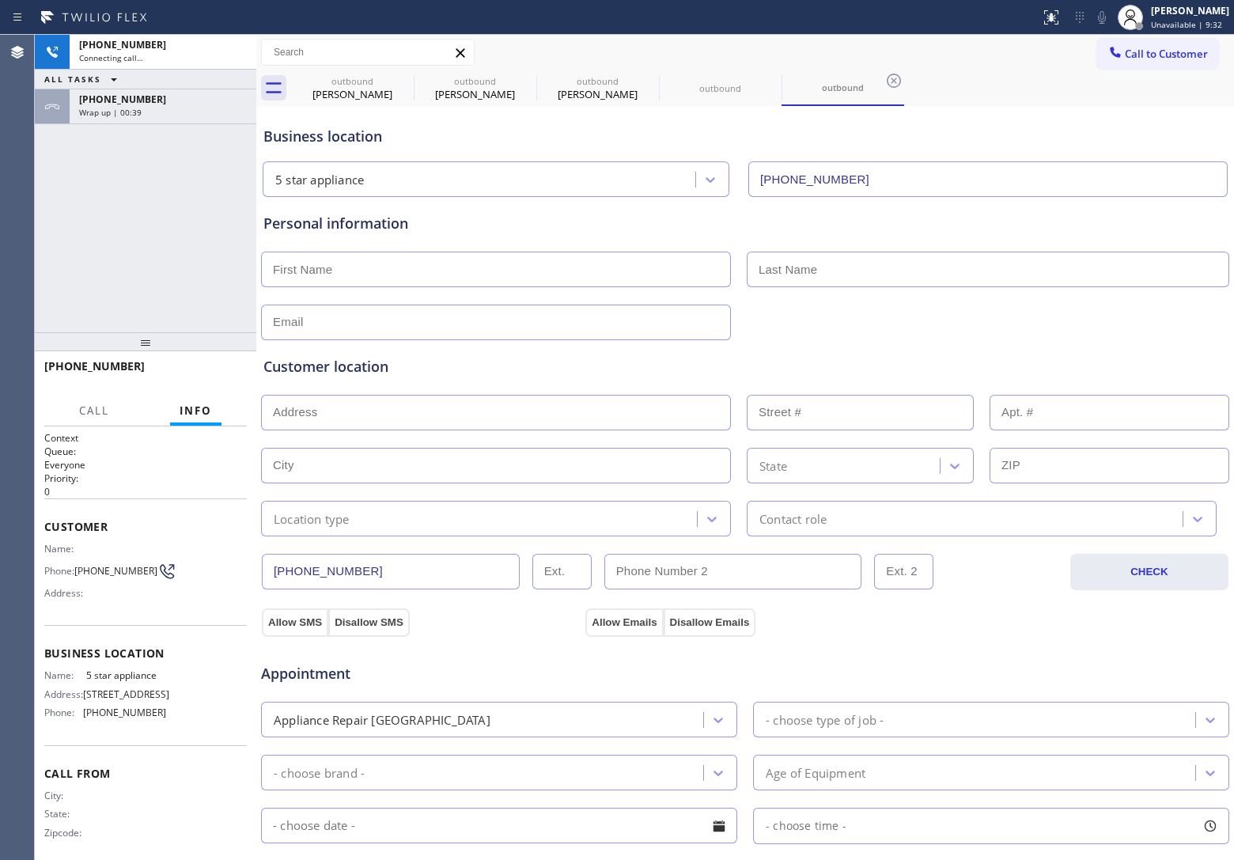
type input "[PHONE_NUMBER]"
click at [58, 187] on div "[PHONE_NUMBER] Connecting call… ALL TASKS ALL TASKS ACTIVE TASKS TASKS IN WRAP …" at bounding box center [145, 183] width 221 height 297
click at [743, 77] on div "outbound" at bounding box center [719, 88] width 119 height 36
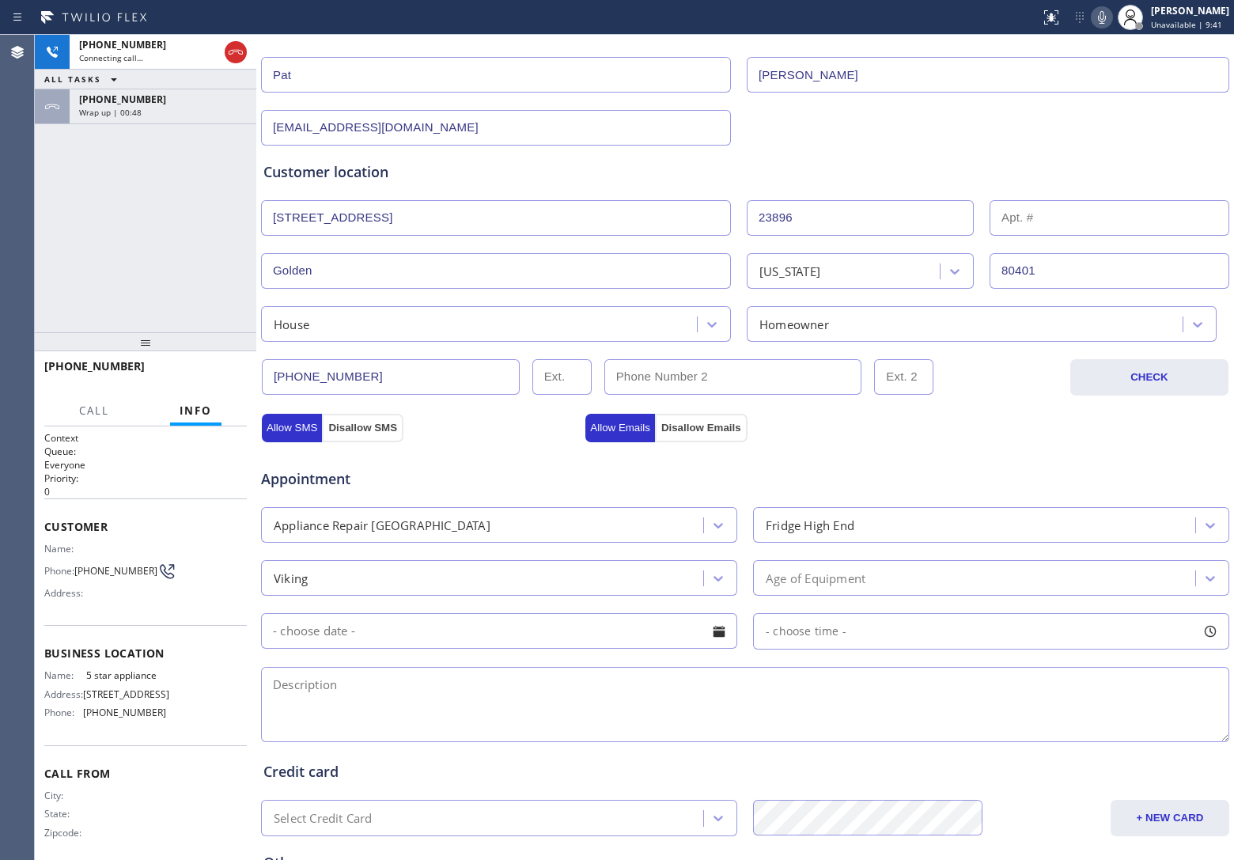
scroll to position [297, 0]
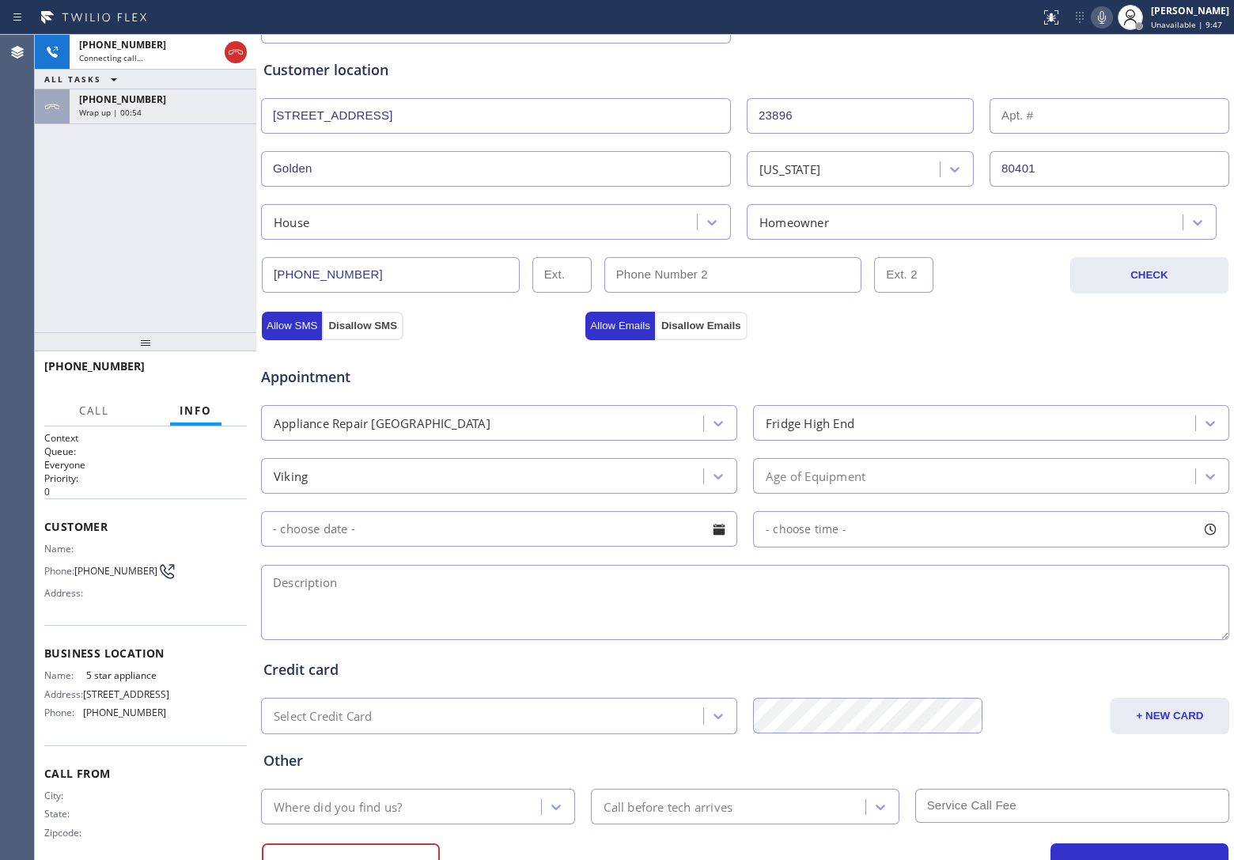
click at [520, 615] on textarea at bounding box center [745, 602] width 968 height 75
paste textarea "Viking | Fridge | Ice maker is not working | [STREET_ADDRESS] House HO"
click at [688, 587] on textarea "9-12 | $75 | Viking | Fridge | Ice maker is not working | [STREET_ADDRESS] Hous…" at bounding box center [745, 602] width 968 height 75
drag, startPoint x: 158, startPoint y: 676, endPoint x: 85, endPoint y: 677, distance: 72.8
click at [85, 677] on div "Name: 5 star appliance Address: [STREET_ADDRESS] Phone: [PHONE_NUMBER]" at bounding box center [145, 696] width 202 height 55
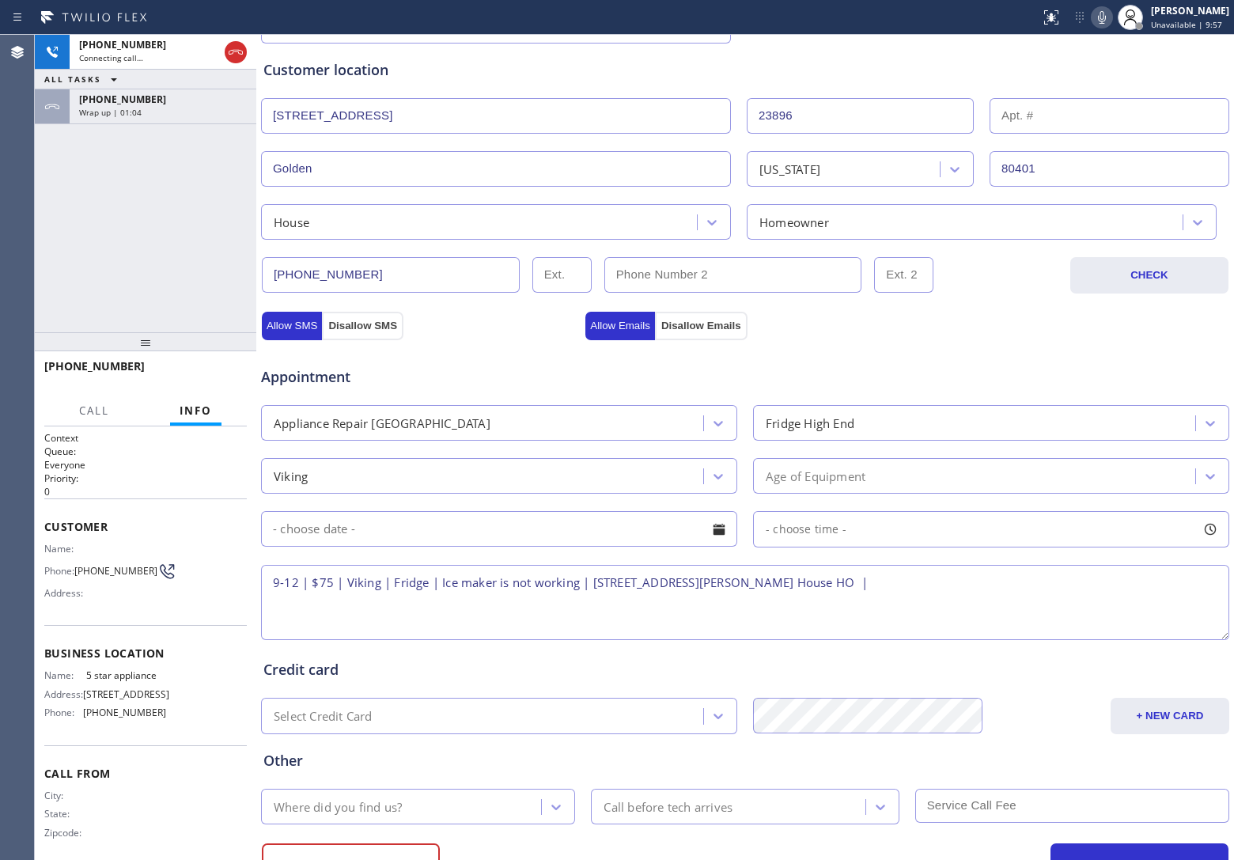
click at [928, 584] on textarea "9-12 | $75 | Viking | Fridge | Ice maker is not working | [STREET_ADDRESS][PERS…" at bounding box center [745, 602] width 968 height 75
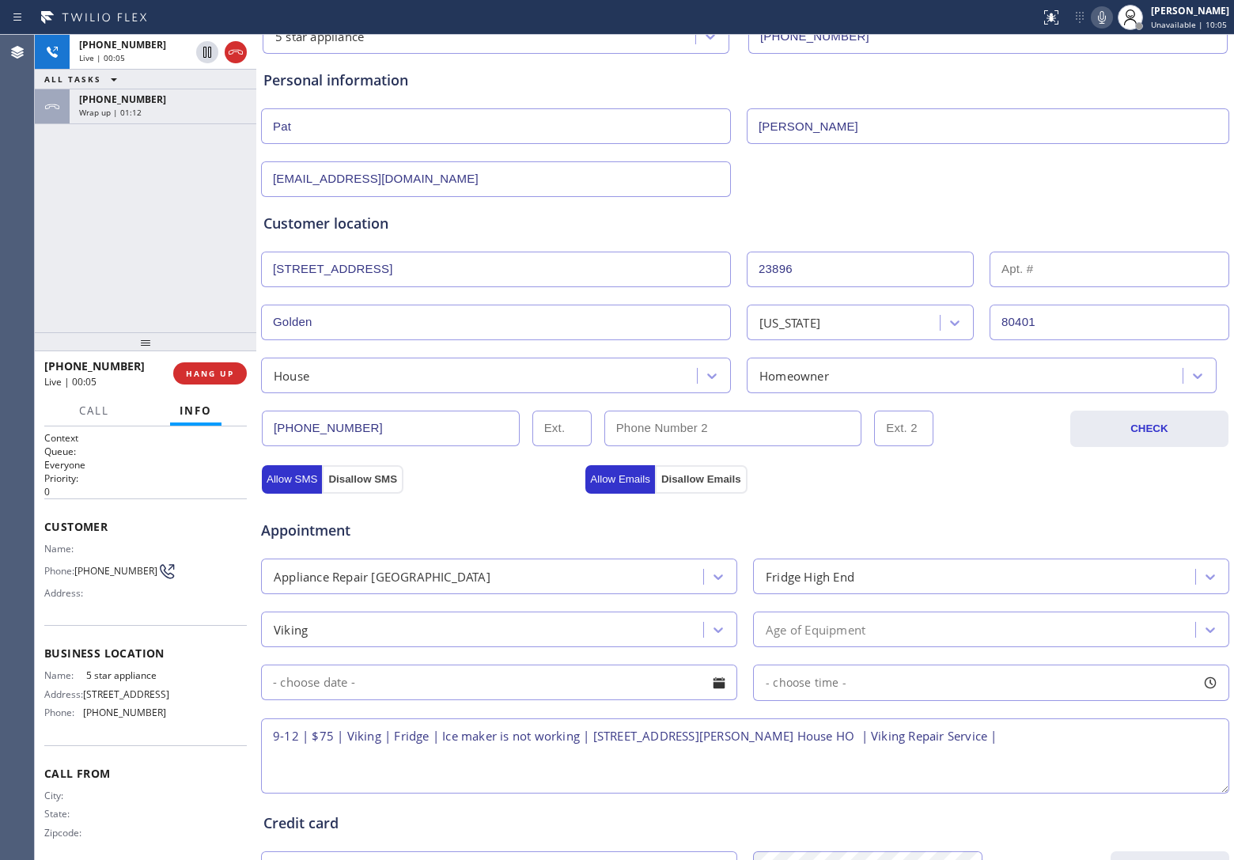
scroll to position [0, 0]
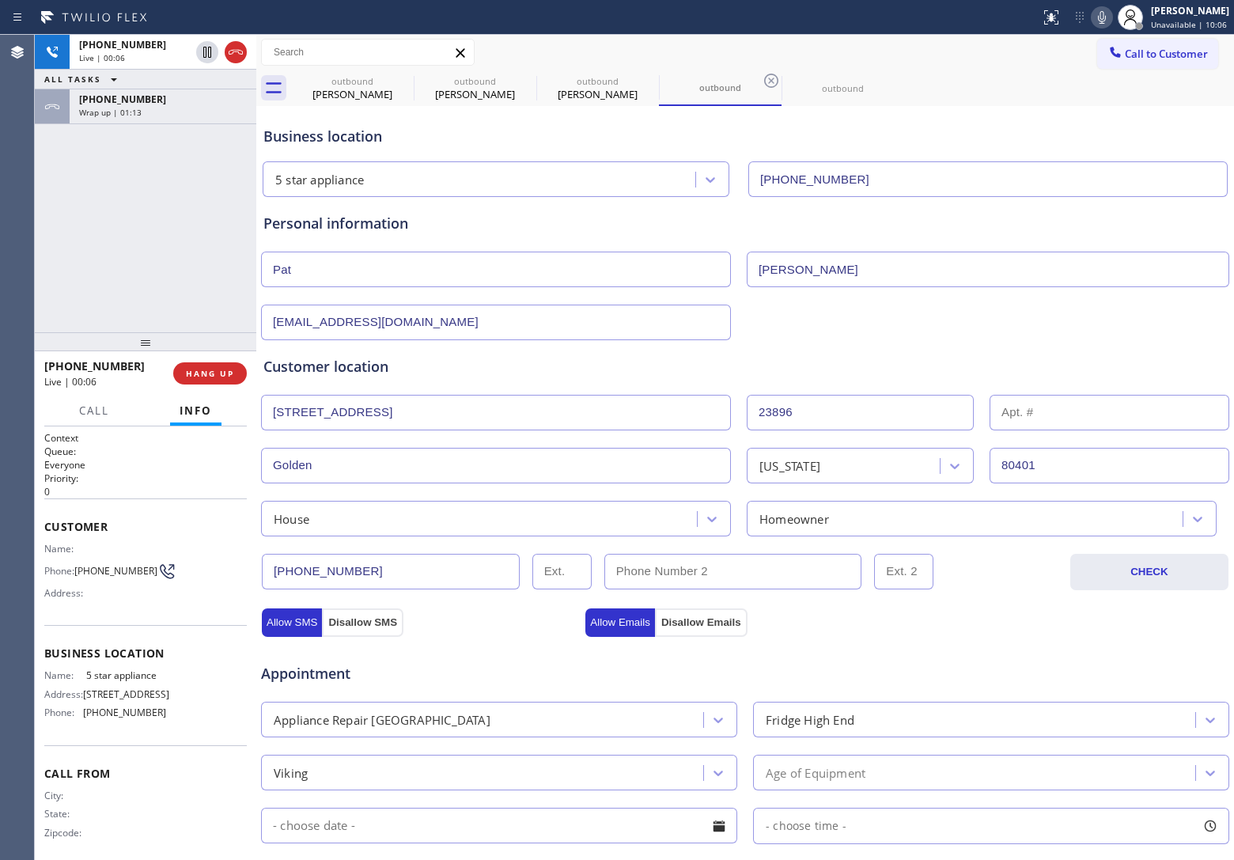
type textarea "9-12 | $75 | Viking | Fridge | Ice maker is not working | [STREET_ADDRESS][PERS…"
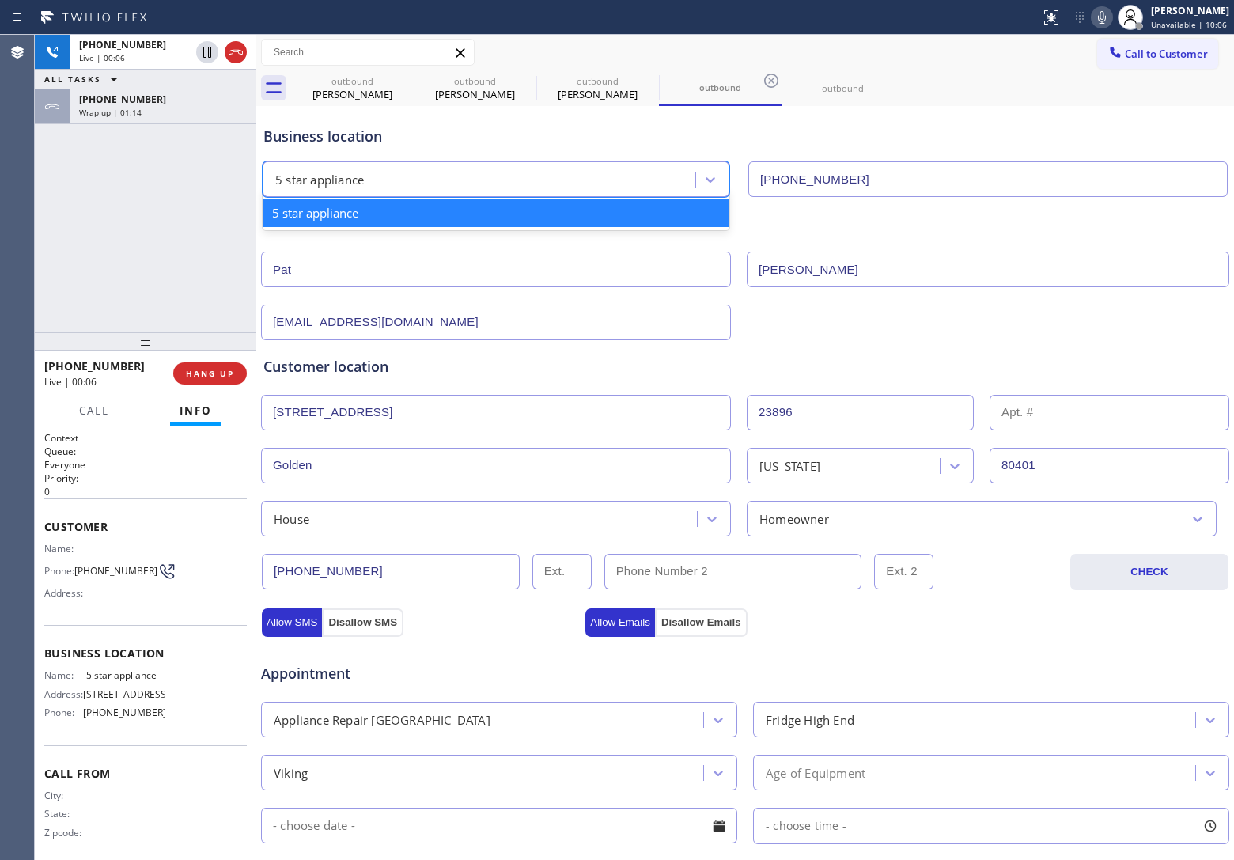
click at [392, 180] on div "5 star appliance" at bounding box center [481, 180] width 428 height 28
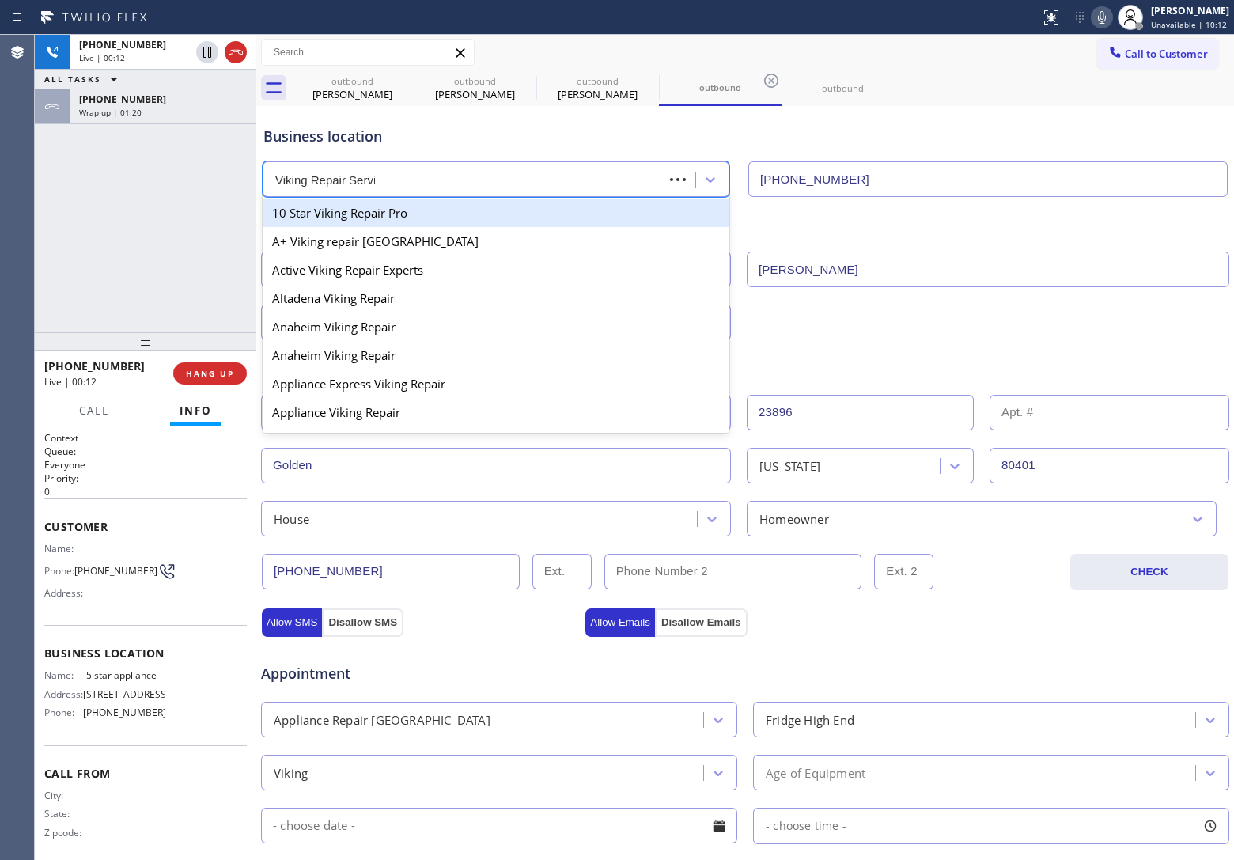
type input "Viking Repair Service"
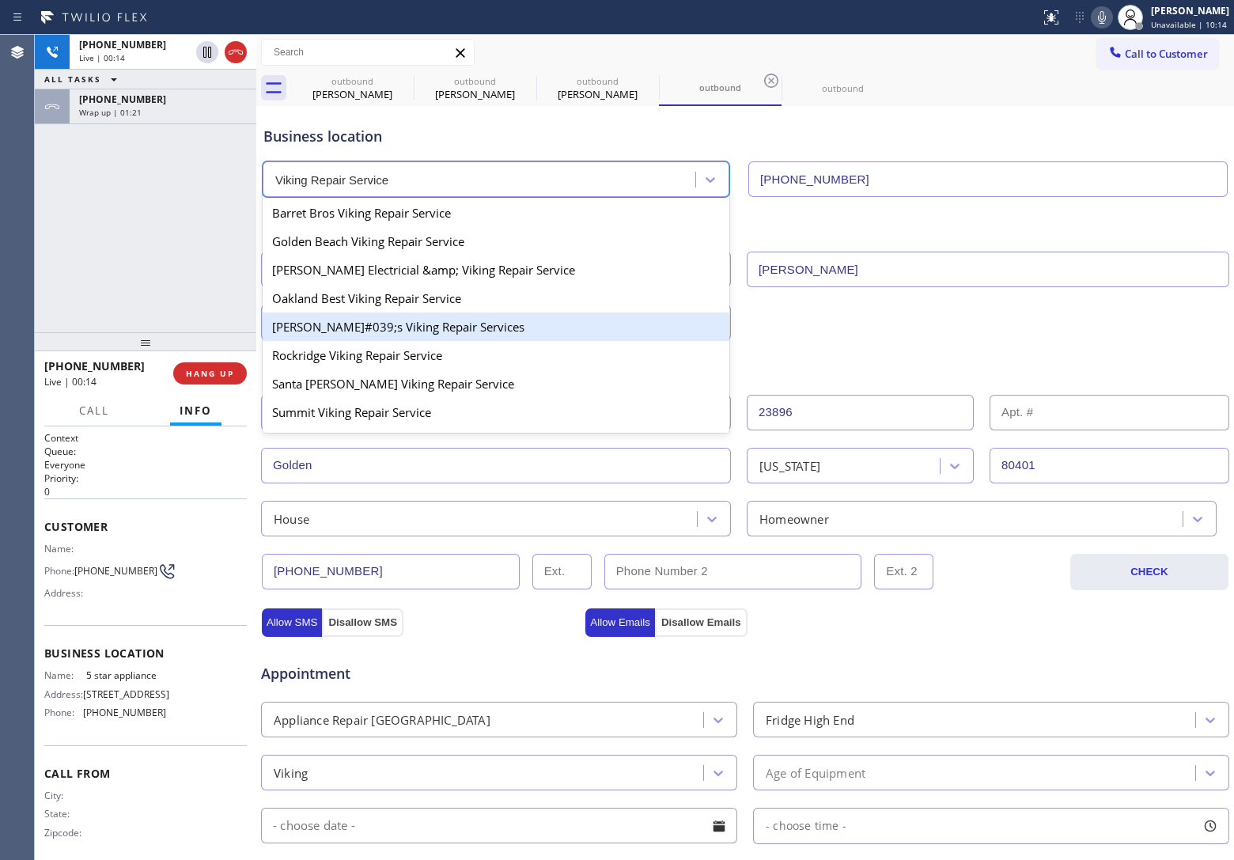
scroll to position [297, 0]
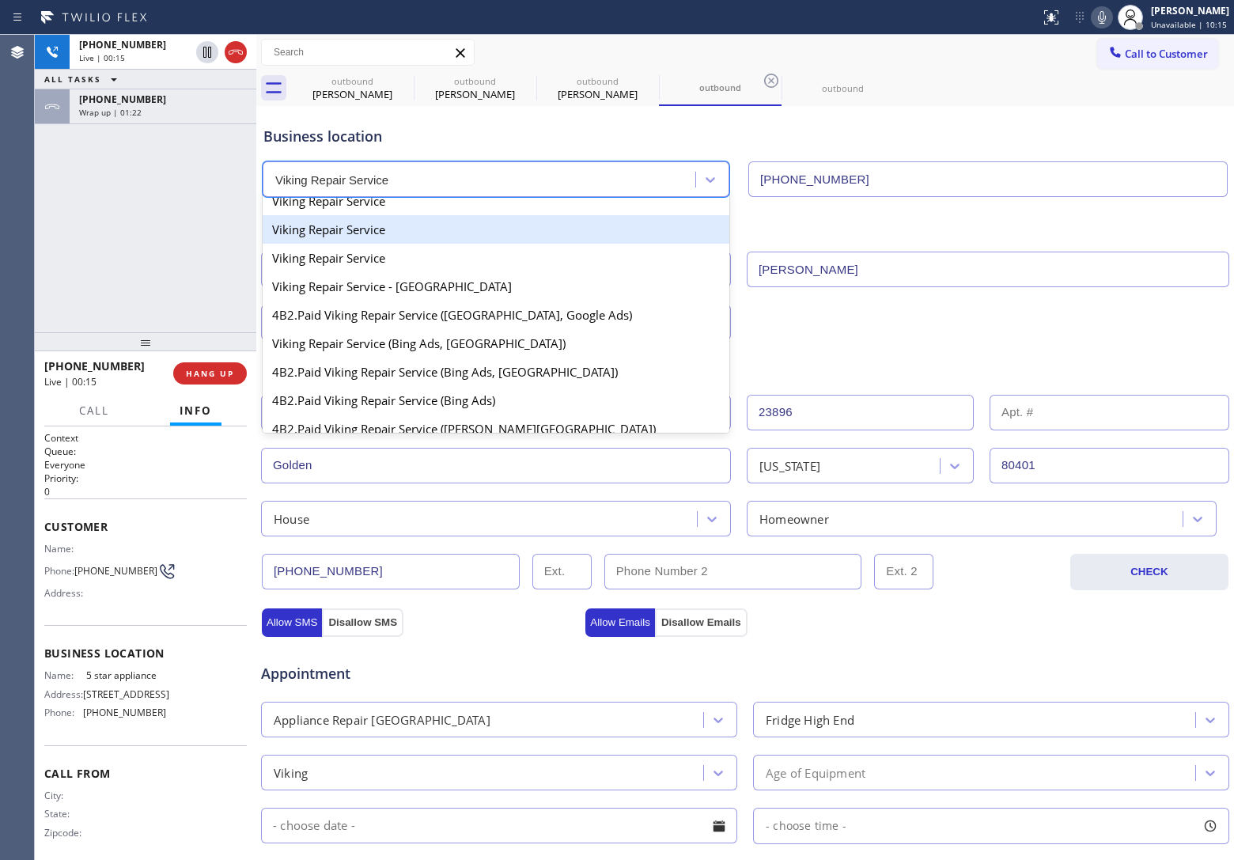
click at [384, 240] on div "Viking Repair Service" at bounding box center [496, 229] width 467 height 28
type input "[PHONE_NUMBER]"
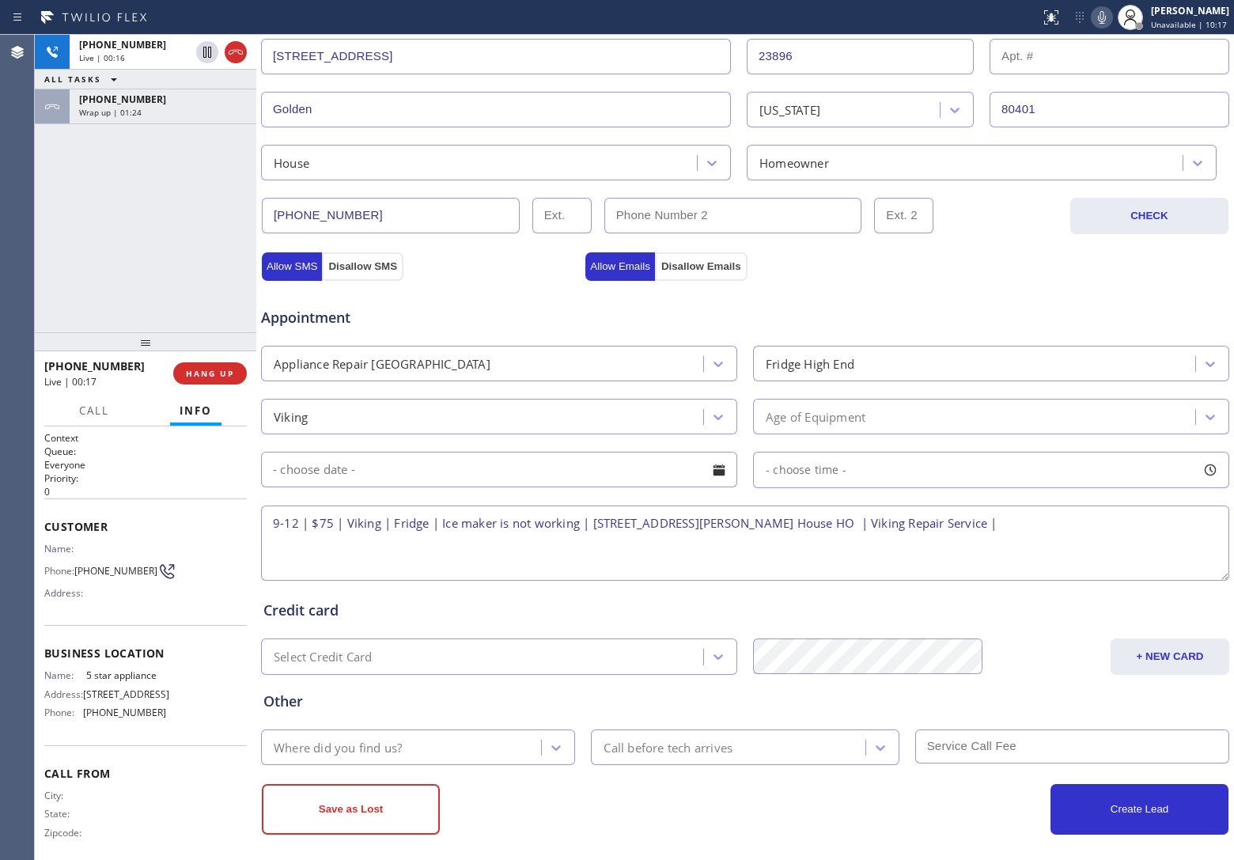
scroll to position [368, 0]
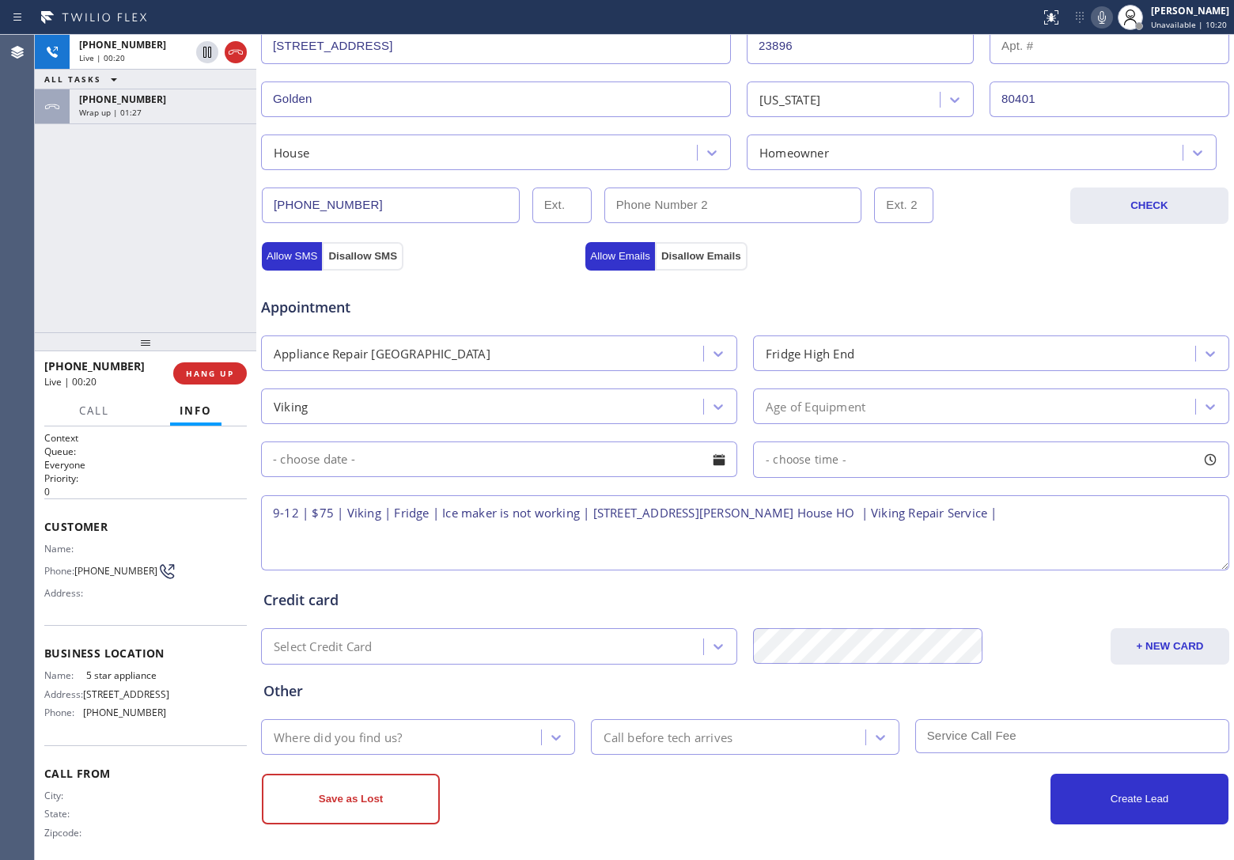
click at [436, 512] on textarea "9-12 | $75 | Viking | Fridge | Ice maker is not working | [STREET_ADDRESS][PERS…" at bounding box center [745, 532] width 968 height 75
type textarea "9-12 | $75 | Viking | Fridge |2009 | Ice maker is not working | [STREET_ADDRESS…"
click at [858, 403] on div "Age of Equipment" at bounding box center [815, 406] width 100 height 18
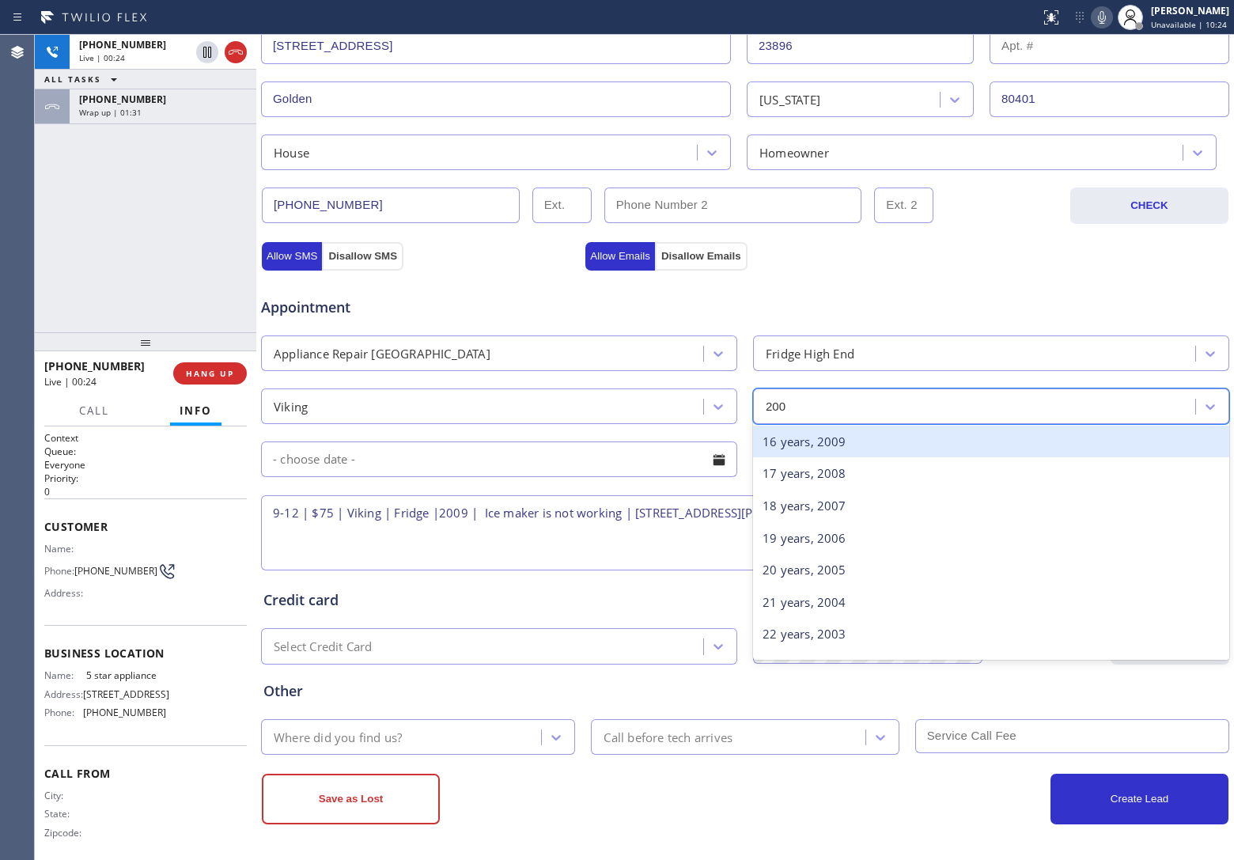
type input "2009"
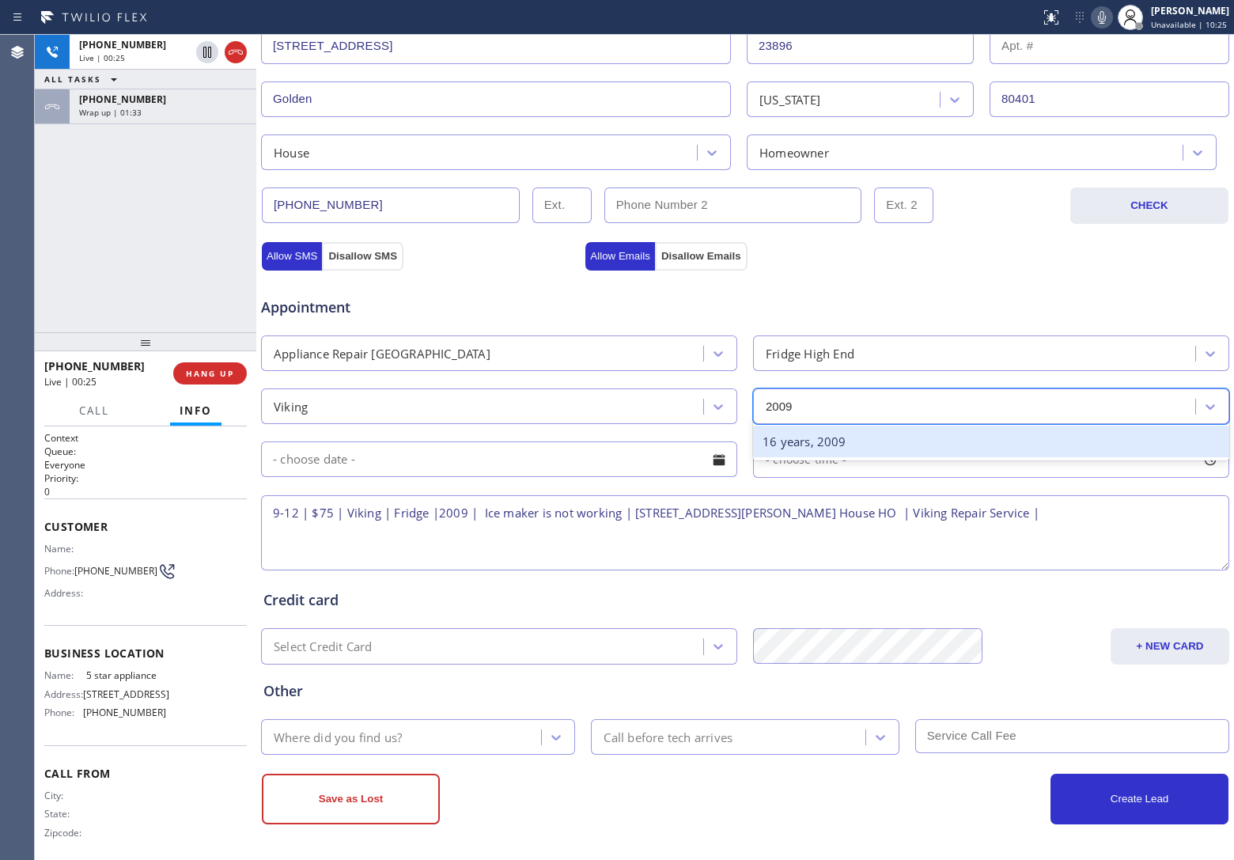
click at [824, 443] on div "16 years, 2009" at bounding box center [991, 441] width 476 height 32
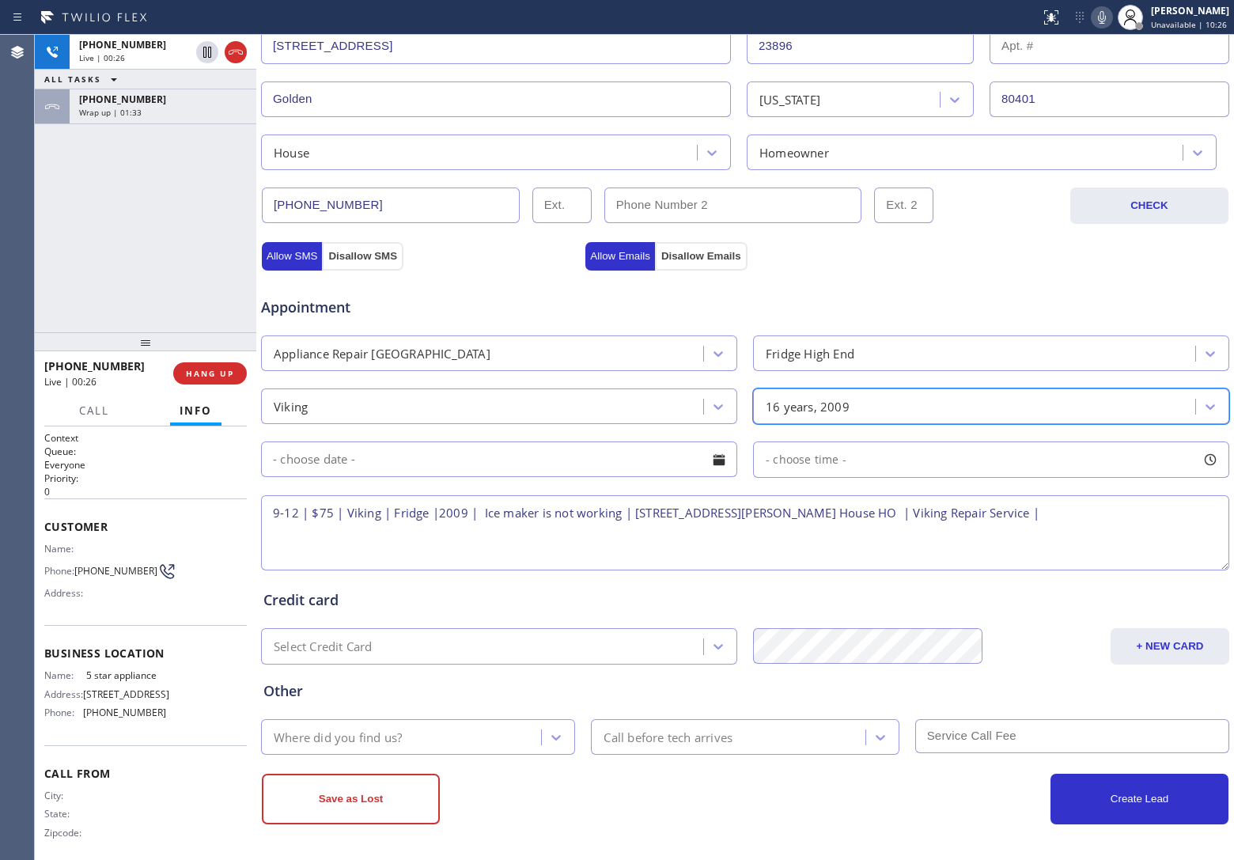
click at [1113, 530] on textarea "9-12 | $75 | Viking | Fridge |2009 | Ice maker is not working | [STREET_ADDRESS…" at bounding box center [745, 532] width 968 height 75
click at [1129, 503] on textarea "9-12 | $75 | Viking | Fridge |2009 | Ice maker is not working | [STREET_ADDRESS…" at bounding box center [745, 532] width 968 height 75
paste textarea "Please call 30 minutes prior to arrival."
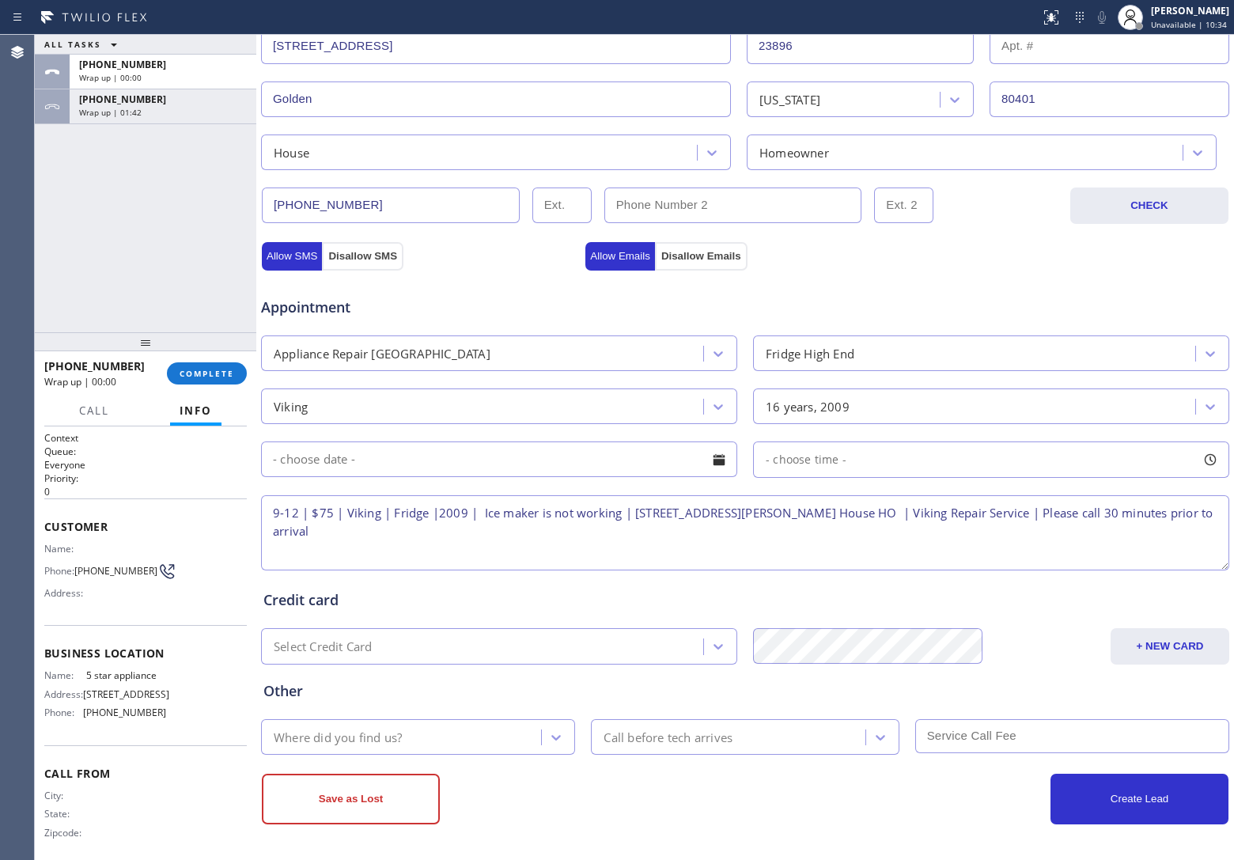
click at [396, 531] on textarea "9-12 | $75 | Viking | Fridge |2009 | Ice maker is not working | [STREET_ADDRESS…" at bounding box center [745, 532] width 968 height 75
paste textarea "[PHONE_NUMBER]"
type textarea "9-12 | $75 | Viking | Fridge |2009 | Ice maker is not working | [STREET_ADDRESS…"
click at [402, 742] on div "Where did you find us?" at bounding box center [338, 736] width 128 height 18
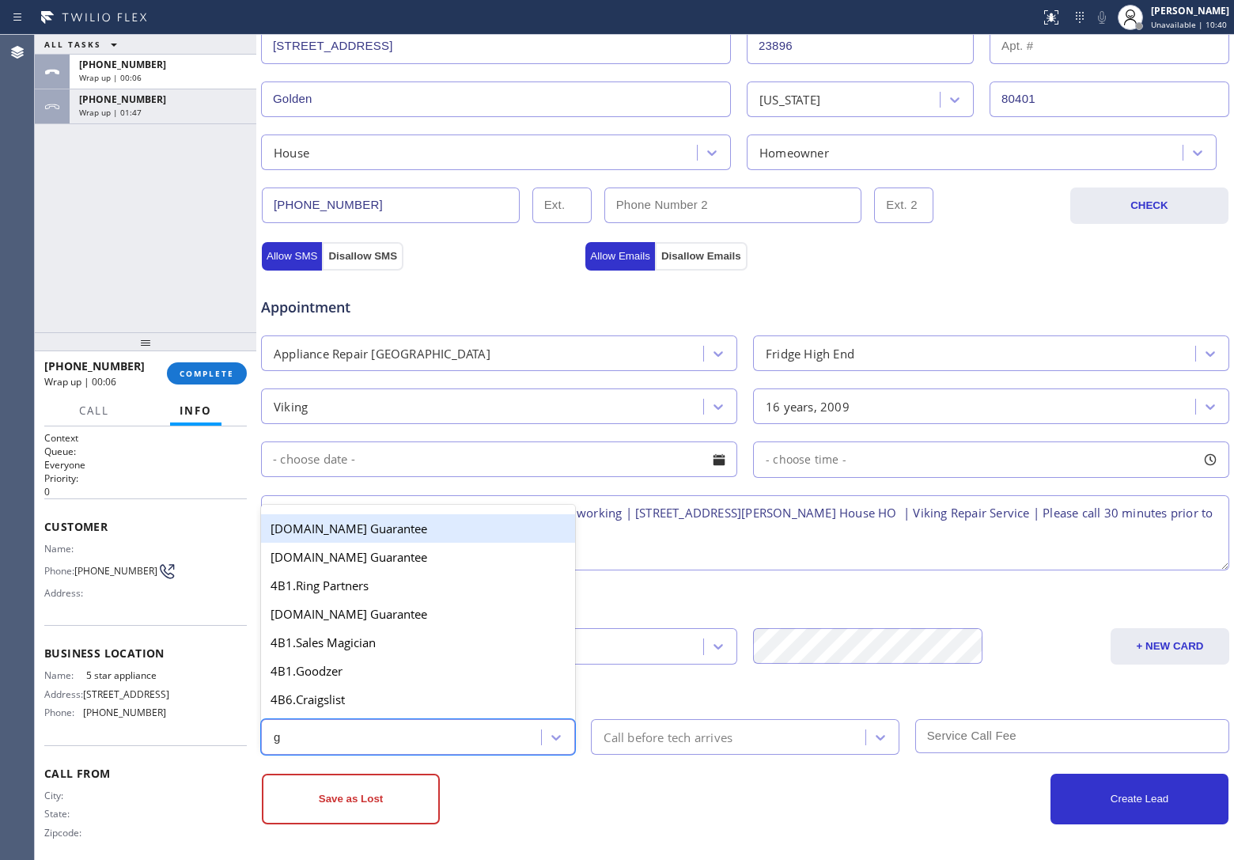
type input "go"
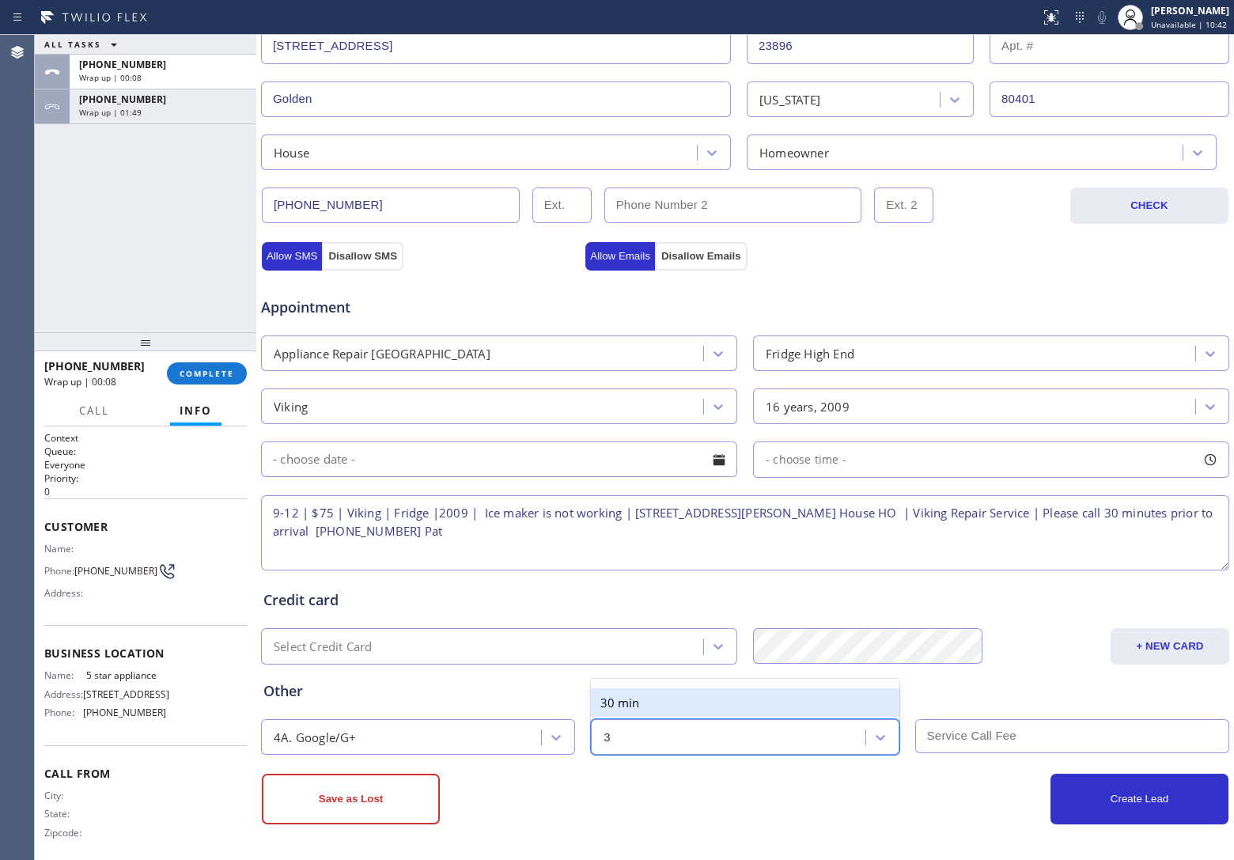
type input "30"
type input "75"
click at [397, 459] on input "text" at bounding box center [499, 459] width 476 height 36
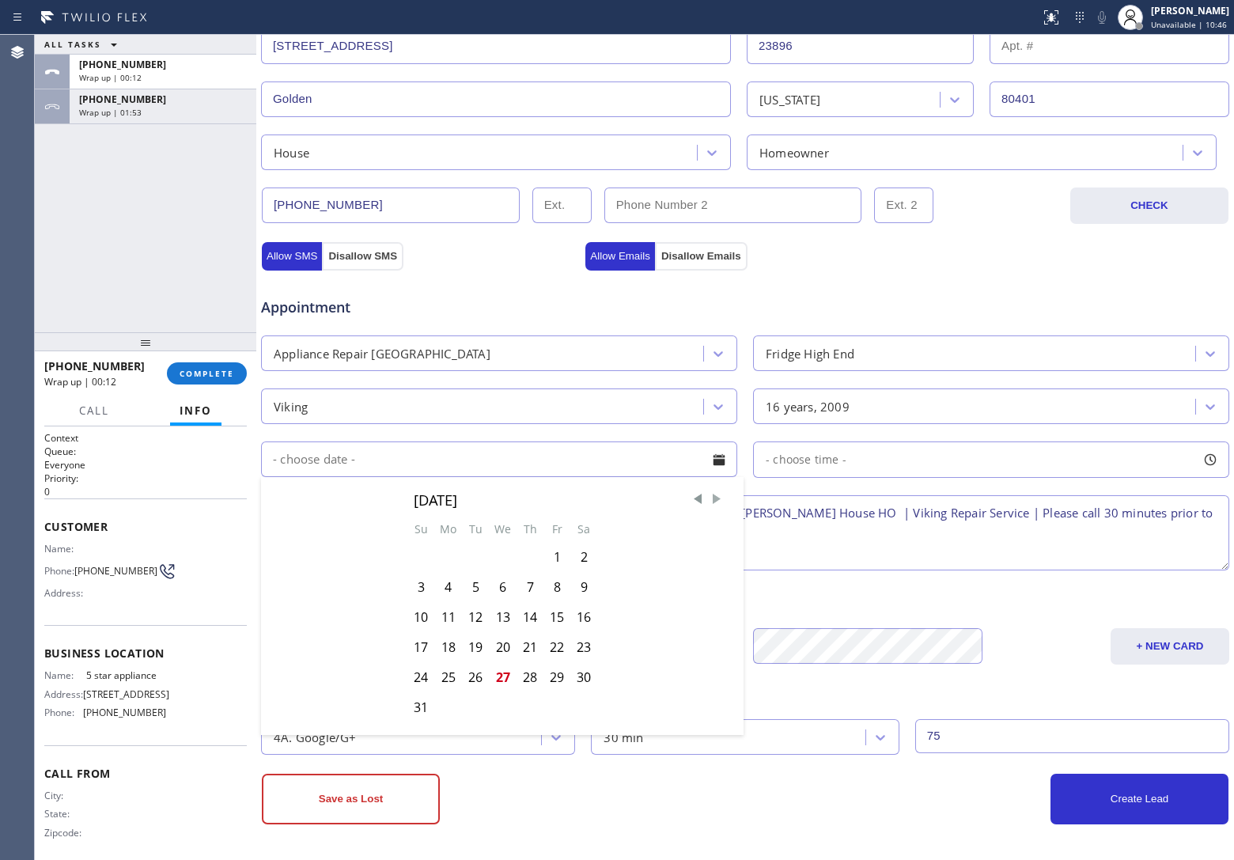
click at [709, 502] on span "Next Month" at bounding box center [717, 499] width 16 height 16
click at [508, 559] on div "3" at bounding box center [503, 557] width 28 height 30
type input "[DATE]"
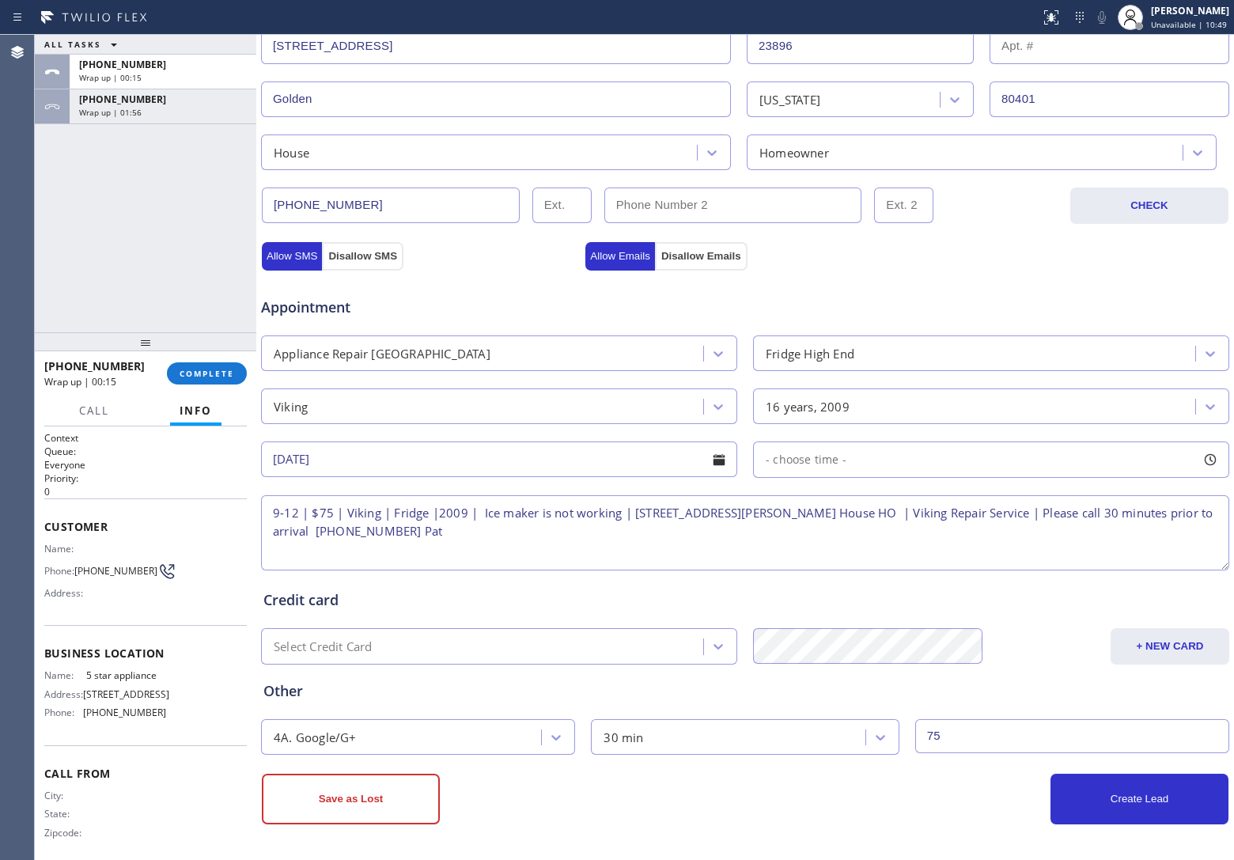
click at [930, 465] on div "- choose time -" at bounding box center [991, 459] width 476 height 36
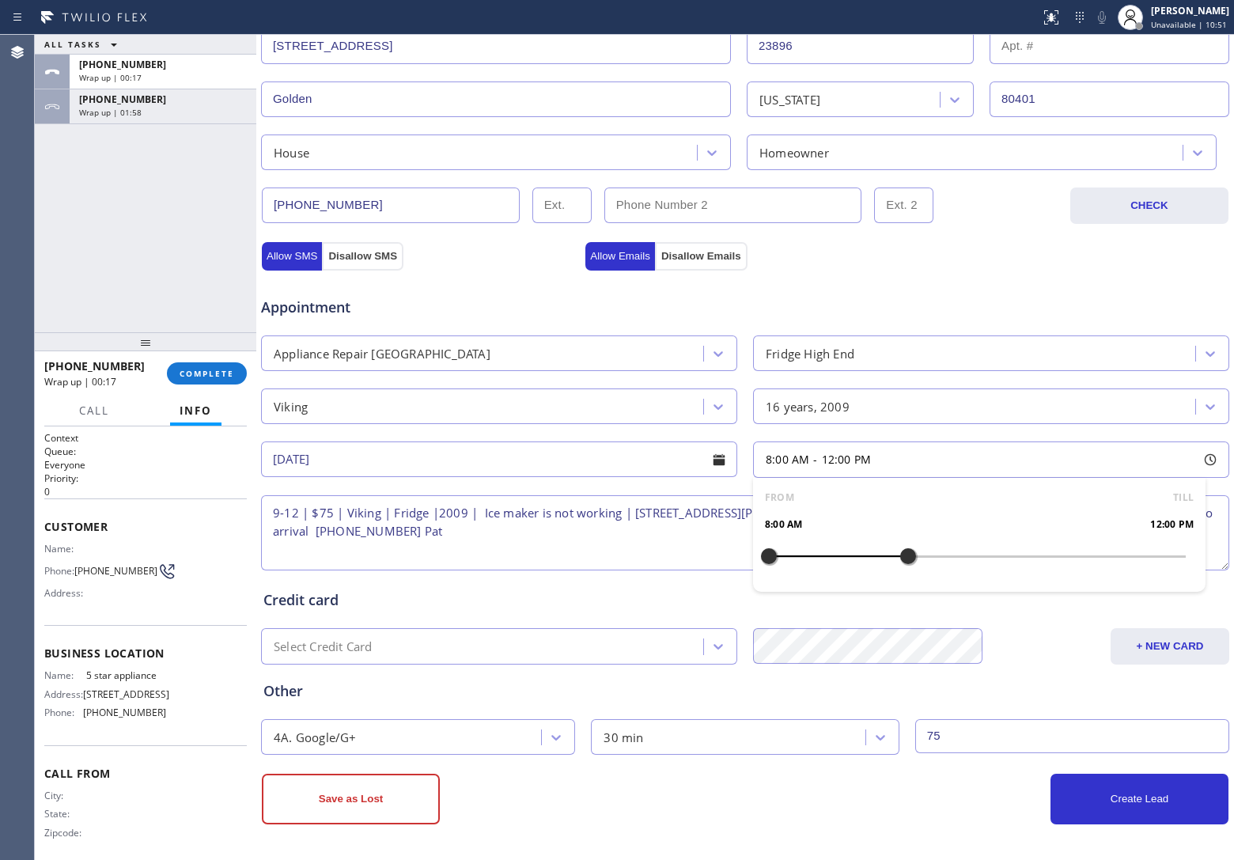
drag, startPoint x: 759, startPoint y: 548, endPoint x: 904, endPoint y: 561, distance: 145.3
click at [904, 561] on div at bounding box center [907, 555] width 19 height 33
drag, startPoint x: 767, startPoint y: 554, endPoint x: 799, endPoint y: 566, distance: 34.5
click at [799, 566] on div at bounding box center [803, 555] width 19 height 33
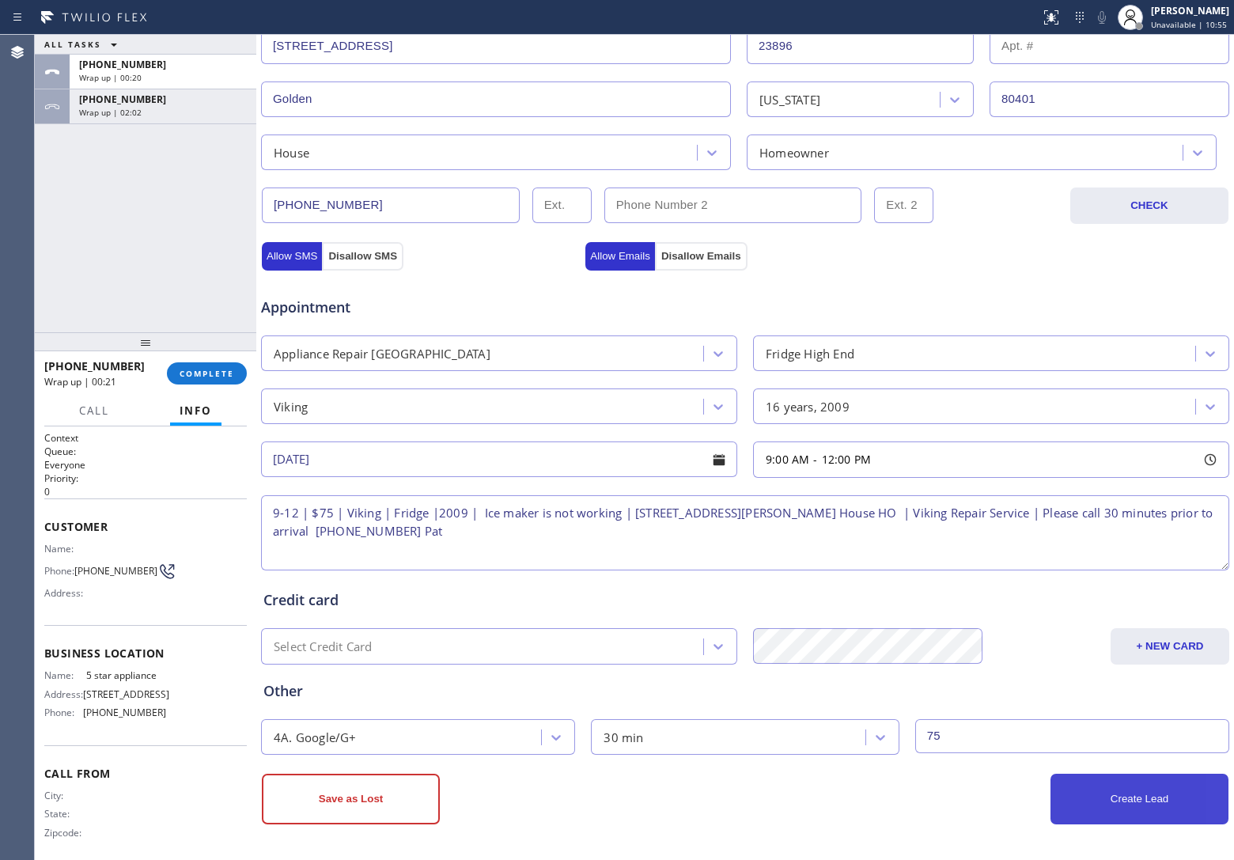
click at [1097, 799] on button "Create Lead" at bounding box center [1139, 798] width 178 height 51
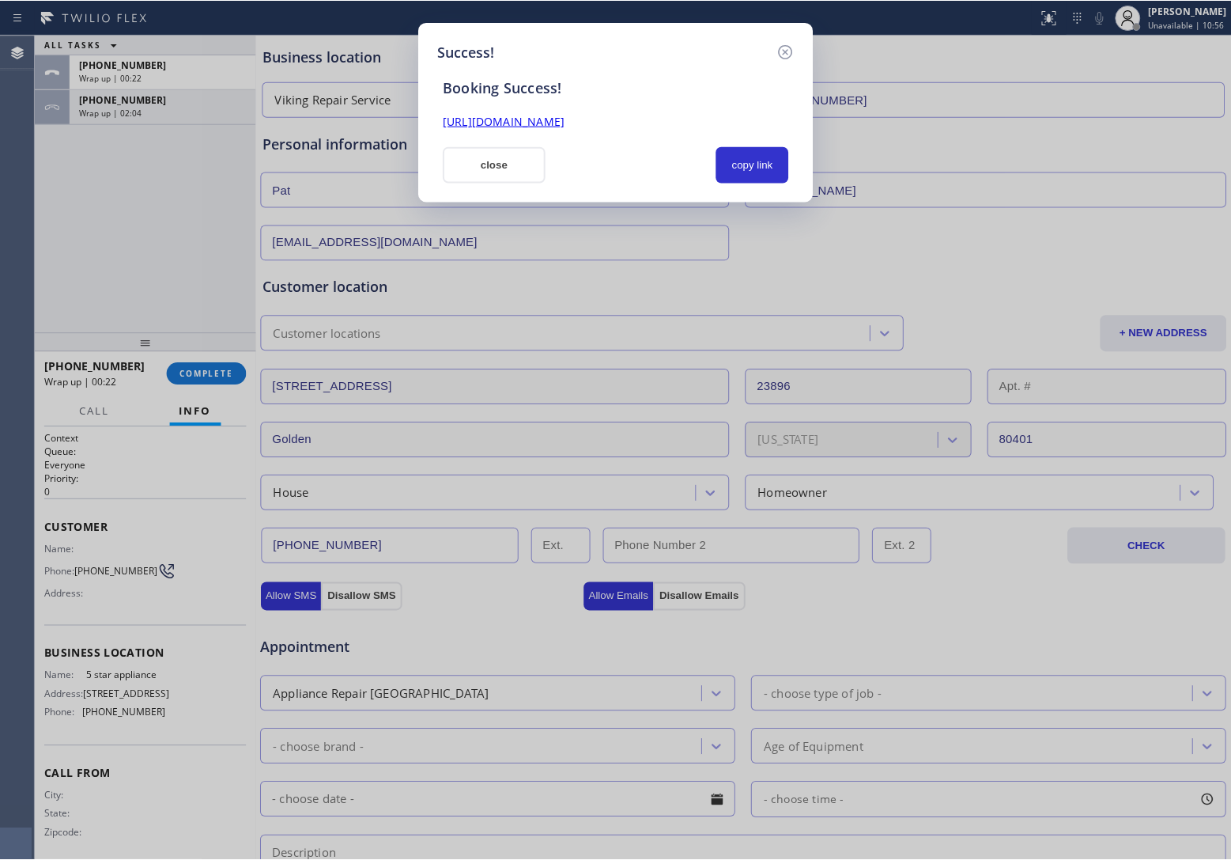
scroll to position [0, 0]
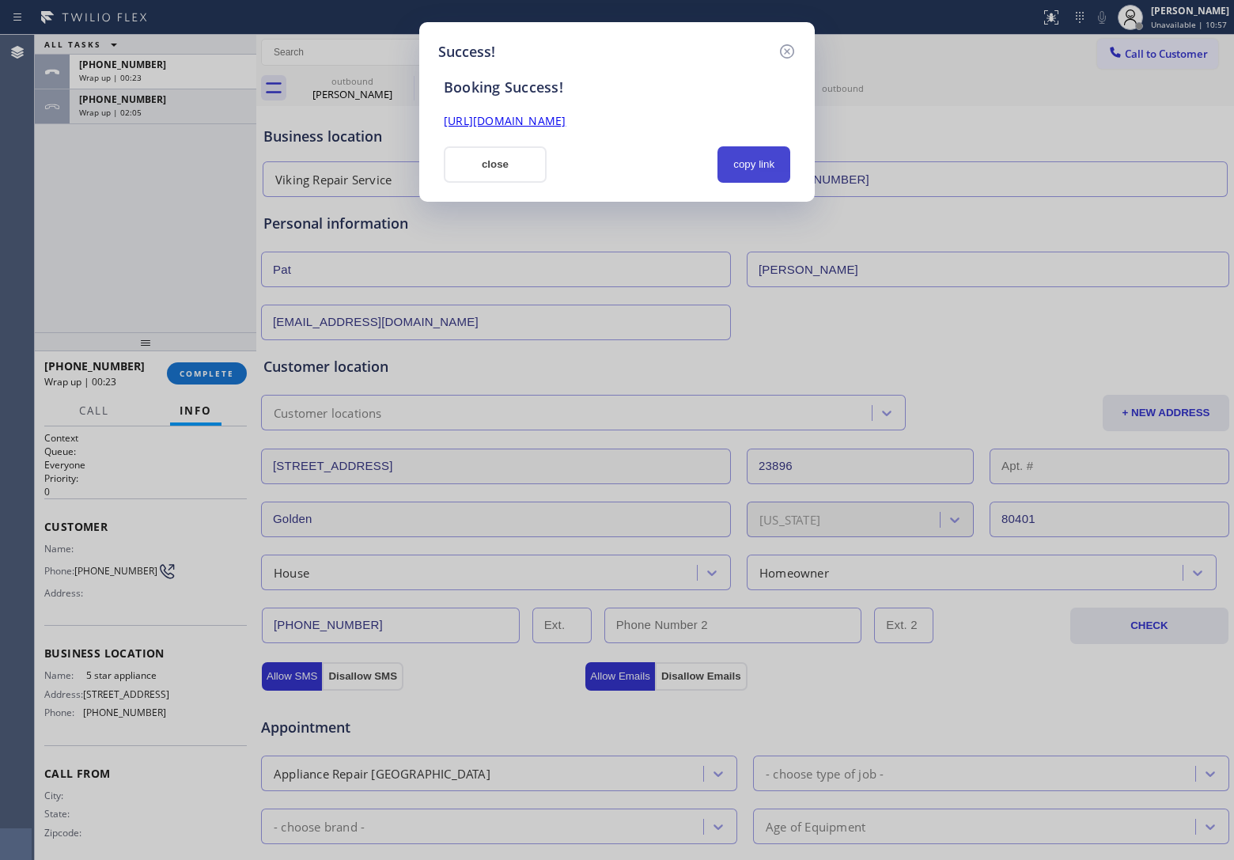
click at [777, 163] on button "copy link" at bounding box center [753, 164] width 73 height 36
click at [50, 232] on div "Success! Booking Success! [URL][DOMAIN_NAME] close copy link" at bounding box center [617, 430] width 1234 height 860
click at [512, 158] on button "close" at bounding box center [495, 164] width 103 height 36
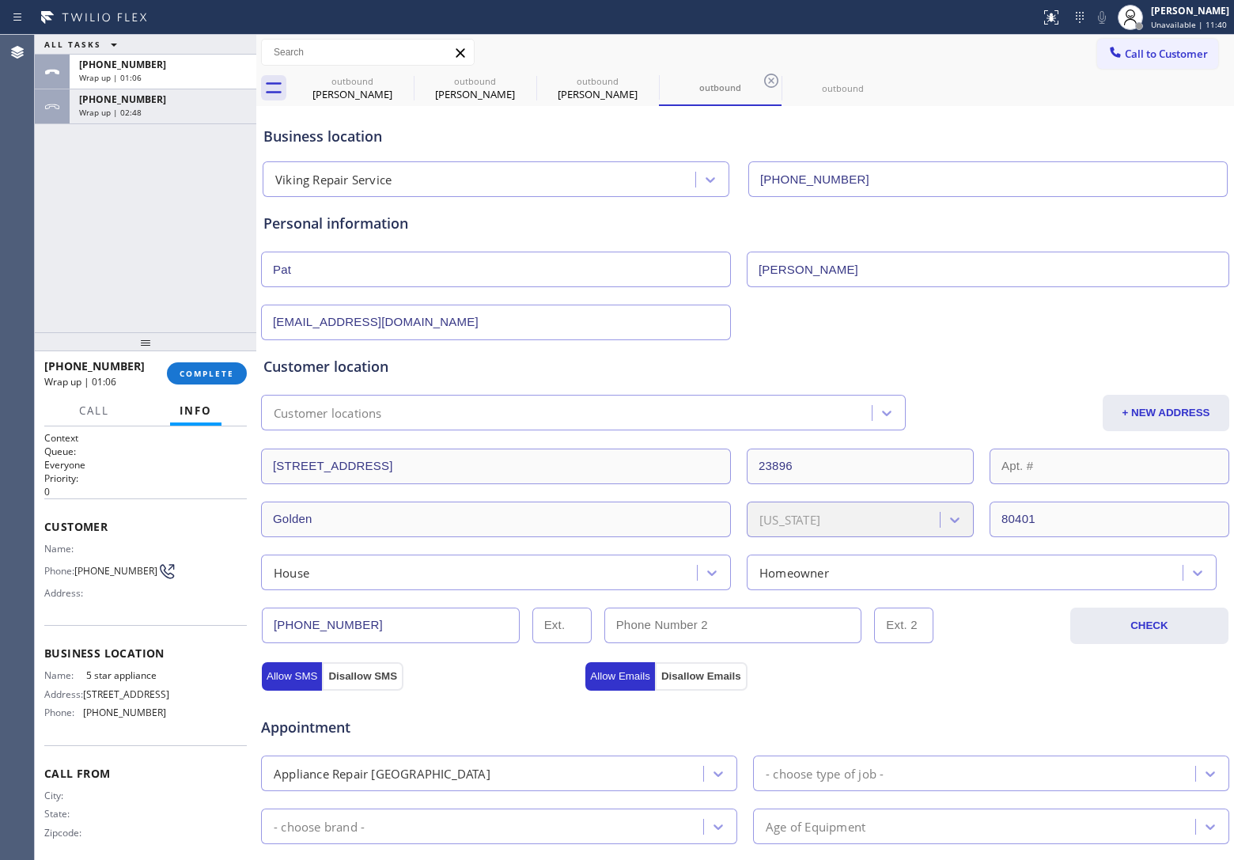
click at [212, 361] on div "[PHONE_NUMBER] Wrap up | 01:06 COMPLETE" at bounding box center [145, 373] width 202 height 41
click at [217, 374] on span "COMPLETE" at bounding box center [206, 373] width 55 height 11
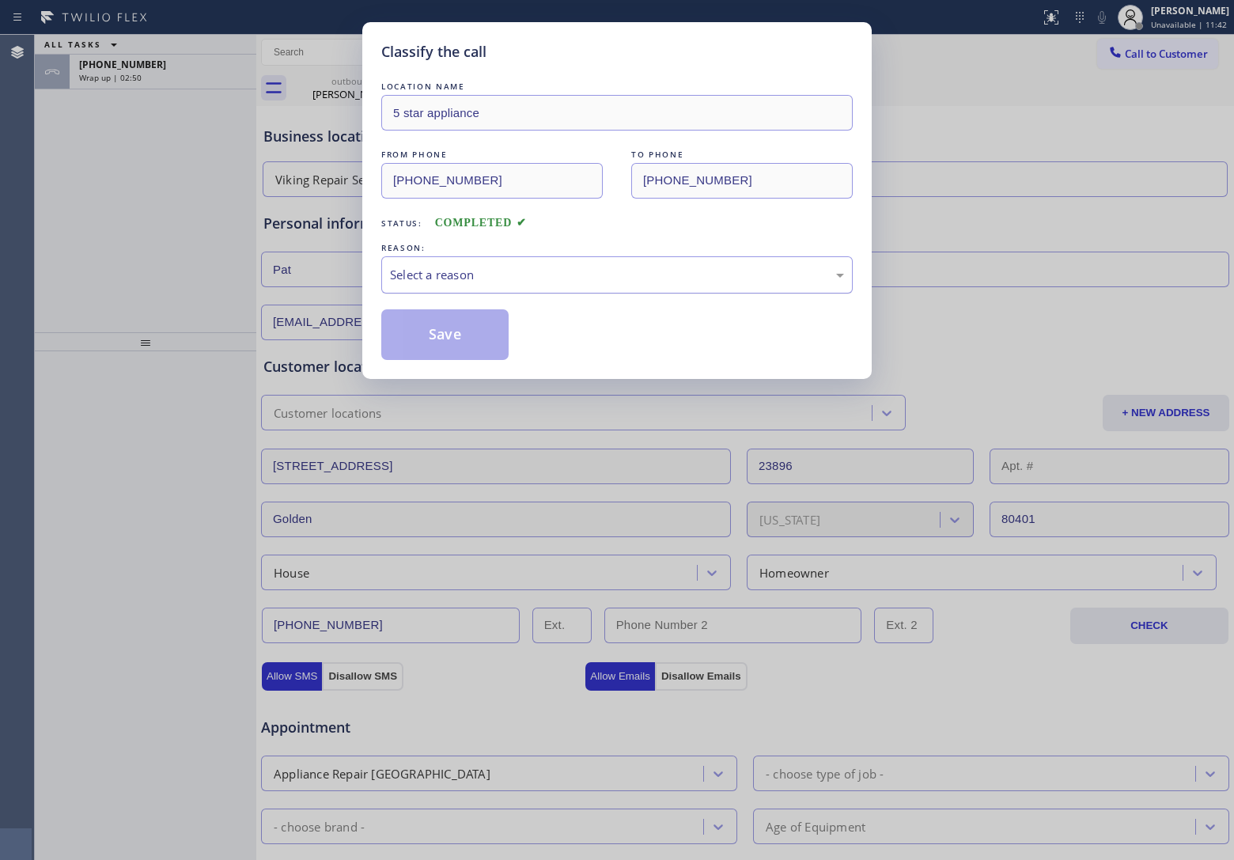
click at [470, 277] on div "Select a reason" at bounding box center [617, 275] width 454 height 18
click at [435, 329] on button "Save" at bounding box center [444, 334] width 127 height 51
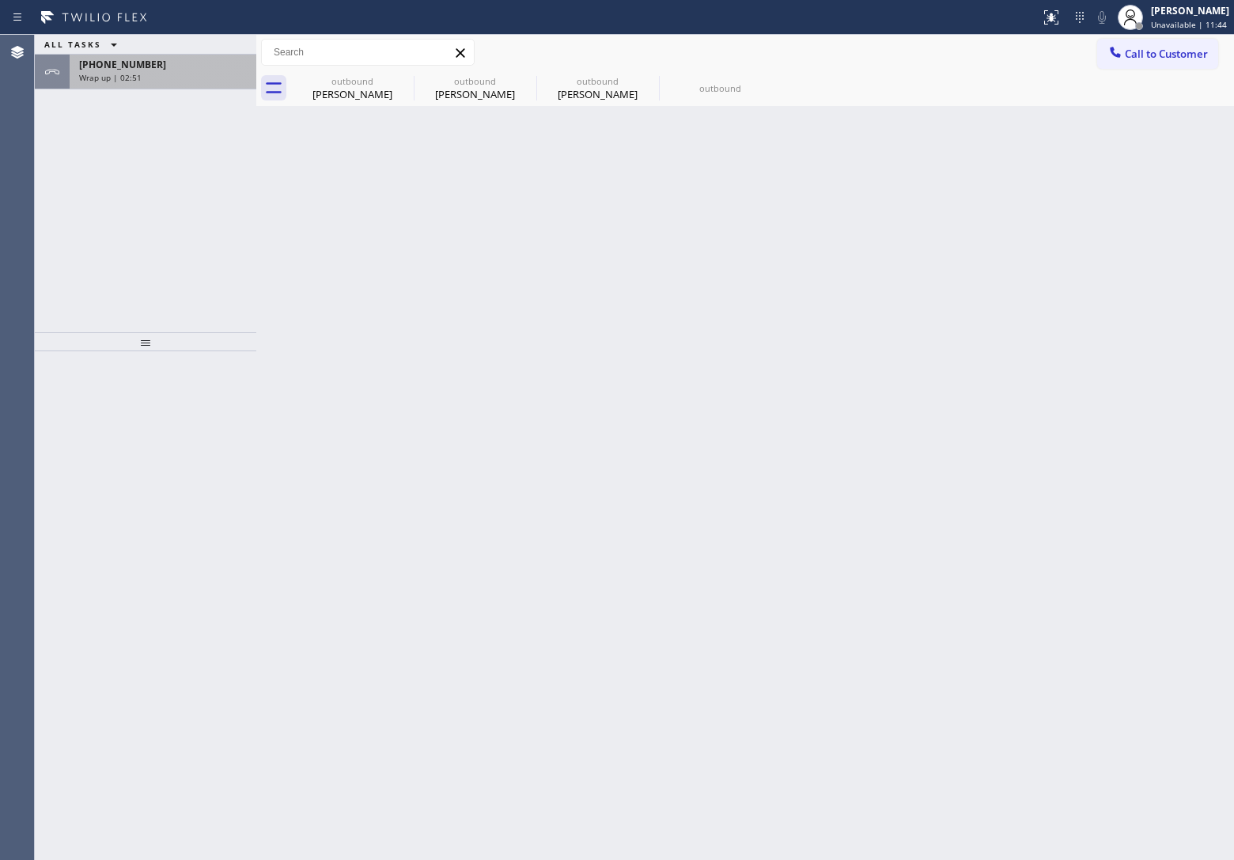
click at [108, 85] on div "[PHONE_NUMBER] Wrap up | 02:51" at bounding box center [160, 72] width 180 height 35
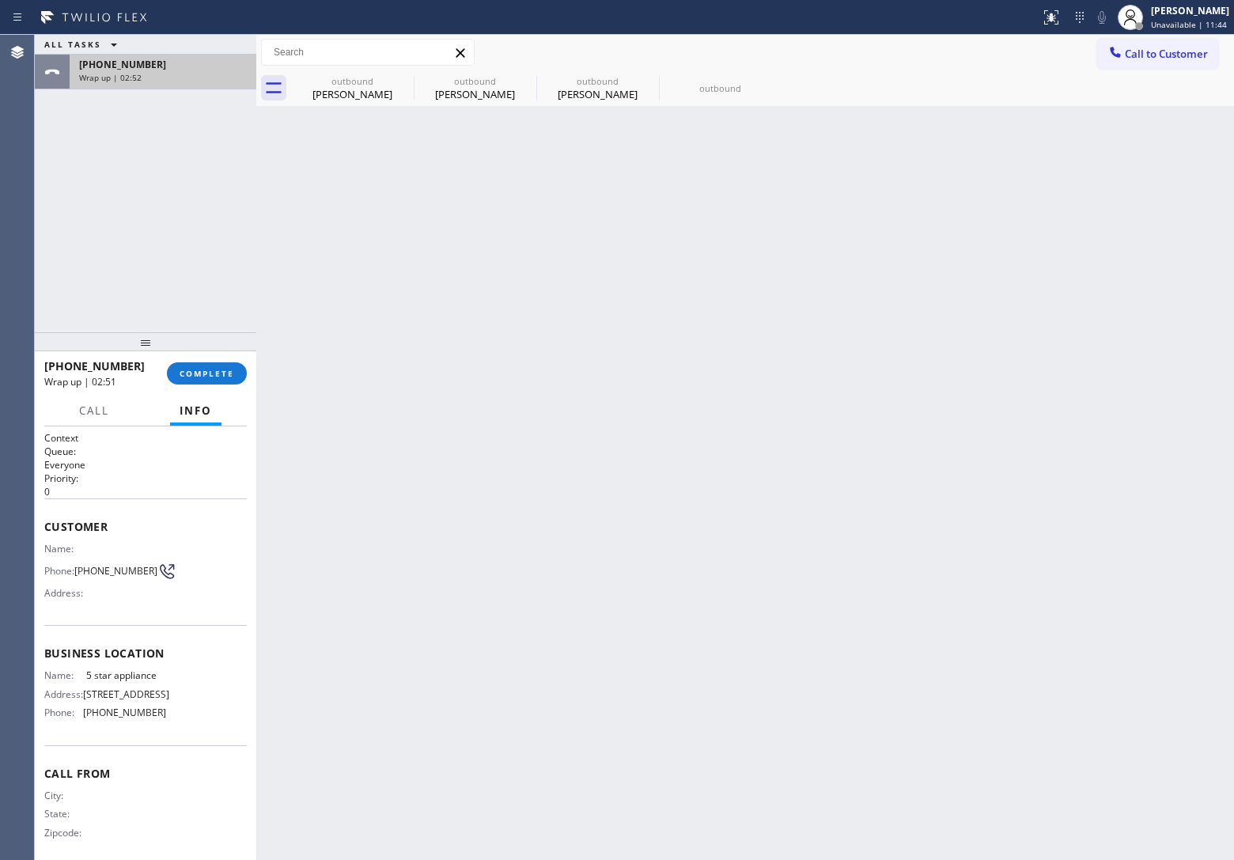
click at [108, 85] on div "[PHONE_NUMBER] Wrap up | 02:52" at bounding box center [160, 72] width 180 height 35
drag, startPoint x: 203, startPoint y: 368, endPoint x: 238, endPoint y: 365, distance: 34.9
click at [202, 368] on span "COMPLETE" at bounding box center [206, 373] width 55 height 11
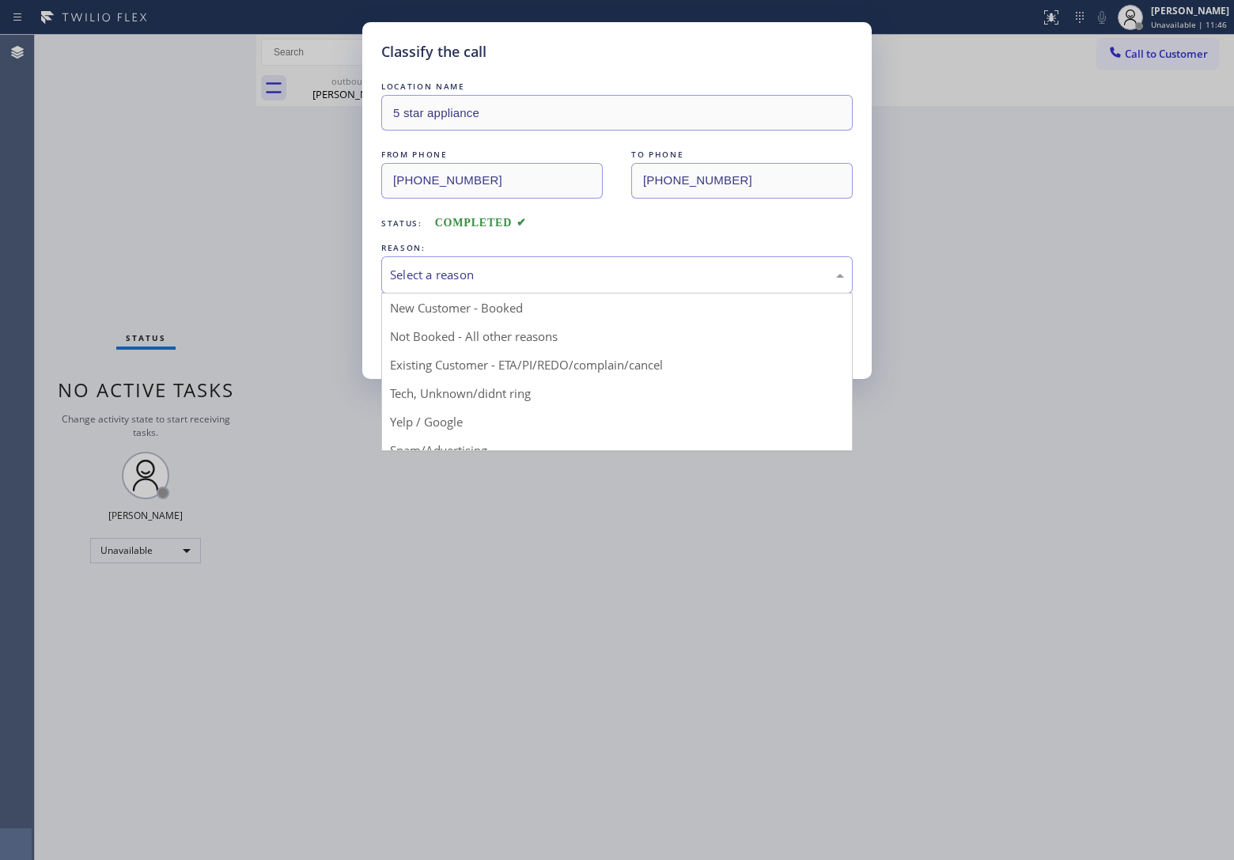
click at [444, 279] on div "Select a reason" at bounding box center [617, 275] width 454 height 18
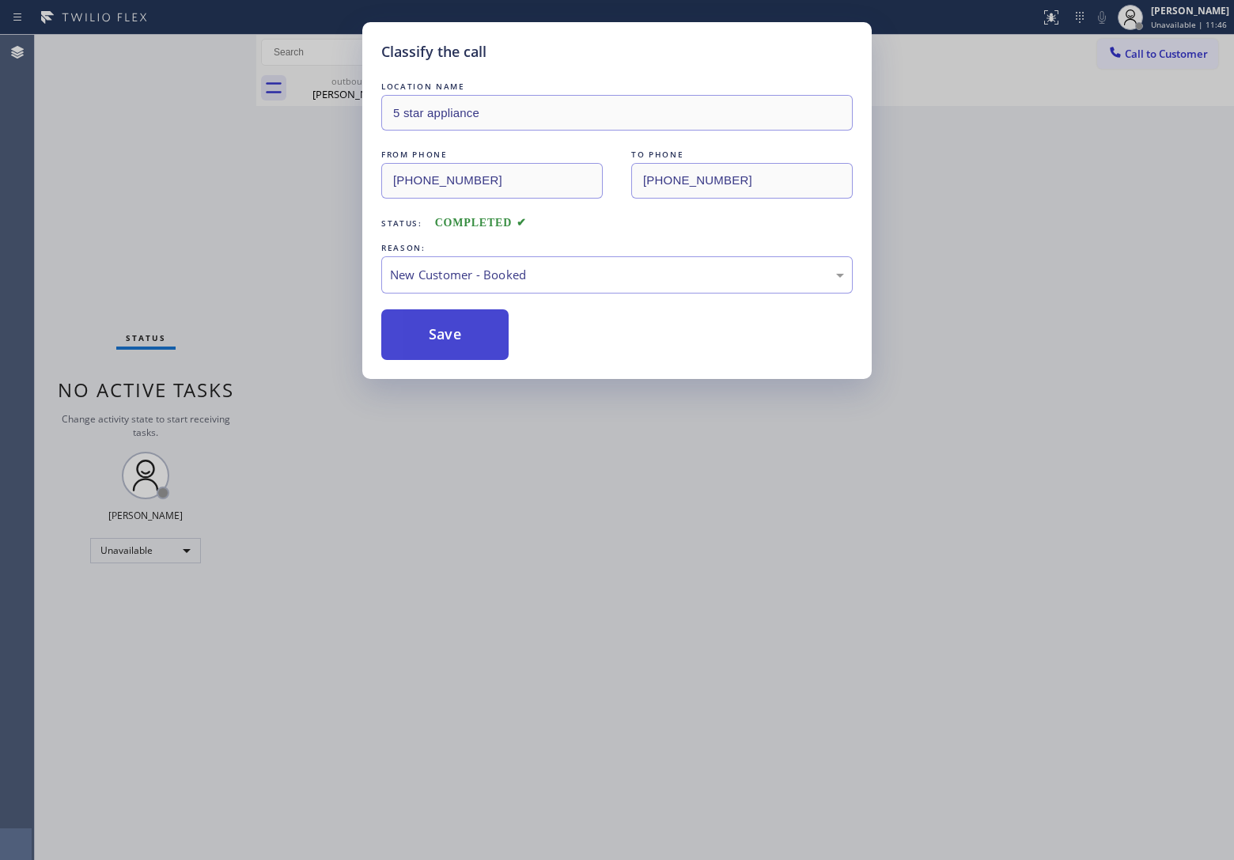
click at [444, 321] on button "Save" at bounding box center [444, 334] width 127 height 51
type input "[PHONE_NUMBER]"
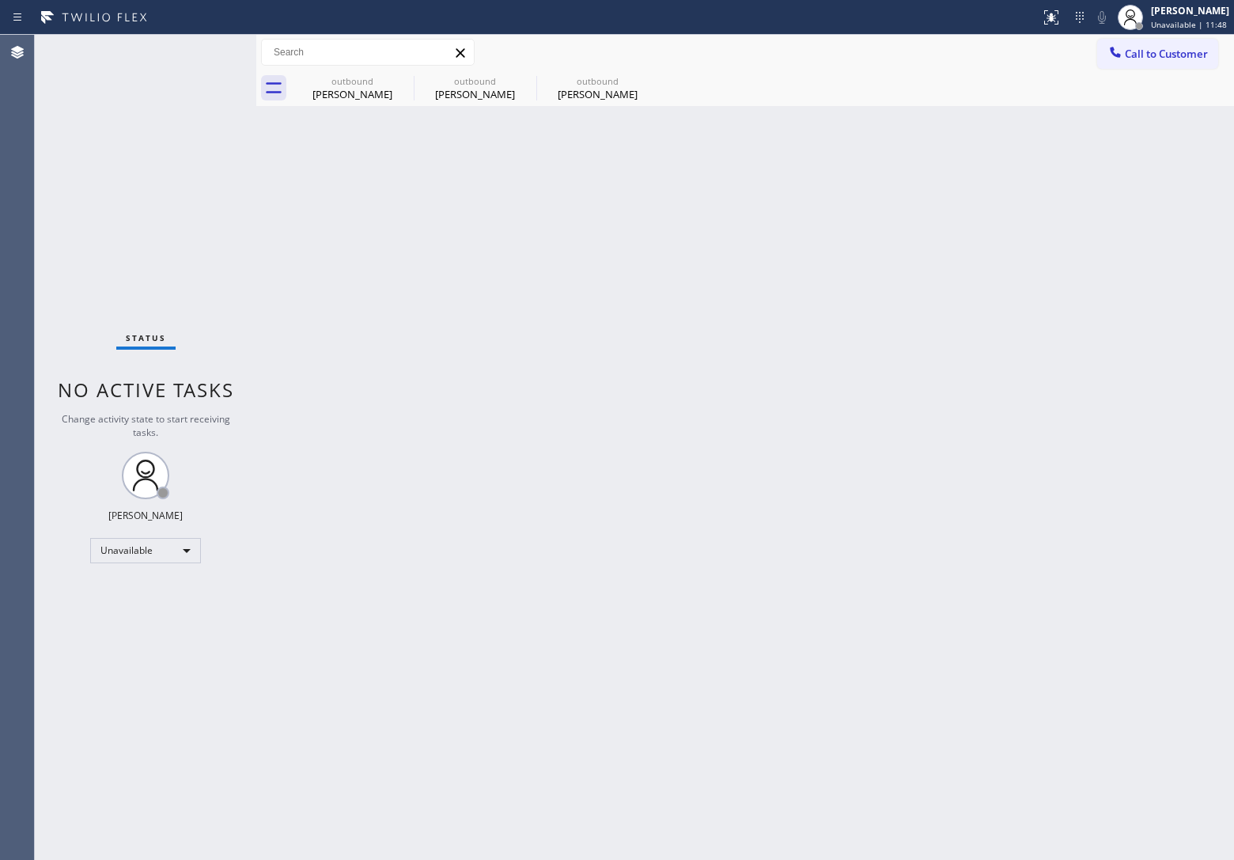
drag, startPoint x: 38, startPoint y: 129, endPoint x: 58, endPoint y: 123, distance: 20.8
click at [38, 129] on div "Status No active tasks Change activity state to start receiving tasks. [PERSON_…" at bounding box center [145, 447] width 221 height 825
click at [396, 79] on icon at bounding box center [403, 81] width 14 height 14
type input "[PHONE_NUMBER]"
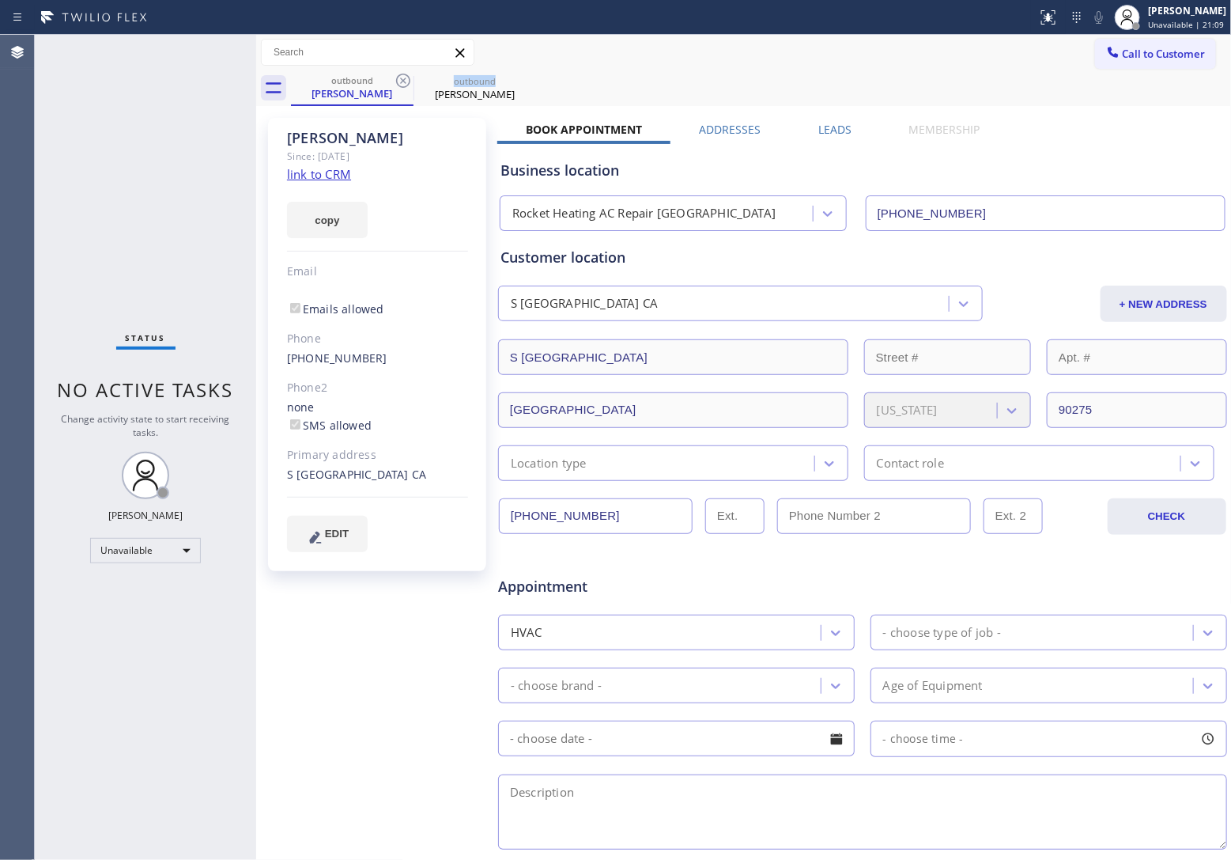
click at [396, 79] on icon at bounding box center [403, 81] width 14 height 14
type input "[PHONE_NUMBER]"
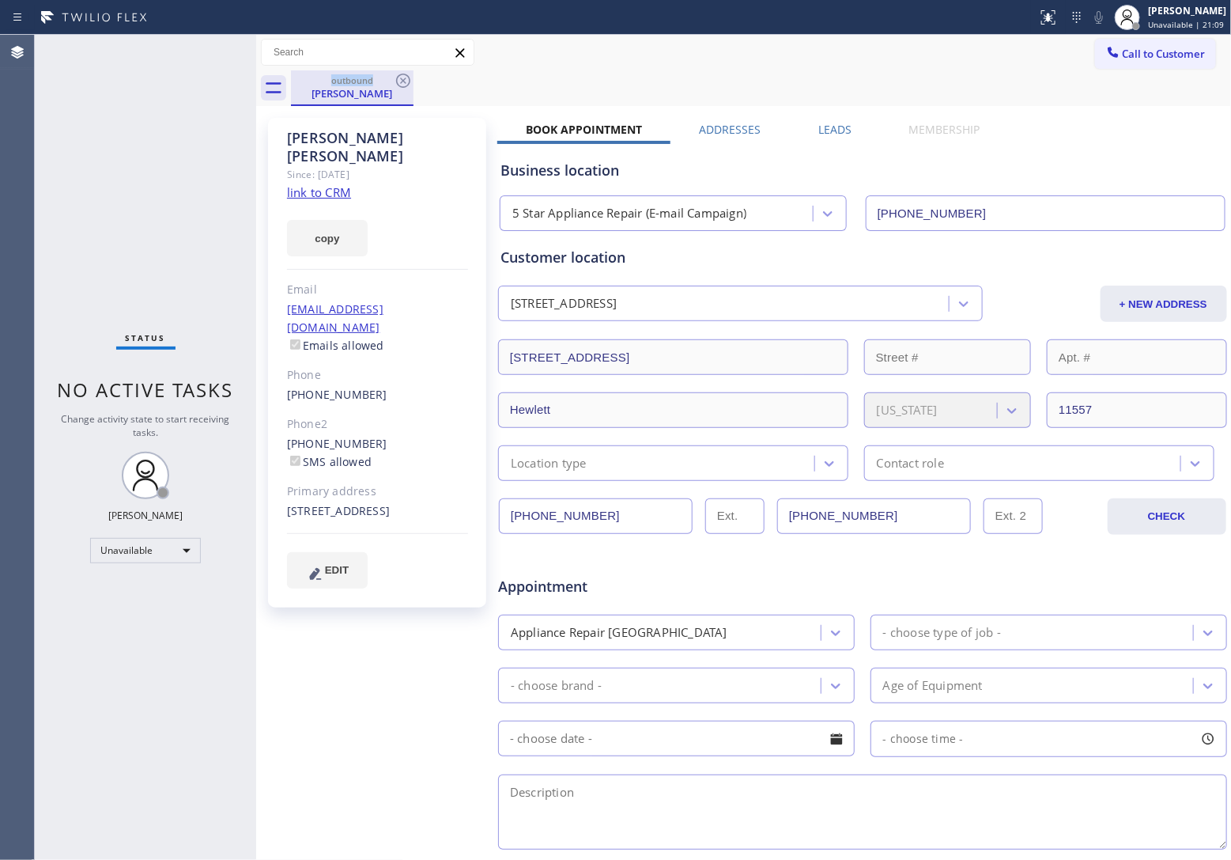
click at [392, 79] on div "outbound" at bounding box center [352, 80] width 119 height 12
click at [361, 96] on div "[PERSON_NAME]" at bounding box center [352, 93] width 119 height 14
click at [400, 75] on icon at bounding box center [403, 81] width 14 height 14
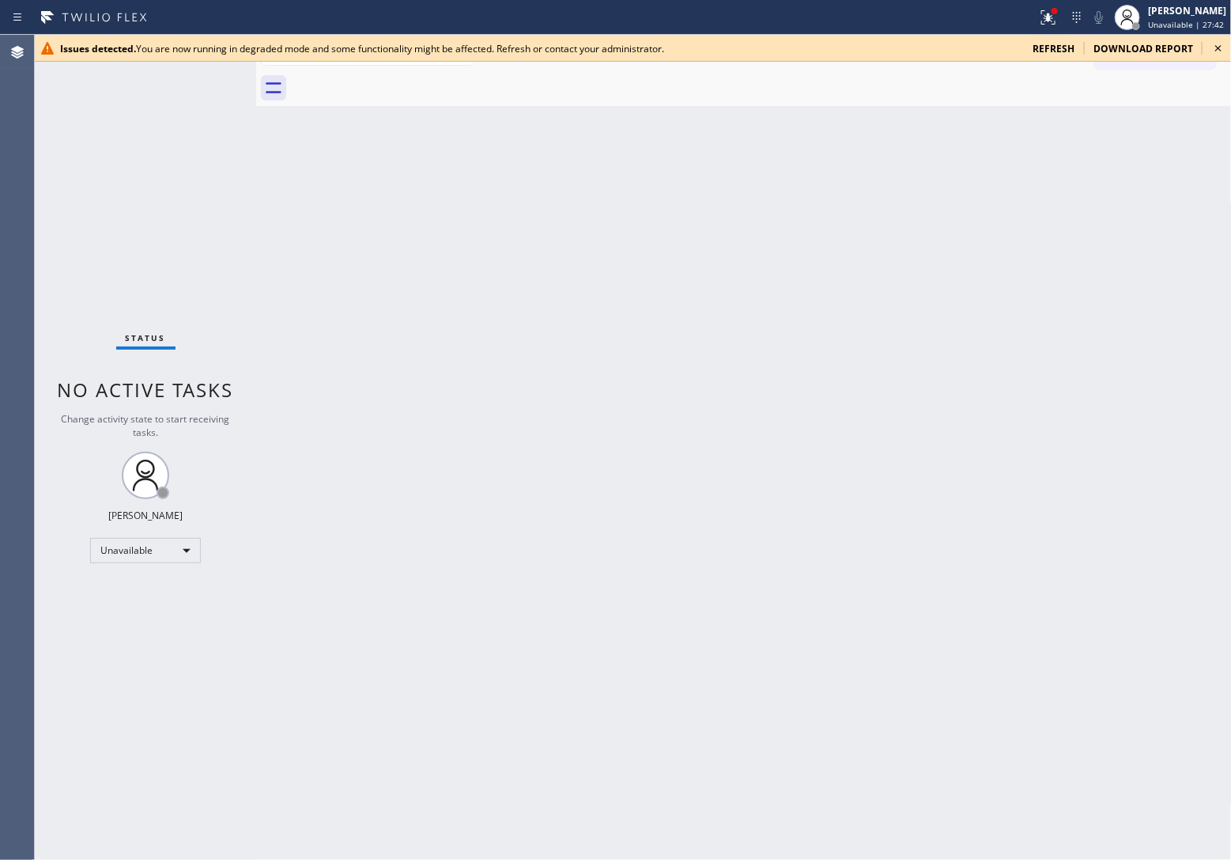
click at [1222, 48] on icon at bounding box center [1218, 48] width 19 height 19
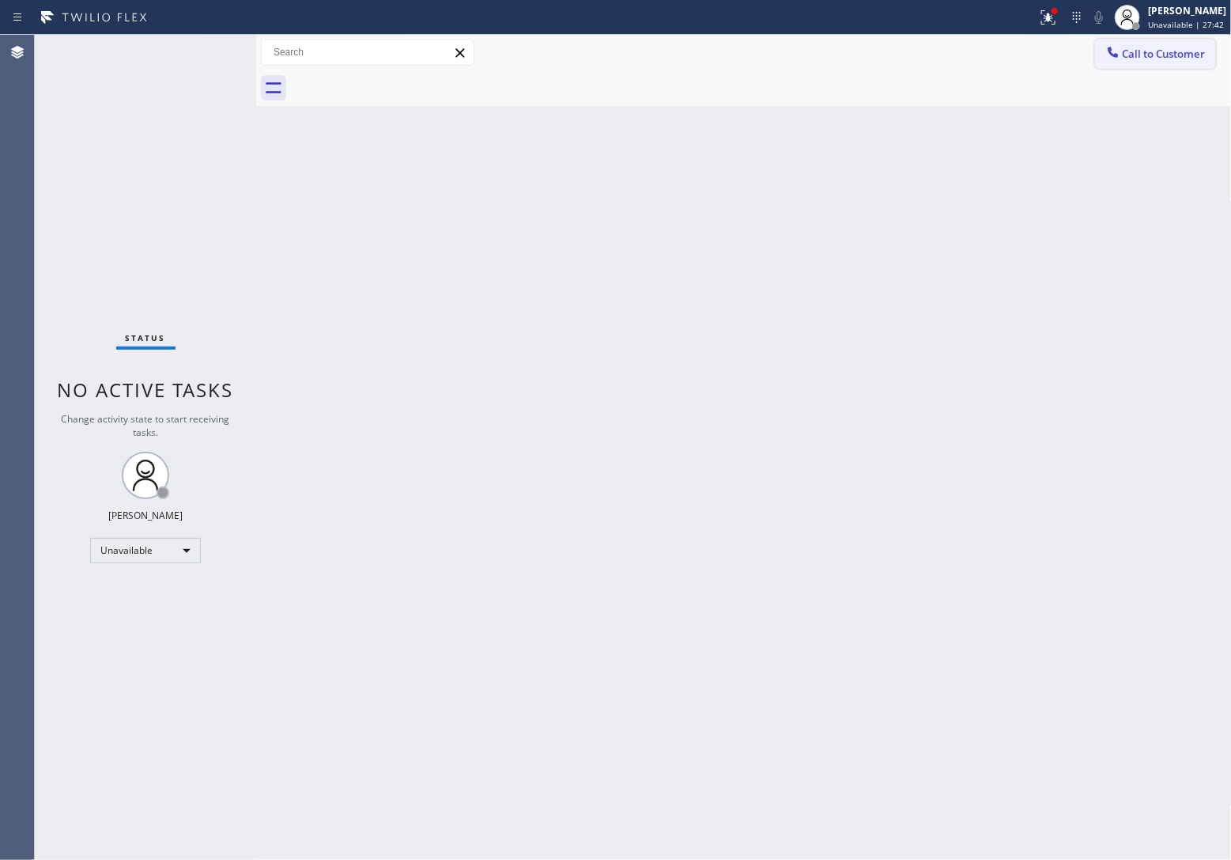
click at [1159, 54] on span "Call to Customer" at bounding box center [1164, 54] width 83 height 14
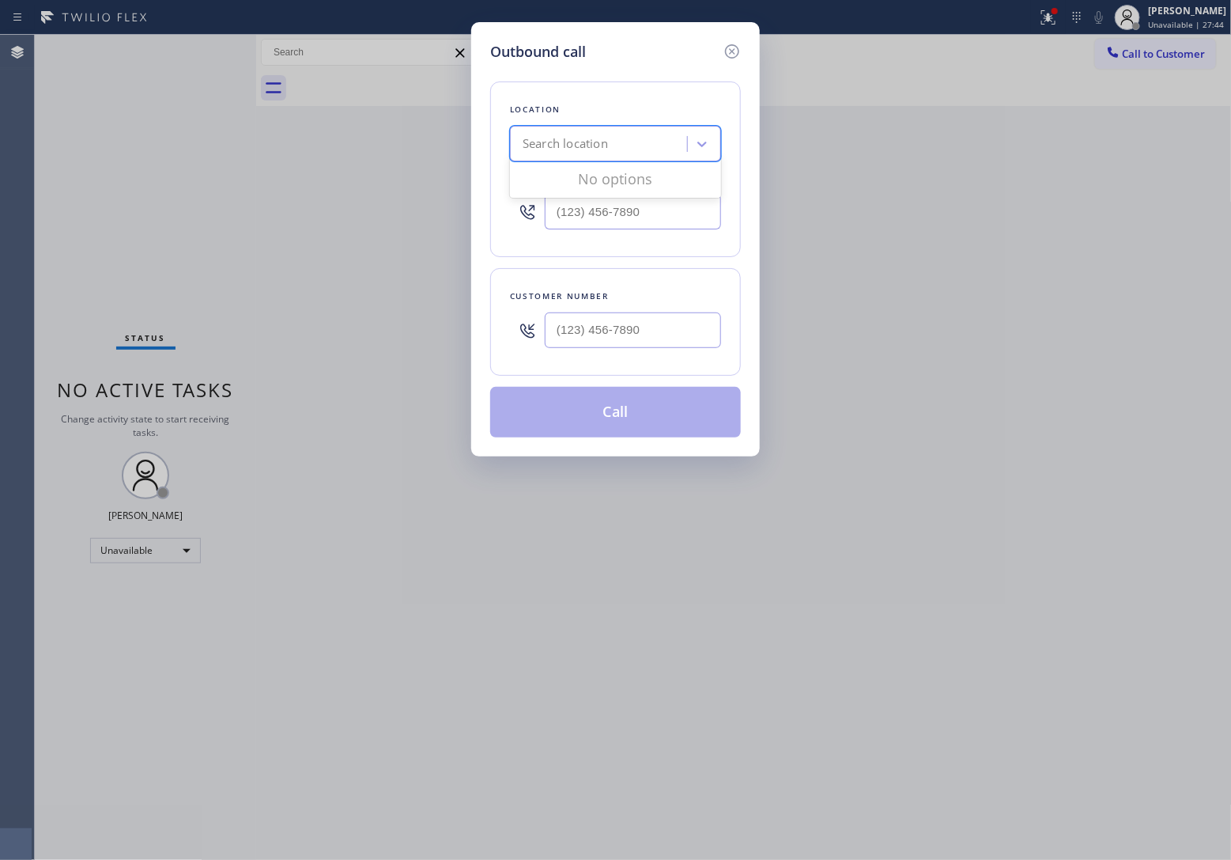
click at [544, 155] on div "Search location" at bounding box center [601, 144] width 172 height 28
click at [586, 144] on input "5 Star Appluiance Rep" at bounding box center [582, 144] width 119 height 13
type input "5 Star Appliance Rep"
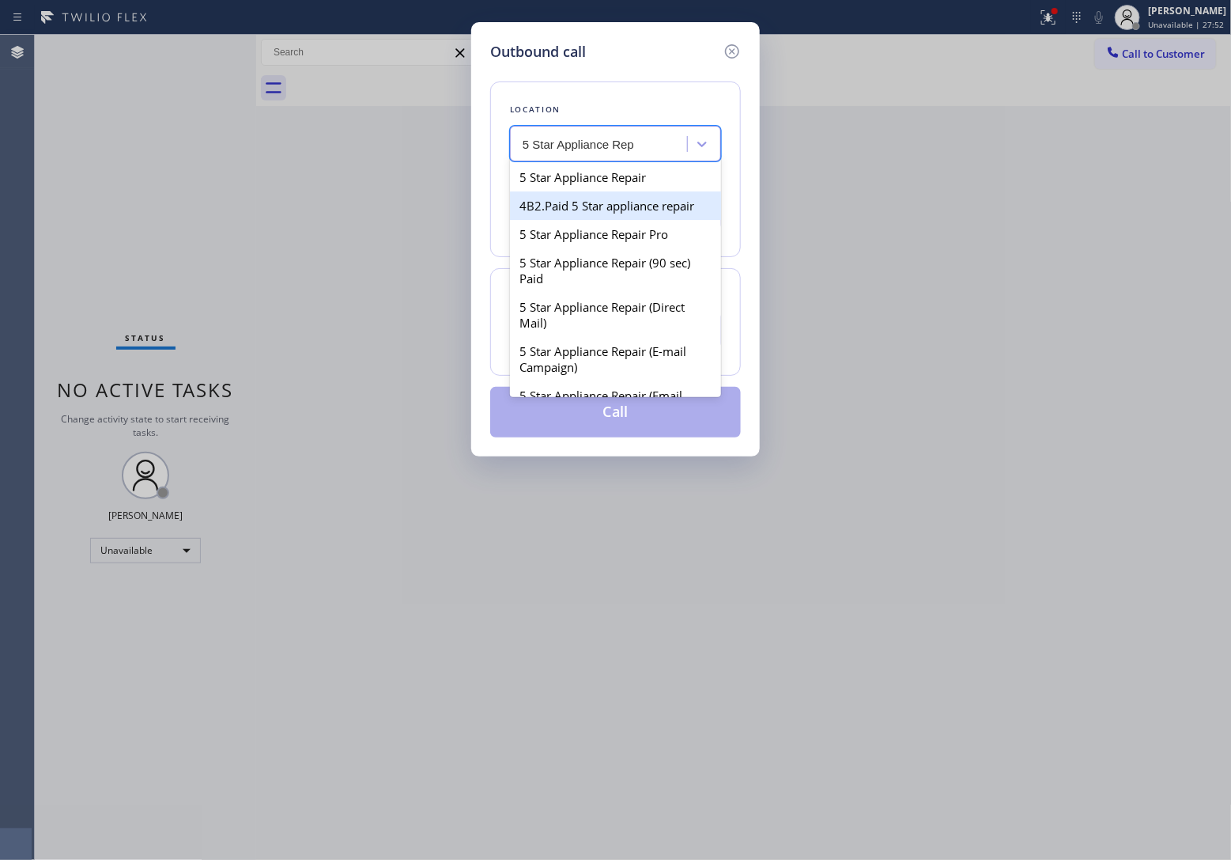
click at [611, 194] on div "4B2.Paid 5 Star appliance repair" at bounding box center [615, 205] width 211 height 28
type input "(480) 418-9915"
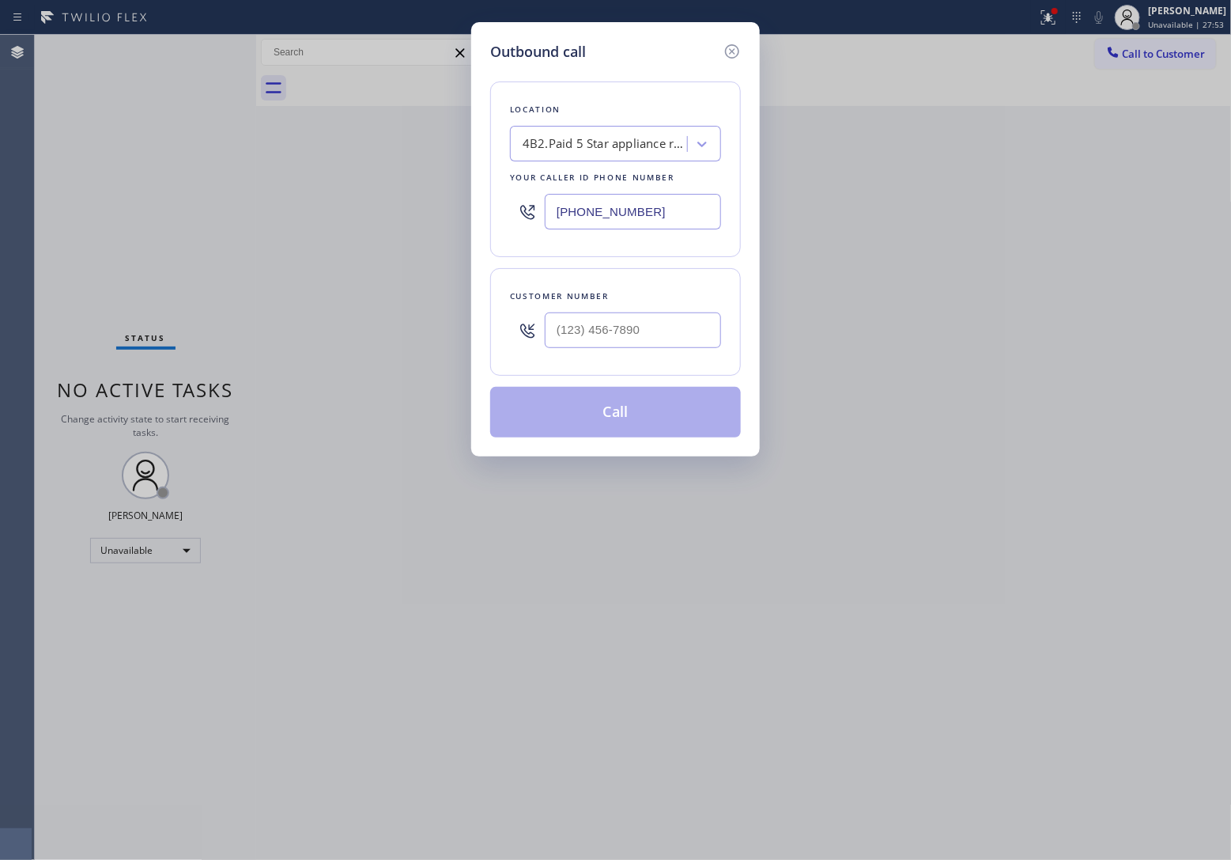
drag, startPoint x: 611, startPoint y: 194, endPoint x: 1191, endPoint y: 435, distance: 627.8
click at [637, 202] on input "(480) 418-9915" at bounding box center [633, 212] width 176 height 36
click at [615, 346] on input "(___) ___-____" at bounding box center [633, 330] width 176 height 36
paste input "562) 751-3028"
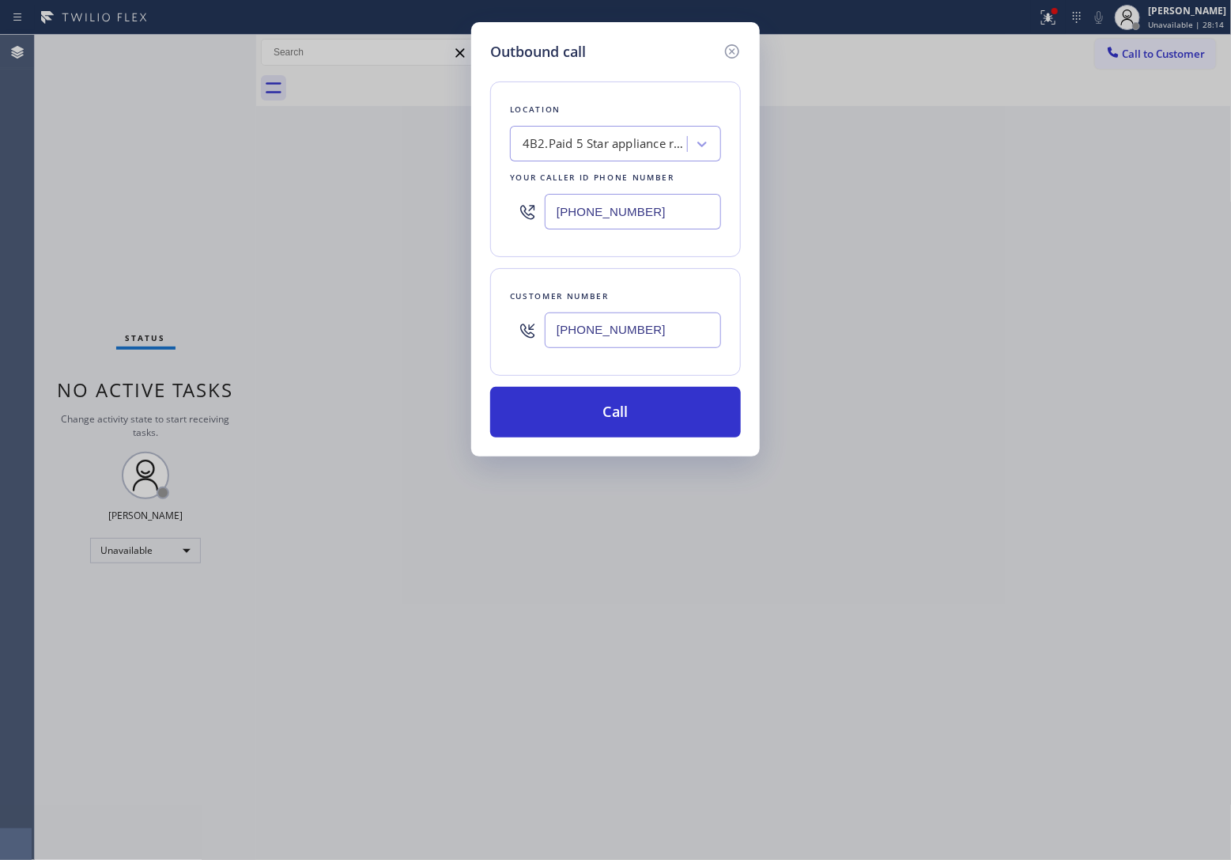
type input "[PHONE_NUMBER]"
click at [611, 211] on input "(480) 418-9915" at bounding box center [633, 212] width 176 height 36
paste input "310) 928-2514"
type input "[PHONE_NUMBER]"
click at [657, 420] on button "Call" at bounding box center [615, 412] width 251 height 51
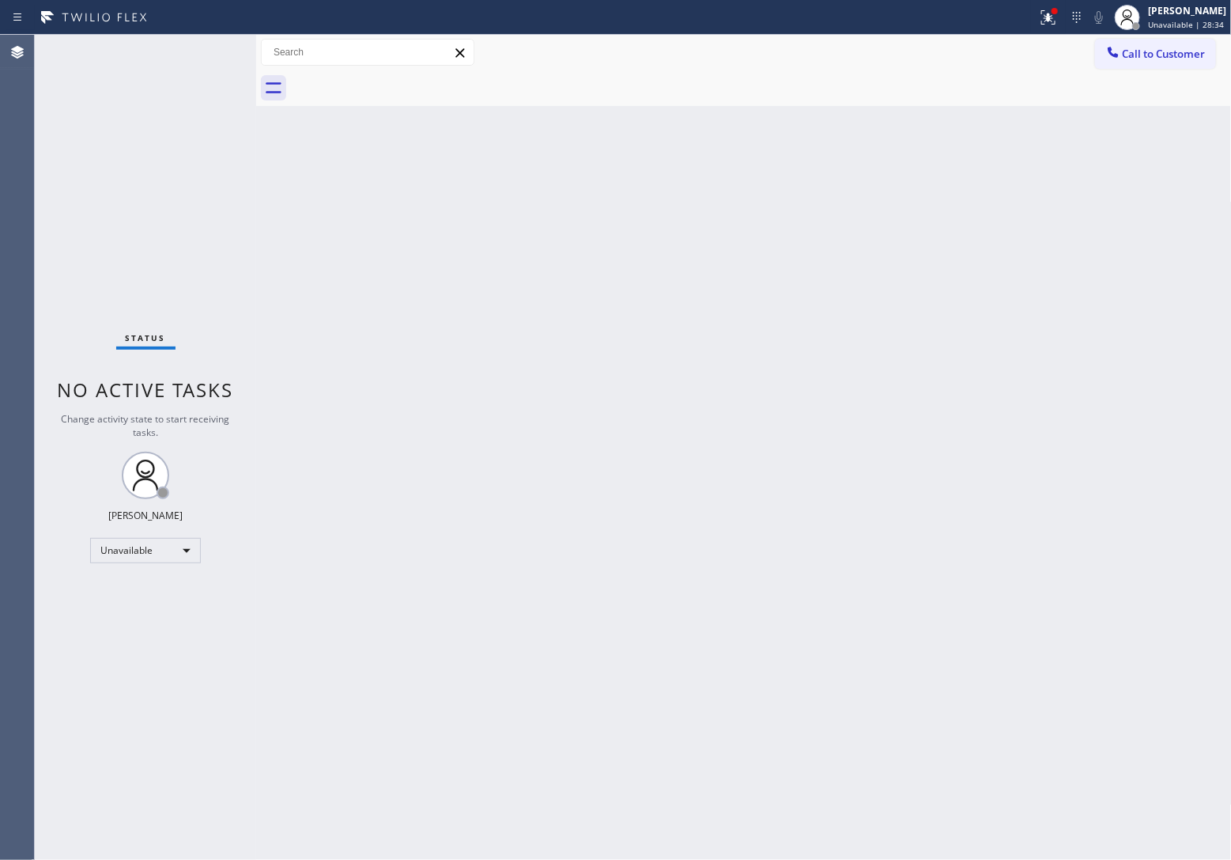
click at [48, 187] on div "Status No active tasks Change activity state to start receiving tasks. [PERSON_…" at bounding box center [145, 447] width 221 height 825
click at [1152, 53] on span "Call to Customer" at bounding box center [1164, 54] width 83 height 14
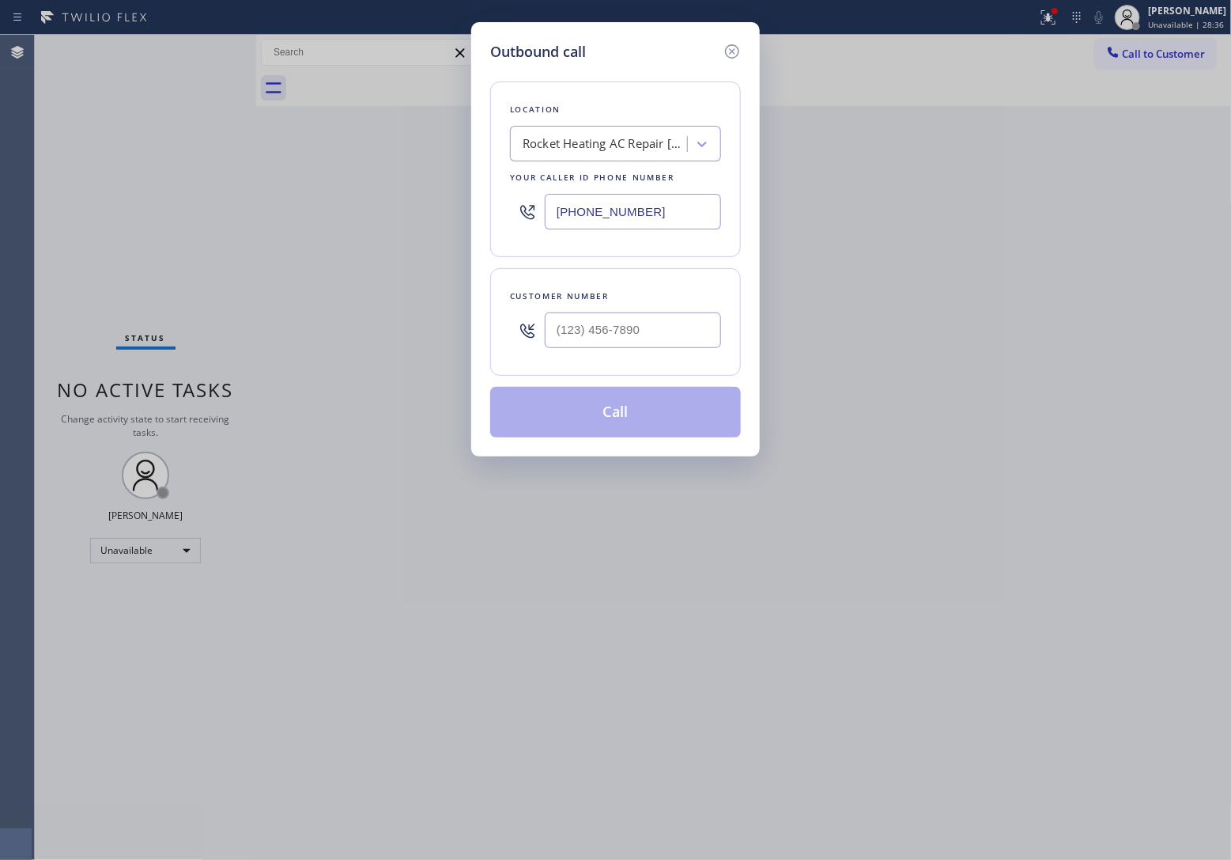
type input "(___) ___-____"
click at [655, 329] on input "(___) ___-____" at bounding box center [633, 330] width 176 height 36
drag, startPoint x: 614, startPoint y: 334, endPoint x: 686, endPoint y: 437, distance: 125.9
click at [613, 334] on input "(___) ___-____" at bounding box center [633, 330] width 176 height 36
paste input "562) 751-3028"
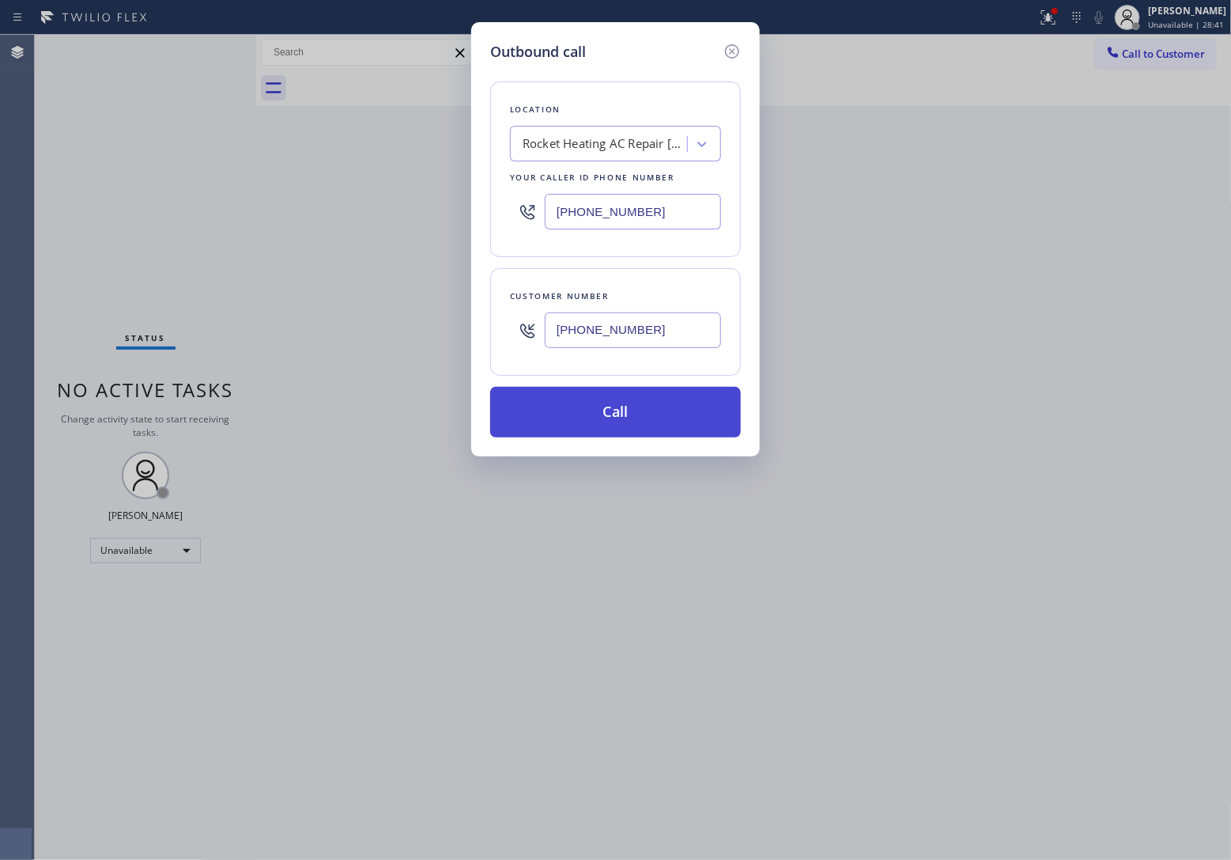
type input "[PHONE_NUMBER]"
click at [635, 420] on button "Call" at bounding box center [615, 412] width 251 height 51
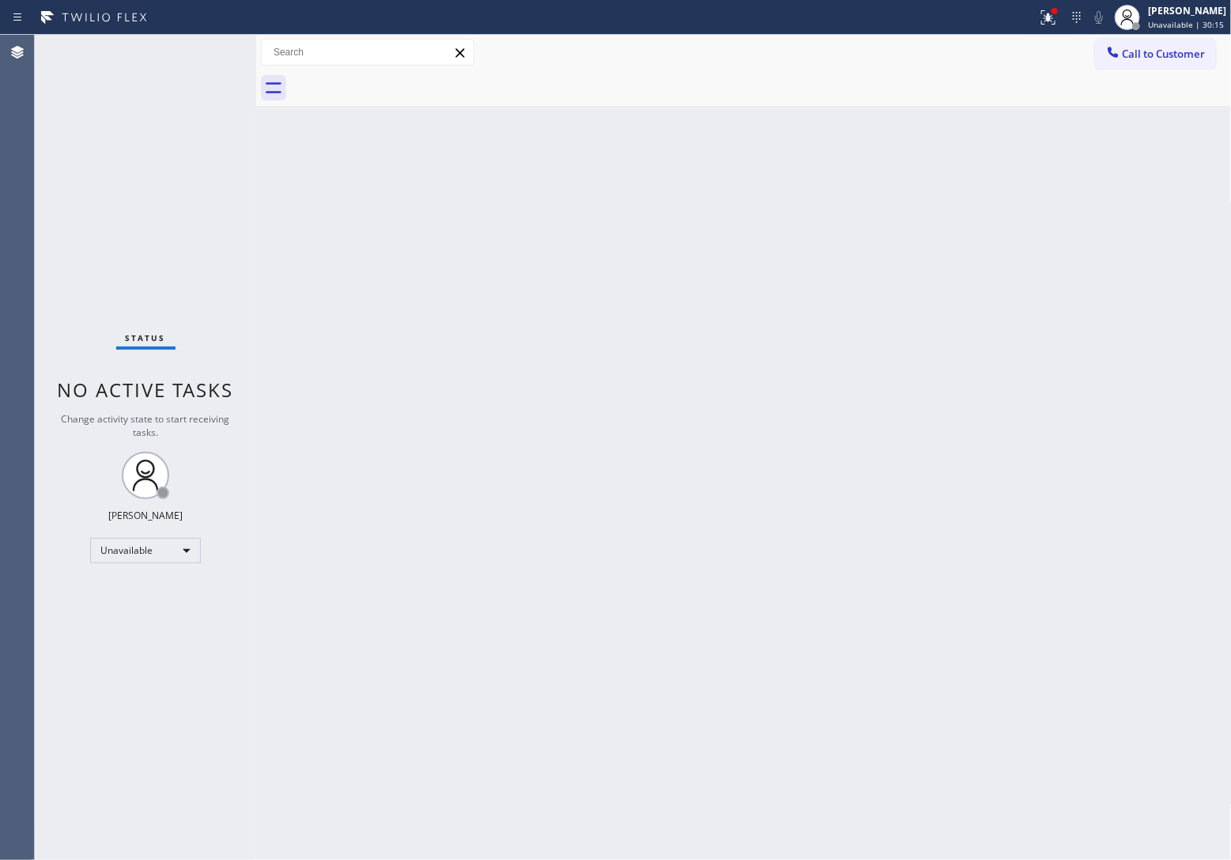
drag, startPoint x: 820, startPoint y: 550, endPoint x: 837, endPoint y: 568, distance: 24.0
click at [827, 559] on div "Back to Dashboard Change Sender ID Customers Technicians Select a contact Outbo…" at bounding box center [744, 447] width 976 height 825
click at [44, 172] on div "Status No active tasks Change activity state to start receiving tasks. [PERSON_…" at bounding box center [145, 447] width 221 height 825
drag, startPoint x: 57, startPoint y: 105, endPoint x: 63, endPoint y: 100, distance: 8.4
click at [57, 105] on div "Status No active tasks Change activity state to start receiving tasks. [PERSON_…" at bounding box center [145, 447] width 221 height 825
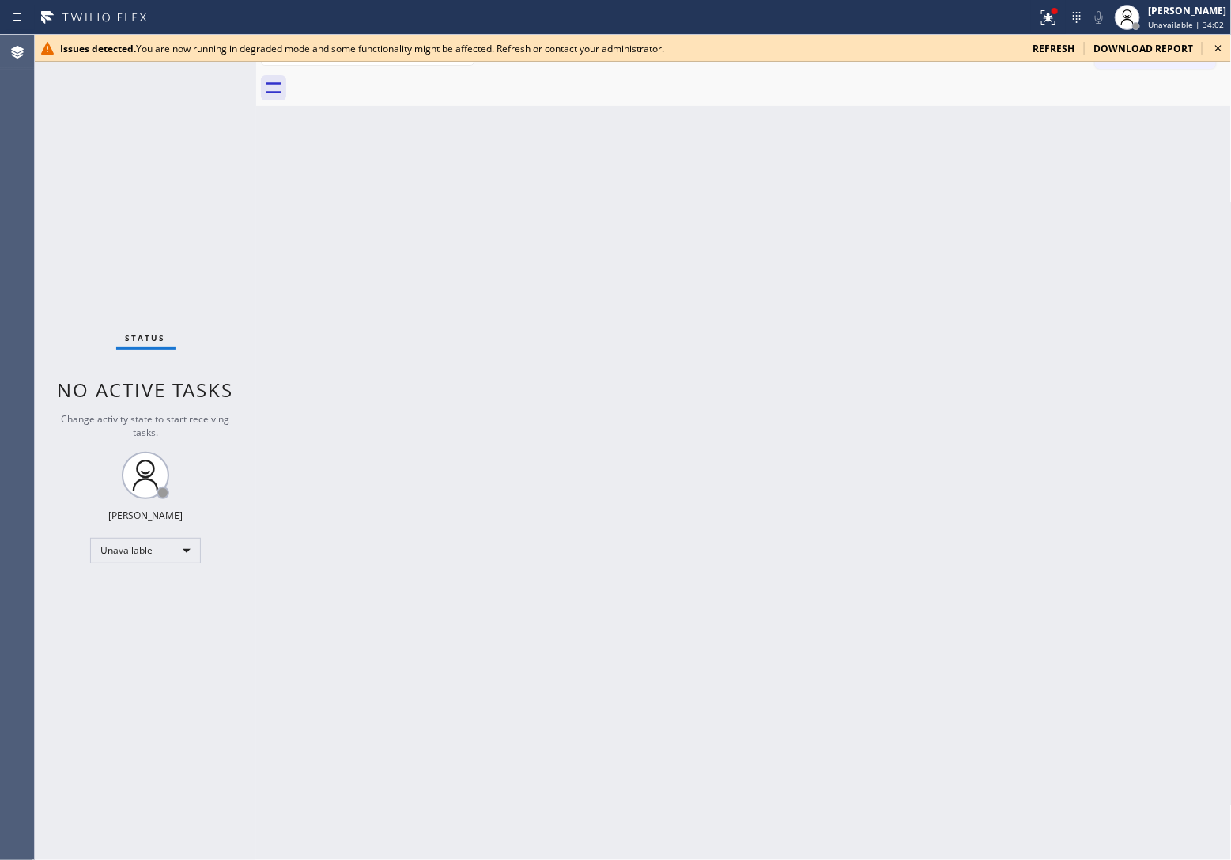
click at [1215, 47] on icon at bounding box center [1218, 48] width 19 height 19
click at [44, 184] on div "Status No active tasks Change activity state to start receiving tasks. [PERSON_…" at bounding box center [145, 447] width 221 height 825
click at [1191, 9] on div "[PERSON_NAME]" at bounding box center [1187, 10] width 78 height 13
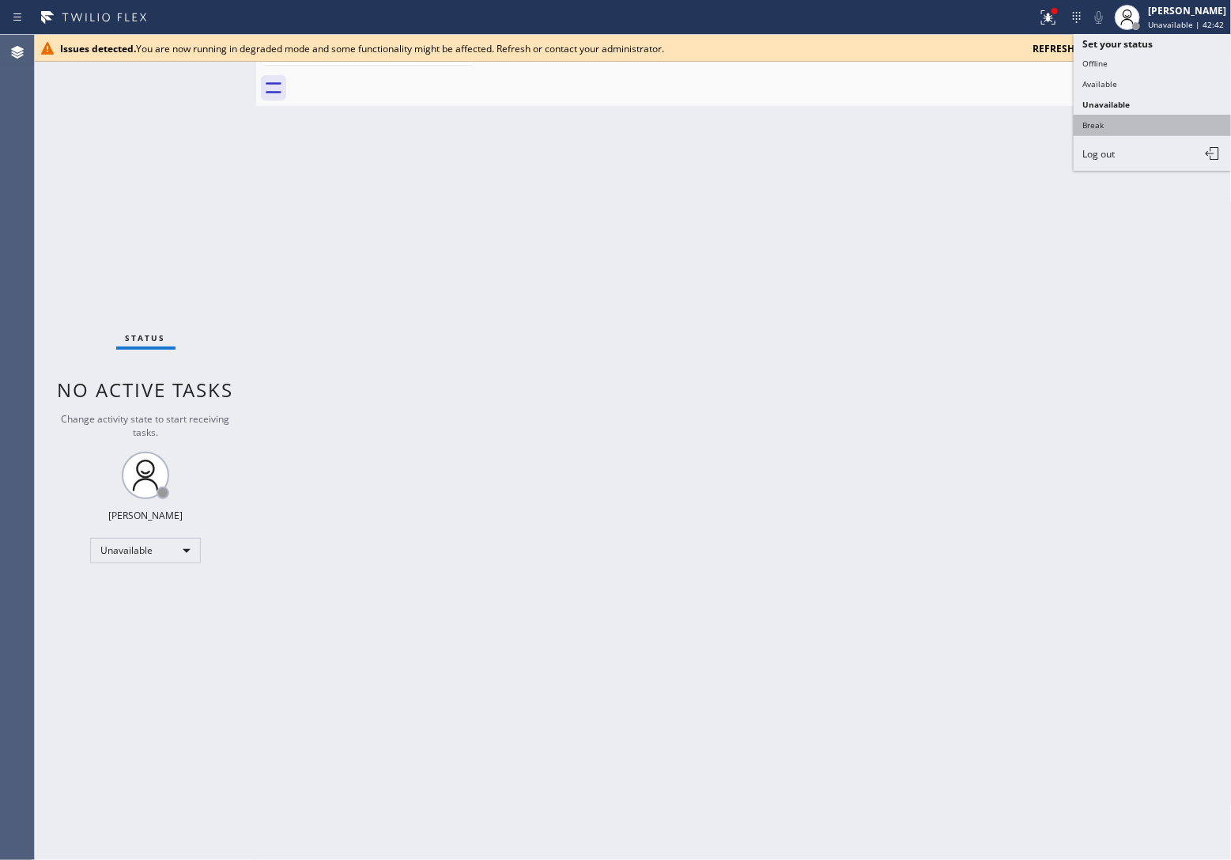
click at [1139, 121] on button "Break" at bounding box center [1153, 125] width 158 height 21
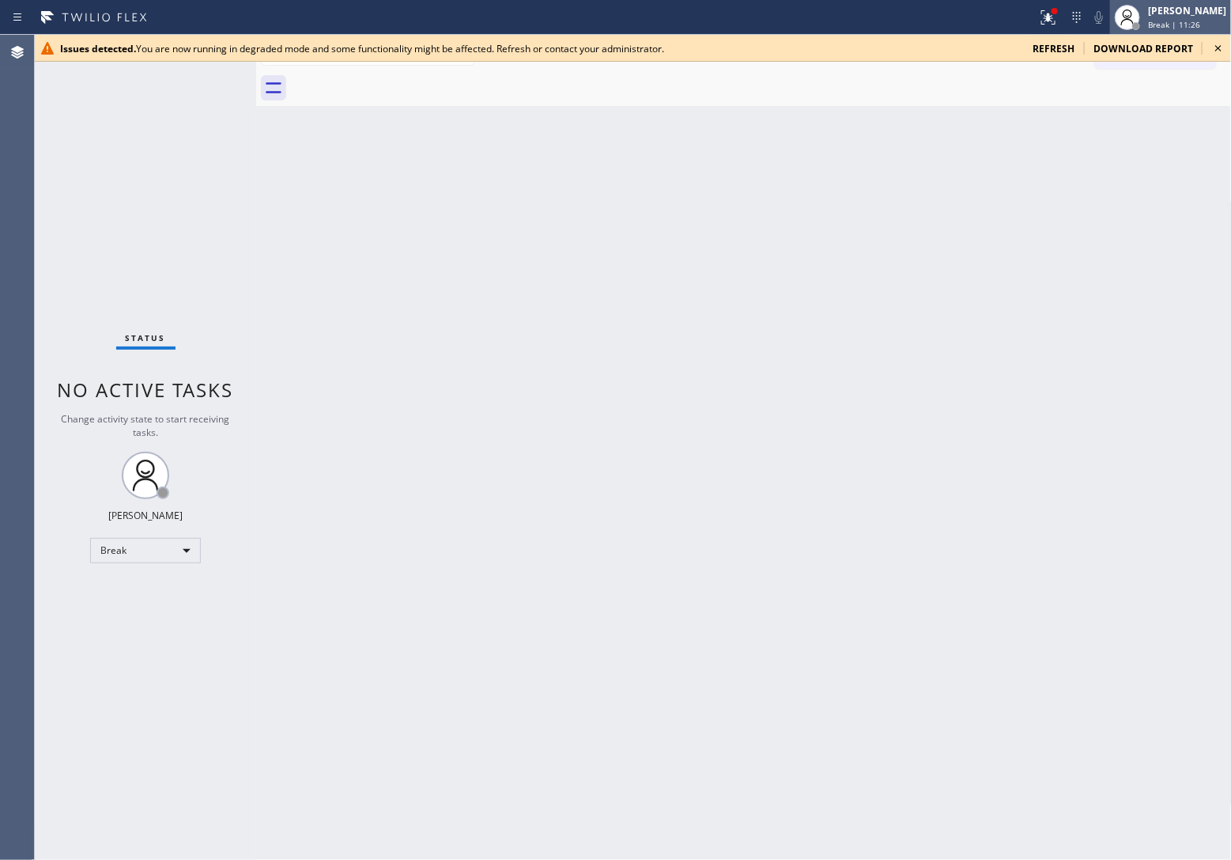
click at [1156, 25] on span "Break | 11:26" at bounding box center [1174, 24] width 52 height 11
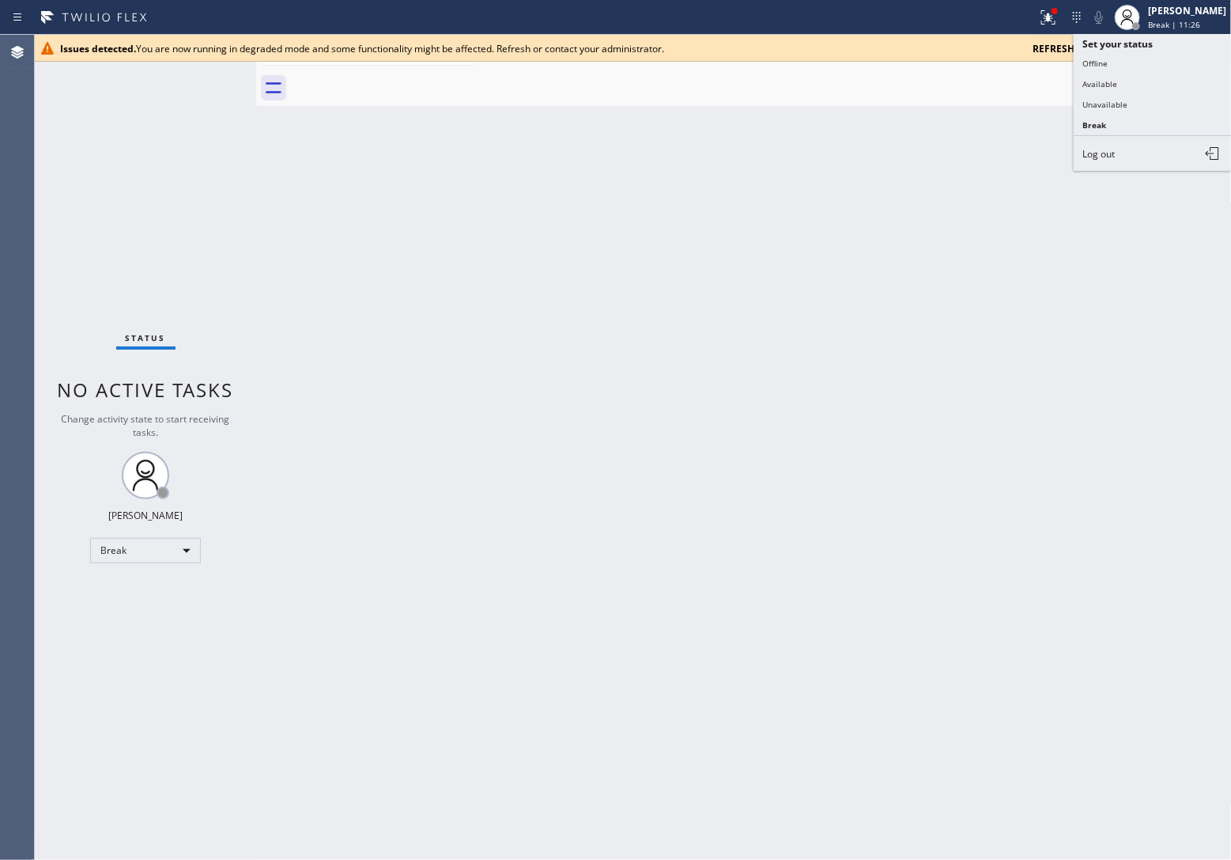
click at [1172, 80] on button "Available" at bounding box center [1153, 84] width 158 height 21
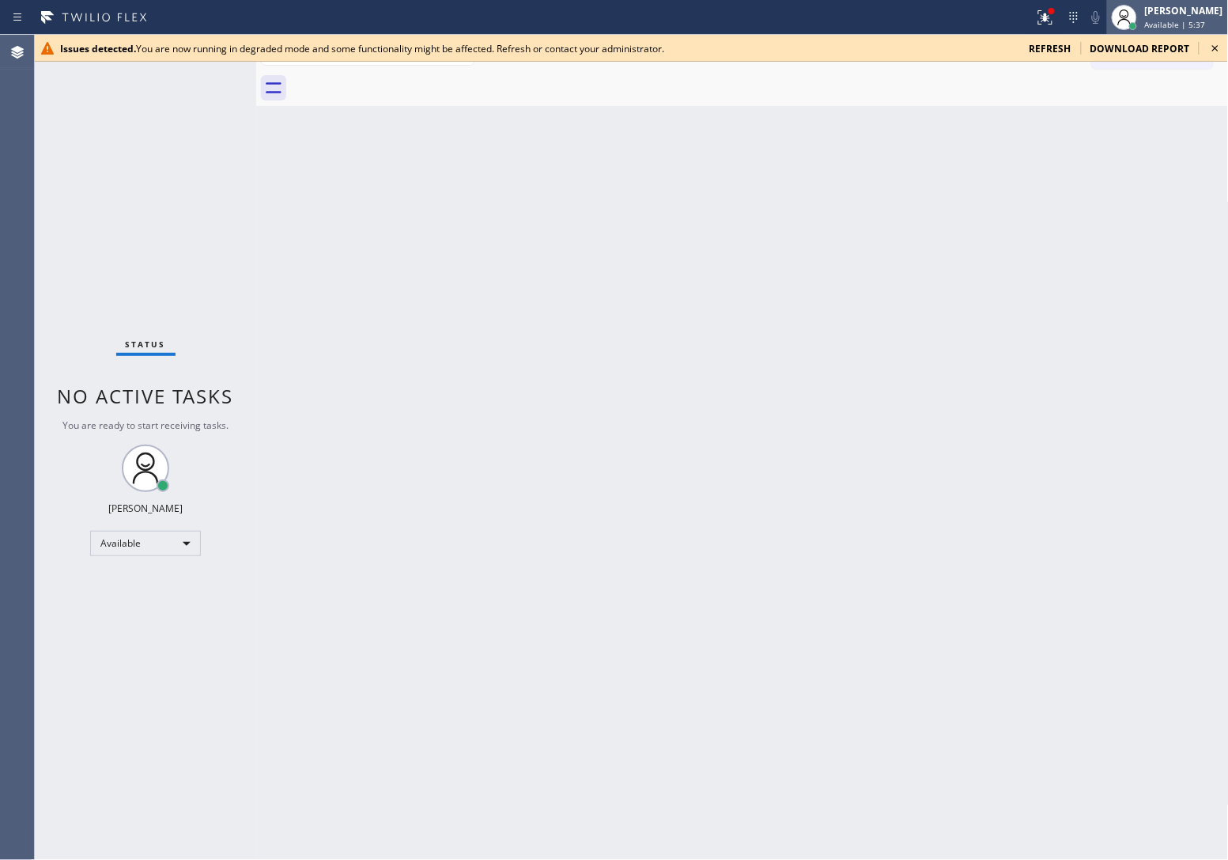
click at [1194, 21] on span "Available | 5:37" at bounding box center [1175, 24] width 61 height 11
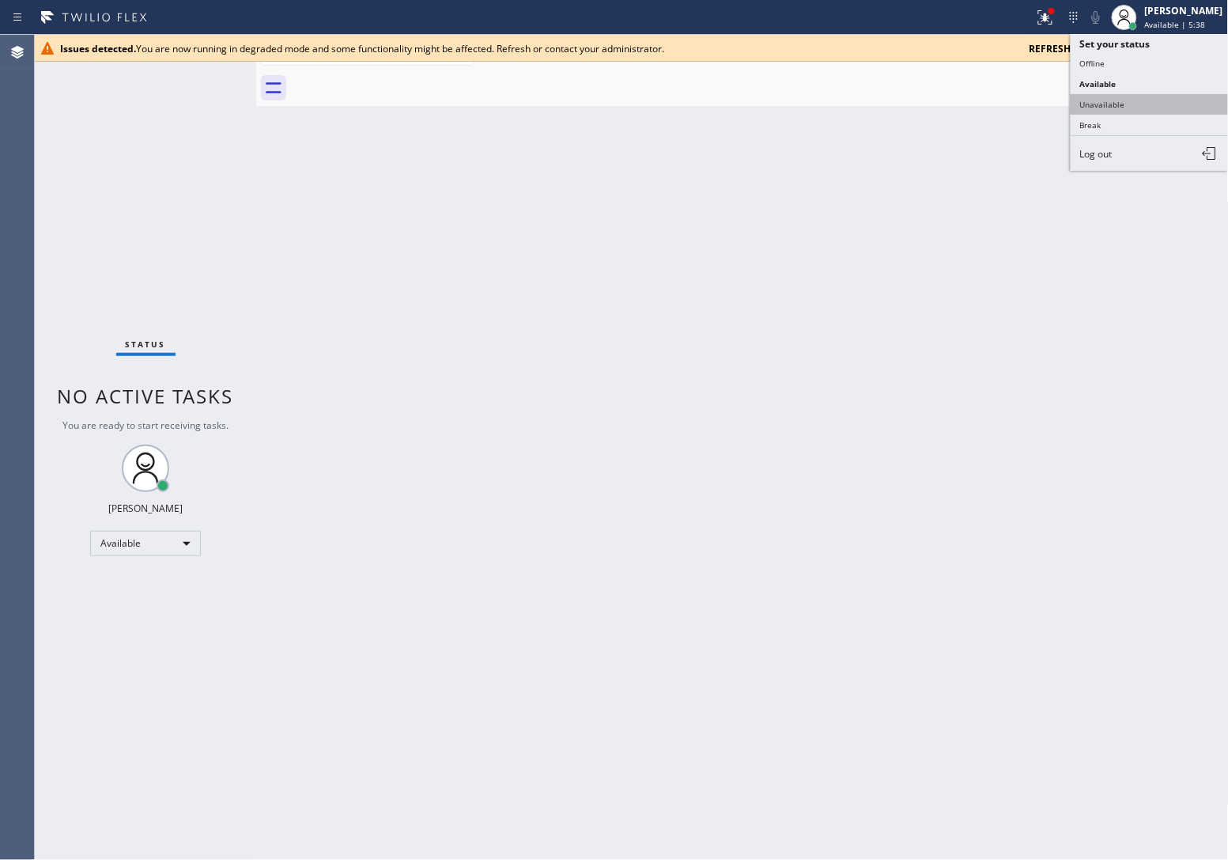
click at [1149, 96] on button "Unavailable" at bounding box center [1150, 104] width 158 height 21
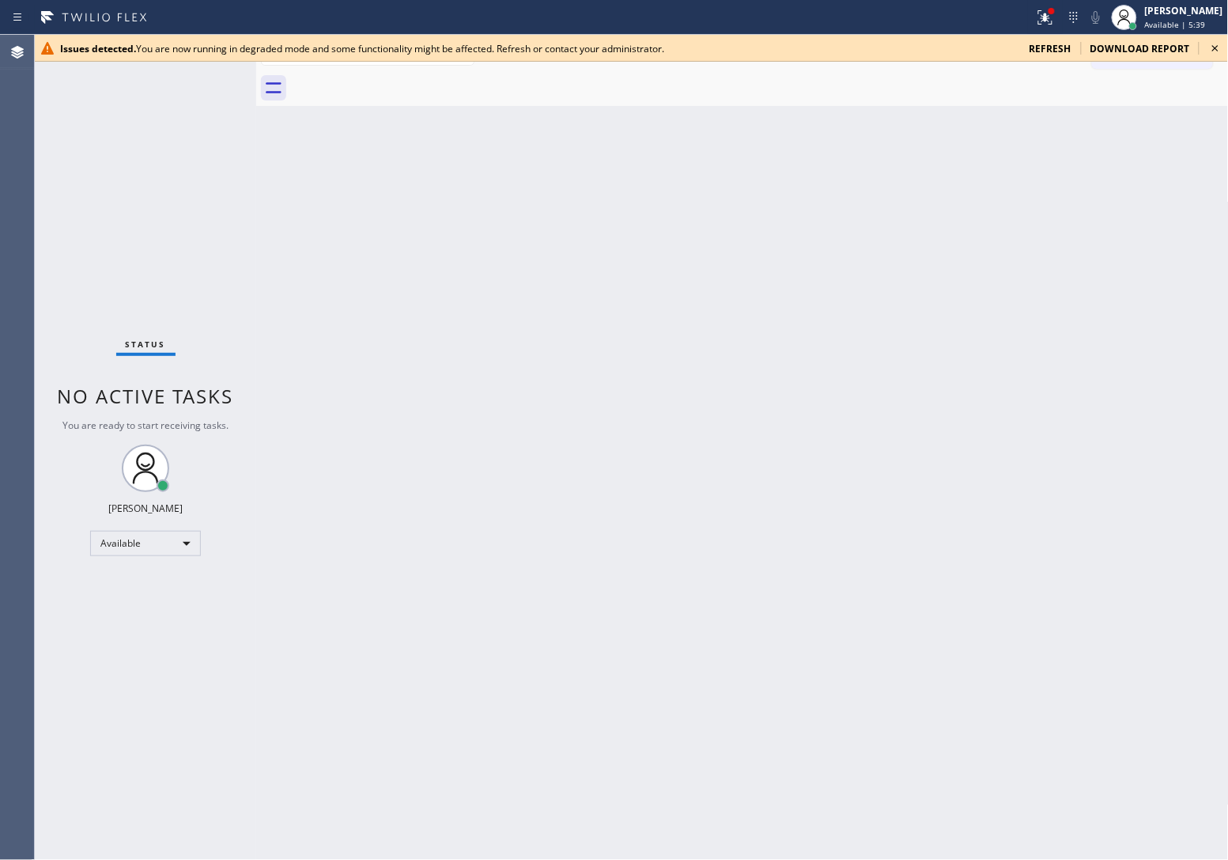
click at [1052, 48] on span "refresh" at bounding box center [1051, 48] width 42 height 13
click at [1040, 42] on span "refresh" at bounding box center [1048, 48] width 42 height 13
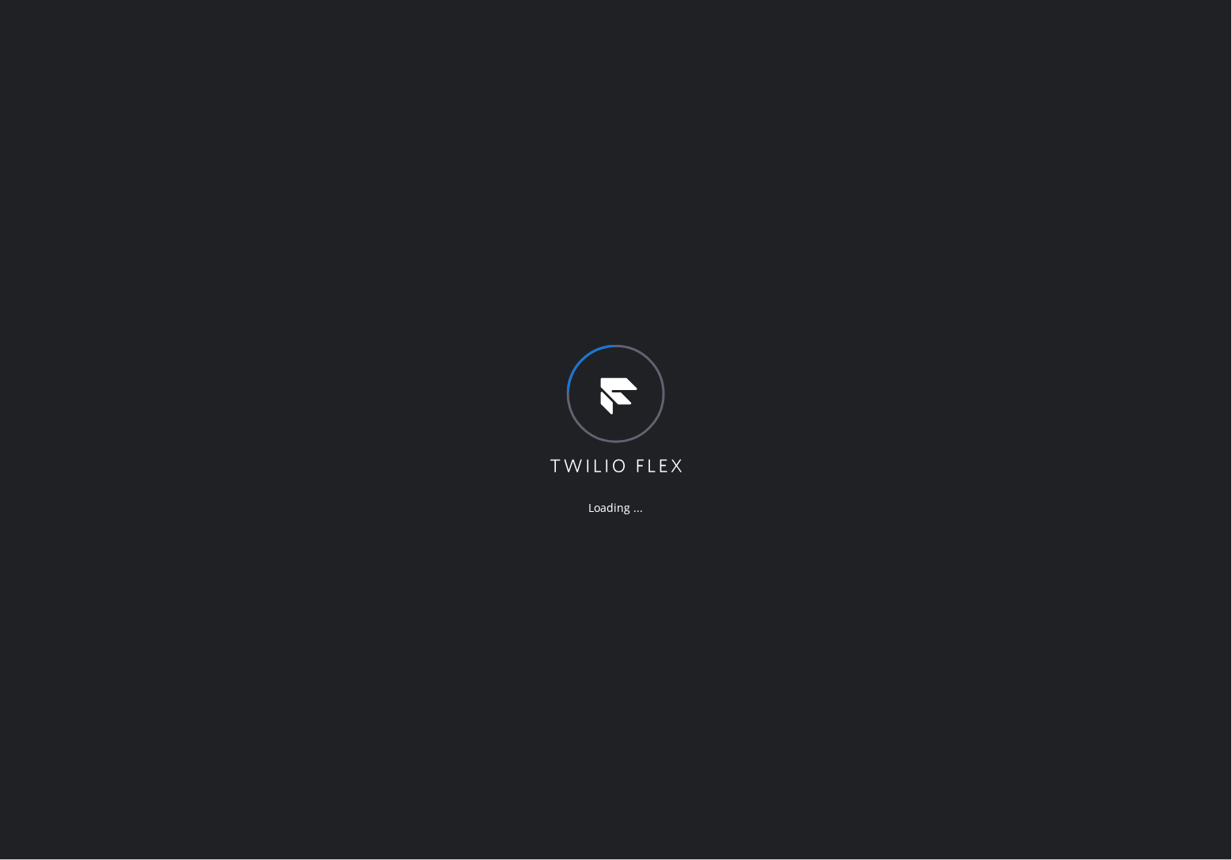
click at [557, 266] on div "Loading ..." at bounding box center [616, 430] width 1232 height 860
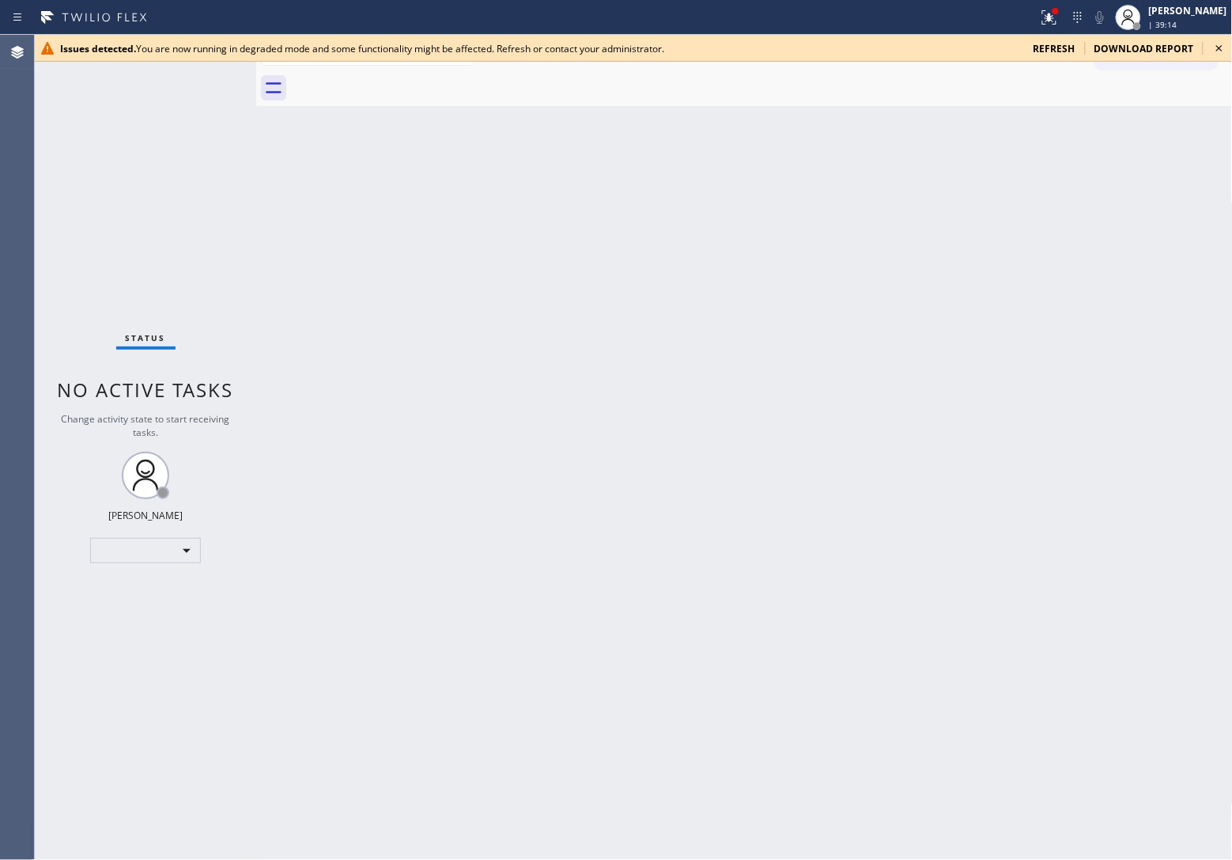
click at [62, 115] on div "Status No active tasks Change activity state to start receiving tasks. [PERSON_…" at bounding box center [145, 447] width 221 height 825
click at [72, 142] on div "Status No active tasks Change activity state to start receiving tasks. JOHN FEL…" at bounding box center [145, 447] width 221 height 825
click at [1219, 44] on icon at bounding box center [1219, 48] width 19 height 19
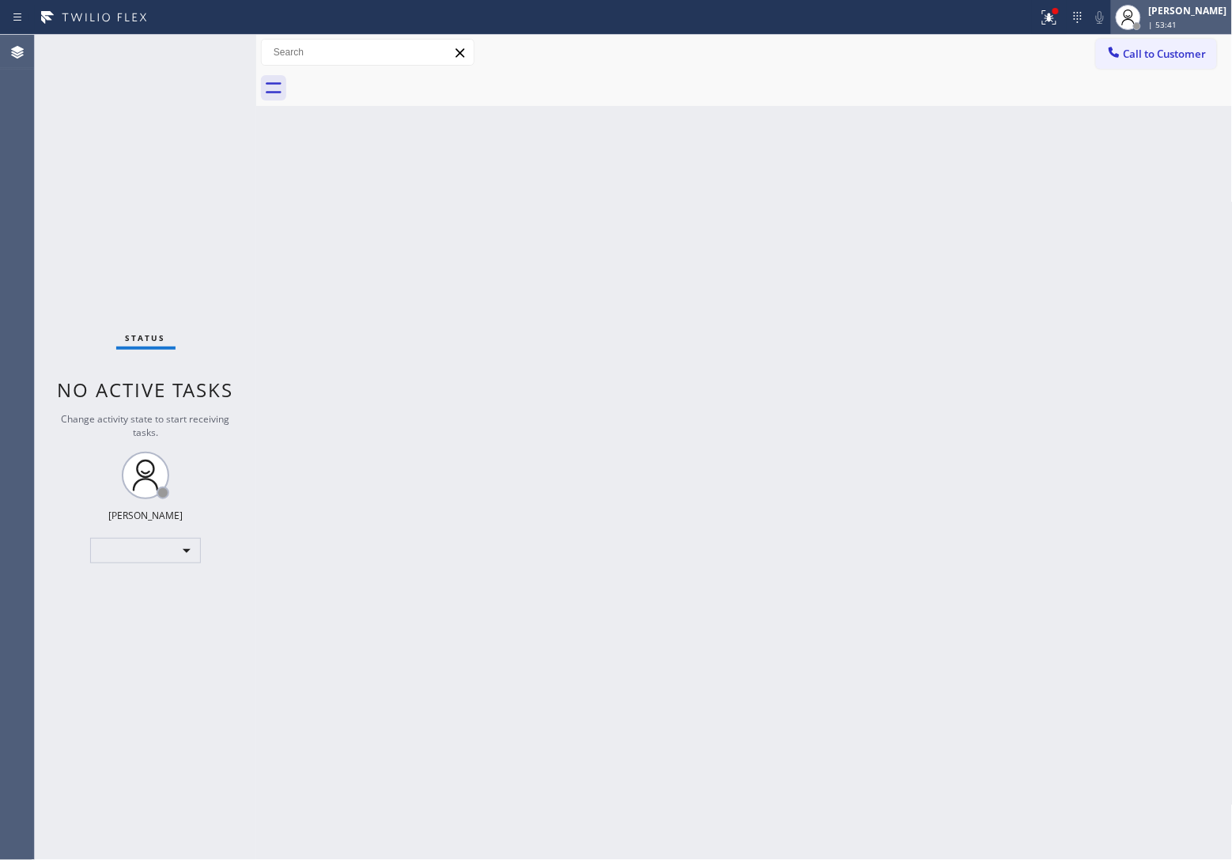
click at [1192, 25] on div "| 53:41" at bounding box center [1188, 24] width 78 height 11
drag, startPoint x: 1163, startPoint y: 178, endPoint x: 1166, endPoint y: 83, distance: 94.9
click at [1163, 176] on div "Back to Dashboard Change Sender ID Customers Technicians Select a contact Outbo…" at bounding box center [744, 447] width 977 height 825
click at [1153, 22] on span "| 53:44" at bounding box center [1163, 24] width 28 height 11
click at [1156, 32] on div "JOHN FELIX PEREZ | 53:47" at bounding box center [1171, 17] width 121 height 35
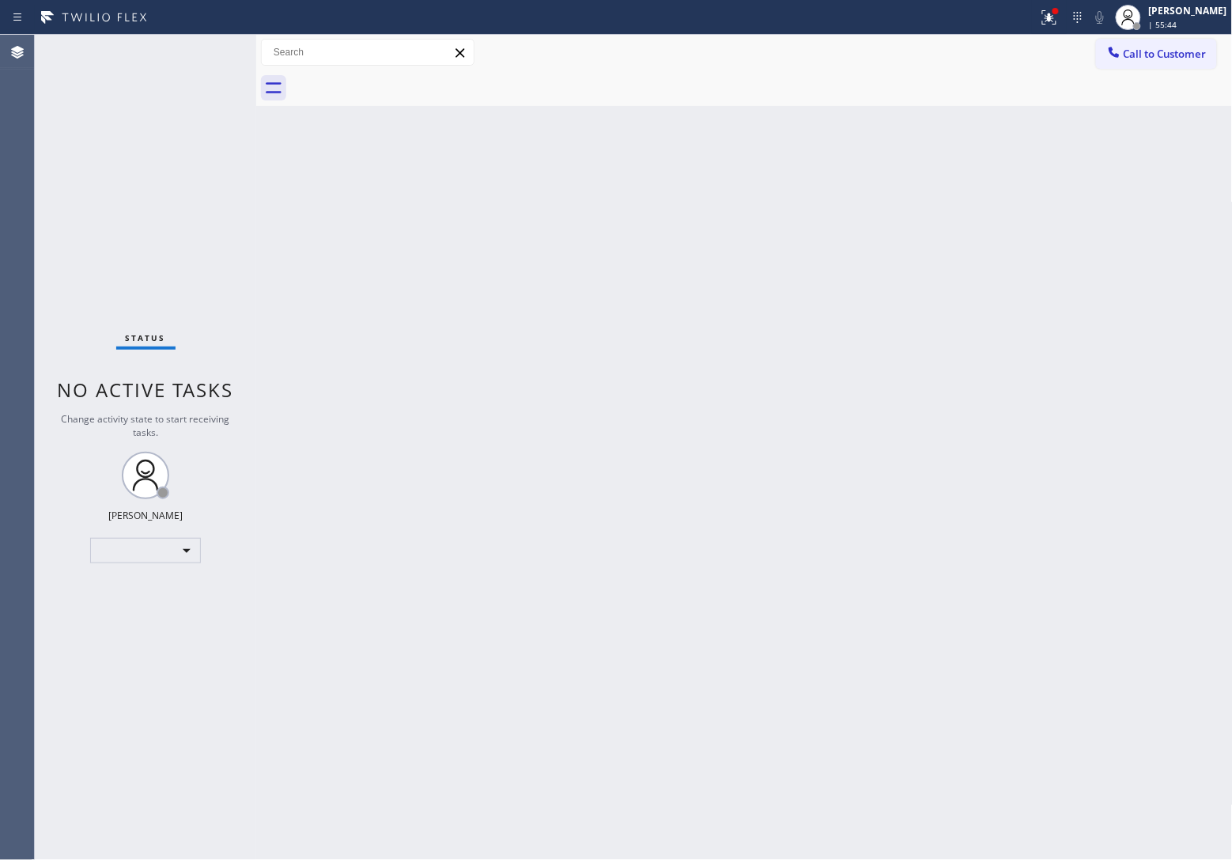
drag, startPoint x: 25, startPoint y: 131, endPoint x: 214, endPoint y: 6, distance: 225.9
click at [25, 131] on div "Agent Desktop" at bounding box center [17, 447] width 34 height 825
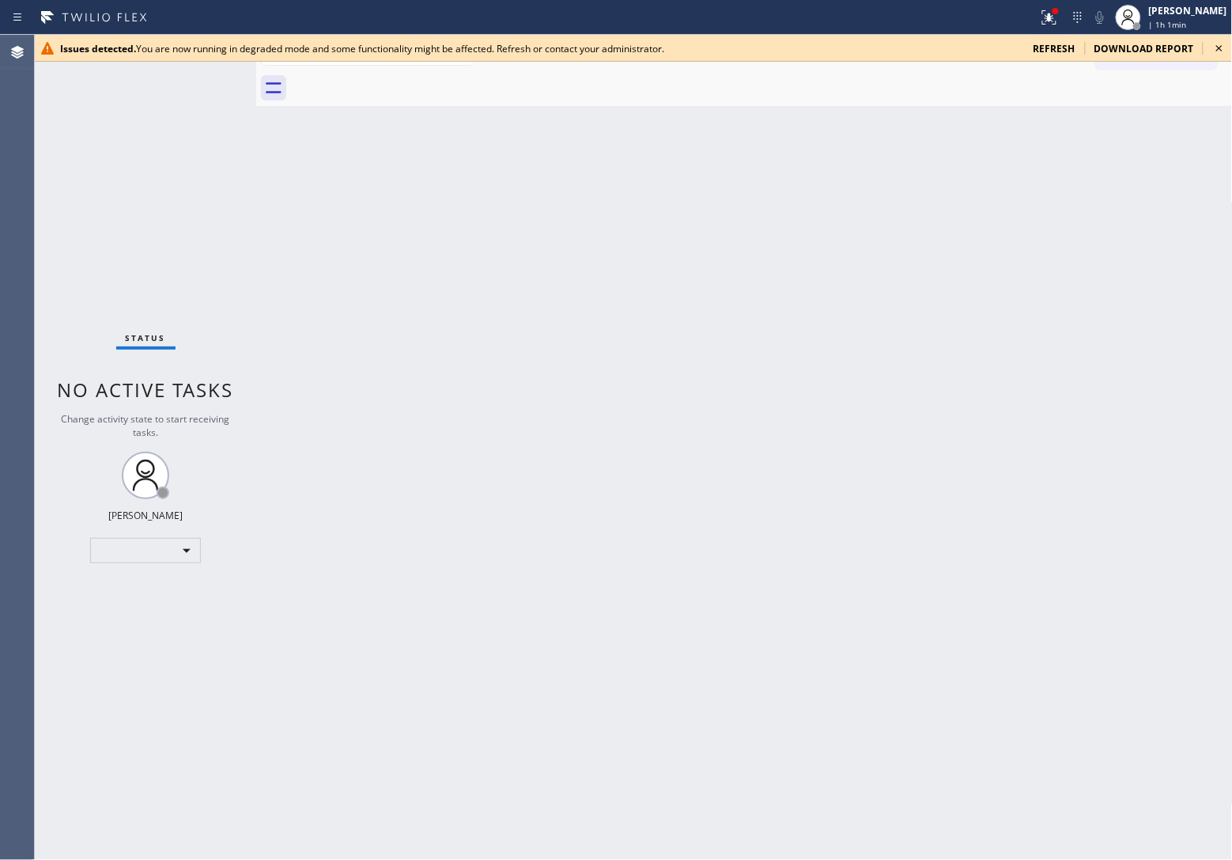
click at [1223, 49] on icon at bounding box center [1219, 48] width 19 height 19
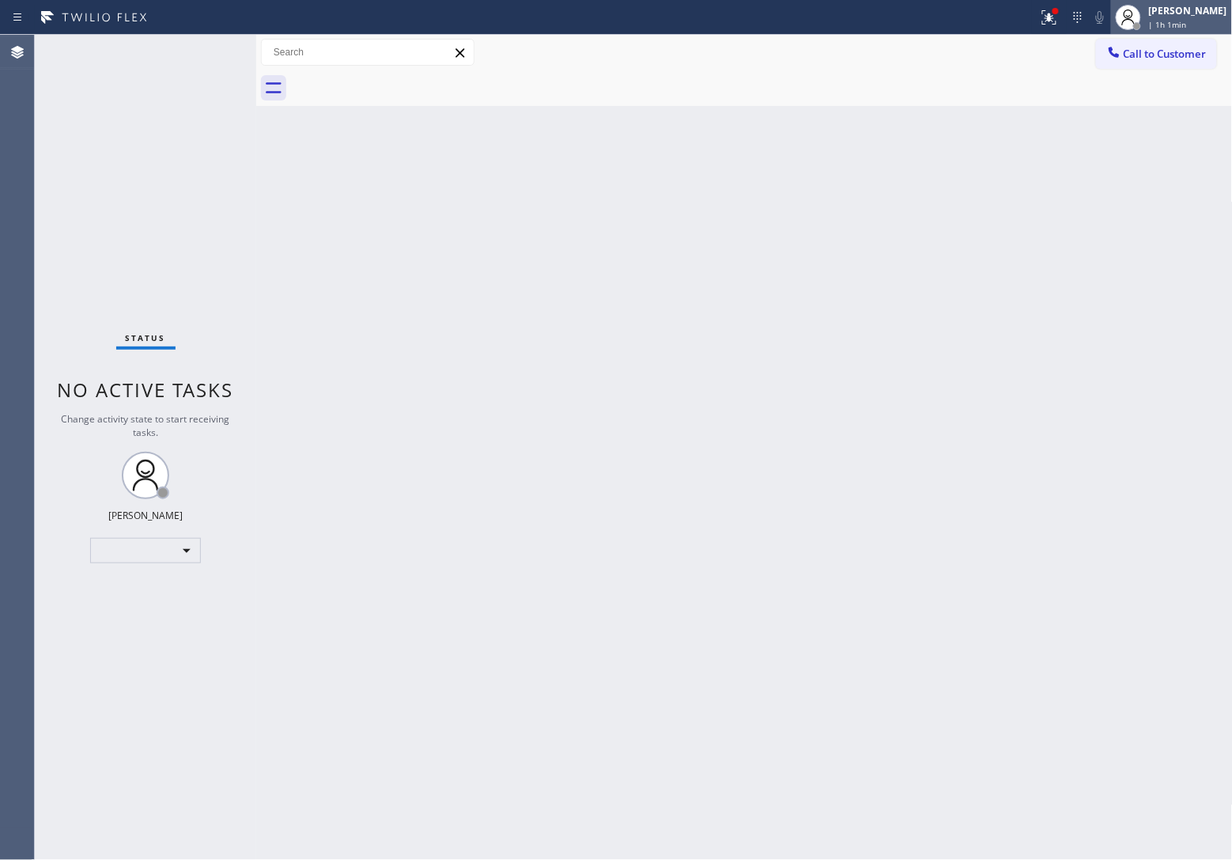
click at [1184, 25] on div "| 1h 1min" at bounding box center [1188, 24] width 78 height 11
click at [1050, 473] on div "Back to Dashboard Change Sender ID Customers Technicians Select a contact Outbo…" at bounding box center [744, 447] width 977 height 825
drag, startPoint x: 52, startPoint y: 157, endPoint x: 700, endPoint y: 0, distance: 666.3
click at [52, 157] on div "Status No active tasks Change activity state to start receiving tasks. JOHN FEL…" at bounding box center [145, 447] width 221 height 825
